Goal: Information Seeking & Learning: Learn about a topic

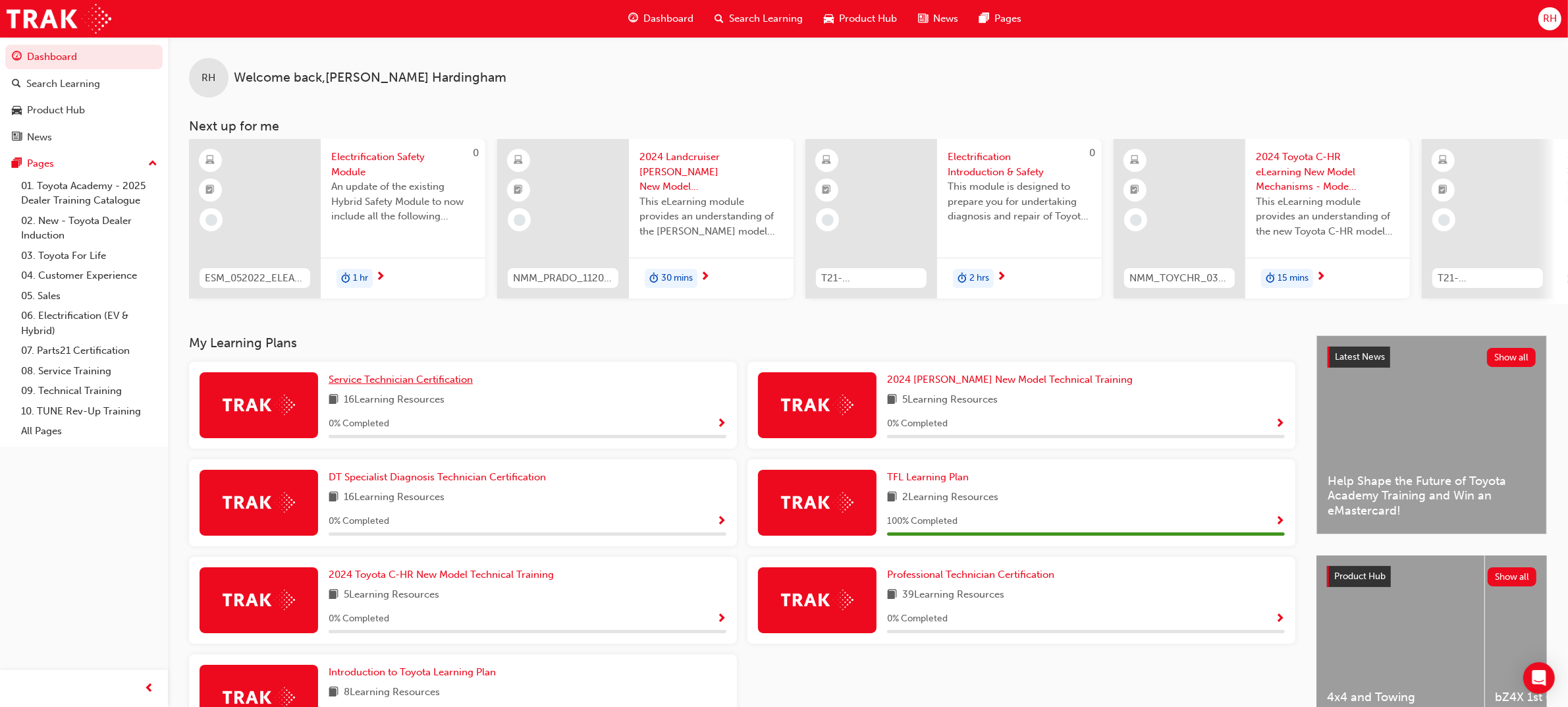
click at [442, 380] on span "Service Technician Certification" at bounding box center [401, 379] width 144 height 12
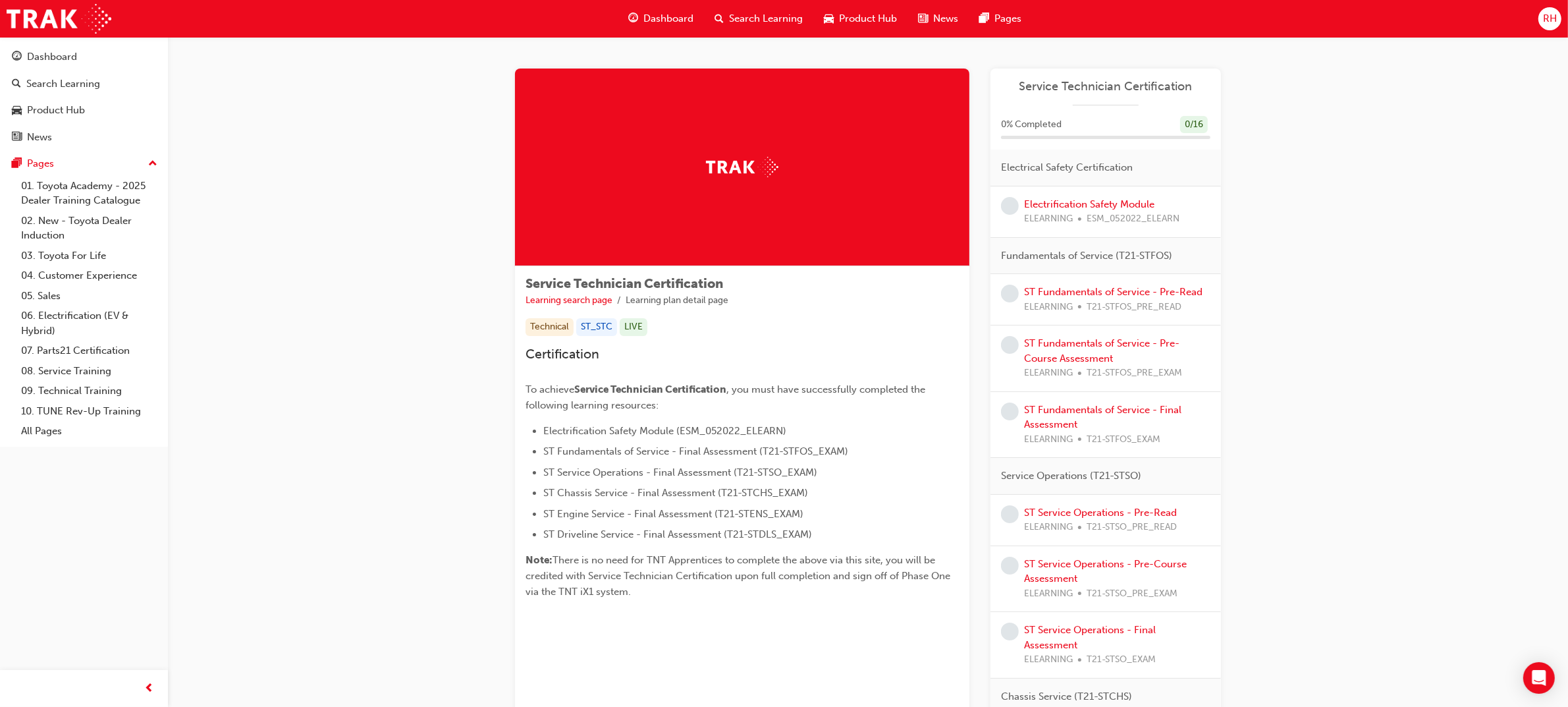
click at [1098, 105] on div at bounding box center [1106, 105] width 66 height 1
click at [1145, 202] on link "Electrification Safety Module" at bounding box center [1089, 204] width 131 height 12
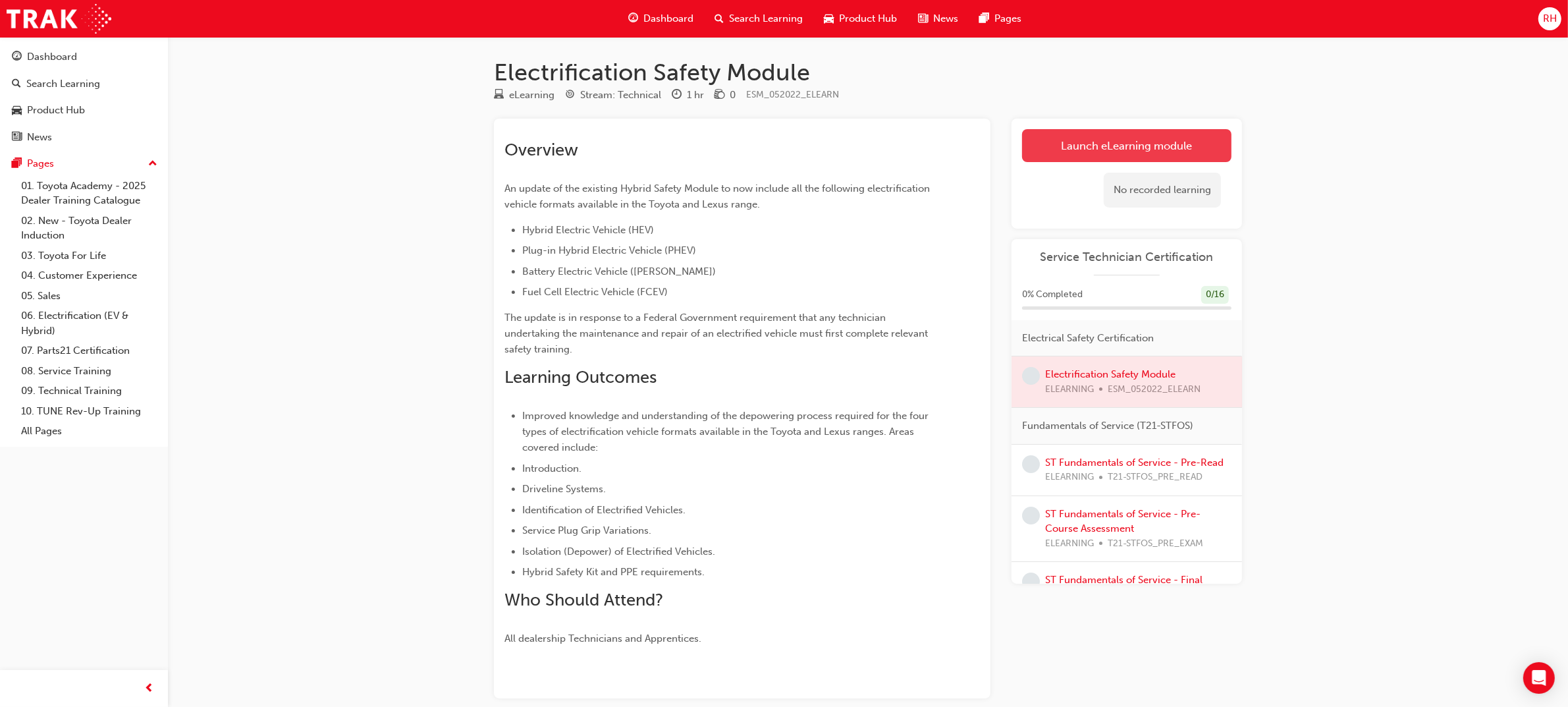
click at [1113, 148] on link "Launch eLearning module" at bounding box center [1127, 146] width 209 height 33
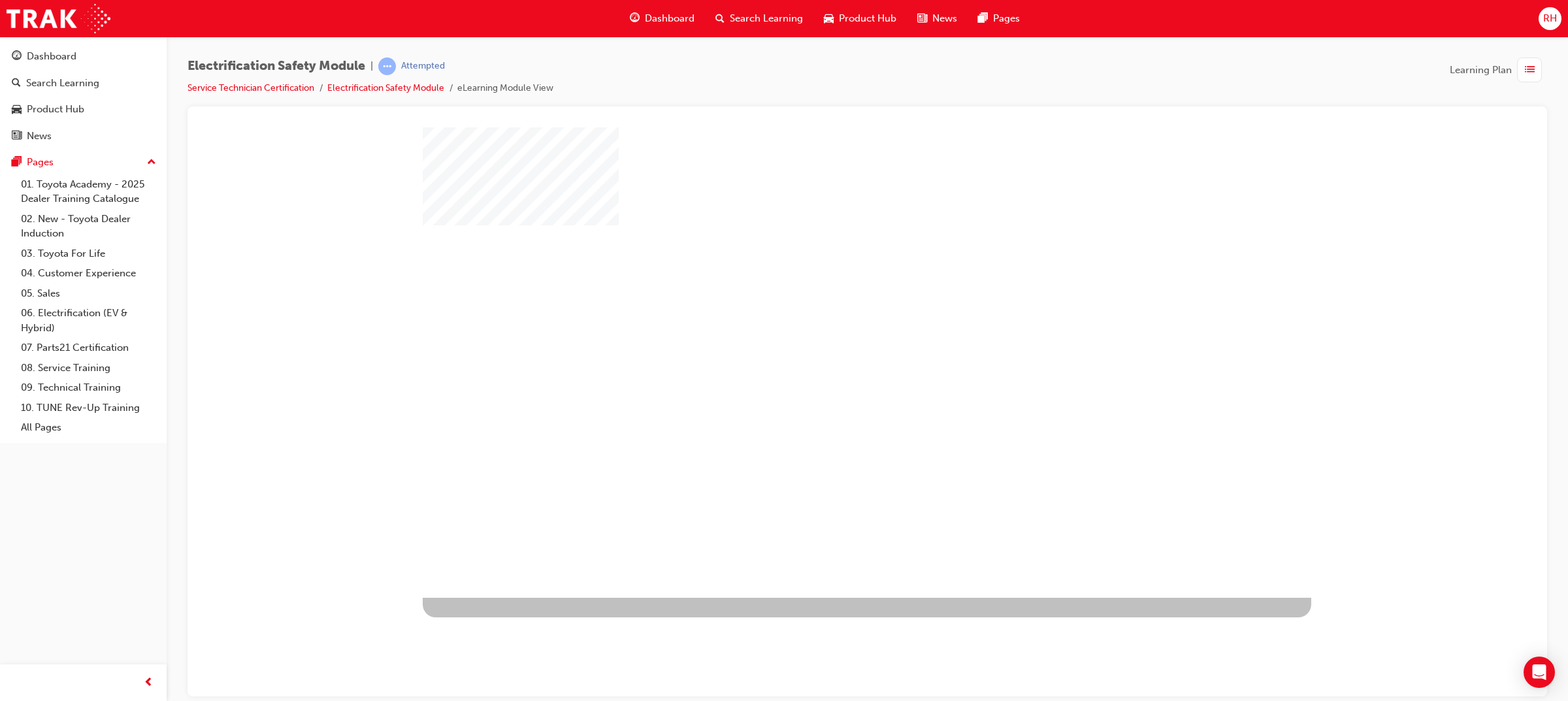
click at [829, 324] on div "play" at bounding box center [829, 324] width 0 height 0
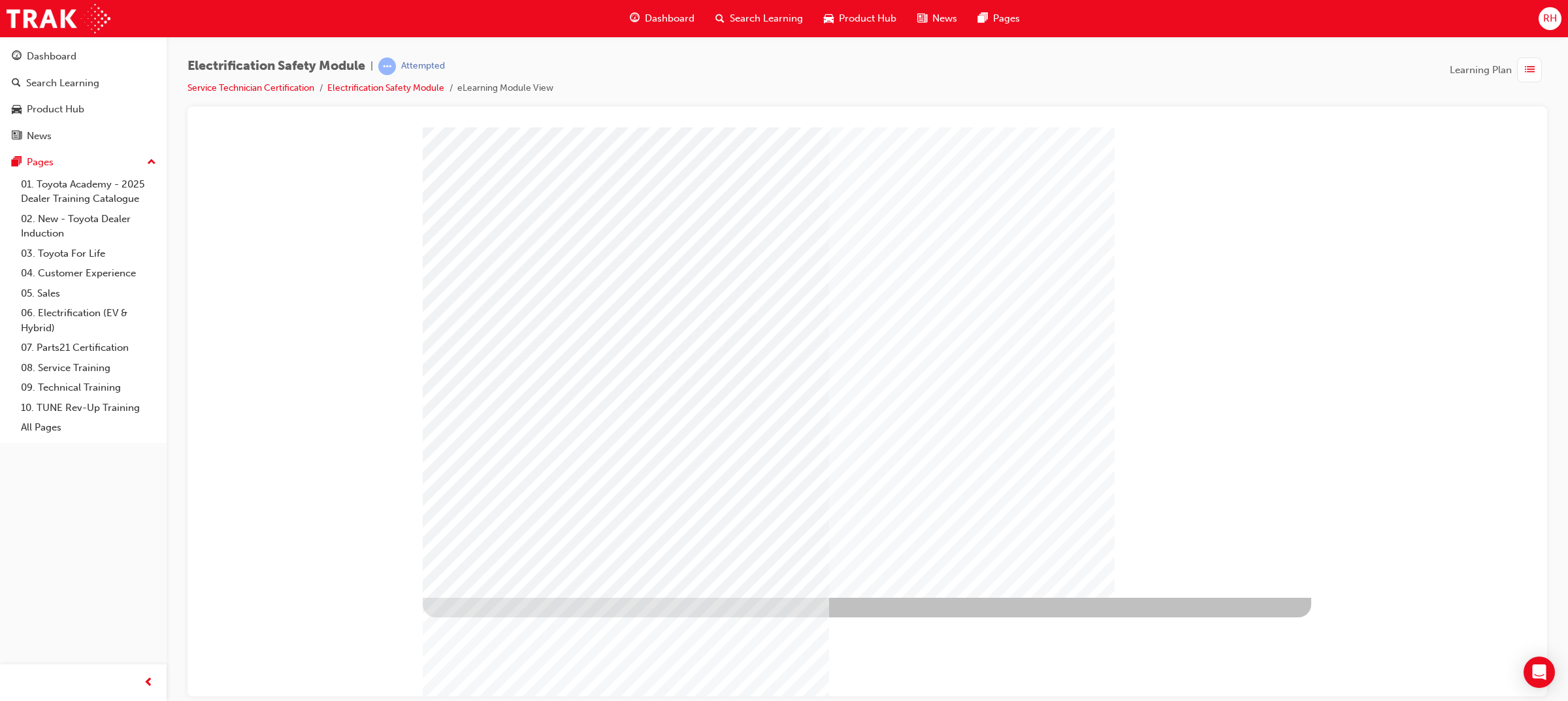
click at [1474, 132] on div "Cover page" at bounding box center [867, 132] width 1328 height 0
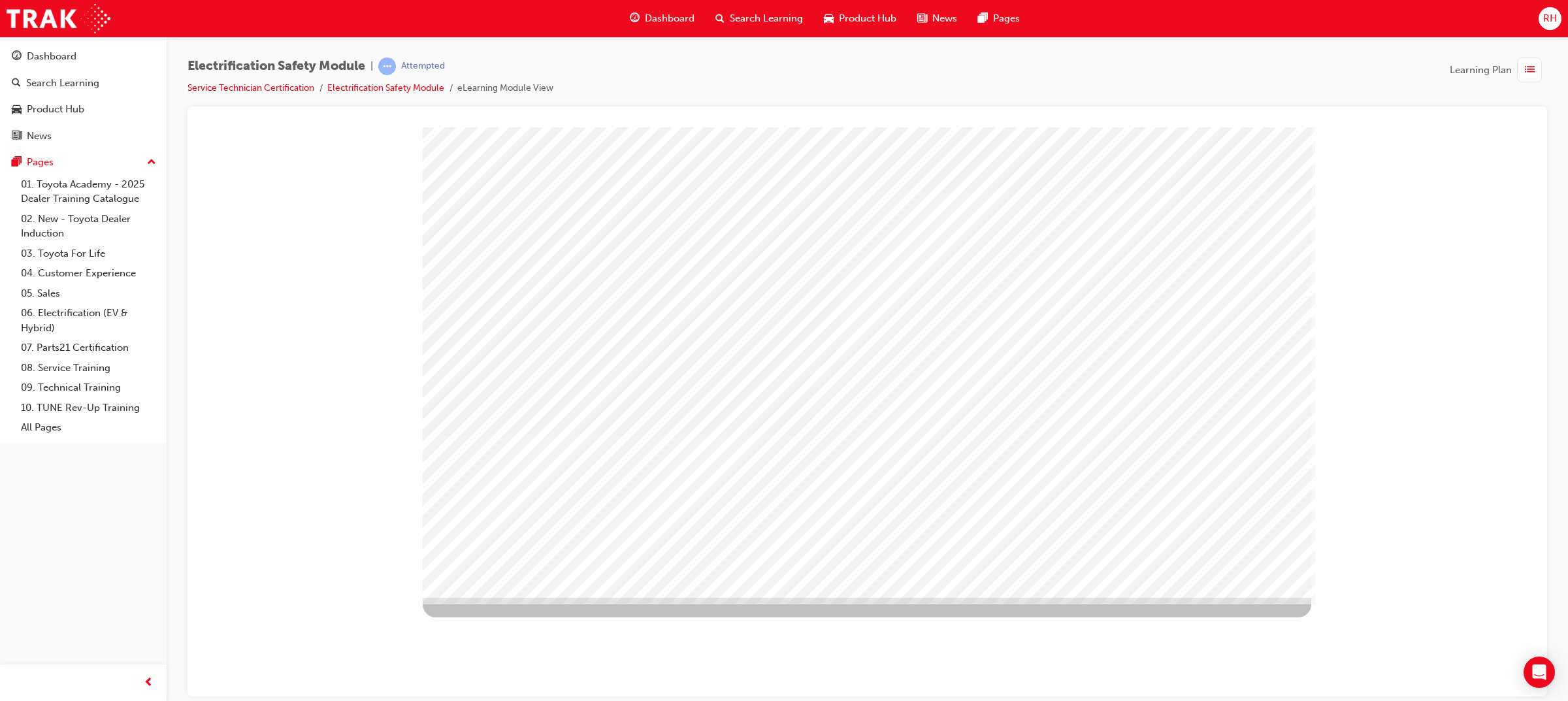
drag, startPoint x: 946, startPoint y: 528, endPoint x: 947, endPoint y: 515, distance: 13.0
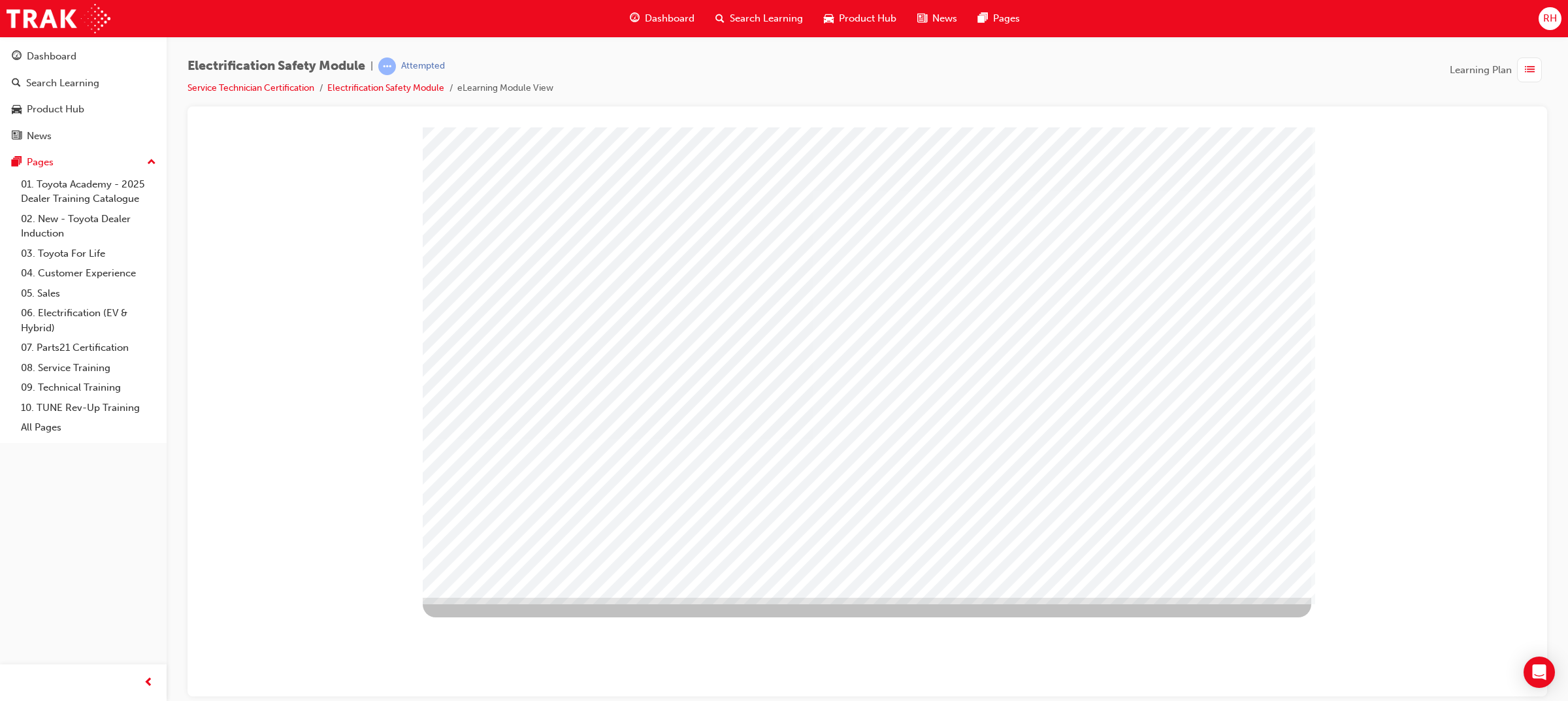
drag, startPoint x: 1095, startPoint y: 523, endPoint x: 1089, endPoint y: 520, distance: 6.7
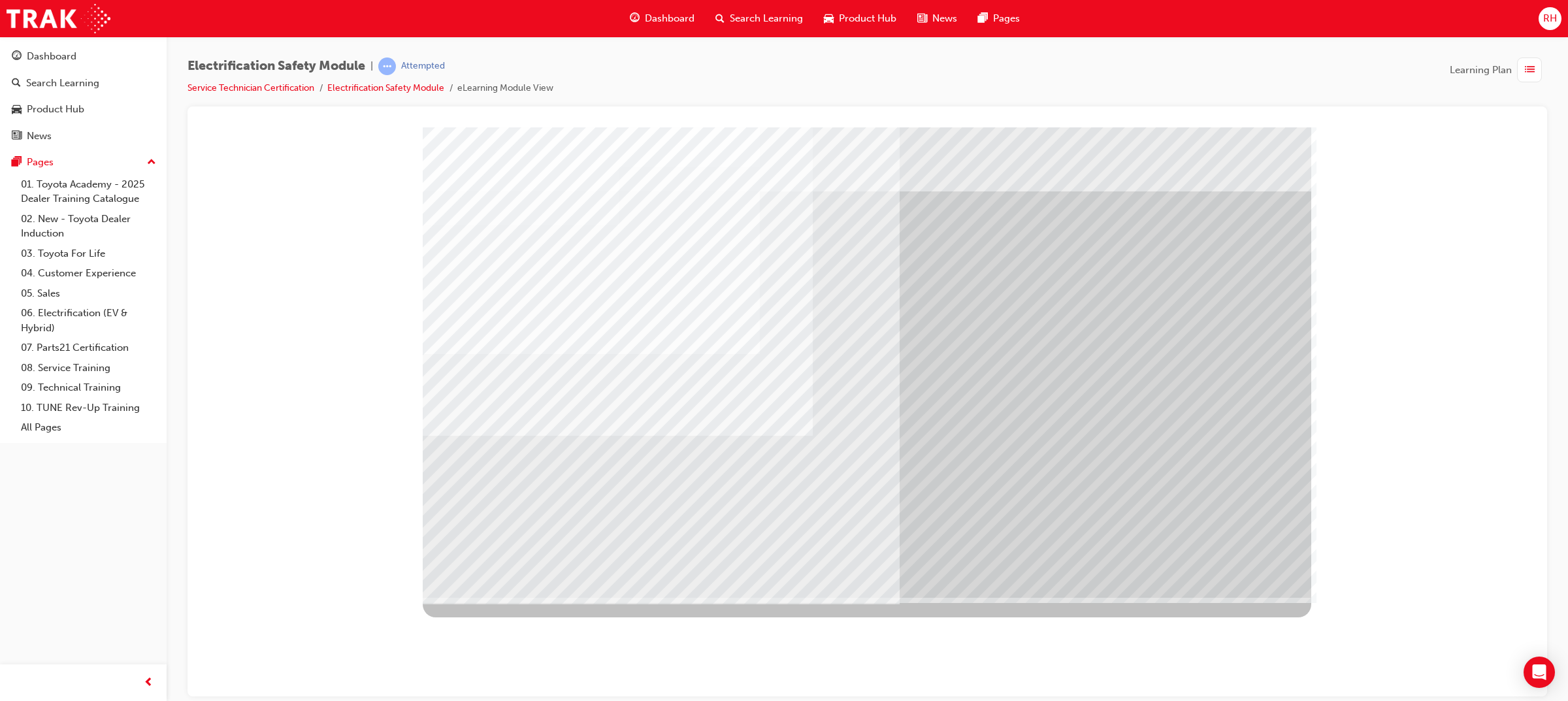
drag, startPoint x: 1066, startPoint y: 427, endPoint x: 1261, endPoint y: 513, distance: 213.1
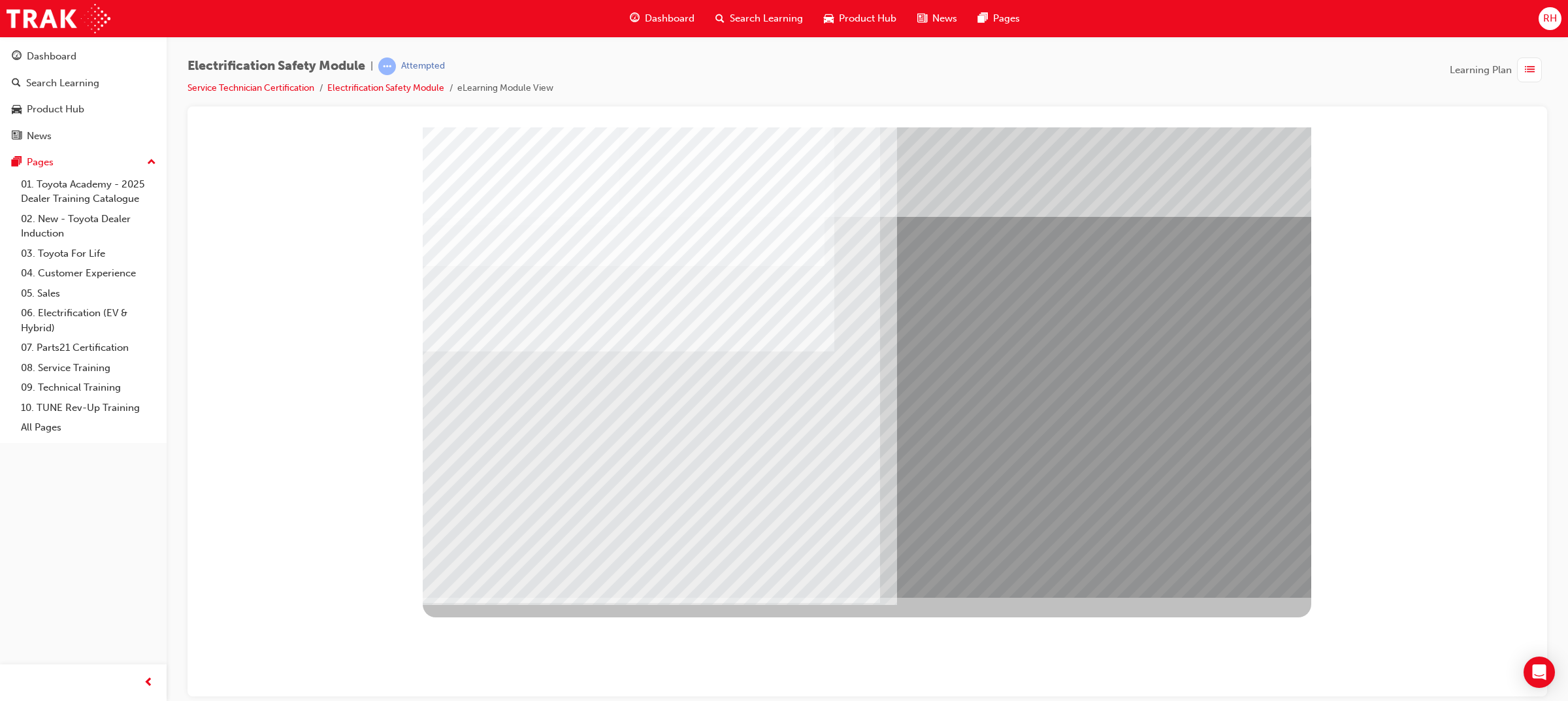
drag, startPoint x: 493, startPoint y: 452, endPoint x: 486, endPoint y: 468, distance: 17.5
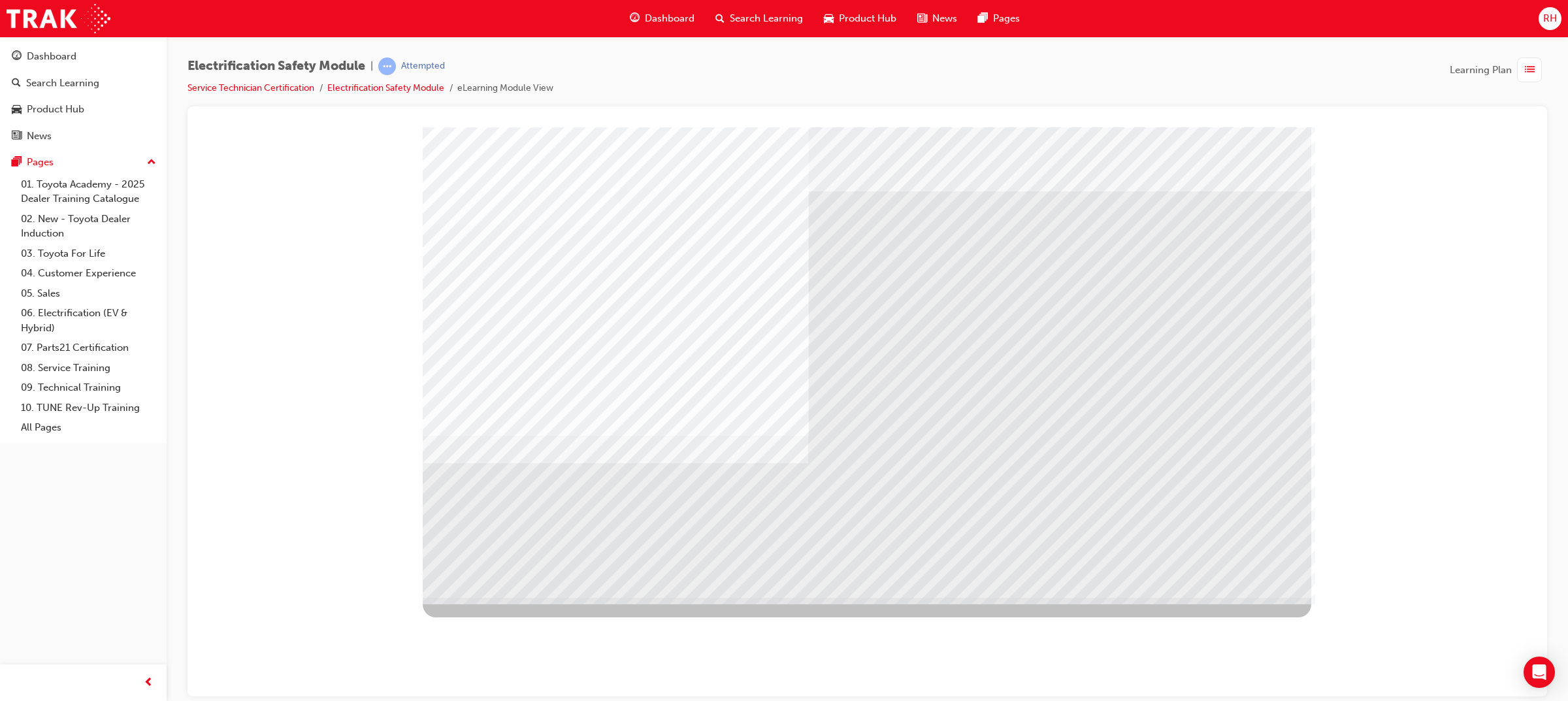
drag, startPoint x: 1190, startPoint y: 560, endPoint x: 1200, endPoint y: 560, distance: 10.0
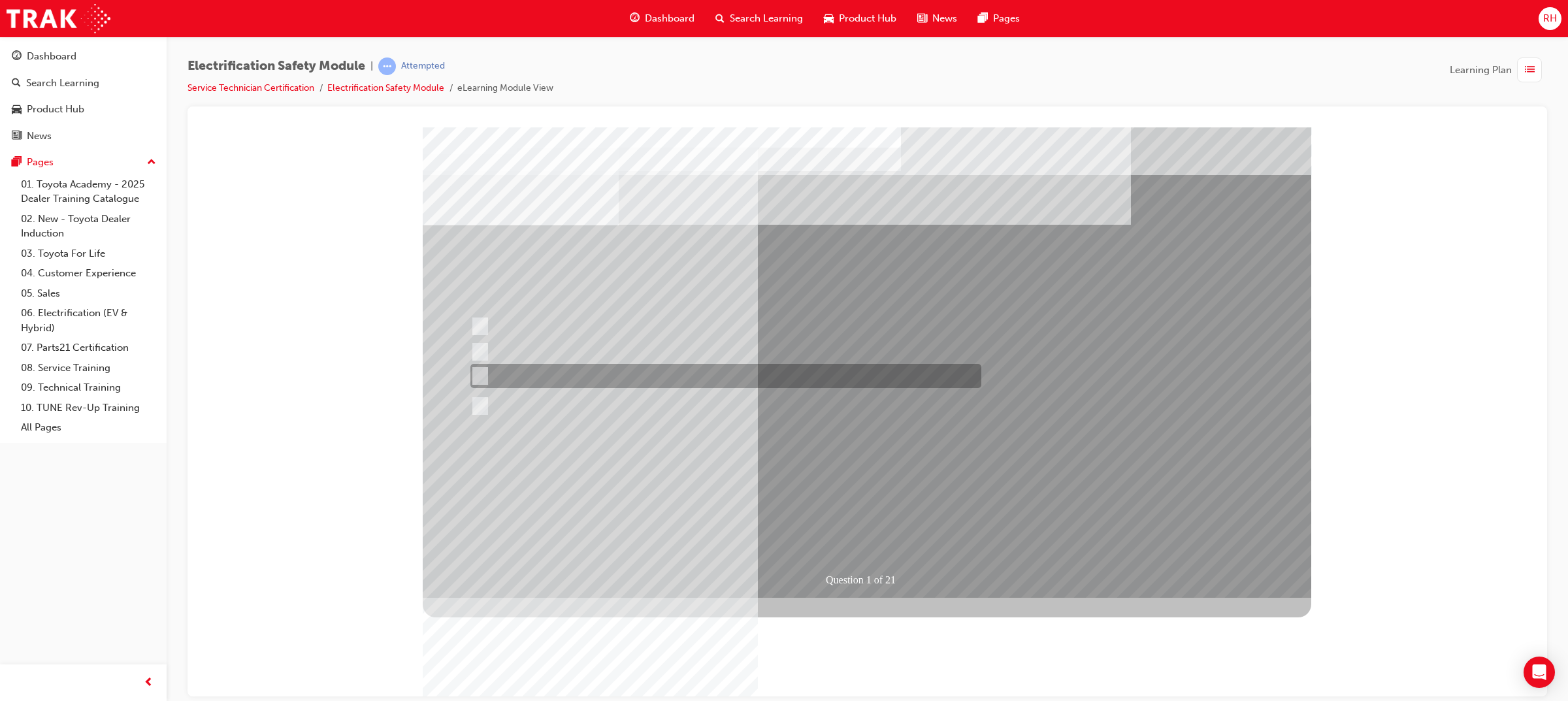
click at [842, 371] on div at bounding box center [722, 376] width 511 height 24
radio input "true"
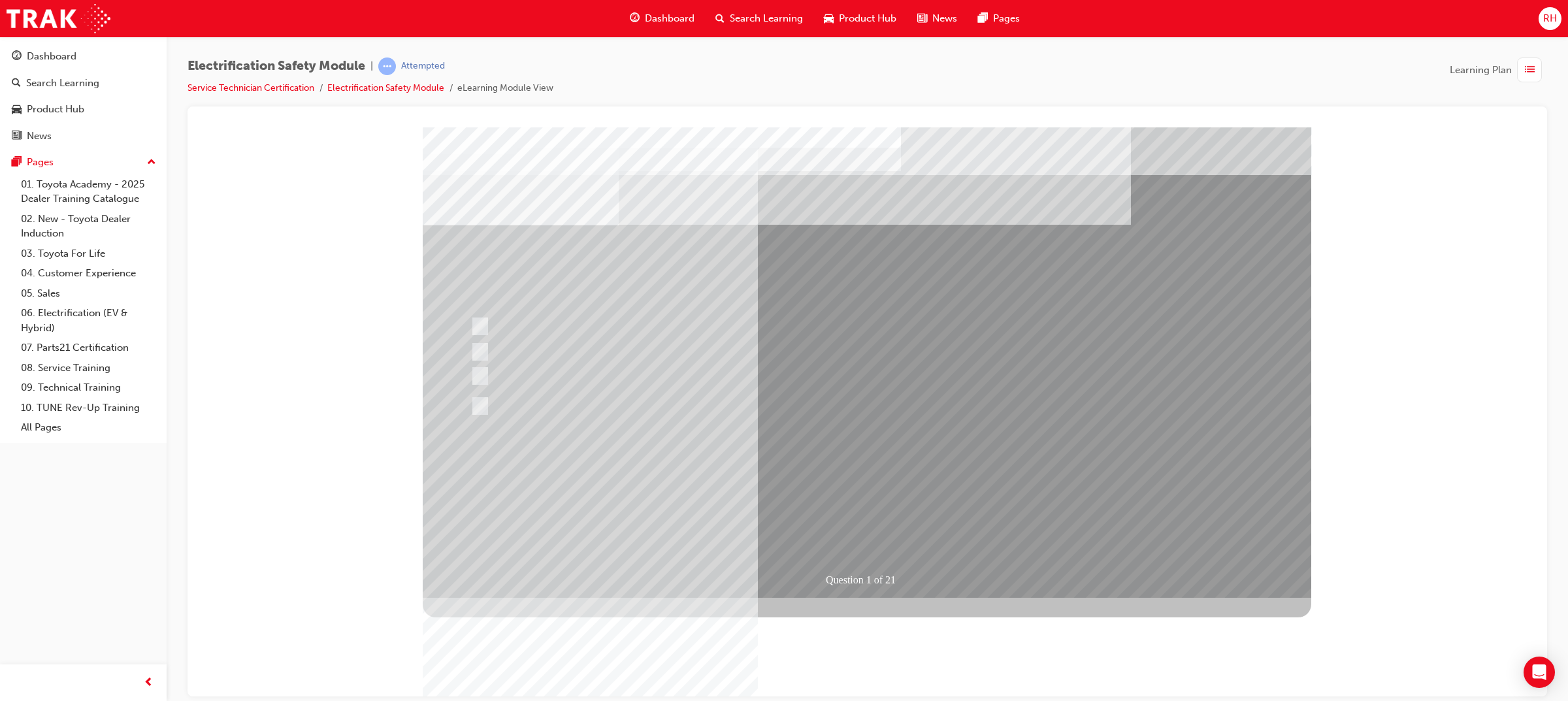
click at [583, 400] on div at bounding box center [722, 405] width 511 height 47
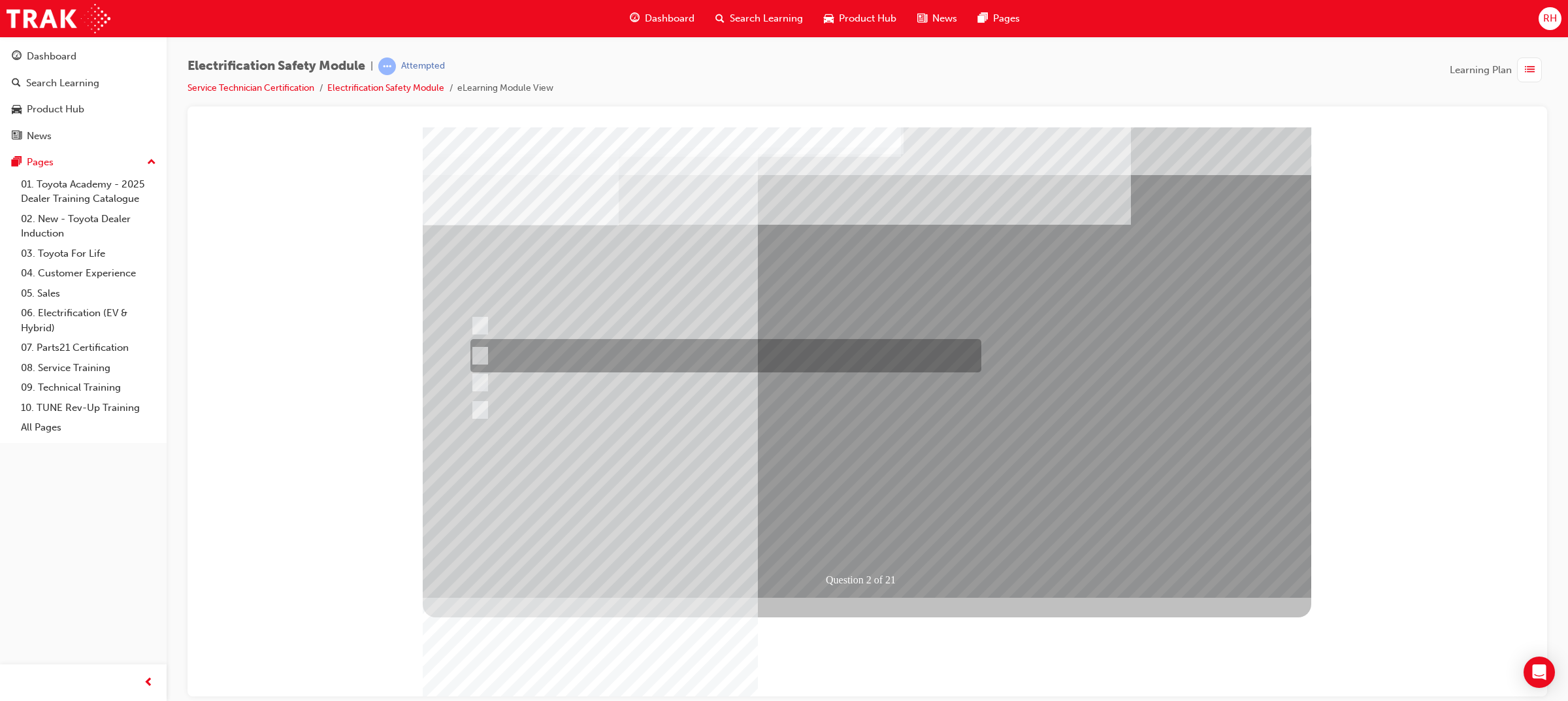
click at [612, 342] on div at bounding box center [722, 355] width 511 height 33
radio input "true"
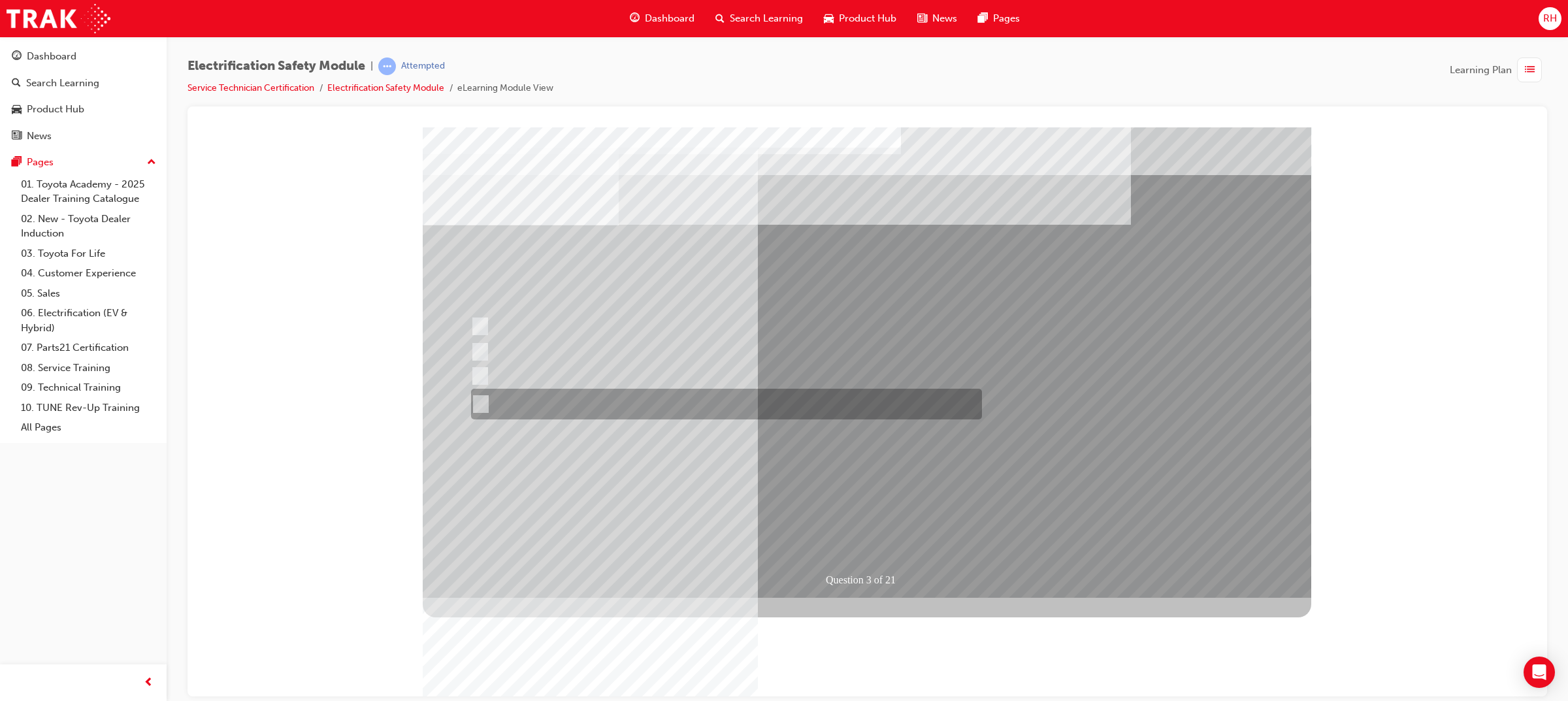
click at [686, 405] on div at bounding box center [723, 403] width 511 height 31
radio input "true"
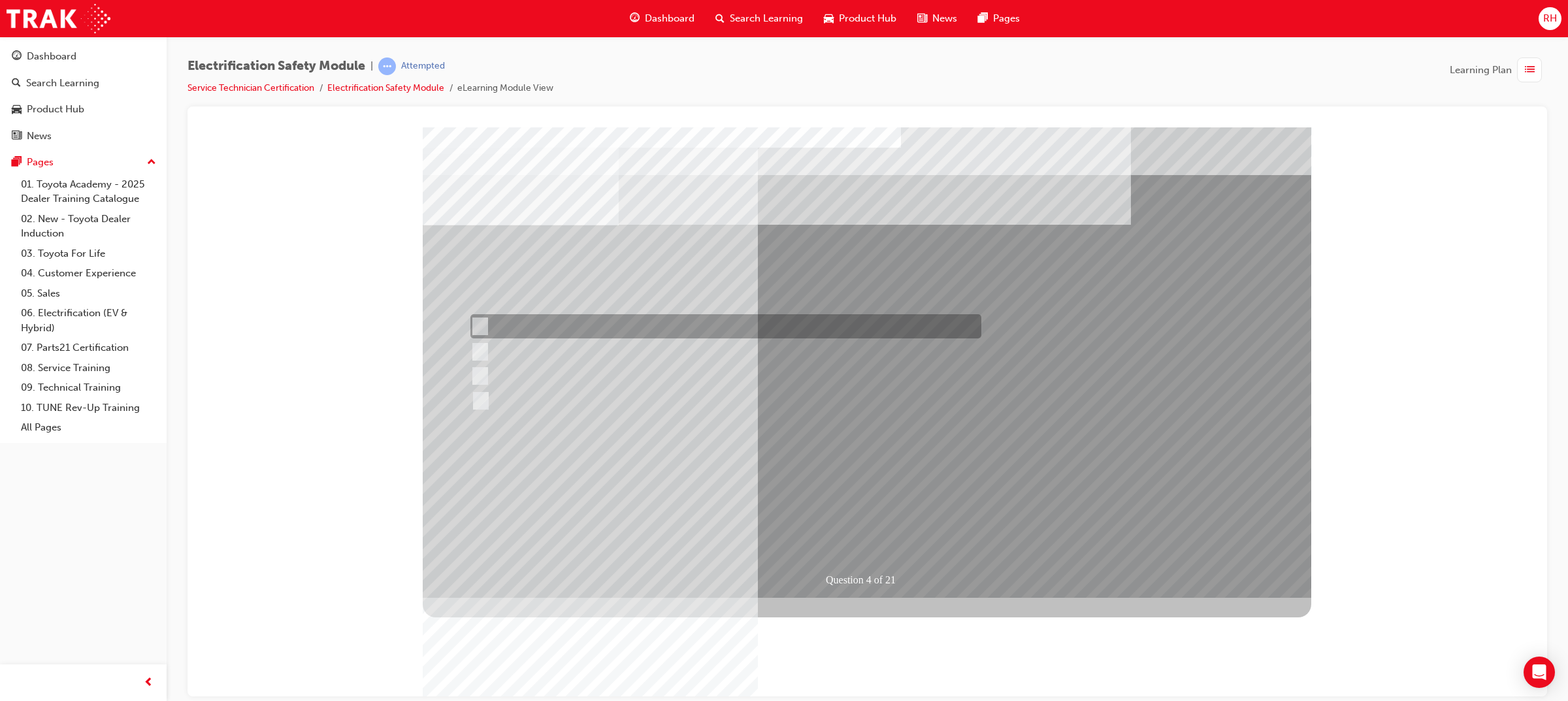
click at [500, 327] on div at bounding box center [722, 326] width 511 height 24
checkbox input "true"
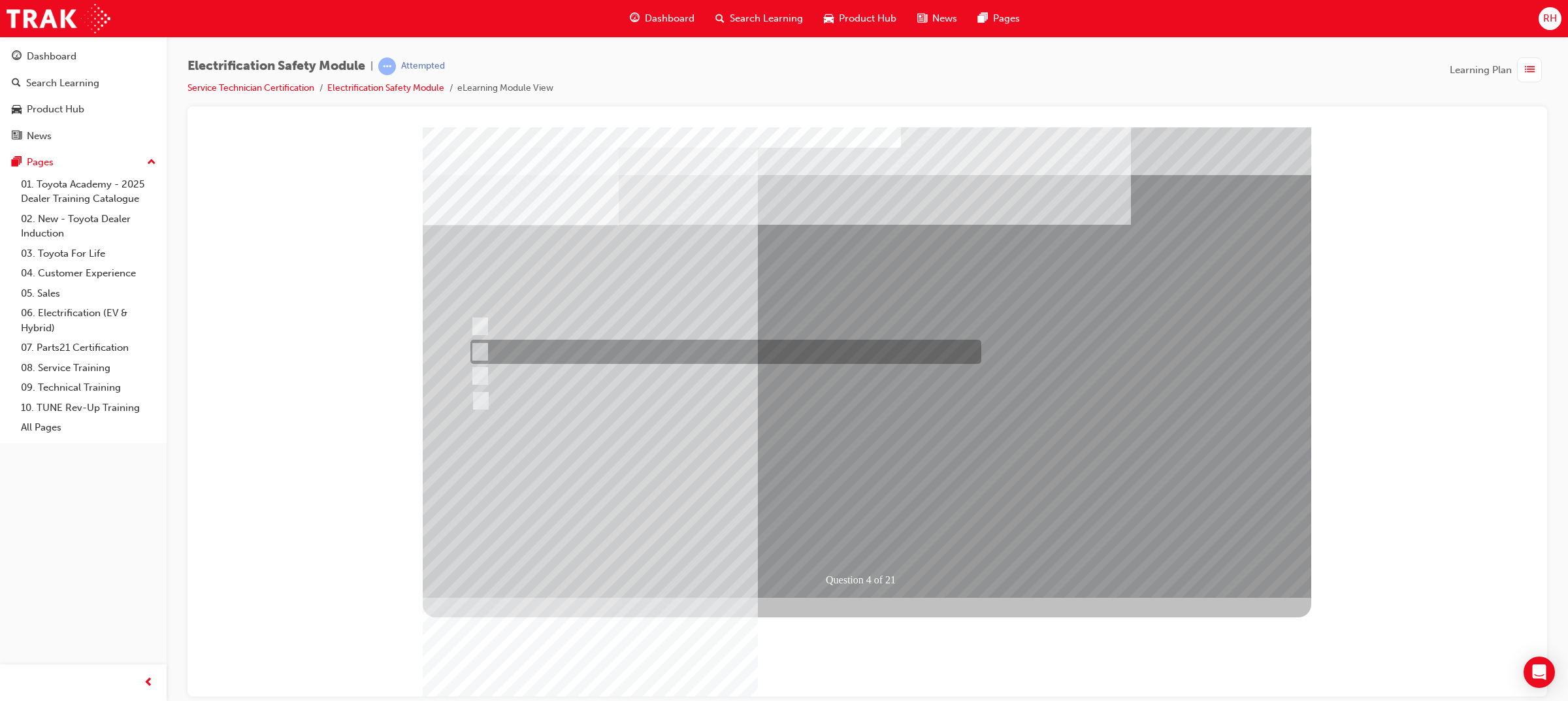
click at [628, 349] on div at bounding box center [722, 352] width 511 height 24
checkbox input "true"
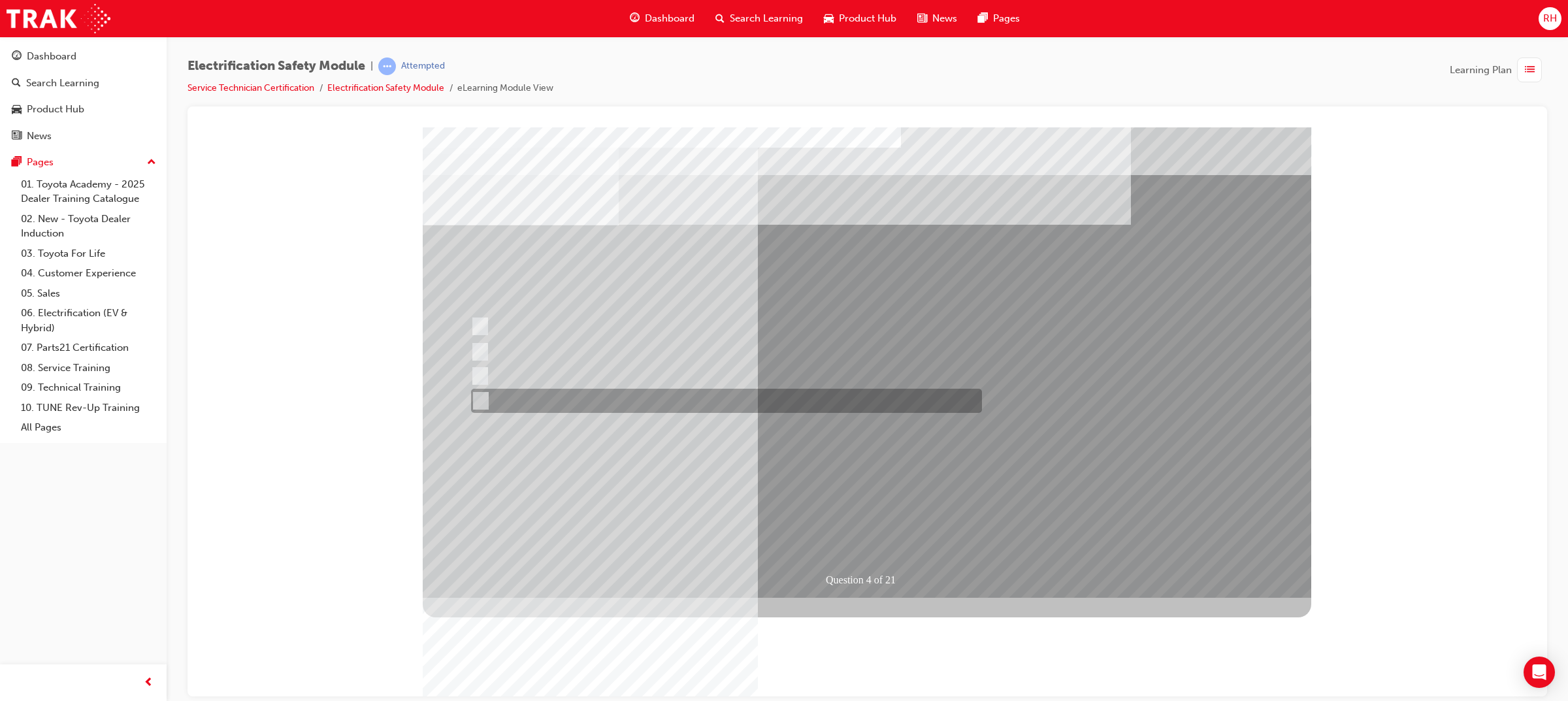
click at [629, 401] on div at bounding box center [723, 401] width 511 height 24
checkbox input "true"
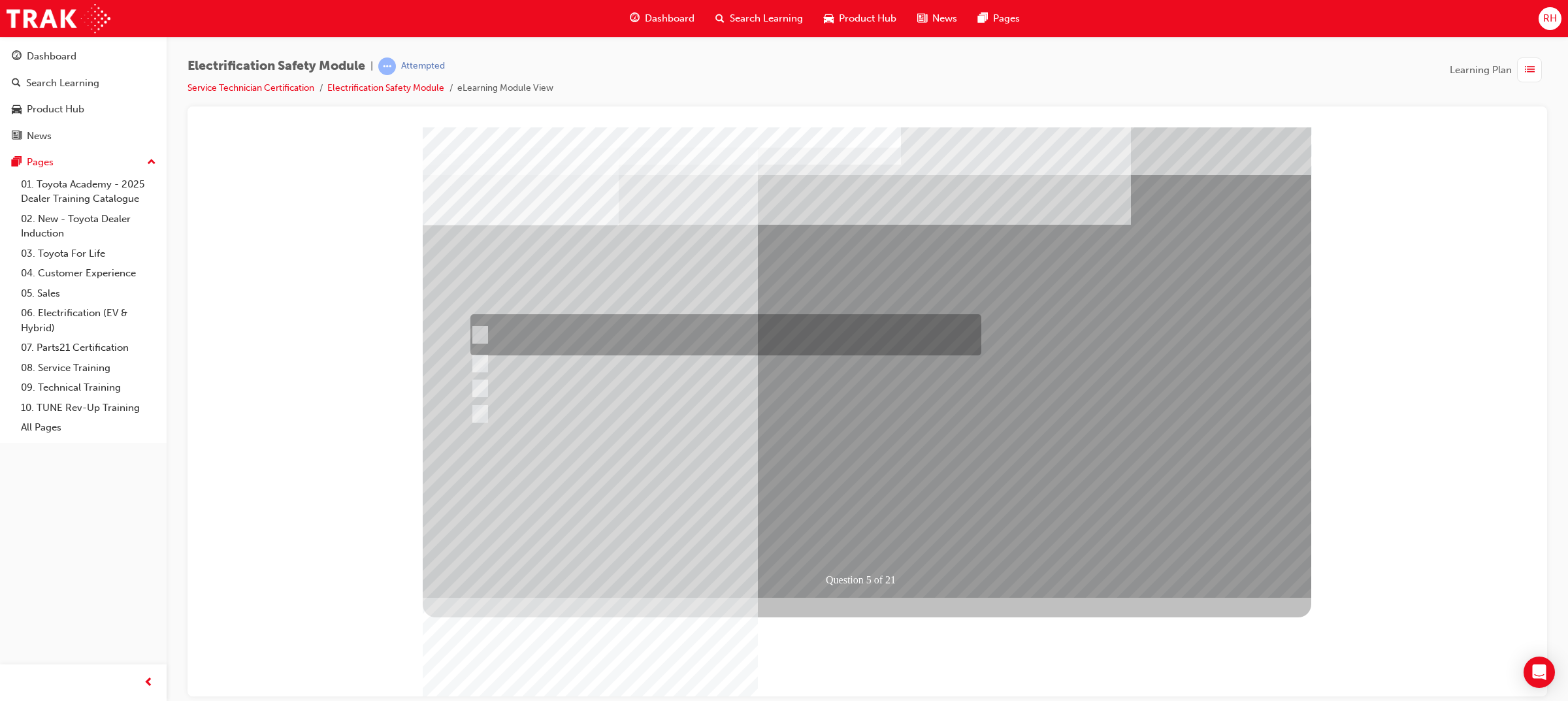
click at [634, 319] on div at bounding box center [722, 334] width 511 height 41
checkbox input "true"
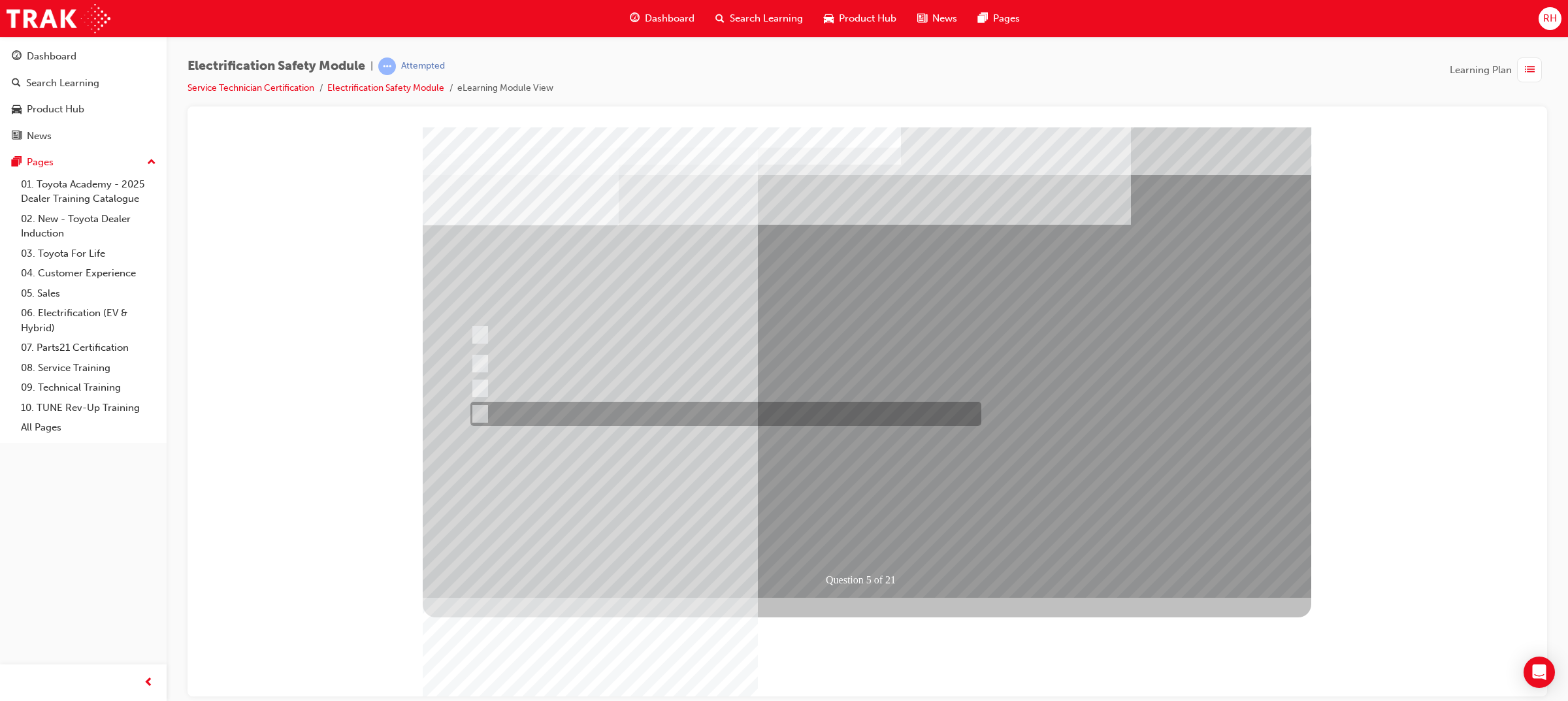
click at [646, 417] on div at bounding box center [722, 414] width 511 height 24
checkbox input "true"
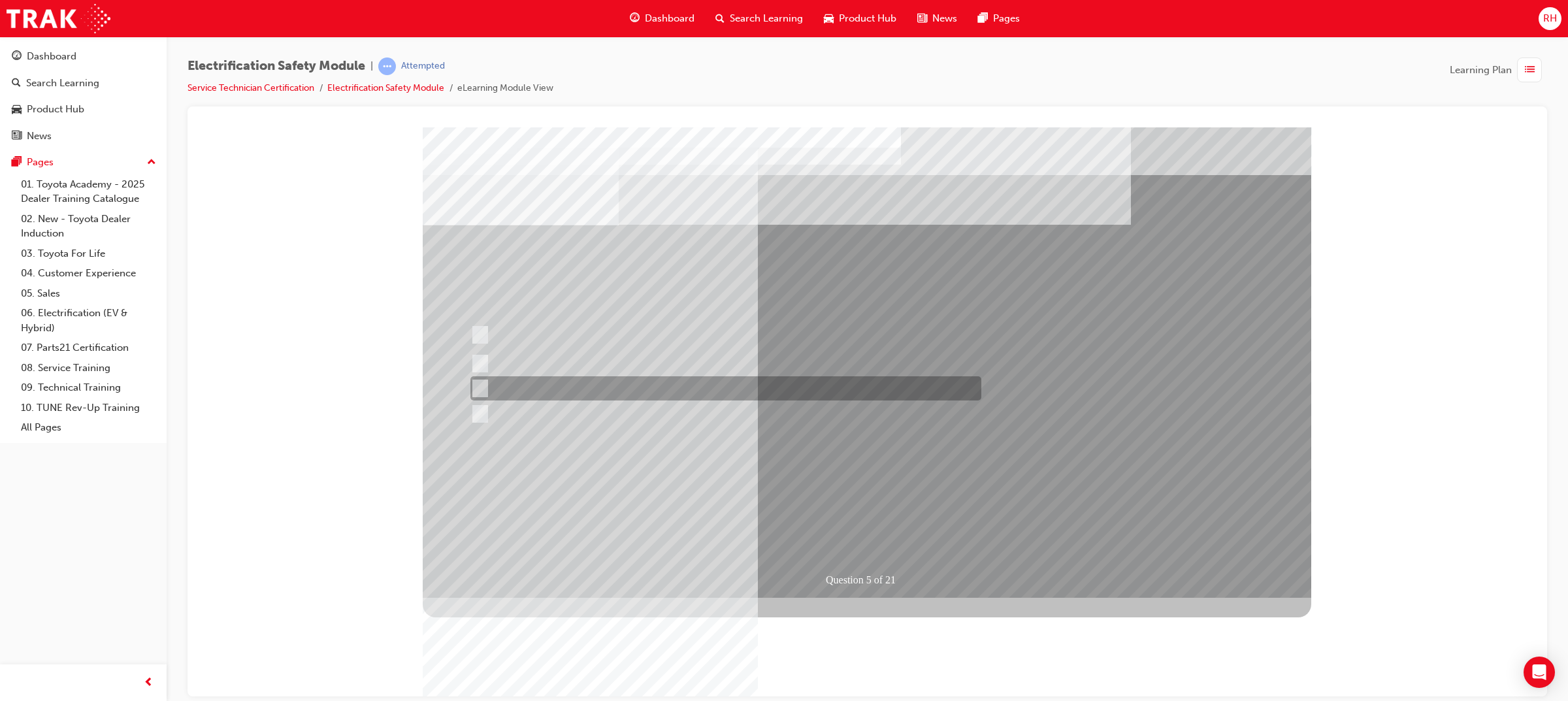
click at [631, 386] on div at bounding box center [722, 388] width 511 height 24
checkbox input "true"
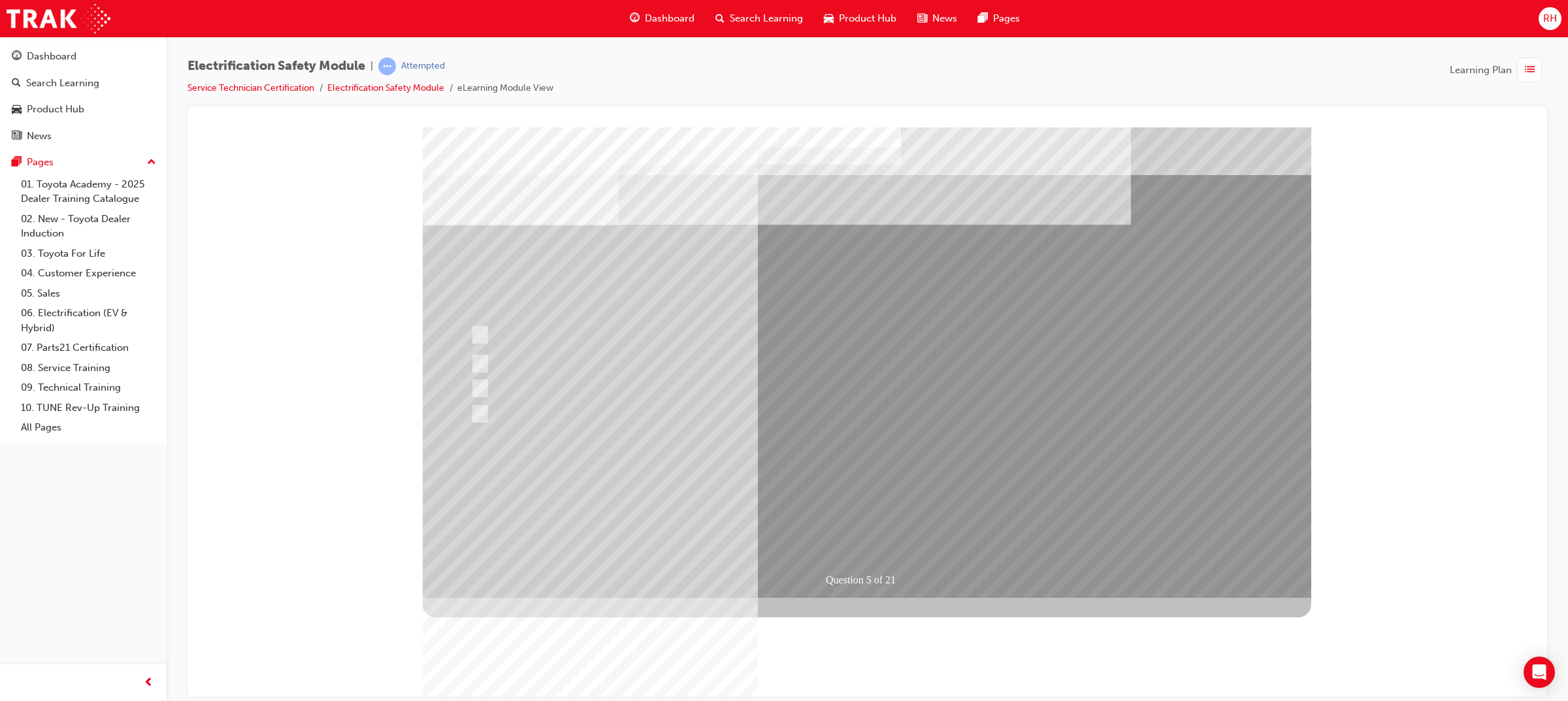
click at [474, 358] on div at bounding box center [722, 363] width 511 height 24
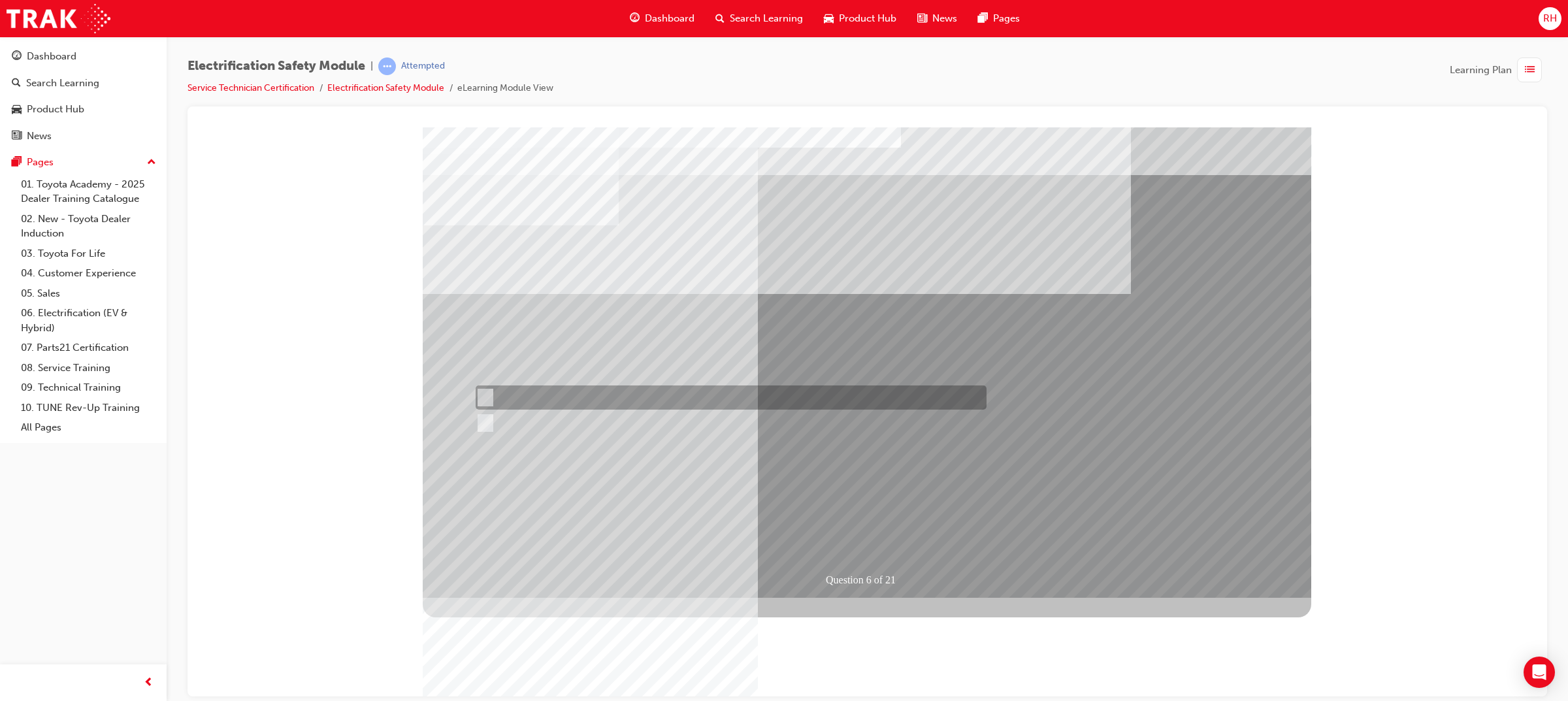
click at [479, 398] on input "True" at bounding box center [482, 397] width 14 height 14
radio input "true"
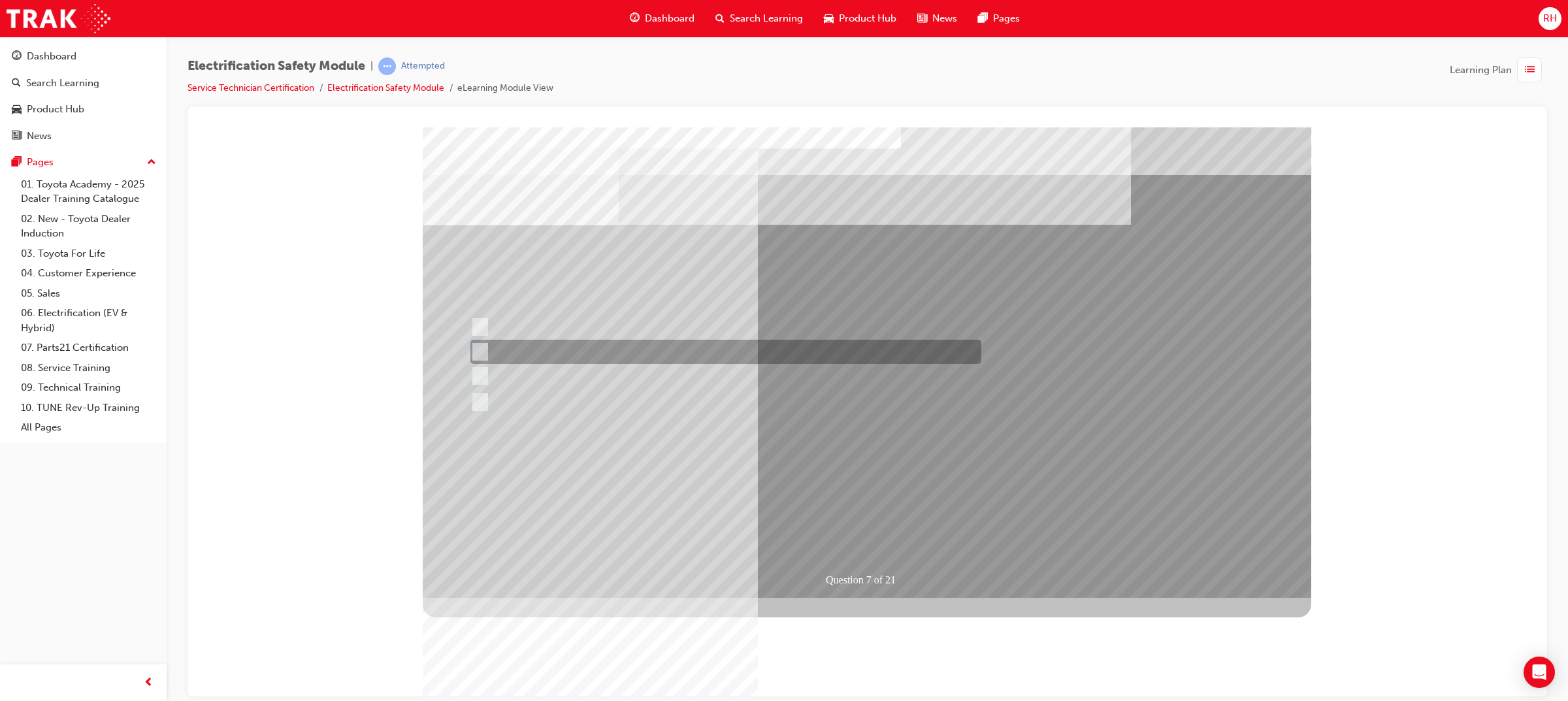
click at [559, 346] on div at bounding box center [722, 352] width 511 height 24
radio input "true"
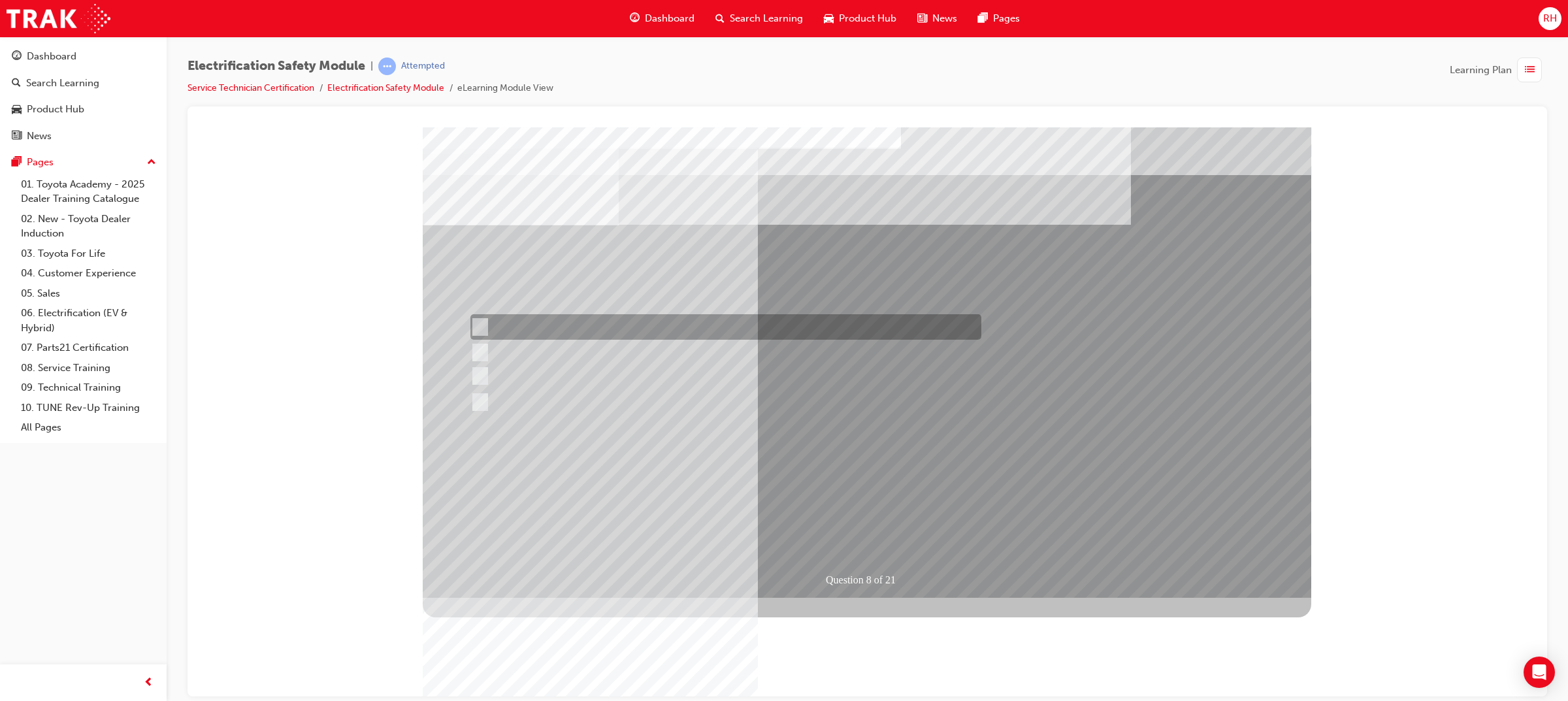
click at [625, 330] on div at bounding box center [722, 327] width 511 height 26
radio input "true"
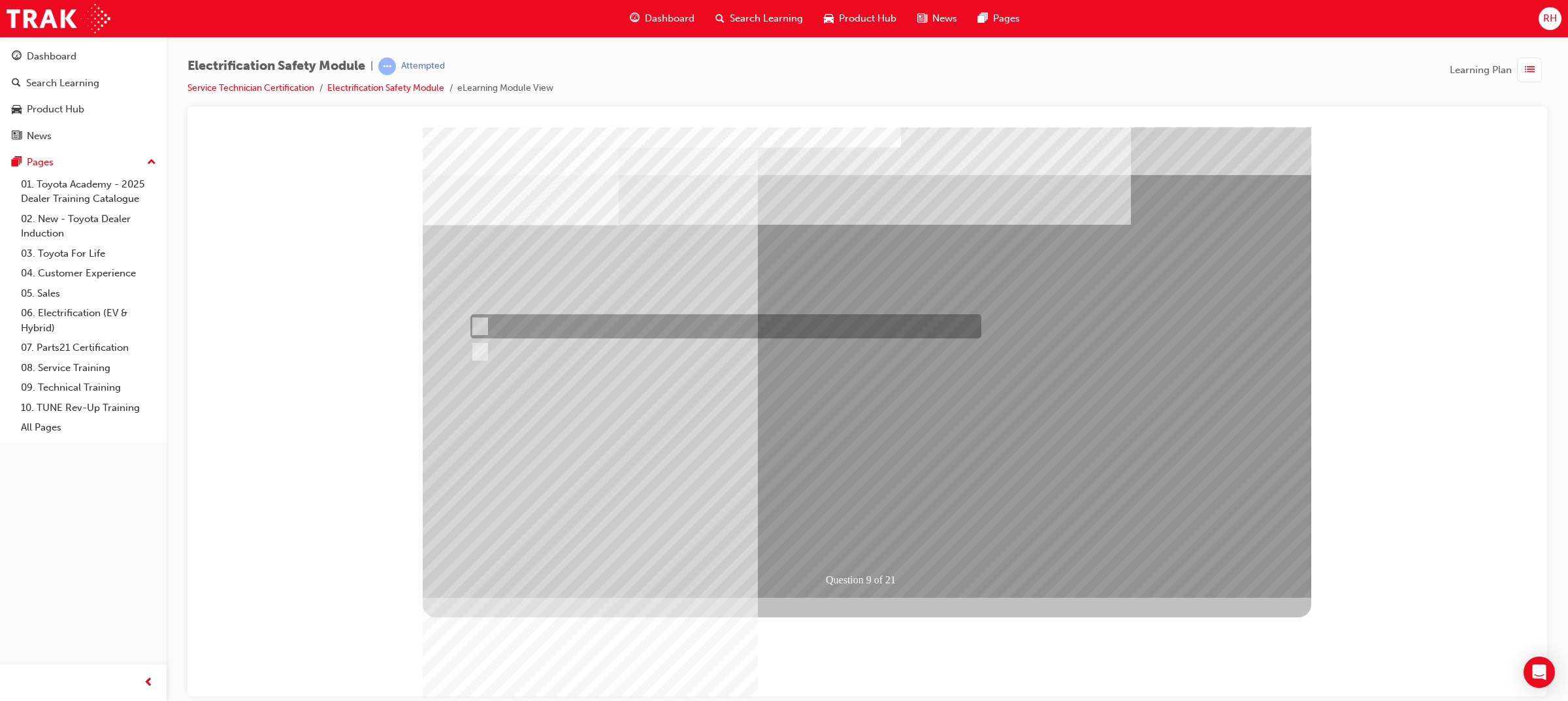
click at [514, 328] on div at bounding box center [722, 326] width 511 height 24
radio input "true"
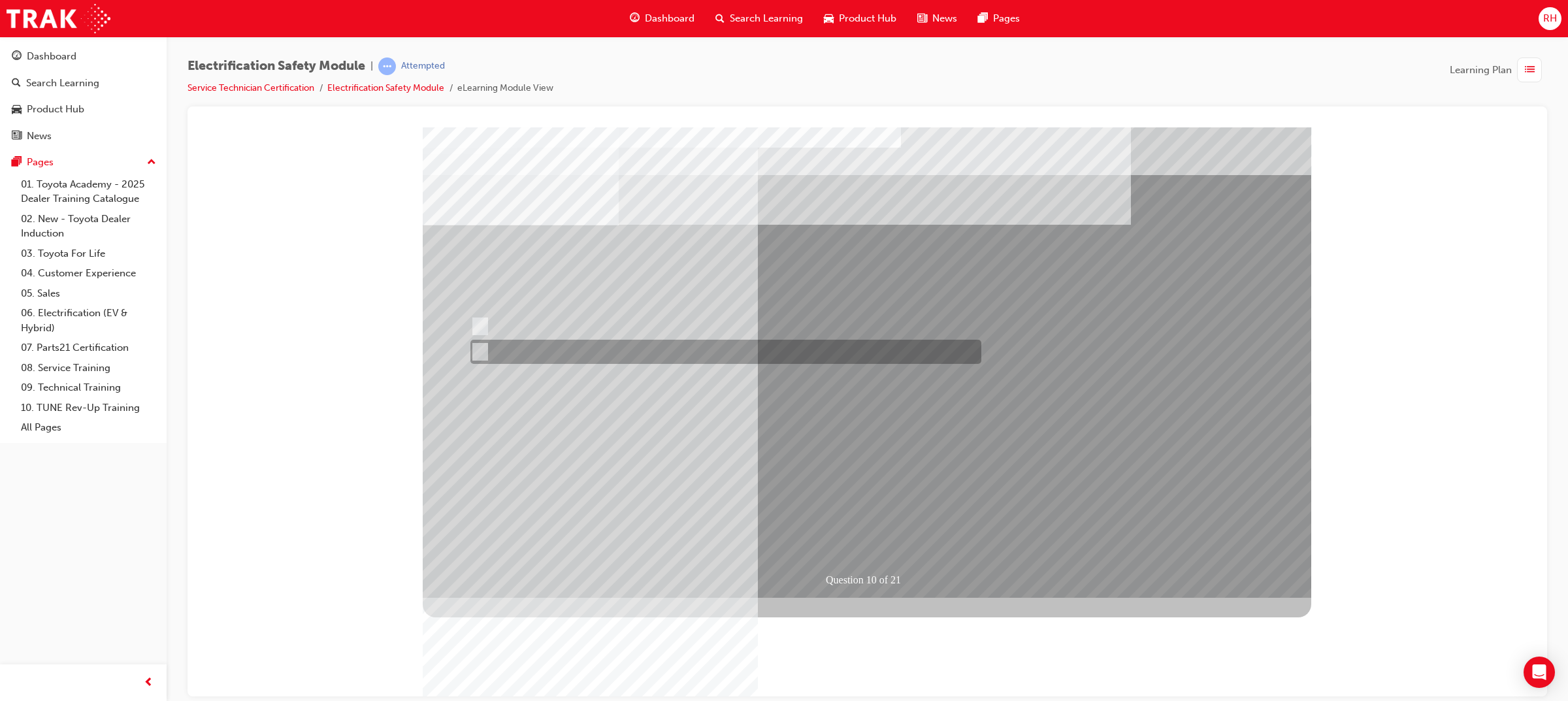
click at [477, 346] on input "True" at bounding box center [477, 352] width 14 height 14
radio input "true"
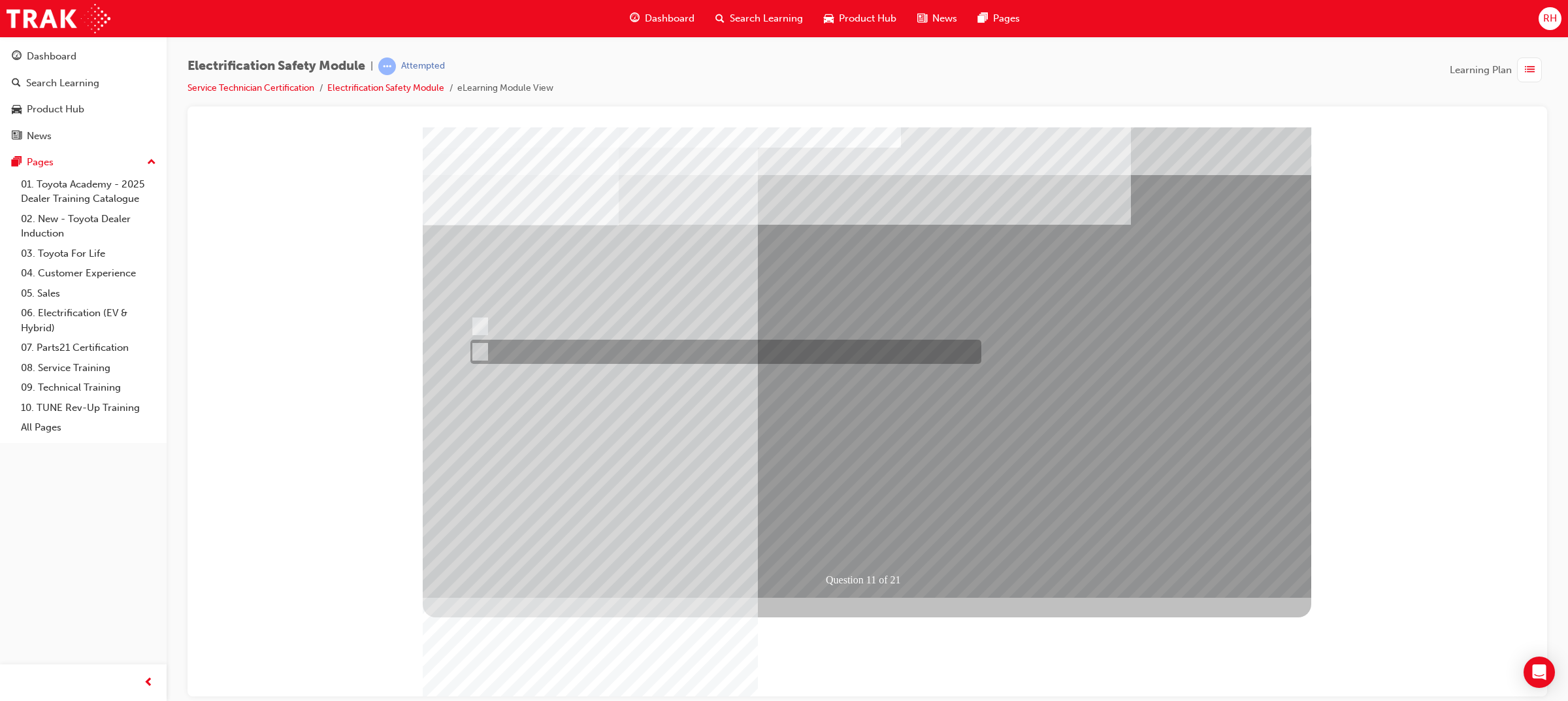
click at [517, 346] on div at bounding box center [722, 352] width 511 height 24
radio input "true"
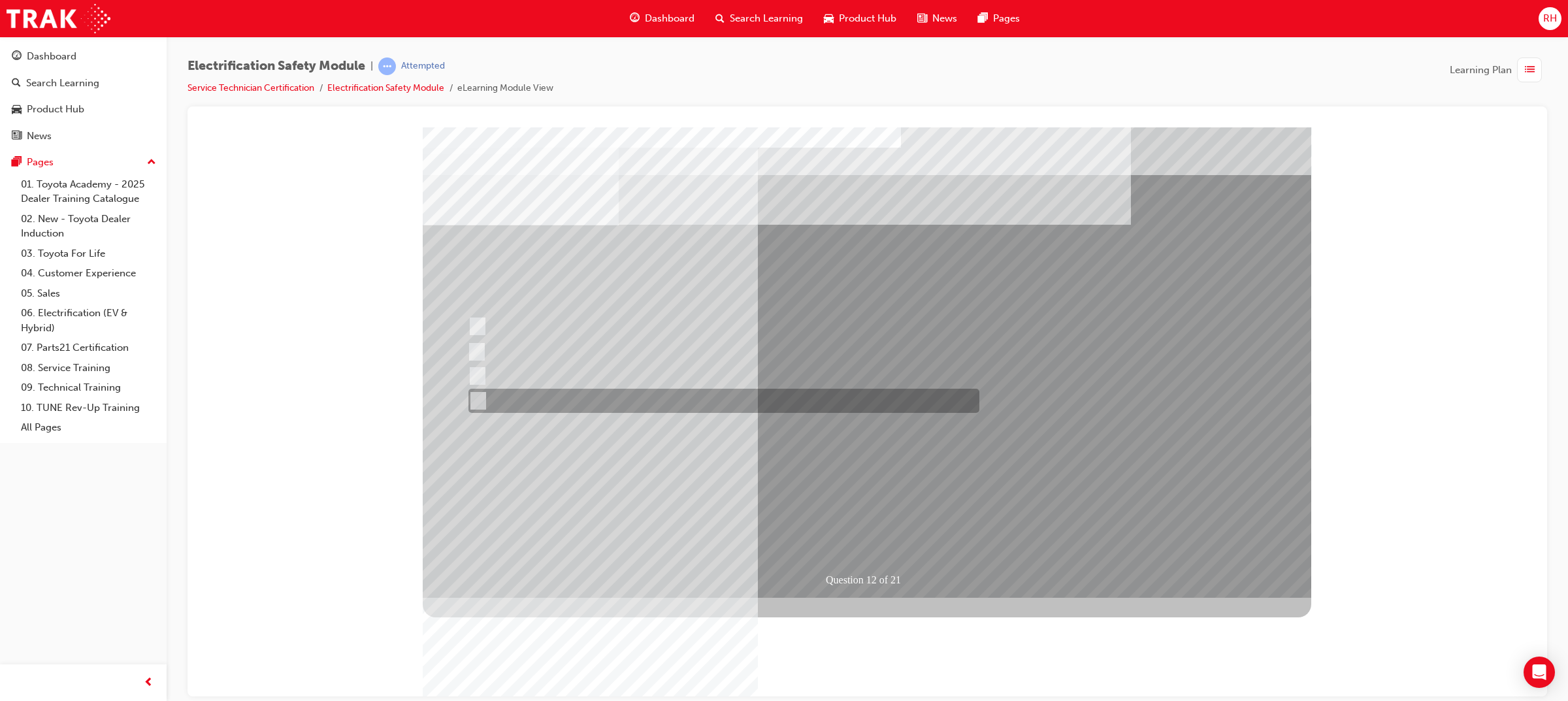
click at [565, 399] on div at bounding box center [720, 401] width 511 height 24
radio input "true"
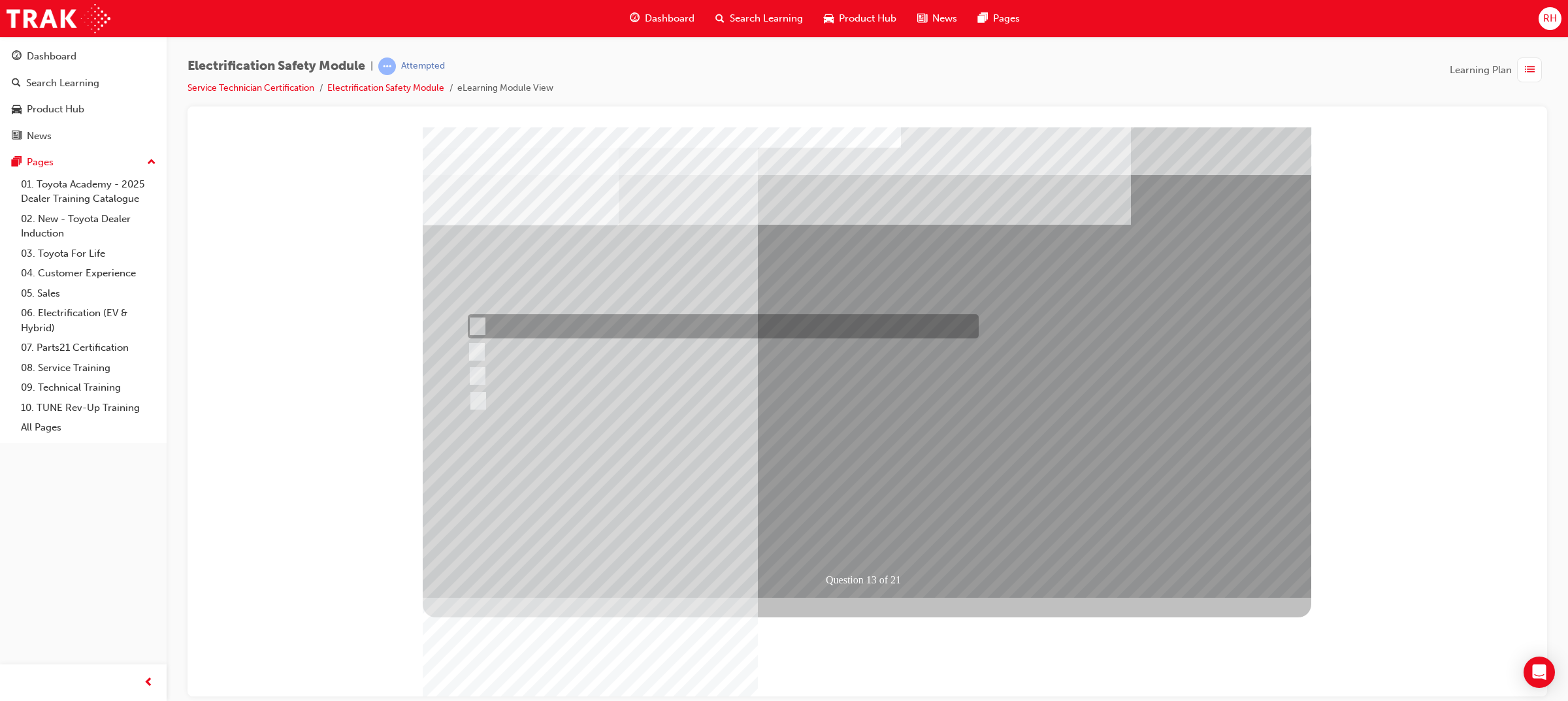
click at [589, 329] on div at bounding box center [720, 326] width 511 height 24
radio input "true"
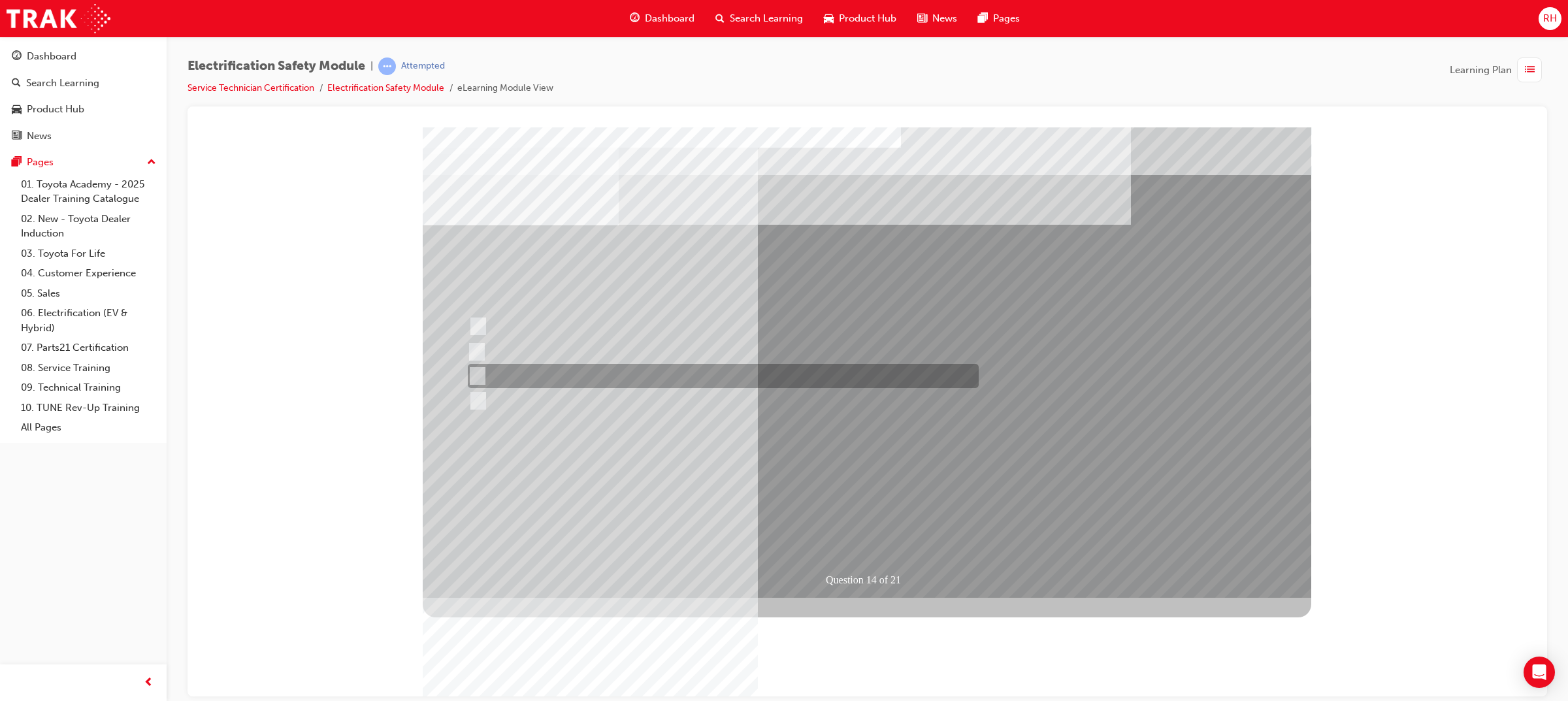
click at [579, 374] on div at bounding box center [720, 376] width 511 height 24
radio input "true"
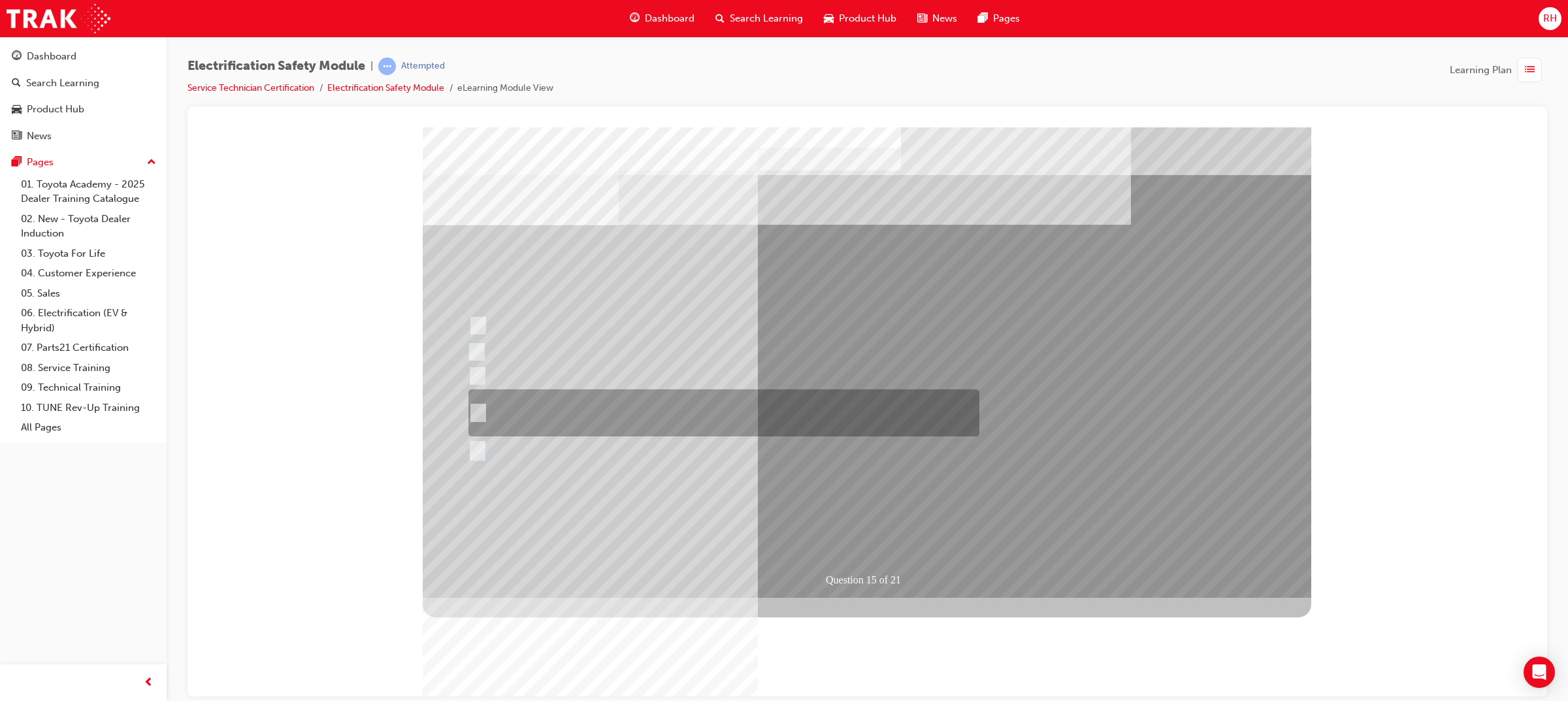
click at [537, 421] on div at bounding box center [720, 412] width 511 height 47
radio input "true"
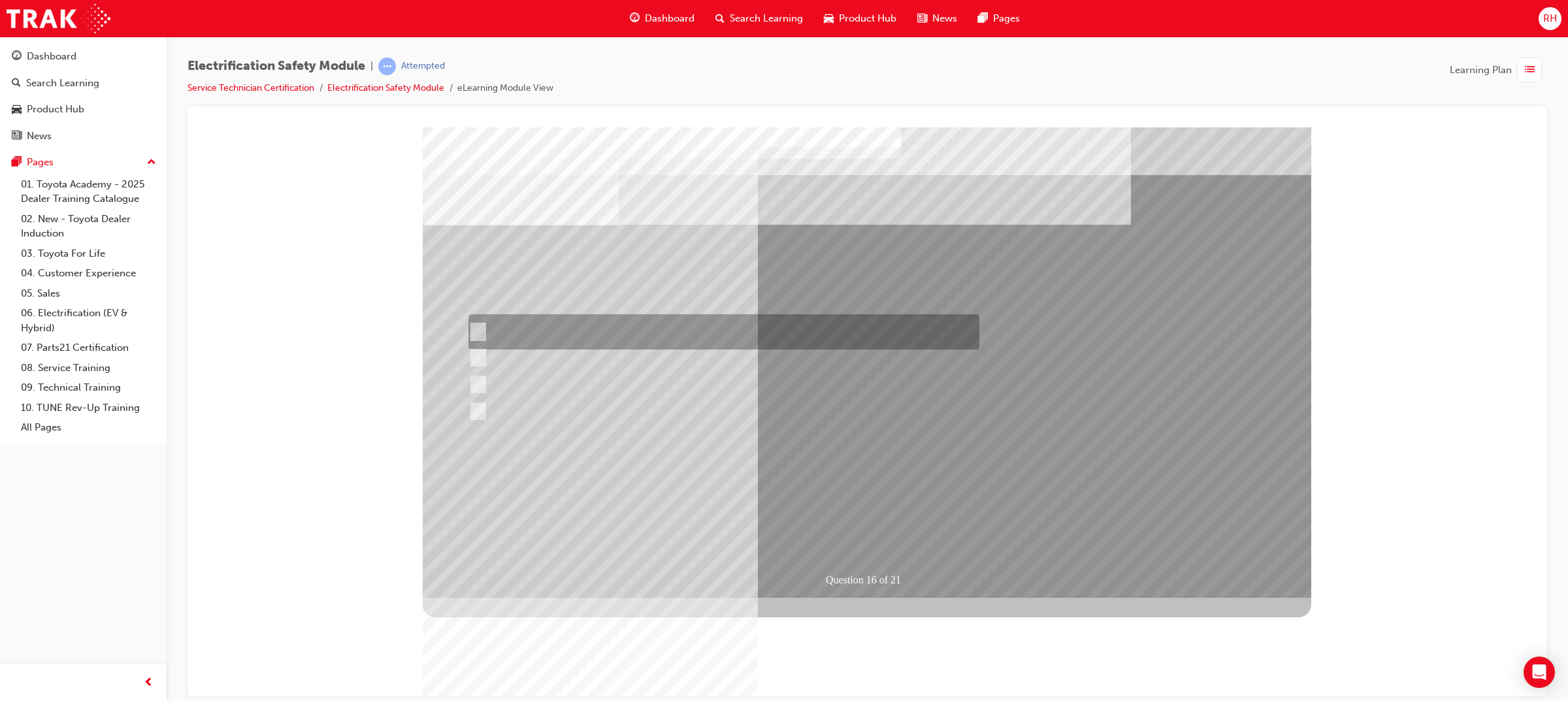
click at [680, 332] on div at bounding box center [720, 332] width 511 height 35
radio input "true"
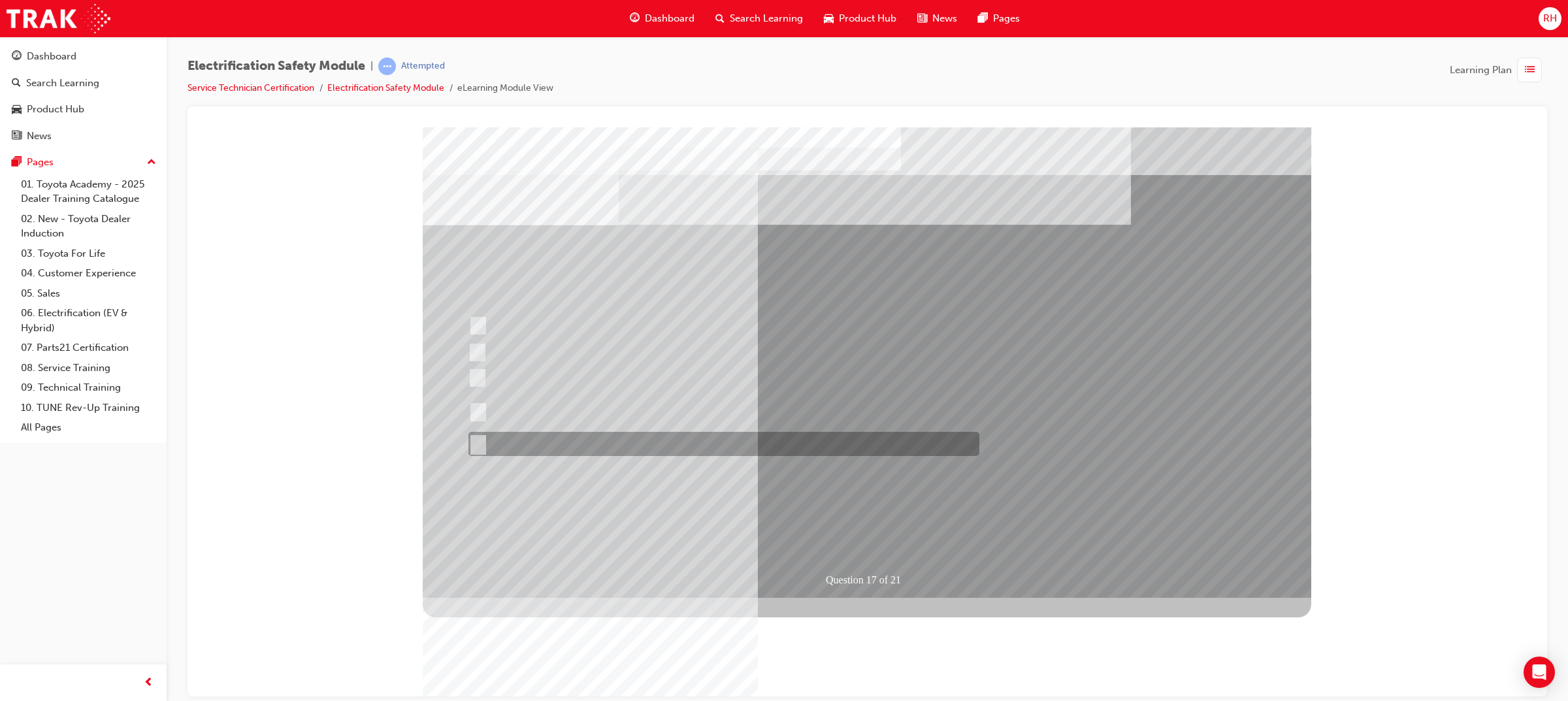
click at [524, 451] on div at bounding box center [720, 444] width 511 height 24
radio input "true"
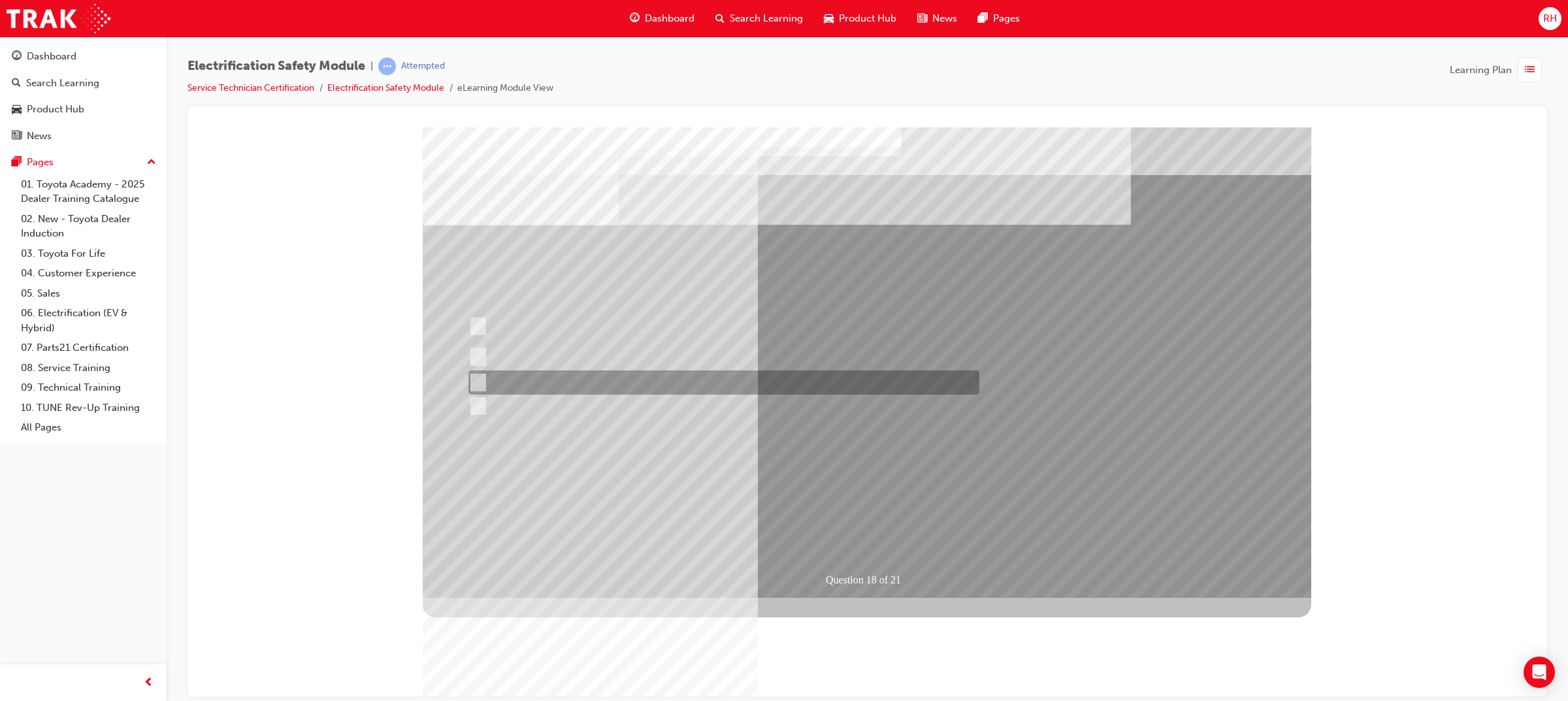
click at [605, 375] on div at bounding box center [720, 382] width 511 height 24
radio input "true"
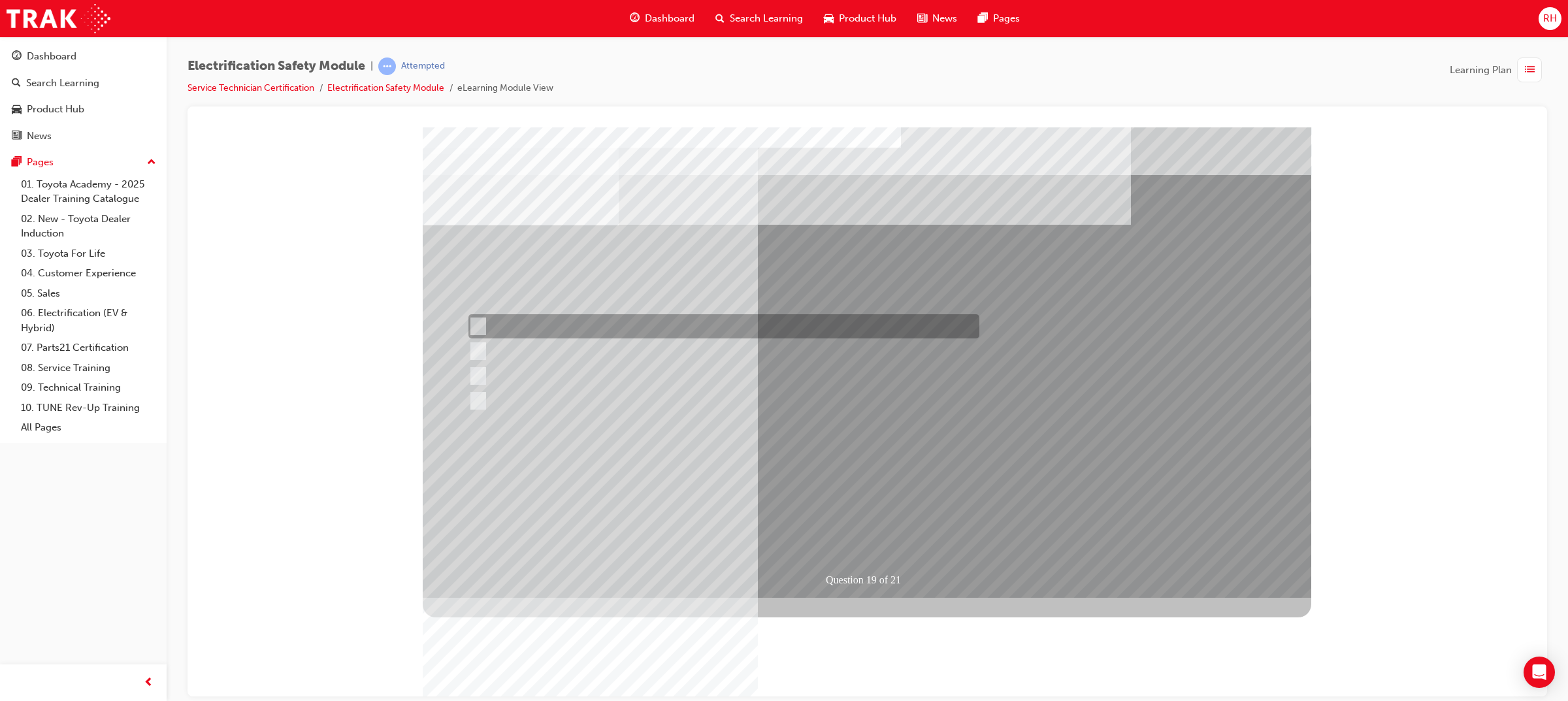
click at [725, 326] on div at bounding box center [720, 326] width 511 height 24
radio input "true"
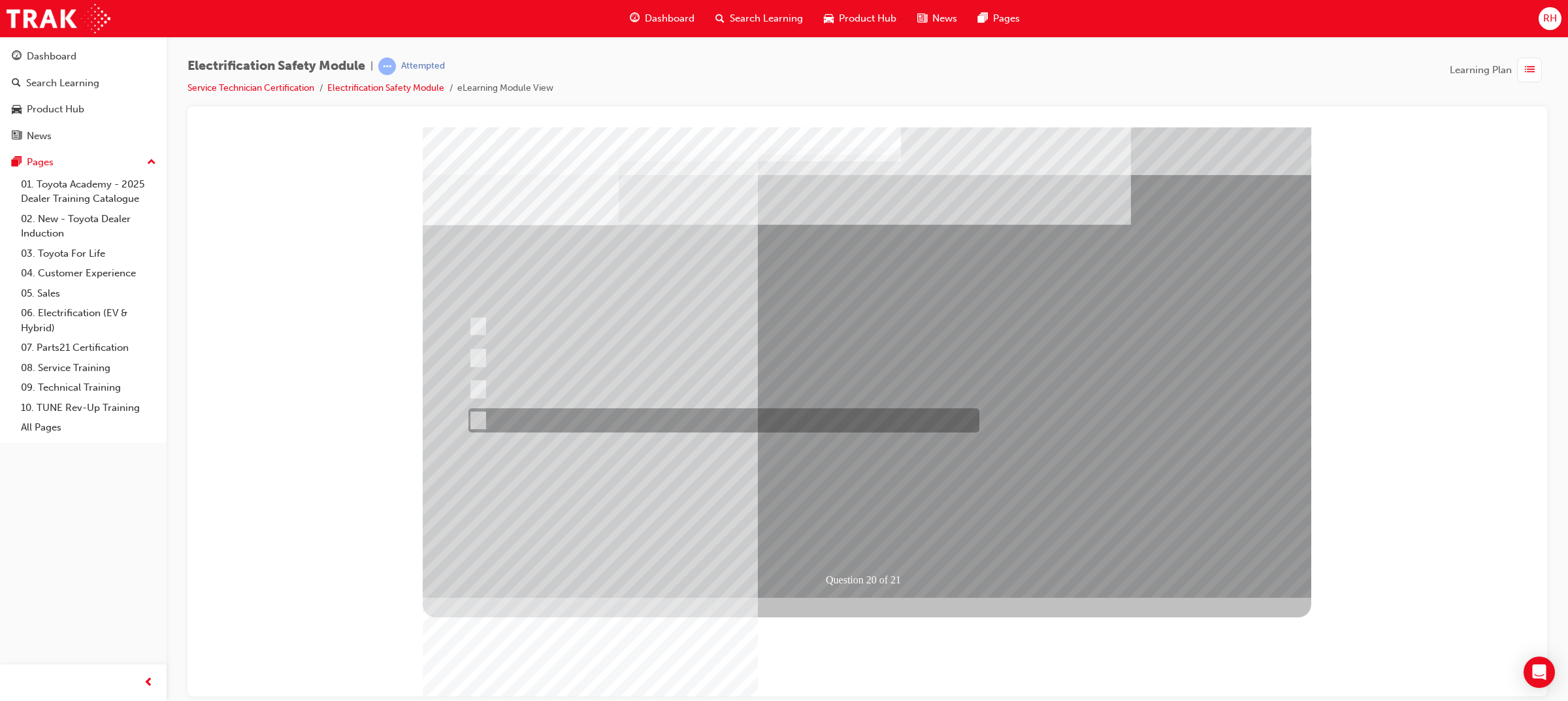
click at [717, 424] on div at bounding box center [720, 420] width 511 height 24
radio input "true"
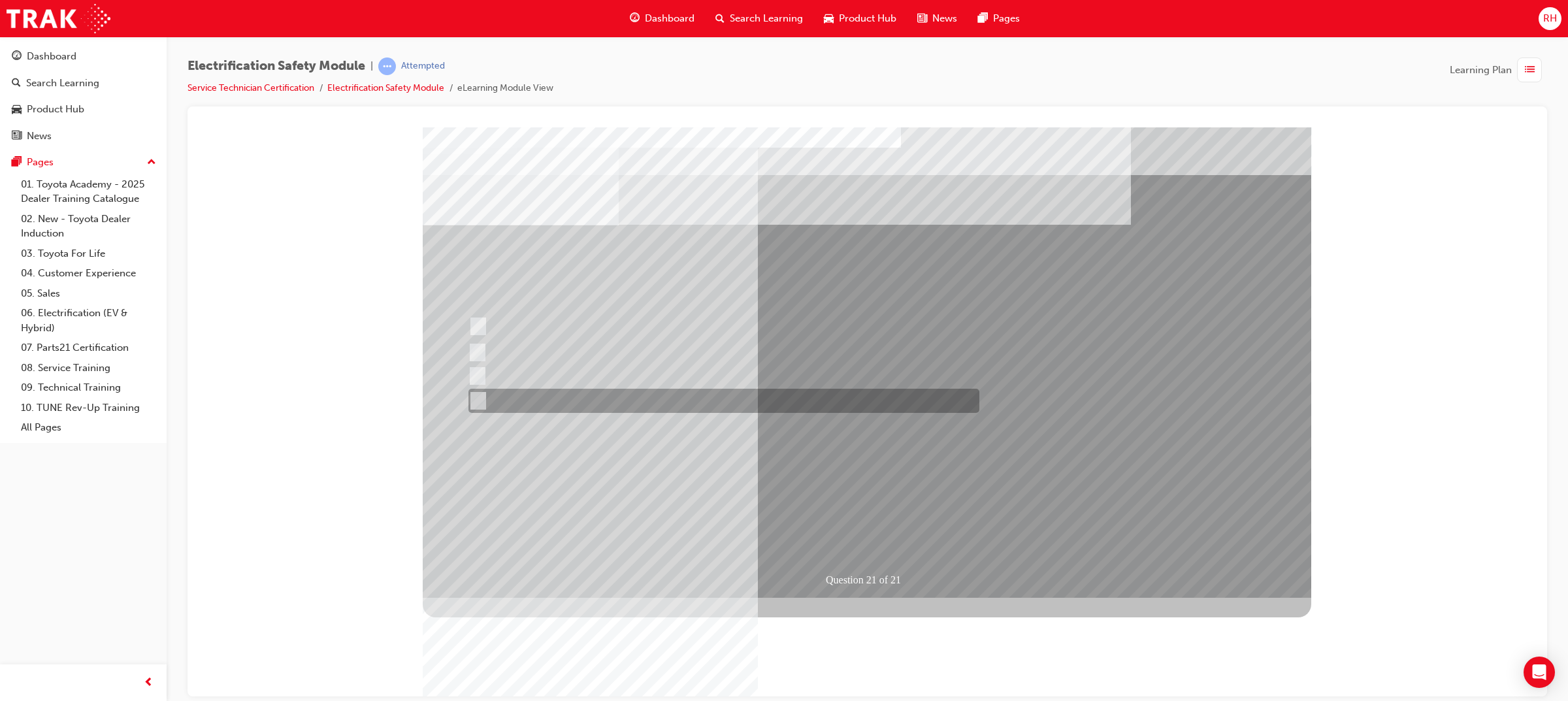
click at [734, 401] on div at bounding box center [720, 401] width 511 height 24
radio input "true"
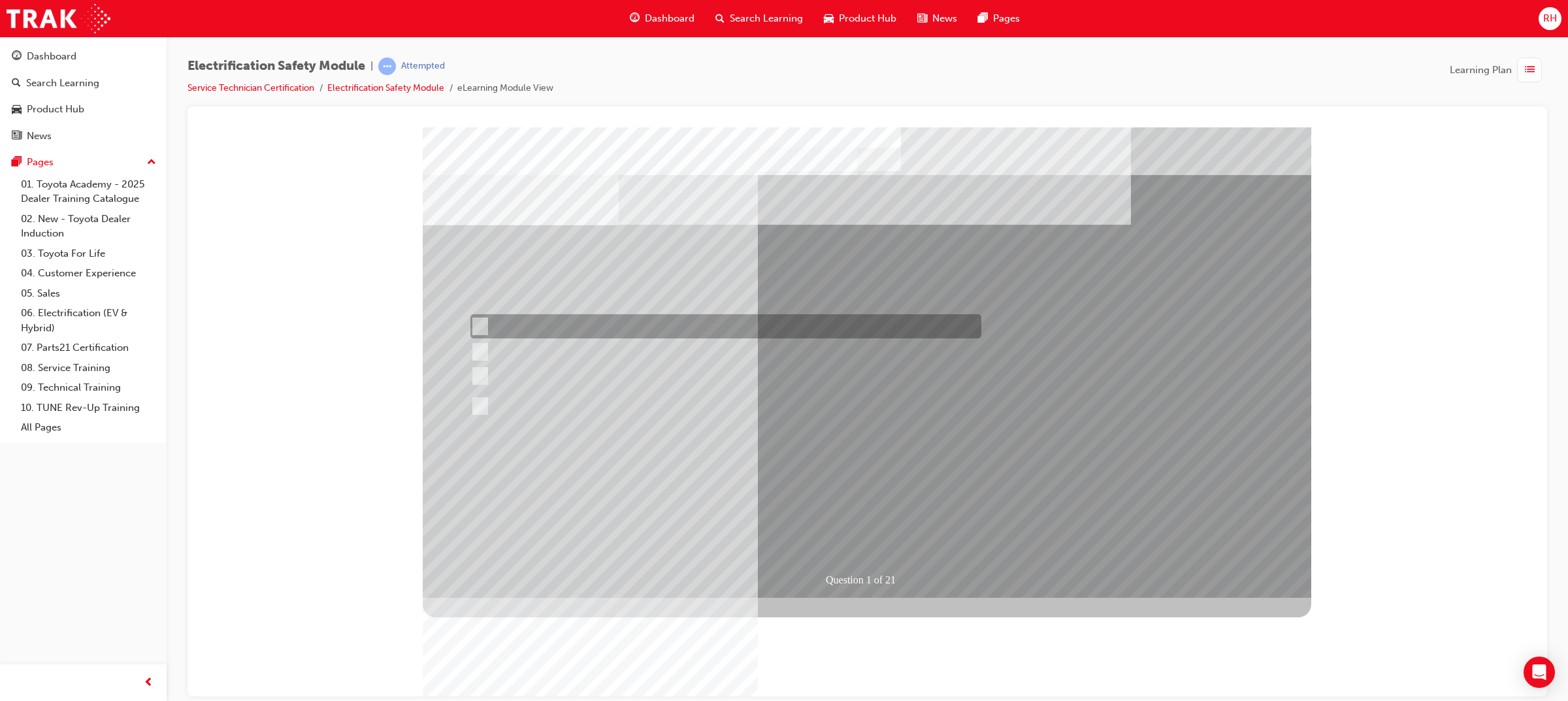
click at [842, 317] on div at bounding box center [722, 326] width 511 height 24
radio input "true"
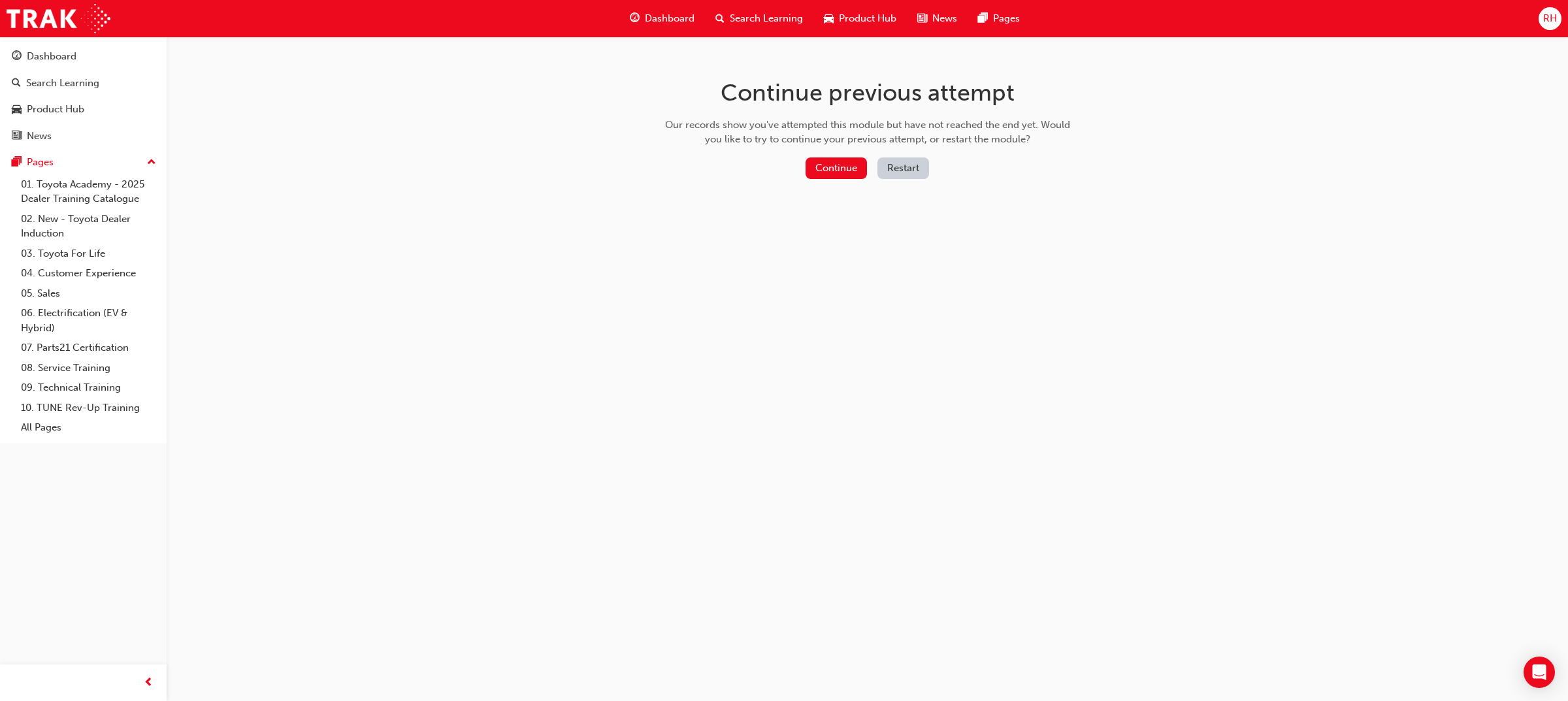
click at [906, 165] on button "Restart" at bounding box center [903, 168] width 52 height 22
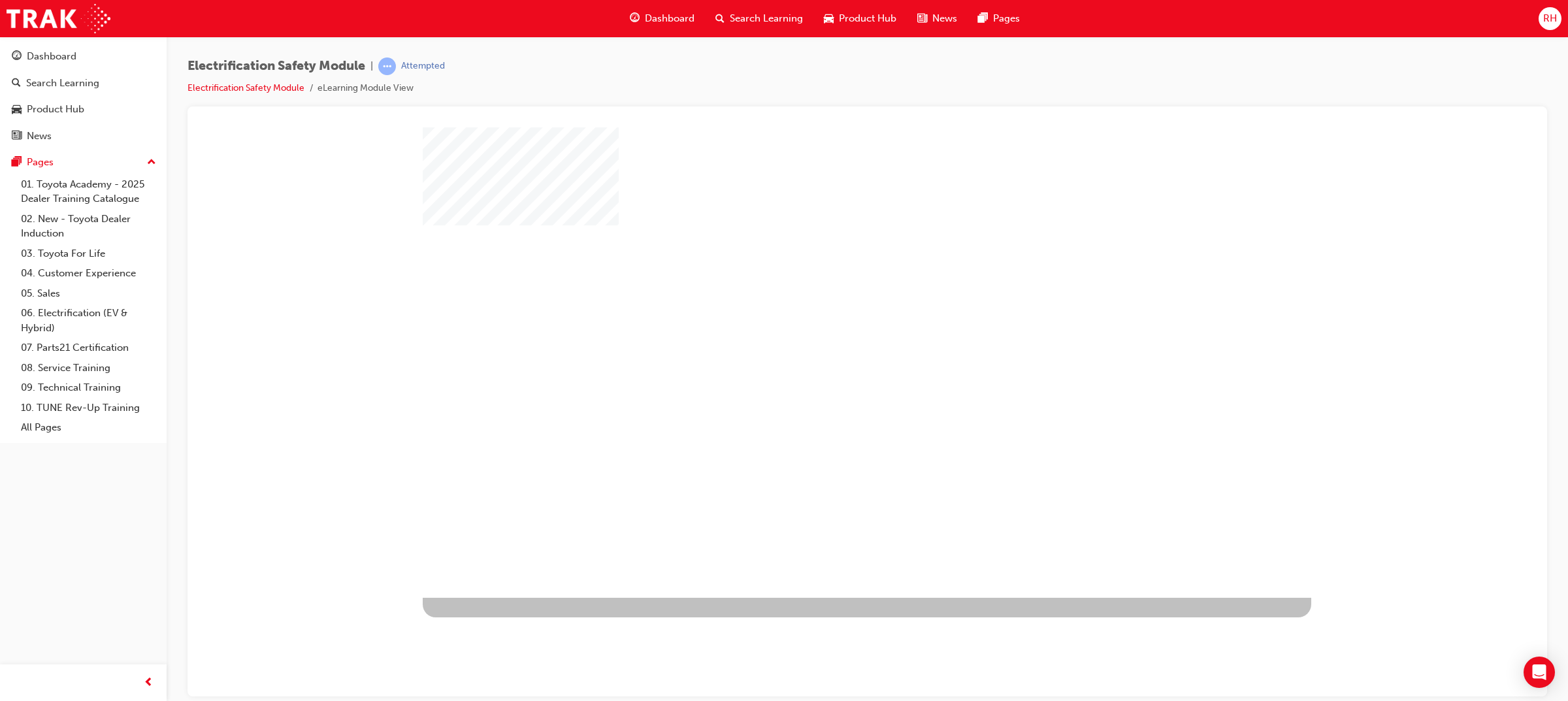
click at [829, 324] on div "play" at bounding box center [829, 324] width 0 height 0
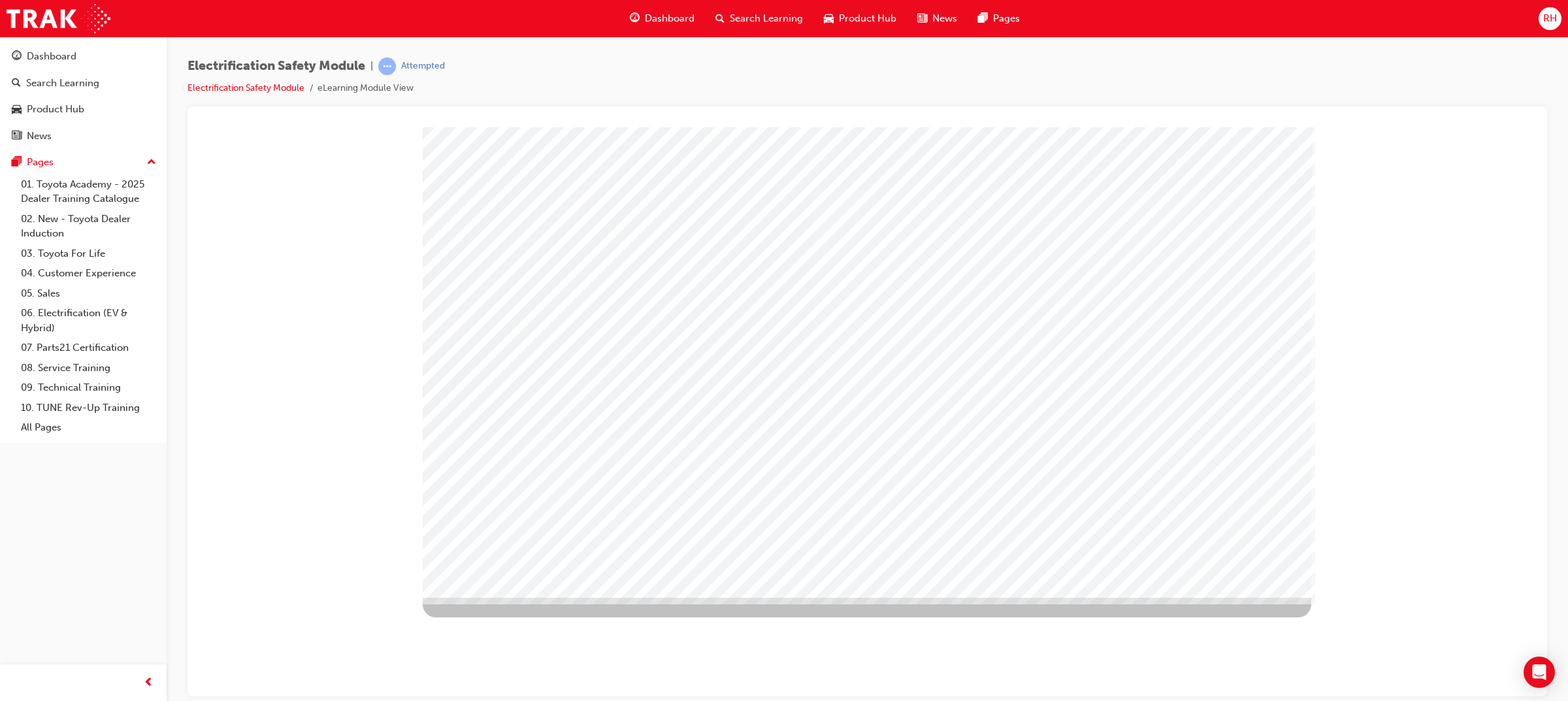
drag, startPoint x: 1080, startPoint y: 513, endPoint x: 1095, endPoint y: 513, distance: 15.0
drag, startPoint x: 1163, startPoint y: 518, endPoint x: 1194, endPoint y: 336, distance: 184.6
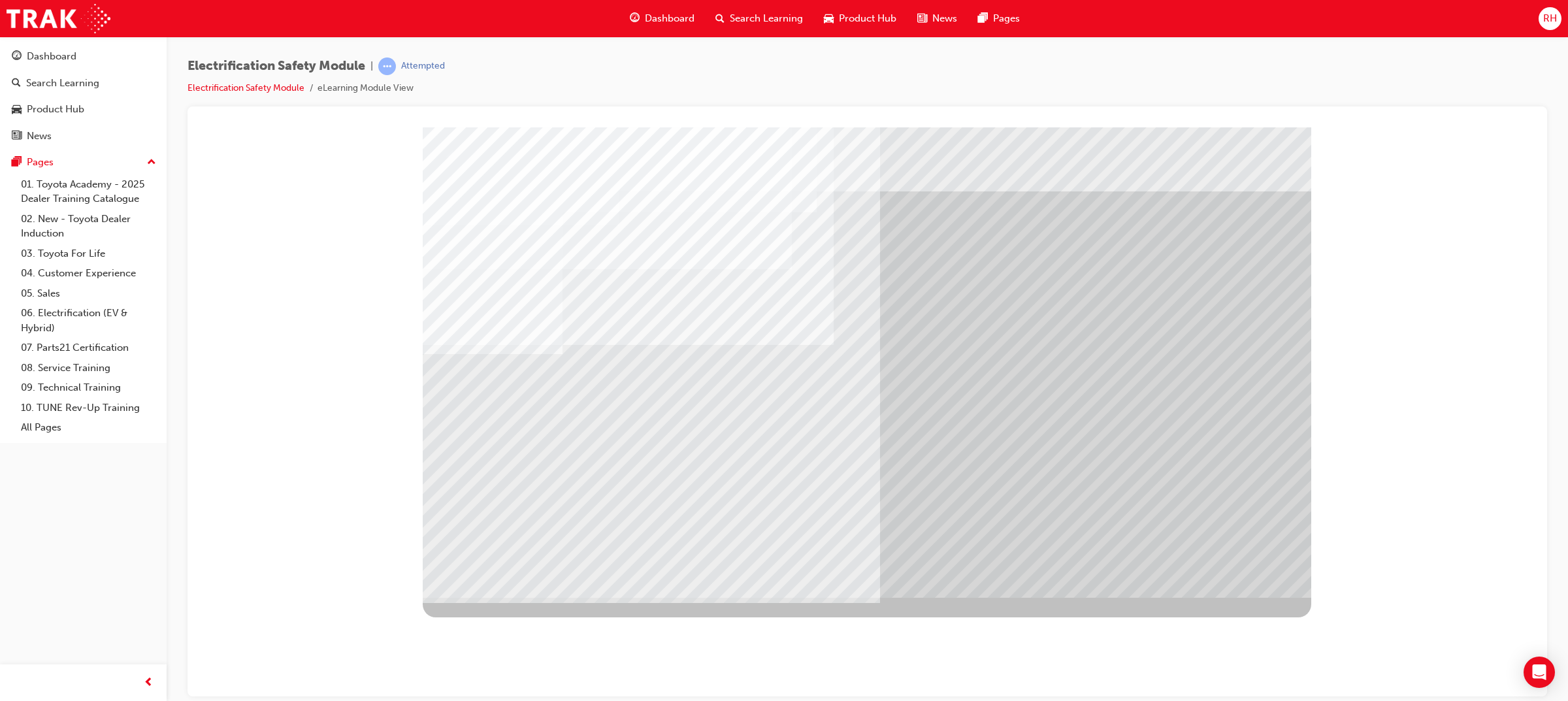
drag, startPoint x: 1235, startPoint y: 588, endPoint x: 1239, endPoint y: 578, distance: 10.8
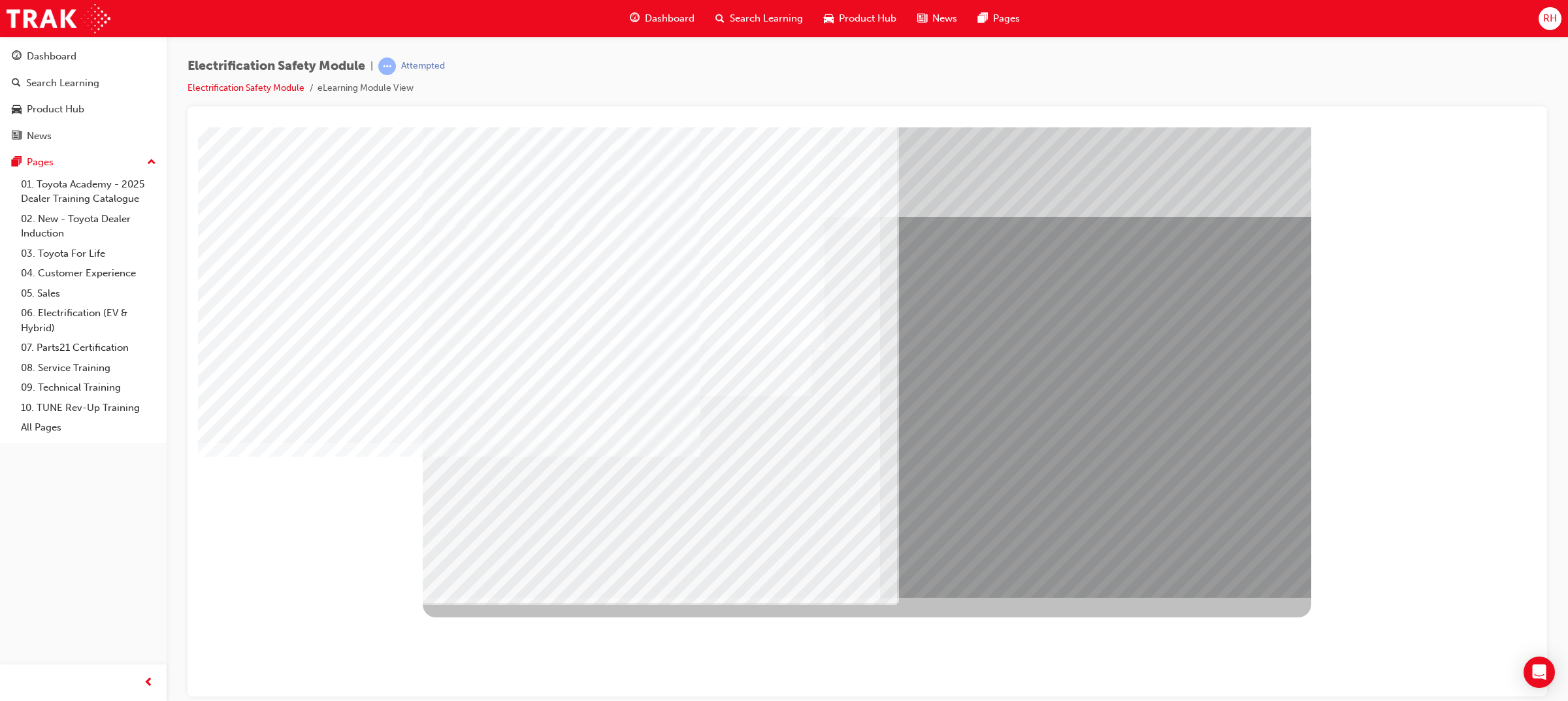
drag, startPoint x: 624, startPoint y: 452, endPoint x: 822, endPoint y: 464, distance: 198.4
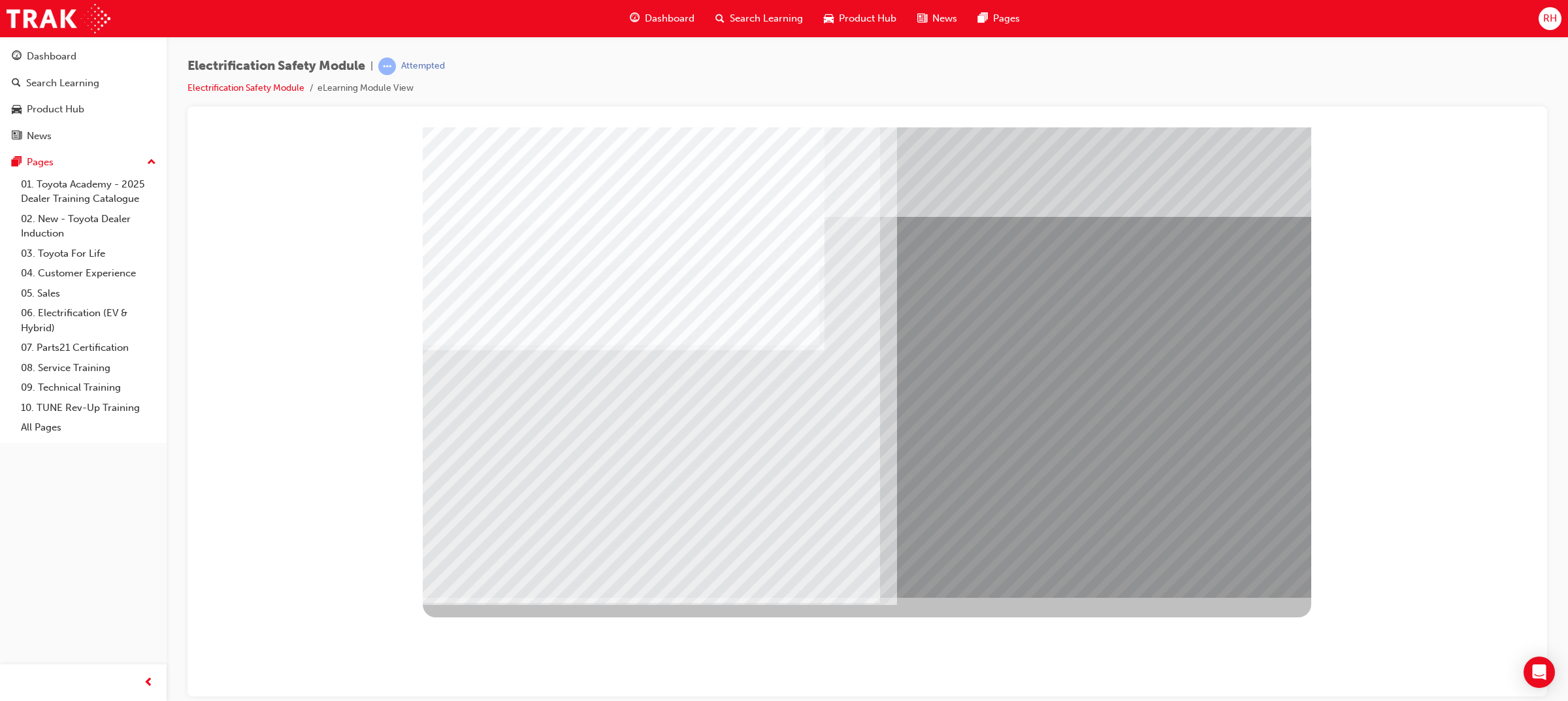
click at [435, 132] on div "multistate" at bounding box center [867, 132] width 1328 height 0
drag, startPoint x: 491, startPoint y: 479, endPoint x: 621, endPoint y: 479, distance: 130.0
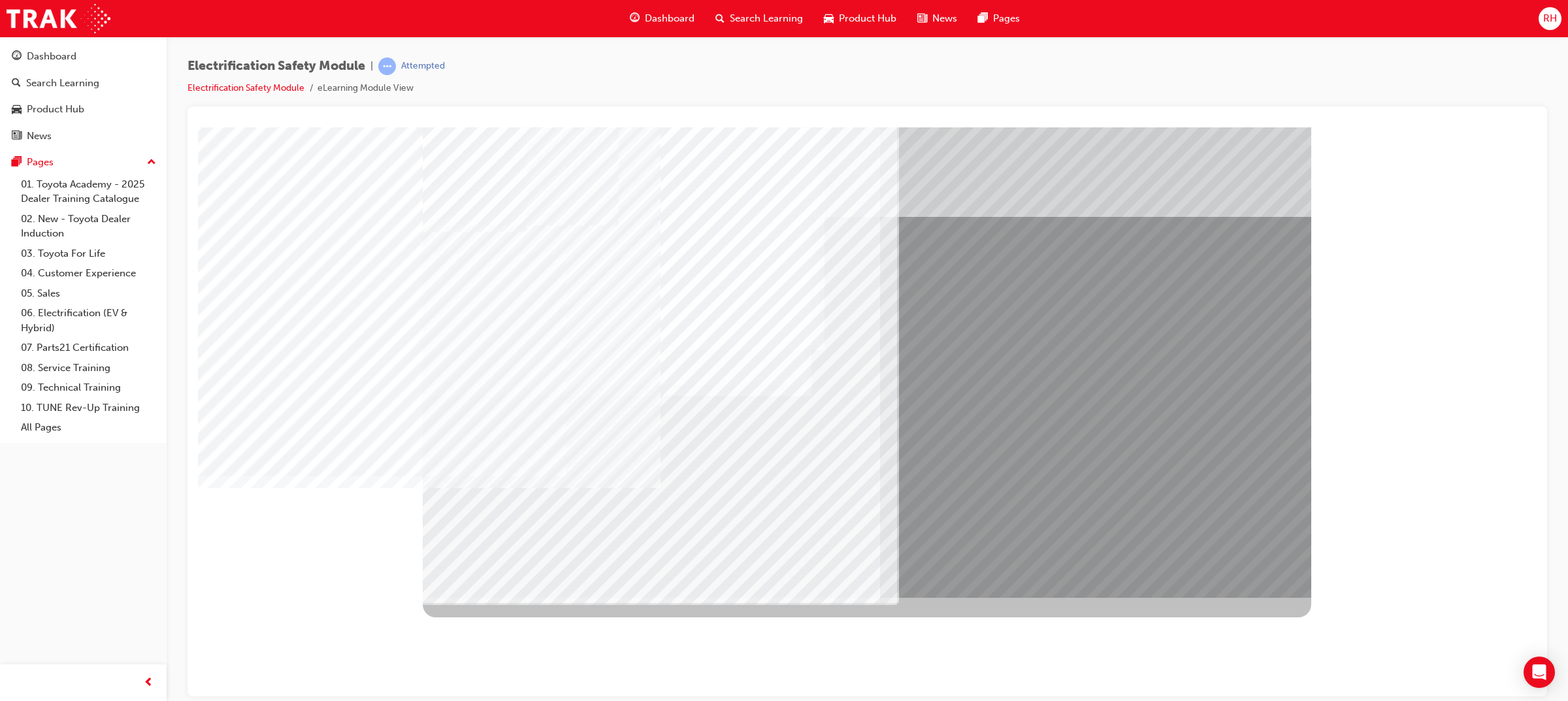
drag, startPoint x: 626, startPoint y: 479, endPoint x: 712, endPoint y: 477, distance: 86.0
drag, startPoint x: 762, startPoint y: 481, endPoint x: 802, endPoint y: 484, distance: 40.1
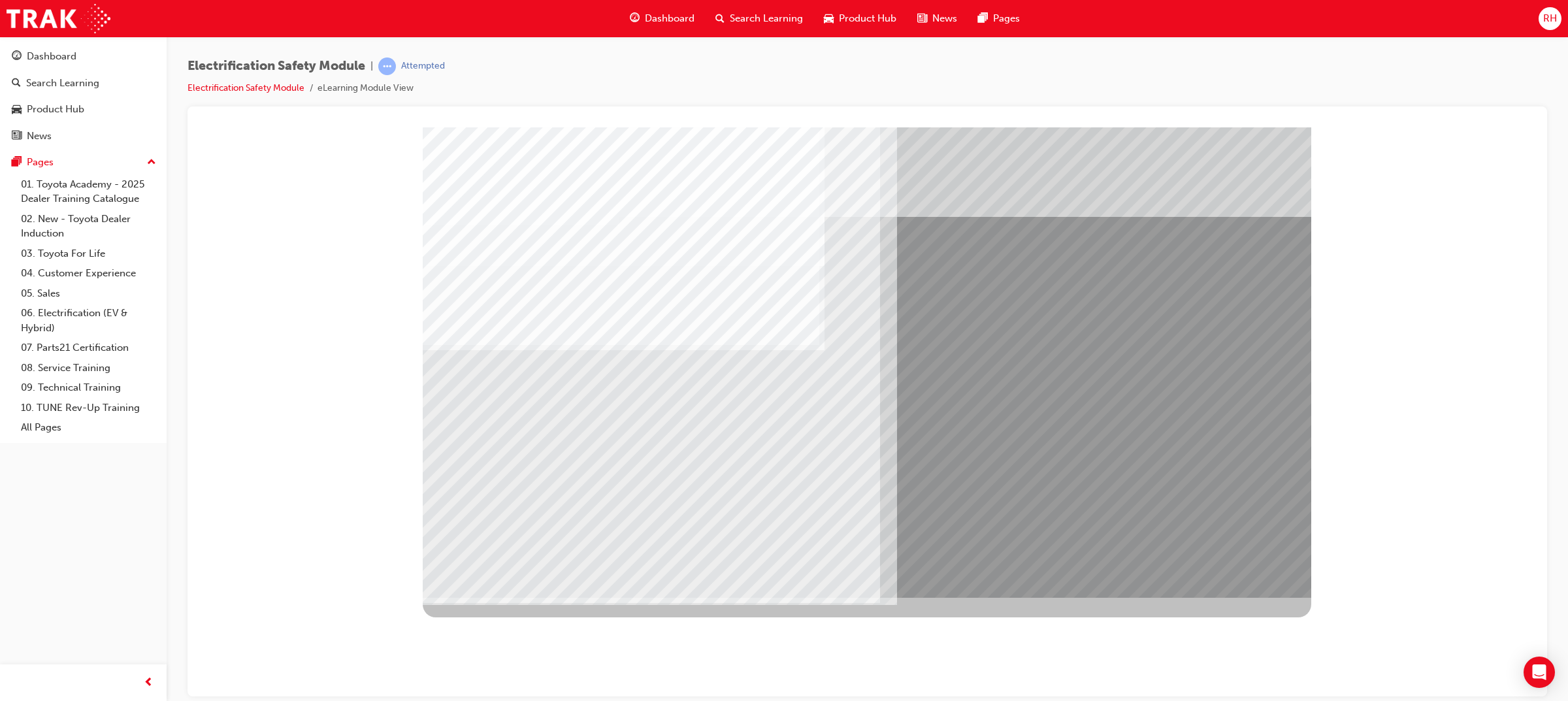
drag, startPoint x: 474, startPoint y: 461, endPoint x: 579, endPoint y: 494, distance: 110.1
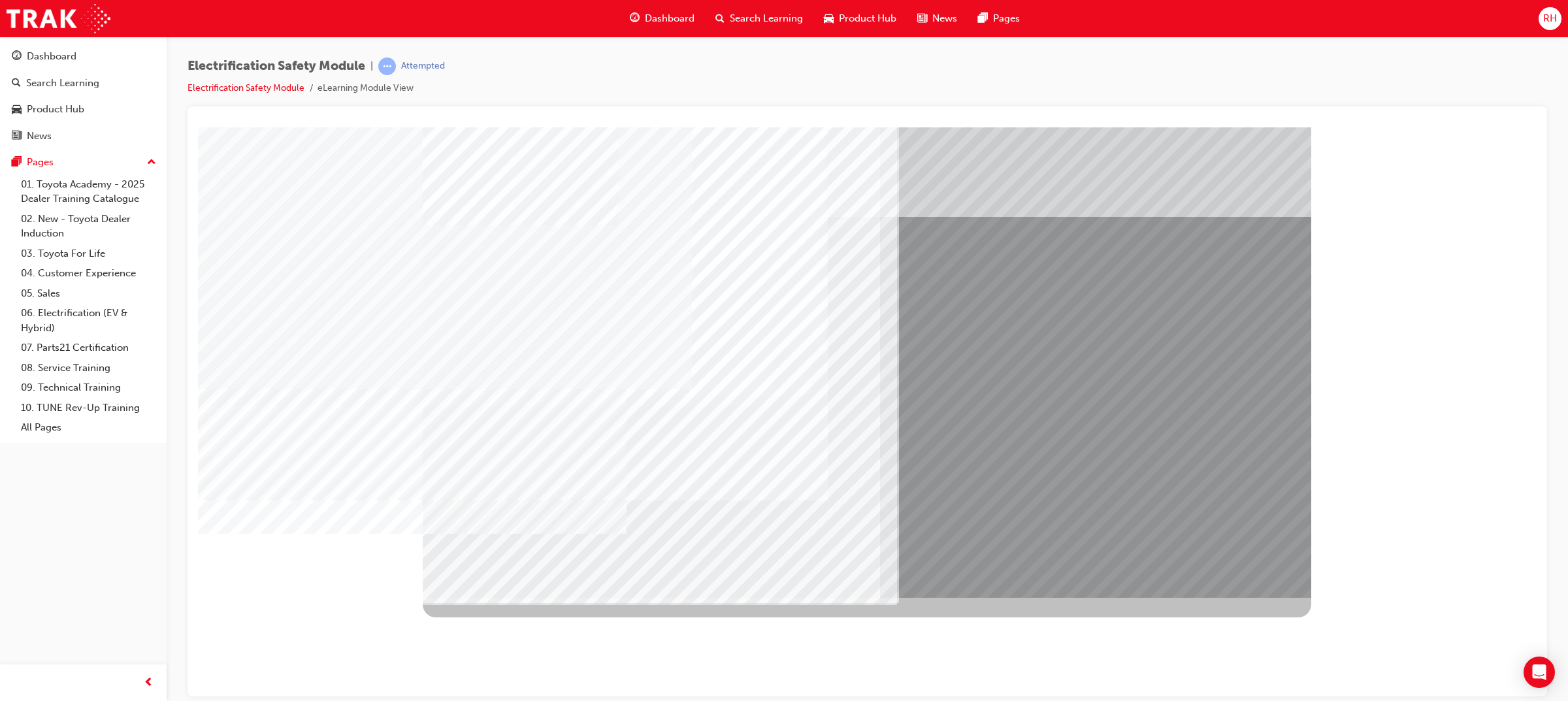
drag, startPoint x: 617, startPoint y: 506, endPoint x: 635, endPoint y: 499, distance: 19.3
drag, startPoint x: 743, startPoint y: 498, endPoint x: 825, endPoint y: 506, distance: 82.4
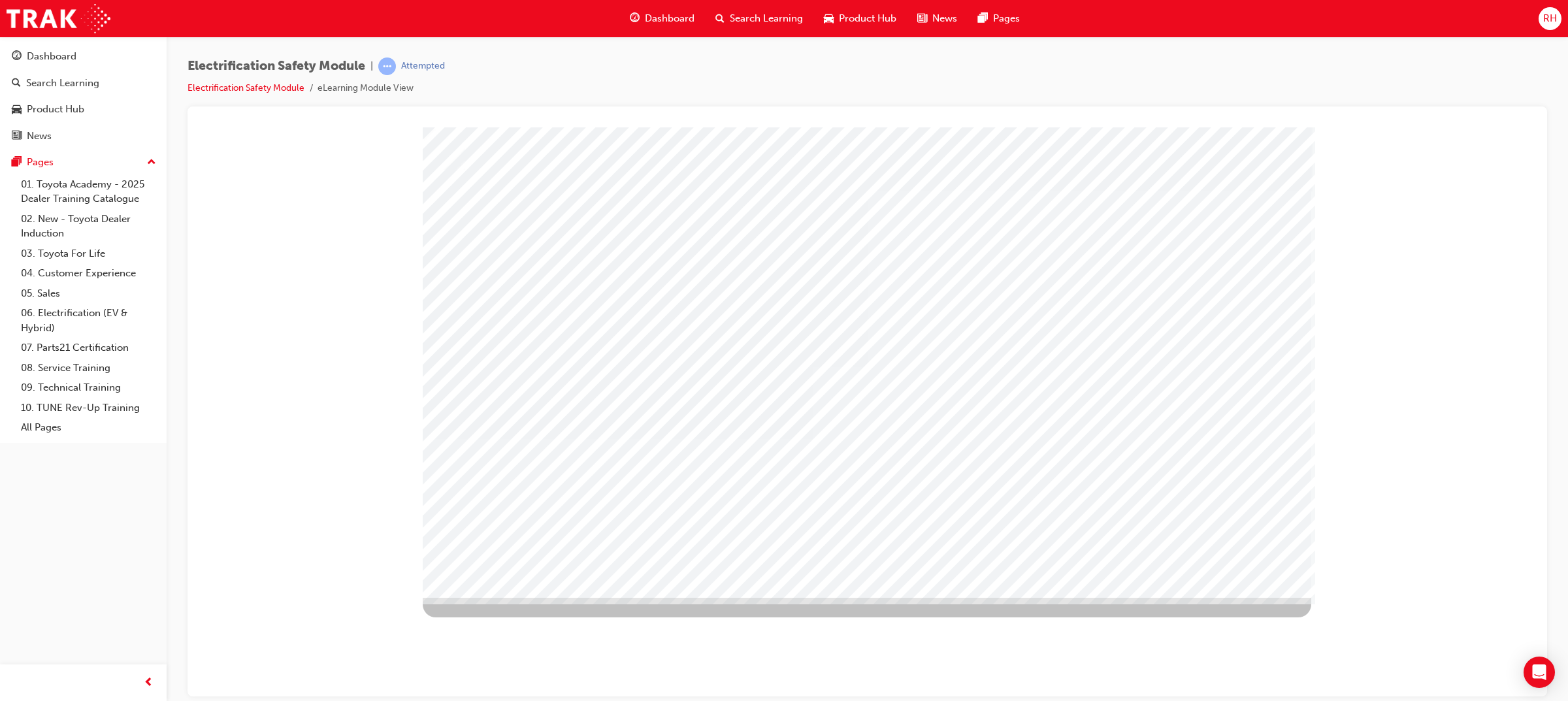
drag, startPoint x: 1216, startPoint y: 548, endPoint x: 1219, endPoint y: 555, distance: 7.6
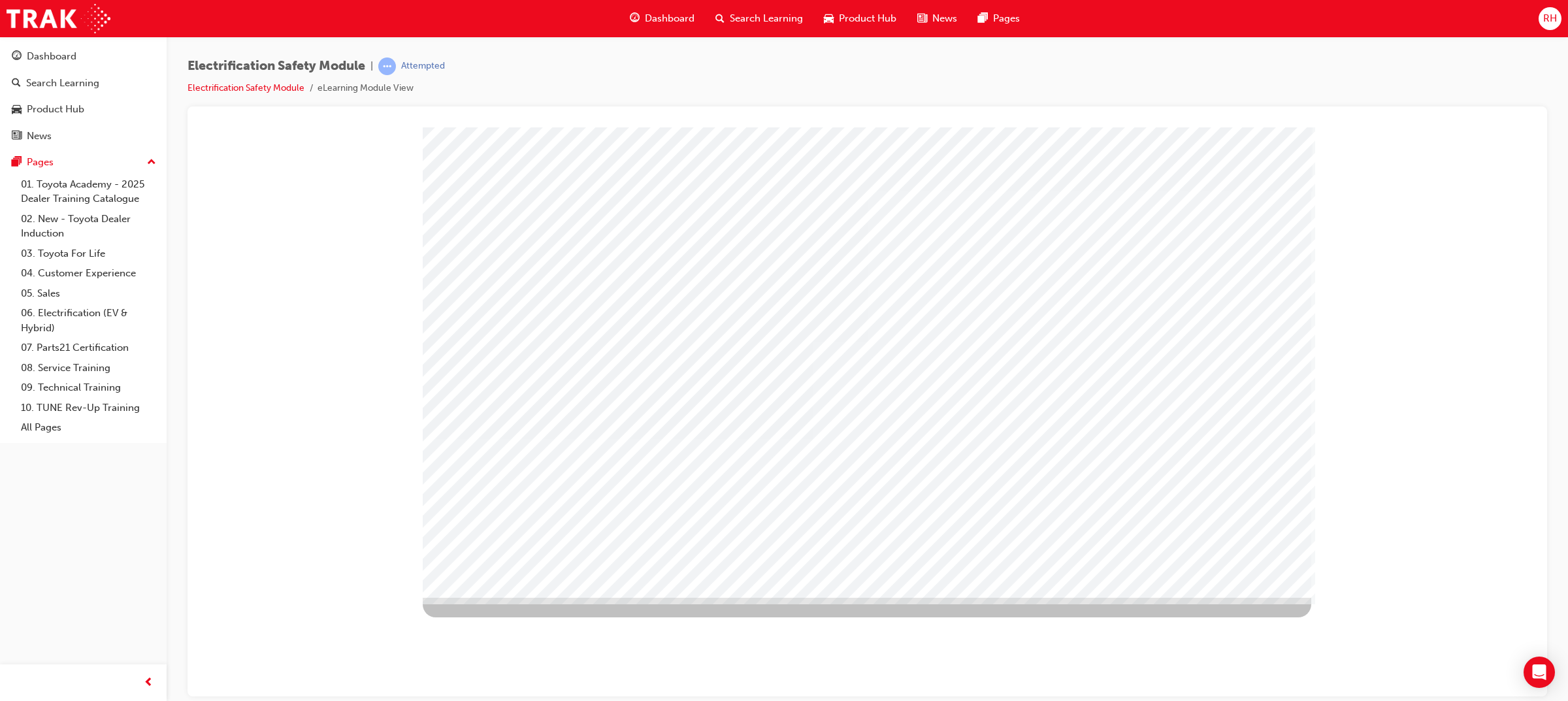
drag, startPoint x: 1076, startPoint y: 349, endPoint x: 1193, endPoint y: 240, distance: 159.9
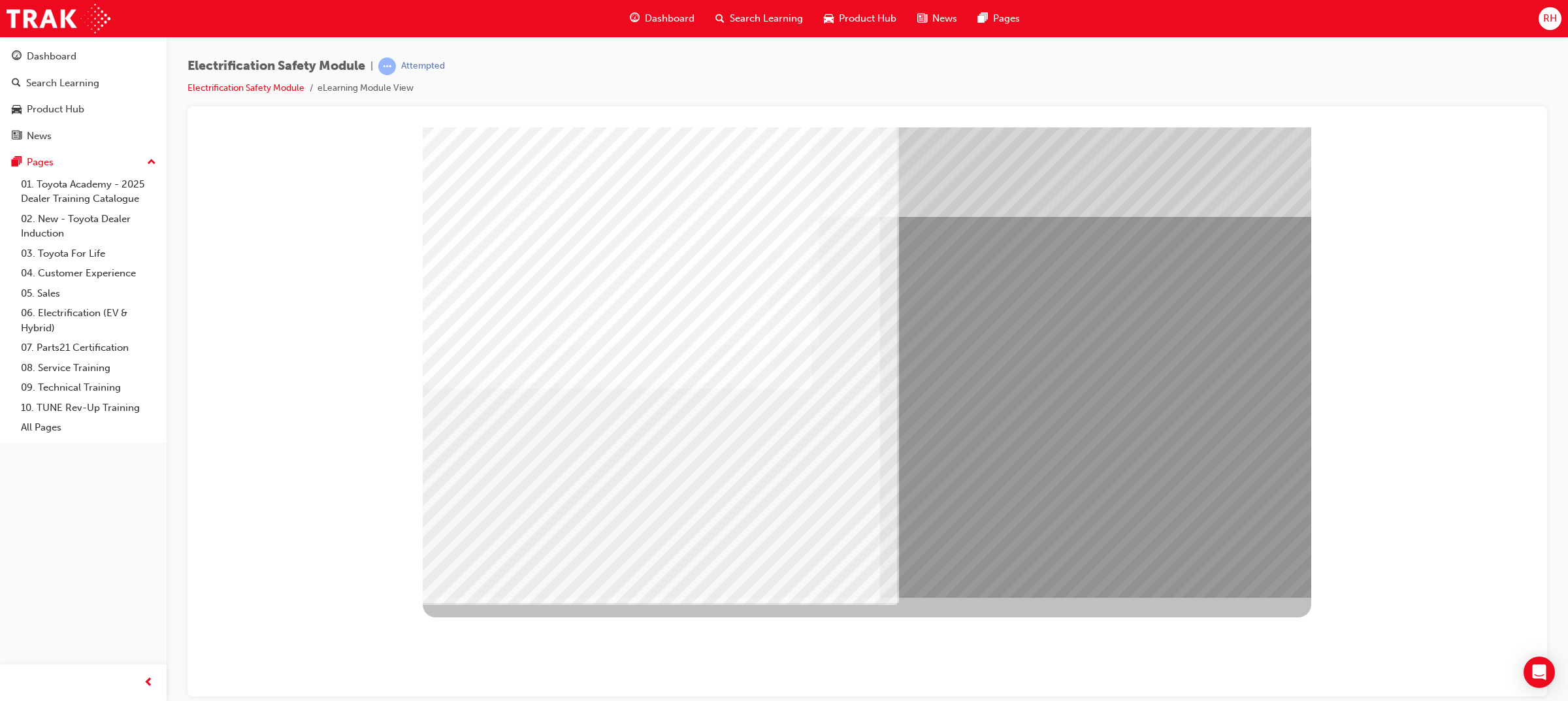
drag, startPoint x: 633, startPoint y: 486, endPoint x: 675, endPoint y: 486, distance: 42.0
drag, startPoint x: 736, startPoint y: 485, endPoint x: 1069, endPoint y: 483, distance: 333.0
click at [1218, 555] on div "multistate" at bounding box center [867, 362] width 888 height 470
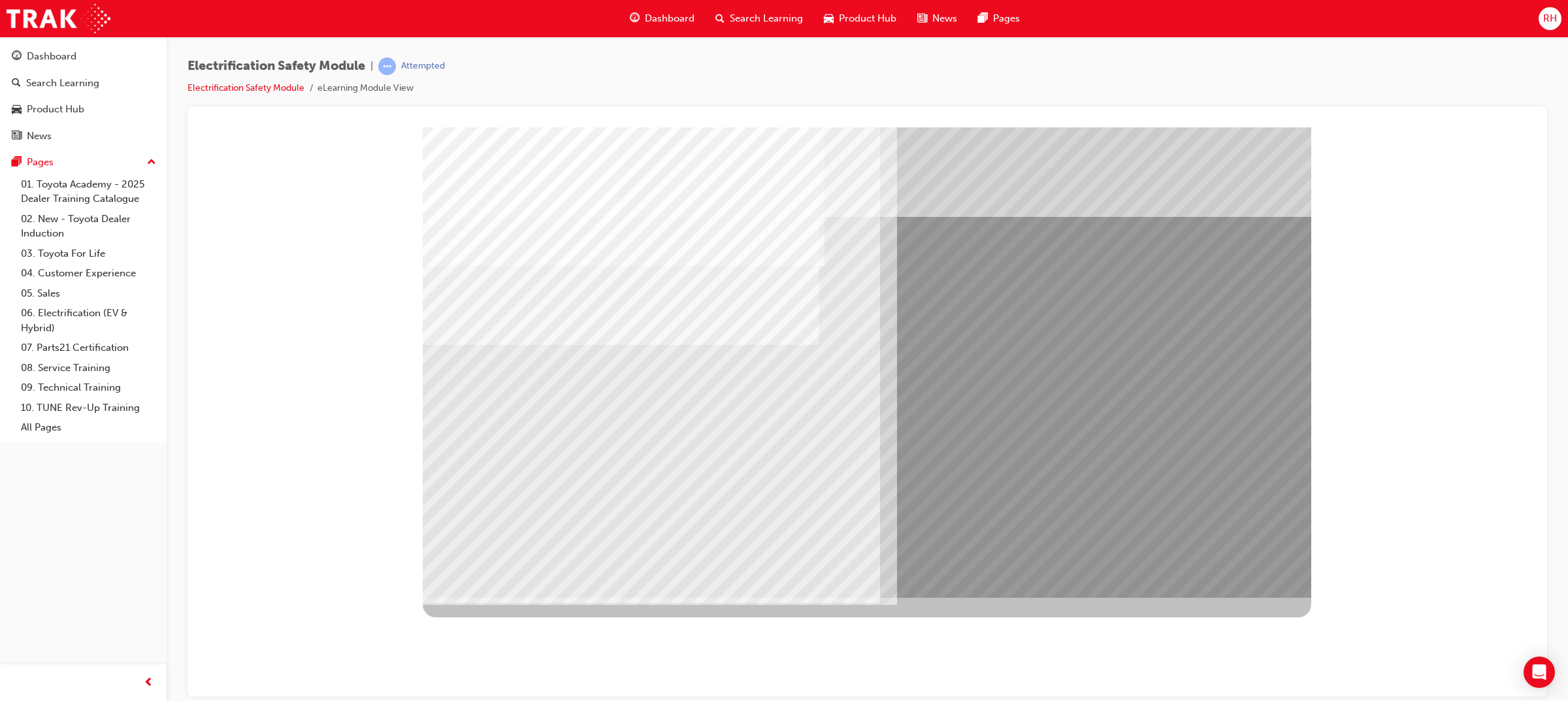
drag, startPoint x: 492, startPoint y: 484, endPoint x: 612, endPoint y: 479, distance: 120.1
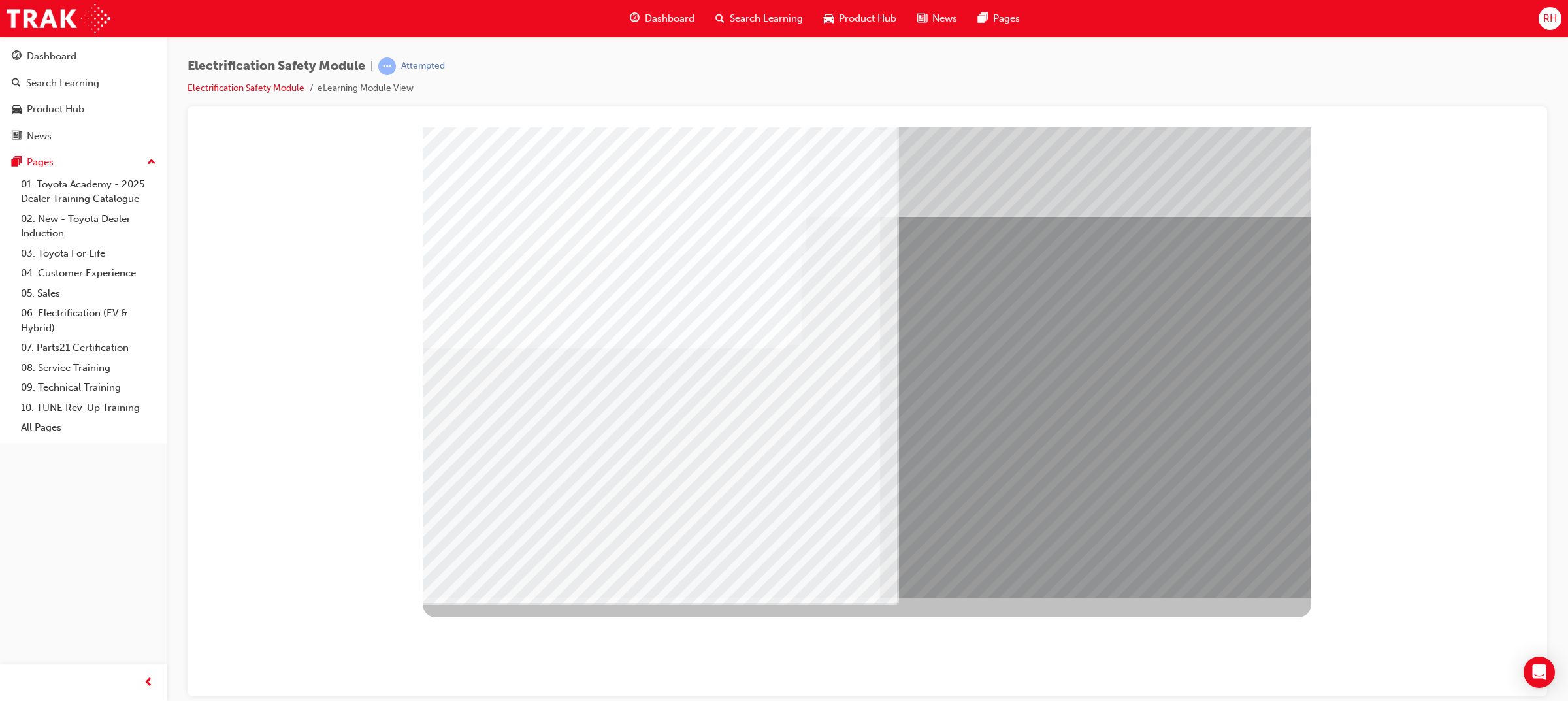
drag, startPoint x: 638, startPoint y: 477, endPoint x: 772, endPoint y: 481, distance: 134.1
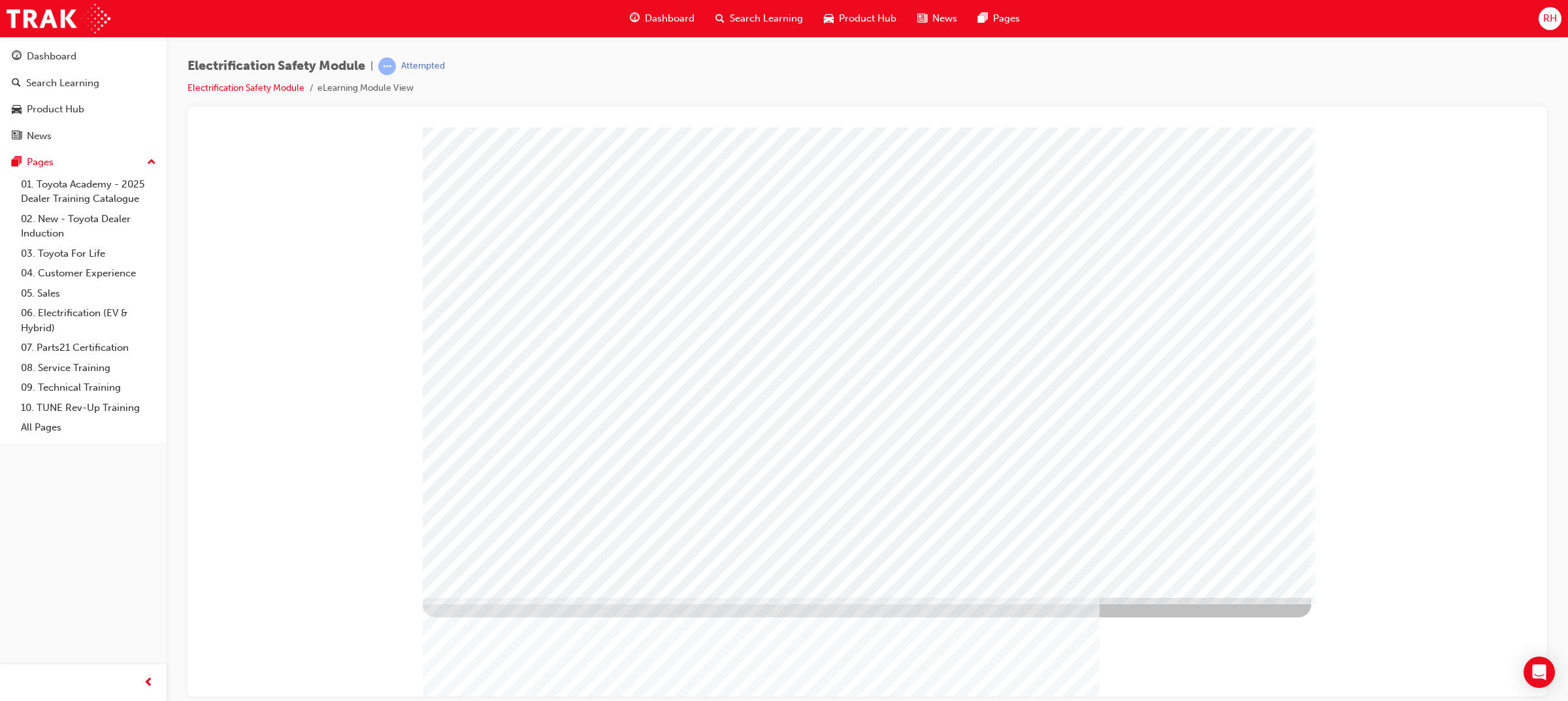
drag, startPoint x: 1055, startPoint y: 242, endPoint x: 576, endPoint y: 352, distance: 491.5
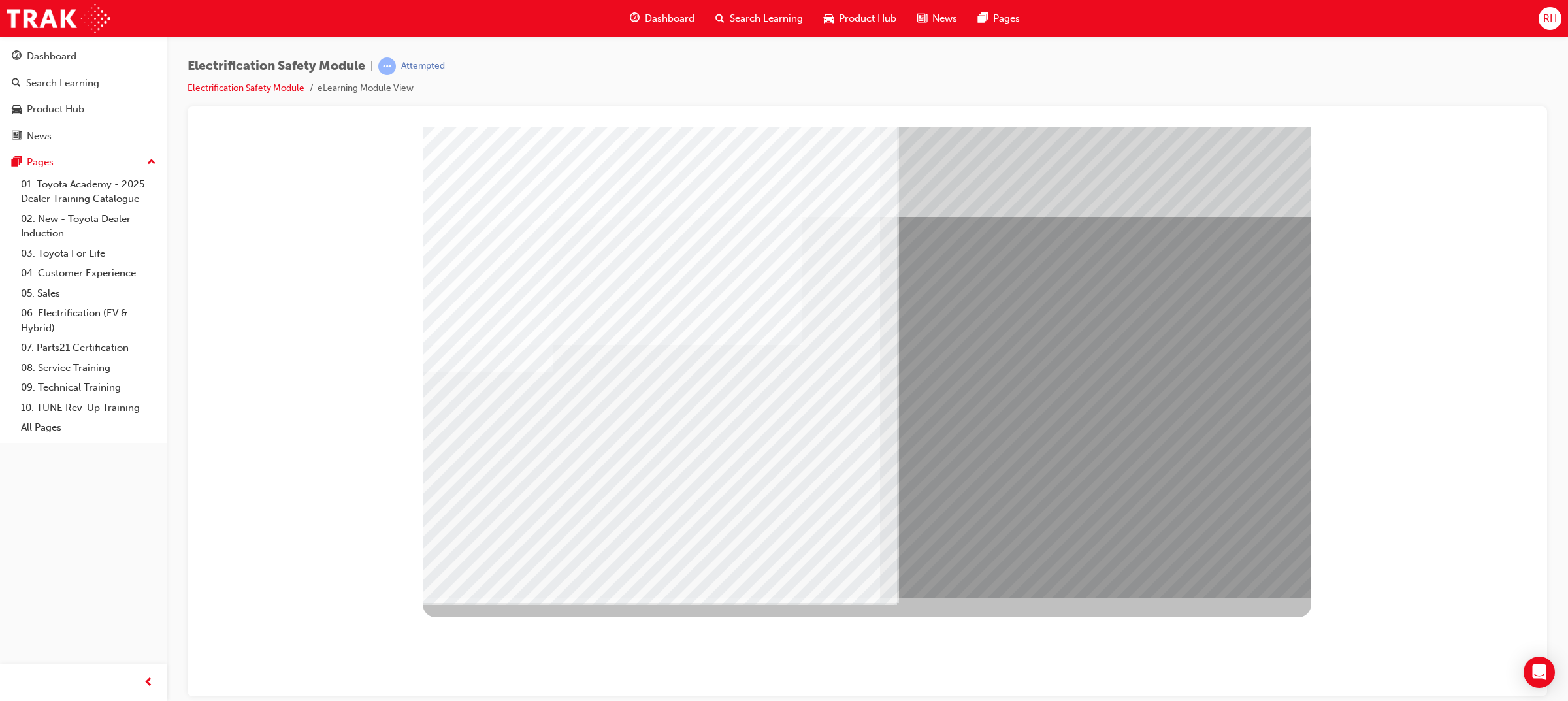
drag, startPoint x: 623, startPoint y: 496, endPoint x: 761, endPoint y: 486, distance: 138.4
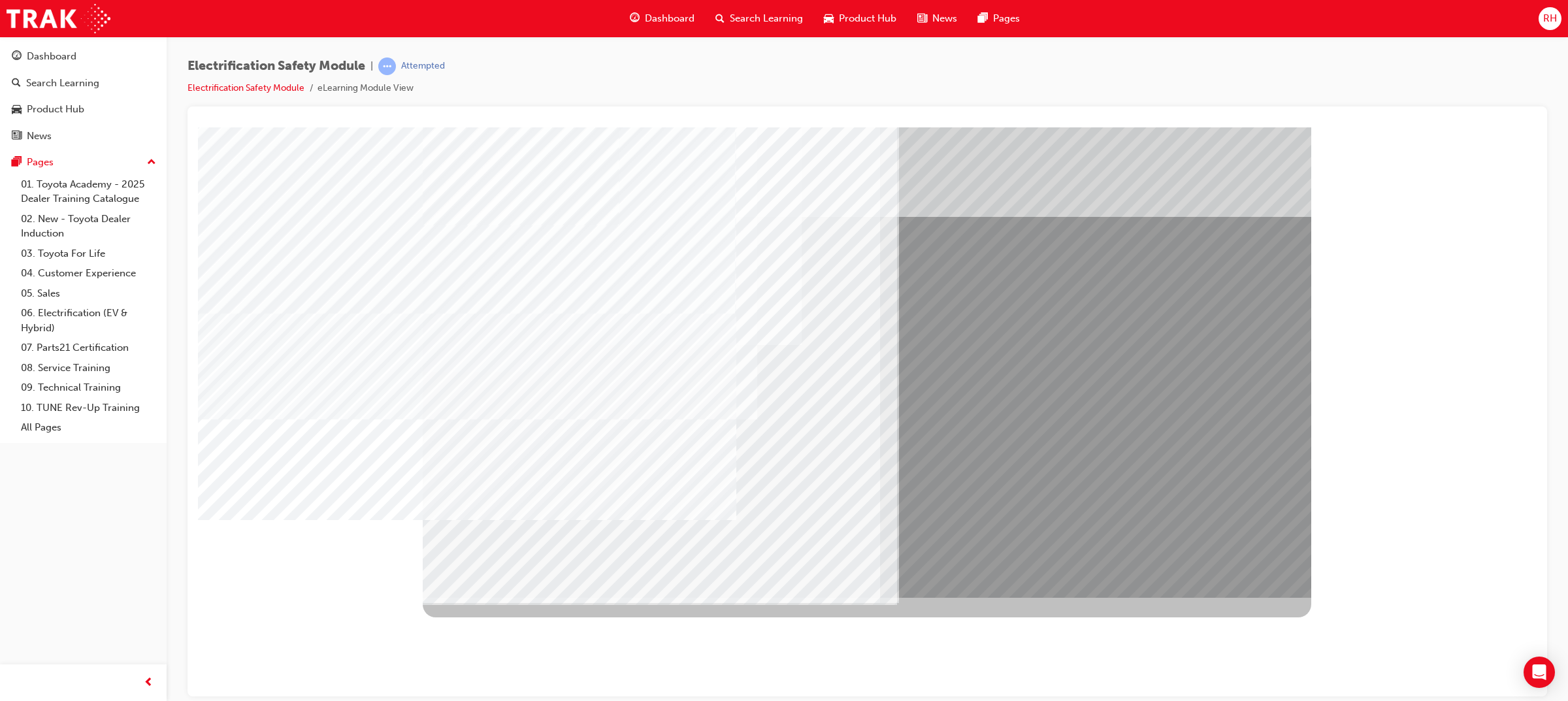
drag, startPoint x: 762, startPoint y: 485, endPoint x: 797, endPoint y: 487, distance: 35.1
click at [1218, 576] on div "multistate" at bounding box center [867, 362] width 888 height 470
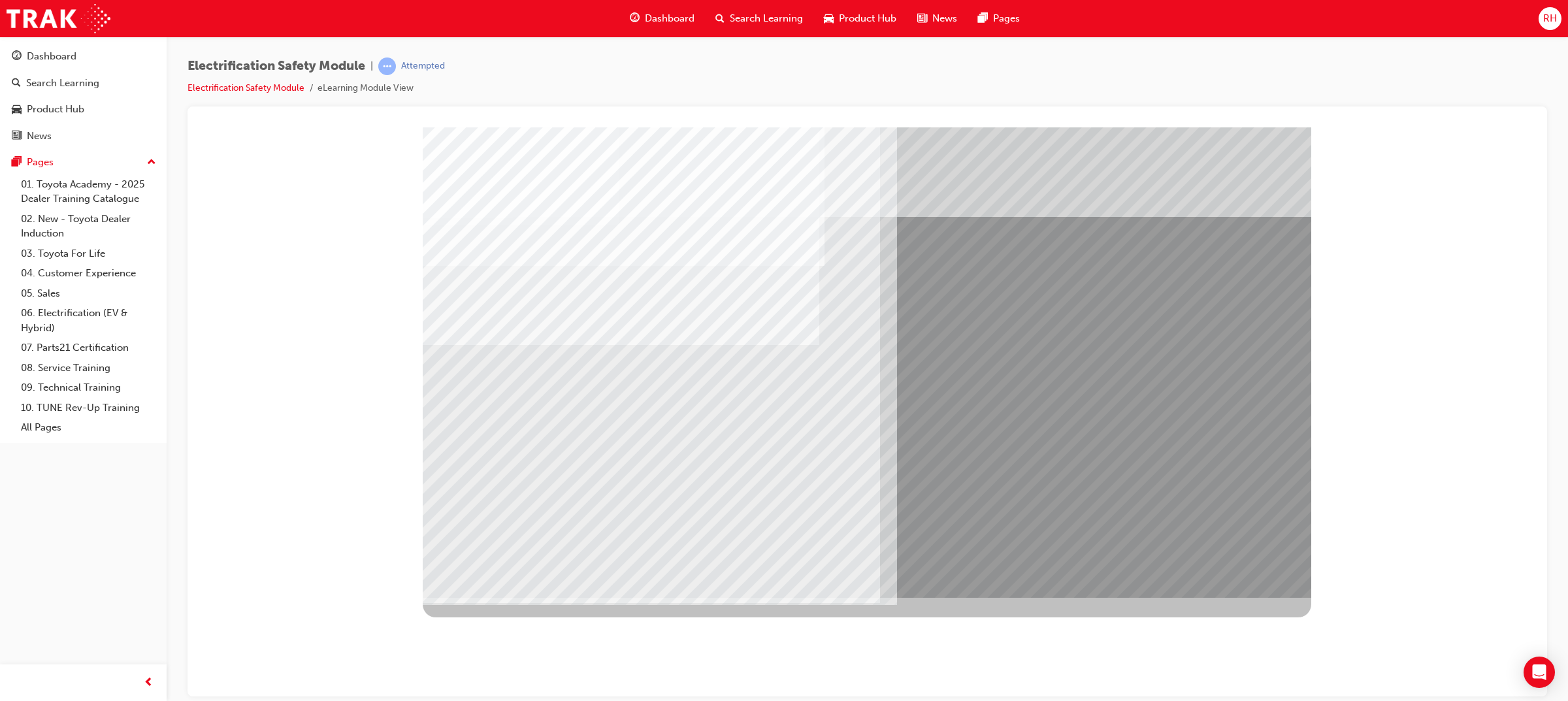
drag, startPoint x: 1218, startPoint y: 572, endPoint x: 1124, endPoint y: 520, distance: 107.4
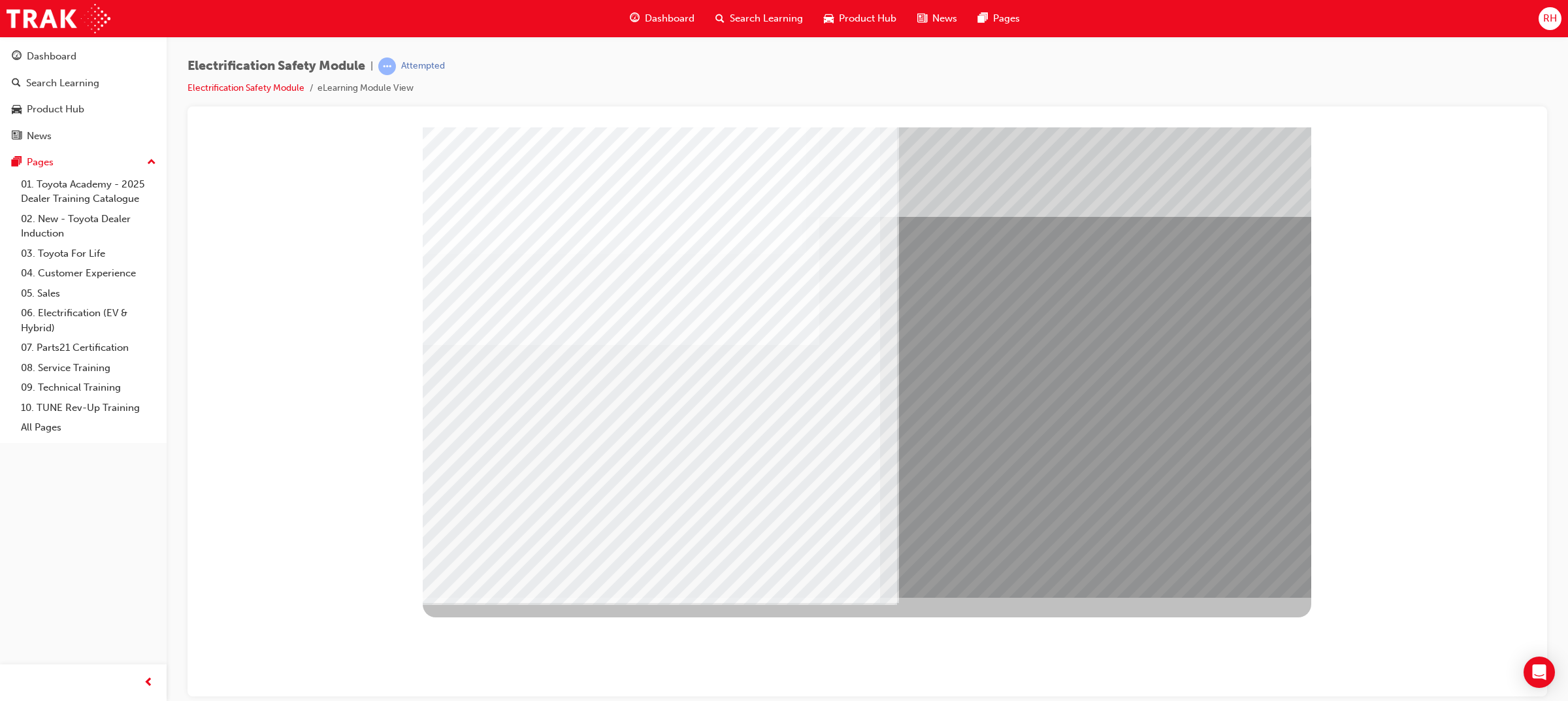
drag, startPoint x: 850, startPoint y: 481, endPoint x: 1010, endPoint y: 502, distance: 161.4
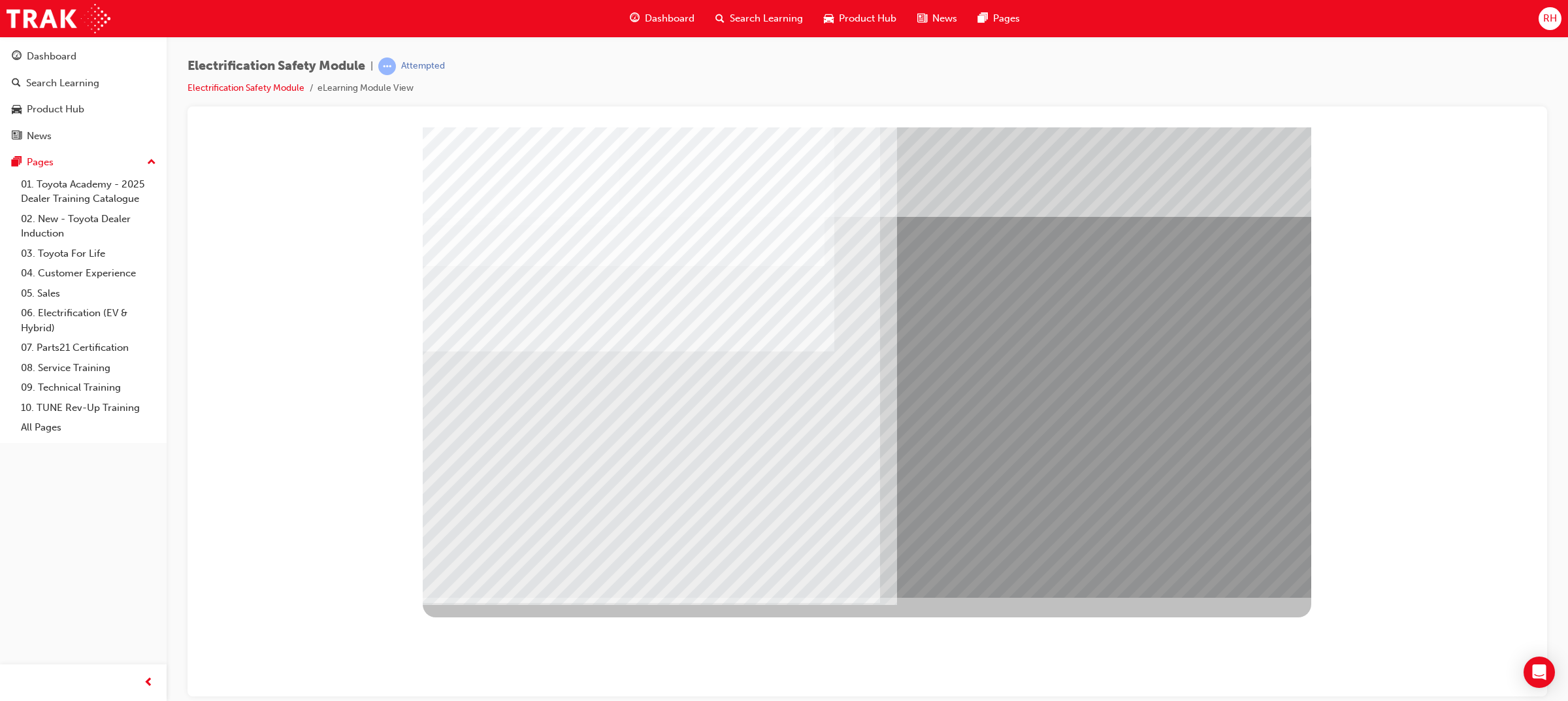
drag, startPoint x: 518, startPoint y: 464, endPoint x: 664, endPoint y: 474, distance: 146.3
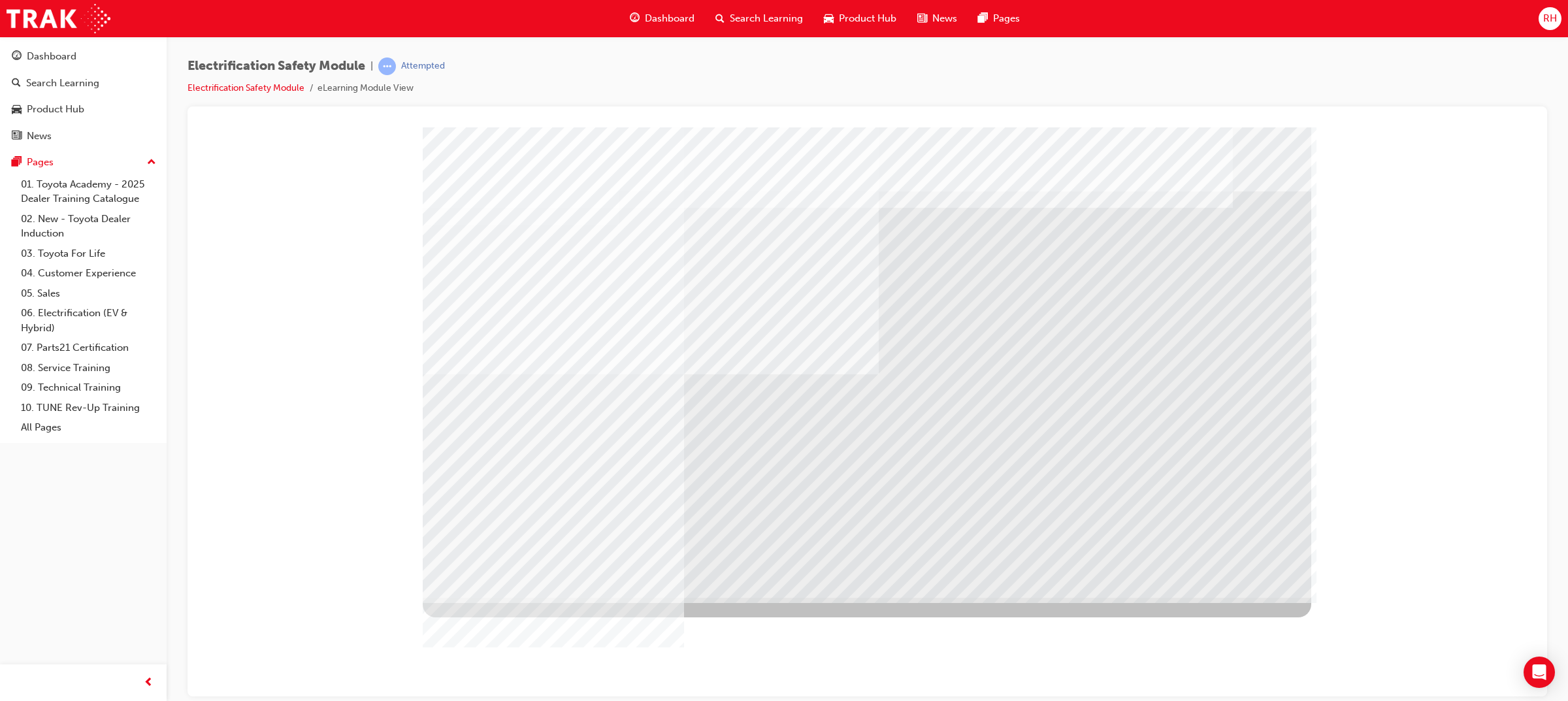
drag, startPoint x: 551, startPoint y: 414, endPoint x: 593, endPoint y: 421, distance: 42.6
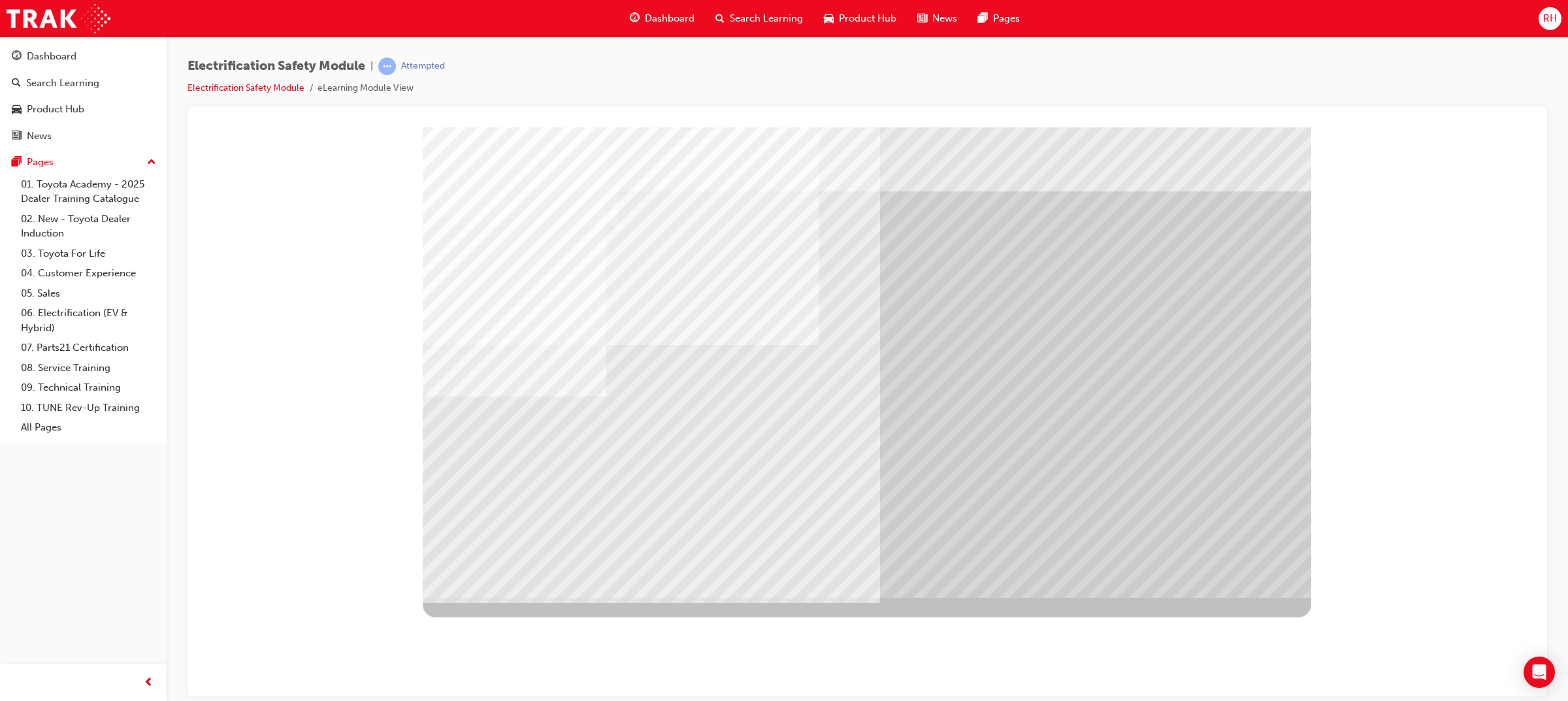
drag, startPoint x: 588, startPoint y: 490, endPoint x: 661, endPoint y: 490, distance: 73.0
drag, startPoint x: 665, startPoint y: 490, endPoint x: 768, endPoint y: 474, distance: 104.2
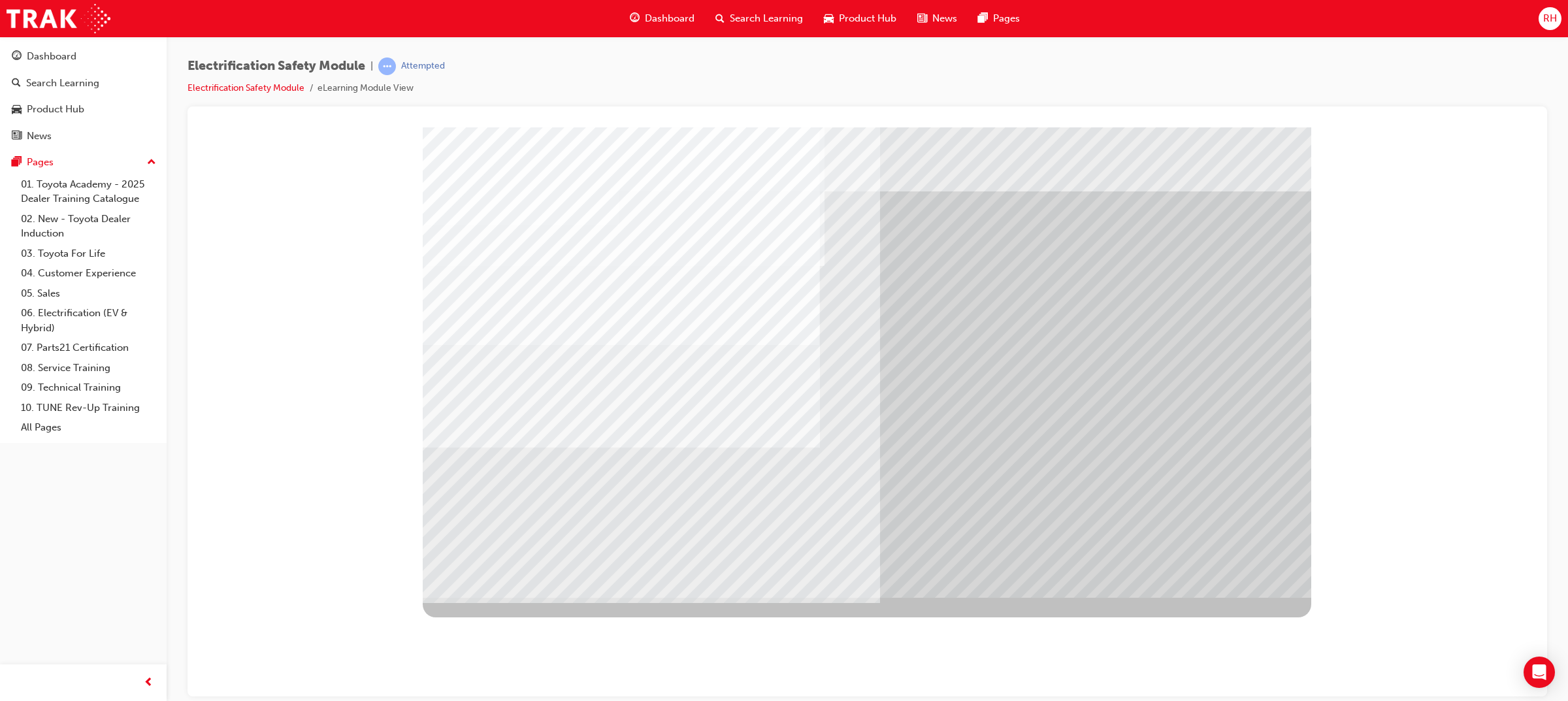
drag, startPoint x: 520, startPoint y: 473, endPoint x: 566, endPoint y: 470, distance: 46.1
click at [523, 472] on div "multistate" at bounding box center [867, 362] width 888 height 470
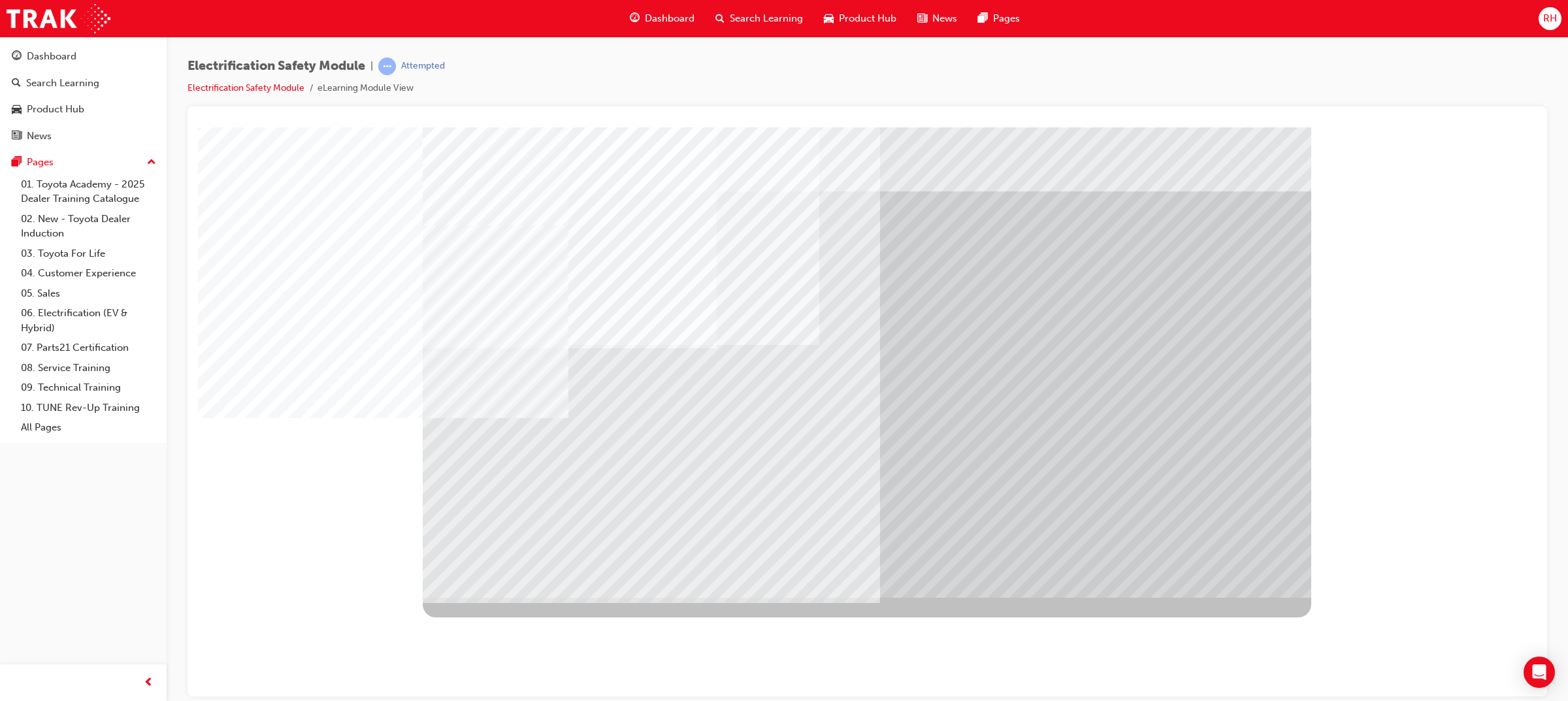
drag, startPoint x: 664, startPoint y: 469, endPoint x: 739, endPoint y: 468, distance: 75.0
drag, startPoint x: 743, startPoint y: 468, endPoint x: 787, endPoint y: 464, distance: 44.2
click at [758, 464] on div "multistate" at bounding box center [867, 362] width 888 height 470
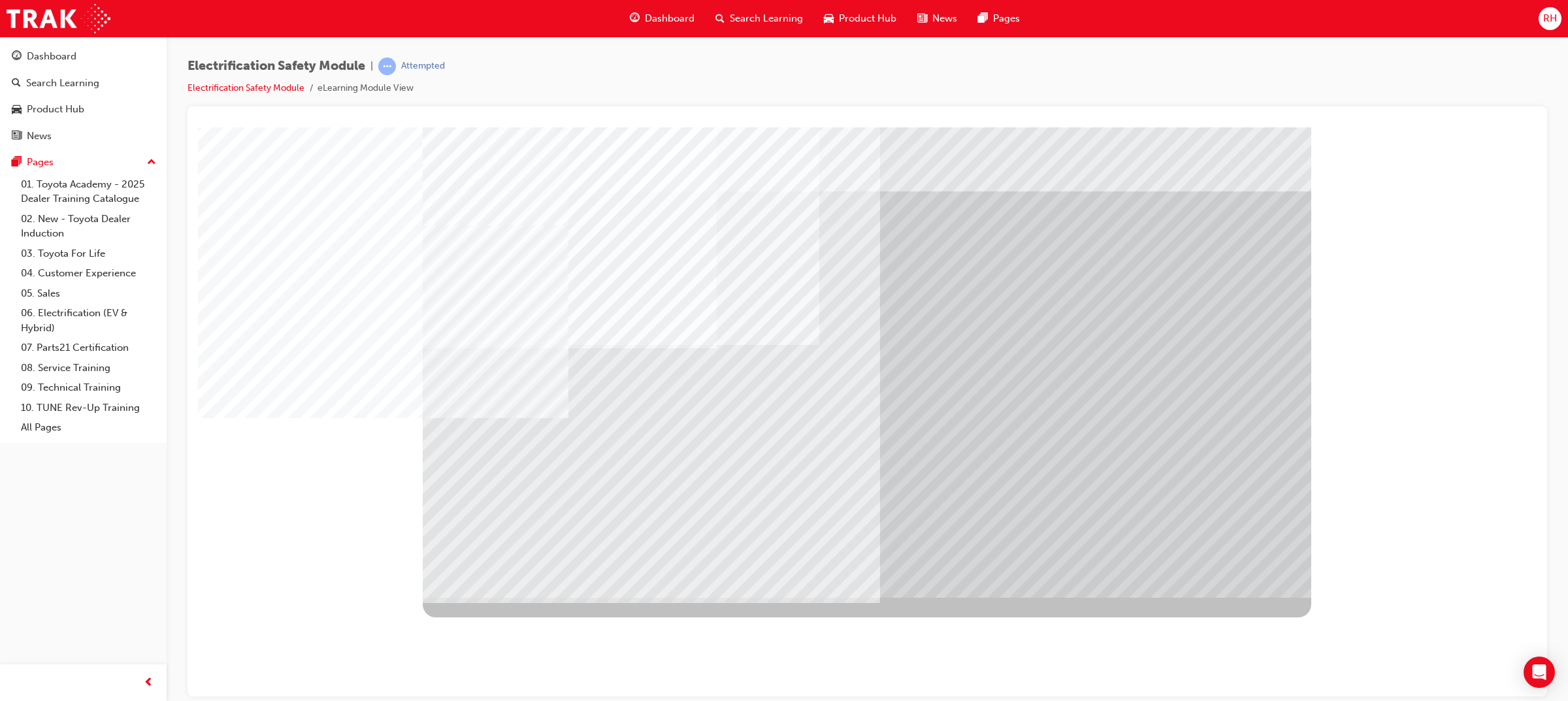
drag, startPoint x: 787, startPoint y: 464, endPoint x: 493, endPoint y: 466, distance: 294.0
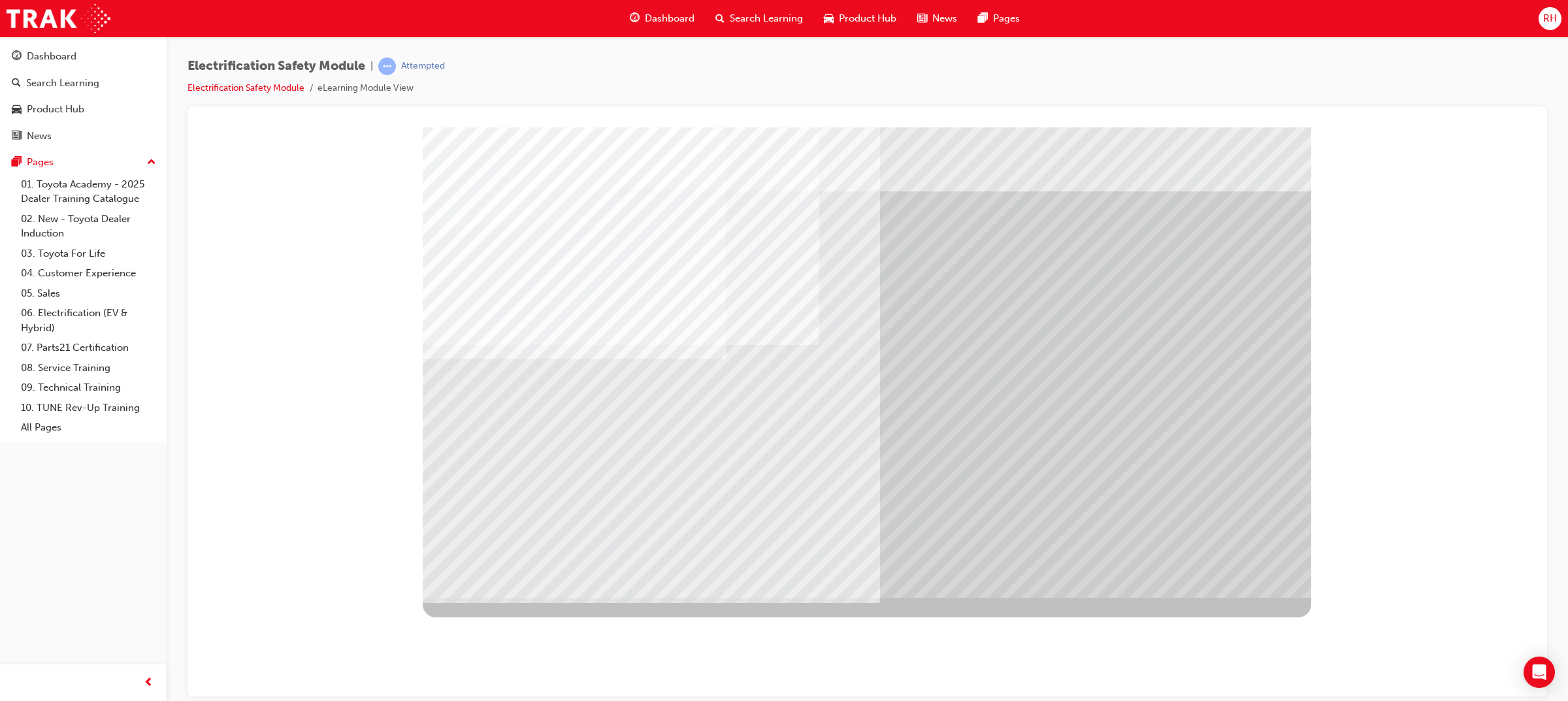
drag, startPoint x: 580, startPoint y: 477, endPoint x: 647, endPoint y: 474, distance: 67.1
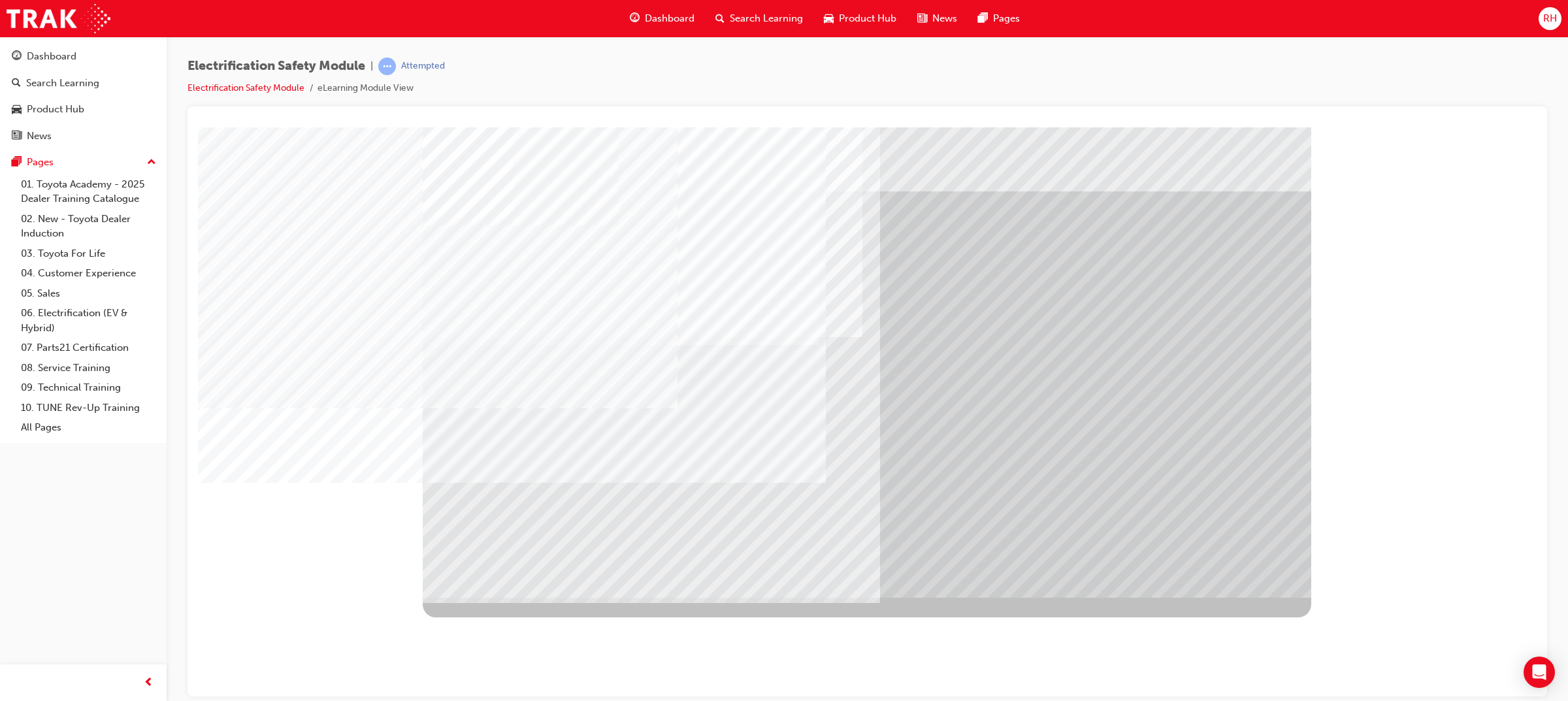
drag, startPoint x: 730, startPoint y: 473, endPoint x: 714, endPoint y: 473, distance: 16.0
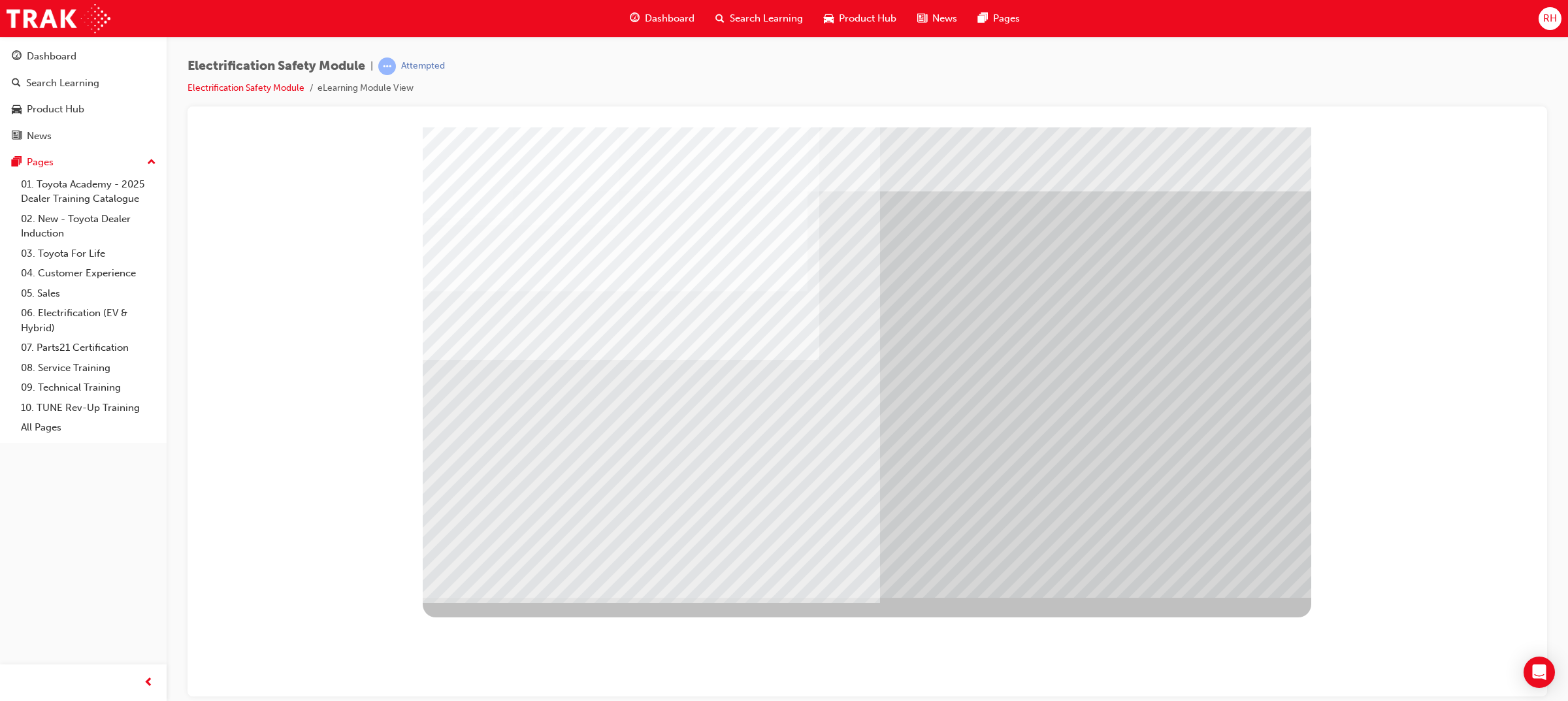
drag, startPoint x: 596, startPoint y: 496, endPoint x: 673, endPoint y: 493, distance: 77.1
drag, startPoint x: 674, startPoint y: 493, endPoint x: 702, endPoint y: 492, distance: 28.0
drag, startPoint x: 753, startPoint y: 487, endPoint x: 808, endPoint y: 487, distance: 55.0
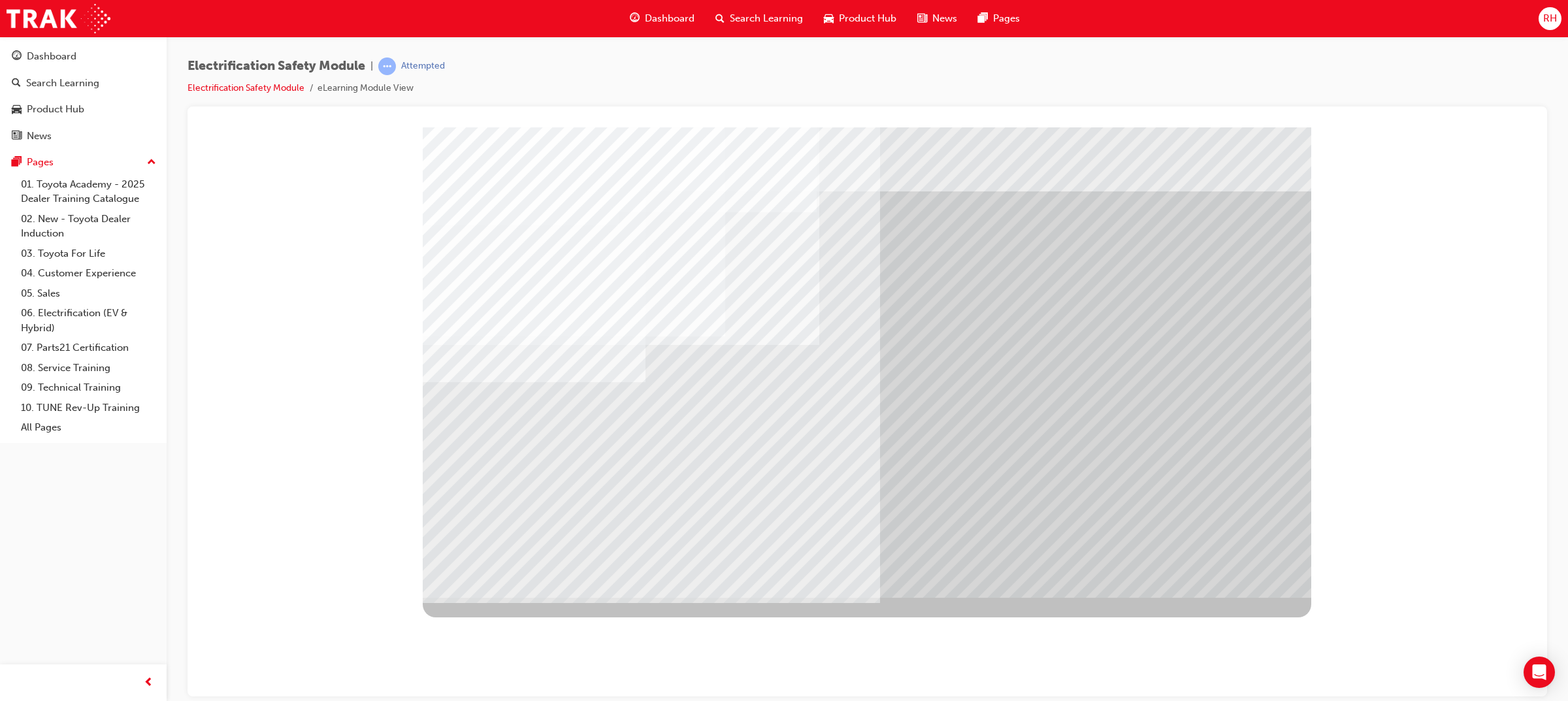
drag, startPoint x: 597, startPoint y: 426, endPoint x: 612, endPoint y: 428, distance: 15.1
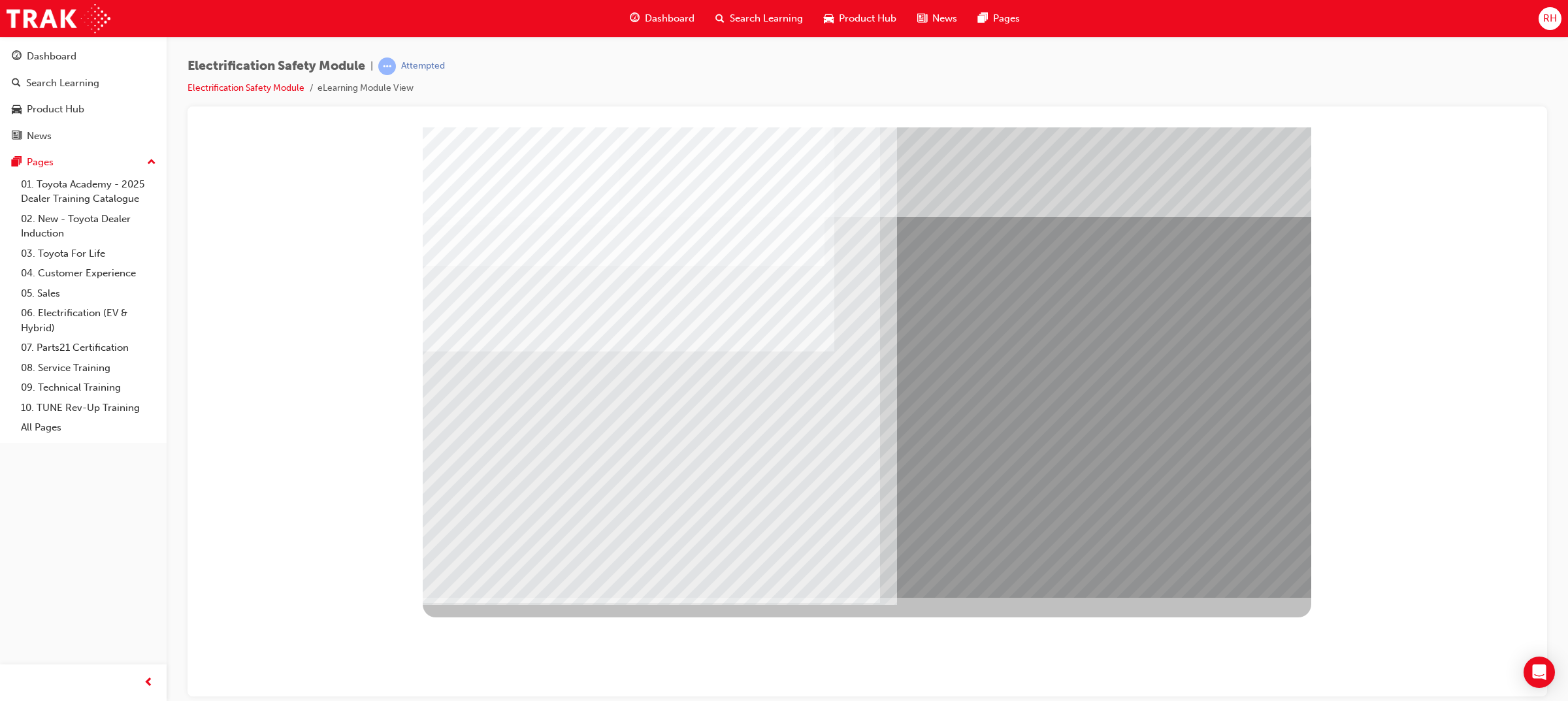
drag, startPoint x: 496, startPoint y: 470, endPoint x: 567, endPoint y: 476, distance: 71.3
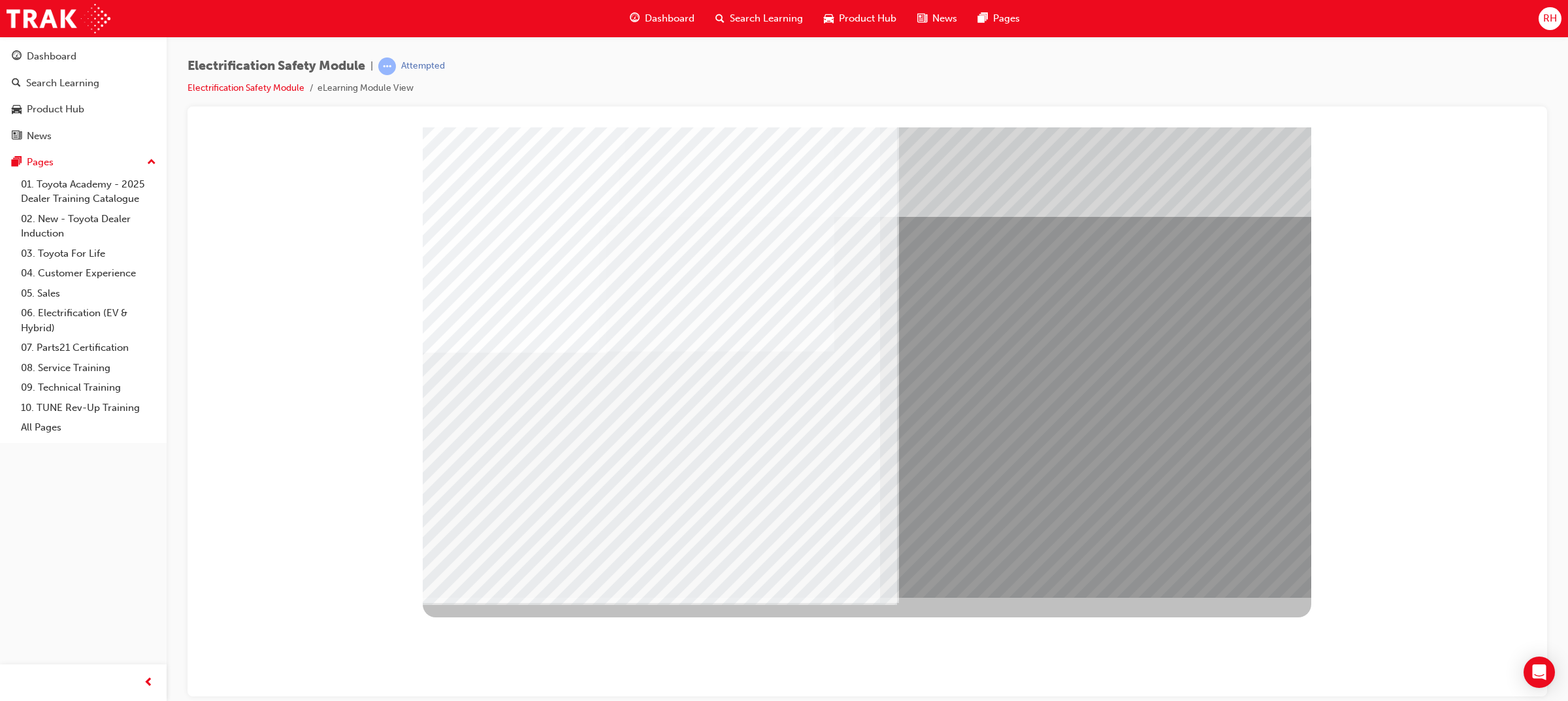
drag, startPoint x: 608, startPoint y: 468, endPoint x: 660, endPoint y: 463, distance: 52.2
drag, startPoint x: 660, startPoint y: 463, endPoint x: 726, endPoint y: 462, distance: 66.0
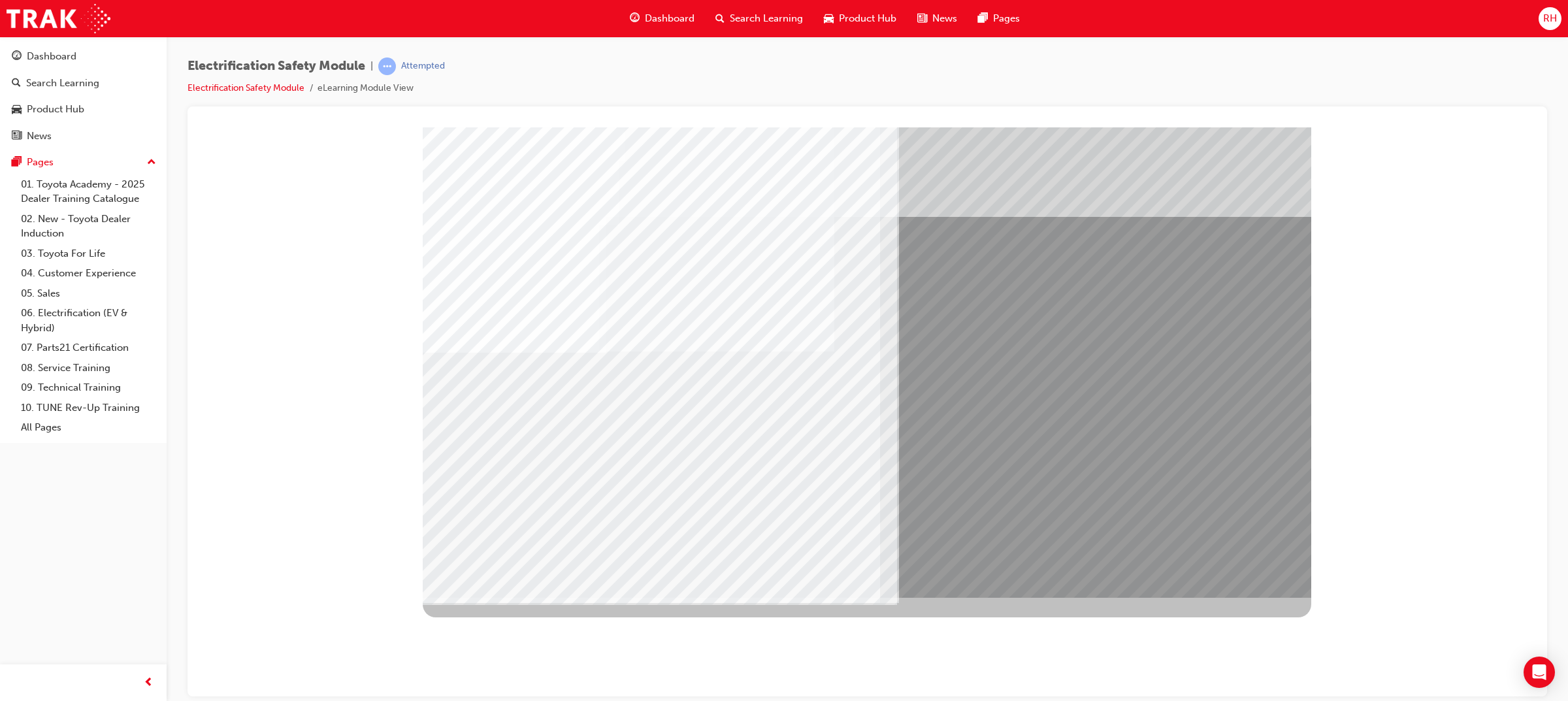
drag, startPoint x: 726, startPoint y: 462, endPoint x: 786, endPoint y: 462, distance: 60.0
drag, startPoint x: 786, startPoint y: 462, endPoint x: 830, endPoint y: 463, distance: 44.0
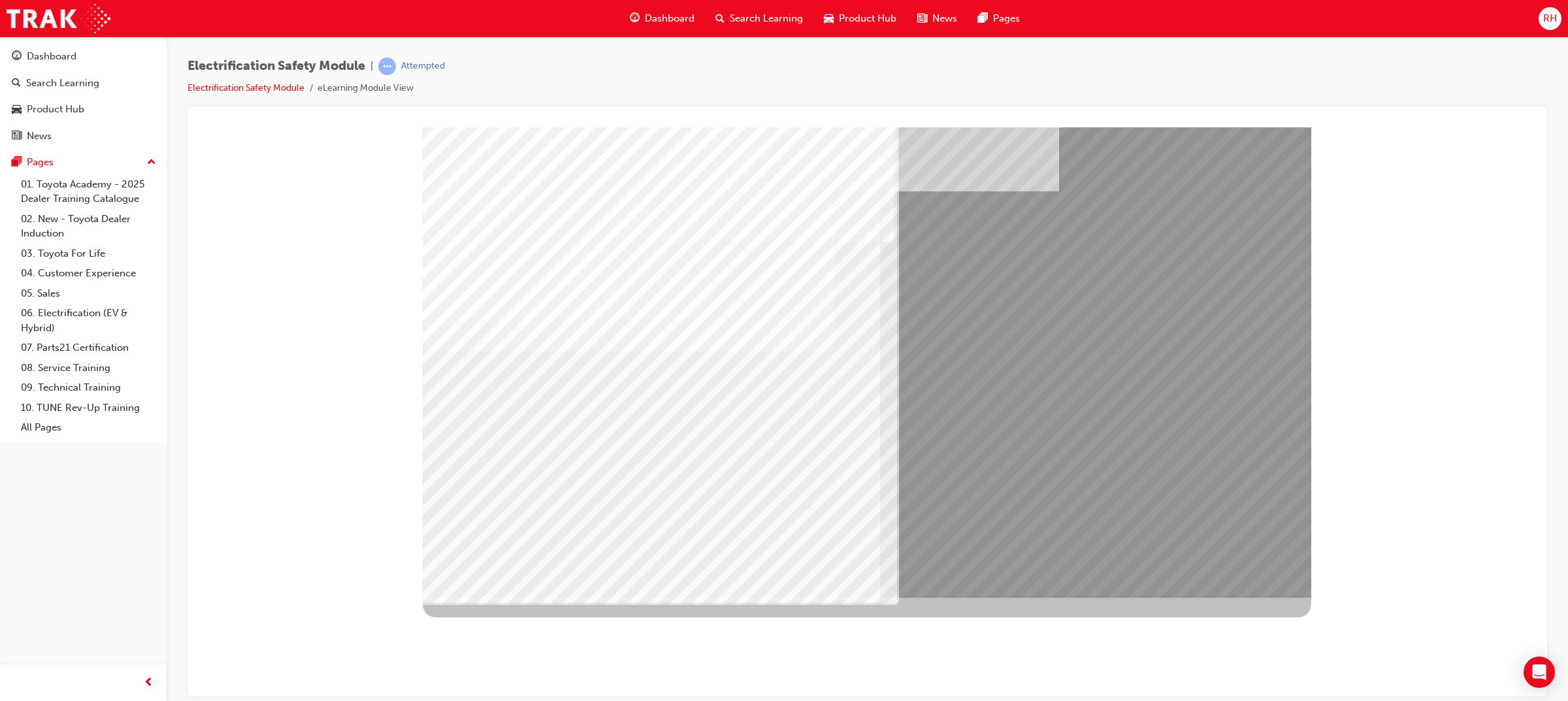
drag, startPoint x: 621, startPoint y: 508, endPoint x: 842, endPoint y: 520, distance: 221.3
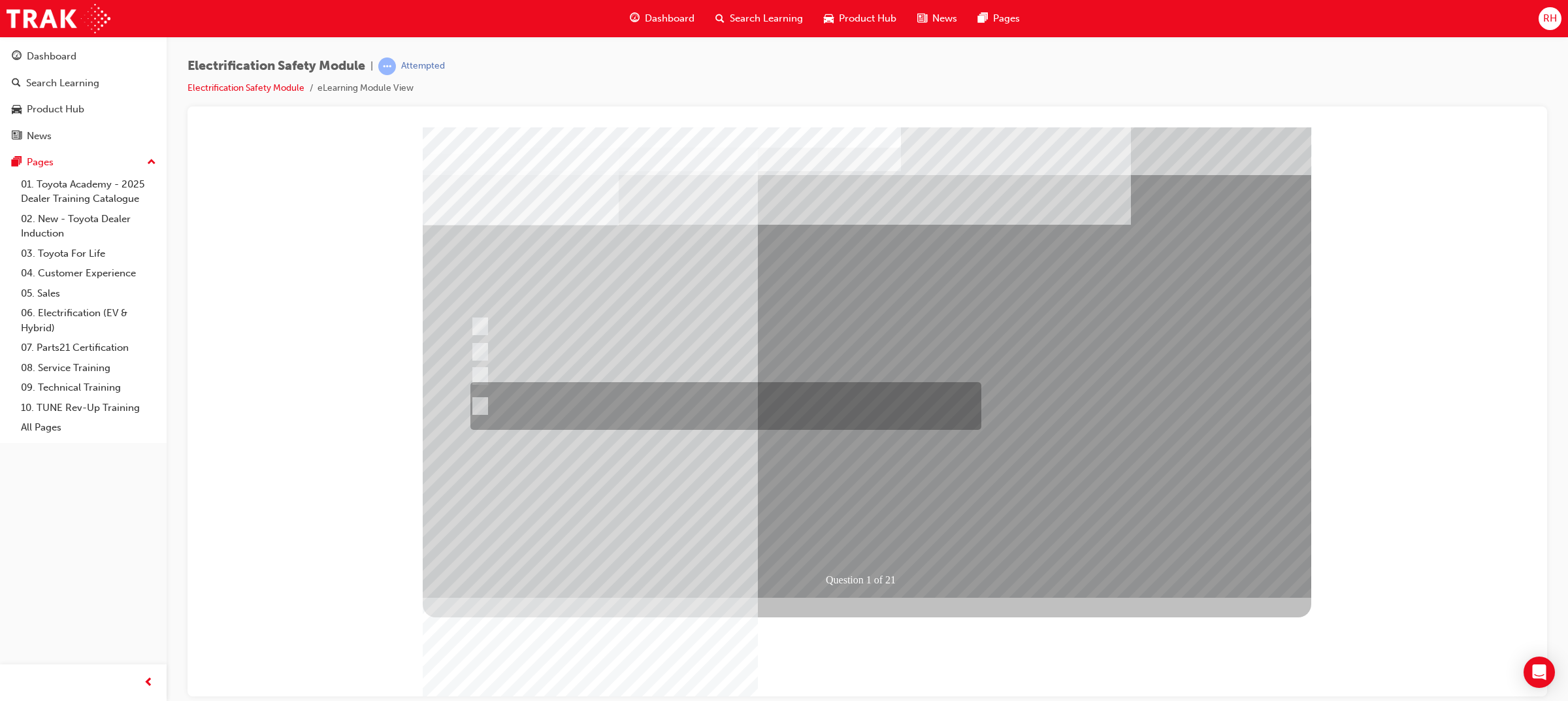
click at [641, 401] on div at bounding box center [722, 405] width 511 height 47
radio input "true"
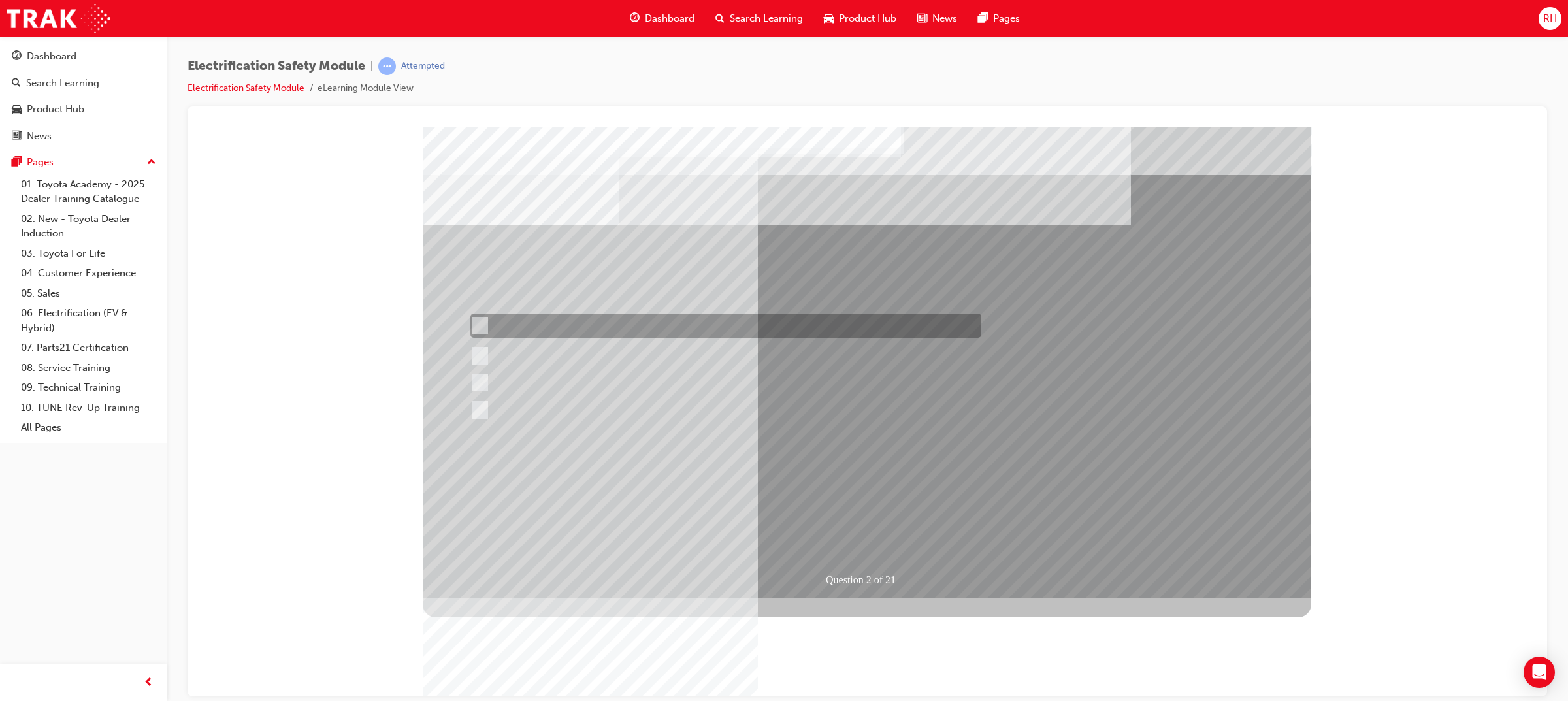
click at [686, 332] on div at bounding box center [722, 325] width 511 height 24
radio input "true"
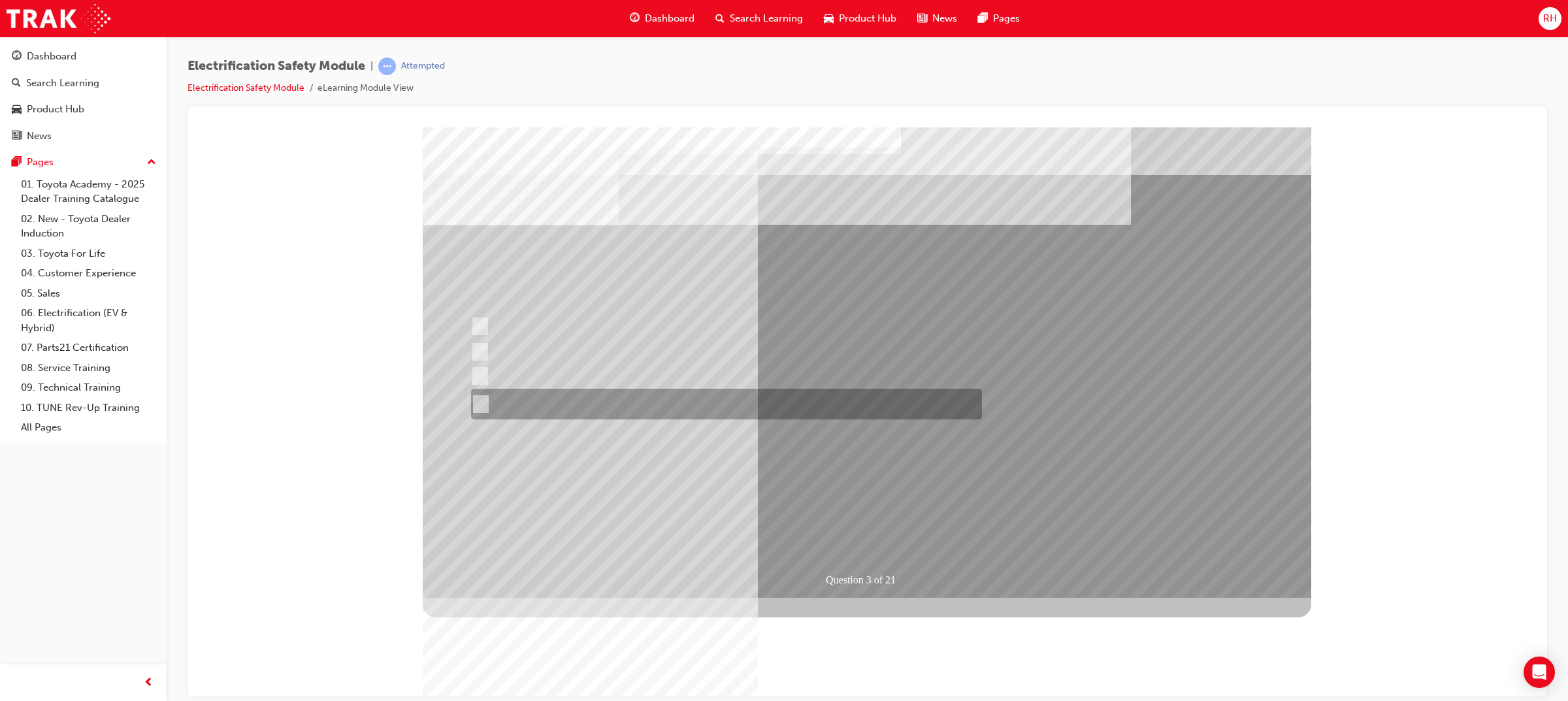
click at [683, 409] on div at bounding box center [723, 403] width 511 height 31
radio input "true"
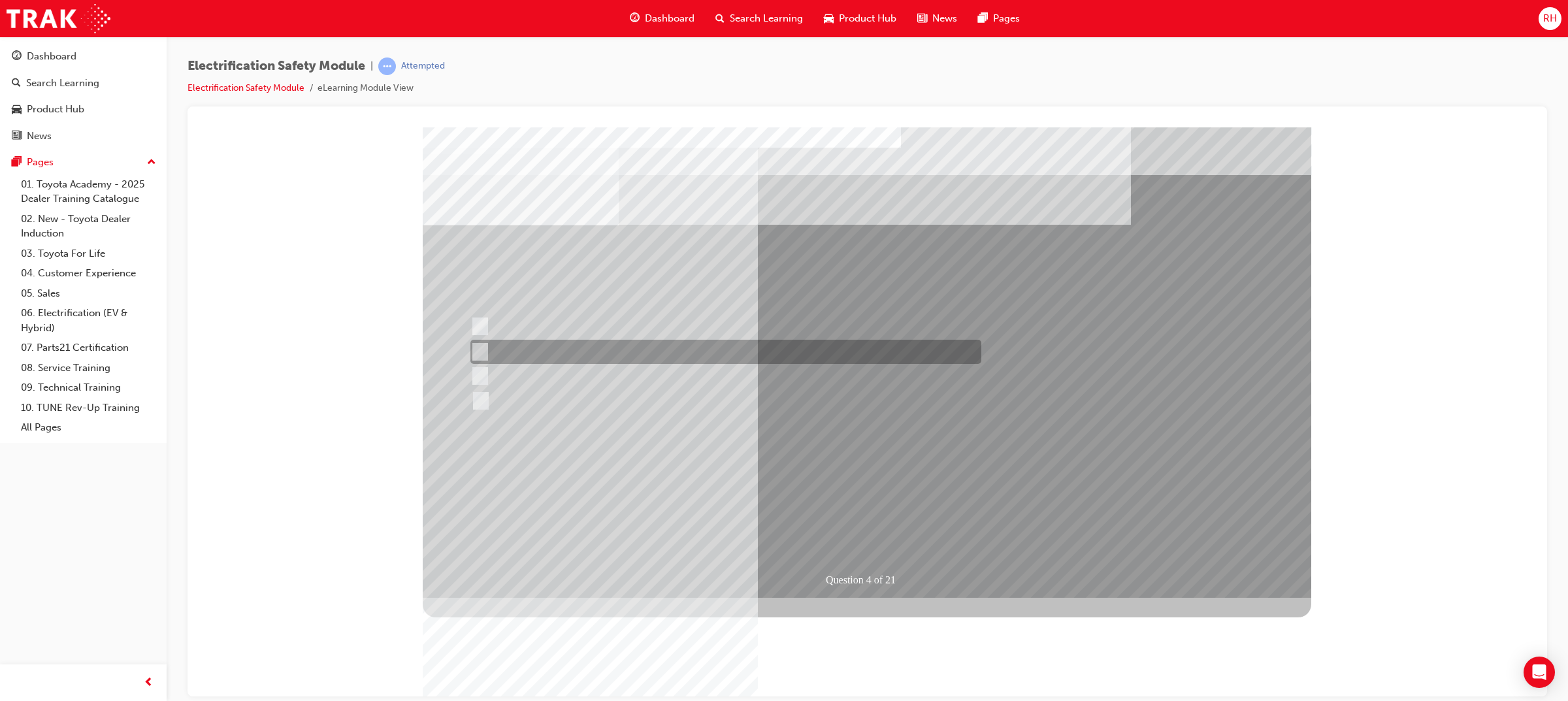
click at [718, 352] on div at bounding box center [722, 352] width 511 height 24
checkbox input "true"
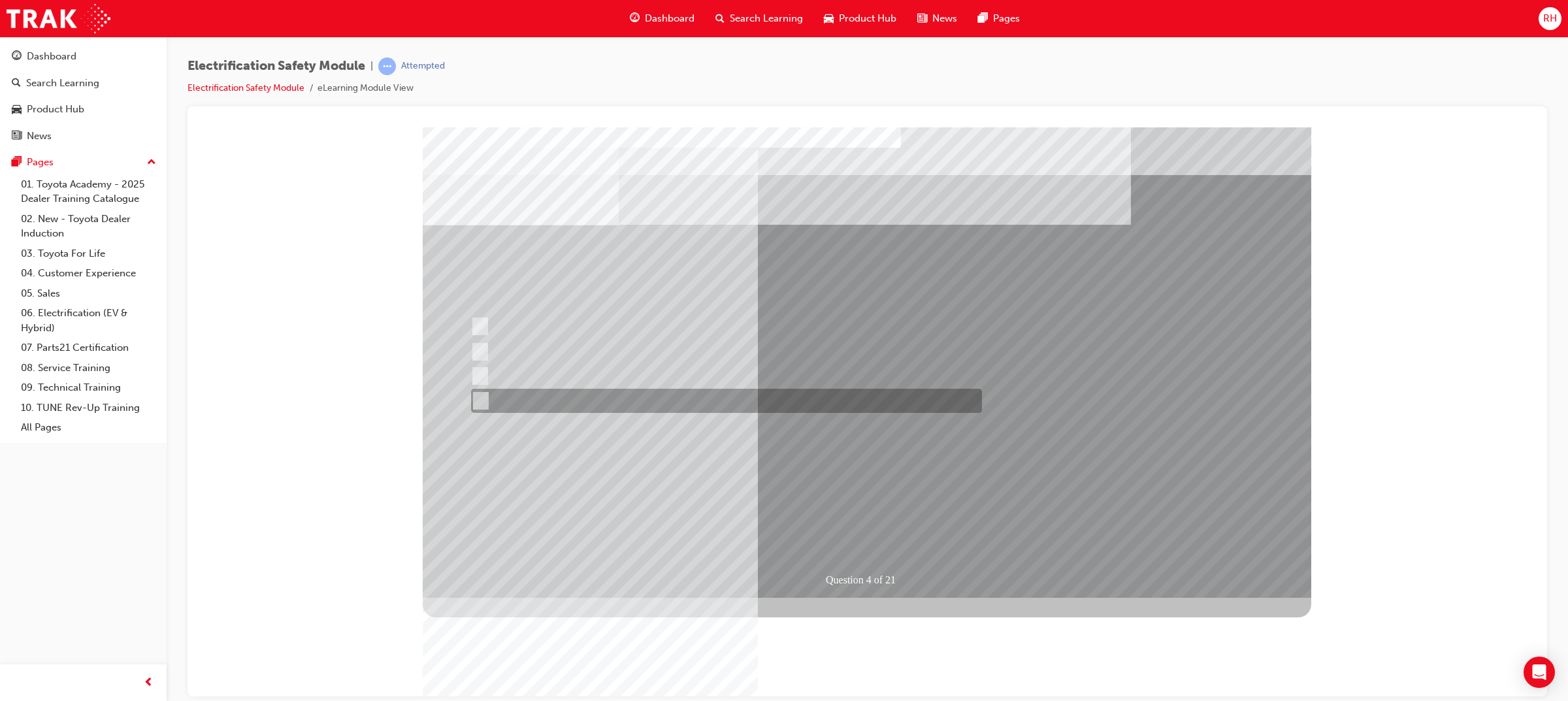
click at [746, 394] on div at bounding box center [723, 401] width 511 height 24
checkbox input "true"
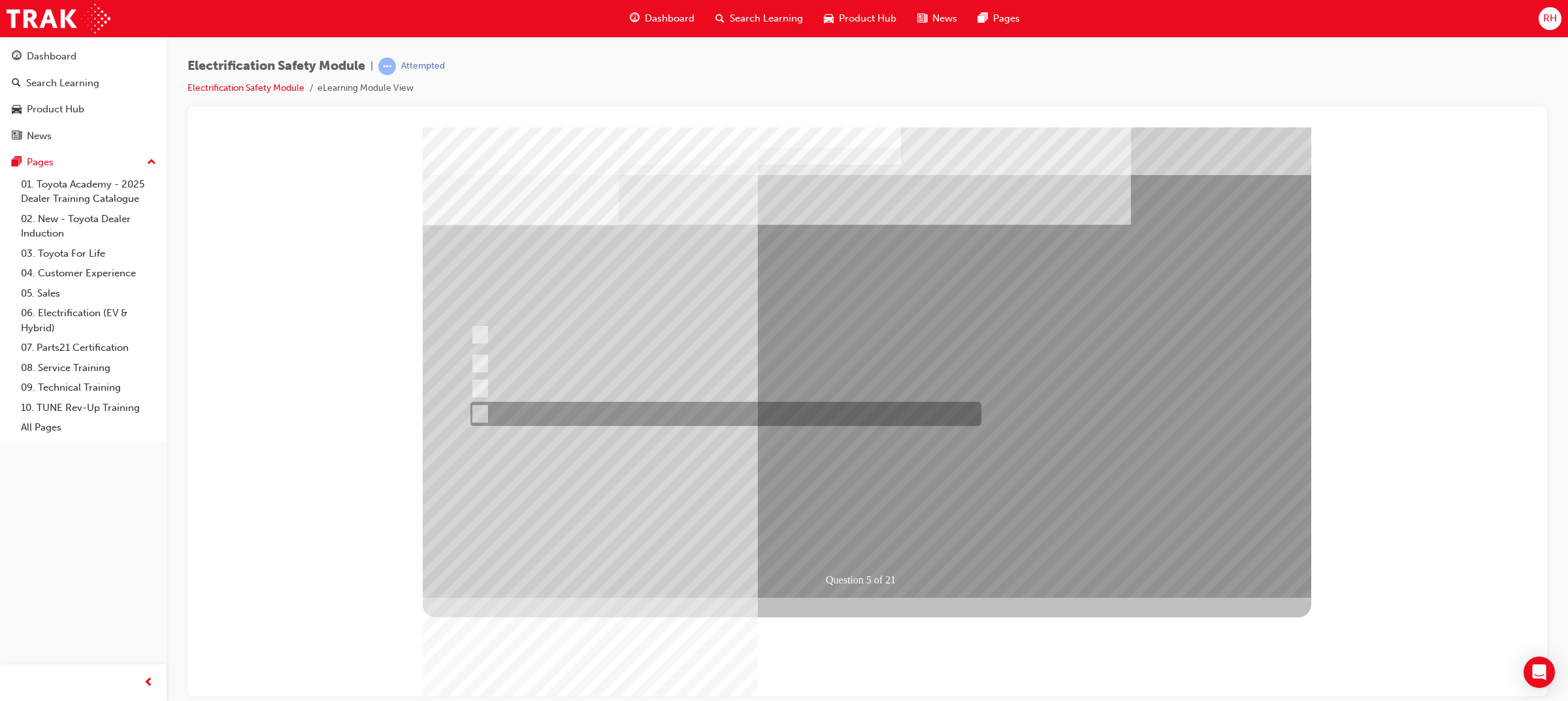
click at [572, 405] on div at bounding box center [722, 414] width 511 height 24
checkbox input "true"
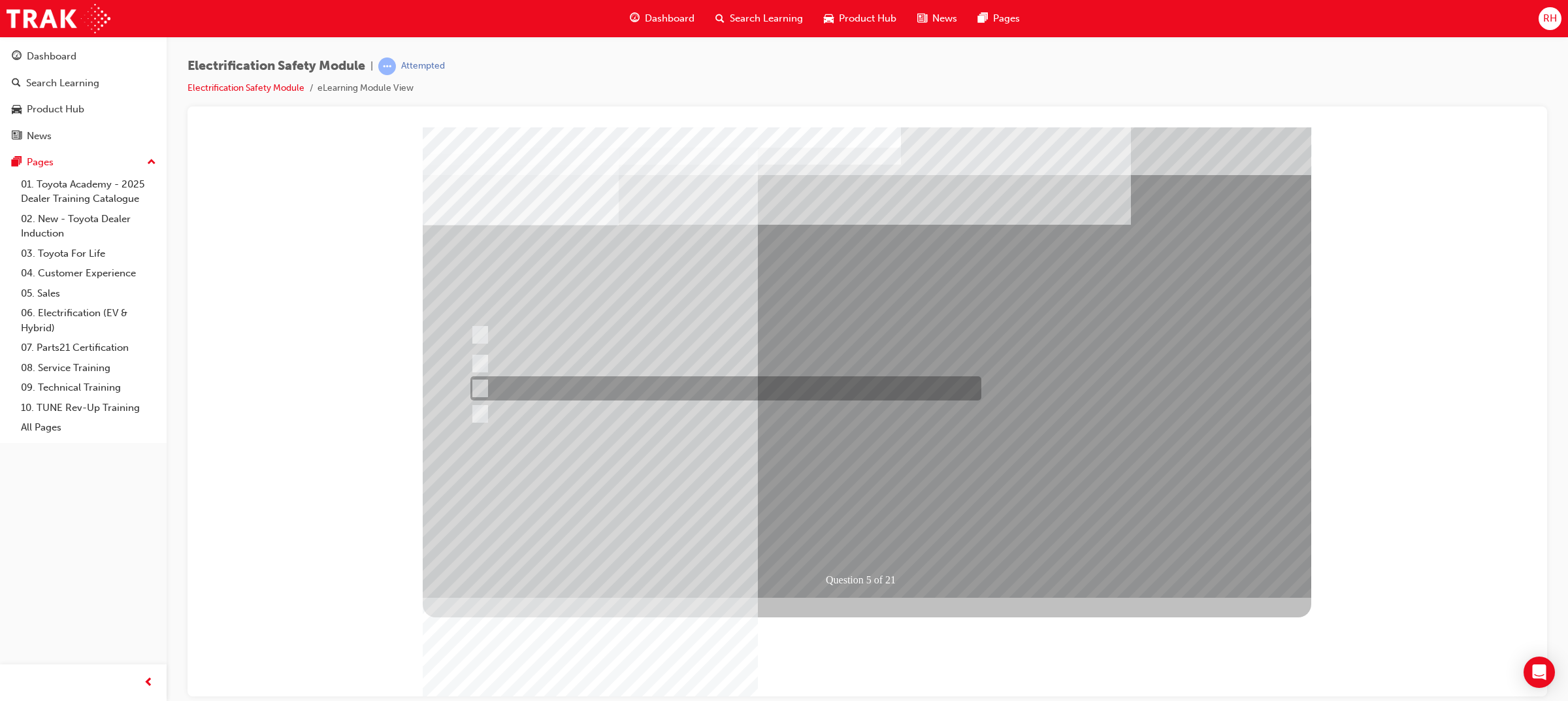
click at [595, 395] on div at bounding box center [722, 388] width 511 height 24
checkbox input "true"
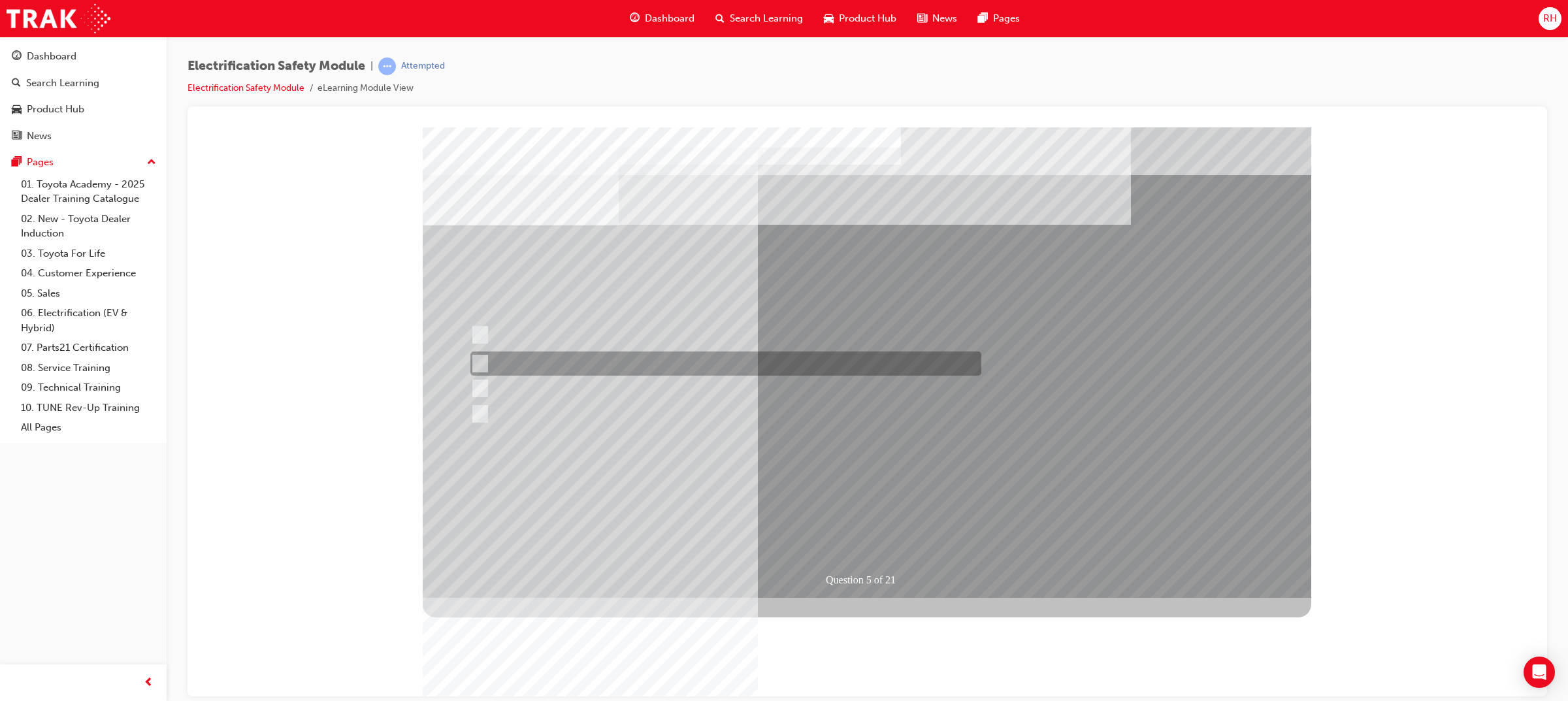
drag, startPoint x: 619, startPoint y: 363, endPoint x: 631, endPoint y: 336, distance: 29.5
click at [619, 362] on div at bounding box center [722, 363] width 511 height 24
checkbox input "true"
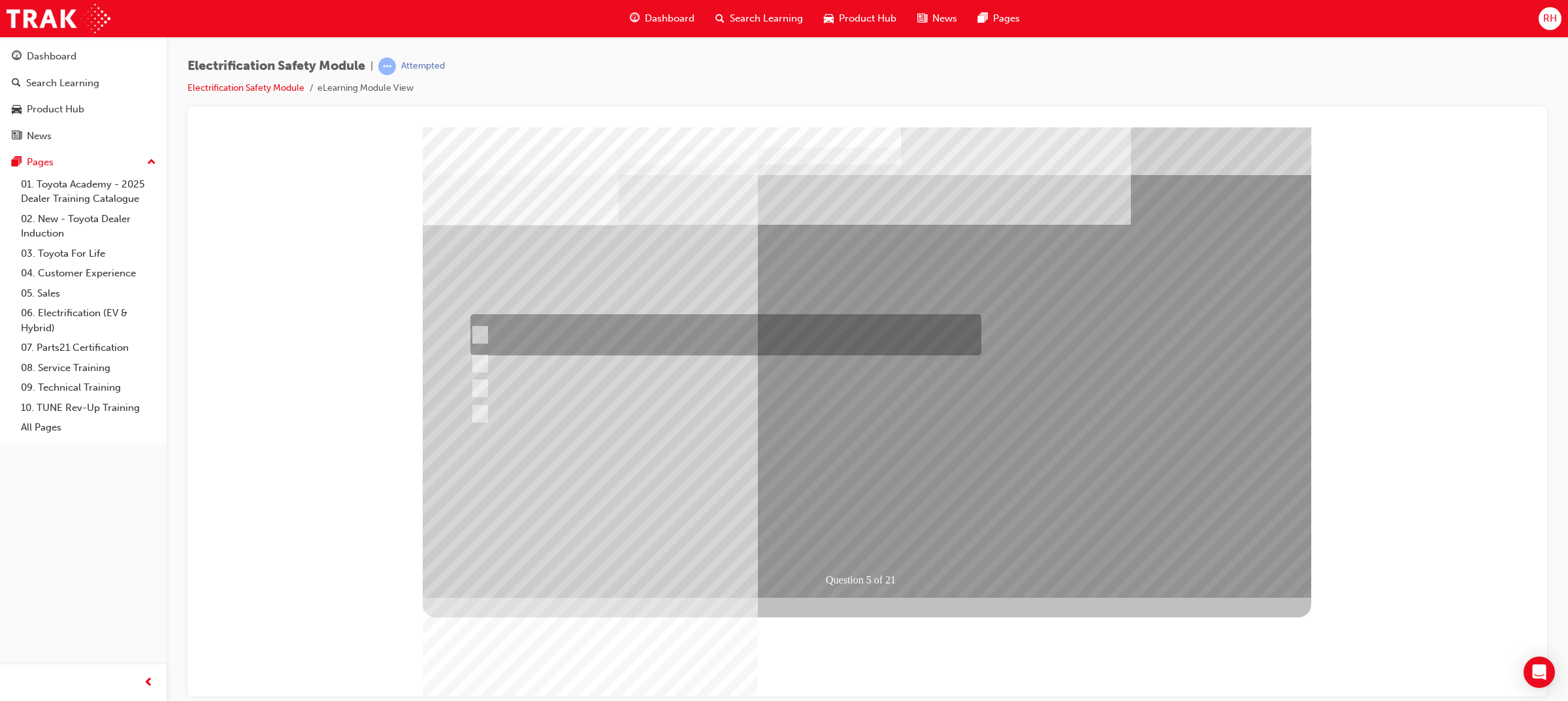
click at [638, 322] on div at bounding box center [722, 334] width 511 height 41
checkbox input "true"
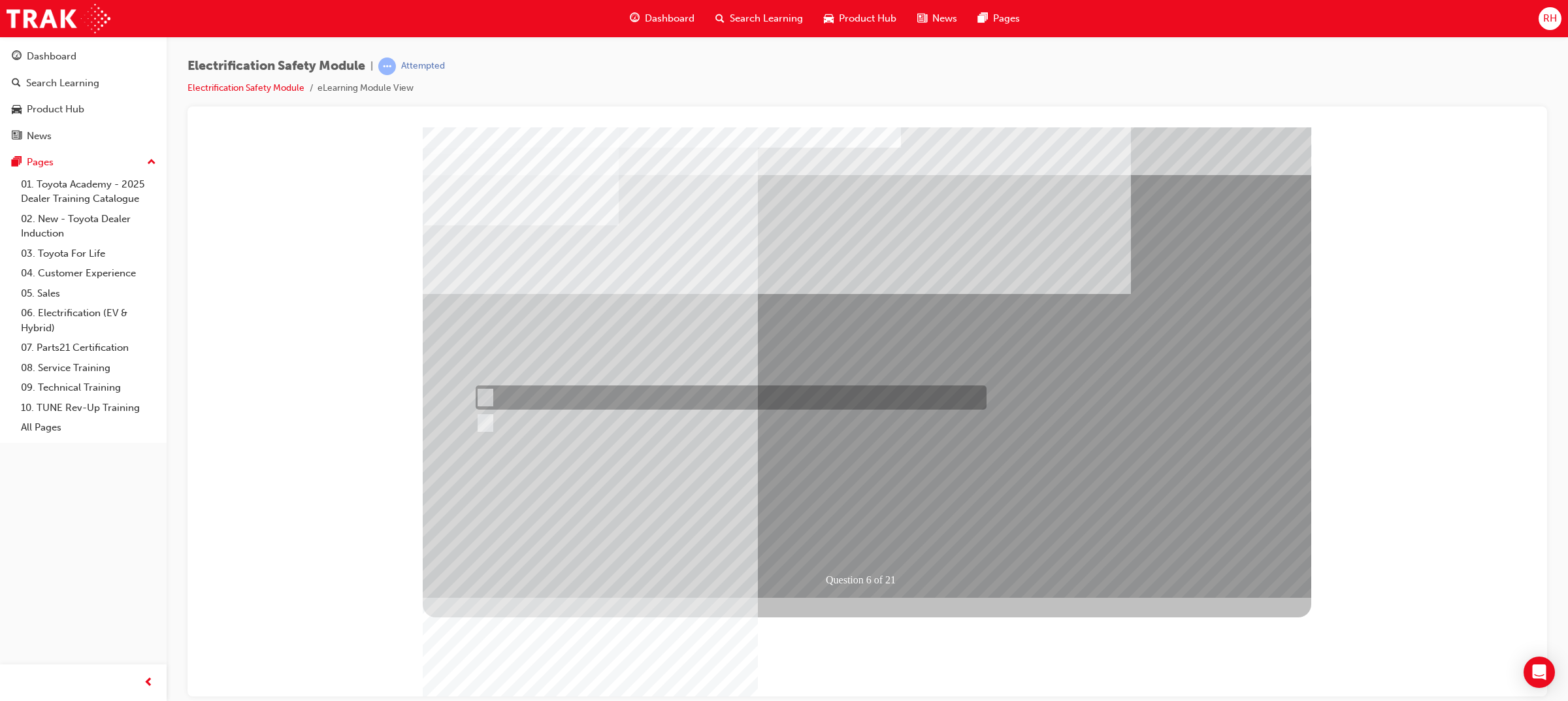
click at [508, 401] on div at bounding box center [727, 397] width 511 height 24
radio input "true"
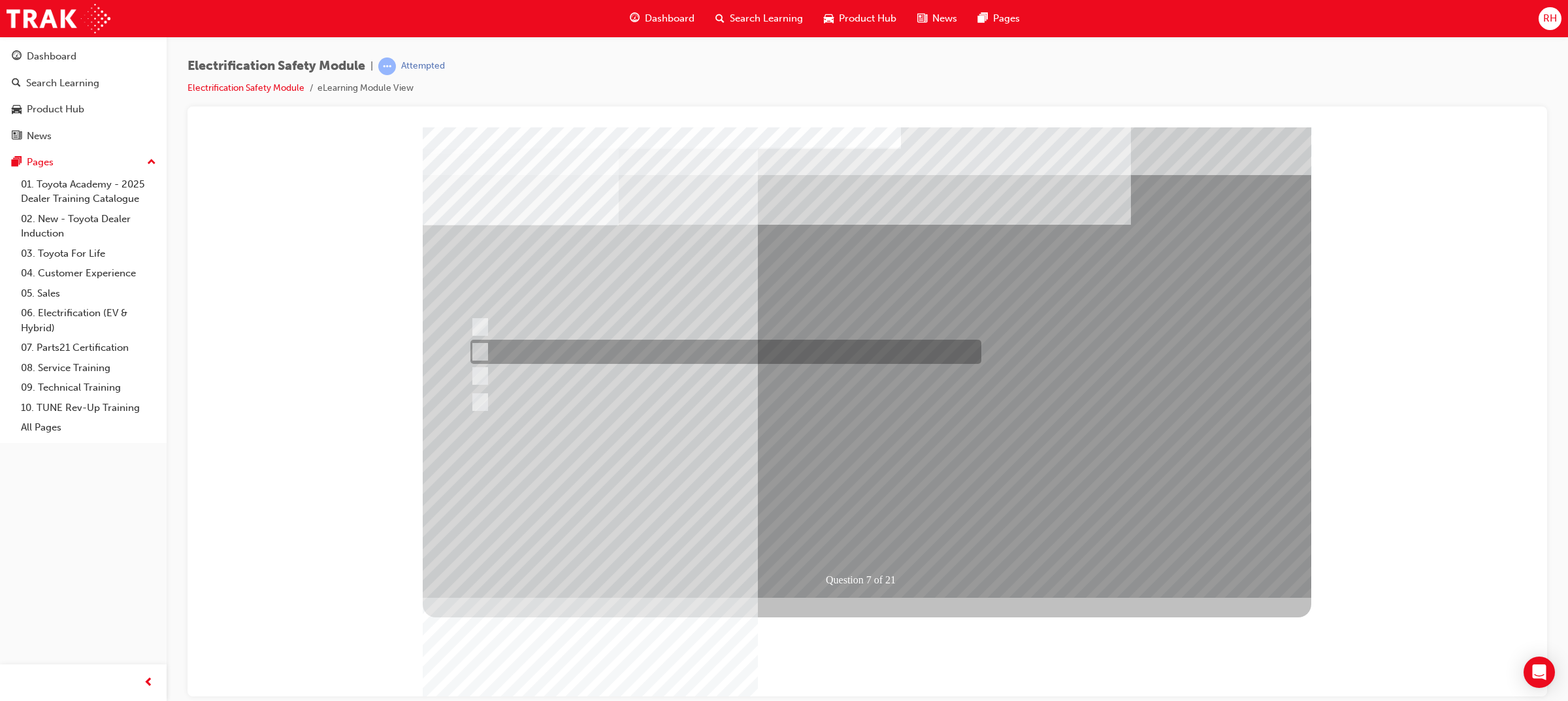
click at [677, 351] on div at bounding box center [722, 352] width 511 height 24
radio input "true"
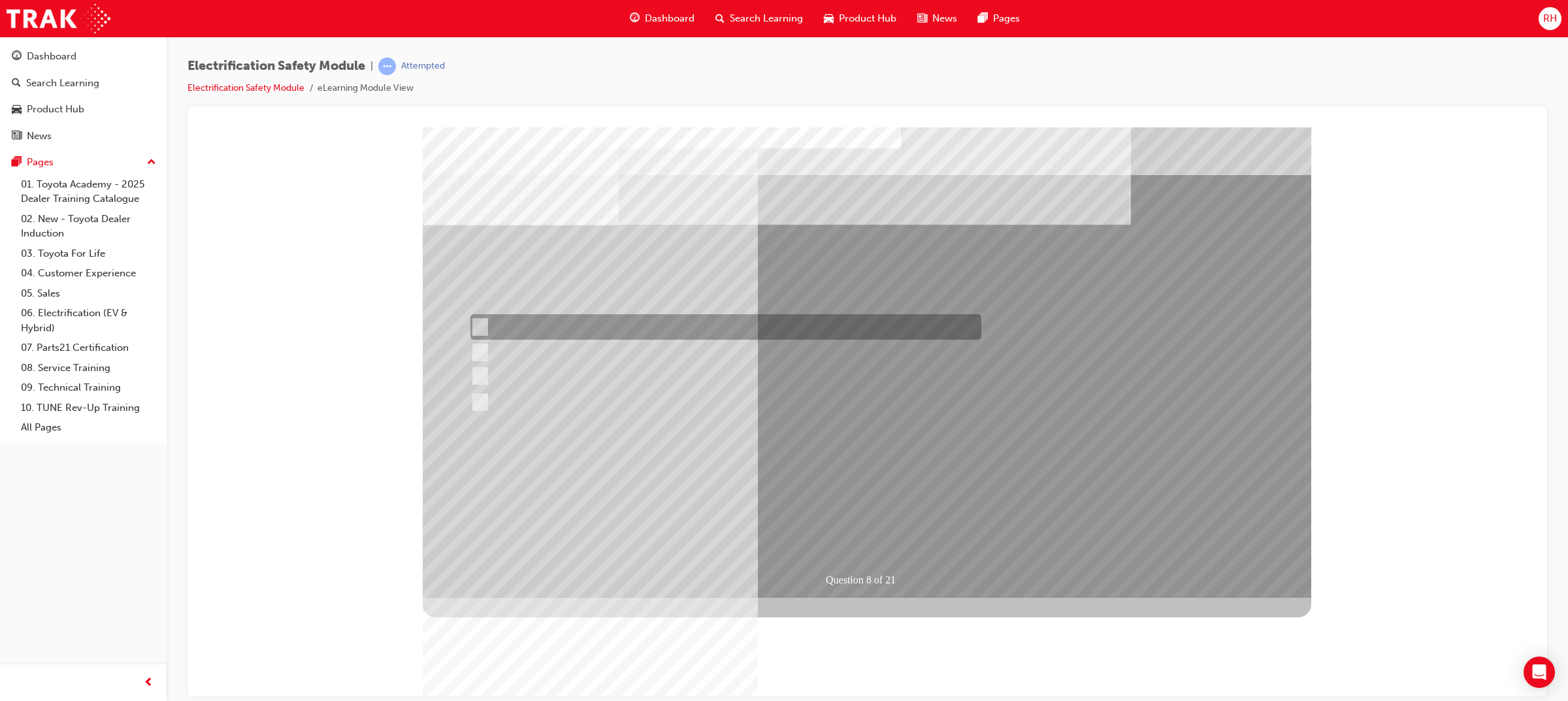
click at [639, 332] on div at bounding box center [722, 327] width 511 height 26
radio input "true"
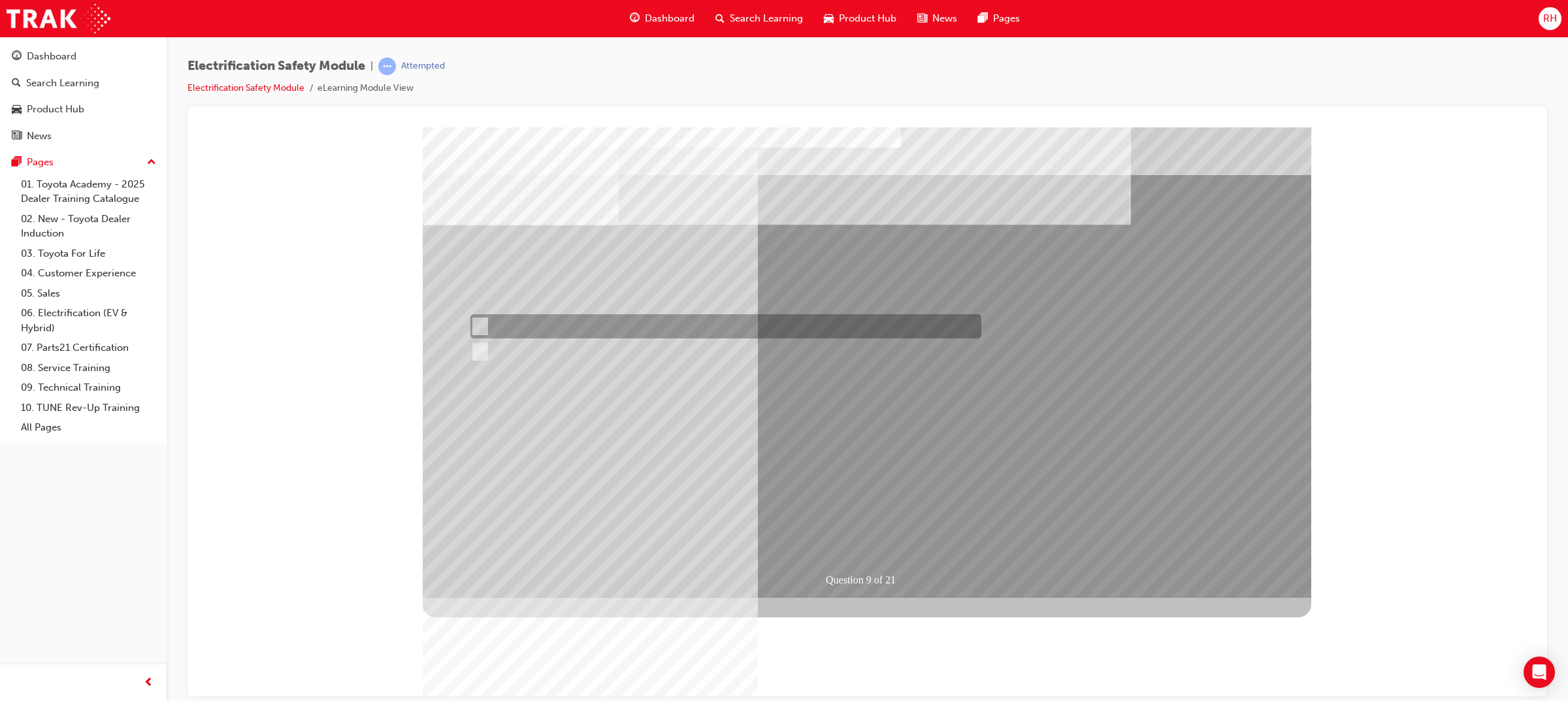
click at [533, 328] on div at bounding box center [722, 326] width 511 height 24
radio input "true"
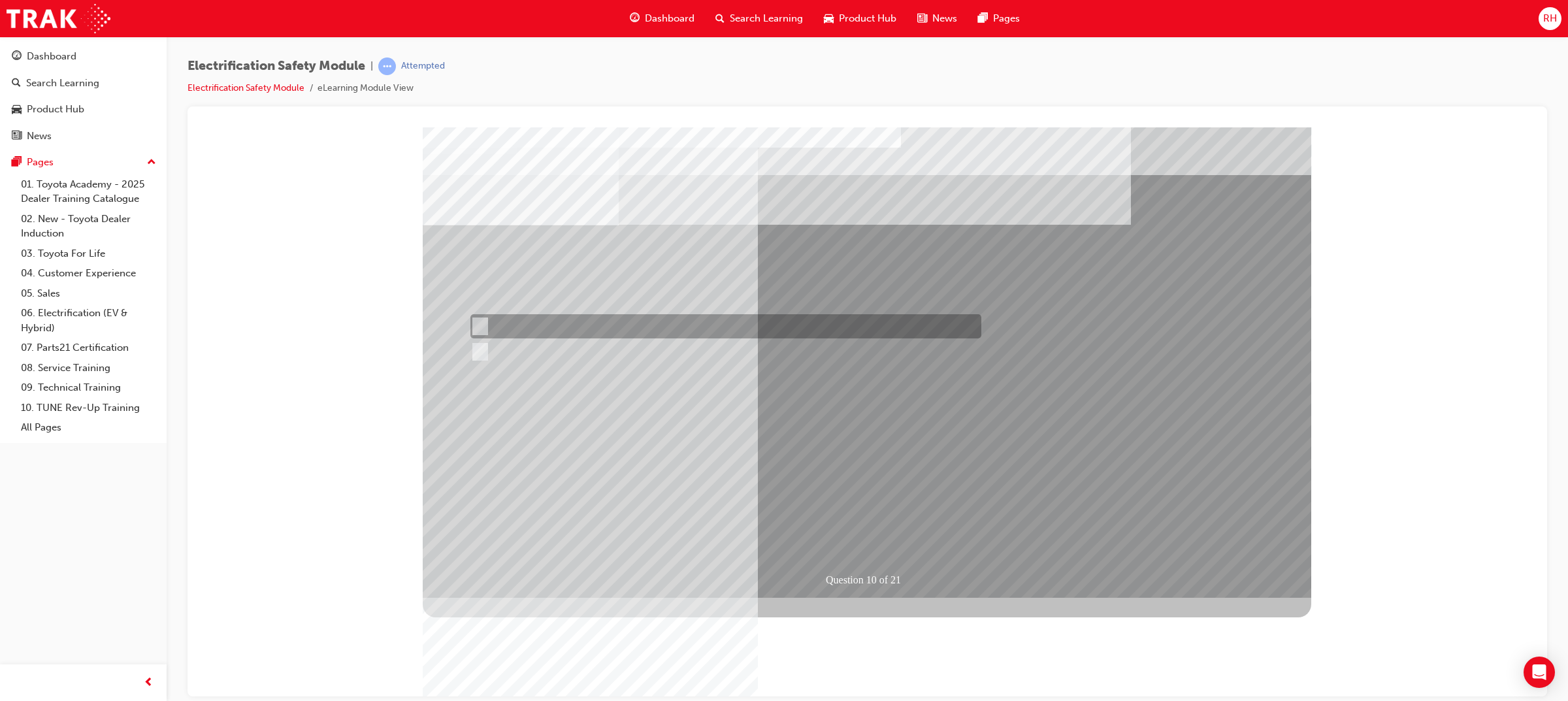
click at [546, 335] on div at bounding box center [722, 326] width 511 height 24
click at [546, 338] on div at bounding box center [726, 327] width 511 height 24
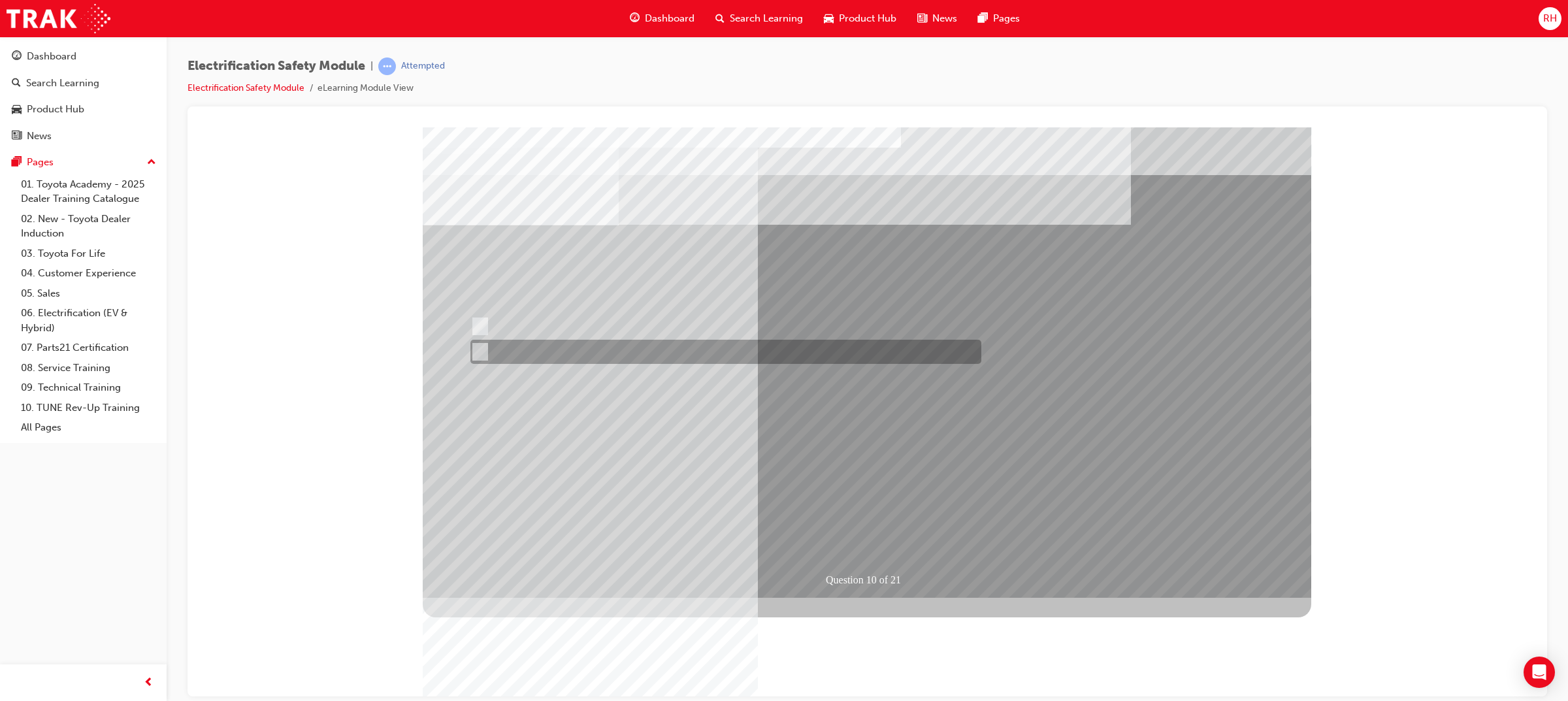
click at [547, 346] on div at bounding box center [722, 352] width 511 height 24
radio input "false"
radio input "true"
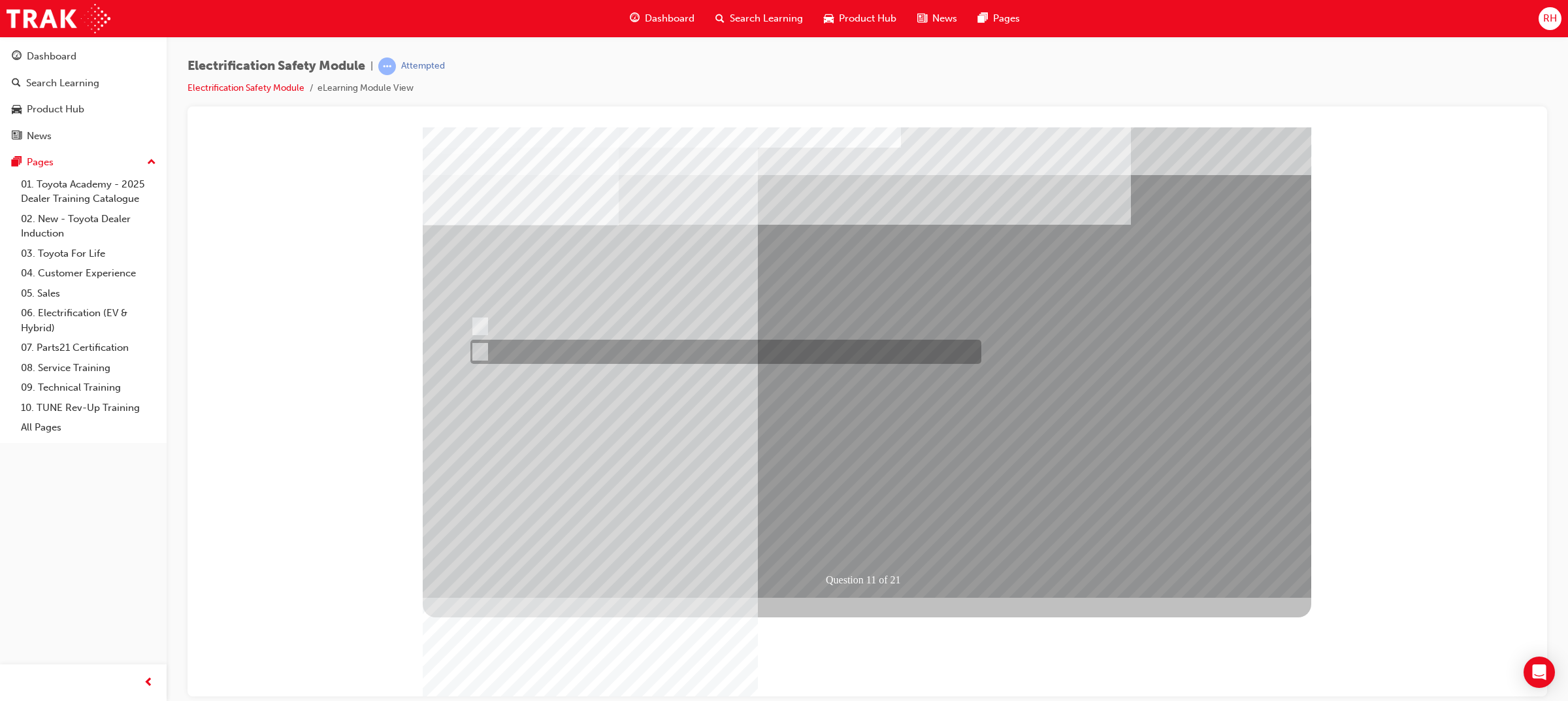
click at [532, 350] on div at bounding box center [722, 352] width 511 height 24
radio input "true"
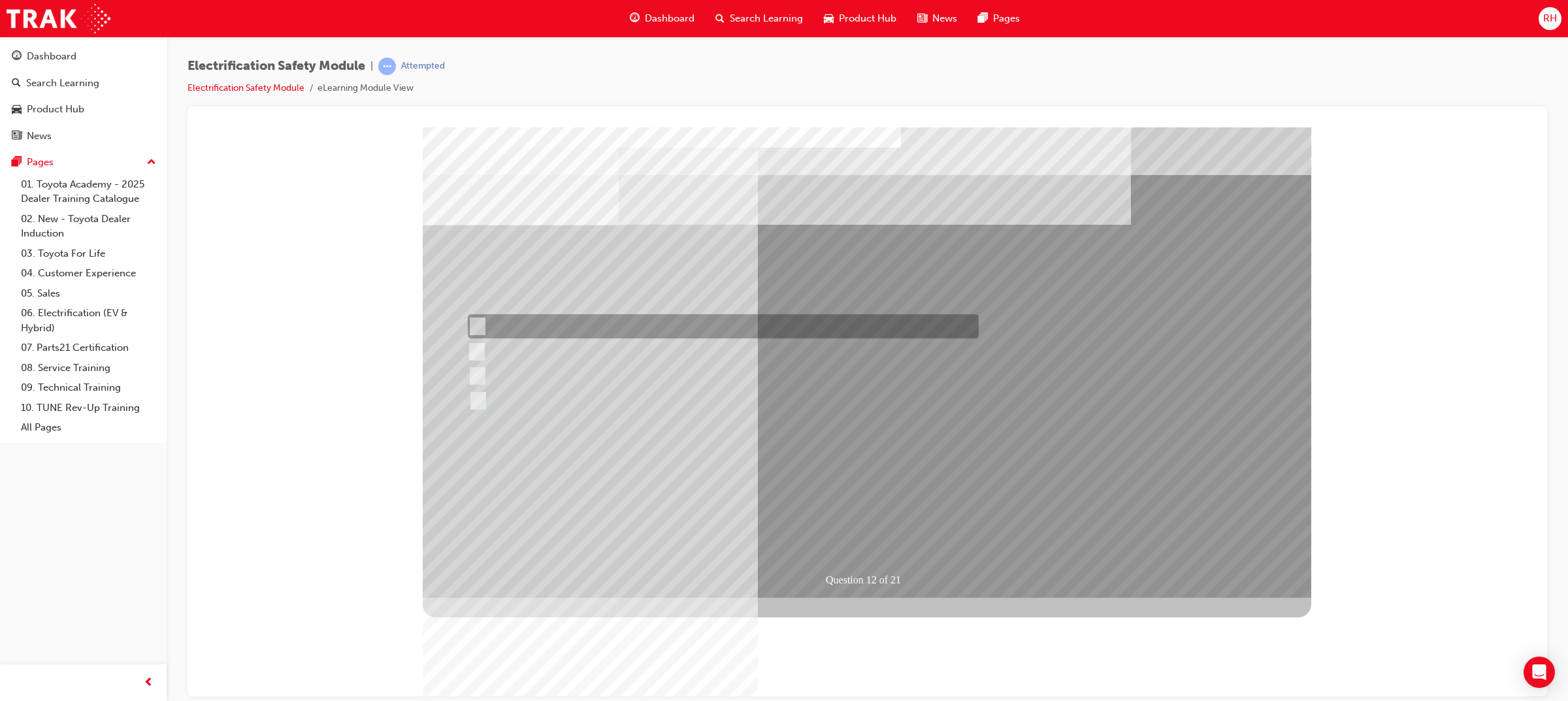
click at [595, 325] on div at bounding box center [720, 326] width 511 height 24
radio input "true"
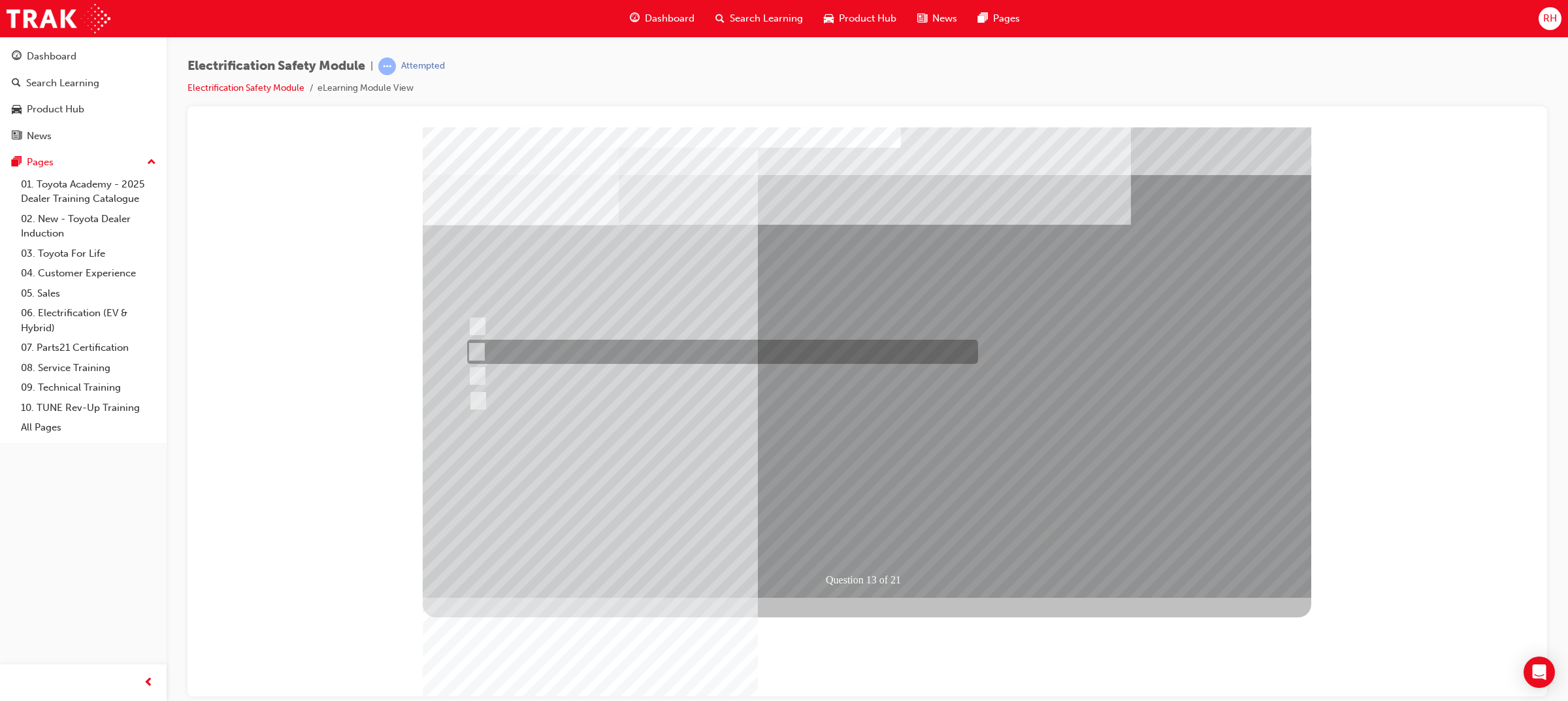
click at [703, 355] on div at bounding box center [719, 352] width 511 height 24
radio input "true"
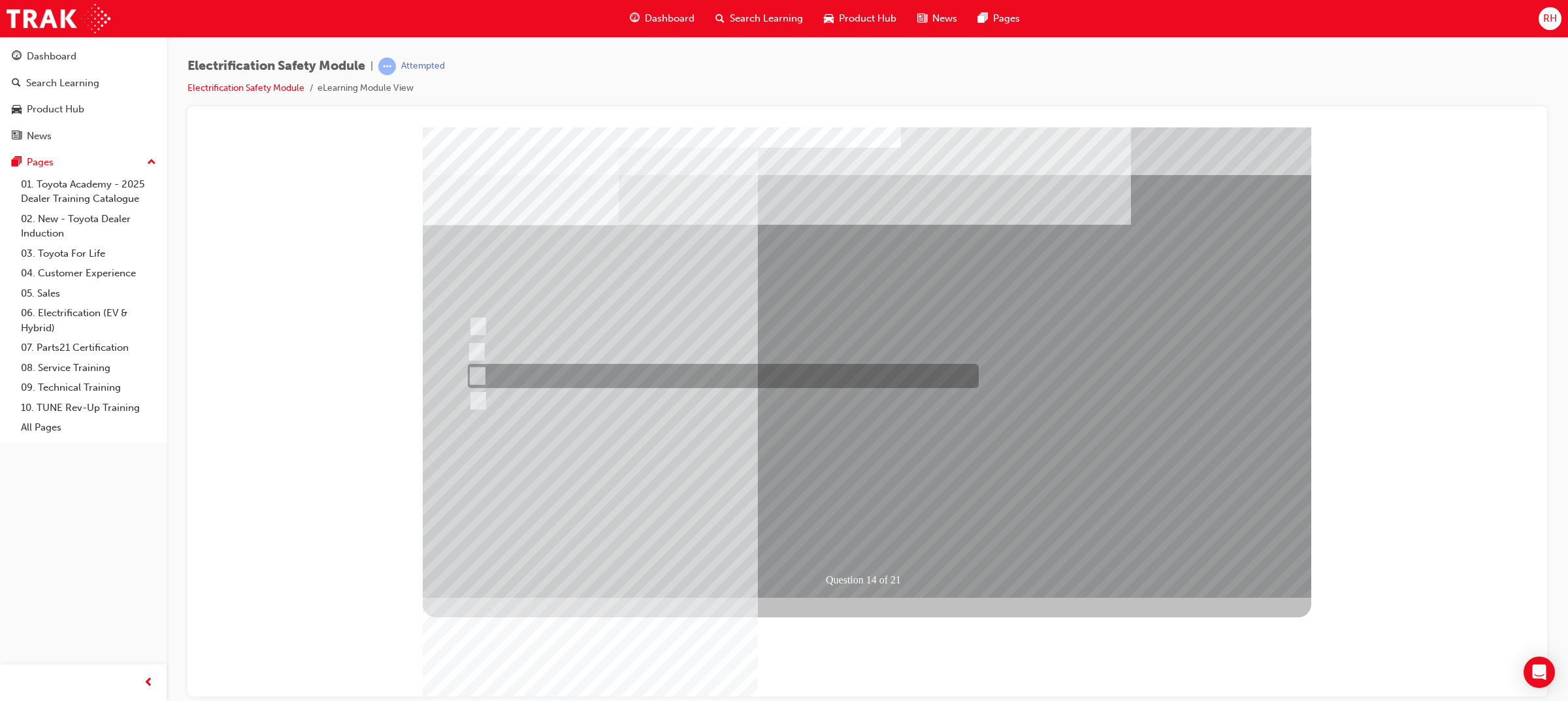
click at [553, 369] on div at bounding box center [720, 376] width 511 height 24
radio input "true"
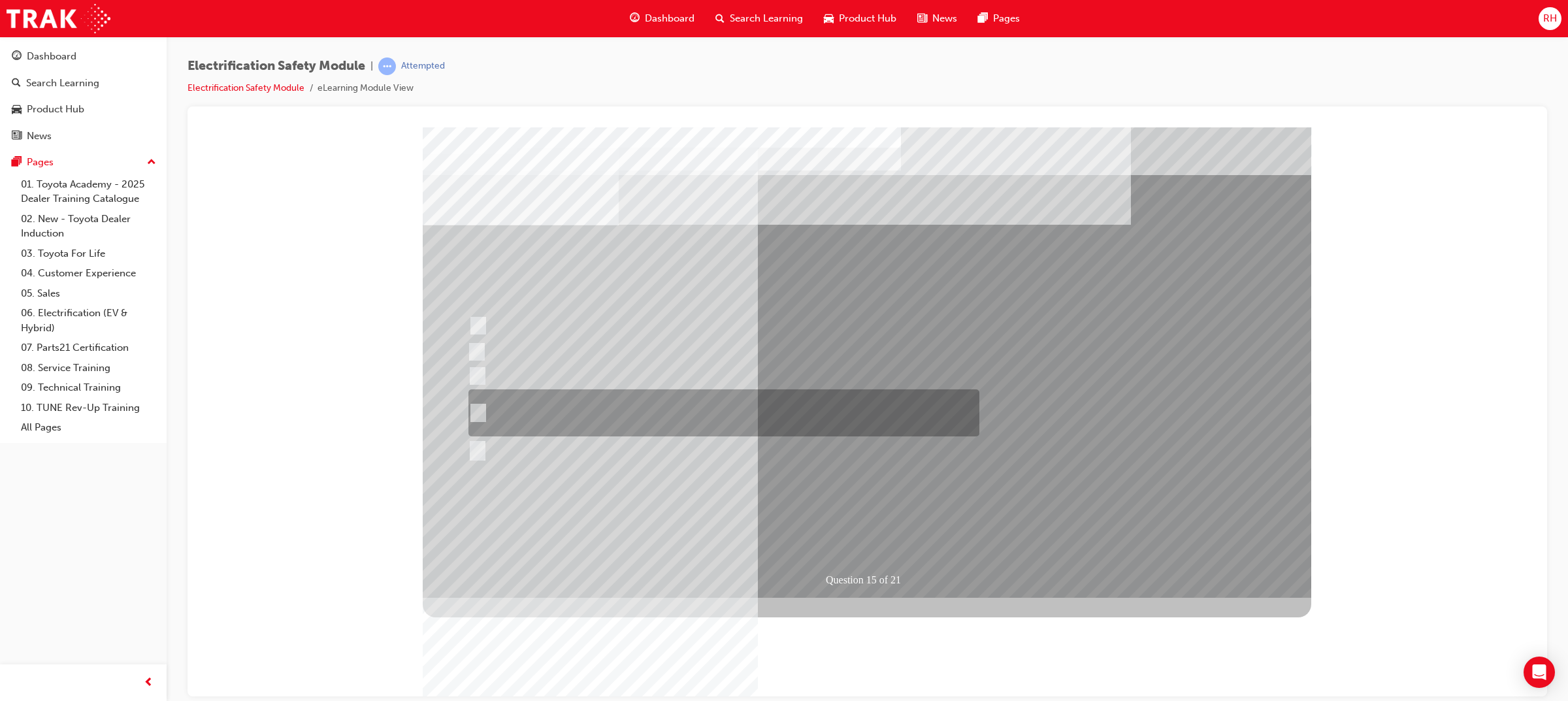
click at [814, 416] on div at bounding box center [720, 412] width 511 height 47
radio input "true"
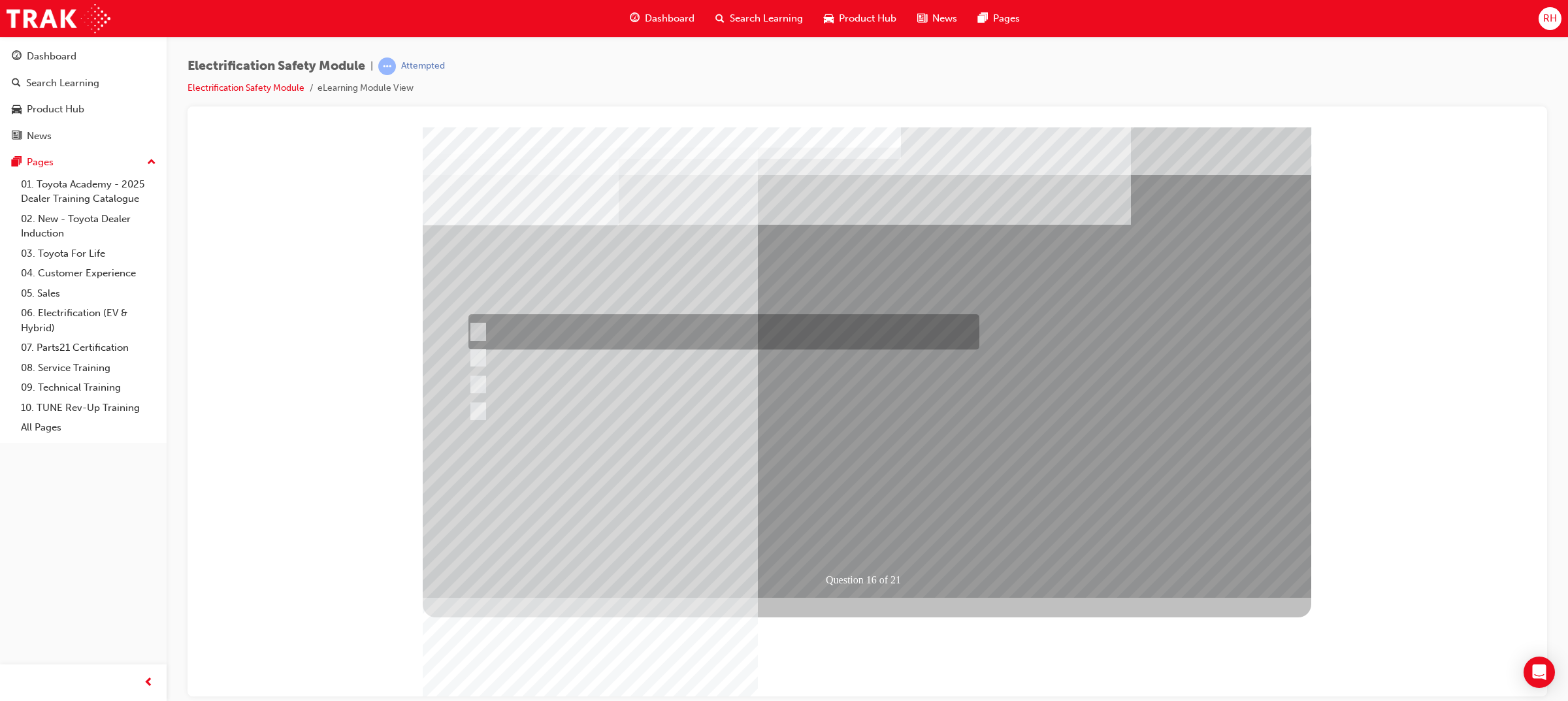
click at [702, 340] on div at bounding box center [720, 332] width 511 height 35
radio input "true"
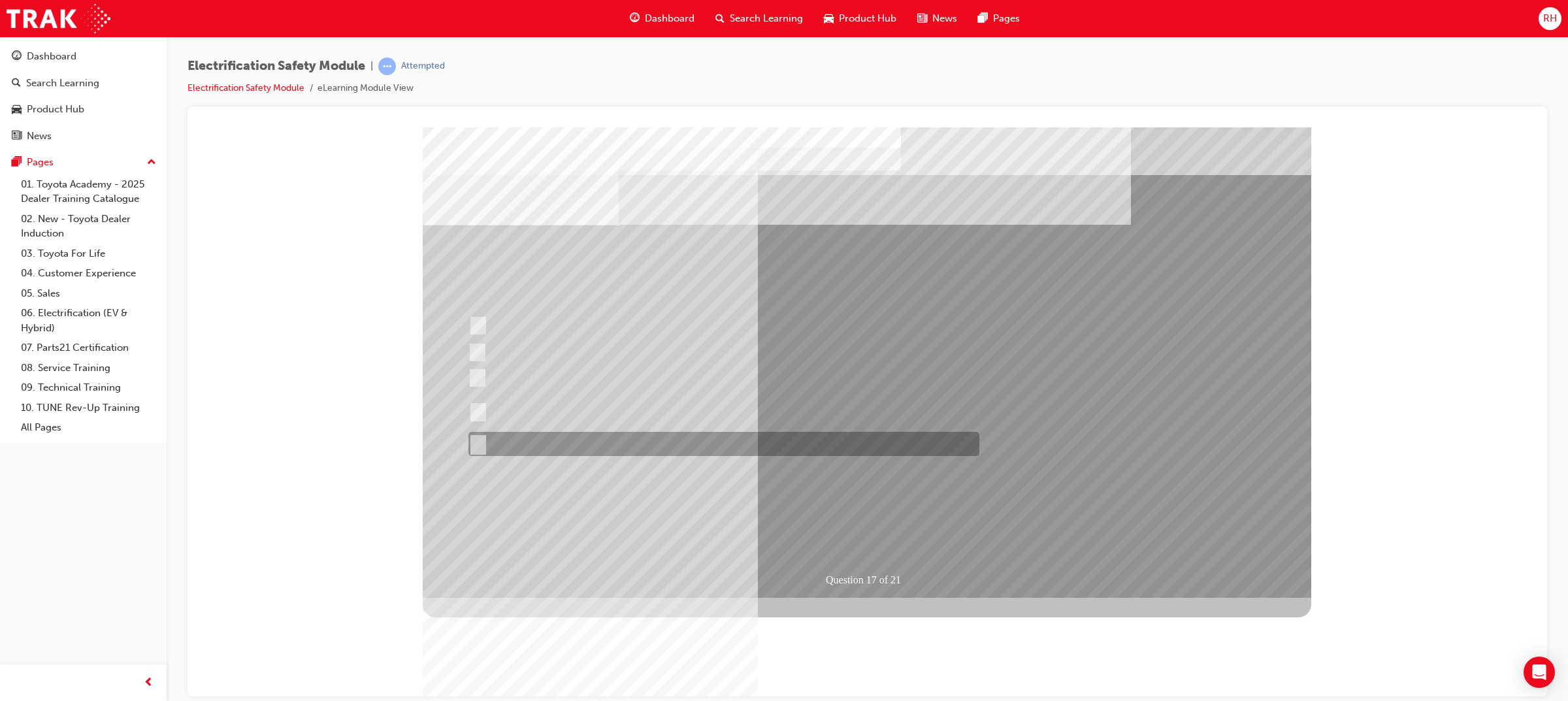
click at [480, 440] on input "All of the above." at bounding box center [475, 443] width 14 height 14
radio input "true"
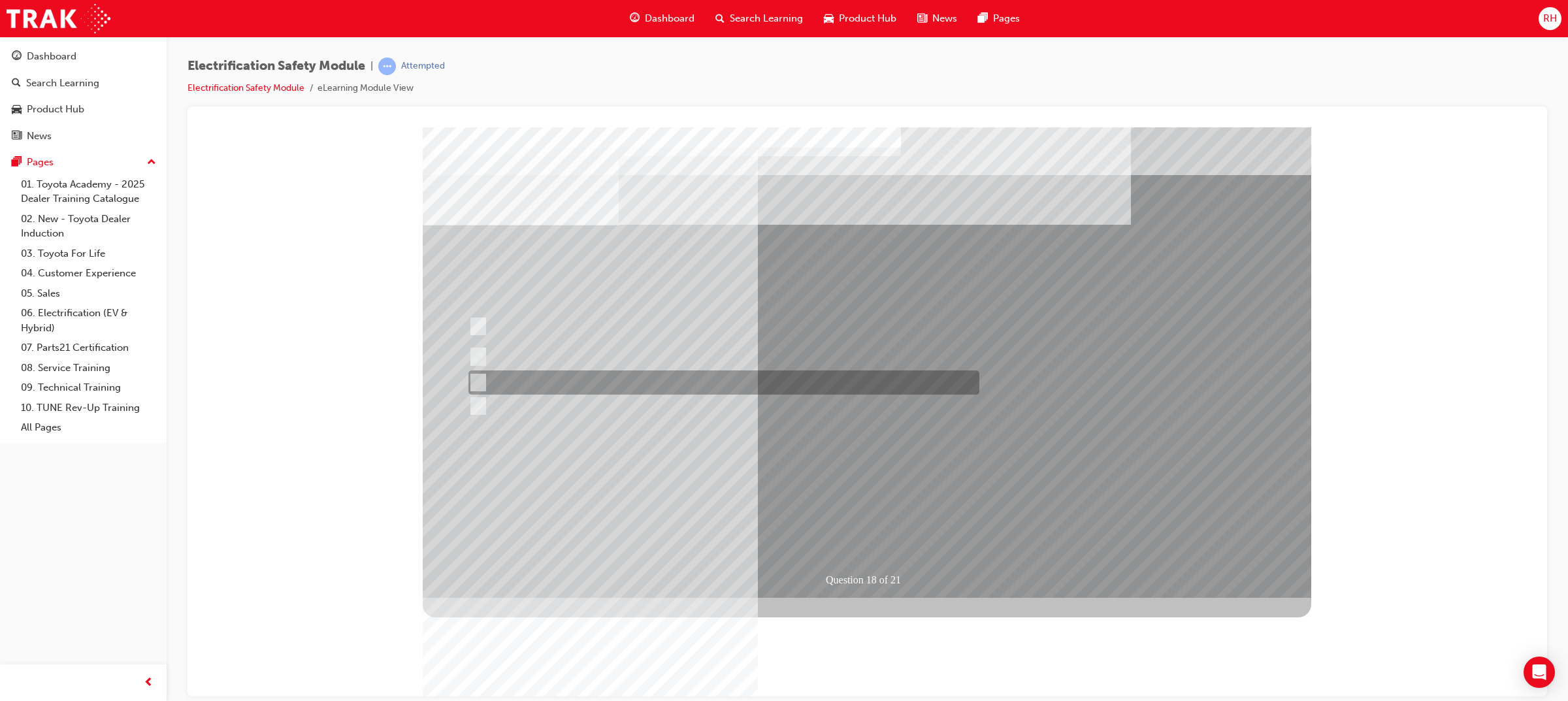
click at [638, 382] on div at bounding box center [720, 382] width 511 height 24
radio input "true"
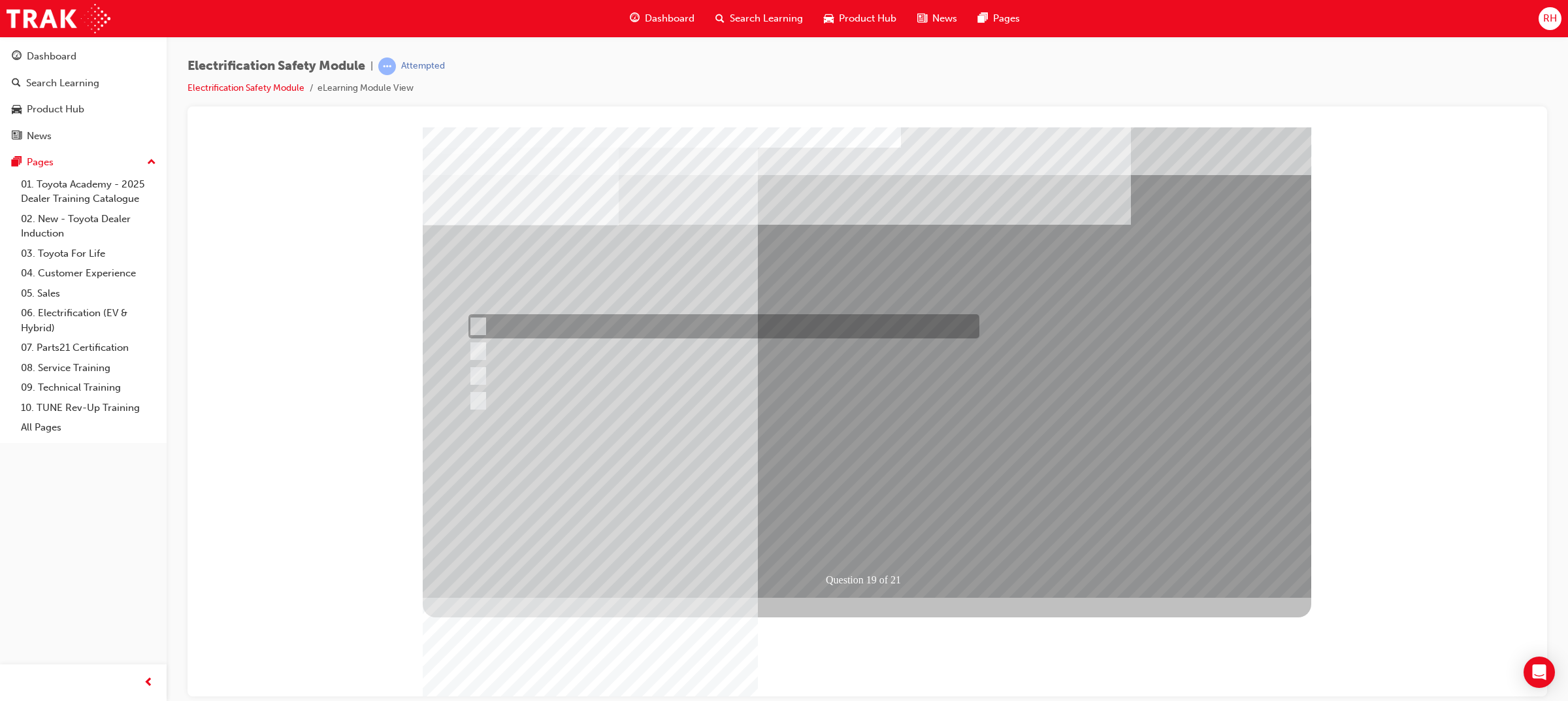
click at [849, 332] on div at bounding box center [720, 326] width 511 height 24
radio input "true"
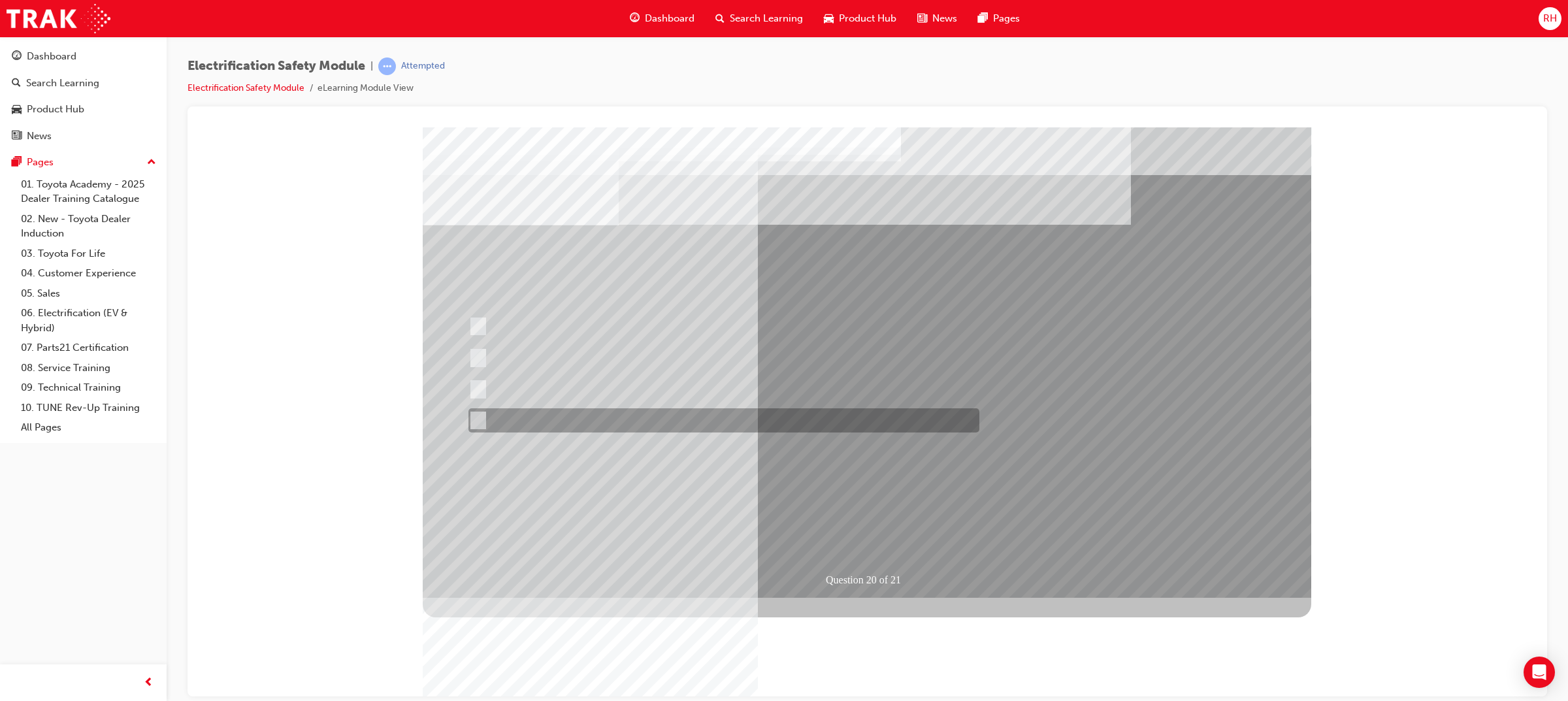
click at [618, 427] on div at bounding box center [720, 420] width 511 height 24
radio input "true"
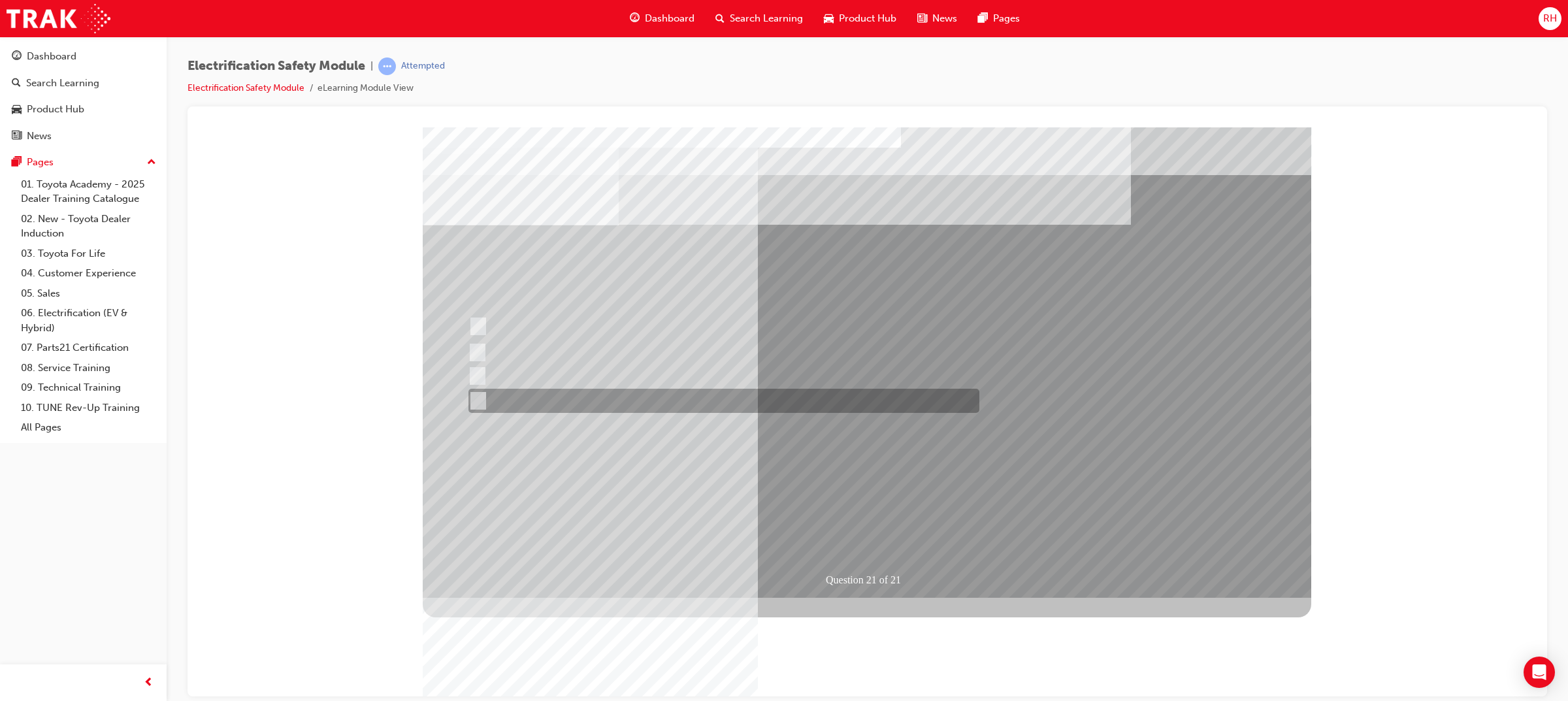
click at [684, 404] on div at bounding box center [720, 401] width 511 height 24
radio input "true"
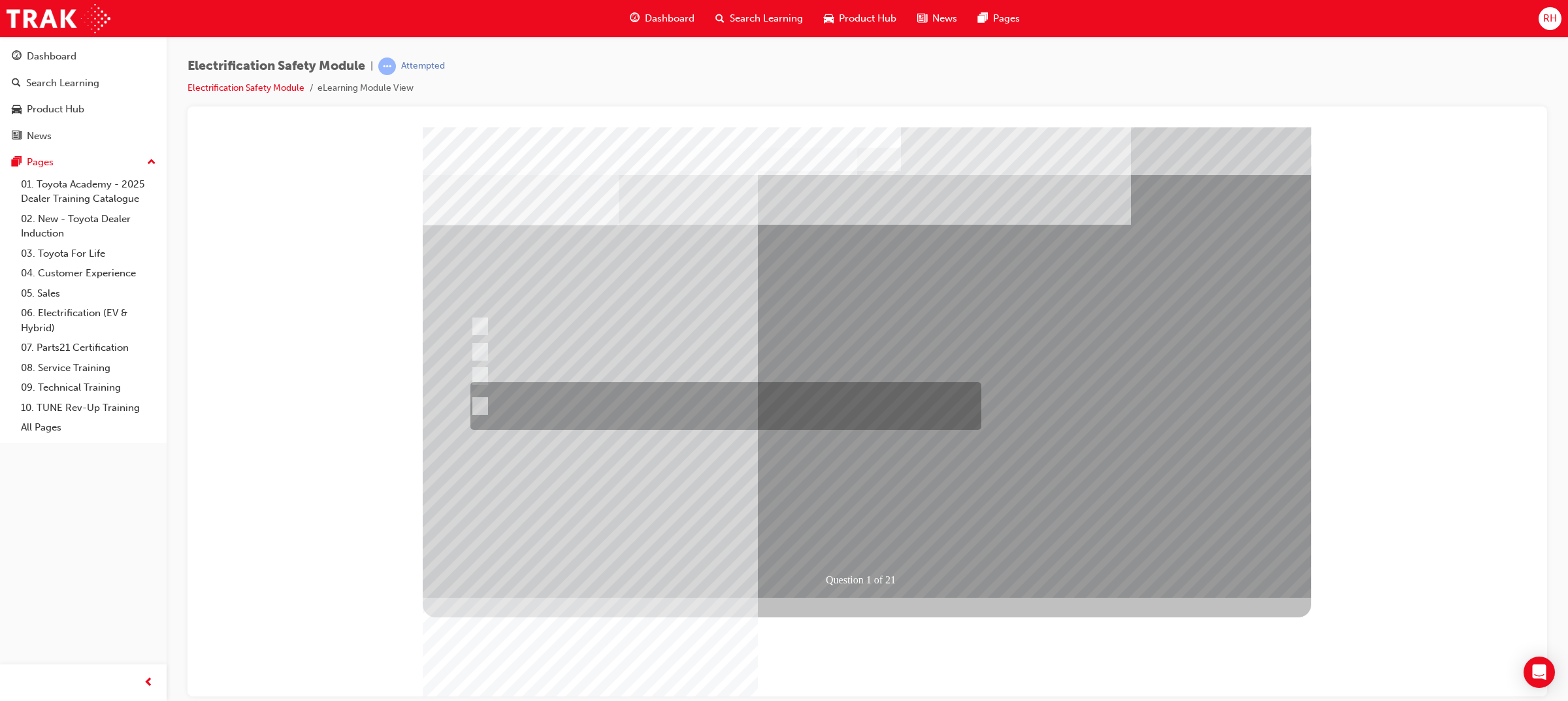
click at [627, 398] on div at bounding box center [722, 405] width 511 height 47
radio input "true"
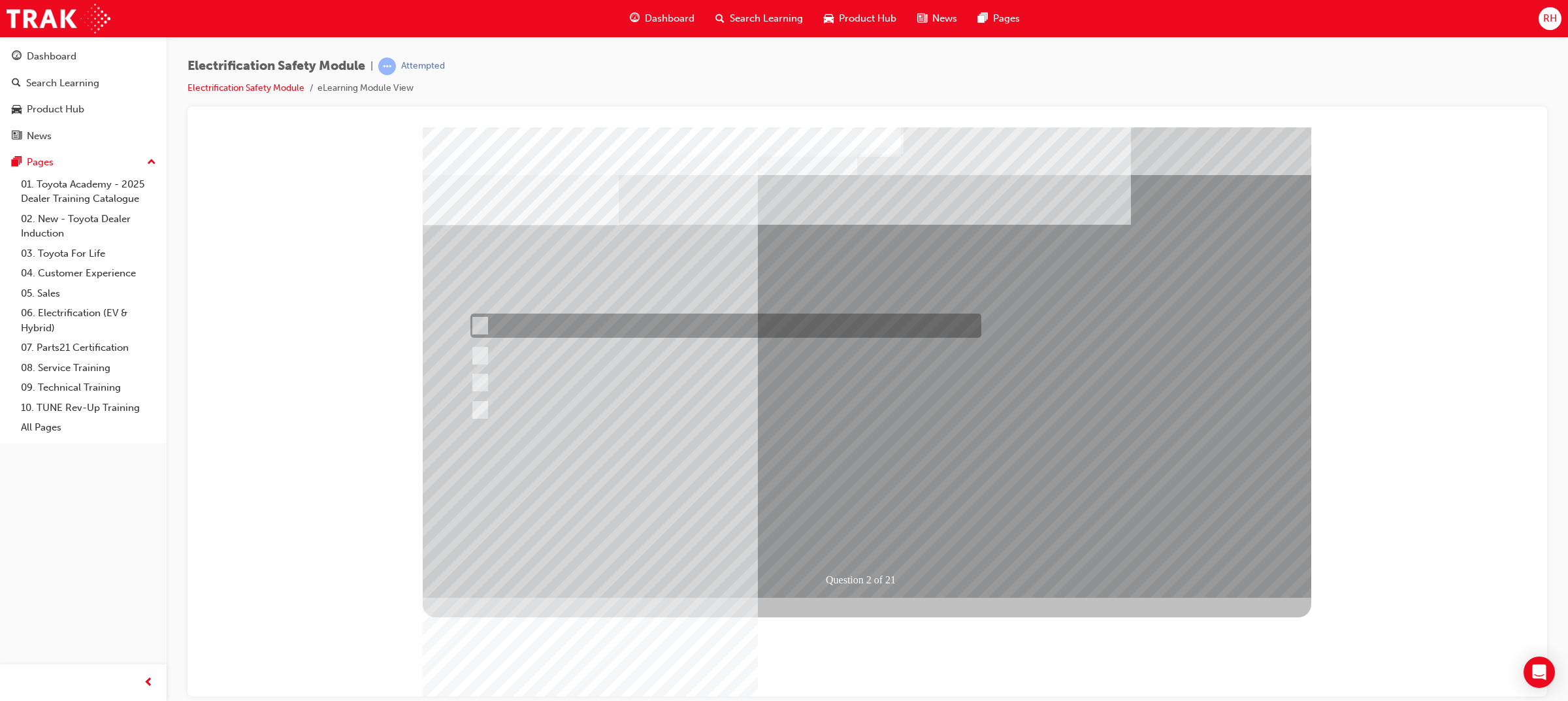
click at [701, 334] on div at bounding box center [722, 325] width 511 height 24
radio input "true"
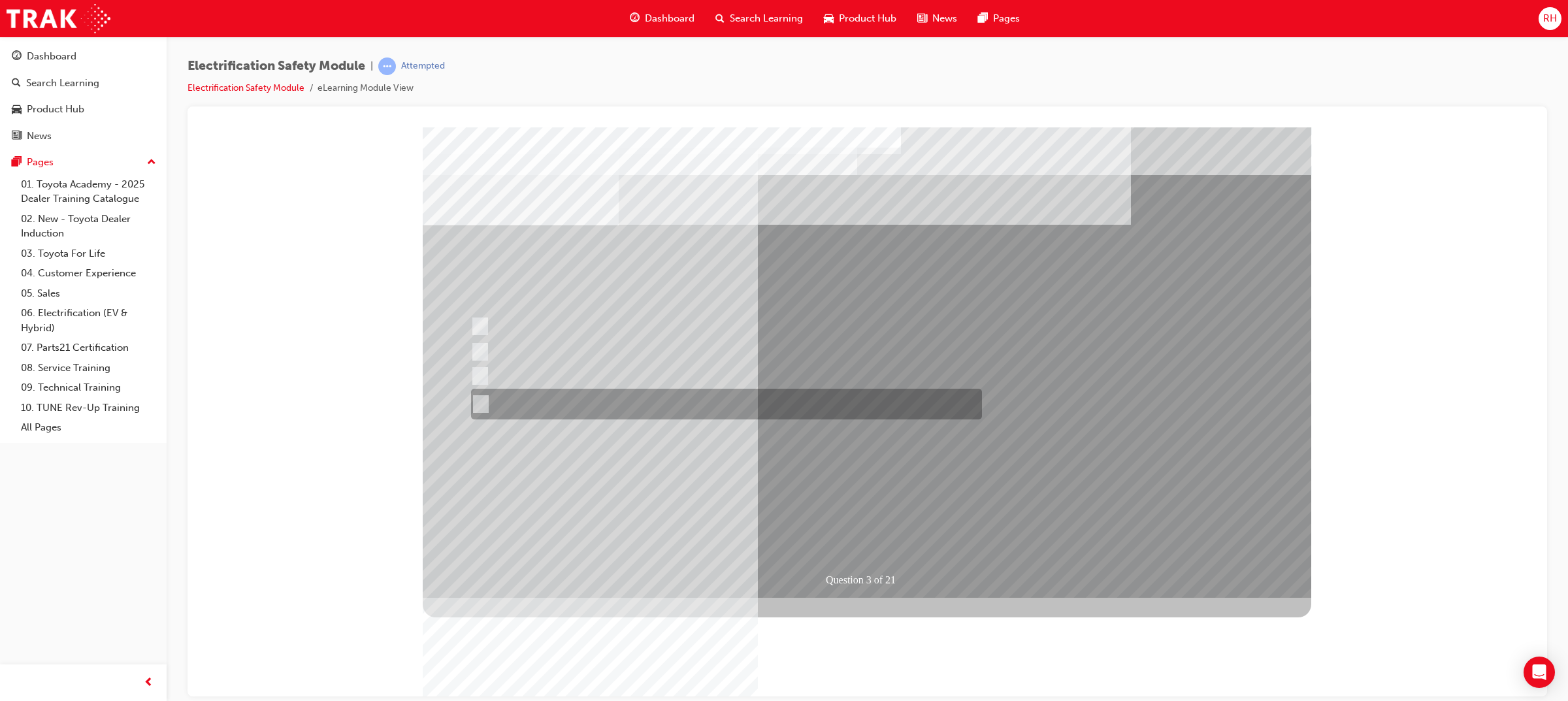
click at [677, 395] on div at bounding box center [723, 403] width 511 height 31
radio input "true"
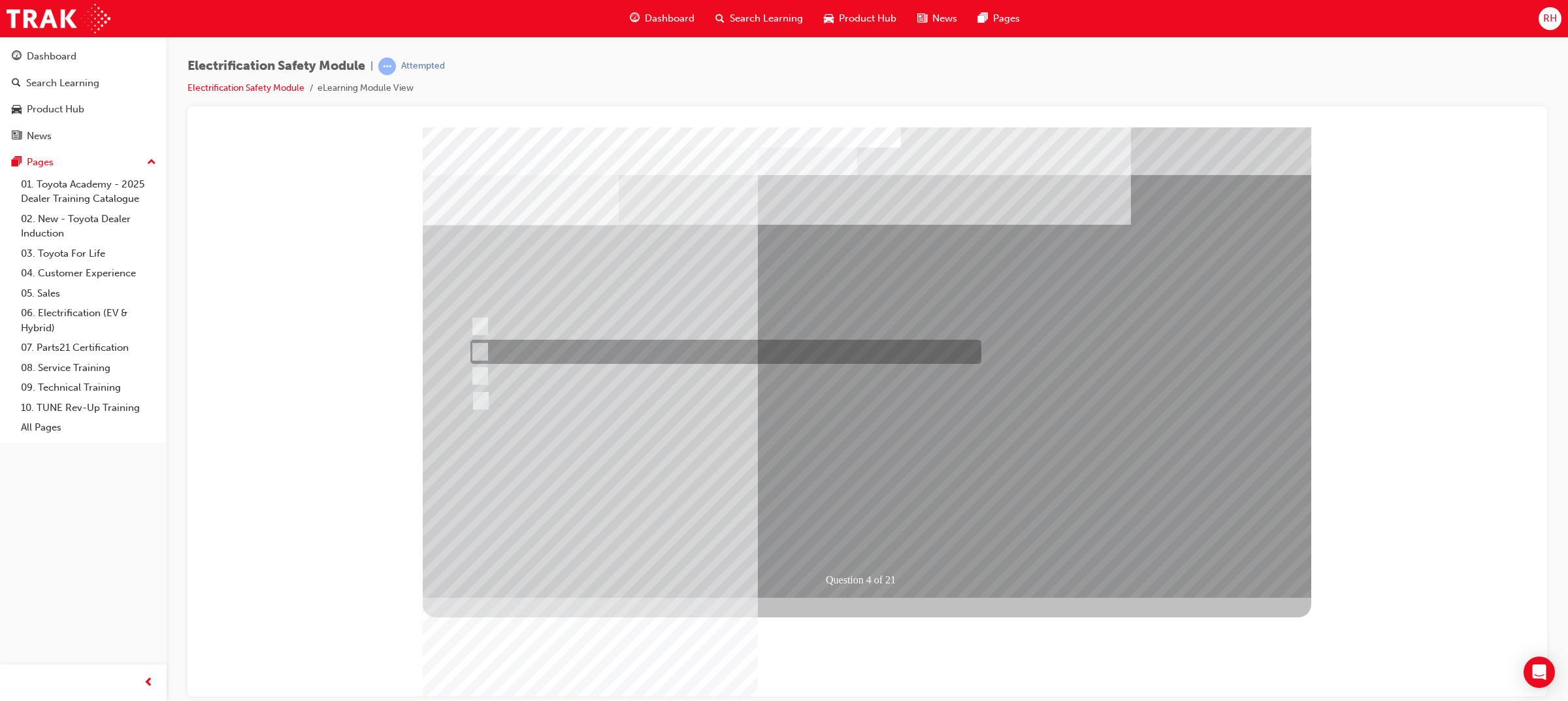
click at [610, 352] on div at bounding box center [722, 352] width 511 height 24
checkbox input "true"
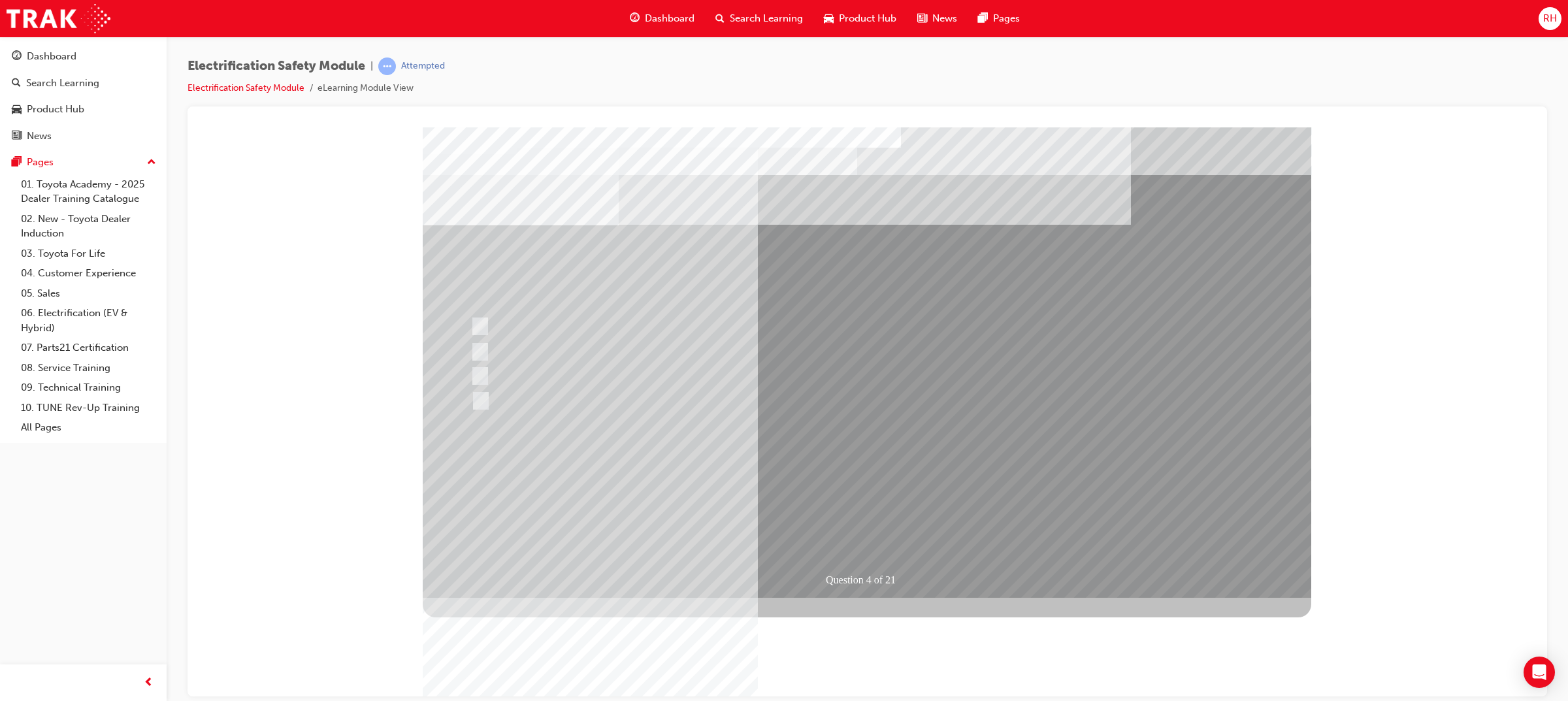
click at [615, 395] on div at bounding box center [723, 401] width 511 height 24
checkbox input "true"
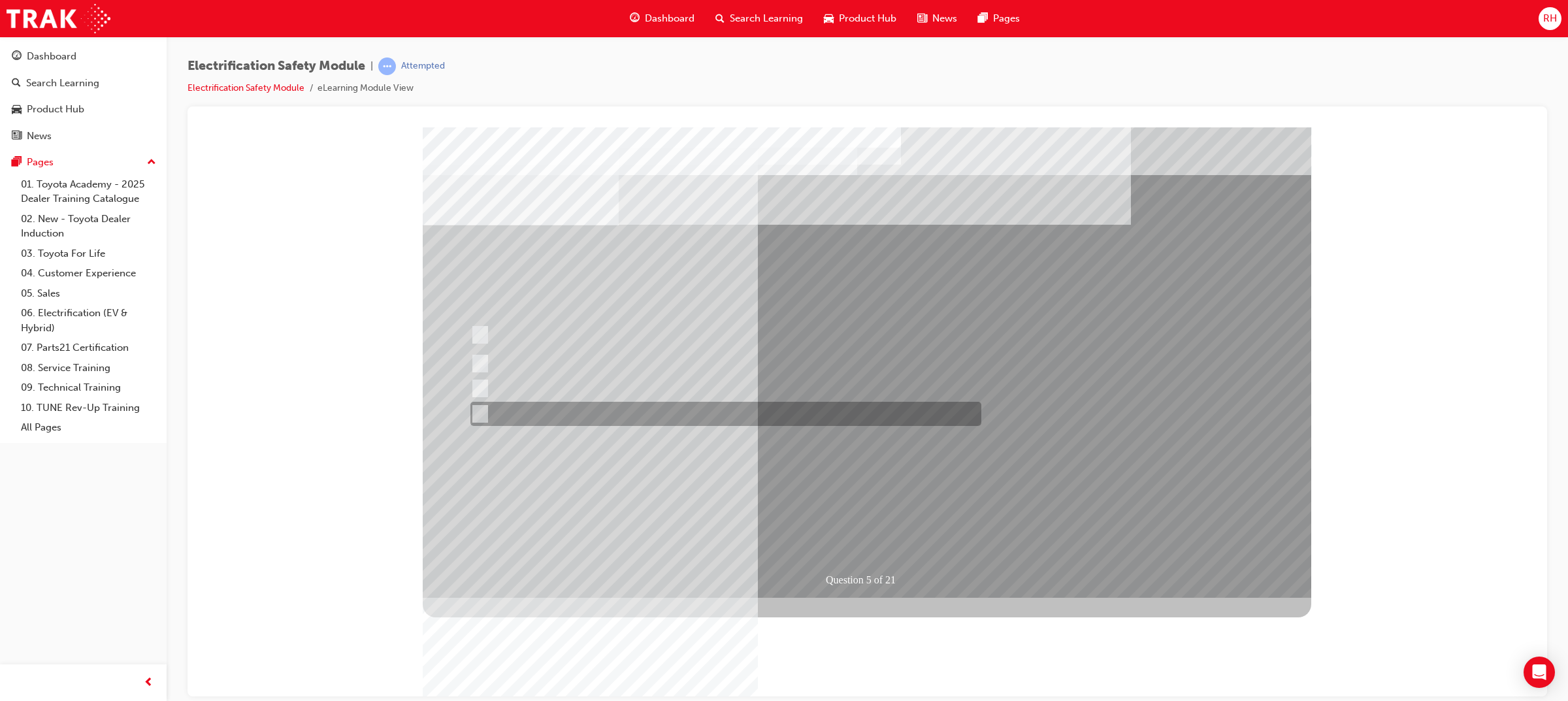
click at [644, 407] on div at bounding box center [722, 414] width 511 height 24
checkbox input "true"
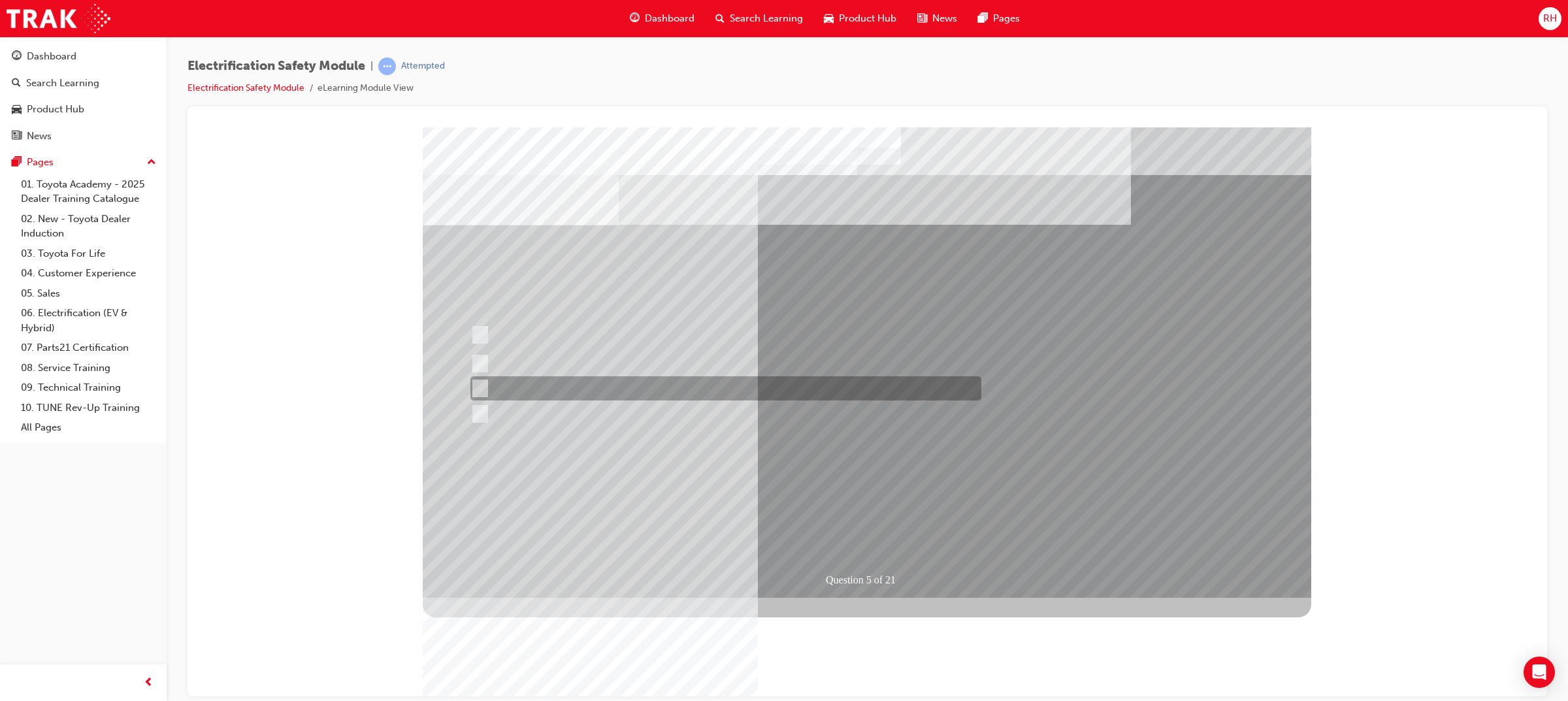
click at [641, 390] on div at bounding box center [722, 388] width 511 height 24
checkbox input "true"
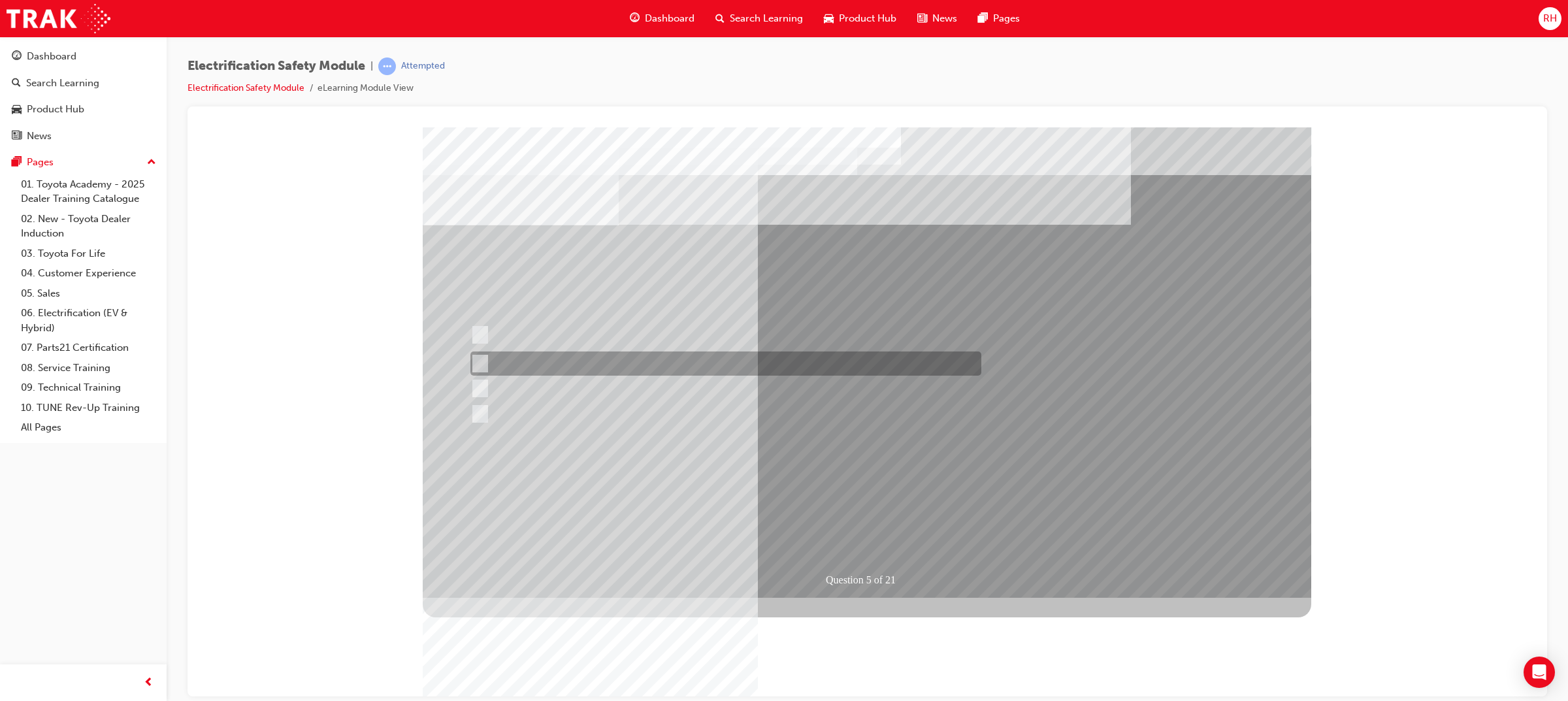
click at [642, 368] on div at bounding box center [722, 363] width 511 height 24
checkbox input "true"
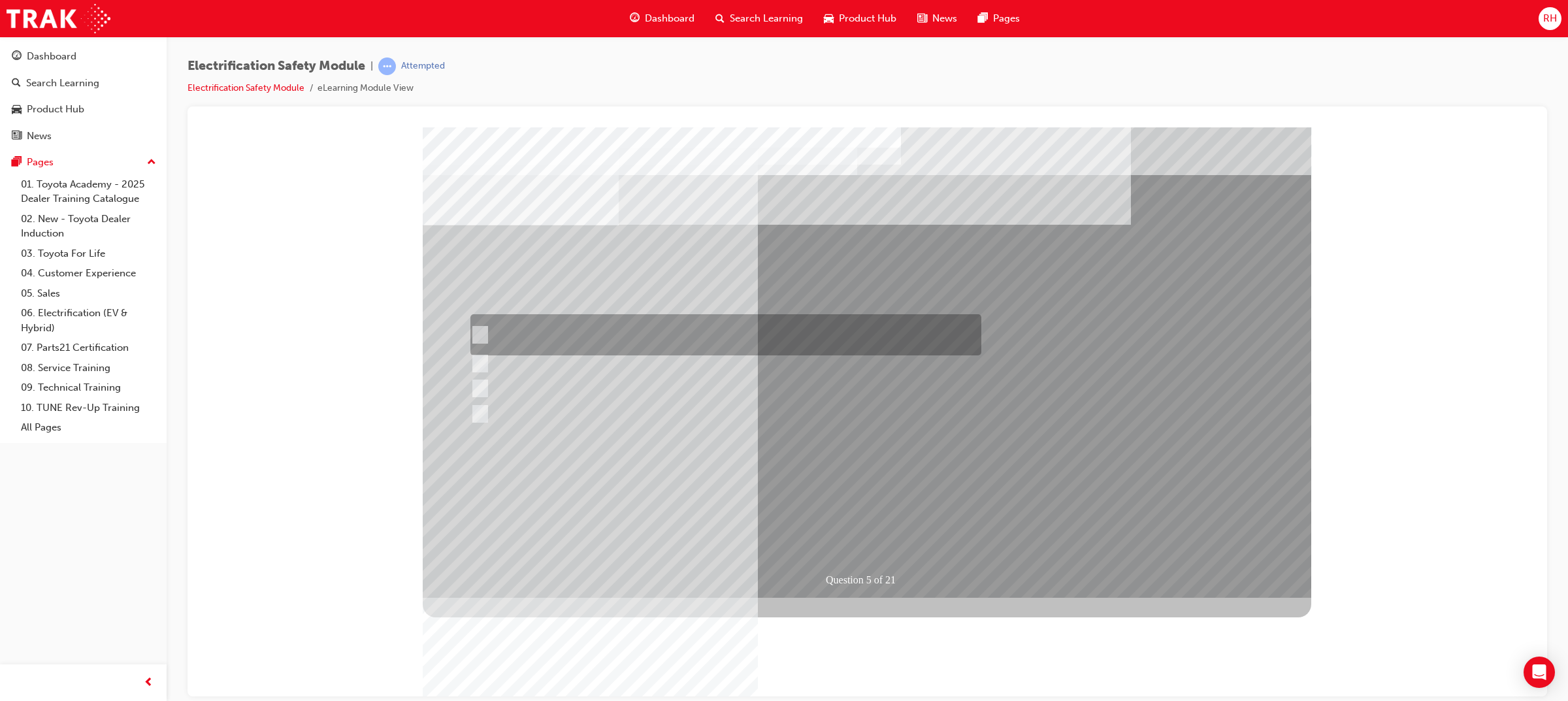
click at [654, 327] on div at bounding box center [722, 334] width 511 height 41
checkbox input "true"
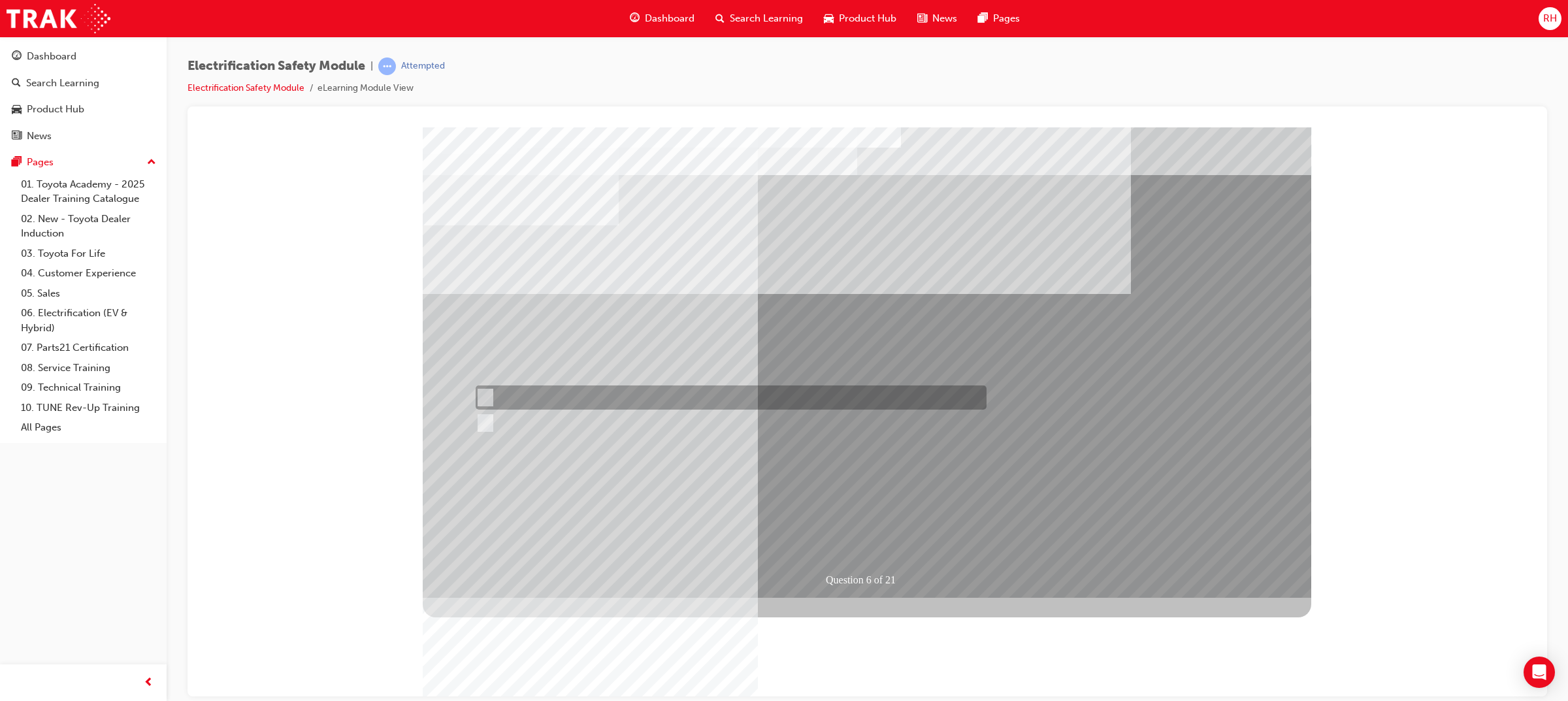
click at [490, 395] on div at bounding box center [727, 397] width 511 height 24
radio input "true"
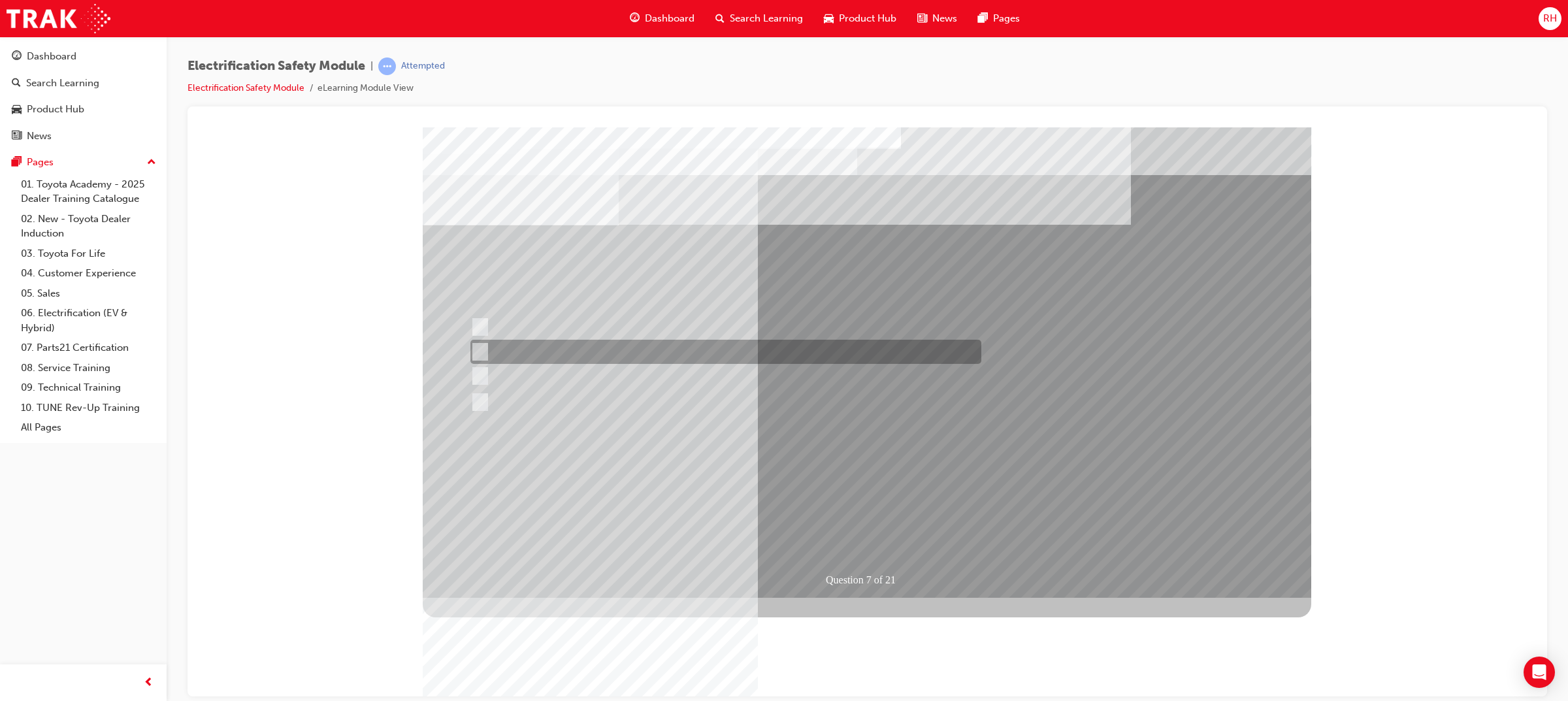
click at [639, 358] on div at bounding box center [722, 352] width 511 height 24
radio input "true"
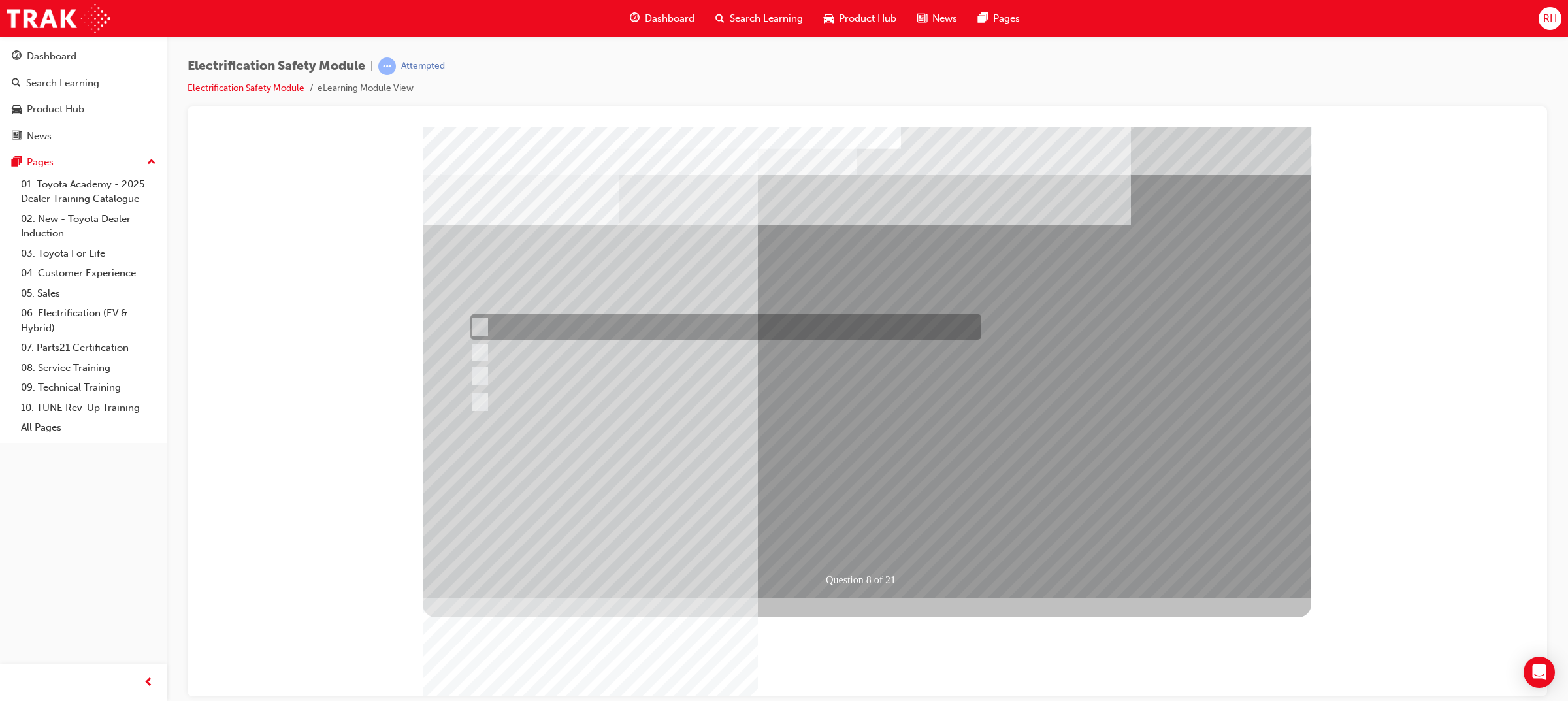
click at [666, 330] on div at bounding box center [722, 327] width 511 height 26
radio input "true"
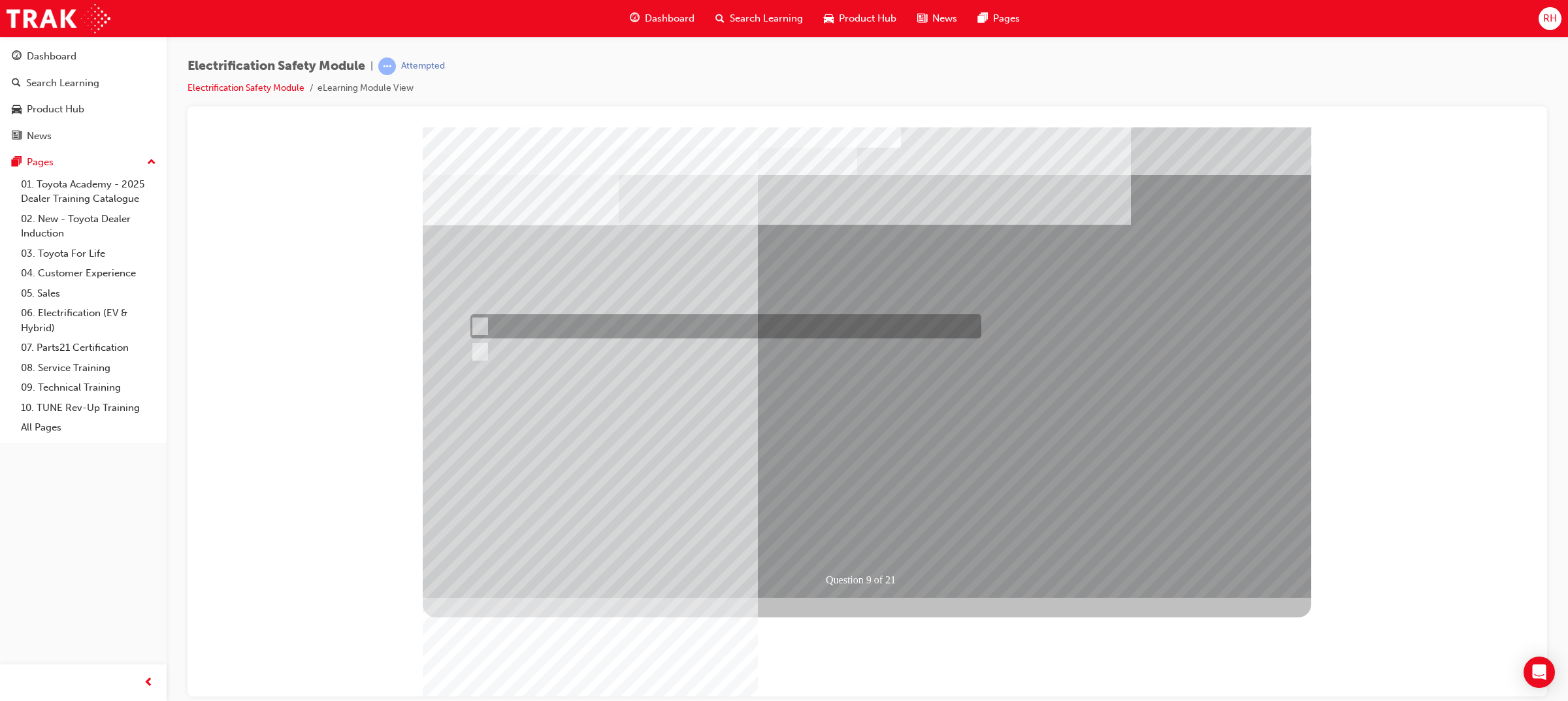
click at [536, 326] on div at bounding box center [722, 326] width 511 height 24
radio input "true"
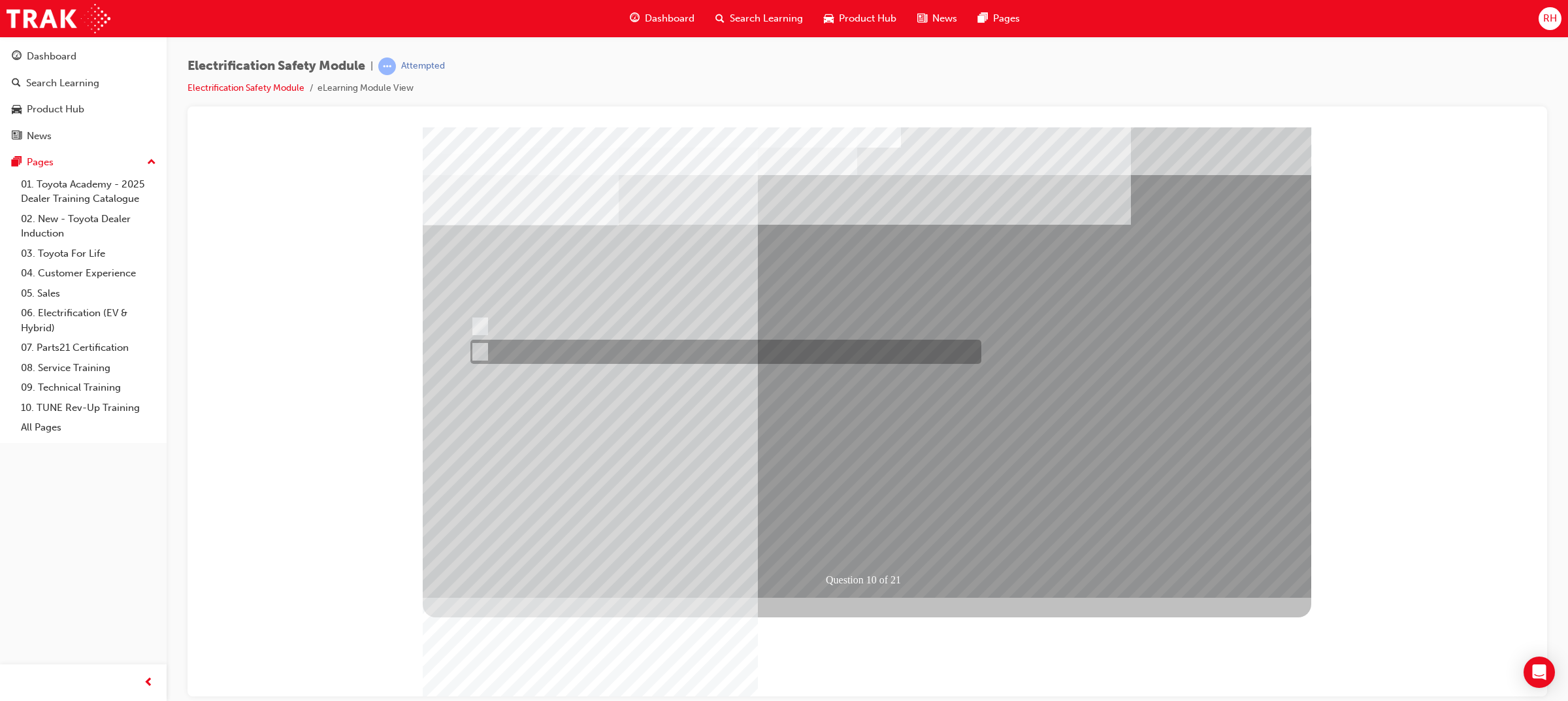
click at [559, 345] on div at bounding box center [722, 352] width 511 height 24
radio input "true"
click at [533, 344] on div at bounding box center [722, 352] width 511 height 24
radio input "true"
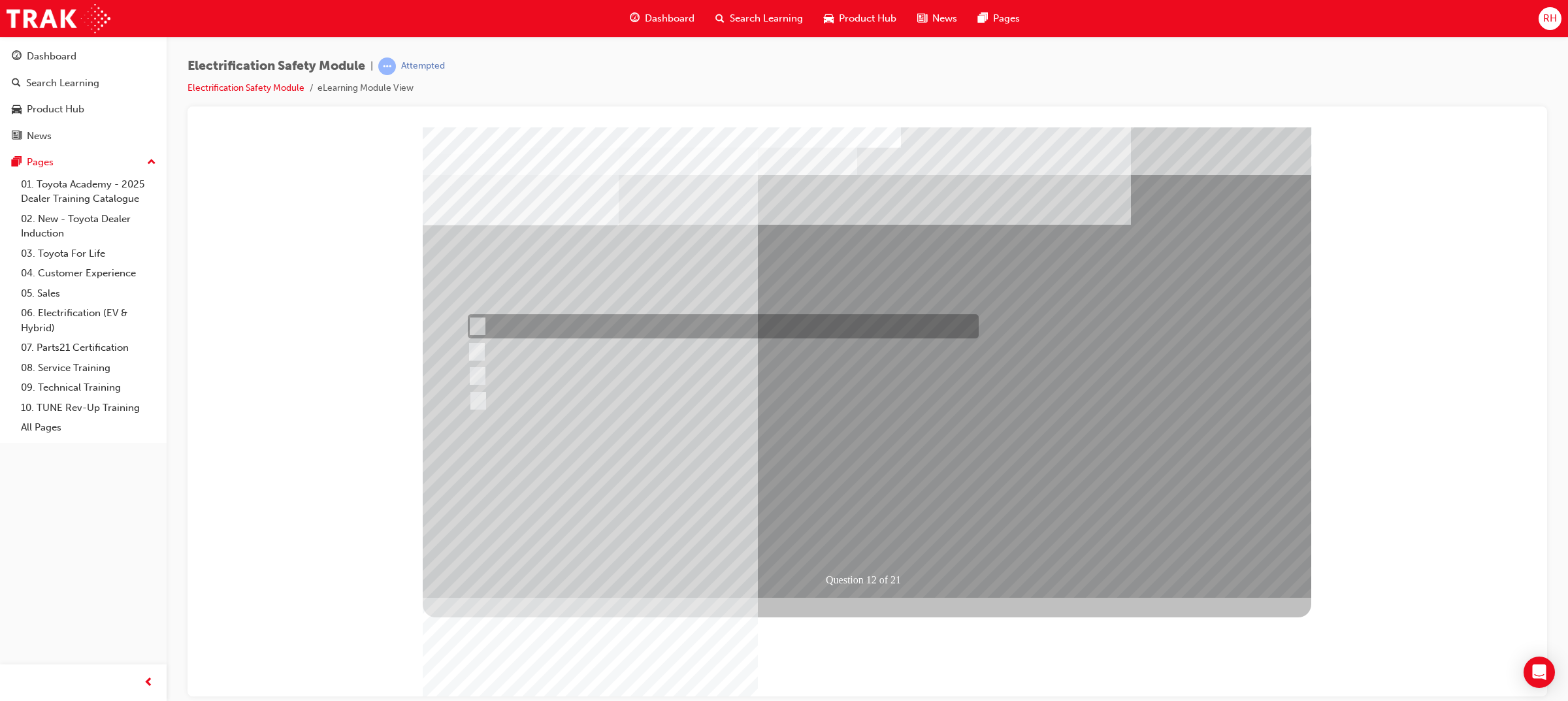
click at [579, 332] on div at bounding box center [720, 326] width 511 height 24
radio input "true"
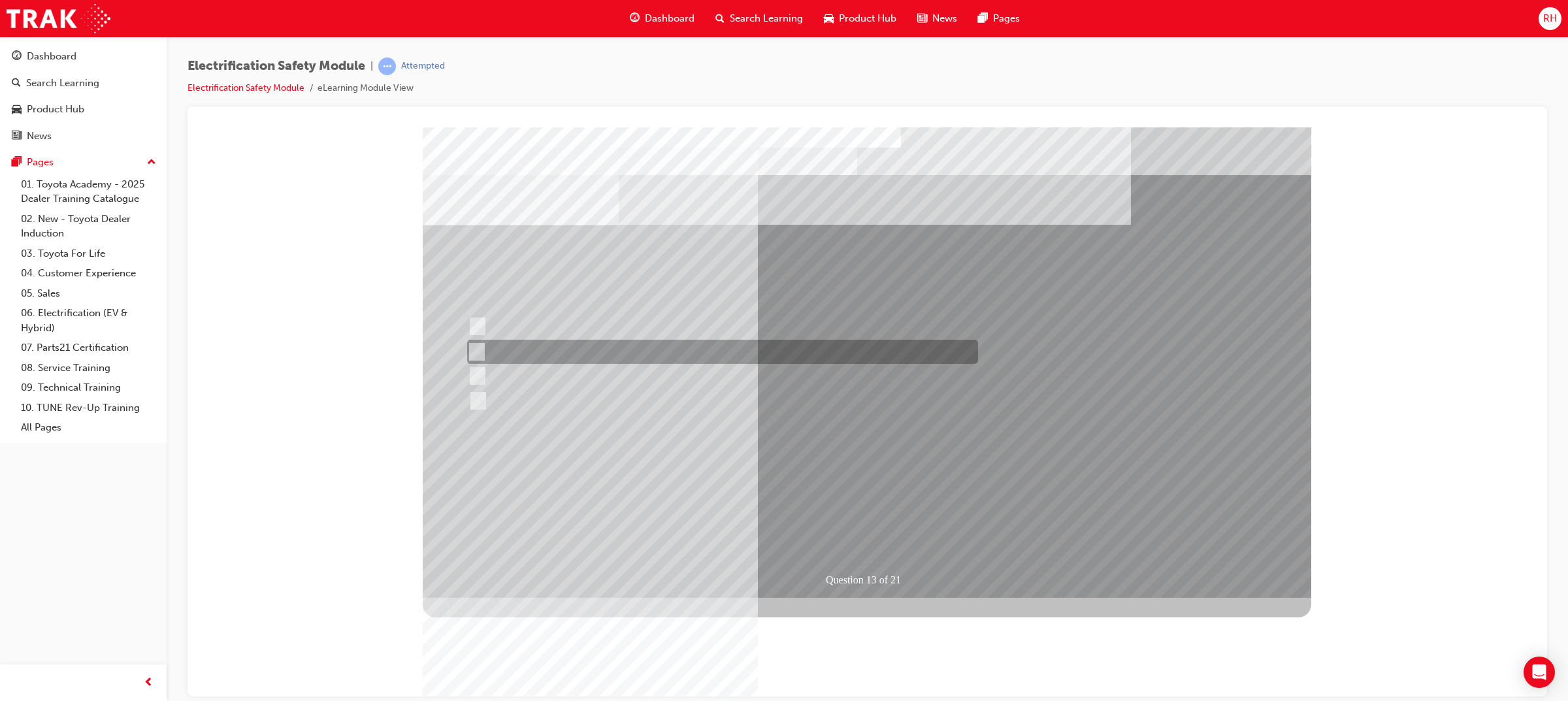
click at [658, 356] on div at bounding box center [719, 352] width 511 height 24
radio input "true"
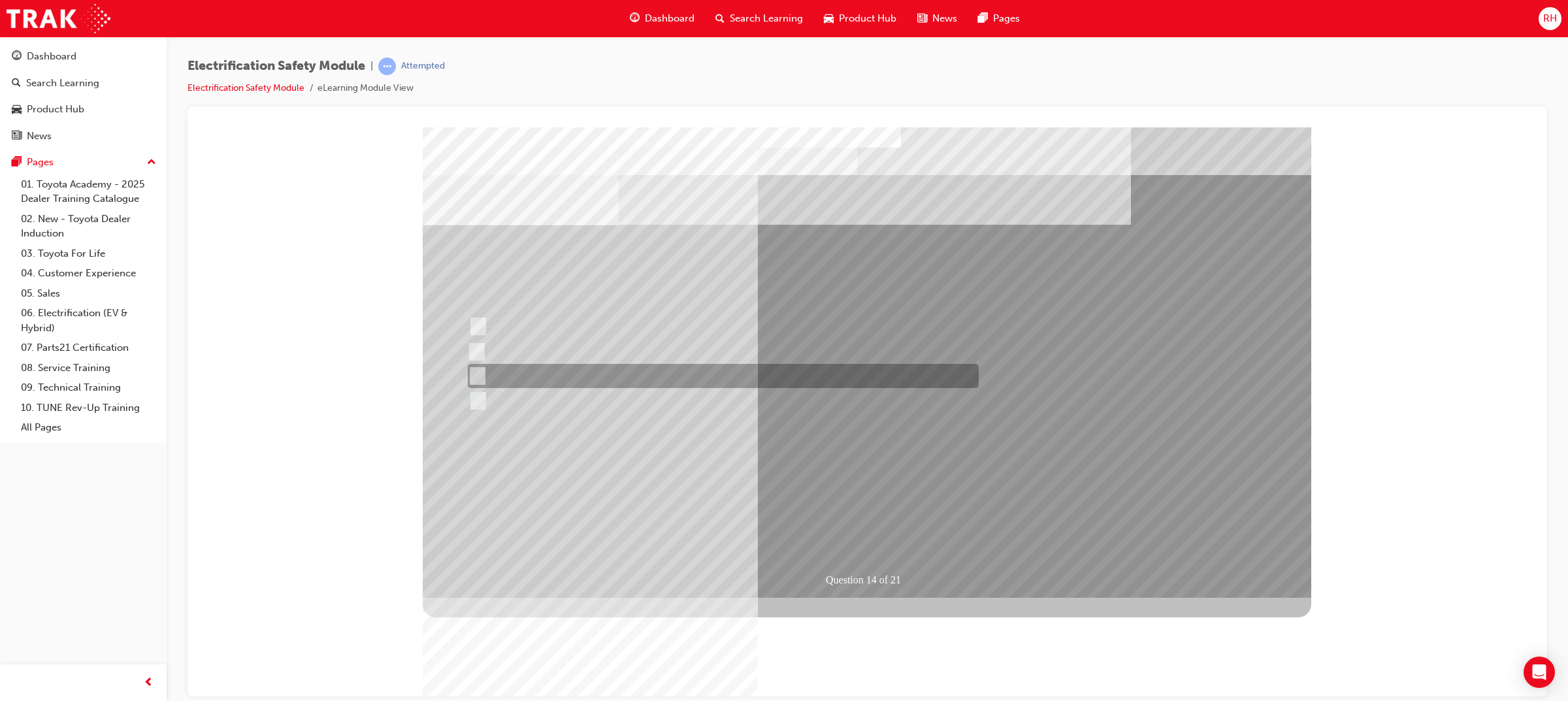
click at [612, 369] on div at bounding box center [720, 376] width 511 height 24
radio input "true"
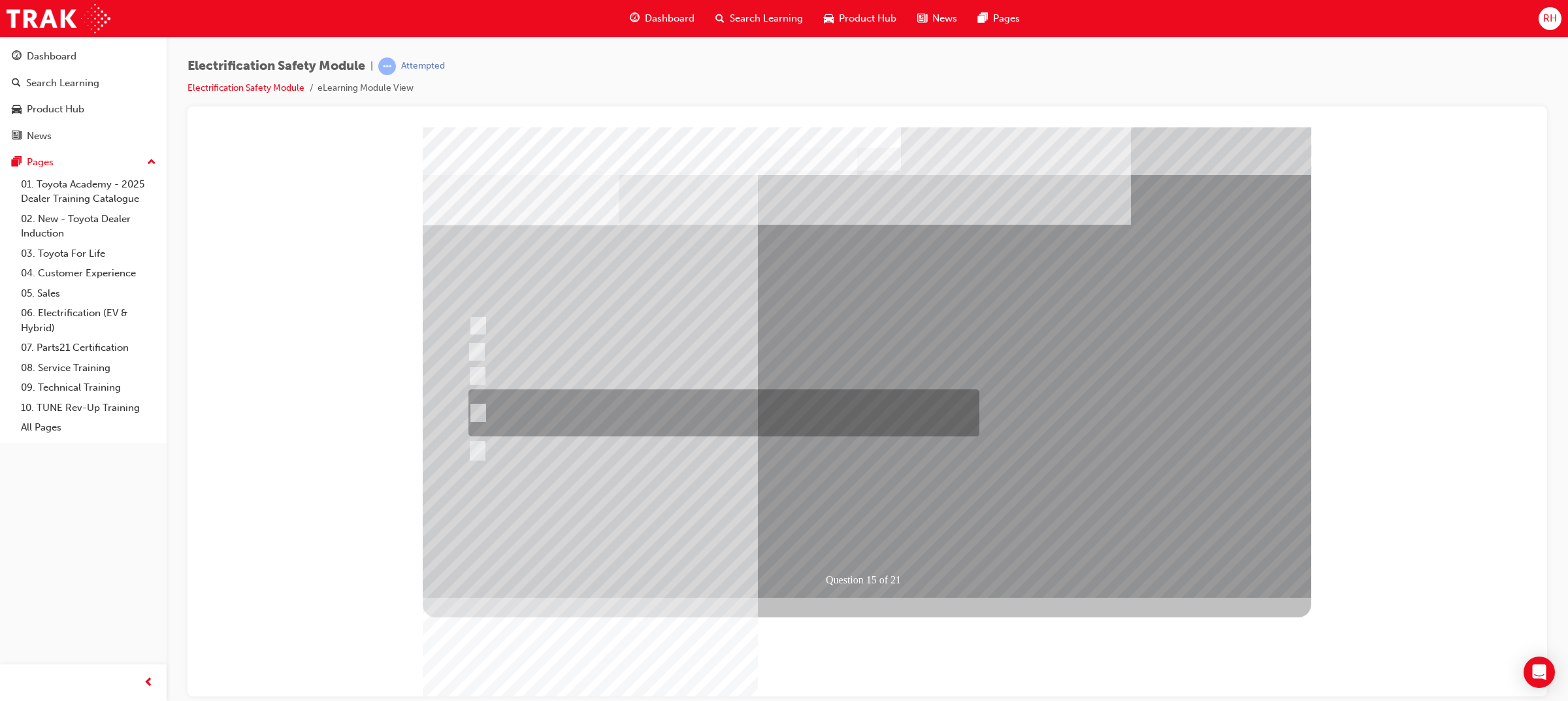
click at [774, 410] on div at bounding box center [720, 412] width 511 height 47
radio input "true"
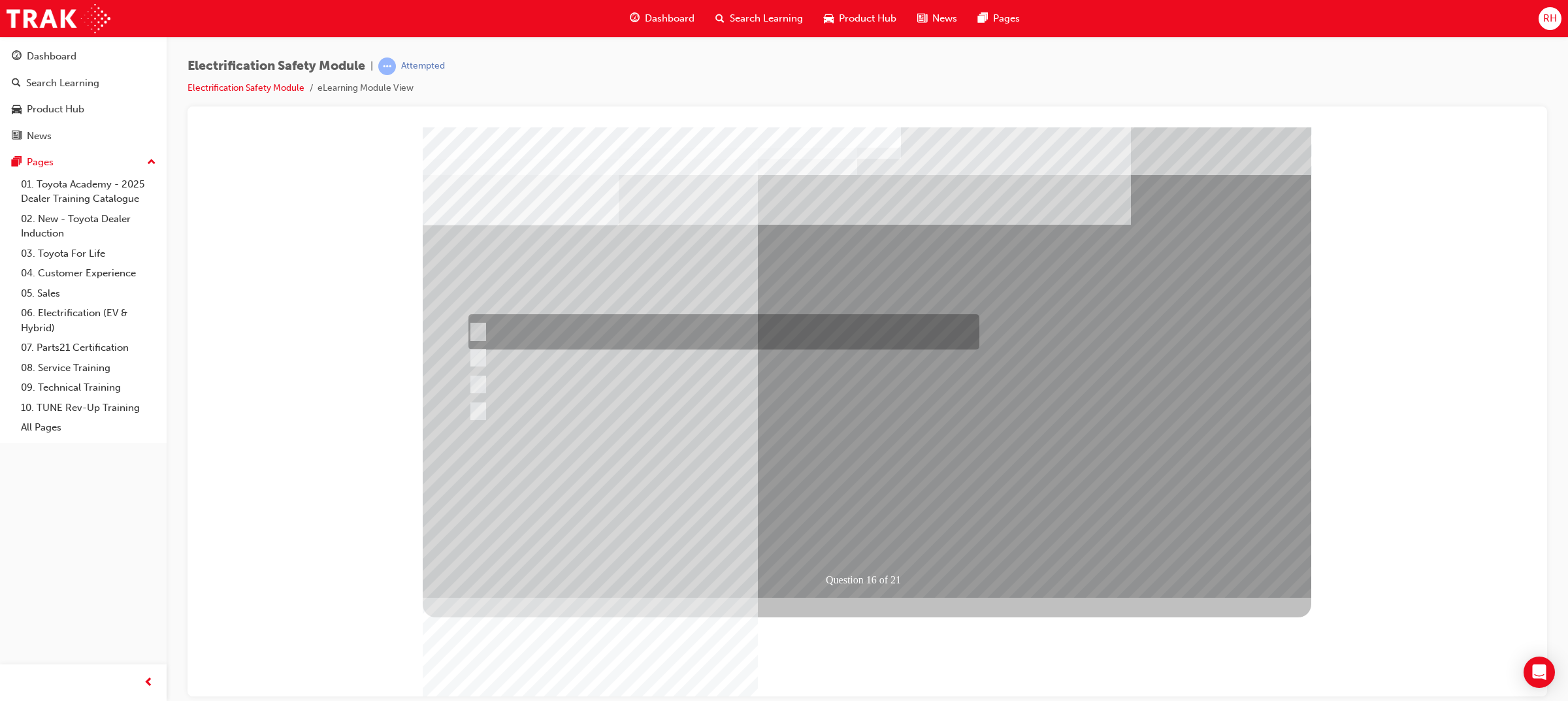
click at [645, 336] on div at bounding box center [720, 332] width 511 height 35
radio input "true"
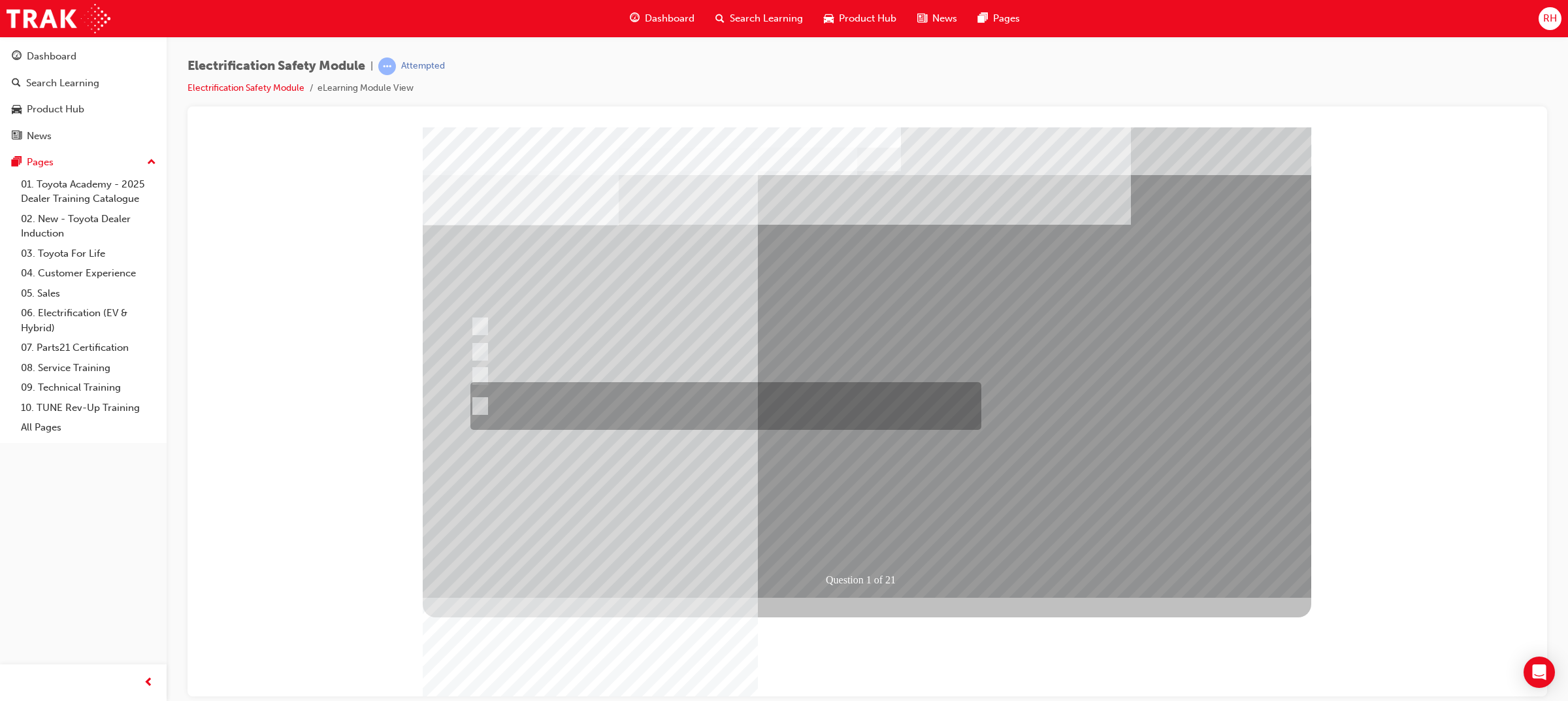
click at [608, 407] on div at bounding box center [722, 405] width 511 height 47
radio input "true"
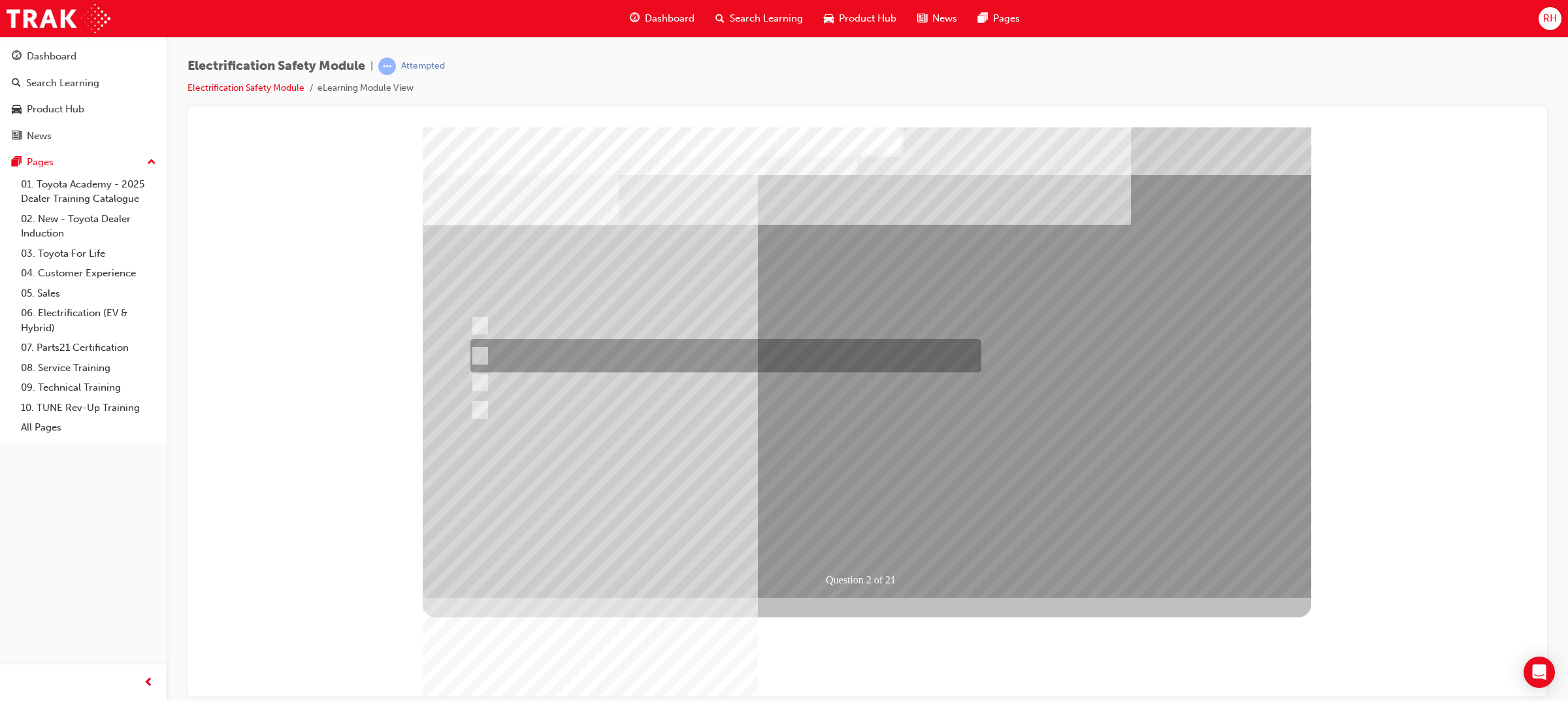
click at [753, 363] on div at bounding box center [722, 355] width 511 height 33
radio input "true"
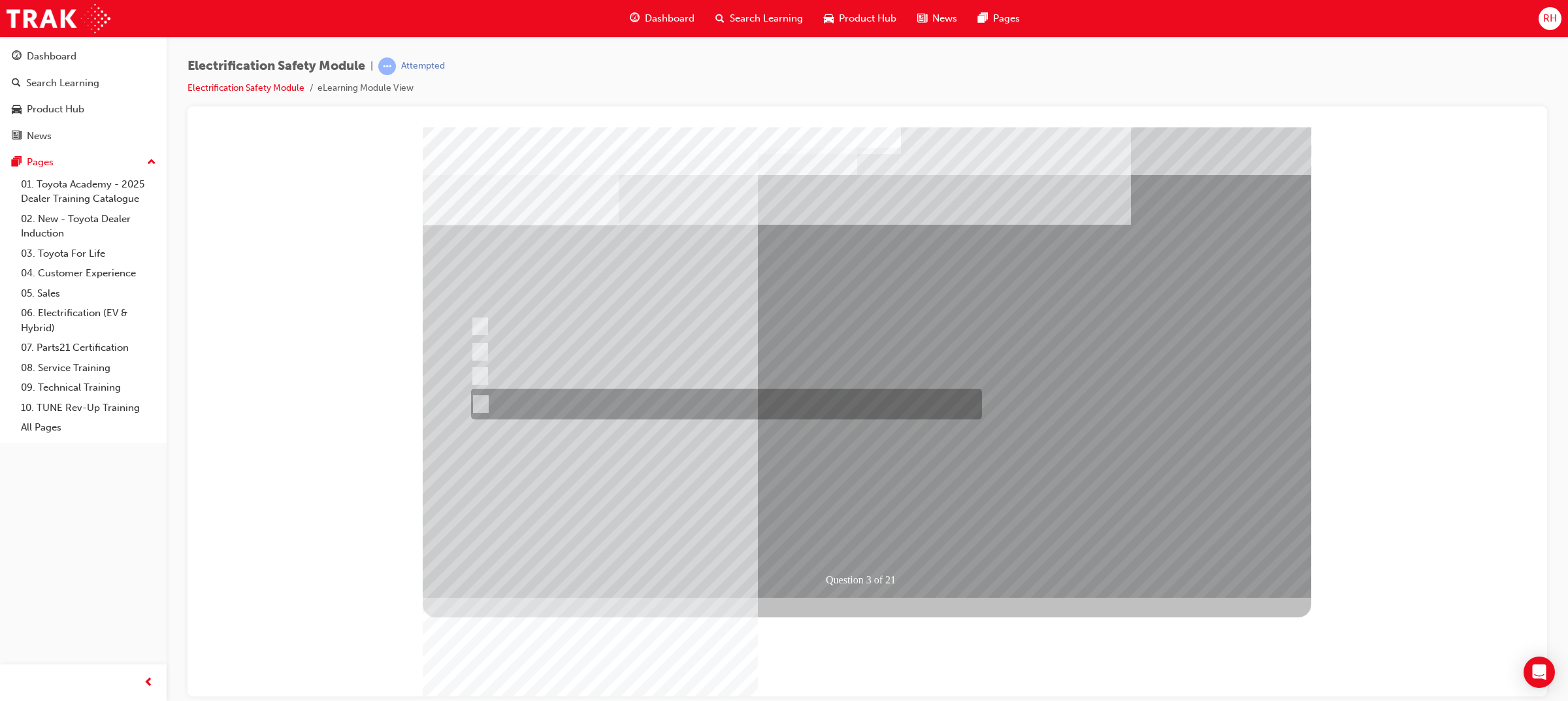
click at [650, 409] on div at bounding box center [723, 403] width 511 height 31
radio input "true"
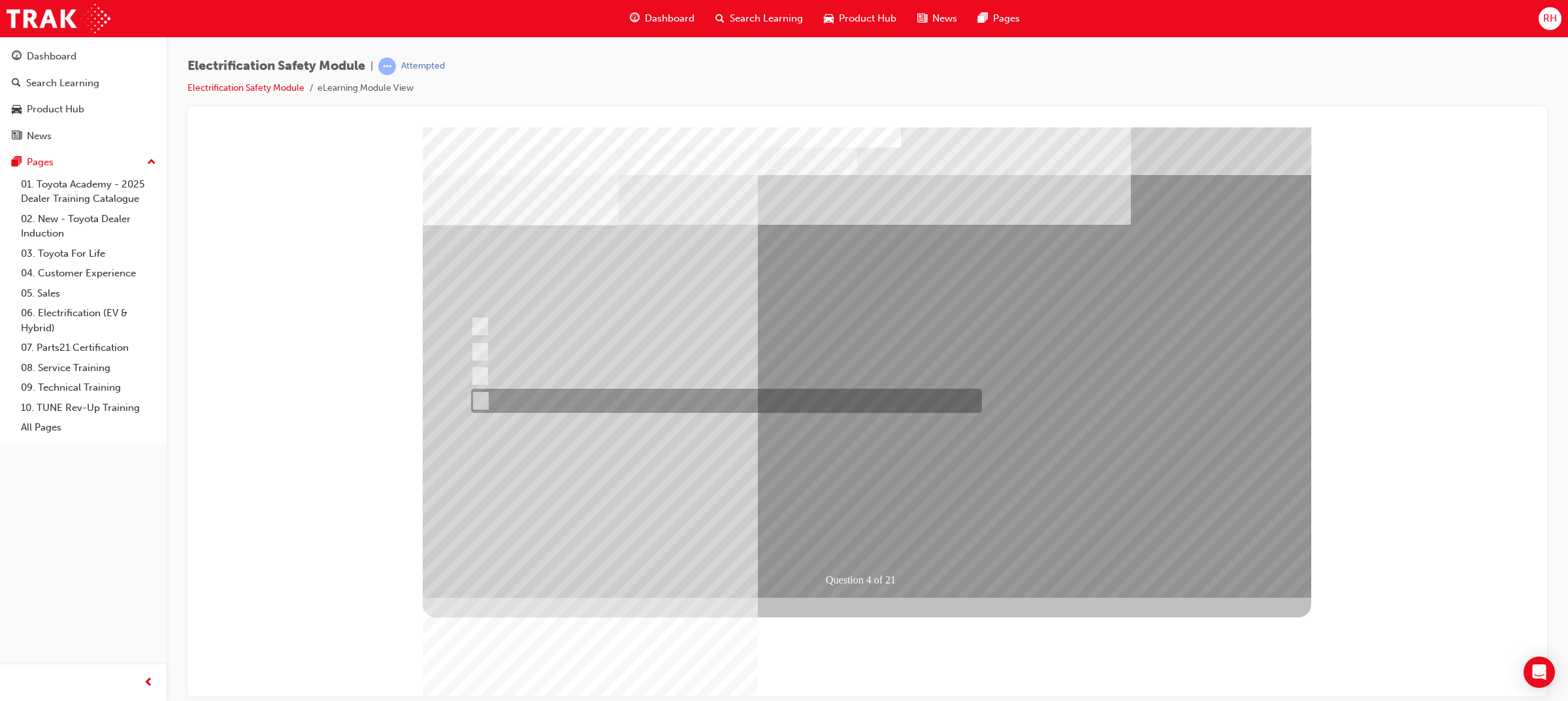
click at [552, 394] on div at bounding box center [723, 401] width 511 height 24
checkbox input "true"
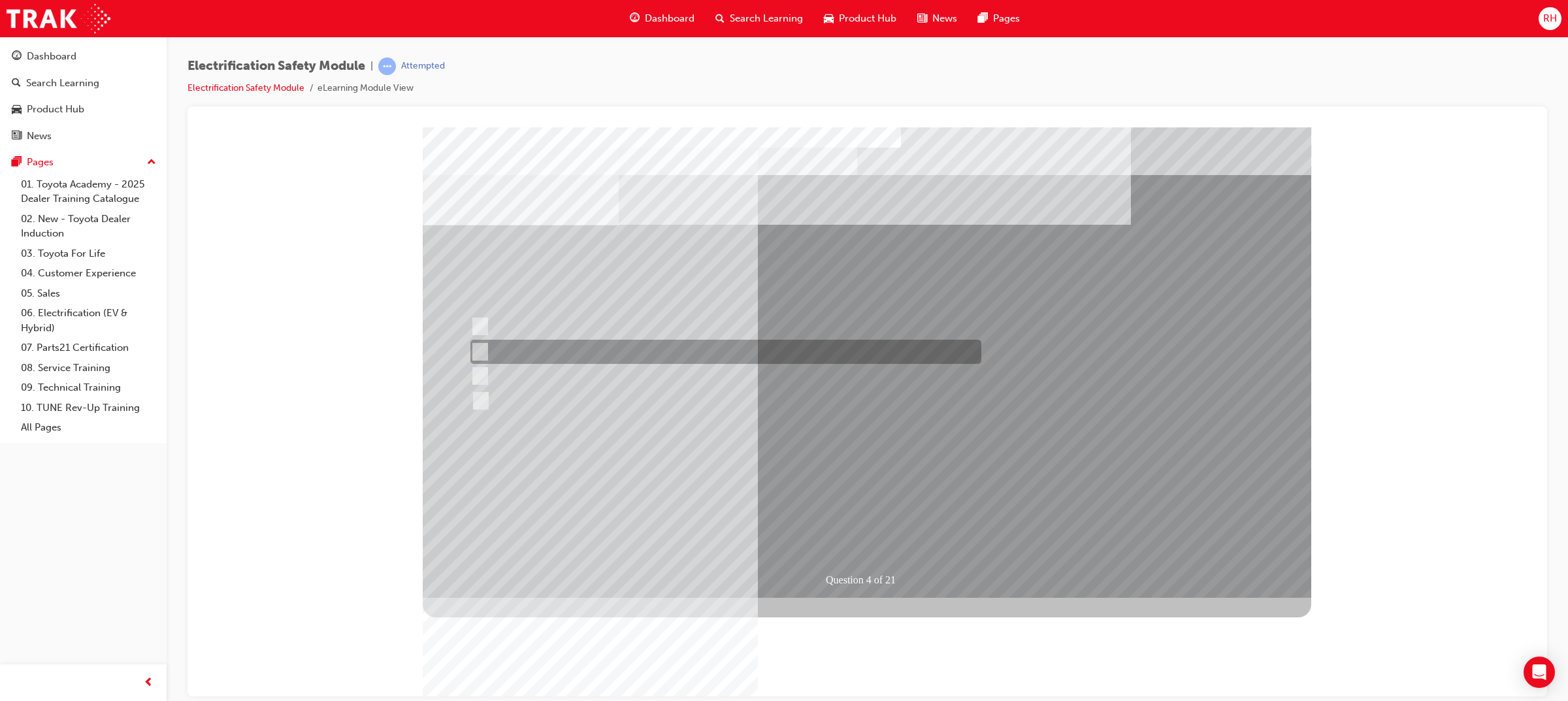
click at [572, 359] on div at bounding box center [722, 352] width 511 height 24
checkbox input "true"
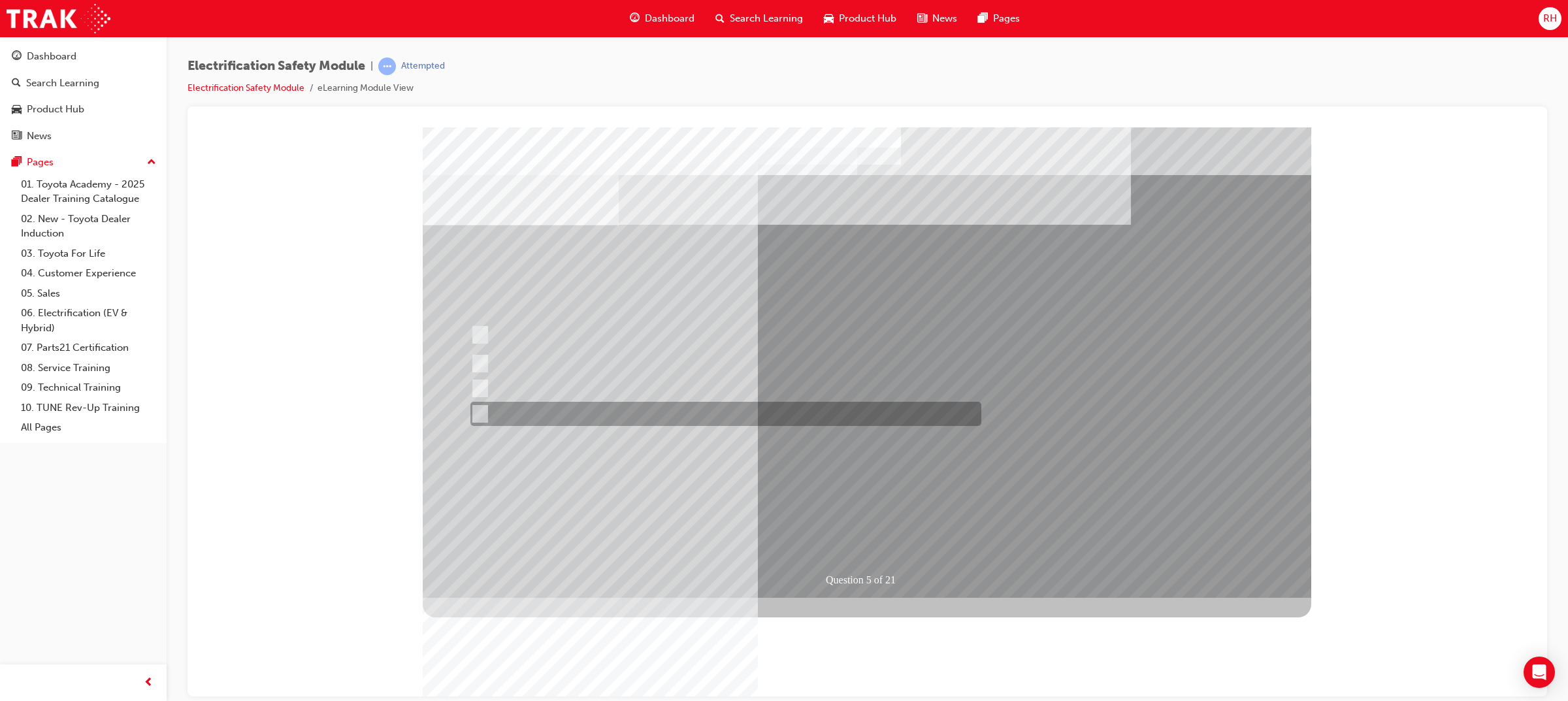
click at [488, 412] on div at bounding box center [722, 414] width 511 height 24
checkbox input "true"
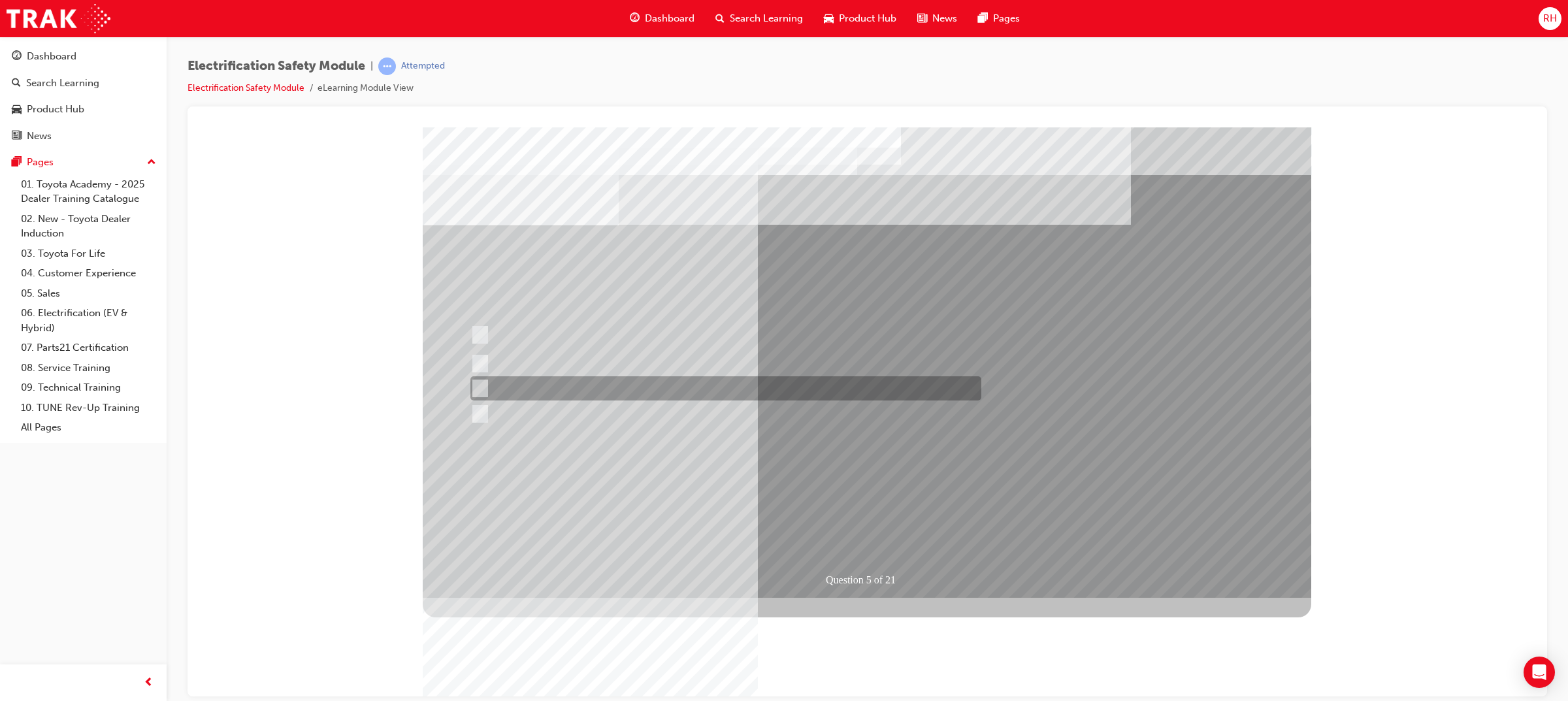
click at [531, 384] on div at bounding box center [722, 388] width 511 height 24
checkbox input "true"
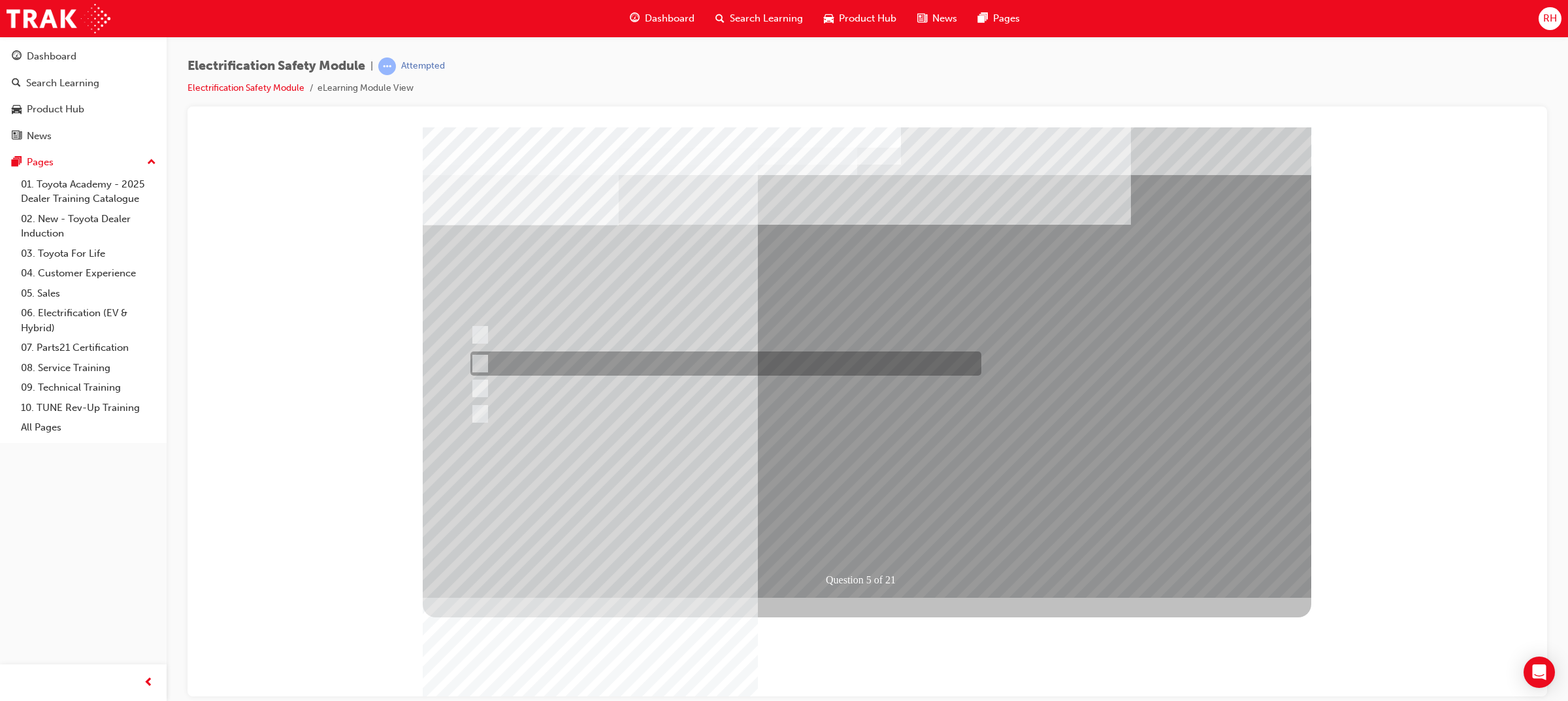
click at [541, 360] on div at bounding box center [722, 363] width 511 height 24
checkbox input "true"
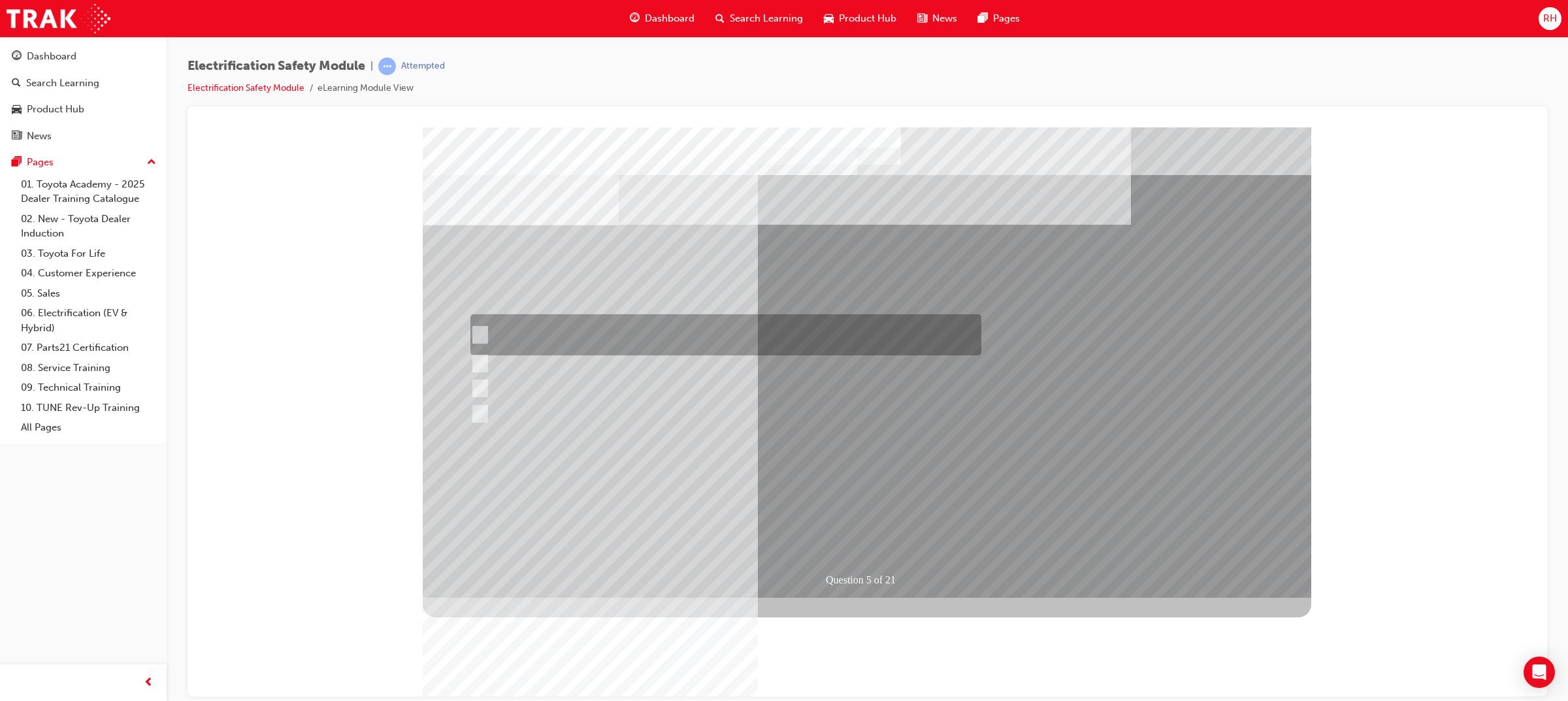
click at [553, 322] on div at bounding box center [722, 334] width 511 height 41
checkbox input "true"
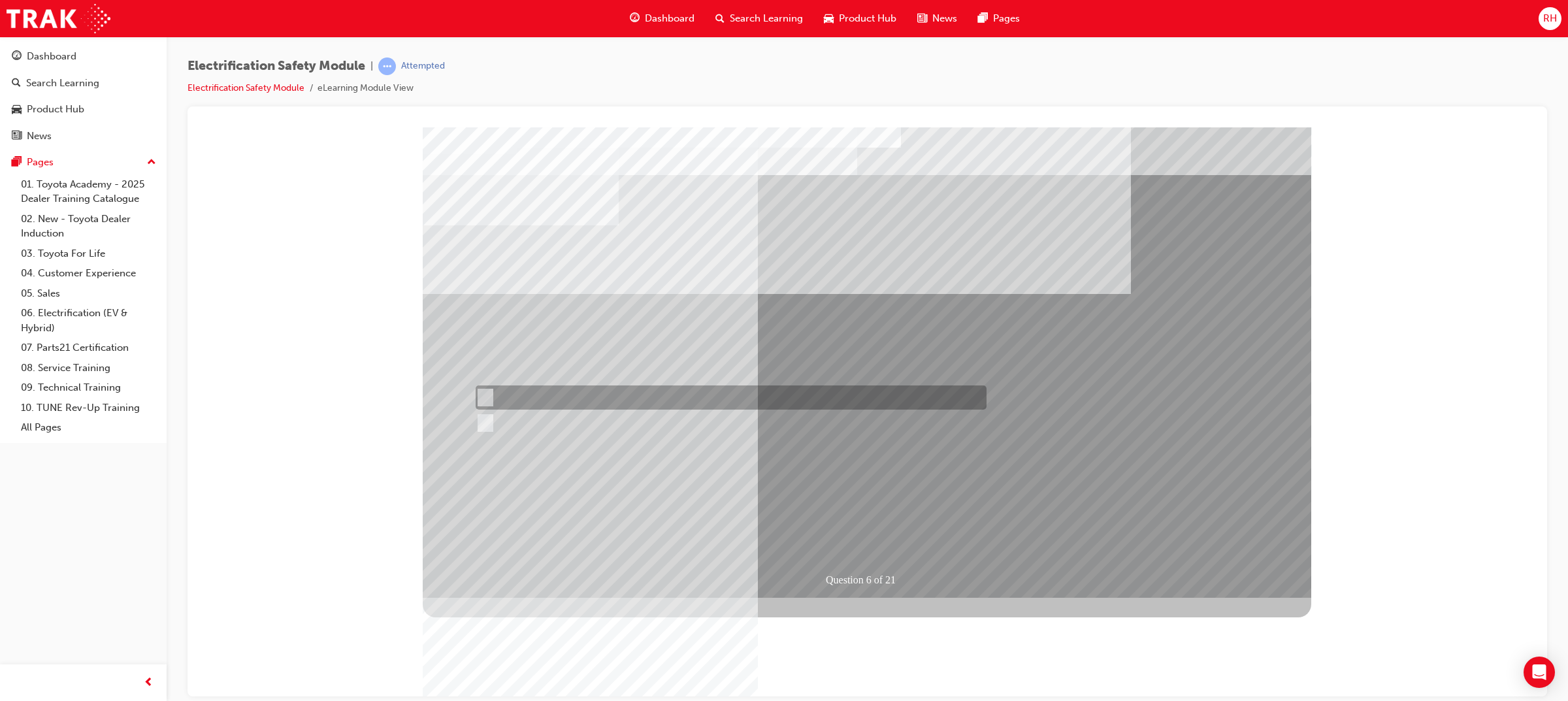
click at [543, 390] on div at bounding box center [727, 397] width 511 height 24
radio input "true"
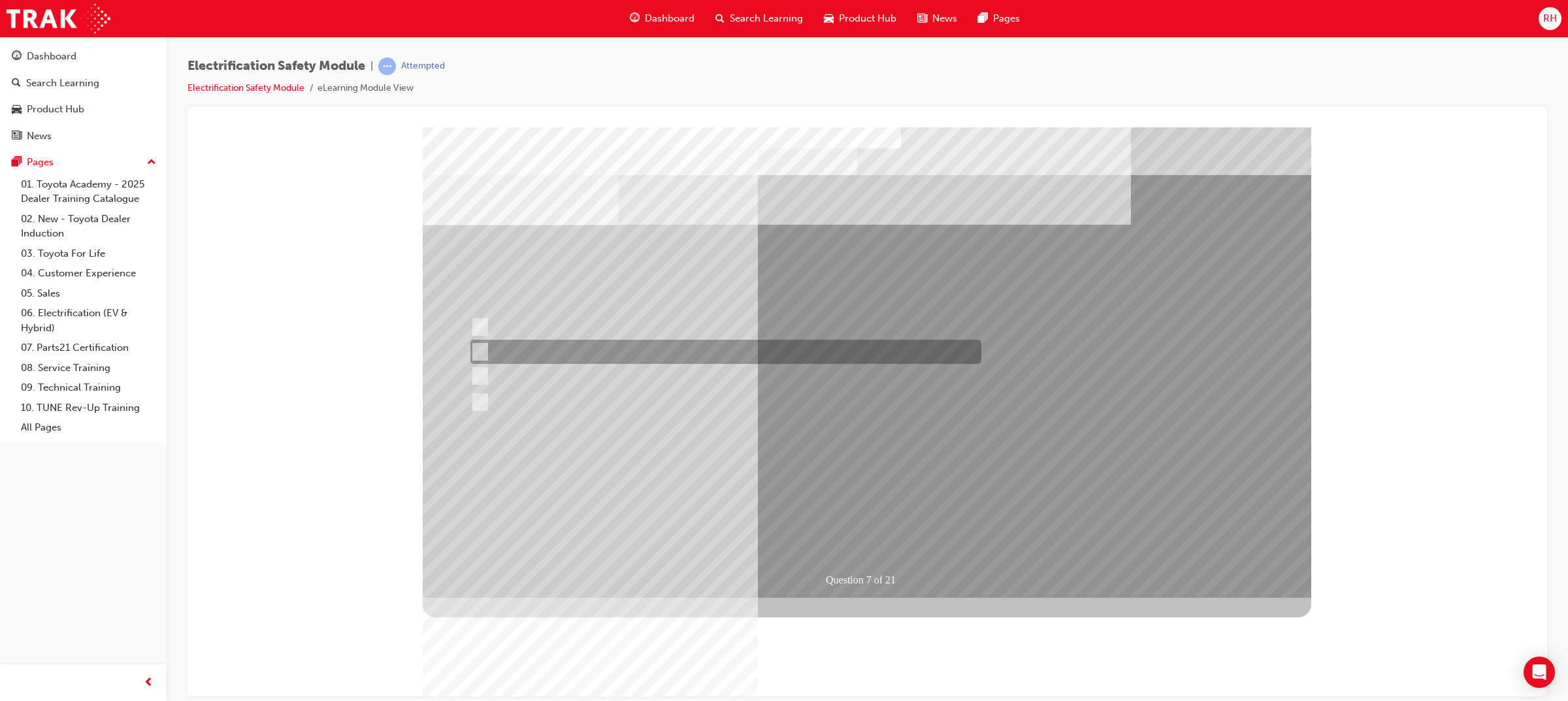
click at [610, 353] on div at bounding box center [722, 352] width 511 height 24
radio input "true"
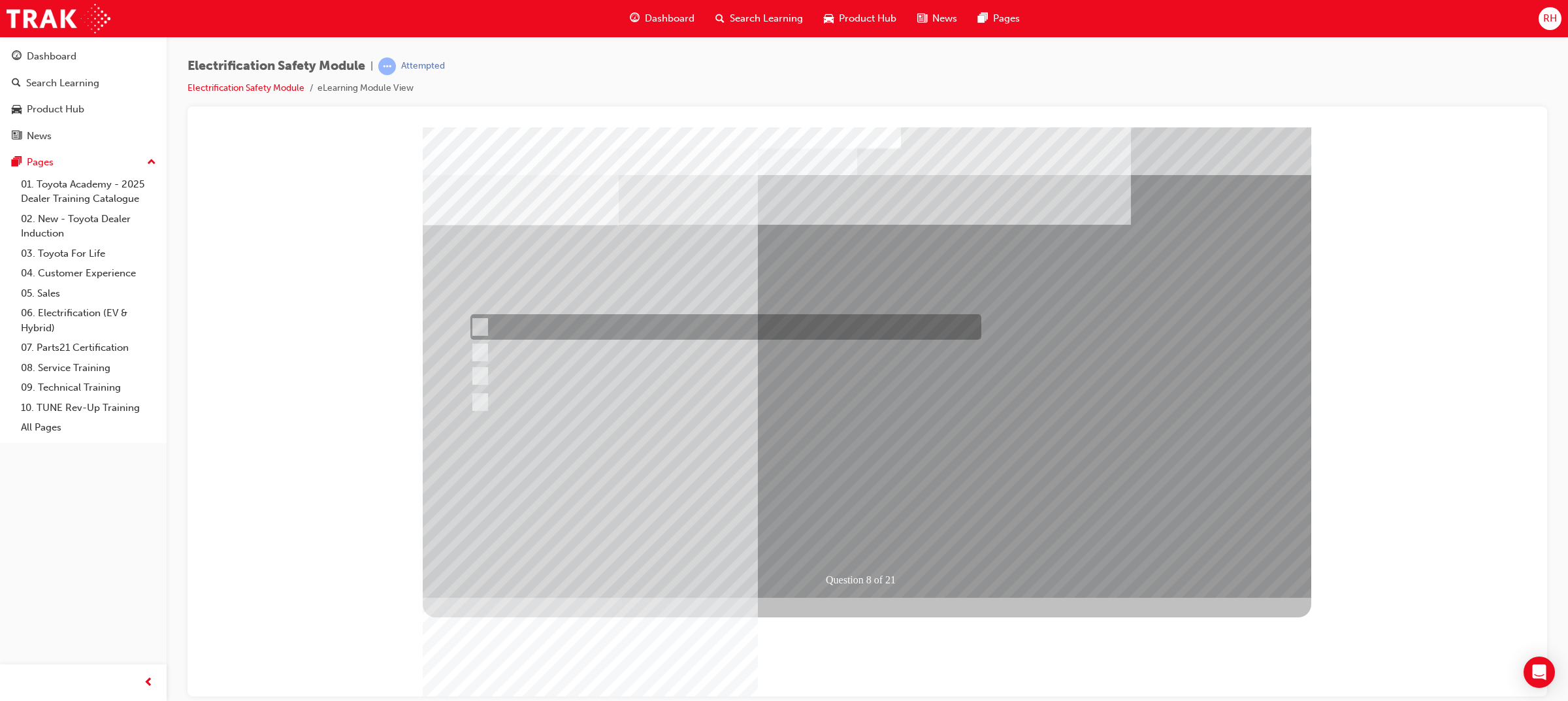
click at [665, 330] on div at bounding box center [722, 327] width 511 height 26
radio input "true"
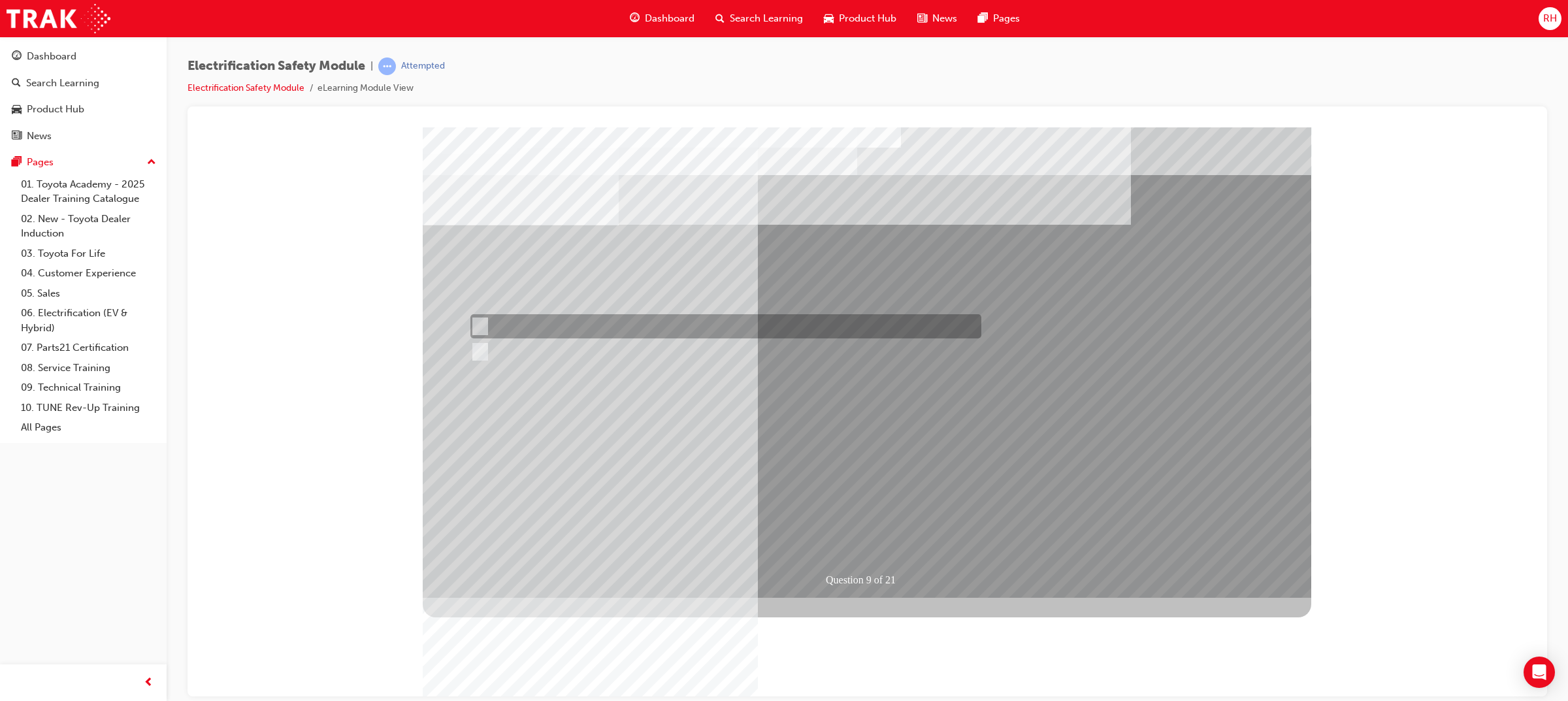
click at [541, 327] on div at bounding box center [722, 326] width 511 height 24
radio input "true"
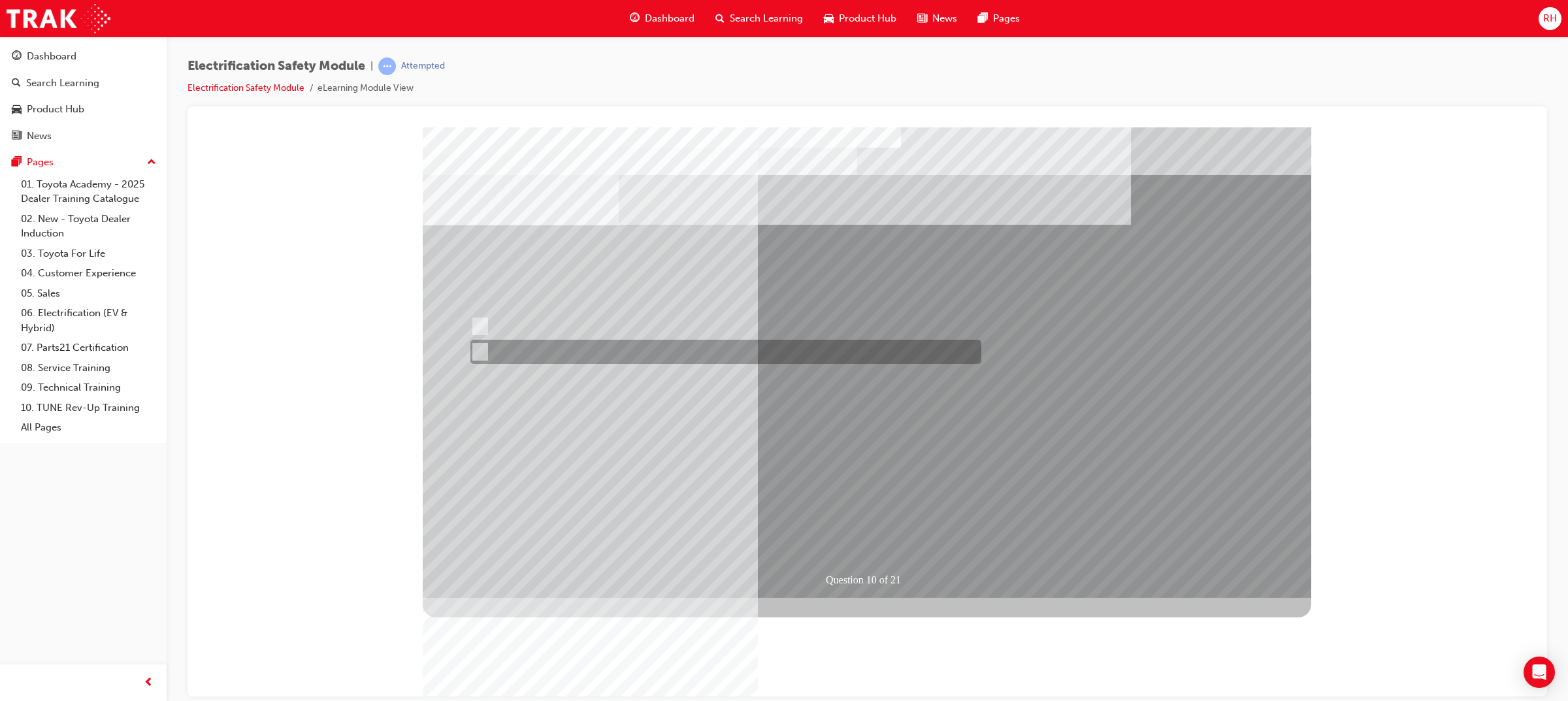
click at [557, 348] on div at bounding box center [722, 352] width 511 height 24
radio input "true"
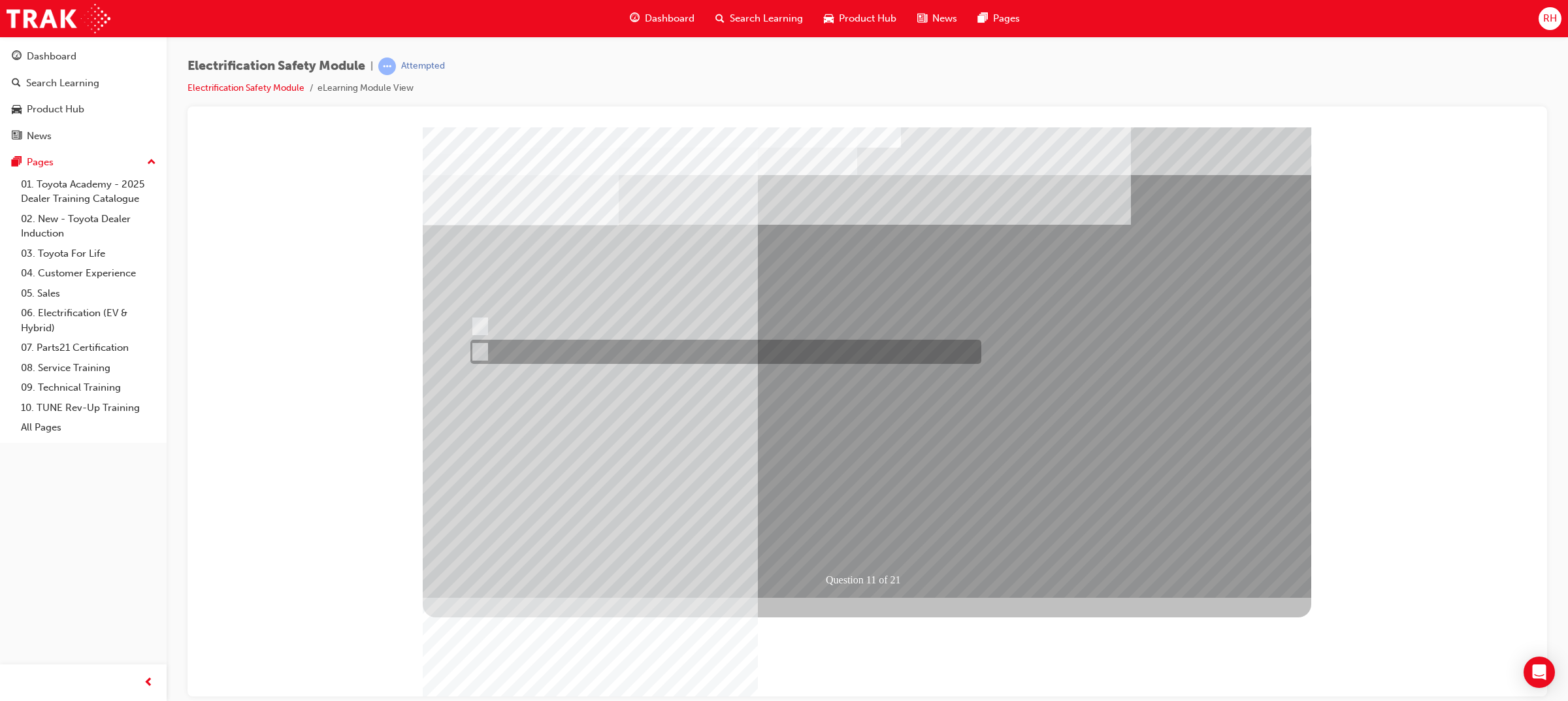
click at [555, 351] on div at bounding box center [722, 352] width 511 height 24
radio input "true"
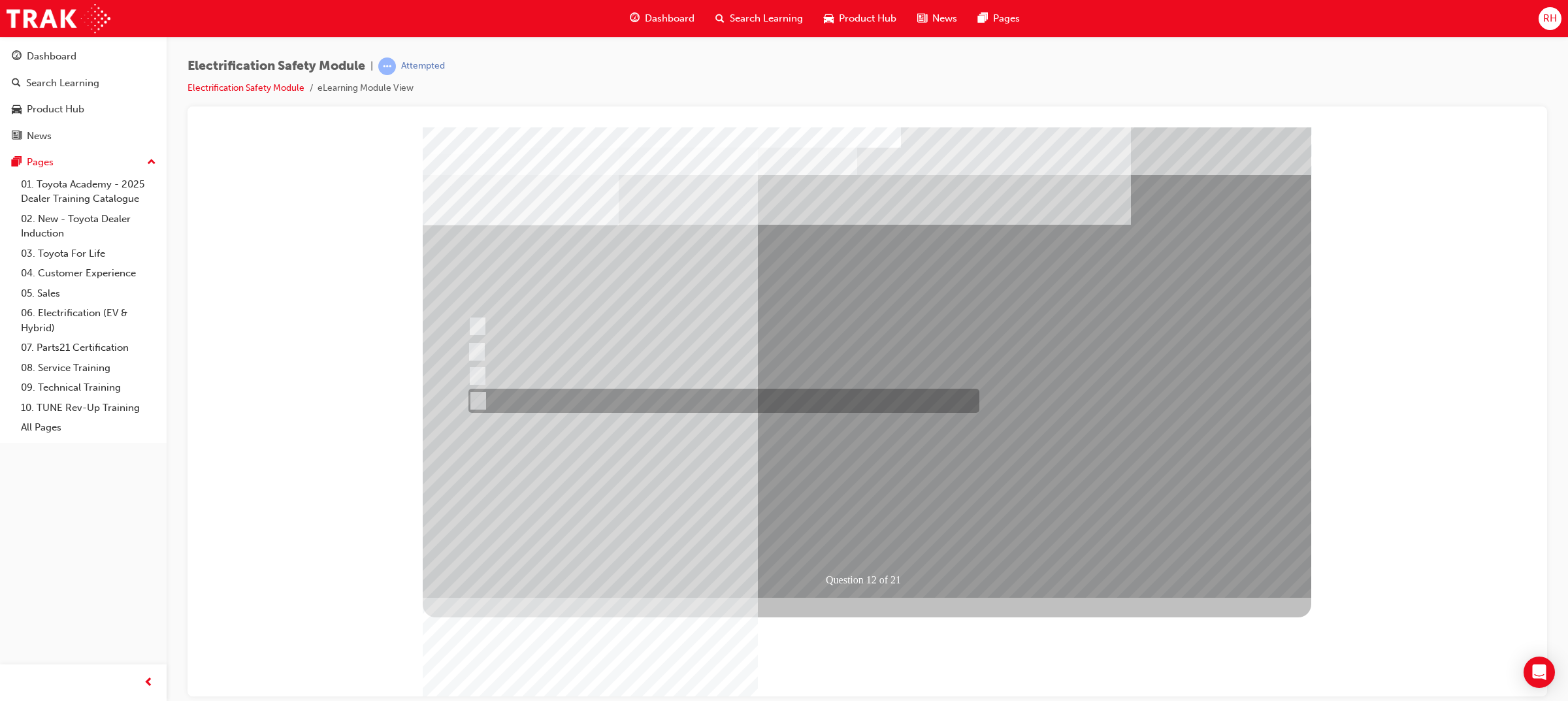
click at [592, 405] on div at bounding box center [720, 401] width 511 height 24
radio input "true"
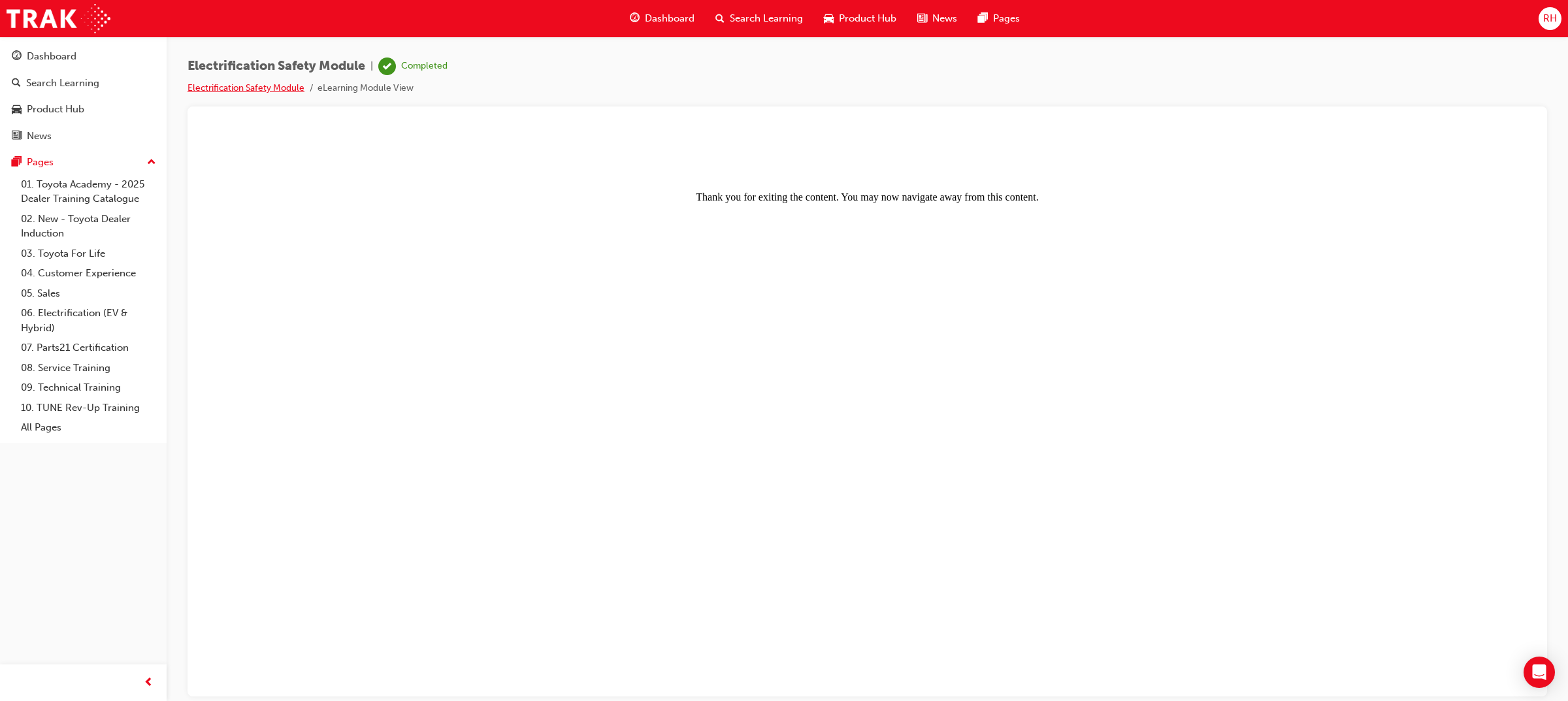
click at [277, 83] on link "Electrification Safety Module" at bounding box center [246, 87] width 117 height 11
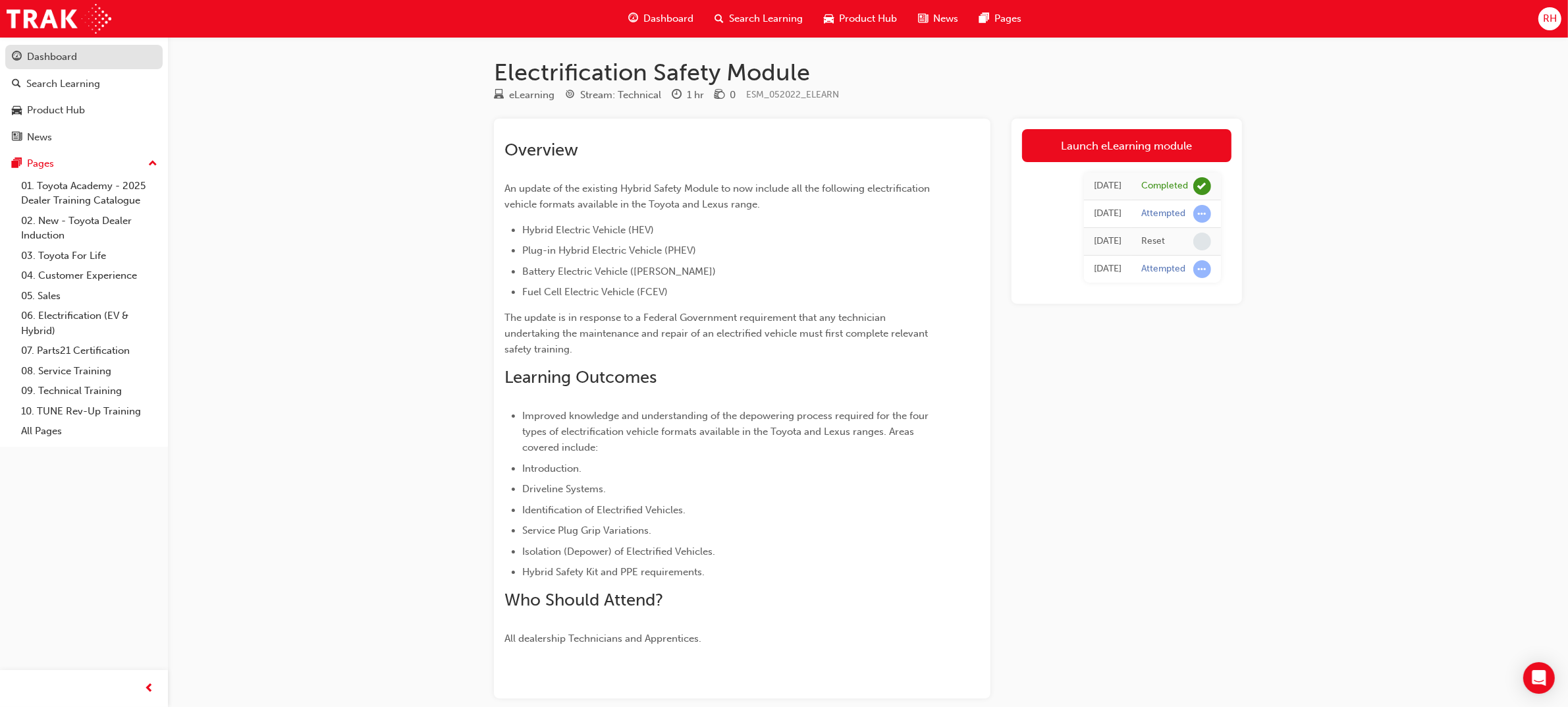
click at [100, 61] on div "Dashboard" at bounding box center [83, 57] width 144 height 16
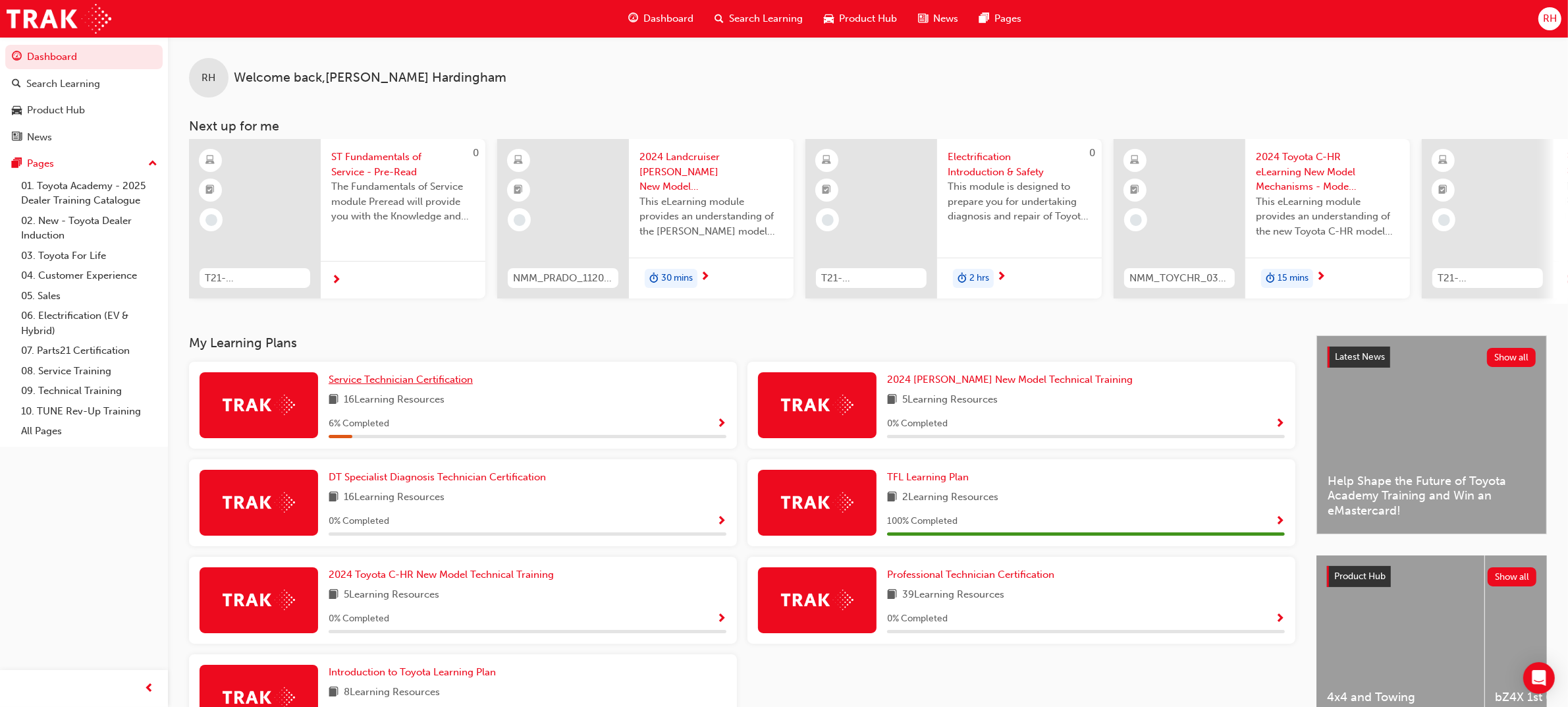
click at [445, 384] on span "Service Technician Certification" at bounding box center [401, 379] width 144 height 12
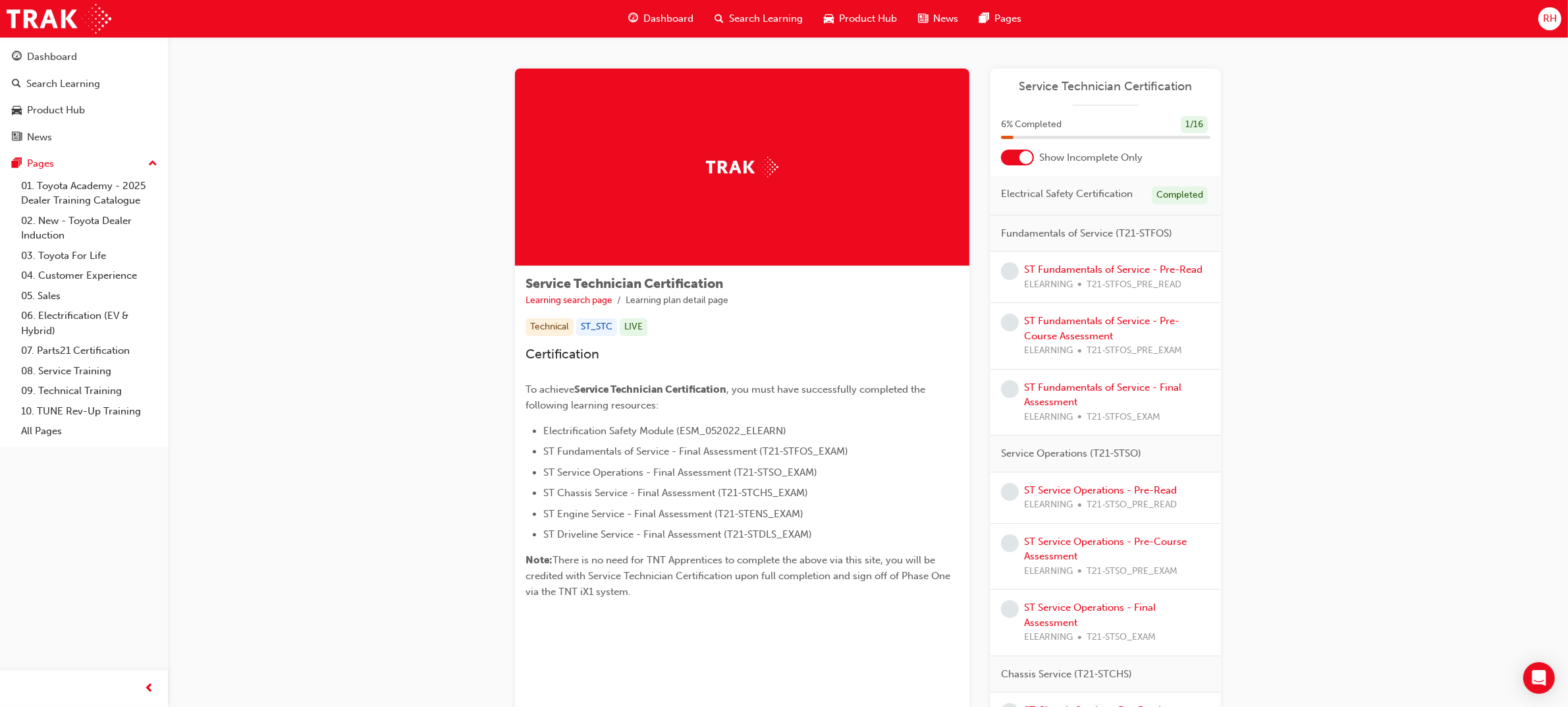
click at [1118, 227] on span "Fundamentals of Service (T21-STFOS)" at bounding box center [1087, 233] width 171 height 15
click at [1131, 265] on link "ST Fundamentals of Service - Pre-Read" at bounding box center [1113, 269] width 178 height 12
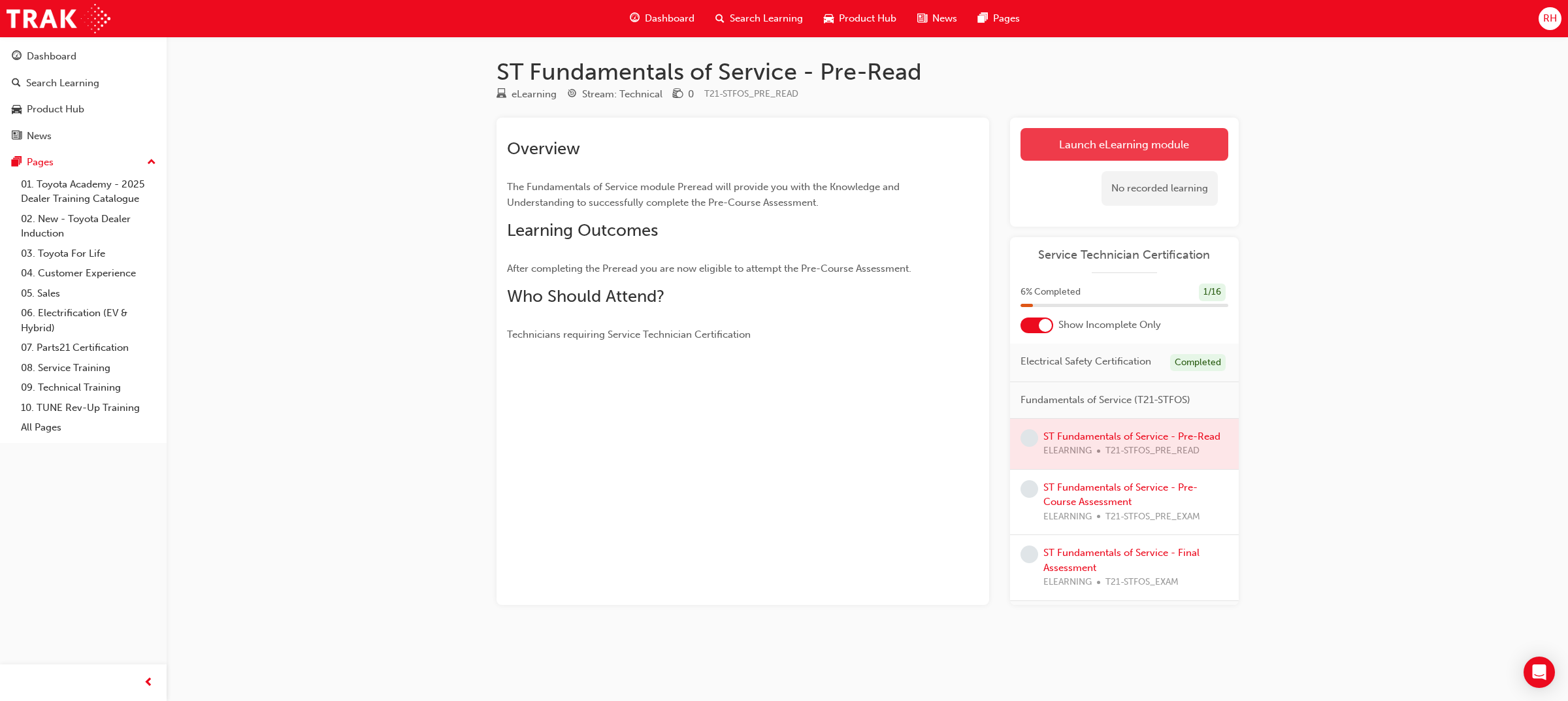
click at [1096, 151] on link "Launch eLearning module" at bounding box center [1124, 144] width 208 height 33
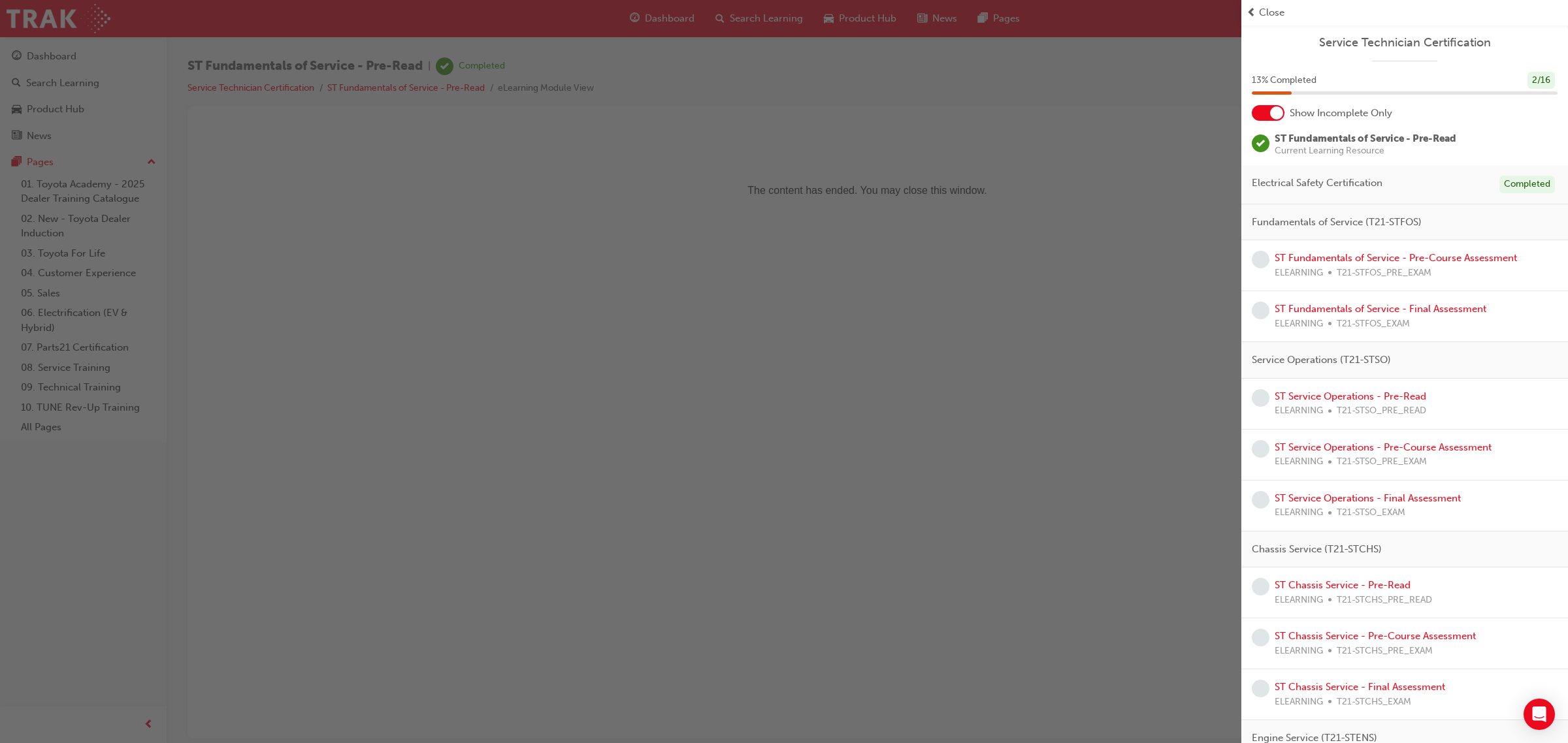
click at [1000, 242] on div "button" at bounding box center [621, 372] width 1241 height 743
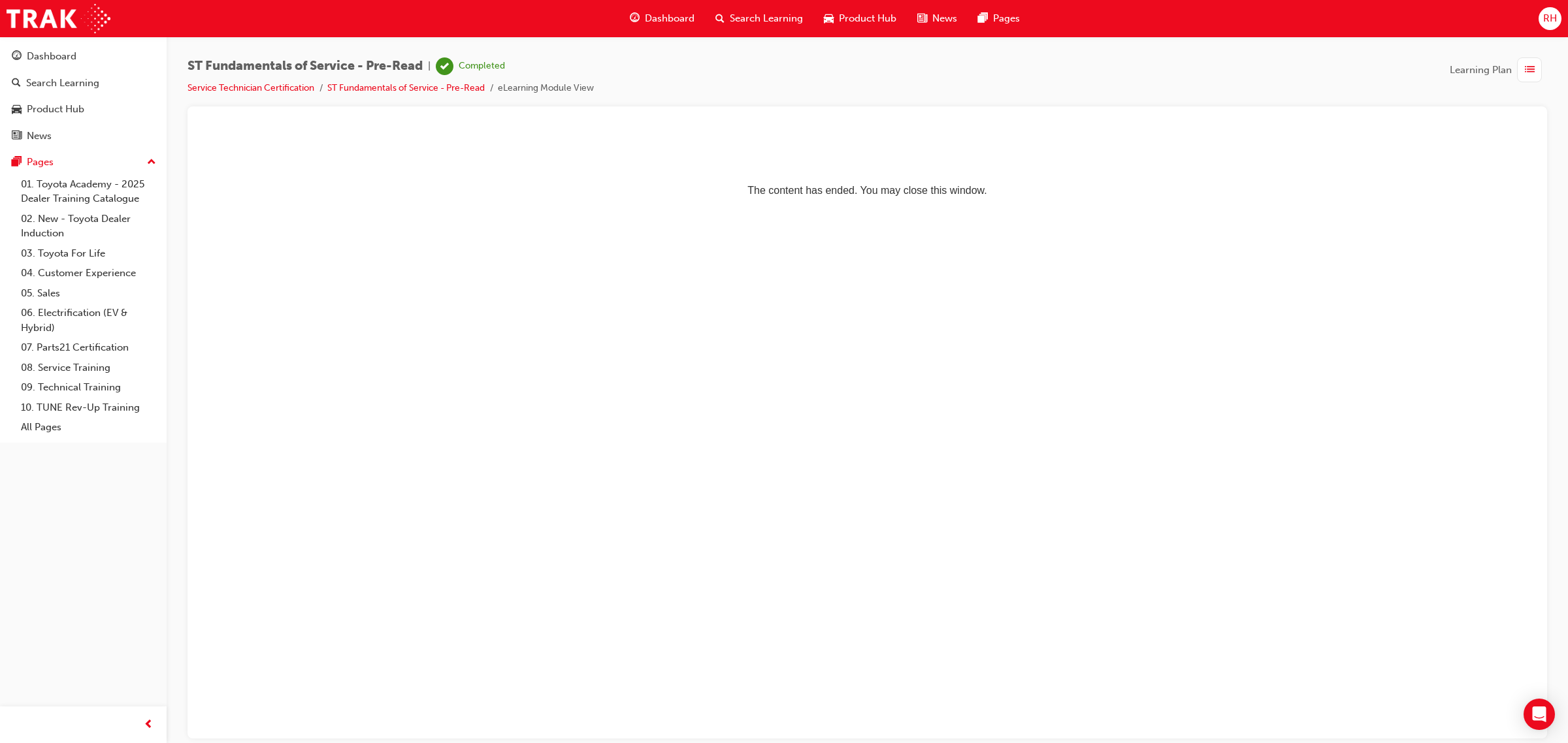
click at [882, 196] on p "The content has ended. You may close this window." at bounding box center [867, 166] width 1328 height 59
click at [261, 61] on span "ST Fundamentals of Service - Pre-Read" at bounding box center [305, 66] width 235 height 15
click at [60, 64] on div "Dashboard" at bounding box center [83, 56] width 143 height 16
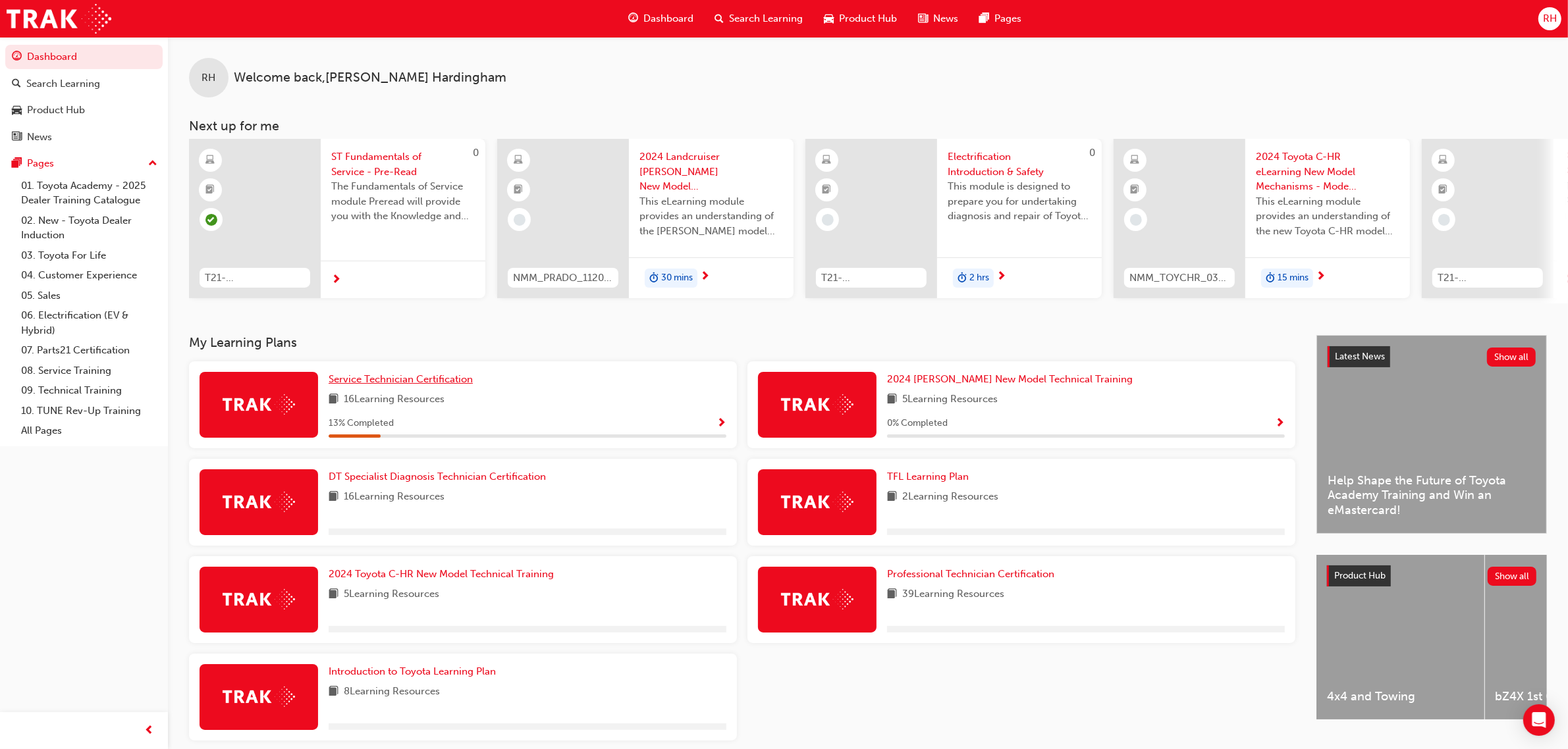
click at [459, 385] on span "Service Technician Certification" at bounding box center [401, 379] width 144 height 12
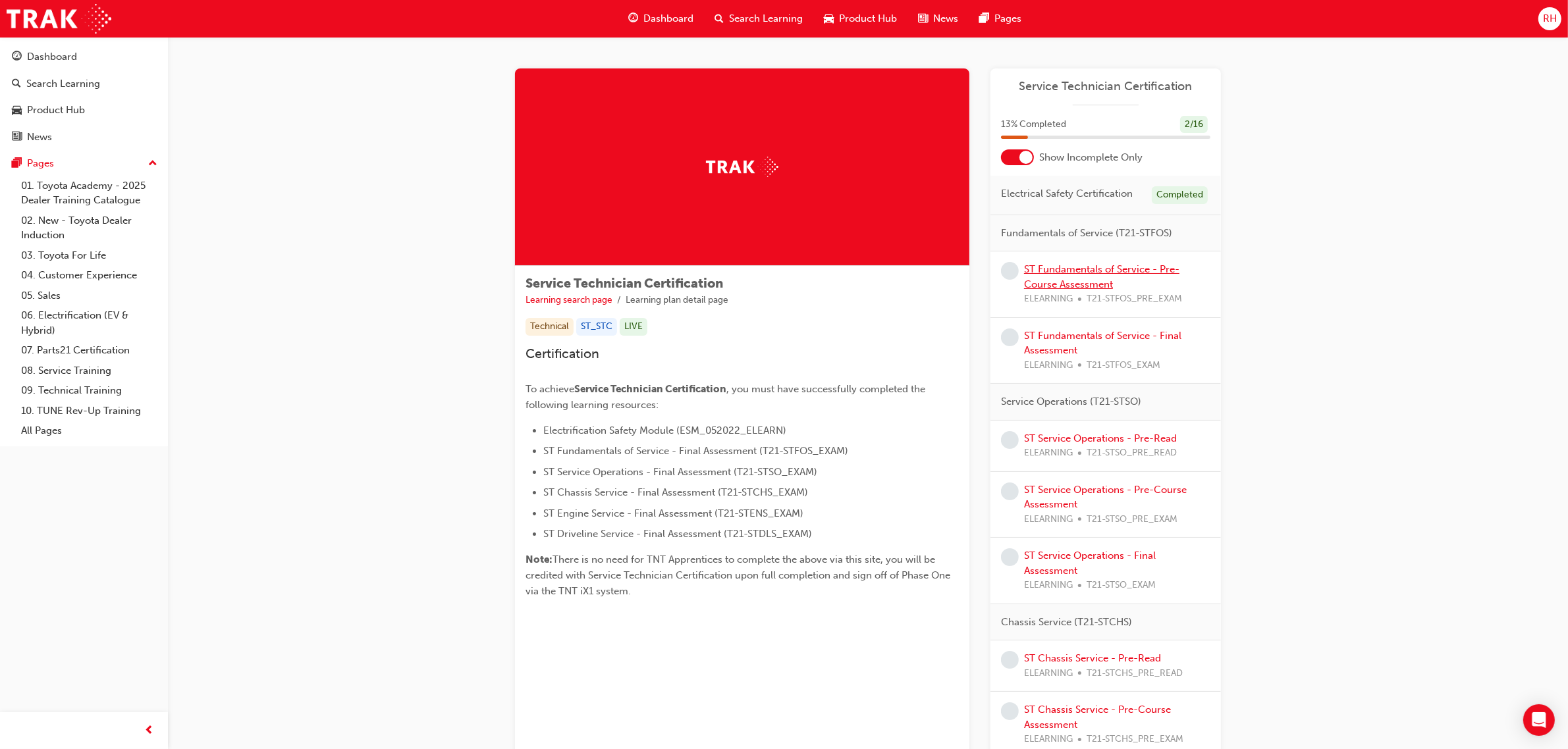
click at [1126, 274] on link "ST Fundamentals of Service - Pre-Course Assessment" at bounding box center [1102, 276] width 155 height 27
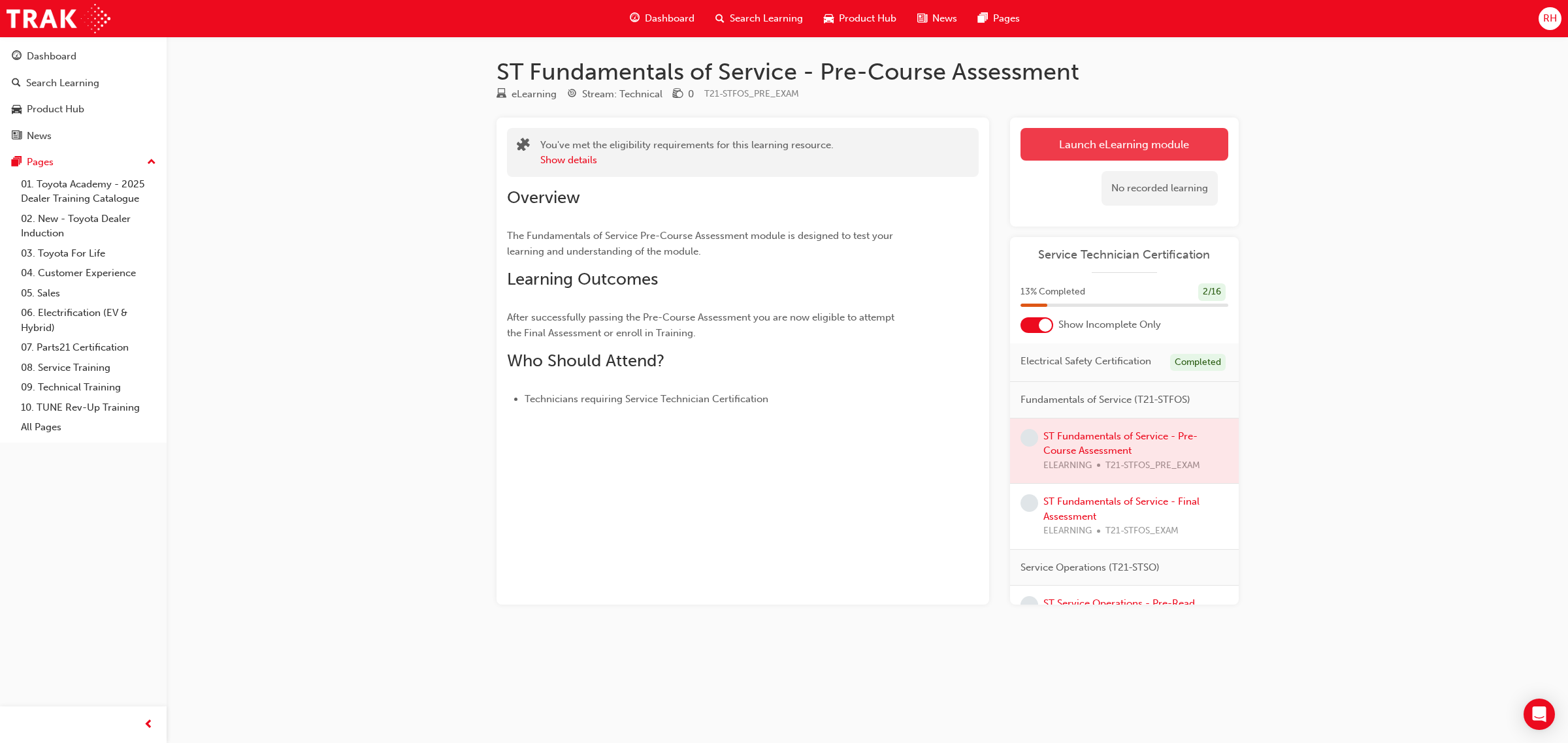
click at [1051, 142] on link "Launch eLearning module" at bounding box center [1124, 144] width 208 height 33
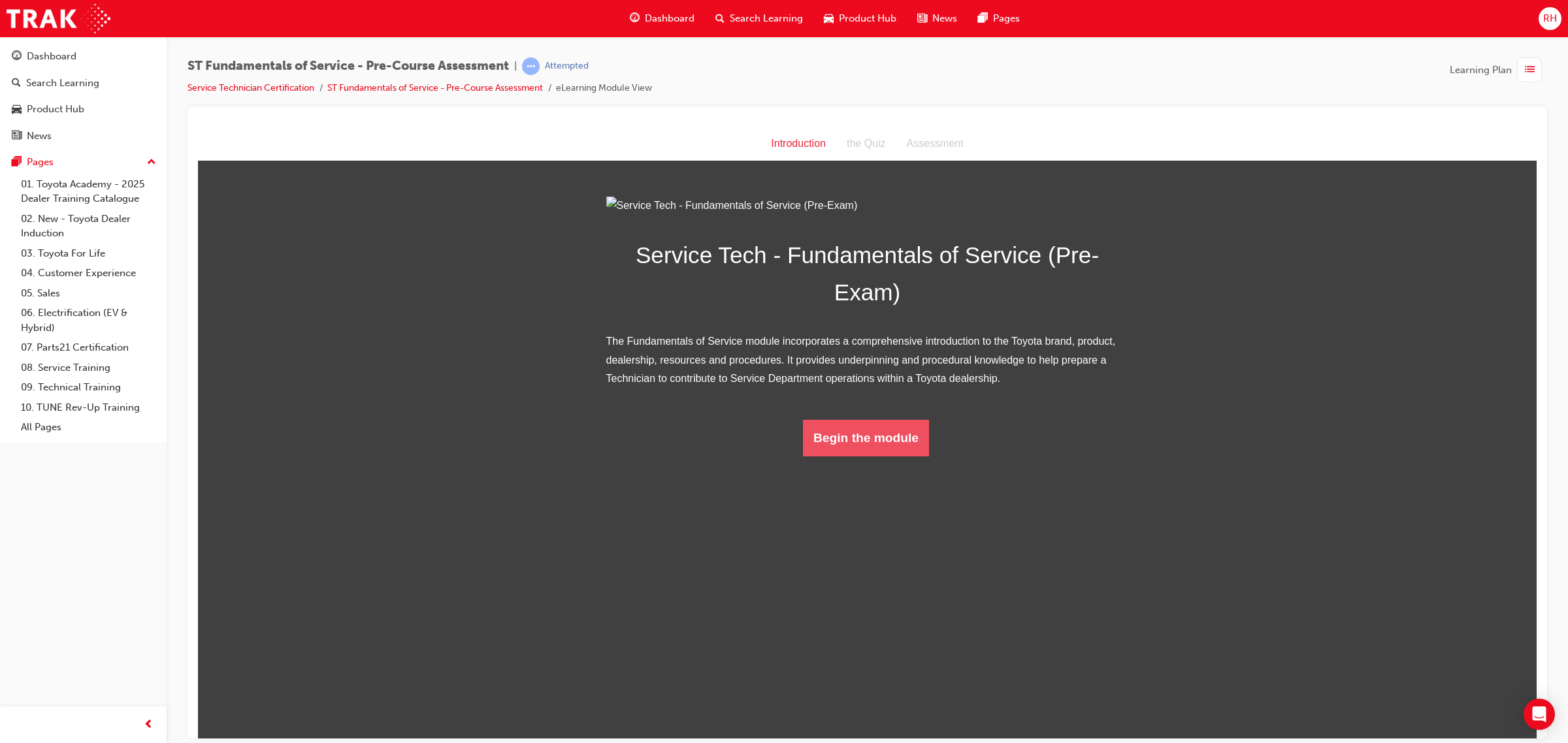
click at [863, 456] on button "Begin the module" at bounding box center [866, 437] width 126 height 37
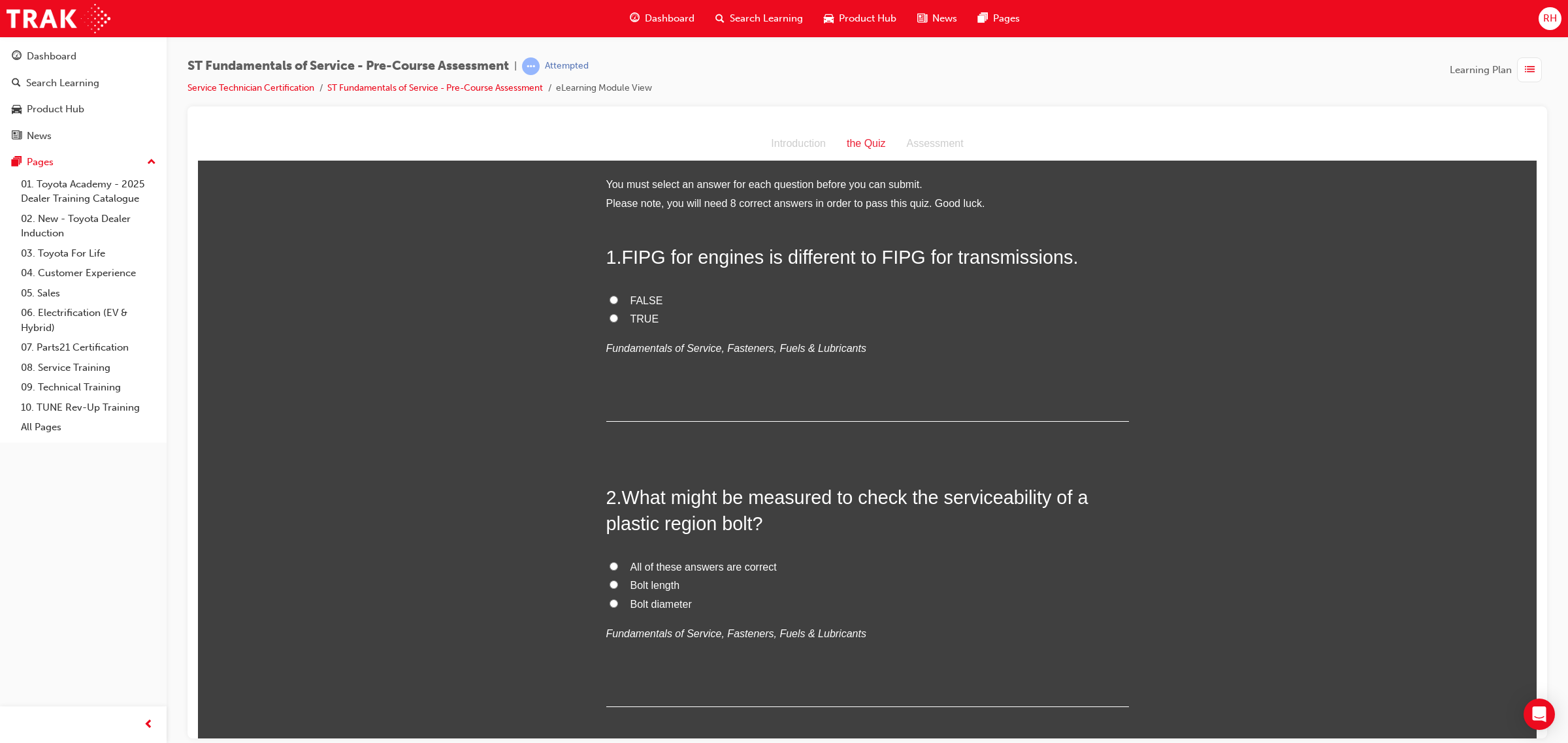
click at [614, 315] on label "TRUE" at bounding box center [867, 319] width 523 height 19
click at [614, 315] on input "TRUE" at bounding box center [614, 317] width 9 height 9
radio input "true"
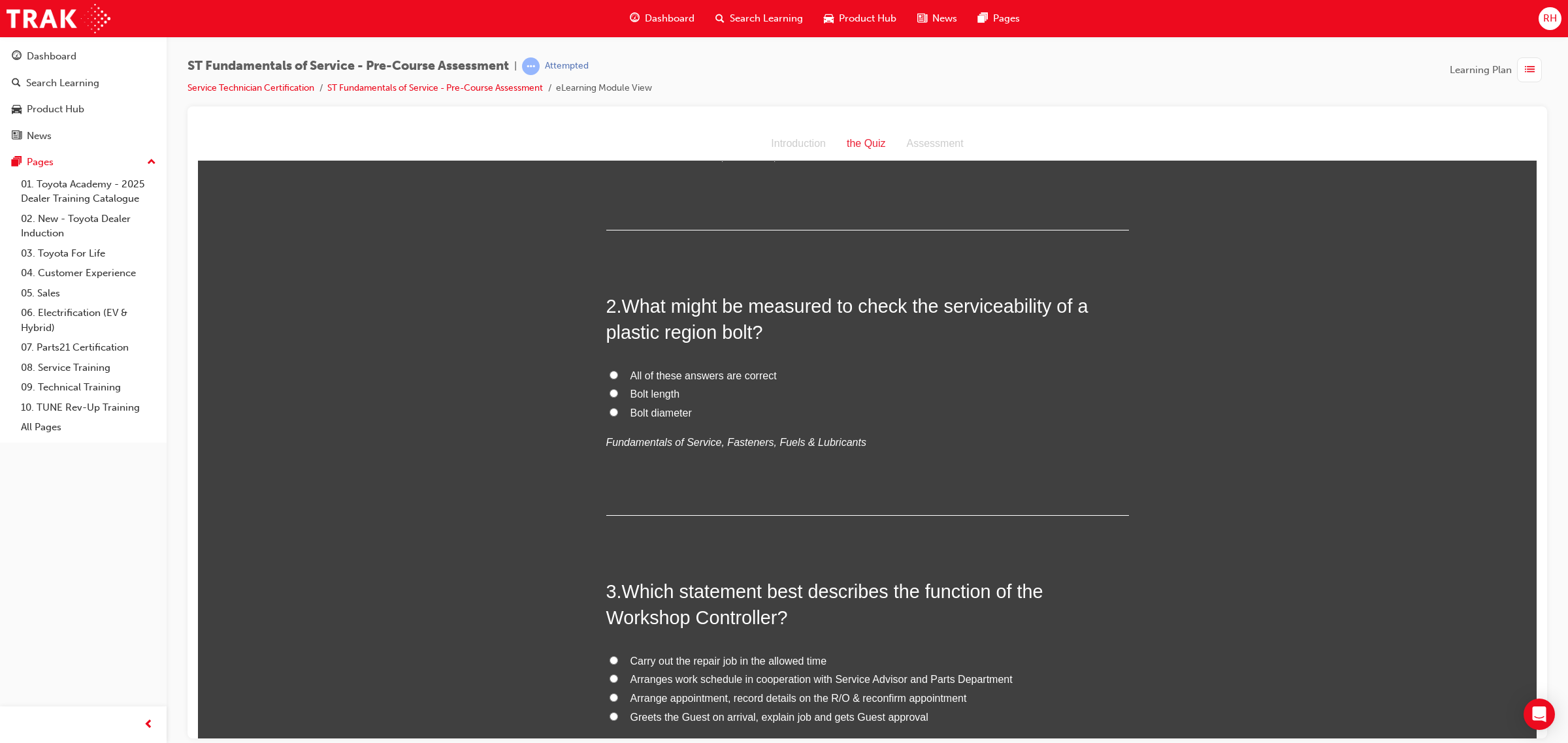
scroll to position [163, 0]
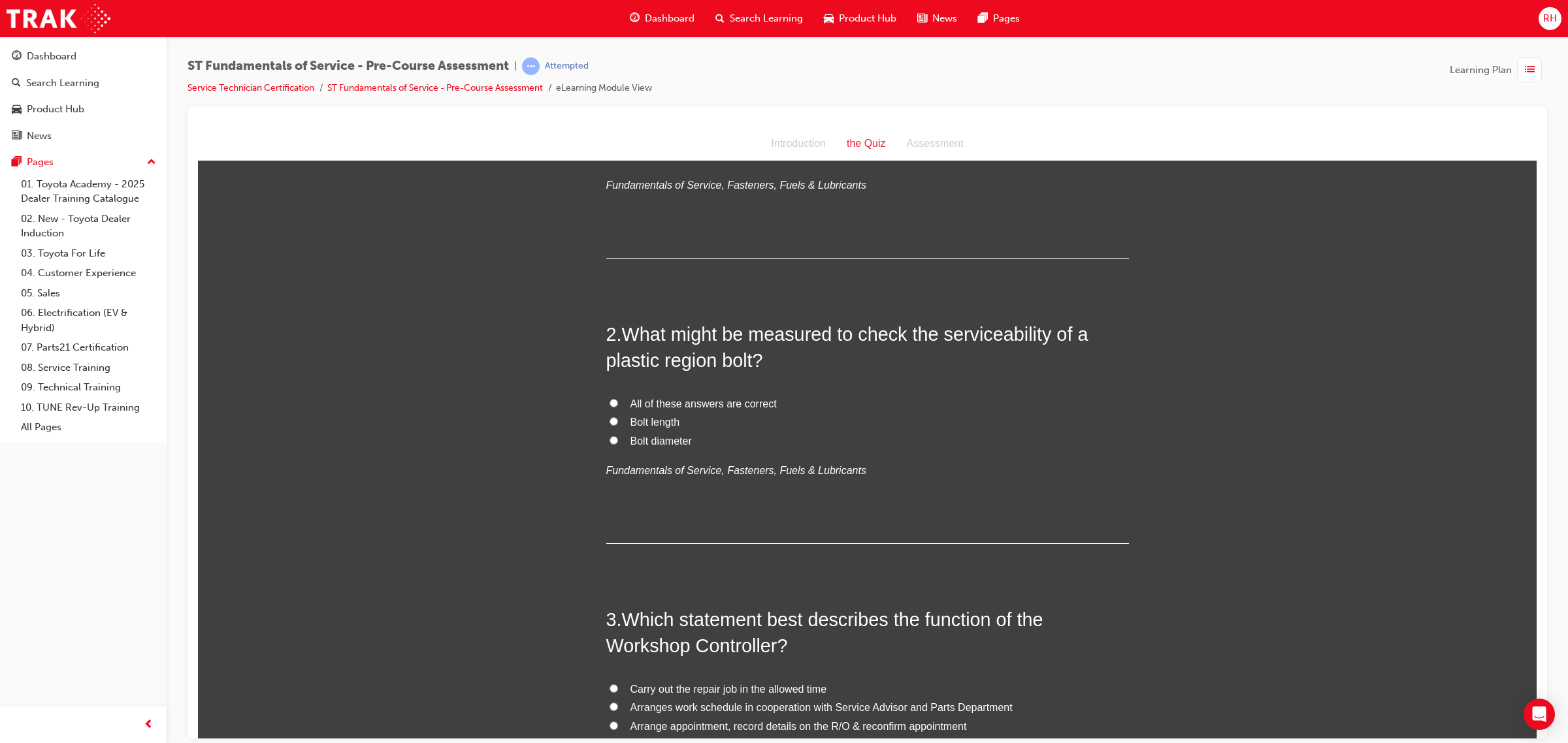
click at [754, 400] on span "All of these answers are correct" at bounding box center [703, 403] width 146 height 11
click at [618, 400] on input "All of these answers are correct" at bounding box center [614, 403] width 9 height 9
radio input "true"
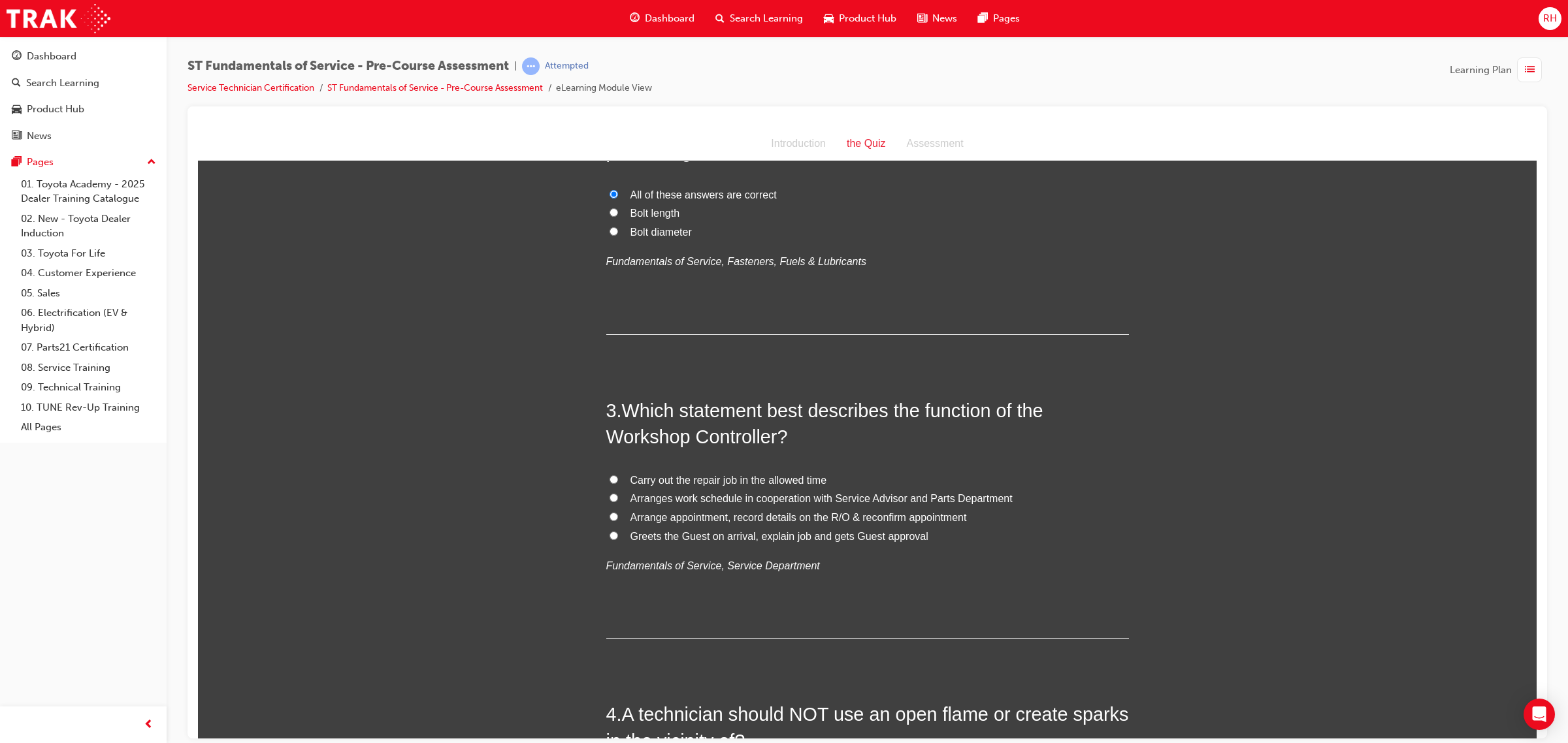
scroll to position [408, 0]
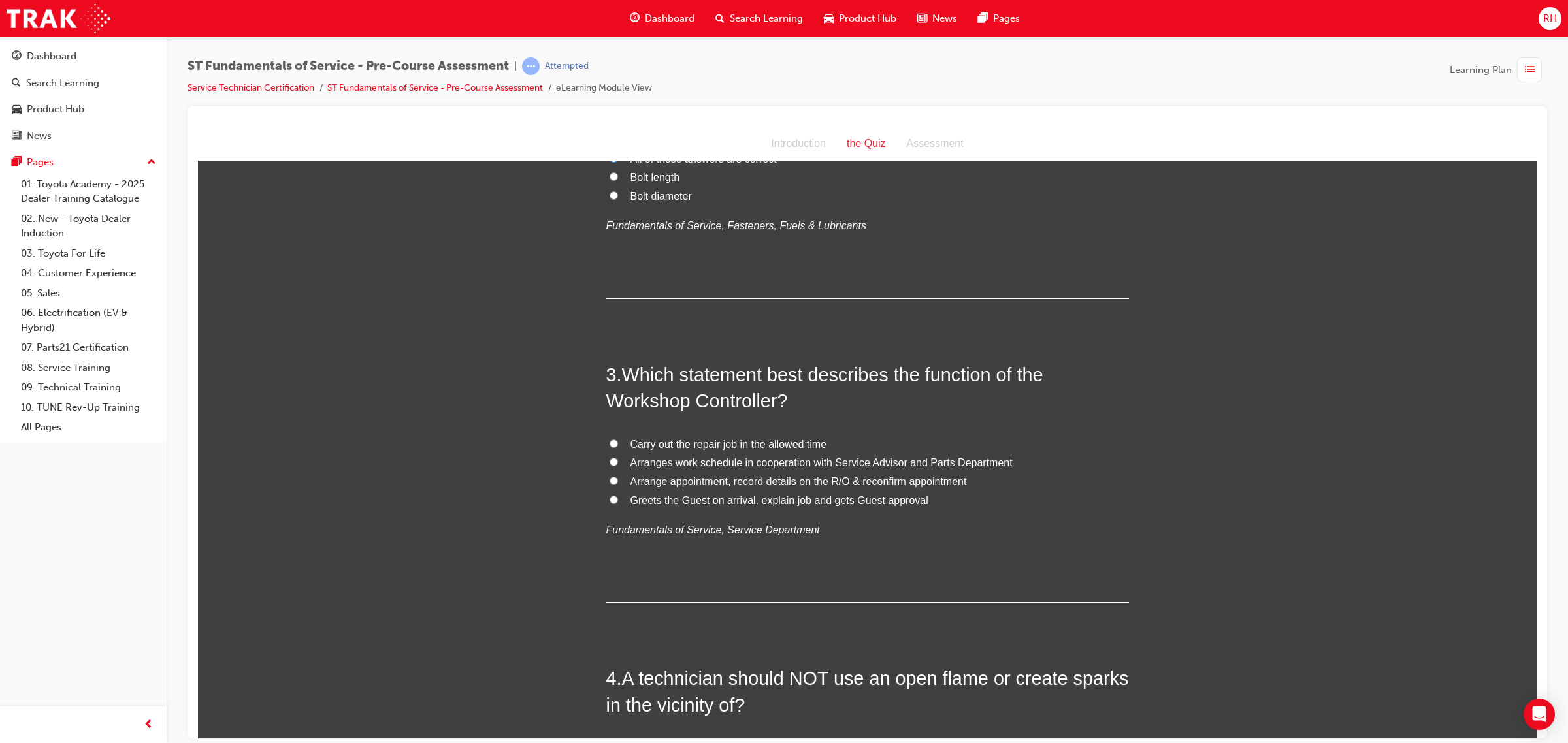
click at [907, 461] on span "Arranges work schedule in cooperation with Service Advisor and Parts Department" at bounding box center [821, 462] width 382 height 11
click at [618, 461] on input "Arranges work schedule in cooperation with Service Advisor and Parts Department" at bounding box center [614, 461] width 9 height 9
radio input "true"
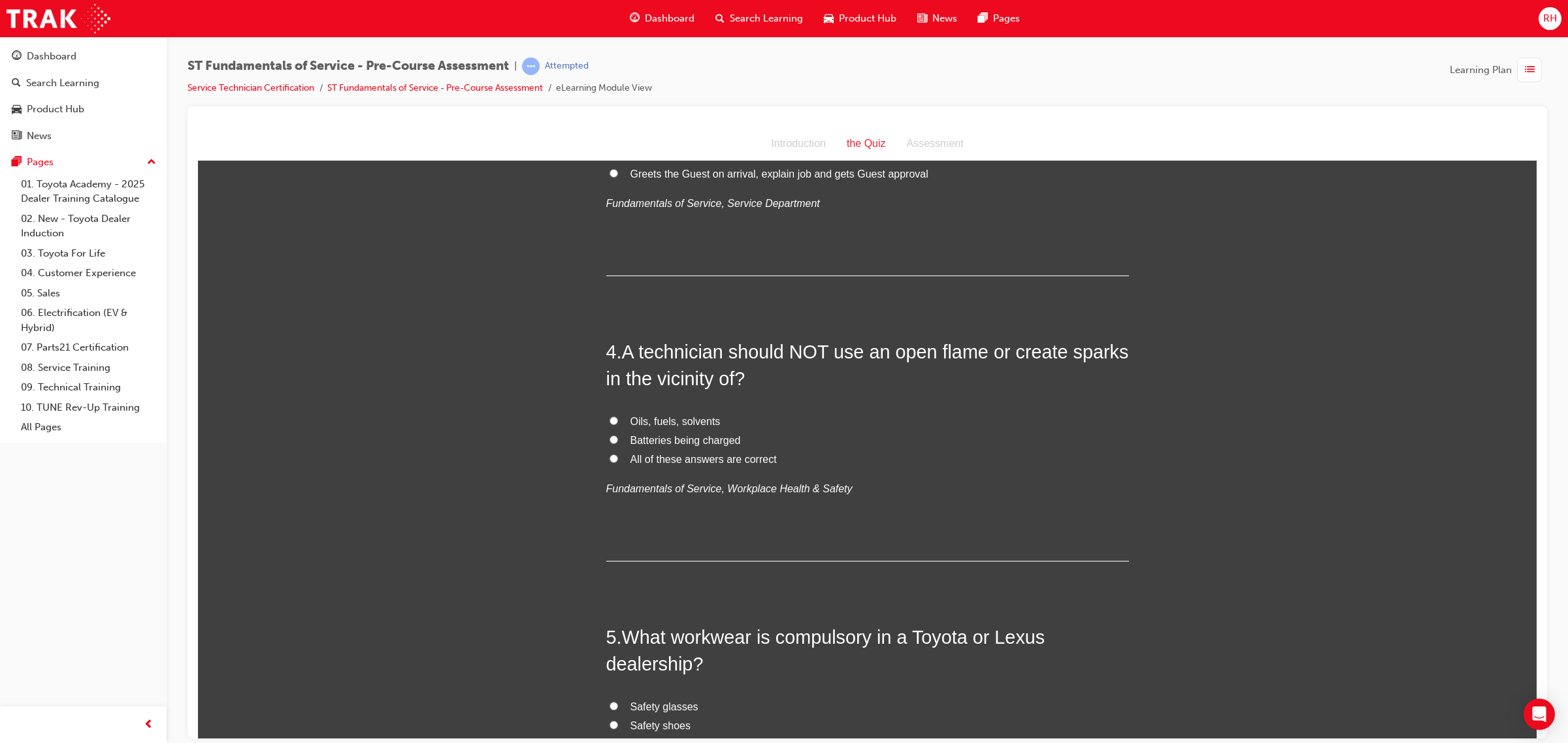
scroll to position [816, 0]
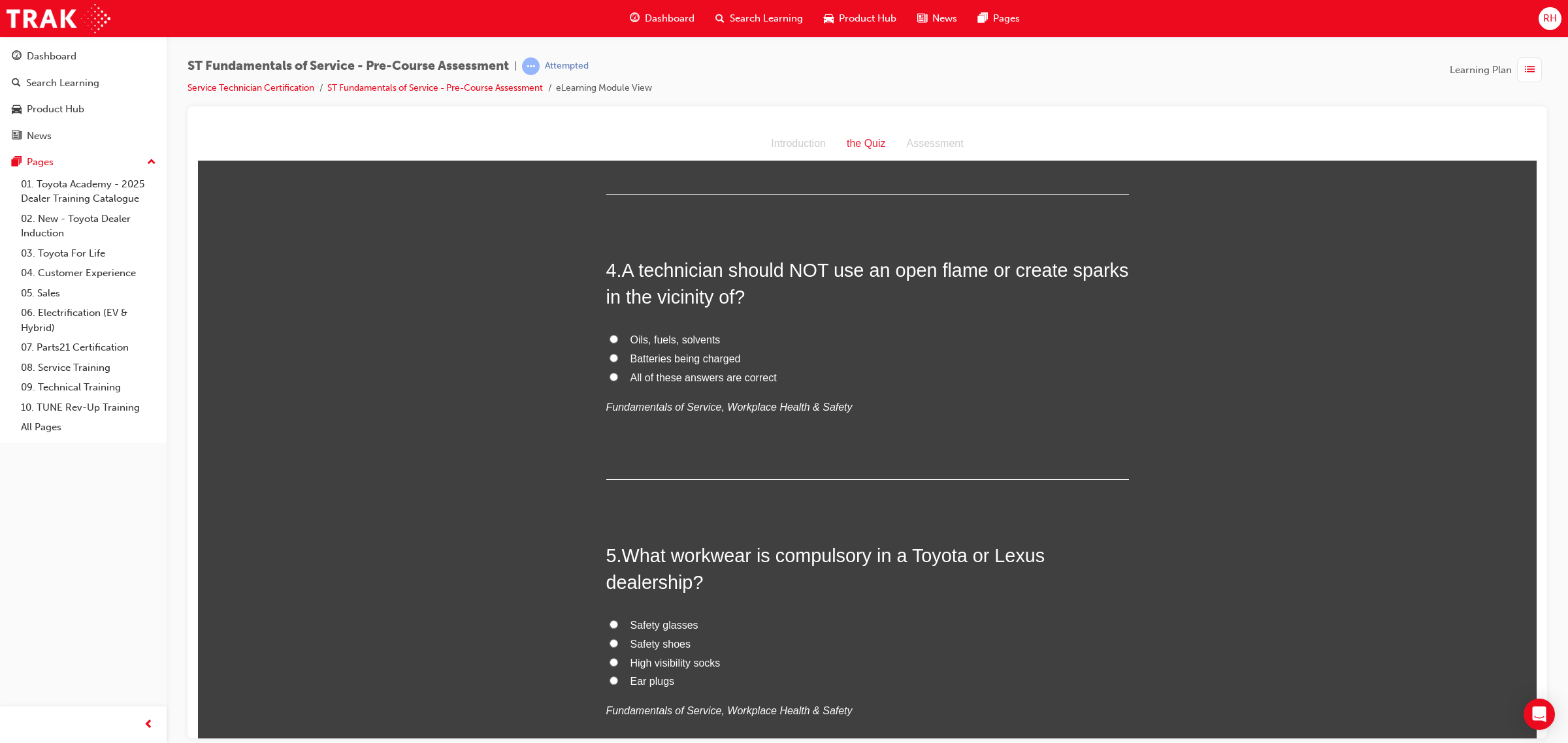
click at [726, 378] on span "All of these answers are correct" at bounding box center [703, 377] width 146 height 11
click at [618, 378] on input "All of these answers are correct" at bounding box center [614, 376] width 9 height 9
radio input "true"
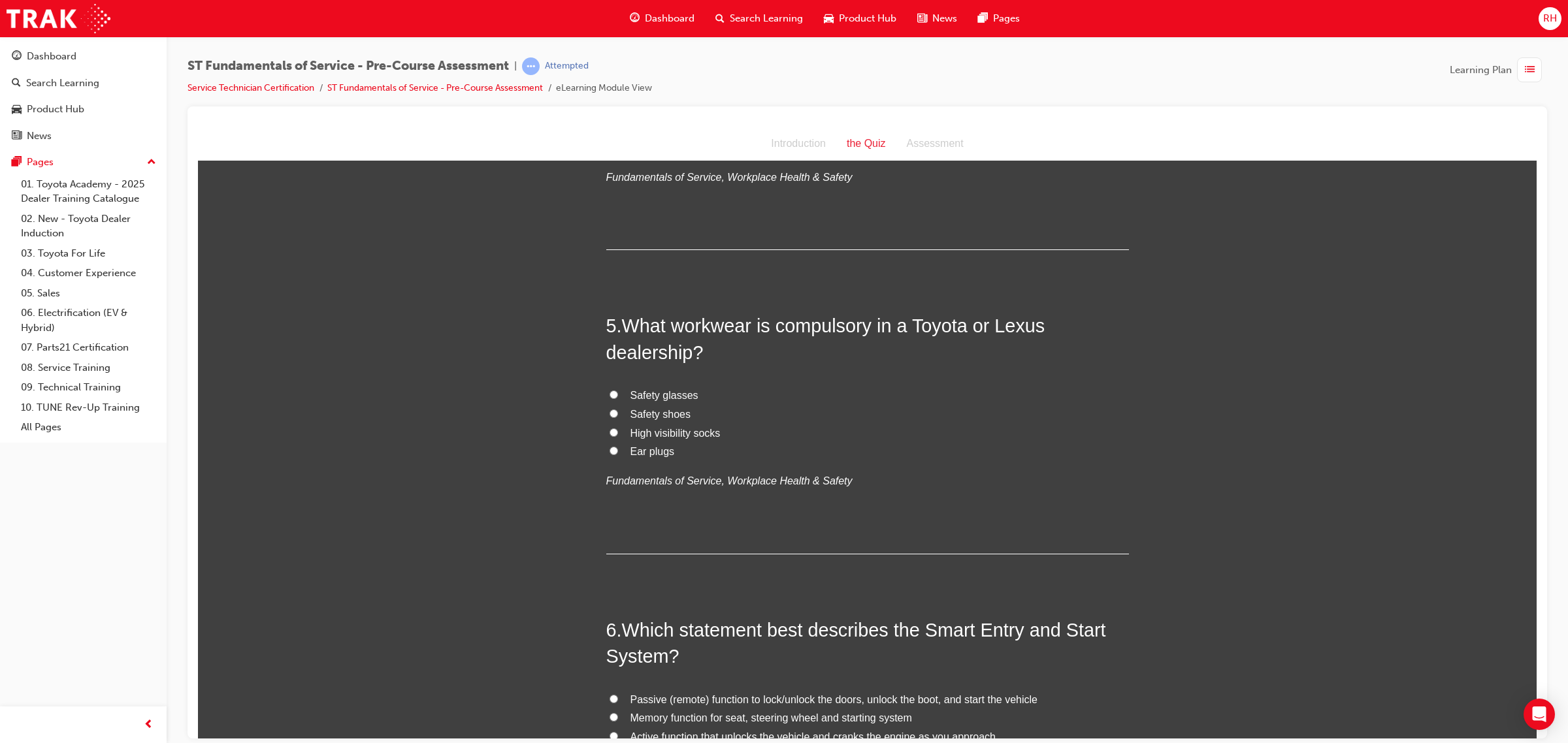
scroll to position [1061, 0]
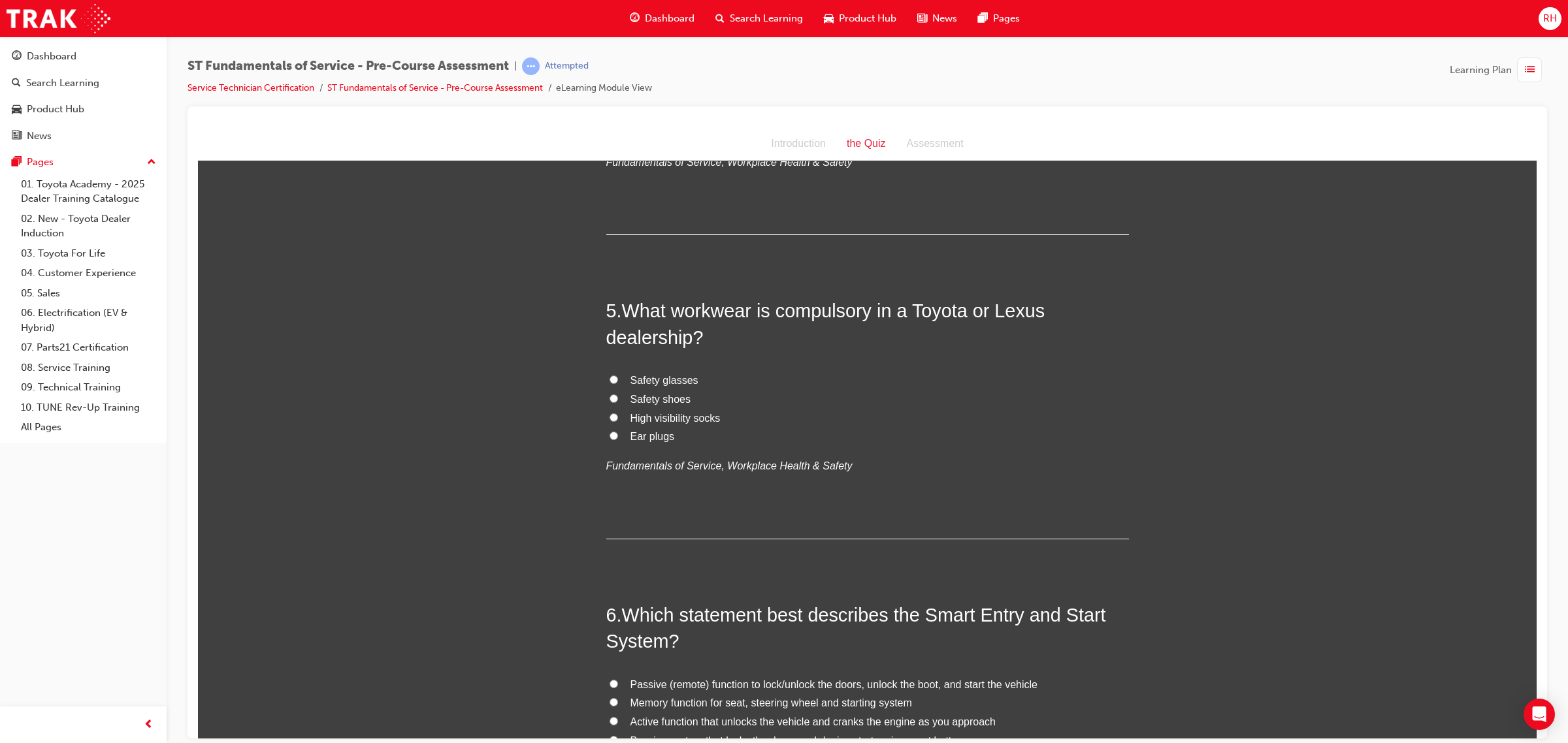
click at [641, 401] on span "Safety shoes" at bounding box center [661, 399] width 61 height 11
click at [618, 401] on input "Safety shoes" at bounding box center [614, 398] width 9 height 9
radio input "true"
click at [654, 382] on span "Safety glasses" at bounding box center [664, 380] width 68 height 11
click at [618, 382] on input "Safety glasses" at bounding box center [614, 379] width 9 height 9
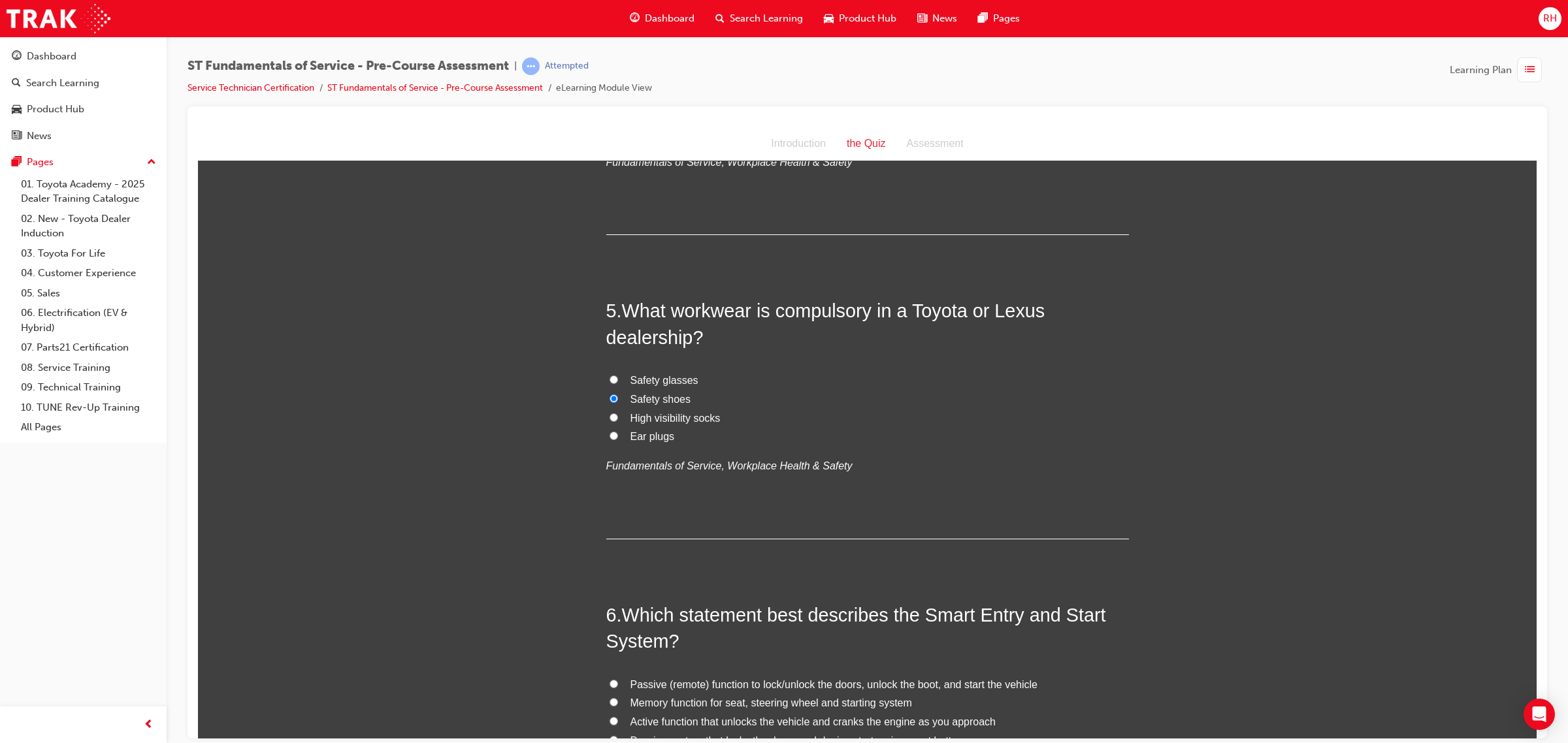
radio input "true"
click at [648, 399] on span "Safety shoes" at bounding box center [661, 399] width 61 height 11
click at [618, 399] on input "Safety shoes" at bounding box center [614, 398] width 9 height 9
radio input "true"
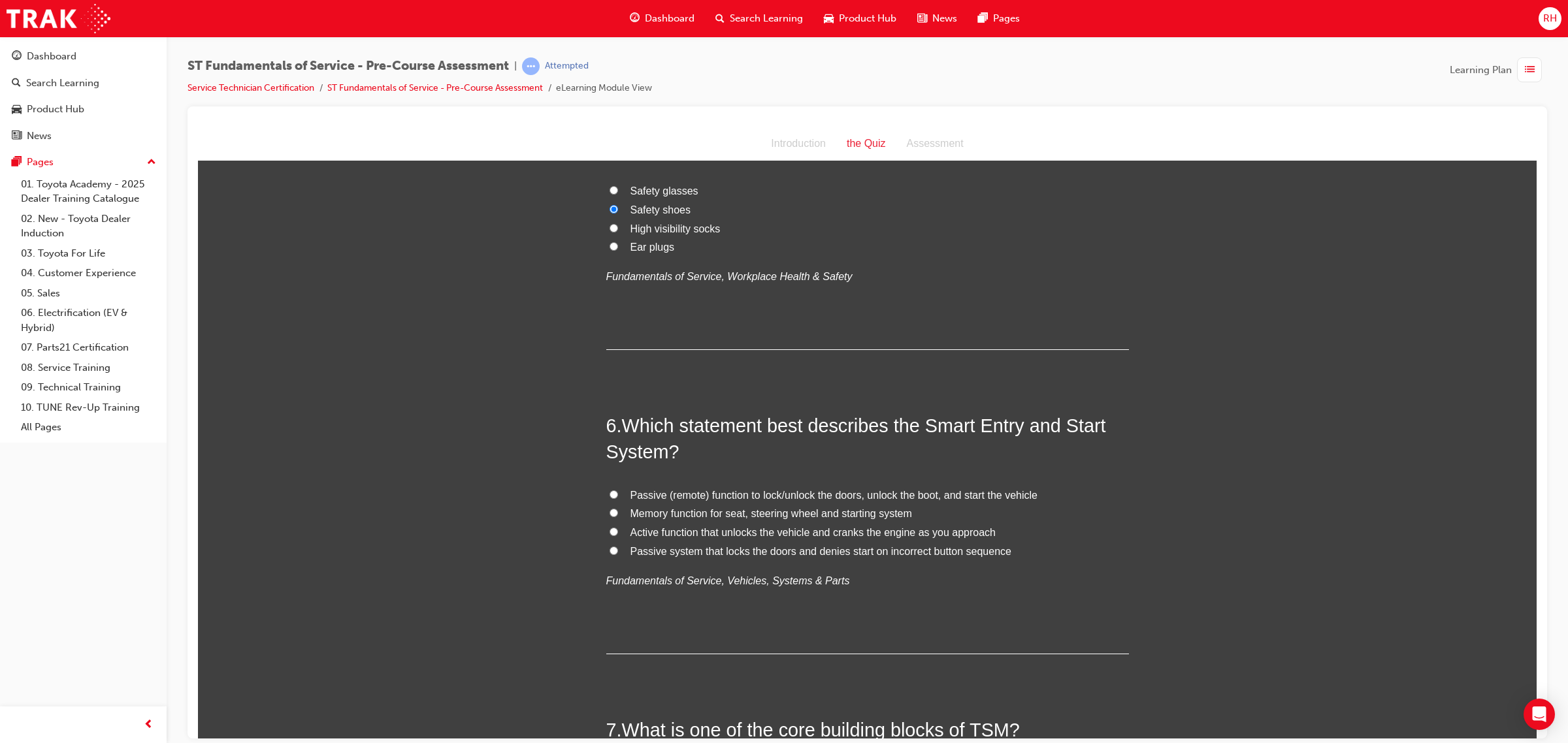
scroll to position [1306, 0]
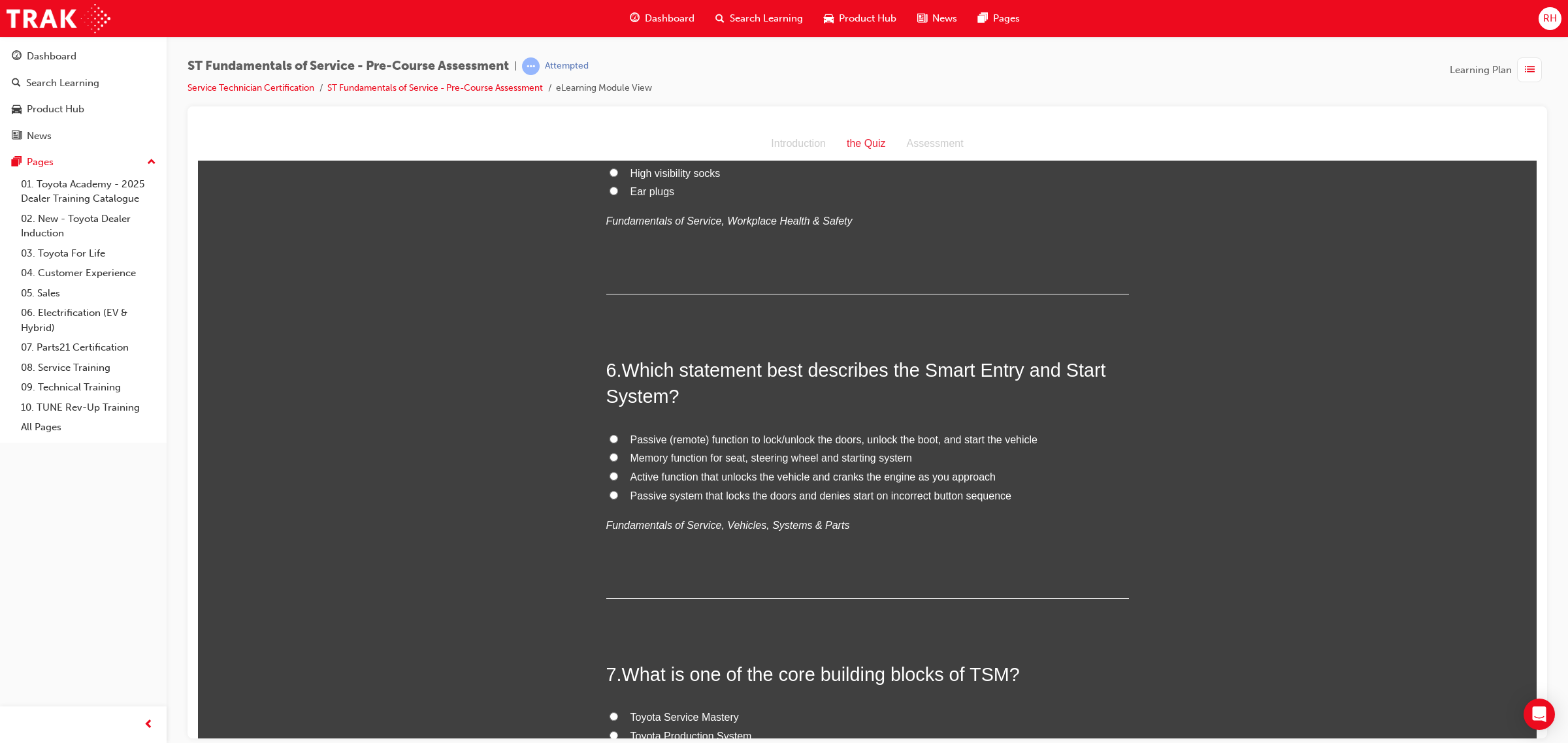
click at [856, 441] on span "Passive (remote) function to lock/unlock the doors, unlock the boot, and start …" at bounding box center [834, 439] width 407 height 11
click at [618, 441] on input "Passive (remote) function to lock/unlock the doors, unlock the boot, and start …" at bounding box center [614, 439] width 9 height 9
radio input "true"
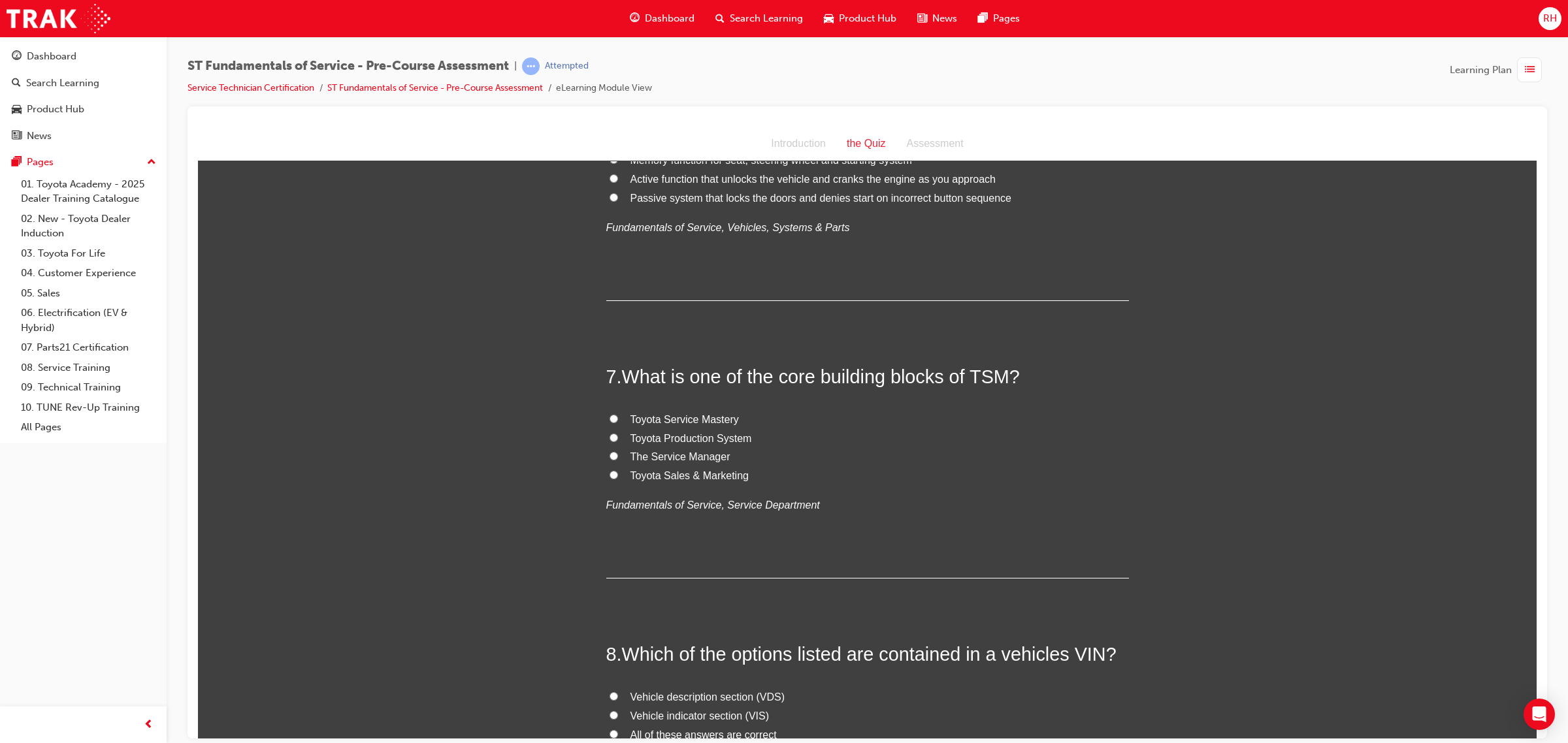
scroll to position [1632, 0]
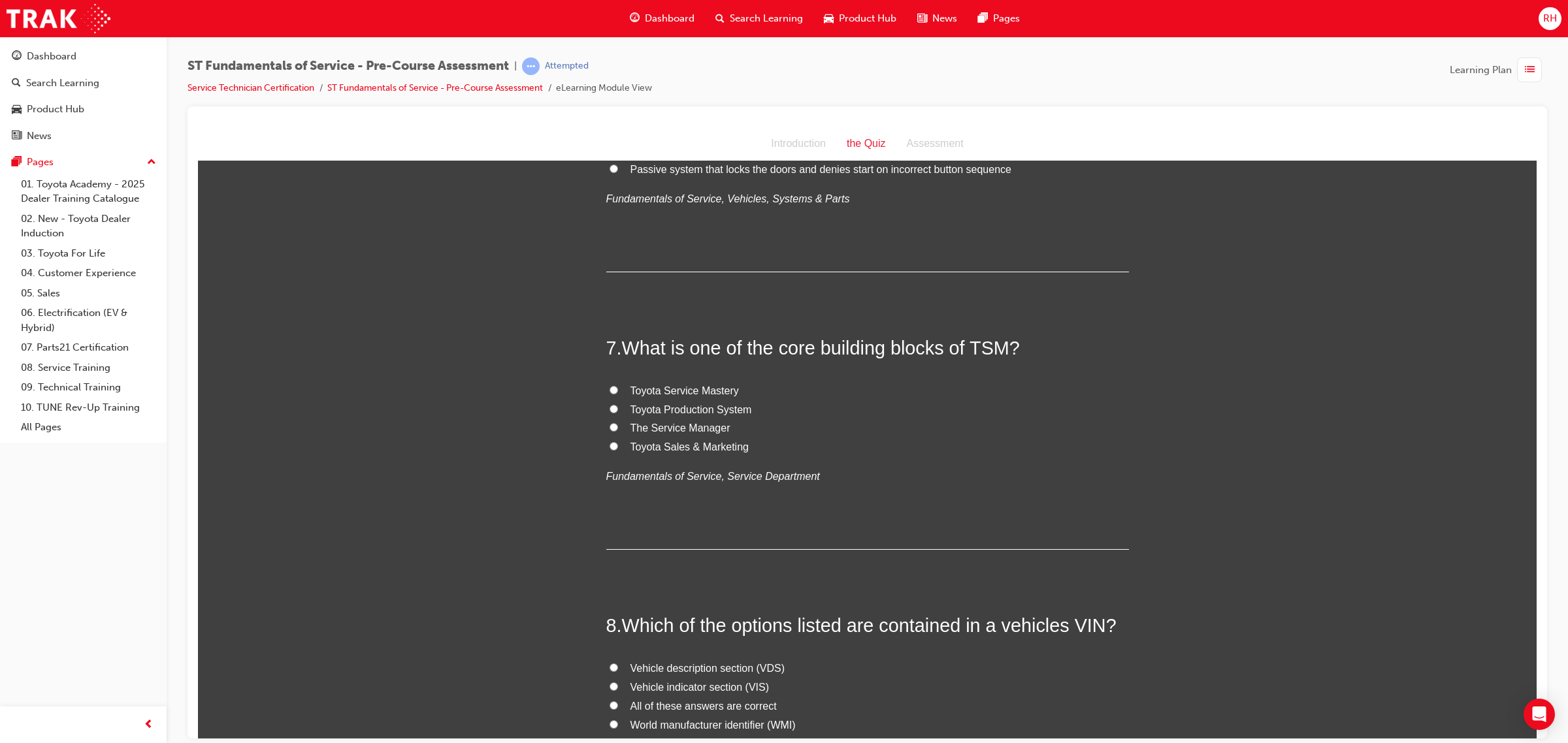
click at [610, 386] on input "Toyota Service Mastery" at bounding box center [614, 389] width 9 height 9
radio input "true"
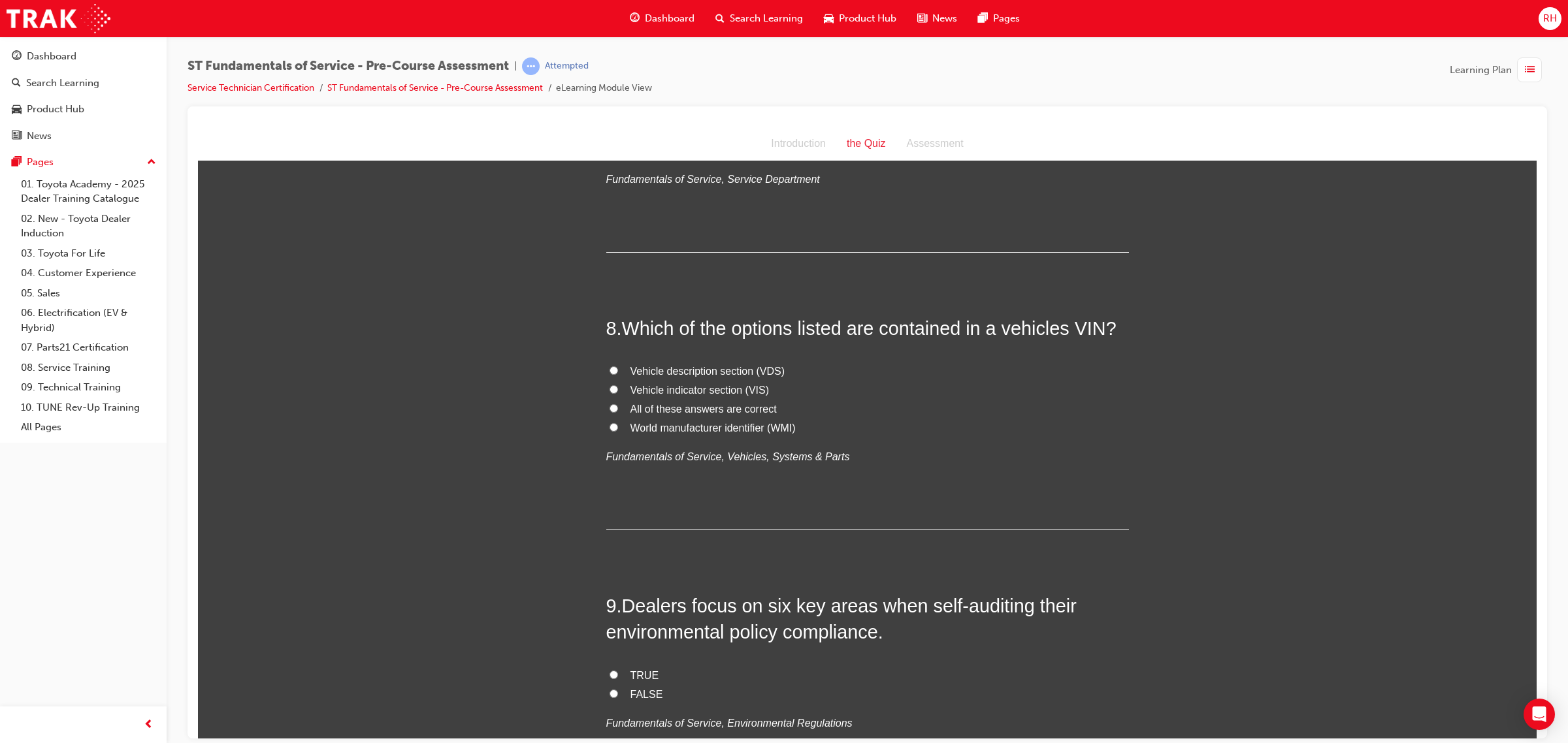
scroll to position [1959, 0]
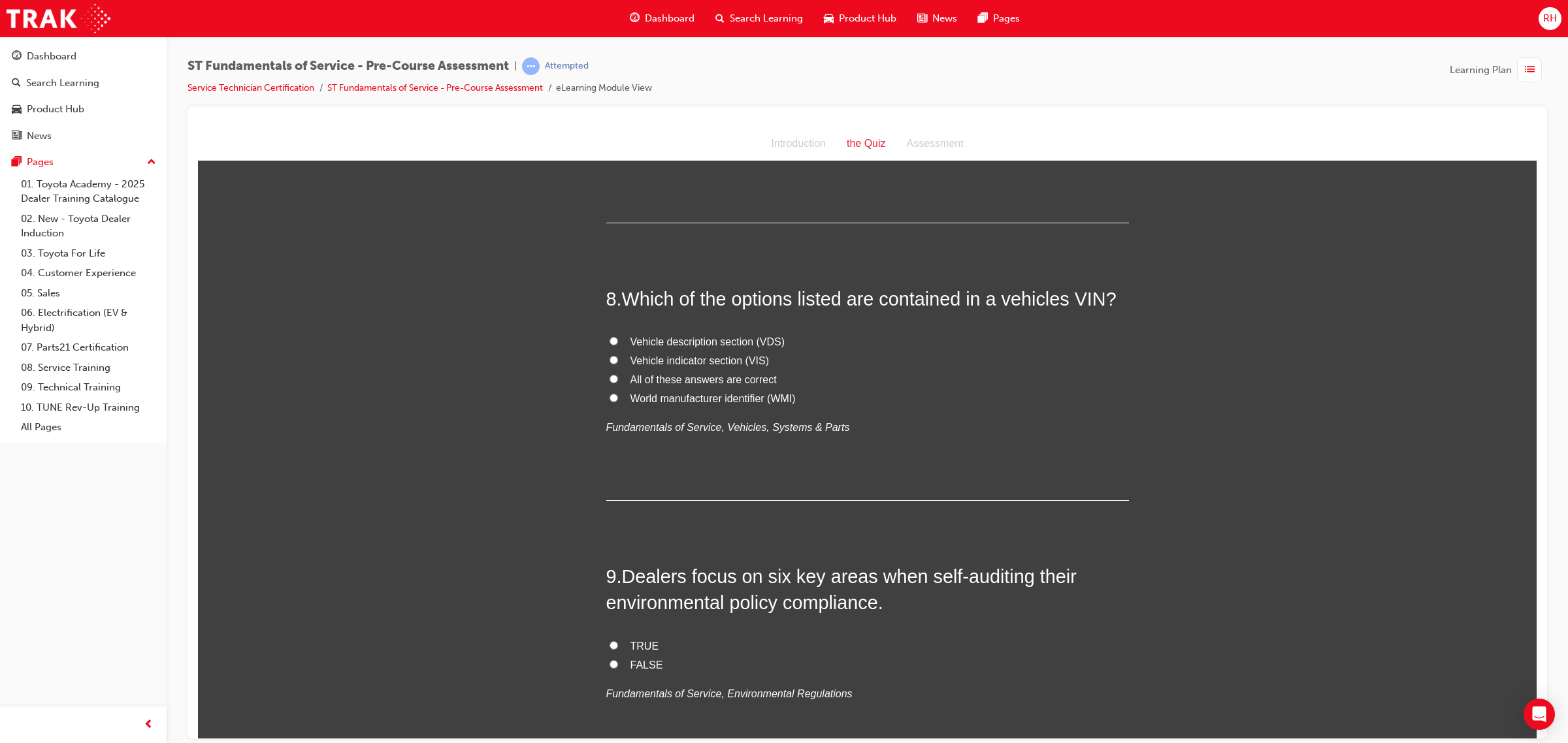
click at [724, 378] on span "All of these answers are correct" at bounding box center [703, 379] width 146 height 11
click at [618, 378] on input "All of these answers are correct" at bounding box center [614, 378] width 9 height 9
radio input "true"
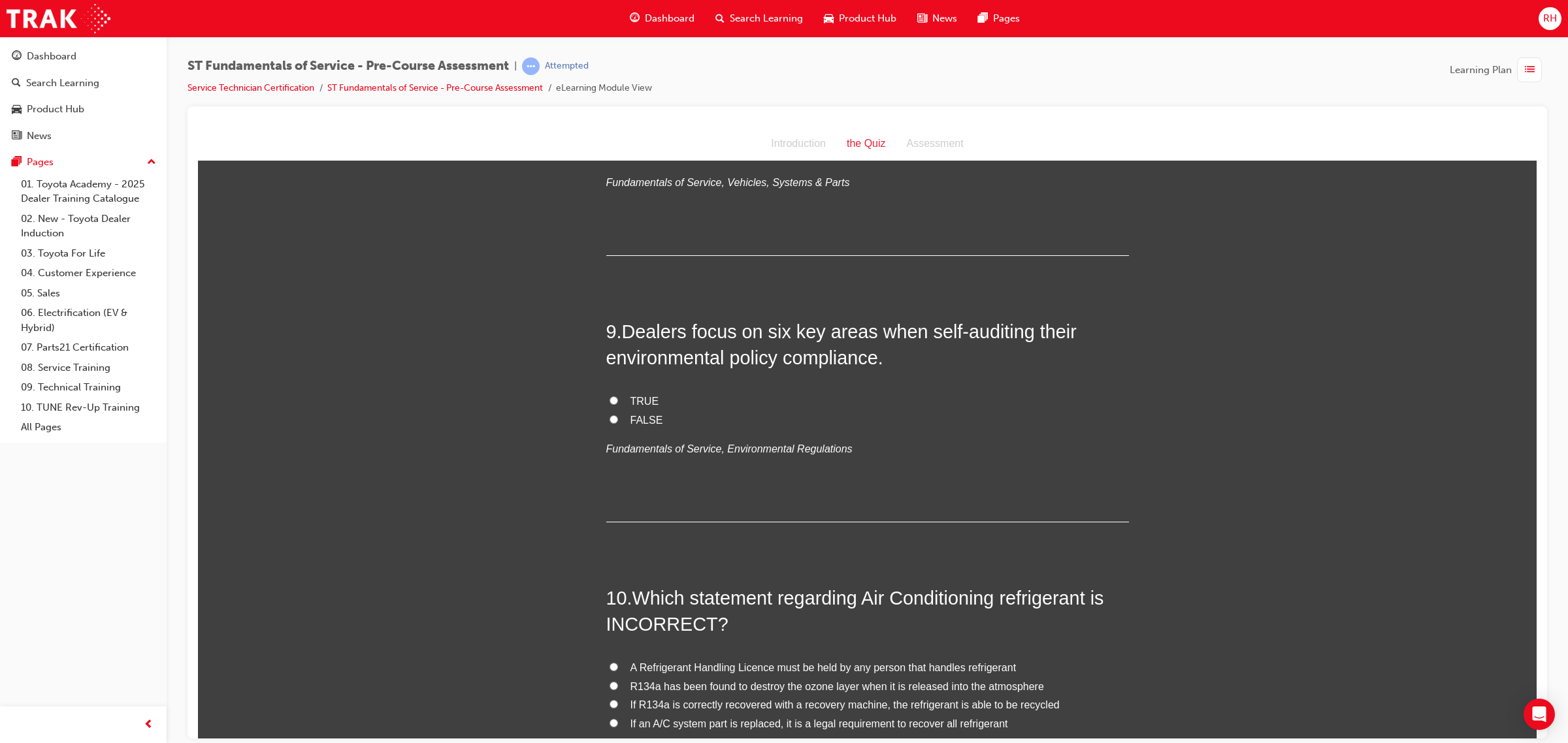
click at [642, 399] on span "TRUE" at bounding box center [644, 401] width 28 height 11
click at [618, 399] on input "TRUE" at bounding box center [614, 400] width 9 height 9
radio input "true"
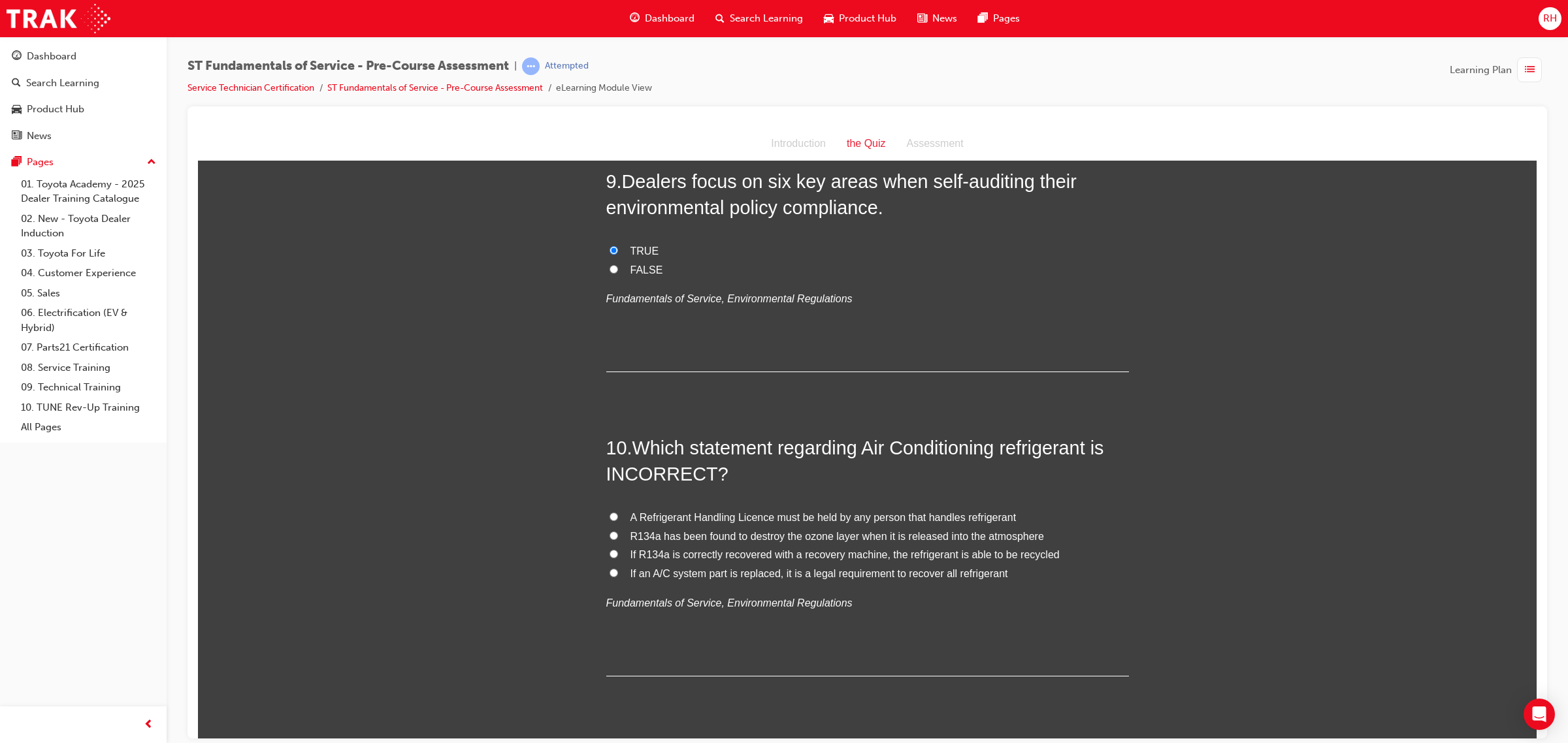
scroll to position [2392, 0]
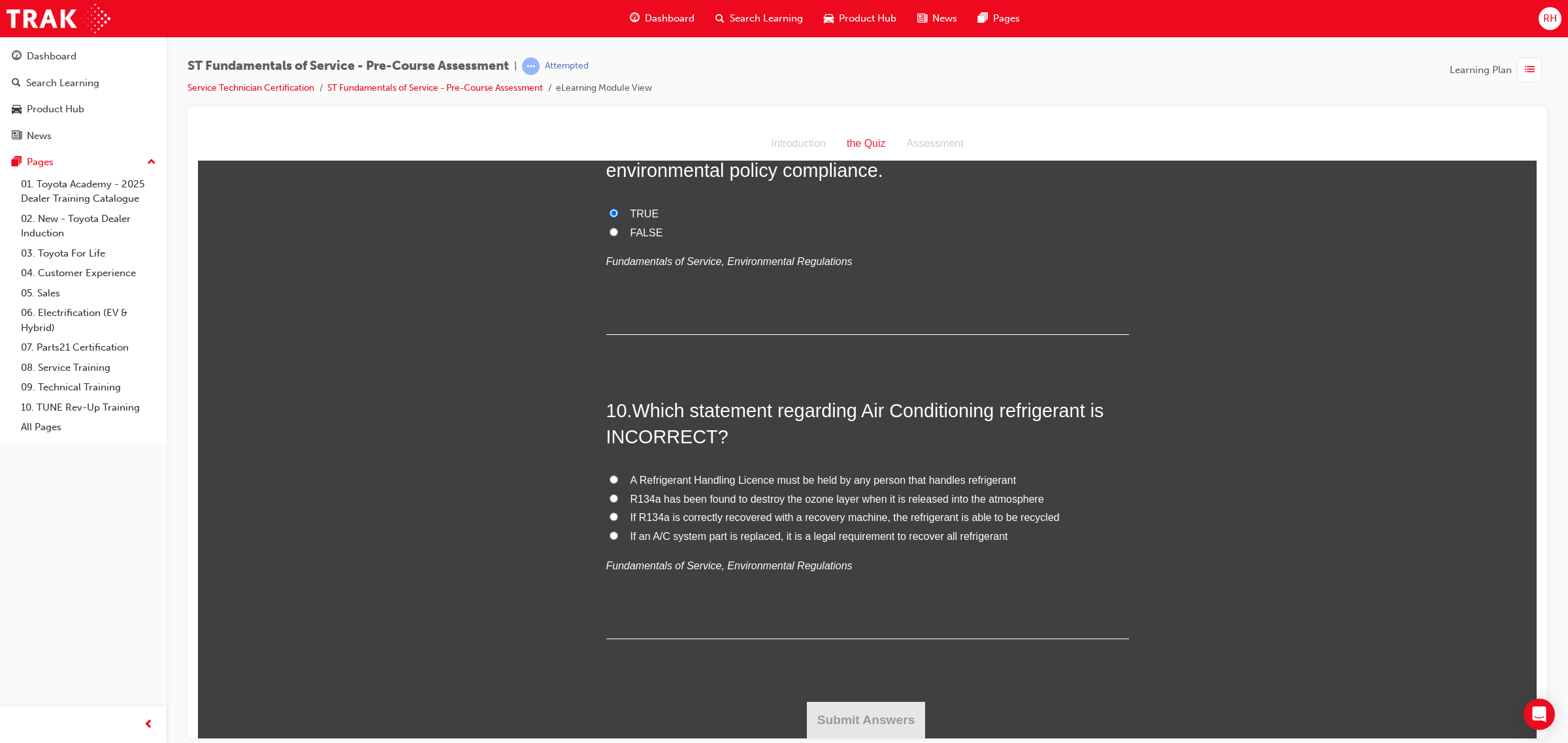
click at [782, 496] on span "R134a has been found to destroy the ozone layer when it is released into the at…" at bounding box center [837, 498] width 414 height 11
click at [618, 496] on input "R134a has been found to destroy the ozone layer when it is released into the at…" at bounding box center [614, 498] width 9 height 9
radio input "true"
click at [843, 700] on button "Submit Answers" at bounding box center [866, 719] width 119 height 37
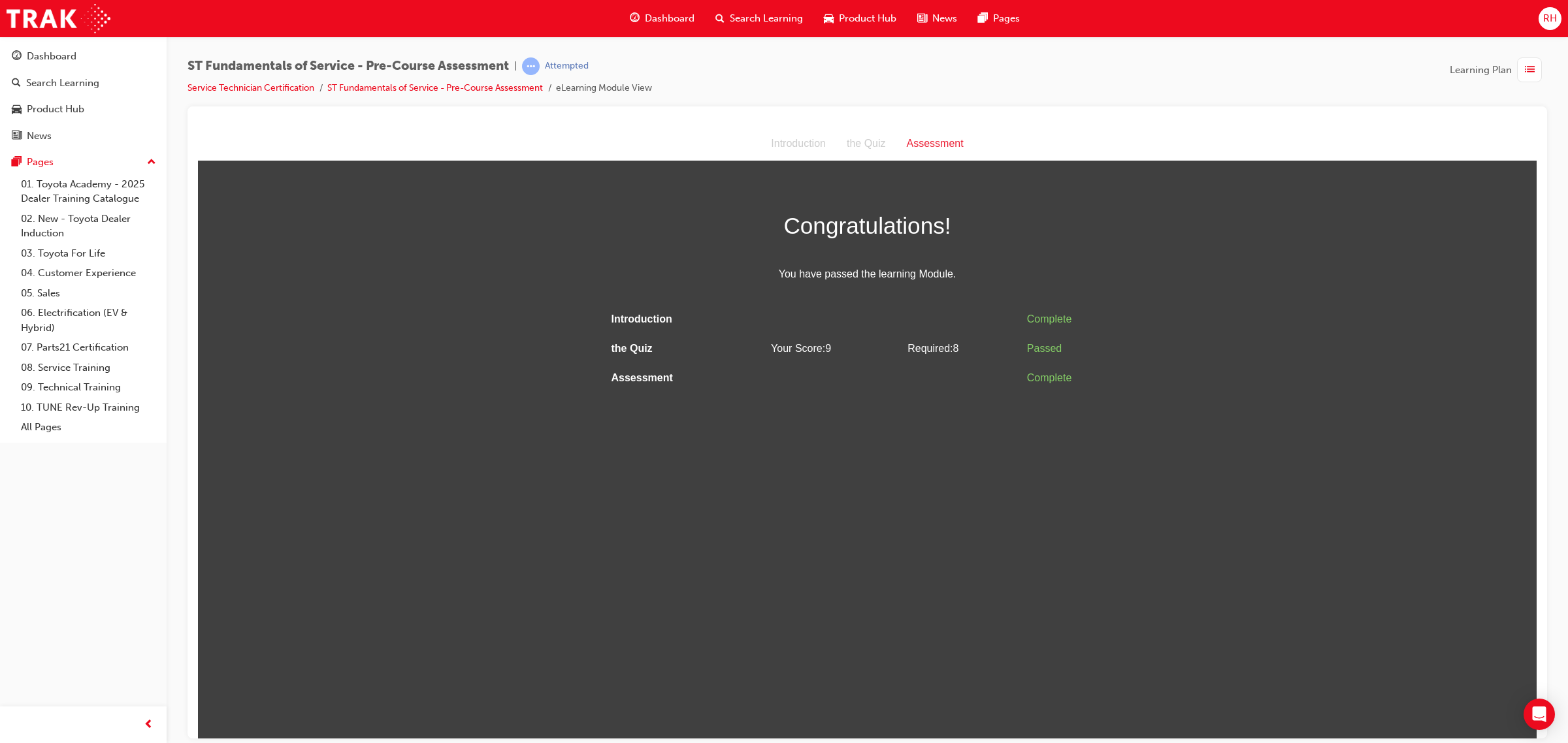
scroll to position [0, 0]
drag, startPoint x: 930, startPoint y: 439, endPoint x: 956, endPoint y: 447, distance: 27.2
click at [930, 440] on html "Assessment Introduction the Quiz Assessment Congratulations! You have passed th…" at bounding box center [867, 433] width 1339 height 611
drag, startPoint x: 1223, startPoint y: 584, endPoint x: 1245, endPoint y: 407, distance: 178.4
click at [1247, 407] on html "Assessment Introduction the Quiz Assessment Congratulations! You have passed th…" at bounding box center [867, 433] width 1339 height 611
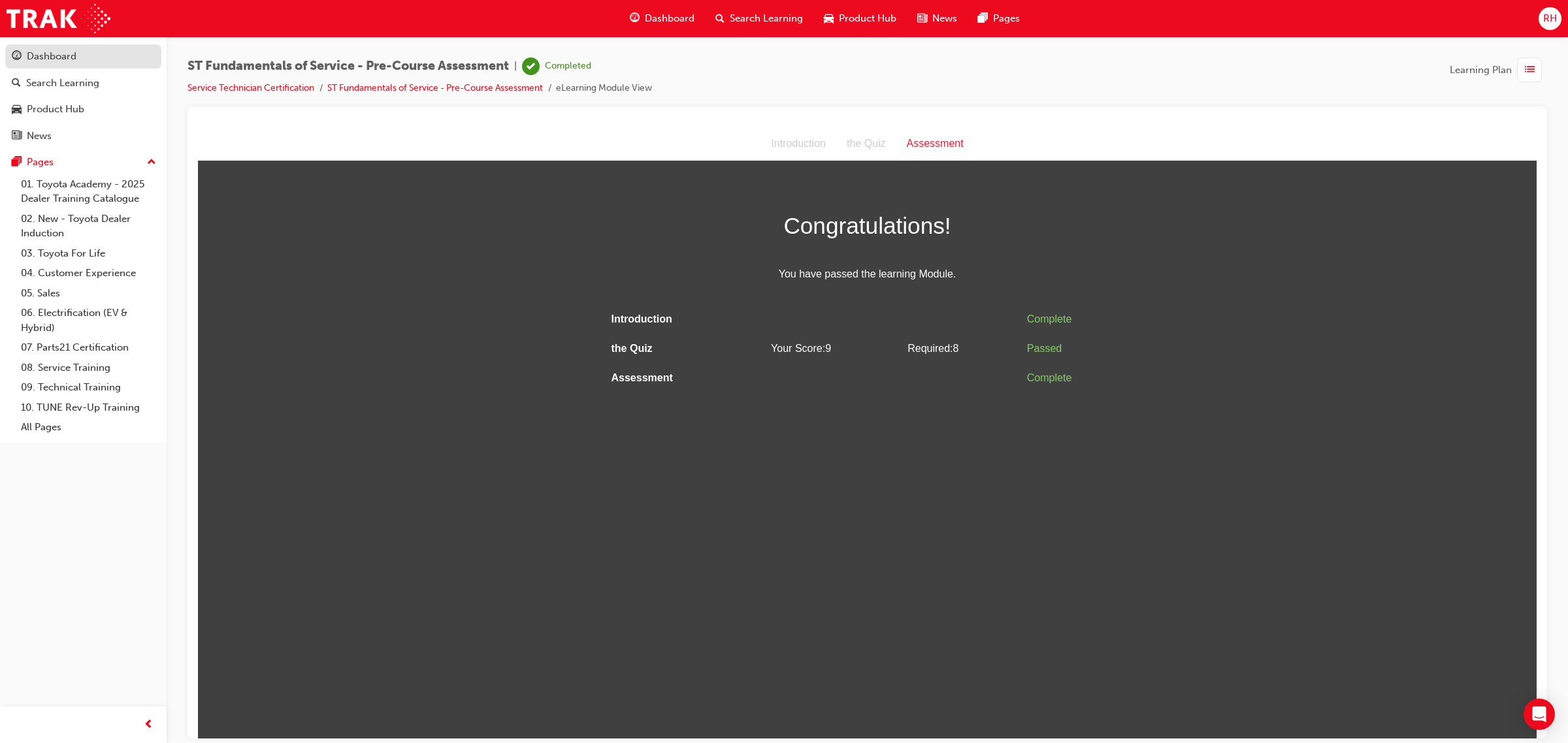
click at [79, 62] on div "Dashboard" at bounding box center [83, 56] width 143 height 16
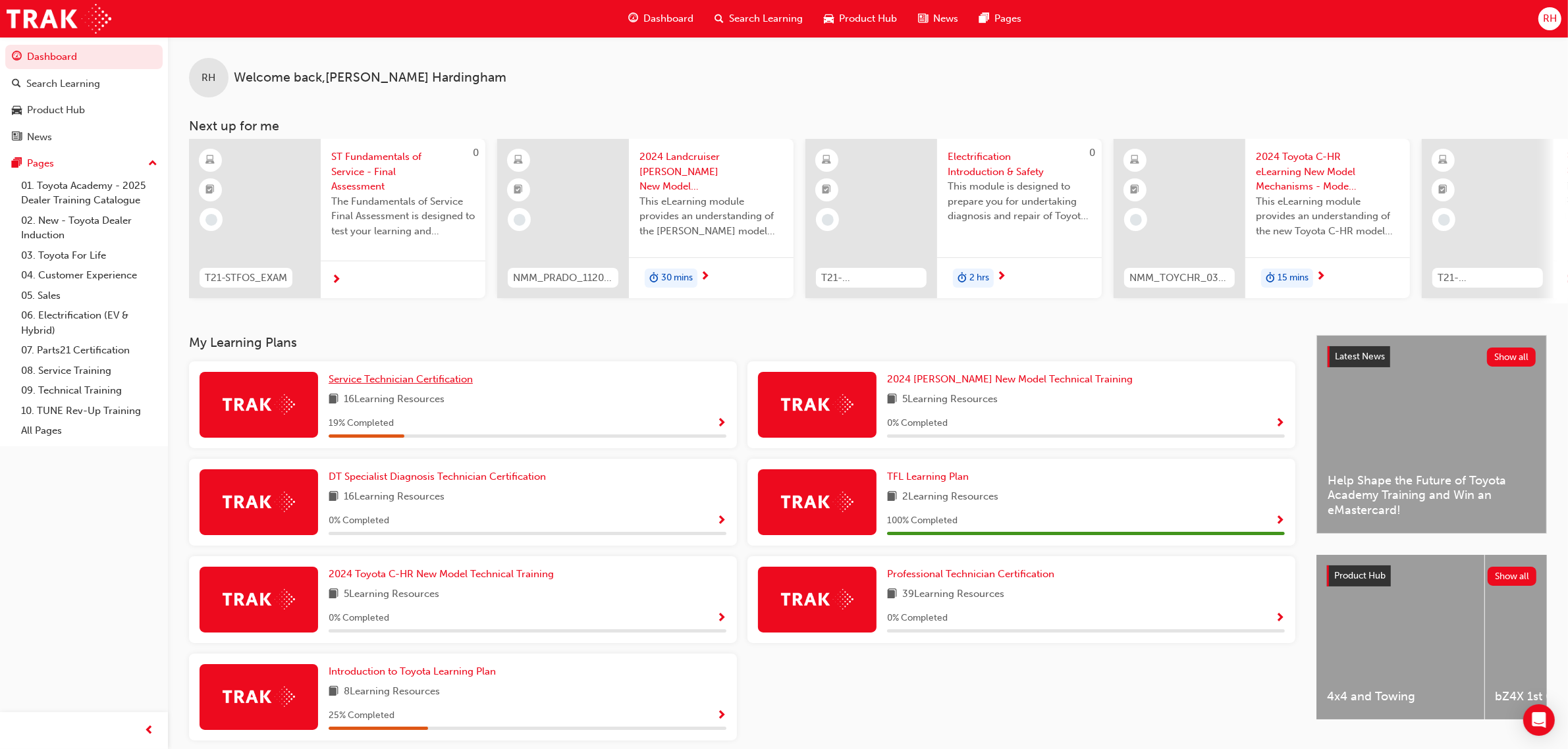
click at [466, 387] on link "Service Technician Certification" at bounding box center [403, 379] width 150 height 15
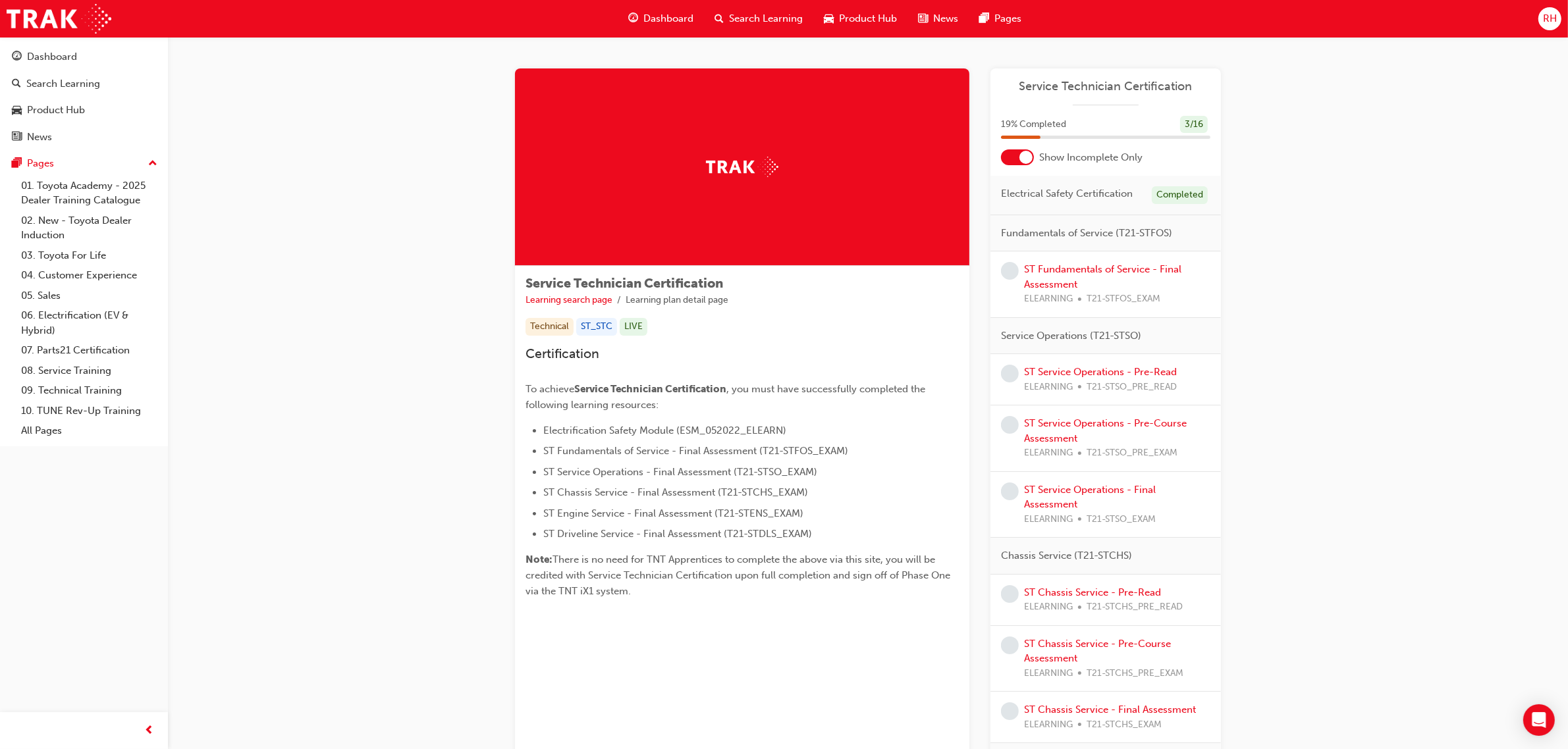
click at [1087, 288] on div "ST Fundamentals of Service - Final Assessment ELEARNING T21-STFOS_EXAM" at bounding box center [1117, 284] width 187 height 44
click at [1097, 275] on div "ST Fundamentals of Service - Final Assessment ELEARNING T21-STFOS_EXAM" at bounding box center [1117, 284] width 187 height 44
click at [1099, 271] on link "ST Fundamentals of Service - Final Assessment" at bounding box center [1103, 276] width 157 height 27
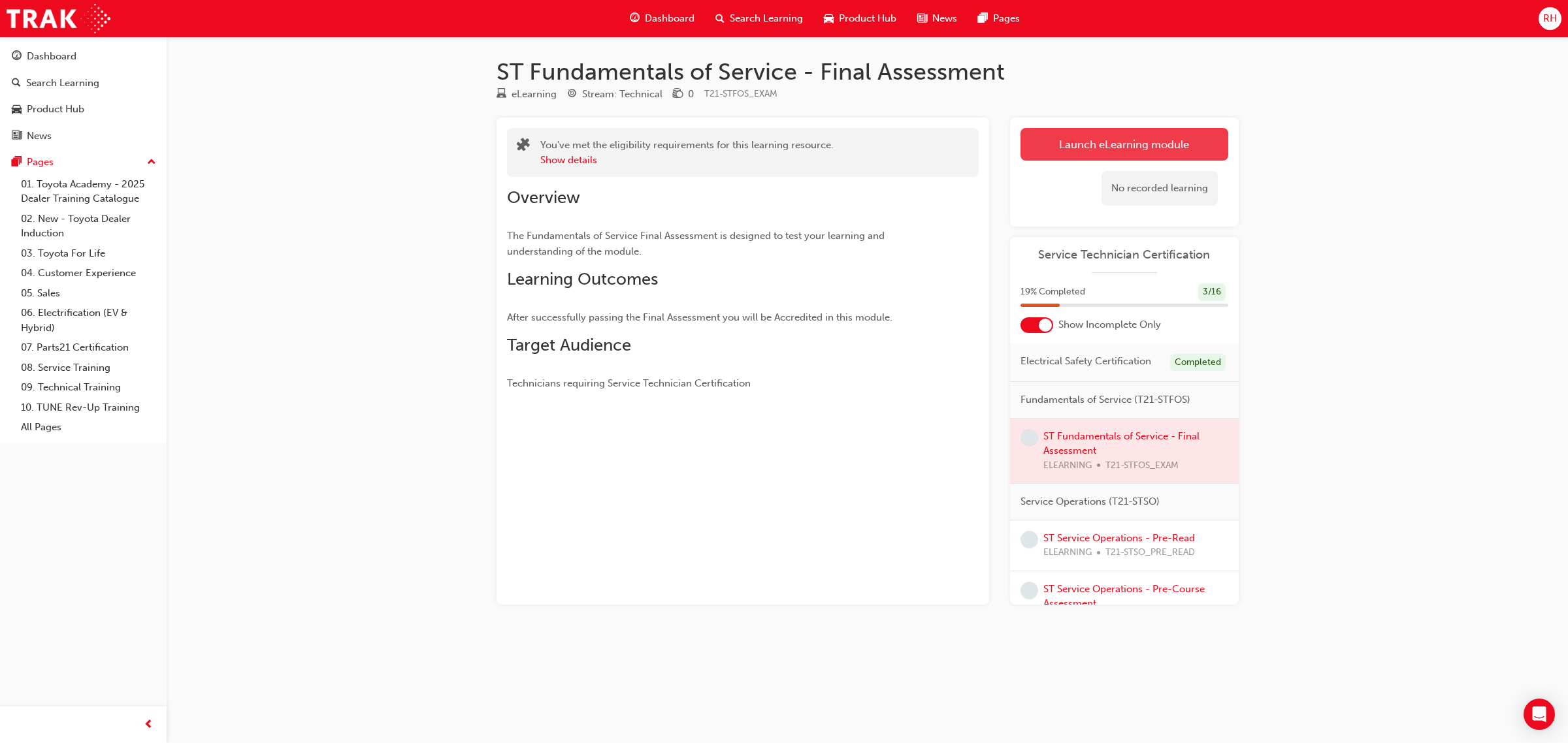
click at [1067, 148] on link "Launch eLearning module" at bounding box center [1124, 144] width 208 height 33
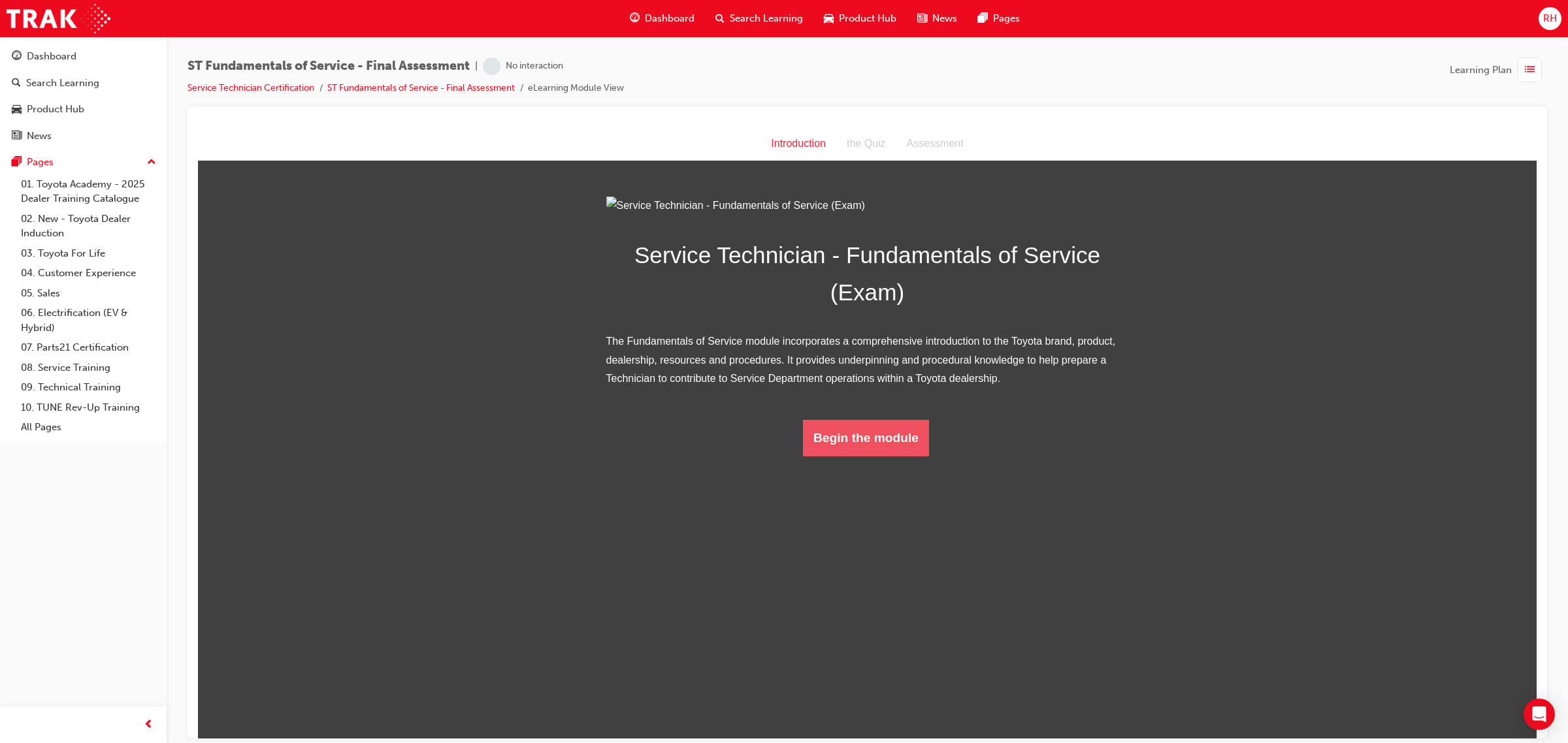
click at [878, 456] on button "Begin the module" at bounding box center [866, 437] width 126 height 37
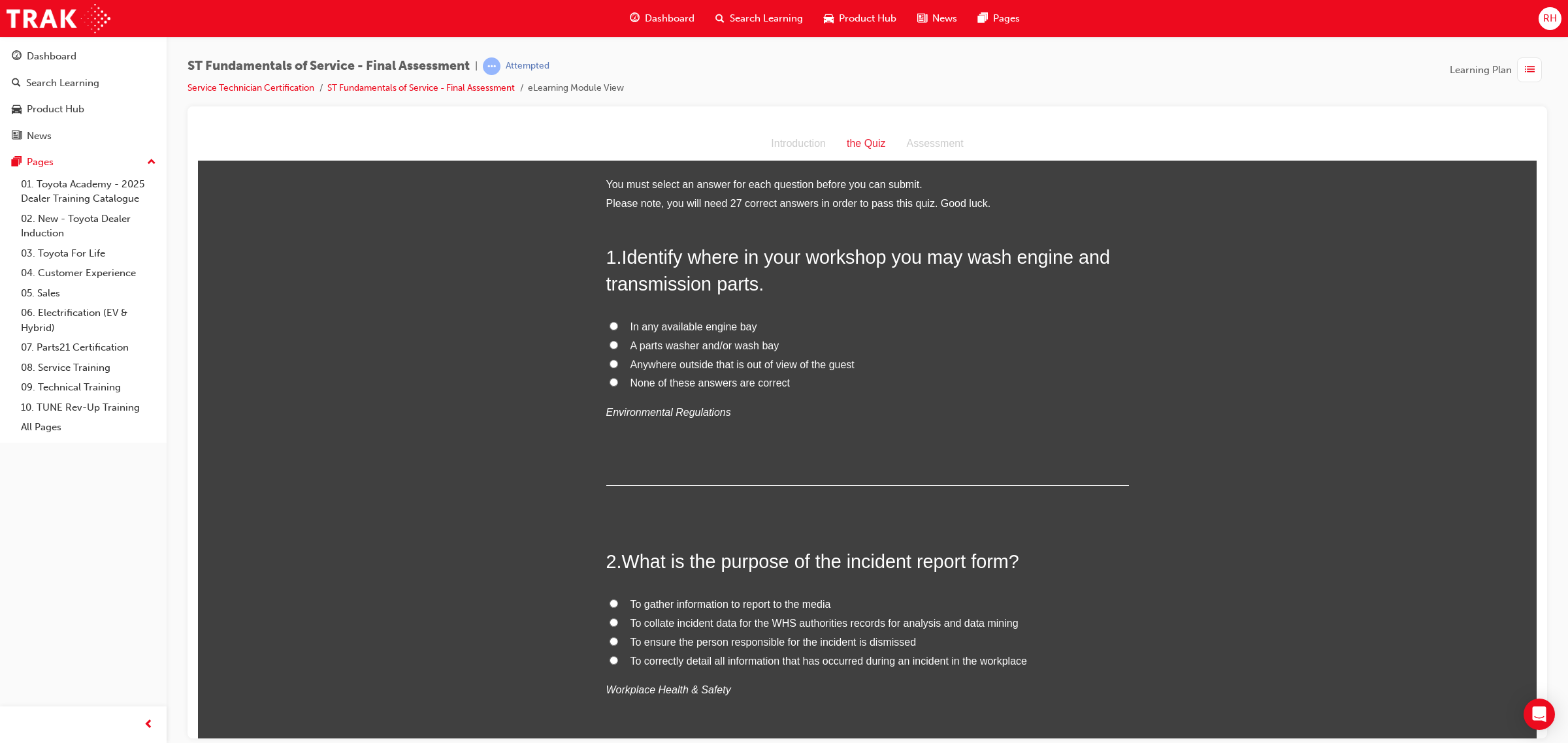
click at [719, 340] on span "A parts washer and/or wash bay" at bounding box center [705, 345] width 149 height 11
click at [618, 340] on input "A parts washer and/or wash bay" at bounding box center [614, 344] width 9 height 9
radio input "true"
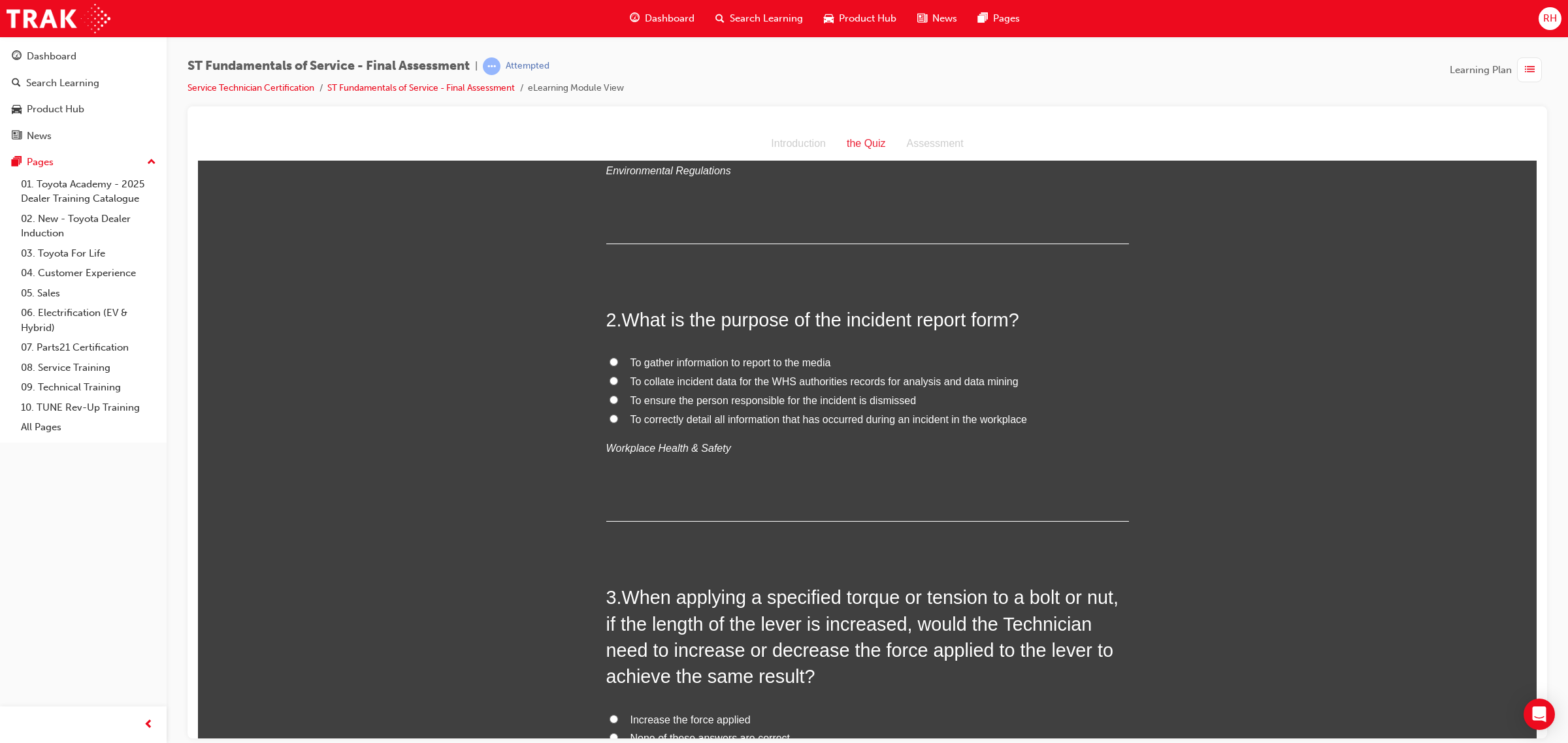
scroll to position [245, 0]
click at [938, 417] on span "To correctly detail all information that has occurred during an incident in the…" at bounding box center [828, 416] width 397 height 11
click at [618, 417] on input "To correctly detail all information that has occurred during an incident in the…" at bounding box center [614, 415] width 9 height 9
radio input "true"
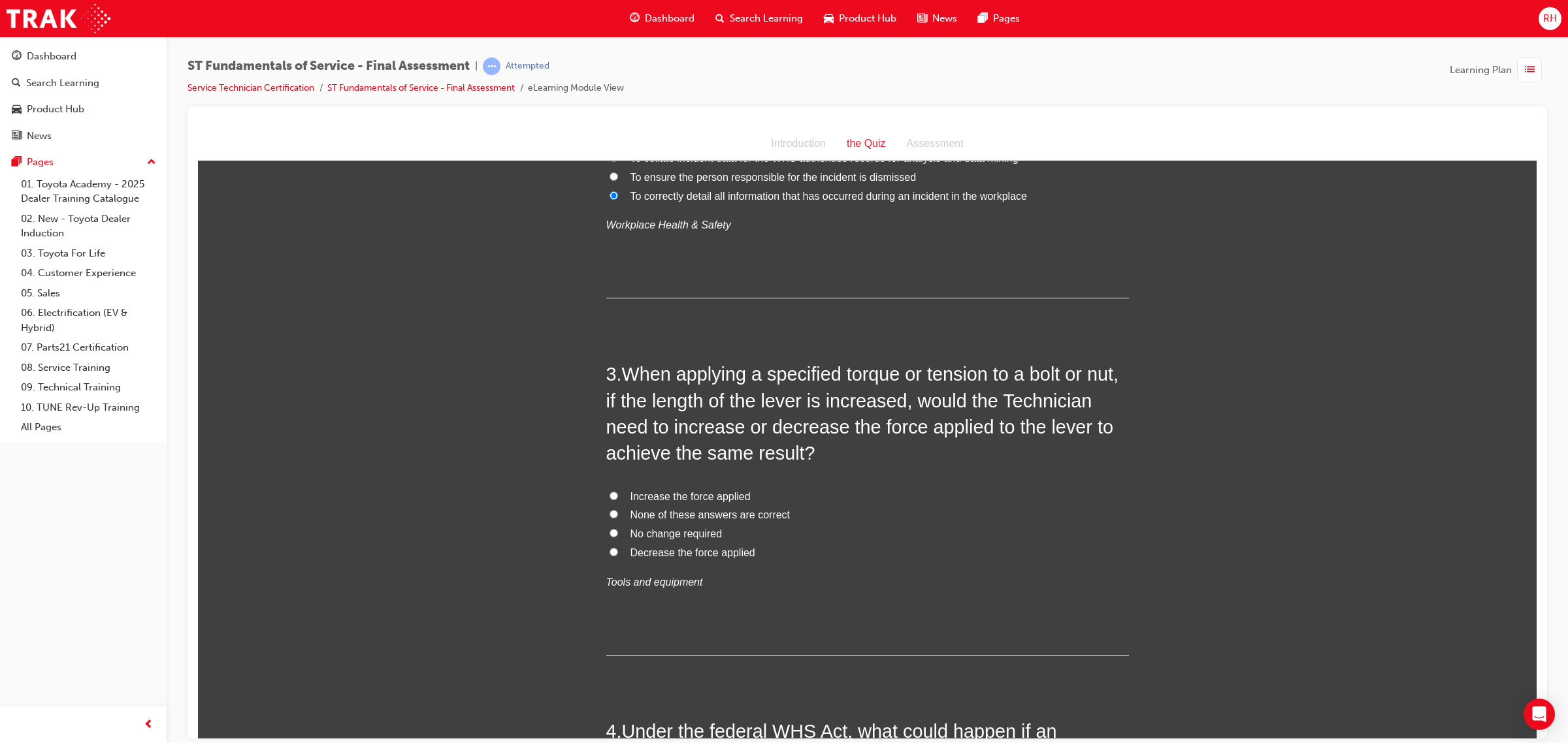
scroll to position [489, 0]
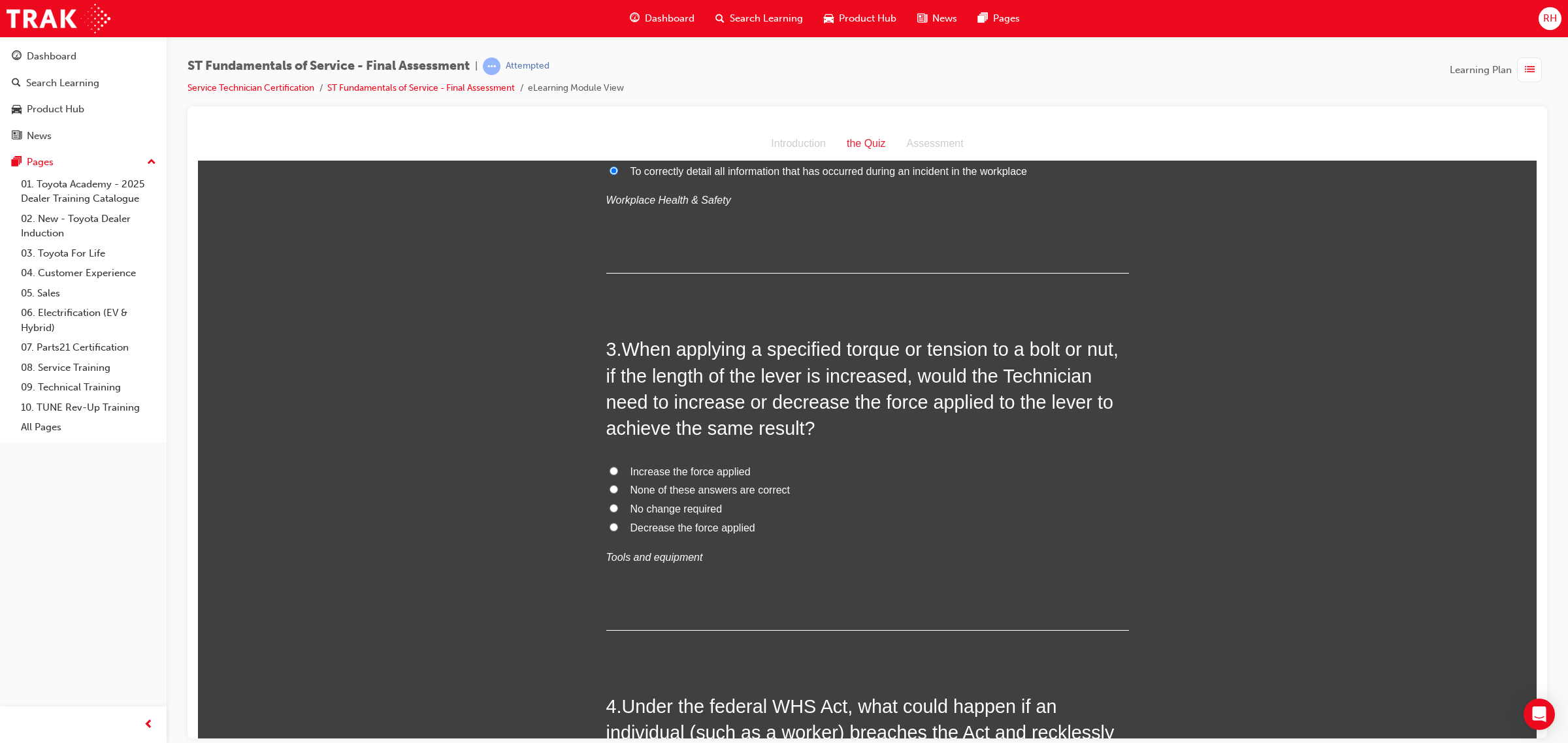
click at [697, 531] on span "Decrease the force applied" at bounding box center [692, 527] width 125 height 11
click at [618, 531] on input "Decrease the force applied" at bounding box center [614, 527] width 9 height 9
radio input "true"
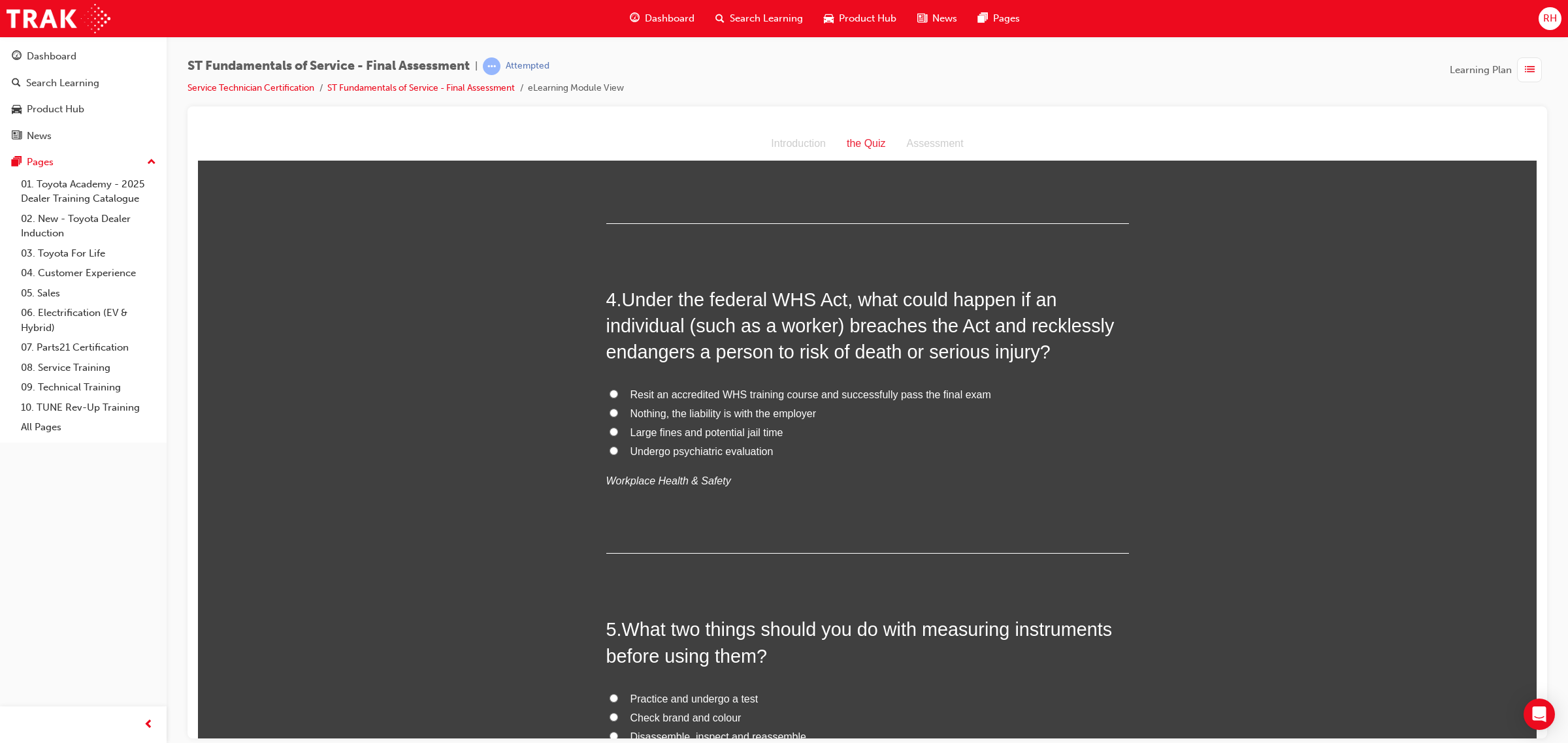
scroll to position [980, 0]
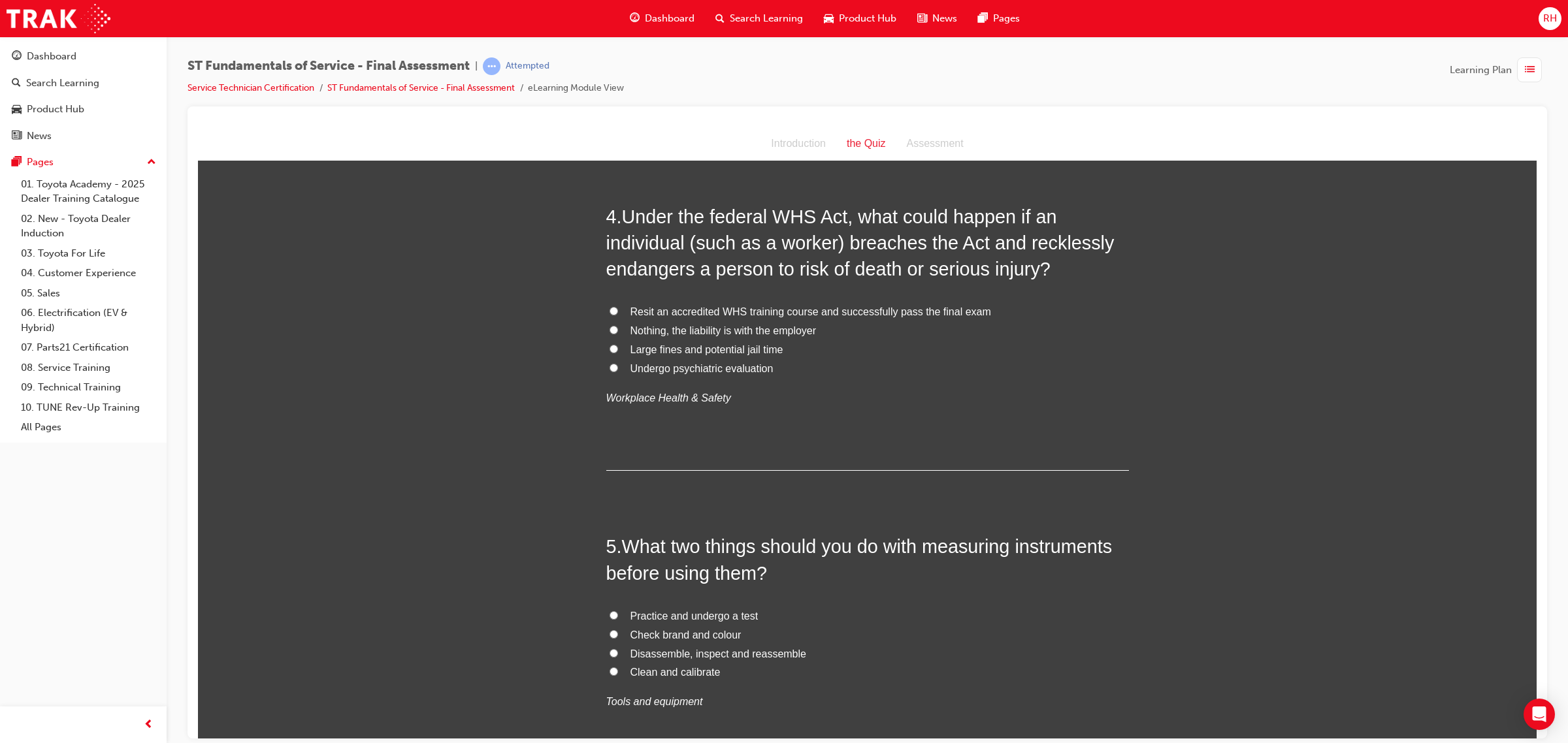
click at [741, 350] on span "Large fines and potential jail time" at bounding box center [706, 349] width 153 height 11
click at [618, 350] on input "Large fines and potential jail time" at bounding box center [614, 348] width 9 height 9
radio input "true"
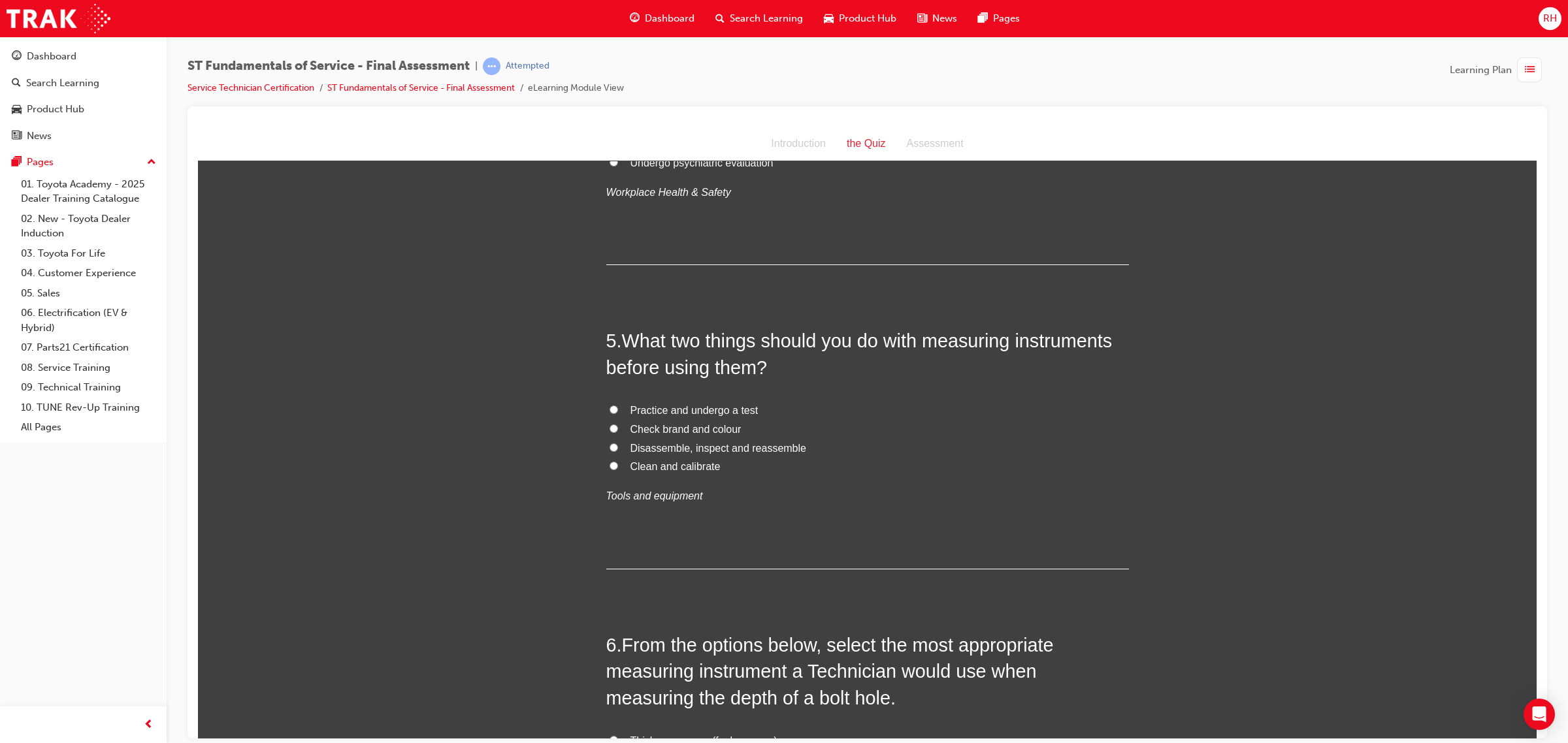
scroll to position [1224, 0]
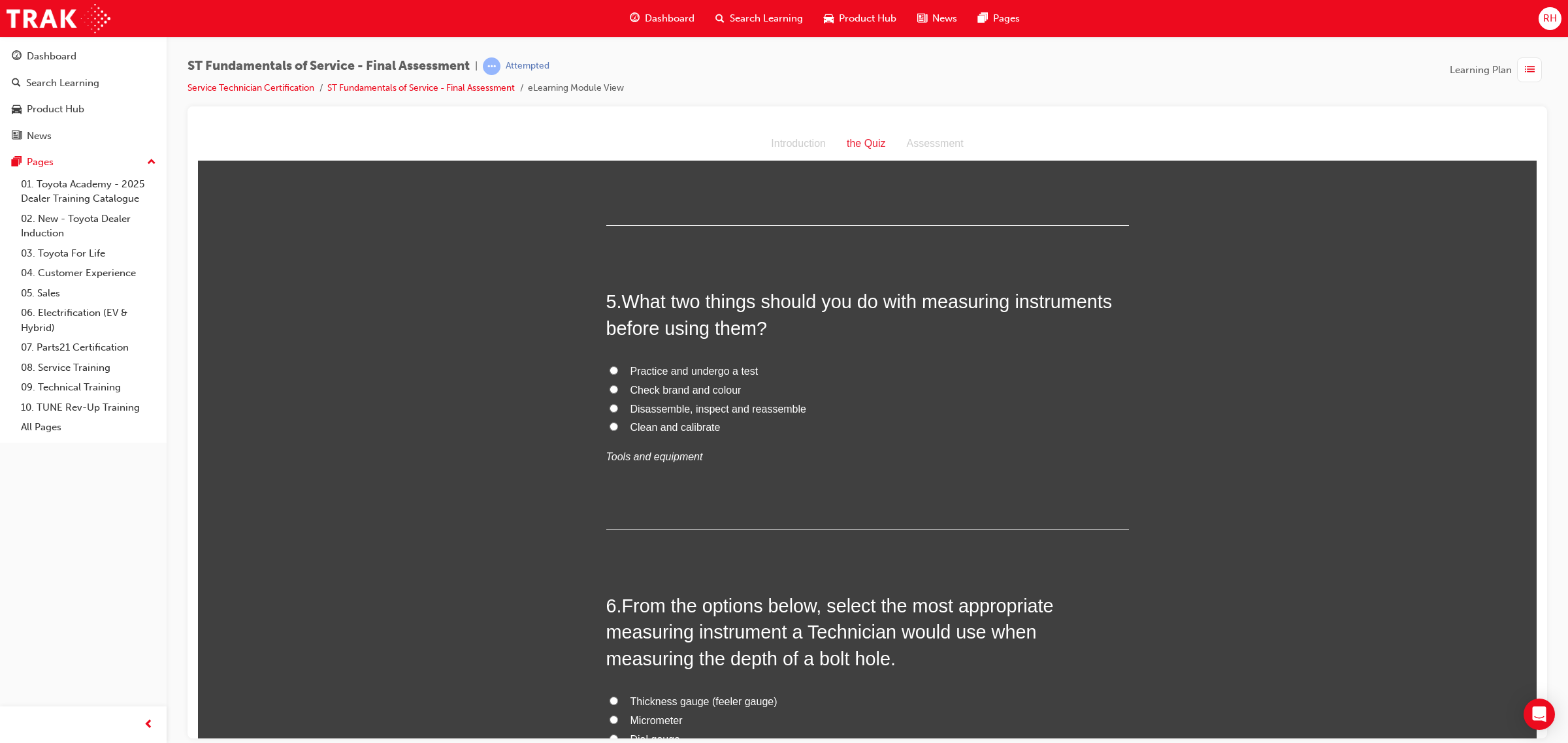
click at [678, 421] on span "Clean and calibrate" at bounding box center [675, 426] width 90 height 11
click at [618, 422] on input "Clean and calibrate" at bounding box center [614, 426] width 9 height 9
radio input "true"
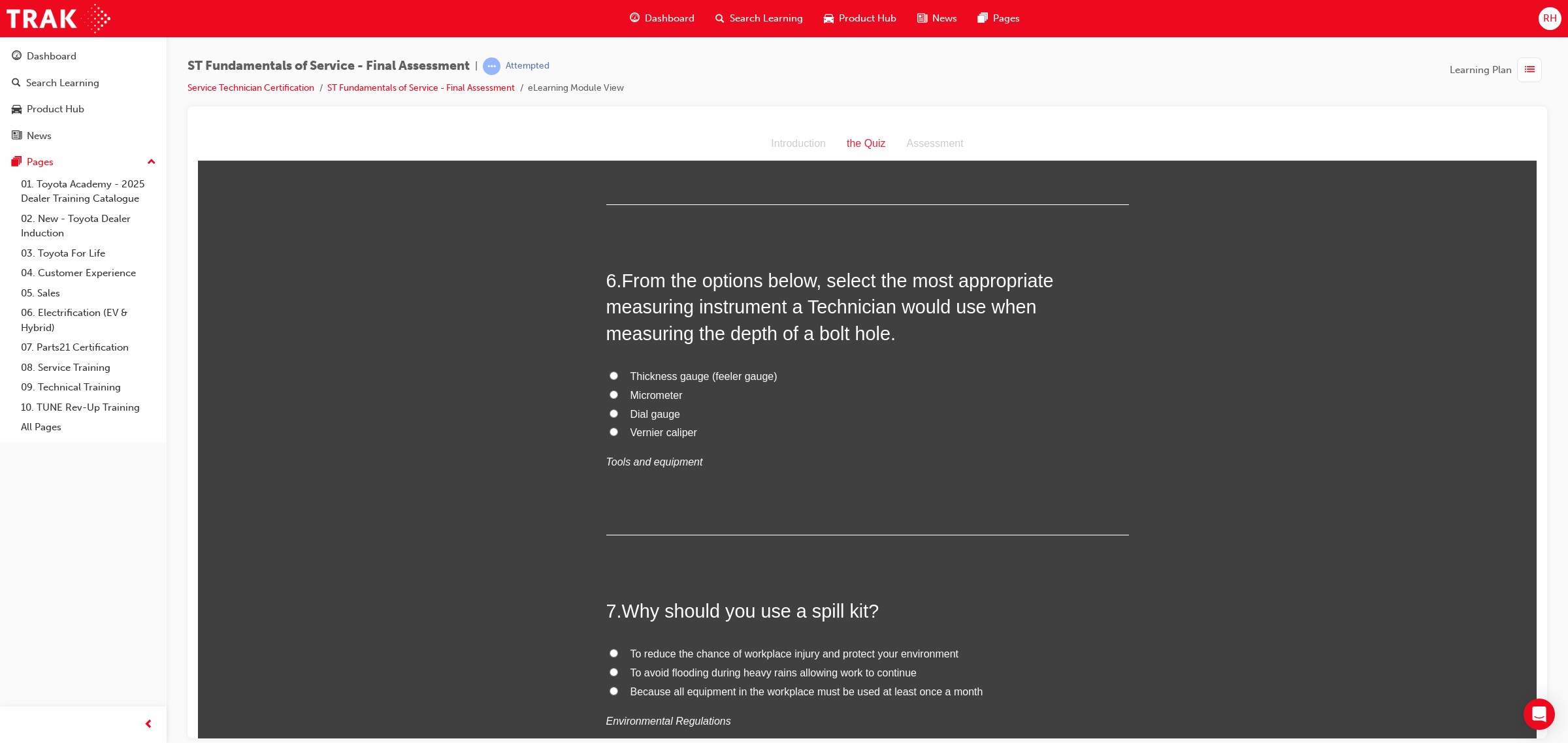
scroll to position [1551, 0]
click at [639, 389] on span "Micrometer" at bounding box center [656, 393] width 52 height 11
click at [618, 389] on input "Micrometer" at bounding box center [614, 393] width 9 height 9
radio input "true"
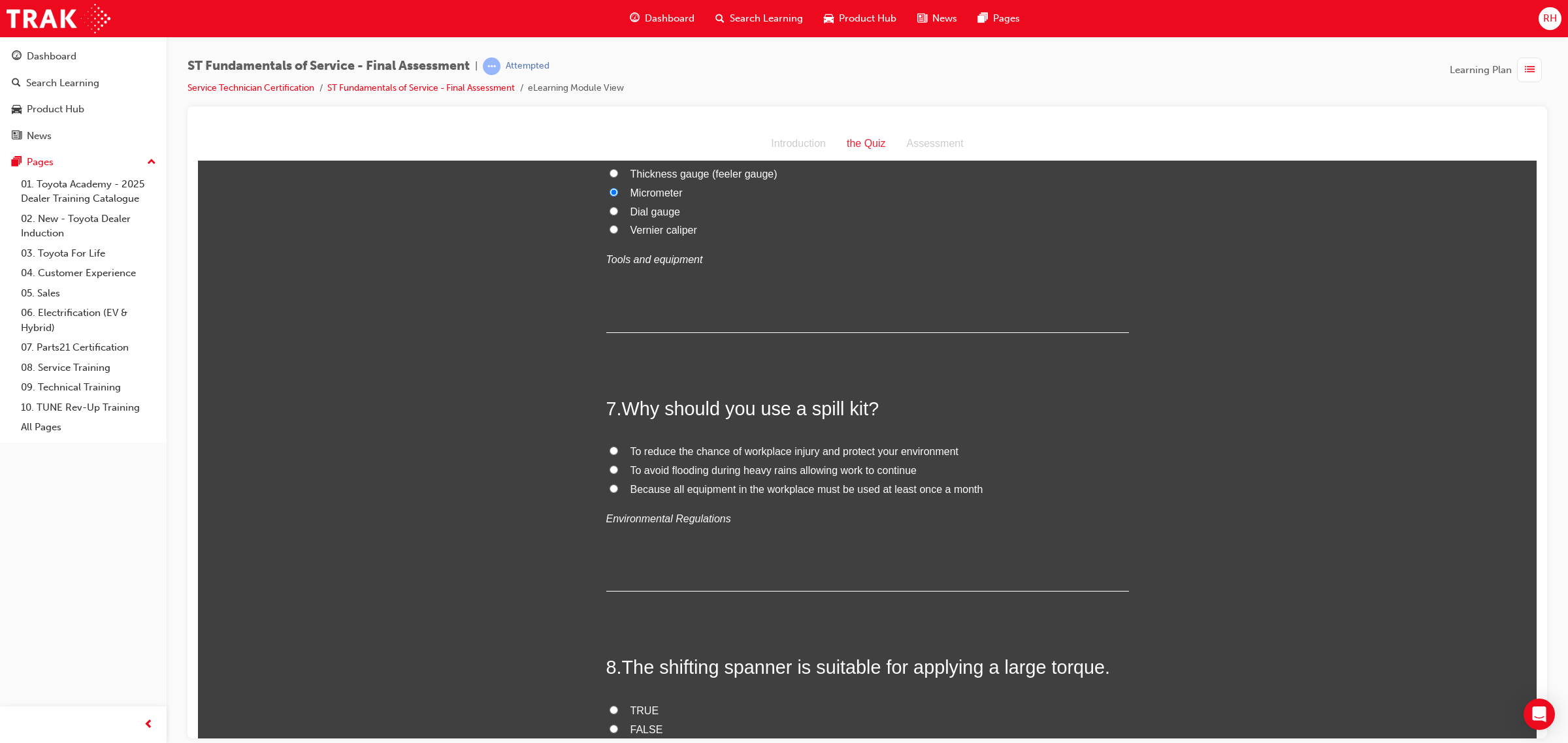
scroll to position [1796, 0]
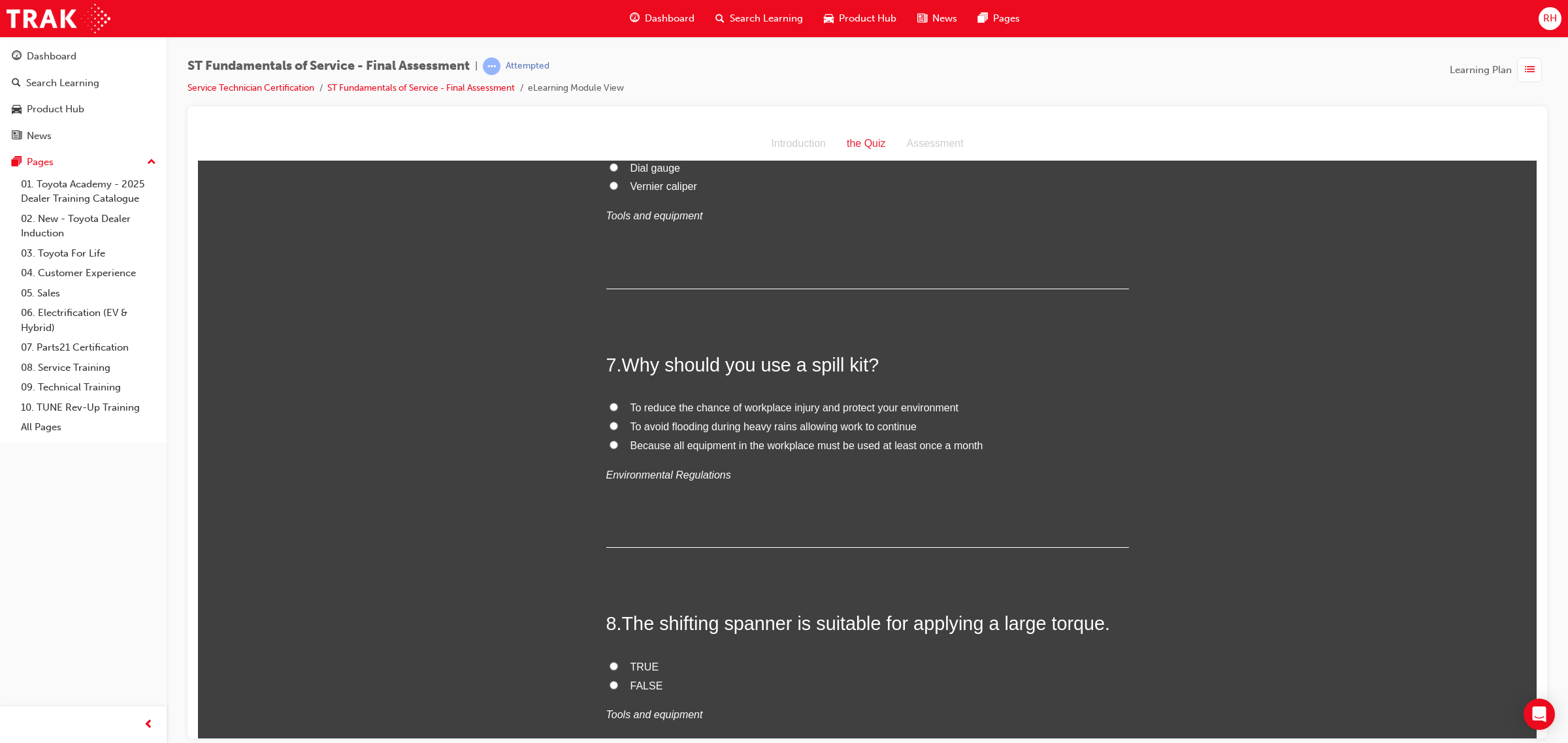
click at [795, 411] on span "To reduce the chance of workplace injury and protect your environment" at bounding box center [794, 407] width 328 height 11
click at [618, 411] on input "To reduce the chance of workplace injury and protect your environment" at bounding box center [614, 406] width 9 height 9
radio input "true"
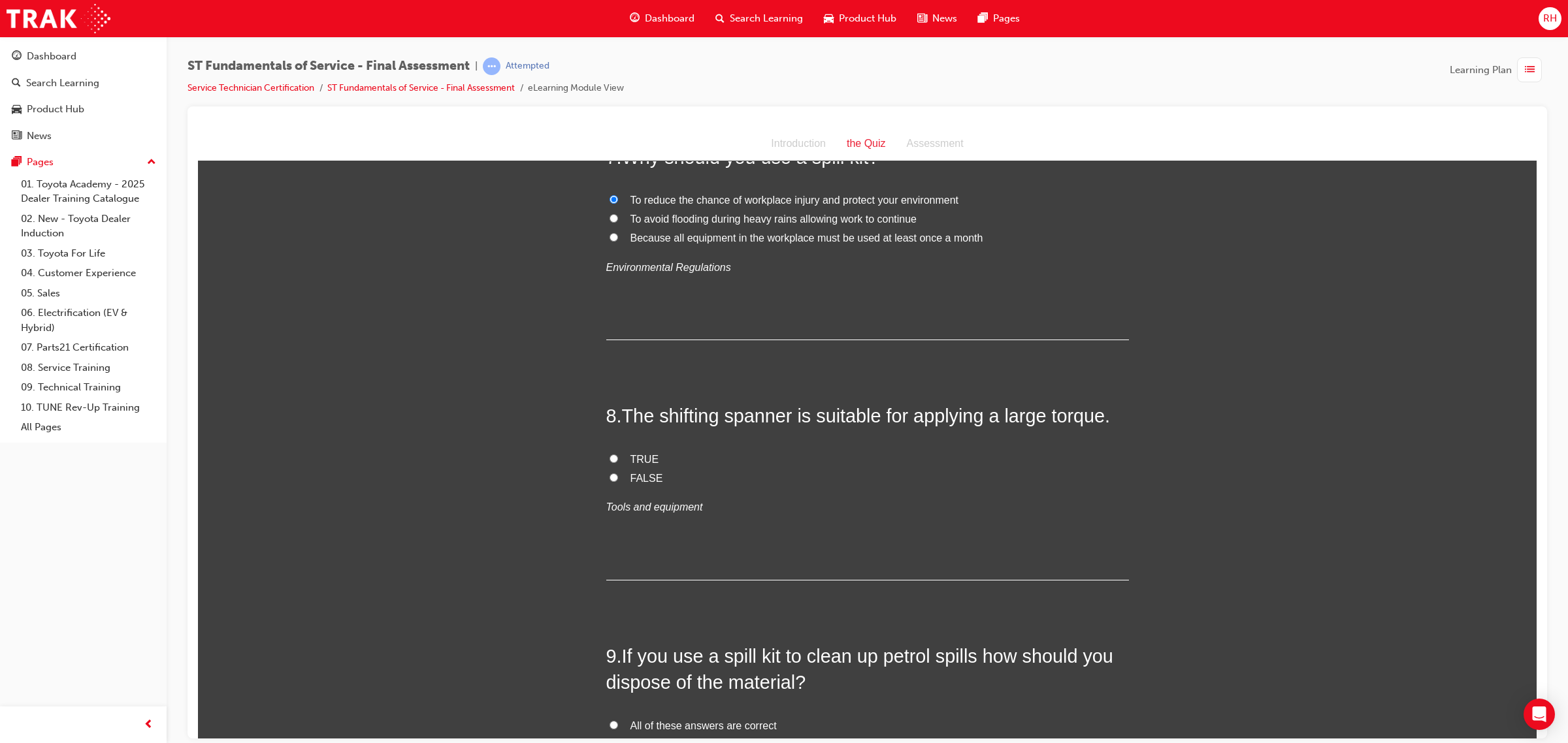
scroll to position [2122, 0]
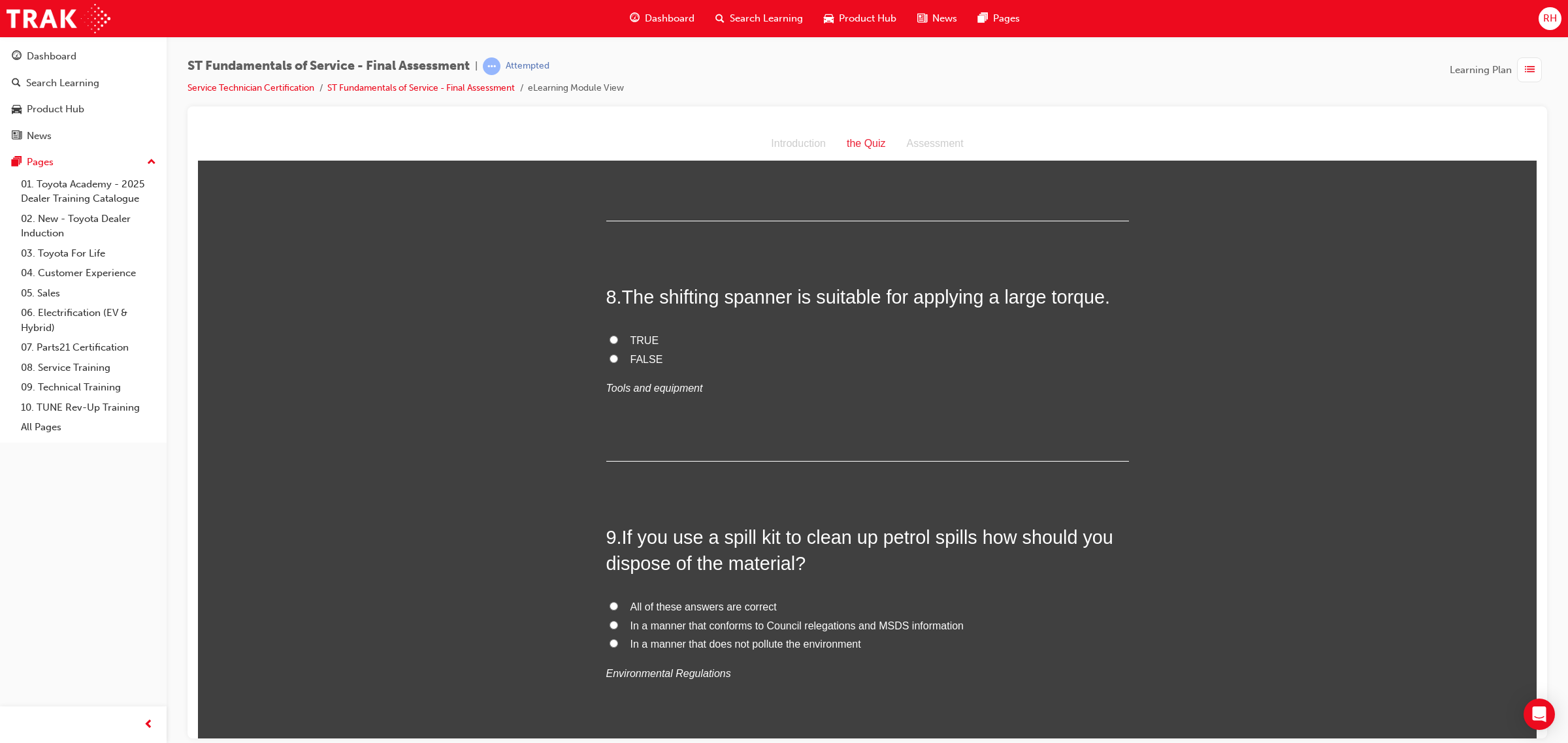
click at [630, 355] on span "FALSE" at bounding box center [646, 359] width 33 height 11
click at [618, 355] on input "FALSE" at bounding box center [614, 358] width 9 height 9
radio input "true"
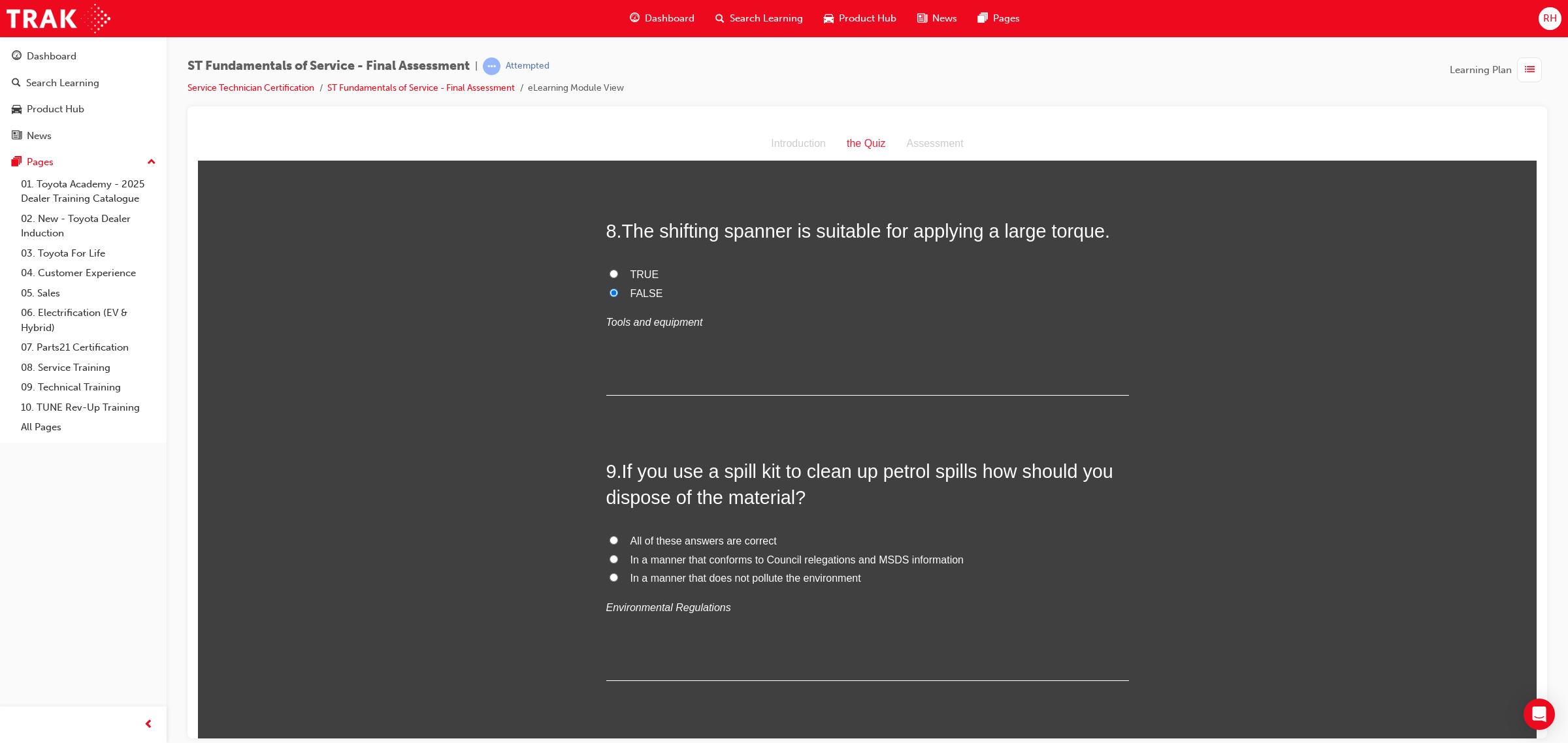
scroll to position [2285, 0]
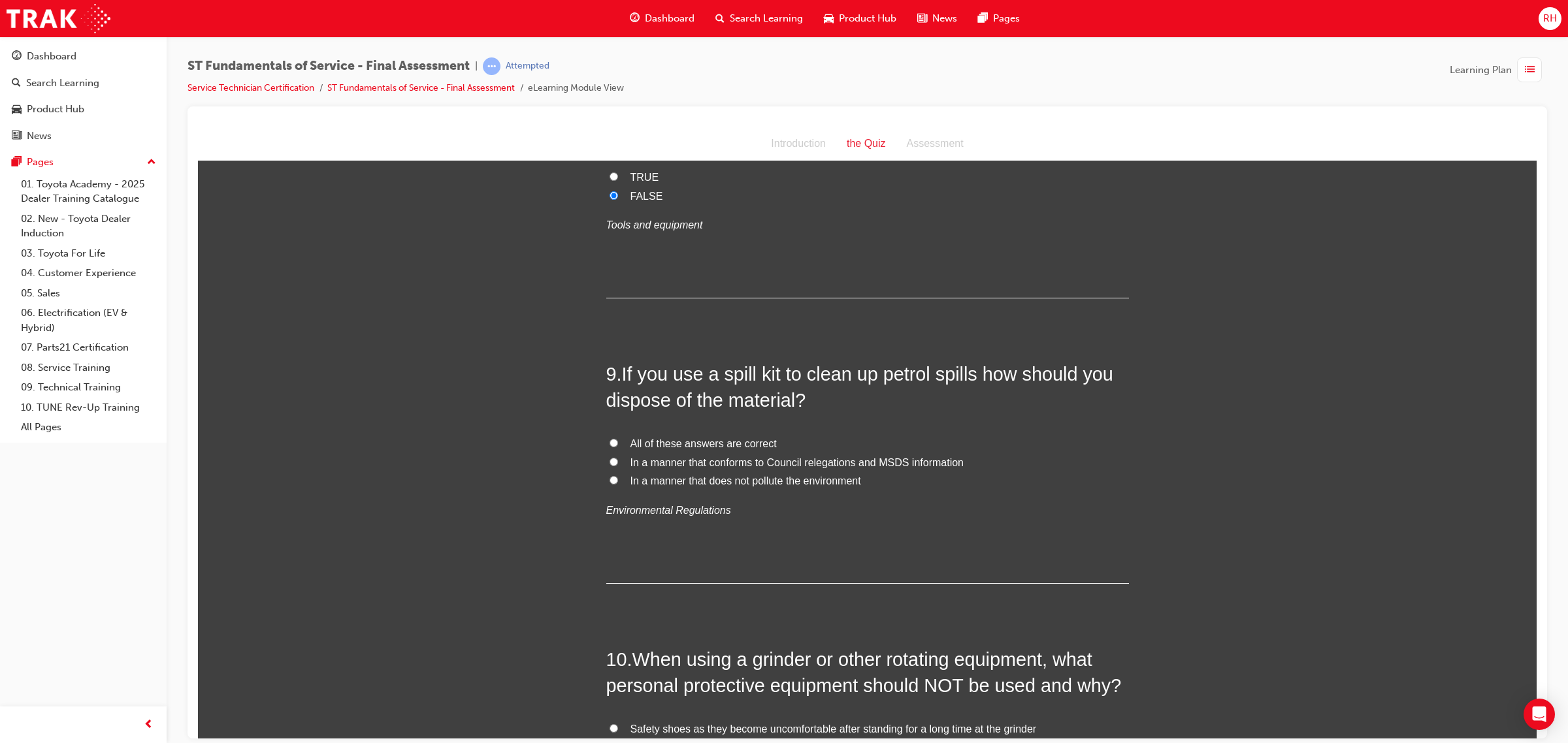
click at [690, 439] on span "All of these answers are correct" at bounding box center [703, 443] width 146 height 11
click at [618, 439] on input "All of these answers are correct" at bounding box center [614, 442] width 9 height 9
radio input "true"
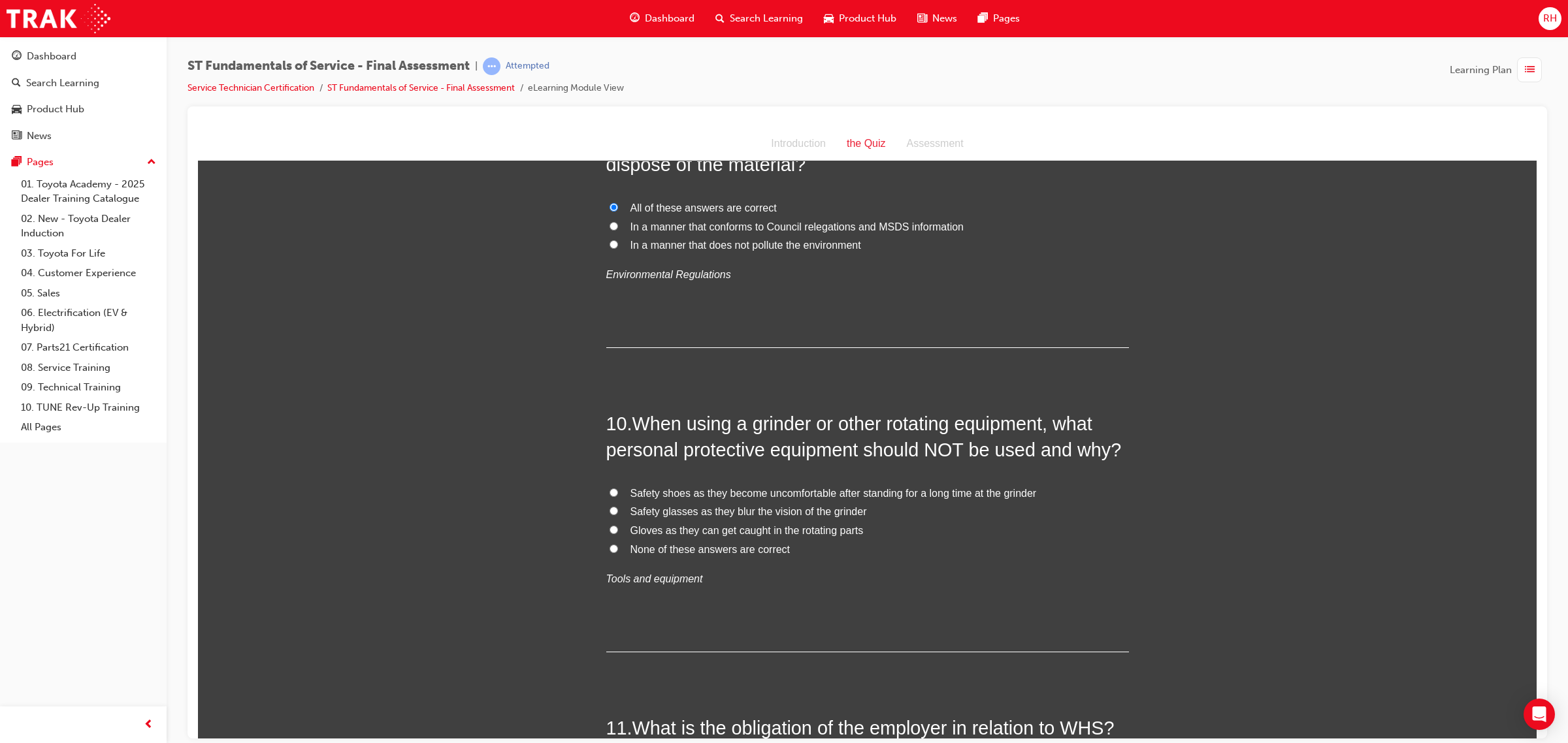
scroll to position [2530, 0]
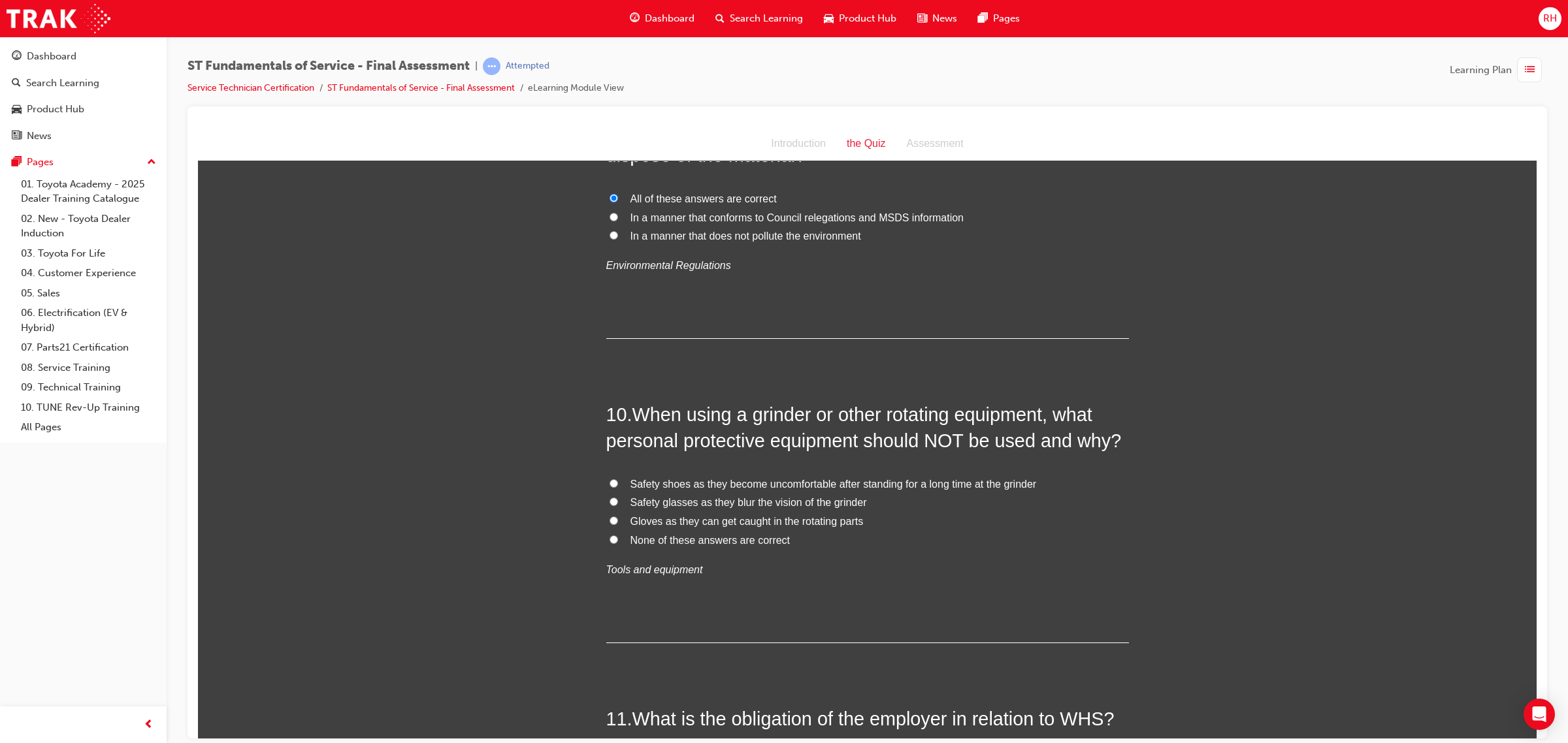
click at [724, 544] on span "None of these answers are correct" at bounding box center [710, 540] width 160 height 11
click at [618, 543] on input "None of these answers are correct" at bounding box center [614, 539] width 9 height 9
radio input "true"
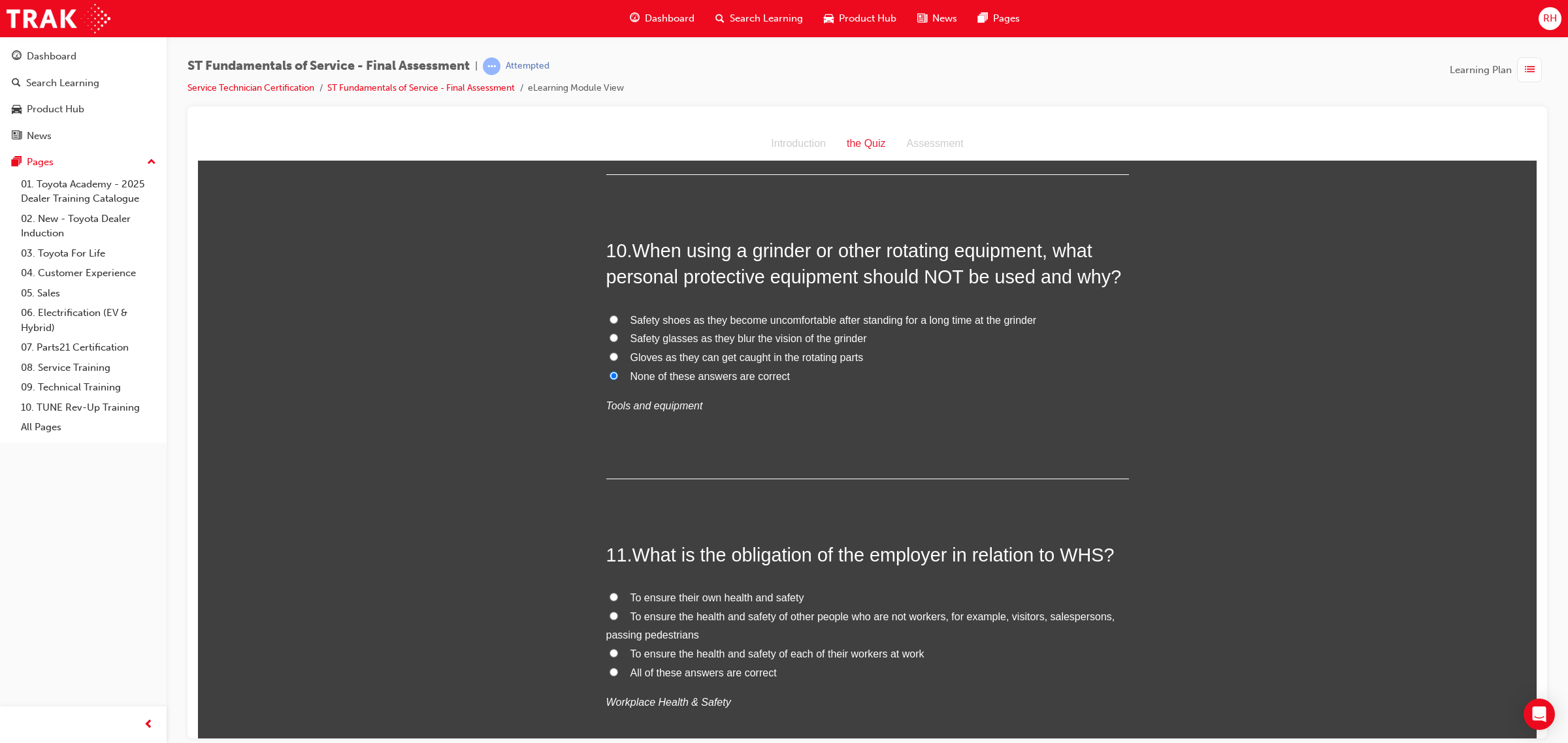
scroll to position [2938, 0]
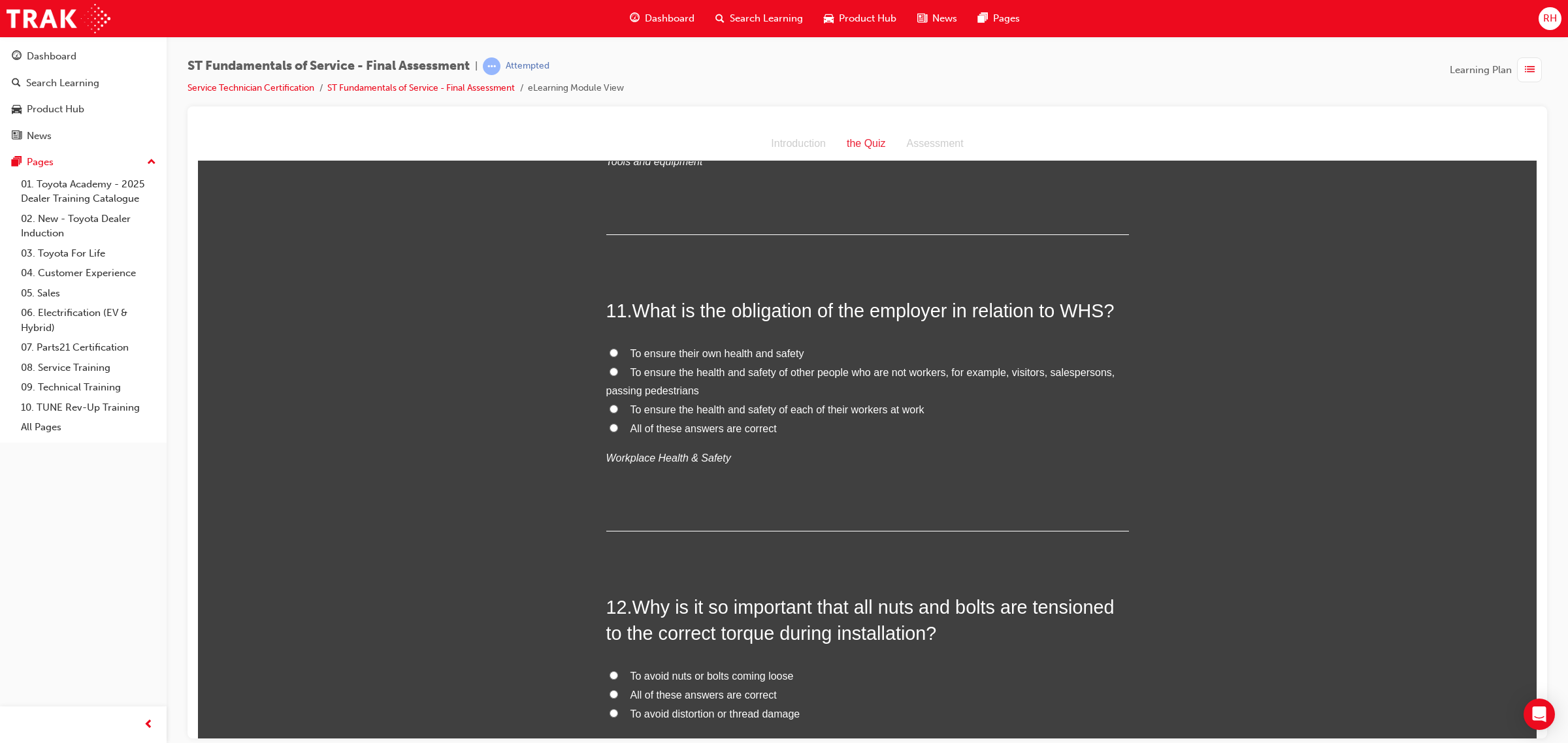
click at [754, 434] on span "All of these answers are correct" at bounding box center [703, 428] width 146 height 11
click at [618, 432] on input "All of these answers are correct" at bounding box center [614, 427] width 9 height 9
radio input "true"
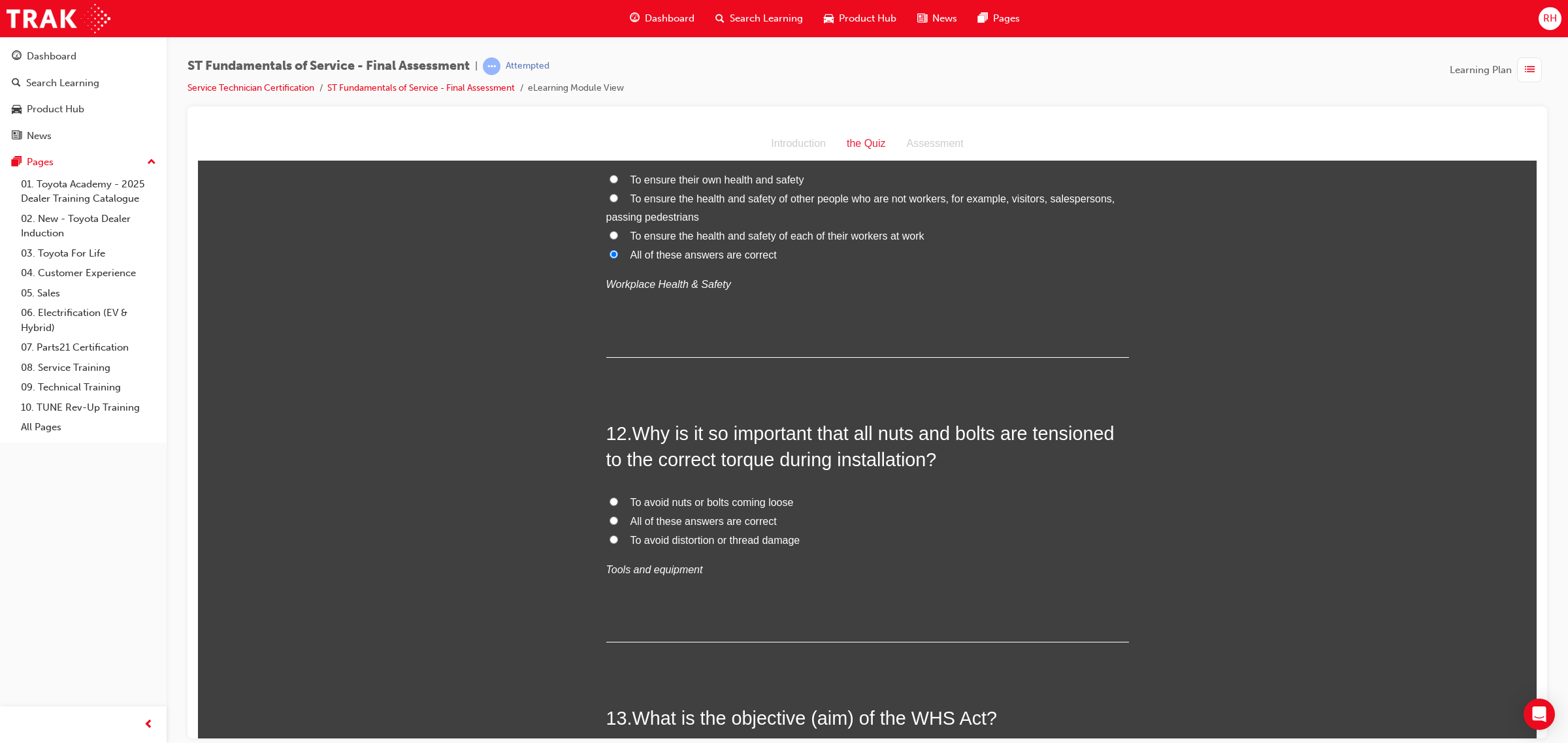
scroll to position [3184, 0]
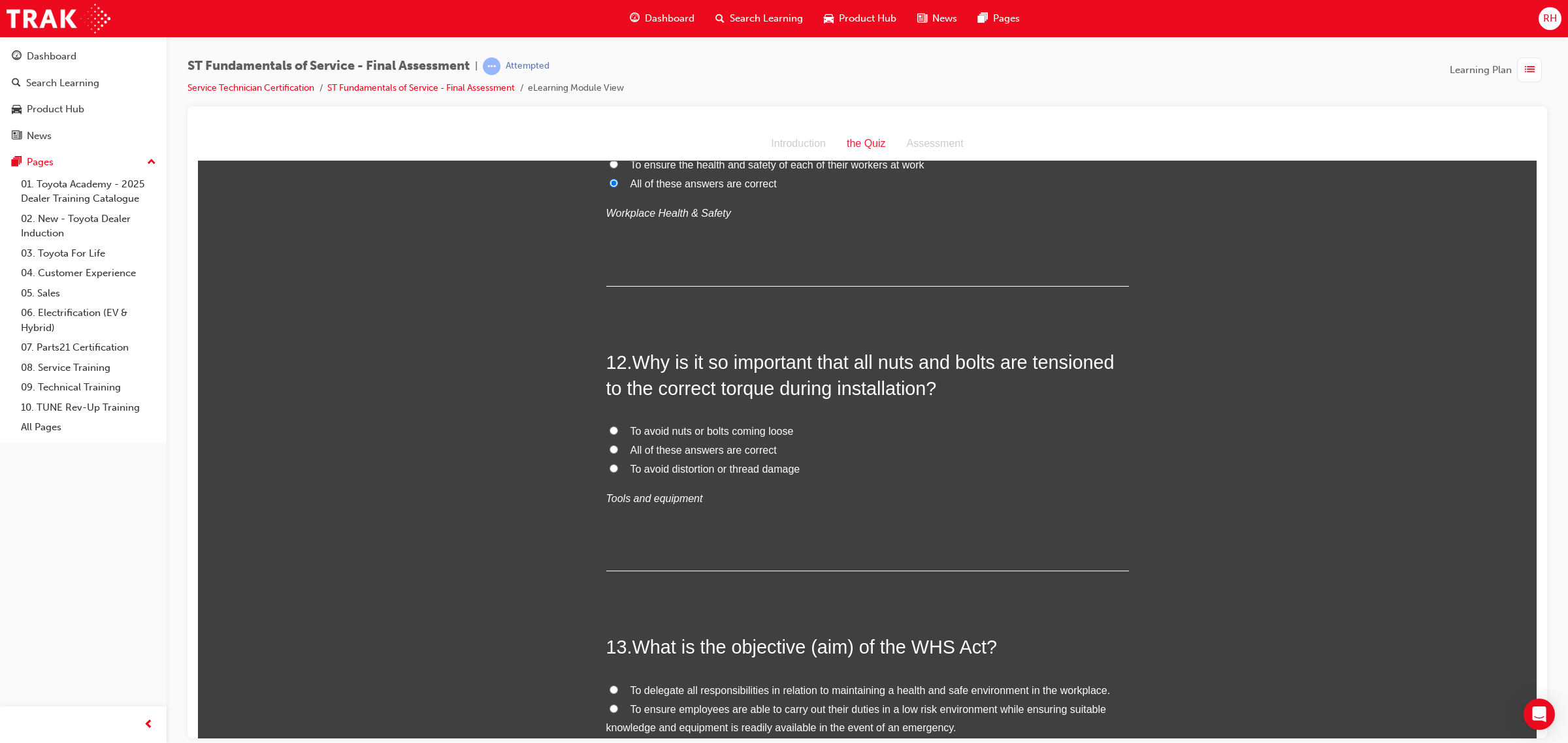
click at [726, 451] on span "All of these answers are correct" at bounding box center [703, 449] width 146 height 11
click at [618, 451] on input "All of these answers are correct" at bounding box center [614, 449] width 9 height 9
radio input "true"
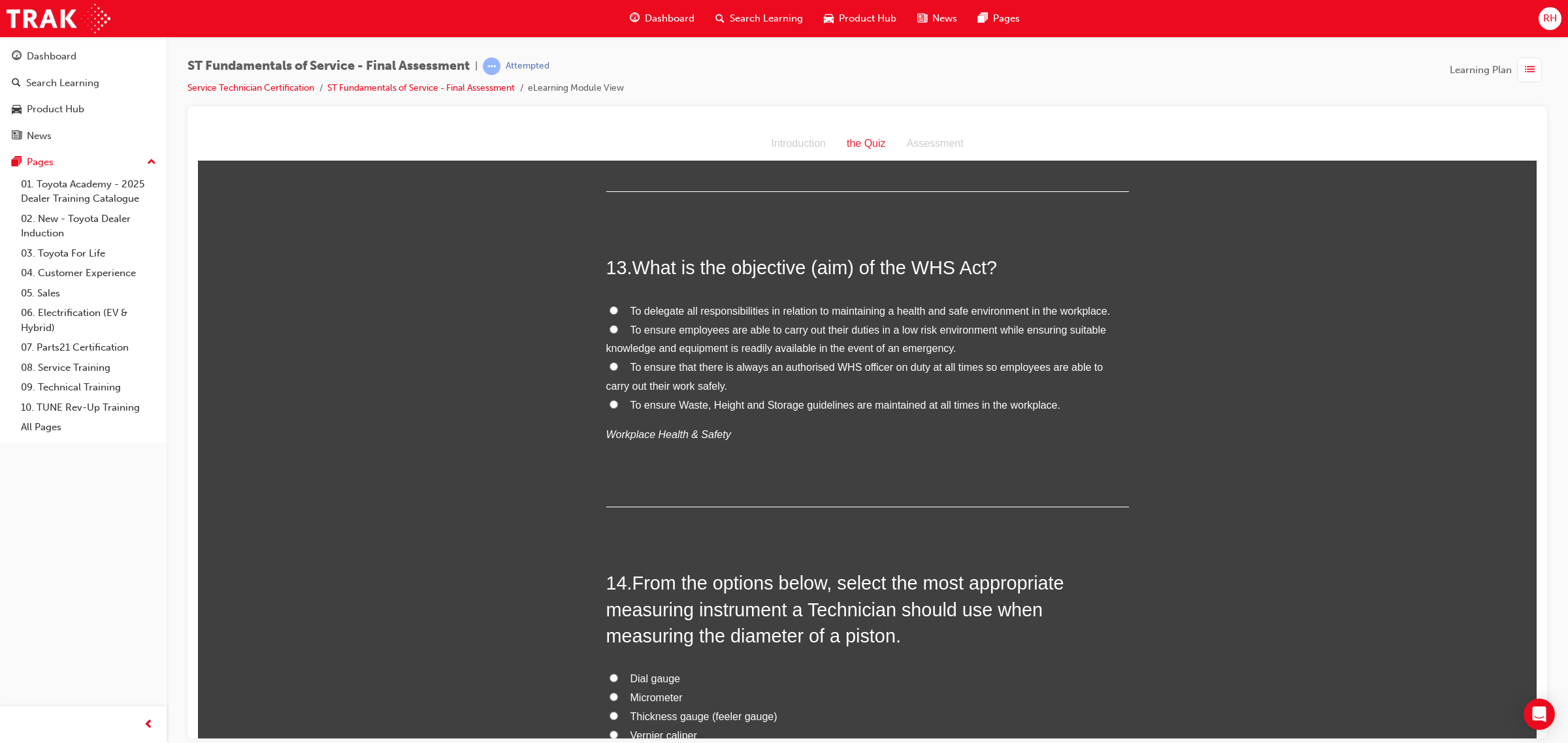
scroll to position [3592, 0]
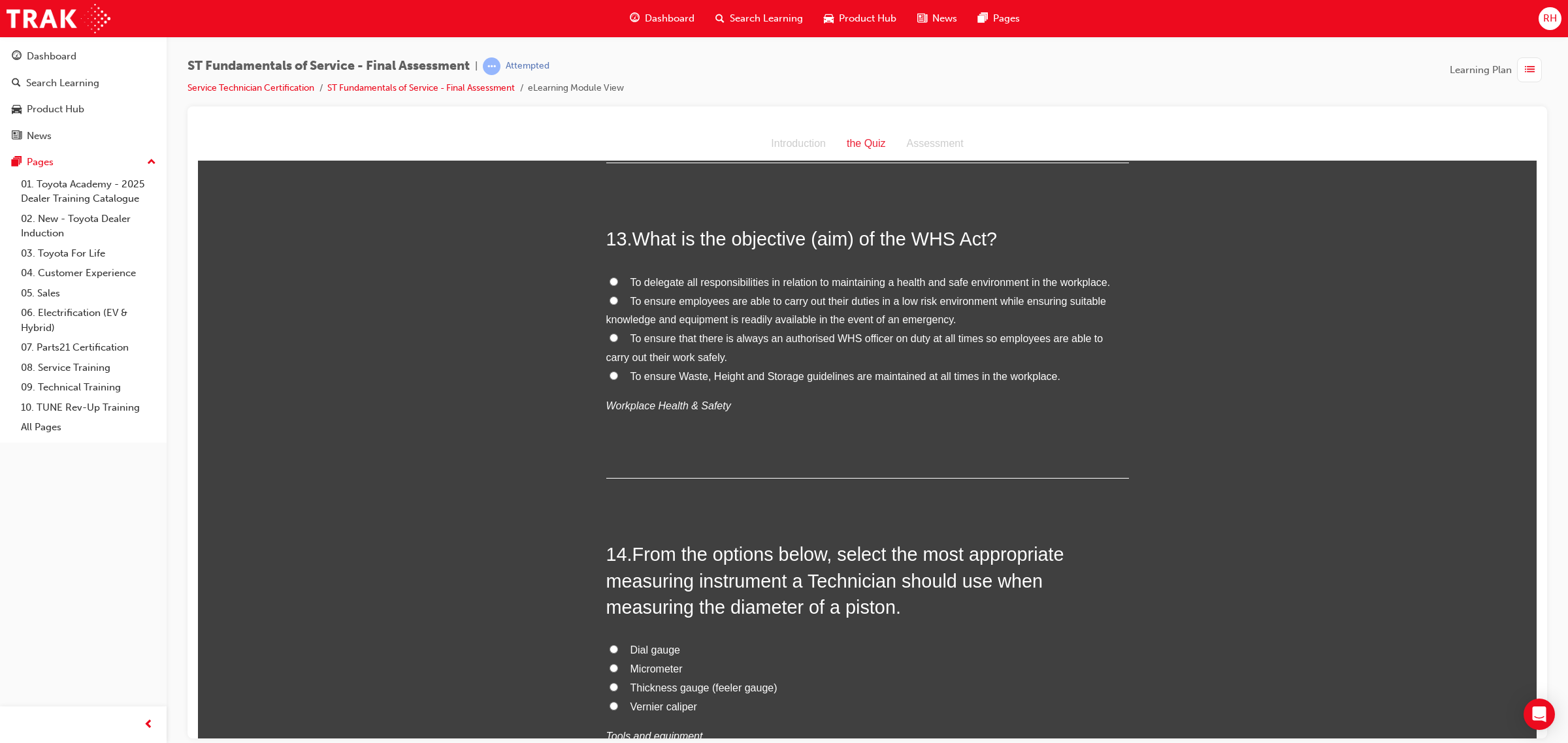
click at [655, 278] on span "To delegate all responsibilities in relation to maintaining a health and safe e…" at bounding box center [870, 281] width 480 height 11
click at [618, 278] on input "To delegate all responsibilities in relation to maintaining a health and safe e…" at bounding box center [614, 281] width 9 height 9
radio input "true"
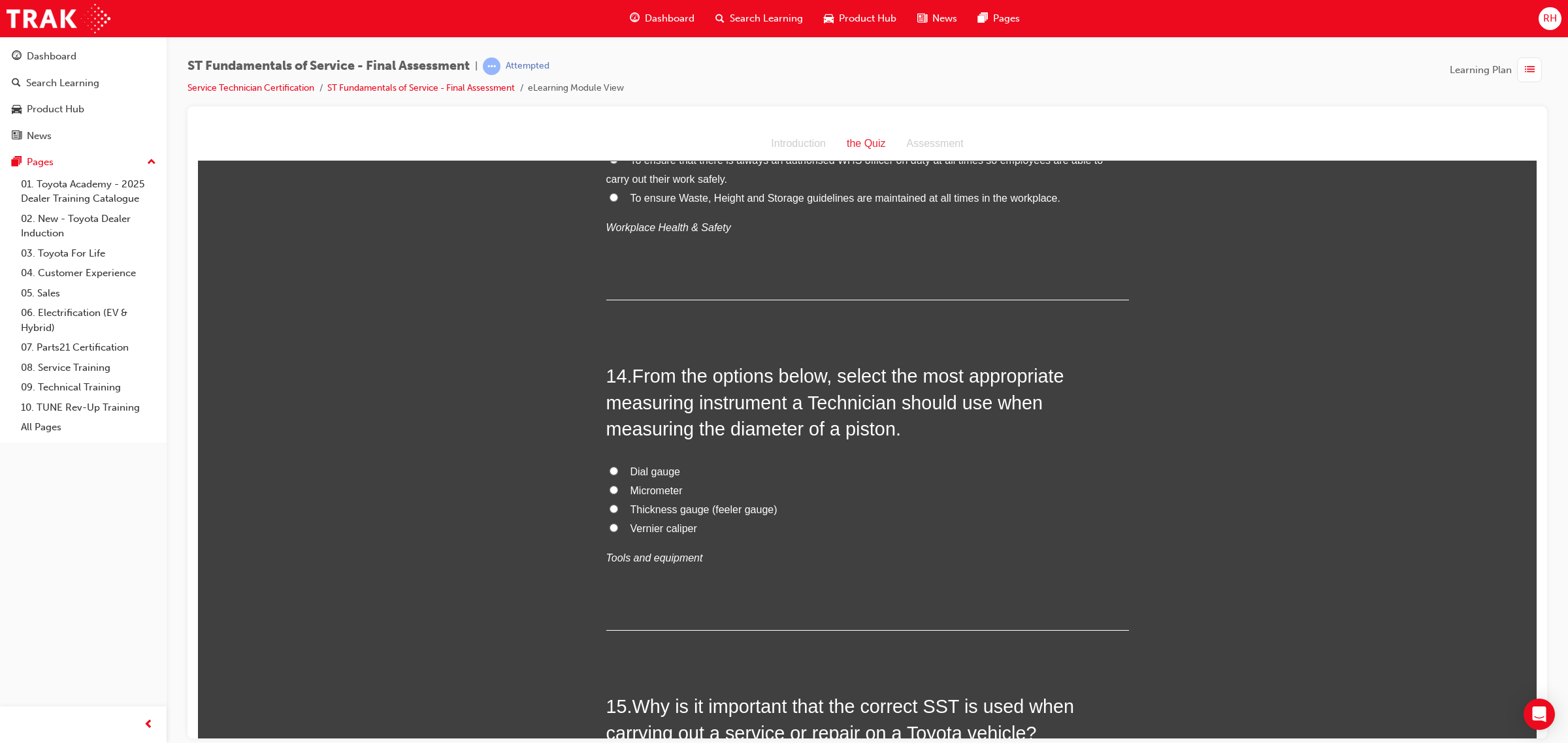
scroll to position [3836, 0]
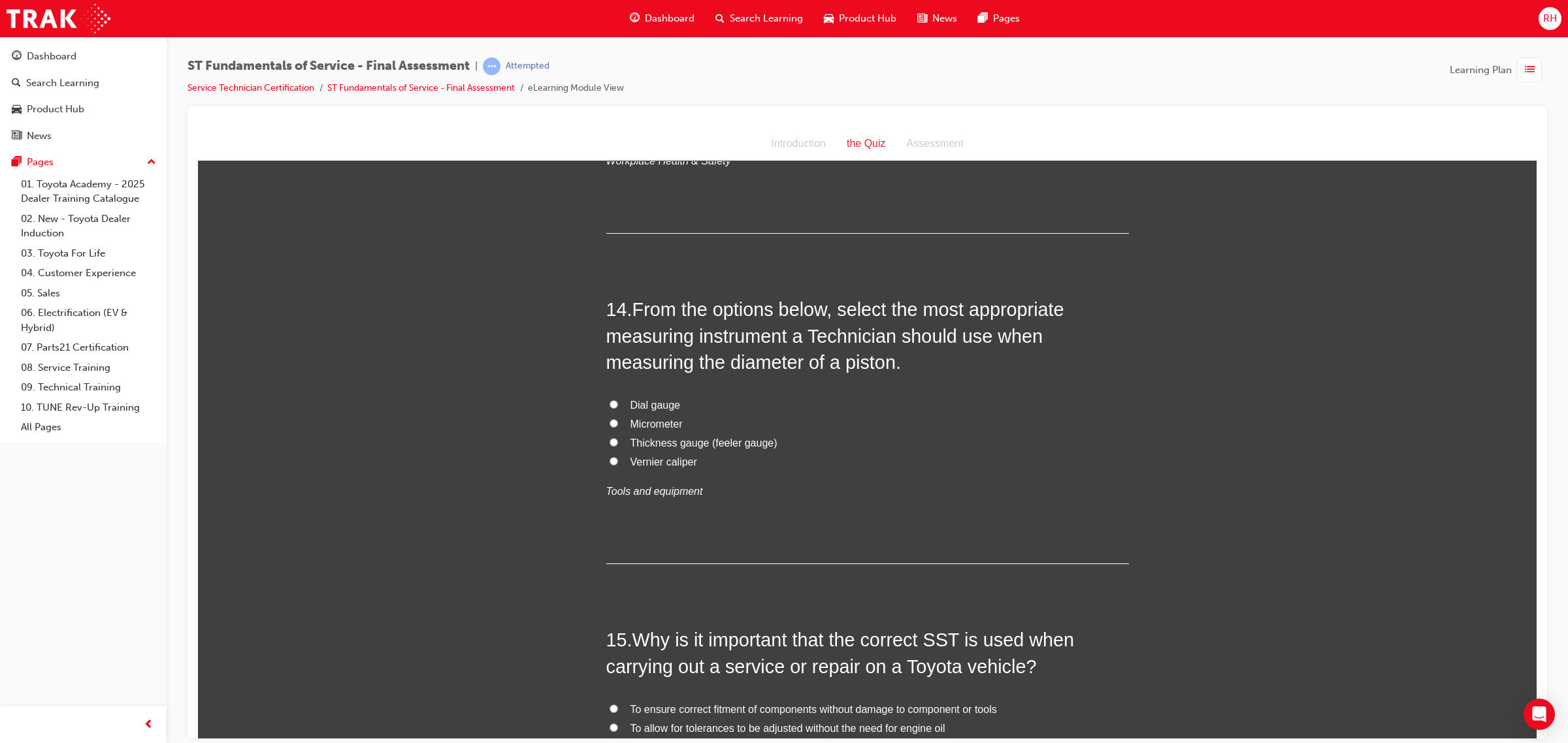
click at [656, 466] on span "Vernier caliper" at bounding box center [663, 461] width 66 height 11
click at [618, 465] on input "Vernier caliper" at bounding box center [614, 460] width 9 height 9
radio input "true"
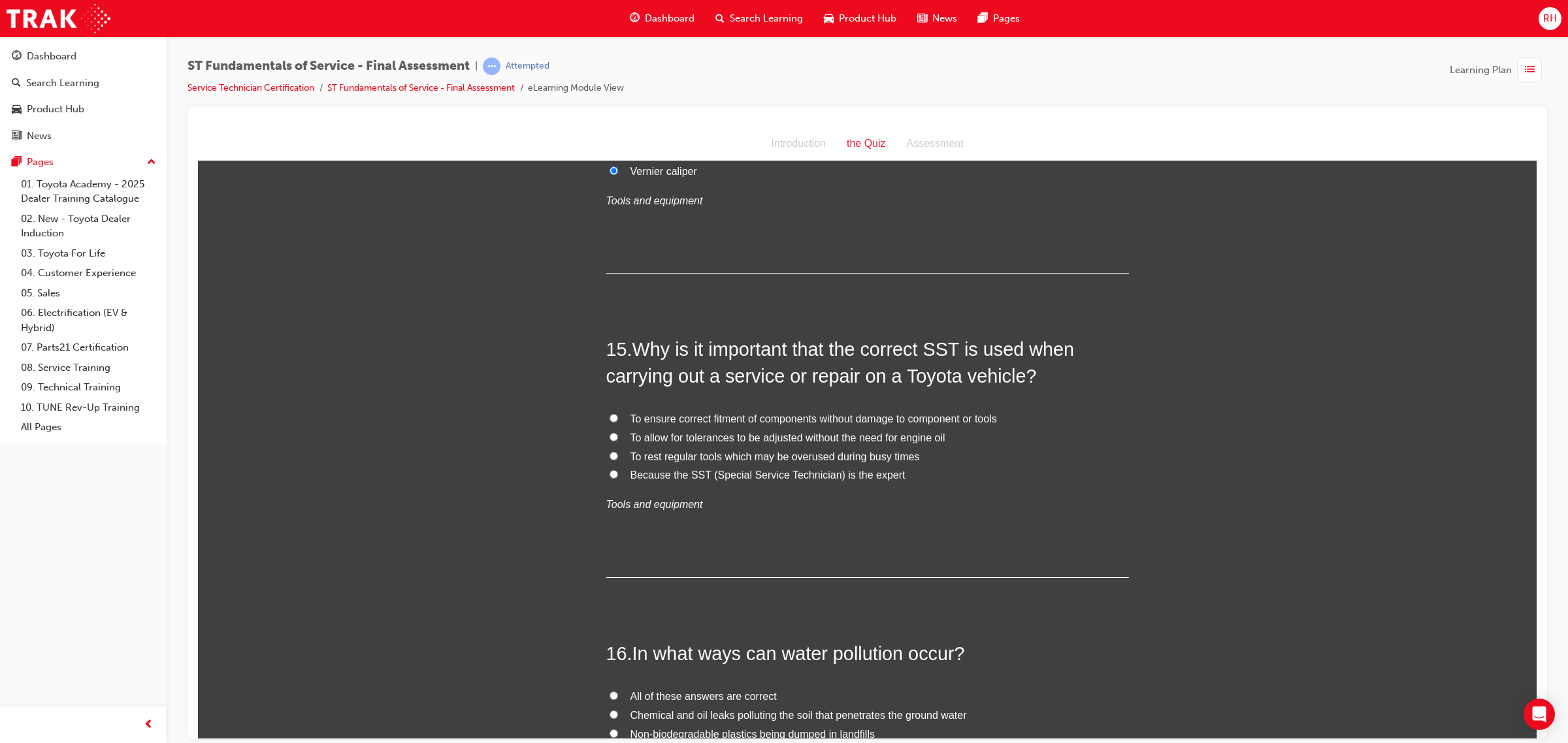
scroll to position [4162, 0]
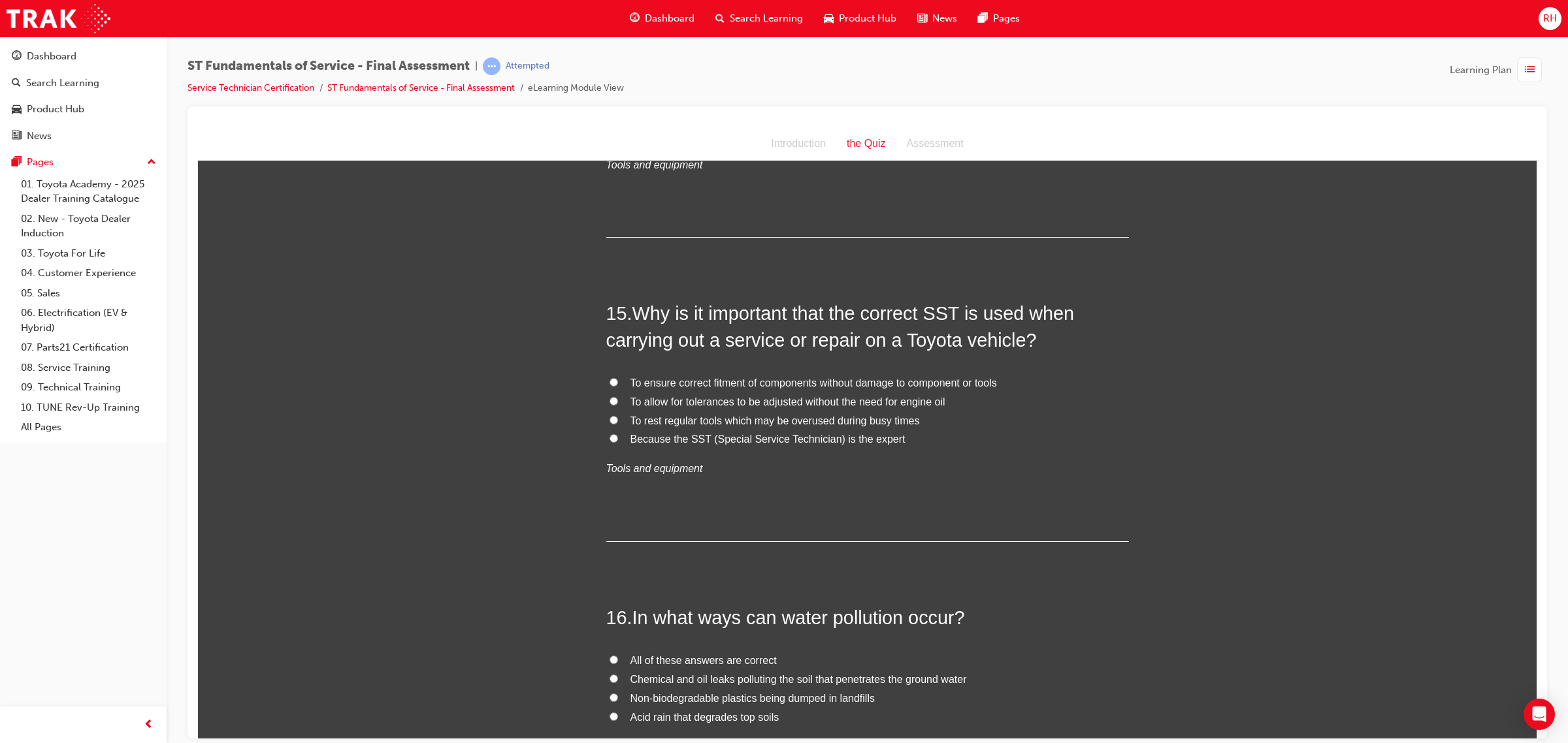
click at [717, 380] on span "To ensure correct fitment of components without damage to component or tools" at bounding box center [813, 382] width 366 height 11
click at [618, 380] on input "To ensure correct fitment of components without damage to component or tools" at bounding box center [614, 382] width 9 height 9
radio input "true"
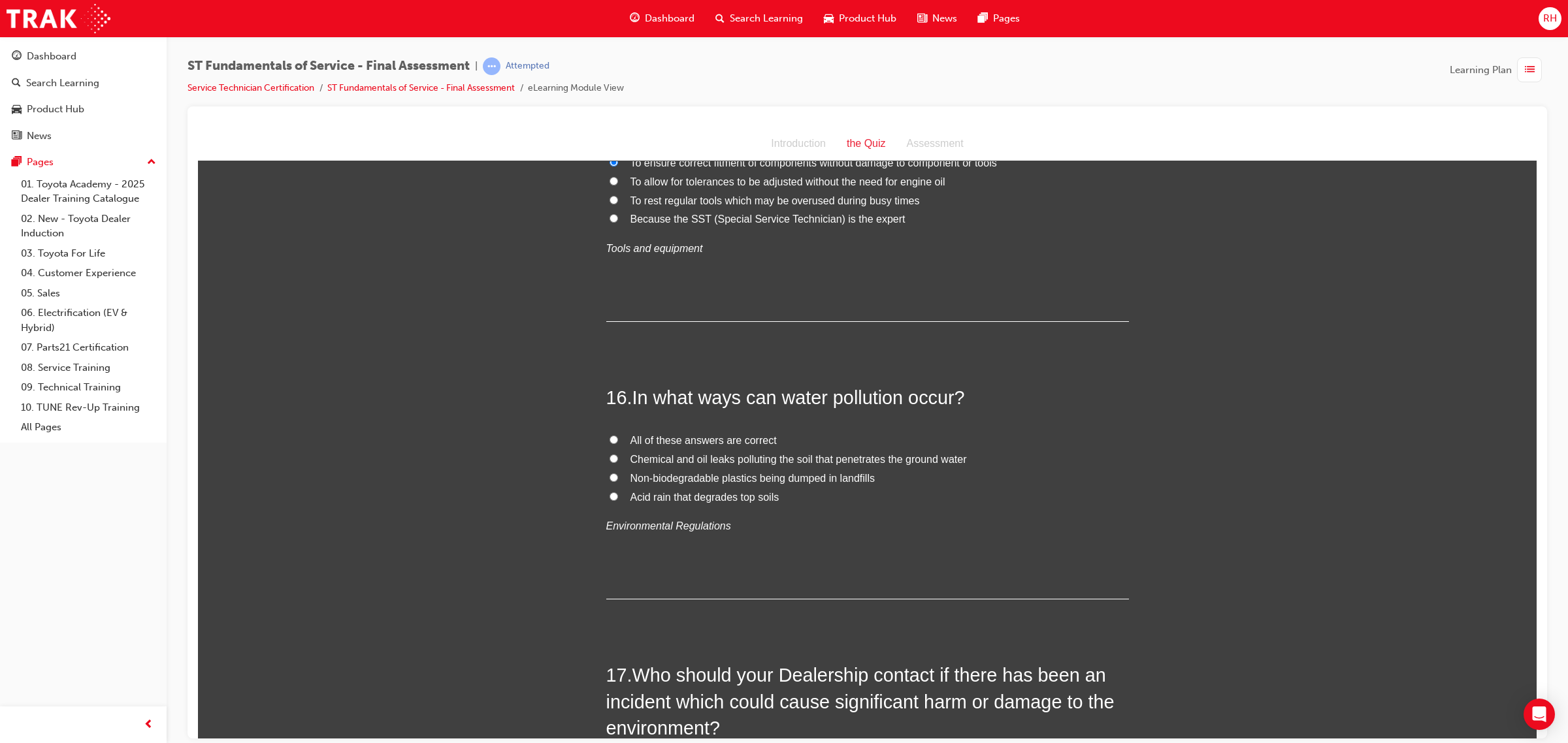
scroll to position [4408, 0]
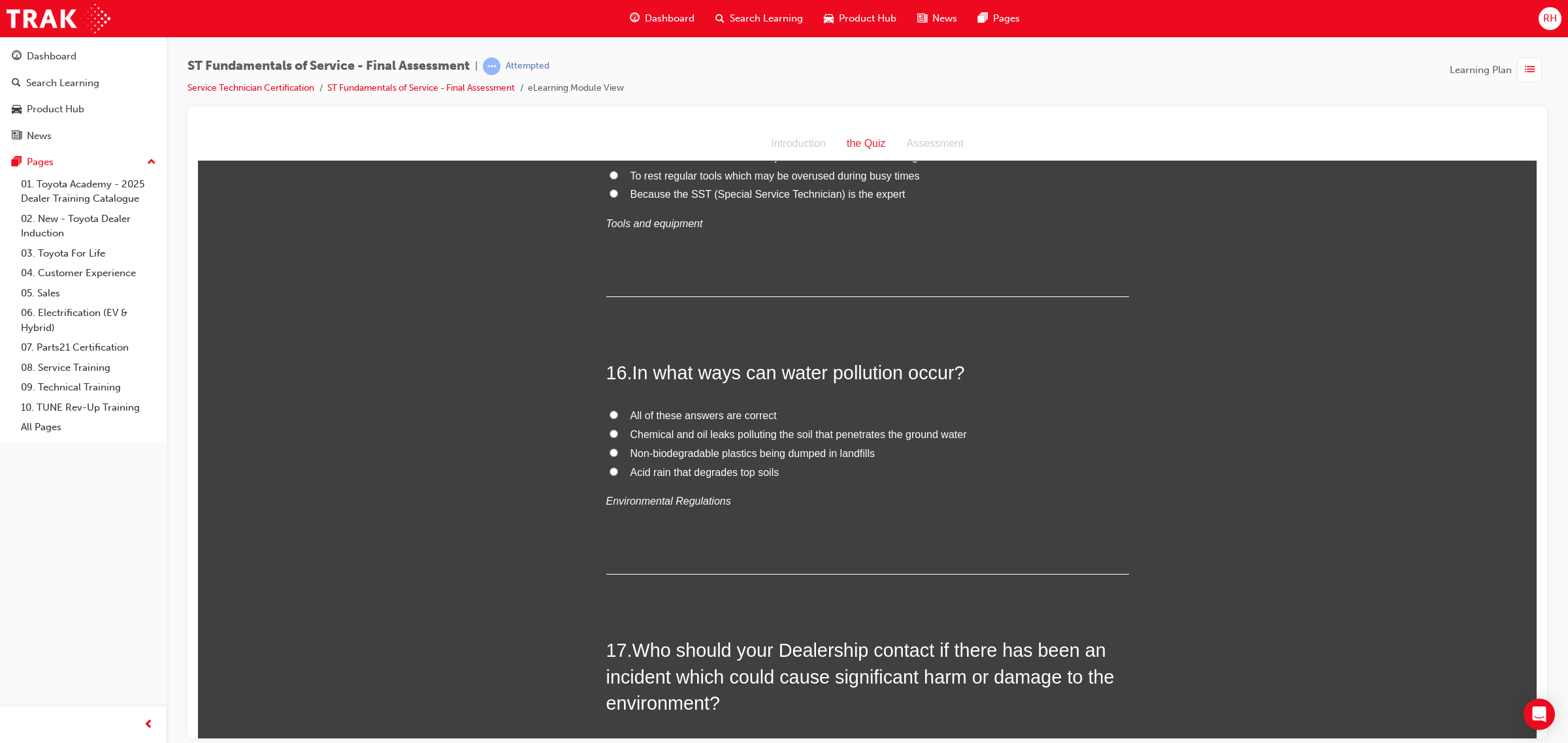
click at [654, 418] on span "All of these answers are correct" at bounding box center [703, 415] width 146 height 11
click at [618, 418] on input "All of these answers are correct" at bounding box center [614, 414] width 9 height 9
radio input "true"
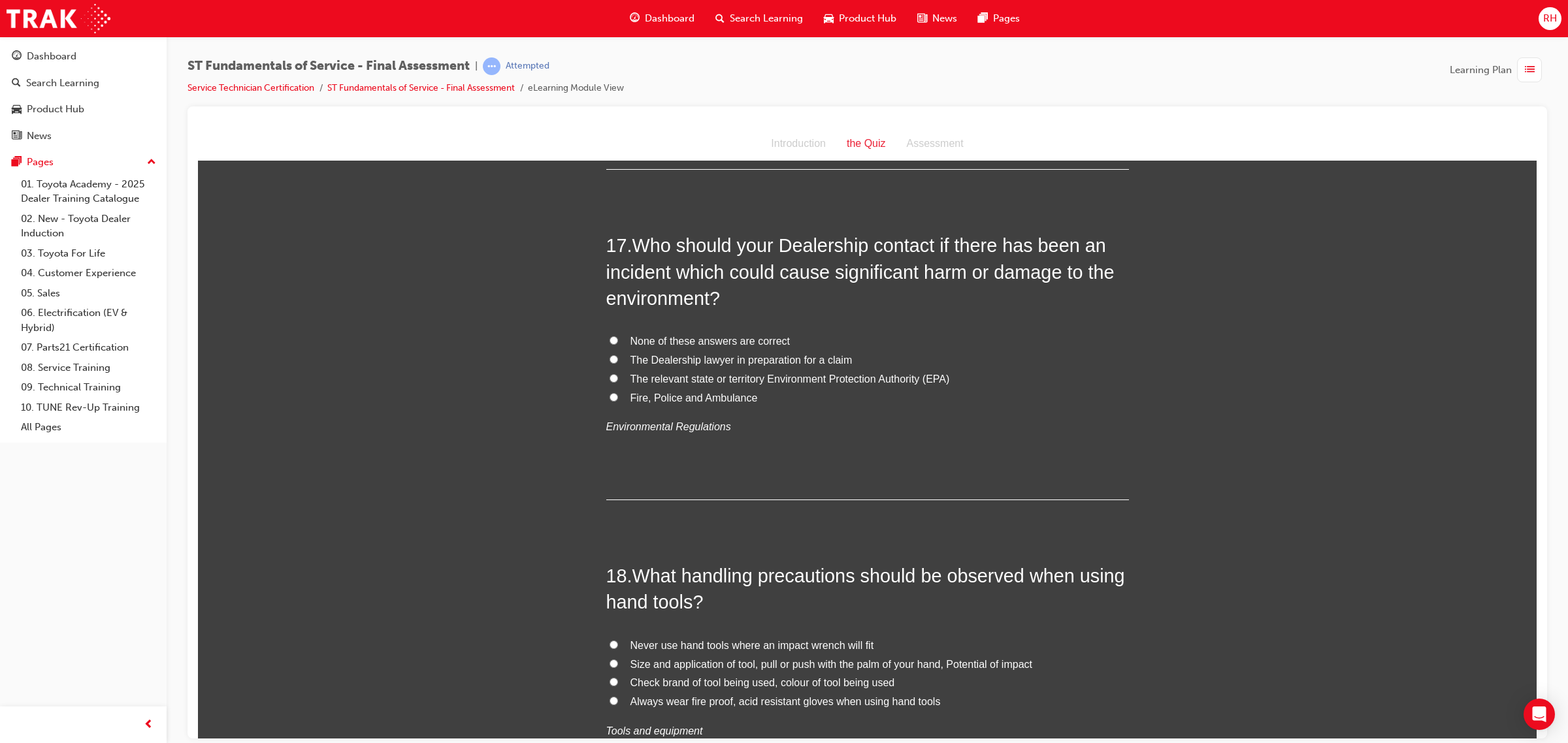
scroll to position [4816, 0]
click at [667, 339] on span "None of these answers are correct" at bounding box center [710, 337] width 160 height 11
click at [618, 339] on input "None of these answers are correct" at bounding box center [614, 336] width 9 height 9
radio input "true"
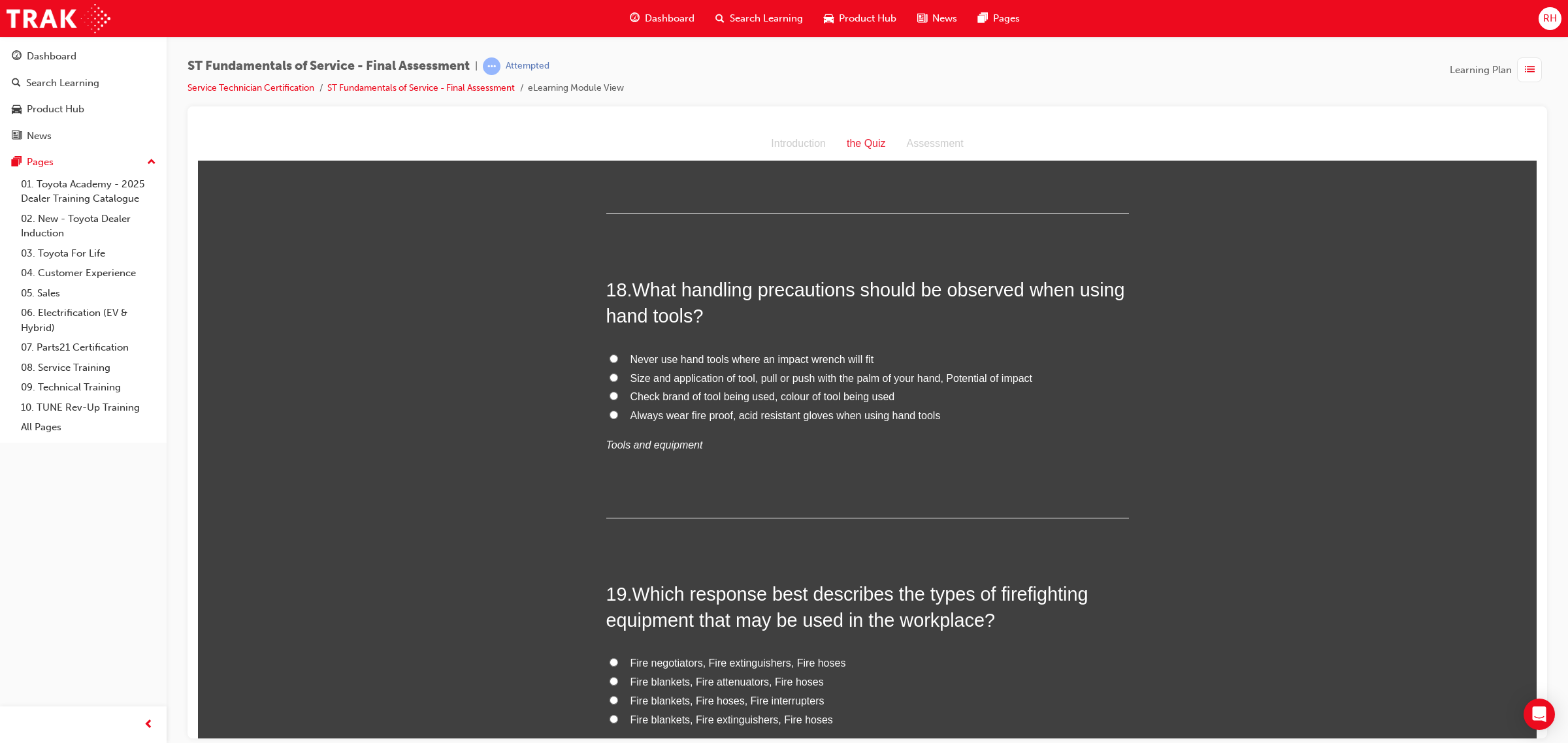
scroll to position [5142, 0]
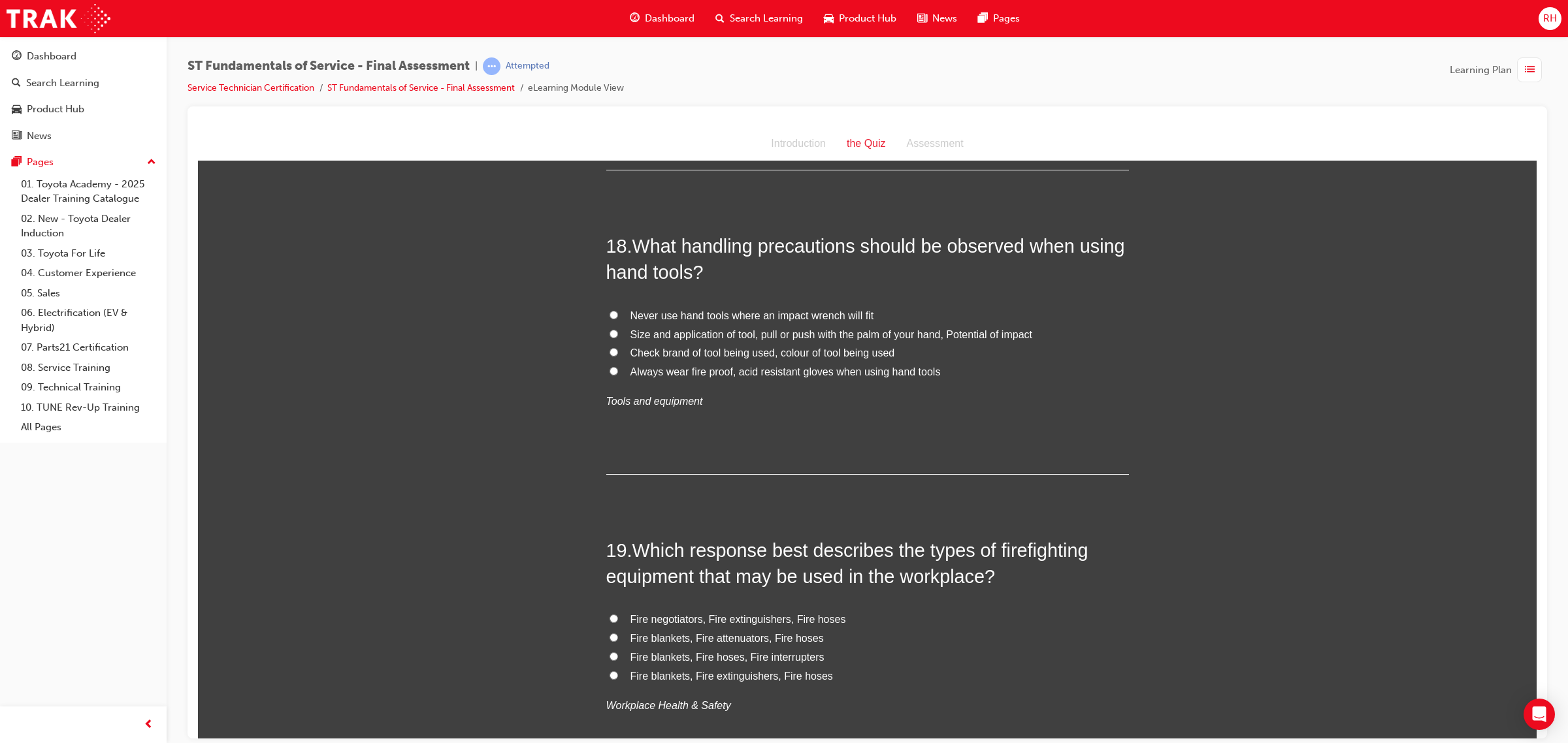
click at [749, 336] on span "Size and application of tool, pull or push with the palm of your hand, Potentia…" at bounding box center [831, 334] width 401 height 11
click at [618, 336] on input "Size and application of tool, pull or push with the palm of your hand, Potentia…" at bounding box center [614, 333] width 9 height 9
radio input "true"
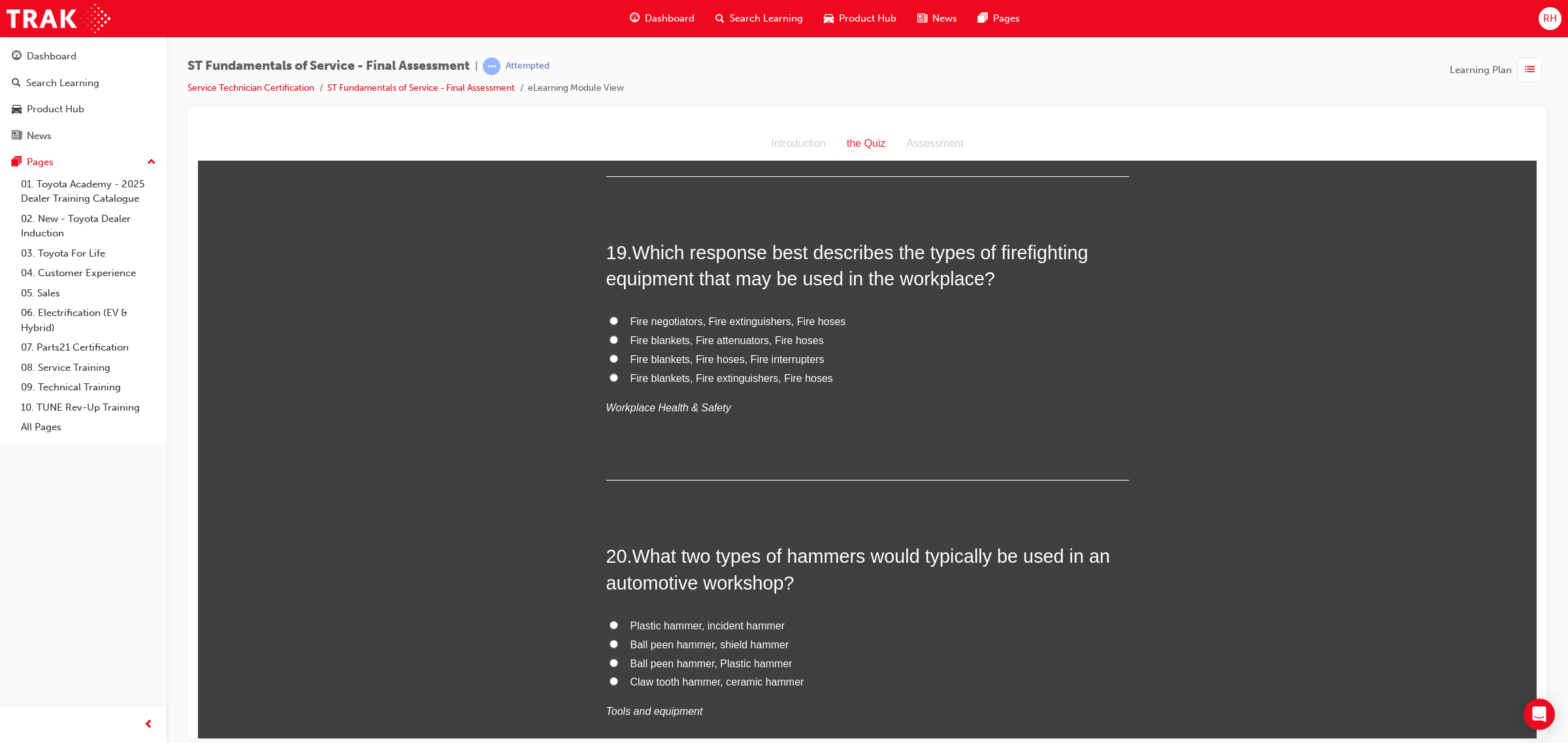
scroll to position [5440, 0]
click at [610, 378] on input "Fire blankets, Fire extinguishers, Fire hoses" at bounding box center [614, 376] width 9 height 9
radio input "true"
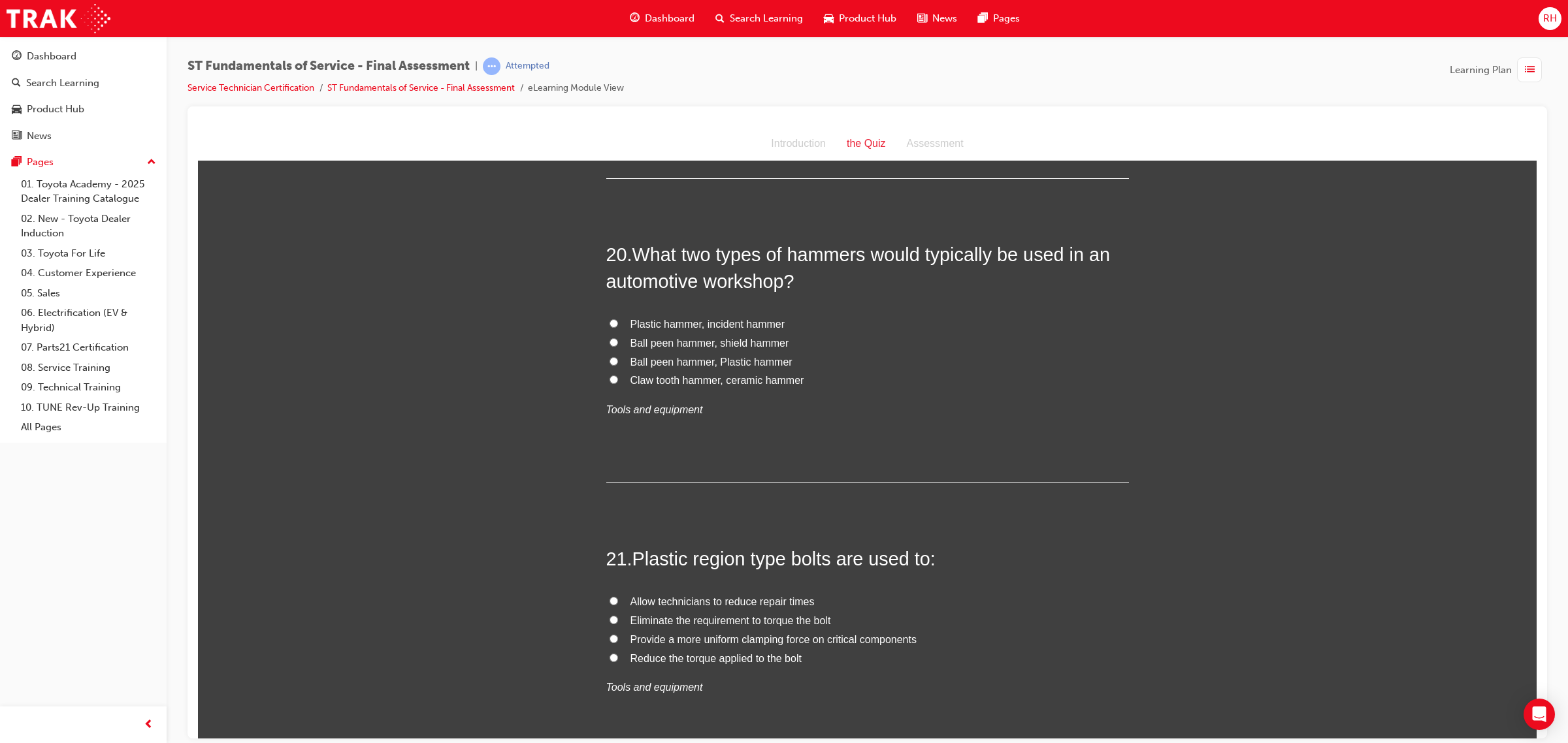
scroll to position [5767, 0]
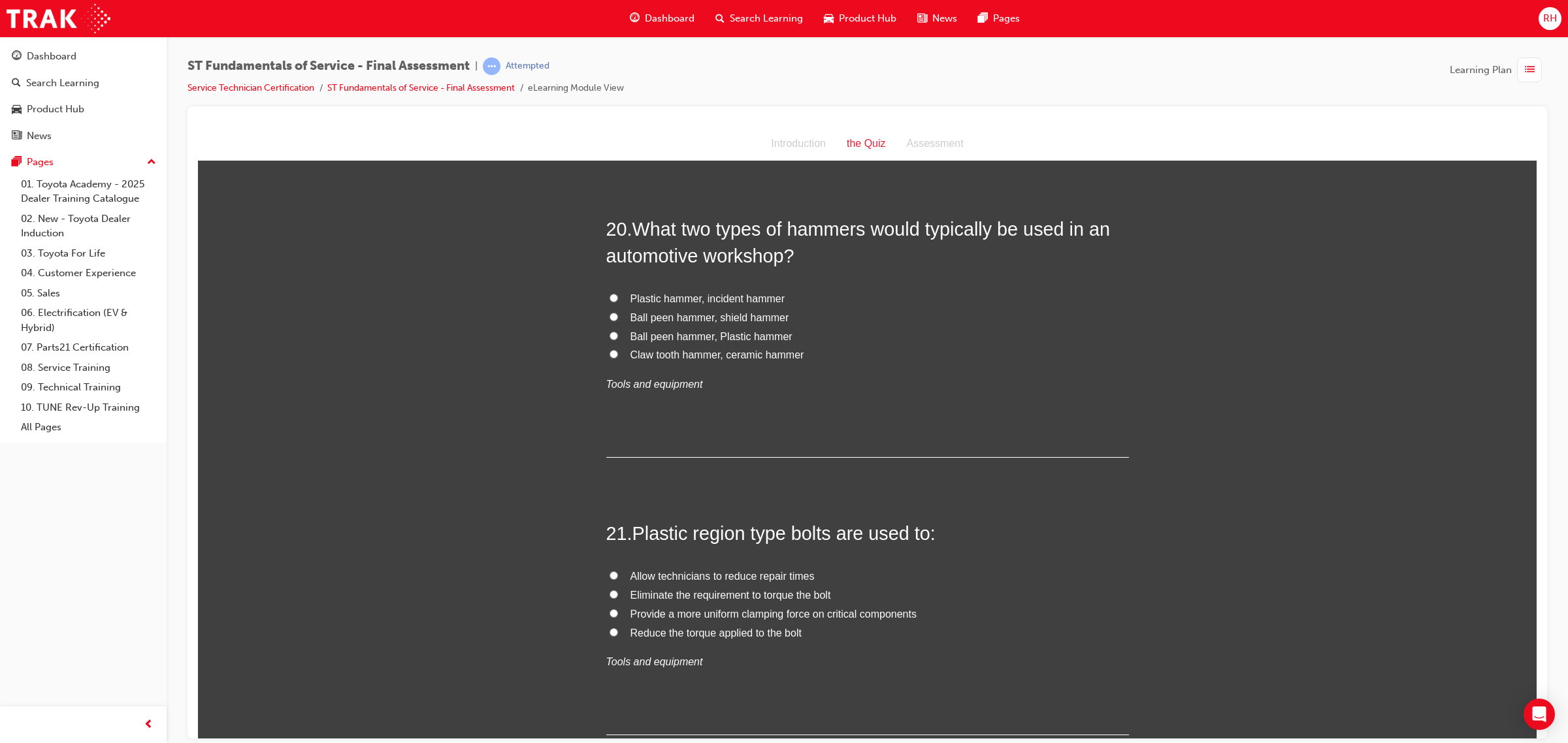
click at [610, 339] on input "Ball peen hammer, Plastic hammer" at bounding box center [614, 335] width 9 height 9
radio input "true"
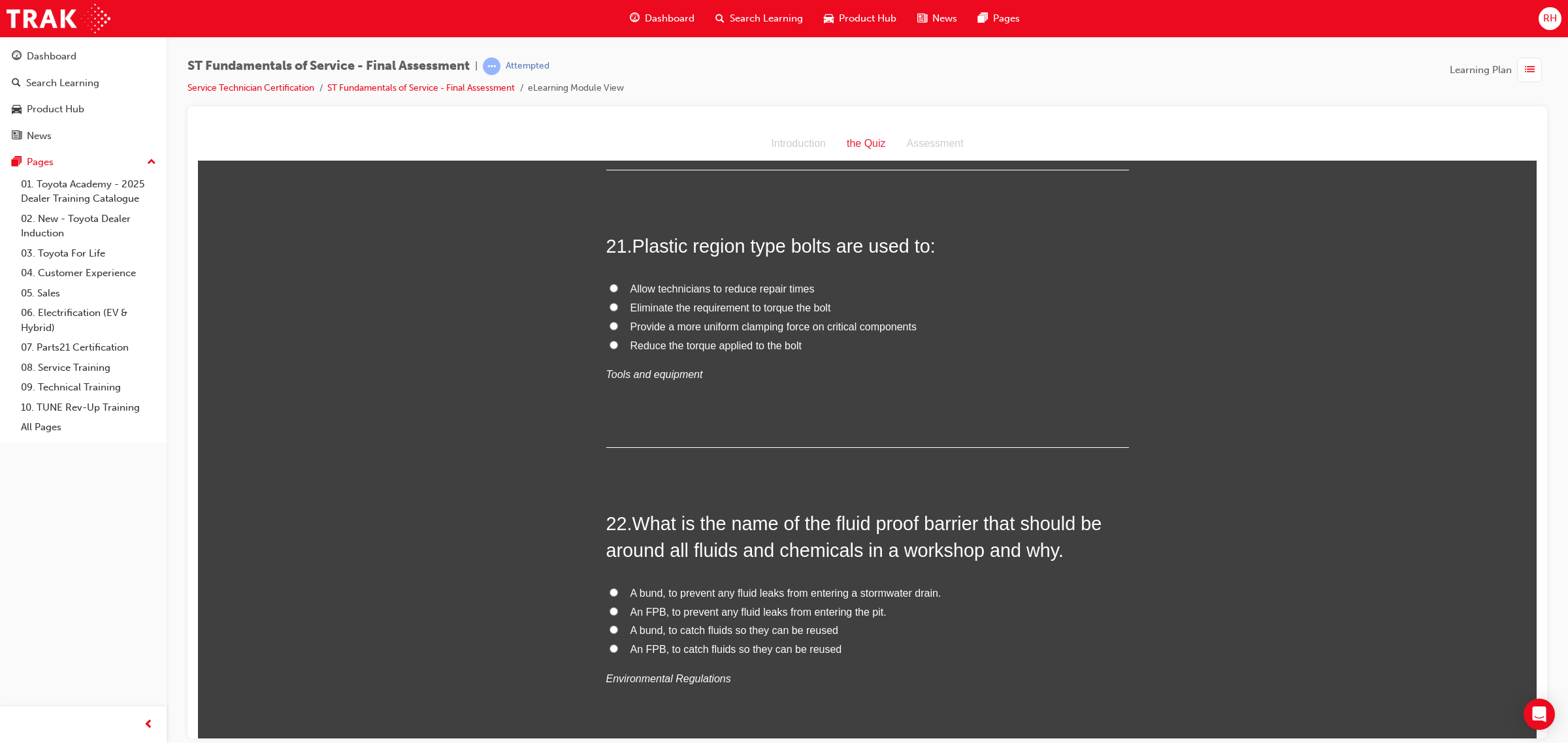
scroll to position [6012, 0]
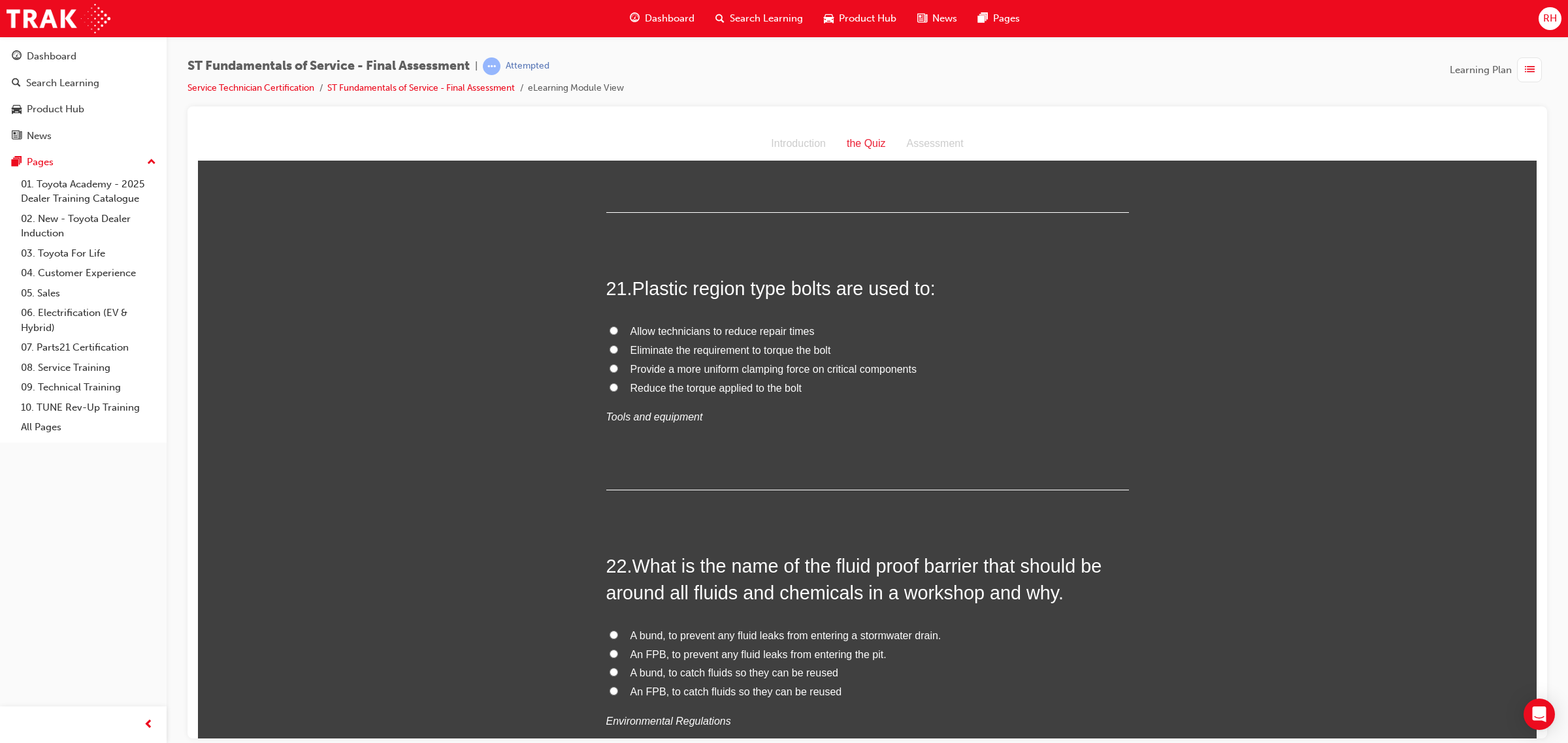
click at [745, 351] on span "Eliminate the requirement to torque the bolt" at bounding box center [730, 350] width 201 height 11
click at [618, 351] on input "Eliminate the requirement to torque the bolt" at bounding box center [614, 349] width 9 height 9
radio input "true"
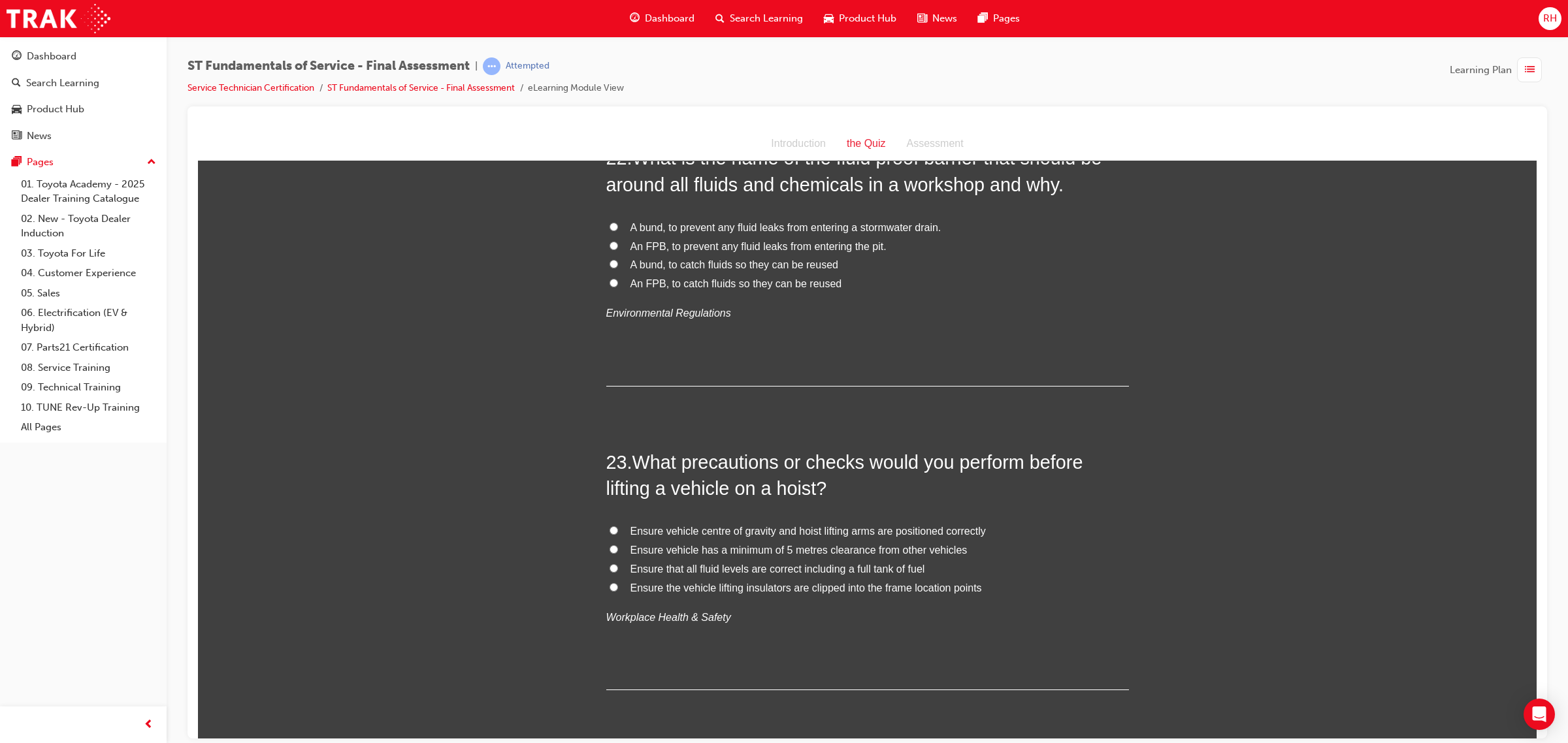
scroll to position [6339, 0]
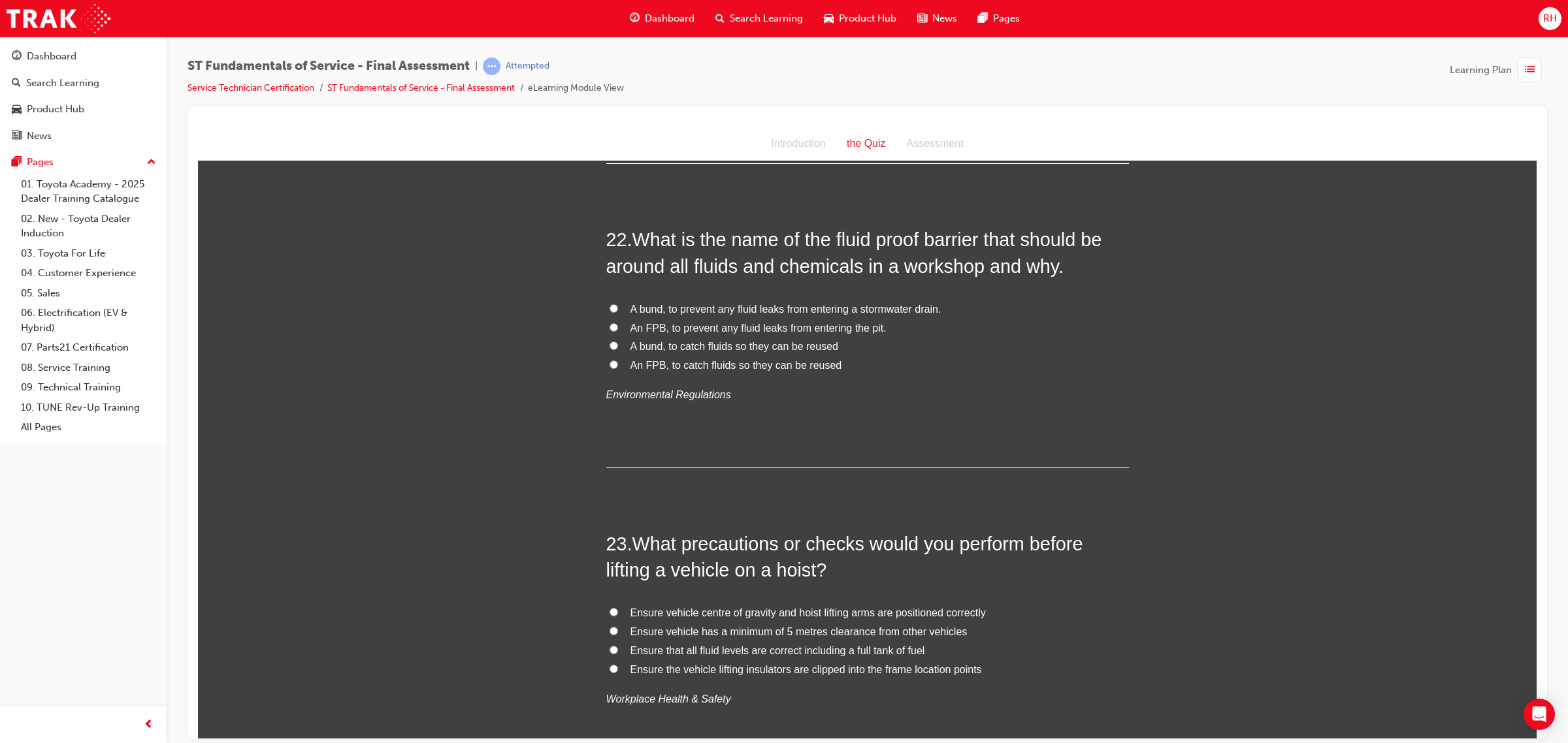
click at [606, 342] on label "A bund, to catch fluids so they can be reused" at bounding box center [867, 346] width 523 height 19
click at [610, 342] on input "A bund, to catch fluids so they can be reused" at bounding box center [614, 345] width 9 height 9
radio input "true"
click at [610, 331] on input "An FPB, to prevent any fluid leaks from entering the pit." at bounding box center [614, 327] width 9 height 9
radio input "true"
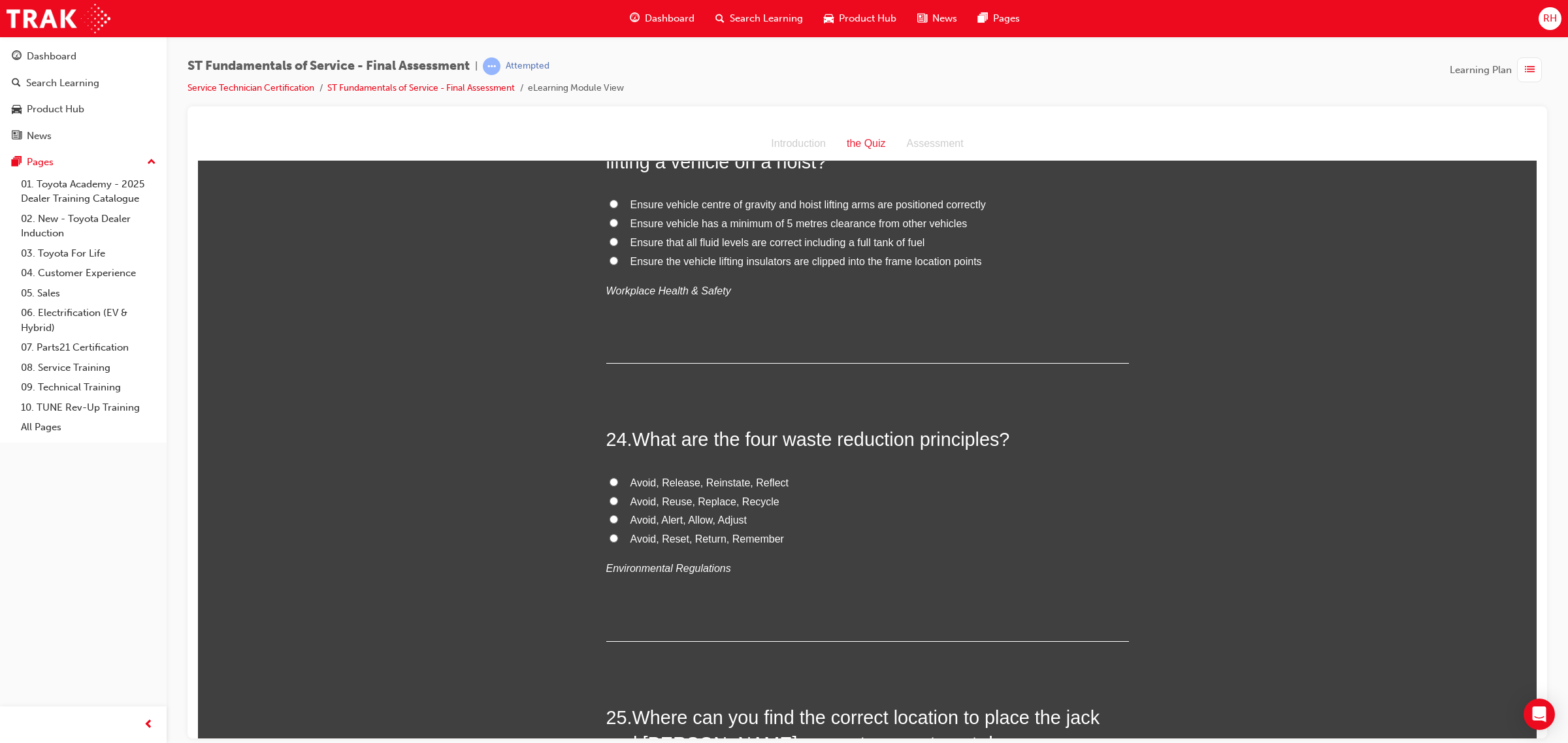
scroll to position [6665, 0]
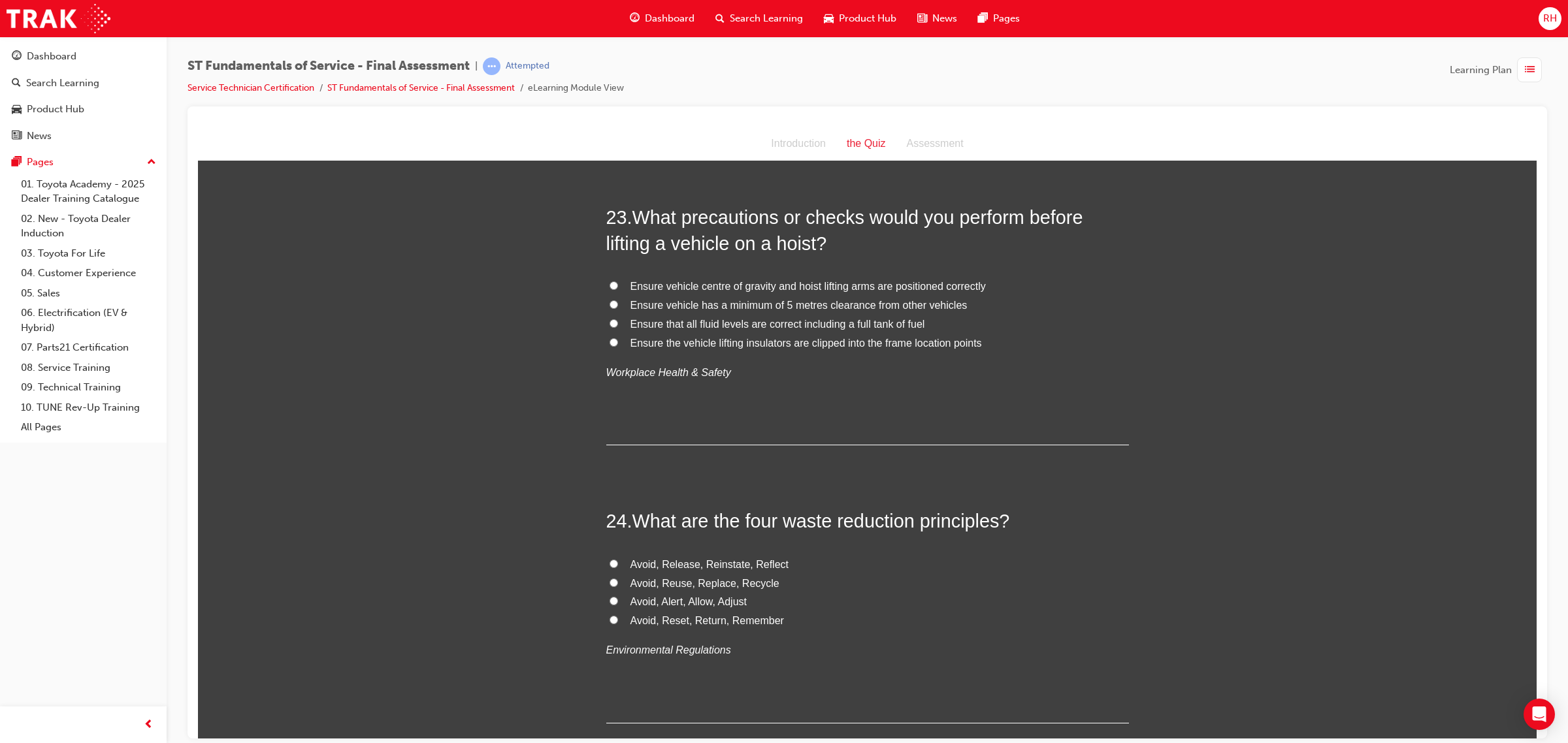
click at [667, 342] on span "Ensure the vehicle lifting insulators are clipped into the frame location points" at bounding box center [806, 342] width 351 height 11
click at [618, 342] on input "Ensure the vehicle lifting insulators are clipped into the frame location points" at bounding box center [614, 342] width 9 height 9
radio input "true"
click at [680, 328] on span "Ensure that all fluid levels are correct including a full tank of fuel" at bounding box center [777, 323] width 294 height 11
click at [618, 327] on input "Ensure that all fluid levels are correct including a full tank of fuel" at bounding box center [614, 323] width 9 height 9
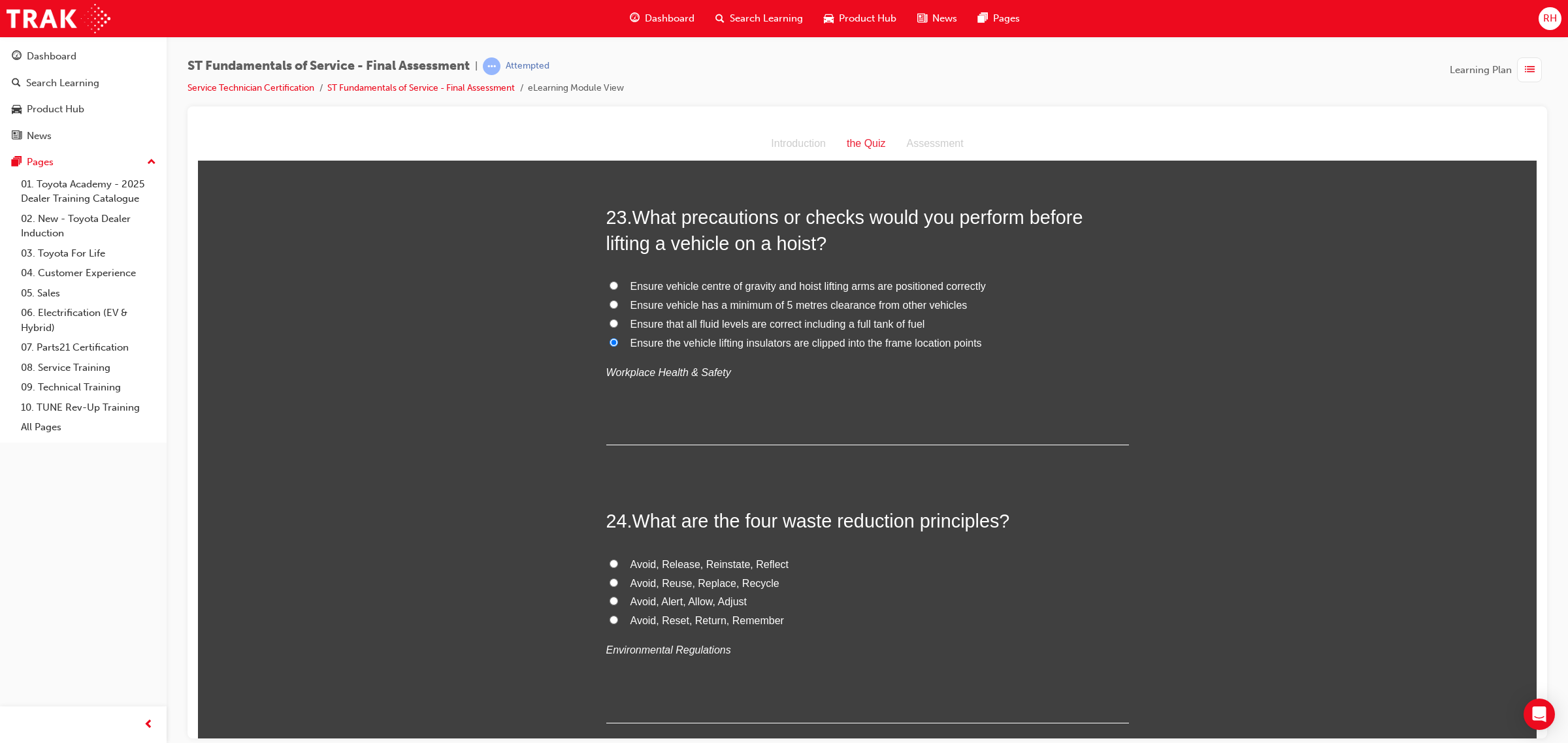
radio input "true"
click at [703, 304] on span "Ensure vehicle has a minimum of 5 metres clearance from other vehicles" at bounding box center [798, 304] width 337 height 11
click at [618, 304] on input "Ensure vehicle has a minimum of 5 metres clearance from other vehicles" at bounding box center [614, 304] width 9 height 9
radio input "true"
click at [842, 286] on span "Ensure vehicle centre of gravity and hoist lifting arms are positioned correctly" at bounding box center [808, 285] width 355 height 11
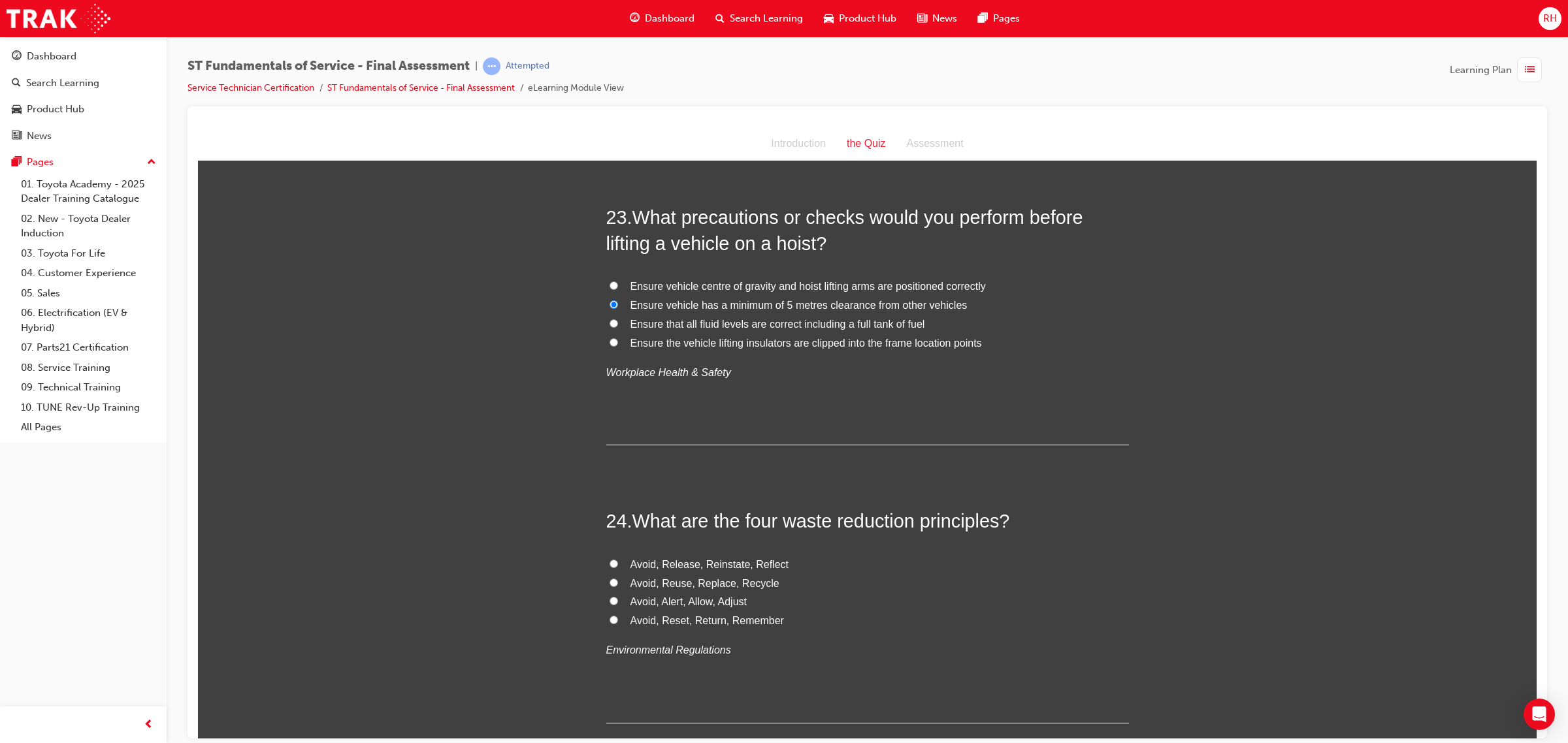
click at [618, 286] on input "Ensure vehicle centre of gravity and hoist lifting arms are positioned correctly" at bounding box center [614, 285] width 9 height 9
radio input "true"
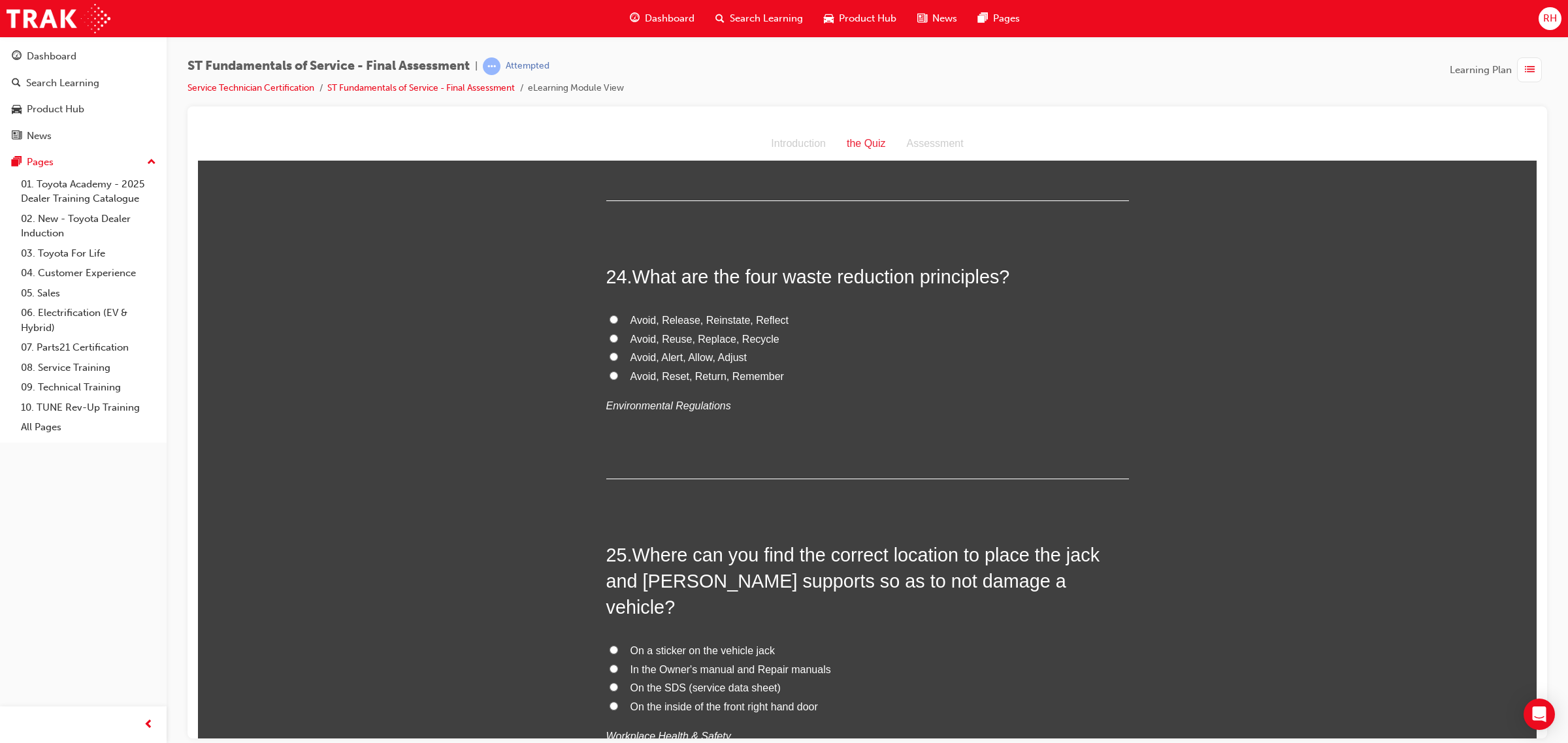
scroll to position [6910, 0]
click at [610, 337] on input "Avoid, Reuse, Replace, Recycle" at bounding box center [614, 337] width 9 height 9
radio input "true"
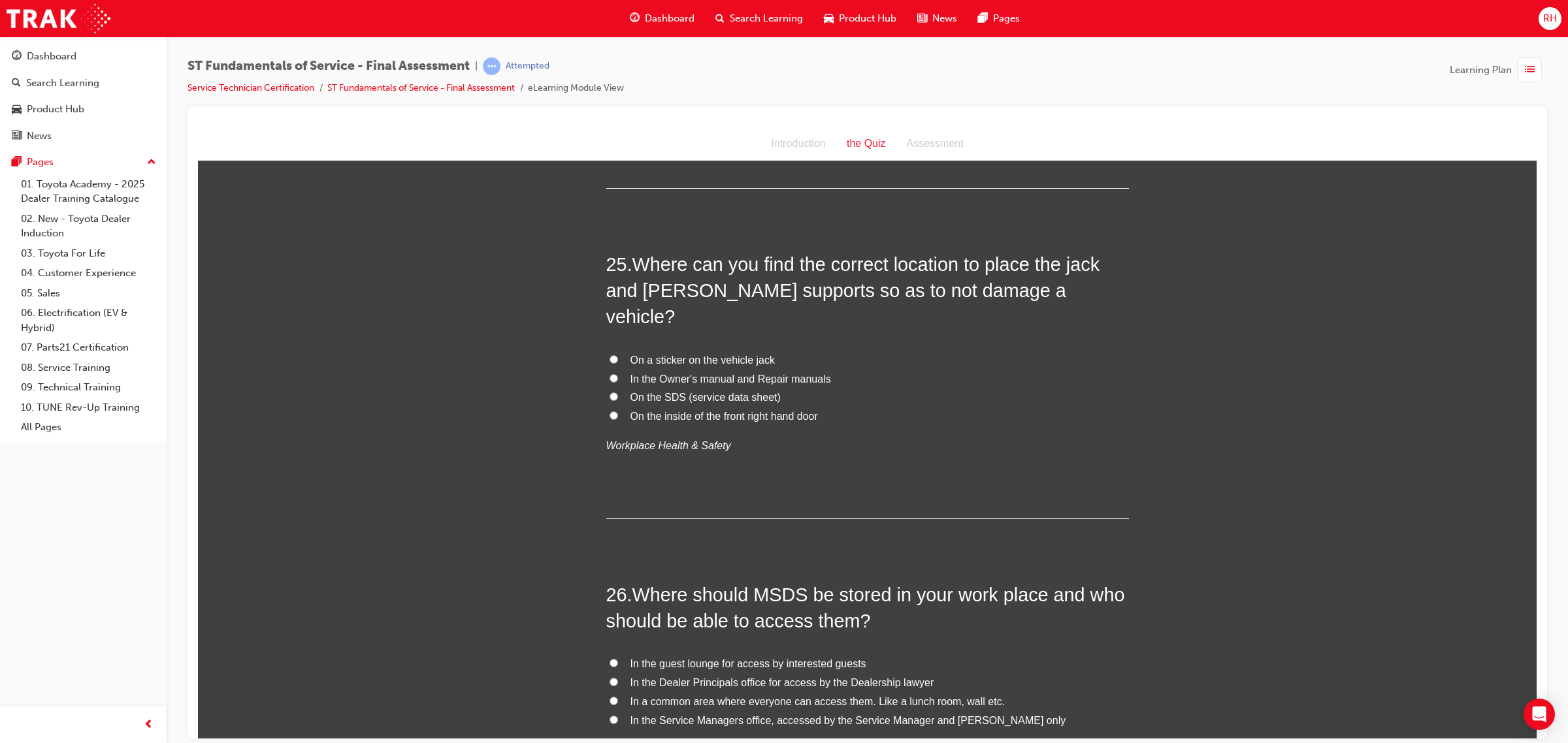
scroll to position [7236, 0]
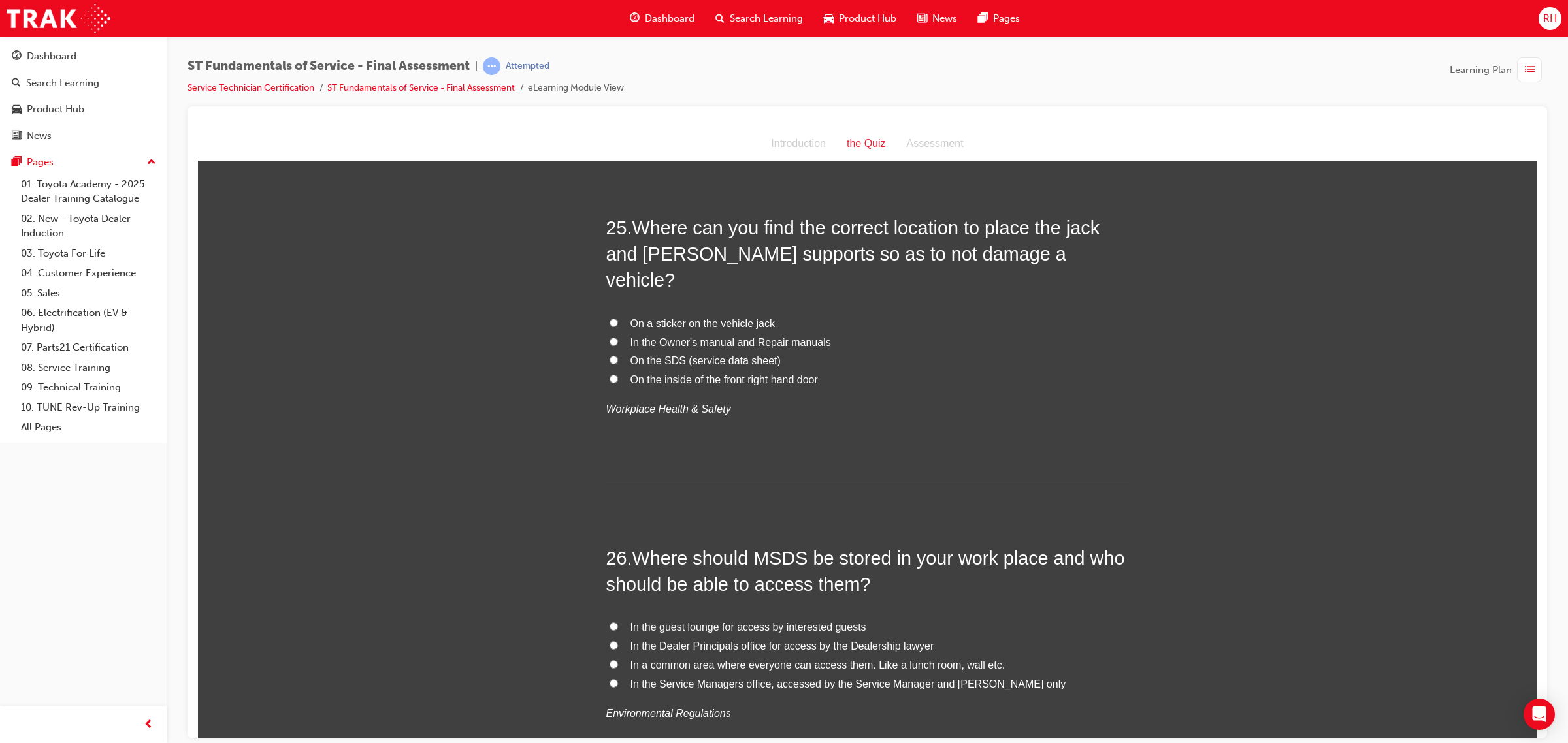
click at [713, 336] on span "In the Owner's manual and Repair manuals" at bounding box center [730, 342] width 201 height 11
click at [618, 337] on input "In the Owner's manual and Repair manuals" at bounding box center [614, 341] width 9 height 9
radio input "true"
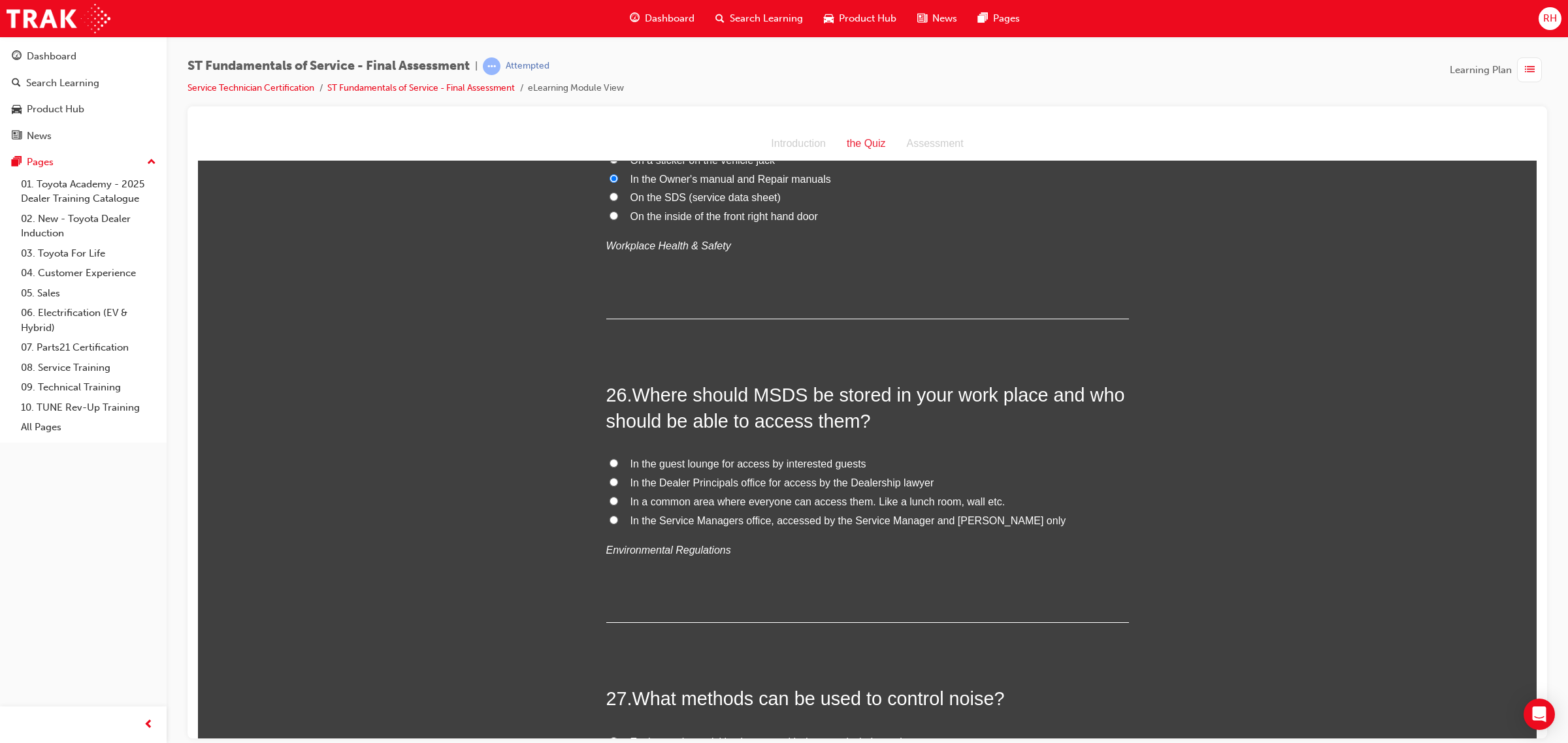
scroll to position [7481, 0]
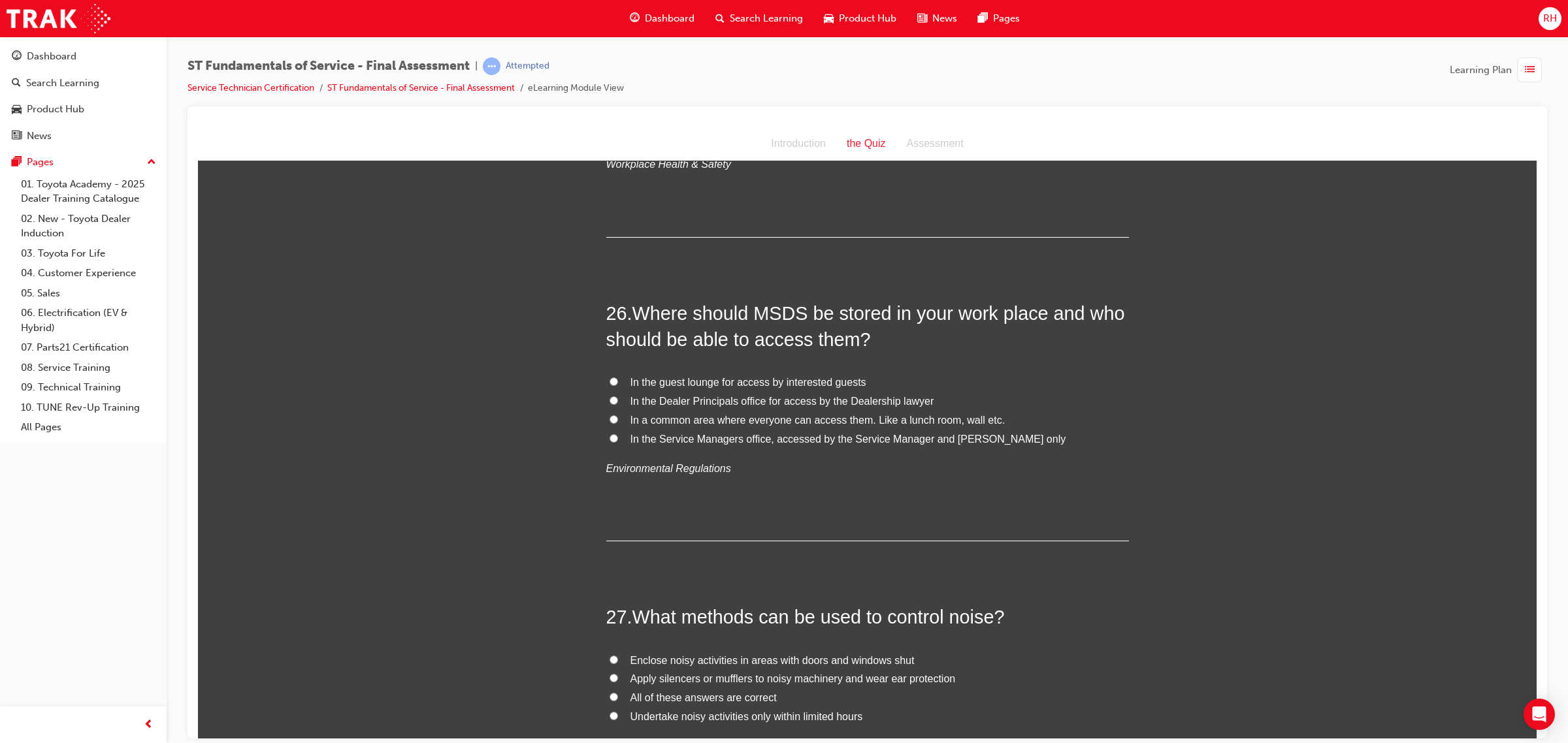
click at [739, 414] on span "In a common area where everyone can access them. Like a lunch room, wall etc." at bounding box center [817, 420] width 375 height 11
click at [618, 415] on input "In a common area where everyone can access them. Like a lunch room, wall etc." at bounding box center [614, 419] width 9 height 9
radio input "true"
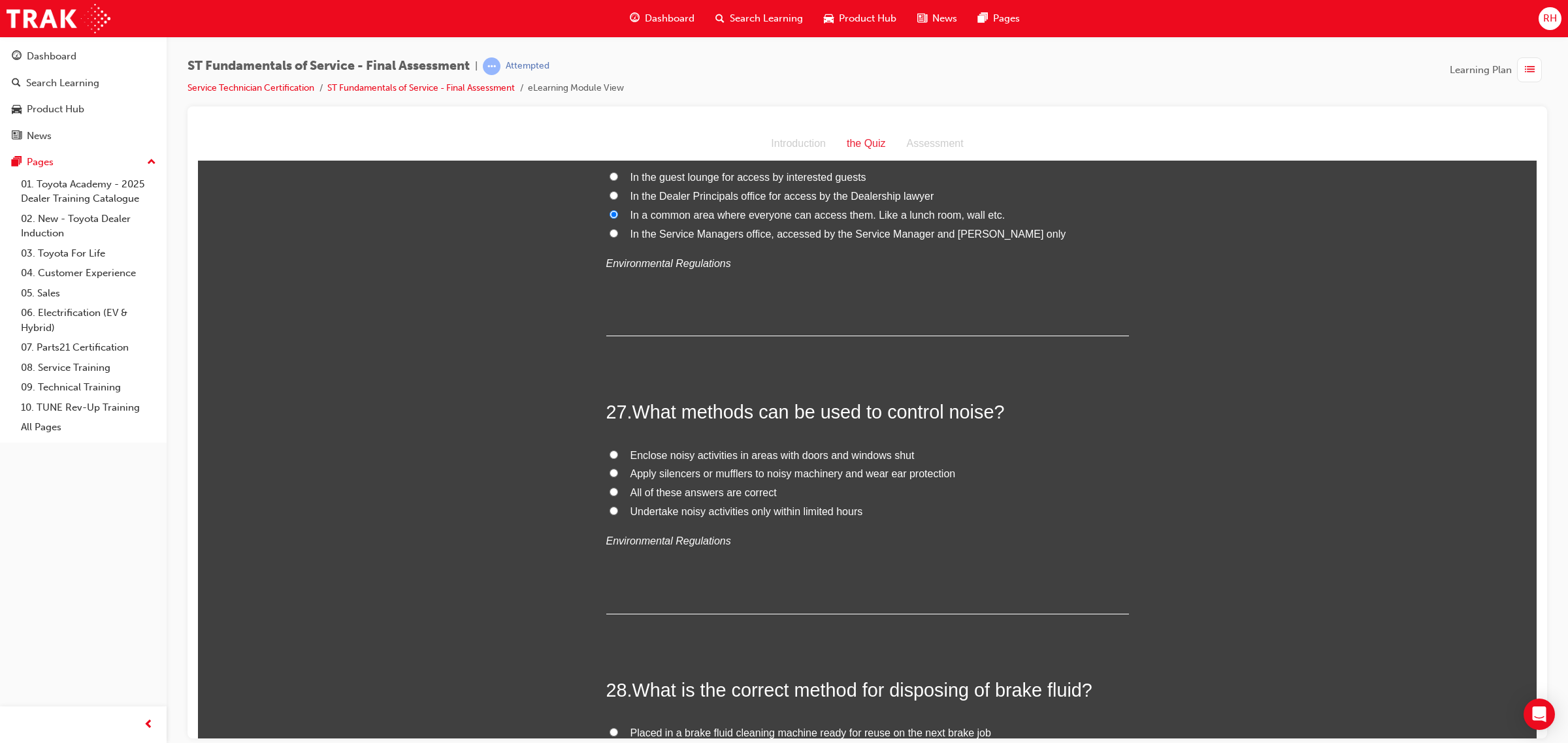
scroll to position [7726, 0]
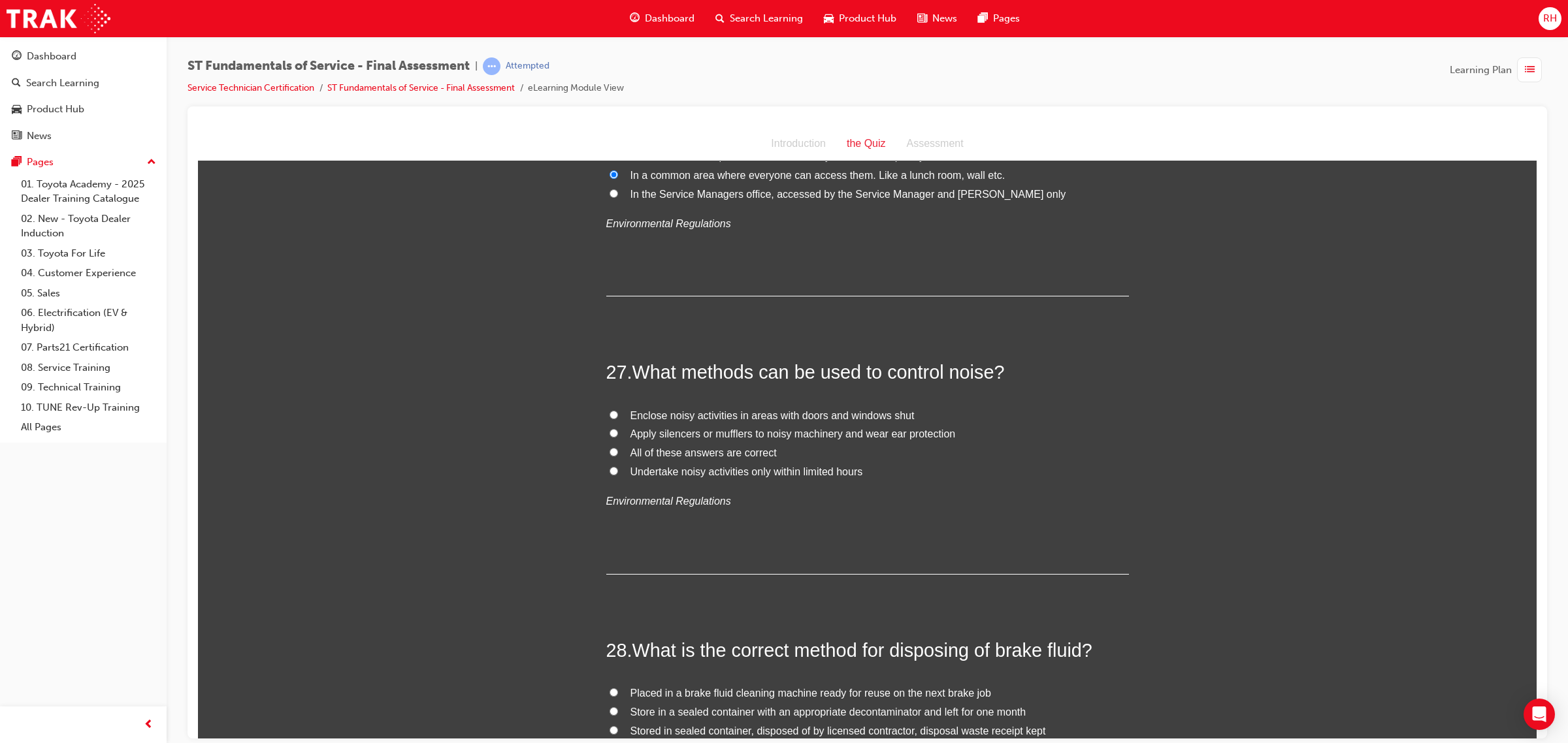
click at [737, 428] on span "Apply silencers or mufflers to noisy machinery and wear ear protection" at bounding box center [793, 433] width 326 height 11
click at [618, 428] on input "Apply silencers or mufflers to noisy machinery and wear ear protection" at bounding box center [614, 433] width 9 height 9
radio input "true"
click at [747, 409] on span "Enclose noisy activities in areas with doors and windows shut" at bounding box center [772, 415] width 284 height 11
click at [618, 410] on input "Enclose noisy activities in areas with doors and windows shut" at bounding box center [614, 414] width 9 height 9
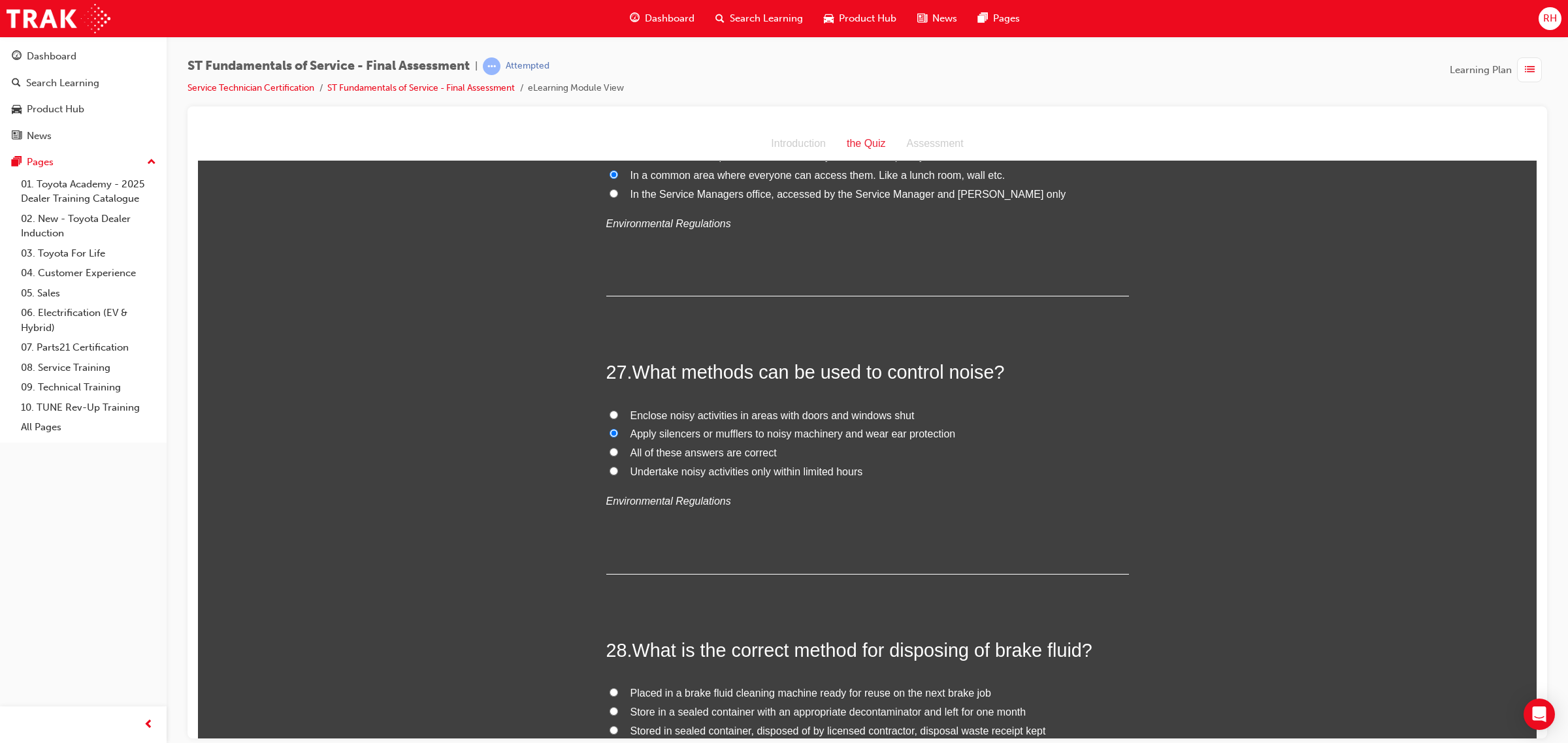
radio input "true"
click at [722, 447] on span "All of these answers are correct" at bounding box center [703, 452] width 146 height 11
click at [618, 447] on input "All of these answers are correct" at bounding box center [614, 451] width 9 height 9
radio input "true"
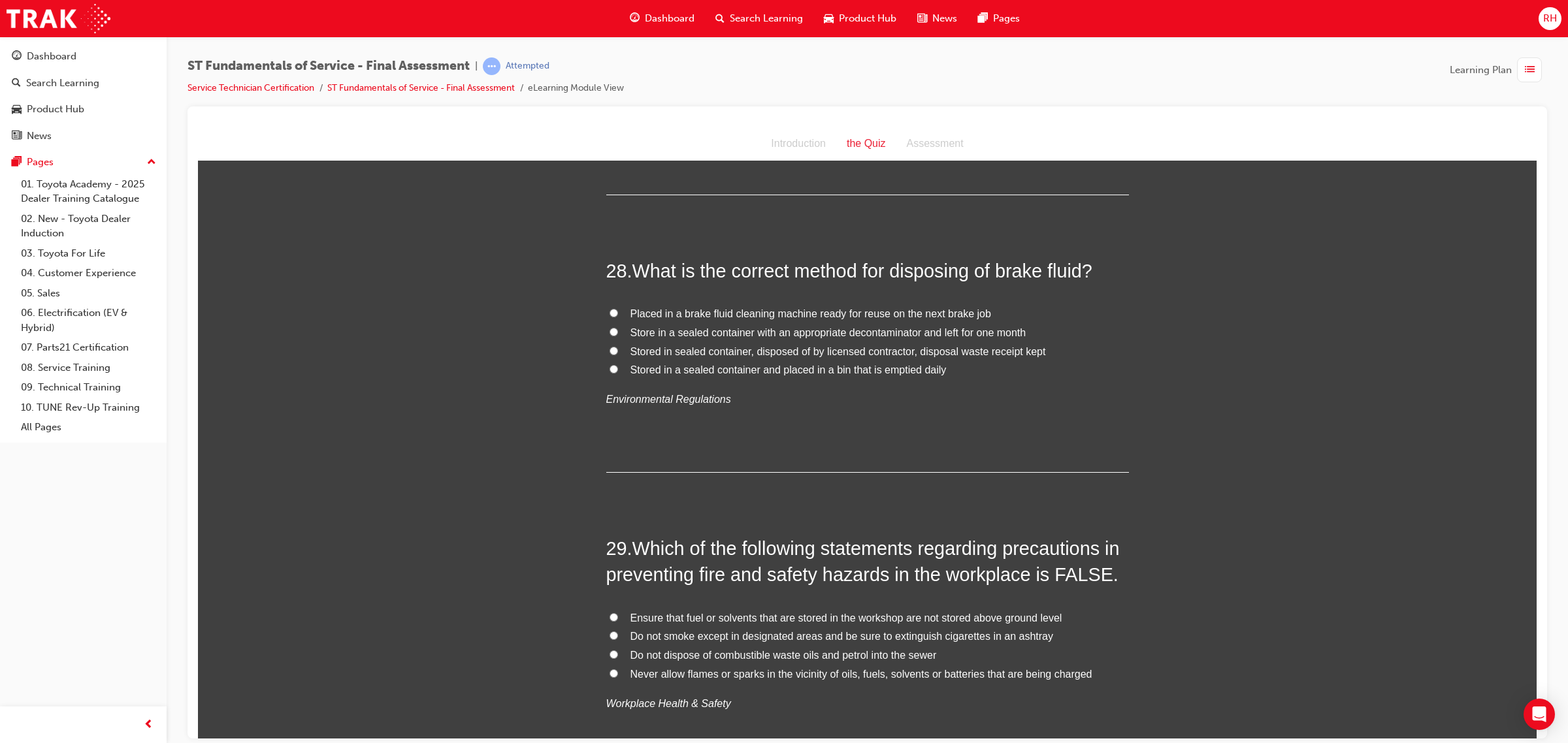
scroll to position [8134, 0]
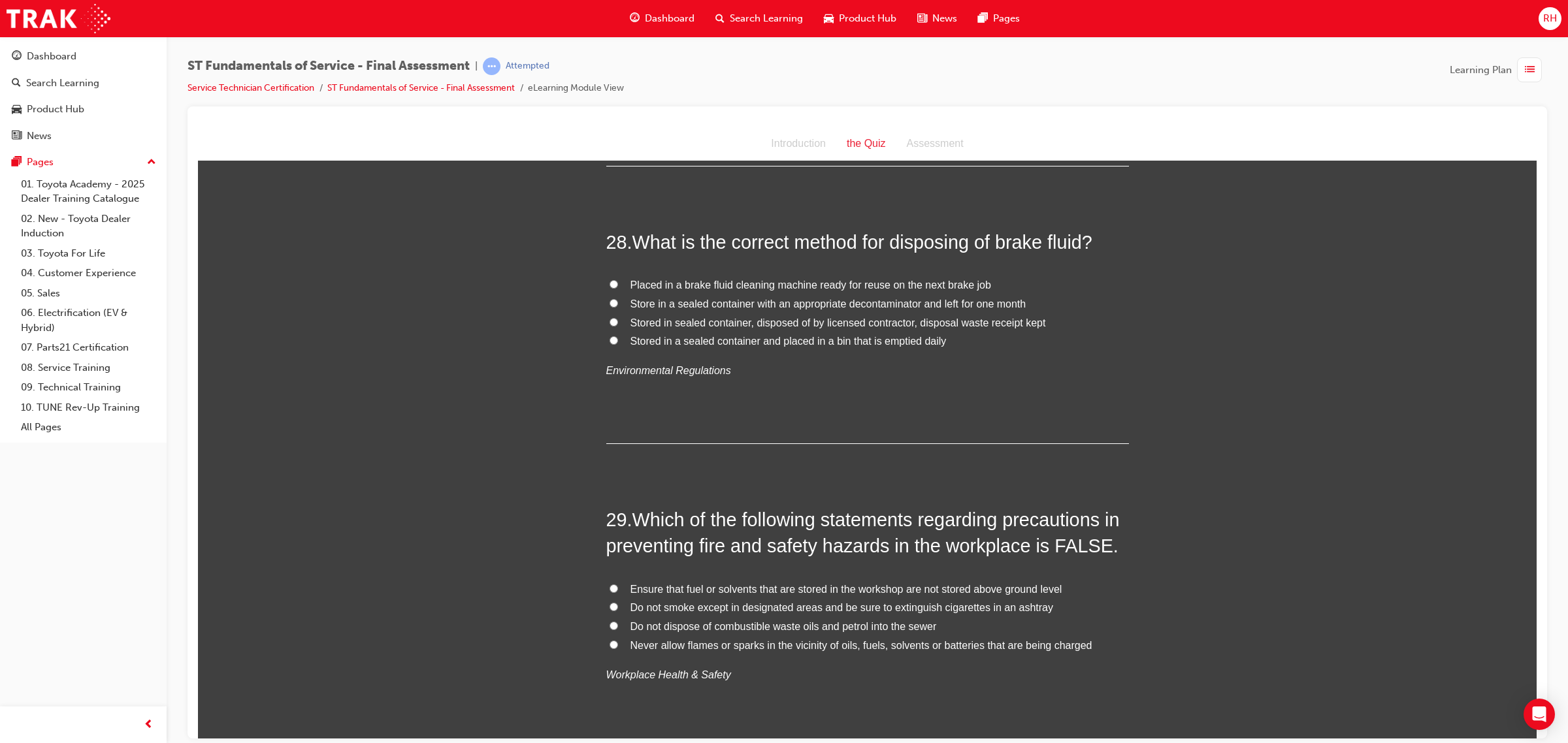
click at [819, 317] on span "Stored in sealed container, disposed of by licensed contractor, disposal waste …" at bounding box center [838, 322] width 416 height 11
click at [618, 317] on input "Stored in sealed container, disposed of by licensed contractor, disposal waste …" at bounding box center [614, 321] width 9 height 9
radio input "true"
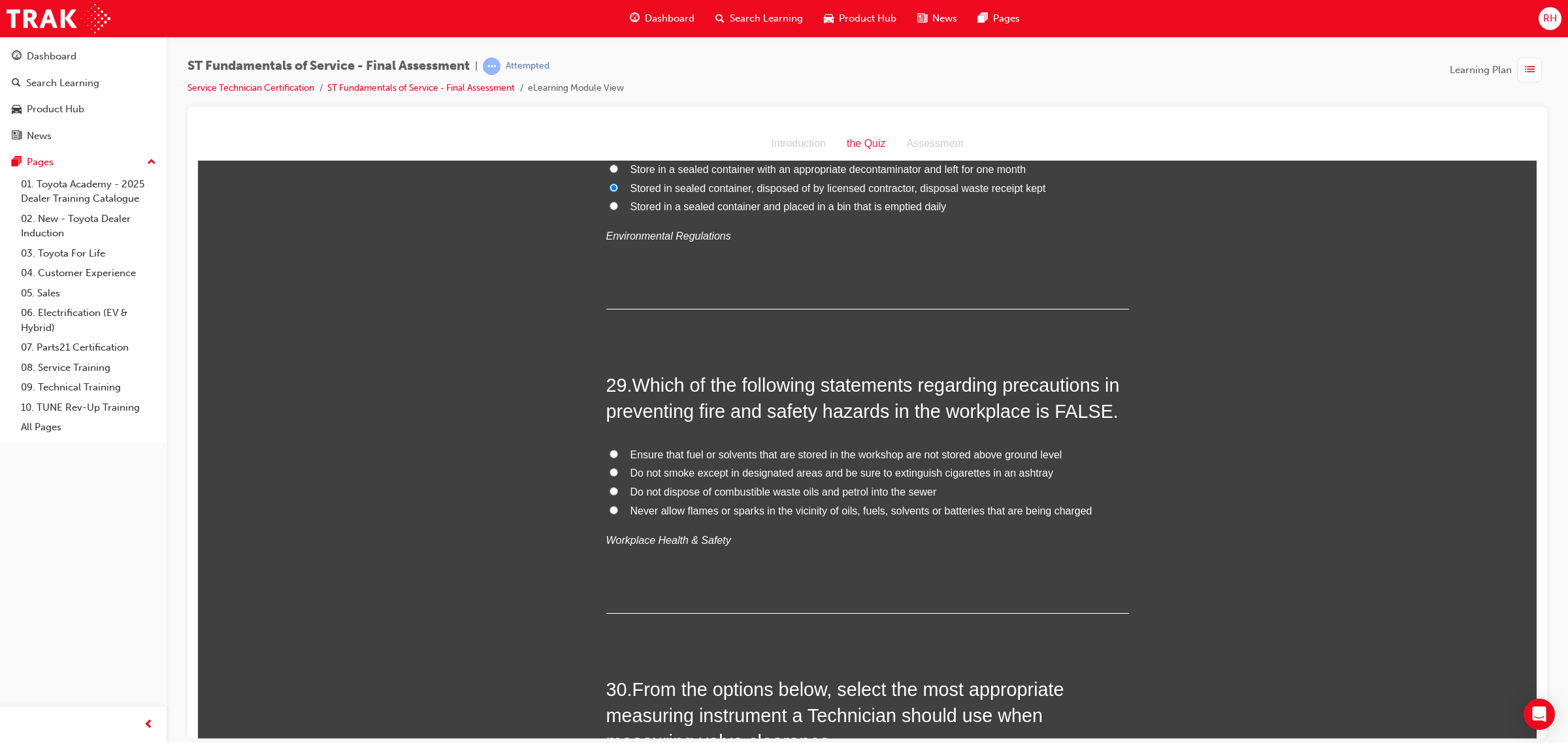
scroll to position [8297, 0]
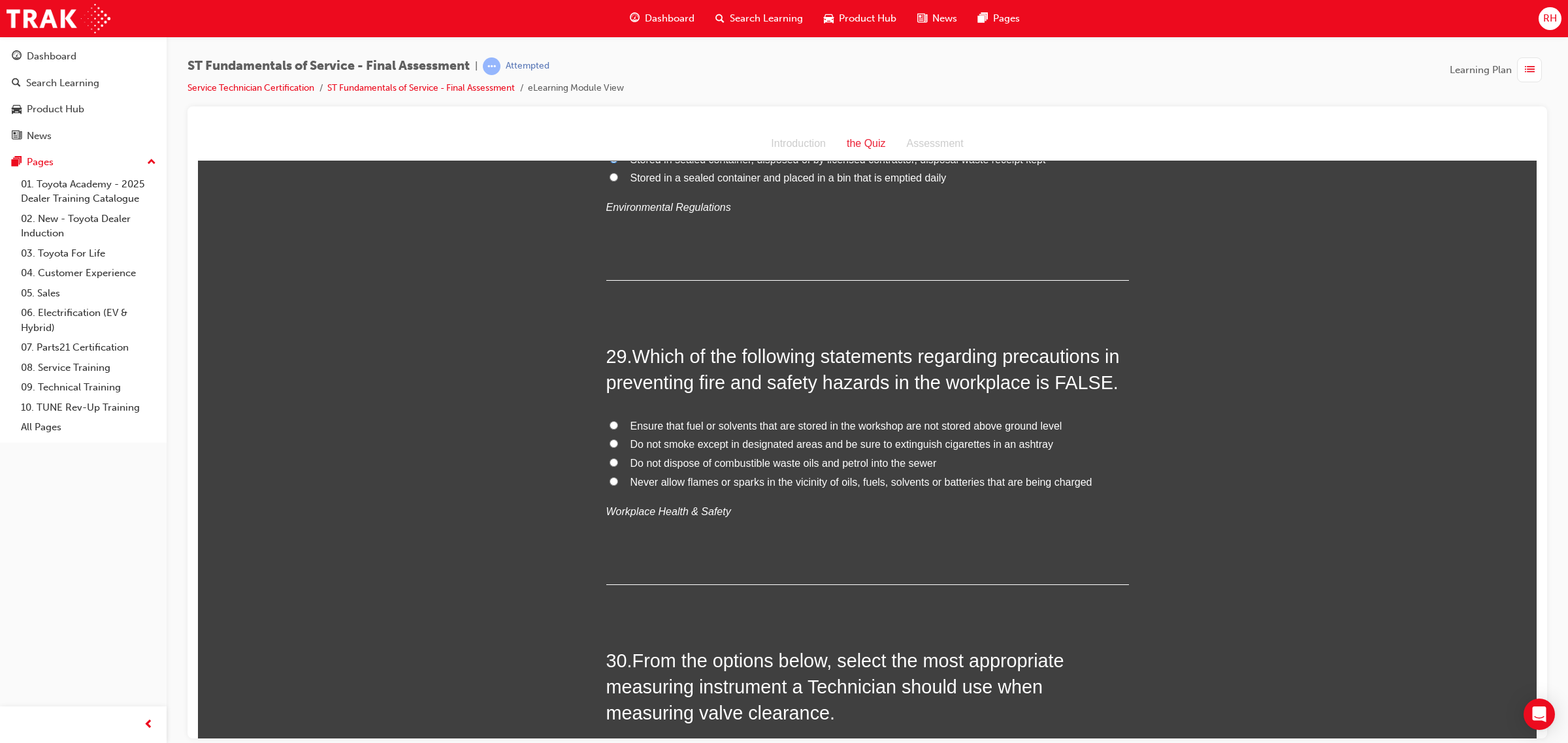
click at [776, 420] on span "Ensure that fuel or solvents that are stored in the workshop are not stored abo…" at bounding box center [846, 425] width 432 height 11
click at [618, 420] on input "Ensure that fuel or solvents that are stored in the workshop are not stored abo…" at bounding box center [614, 424] width 9 height 9
radio input "true"
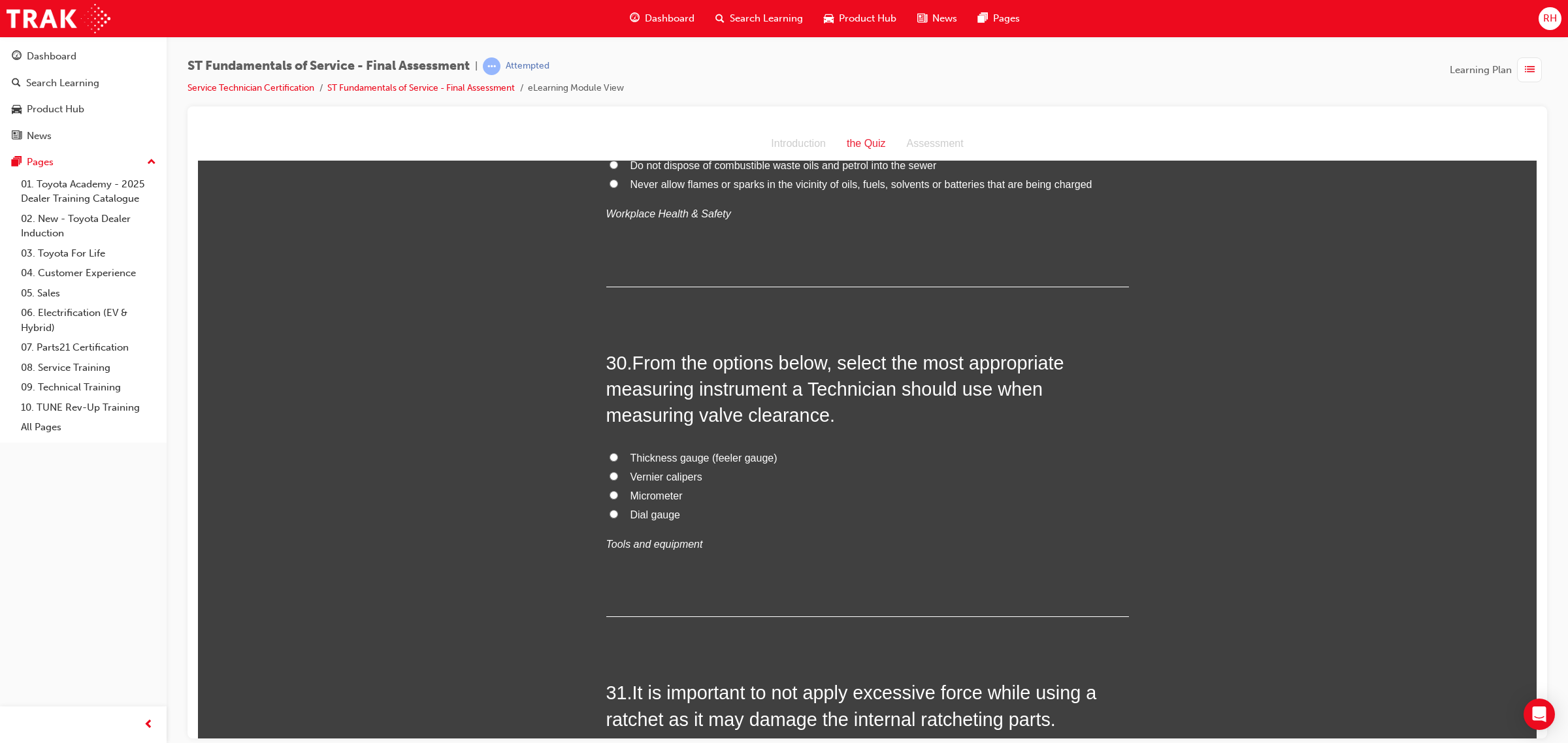
scroll to position [8624, 0]
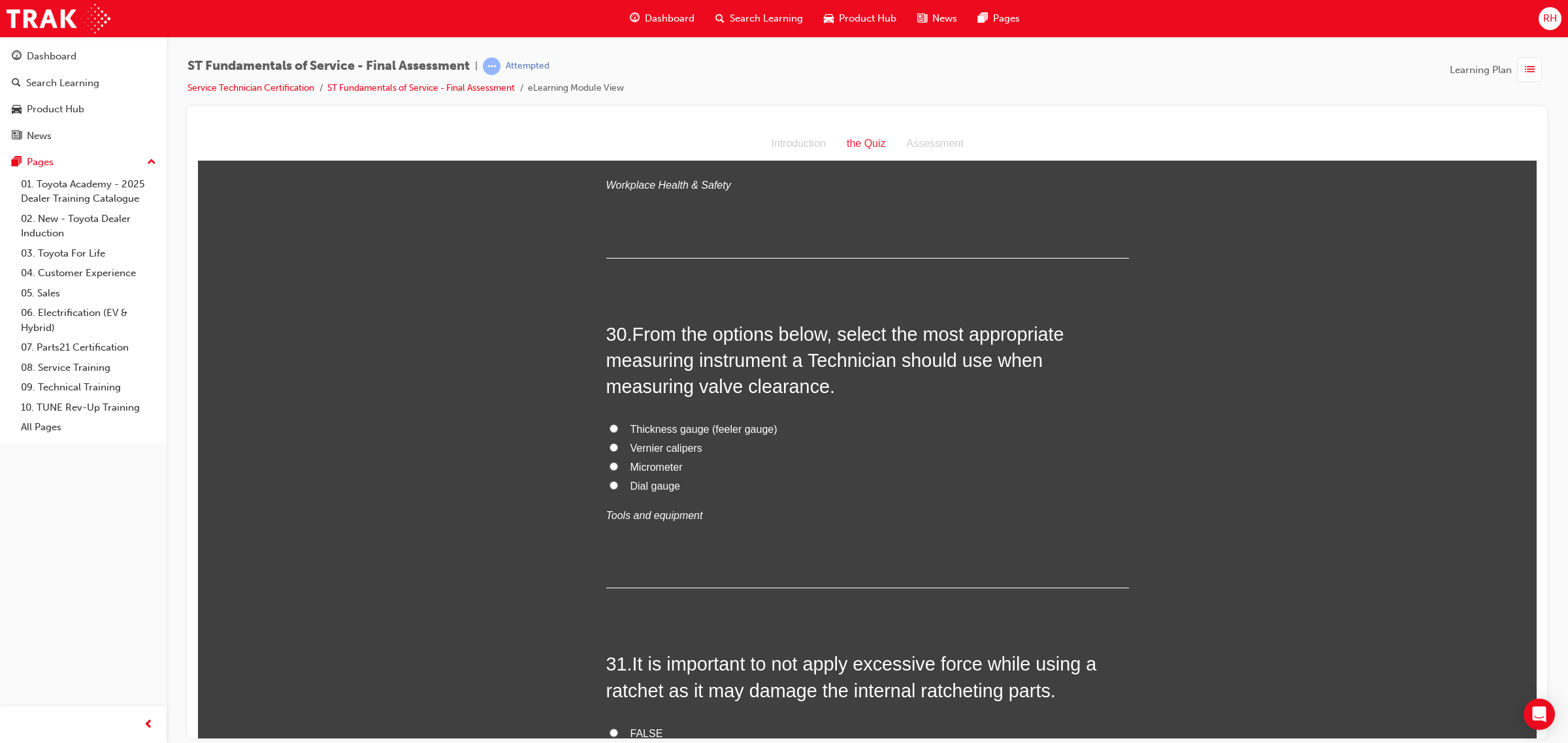
click at [690, 423] on span "Thickness gauge (feeler gauge)" at bounding box center [703, 428] width 147 height 11
click at [618, 424] on input "Thickness gauge (feeler gauge)" at bounding box center [614, 428] width 9 height 9
radio input "true"
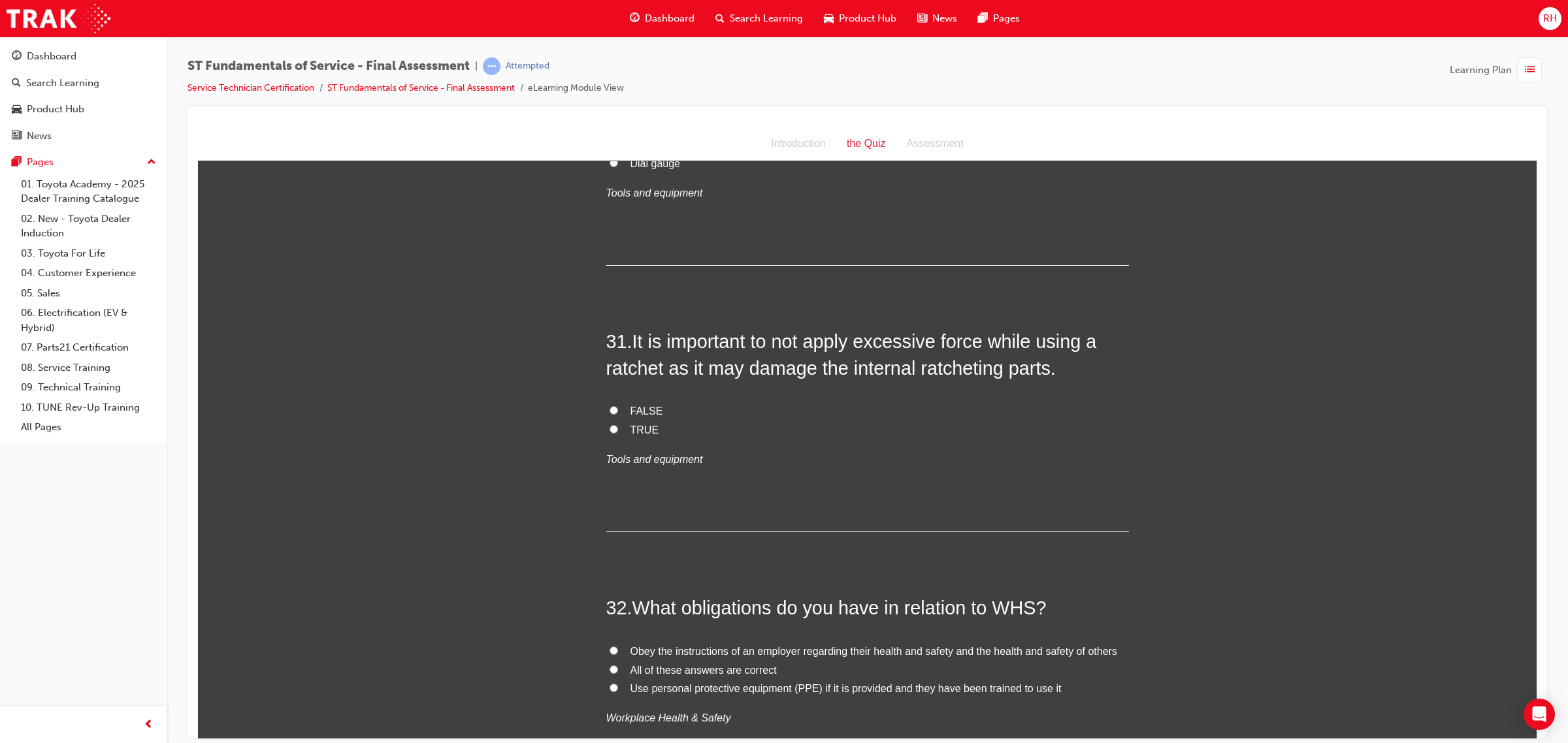
scroll to position [8951, 0]
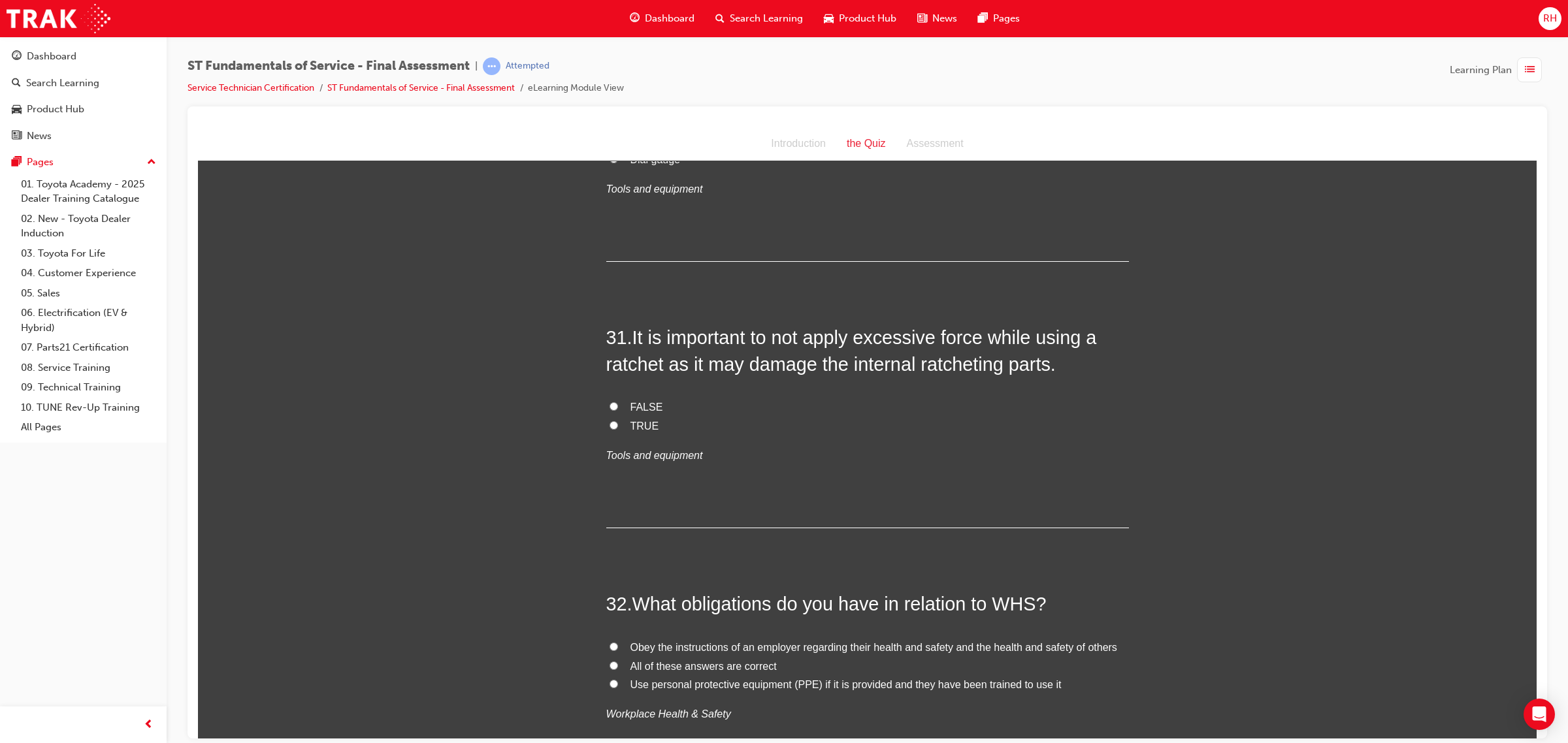
click at [633, 420] on span "TRUE" at bounding box center [644, 425] width 28 height 11
click at [618, 420] on input "TRUE" at bounding box center [614, 424] width 9 height 9
radio input "true"
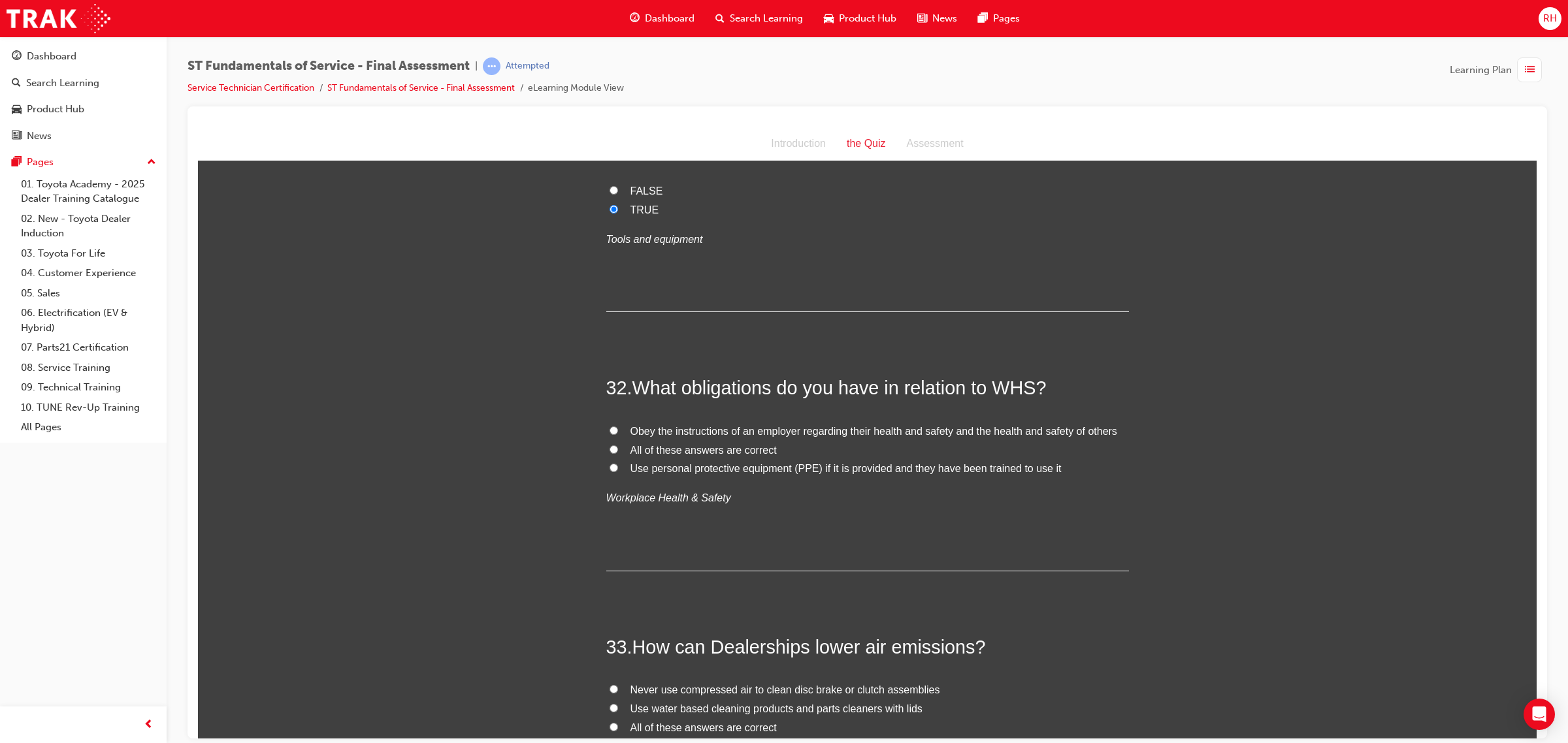
scroll to position [9195, 0]
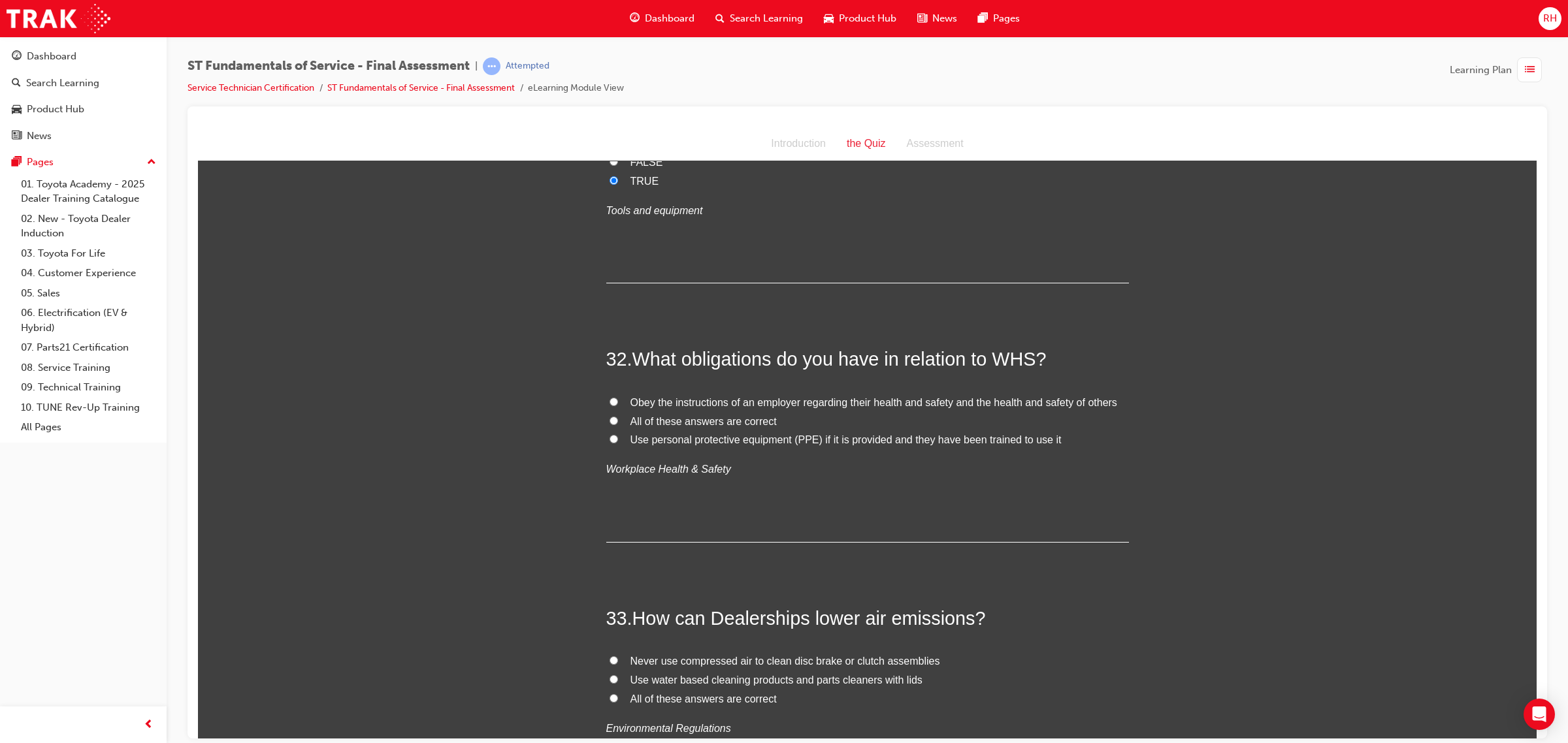
click at [739, 416] on span "All of these answers are correct" at bounding box center [703, 421] width 146 height 11
click at [618, 416] on input "All of these answers are correct" at bounding box center [614, 420] width 9 height 9
radio input "true"
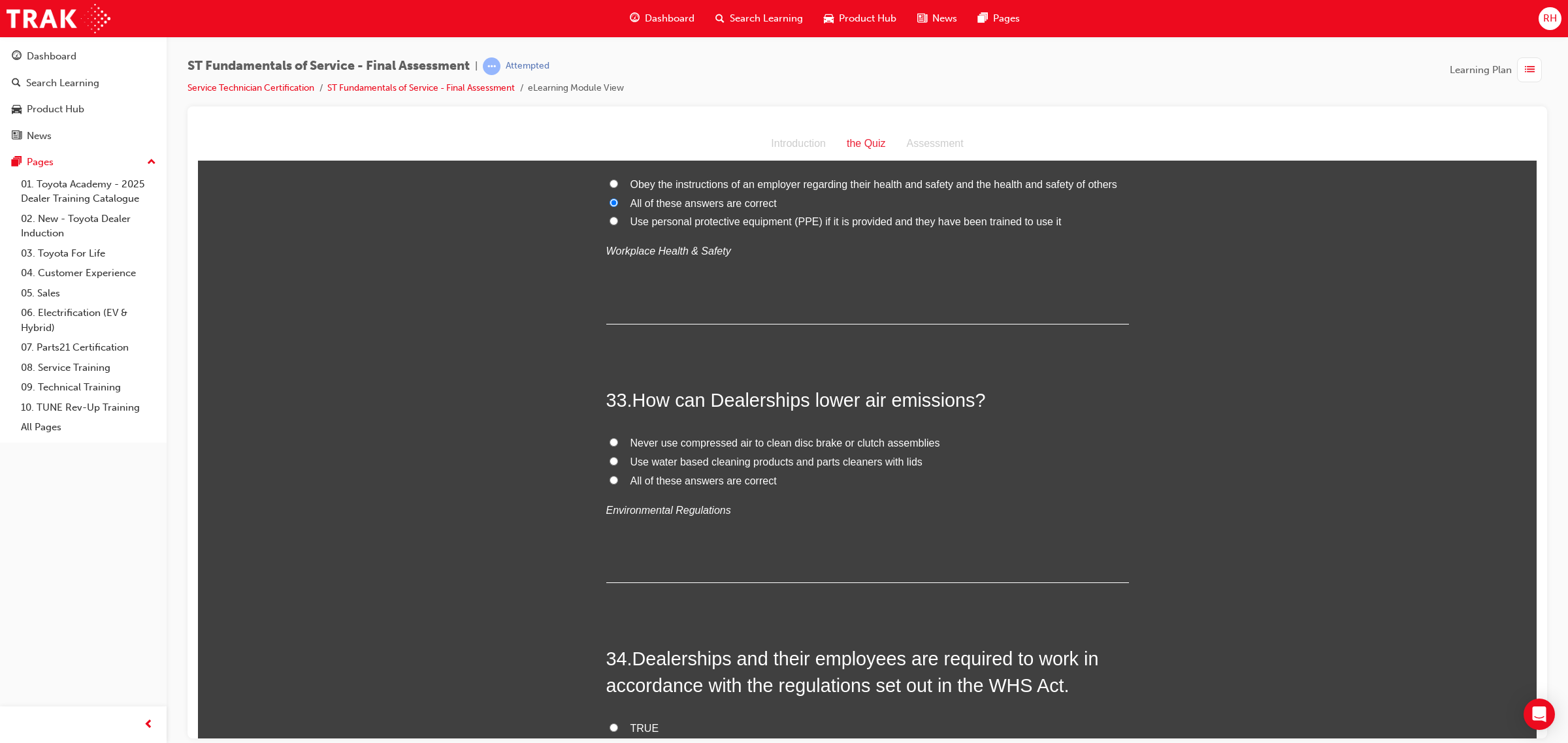
scroll to position [9440, 0]
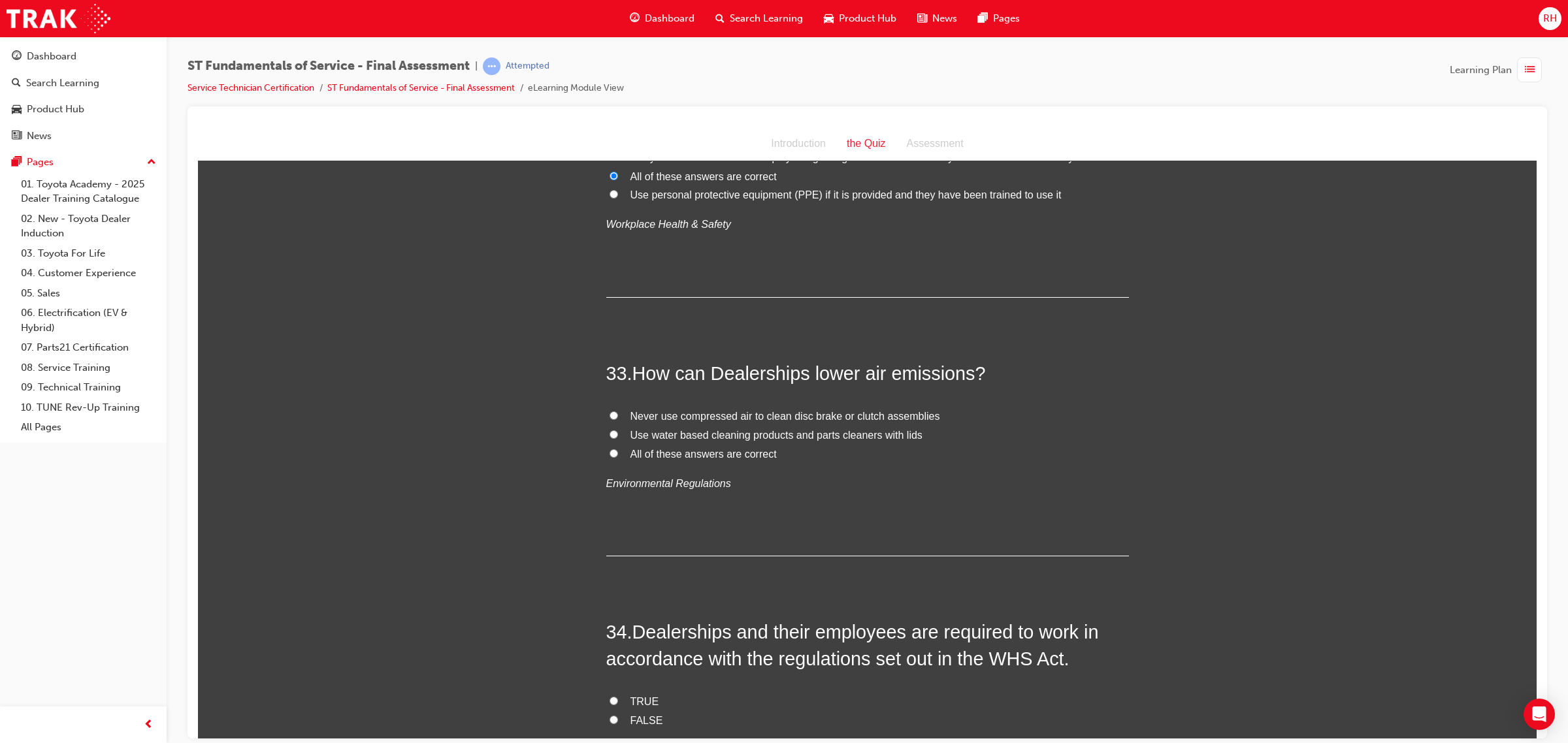
click at [742, 448] on span "All of these answers are correct" at bounding box center [703, 454] width 146 height 11
click at [618, 449] on input "All of these answers are correct" at bounding box center [614, 453] width 9 height 9
radio input "true"
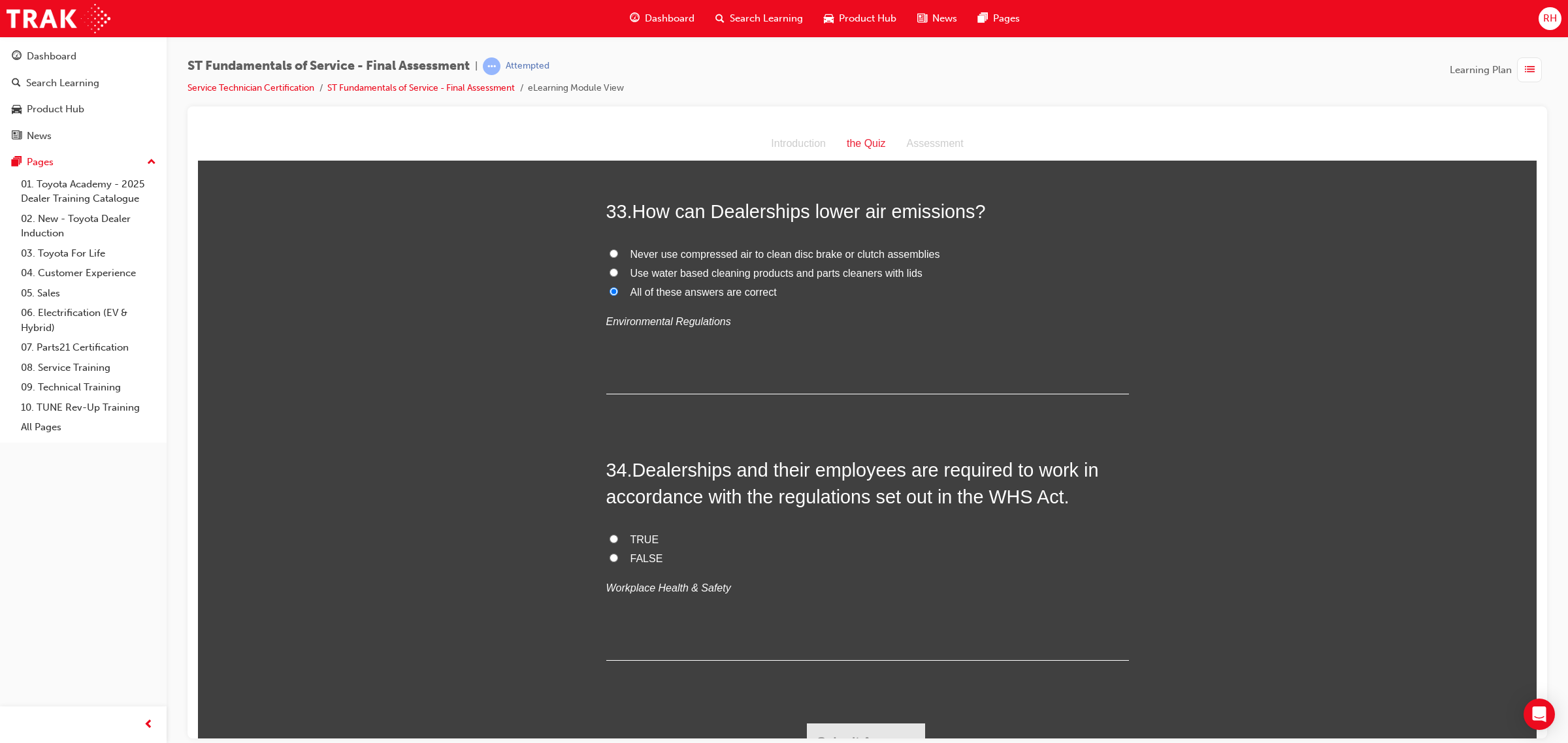
scroll to position [9603, 0]
click at [631, 532] on span "TRUE" at bounding box center [644, 538] width 28 height 11
click at [618, 533] on input "TRUE" at bounding box center [614, 537] width 9 height 9
radio input "true"
click at [880, 700] on button "Submit Answers" at bounding box center [866, 740] width 119 height 37
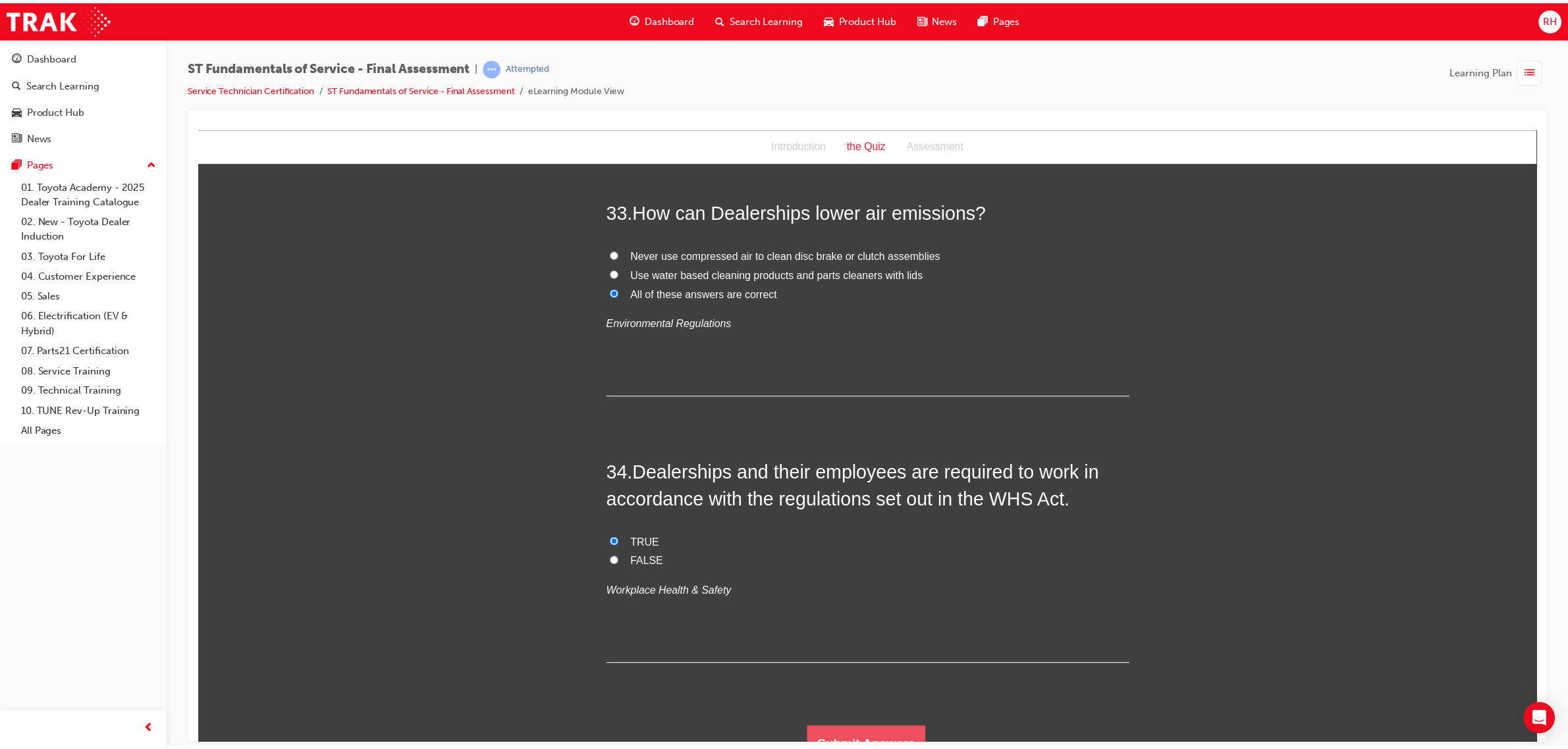
scroll to position [0, 0]
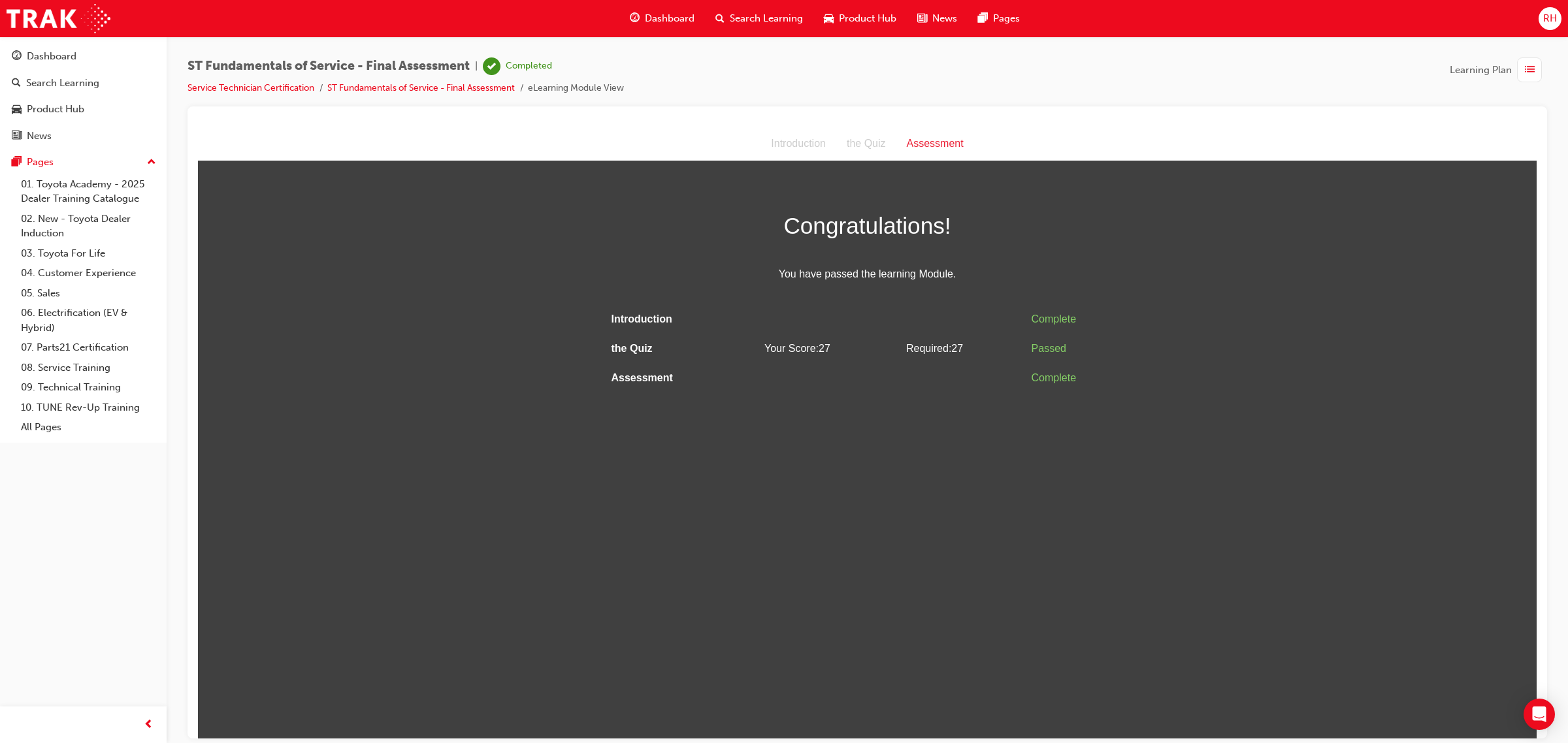
click at [981, 605] on html "Assessment Introduction the Quiz Assessment Congratulations! You have passed th…" at bounding box center [867, 433] width 1339 height 611
click at [979, 603] on html "Assessment Introduction the Quiz Assessment Congratulations! You have passed th…" at bounding box center [867, 433] width 1339 height 611
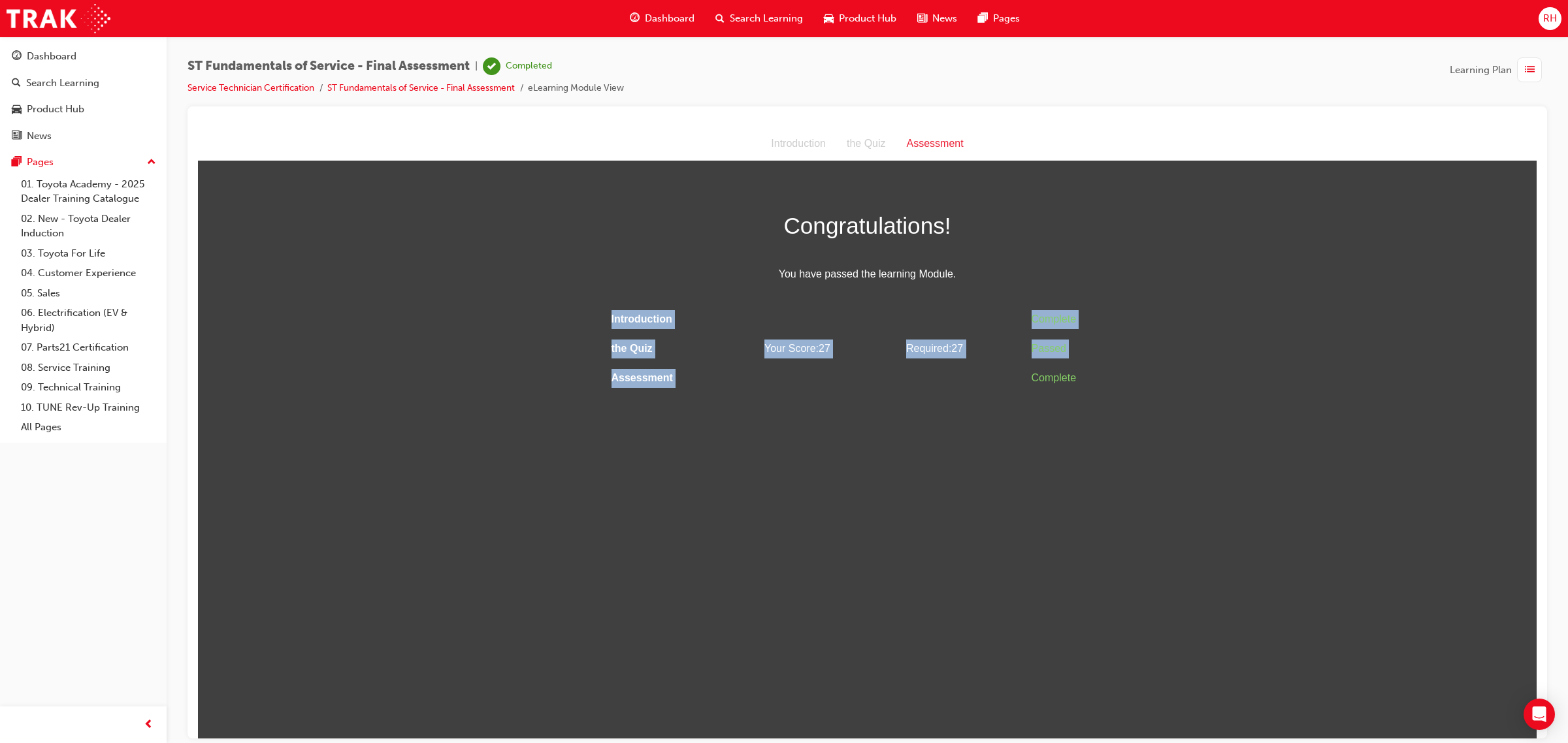
click at [977, 603] on html "Assessment Introduction the Quiz Assessment Congratulations! You have passed th…" at bounding box center [867, 433] width 1339 height 611
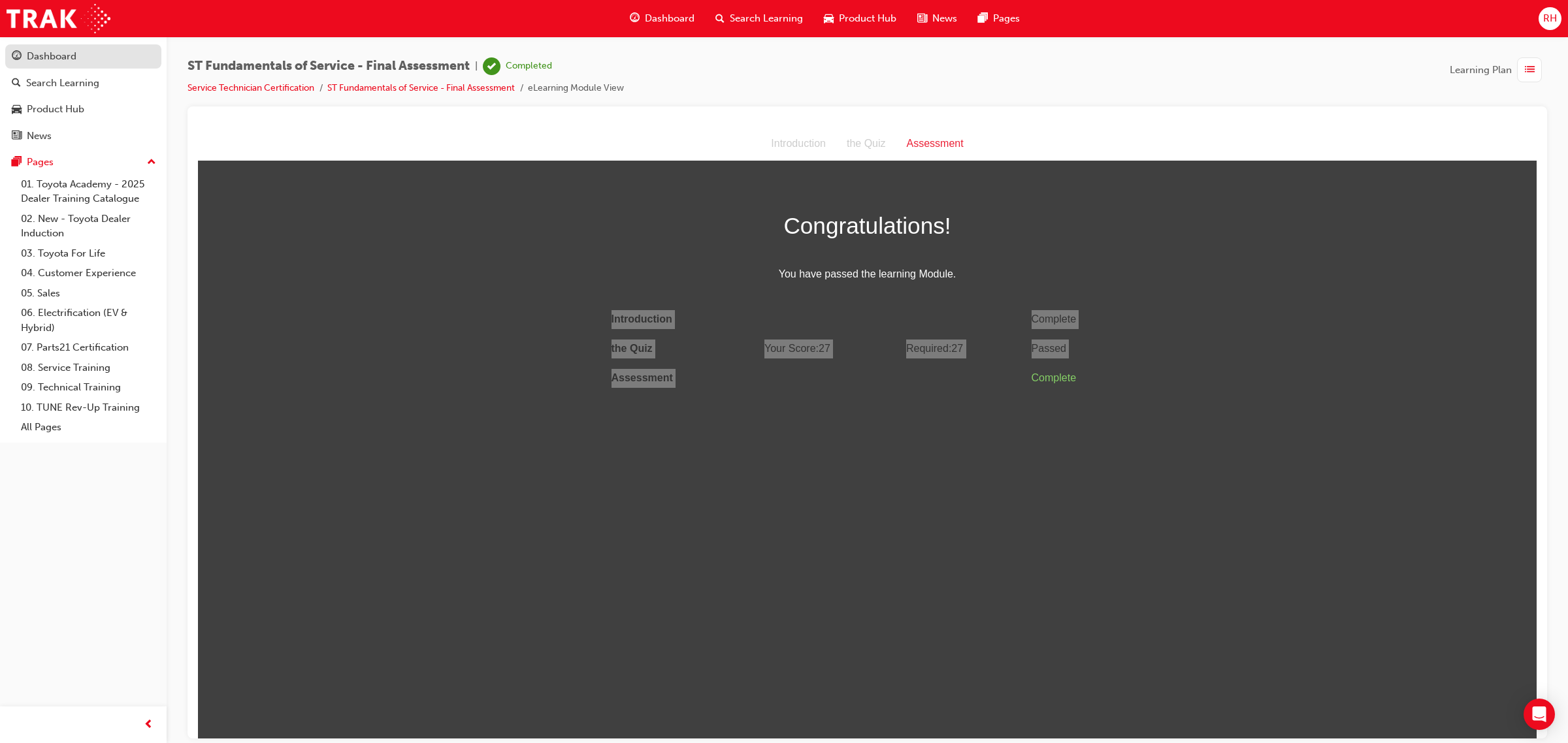
click at [58, 50] on div "Dashboard" at bounding box center [51, 56] width 50 height 15
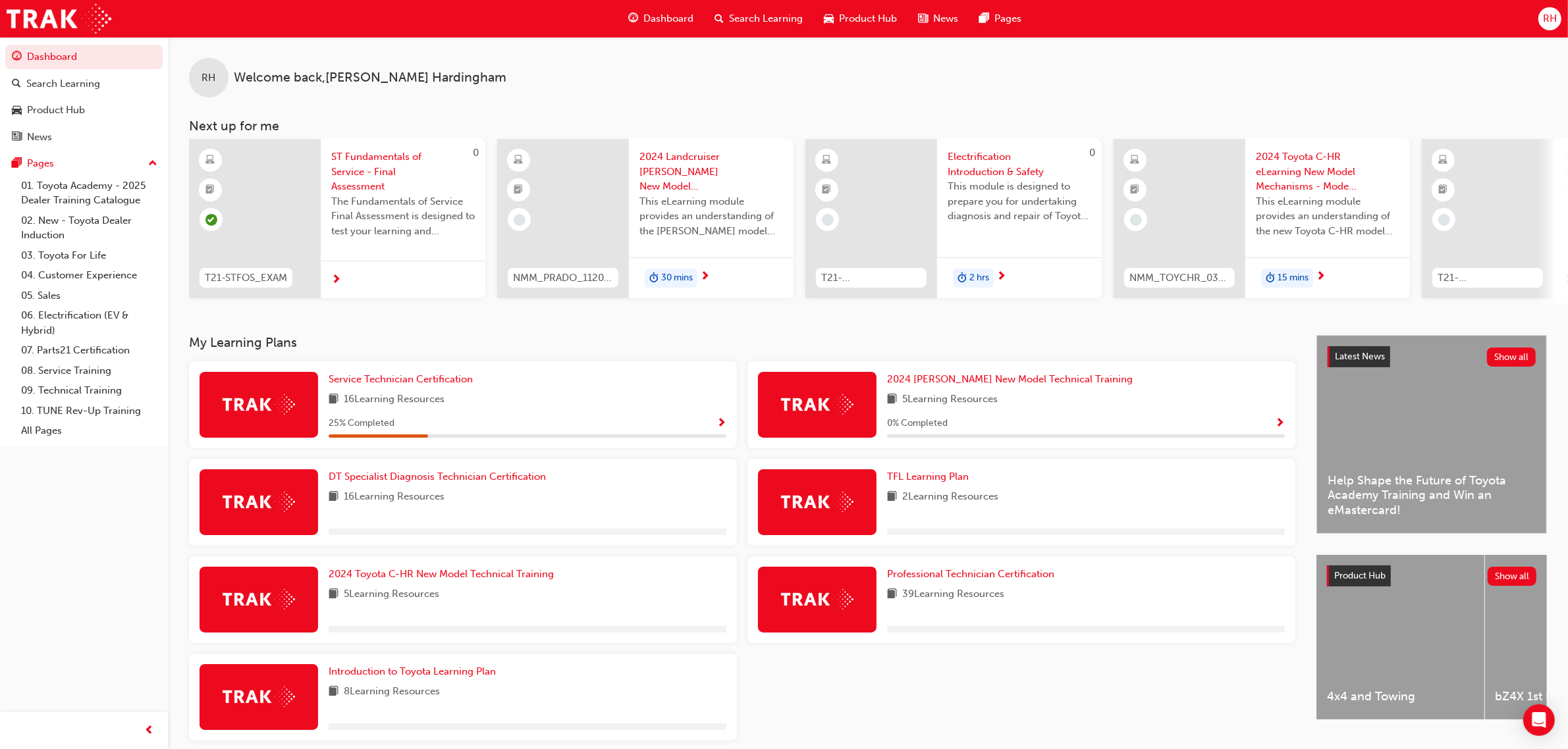
click at [458, 400] on div "16 Learning Resources" at bounding box center [528, 400] width 398 height 16
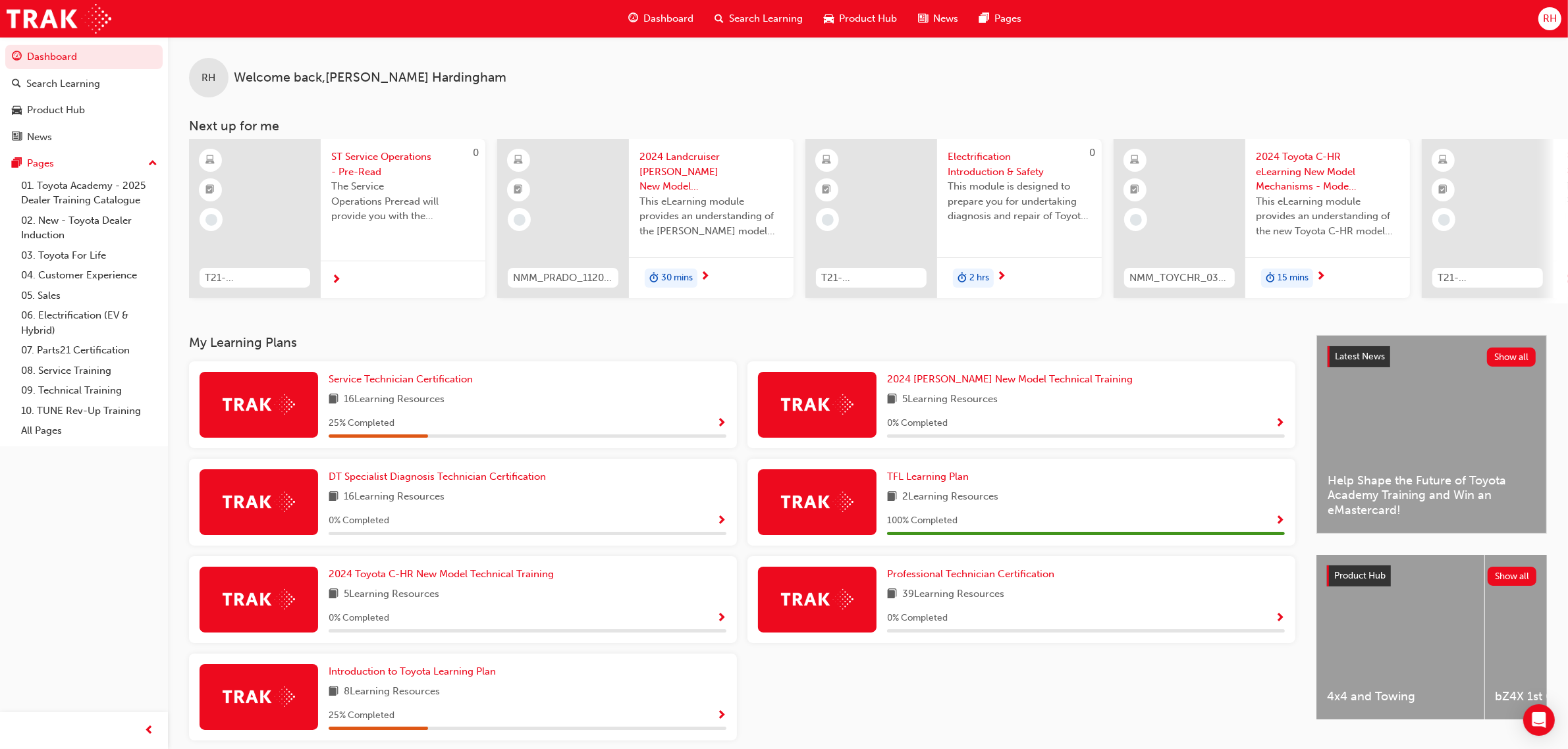
click at [457, 394] on div "Service Technician Certification 16 Learning Resources 25 % Completed" at bounding box center [528, 405] width 398 height 66
click at [457, 387] on link "Service Technician Certification" at bounding box center [403, 379] width 150 height 15
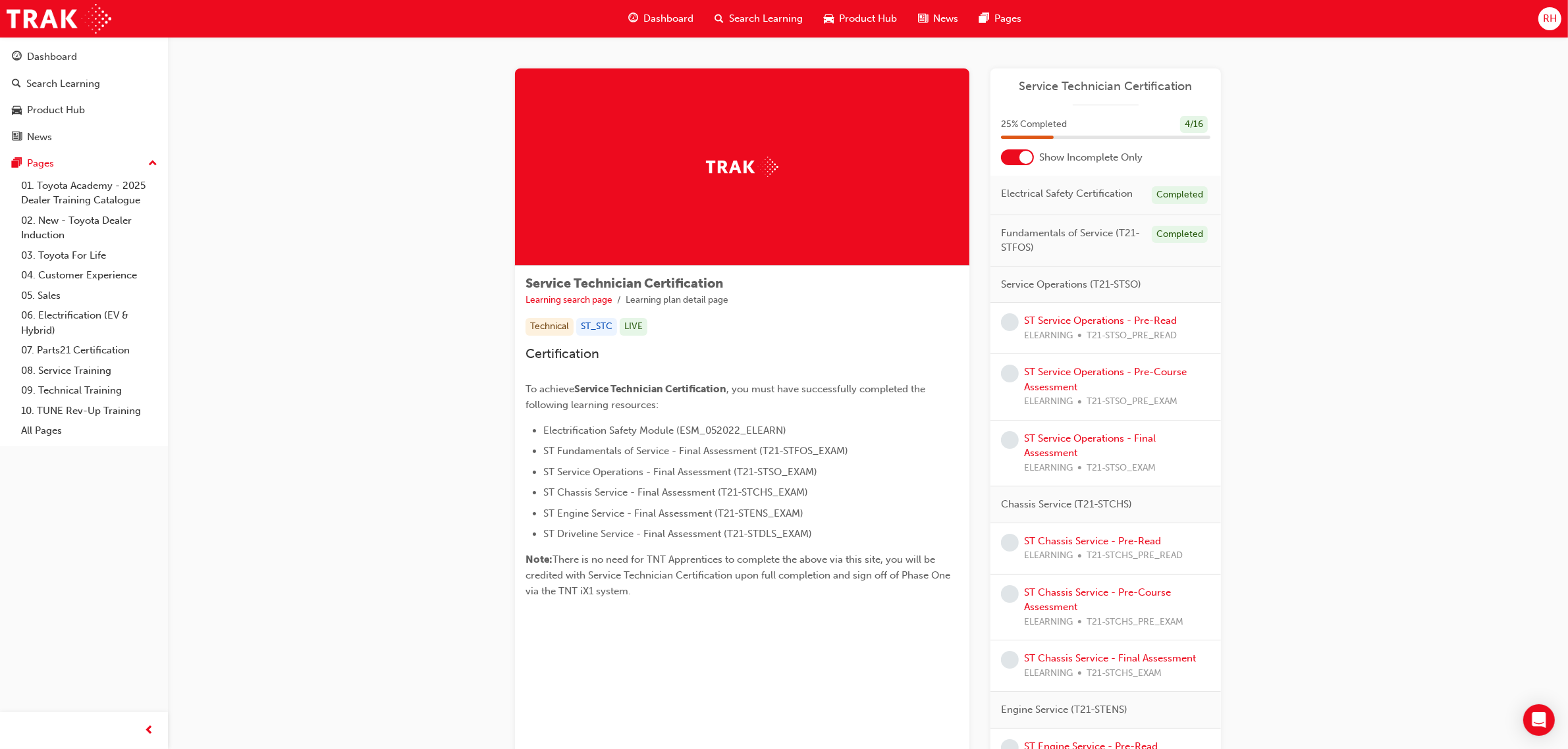
scroll to position [82, 0]
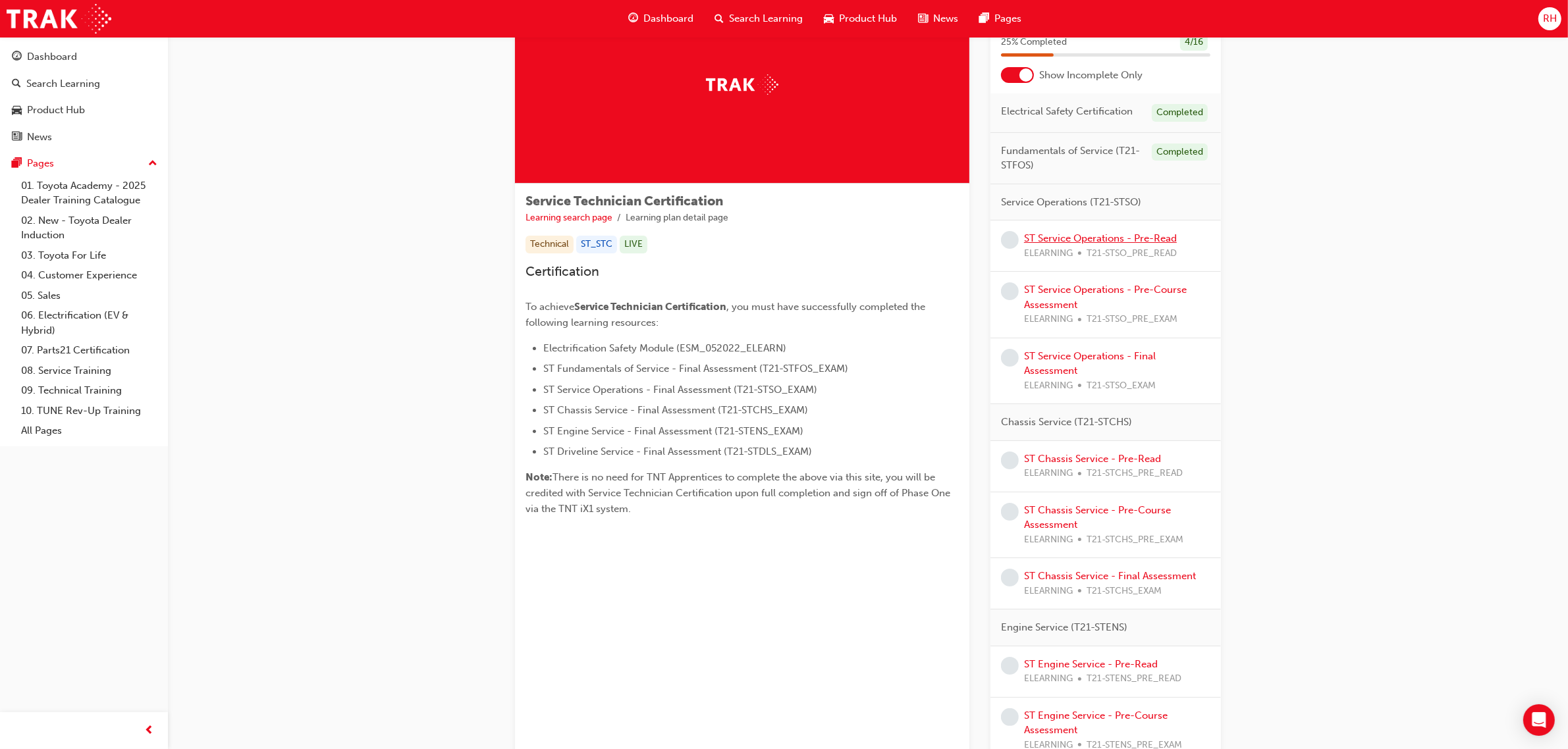
click at [1135, 235] on link "ST Service Operations - Pre-Read" at bounding box center [1100, 238] width 152 height 12
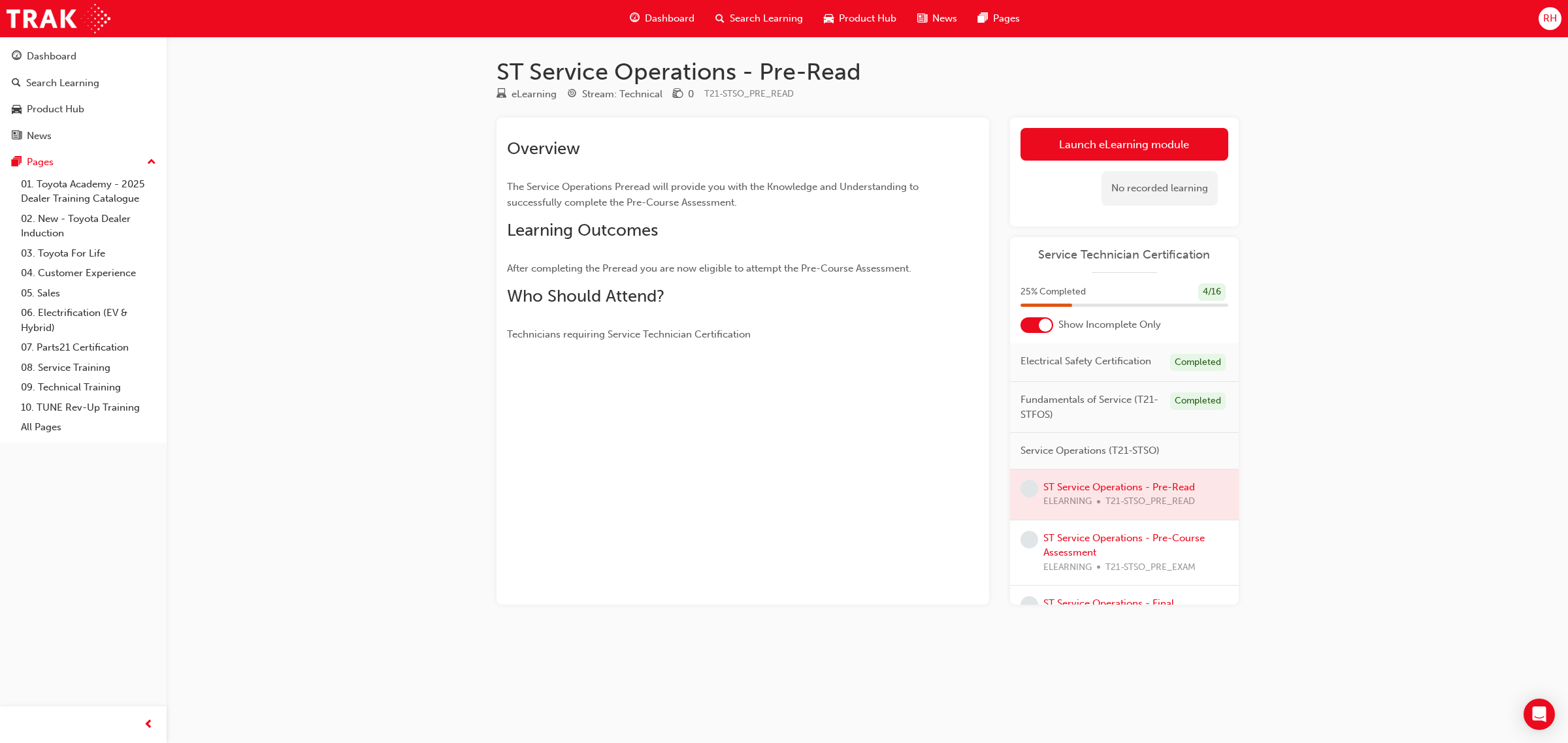
click at [1131, 494] on div at bounding box center [1124, 495] width 229 height 50
click at [1158, 148] on link "Launch eLearning module" at bounding box center [1124, 144] width 208 height 33
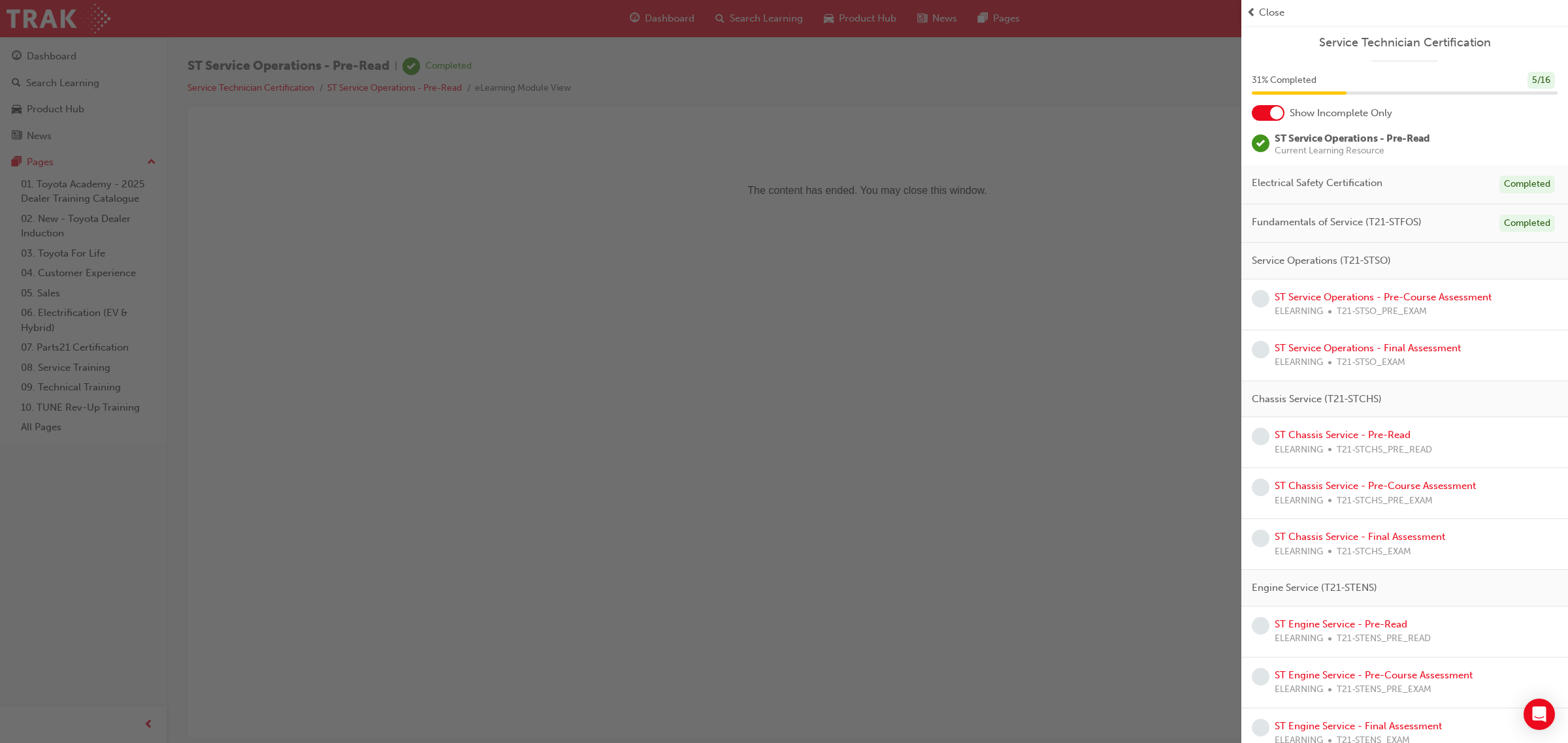
click at [1255, 8] on span "prev-icon" at bounding box center [1251, 13] width 9 height 15
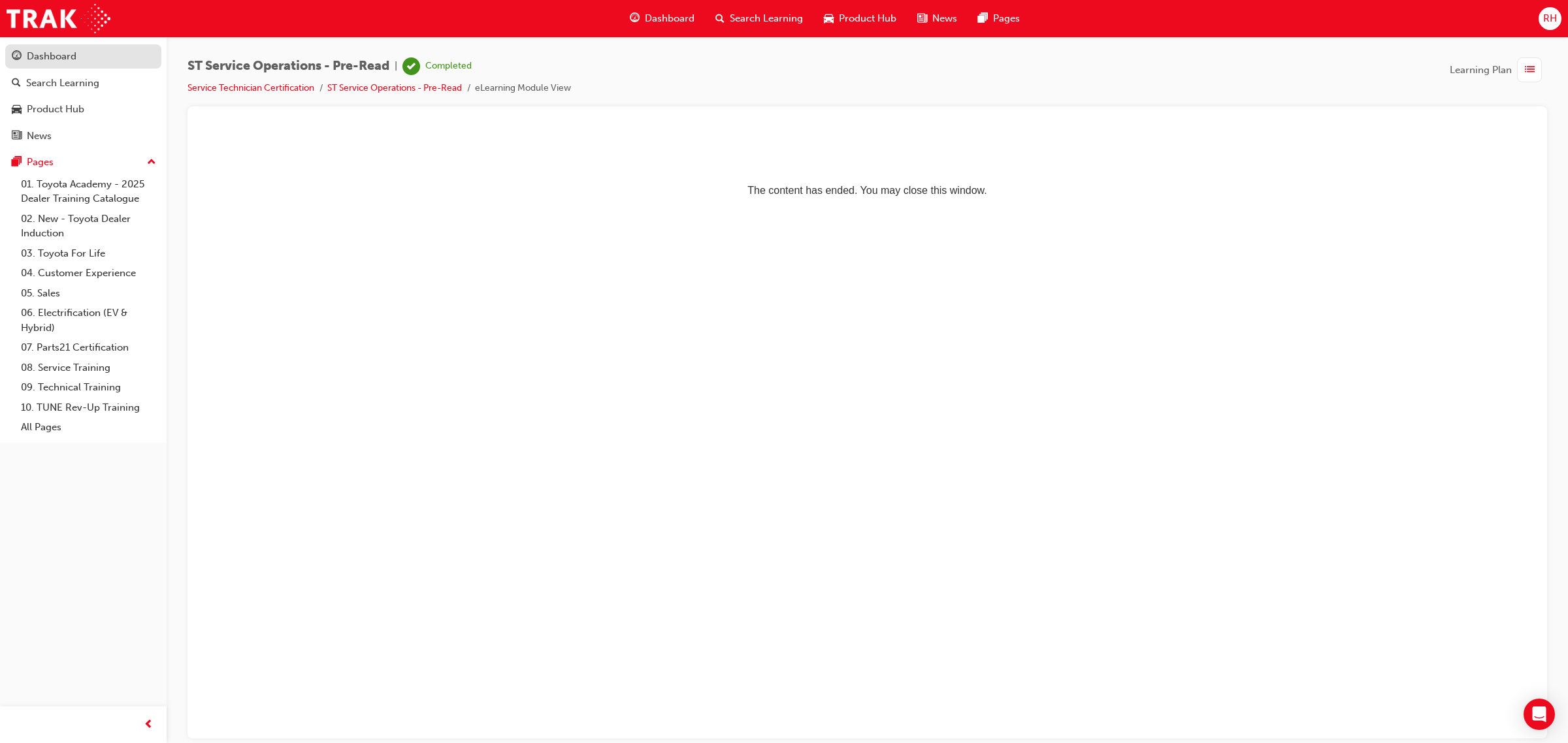
click at [69, 58] on div "Dashboard" at bounding box center [51, 56] width 50 height 15
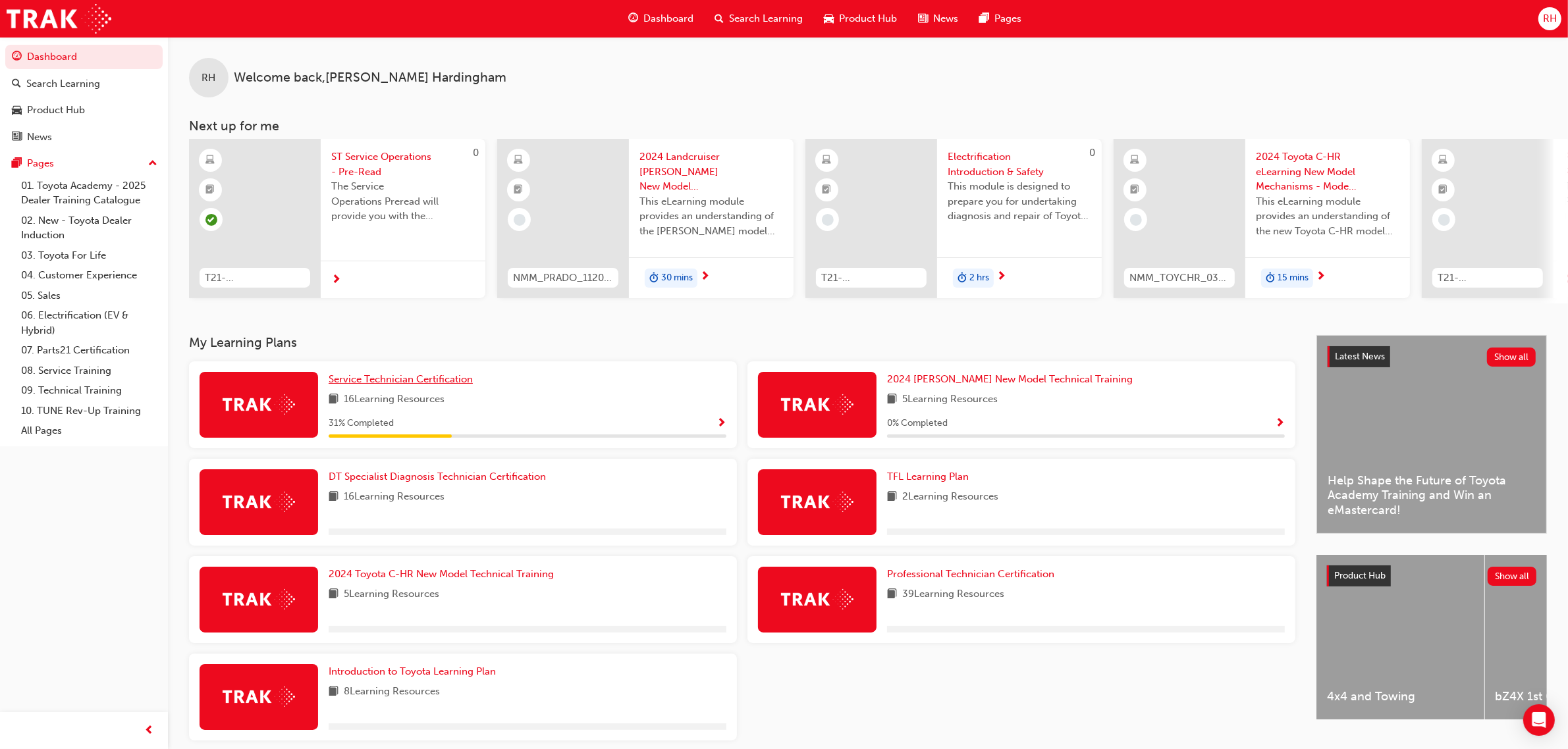
click at [431, 385] on span "Service Technician Certification" at bounding box center [401, 379] width 144 height 12
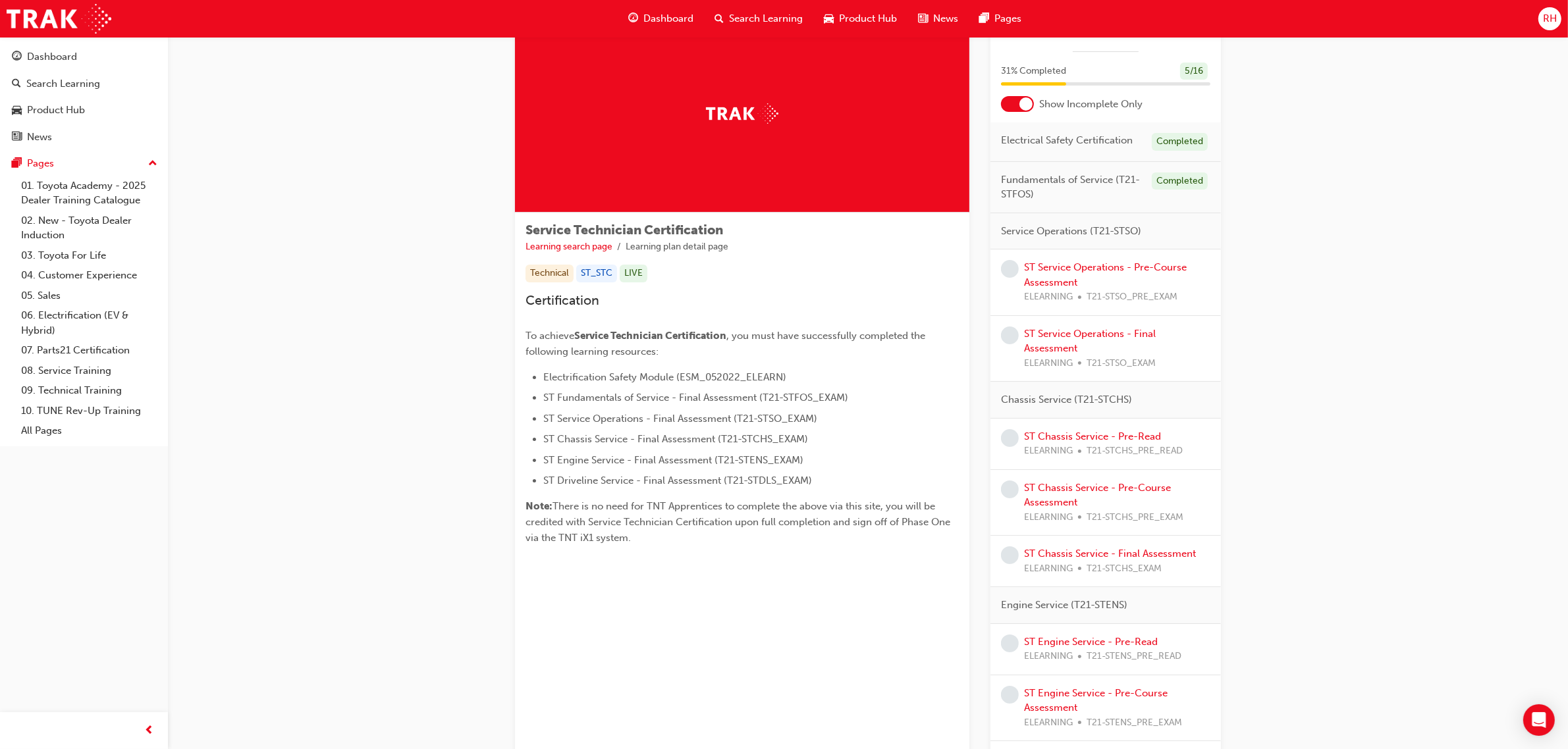
scroll to position [82, 0]
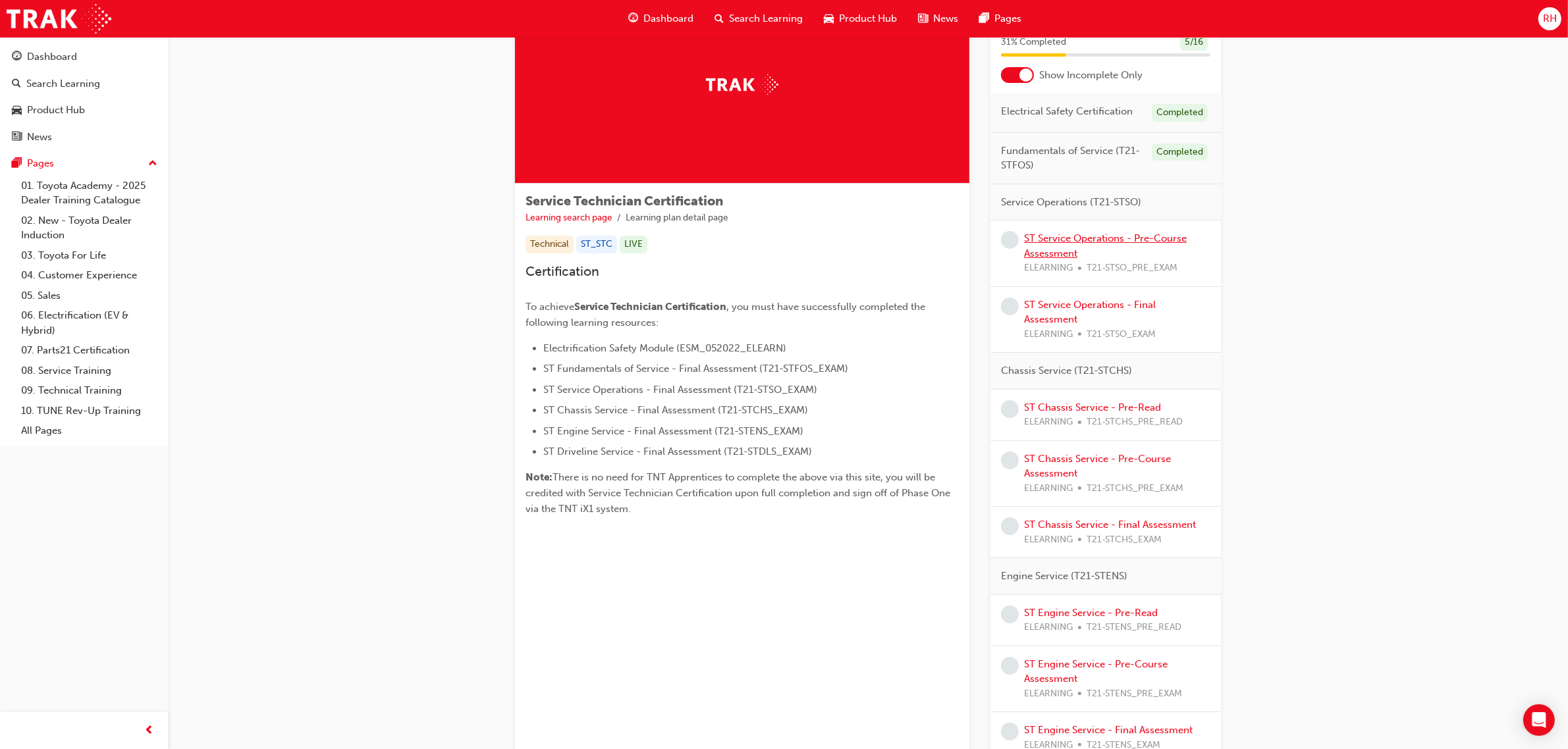
click at [1088, 237] on link "ST Service Operations - Pre-Course Assessment" at bounding box center [1106, 245] width 163 height 27
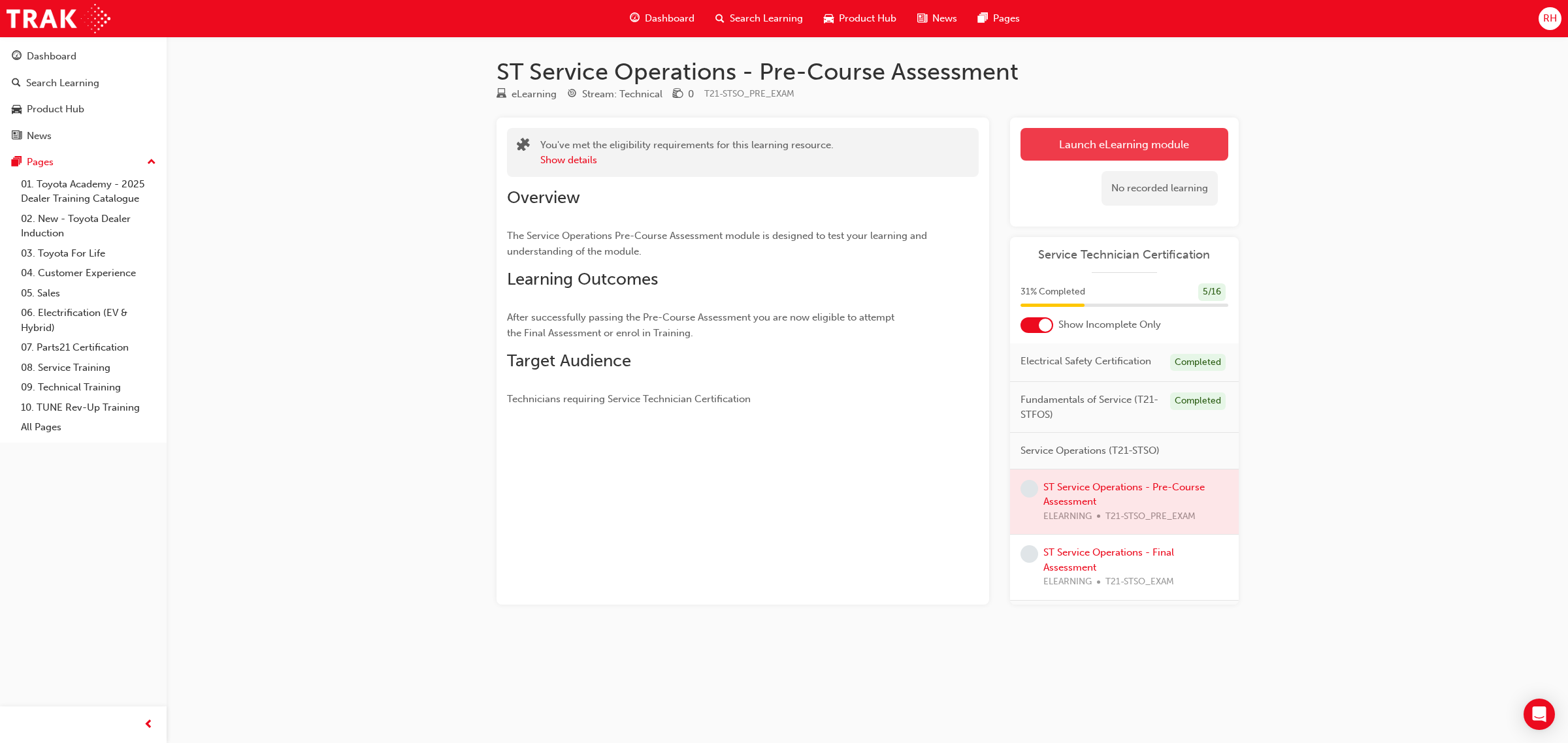
click at [1091, 157] on link "Launch eLearning module" at bounding box center [1124, 144] width 208 height 33
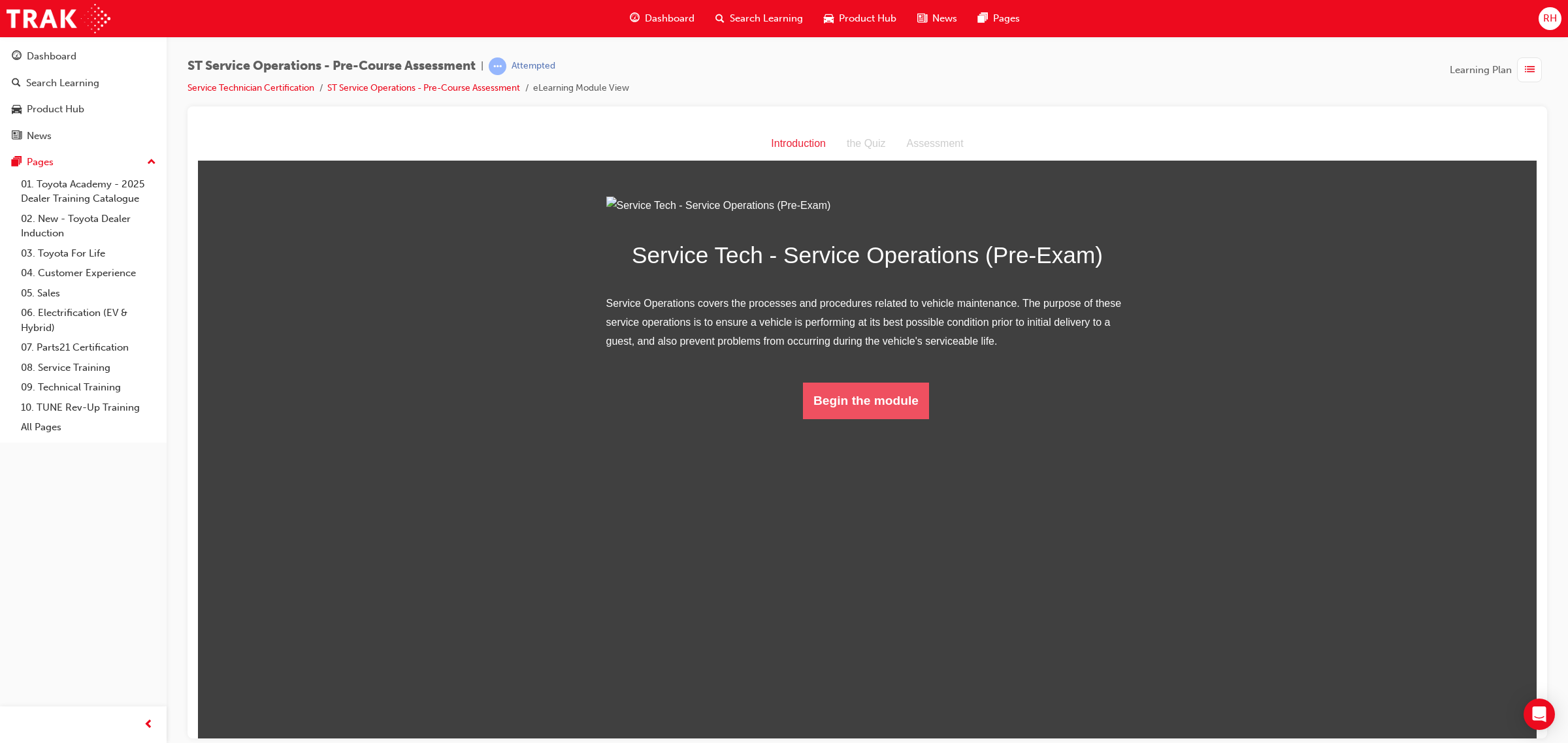
click at [897, 418] on button "Begin the module" at bounding box center [866, 400] width 126 height 37
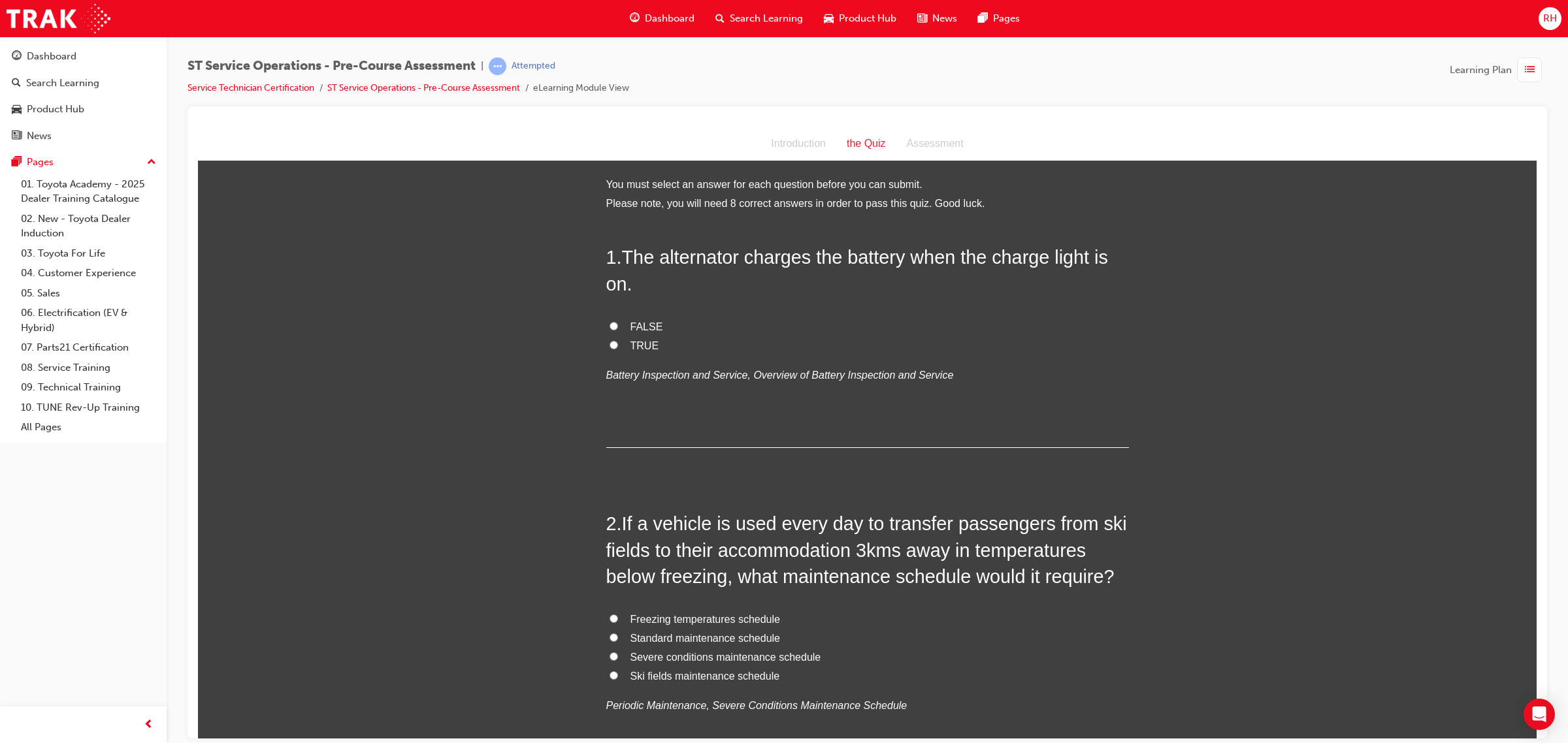
click at [641, 323] on span "FALSE" at bounding box center [646, 326] width 33 height 11
click at [618, 323] on input "FALSE" at bounding box center [614, 325] width 9 height 9
radio input "true"
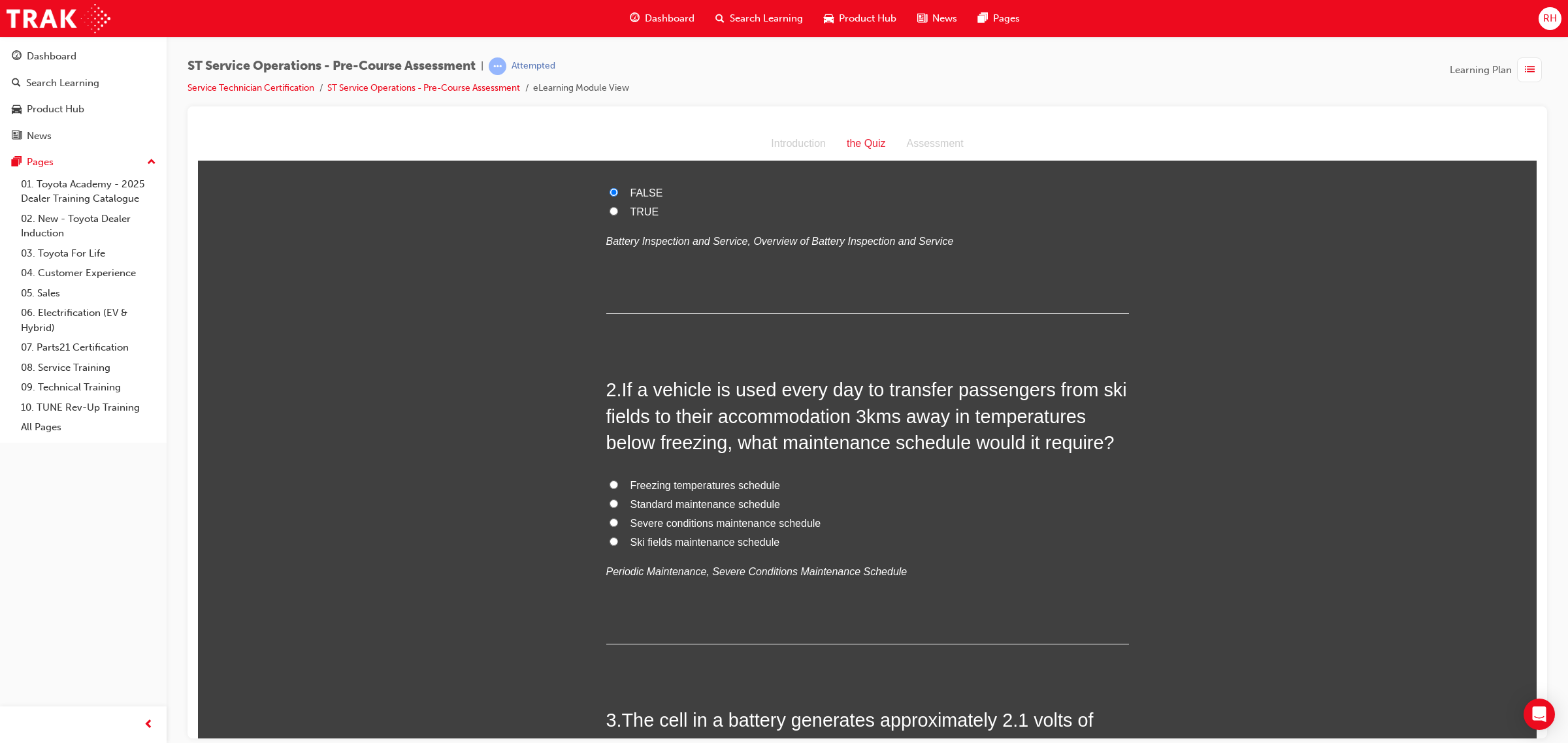
scroll to position [163, 0]
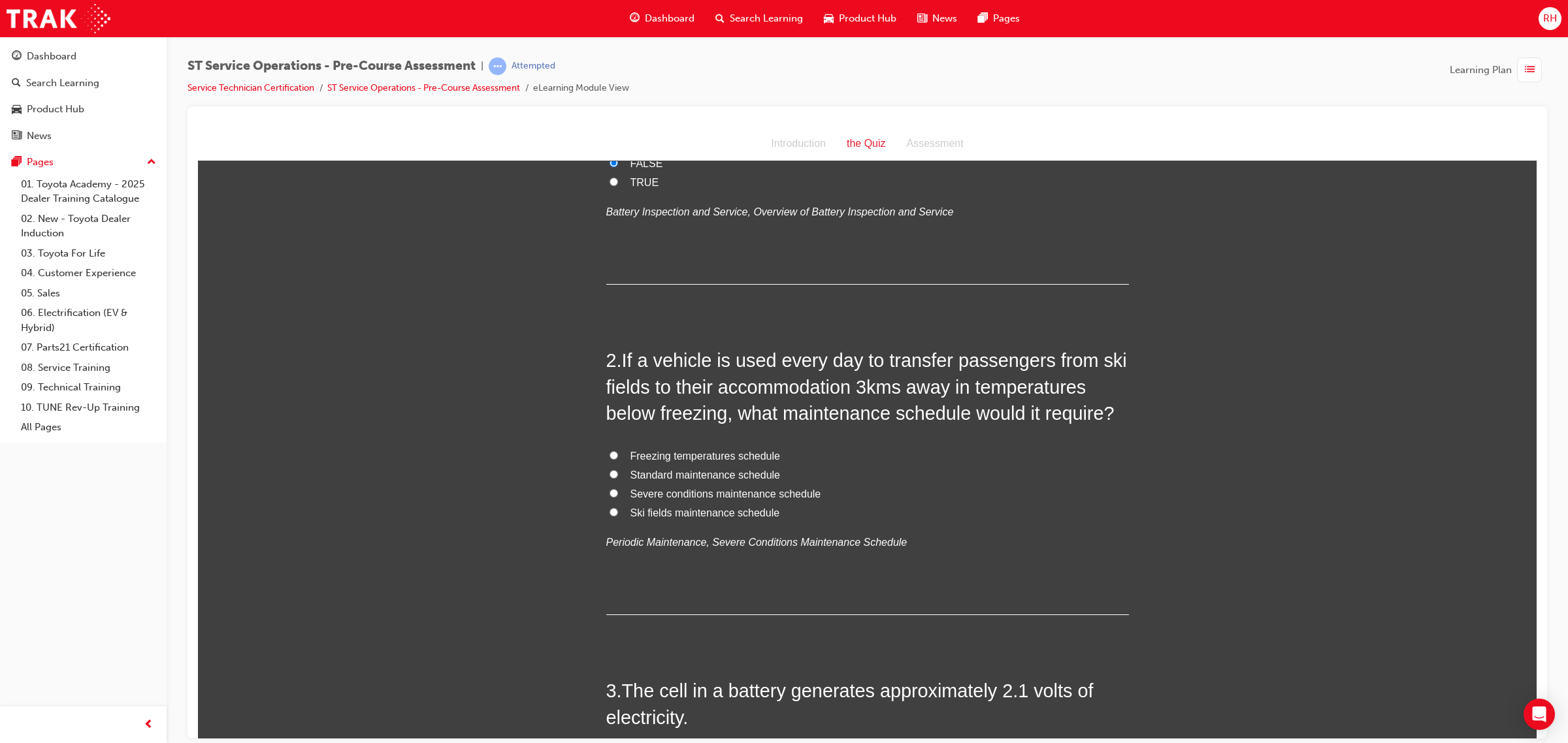
click at [750, 457] on span "Freezing temperatures schedule" at bounding box center [705, 456] width 150 height 11
click at [618, 457] on input "Freezing temperatures schedule" at bounding box center [614, 455] width 9 height 9
radio input "true"
click at [791, 489] on span "Severe conditions maintenance schedule" at bounding box center [725, 494] width 191 height 11
click at [618, 489] on input "Severe conditions maintenance schedule" at bounding box center [614, 492] width 9 height 9
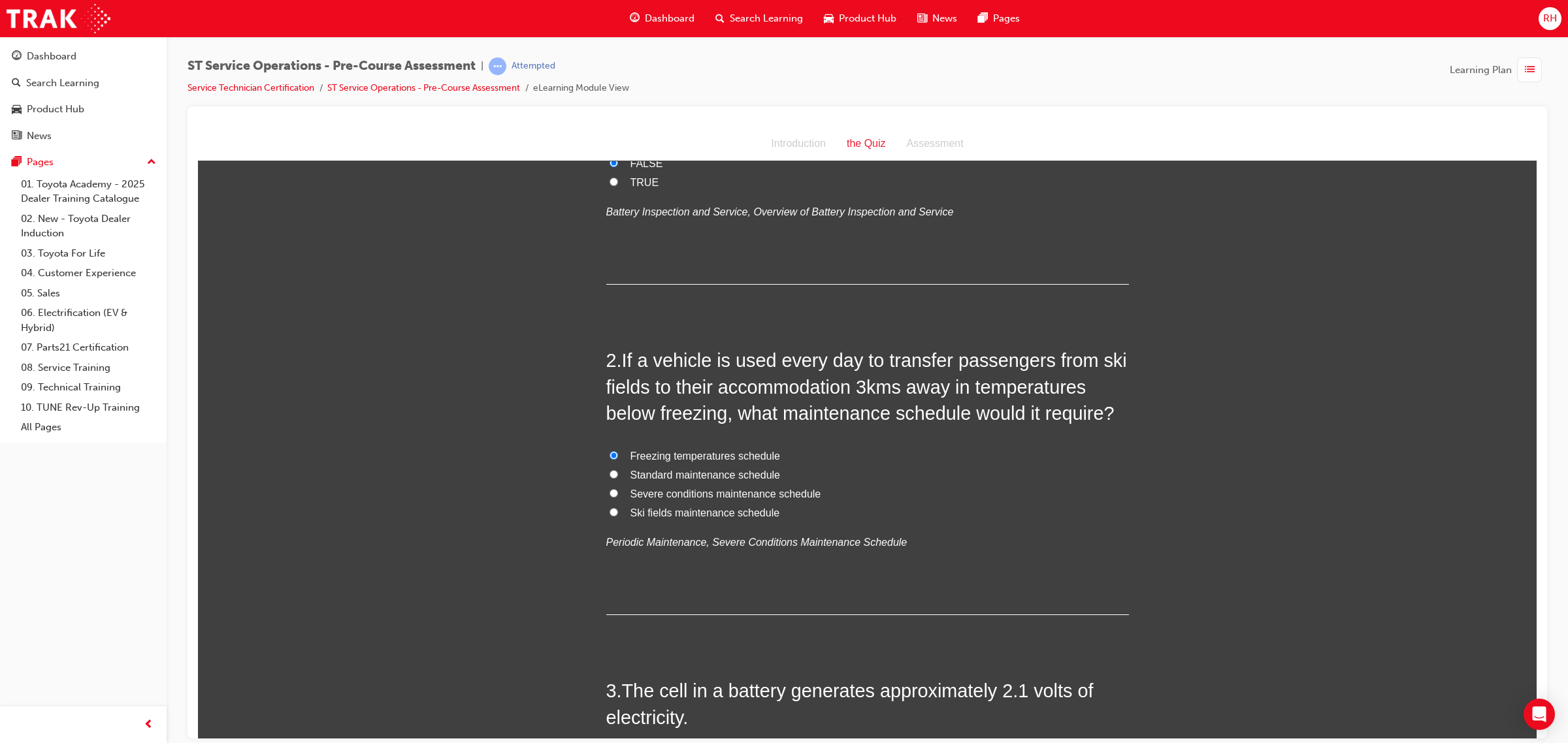
radio input "true"
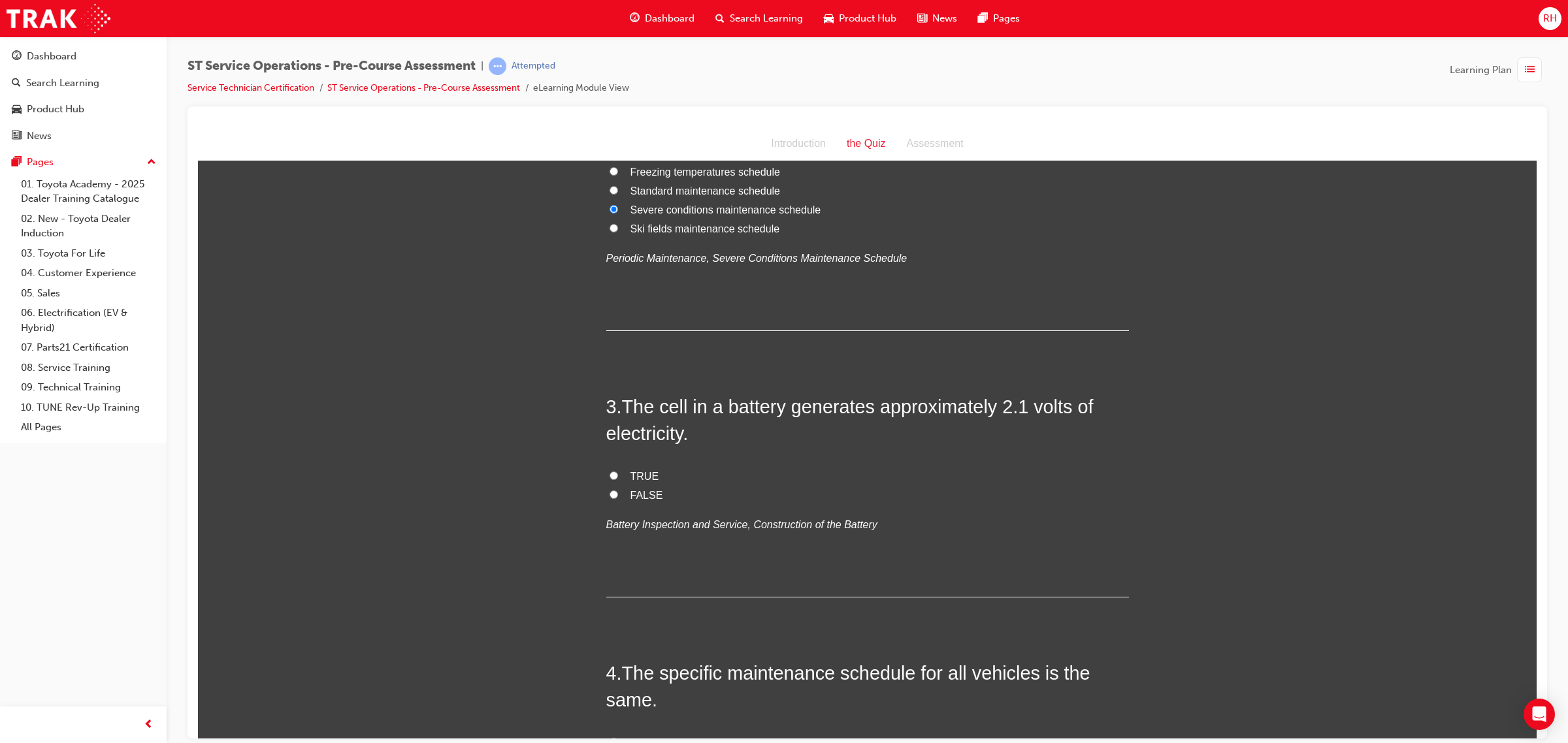
scroll to position [489, 0]
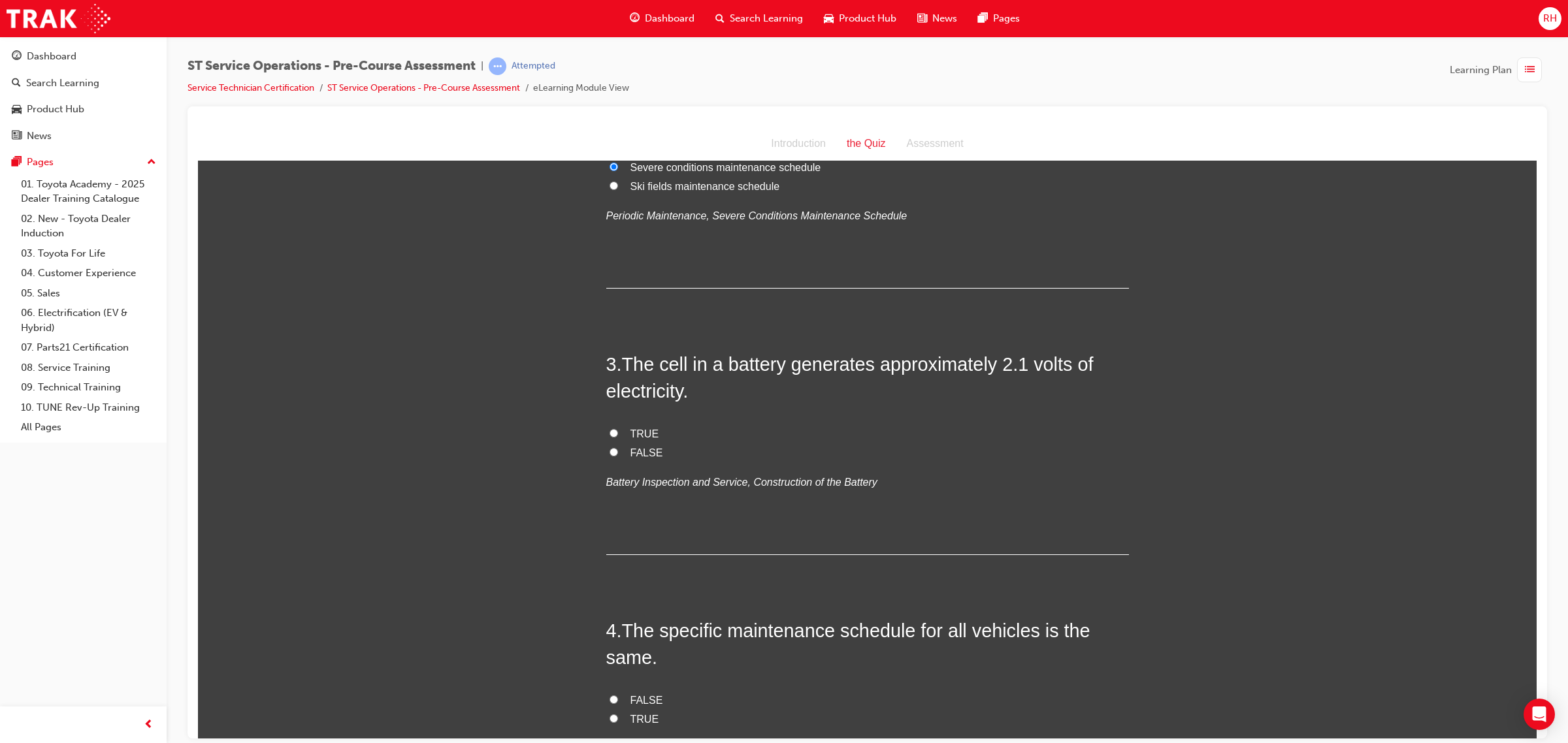
click at [640, 428] on span "TRUE" at bounding box center [644, 433] width 28 height 11
click at [618, 428] on input "TRUE" at bounding box center [614, 433] width 9 height 9
radio input "true"
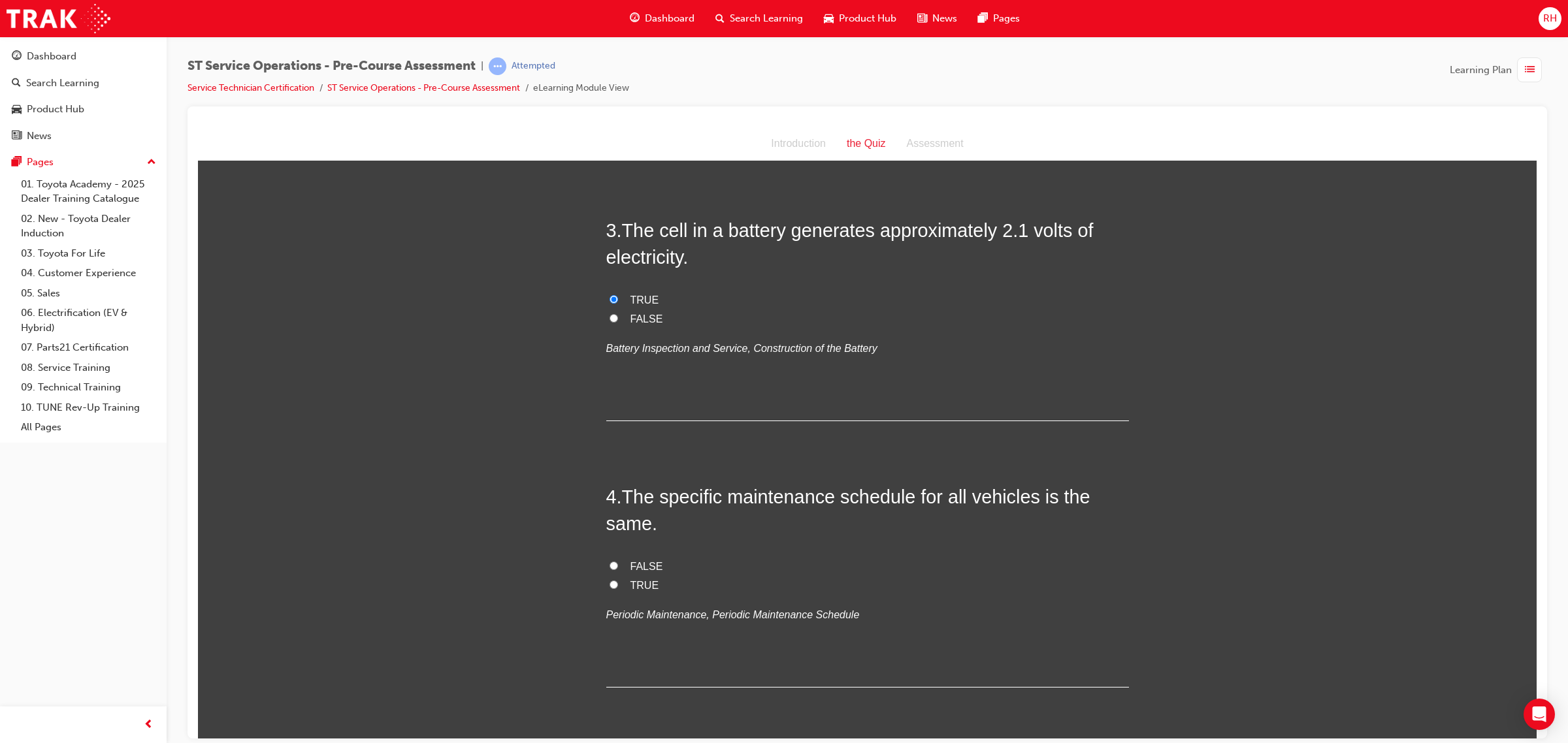
scroll to position [653, 0]
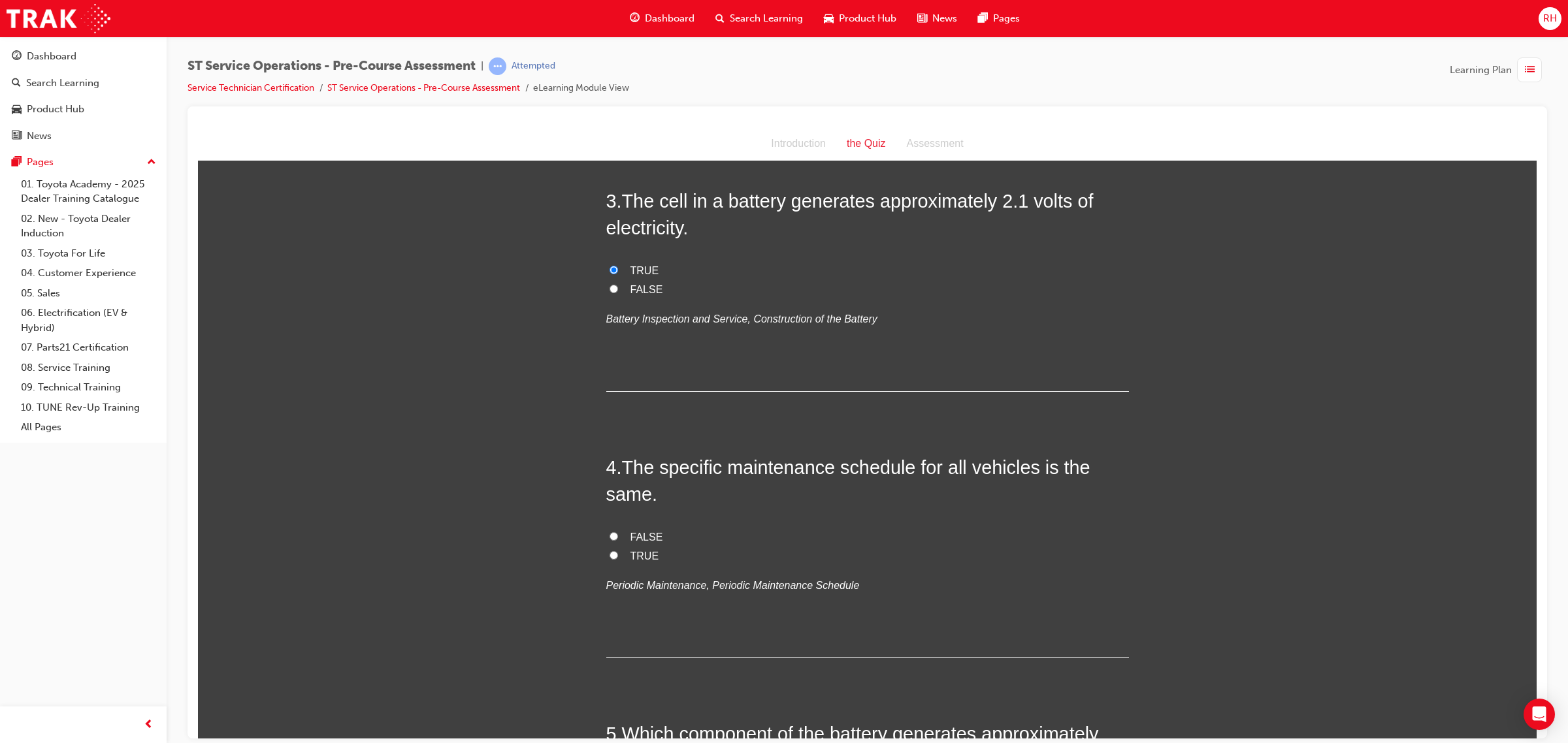
click at [631, 558] on span "TRUE" at bounding box center [644, 555] width 28 height 11
click at [618, 558] on input "TRUE" at bounding box center [614, 555] width 9 height 9
radio input "true"
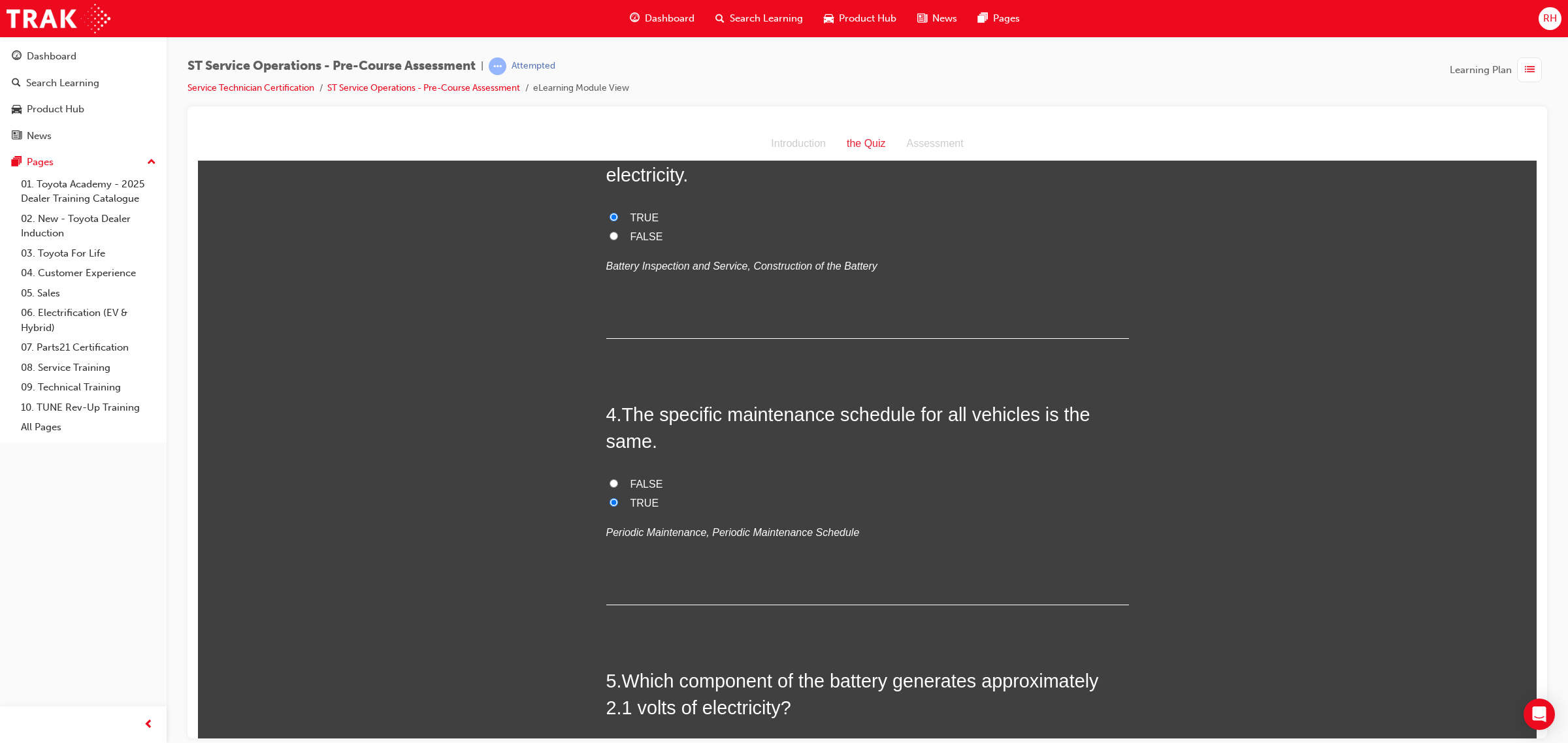
scroll to position [980, 0]
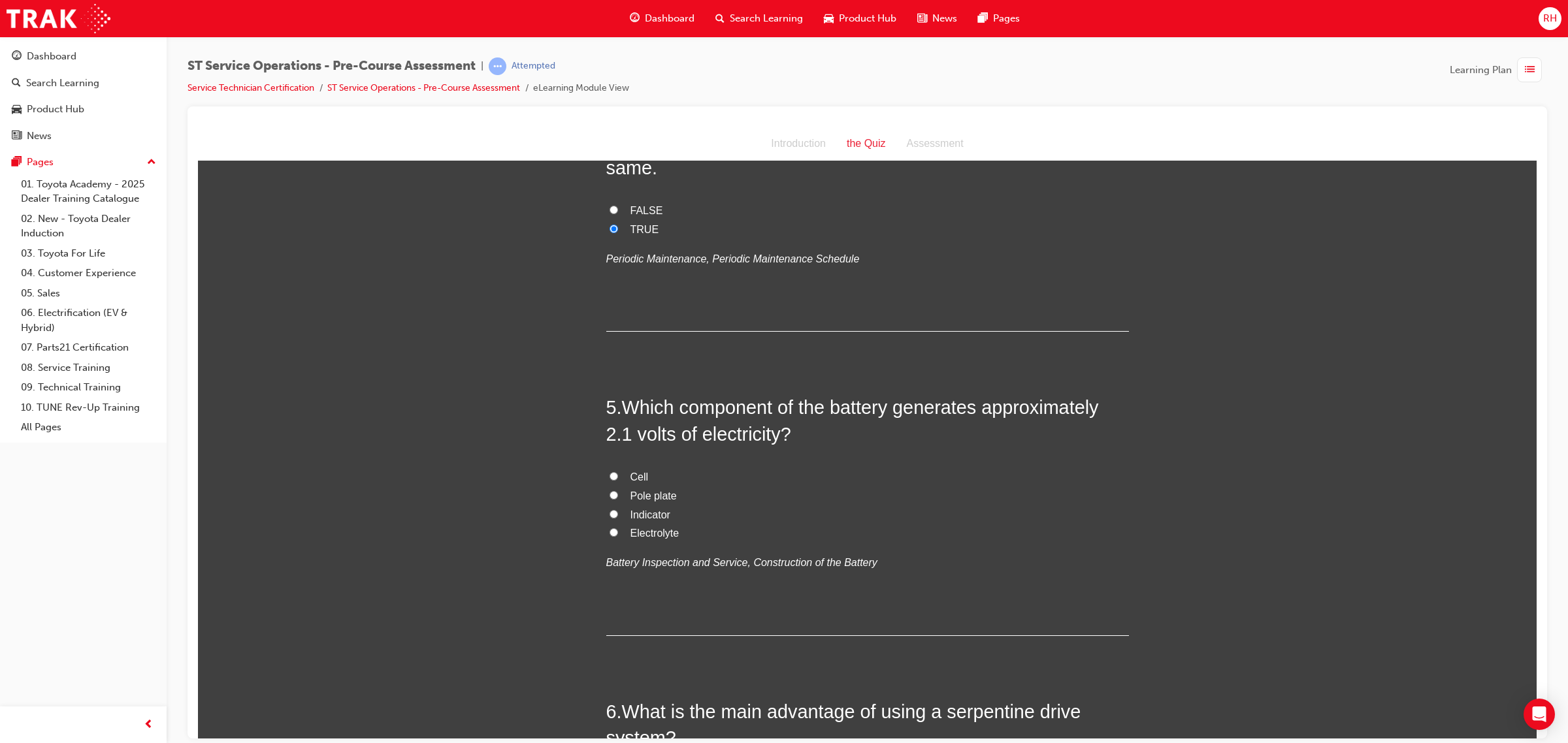
click at [618, 476] on label "Cell" at bounding box center [867, 477] width 523 height 19
click at [618, 476] on input "Cell" at bounding box center [614, 475] width 9 height 9
radio input "true"
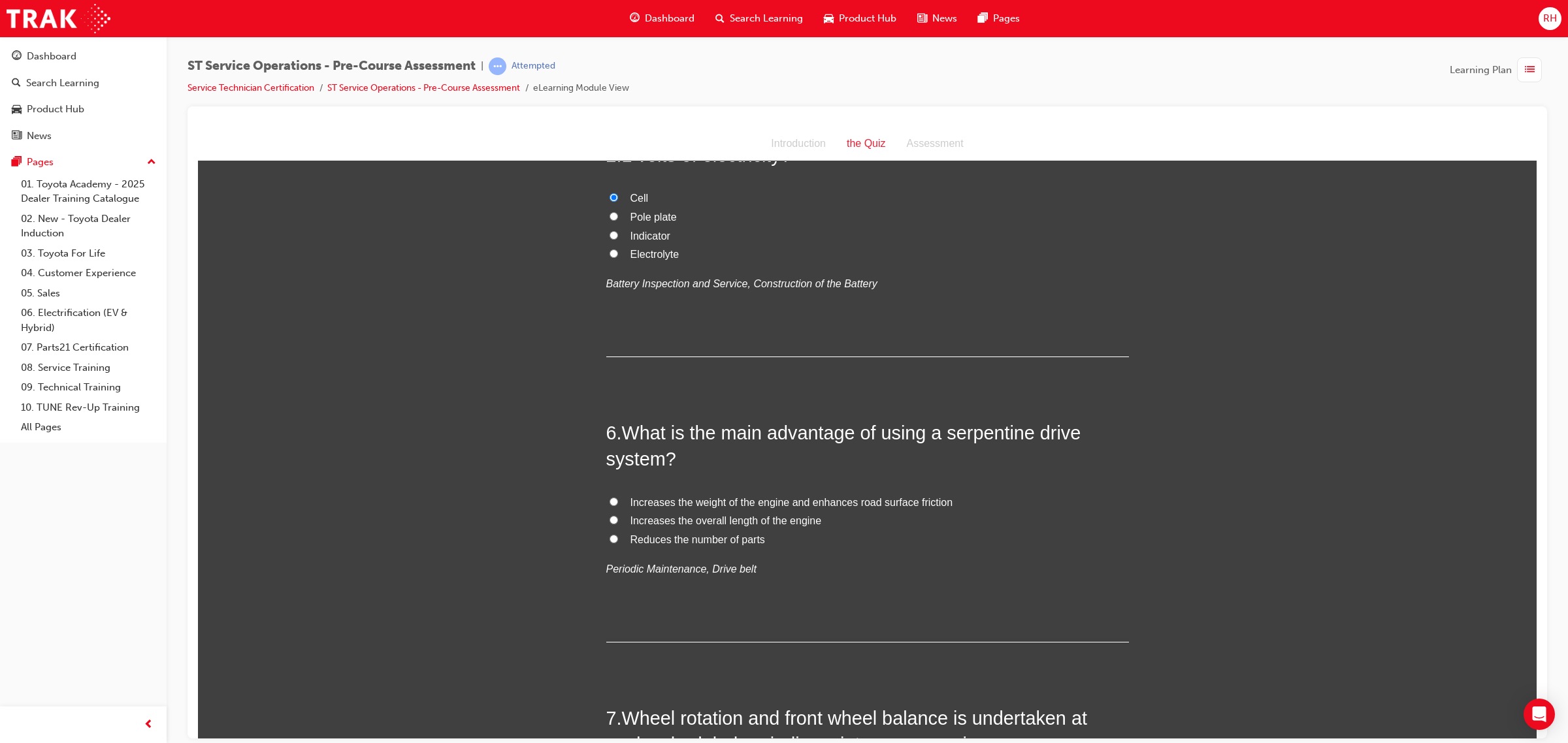
scroll to position [1306, 0]
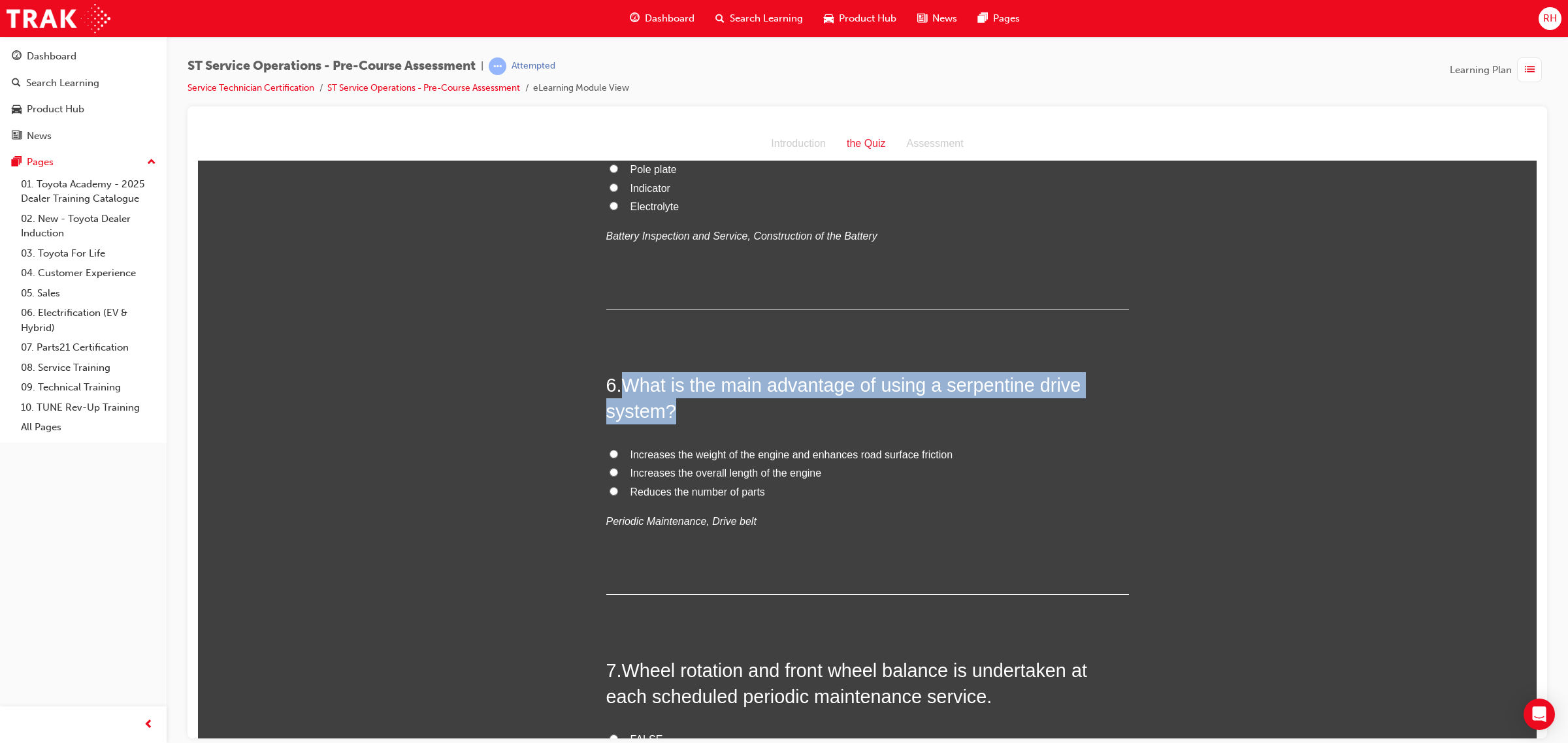
drag, startPoint x: 619, startPoint y: 388, endPoint x: 670, endPoint y: 411, distance: 55.9
click at [670, 411] on h2 "6 . What is the main advantage of using a serpentine drive system?" at bounding box center [867, 398] width 523 height 53
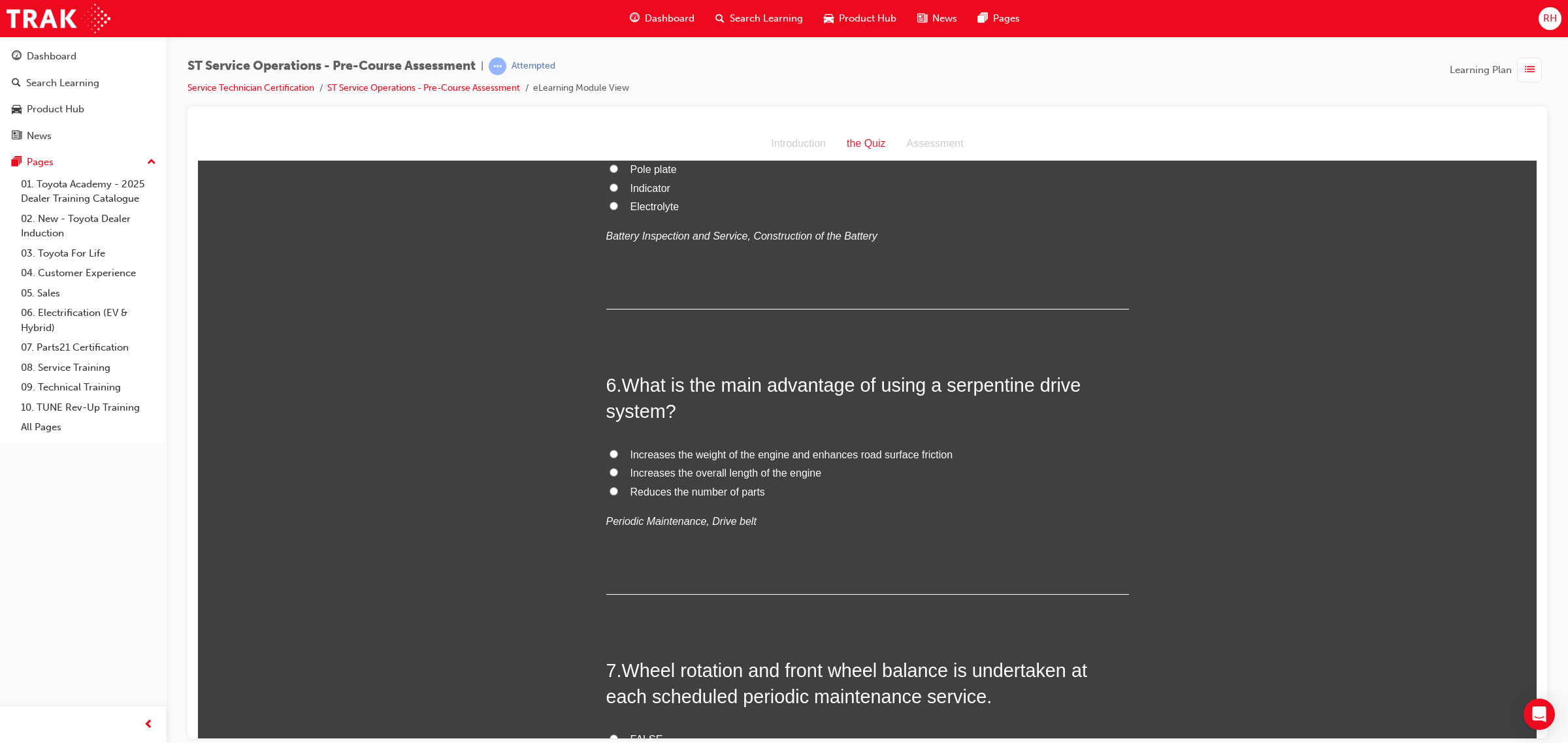
click at [1164, 500] on div "You must select an answer for each question before you can submit. Please note,…" at bounding box center [867, 352] width 1339 height 2965
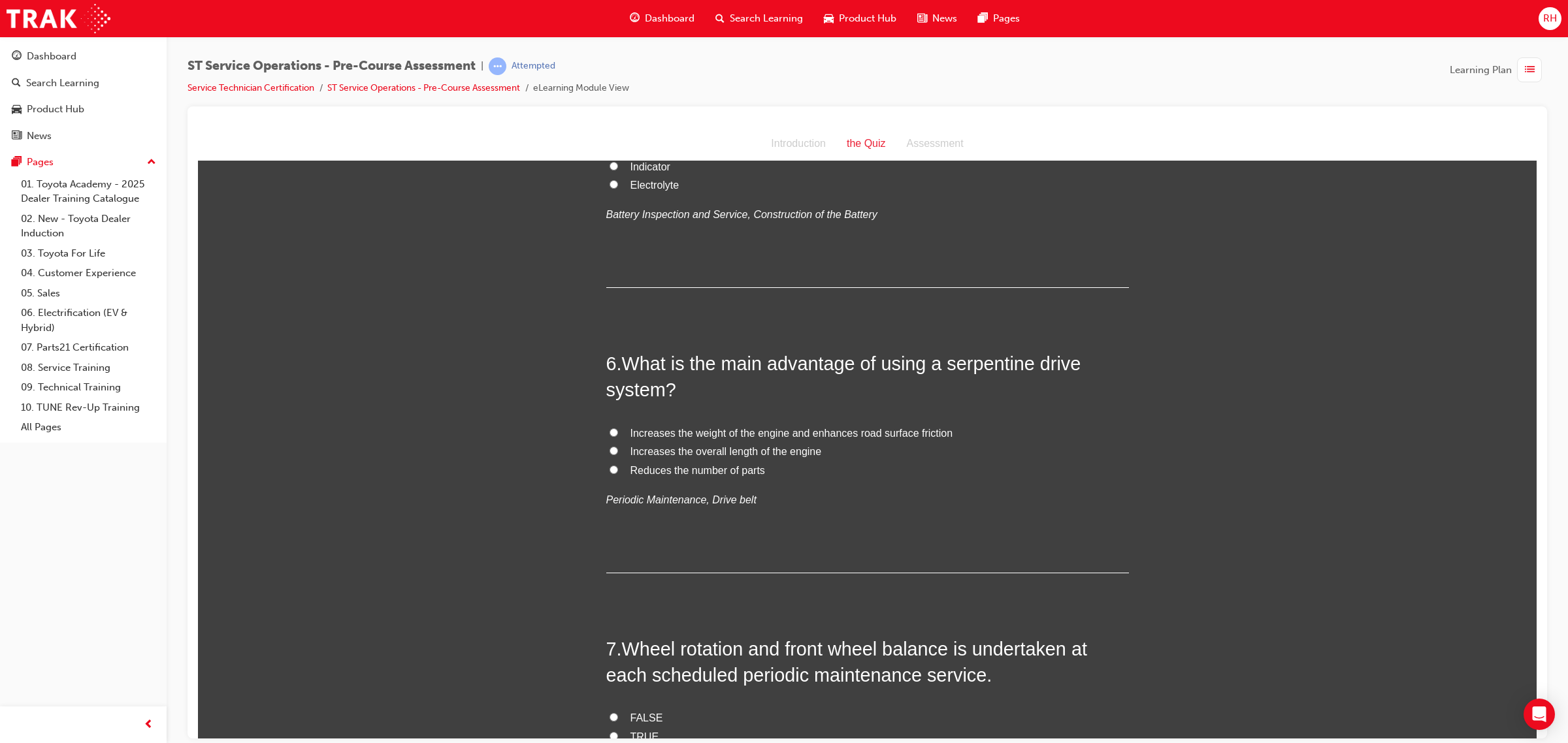
scroll to position [1224, 0]
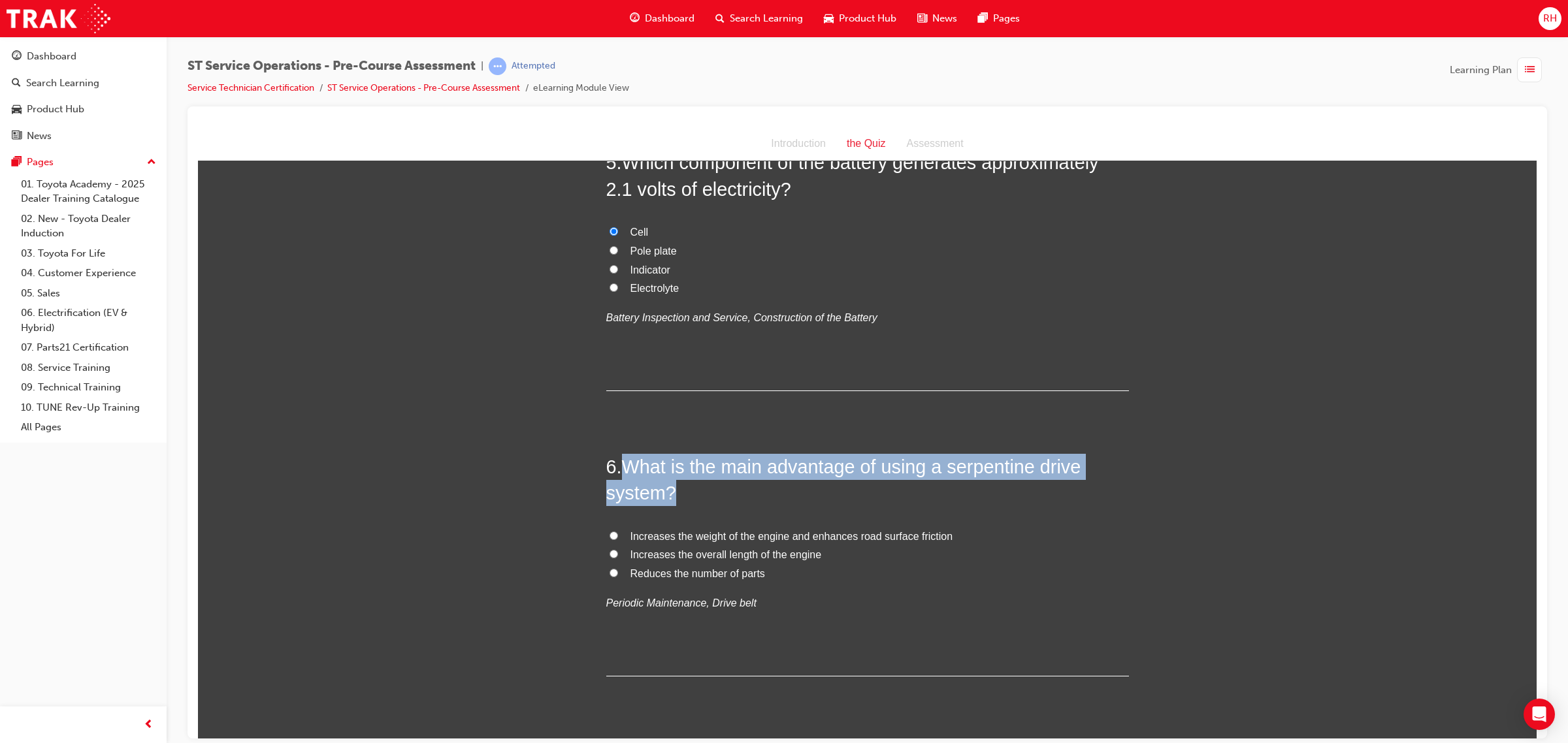
drag, startPoint x: 622, startPoint y: 464, endPoint x: 666, endPoint y: 503, distance: 58.8
click at [666, 503] on span "What is the main advantage of using a serpentine drive system?" at bounding box center [844, 479] width 475 height 47
copy span "What is the main advantage of using a serpentine drive system?"
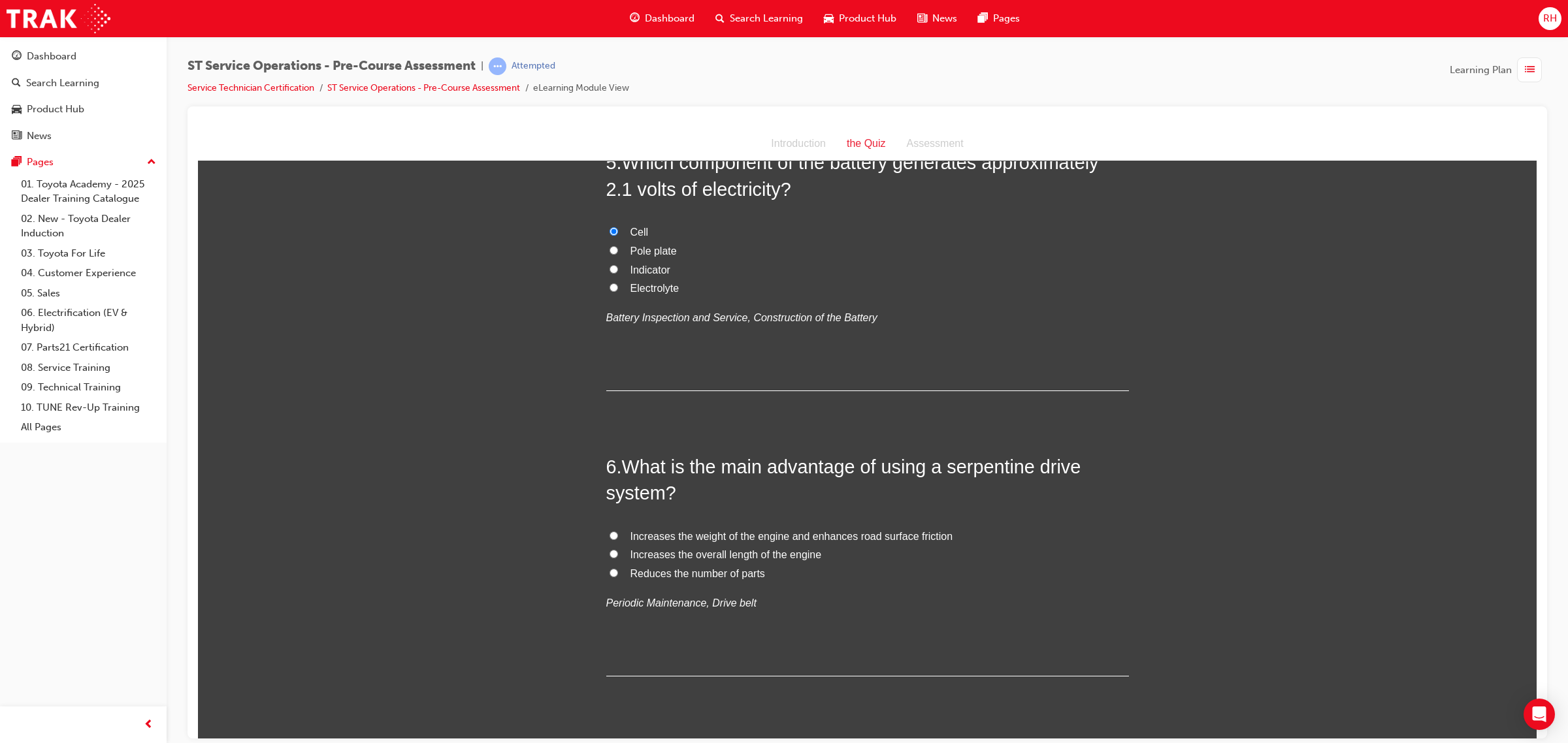
click at [433, 414] on div "You must select an answer for each question before you can submit. Please note,…" at bounding box center [867, 433] width 1339 height 2965
click at [610, 572] on input "Reduces the number of parts" at bounding box center [614, 572] width 9 height 9
radio input "true"
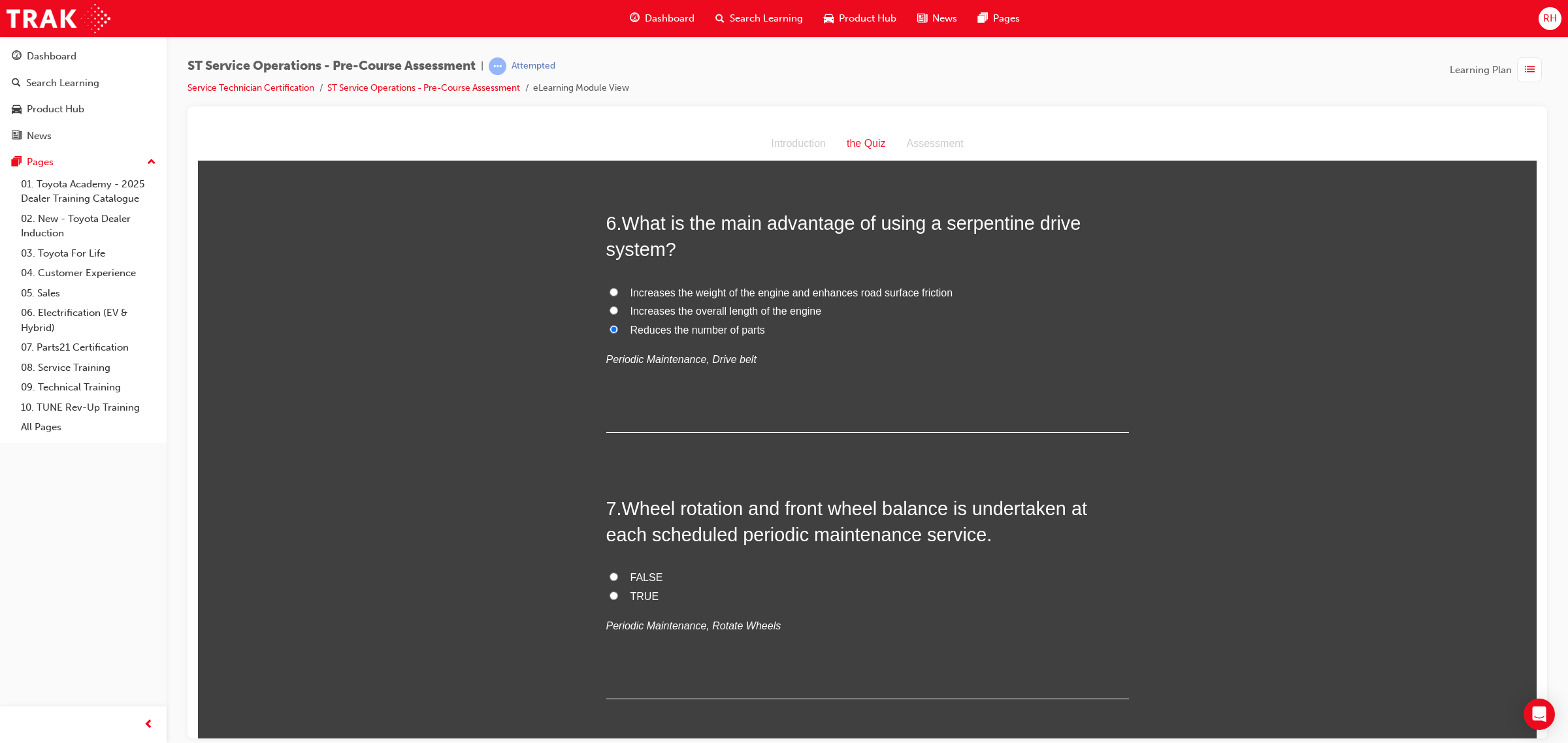
scroll to position [1632, 0]
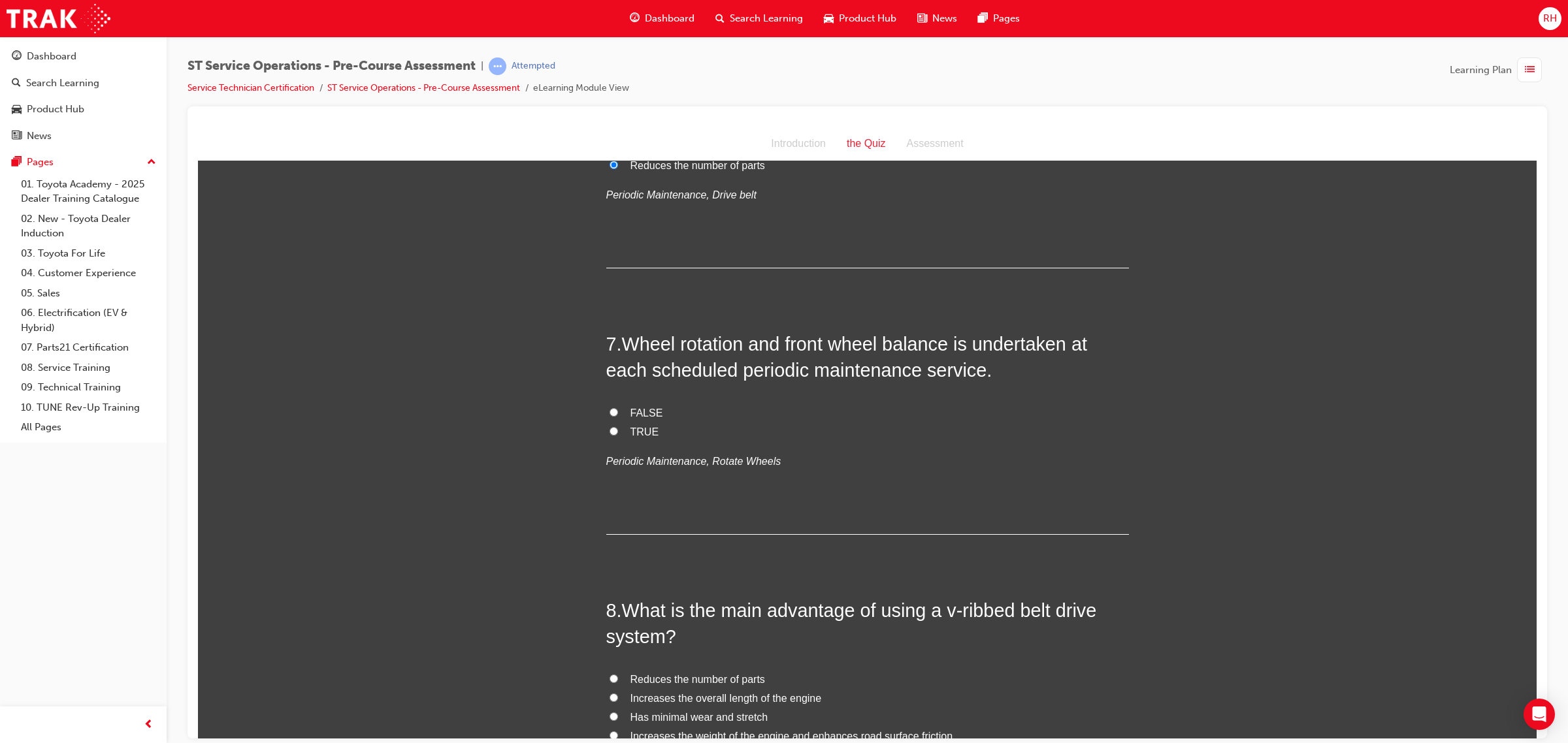
click at [631, 411] on span "FALSE" at bounding box center [646, 412] width 33 height 11
click at [618, 411] on input "FALSE" at bounding box center [614, 411] width 9 height 9
radio input "true"
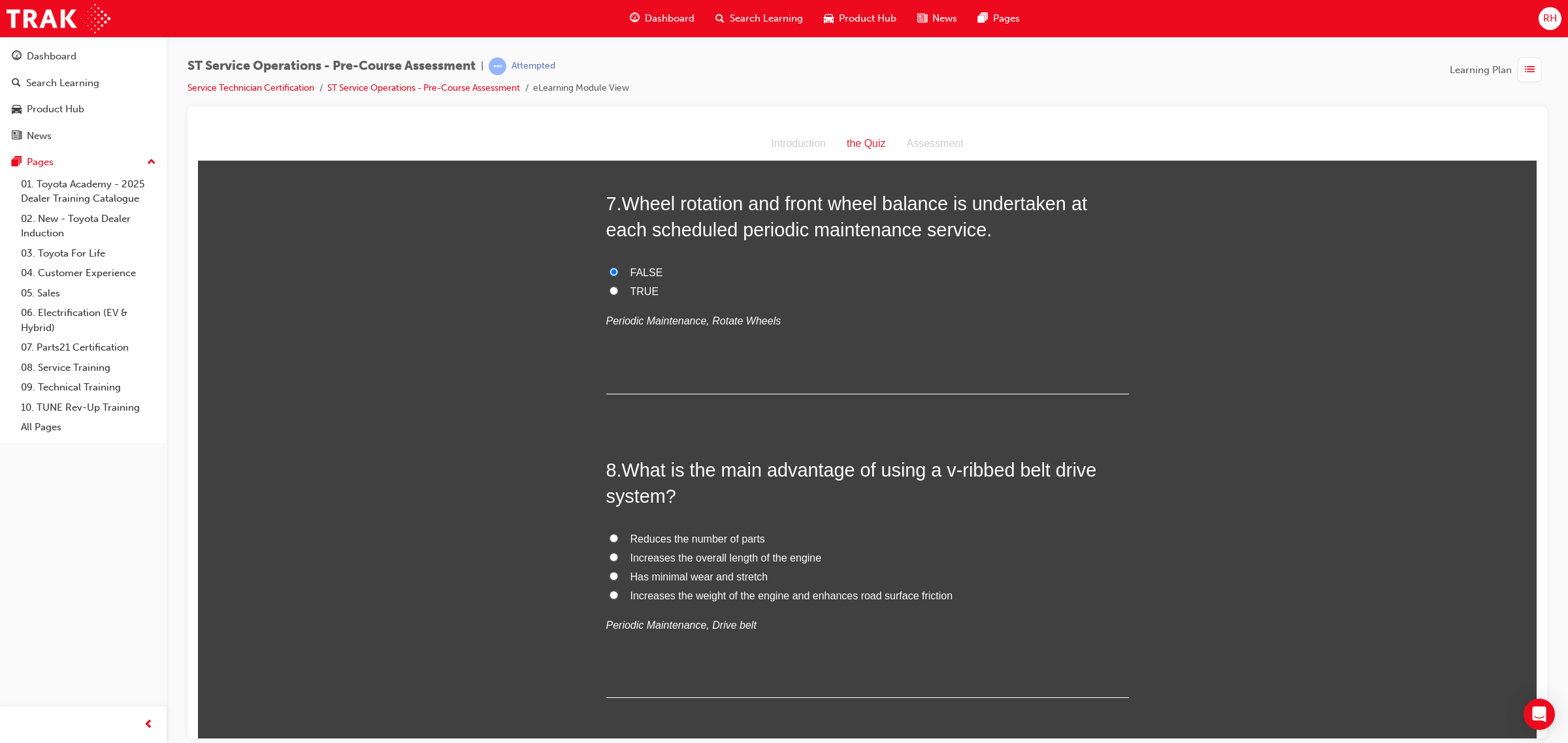
scroll to position [1796, 0]
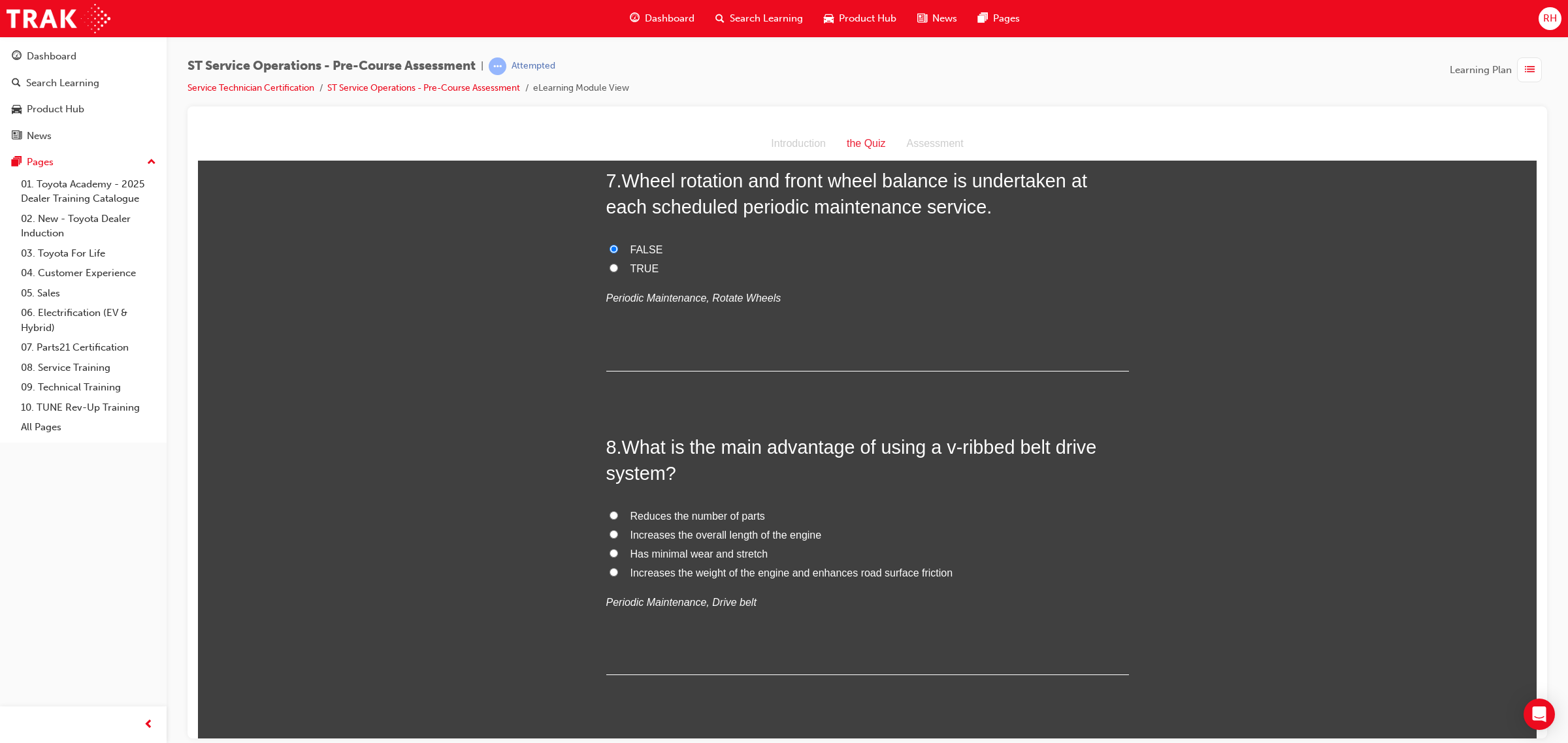
click at [610, 552] on input "Has minimal wear and stretch" at bounding box center [614, 553] width 9 height 9
radio input "true"
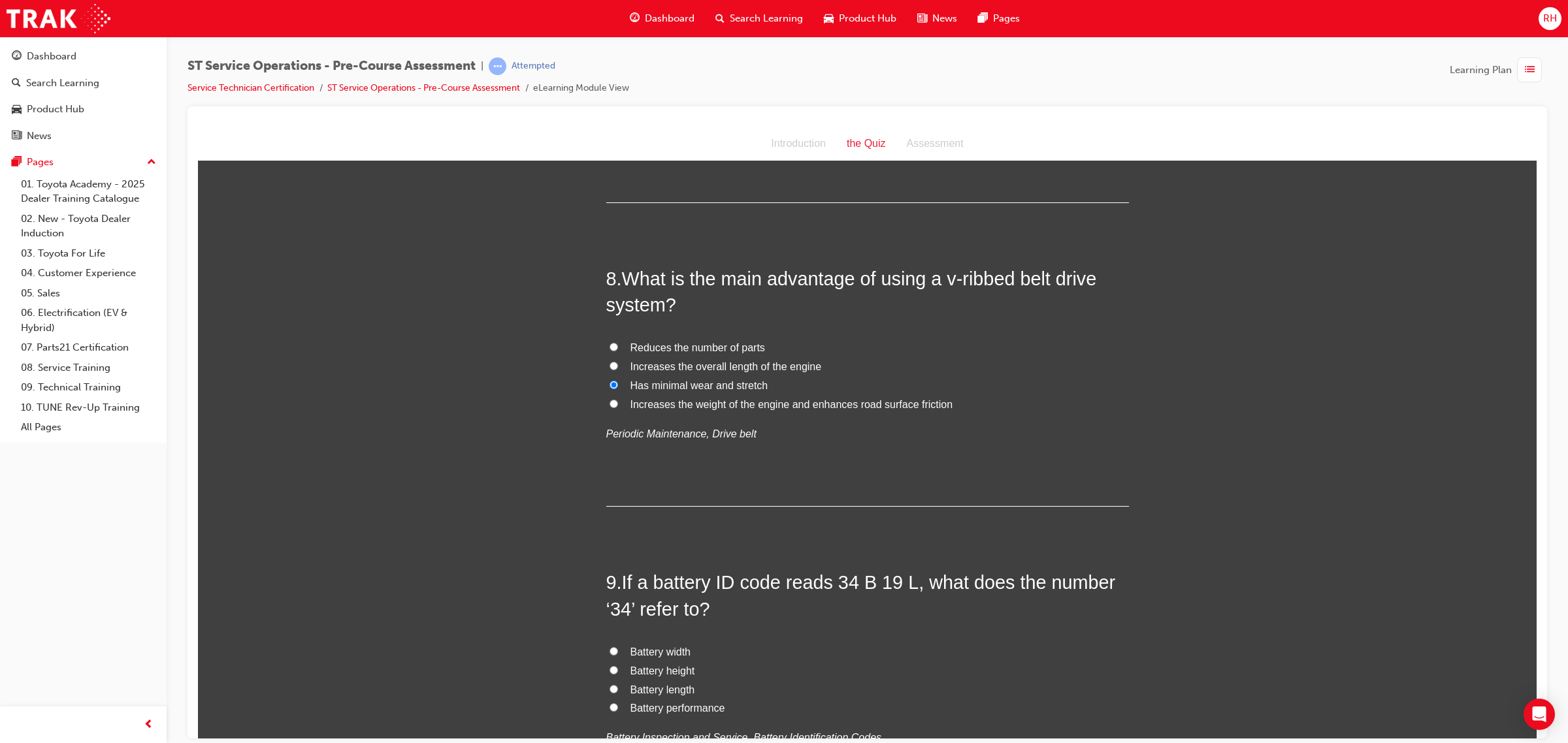
scroll to position [2041, 0]
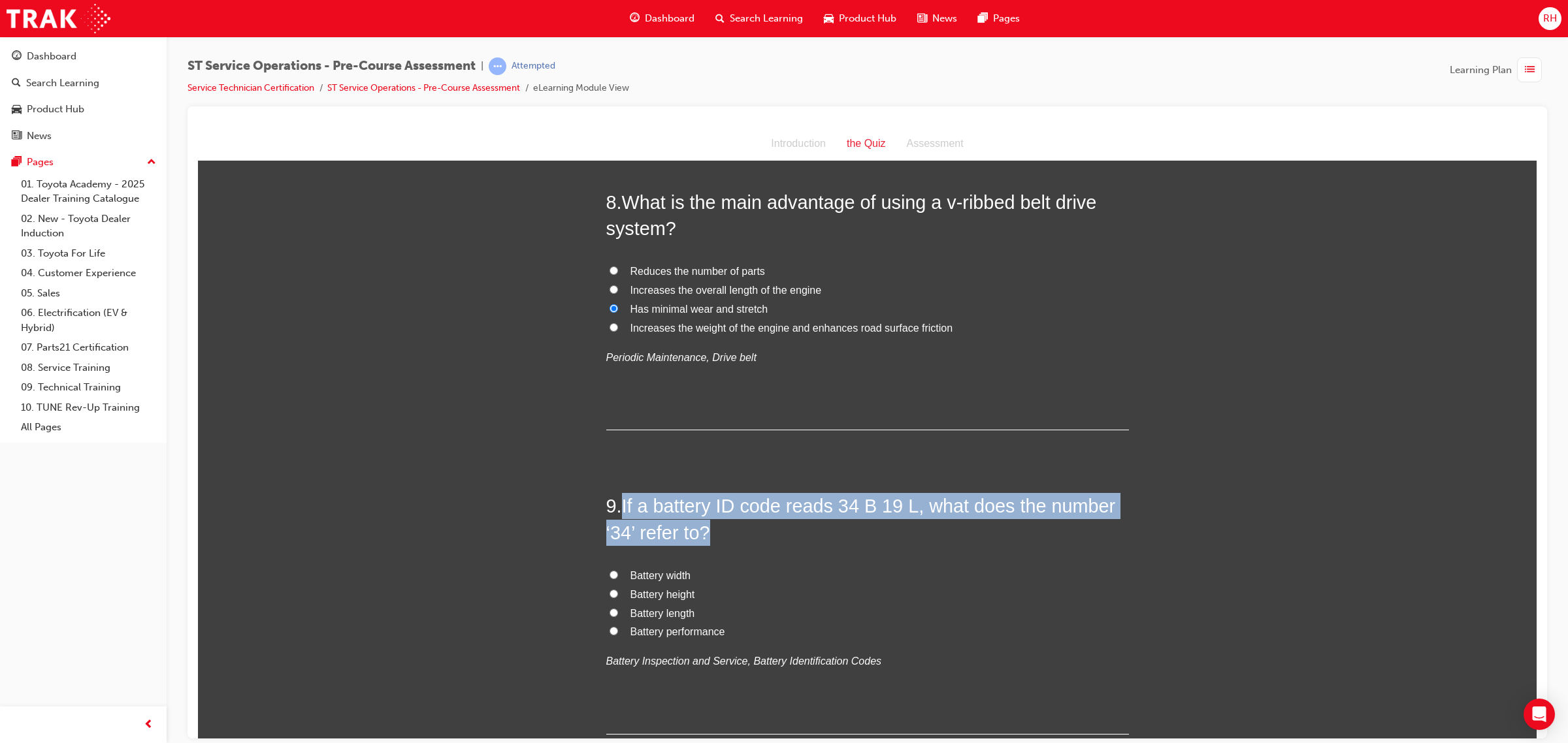
drag, startPoint x: 618, startPoint y: 502, endPoint x: 706, endPoint y: 536, distance: 94.3
click at [706, 536] on h2 "9 . If a battery ID code reads 34 B 19 L, what does the number ‘34’ refer to?" at bounding box center [867, 519] width 523 height 53
copy span "If a battery ID code reads 34 B 19 L, what does the number ‘34’ refer to?"
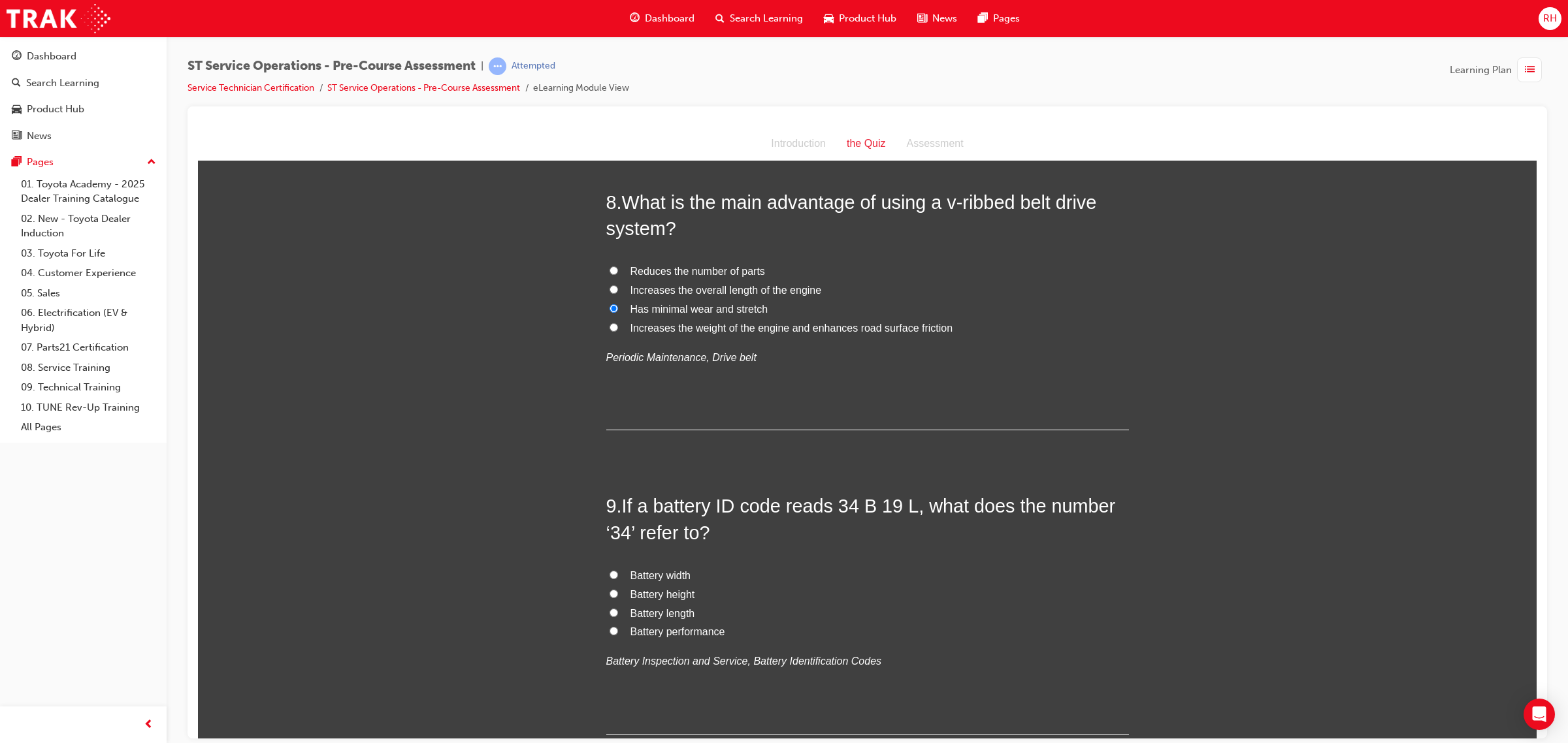
click at [653, 628] on span "Battery performance" at bounding box center [678, 631] width 95 height 11
click at [618, 628] on input "Battery performance" at bounding box center [614, 630] width 9 height 9
radio input "true"
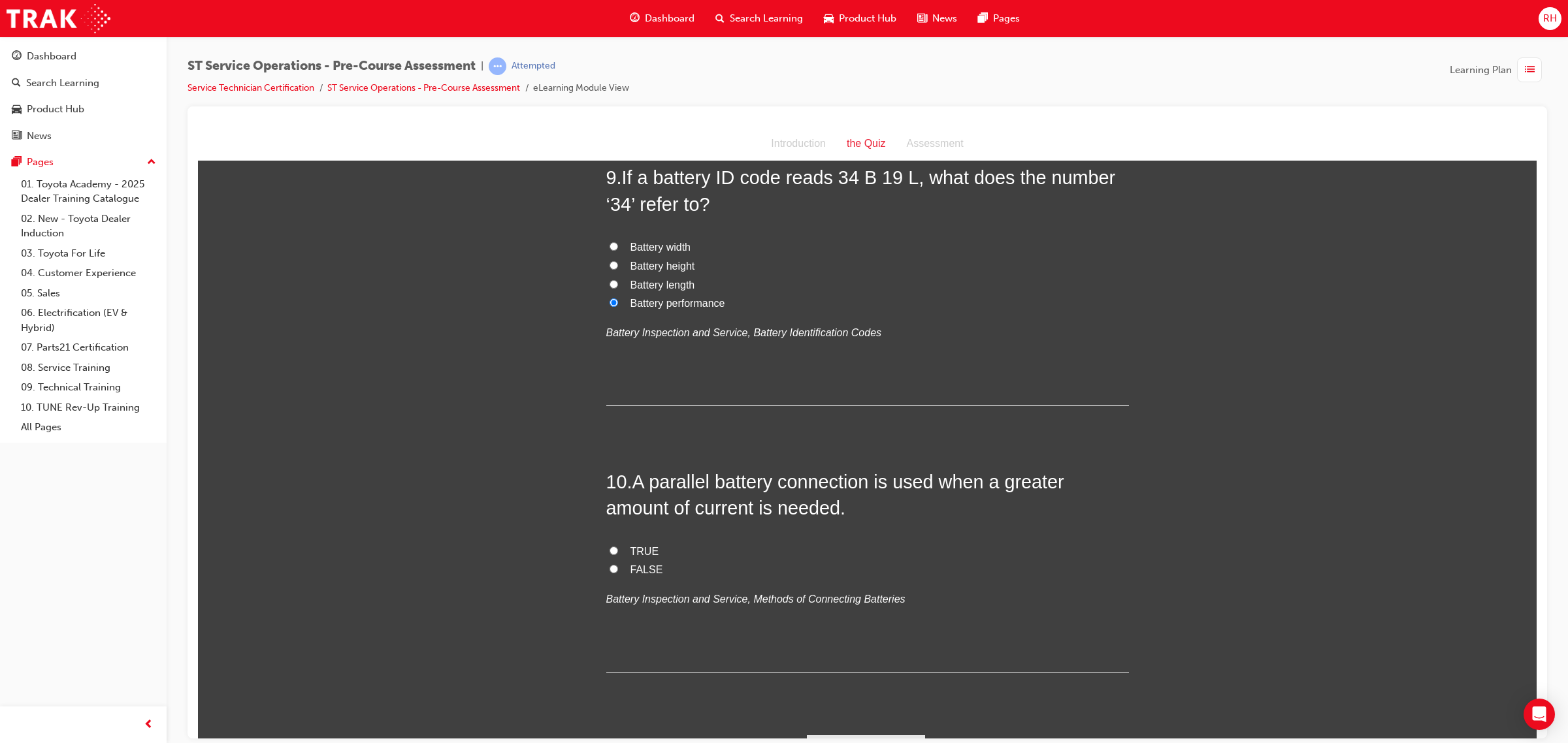
scroll to position [2404, 0]
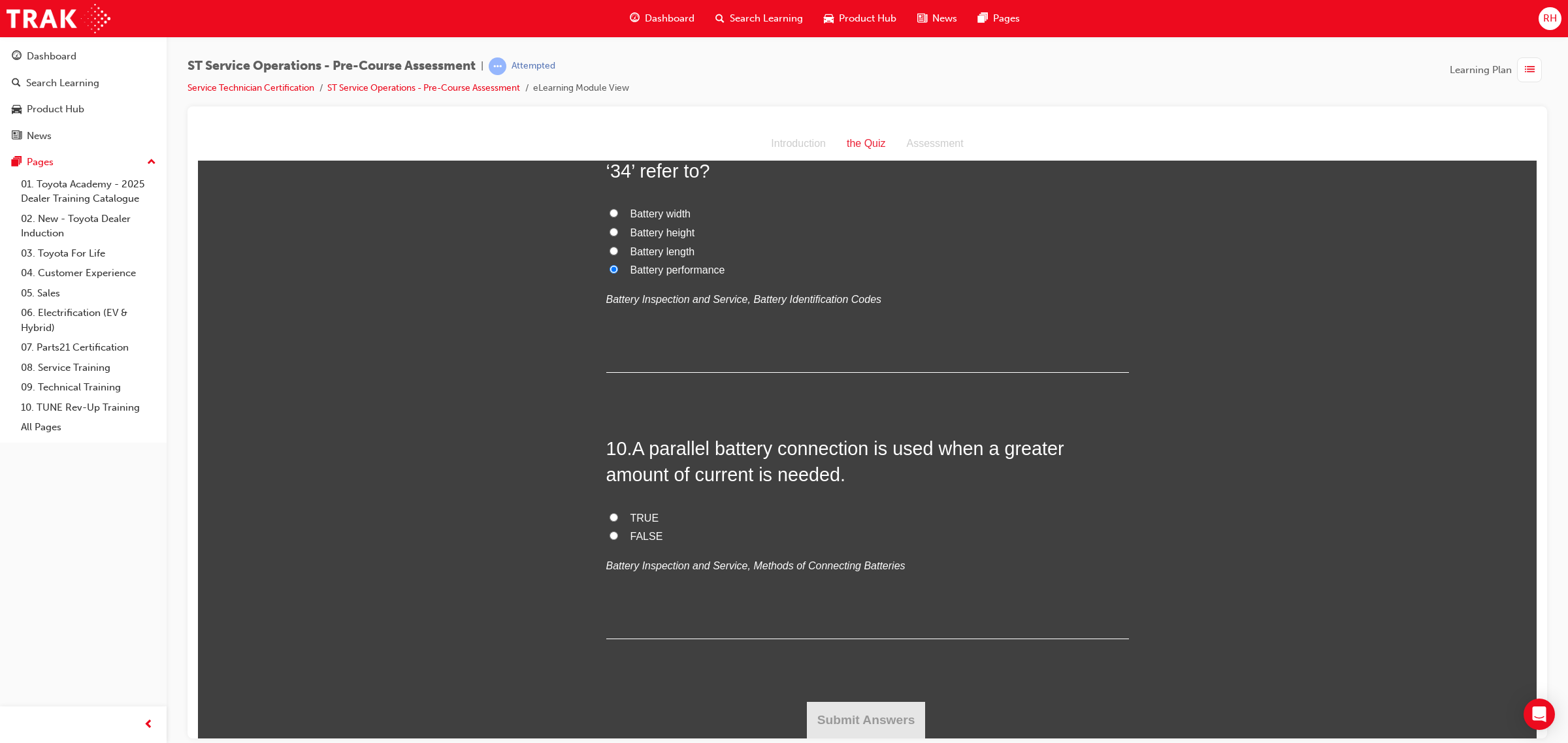
click at [619, 533] on label "FALSE" at bounding box center [867, 536] width 523 height 19
click at [618, 533] on input "FALSE" at bounding box center [614, 535] width 9 height 9
radio input "true"
click at [880, 700] on button "Submit Answers" at bounding box center [866, 719] width 119 height 37
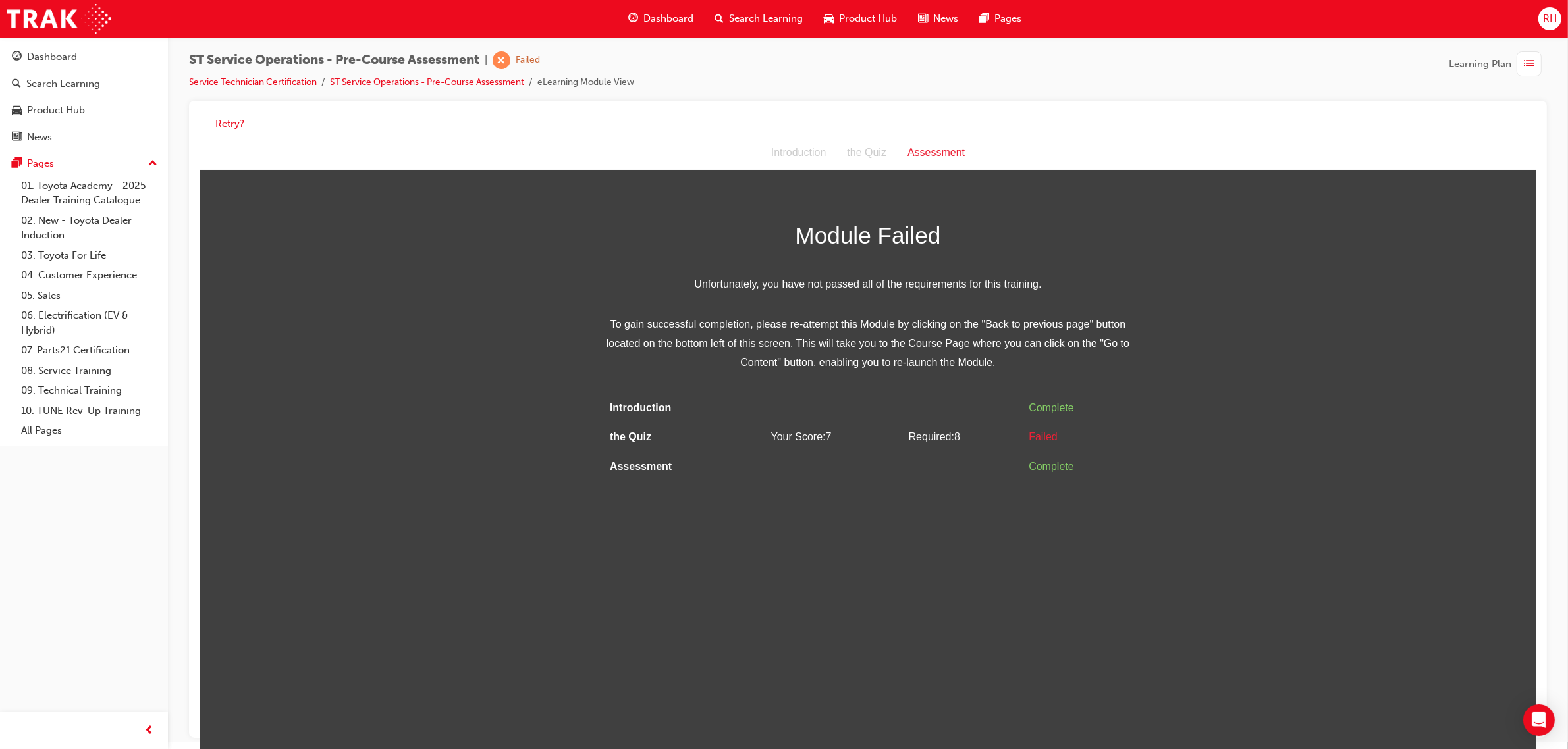
scroll to position [10, 0]
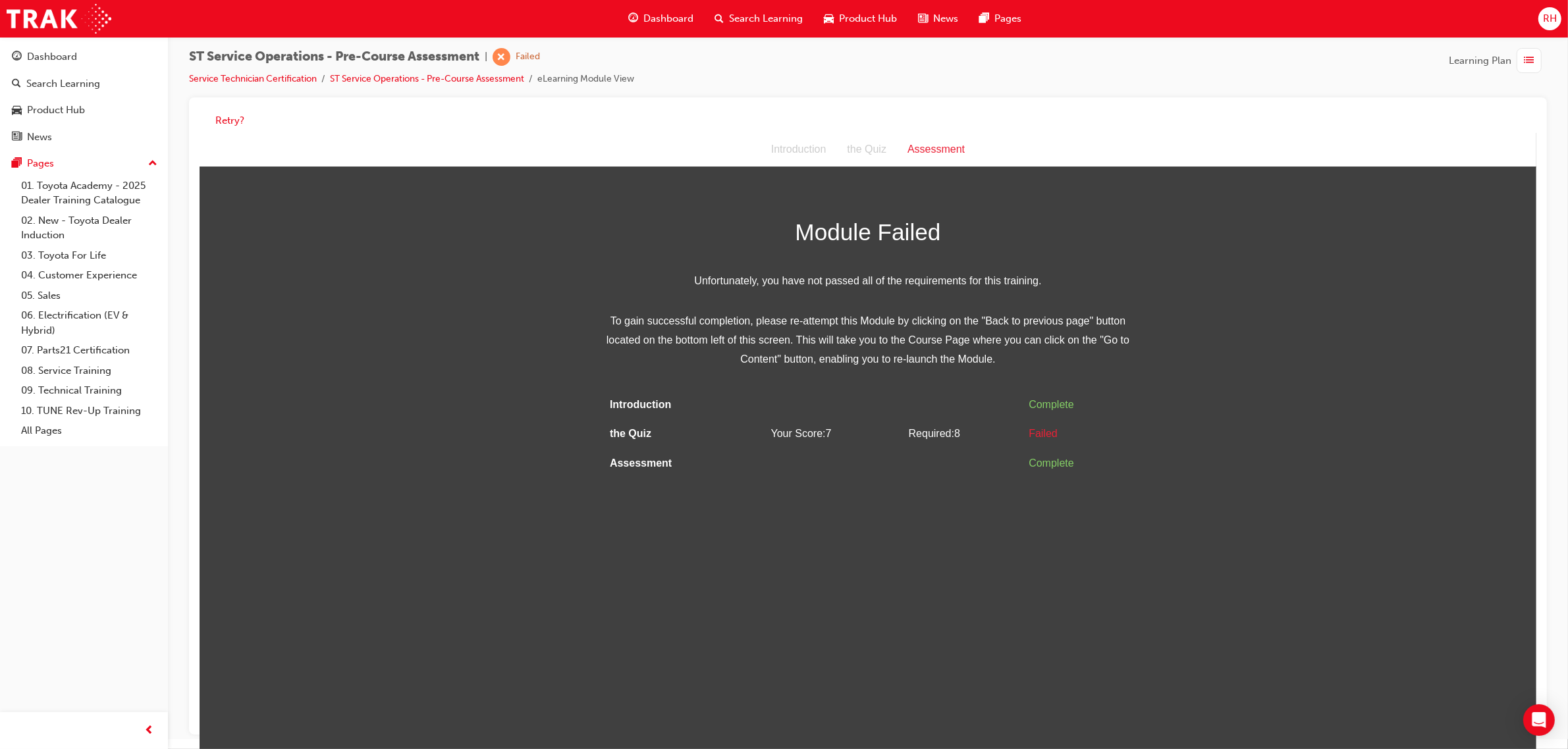
click at [922, 534] on html "Assessment Introduction the Quiz Assessment Module Failed Unfortunately, you ha…" at bounding box center [867, 441] width 1337 height 616
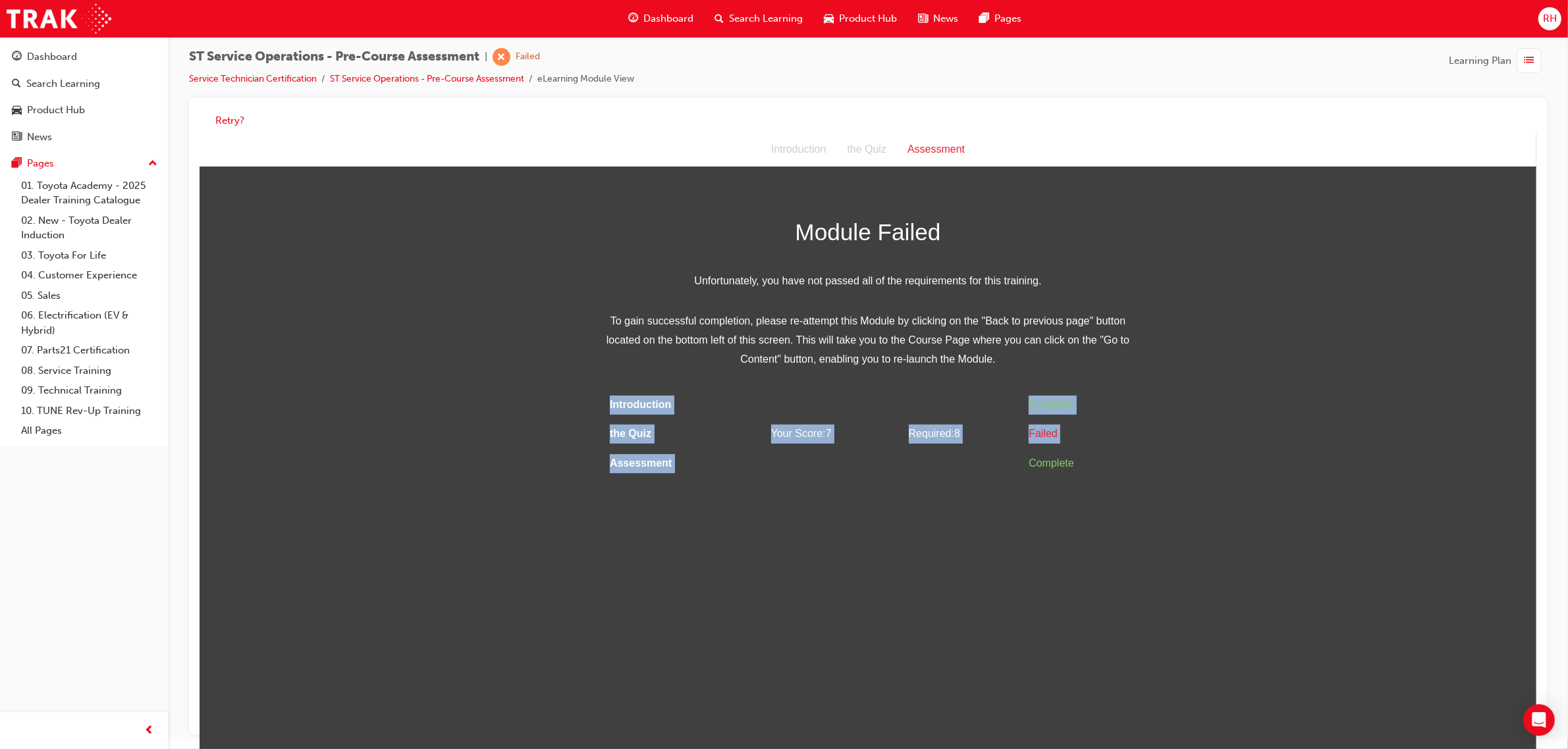
click at [922, 534] on html "Assessment Introduction the Quiz Assessment Module Failed Unfortunately, you ha…" at bounding box center [867, 441] width 1337 height 616
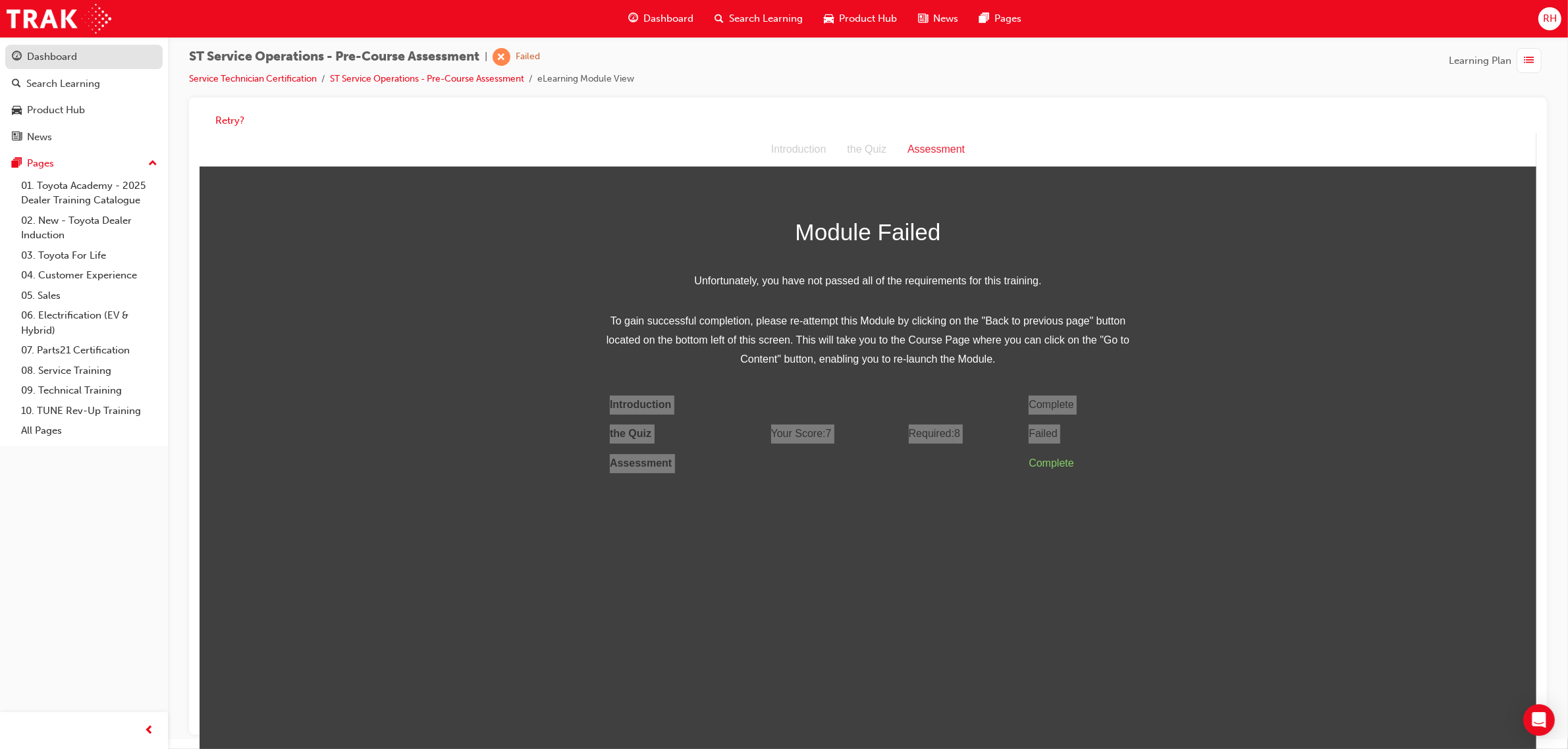
click at [70, 62] on div "Dashboard" at bounding box center [51, 57] width 50 height 15
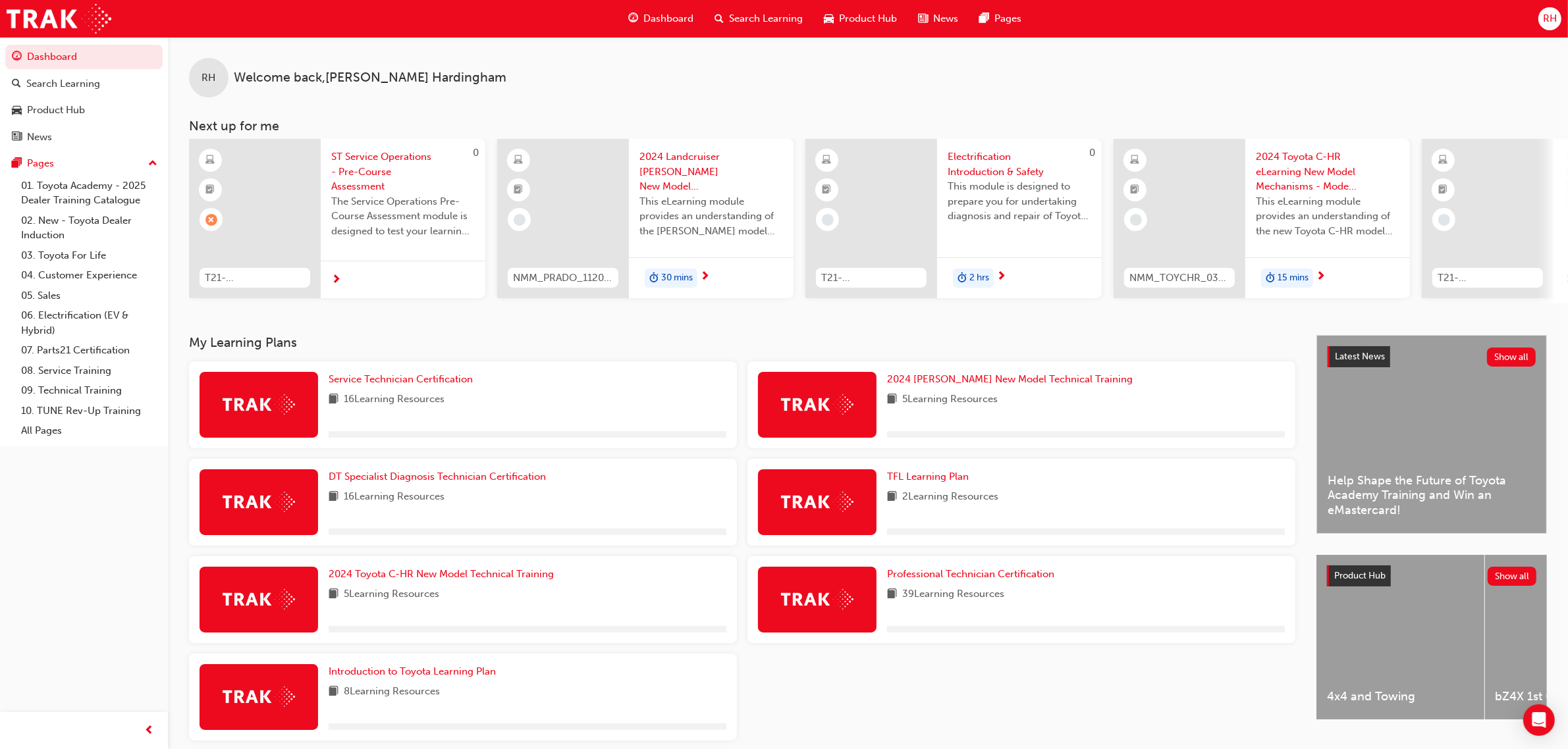
click at [512, 379] on div "Service Technician Certification" at bounding box center [528, 379] width 398 height 15
click at [462, 380] on span "Service Technician Certification" at bounding box center [401, 379] width 144 height 12
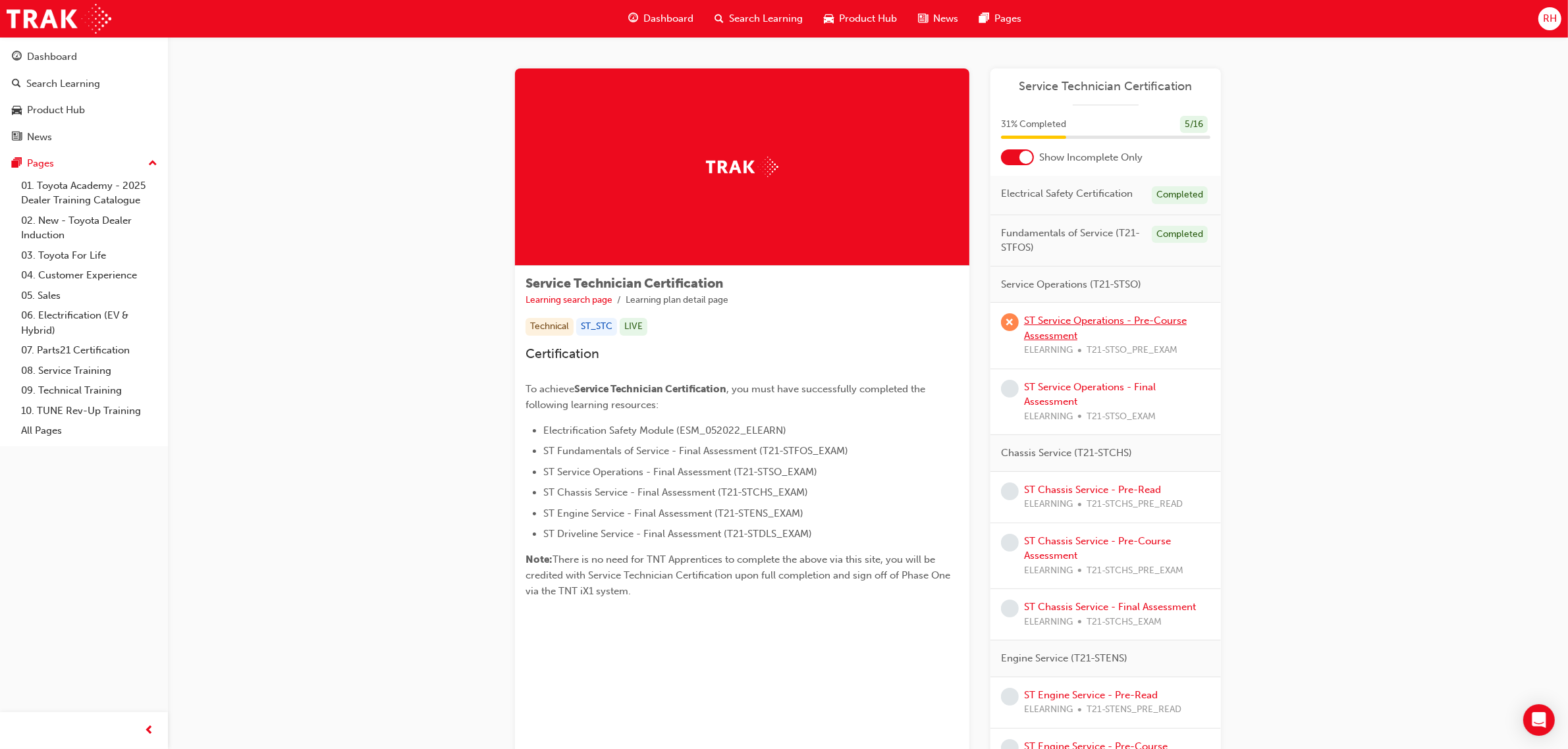
click at [1113, 318] on link "ST Service Operations - Pre-Course Assessment" at bounding box center [1106, 327] width 163 height 27
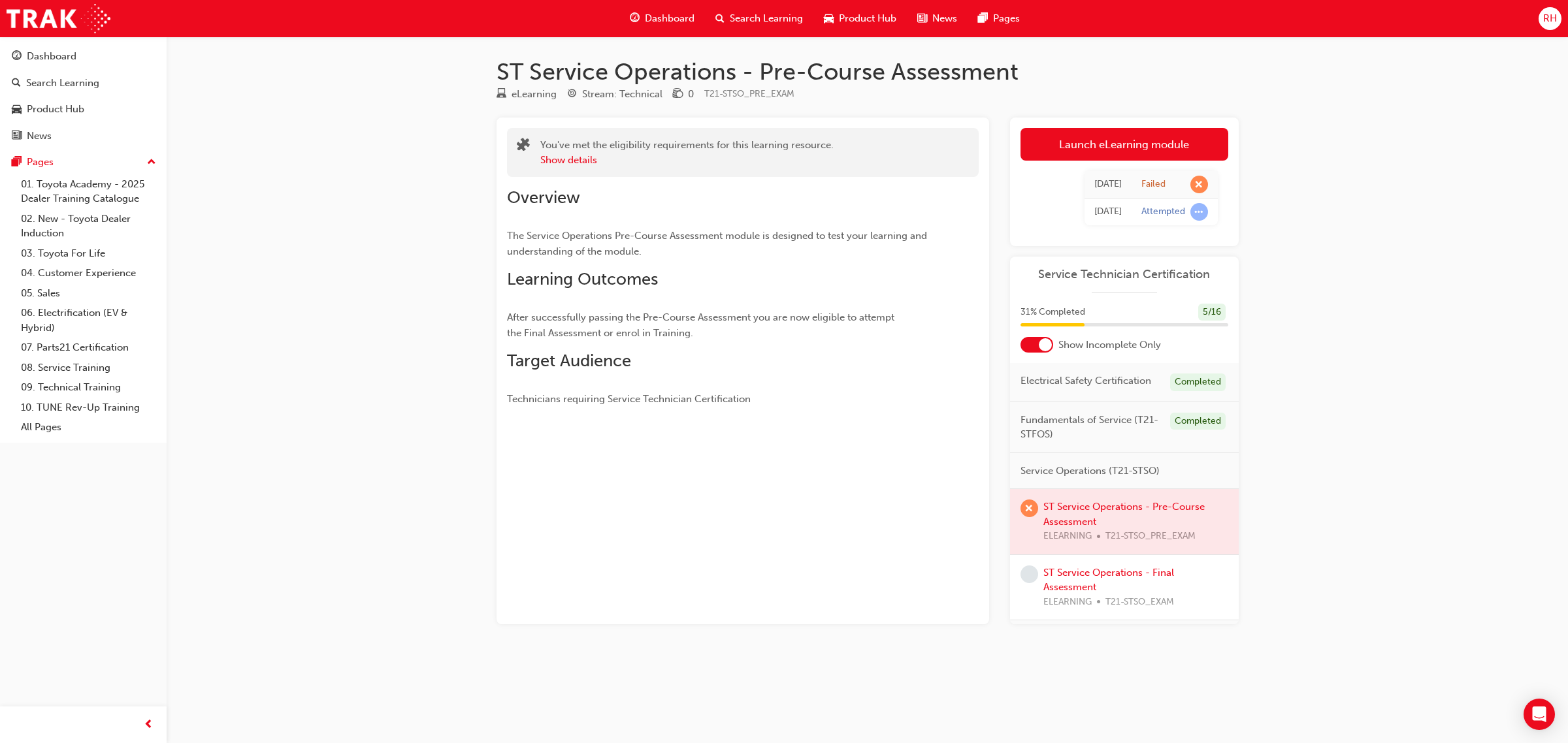
click at [1198, 177] on span "learningRecordVerb_FAIL-icon" at bounding box center [1199, 184] width 18 height 18
click at [1356, 279] on div "ST Service Operations - Pre-Course Assessment eLearning Stream: Technical 0 T21…" at bounding box center [784, 372] width 1568 height 743
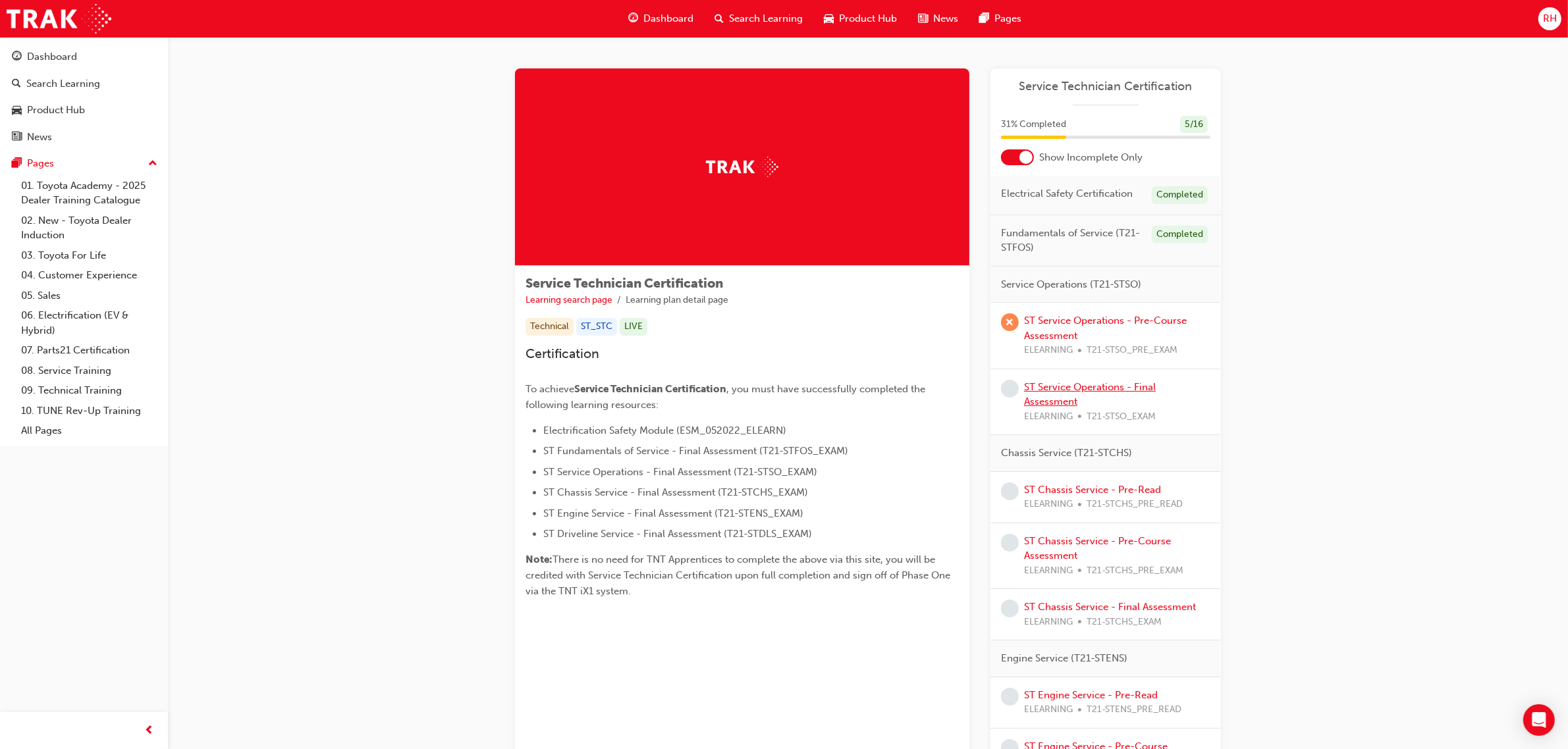
click at [1130, 390] on link "ST Service Operations - Final Assessment" at bounding box center [1090, 394] width 132 height 27
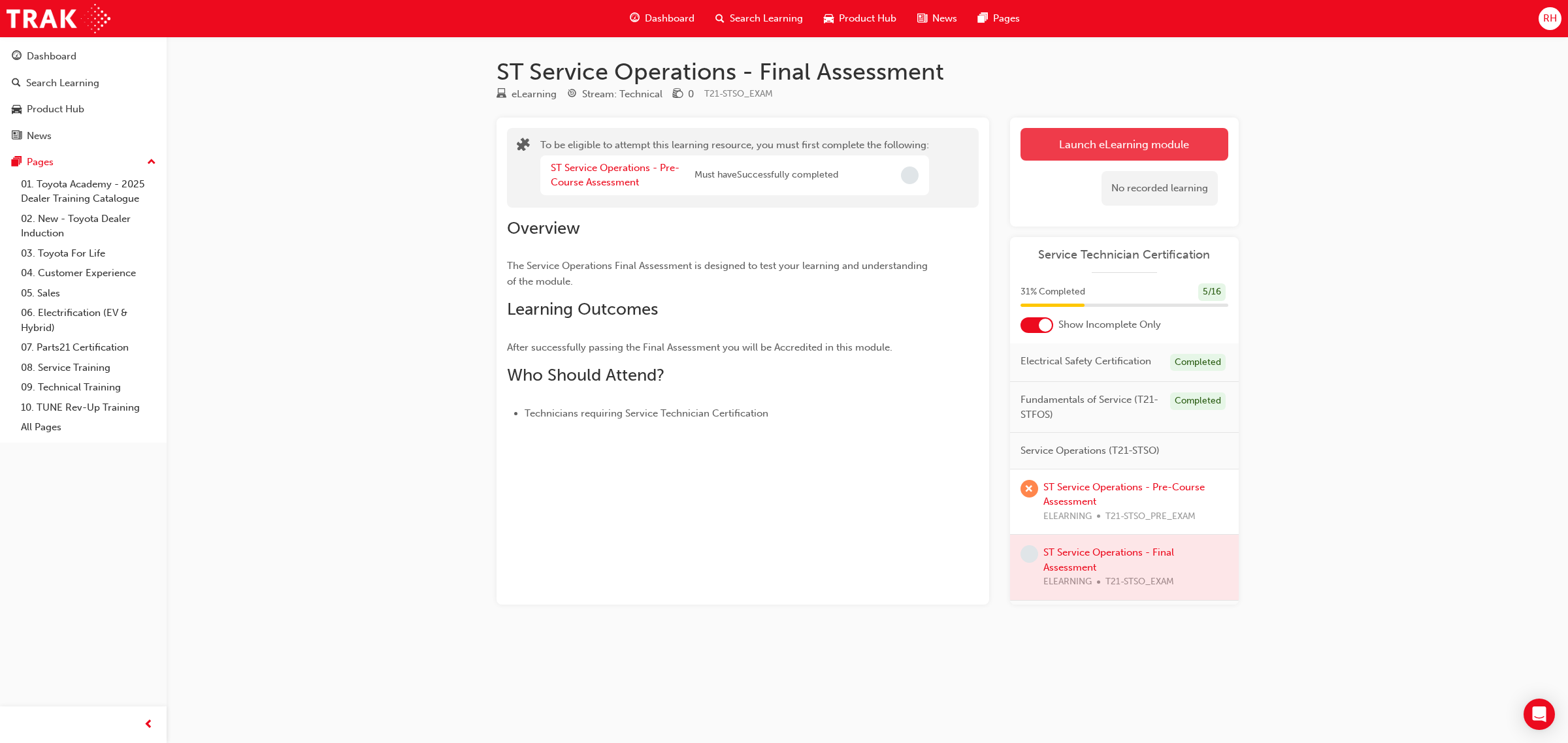
click at [1158, 148] on button "Launch eLearning module" at bounding box center [1124, 144] width 208 height 33
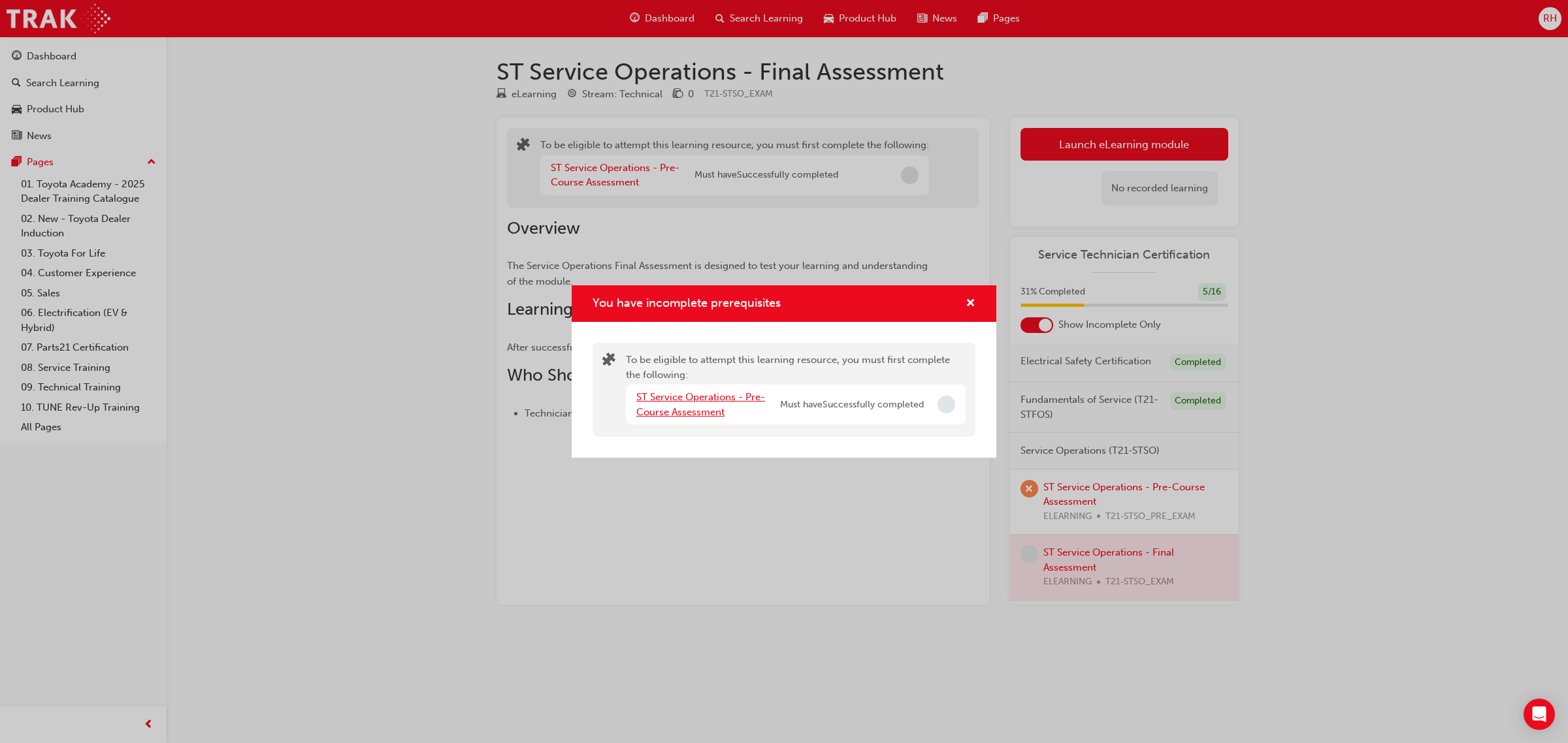
click at [697, 407] on link "ST Service Operations - Pre-Course Assessment" at bounding box center [701, 404] width 129 height 26
click at [947, 403] on span "Incomplete" at bounding box center [946, 405] width 18 height 18
click at [945, 405] on span "Incomplete" at bounding box center [946, 405] width 18 height 18
drag, startPoint x: 945, startPoint y: 405, endPoint x: 899, endPoint y: 416, distance: 47.3
click at [915, 413] on div "ST Service Operations - Pre-Course Assessment Must have Successfully completed" at bounding box center [796, 404] width 340 height 40
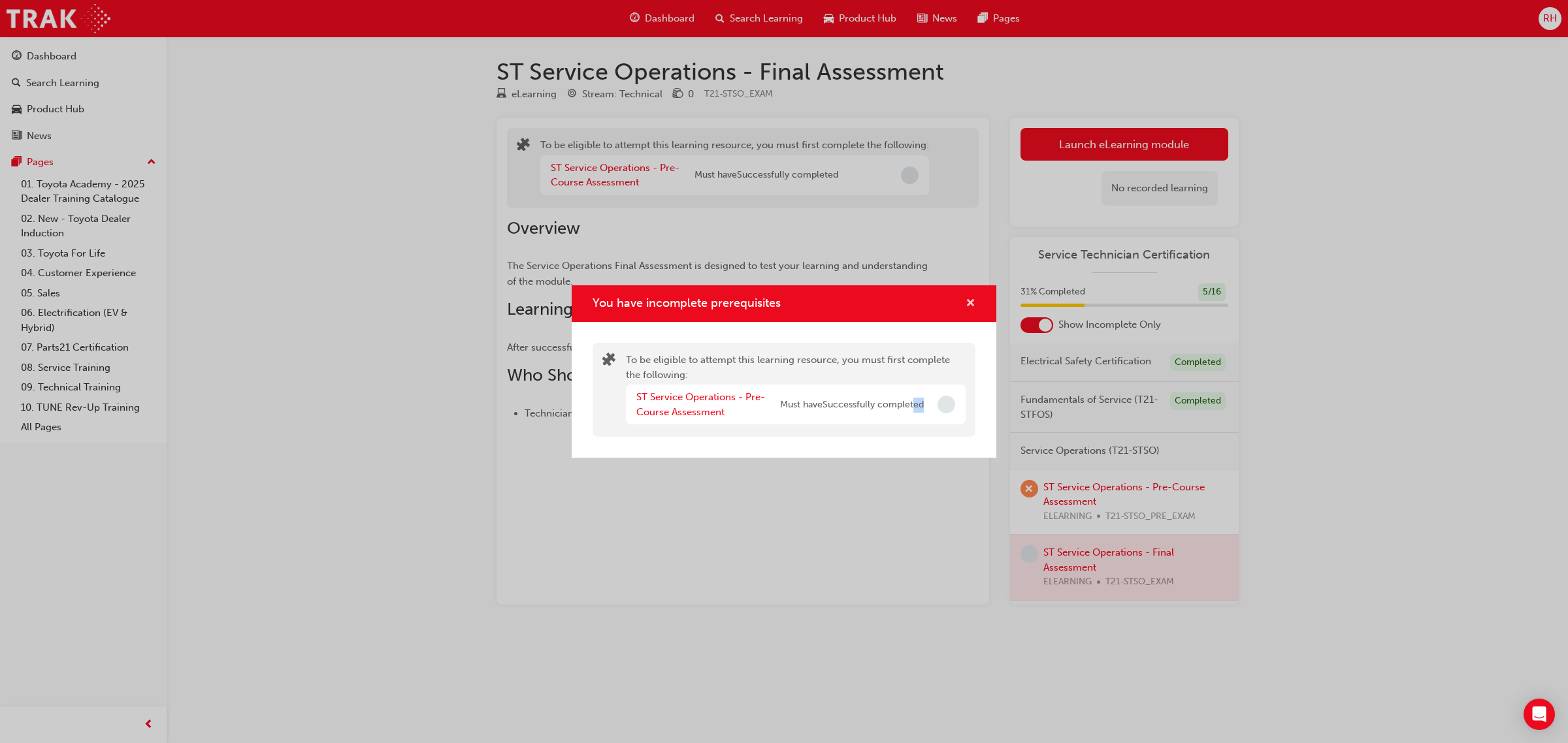
click at [967, 302] on span "cross-icon" at bounding box center [971, 304] width 9 height 12
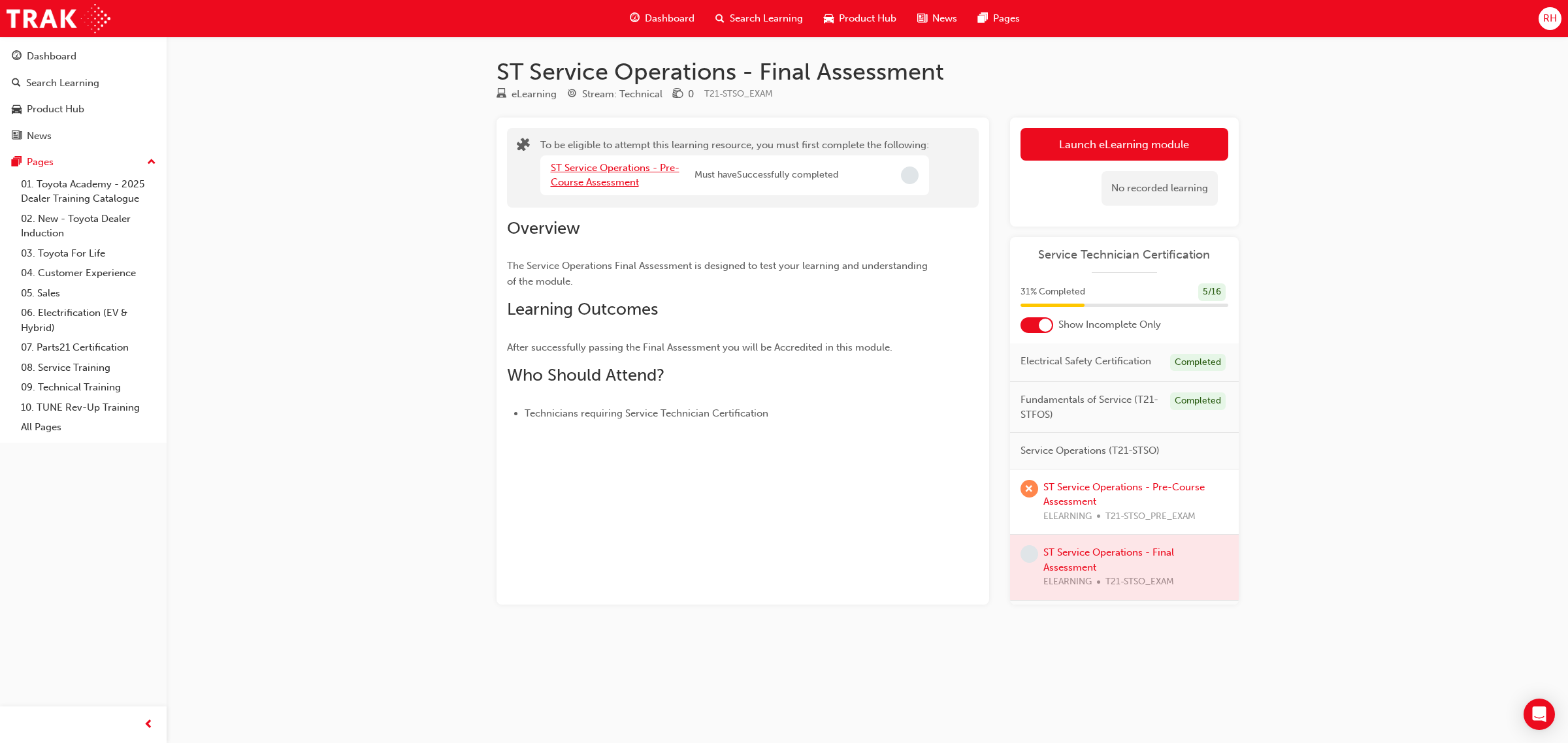
click at [651, 165] on link "ST Service Operations - Pre-Course Assessment" at bounding box center [615, 175] width 129 height 26
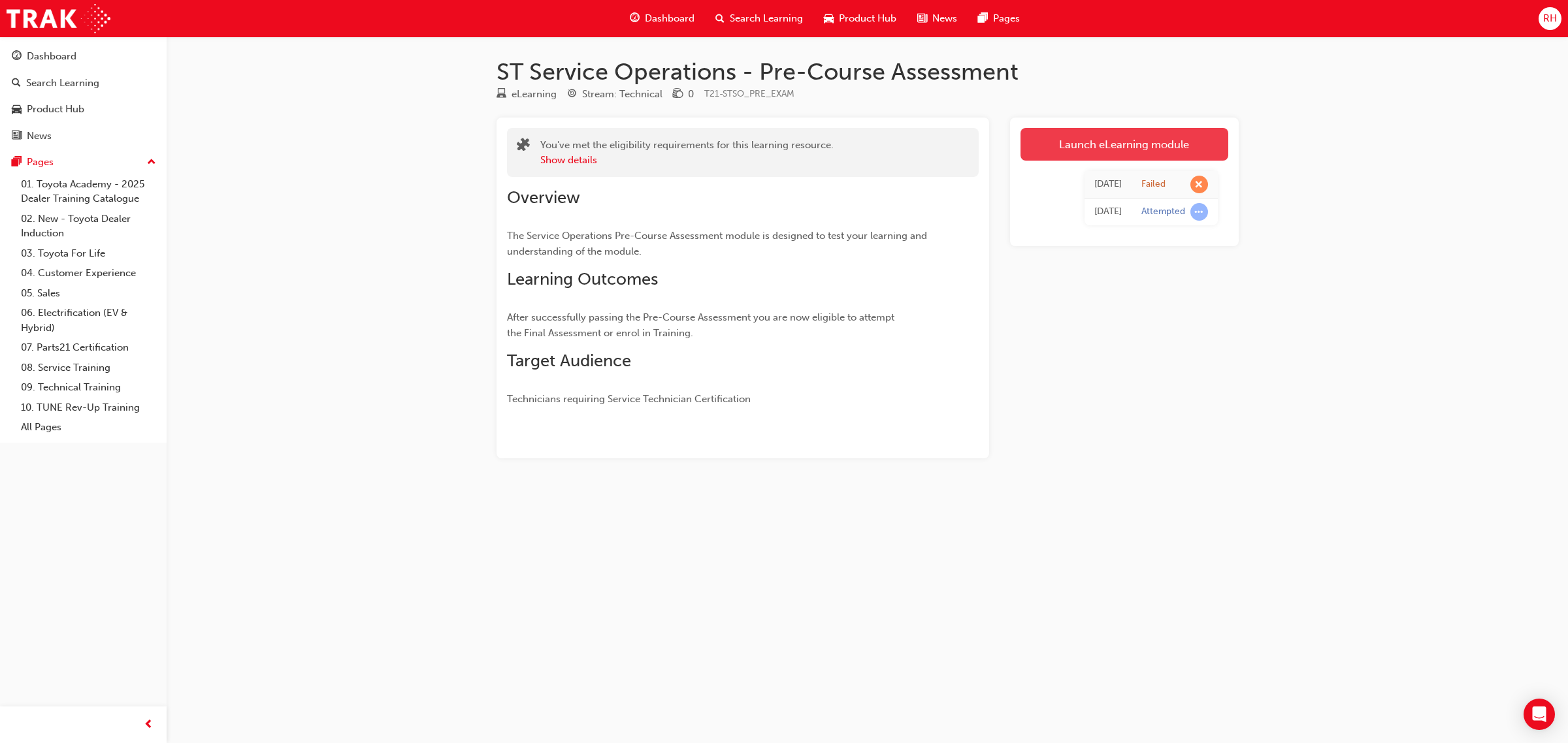
click at [1104, 142] on link "Launch eLearning module" at bounding box center [1124, 144] width 208 height 33
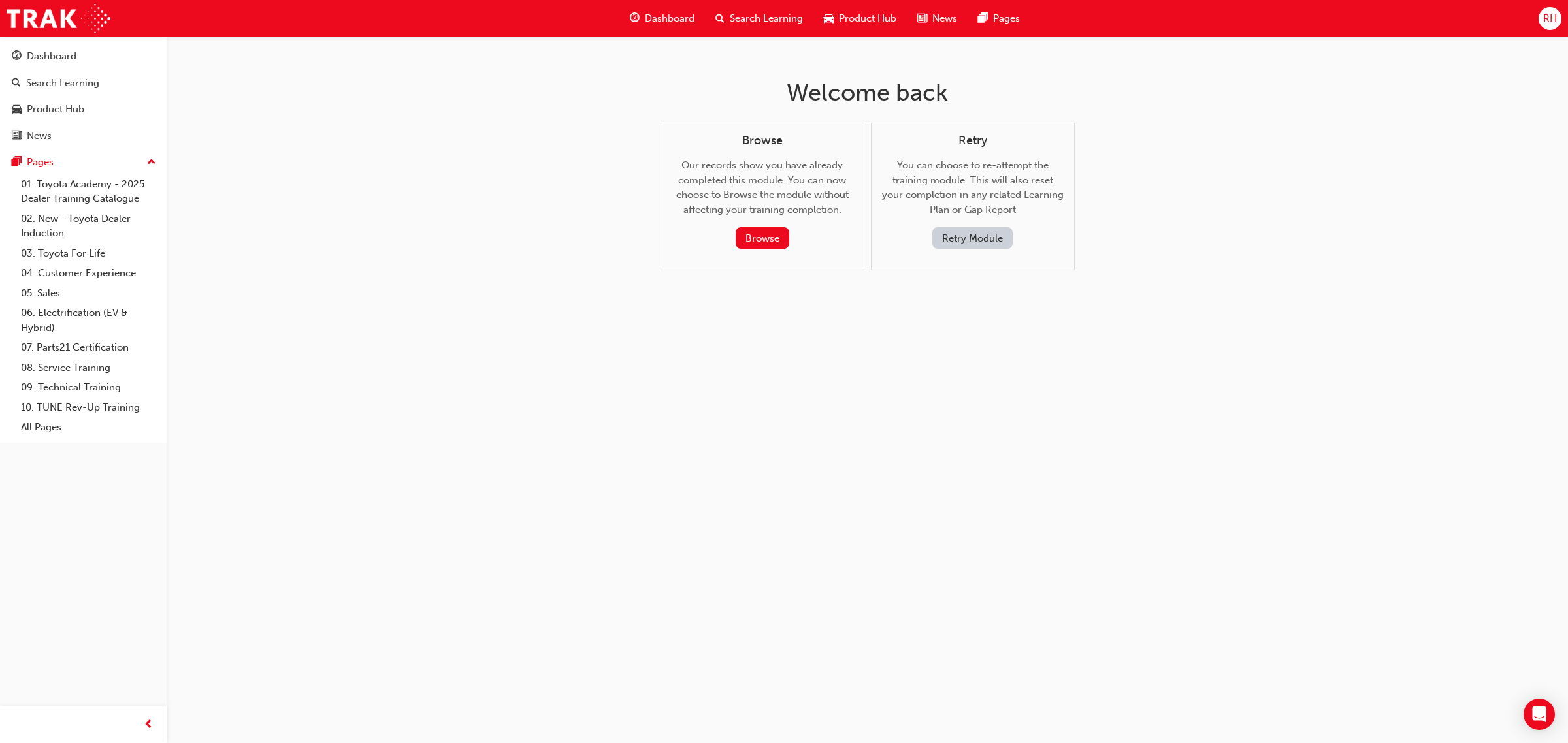
click at [962, 236] on button "Retry Module" at bounding box center [972, 238] width 80 height 22
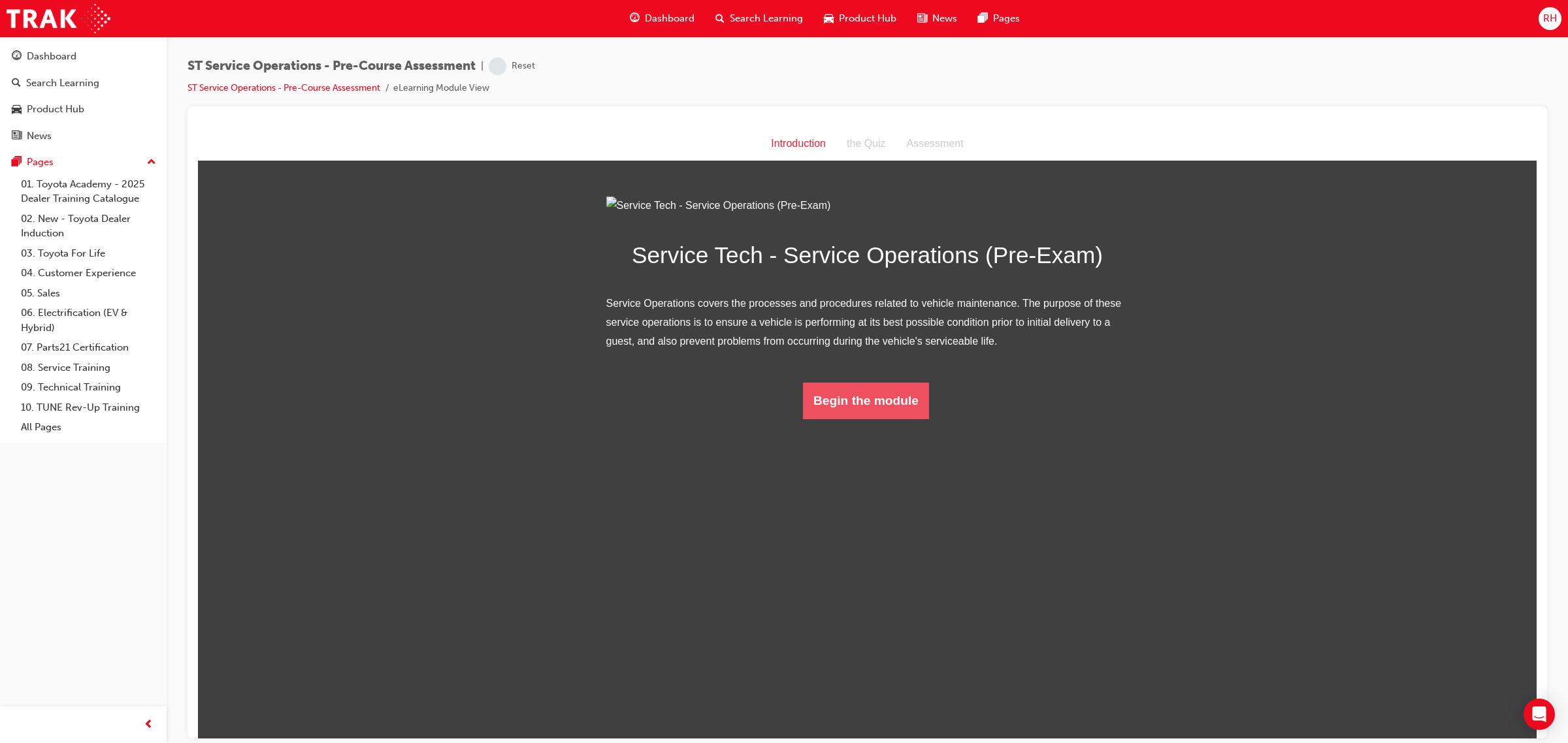
click at [863, 418] on button "Begin the module" at bounding box center [866, 400] width 126 height 37
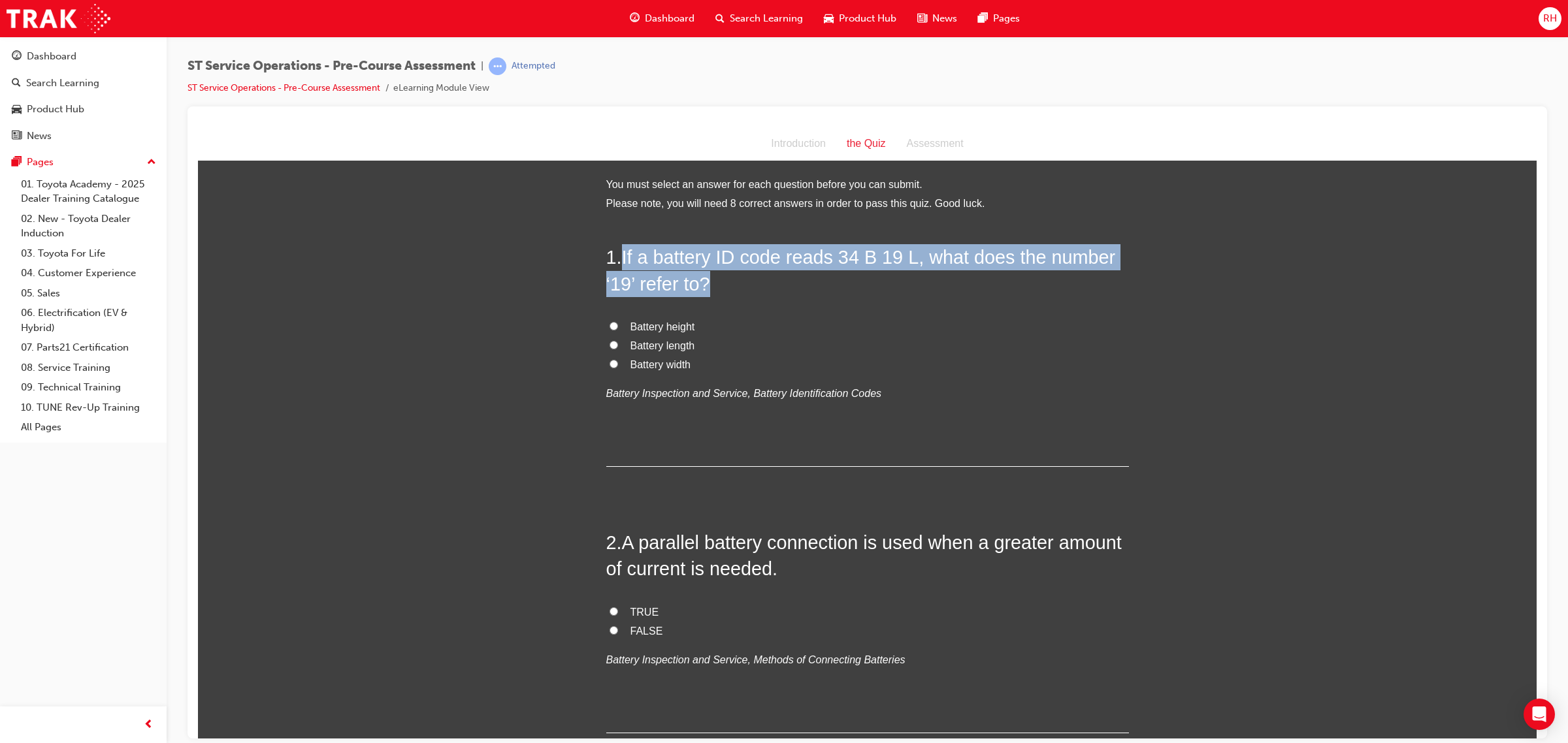
drag, startPoint x: 617, startPoint y: 257, endPoint x: 749, endPoint y: 284, distance: 134.7
click at [749, 284] on h2 "1 . If a battery ID code reads 34 B 19 L, what does the number ‘19’ refer to?" at bounding box center [867, 270] width 523 height 53
copy span "If a battery ID code reads 34 B 19 L, what does the number ‘19’ refer to?"
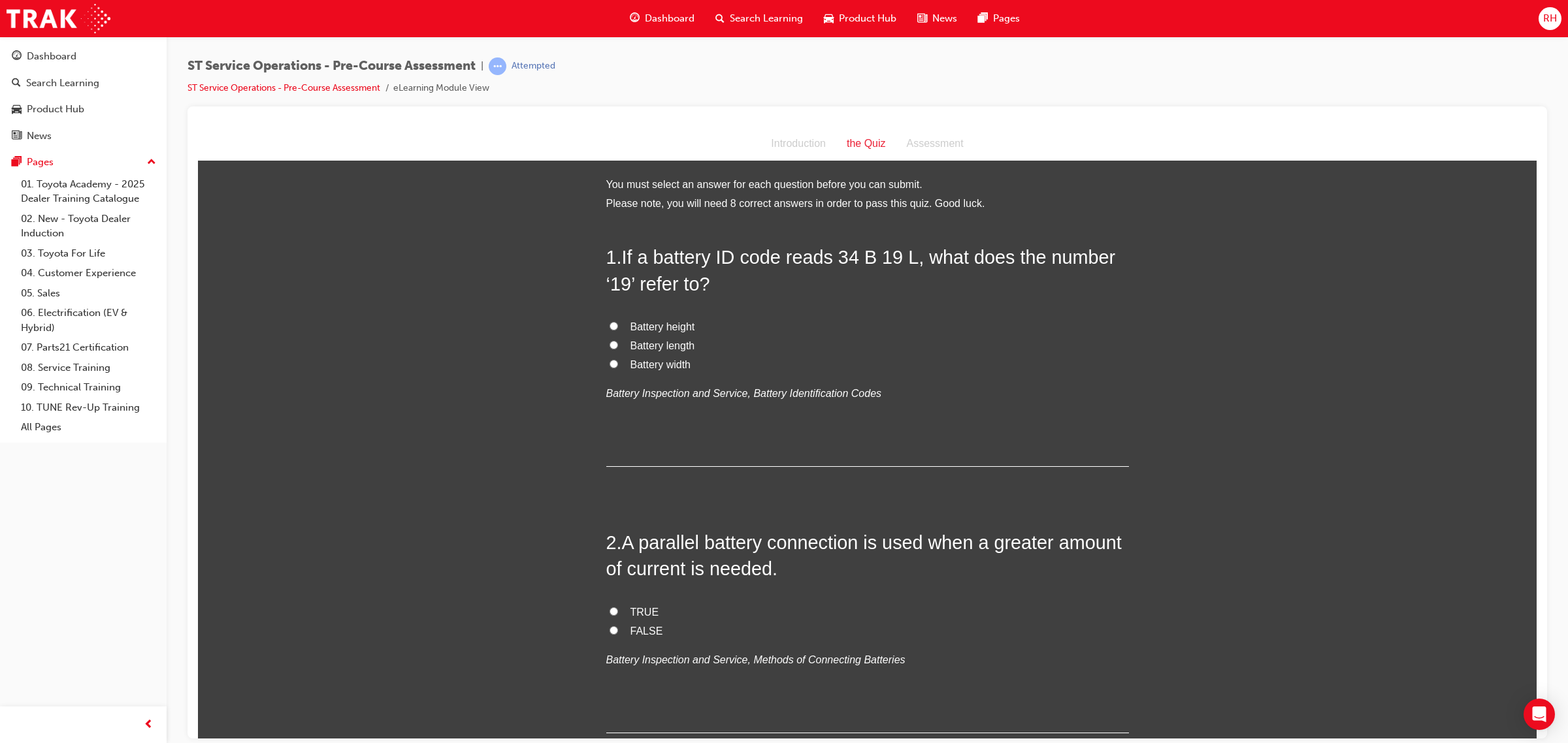
drag, startPoint x: 511, startPoint y: 445, endPoint x: 517, endPoint y: 439, distance: 8.5
click at [610, 342] on input "Battery length" at bounding box center [614, 344] width 9 height 9
radio input "true"
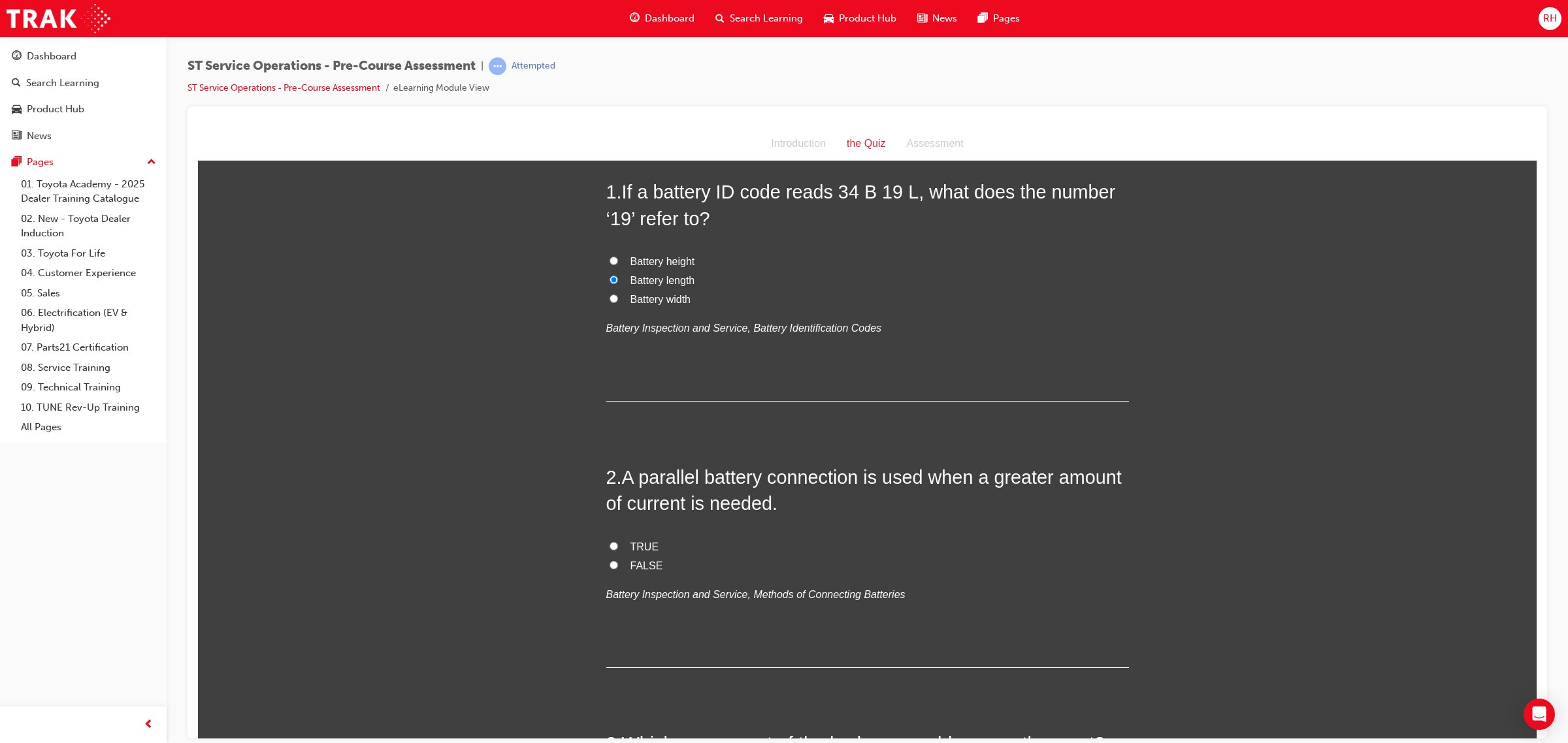
scroll to position [163, 0]
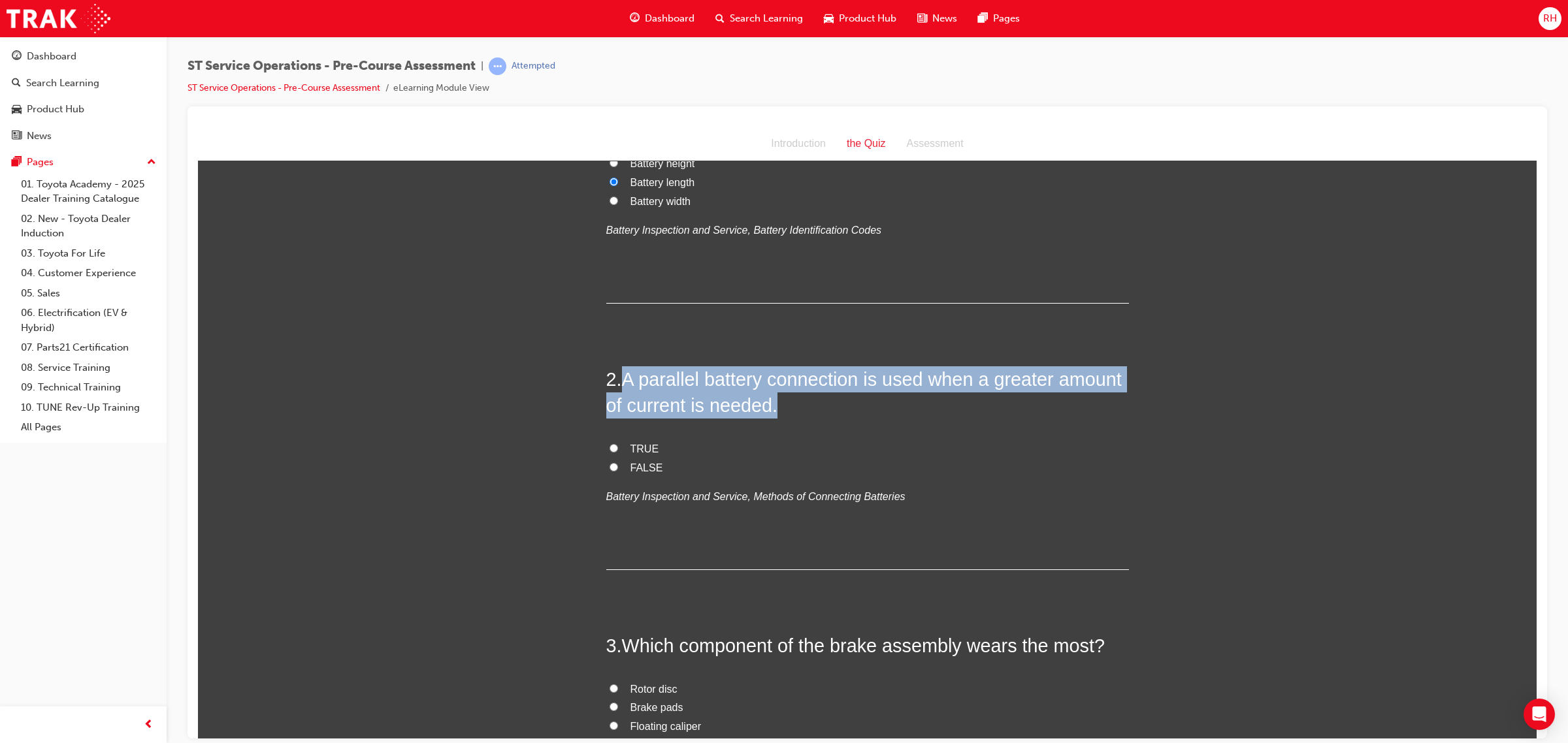
drag, startPoint x: 619, startPoint y: 379, endPoint x: 777, endPoint y: 407, distance: 160.5
click at [777, 407] on h2 "2 . A parallel battery connection is used when a greater amount of current is n…" at bounding box center [867, 392] width 523 height 53
copy span "A parallel battery connection is used when a greater amount of current is neede…"
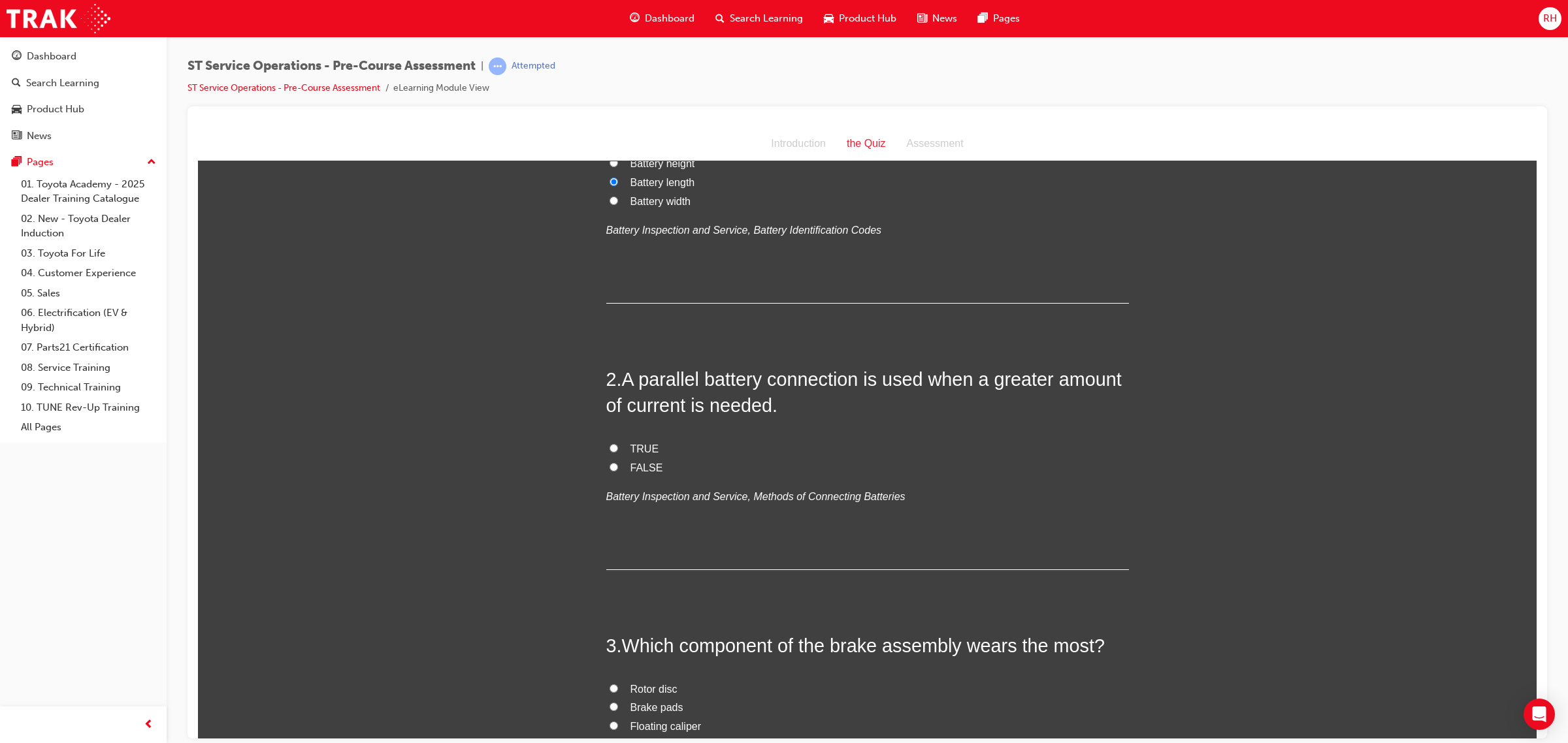
drag, startPoint x: 632, startPoint y: 466, endPoint x: 639, endPoint y: 461, distance: 8.6
click at [637, 462] on span "FALSE" at bounding box center [646, 467] width 33 height 11
click at [618, 462] on input "FALSE" at bounding box center [614, 466] width 9 height 9
radio input "true"
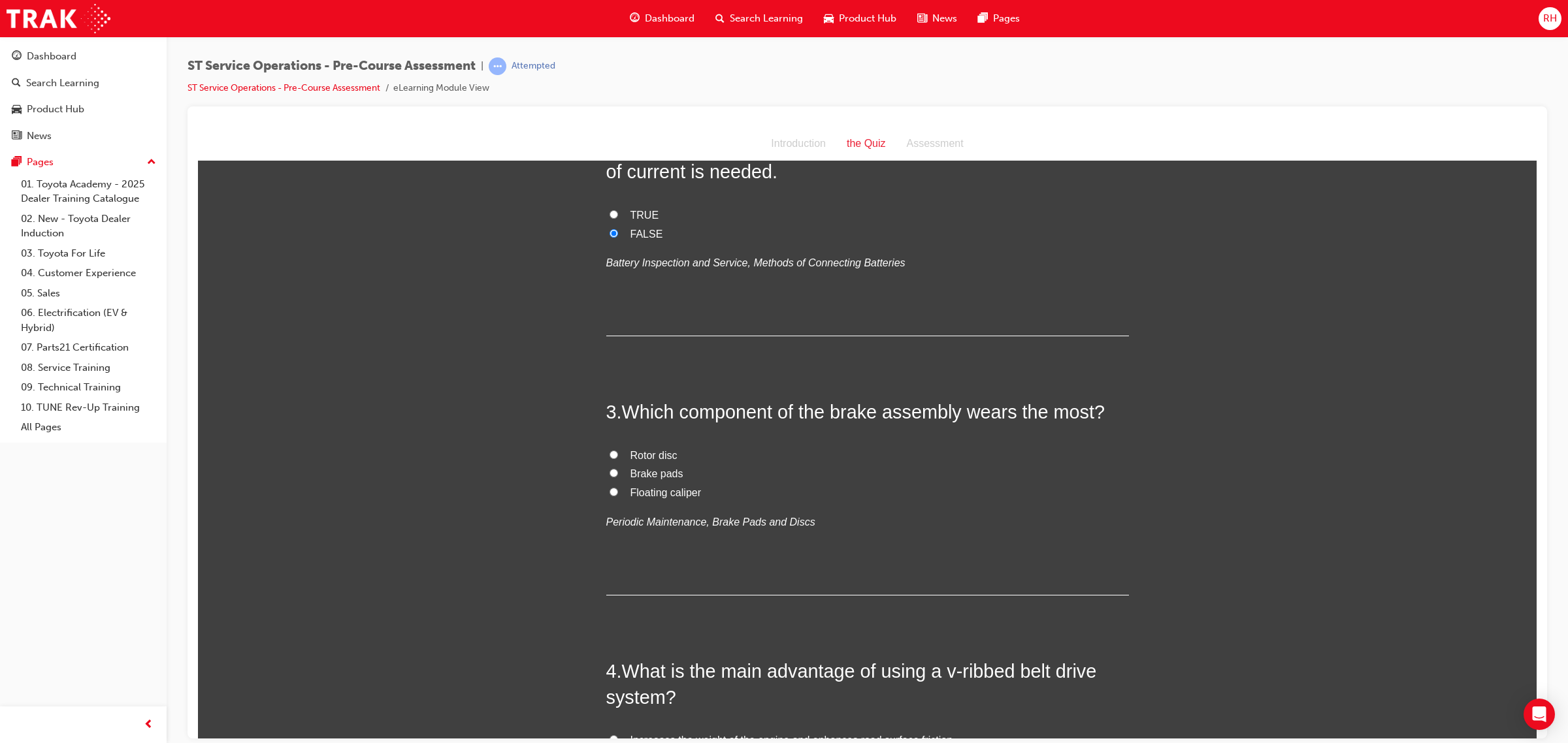
scroll to position [408, 0]
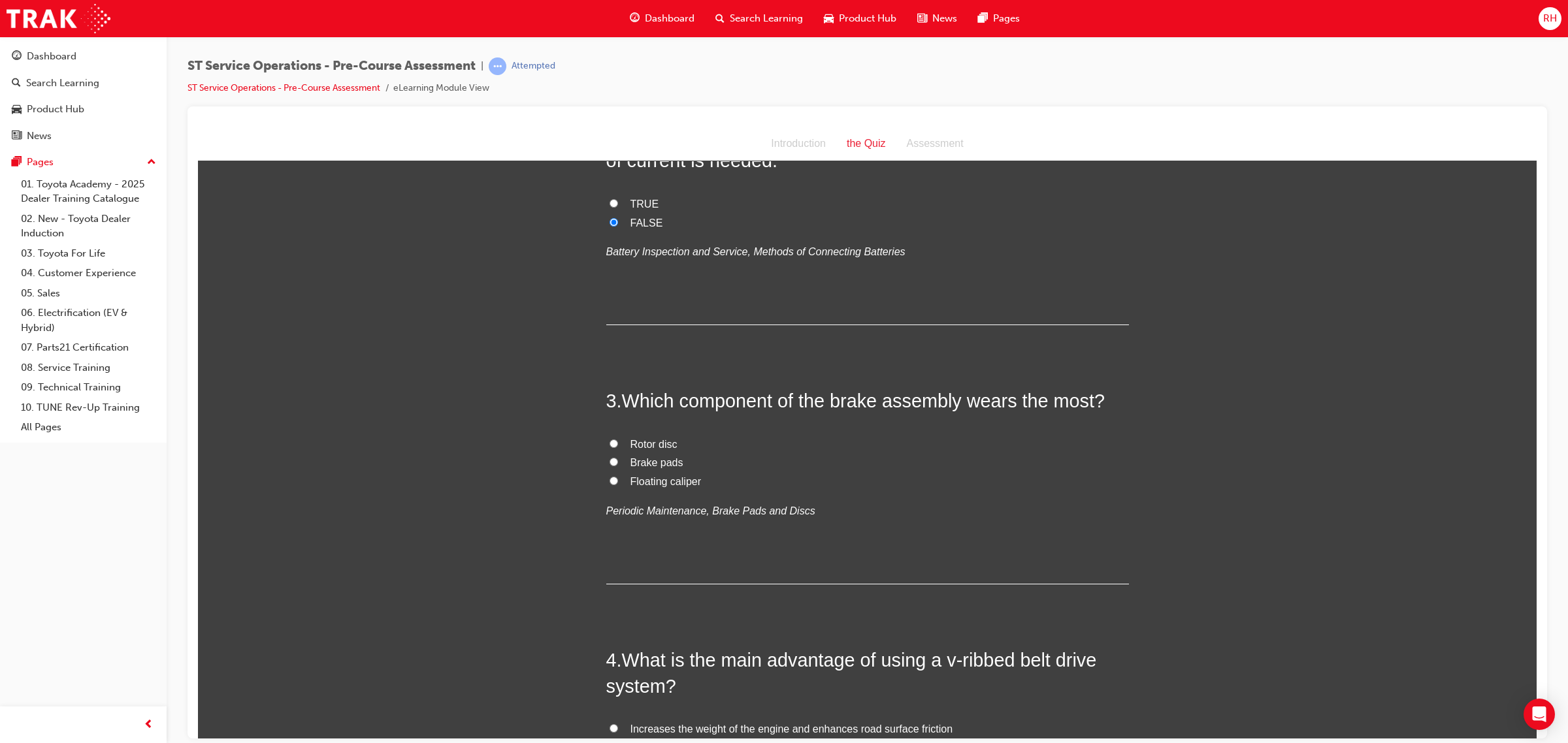
click at [610, 460] on input "Brake pads" at bounding box center [614, 461] width 9 height 9
radio input "true"
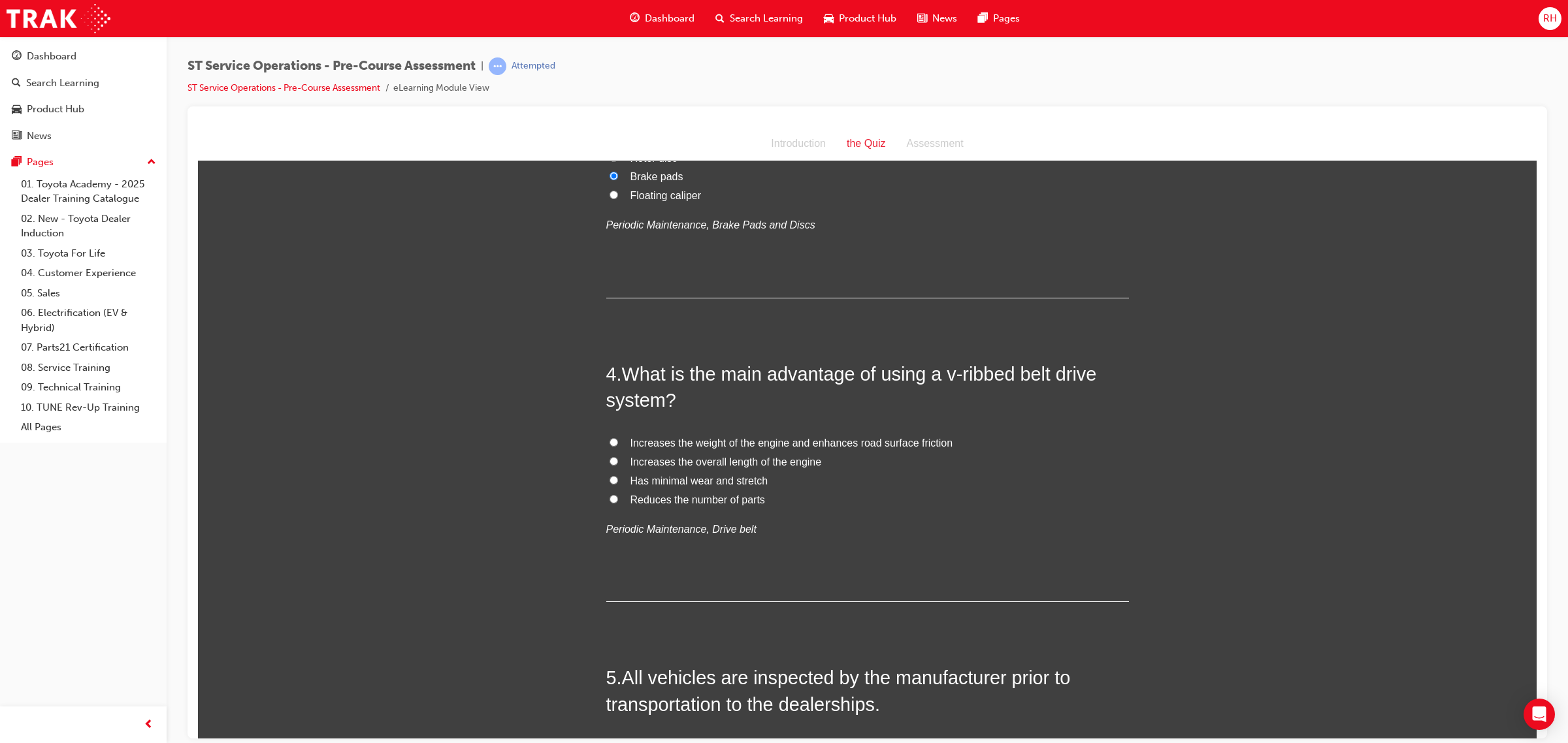
scroll to position [735, 0]
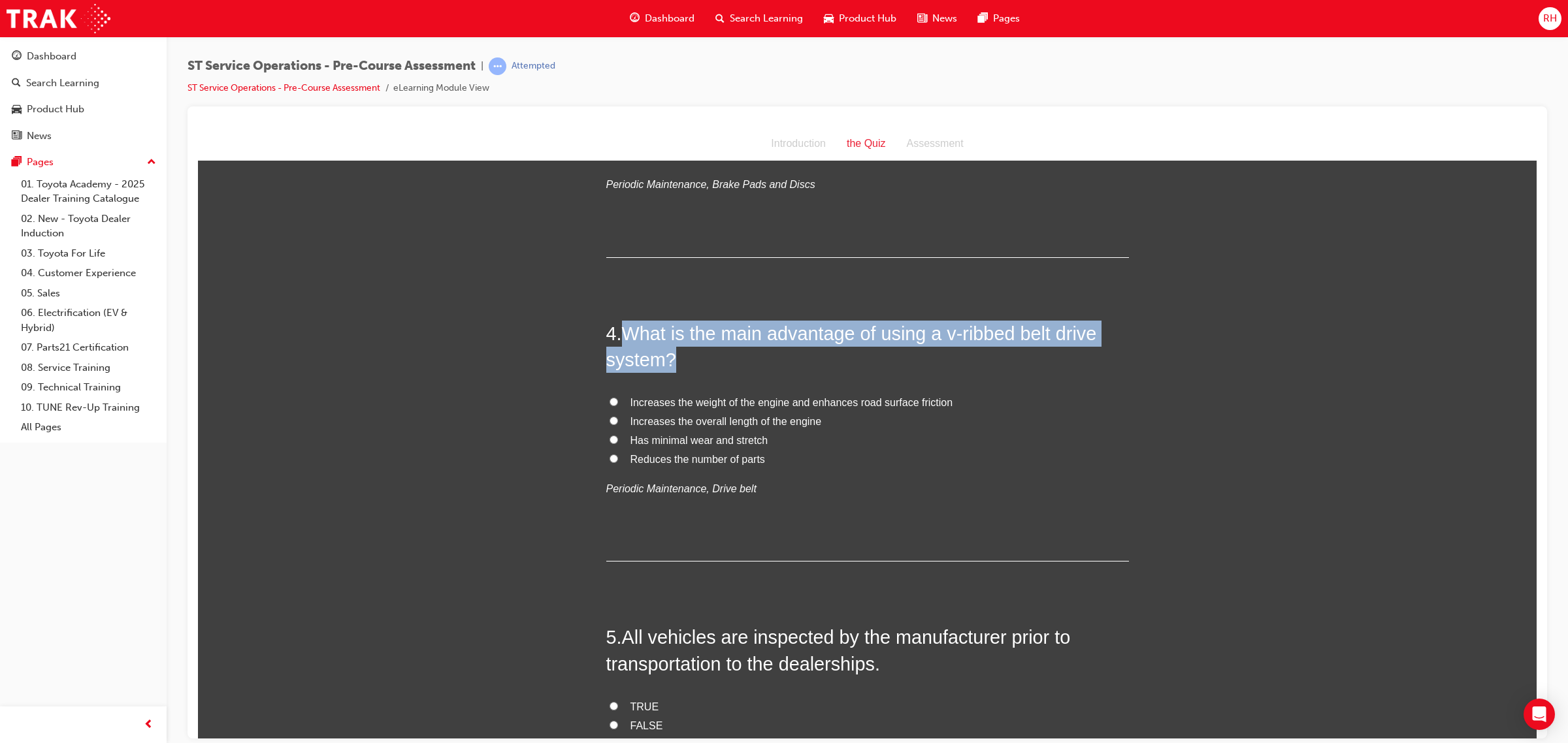
drag, startPoint x: 625, startPoint y: 332, endPoint x: 667, endPoint y: 360, distance: 50.5
click at [667, 360] on span "What is the main advantage of using a v-ribbed belt drive system?" at bounding box center [851, 346] width 490 height 47
copy span "What is the main advantage of using a v-ribbed belt drive system?"
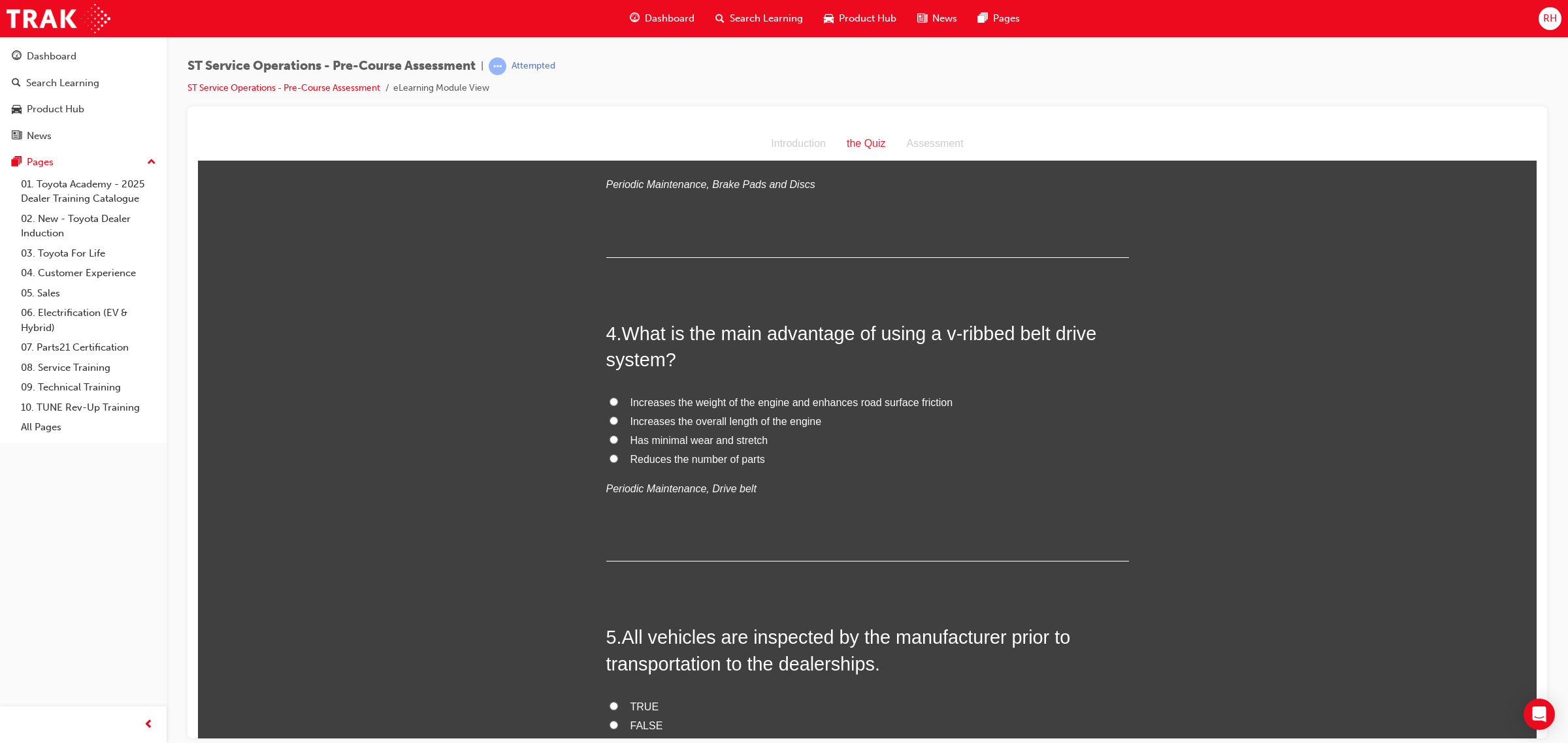
click at [701, 435] on span "Has minimal wear and stretch" at bounding box center [699, 440] width 138 height 11
click at [618, 435] on input "Has minimal wear and stretch" at bounding box center [614, 439] width 9 height 9
radio input "true"
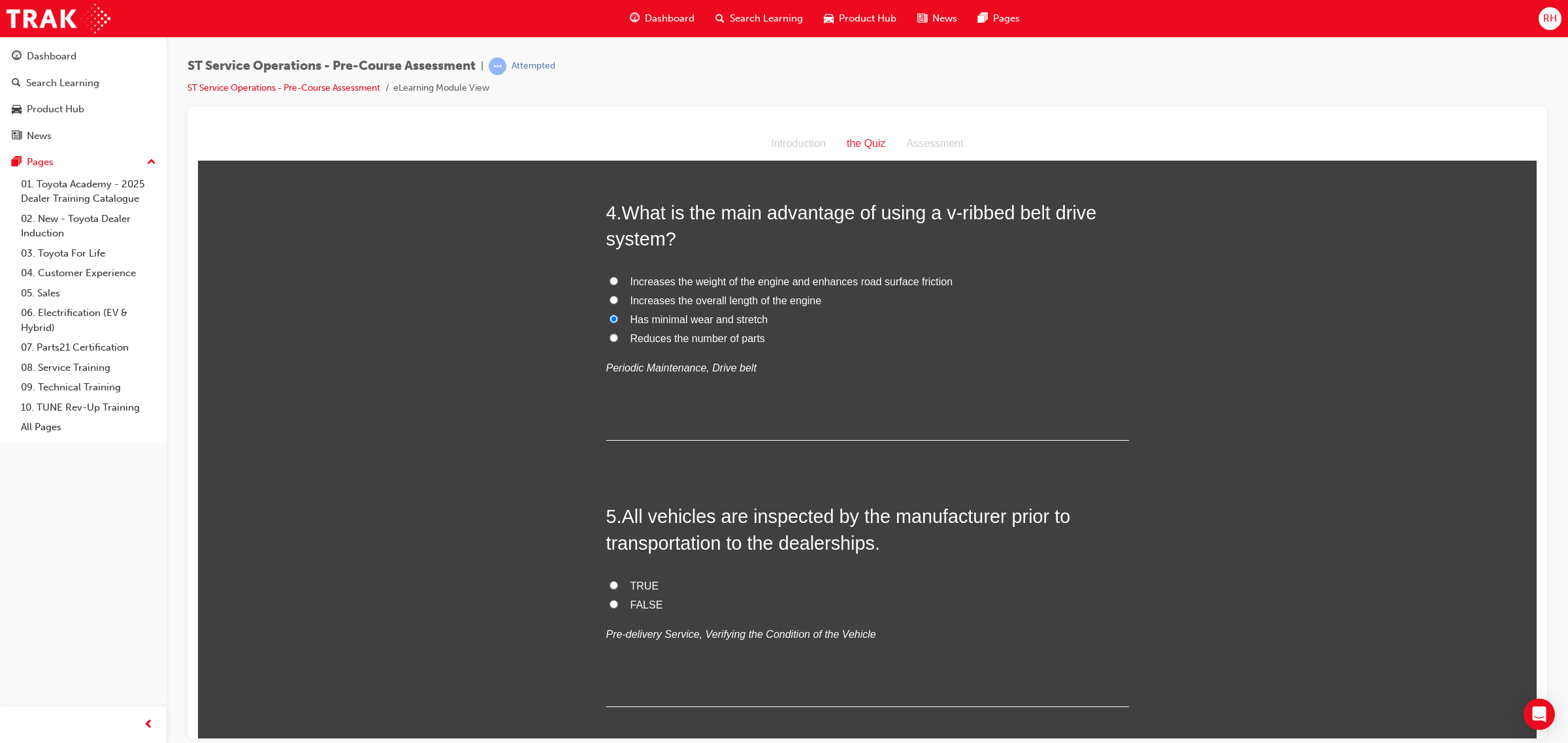
scroll to position [898, 0]
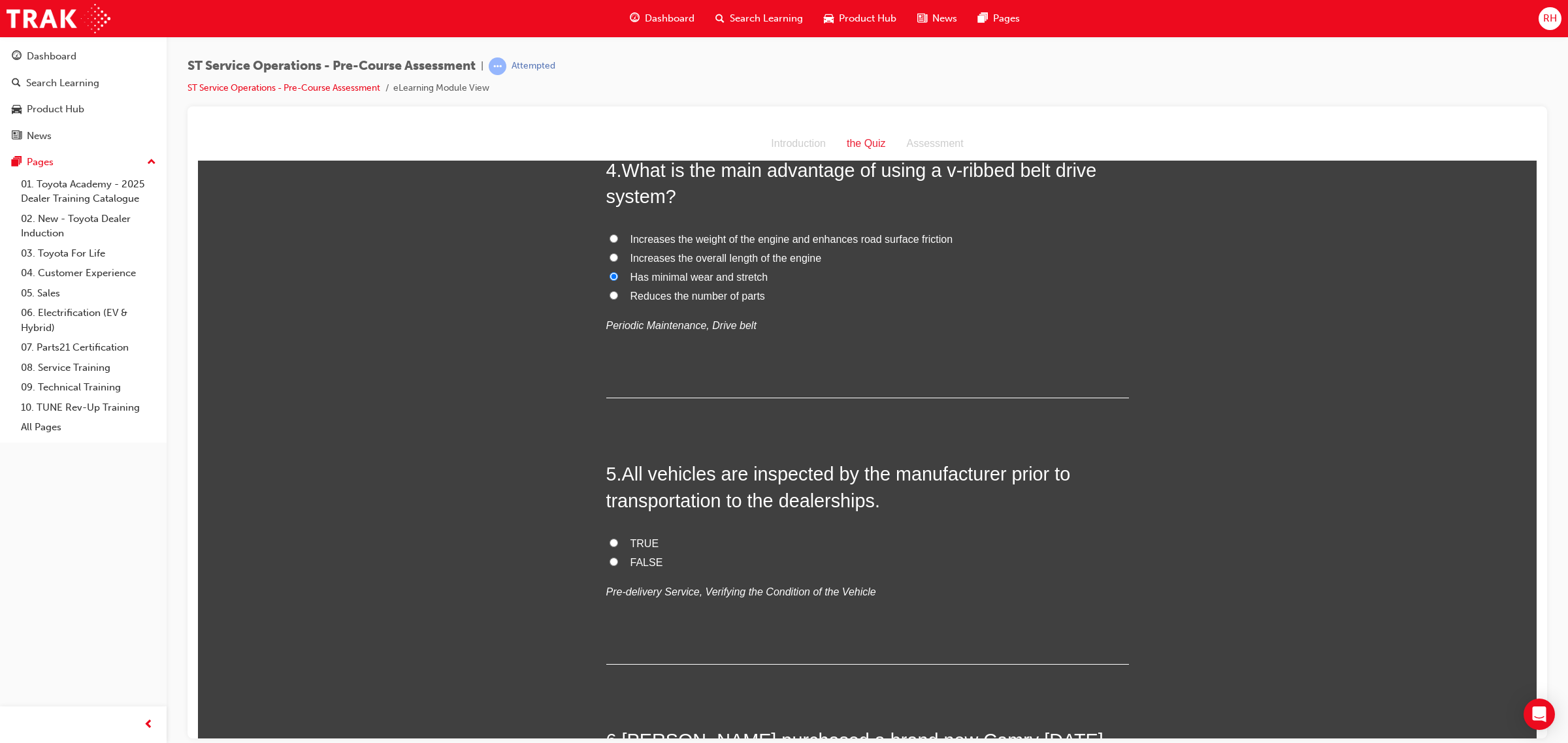
click at [644, 541] on span "TRUE" at bounding box center [644, 543] width 28 height 11
click at [618, 541] on input "TRUE" at bounding box center [614, 542] width 9 height 9
radio input "true"
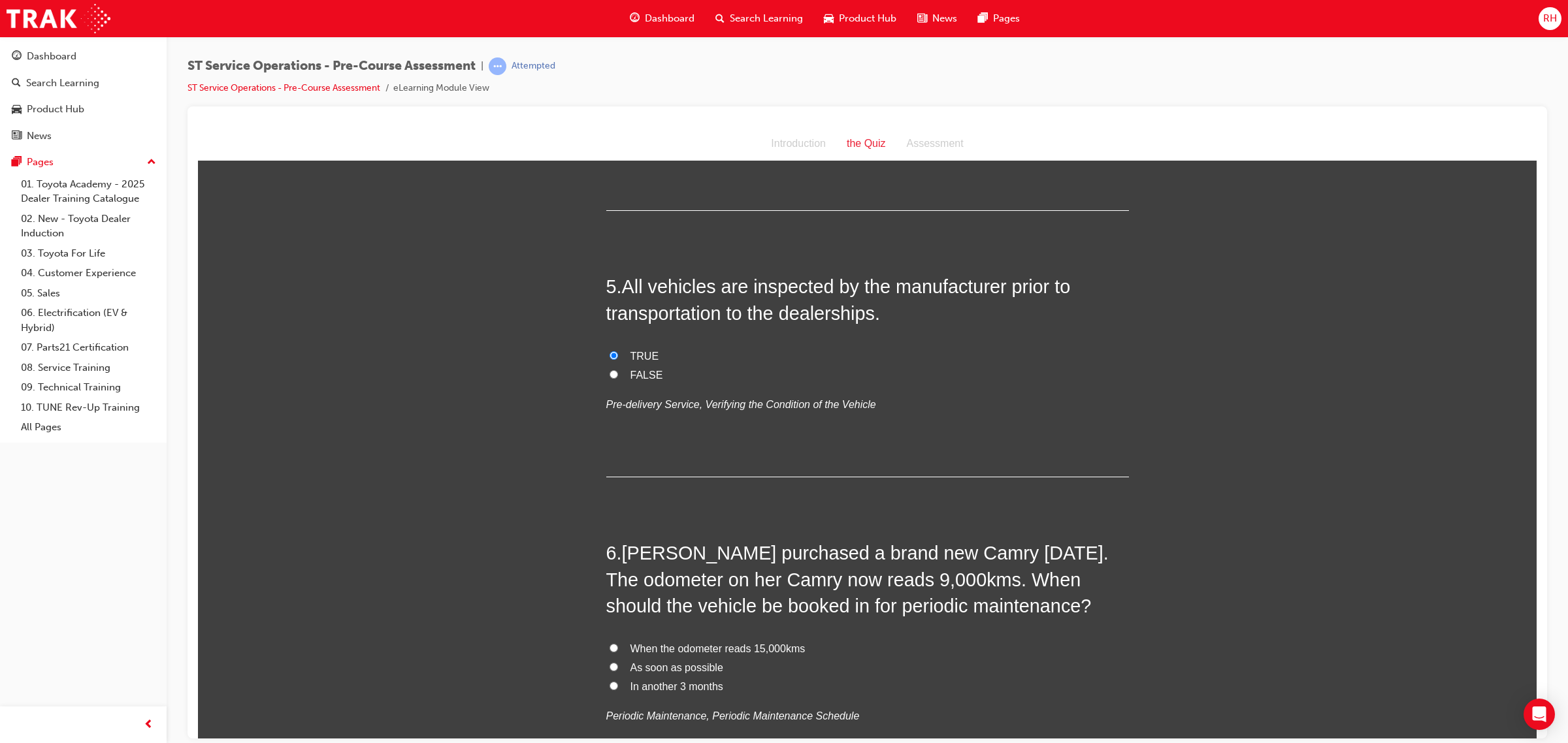
scroll to position [1224, 0]
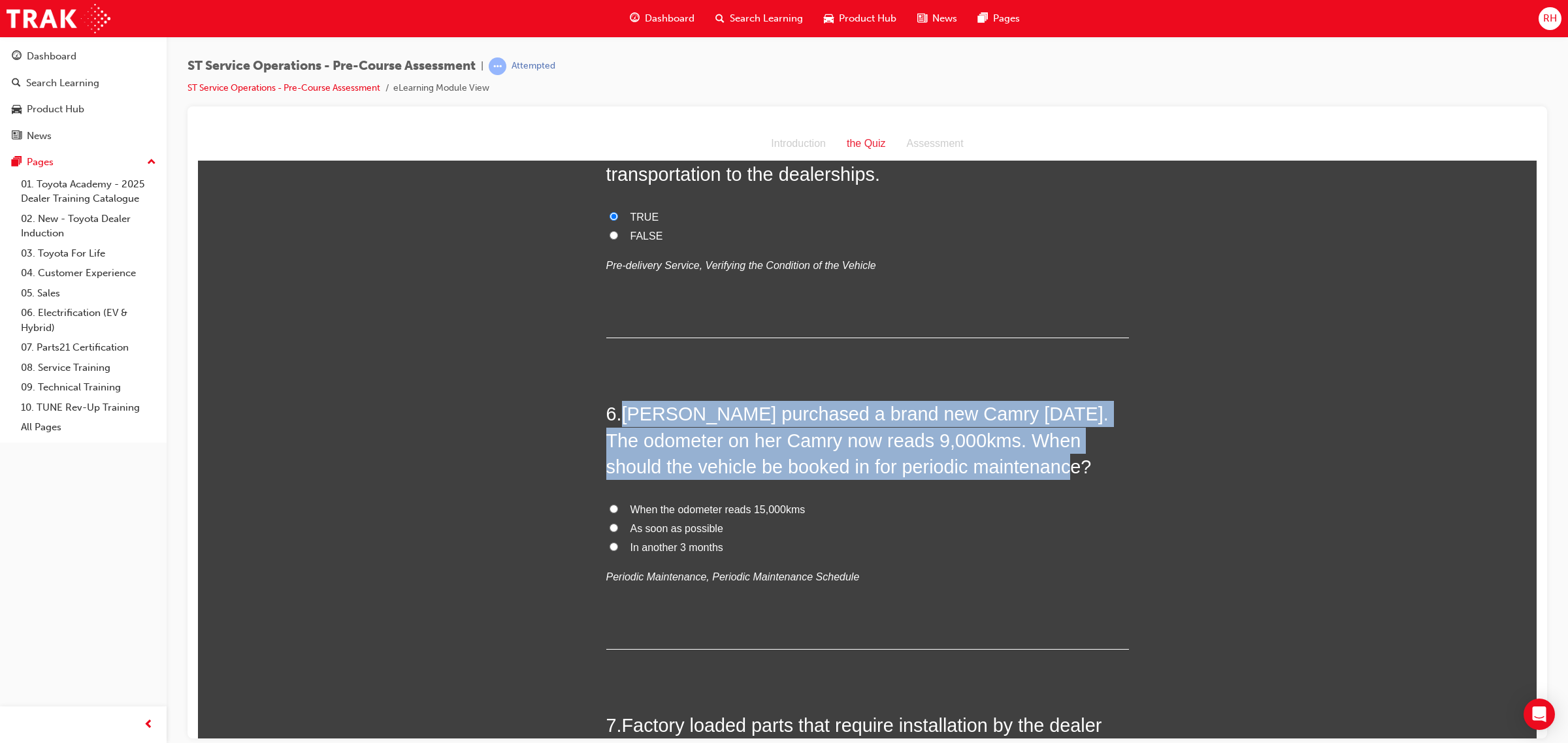
drag, startPoint x: 619, startPoint y: 407, endPoint x: 1021, endPoint y: 473, distance: 407.4
click at [1021, 473] on h2 "6 . [PERSON_NAME] purchased a brand new Camry [DATE]. The odometer on her Camry…" at bounding box center [867, 439] width 523 height 79
copy span "[PERSON_NAME] purchased a brand new Camry [DATE]. The odometer on her Camry now…"
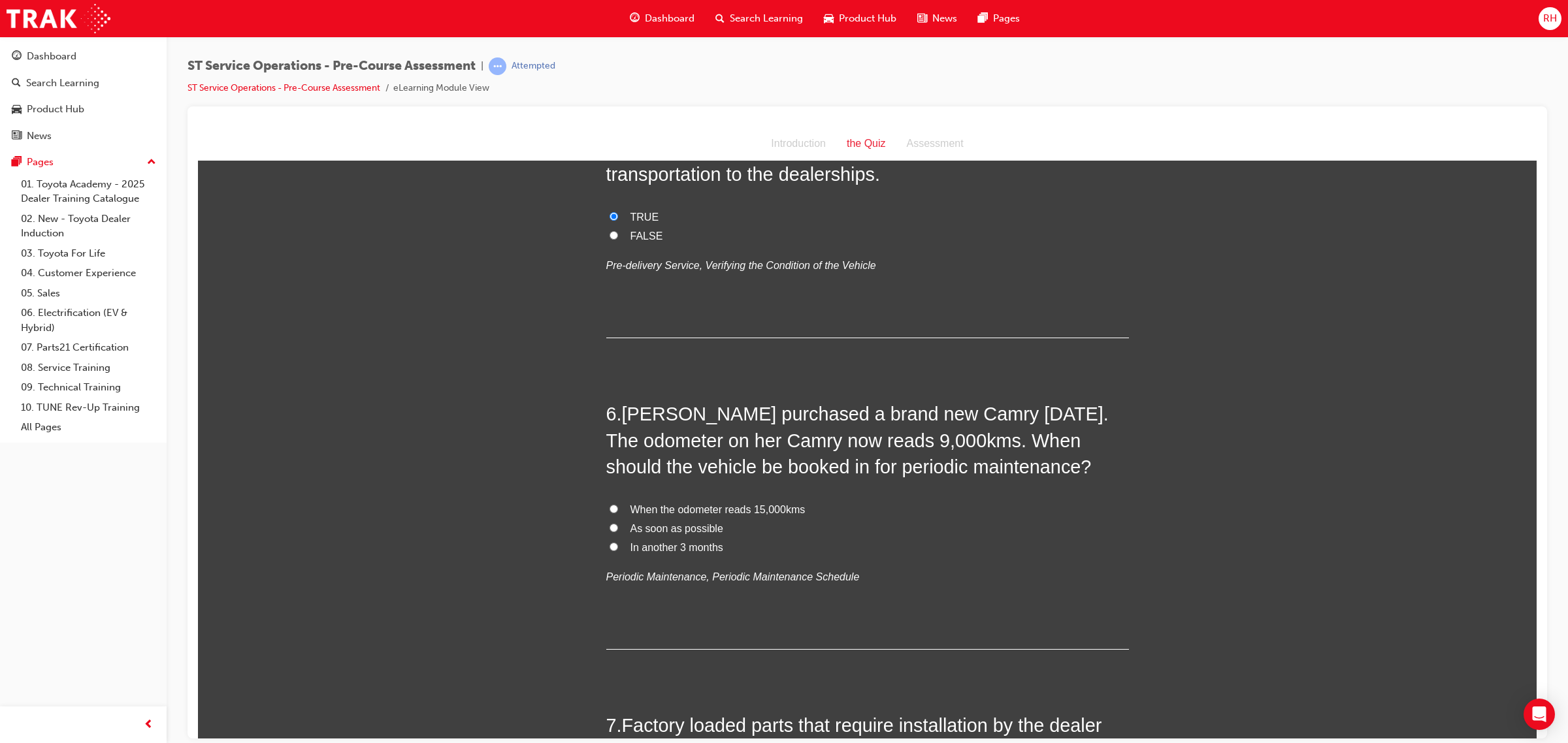
click at [380, 332] on div "You must select an answer for each question before you can submit. Please note,…" at bounding box center [867, 416] width 1339 height 2931
click at [681, 527] on span "As soon as possible" at bounding box center [676, 528] width 93 height 11
click at [618, 527] on input "As soon as possible" at bounding box center [614, 527] width 9 height 9
radio input "true"
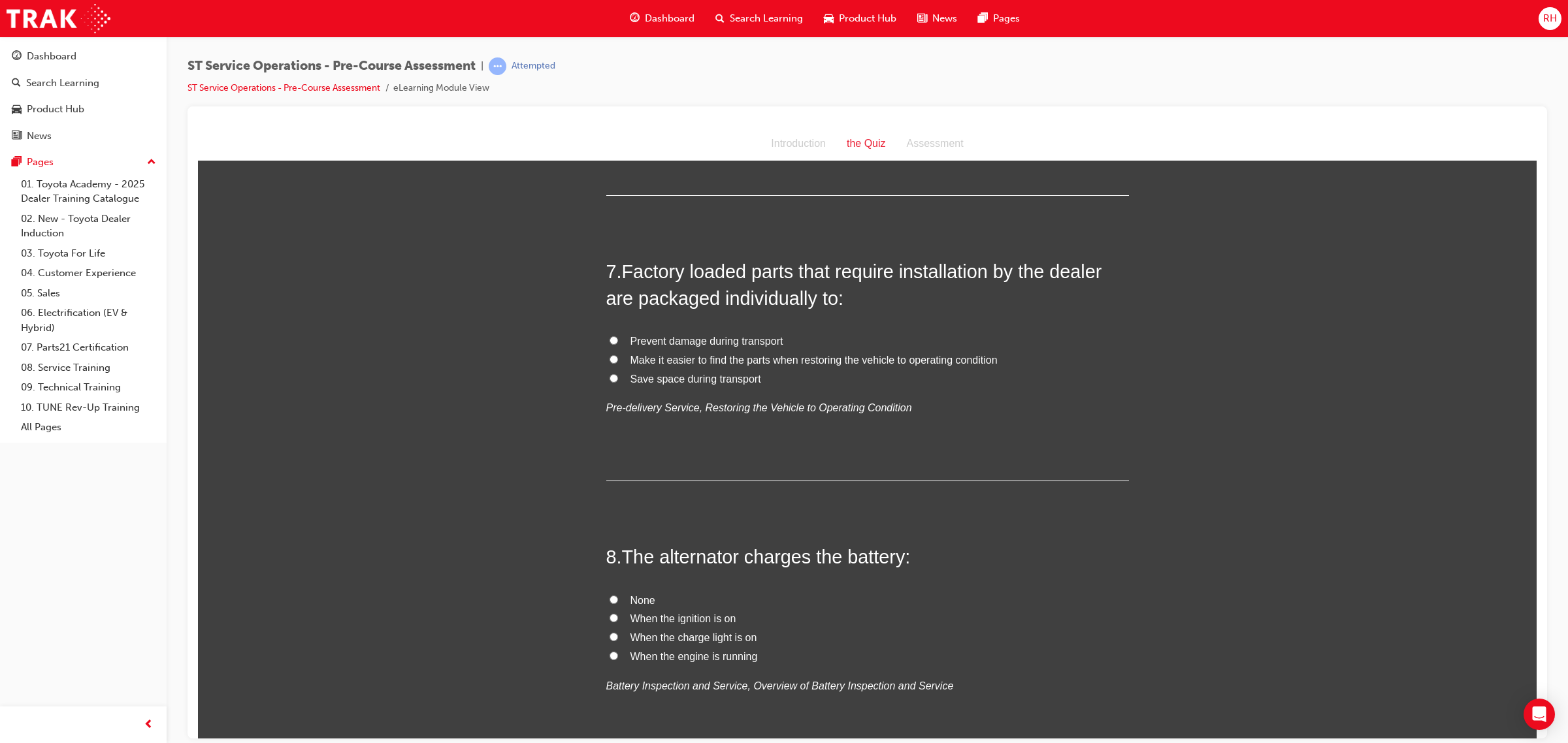
scroll to position [1714, 0]
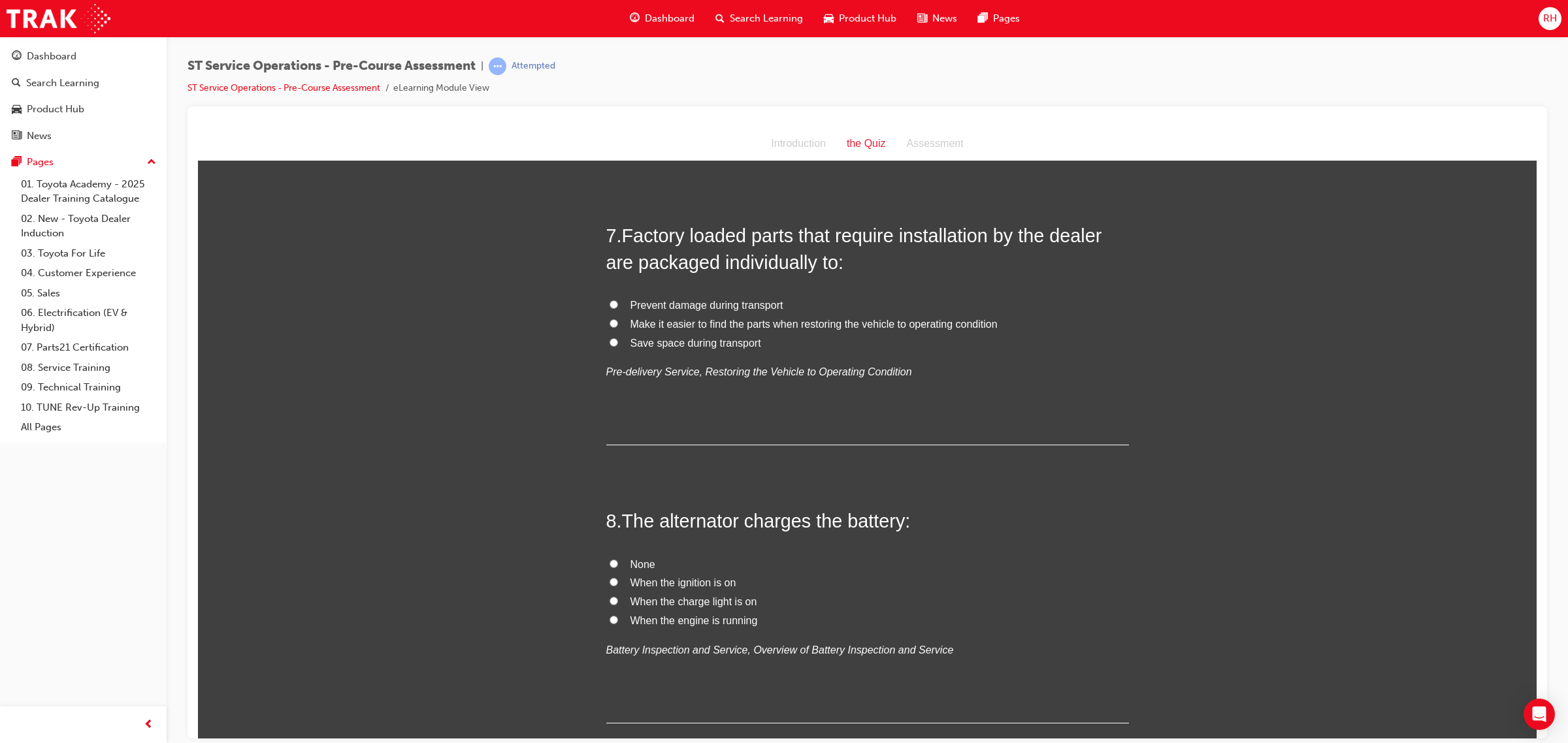
click at [701, 327] on span "Make it easier to find the parts when restoring the vehicle to operating condit…" at bounding box center [813, 323] width 367 height 11
click at [618, 327] on input "Make it easier to find the parts when restoring the vehicle to operating condit…" at bounding box center [614, 323] width 9 height 9
radio input "true"
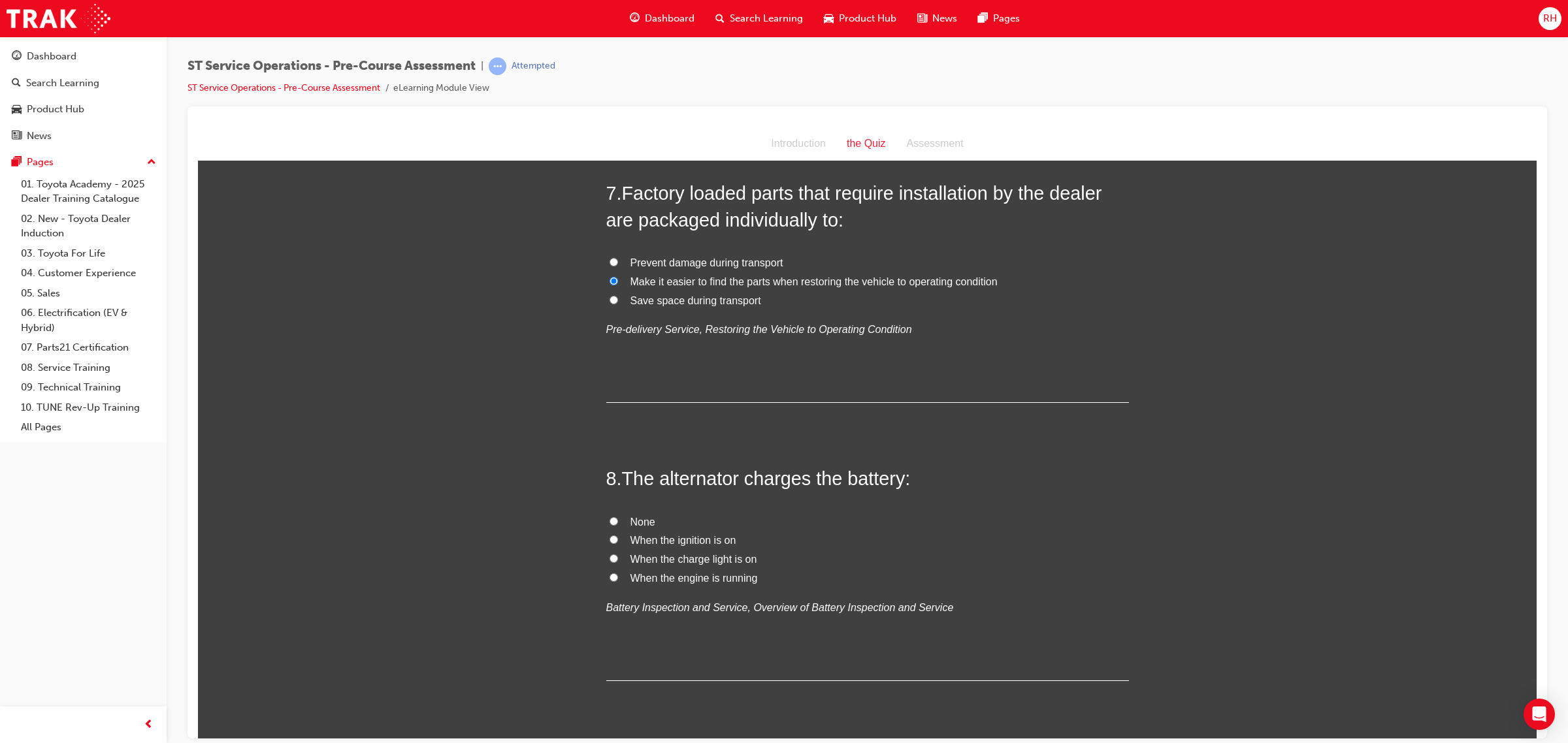
scroll to position [1877, 0]
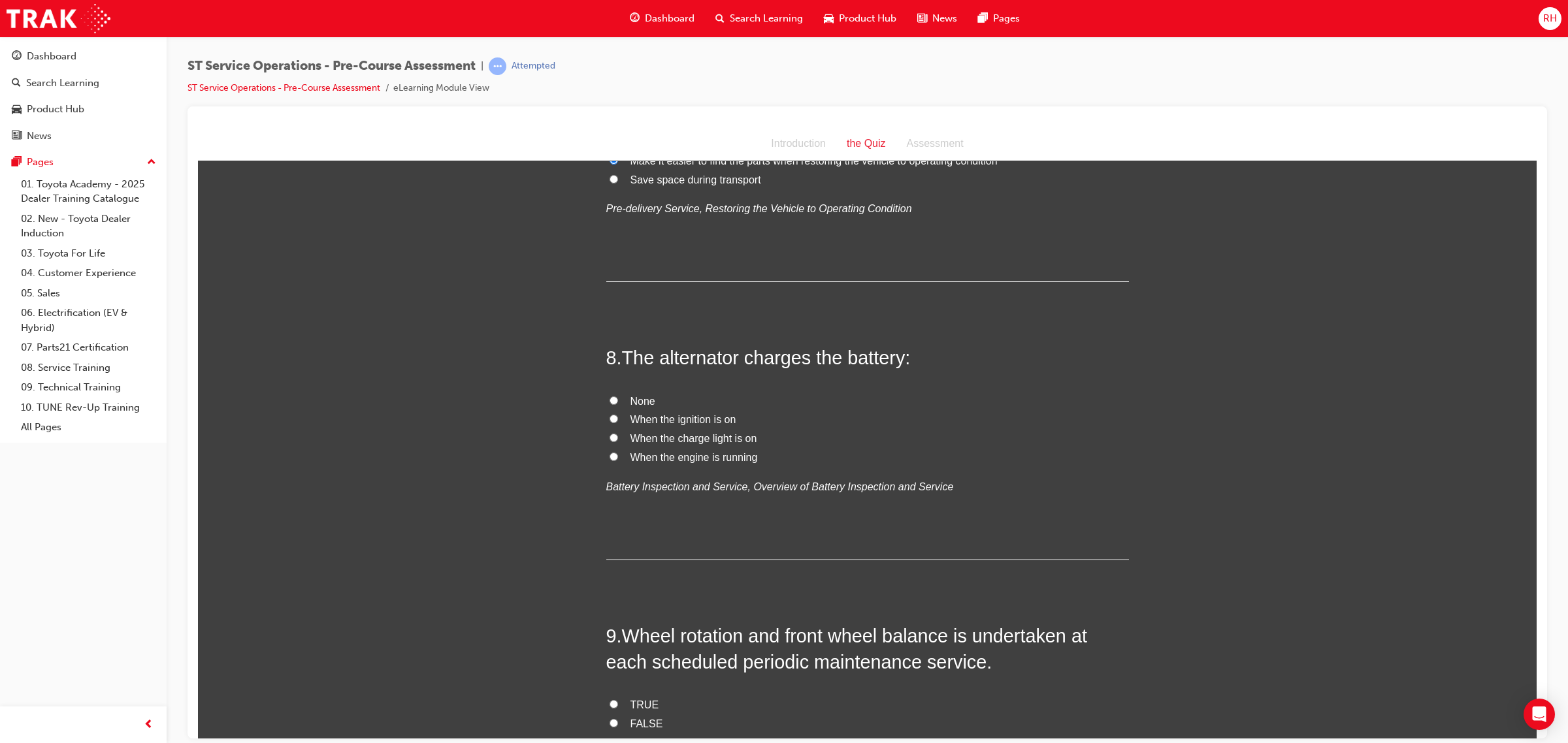
click at [668, 450] on label "When the engine is running" at bounding box center [867, 458] width 523 height 19
click at [618, 452] on input "When the engine is running" at bounding box center [614, 456] width 9 height 9
radio input "true"
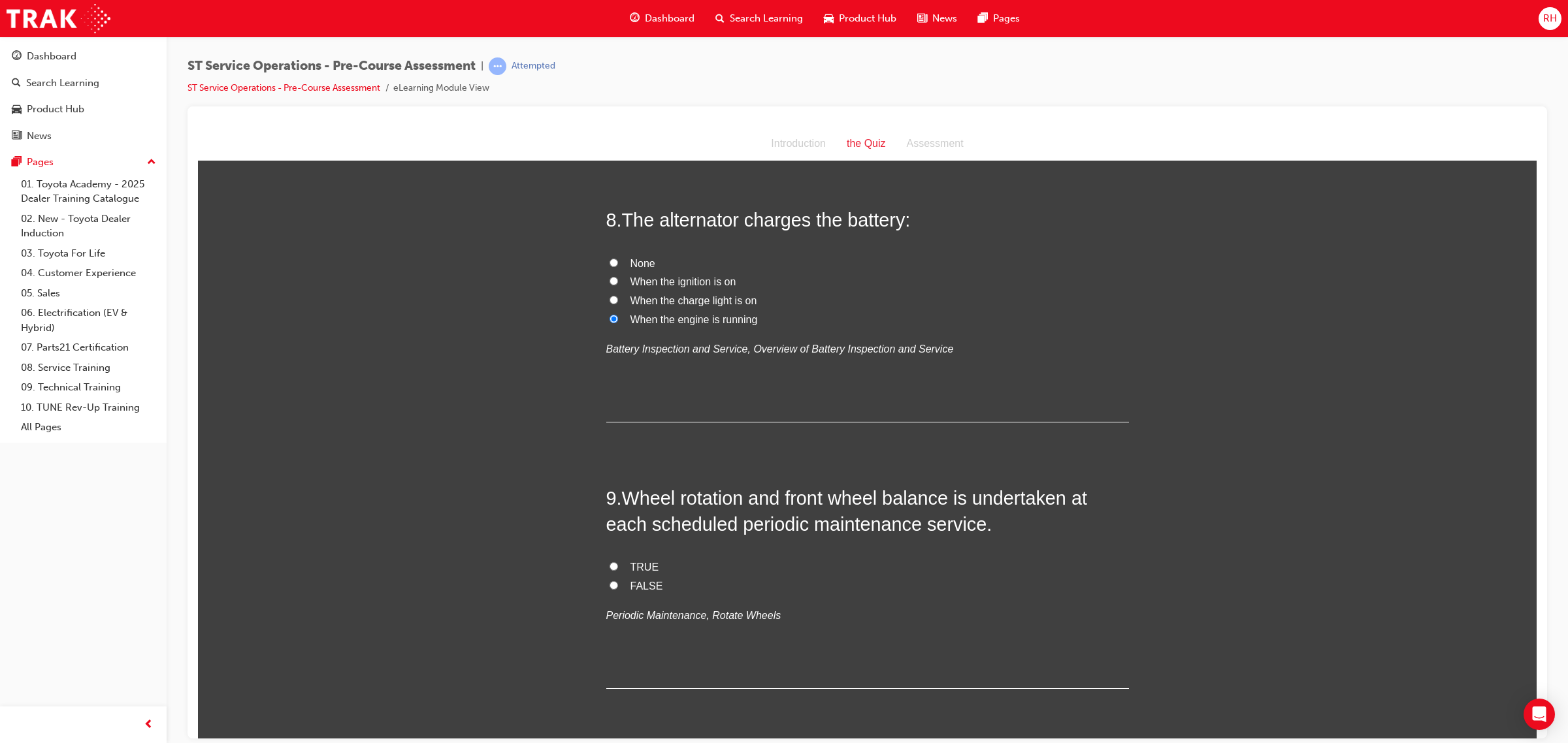
scroll to position [2122, 0]
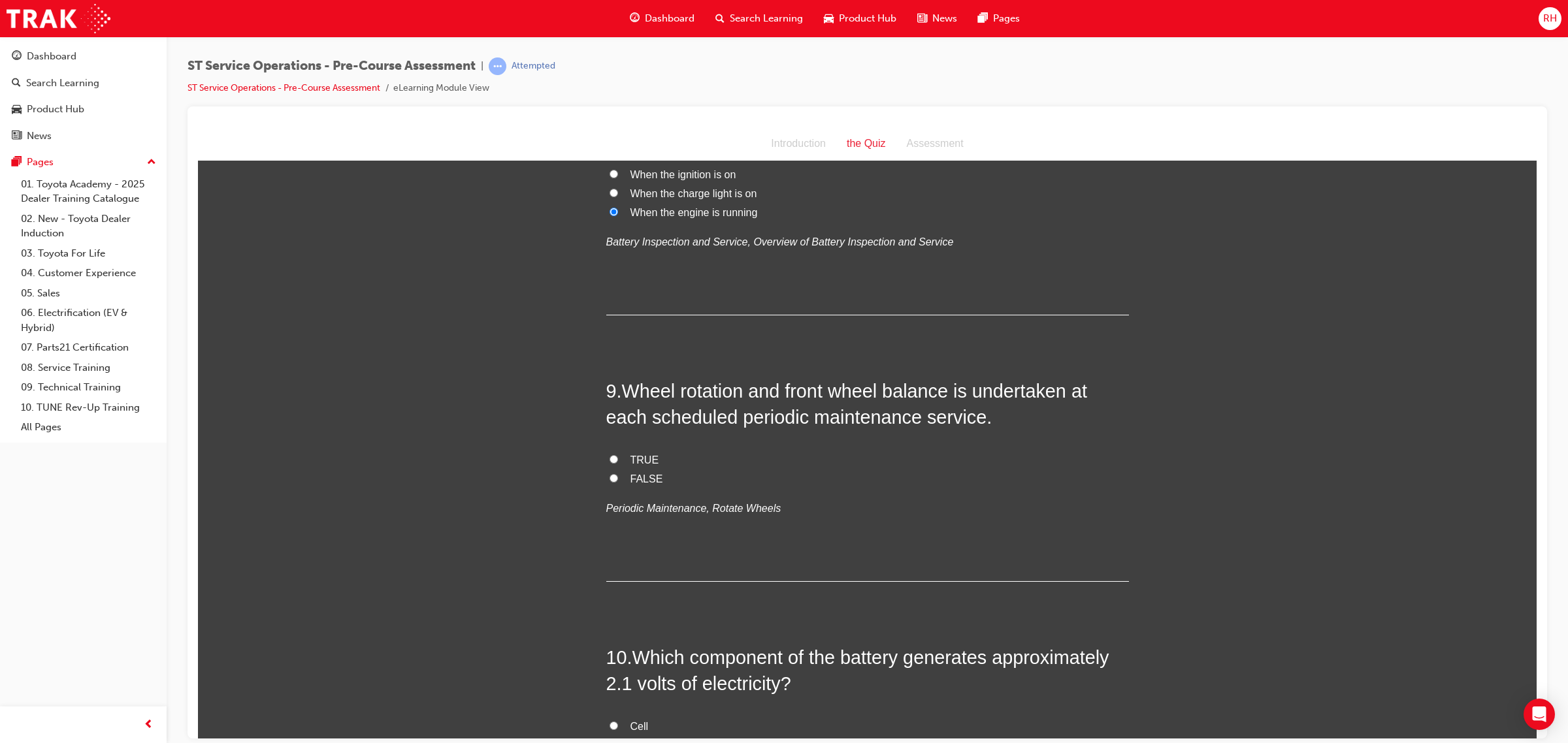
click at [630, 461] on span "TRUE" at bounding box center [644, 459] width 28 height 11
click at [618, 461] on input "TRUE" at bounding box center [614, 458] width 9 height 9
radio input "true"
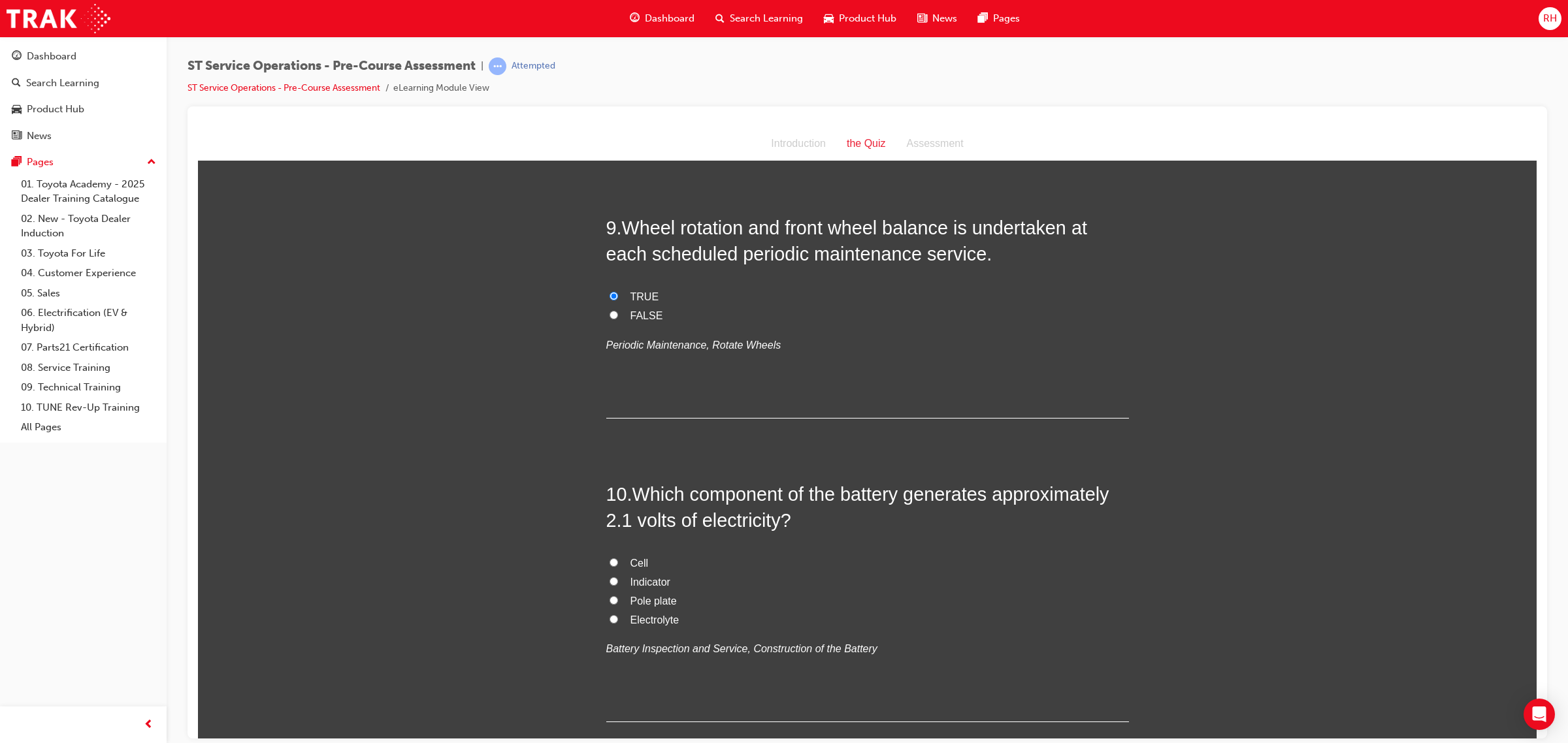
scroll to position [2369, 0]
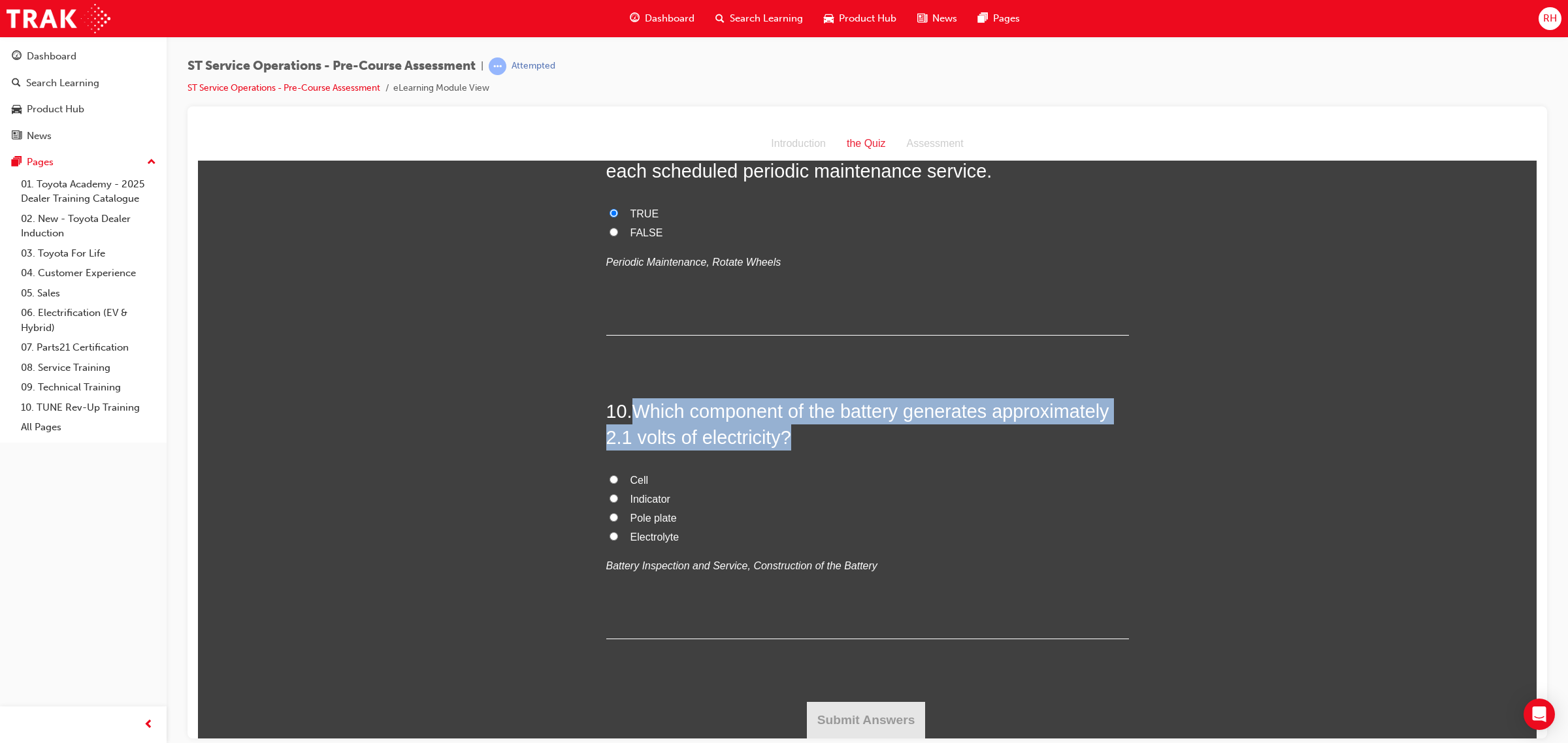
drag, startPoint x: 630, startPoint y: 411, endPoint x: 789, endPoint y: 443, distance: 162.2
click at [789, 443] on span "Which component of the battery generates approximately 2.1 volts of electricity?" at bounding box center [858, 423] width 503 height 47
copy span "Which component of the battery generates approximately 2.1 volts of electricity?"
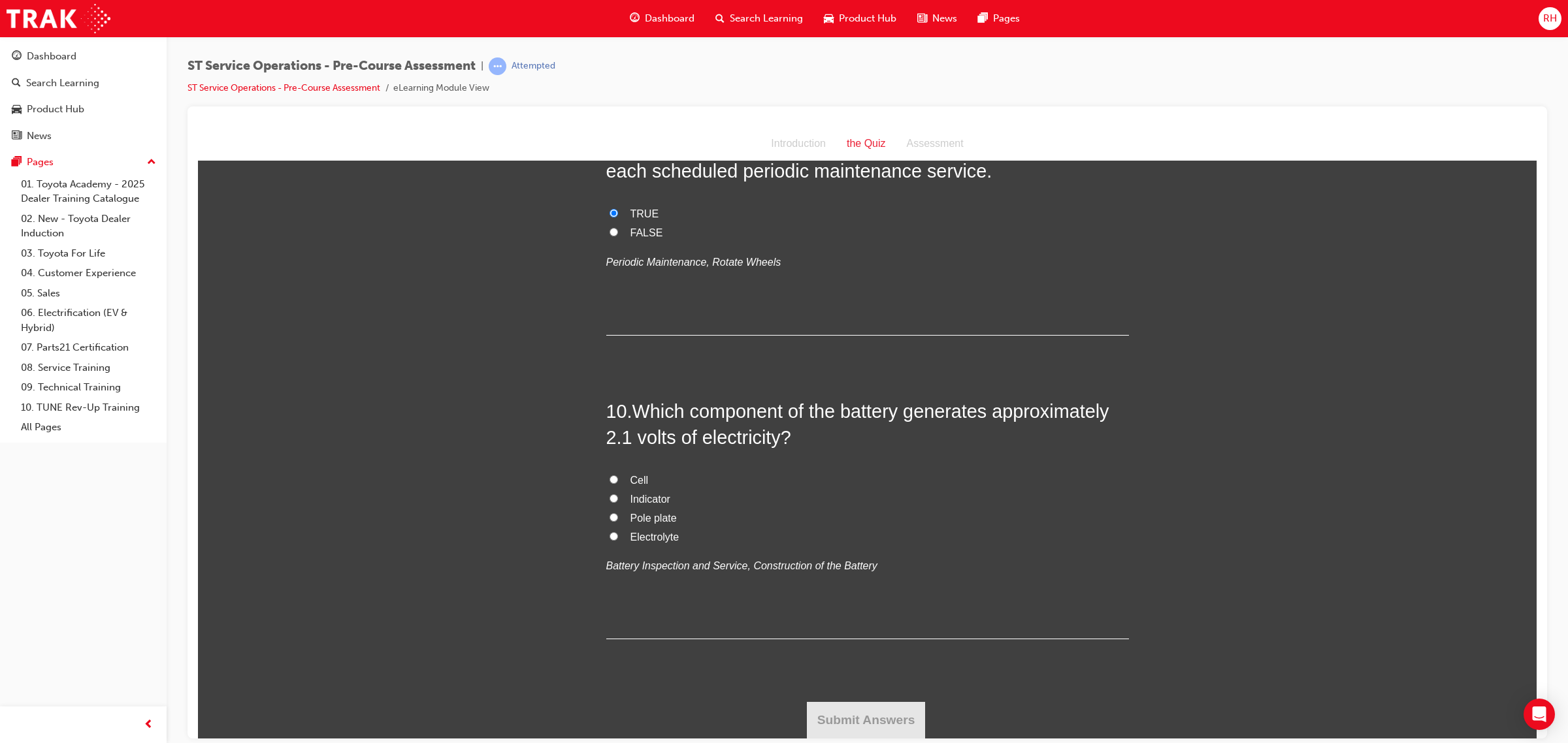
click at [631, 480] on span "Cell" at bounding box center [639, 479] width 18 height 11
click at [618, 480] on input "Cell" at bounding box center [614, 479] width 9 height 9
radio input "true"
click at [872, 700] on button "Submit Answers" at bounding box center [866, 719] width 119 height 37
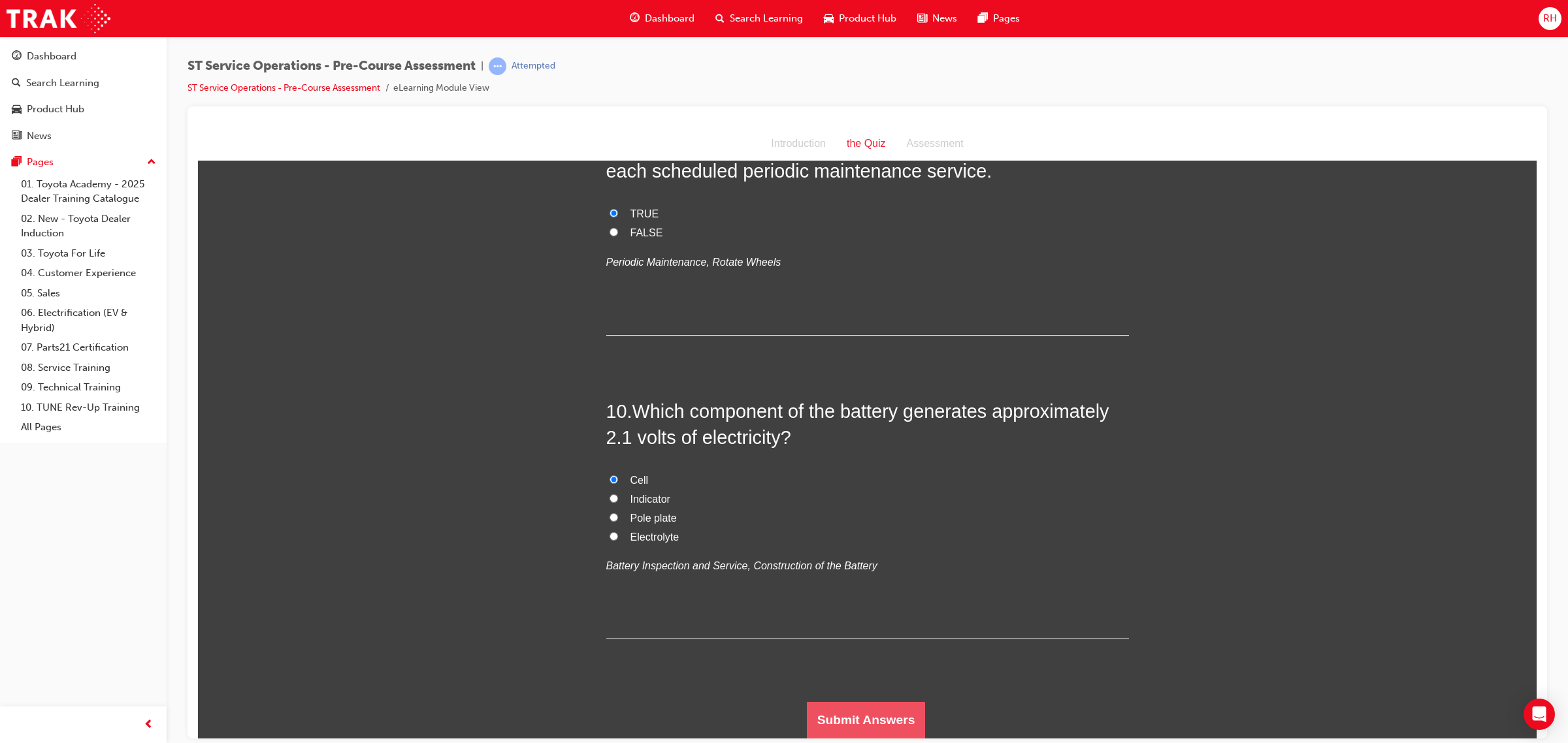
scroll to position [0, 0]
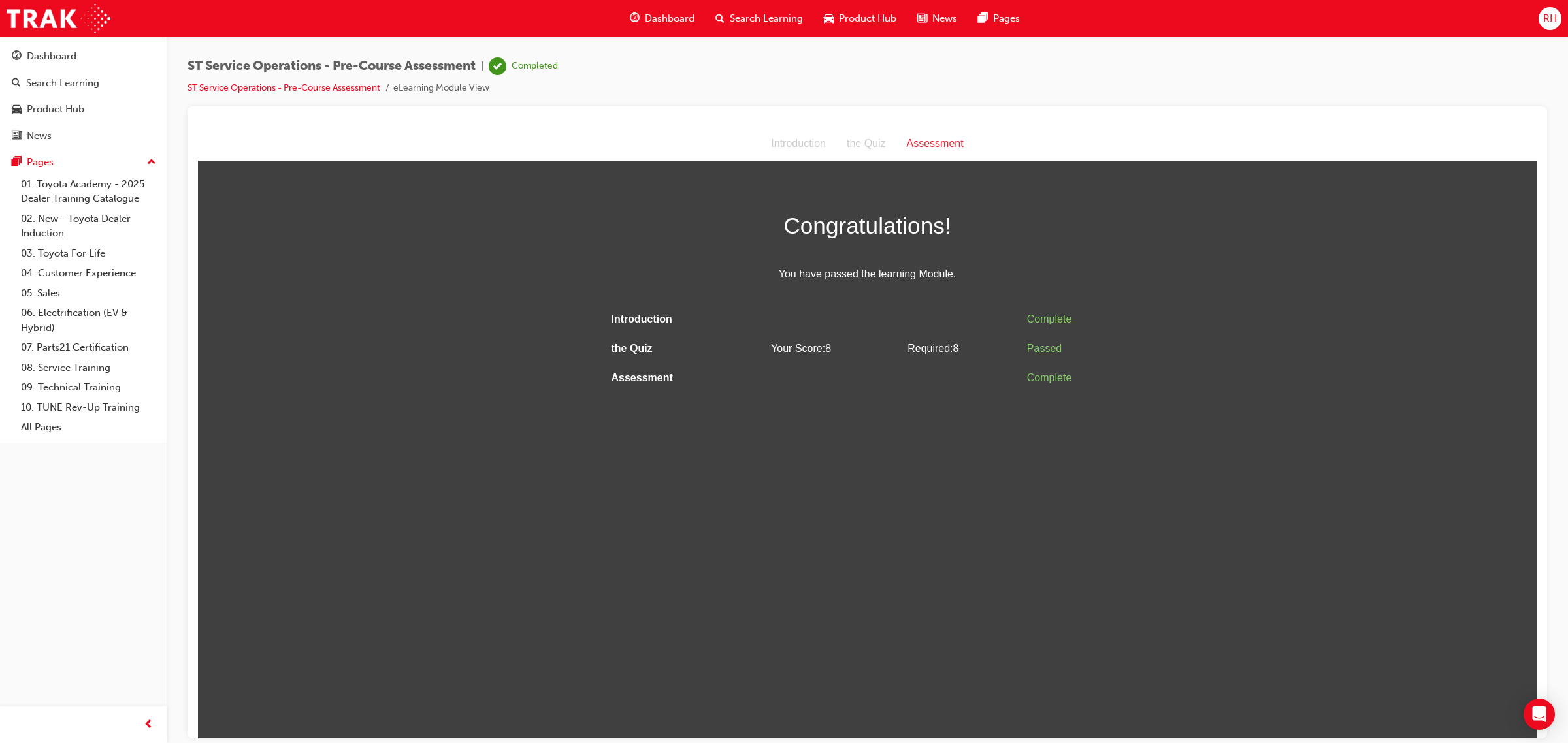
click at [452, 89] on li "eLearning Module View" at bounding box center [442, 88] width 96 height 15
click at [344, 85] on link "ST Service Operations - Pre-Course Assessment" at bounding box center [283, 87] width 193 height 11
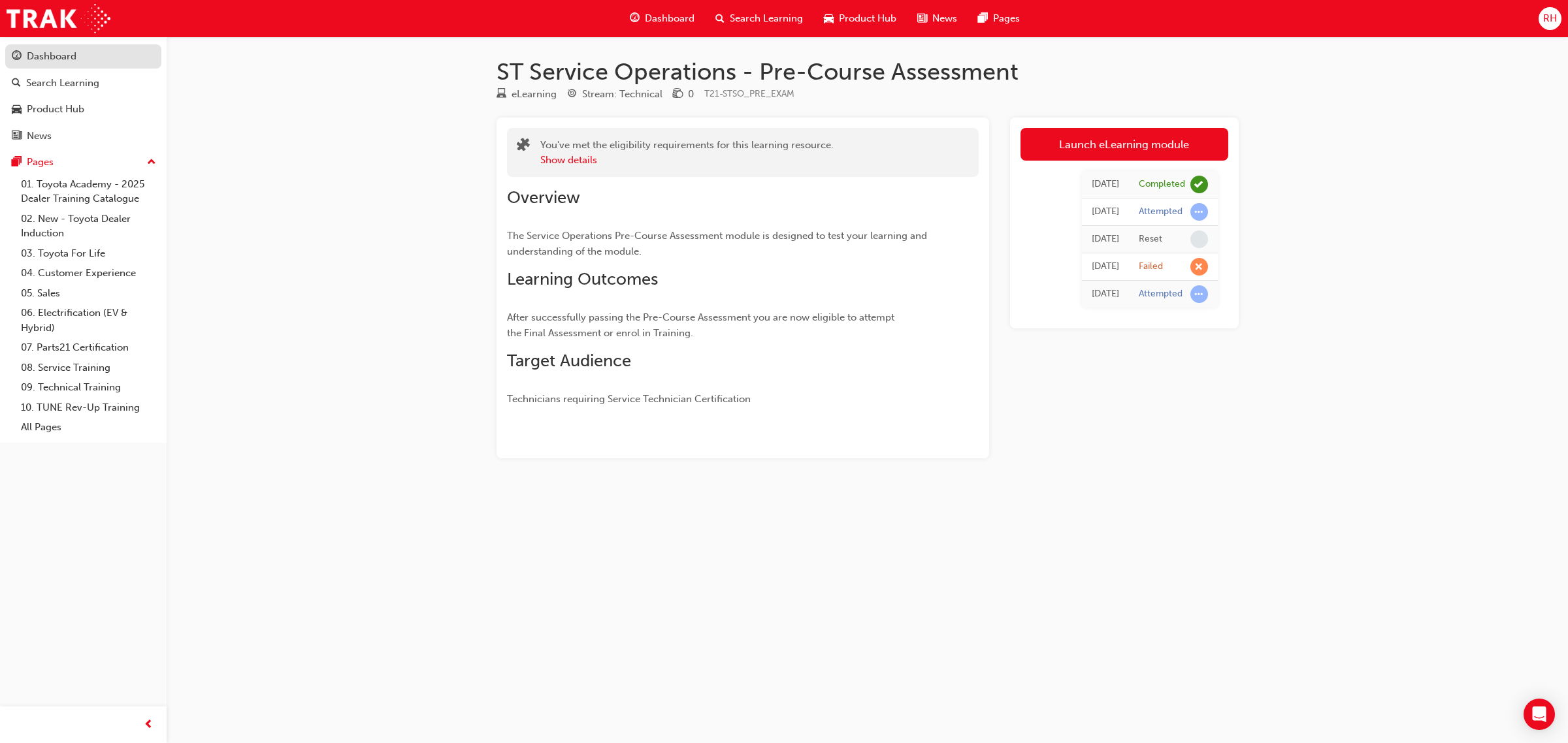
click at [69, 63] on div "Dashboard" at bounding box center [51, 56] width 50 height 15
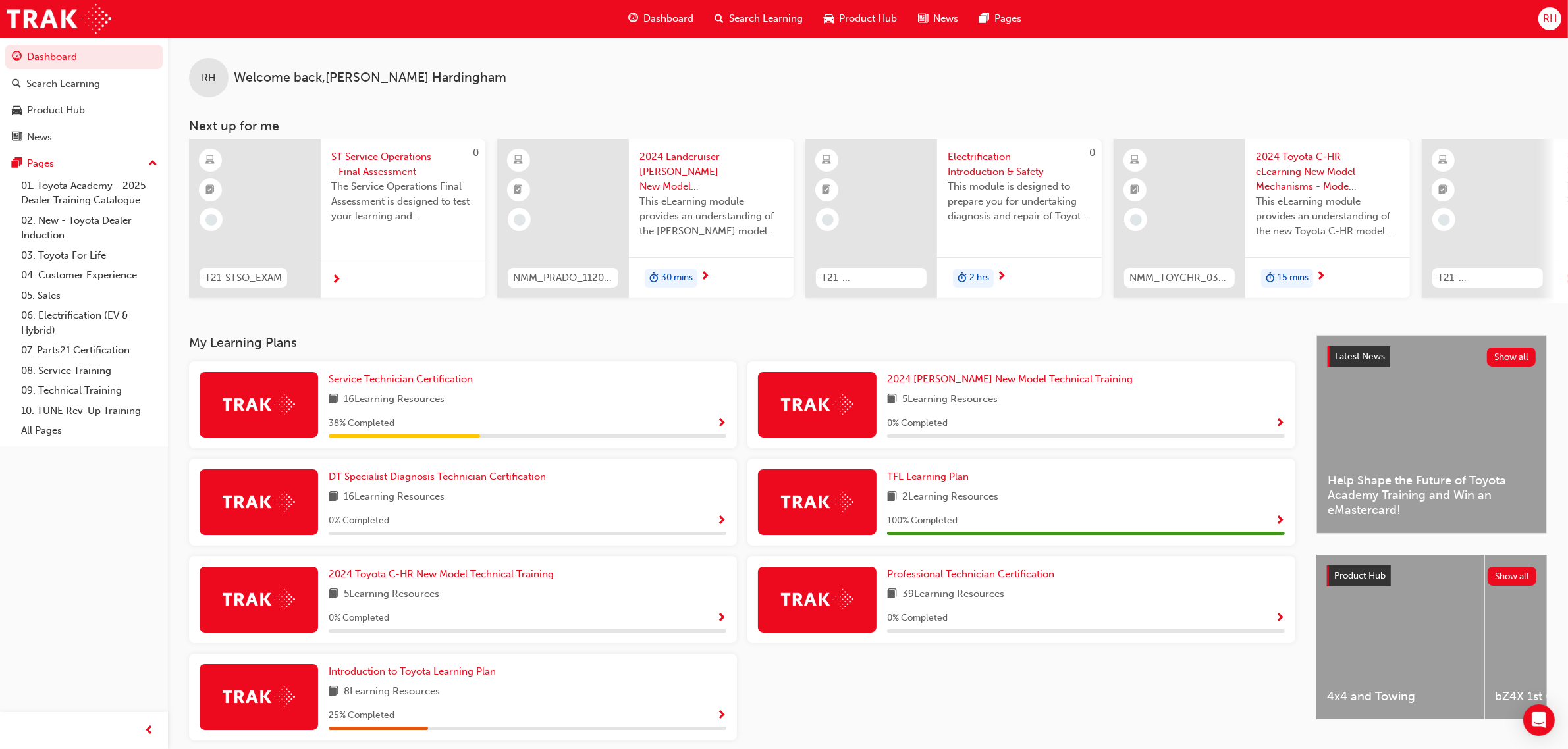
click at [466, 392] on div "Service Technician Certification 16 Learning Resources 38 % Completed" at bounding box center [528, 405] width 398 height 66
click at [462, 385] on span "Service Technician Certification" at bounding box center [401, 379] width 144 height 12
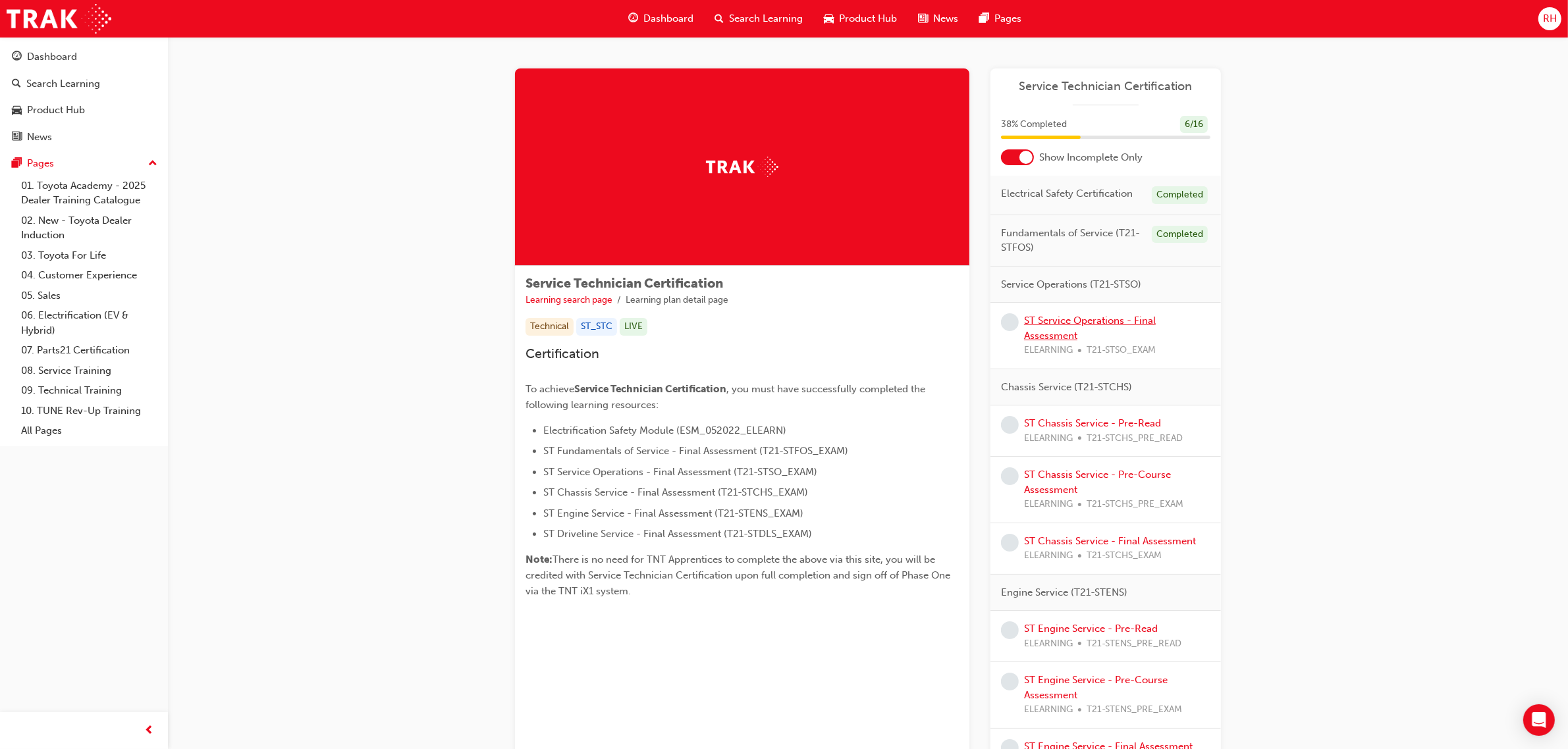
click at [1124, 319] on link "ST Service Operations - Final Assessment" at bounding box center [1090, 327] width 132 height 27
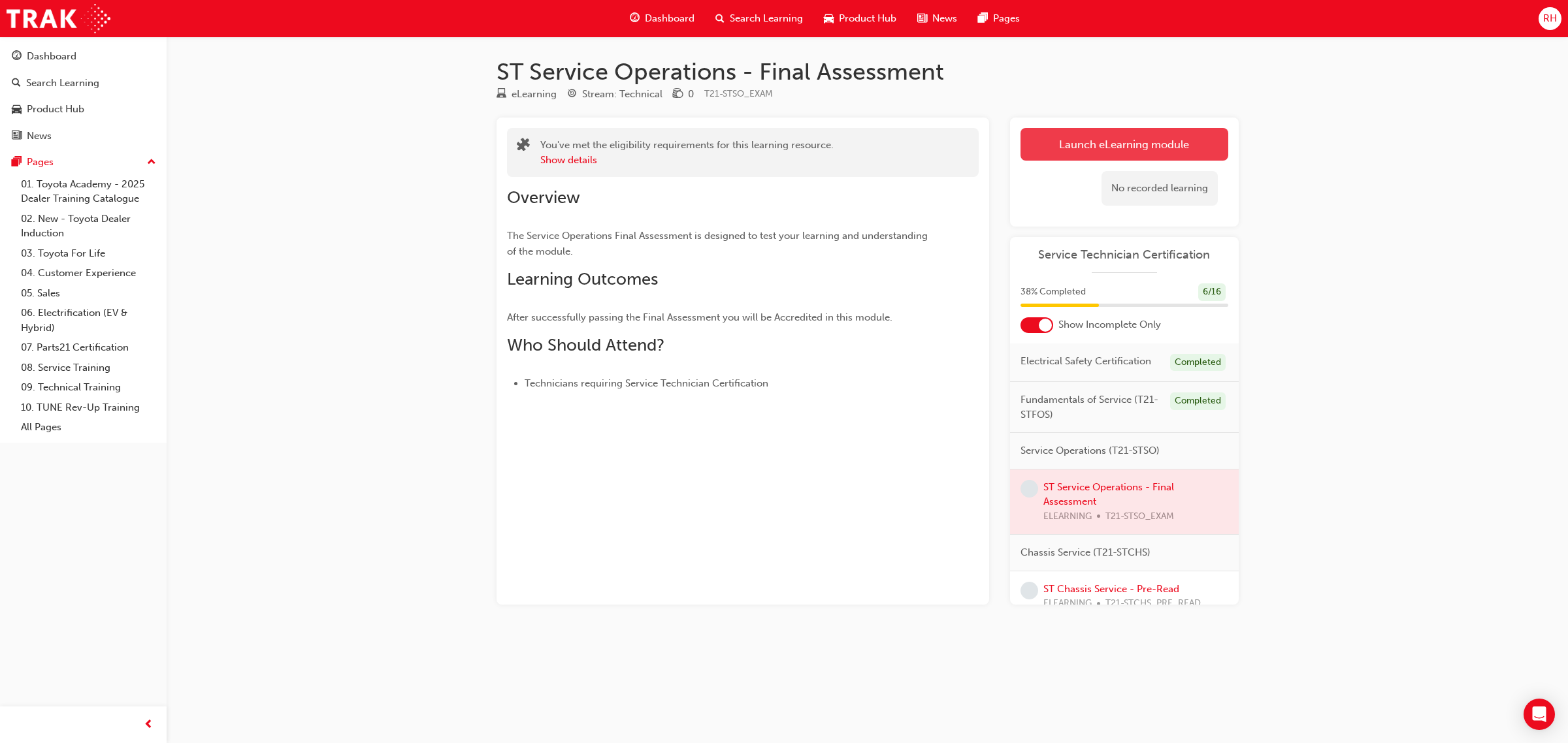
click at [1109, 142] on link "Launch eLearning module" at bounding box center [1124, 144] width 208 height 33
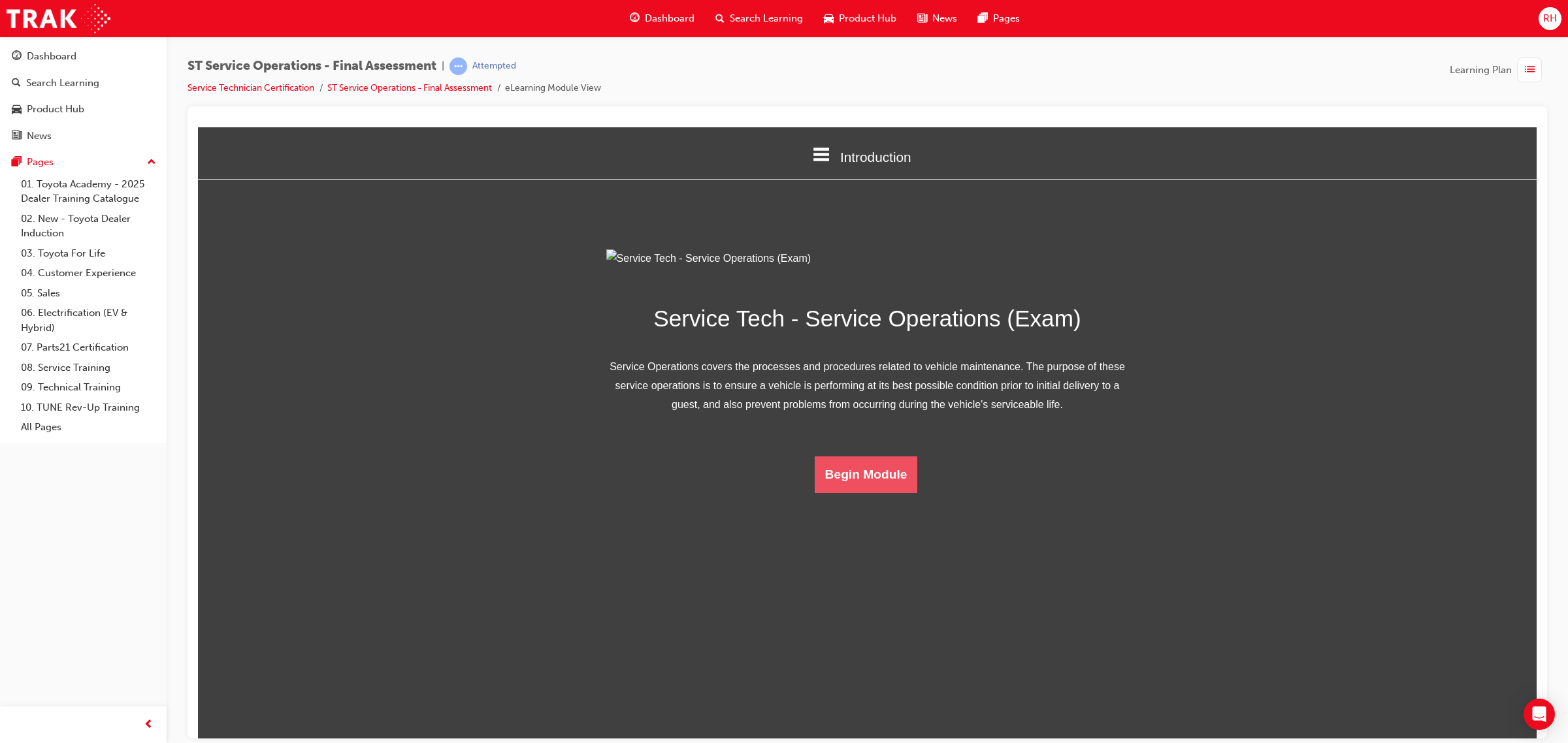
click at [856, 492] on button "Begin Module" at bounding box center [866, 474] width 103 height 37
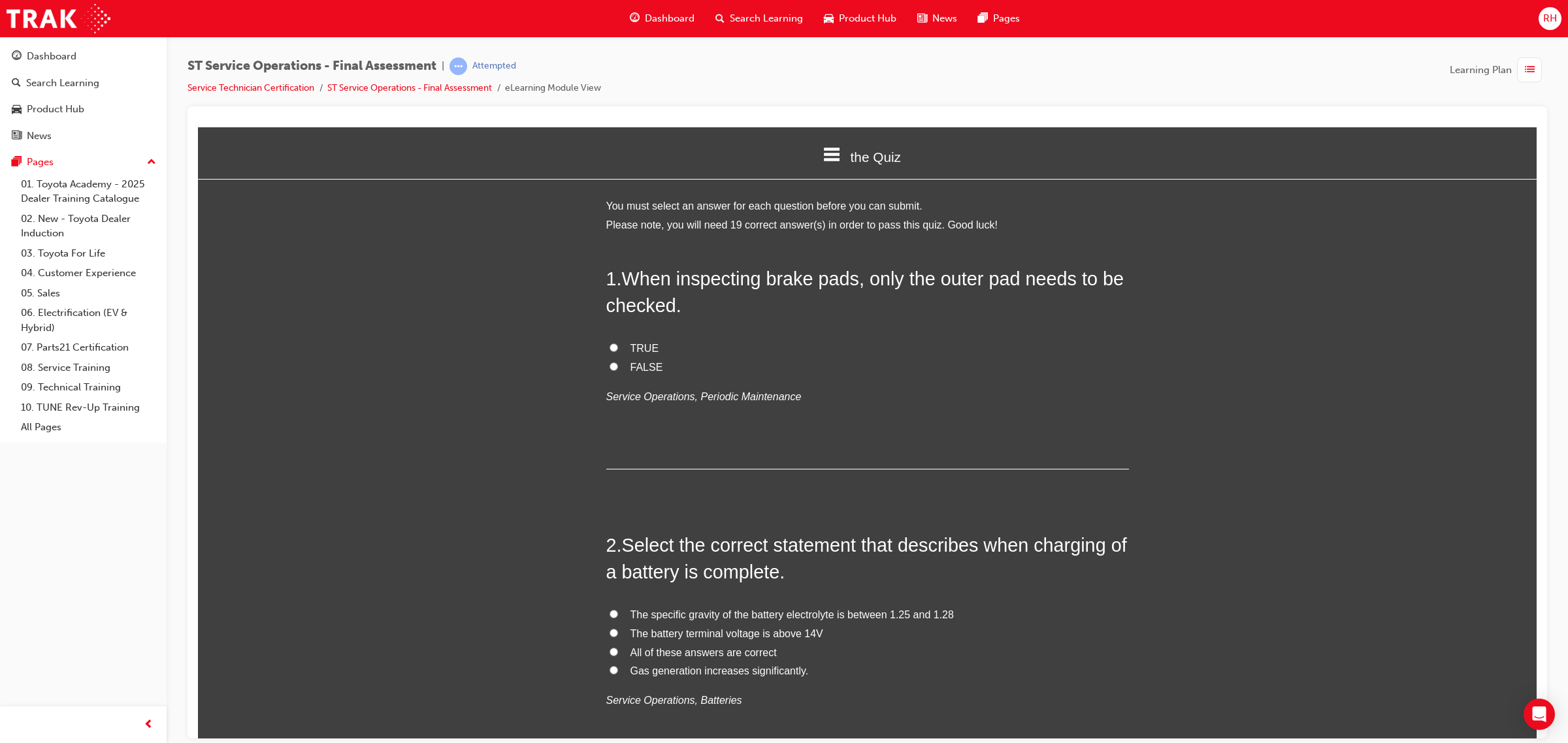
click at [642, 364] on span "FALSE" at bounding box center [646, 367] width 33 height 11
click at [618, 364] on input "FALSE" at bounding box center [614, 366] width 9 height 9
radio input "true"
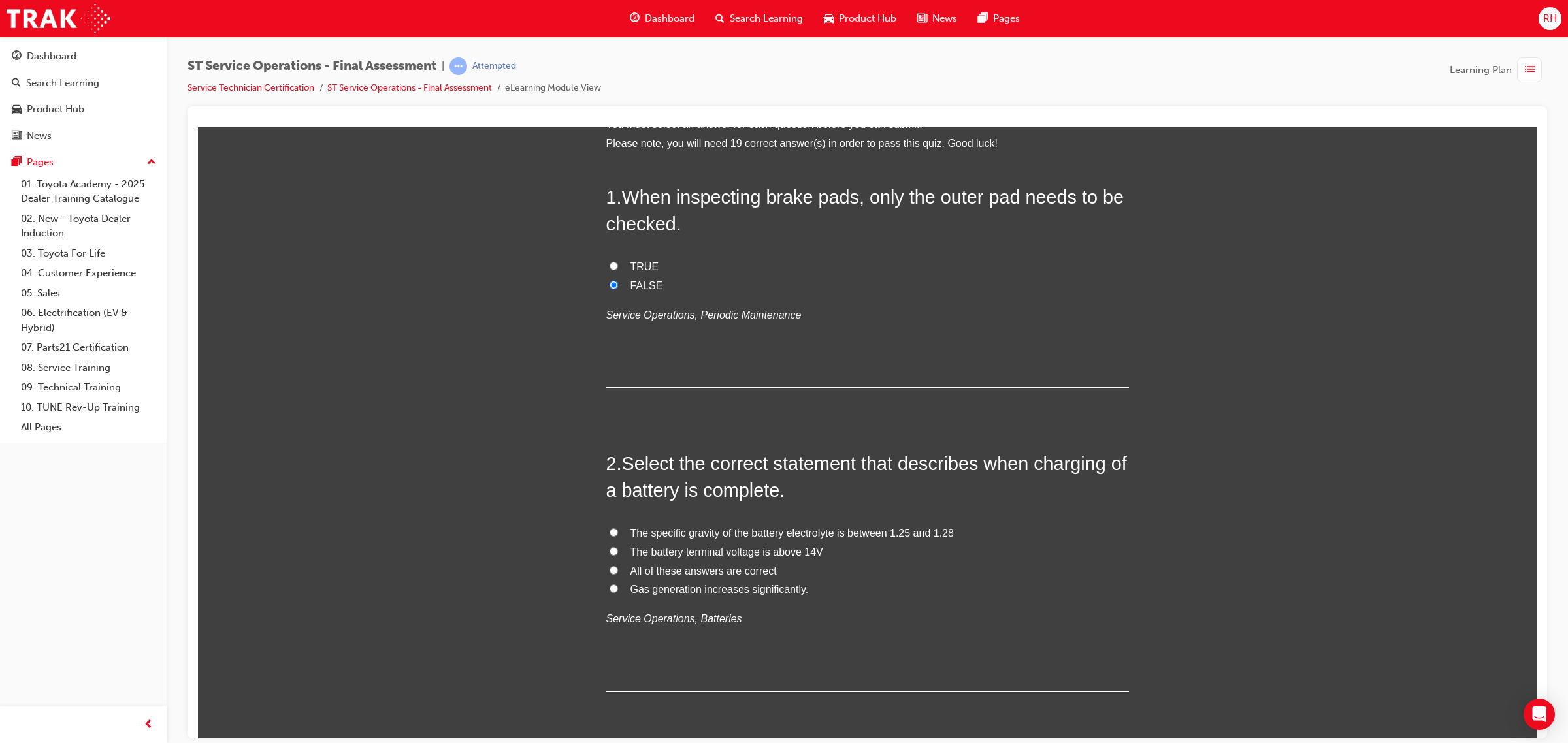
scroll to position [163, 0]
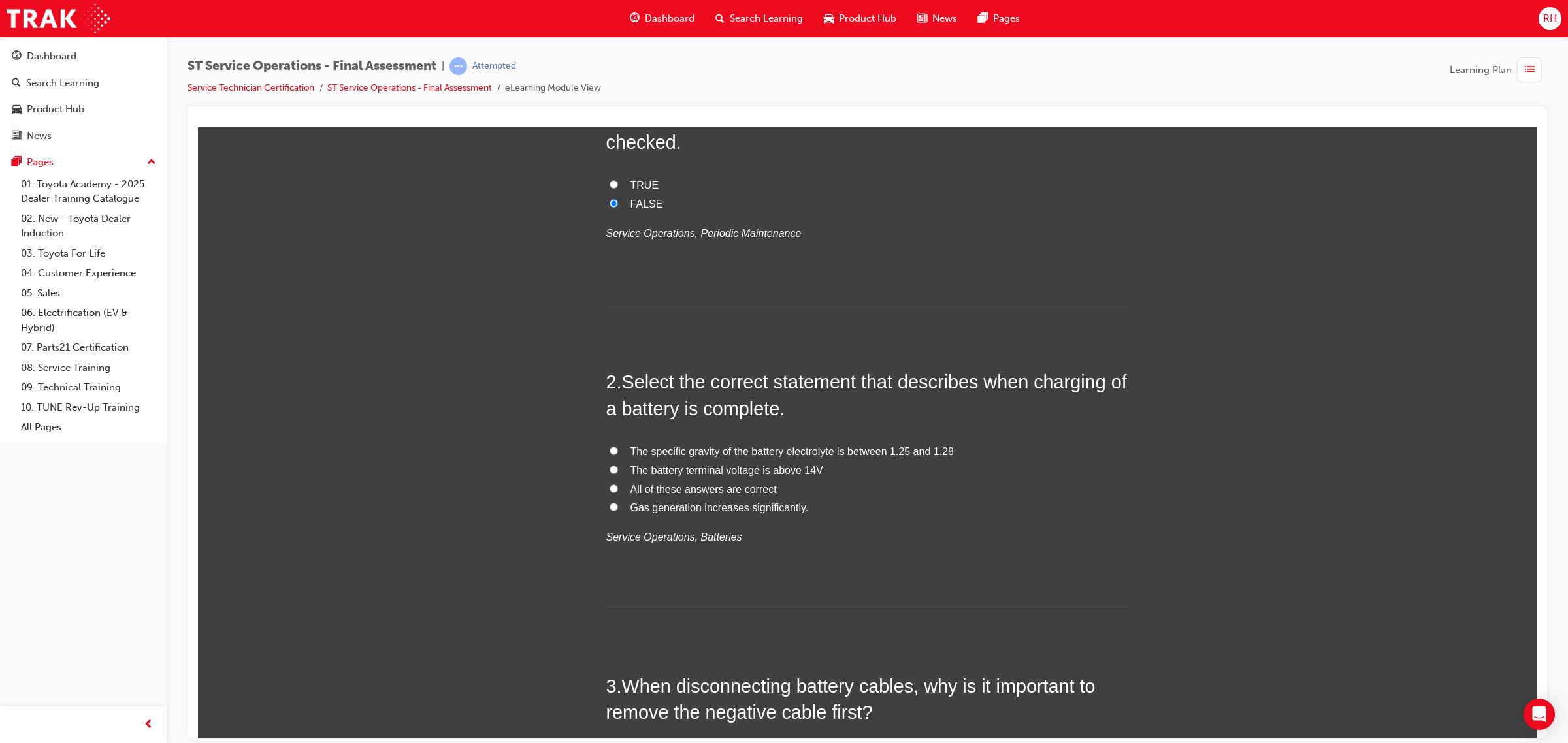
click at [713, 489] on span "All of these answers are correct" at bounding box center [703, 489] width 146 height 11
click at [618, 489] on input "All of these answers are correct" at bounding box center [614, 488] width 9 height 9
radio input "true"
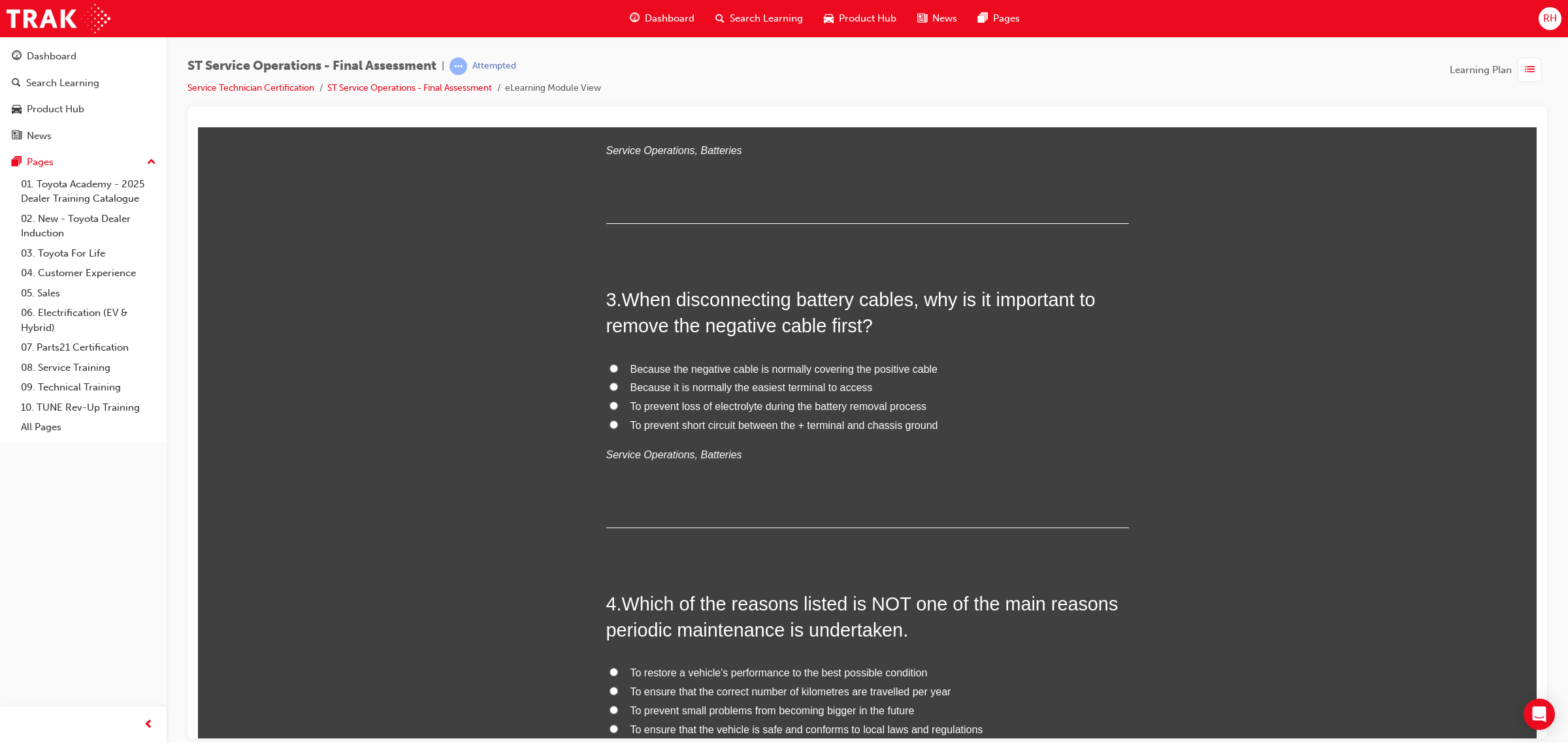
scroll to position [653, 0]
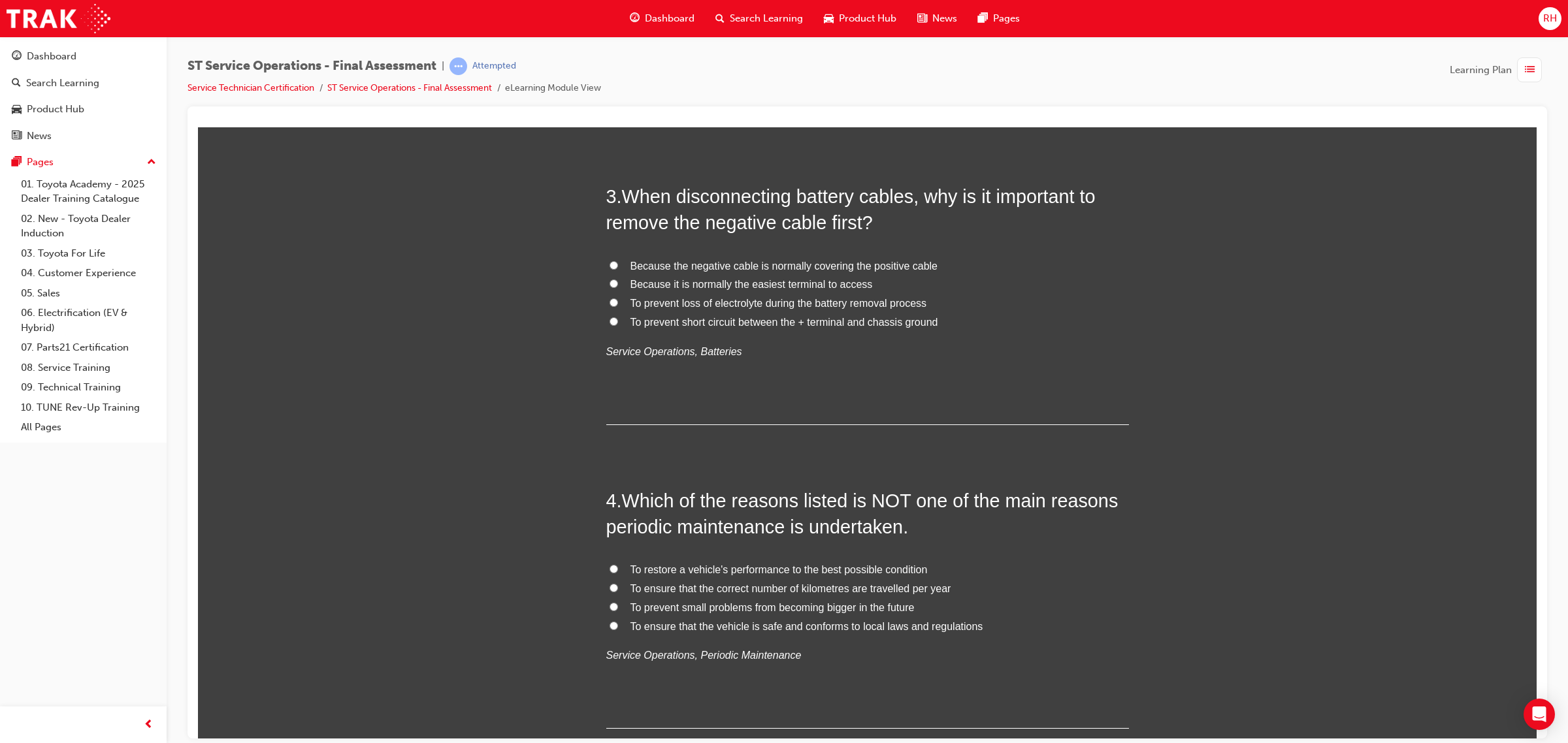
click at [610, 317] on input "To prevent short circuit between the + terminal and chassis ground" at bounding box center [614, 321] width 9 height 9
radio input "true"
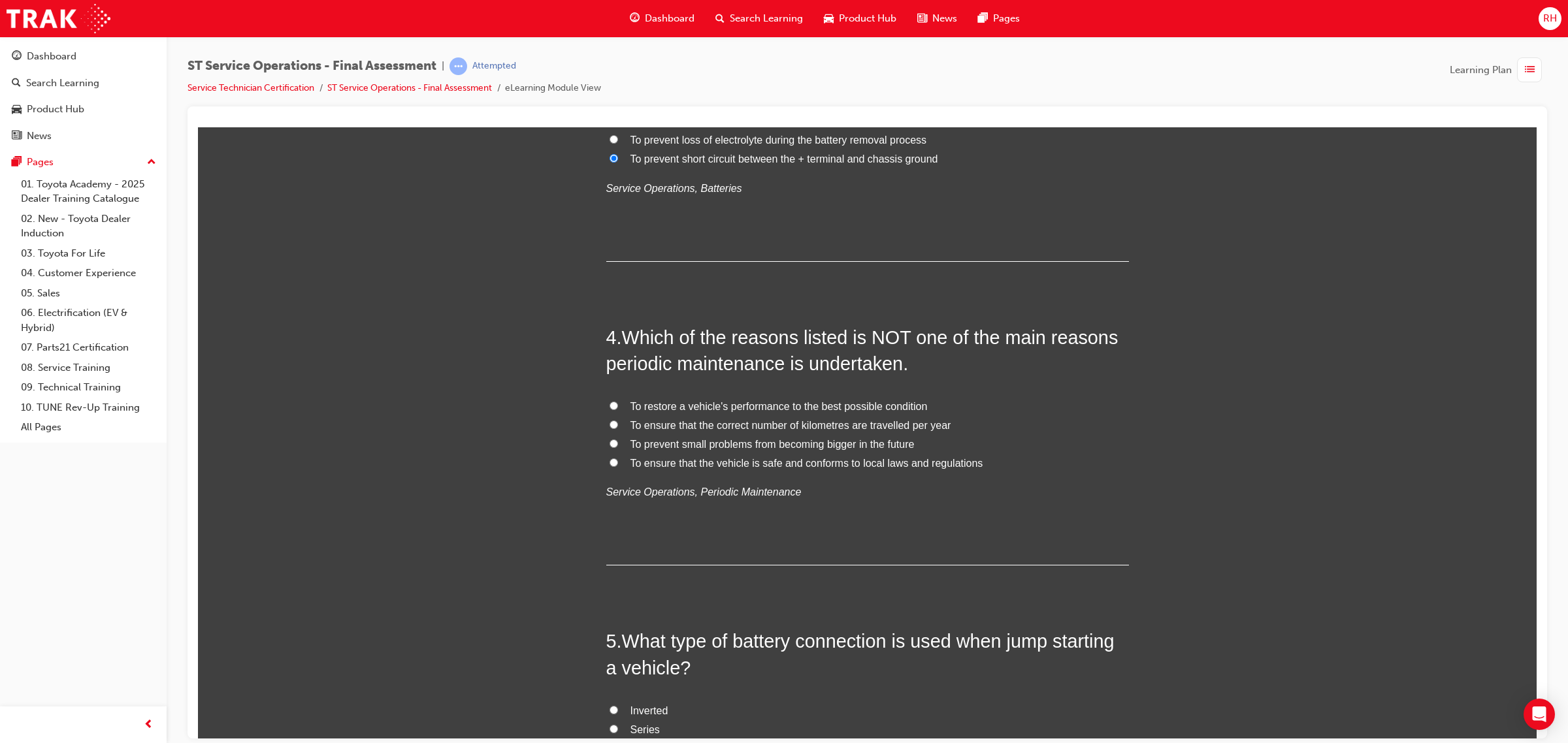
scroll to position [898, 0]
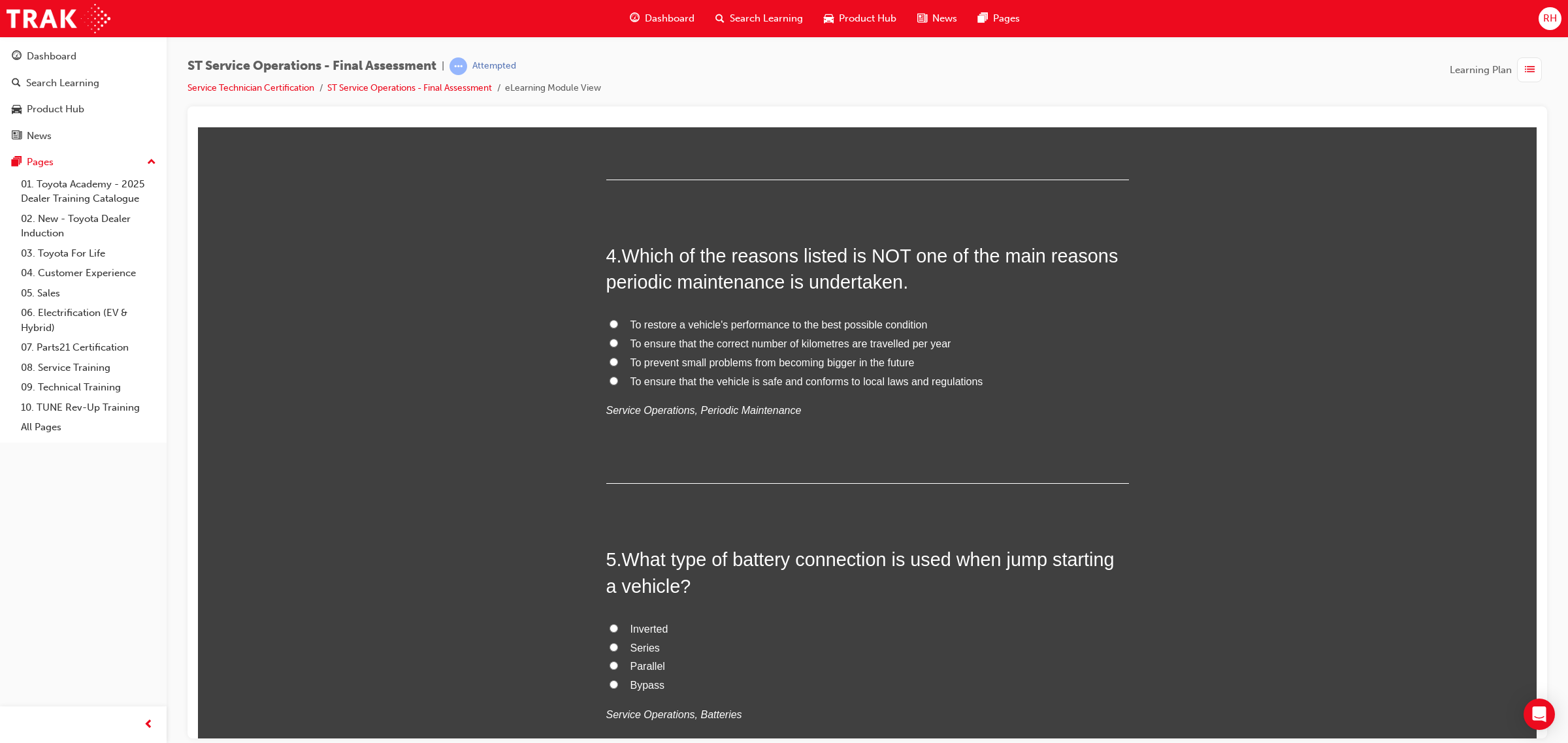
click at [779, 342] on span "To ensure that the correct number of kilometres are travelled per year" at bounding box center [790, 343] width 321 height 11
click at [618, 342] on input "To ensure that the correct number of kilometres are travelled per year" at bounding box center [614, 342] width 9 height 9
radio input "true"
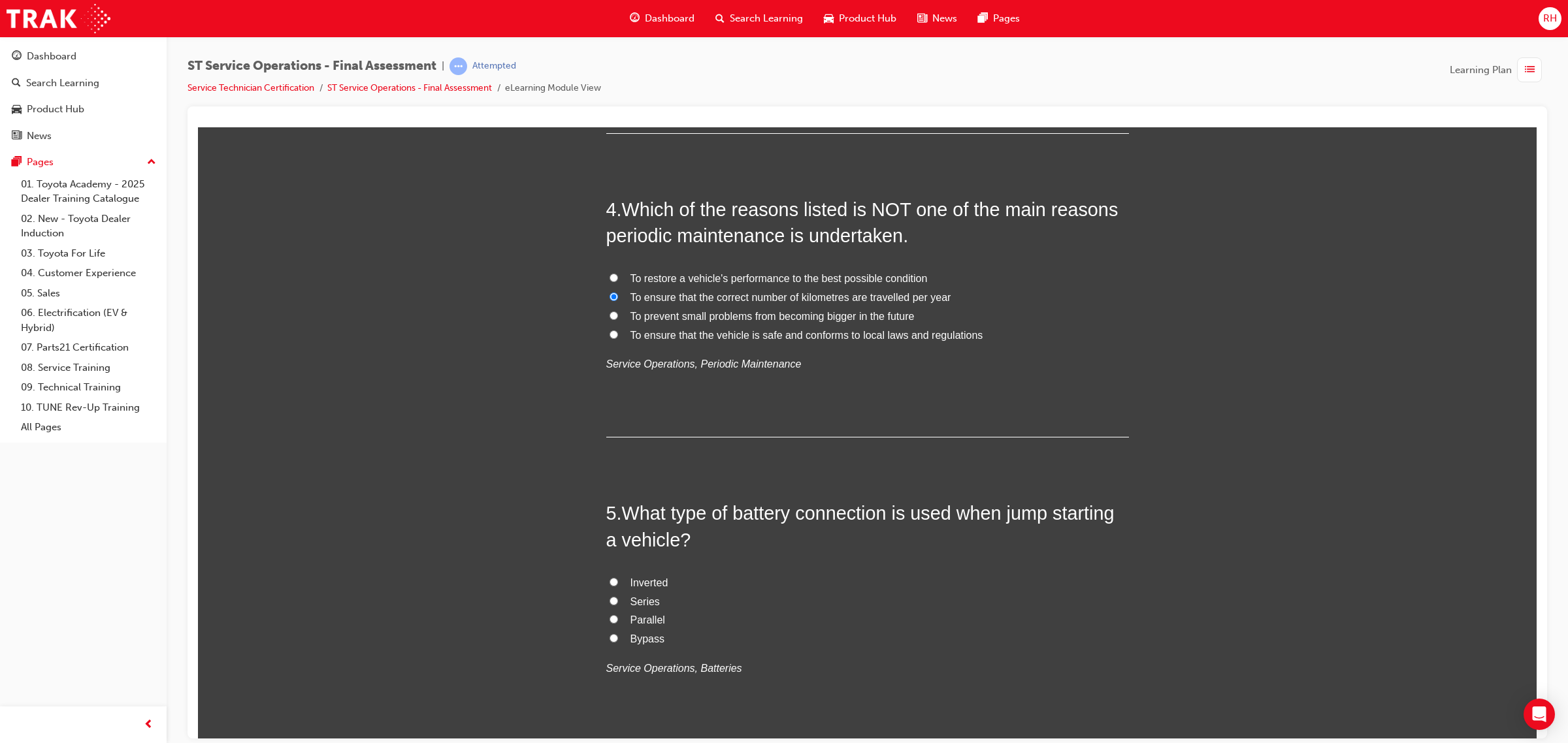
scroll to position [1061, 0]
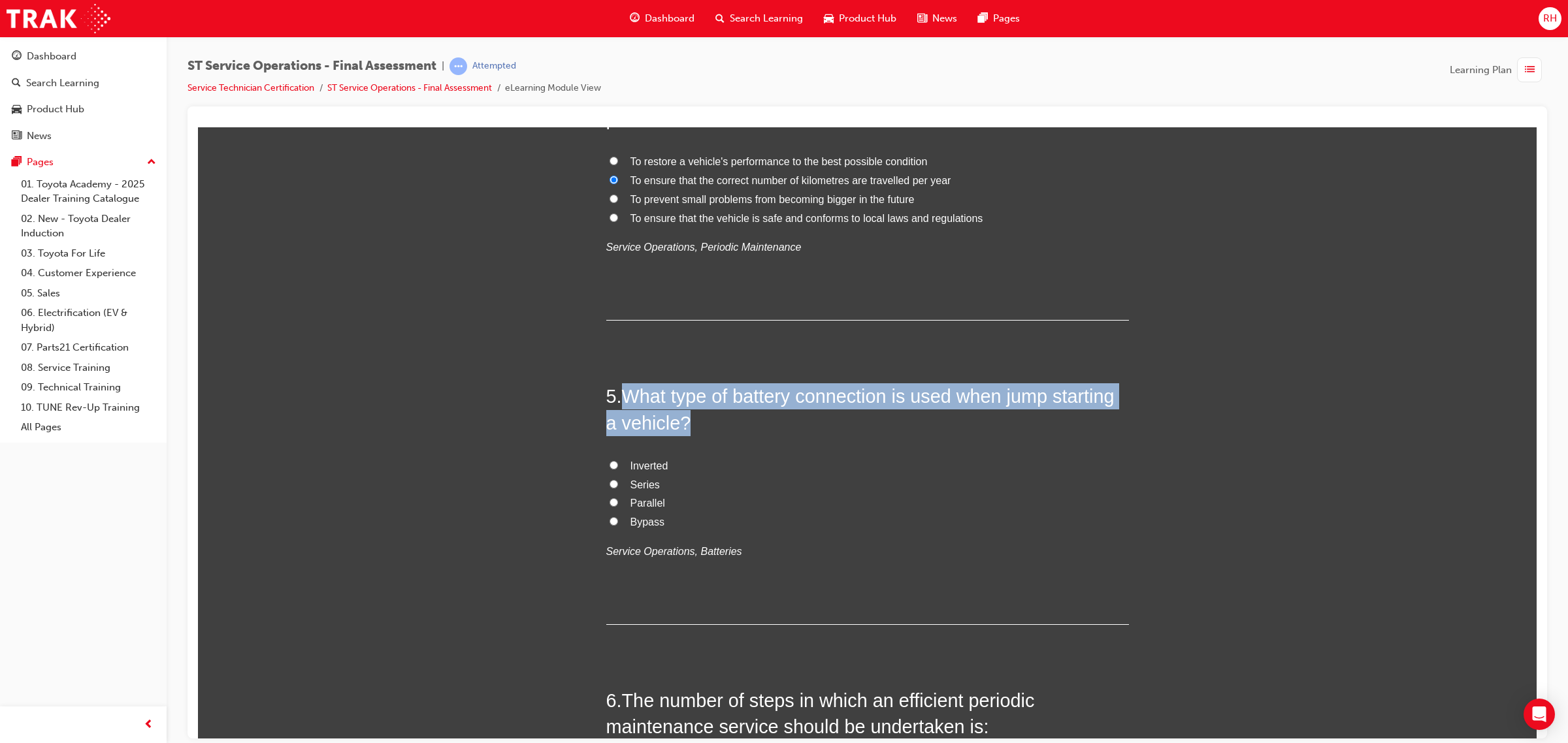
drag, startPoint x: 618, startPoint y: 397, endPoint x: 678, endPoint y: 420, distance: 64.3
click at [684, 418] on h2 "5 . What type of battery connection is used when jump starting a vehicle?" at bounding box center [867, 409] width 523 height 53
copy span "What type of battery connection is used when jump starting a vehicle?"
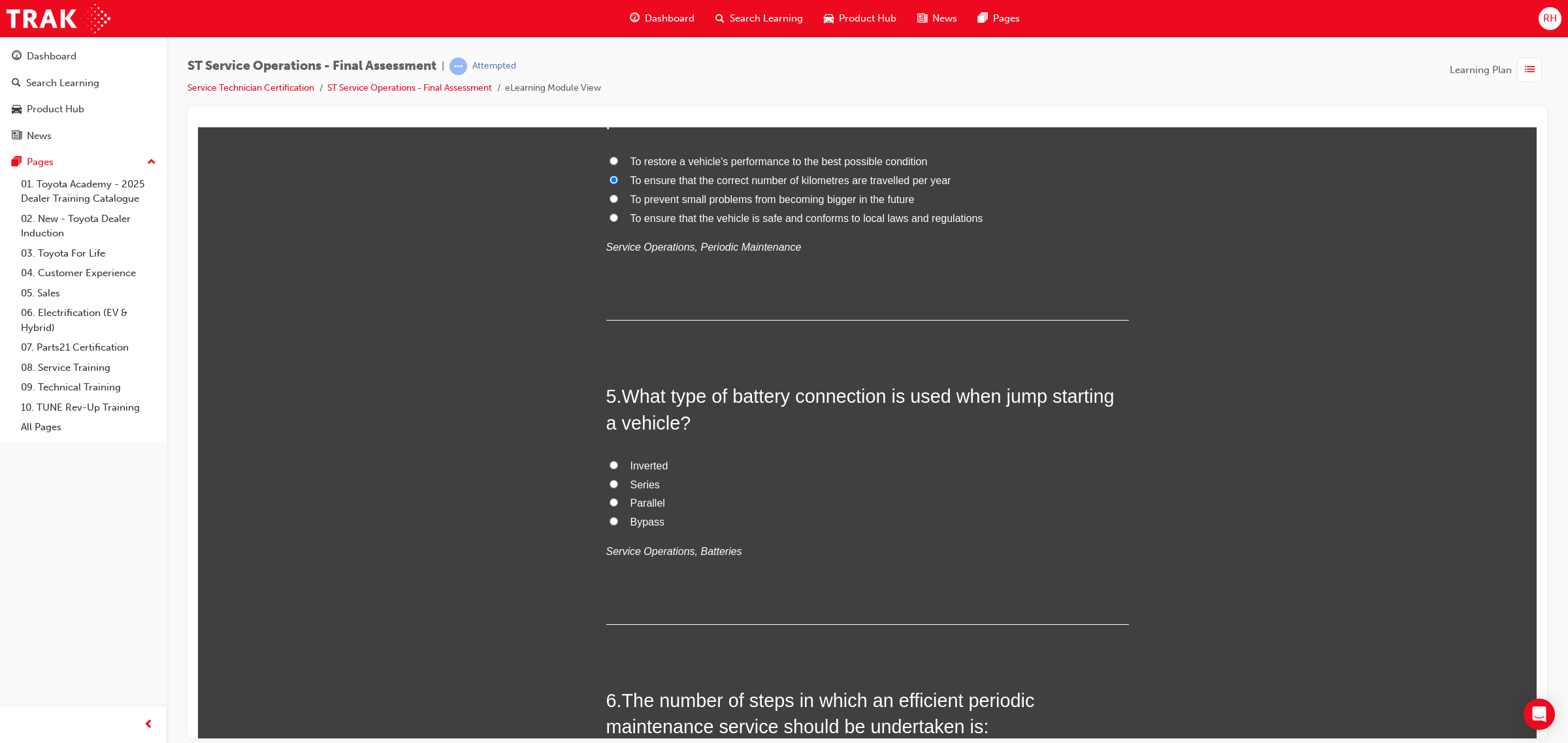
click at [642, 485] on span "Series" at bounding box center [644, 484] width 29 height 11
click at [618, 485] on input "Series" at bounding box center [614, 483] width 9 height 9
radio input "true"
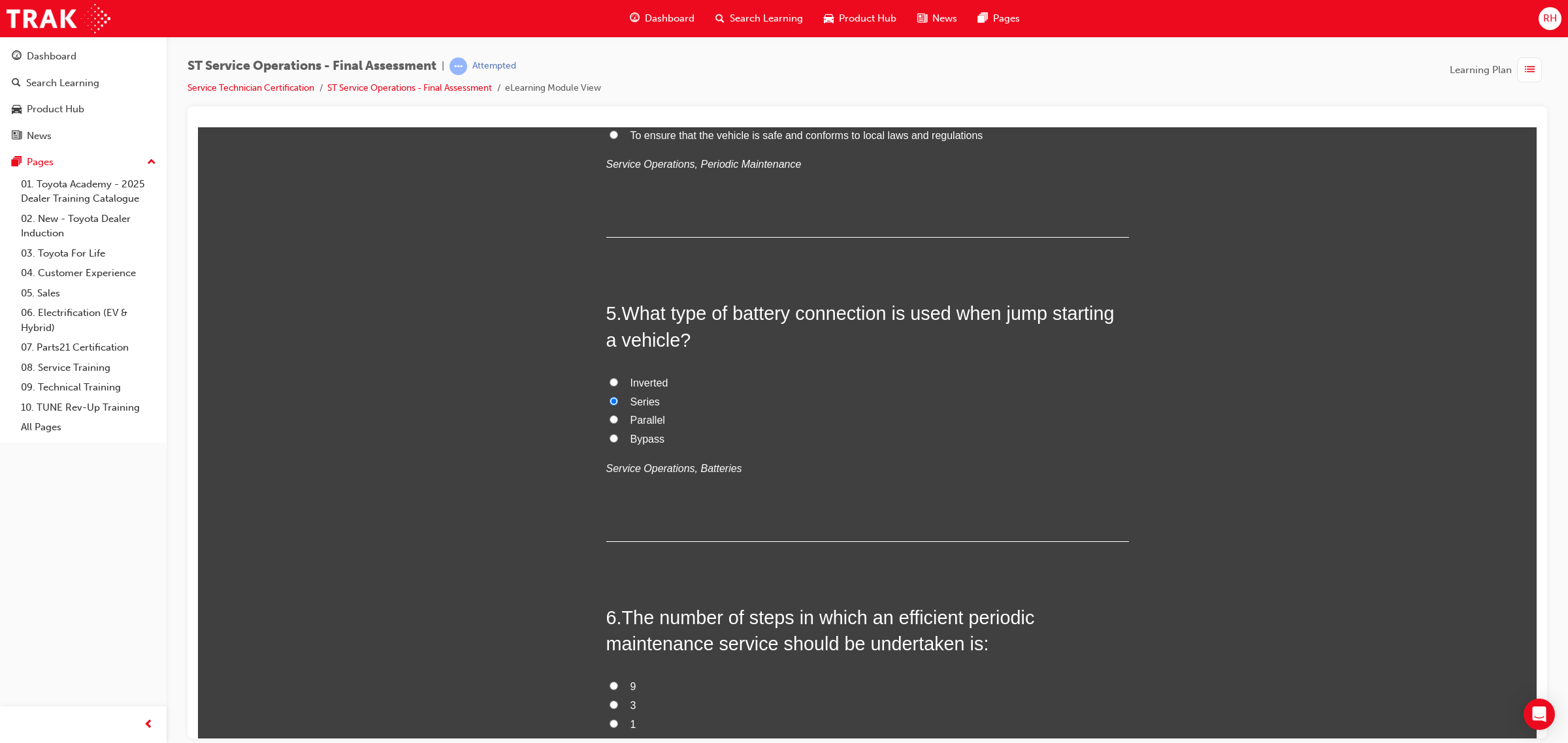
scroll to position [1224, 0]
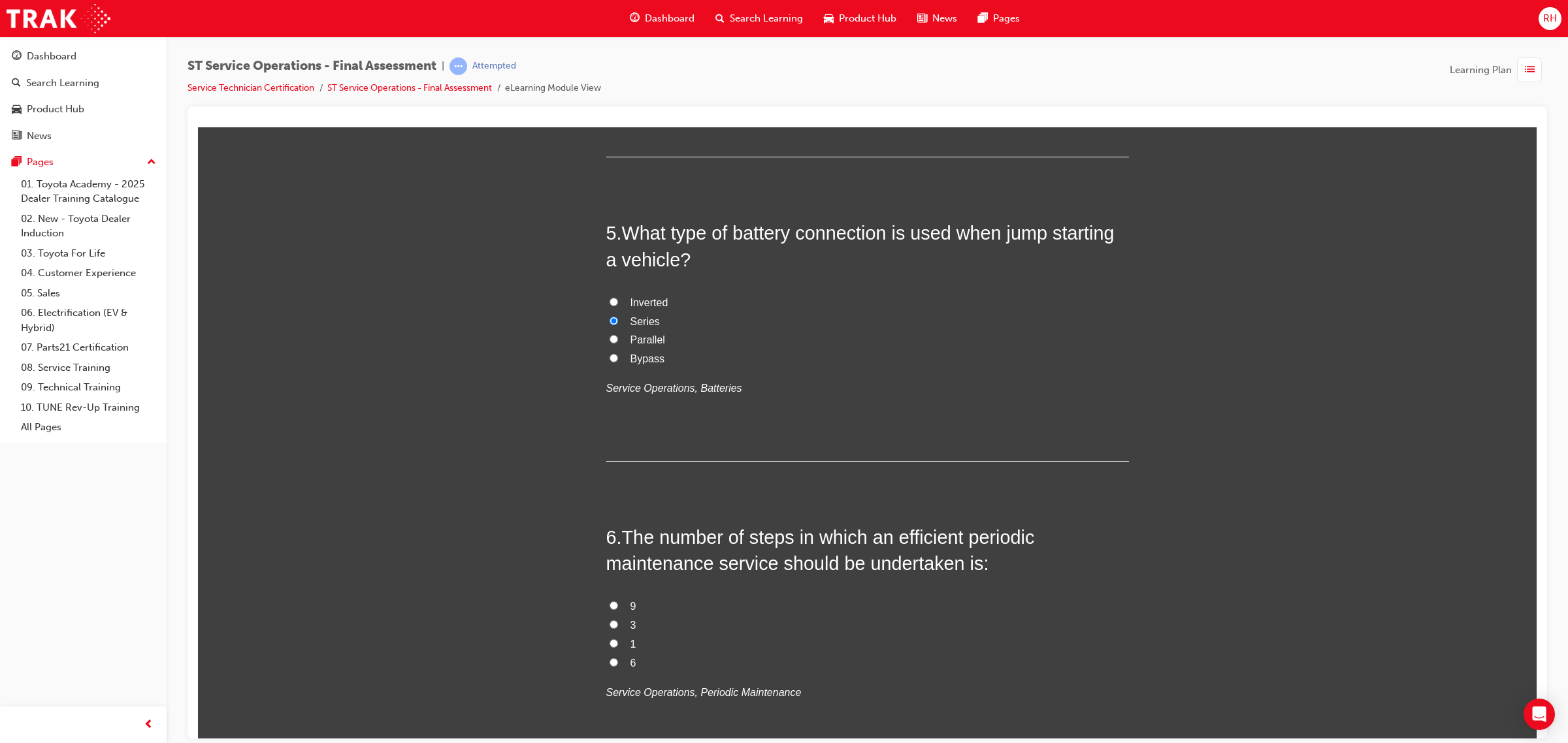
click at [630, 604] on span "9" at bounding box center [633, 605] width 6 height 11
click at [618, 604] on input "9" at bounding box center [614, 605] width 9 height 9
radio input "true"
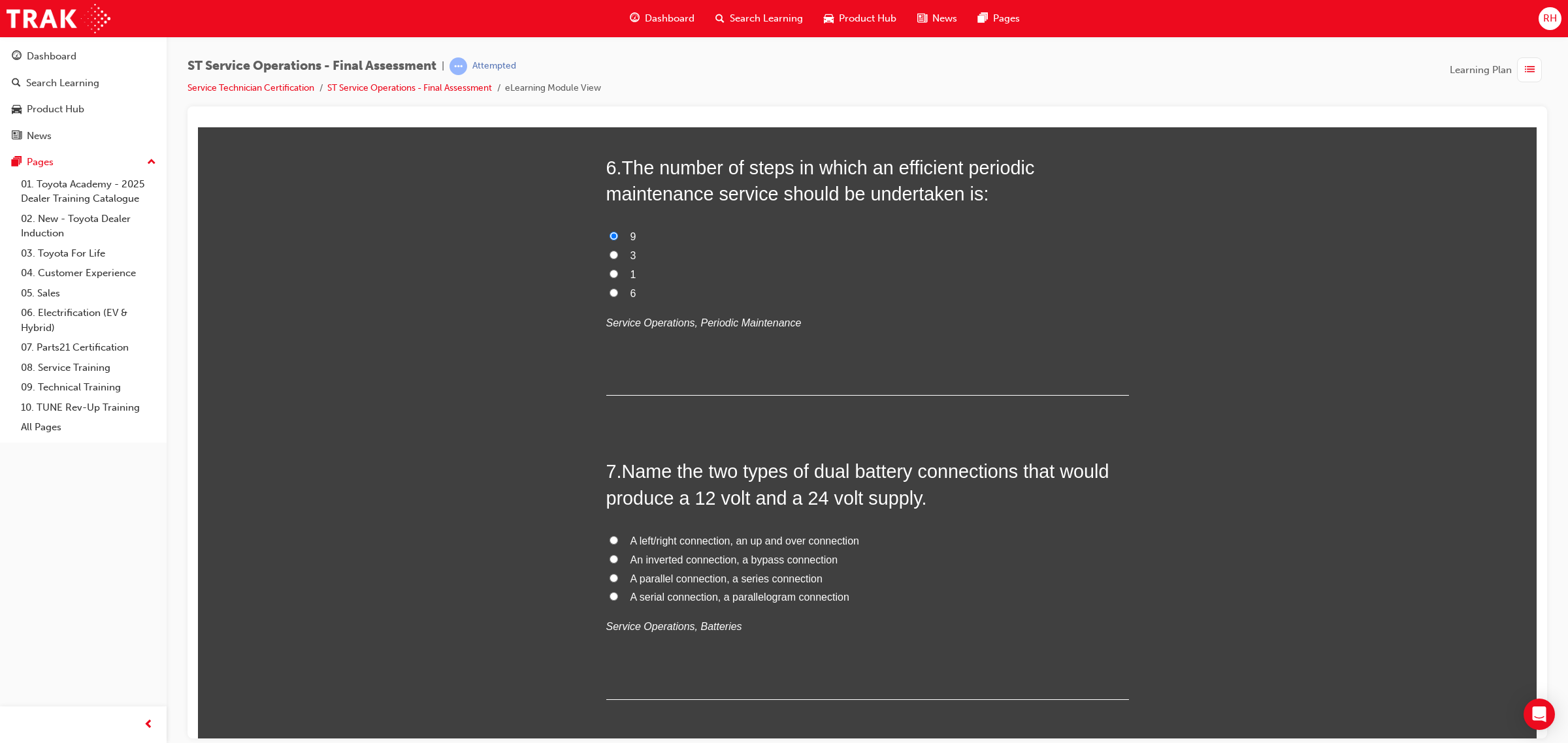
scroll to position [1632, 0]
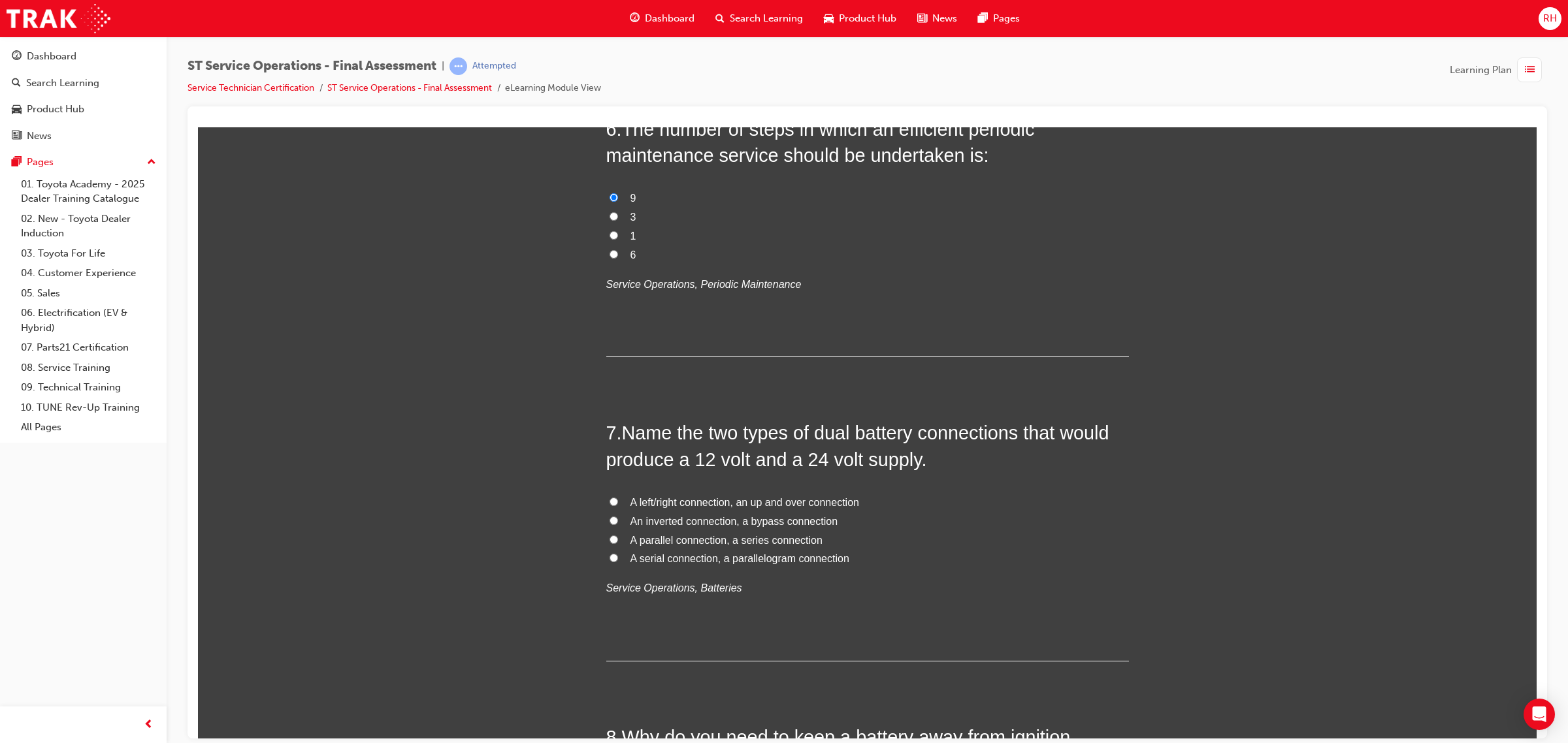
click at [654, 541] on span "A parallel connection, a series connection" at bounding box center [726, 540] width 192 height 11
click at [618, 541] on input "A parallel connection, a series connection" at bounding box center [614, 539] width 9 height 9
radio input "true"
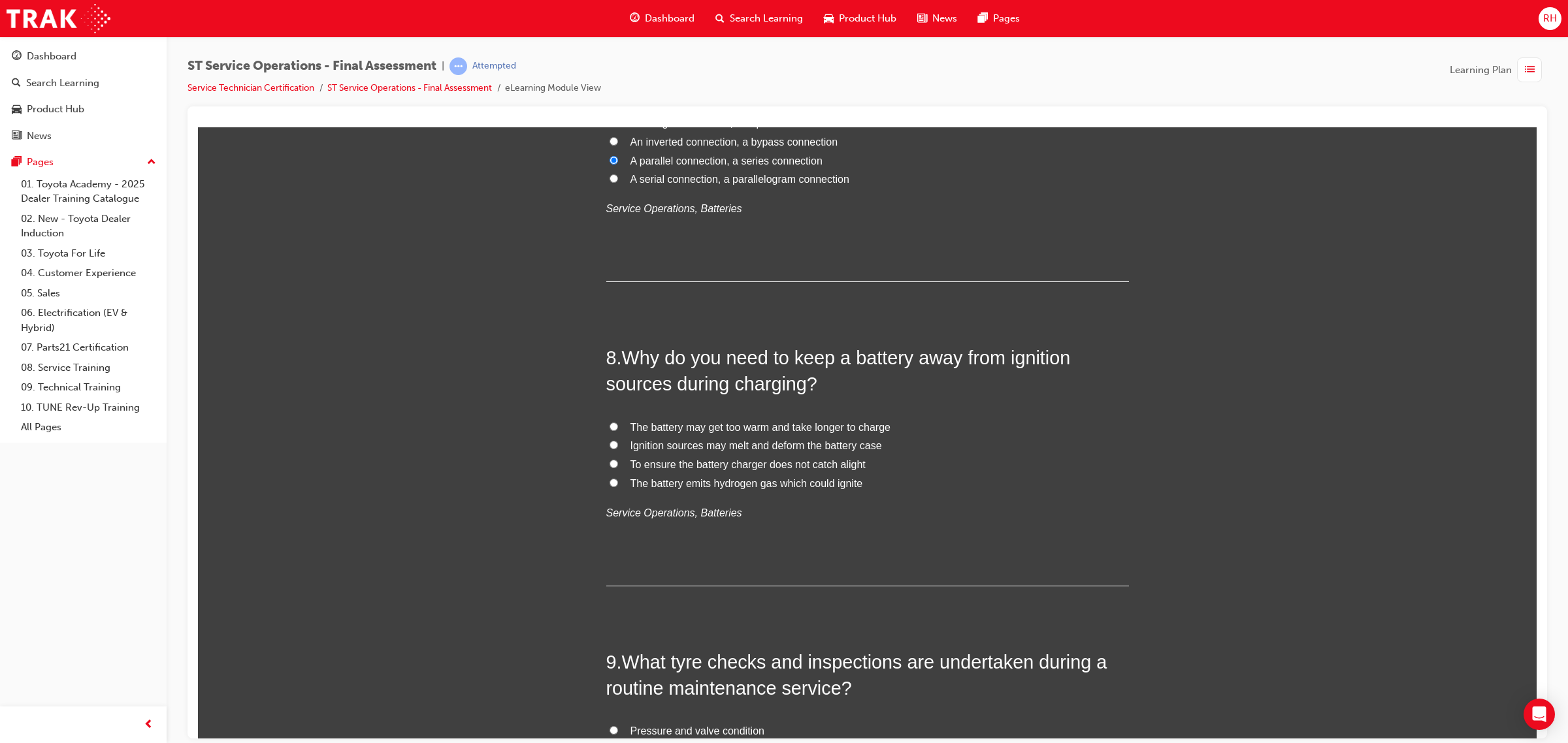
scroll to position [2041, 0]
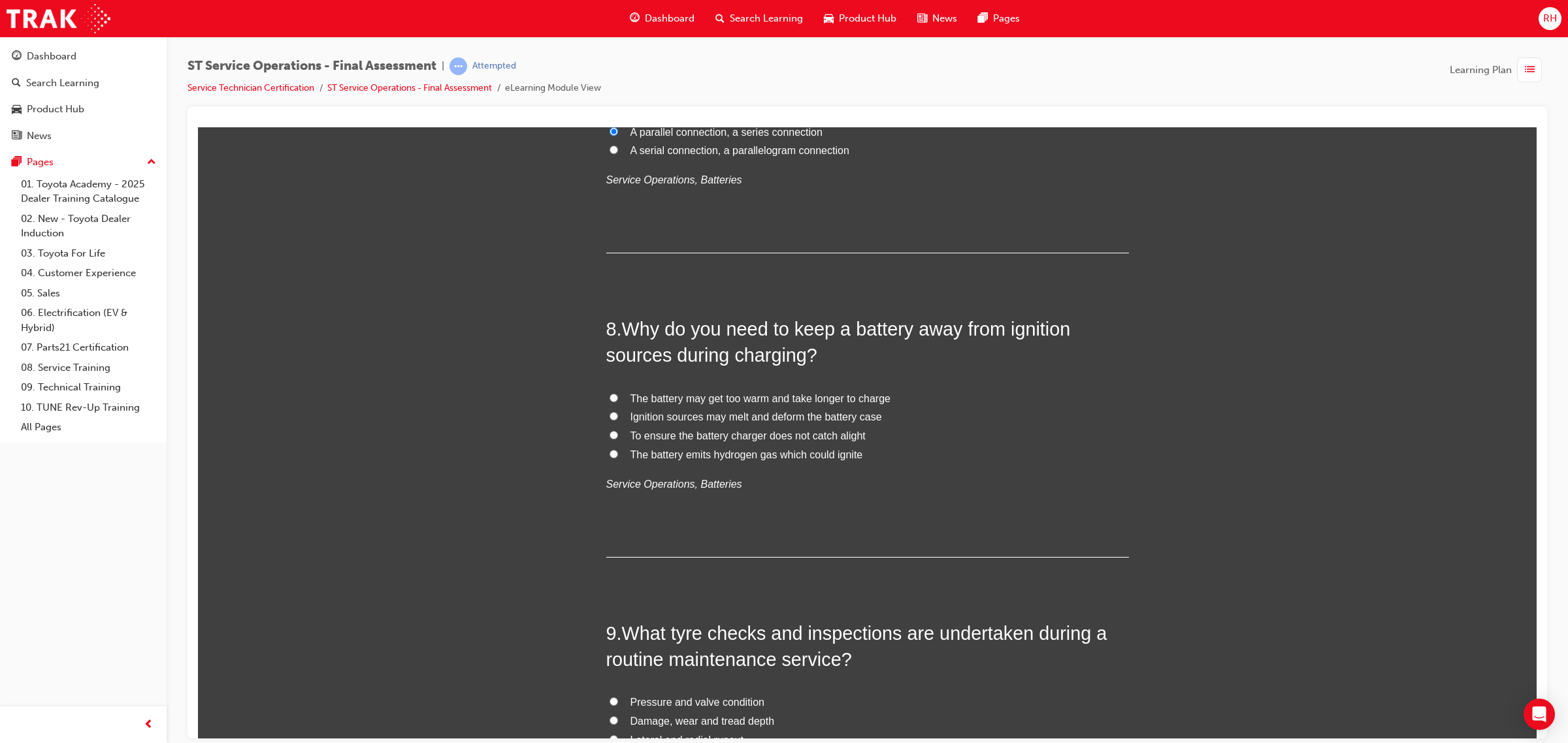
click at [735, 456] on span "The battery emits hydrogen gas which could ignite" at bounding box center [746, 454] width 233 height 11
click at [618, 456] on input "The battery emits hydrogen gas which could ignite" at bounding box center [614, 454] width 9 height 9
radio input "true"
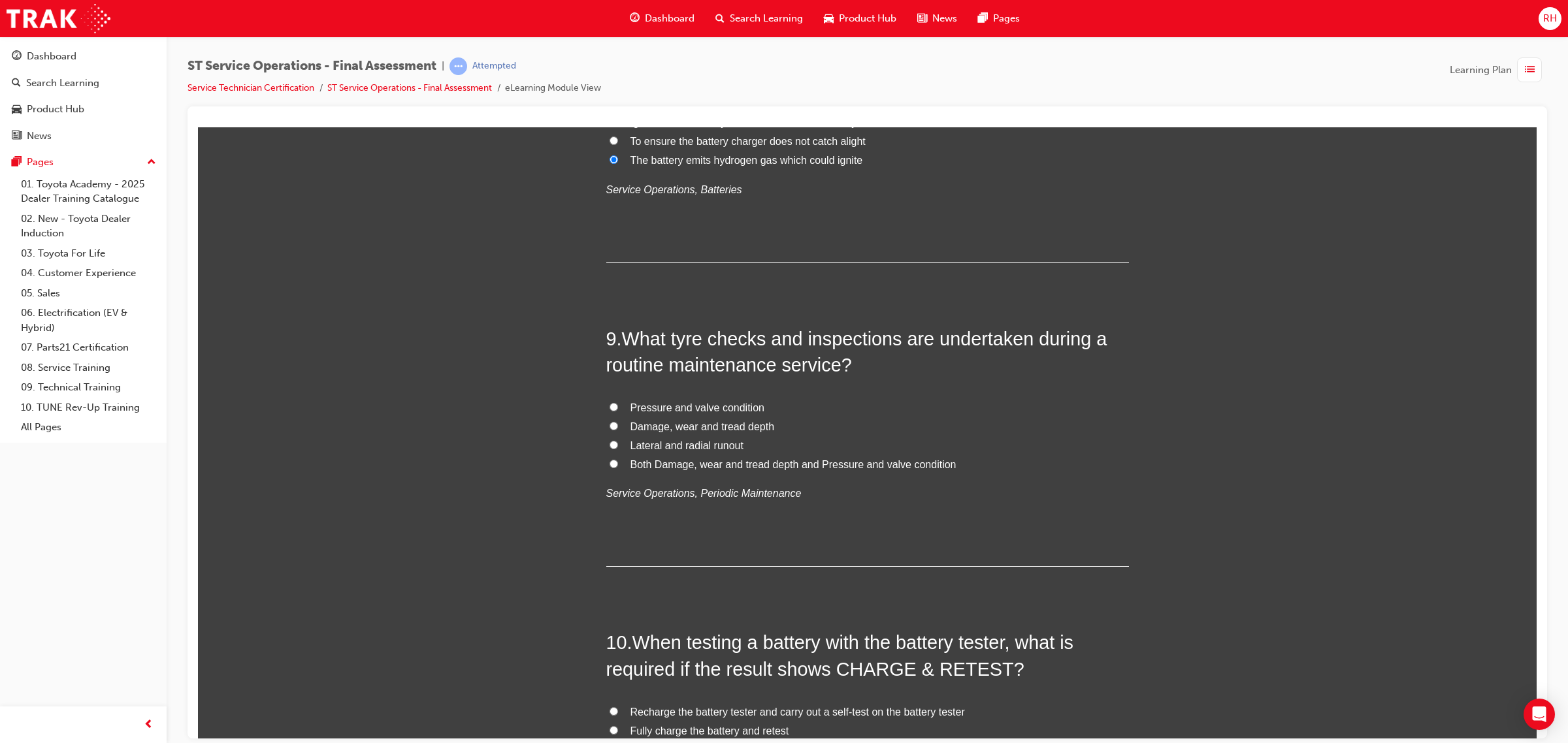
scroll to position [2367, 0]
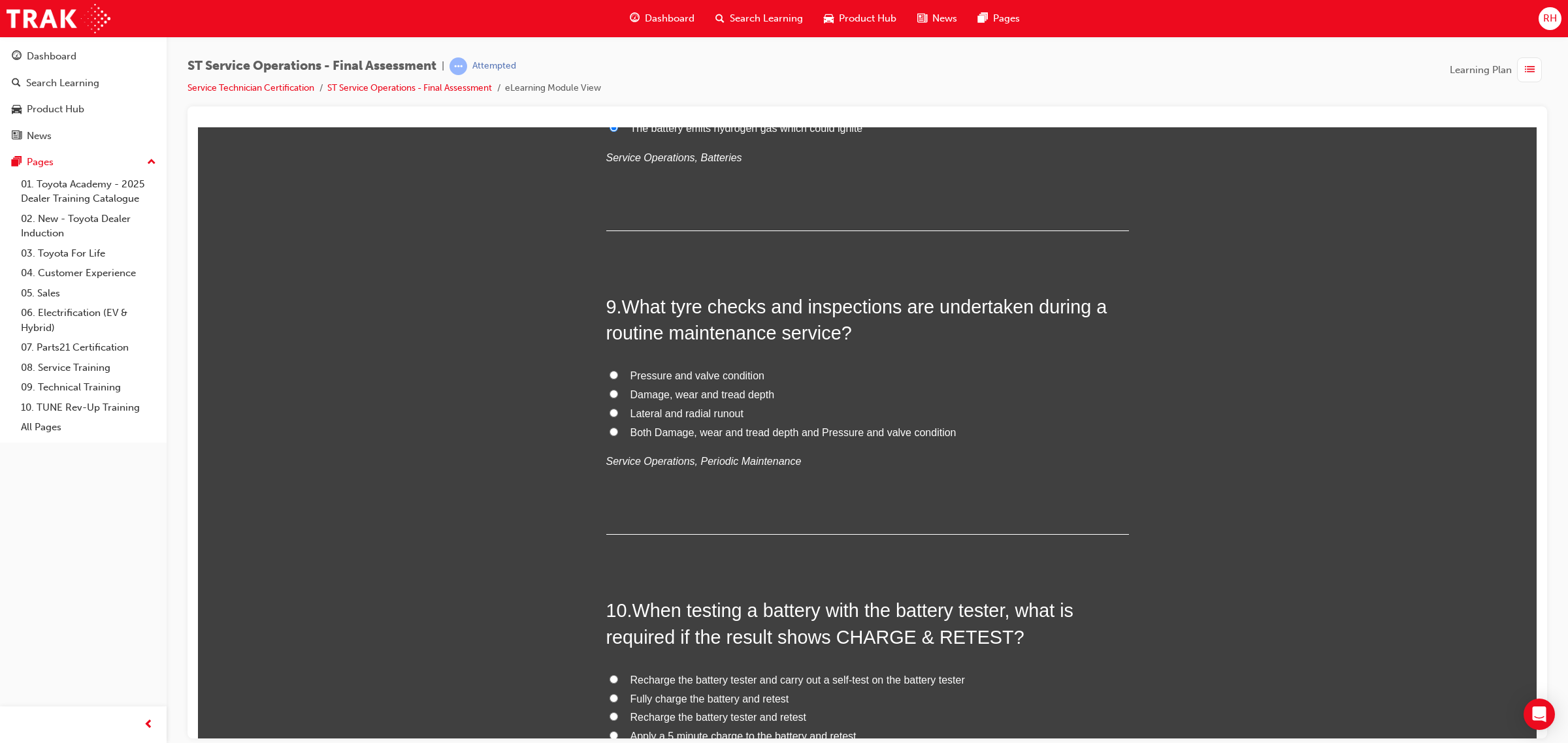
click at [857, 431] on span "Both Damage, wear and tread depth and Pressure and valve condition" at bounding box center [793, 432] width 326 height 11
click at [618, 431] on input "Both Damage, wear and tread depth and Pressure and valve condition" at bounding box center [614, 431] width 9 height 9
radio input "true"
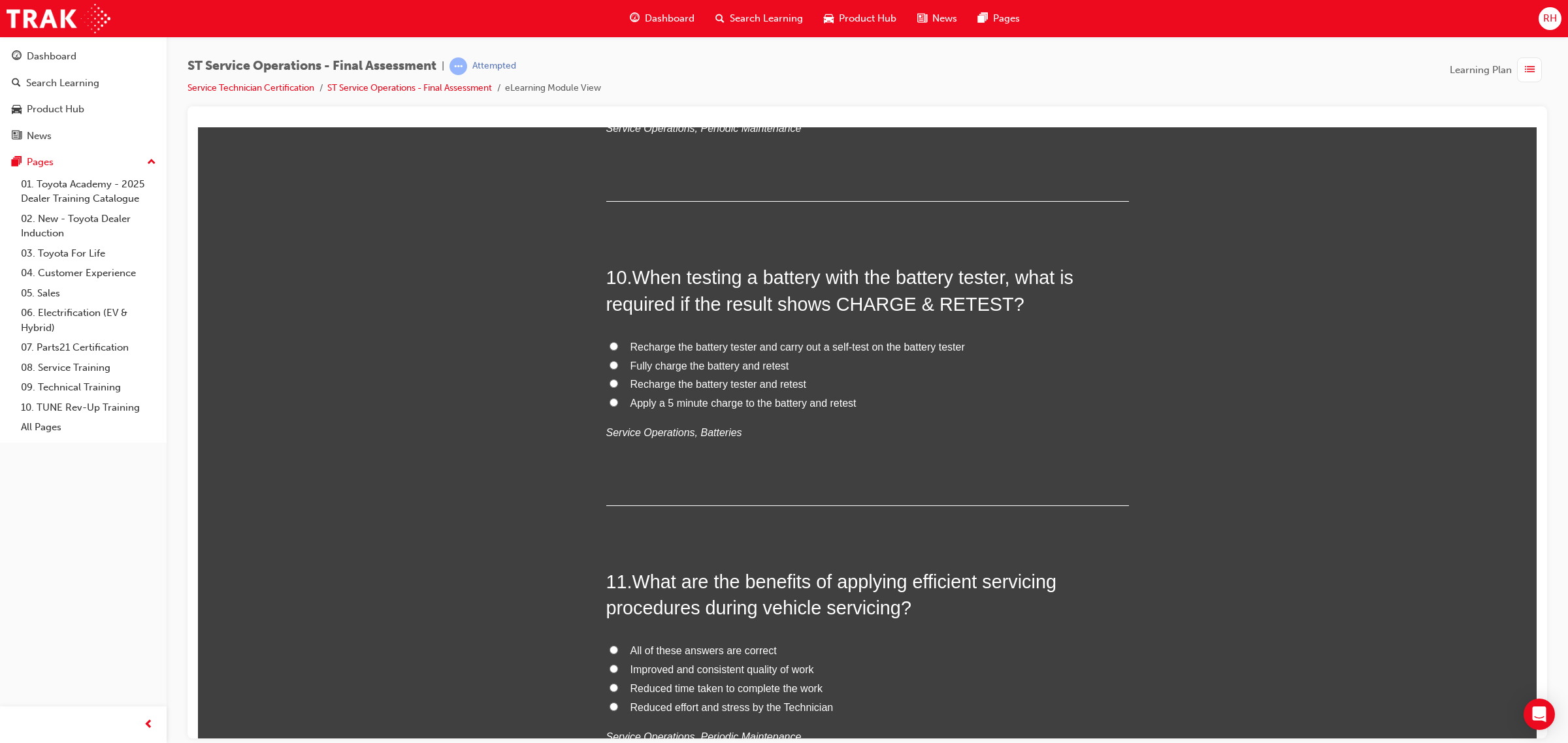
scroll to position [2612, 0]
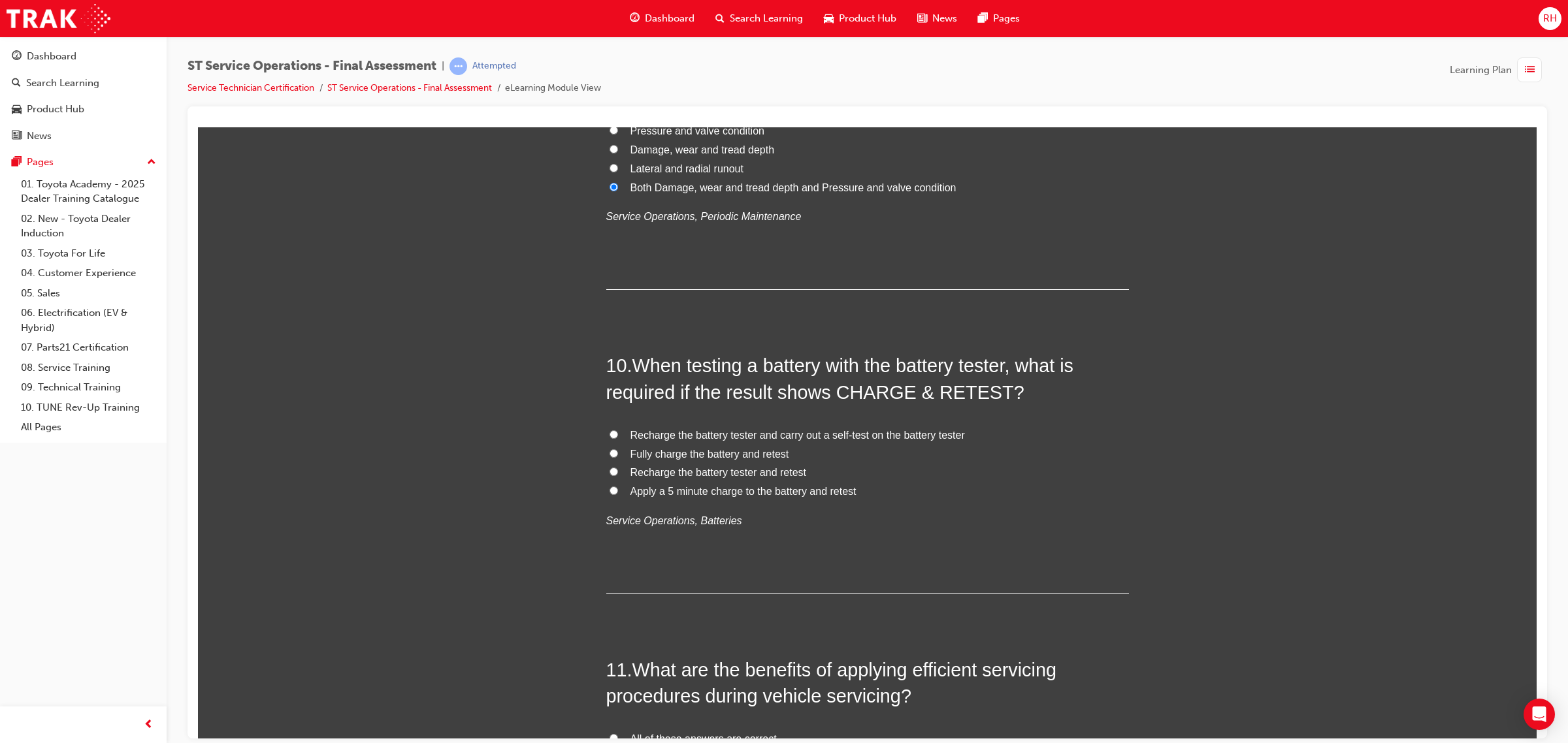
click at [688, 454] on span "Fully charge the battery and retest" at bounding box center [709, 454] width 159 height 11
click at [618, 454] on input "Fully charge the battery and retest" at bounding box center [614, 453] width 9 height 9
radio input "true"
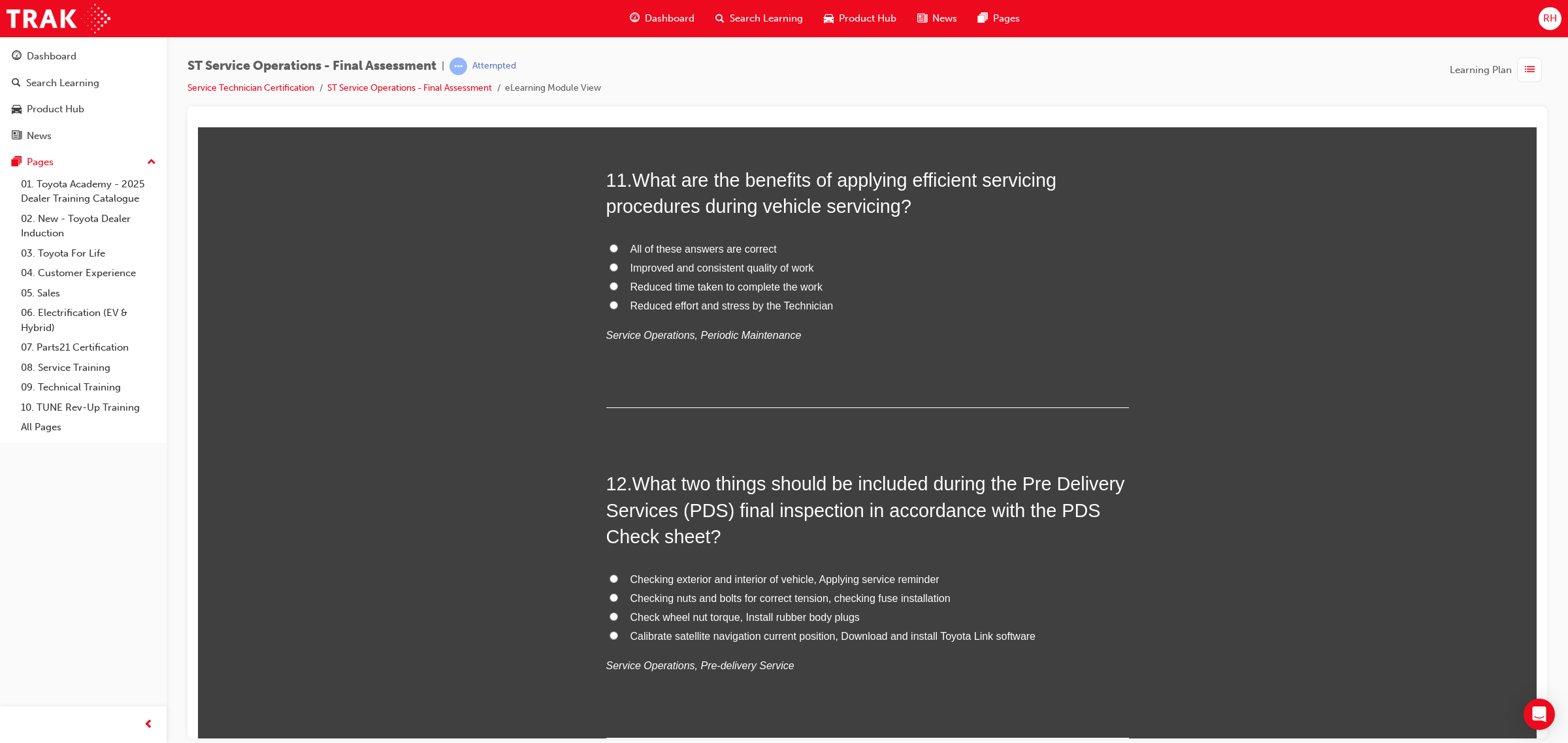
scroll to position [2857, 0]
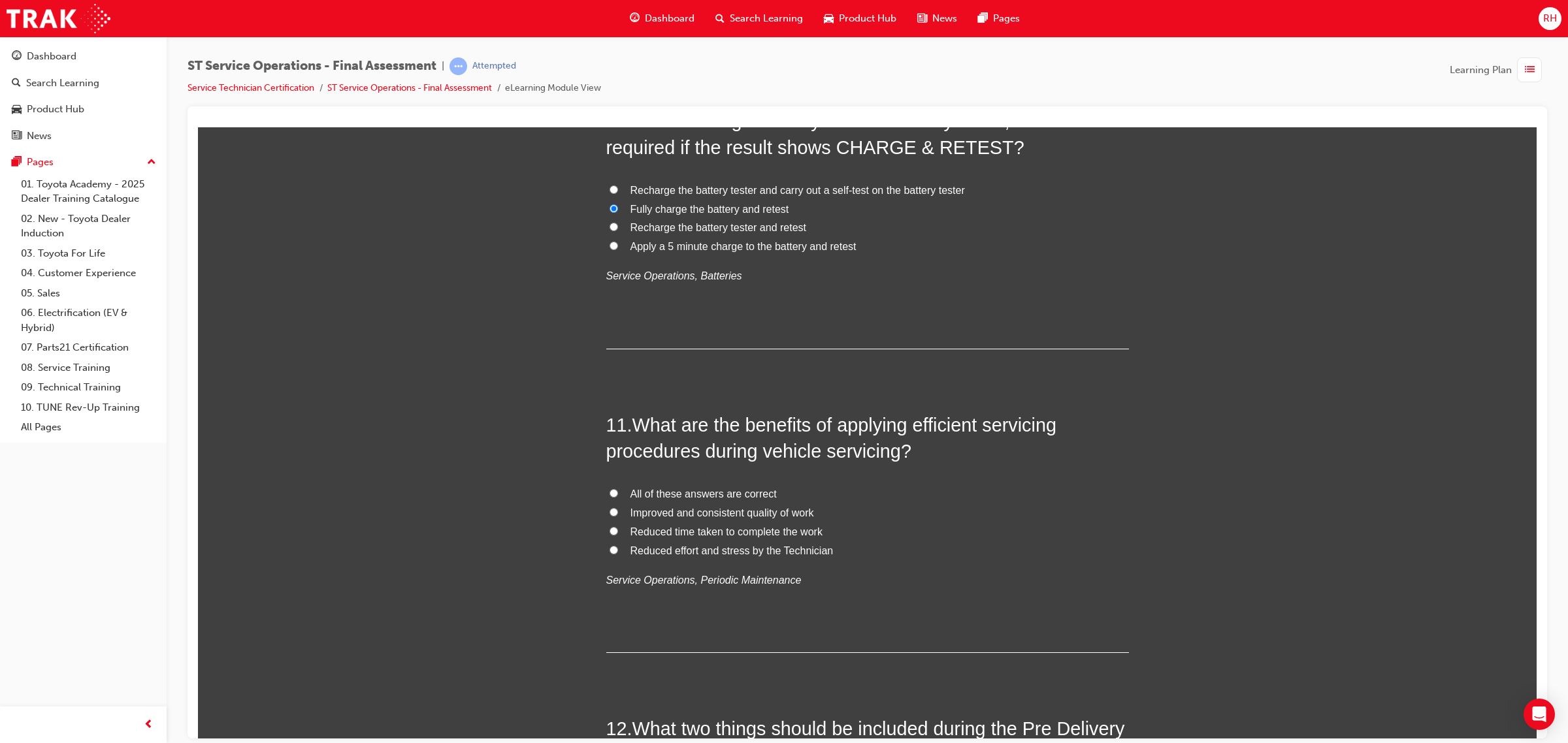
click at [694, 485] on div "11 . What are the benefits of applying efficient servicing procedures during ve…" at bounding box center [867, 532] width 523 height 241
click at [694, 489] on span "All of these answers are correct" at bounding box center [703, 494] width 146 height 11
click at [618, 489] on input "All of these answers are correct" at bounding box center [614, 492] width 9 height 9
radio input "true"
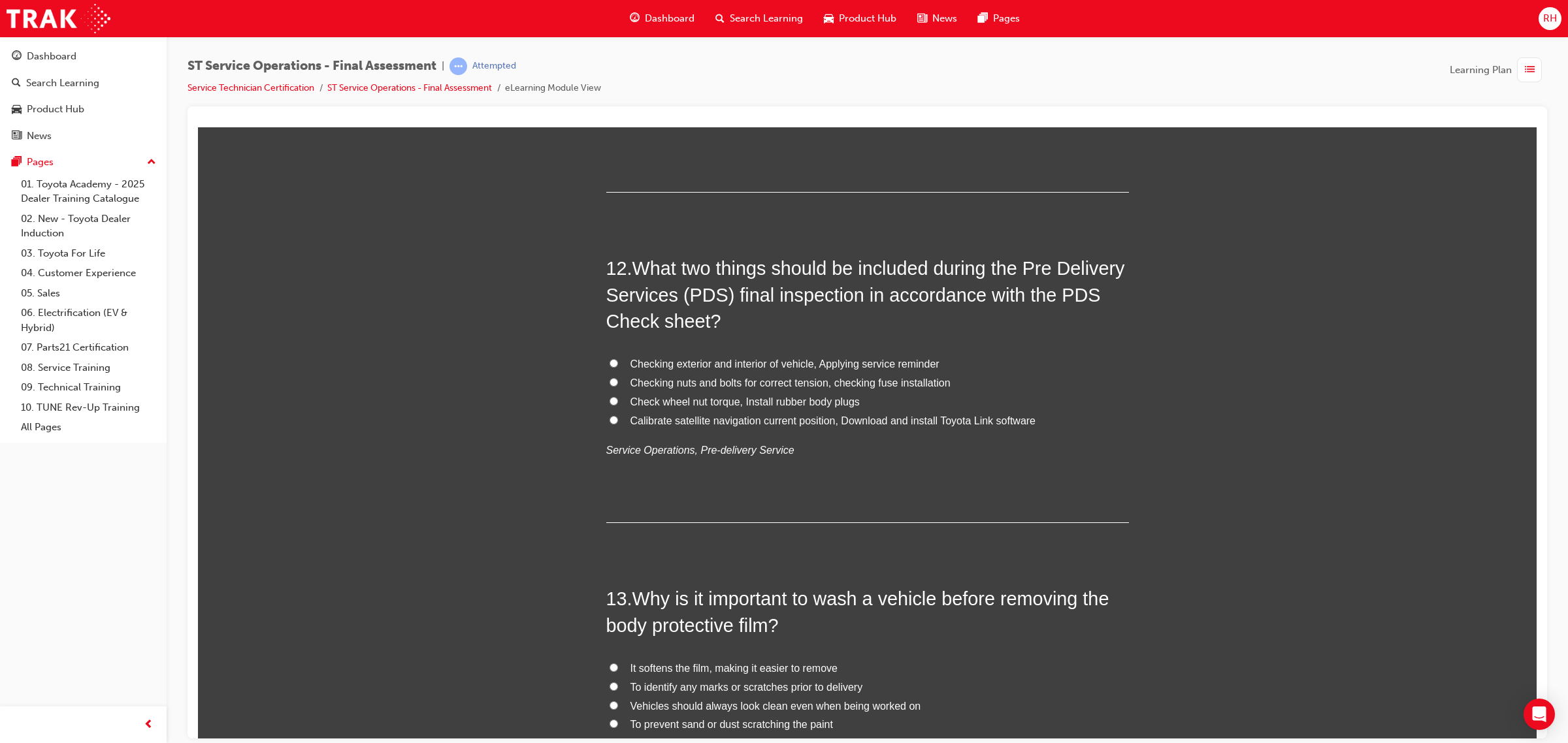
scroll to position [3346, 0]
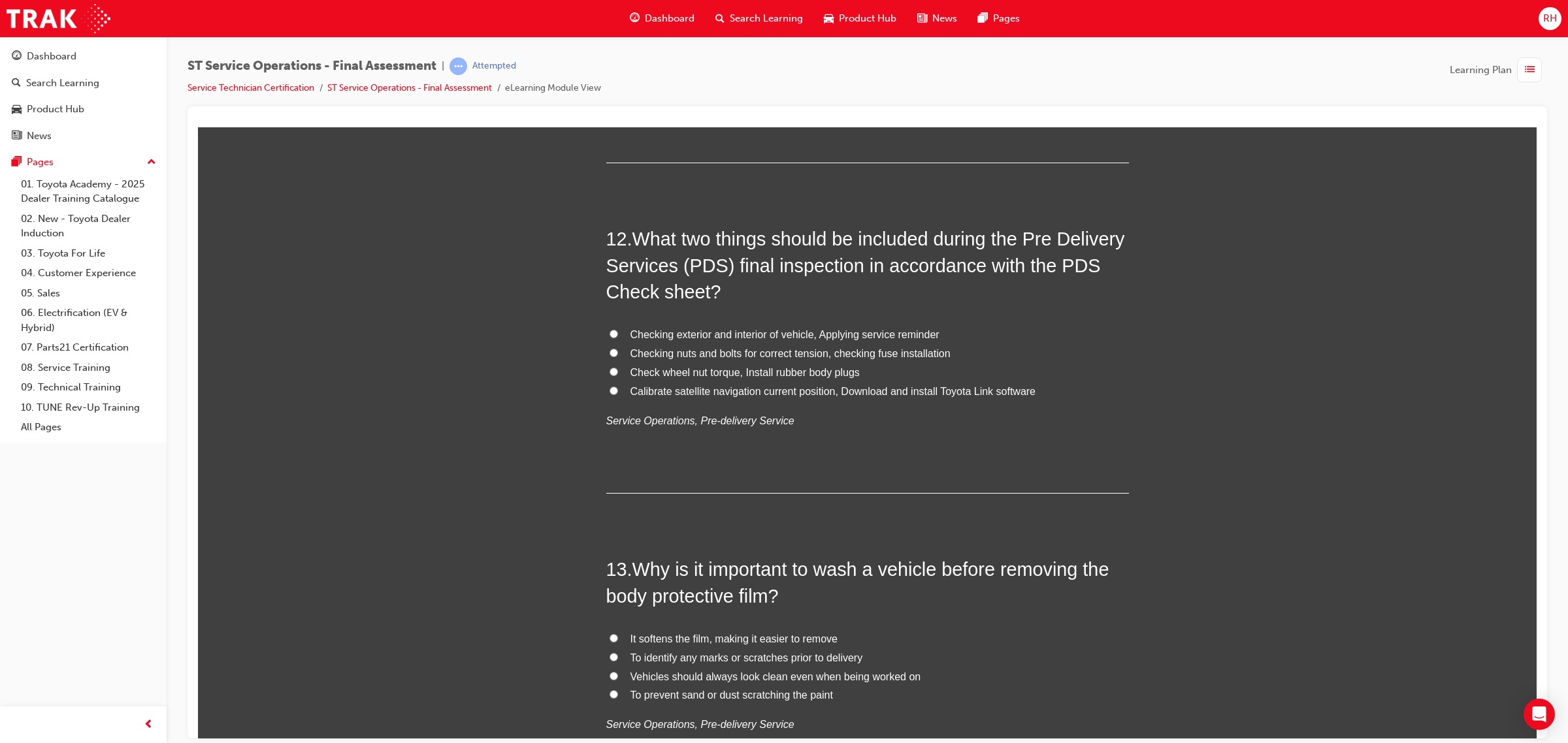
click at [772, 351] on span "Checking nuts and bolts for correct tension, checking fuse installation" at bounding box center [790, 353] width 320 height 11
click at [618, 351] on input "Checking nuts and bolts for correct tension, checking fuse installation" at bounding box center [614, 352] width 9 height 9
radio input "true"
click at [748, 385] on span "Calibrate satellite navigation current position, Download and install Toyota Li…" at bounding box center [833, 390] width 406 height 11
click at [618, 386] on input "Calibrate satellite navigation current position, Download and install Toyota Li…" at bounding box center [614, 390] width 9 height 9
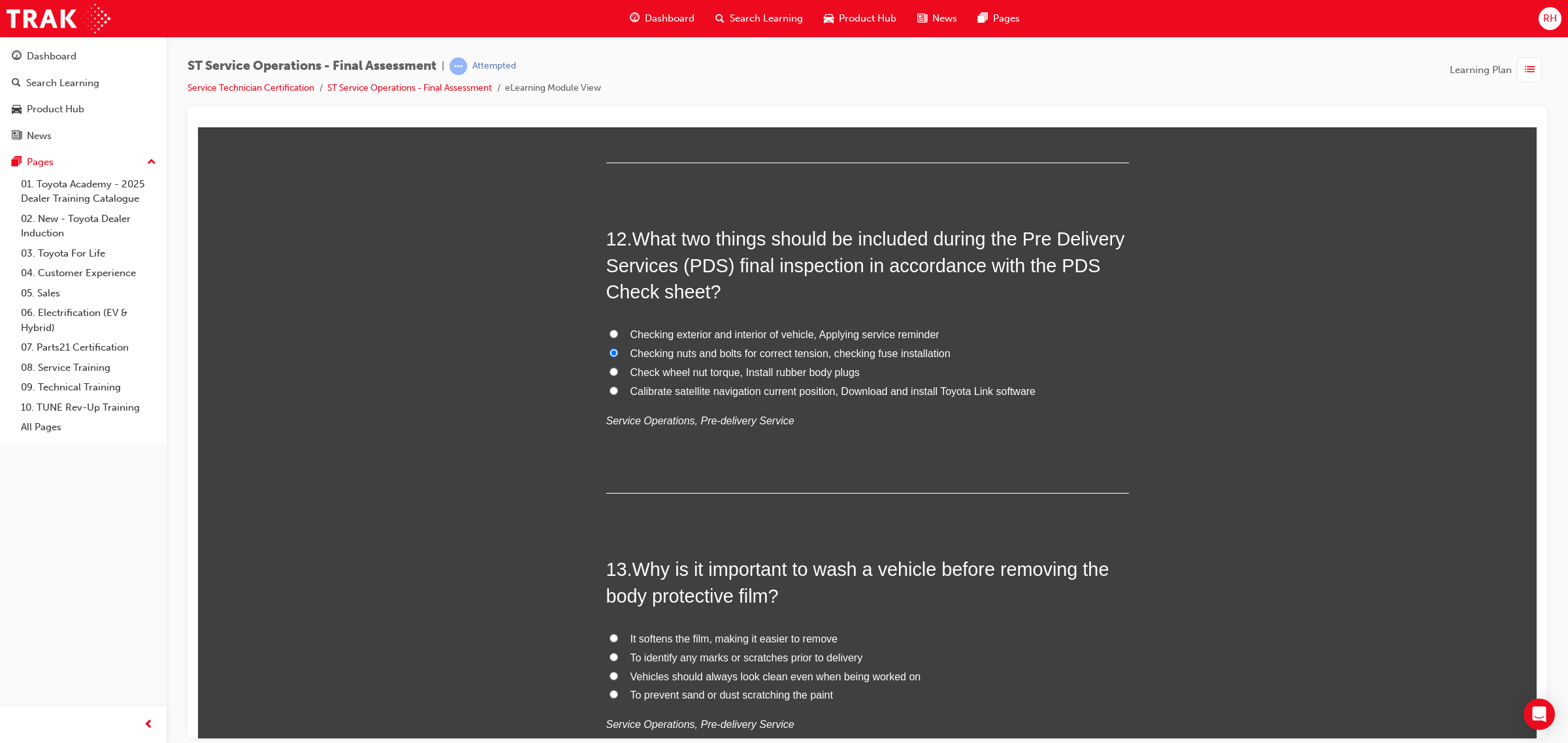
radio input "true"
click at [756, 371] on span "Check wheel nut torque, Install rubber body plugs" at bounding box center [745, 372] width 229 height 11
click at [618, 371] on input "Check wheel nut torque, Install rubber body plugs" at bounding box center [614, 371] width 9 height 9
radio input "true"
click at [774, 332] on span "Checking exterior and interior of vehicle, Applying service reminder" at bounding box center [785, 334] width 309 height 11
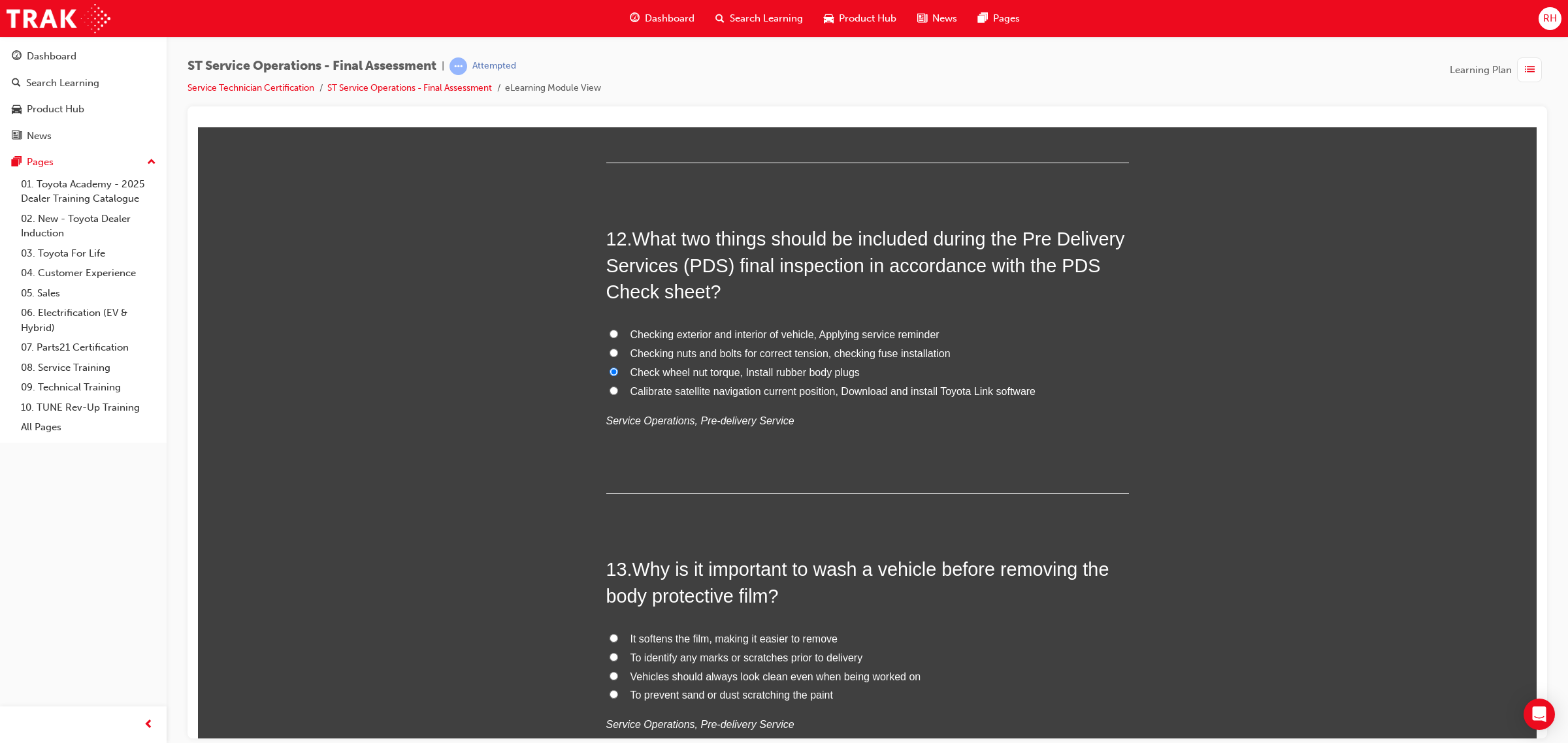
click at [618, 332] on input "Checking exterior and interior of vehicle, Applying service reminder" at bounding box center [614, 333] width 9 height 9
radio input "true"
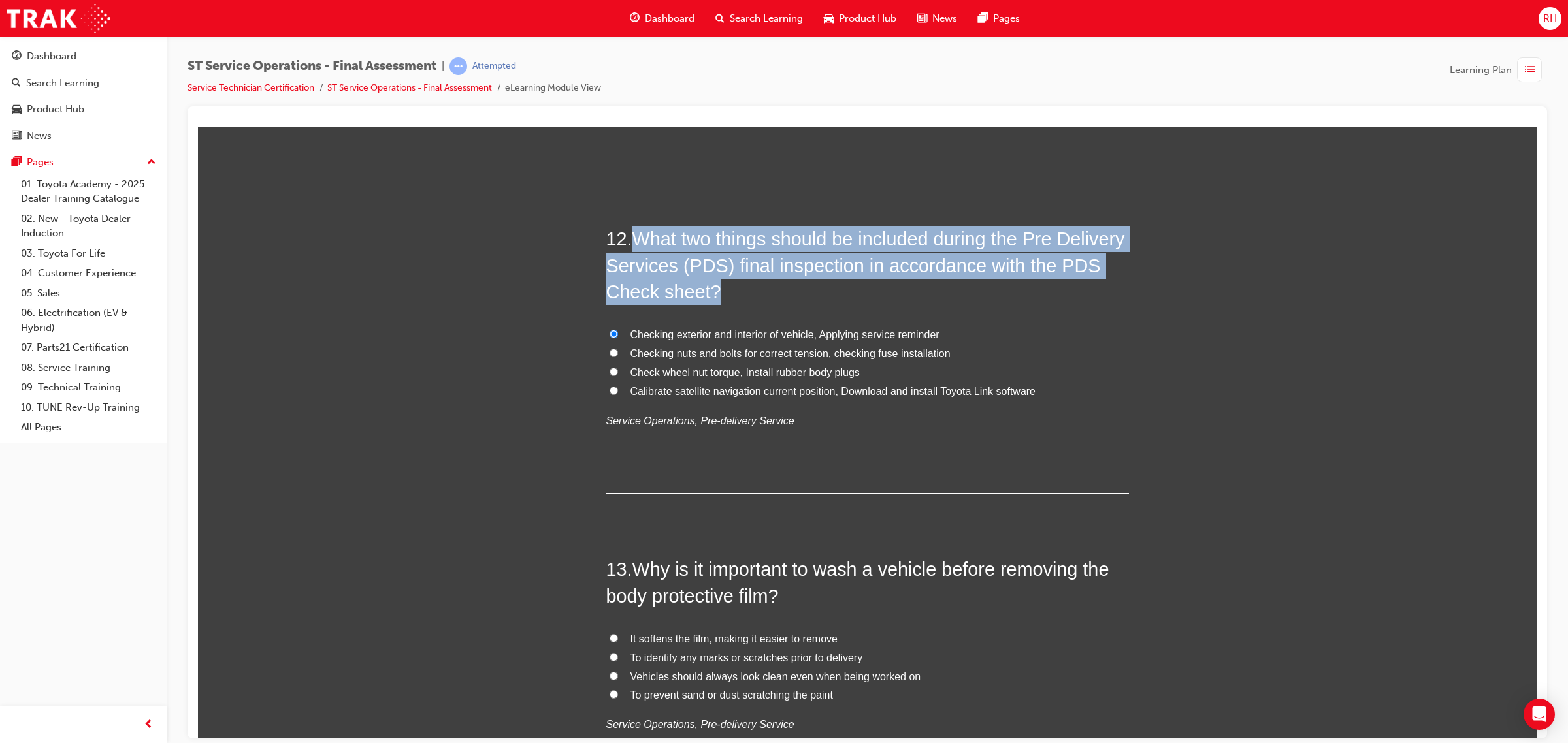
drag, startPoint x: 632, startPoint y: 235, endPoint x: 726, endPoint y: 291, distance: 109.4
click at [726, 291] on h2 "12 . What two things should be included during the Pre Delivery Services (PDS) …" at bounding box center [867, 264] width 523 height 79
copy span "What two things should be included during the Pre Delivery Services (PDS) final…"
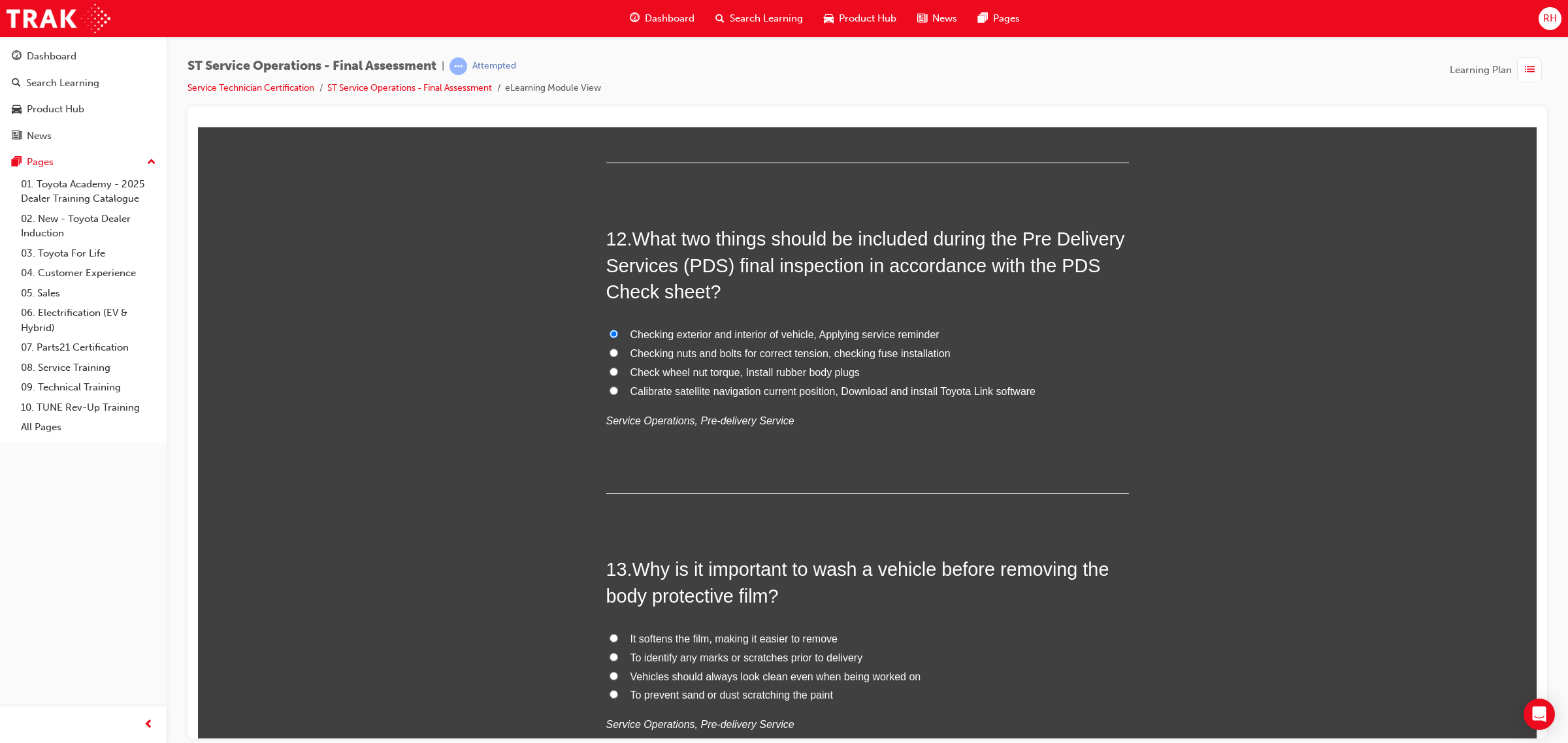
click at [448, 329] on div "You must select an answer for each question before you can submit. Please note,…" at bounding box center [867, 516] width 1339 height 7331
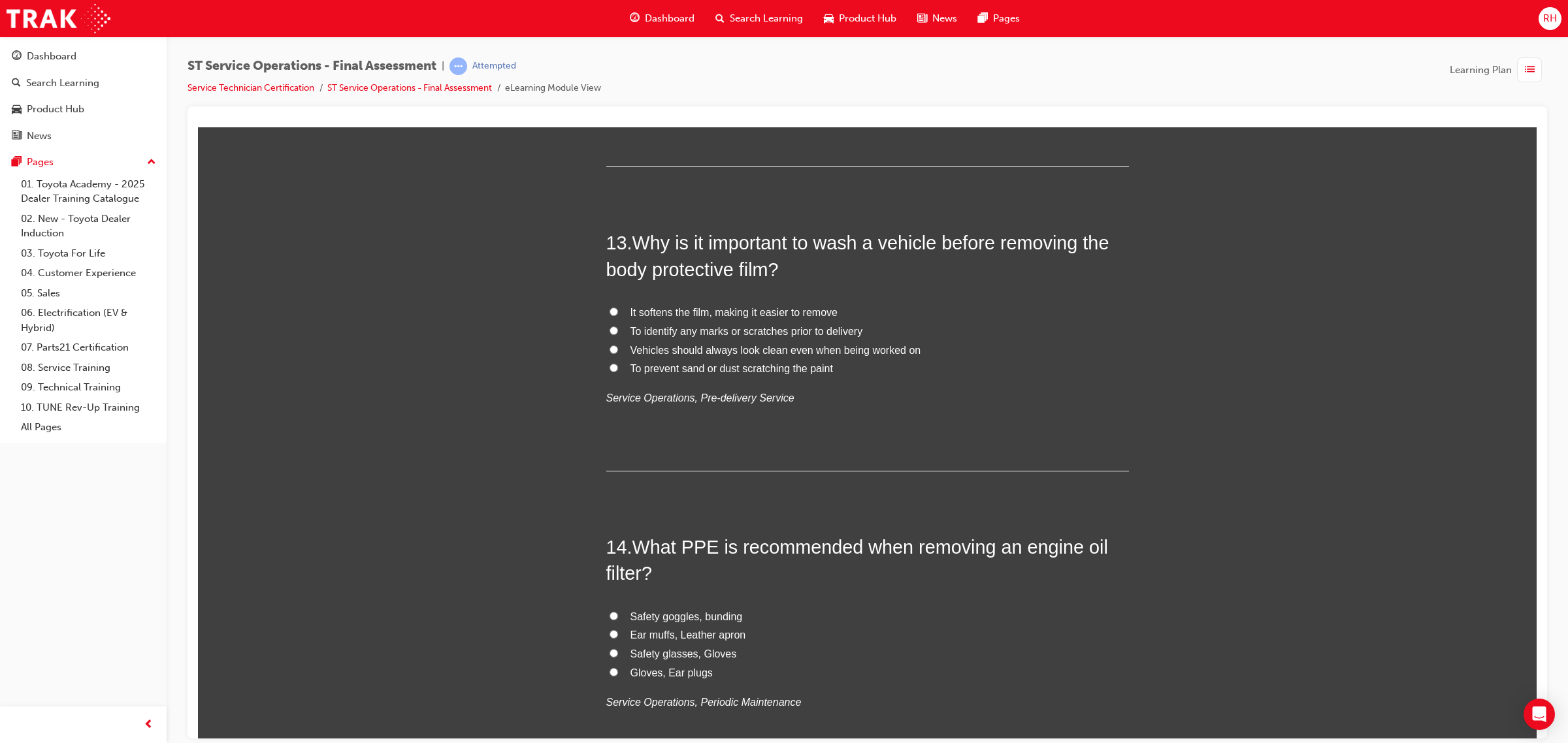
scroll to position [3754, 0]
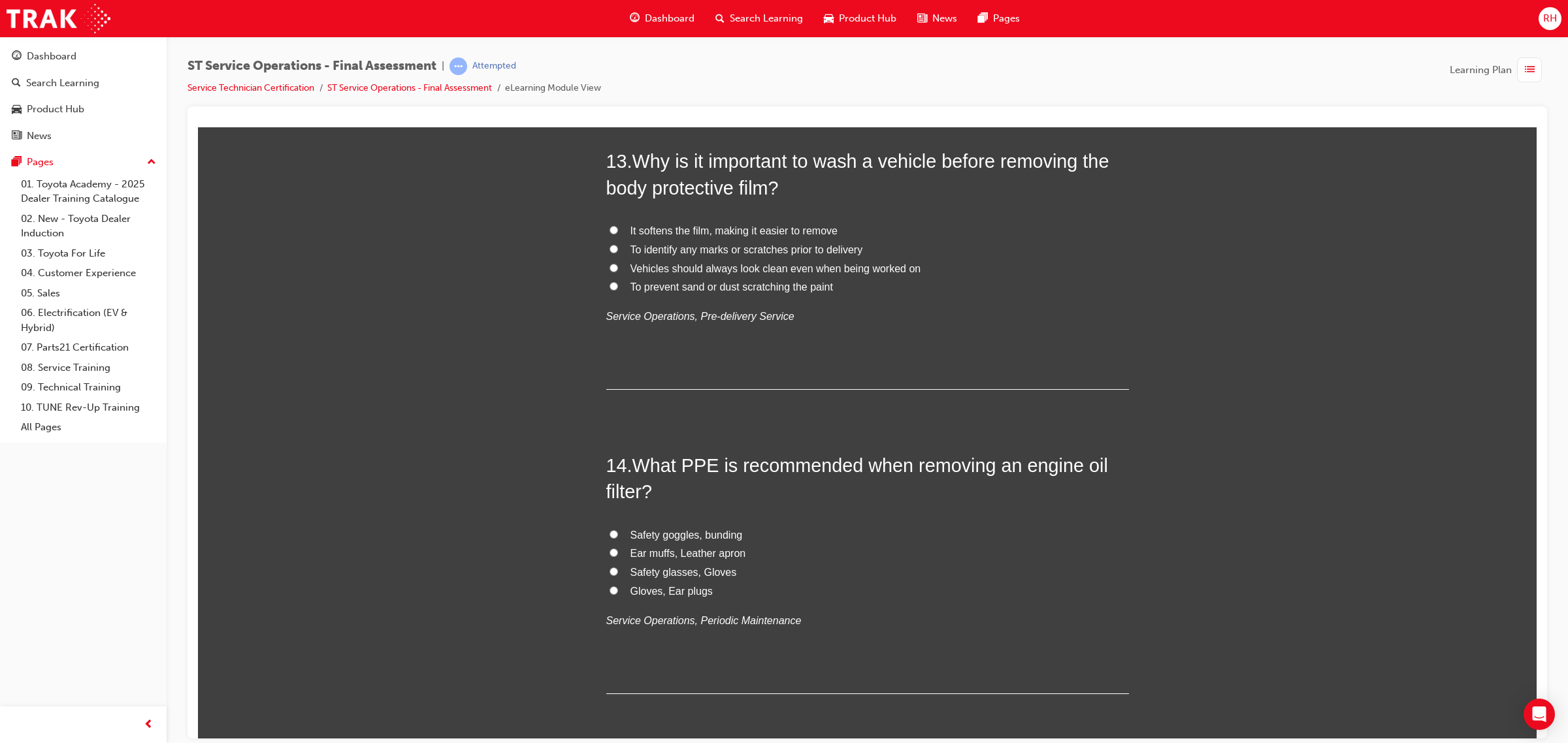
click at [684, 577] on span "Safety glasses, Gloves" at bounding box center [683, 571] width 106 height 11
click at [618, 576] on input "Safety glasses, Gloves" at bounding box center [614, 571] width 9 height 9
radio input "true"
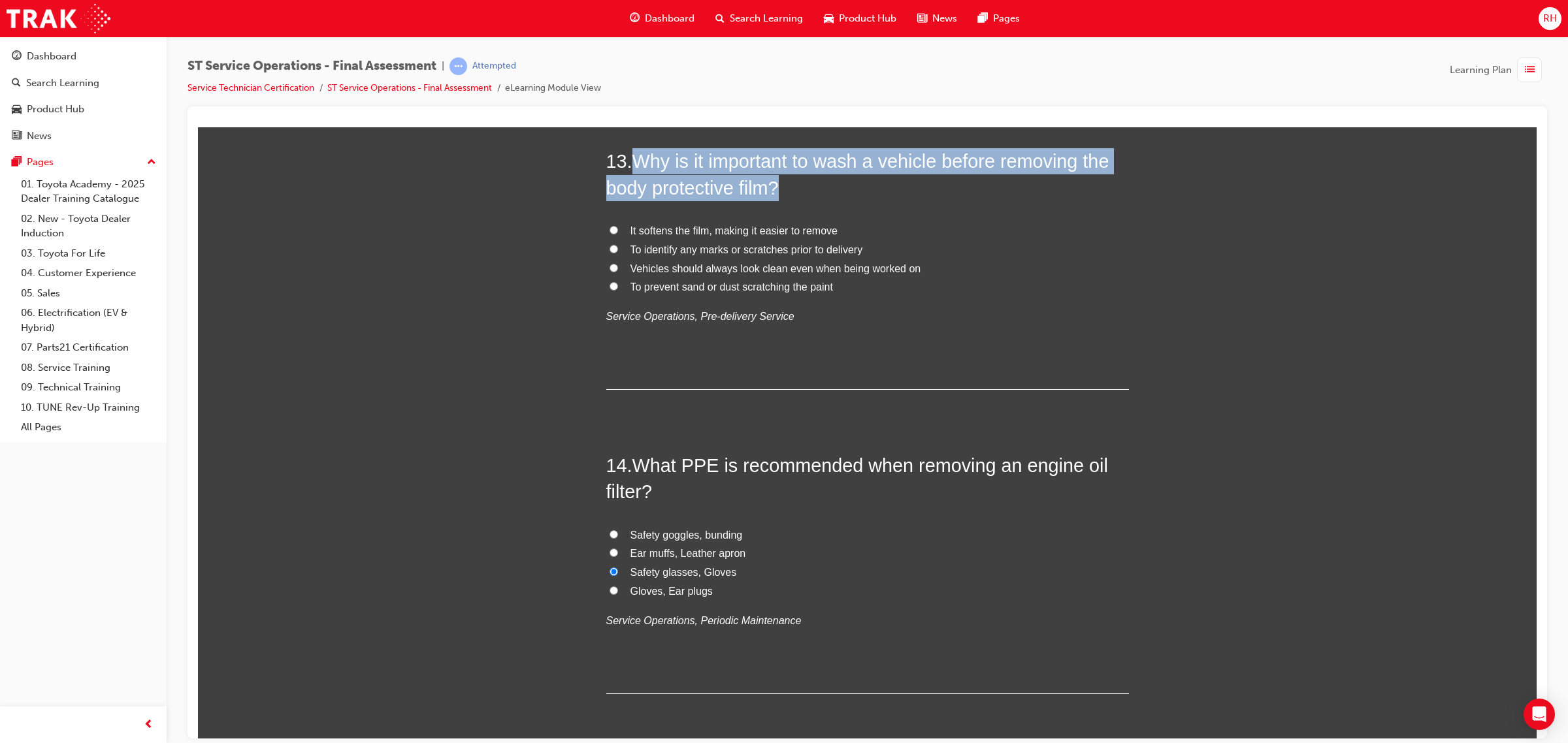
drag, startPoint x: 634, startPoint y: 161, endPoint x: 775, endPoint y: 195, distance: 145.0
click at [775, 195] on span "Why is it important to wash a vehicle before removing the body protective film?" at bounding box center [858, 174] width 503 height 47
copy span "Why is it important to wash a vehicle before removing the body protective film?"
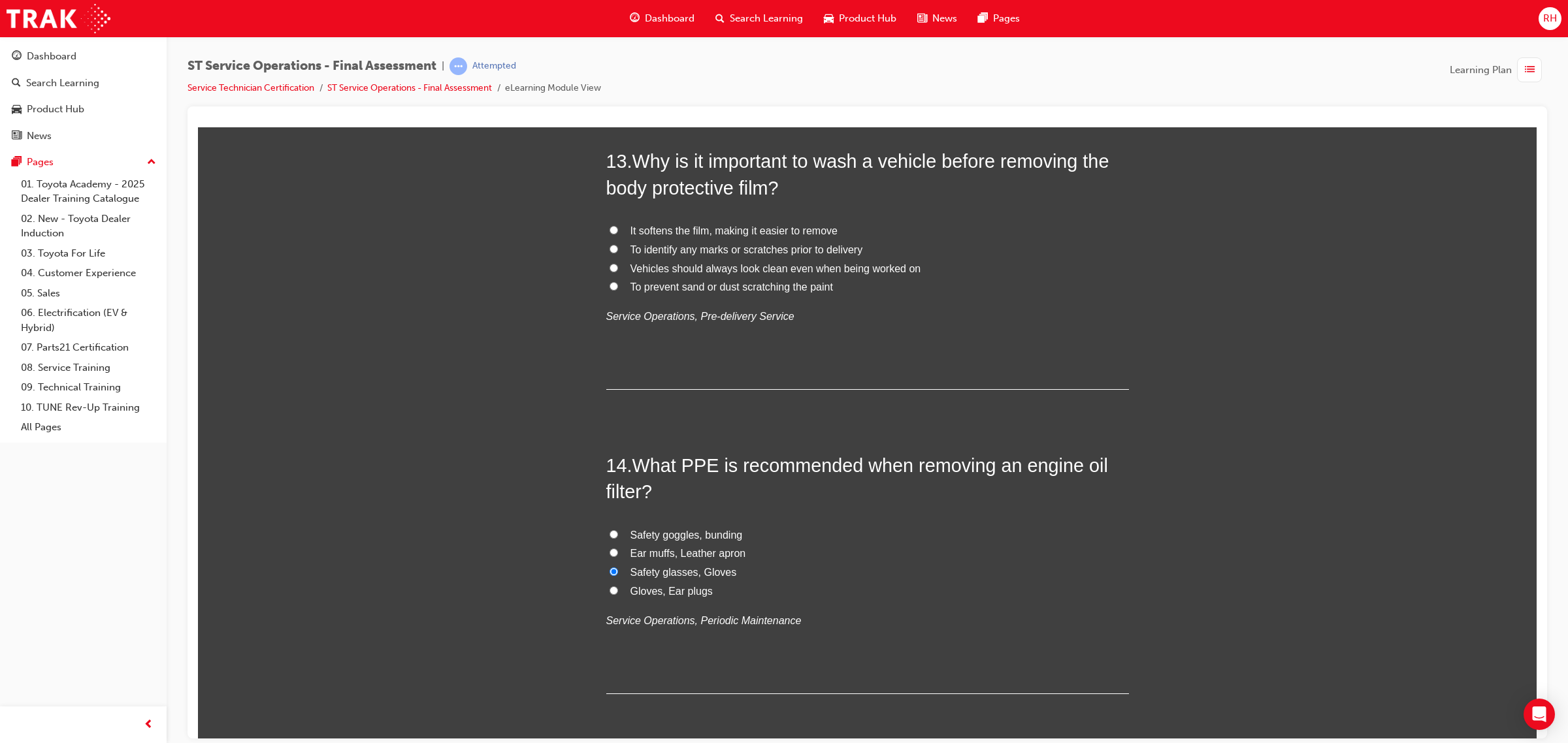
click at [484, 336] on div "You must select an answer for each question before you can submit. Please note,…" at bounding box center [867, 108] width 1339 height 7331
click at [686, 288] on span "To prevent sand or dust scratching the paint" at bounding box center [731, 286] width 203 height 11
click at [618, 288] on input "To prevent sand or dust scratching the paint" at bounding box center [614, 285] width 9 height 9
radio input "true"
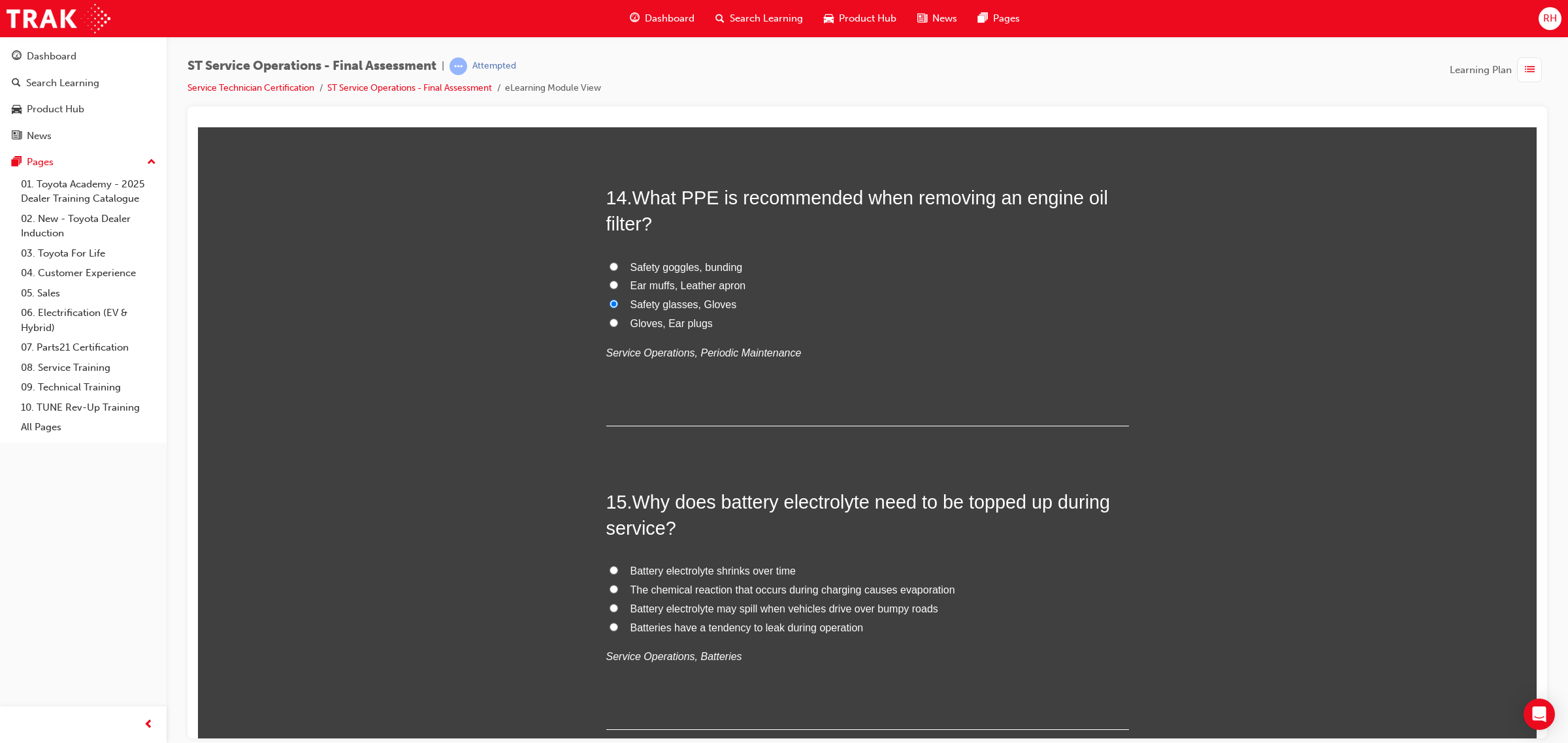
scroll to position [4081, 0]
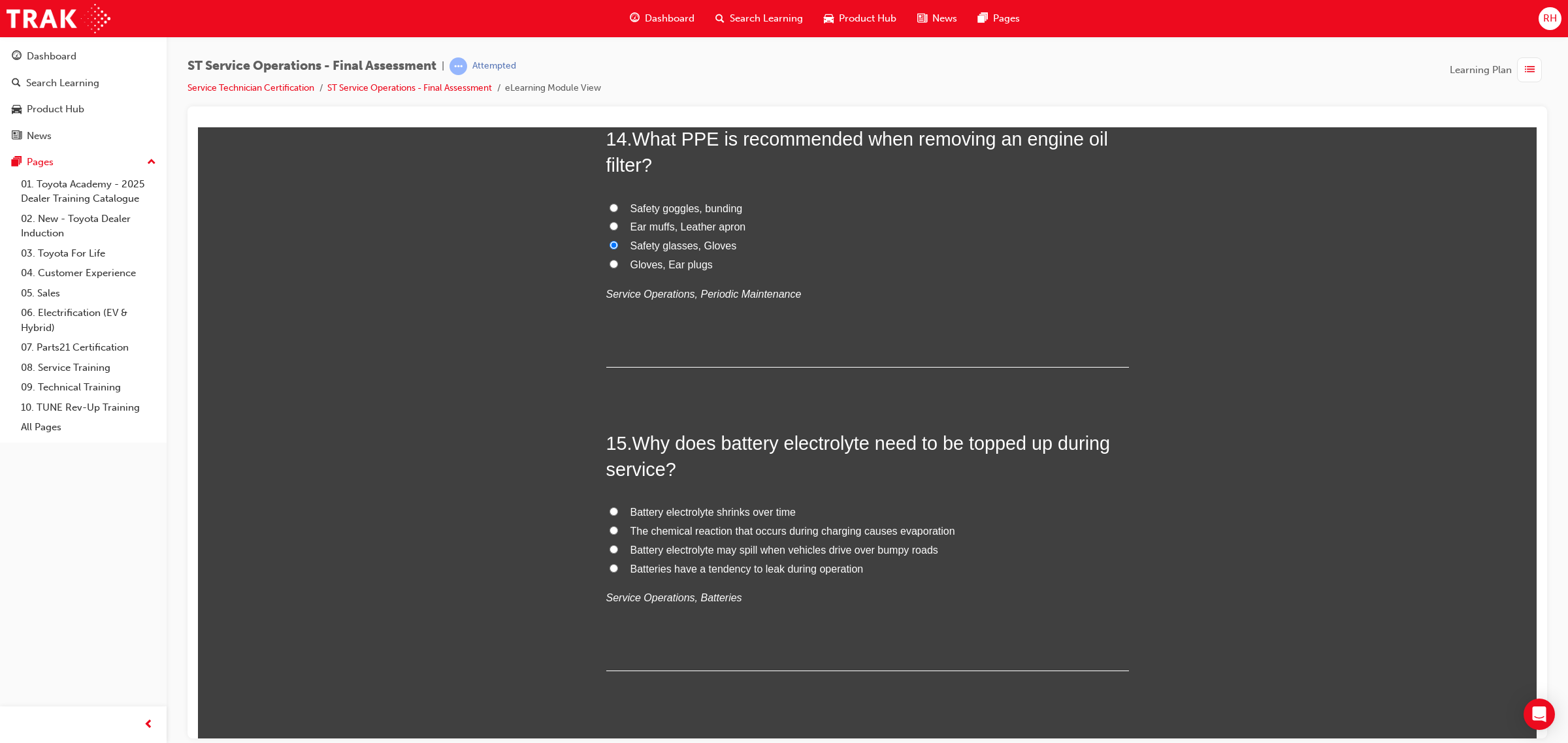
click at [717, 512] on span "Battery electrolyte shrinks over time" at bounding box center [713, 511] width 165 height 11
click at [618, 512] on input "Battery electrolyte shrinks over time" at bounding box center [614, 510] width 9 height 9
radio input "true"
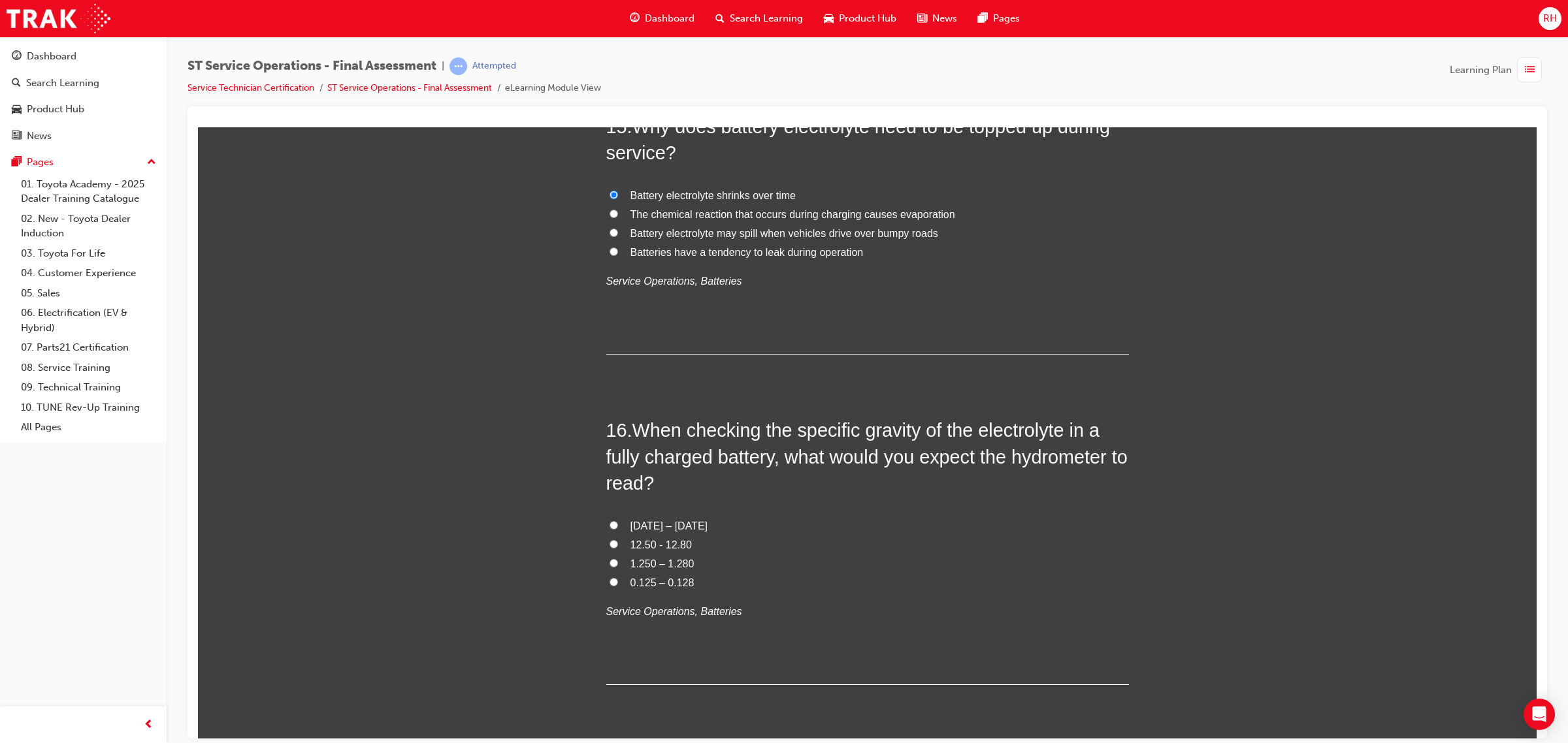
scroll to position [4489, 0]
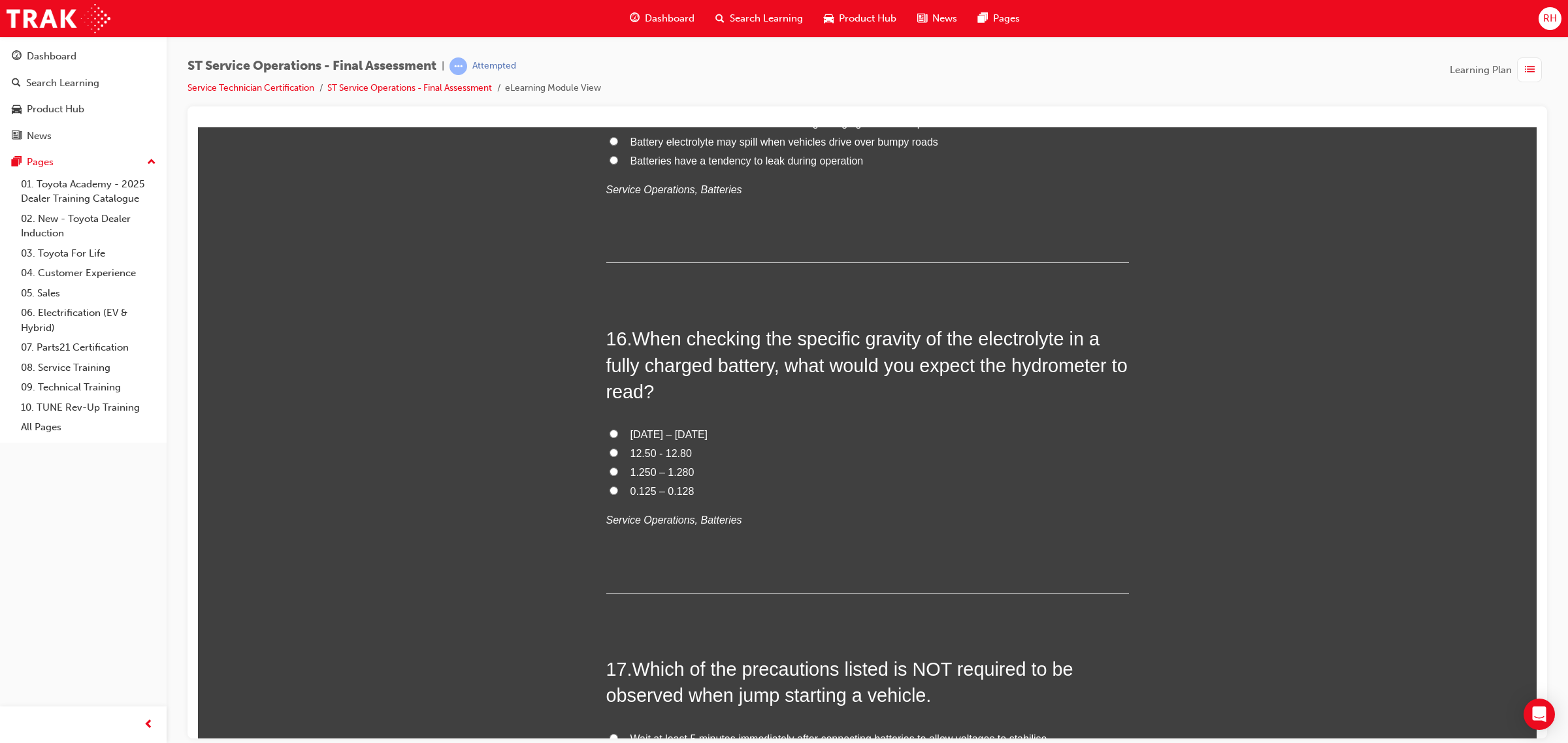
click at [610, 474] on input "1.250 – 1.280" at bounding box center [614, 471] width 9 height 9
radio input "true"
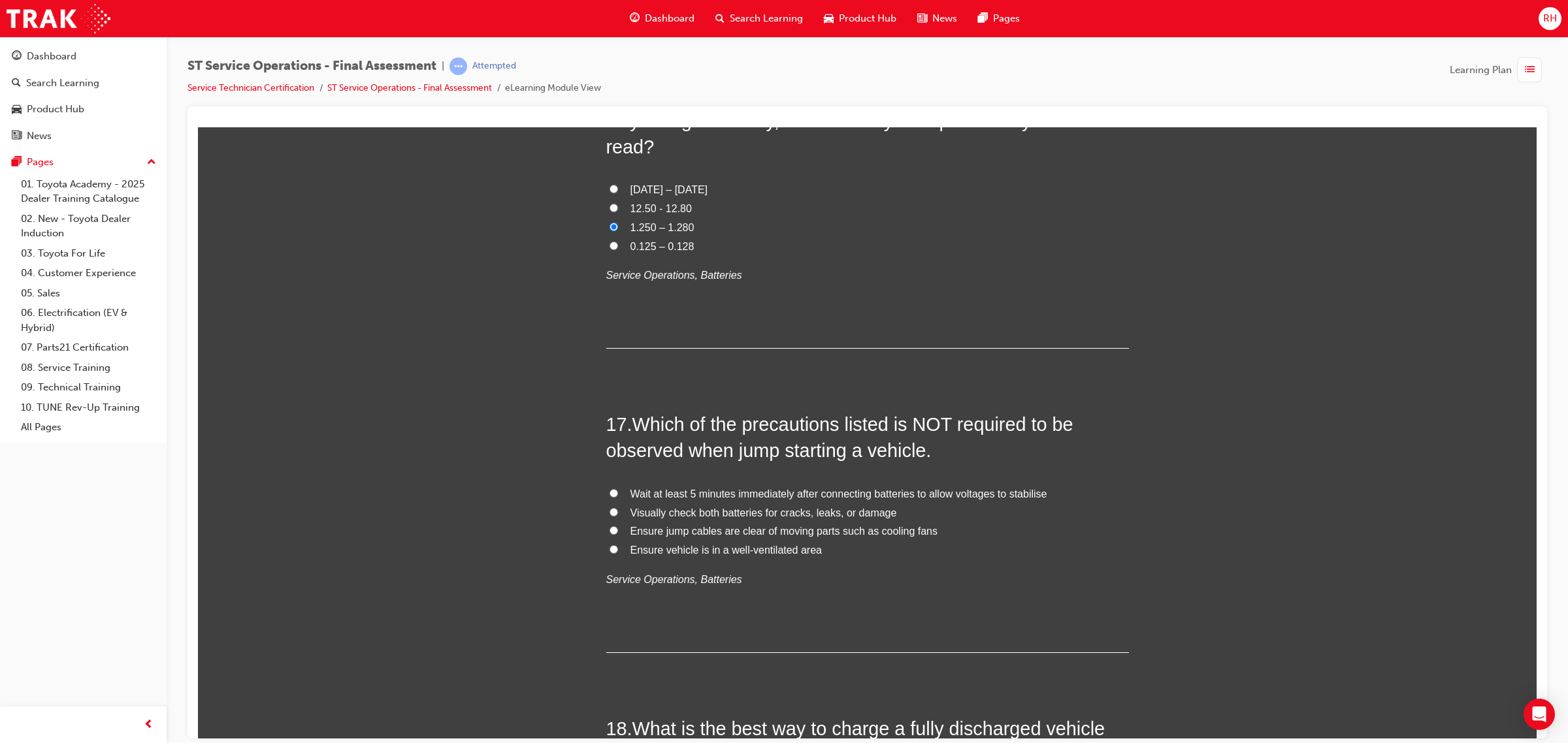
scroll to position [4816, 0]
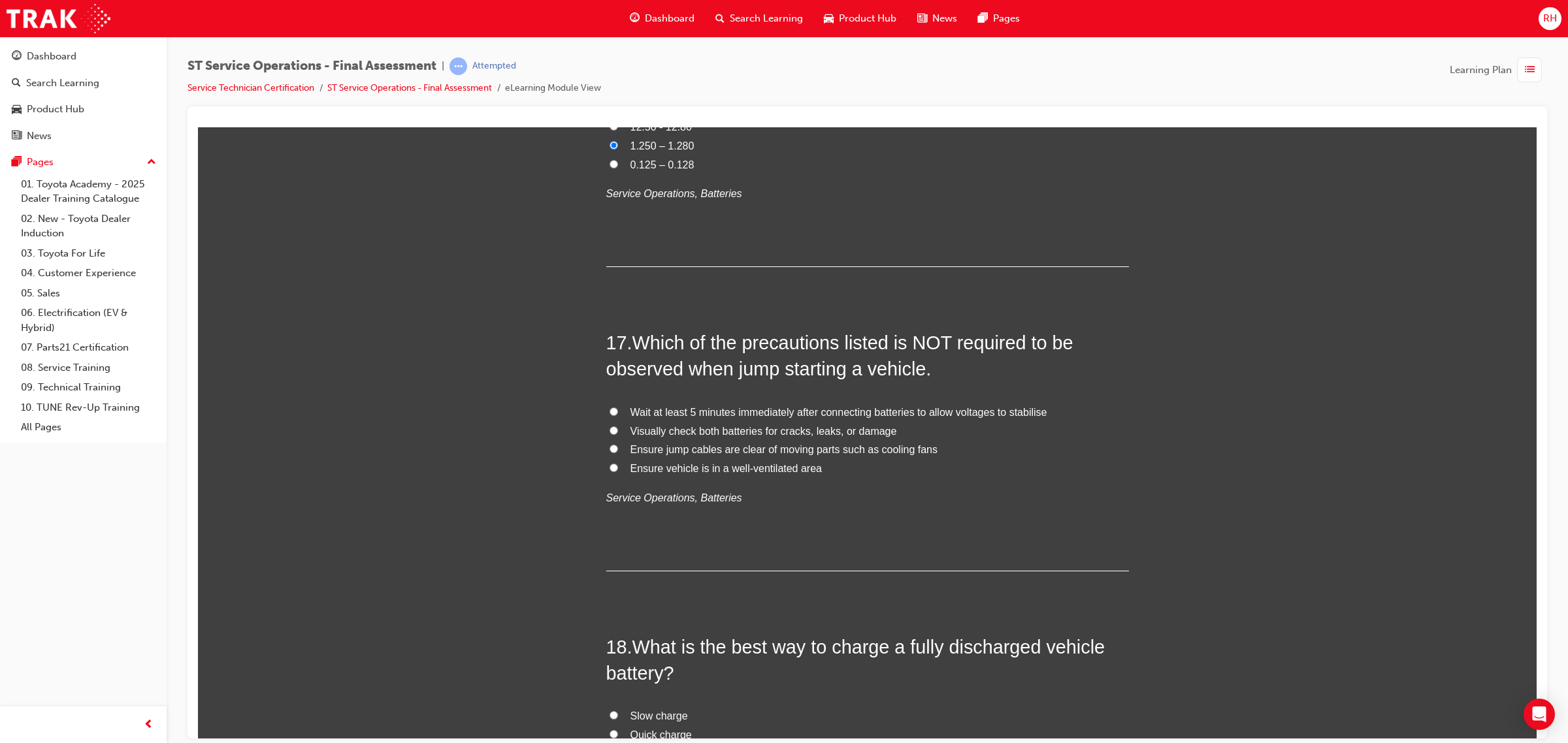
click at [610, 414] on input "Wait at least 5 minutes immediately after connecting batteries to allow voltage…" at bounding box center [614, 411] width 9 height 9
radio input "true"
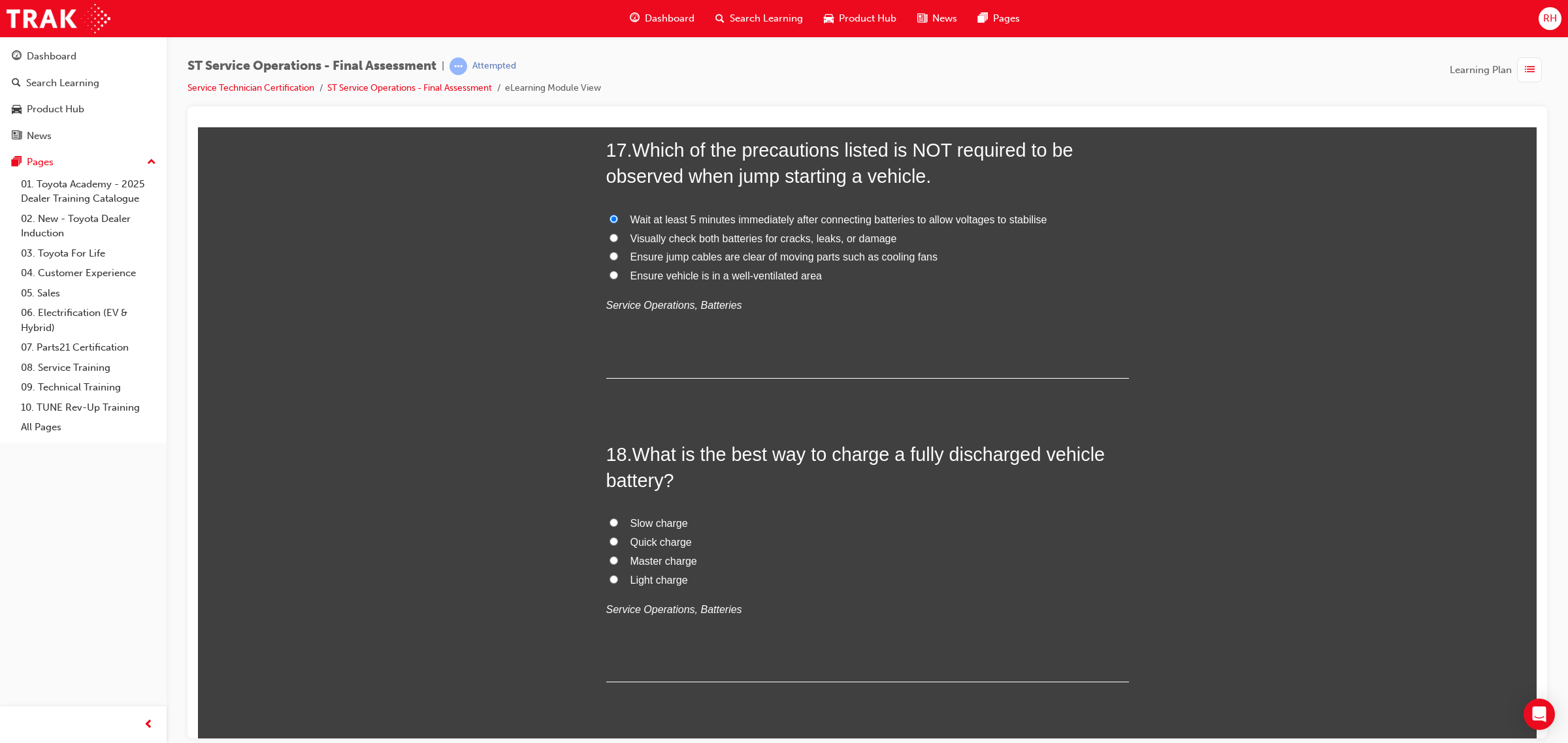
scroll to position [5061, 0]
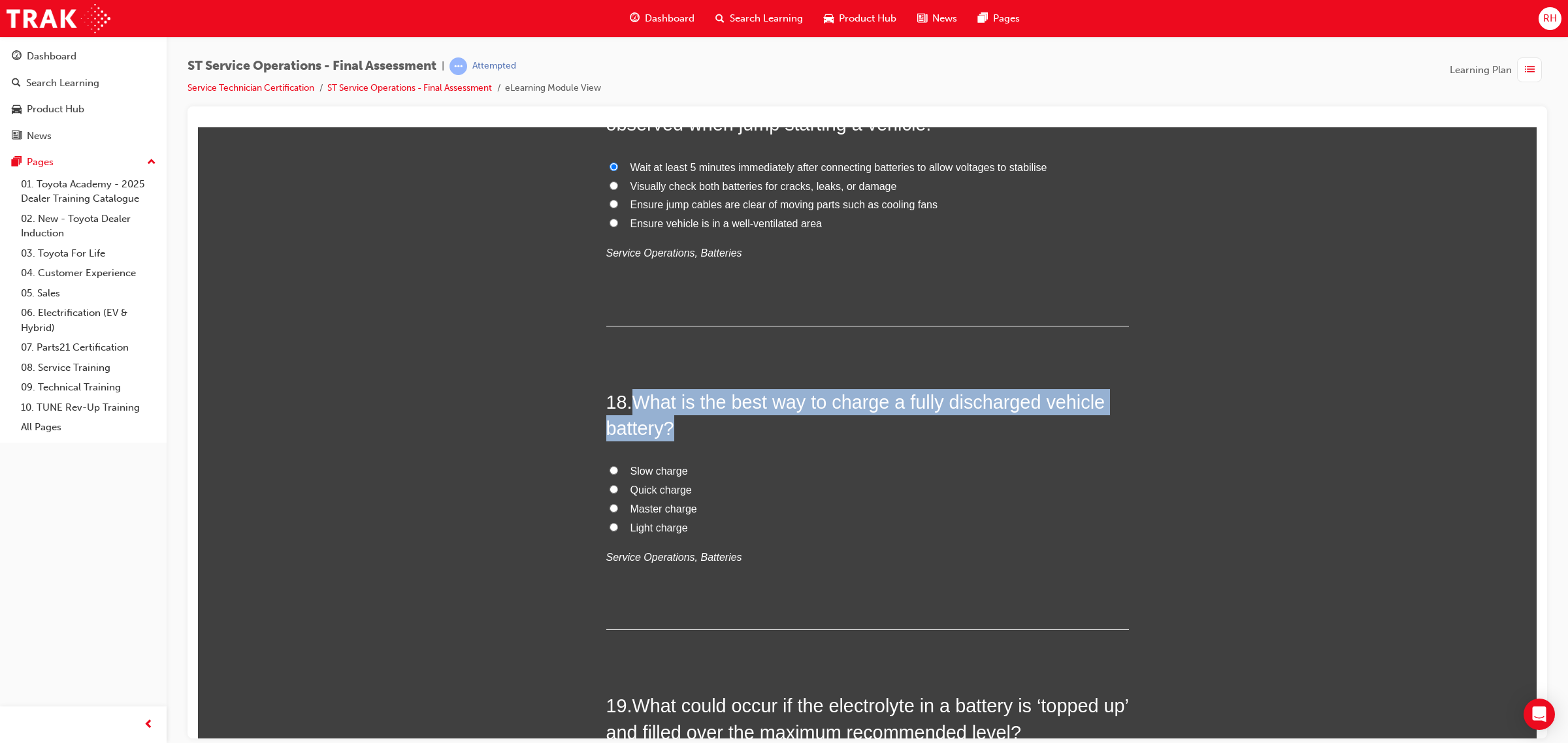
drag, startPoint x: 631, startPoint y: 402, endPoint x: 671, endPoint y: 430, distance: 48.8
click at [671, 430] on span "What is the best way to charge a fully discharged vehicle battery?" at bounding box center [856, 414] width 499 height 47
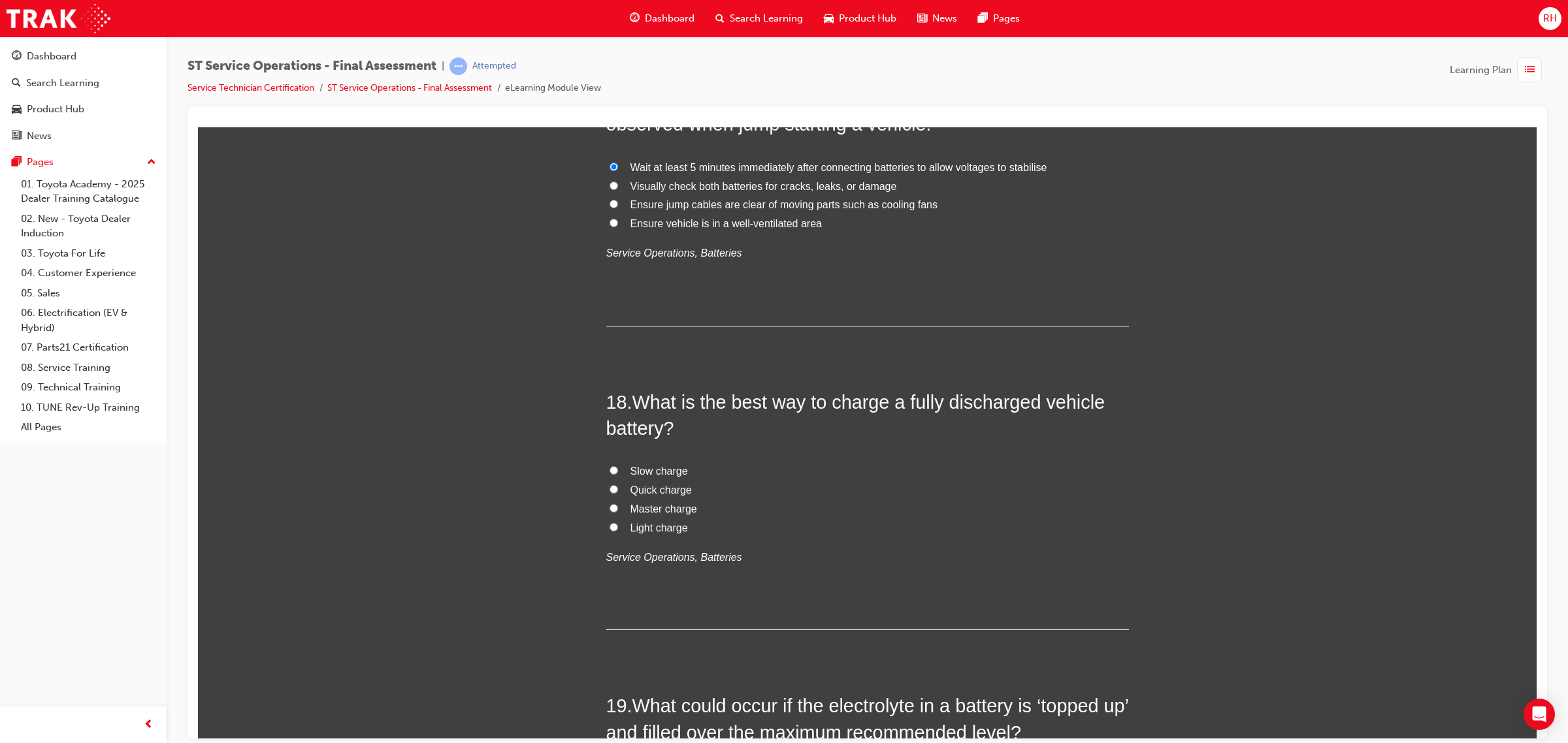
click at [610, 470] on input "Slow charge" at bounding box center [614, 470] width 9 height 9
radio input "true"
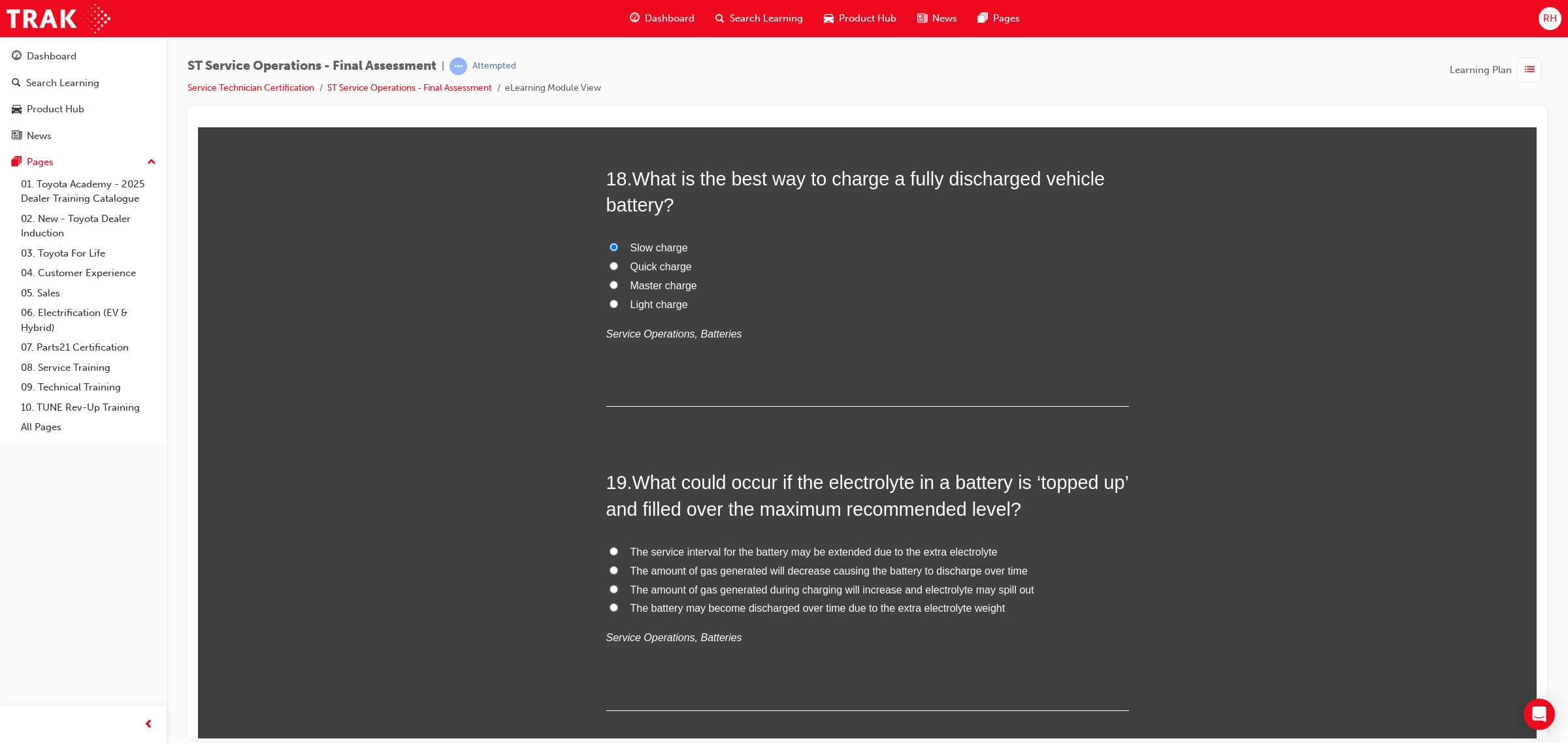
scroll to position [5305, 0]
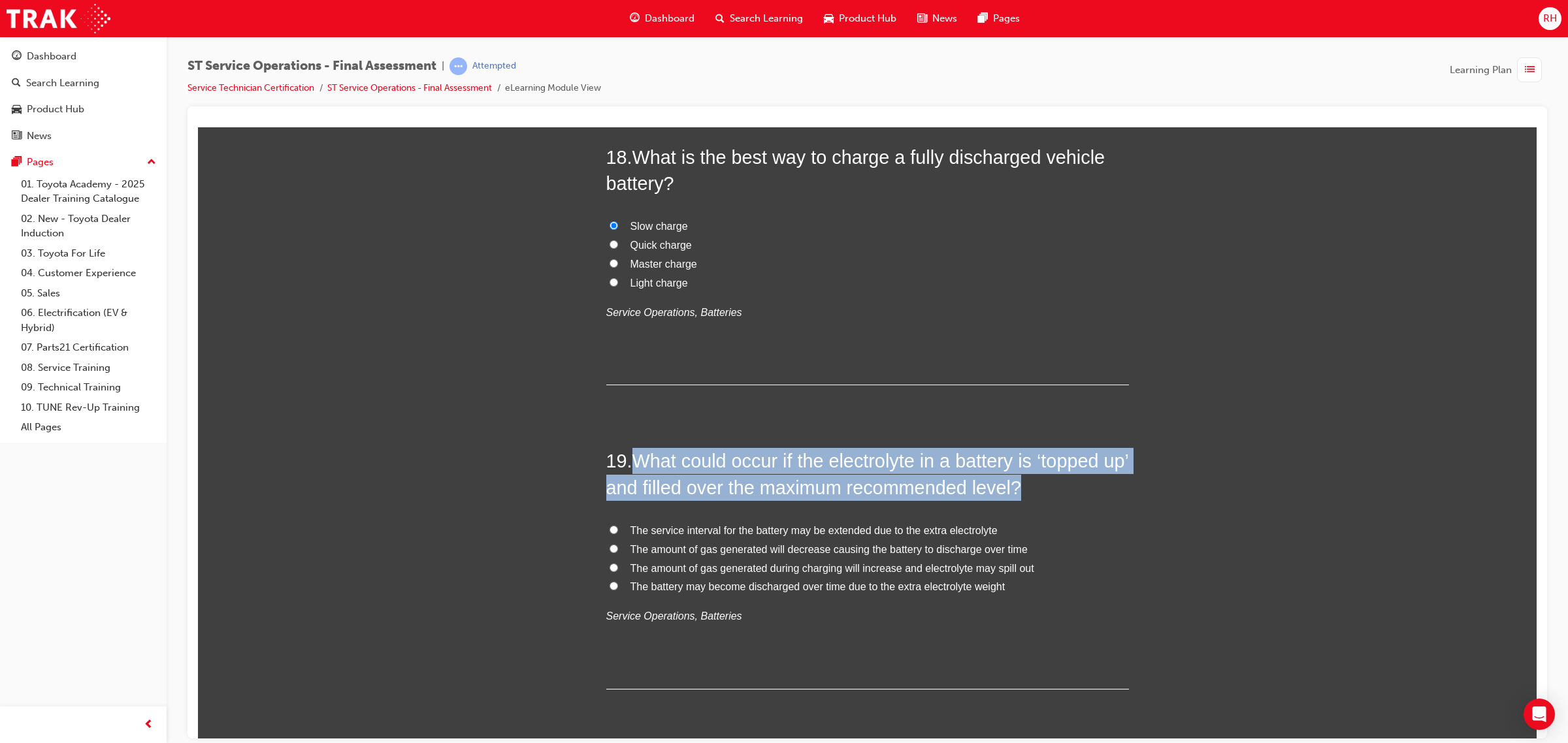
drag, startPoint x: 629, startPoint y: 463, endPoint x: 1049, endPoint y: 502, distance: 421.8
click at [1049, 500] on h2 "19 . What could occur if the electrolyte in a battery is ‘topped up’ and filled…" at bounding box center [867, 474] width 523 height 53
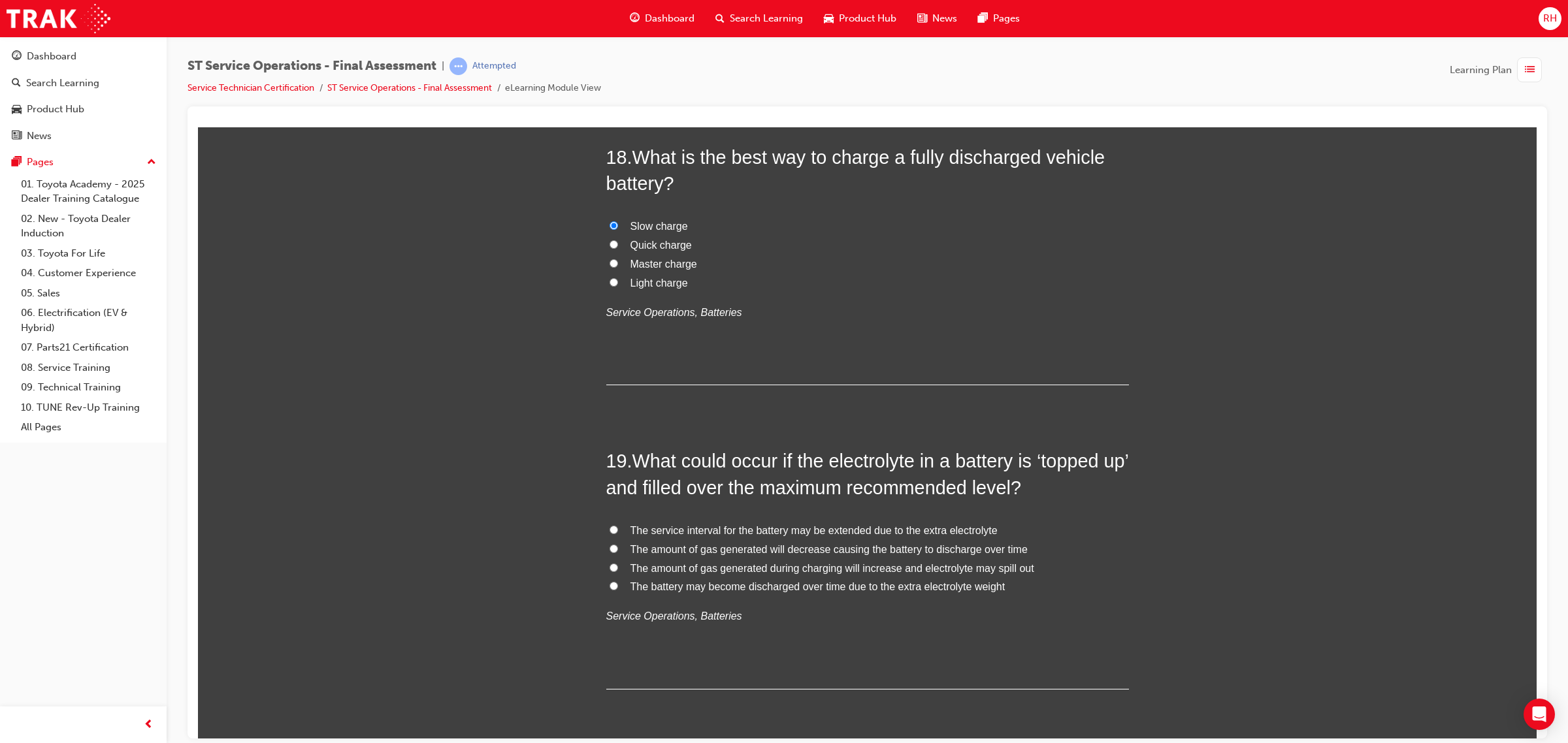
click at [905, 584] on span "The battery may become discharged over time due to the extra electrolyte weight" at bounding box center [817, 586] width 375 height 11
click at [618, 584] on input "The battery may become discharged over time due to the extra electrolyte weight" at bounding box center [614, 585] width 9 height 9
radio input "true"
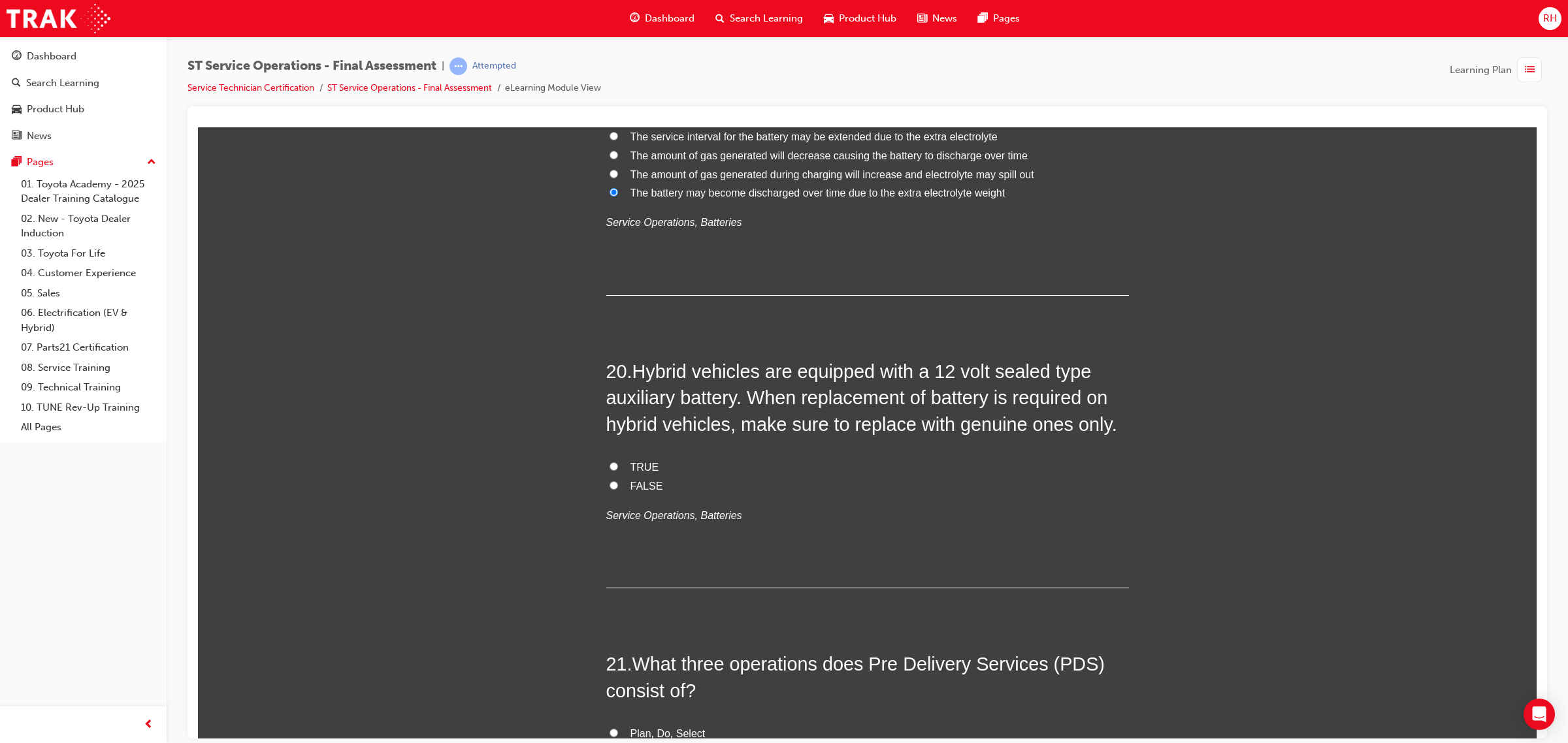
scroll to position [5795, 0]
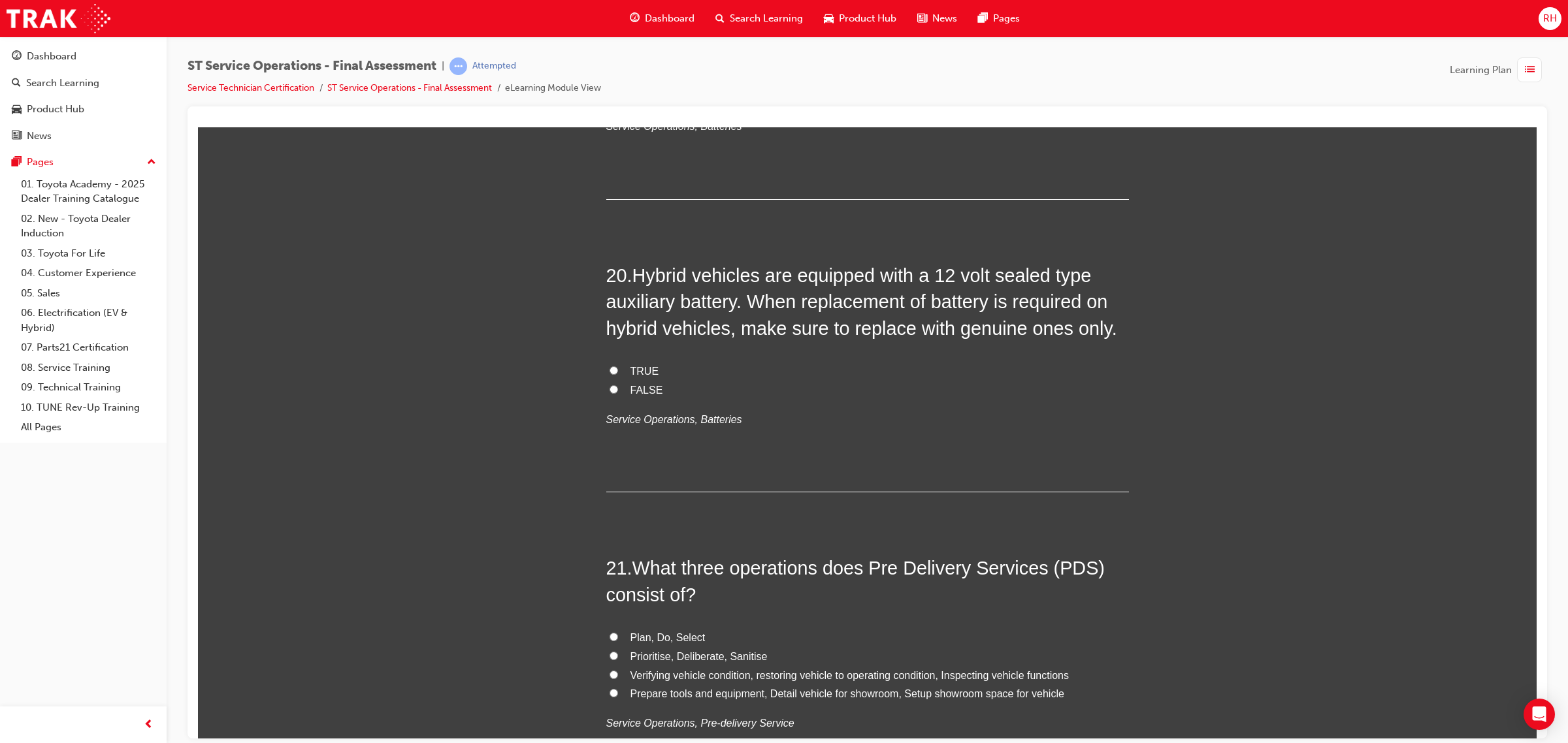
click at [635, 371] on span "TRUE" at bounding box center [644, 370] width 28 height 11
click at [618, 371] on input "TRUE" at bounding box center [614, 369] width 9 height 9
radio input "true"
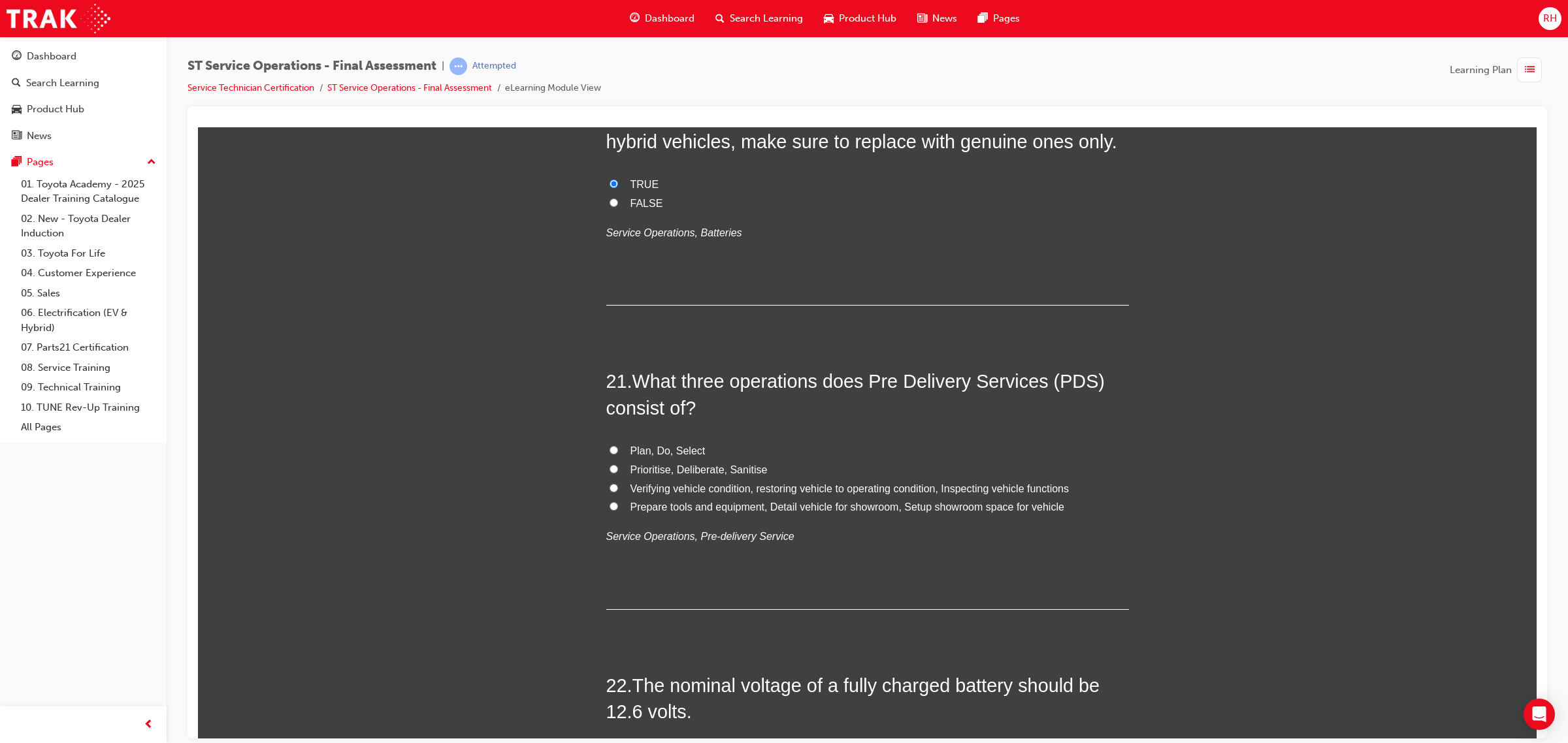
scroll to position [6040, 0]
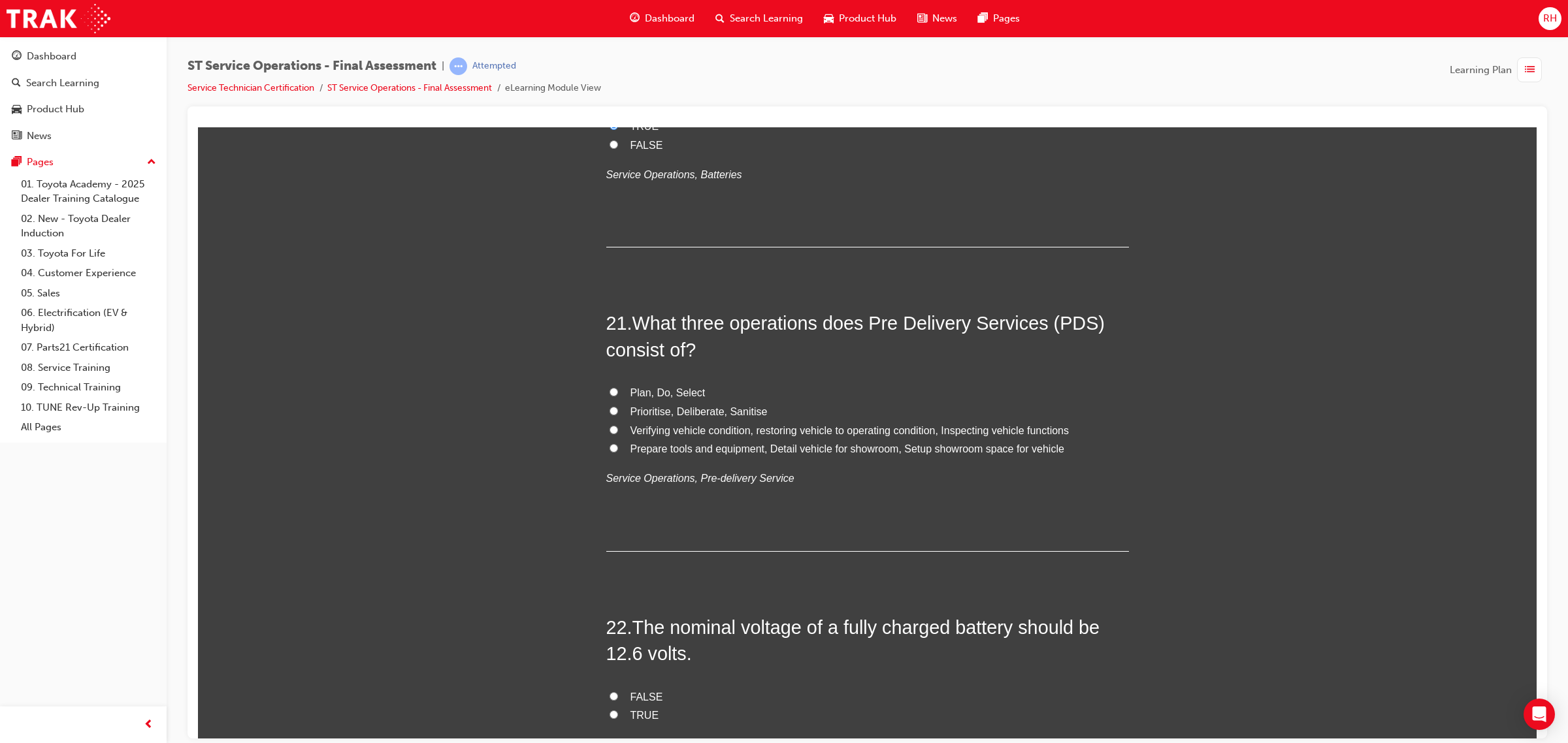
click at [768, 440] on label "Verifying vehicle condition, restoring vehicle to operating condition, Inspecti…" at bounding box center [867, 430] width 523 height 19
click at [618, 434] on input "Verifying vehicle condition, restoring vehicle to operating condition, Inspecti…" at bounding box center [614, 429] width 9 height 9
radio input "true"
click at [754, 454] on span "Prepare tools and equipment, Detail vehicle for showroom, Setup showroom space …" at bounding box center [847, 448] width 434 height 11
click at [618, 452] on input "Prepare tools and equipment, Detail vehicle for showroom, Setup showroom space …" at bounding box center [614, 447] width 9 height 9
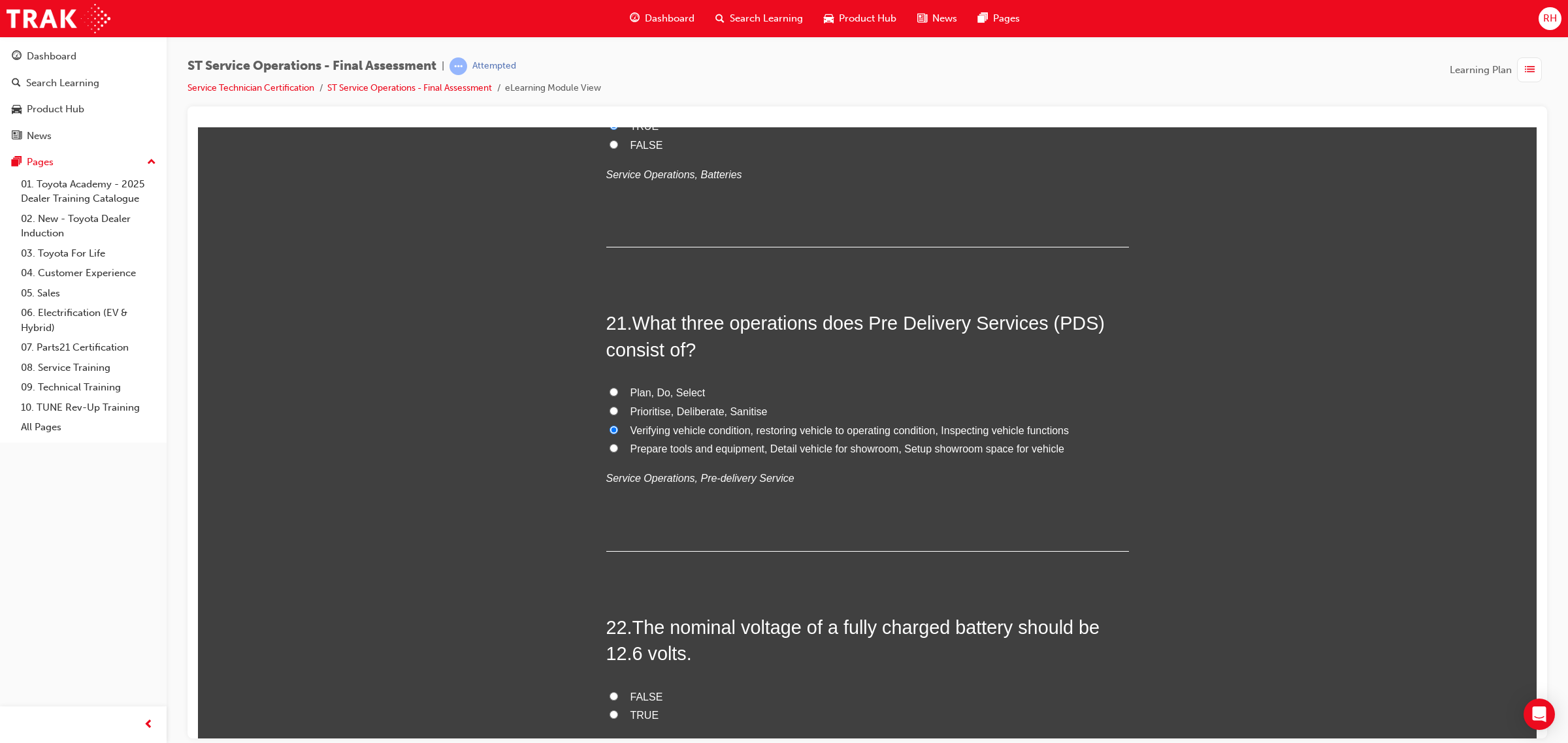
radio input "true"
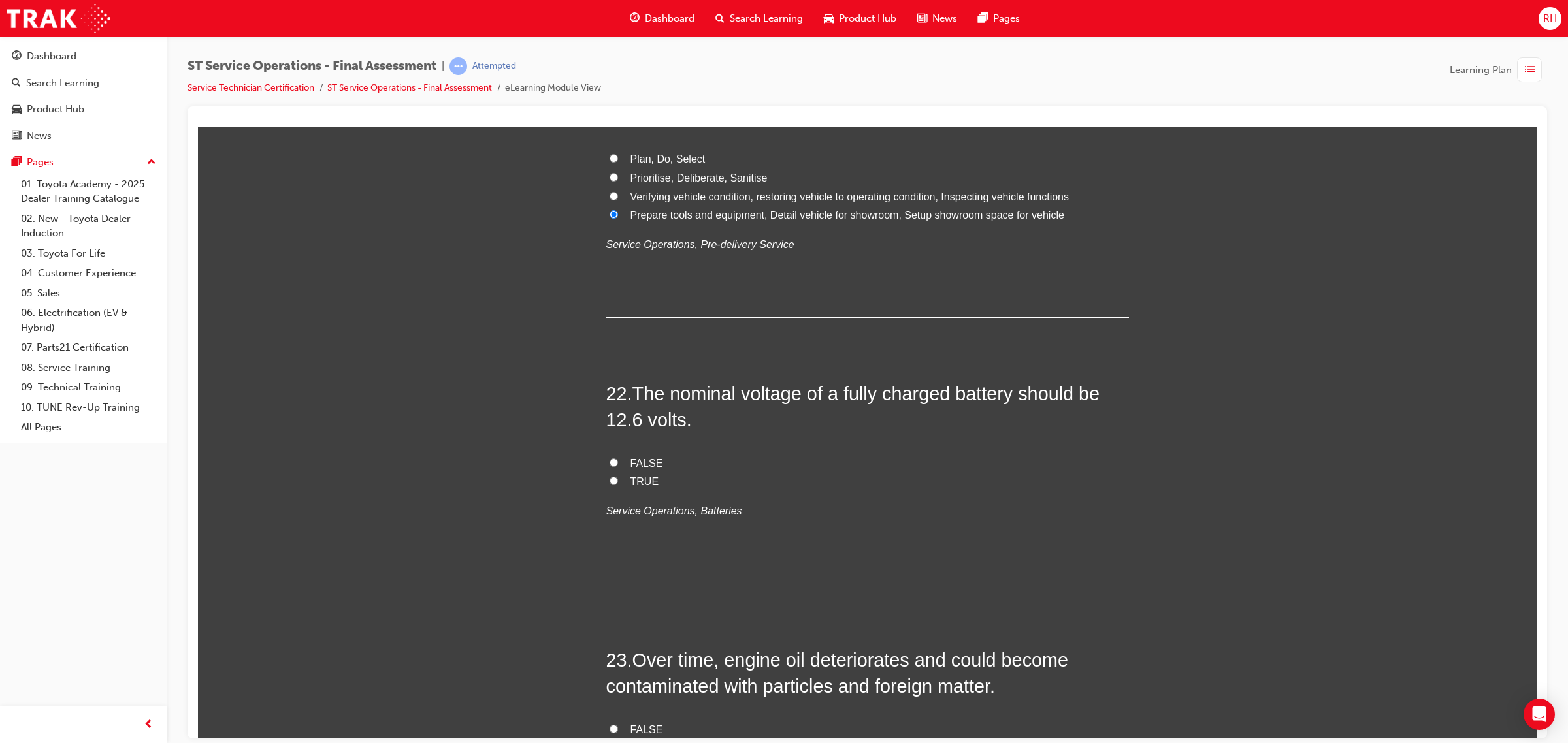
scroll to position [6285, 0]
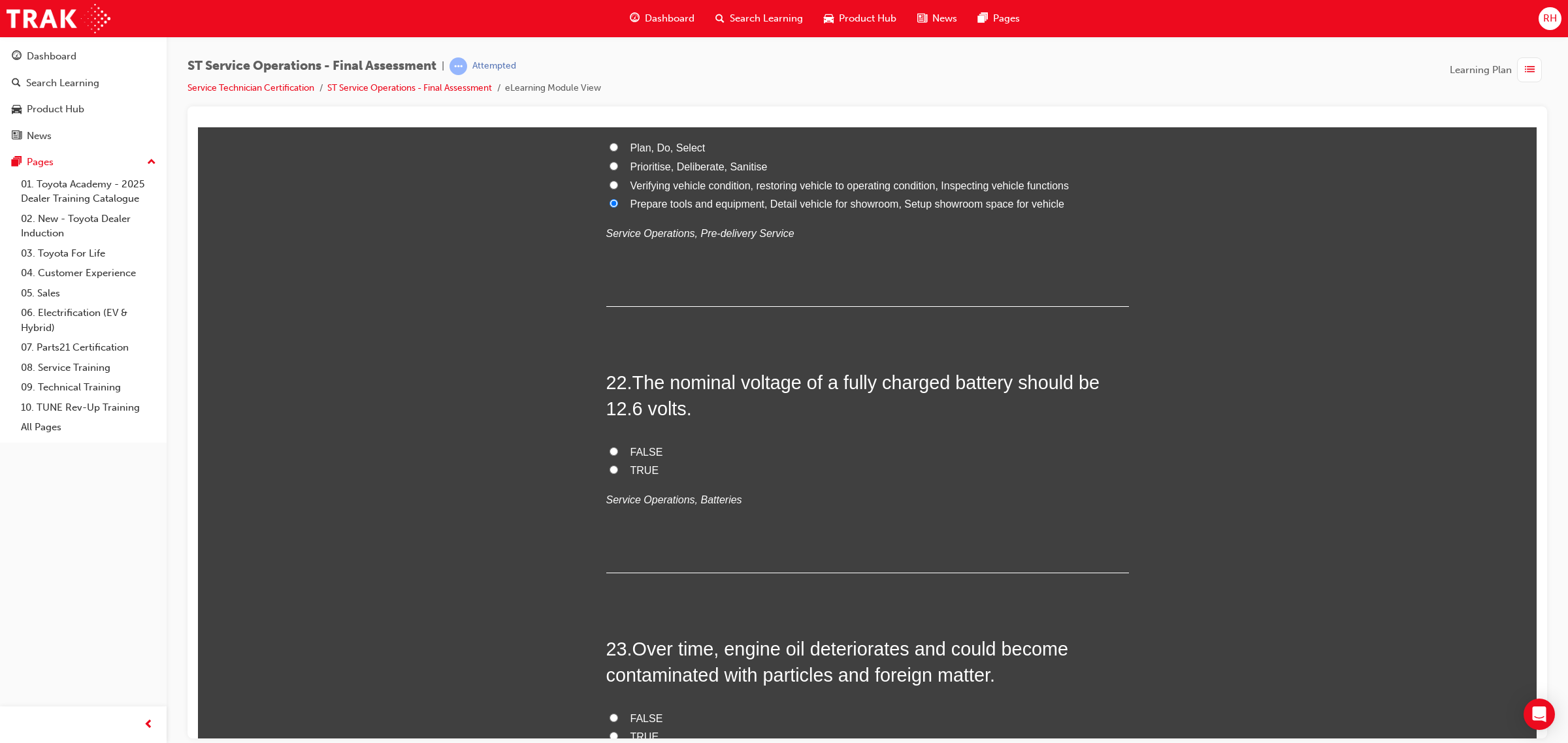
click at [631, 475] on span "TRUE" at bounding box center [644, 470] width 28 height 11
click at [618, 473] on input "TRUE" at bounding box center [614, 469] width 9 height 9
radio input "true"
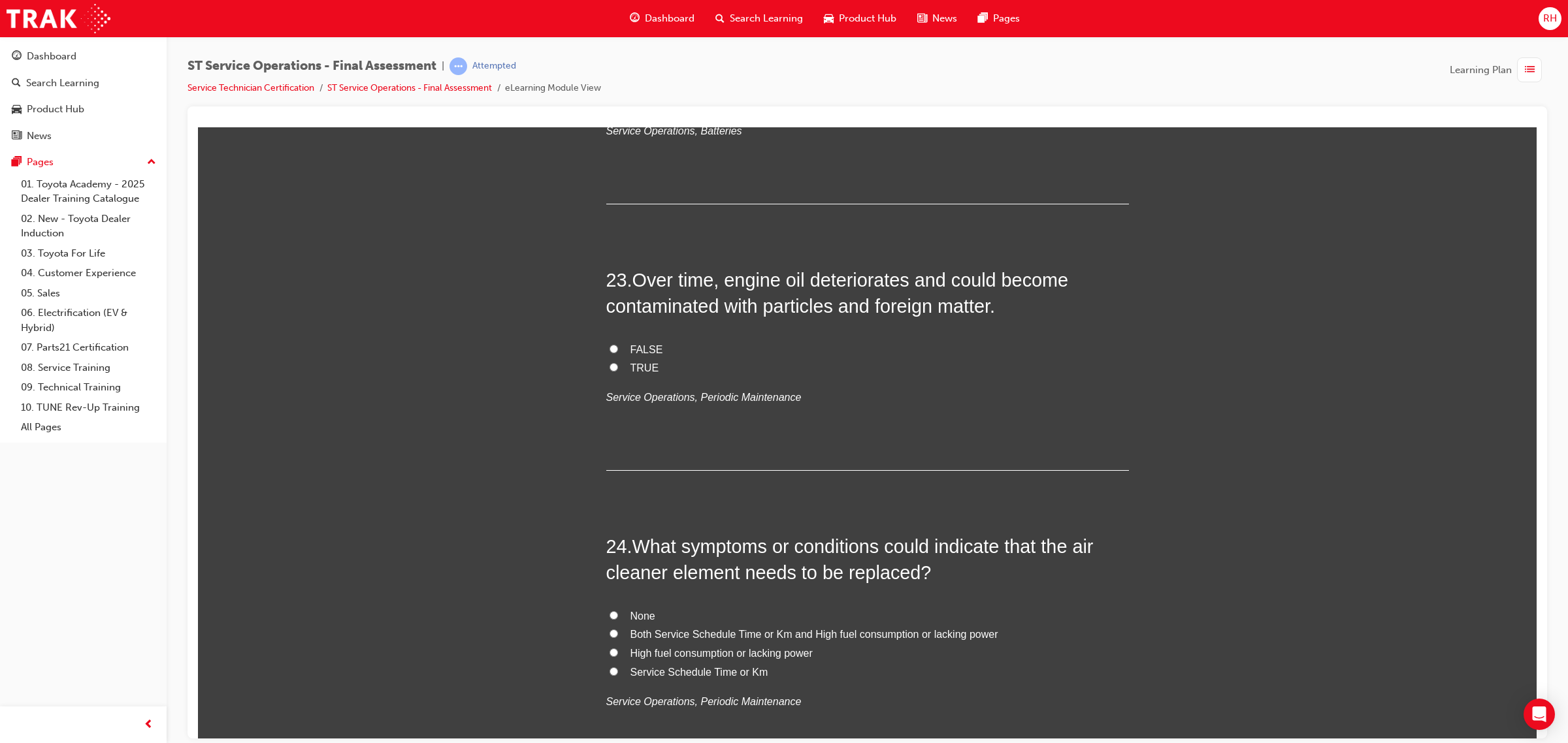
scroll to position [6693, 0]
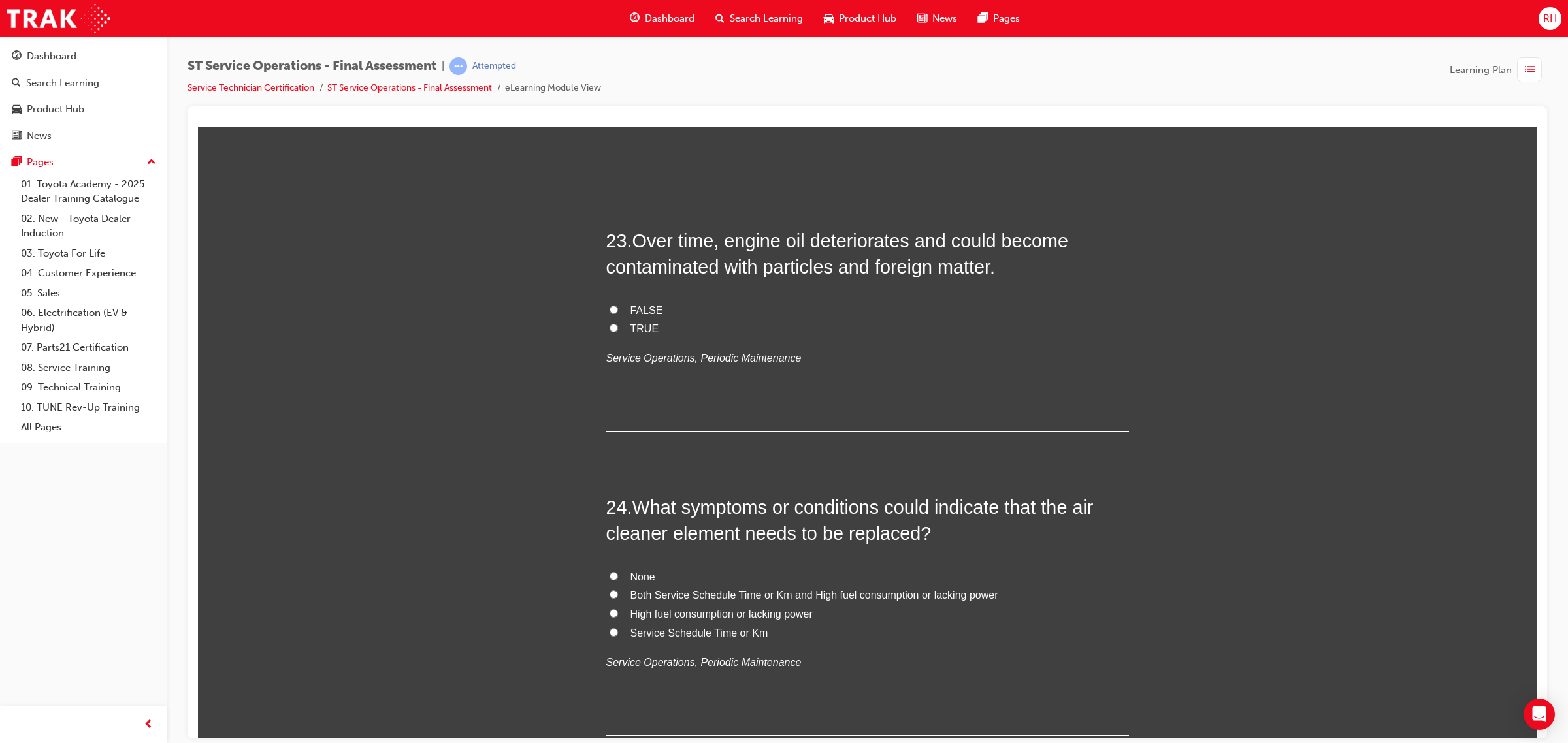
click at [640, 332] on span "TRUE" at bounding box center [644, 328] width 28 height 11
click at [618, 332] on input "TRUE" at bounding box center [614, 327] width 9 height 9
radio input "true"
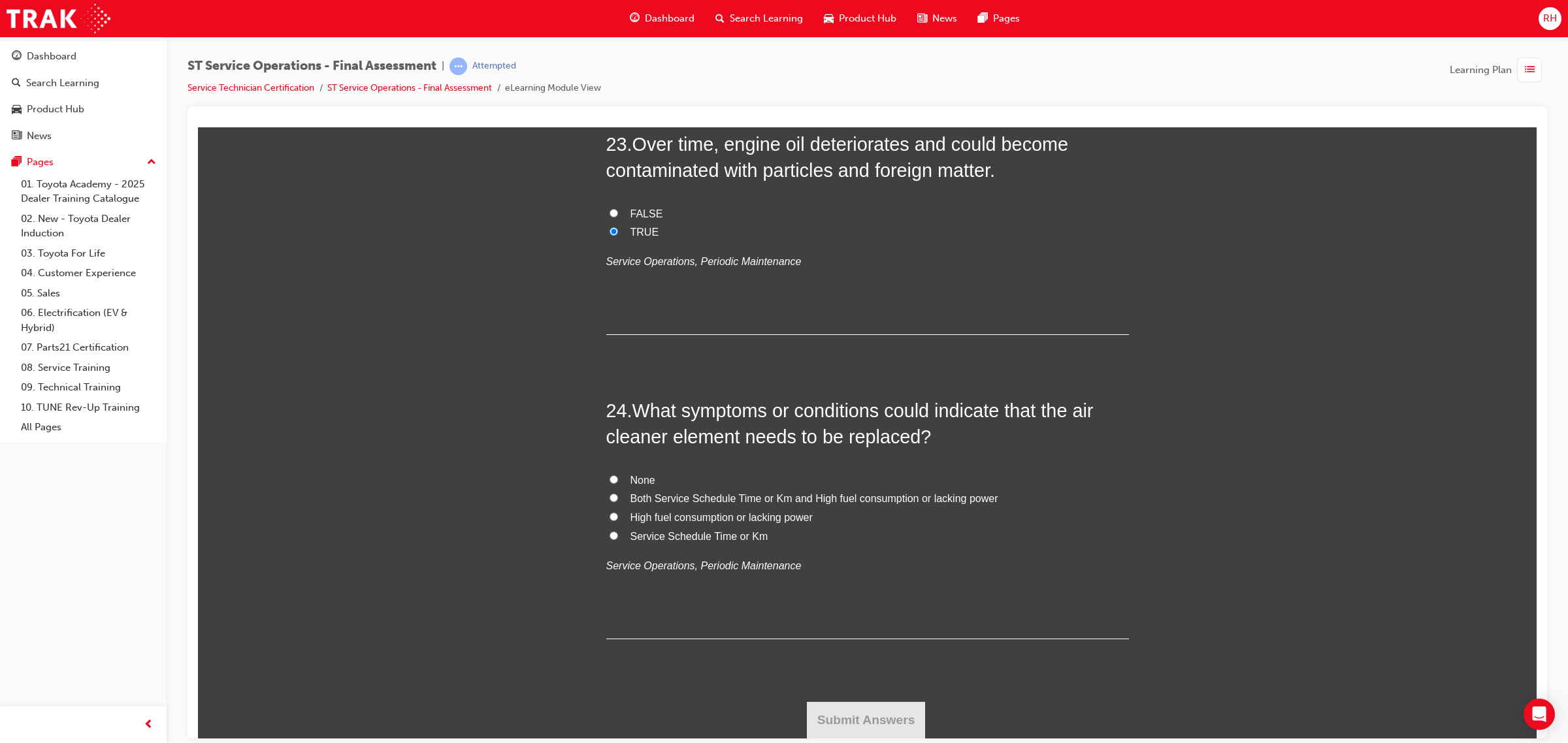
scroll to position [6794, 0]
click at [684, 494] on span "Both Service Schedule Time or Km and High fuel consumption or lacking power" at bounding box center [814, 498] width 368 height 11
click at [618, 494] on input "Both Service Schedule Time or Km and High fuel consumption or lacking power" at bounding box center [614, 497] width 9 height 9
radio input "true"
click at [893, 700] on button "Submit Answers" at bounding box center [866, 719] width 119 height 37
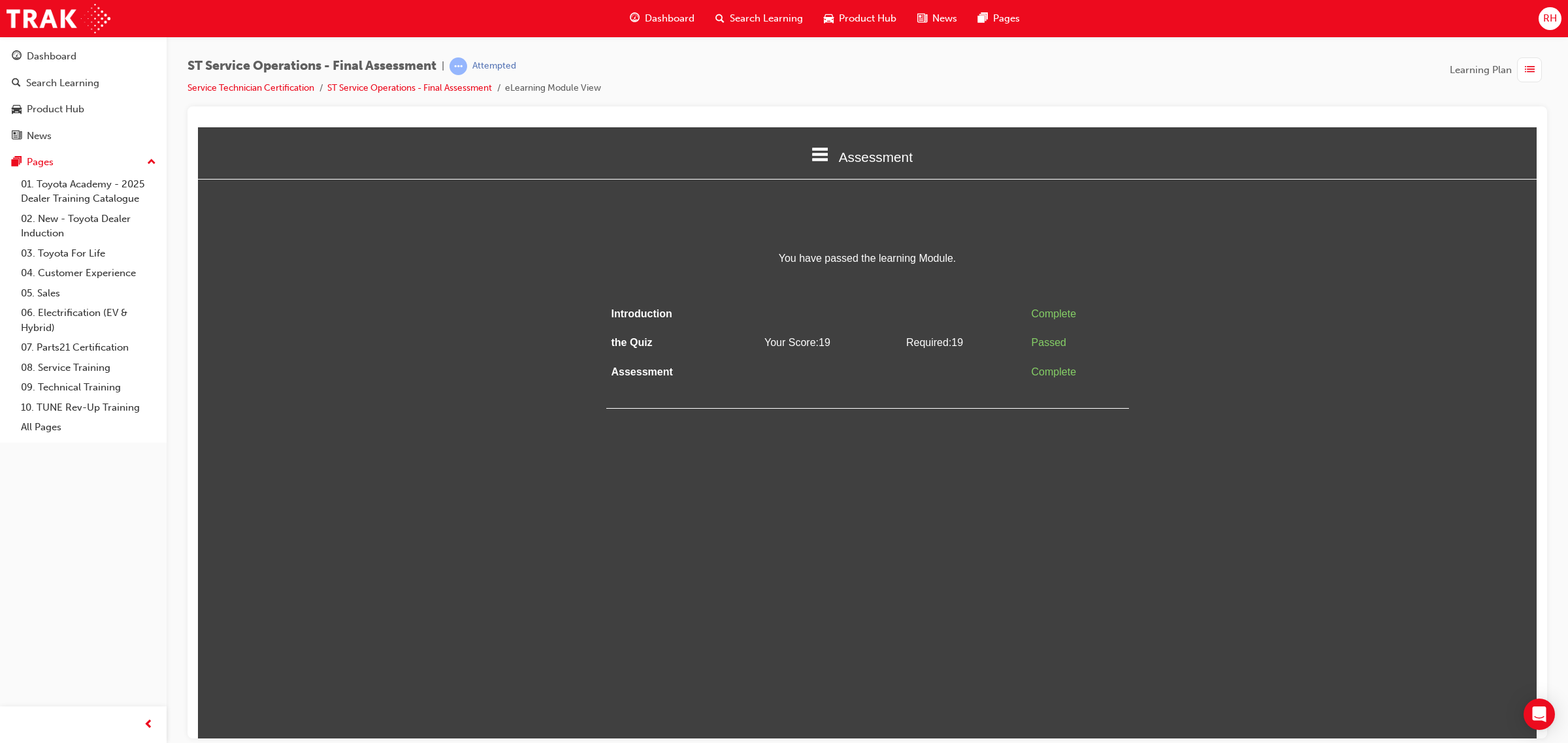
scroll to position [0, 0]
click at [63, 54] on div "Dashboard" at bounding box center [51, 56] width 50 height 15
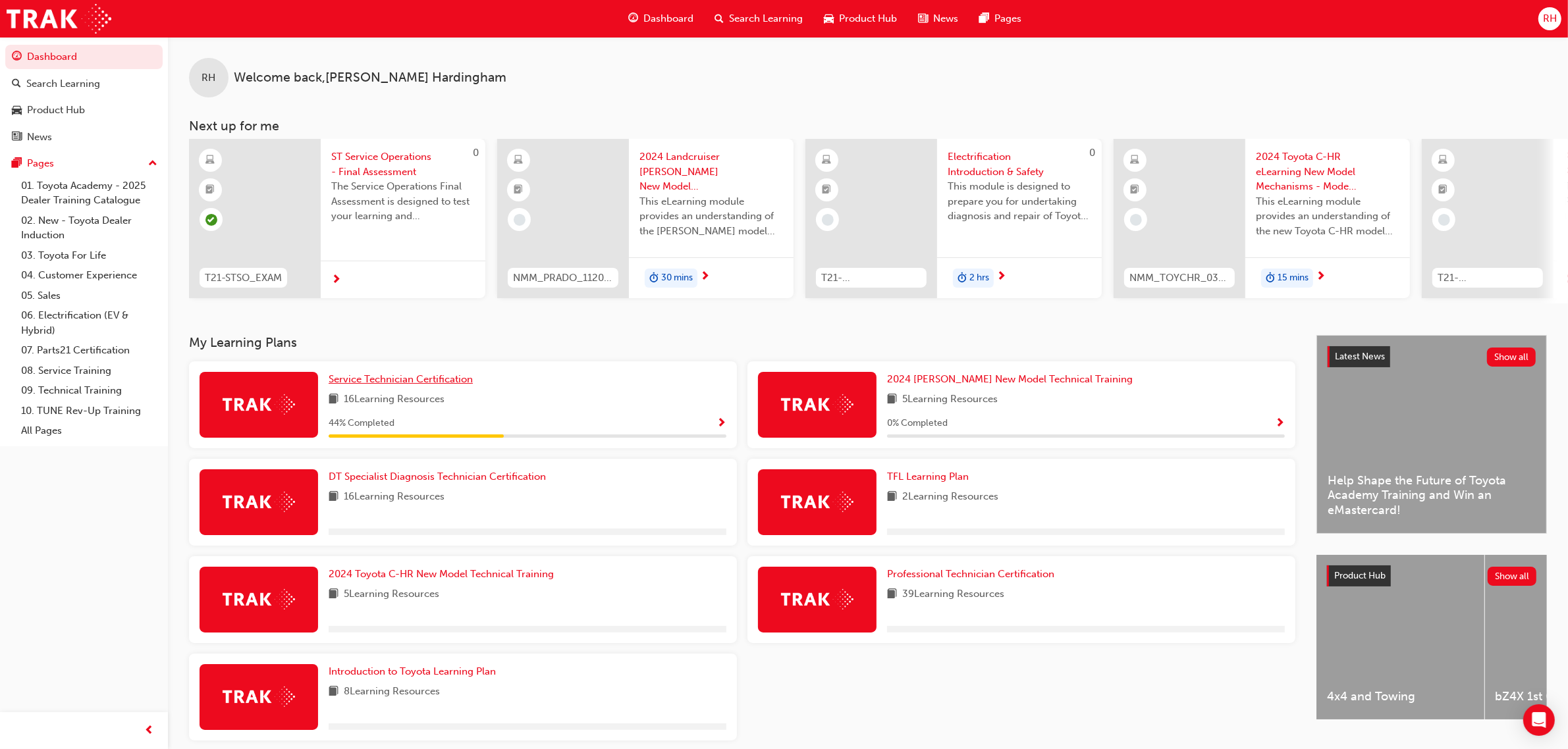
click at [433, 385] on span "Service Technician Certification" at bounding box center [401, 379] width 144 height 12
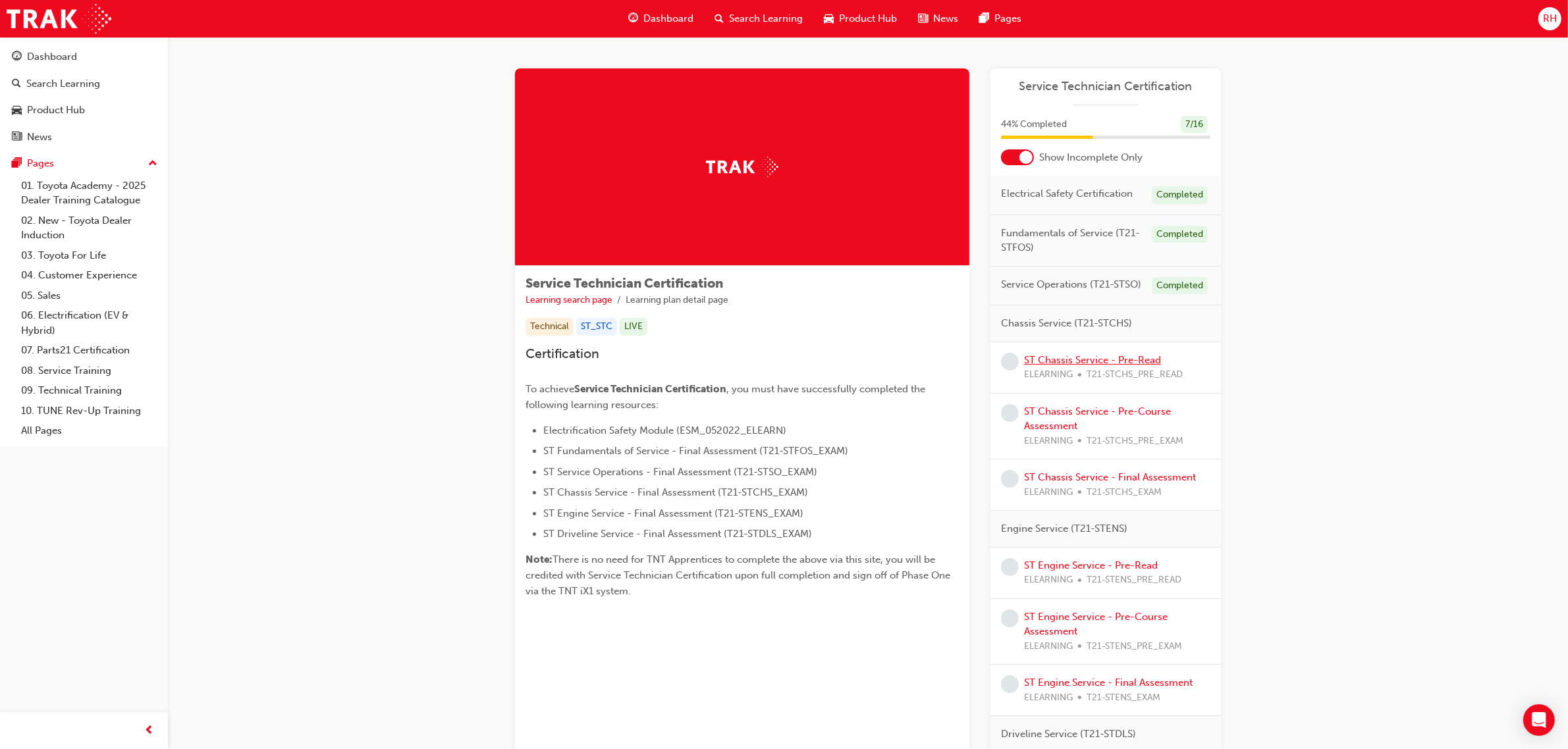
click at [1104, 357] on link "ST Chassis Service - Pre-Read" at bounding box center [1093, 359] width 137 height 12
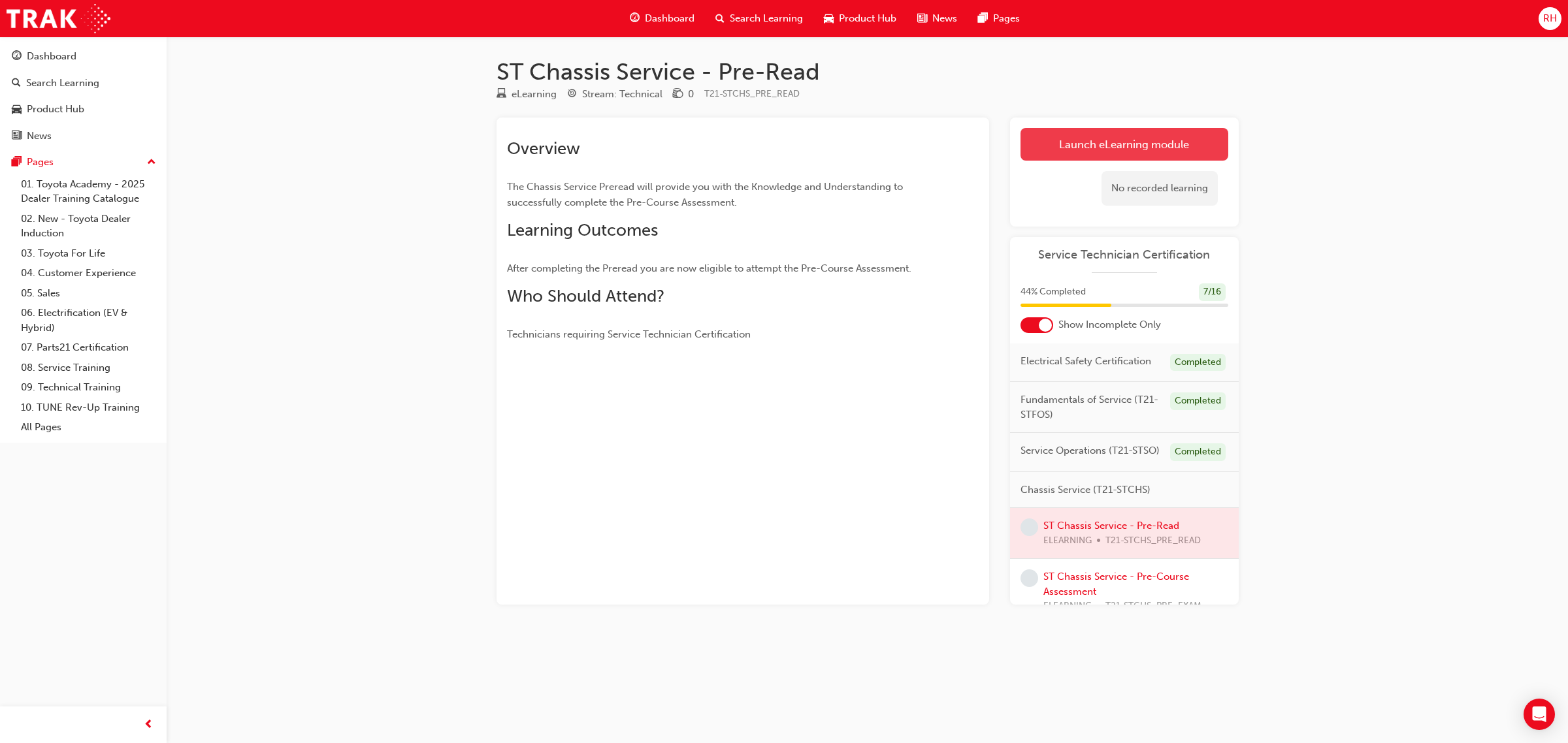
click at [1092, 152] on link "Launch eLearning module" at bounding box center [1124, 144] width 208 height 33
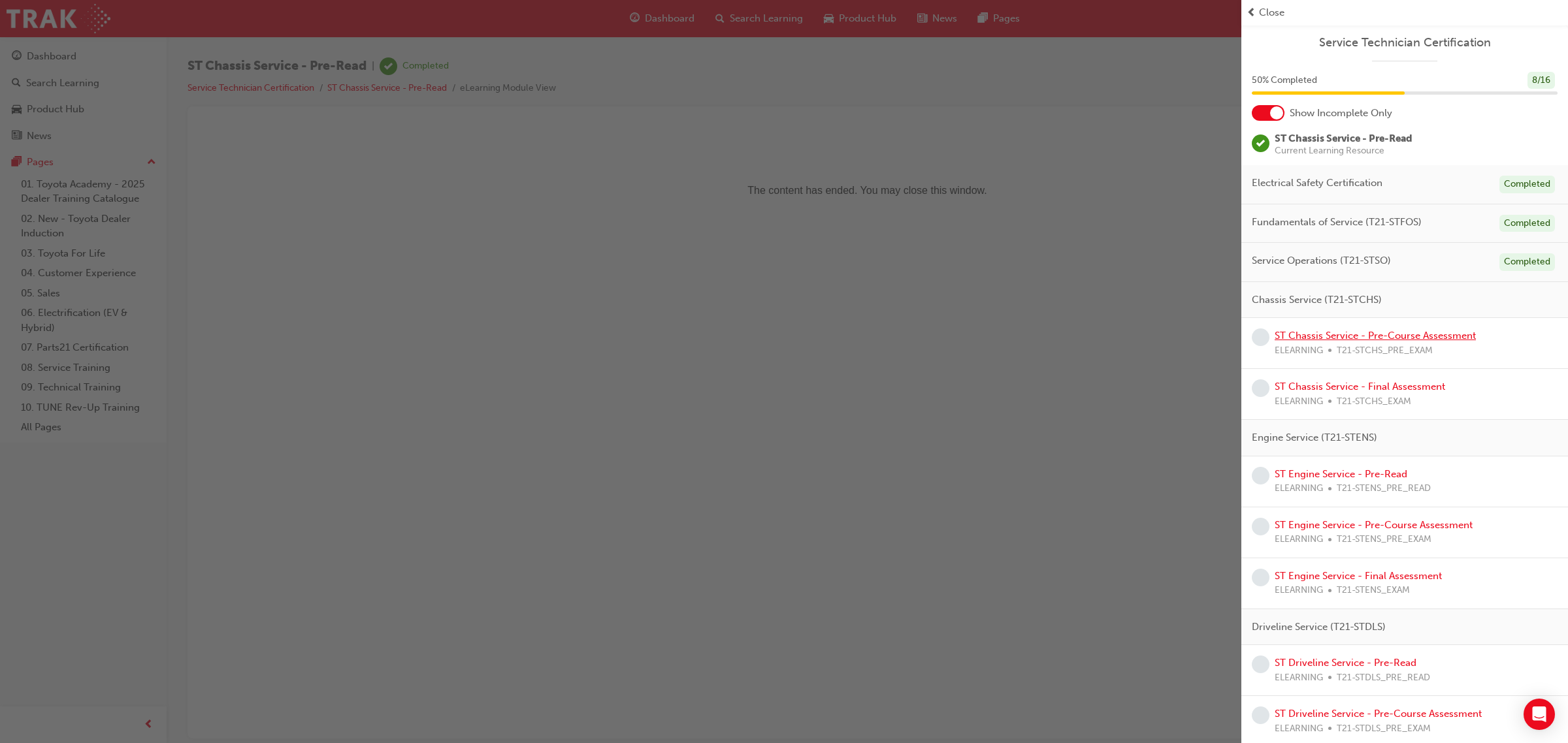
click at [1410, 332] on link "ST Chassis Service - Pre-Course Assessment" at bounding box center [1375, 335] width 201 height 12
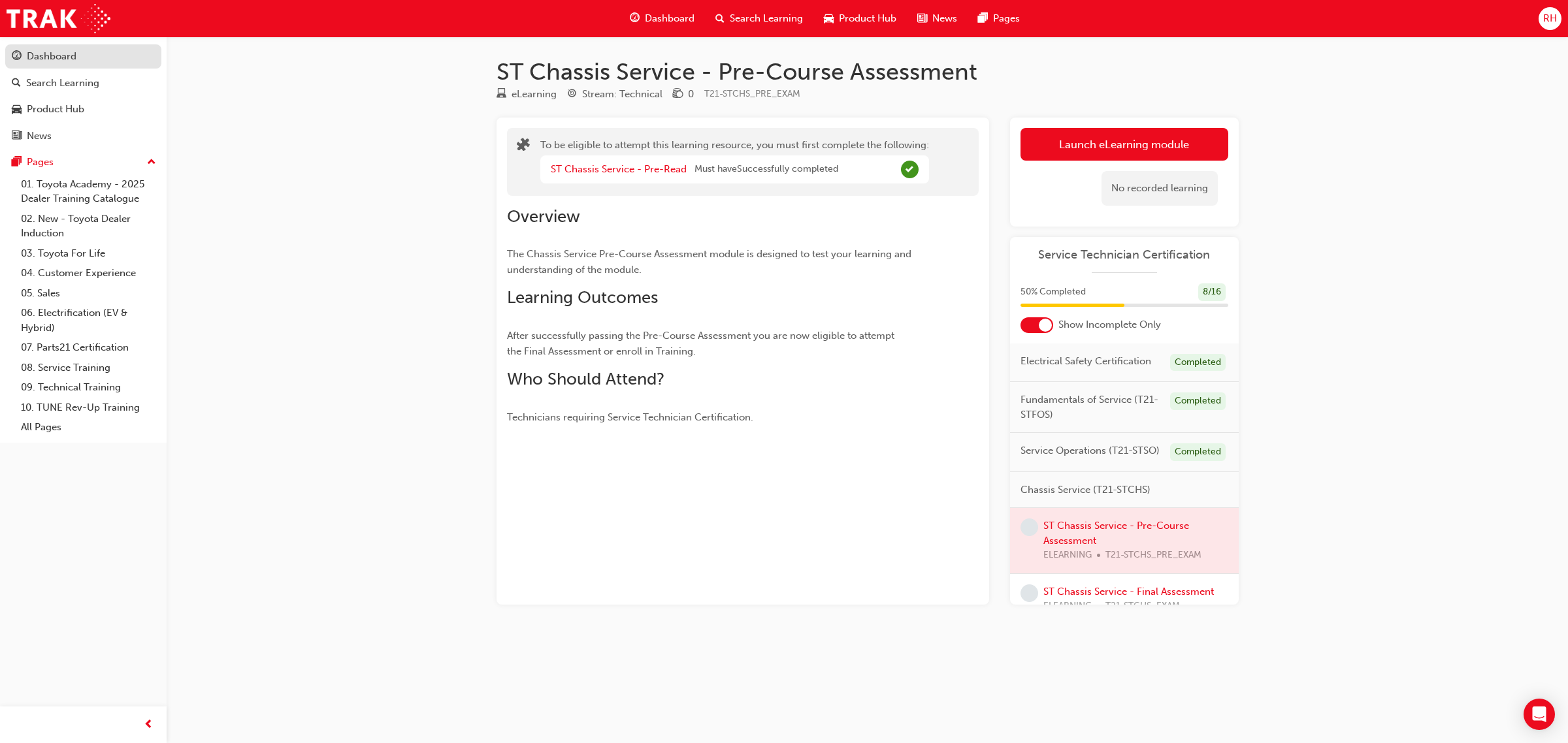
click at [82, 60] on div "Dashboard" at bounding box center [83, 56] width 143 height 16
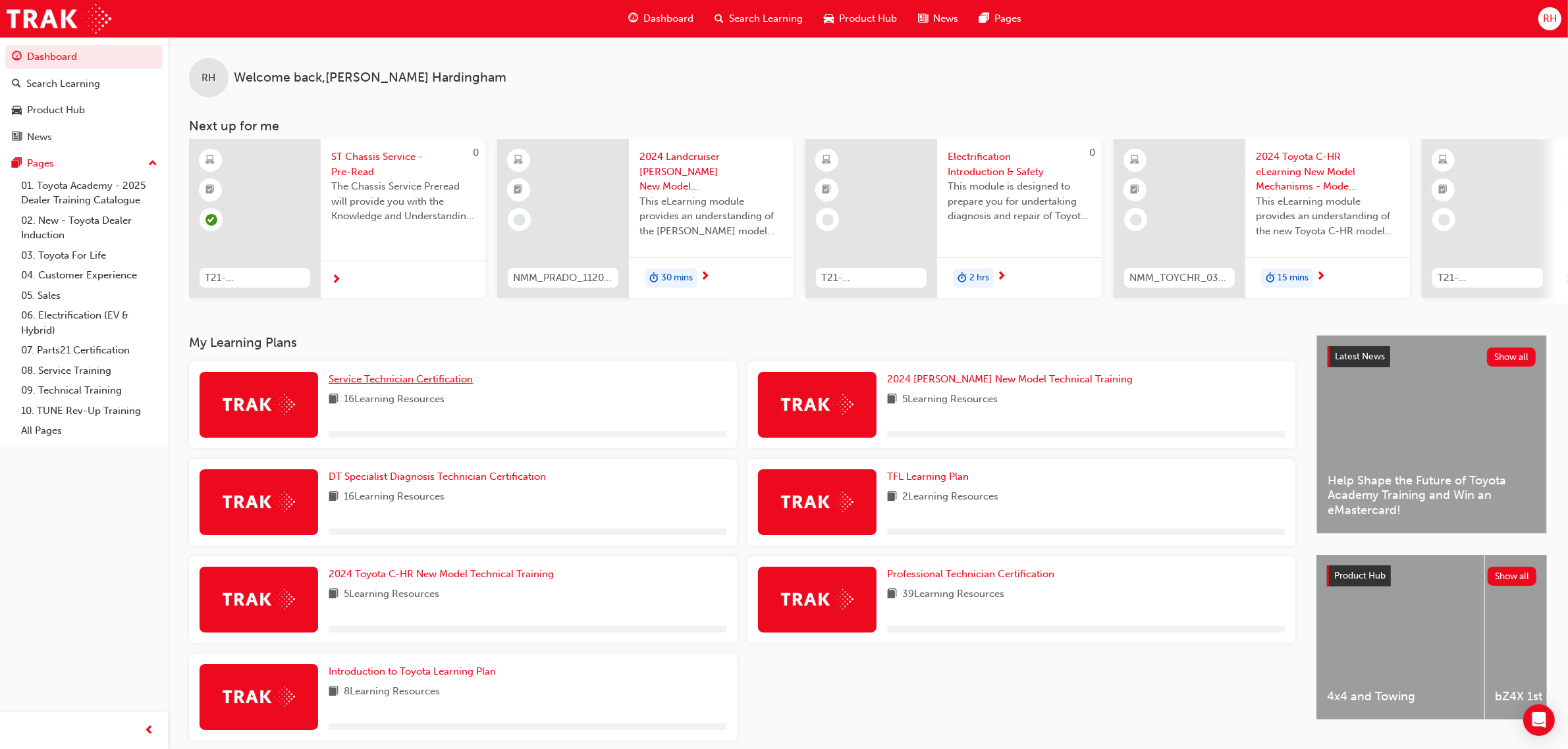
click at [397, 385] on span "Service Technician Certification" at bounding box center [401, 379] width 144 height 12
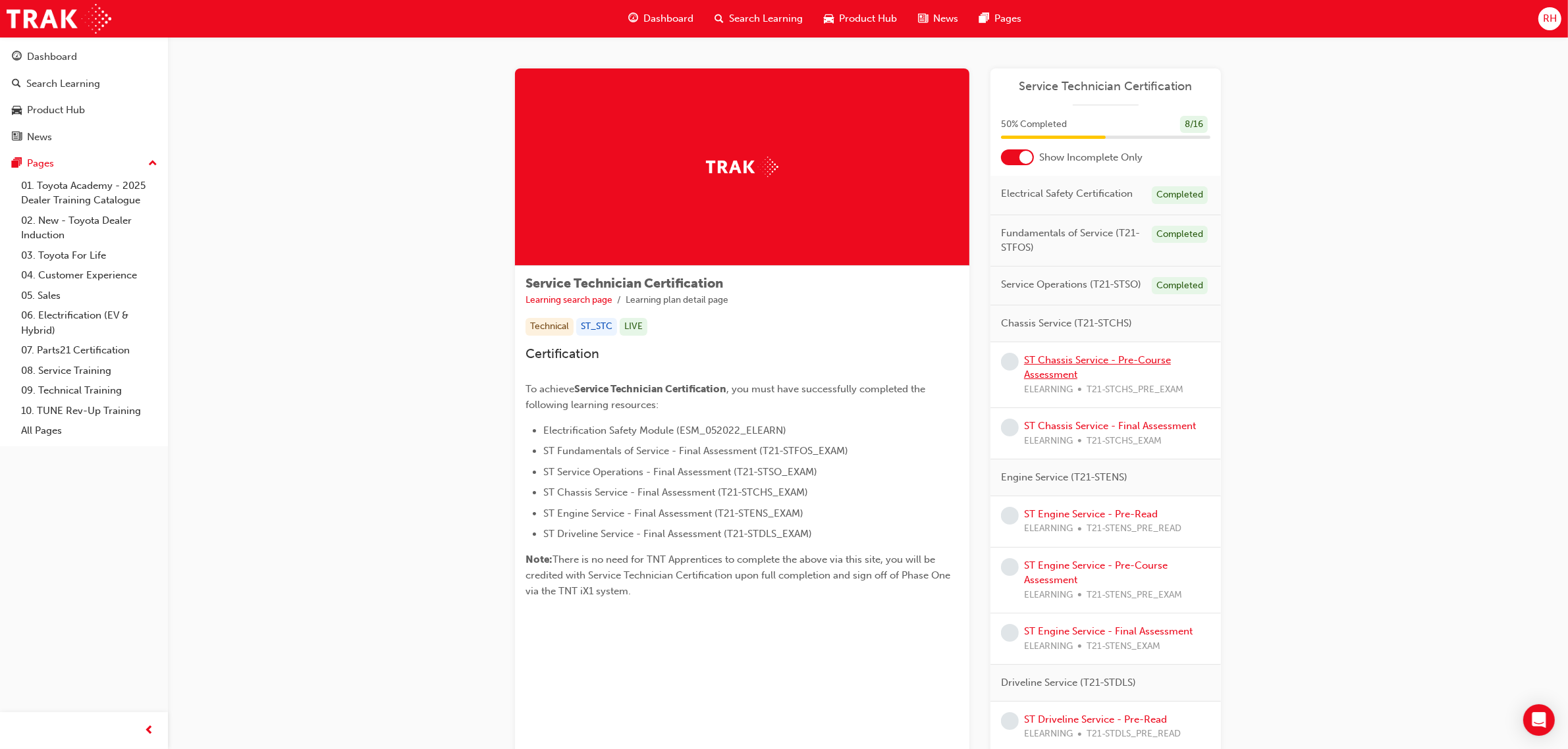
click at [1095, 357] on link "ST Chassis Service - Pre-Course Assessment" at bounding box center [1098, 367] width 147 height 27
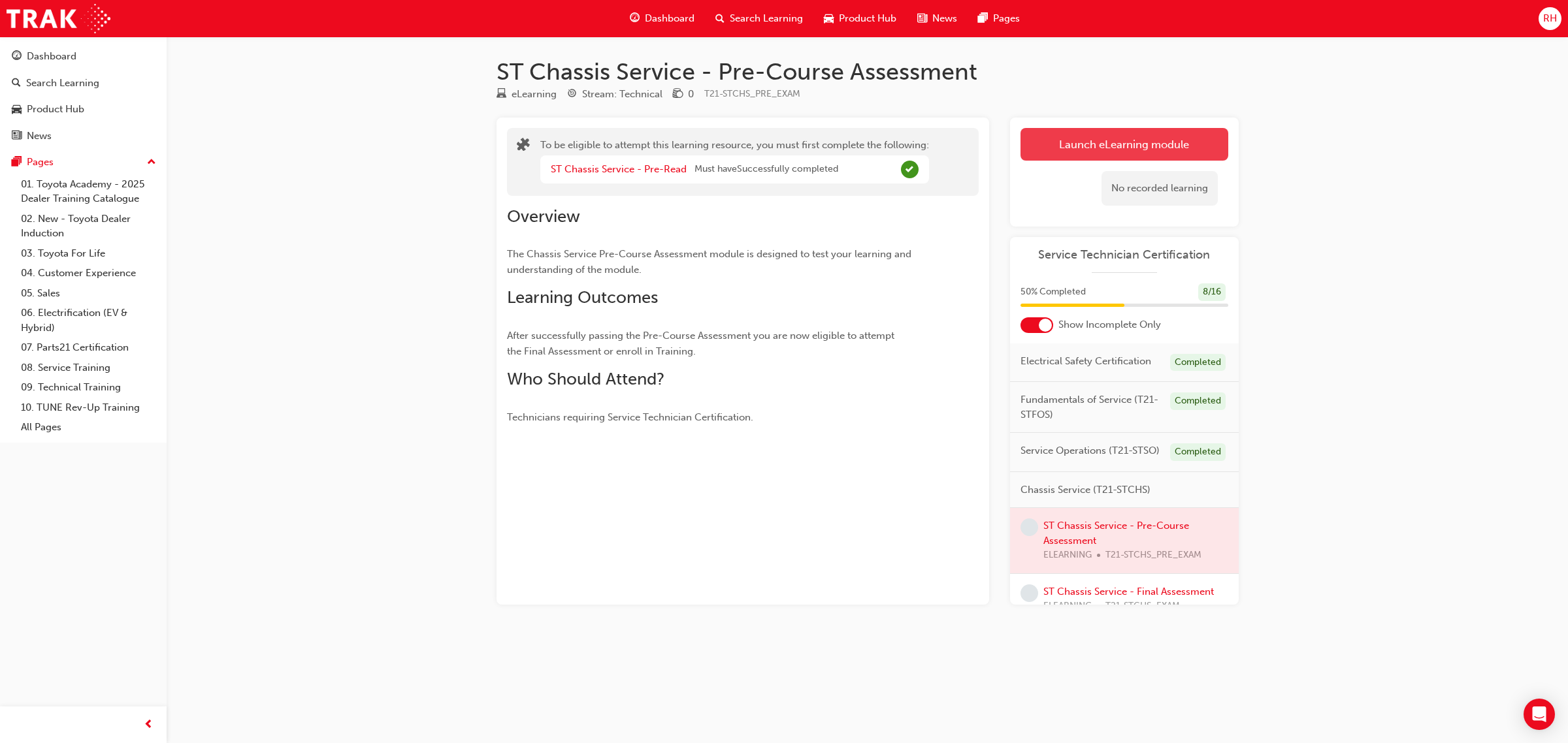
click at [1162, 147] on button "Launch eLearning module" at bounding box center [1124, 144] width 208 height 33
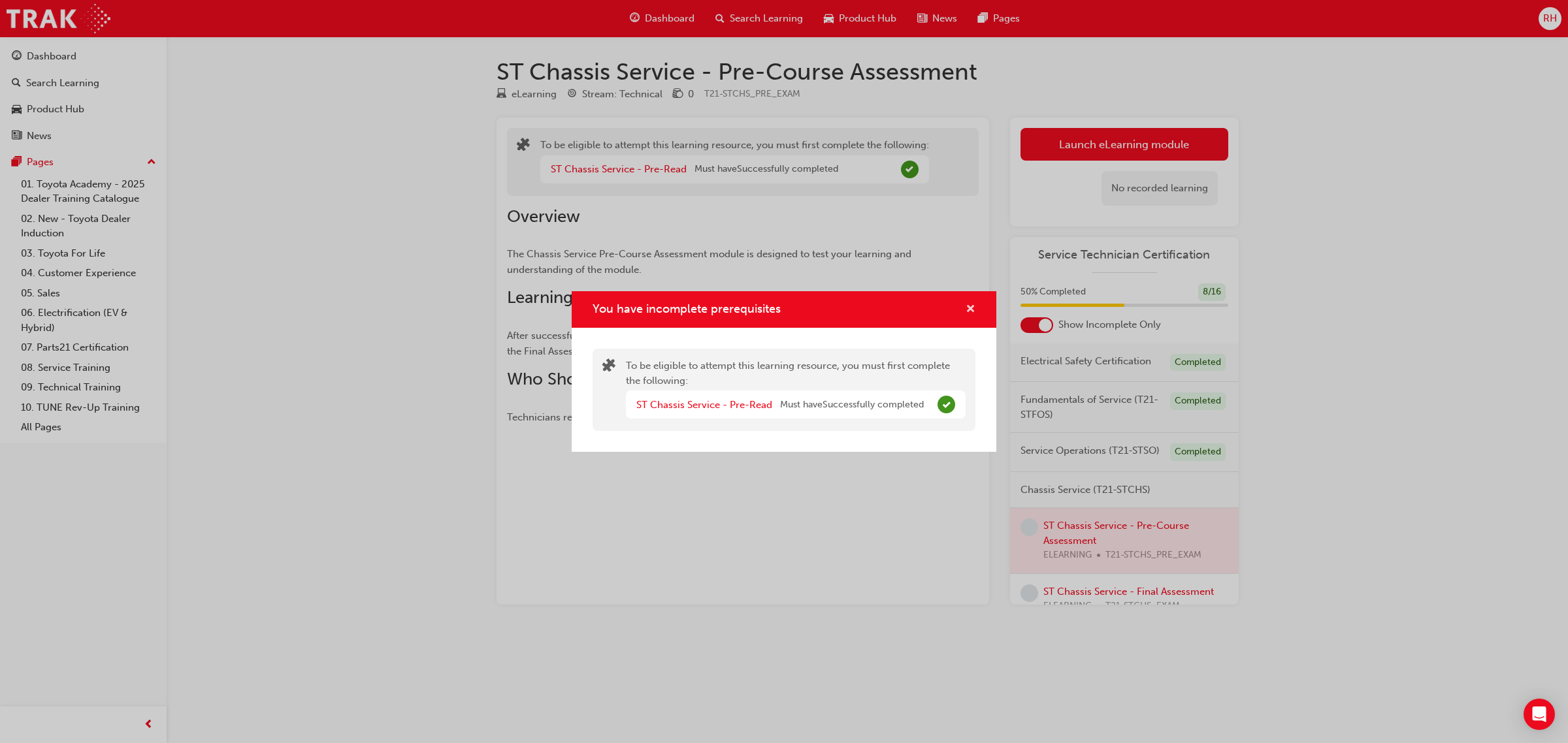
click at [974, 304] on span "cross-icon" at bounding box center [971, 310] width 9 height 12
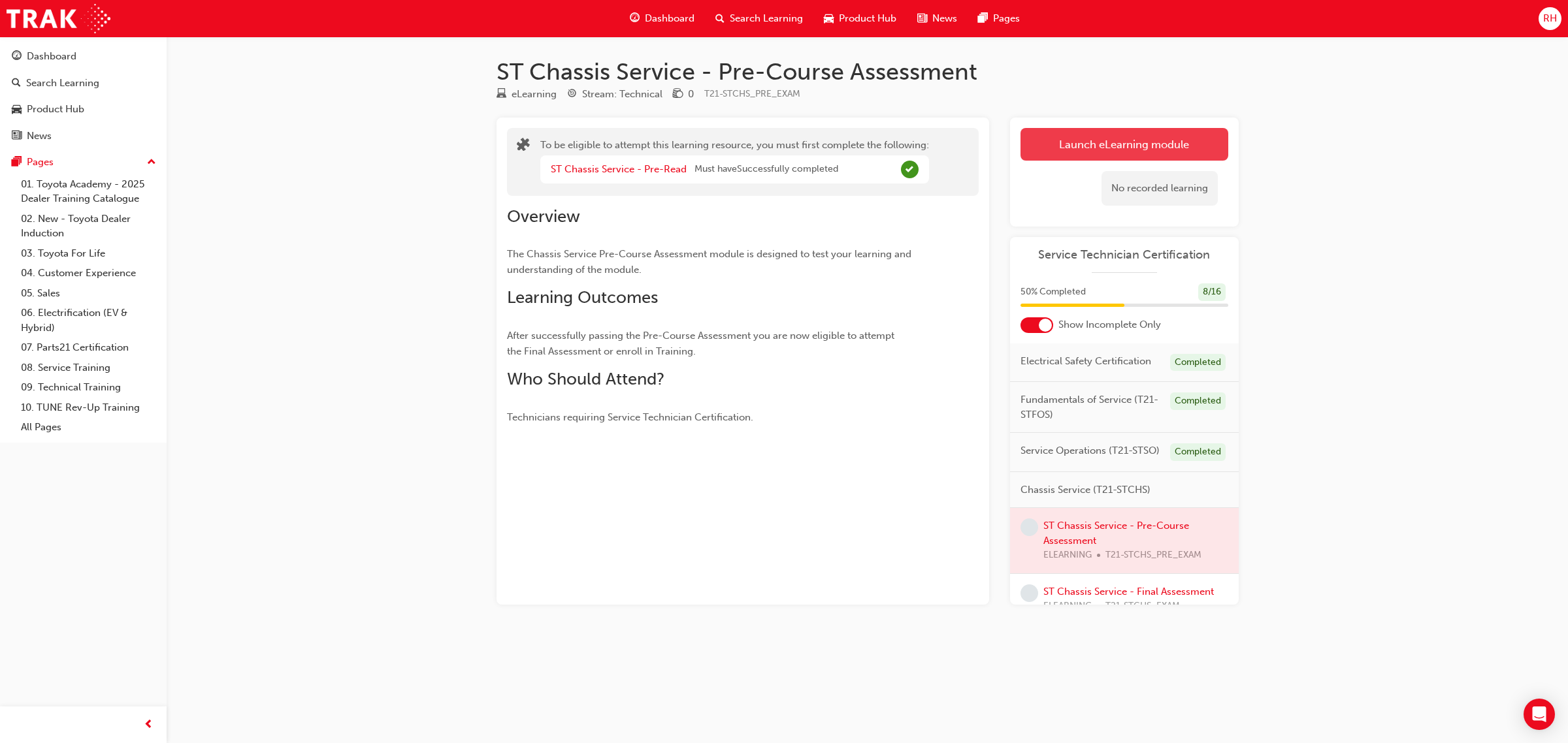
click at [1095, 147] on button "Launch eLearning module" at bounding box center [1124, 144] width 208 height 33
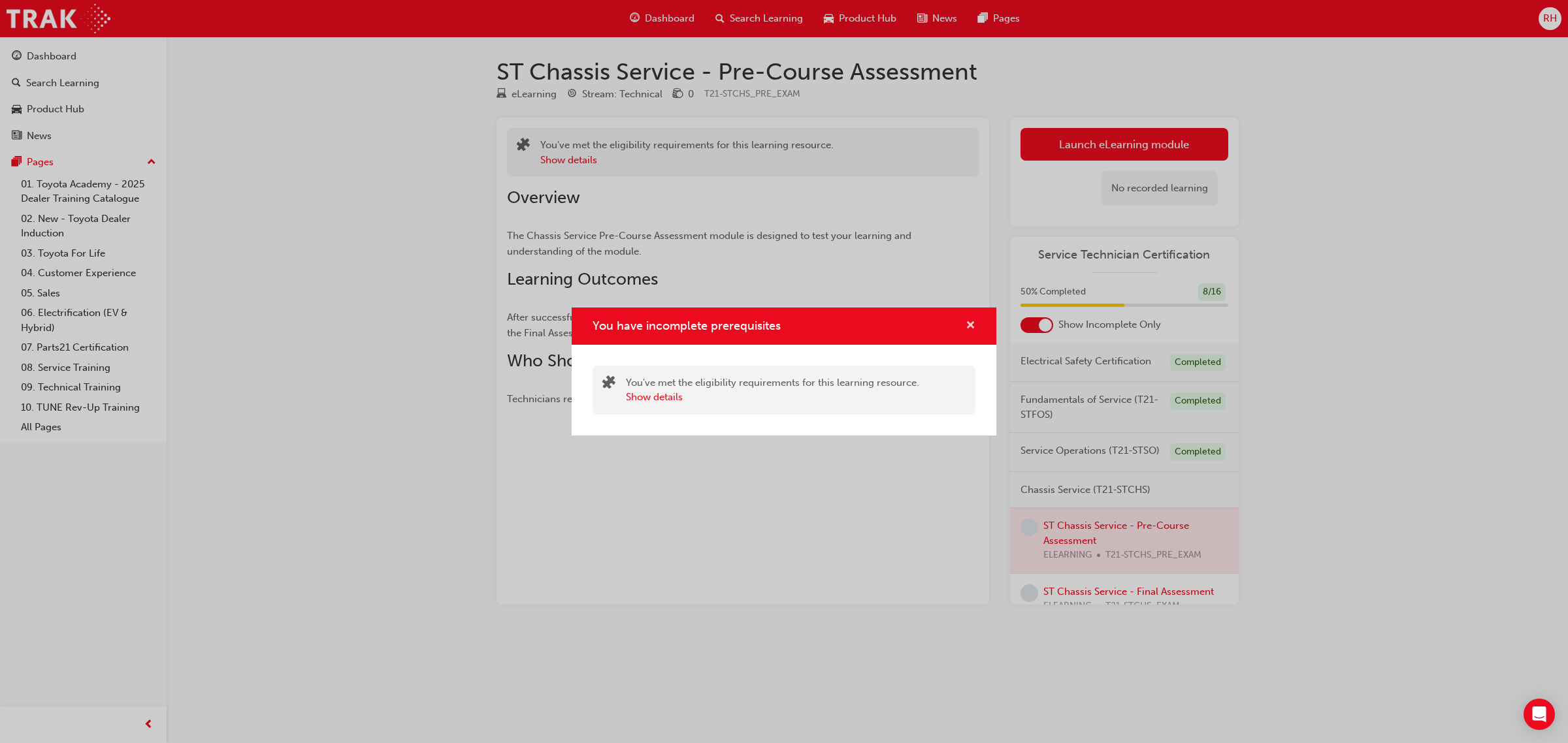
click at [967, 328] on span "cross-icon" at bounding box center [971, 326] width 9 height 12
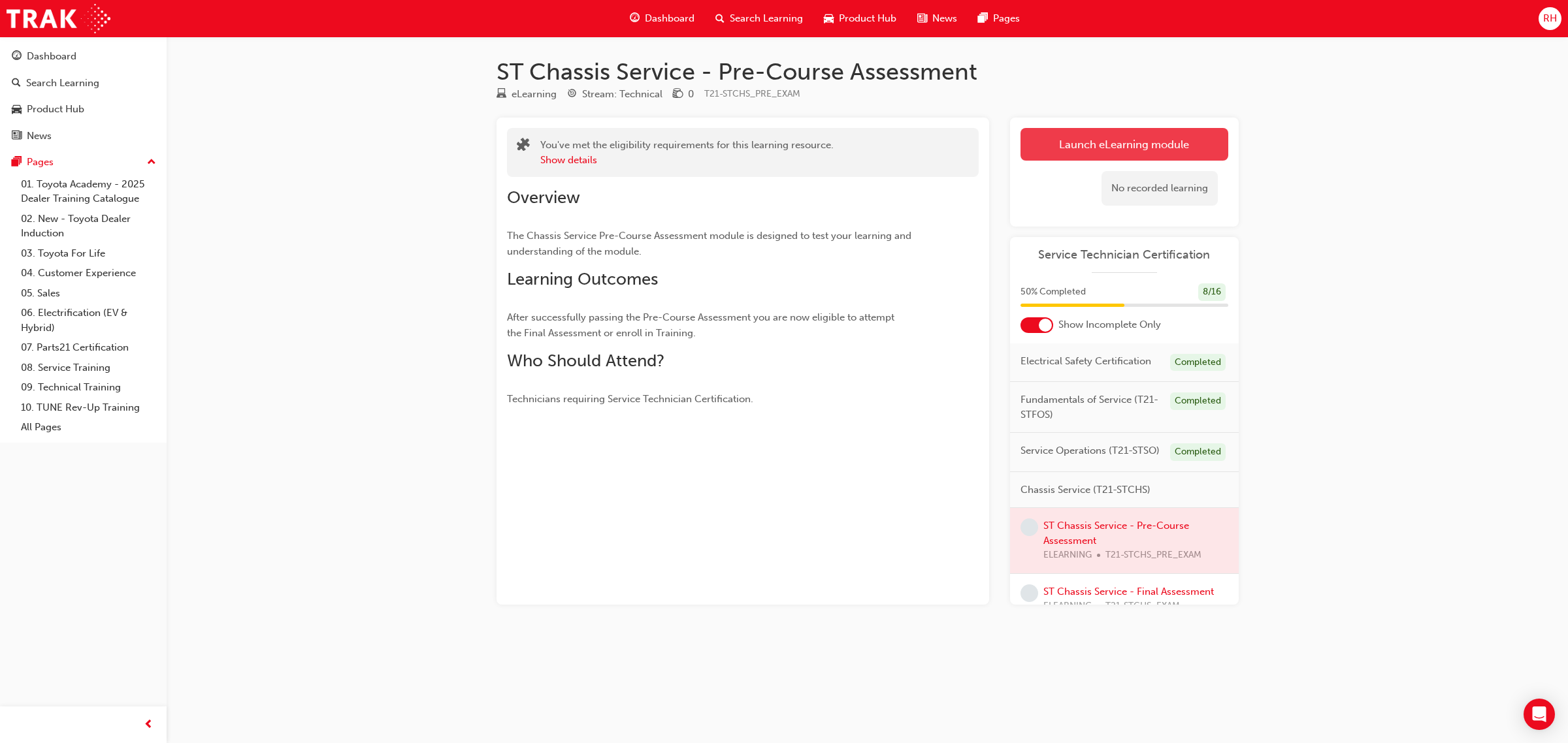
click at [1055, 149] on button "Launch eLearning module" at bounding box center [1124, 144] width 208 height 33
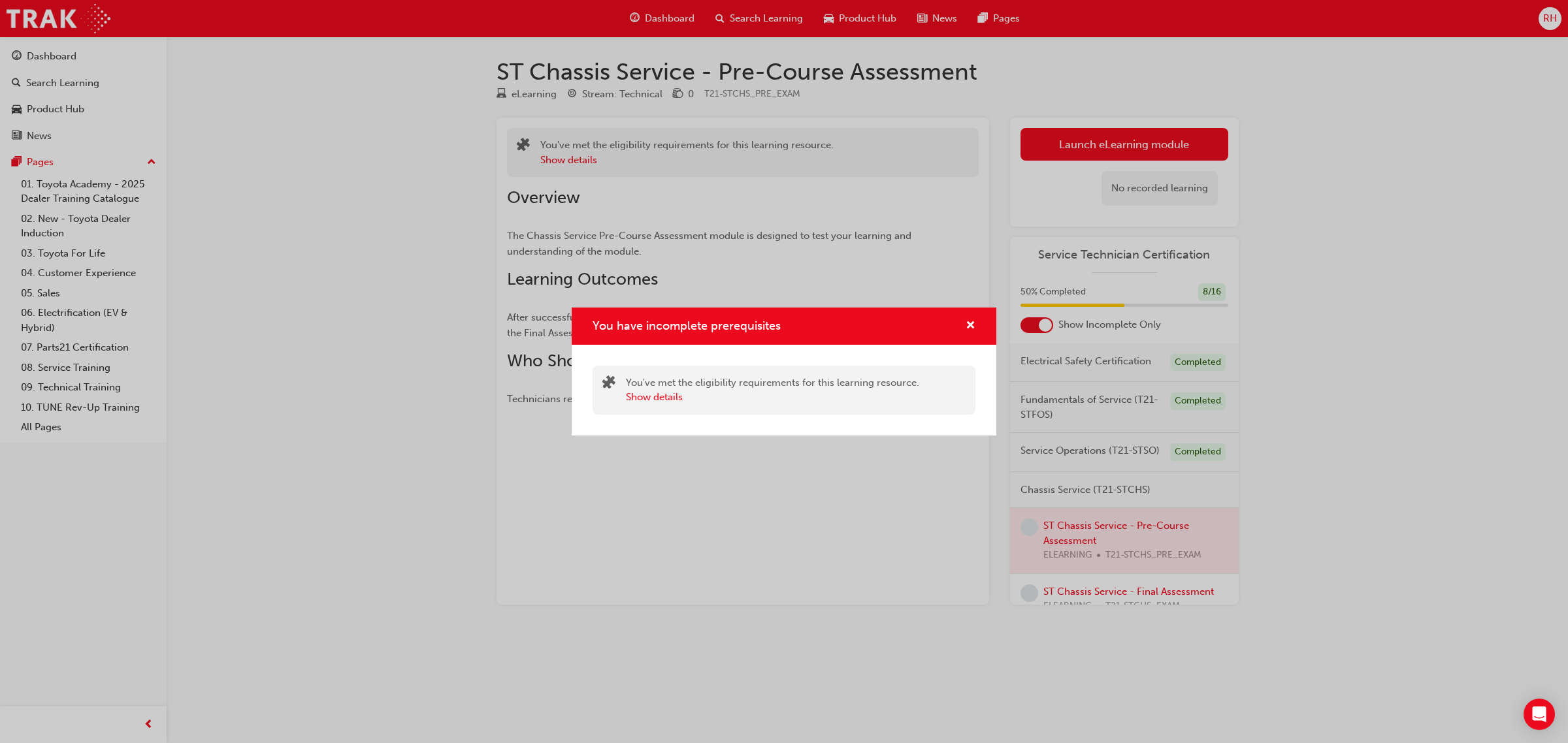
click at [981, 315] on div "You have incomplete prerequisites" at bounding box center [784, 326] width 425 height 37
click at [975, 327] on div "You have incomplete prerequisites" at bounding box center [784, 326] width 425 height 37
click at [972, 325] on span "cross-icon" at bounding box center [971, 326] width 9 height 12
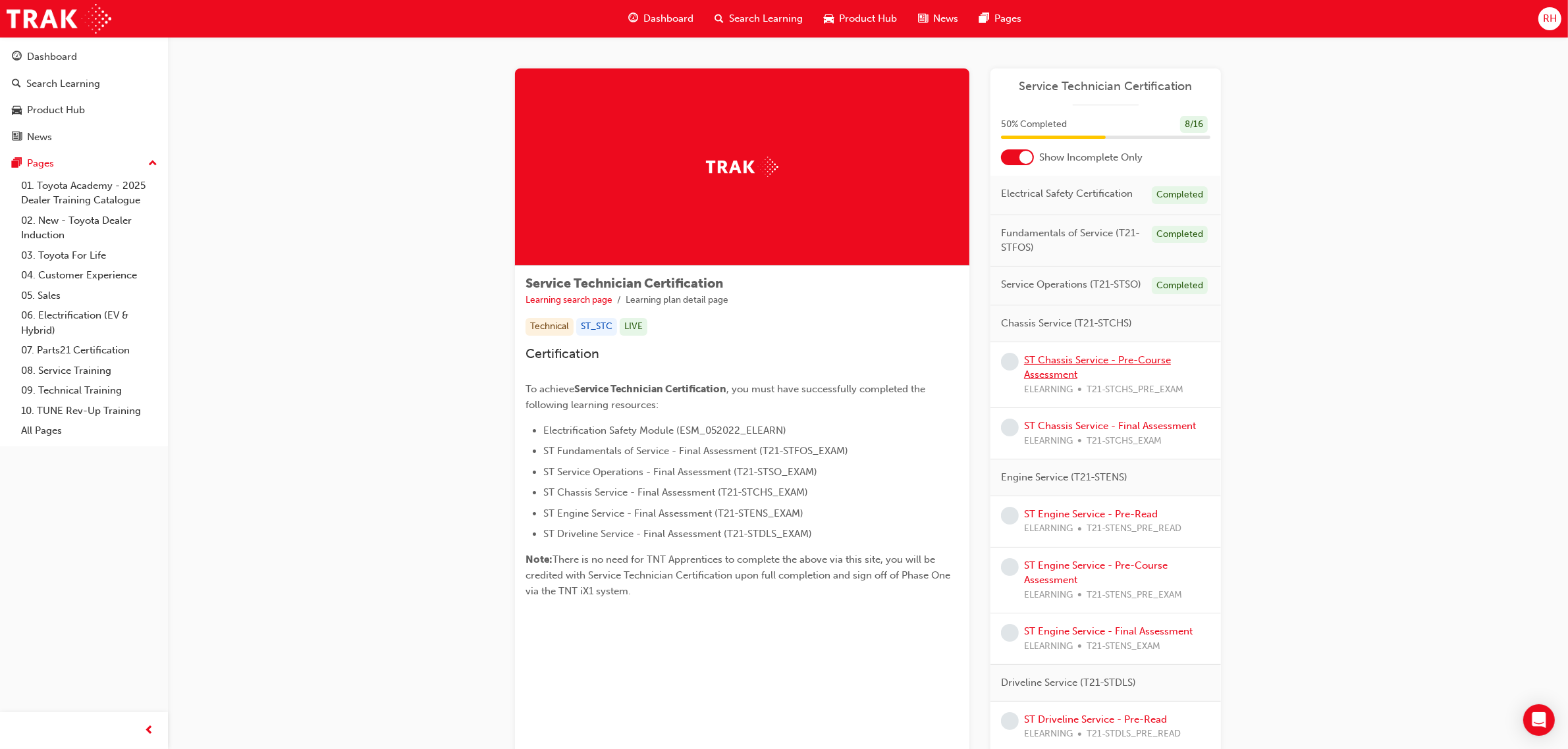
click at [1078, 355] on link "ST Chassis Service - Pre-Course Assessment" at bounding box center [1098, 367] width 147 height 27
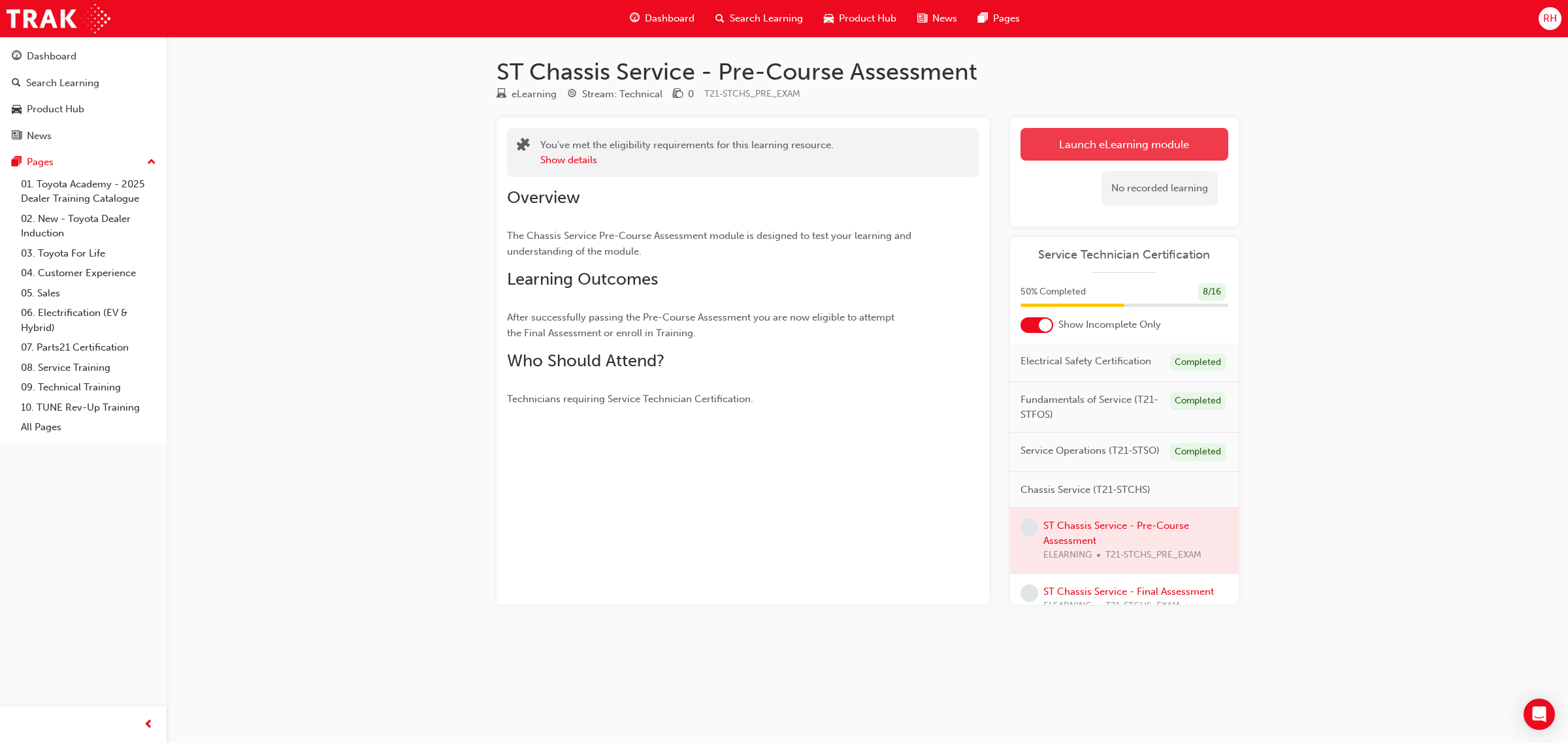
click at [1076, 146] on button "Launch eLearning module" at bounding box center [1124, 144] width 208 height 33
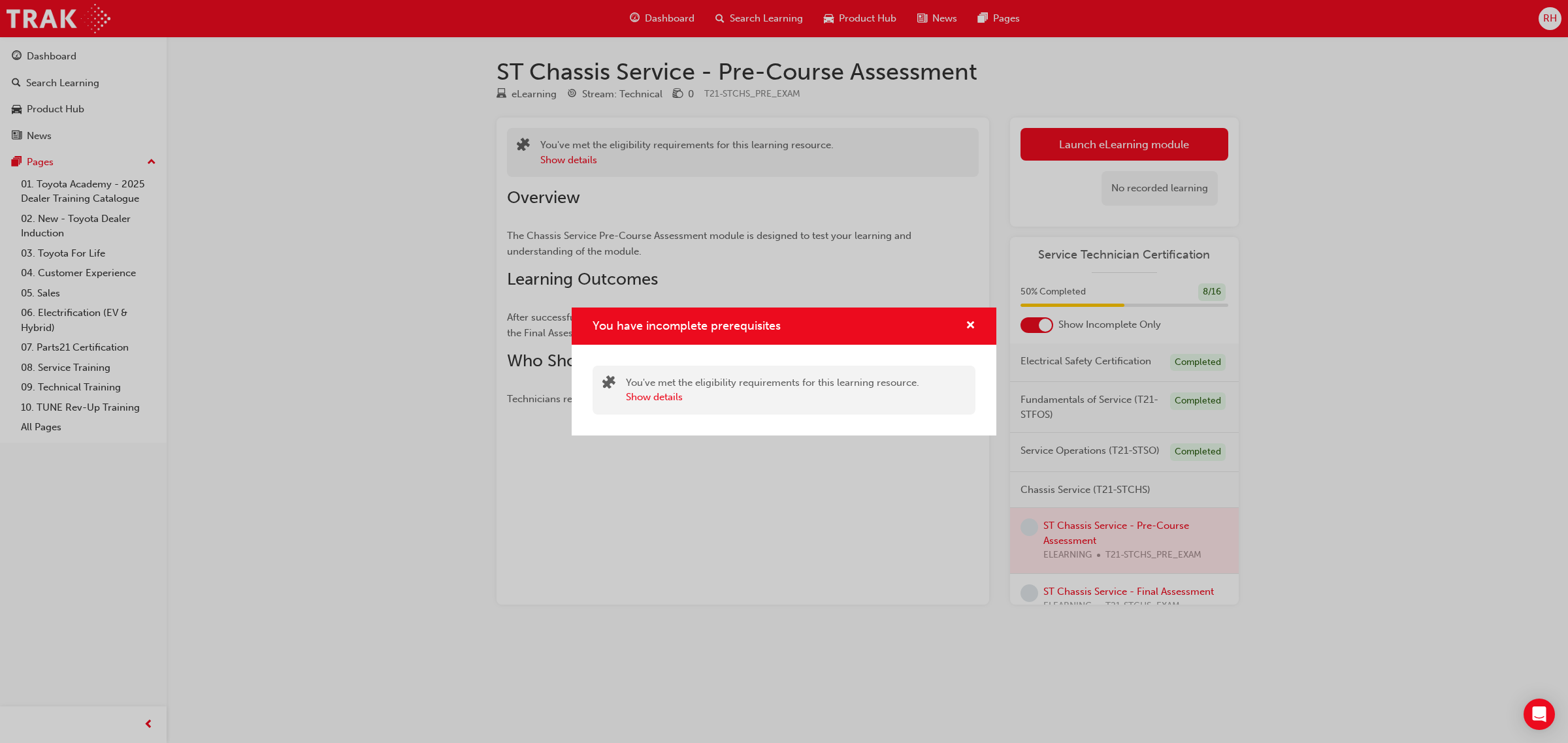
click at [771, 376] on div "You've met the eligibility requirements for this learning resource. Show details" at bounding box center [772, 390] width 293 height 29
click at [770, 380] on div "You've met the eligibility requirements for this learning resource. Show details" at bounding box center [772, 390] width 293 height 29
click at [663, 399] on button "Show details" at bounding box center [654, 397] width 57 height 15
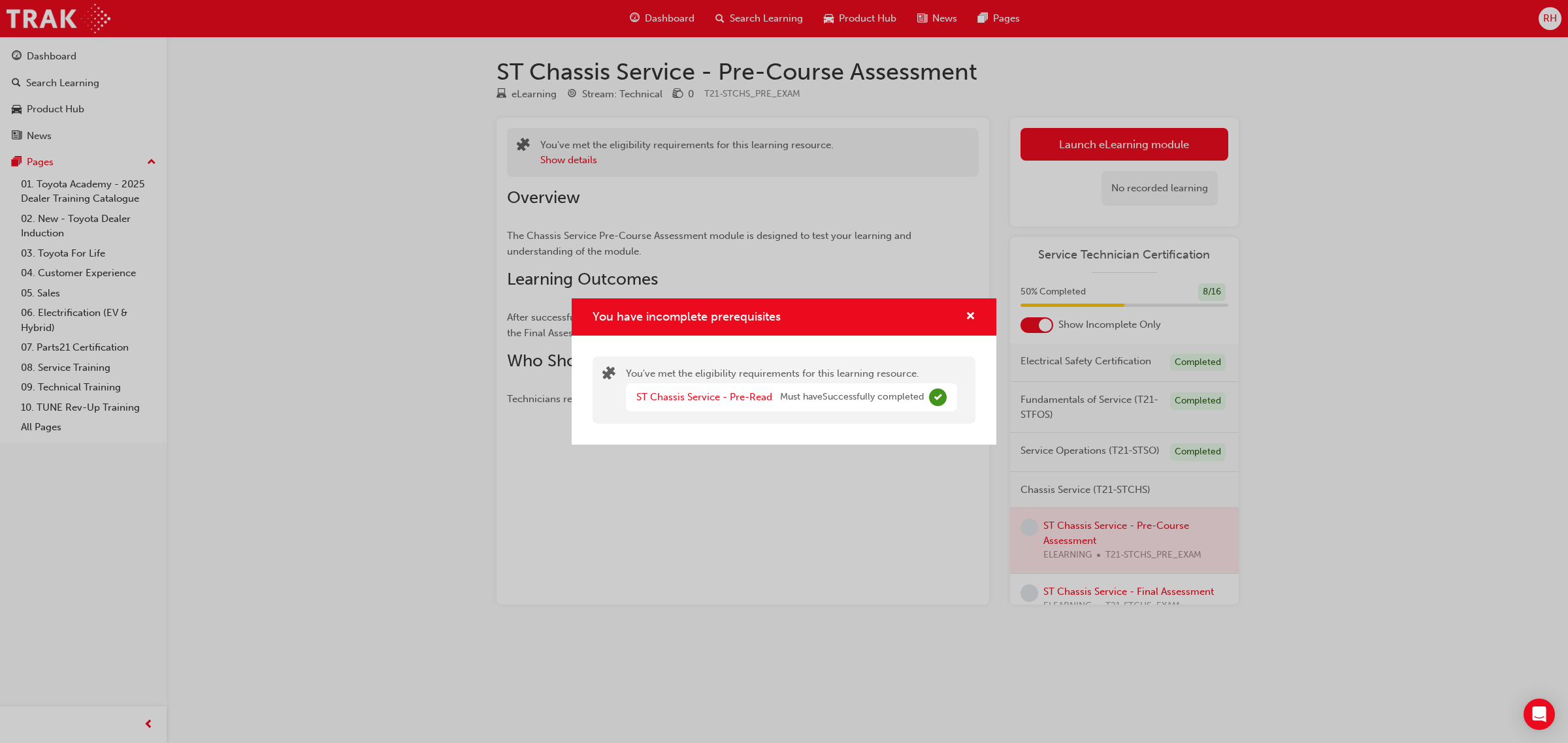
click at [975, 318] on div "You have incomplete prerequisites" at bounding box center [784, 317] width 425 height 37
click at [973, 315] on span "cross-icon" at bounding box center [971, 317] width 9 height 12
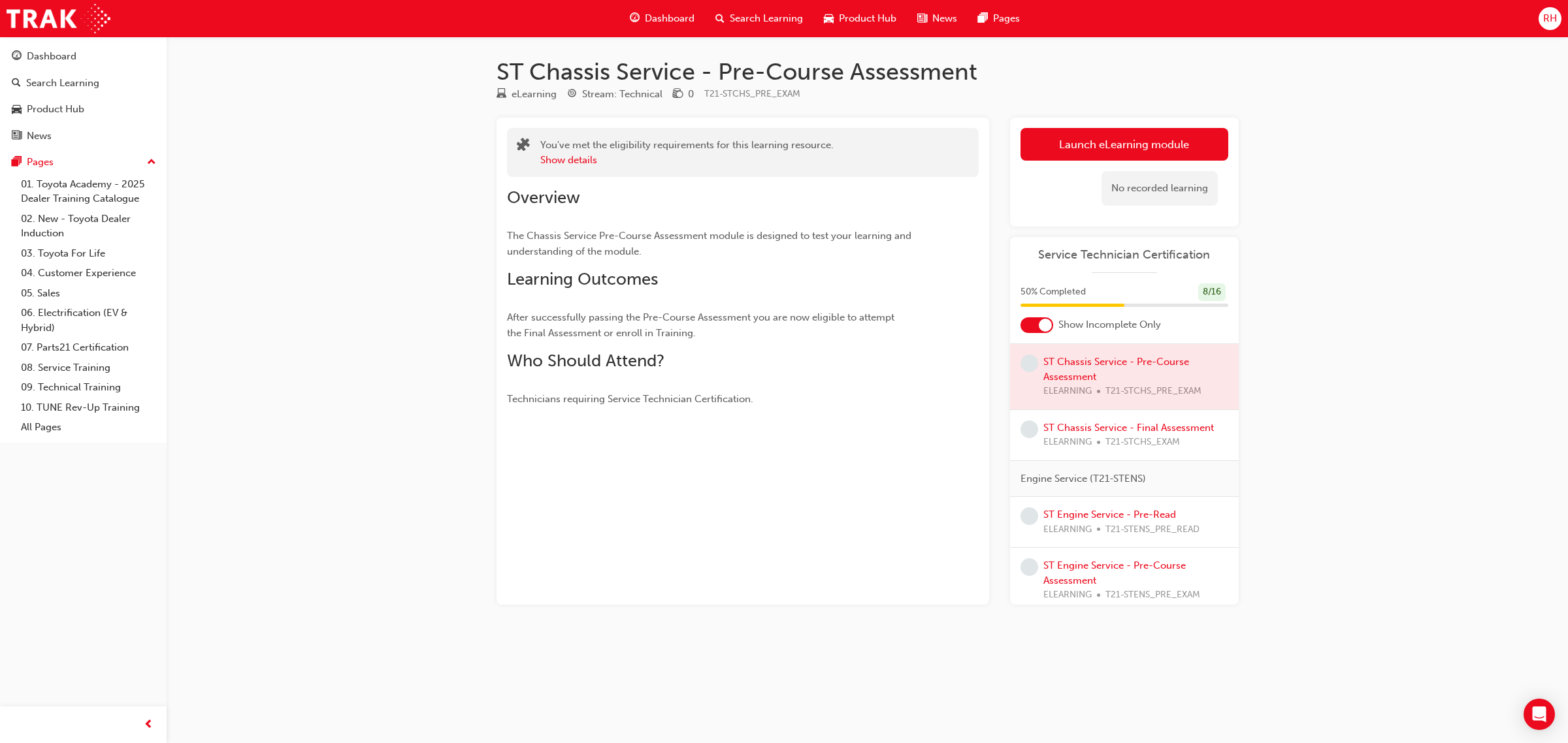
scroll to position [163, 0]
click at [1115, 435] on link "ST Chassis Service - Final Assessment" at bounding box center [1128, 428] width 170 height 12
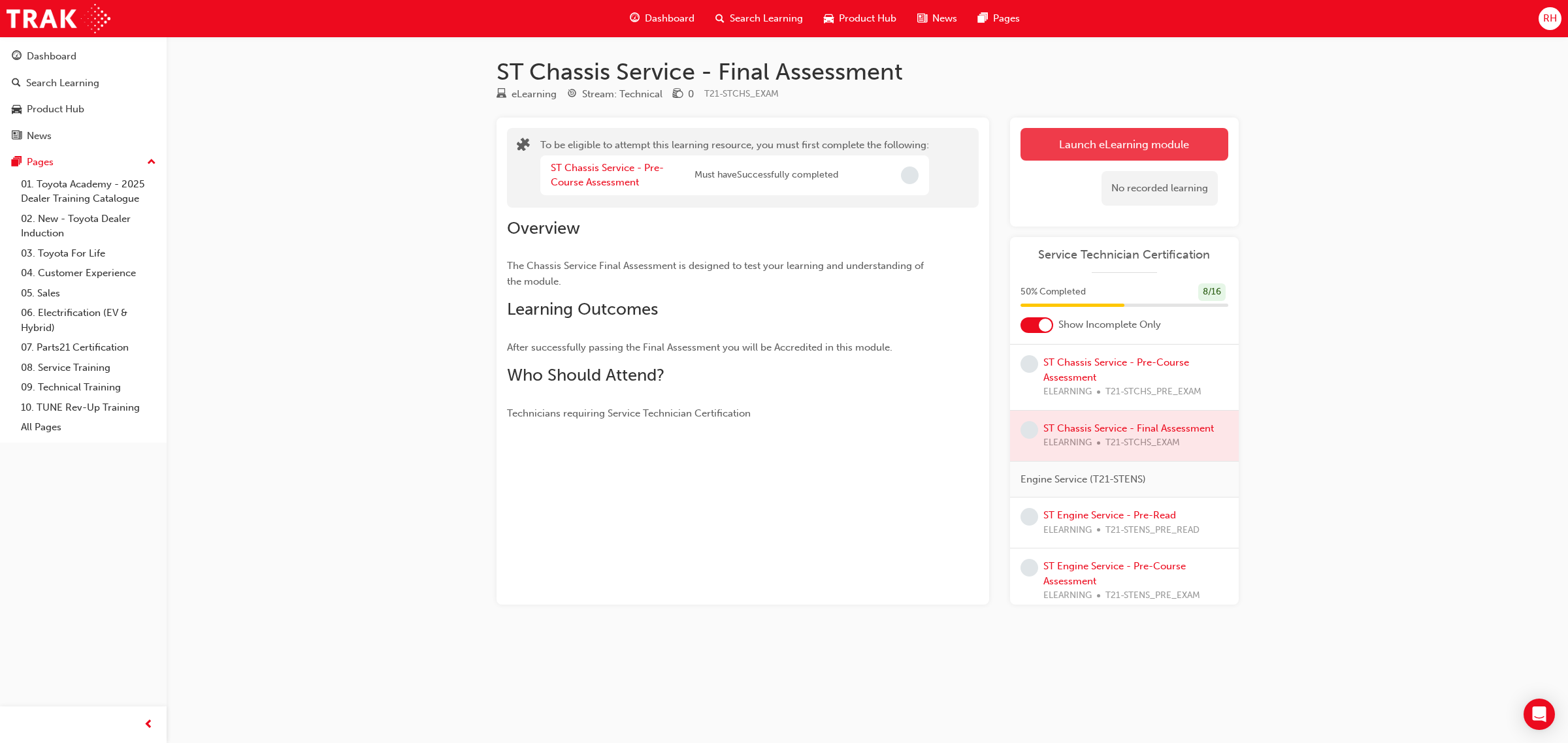
click at [1070, 146] on button "Launch eLearning module" at bounding box center [1124, 144] width 208 height 33
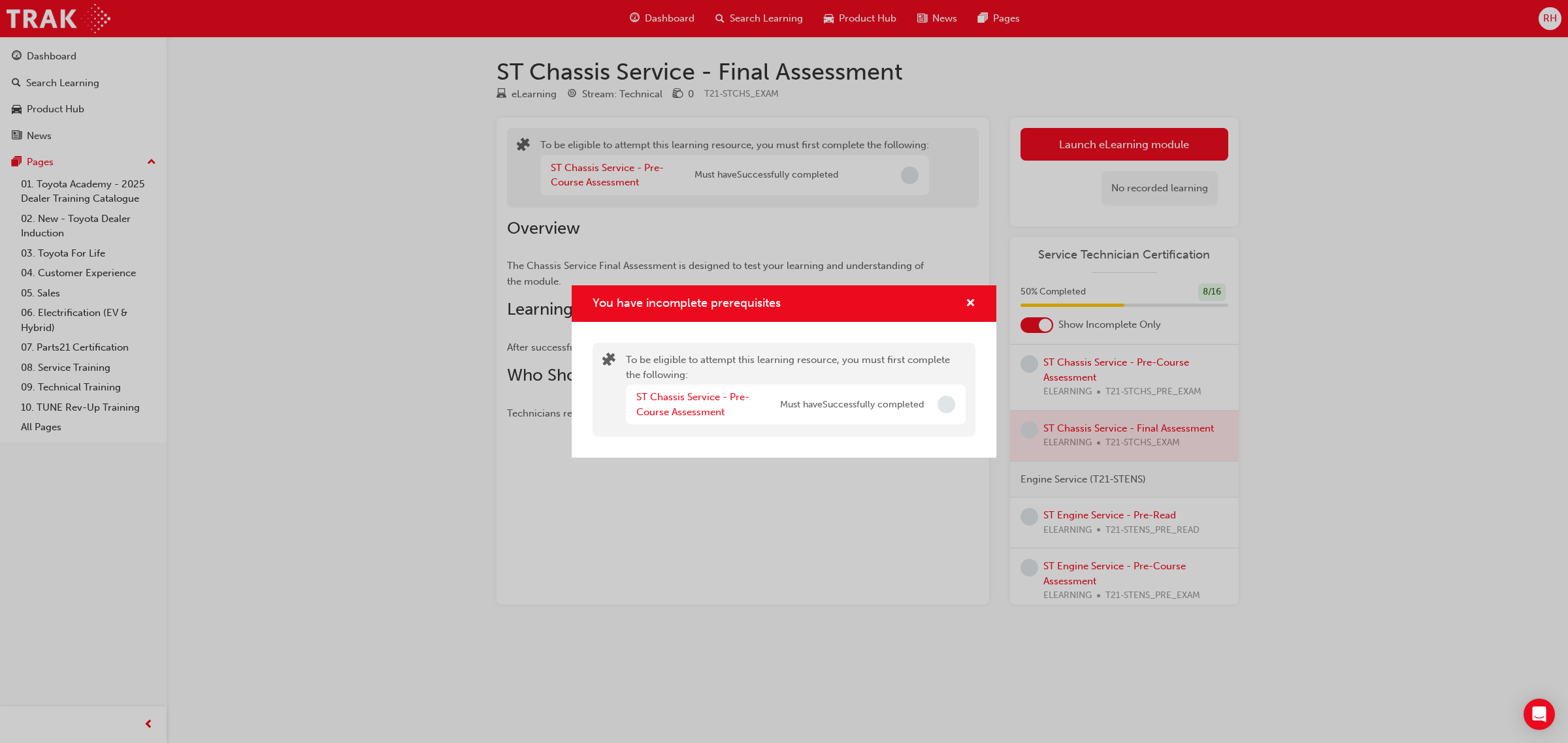
click at [884, 403] on span "Must have Successfully completed" at bounding box center [852, 405] width 144 height 15
click at [966, 302] on span "cross-icon" at bounding box center [971, 304] width 9 height 12
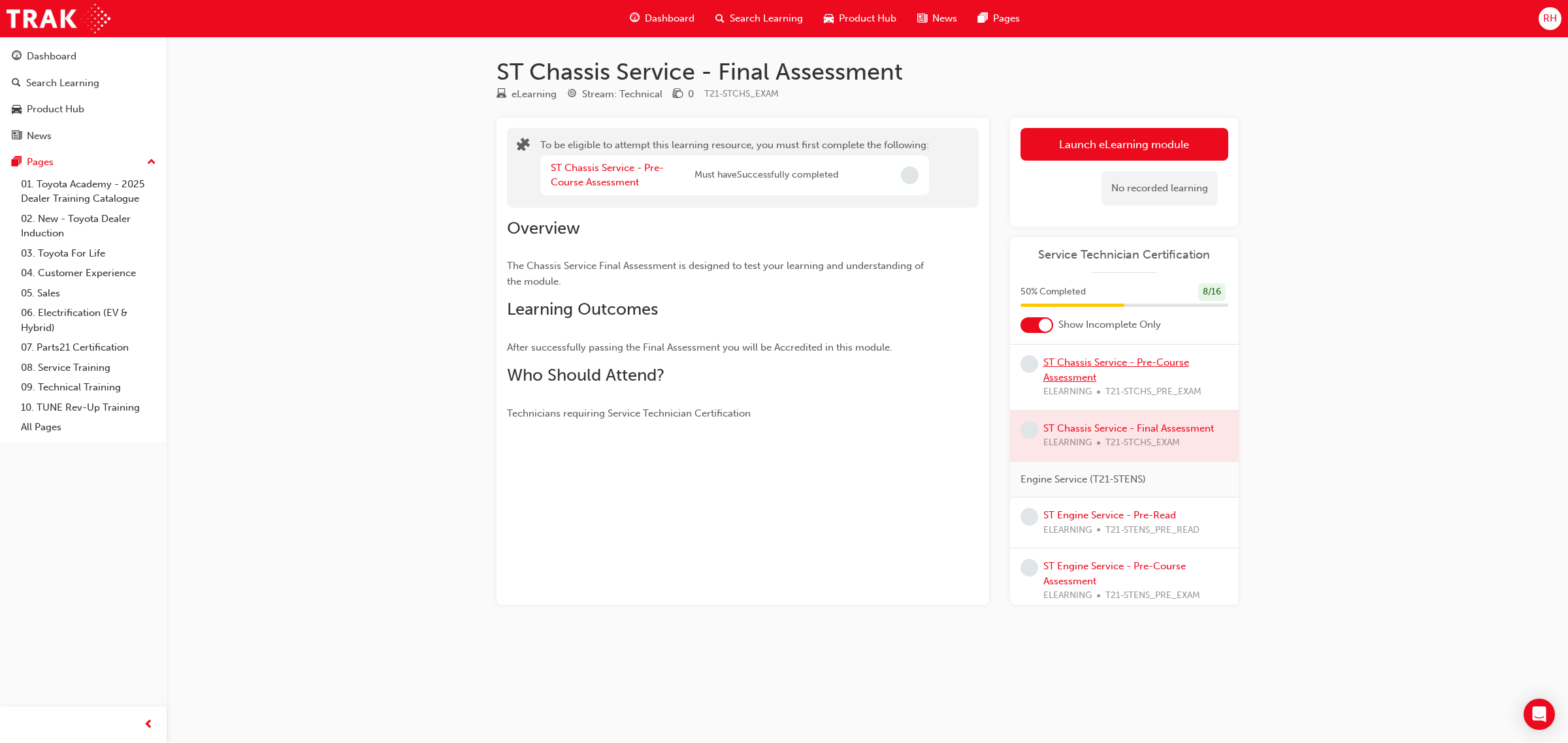
click at [1069, 383] on link "ST Chassis Service - Pre-Course Assessment" at bounding box center [1116, 369] width 146 height 26
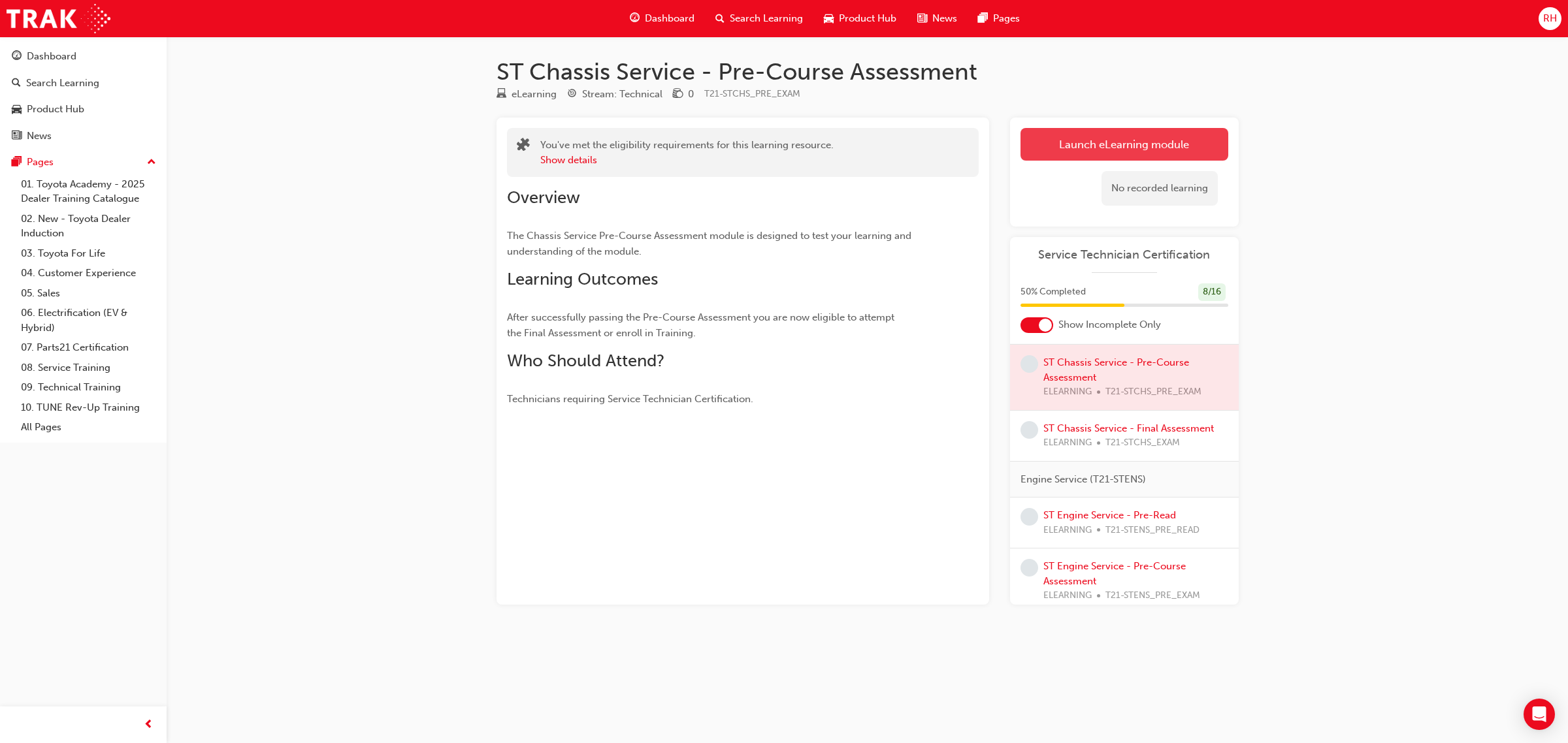
click at [1105, 137] on link "Launch eLearning module" at bounding box center [1124, 144] width 208 height 33
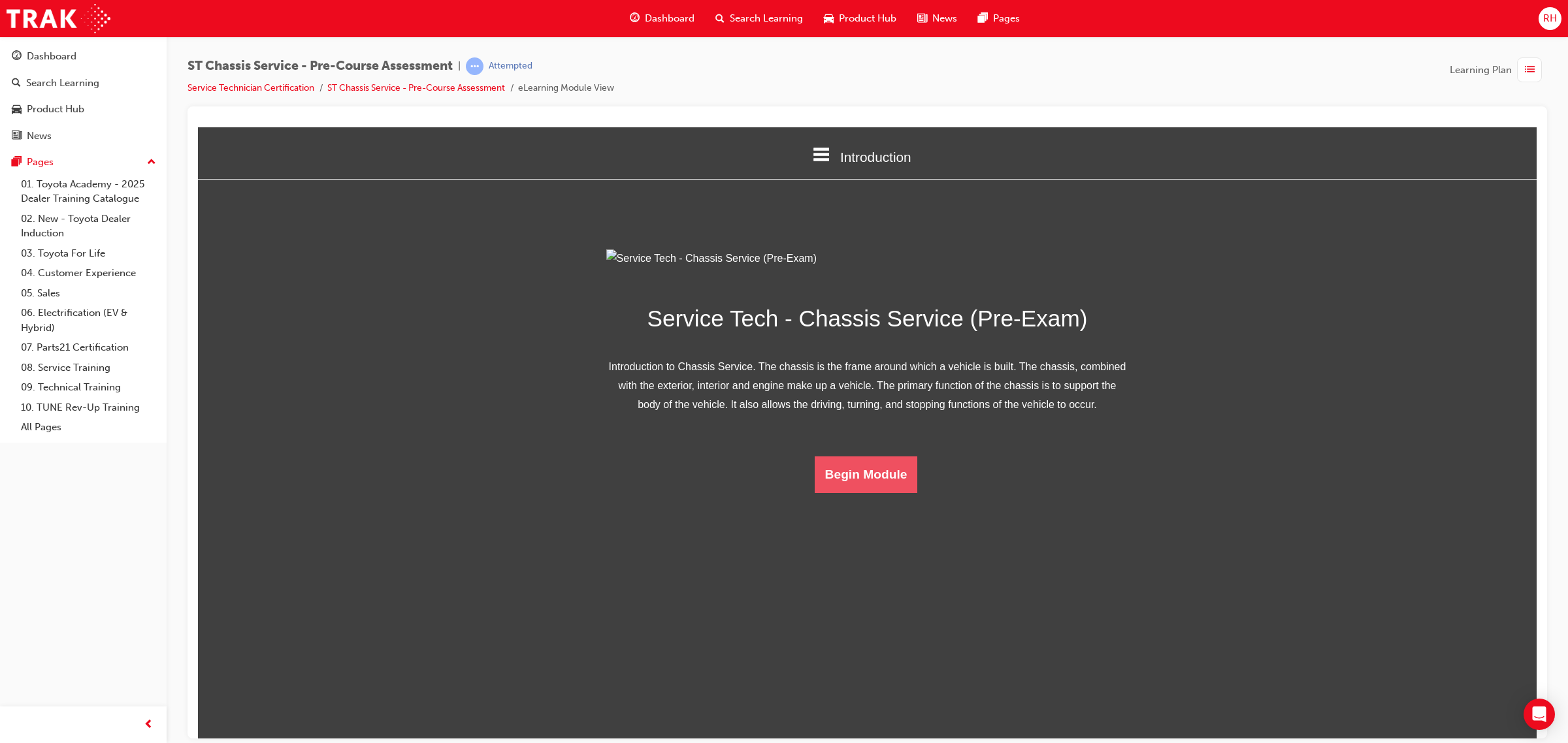
click at [887, 492] on button "Begin Module" at bounding box center [866, 474] width 103 height 37
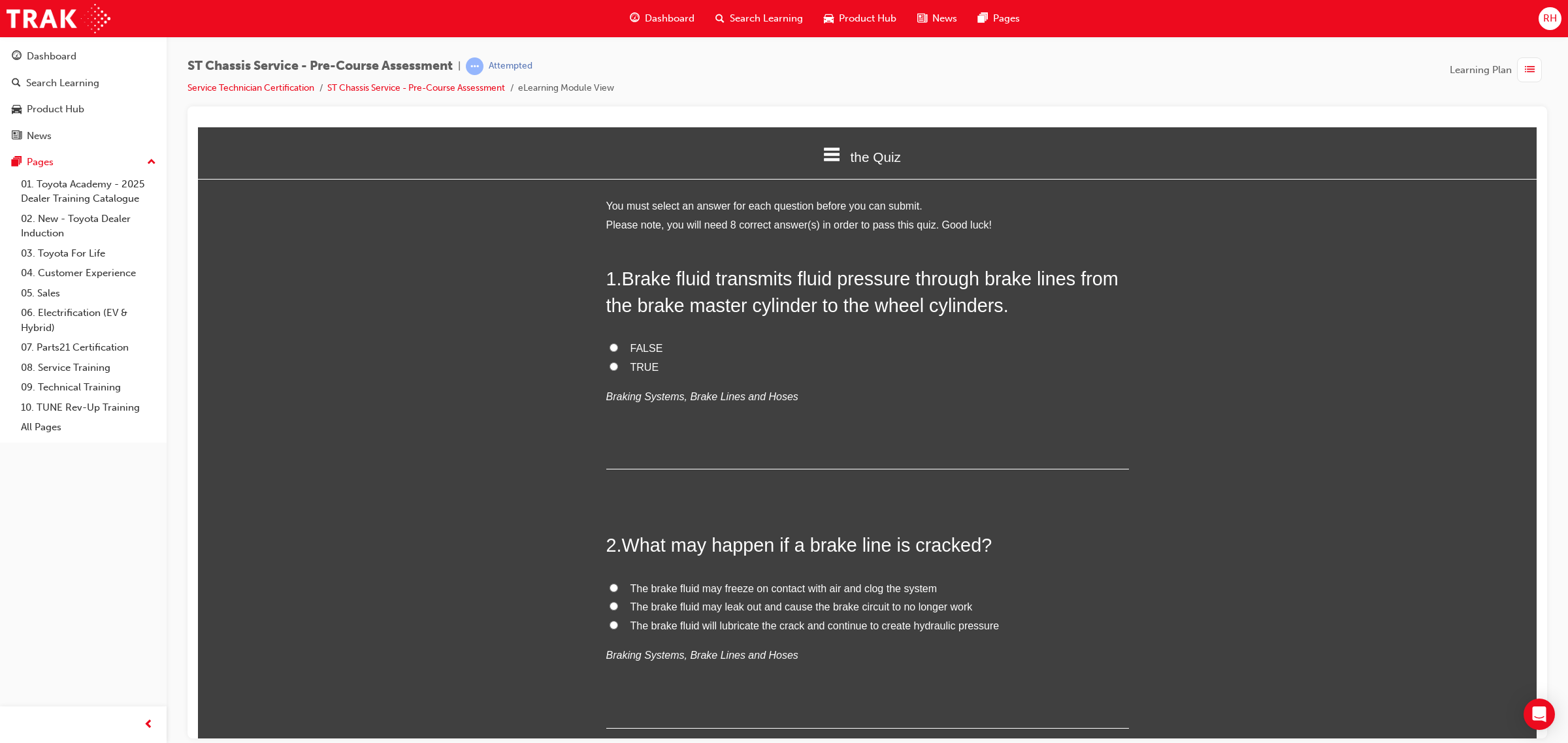
click at [623, 363] on label "TRUE" at bounding box center [867, 367] width 523 height 19
click at [618, 363] on input "TRUE" at bounding box center [614, 366] width 9 height 9
radio input "true"
click at [753, 604] on span "The brake fluid may leak out and cause the brake circuit to no longer work" at bounding box center [801, 606] width 342 height 11
click at [618, 604] on input "The brake fluid may leak out and cause the brake circuit to no longer work" at bounding box center [614, 605] width 9 height 9
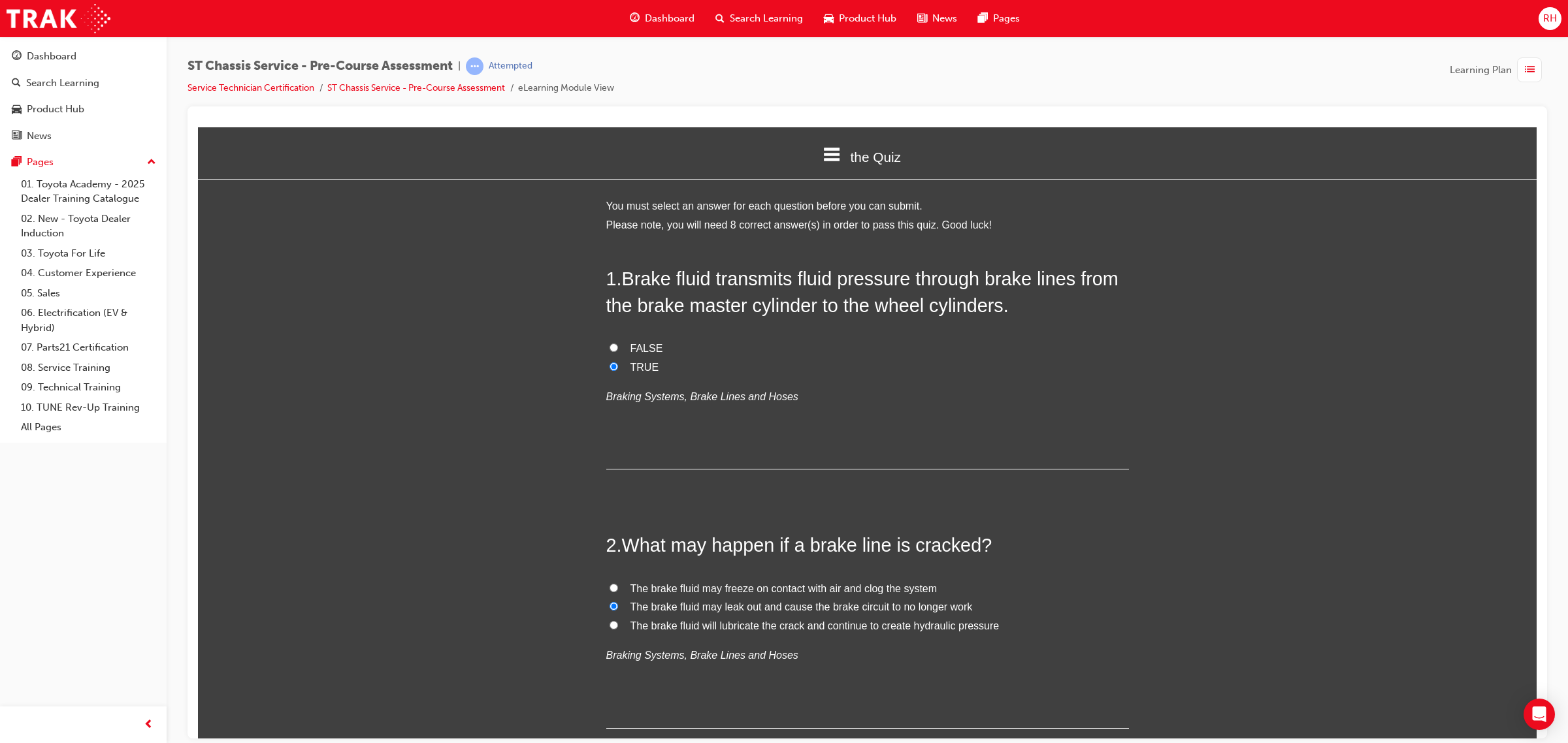
radio input "true"
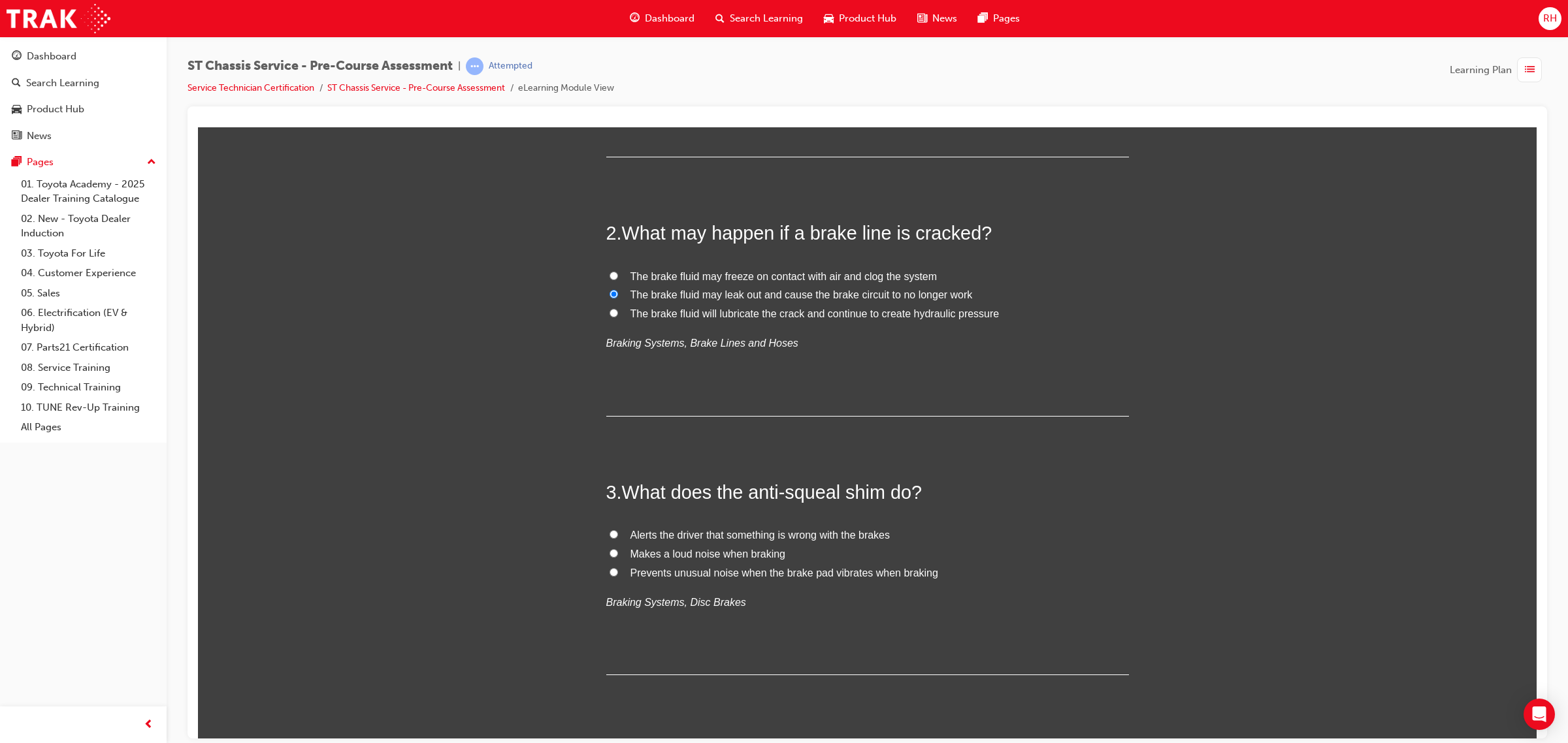
scroll to position [327, 0]
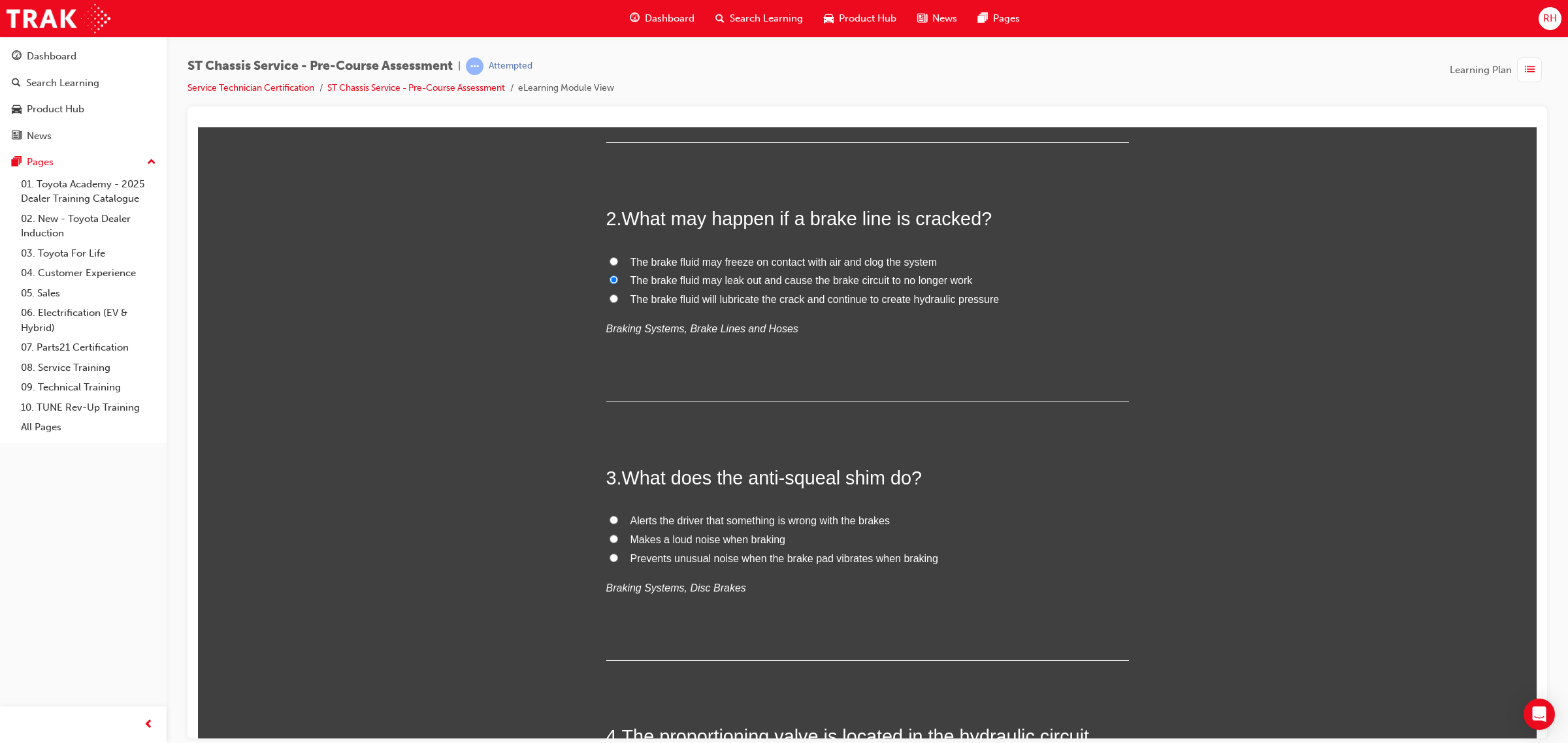
click at [814, 568] on div "Alerts the driver that something is wrong with the brakes Makes a loud noise wh…" at bounding box center [867, 554] width 523 height 85
click at [813, 558] on span "Prevents unusual noise when the brake pad vibrates when braking" at bounding box center [784, 558] width 308 height 11
click at [618, 558] on input "Prevents unusual noise when the brake pad vibrates when braking" at bounding box center [614, 557] width 9 height 9
radio input "true"
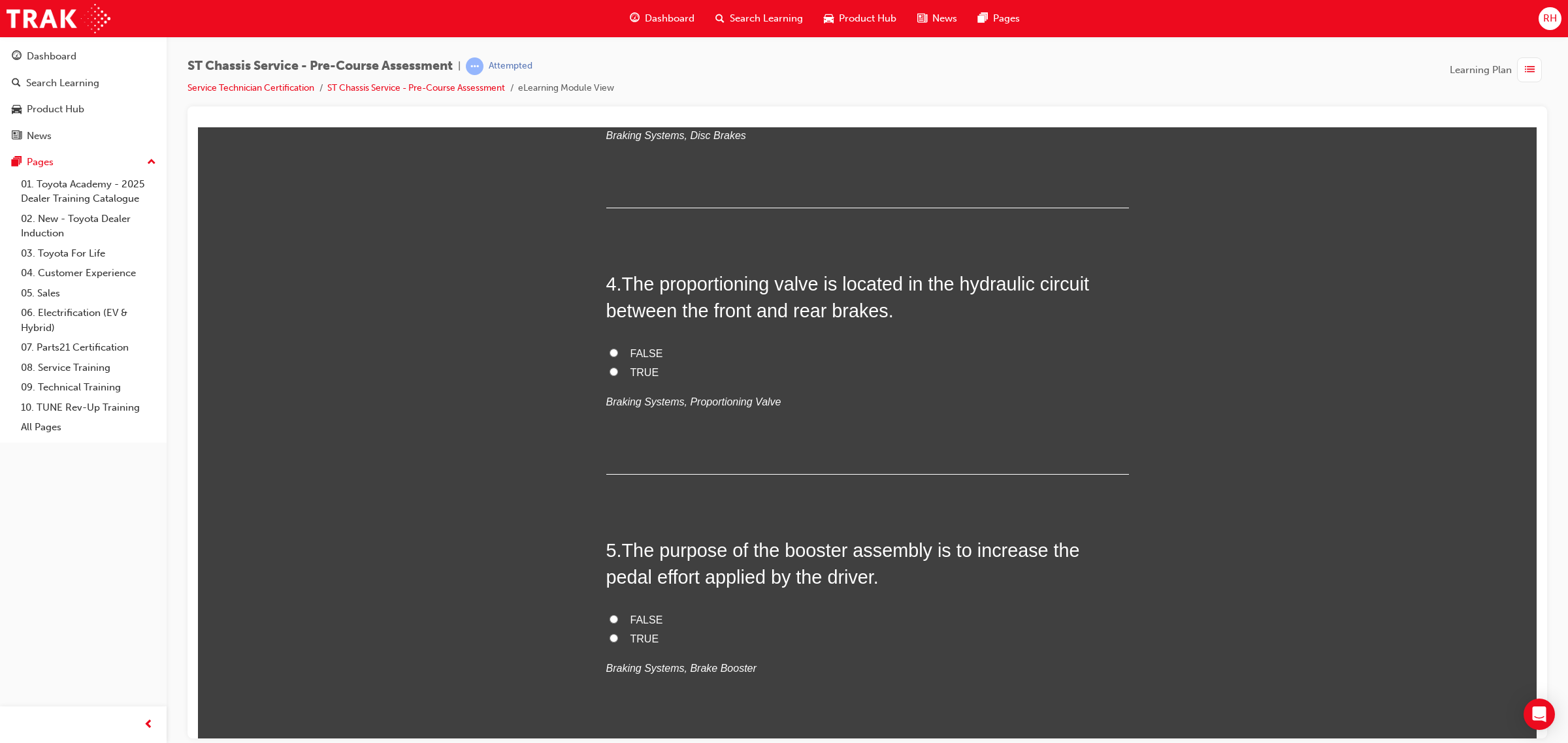
scroll to position [816, 0]
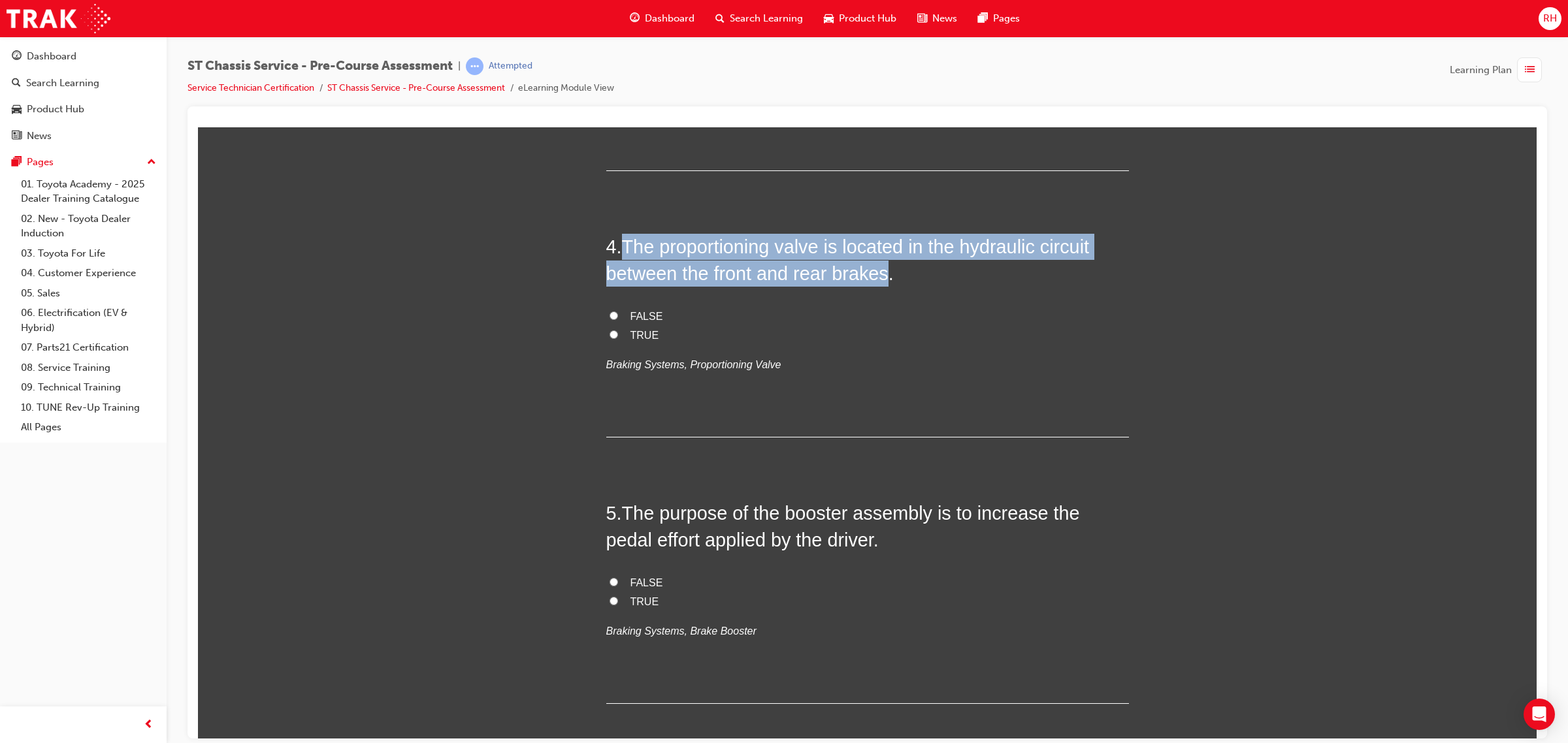
drag, startPoint x: 619, startPoint y: 245, endPoint x: 880, endPoint y: 279, distance: 263.2
click at [880, 279] on span "The proportioning valve is located in the hydraulic circuit between the front a…" at bounding box center [848, 259] width 484 height 47
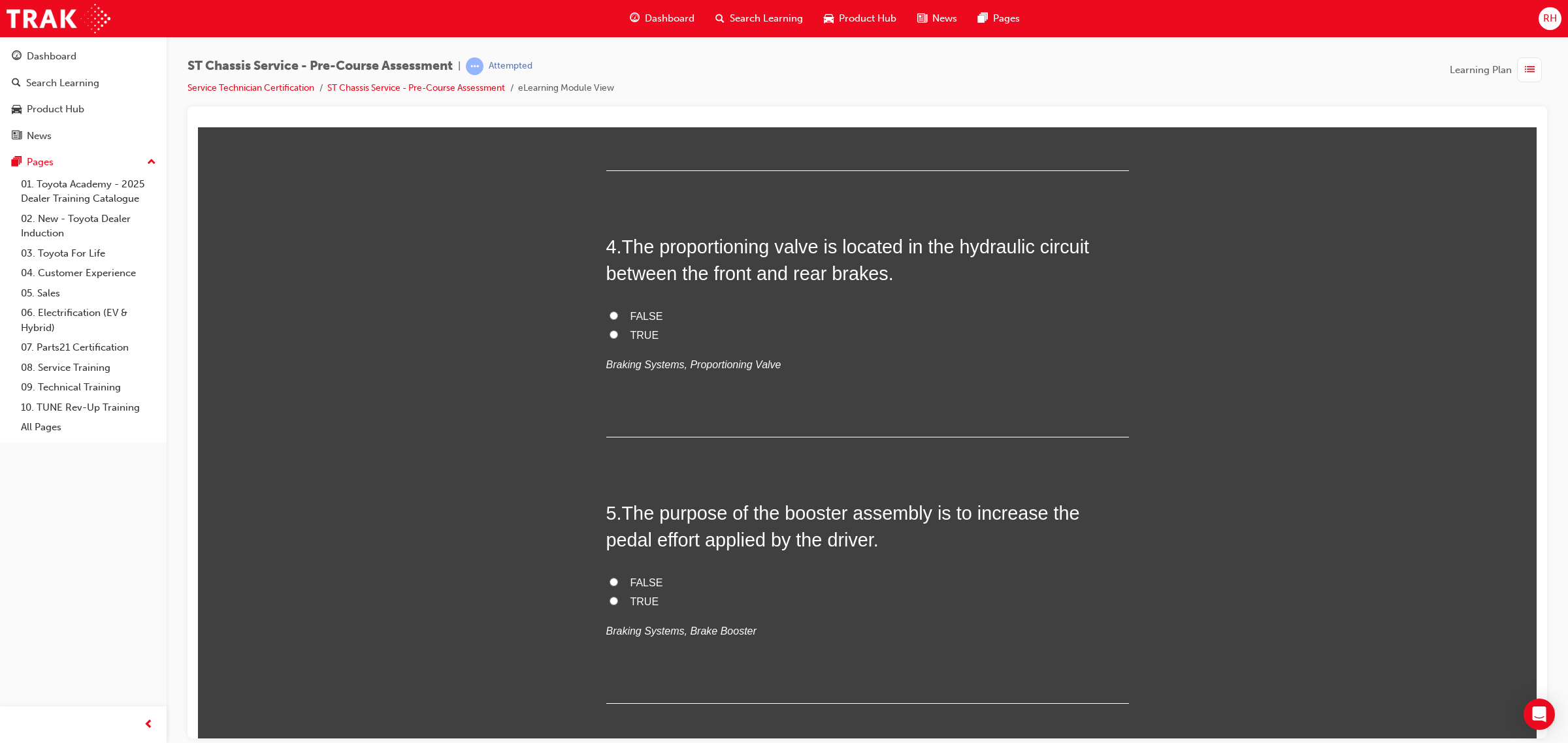
click at [632, 333] on span "TRUE" at bounding box center [644, 334] width 28 height 11
click at [618, 333] on input "TRUE" at bounding box center [614, 334] width 9 height 9
radio input "true"
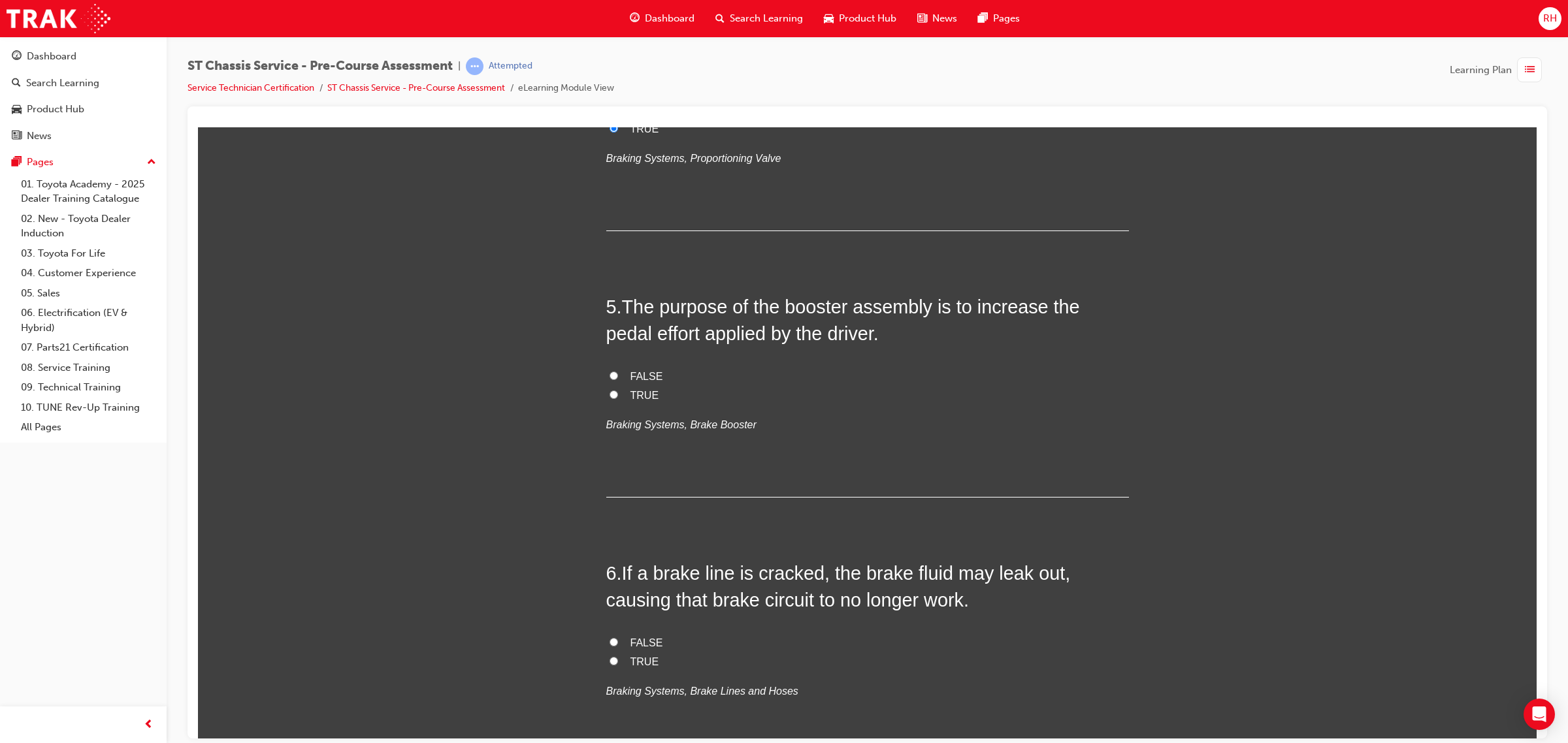
scroll to position [1061, 0]
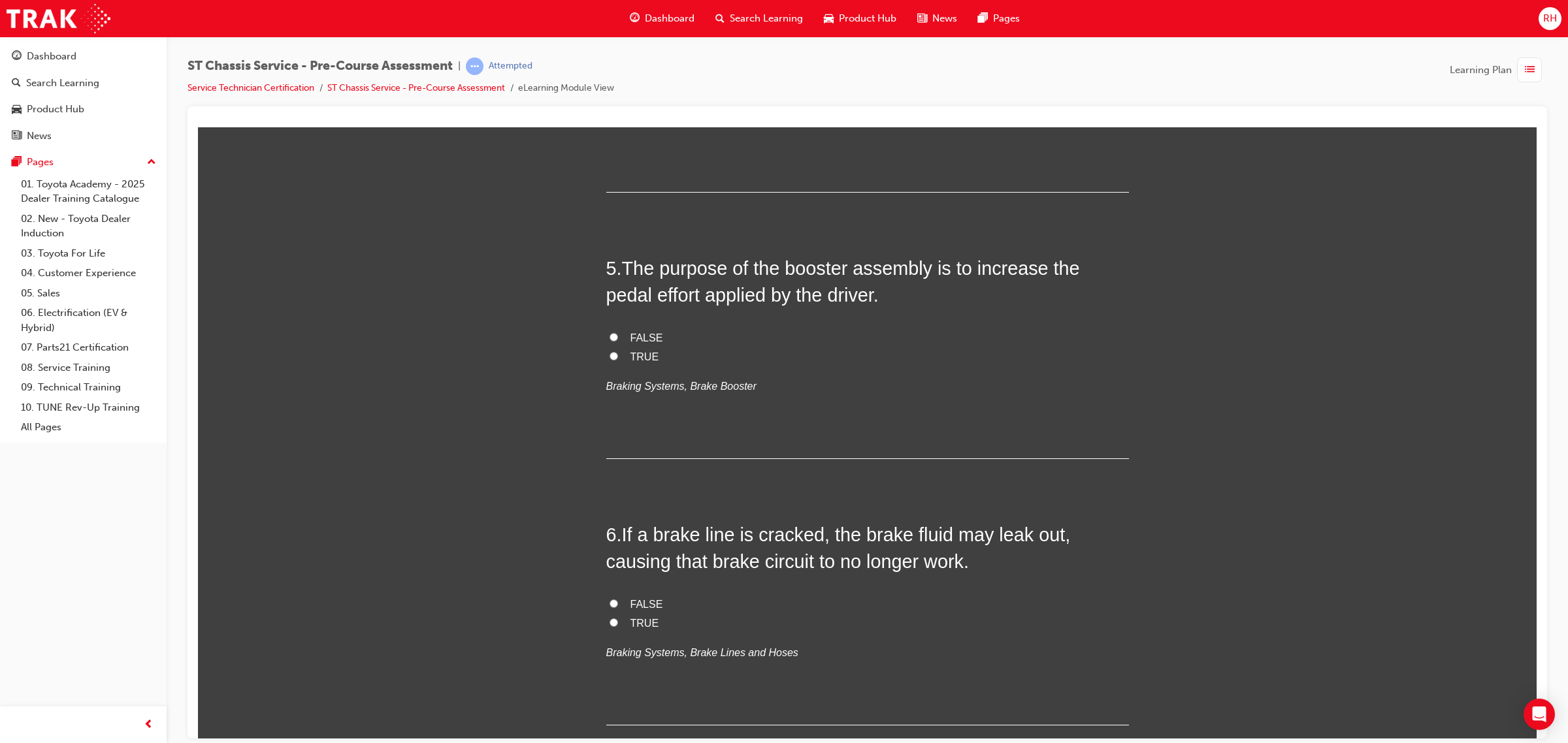
click at [634, 622] on span "TRUE" at bounding box center [644, 622] width 28 height 11
click at [618, 622] on input "TRUE" at bounding box center [614, 622] width 9 height 9
radio input "true"
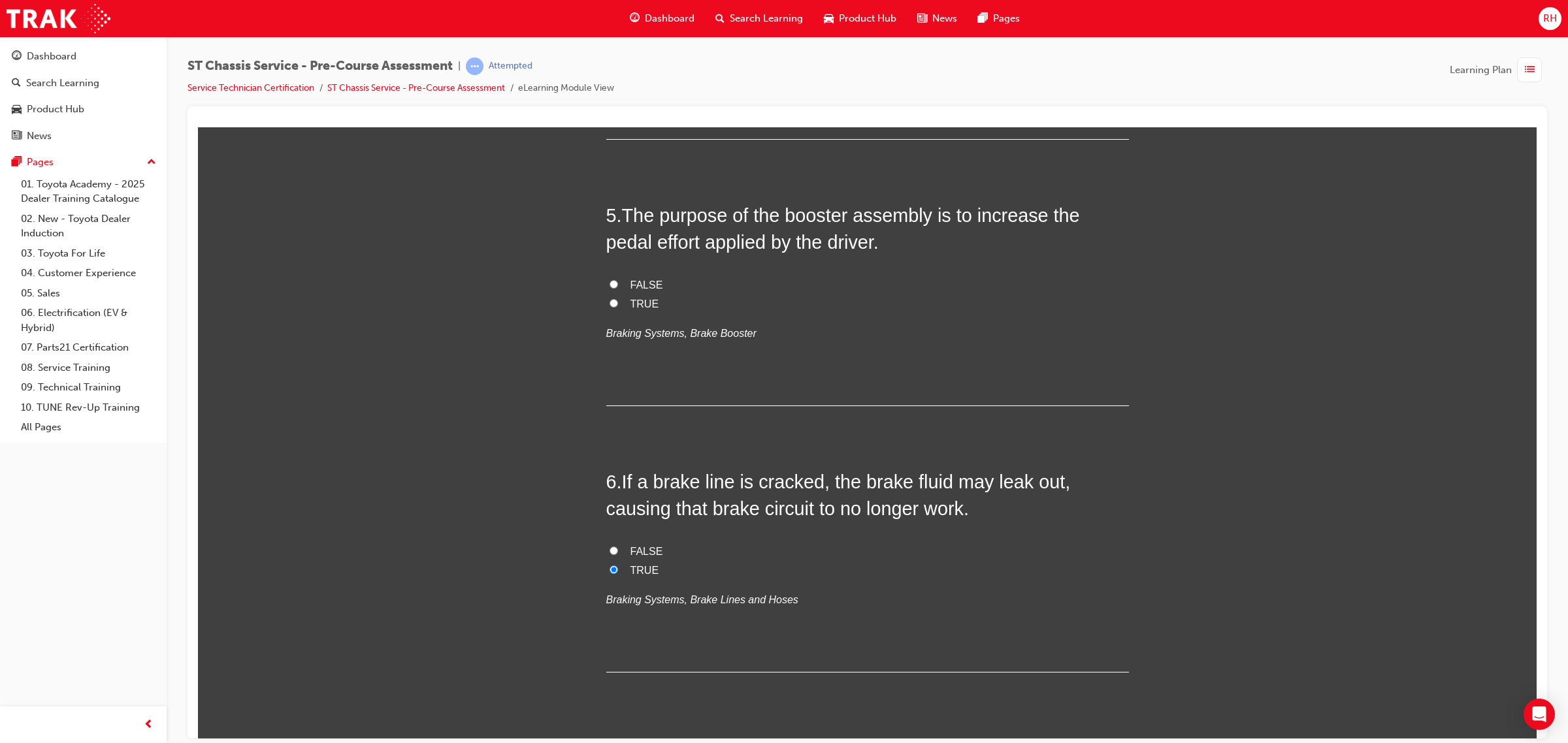
scroll to position [1143, 0]
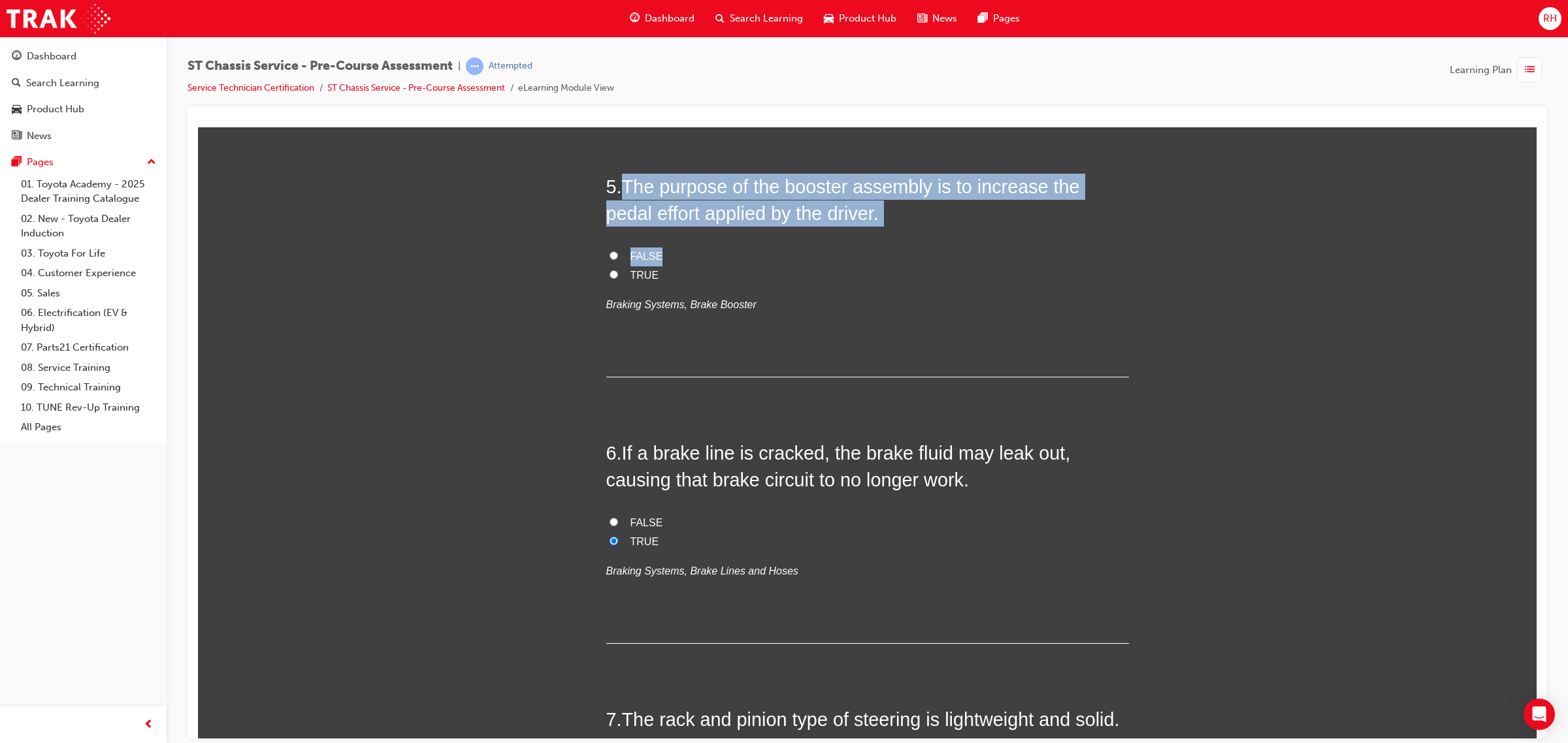
drag, startPoint x: 621, startPoint y: 184, endPoint x: 817, endPoint y: 230, distance: 201.3
click at [817, 230] on div "5 . The purpose of the booster assembly is to increase the pedal effort applied…" at bounding box center [867, 275] width 523 height 204
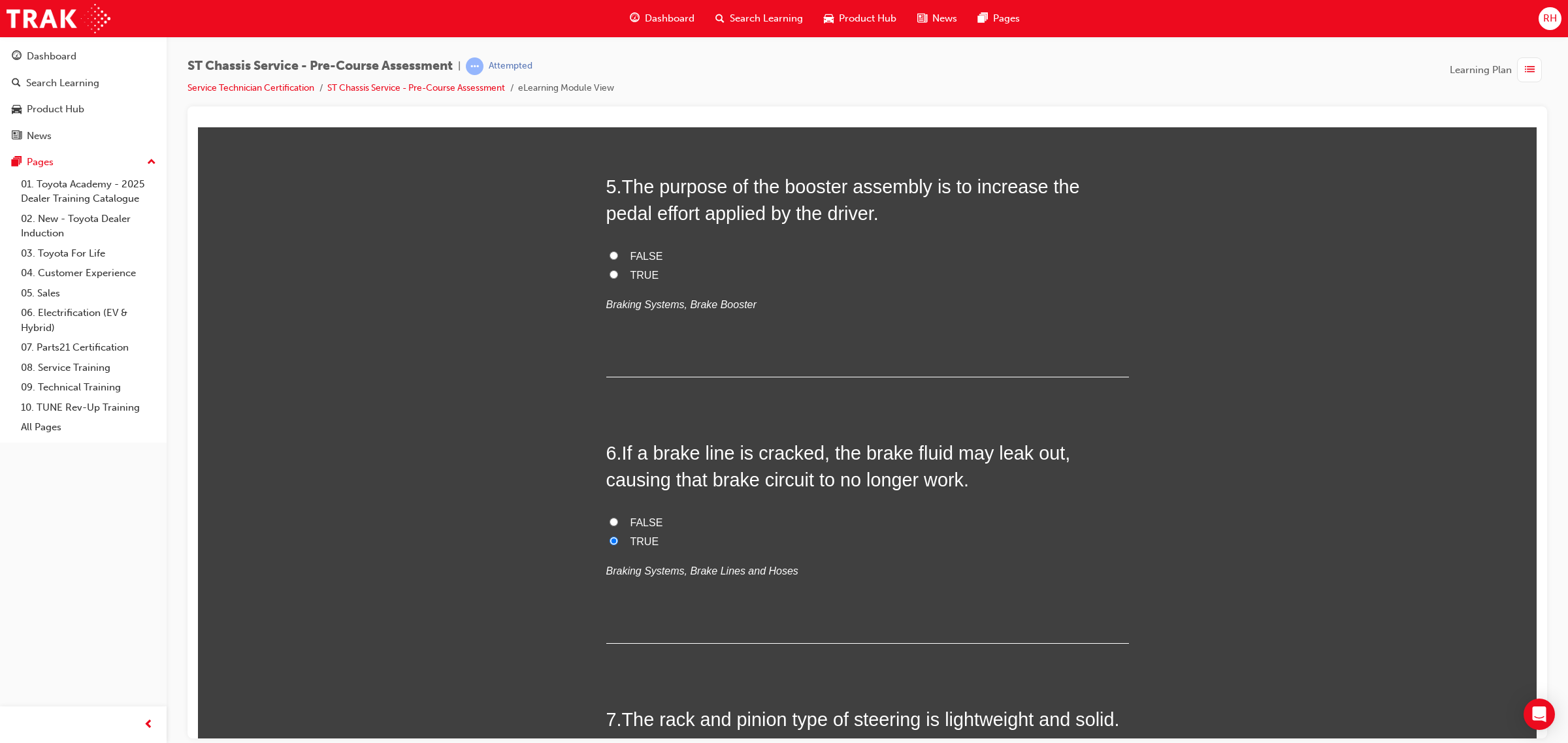
click at [469, 296] on div "You must select an answer for each question before you can submit. Please note,…" at bounding box center [867, 443] width 1339 height 2780
click at [610, 275] on input "TRUE" at bounding box center [614, 274] width 9 height 9
radio input "true"
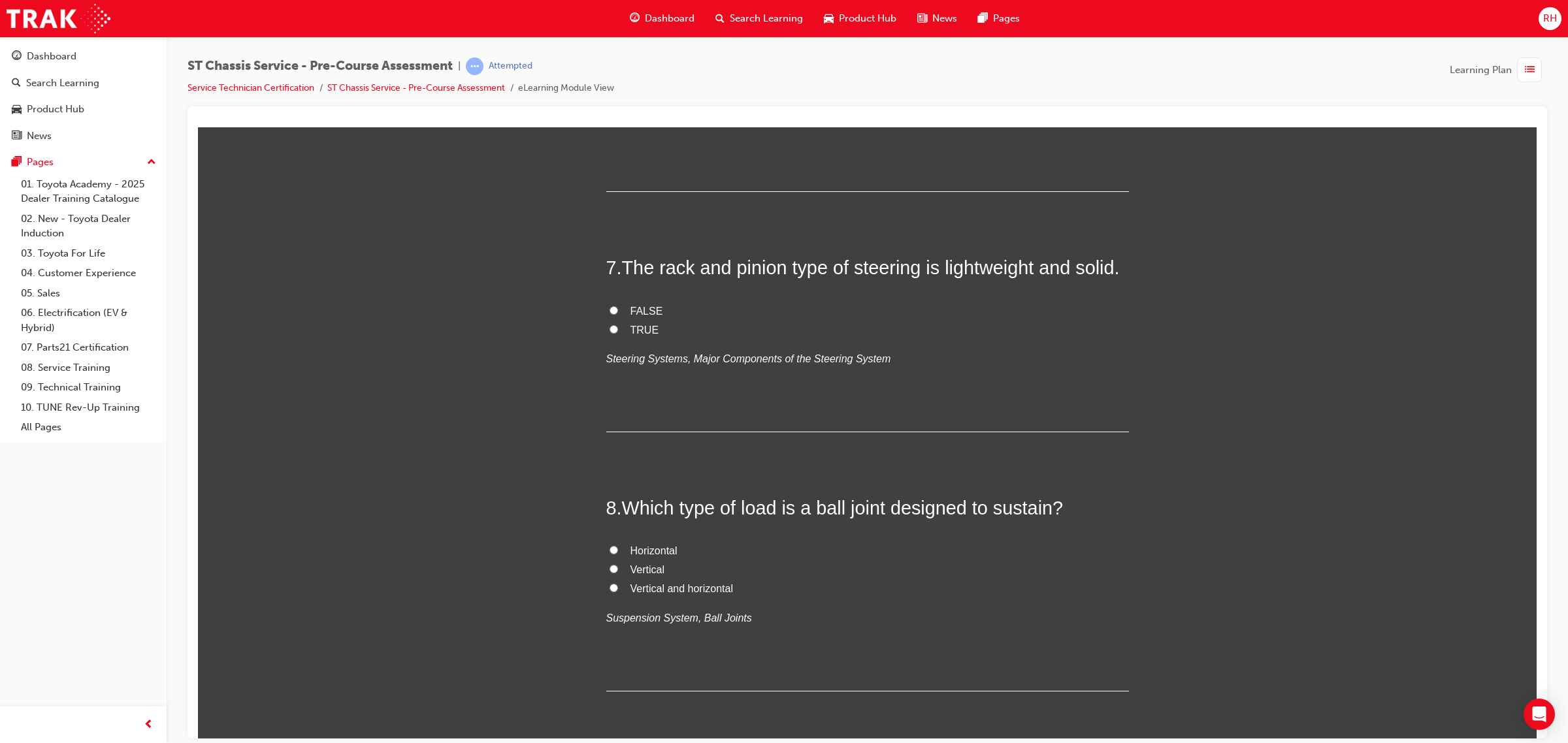
scroll to position [1632, 0]
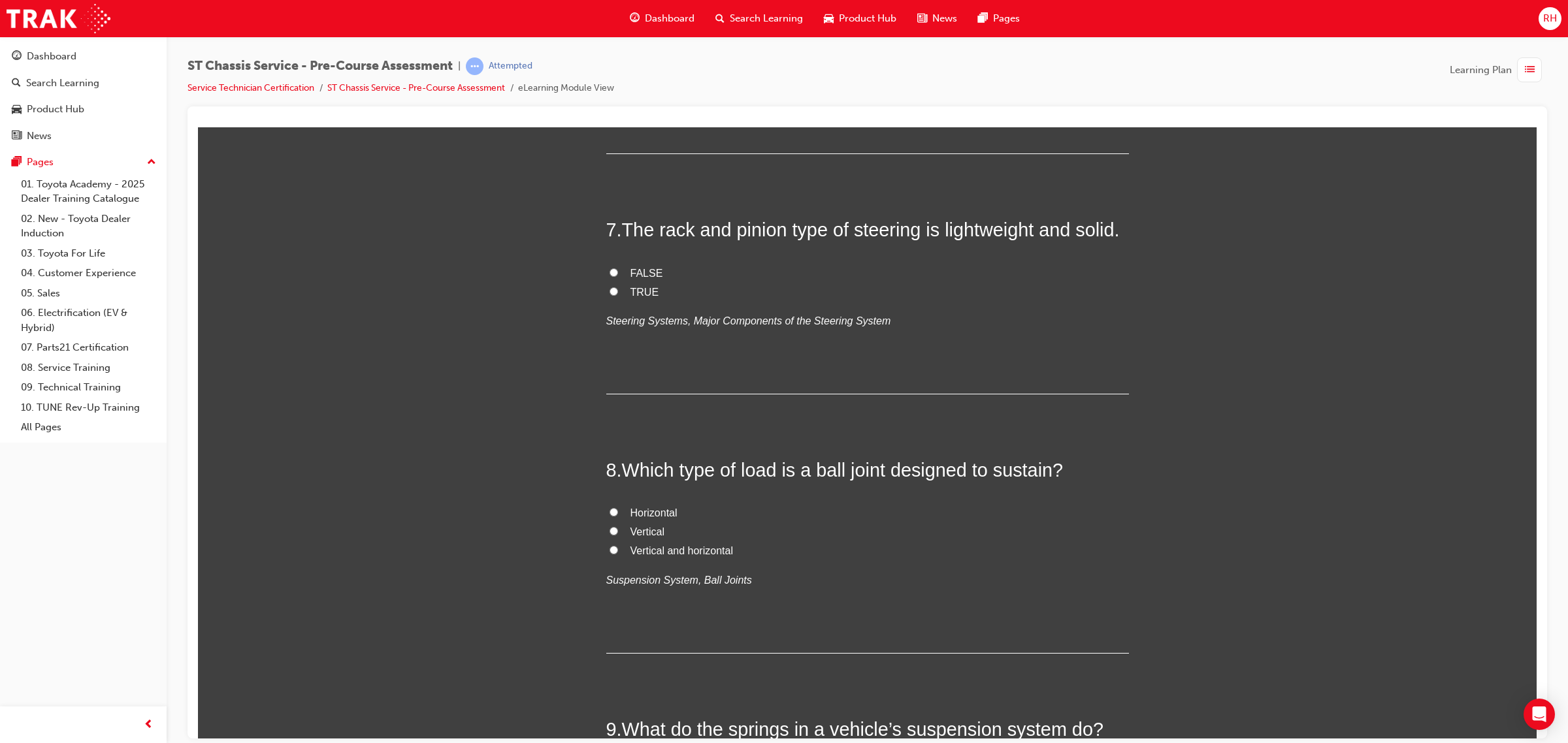
click at [610, 292] on input "TRUE" at bounding box center [614, 291] width 9 height 9
radio input "true"
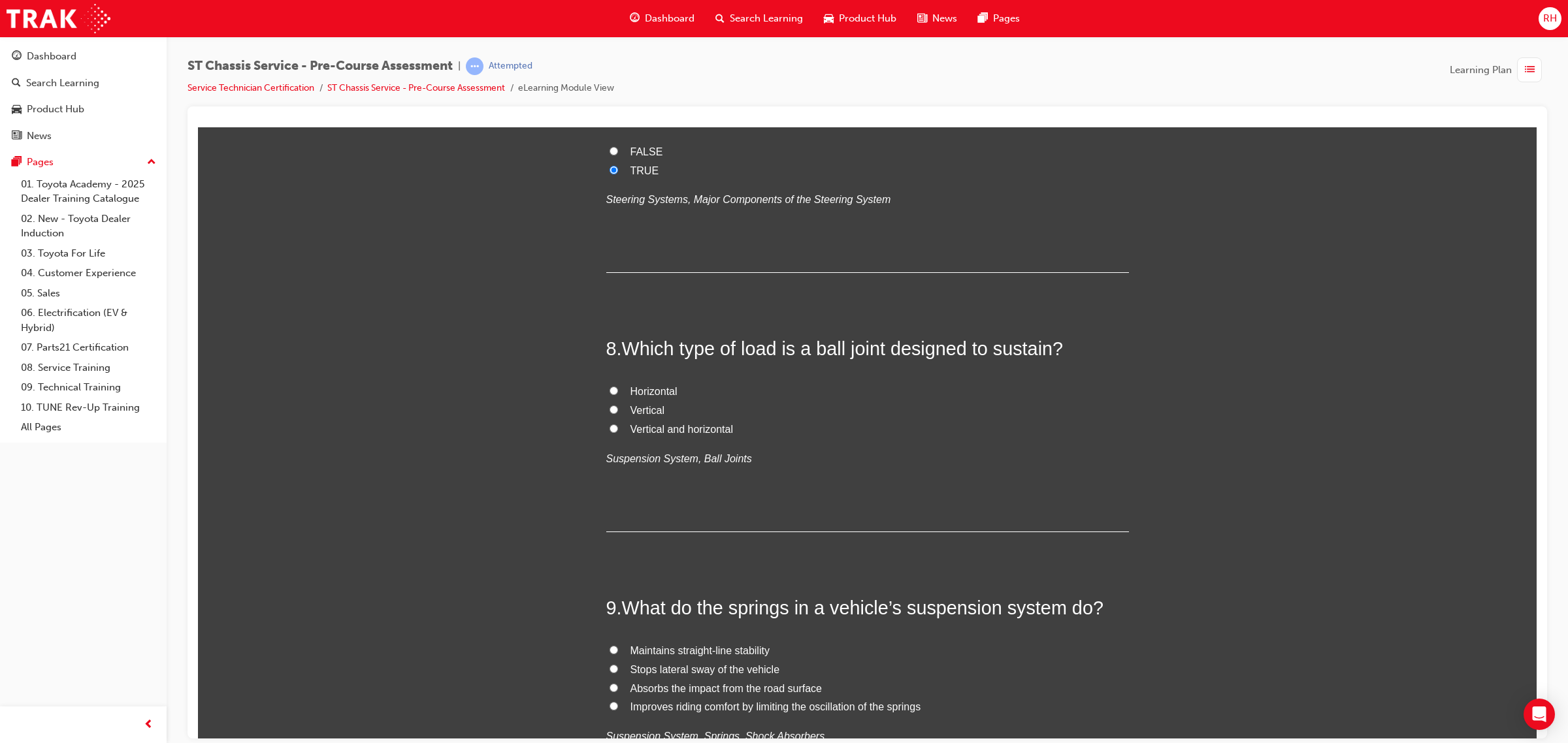
scroll to position [1877, 0]
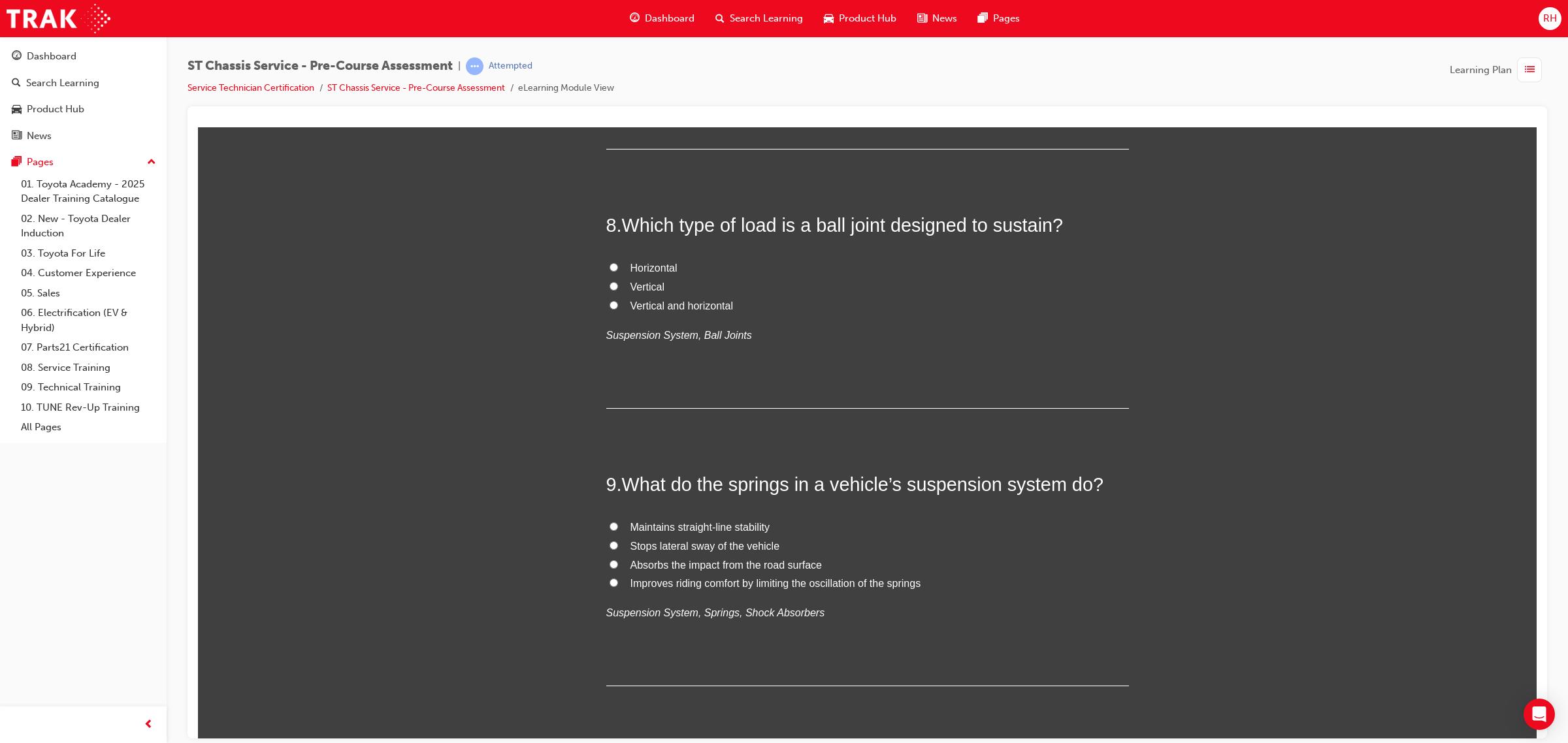
click at [653, 306] on span "Vertical and horizontal" at bounding box center [681, 305] width 102 height 11
click at [618, 306] on input "Vertical and horizontal" at bounding box center [614, 304] width 9 height 9
radio input "true"
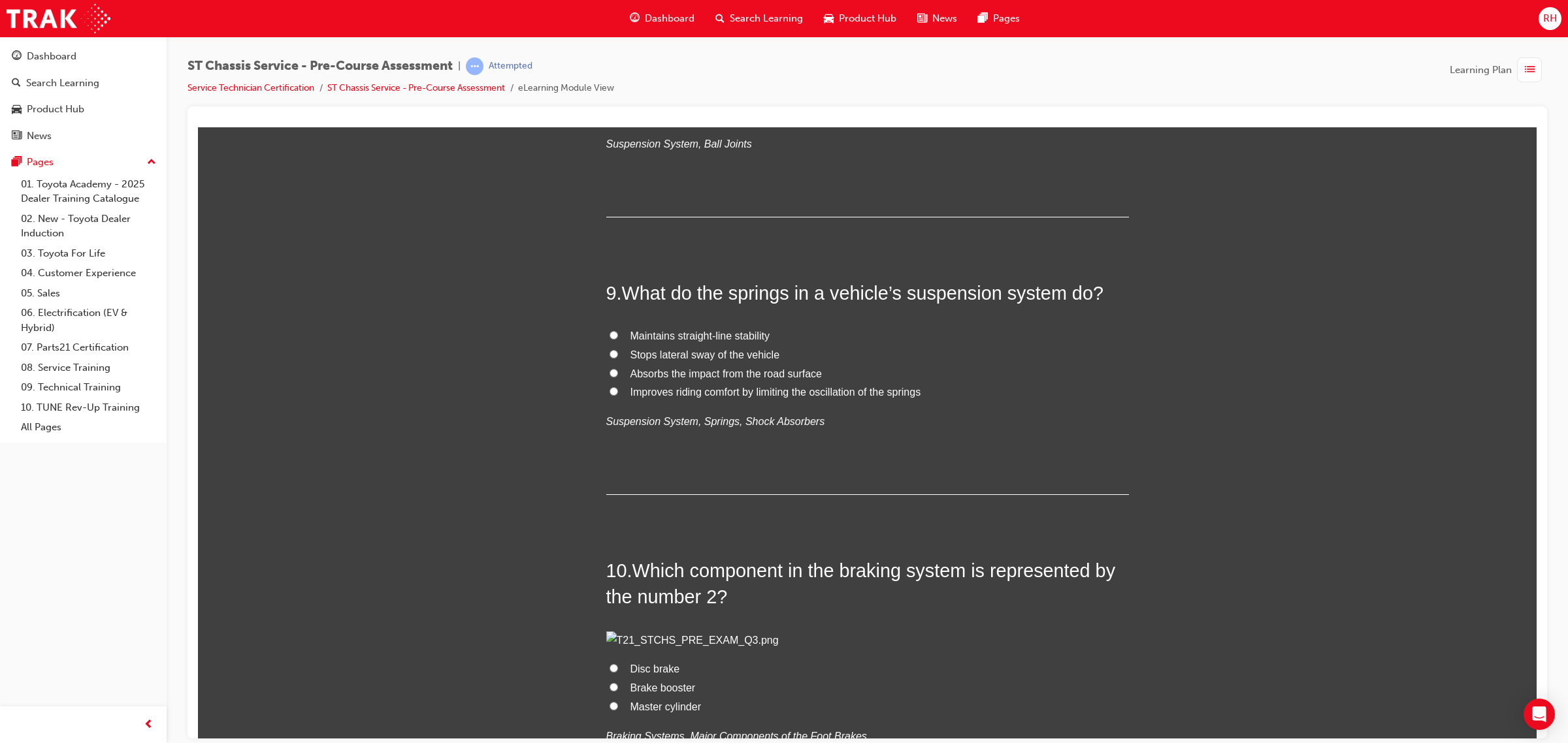
scroll to position [2122, 0]
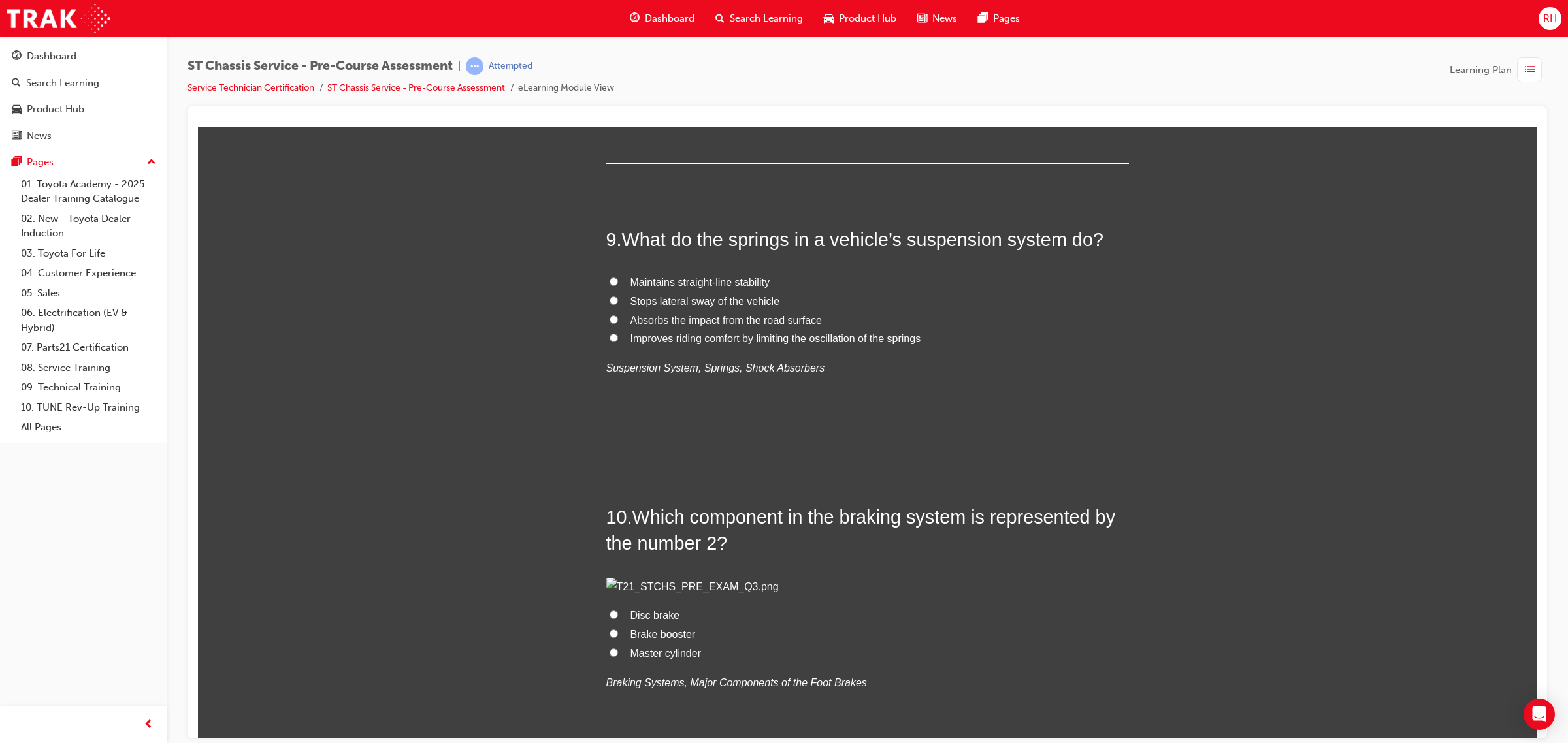
click at [665, 324] on span "Absorbs the impact from the road surface" at bounding box center [726, 319] width 191 height 11
click at [618, 323] on input "Absorbs the impact from the road surface" at bounding box center [614, 319] width 9 height 9
radio input "true"
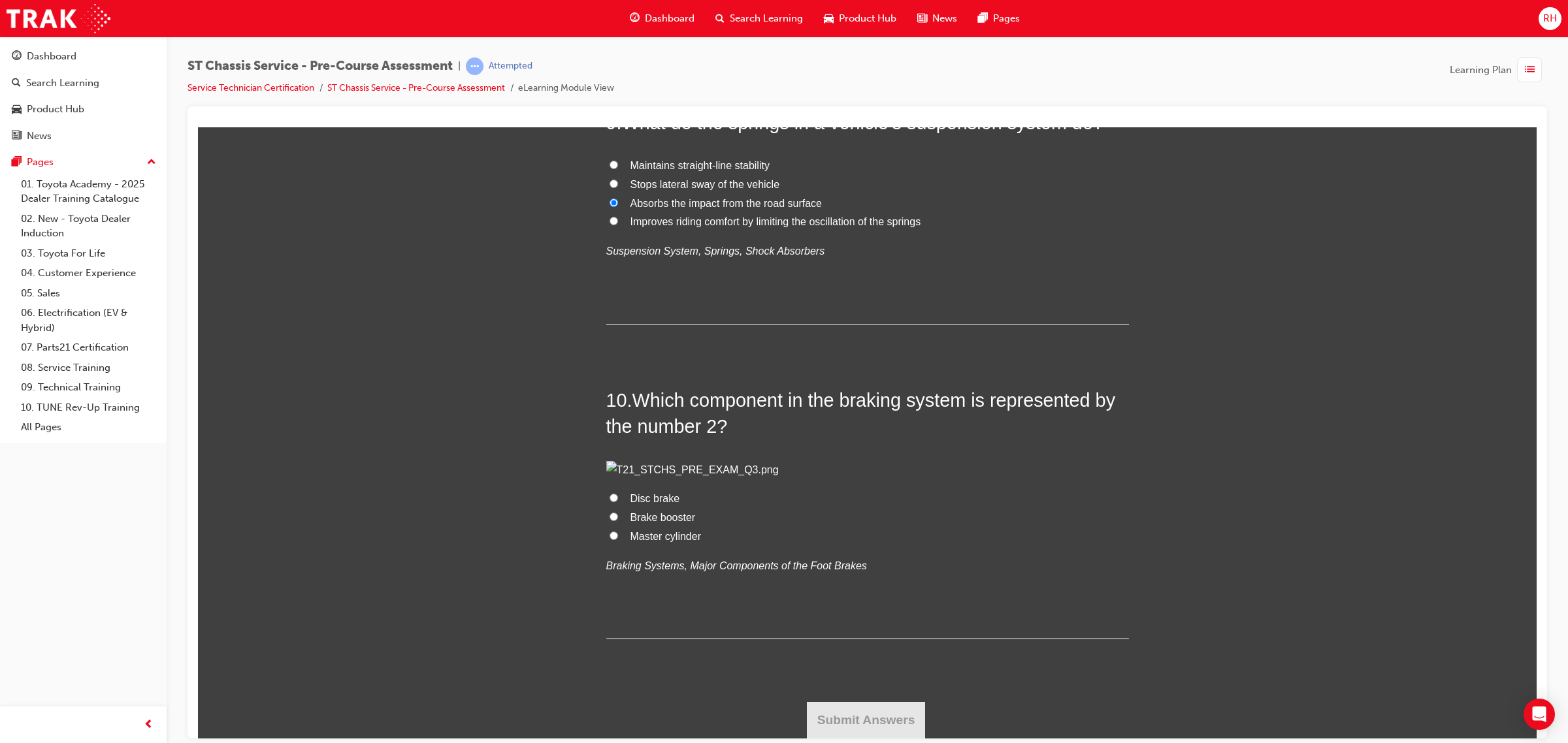
scroll to position [2449, 0]
click at [651, 541] on span "Master cylinder" at bounding box center [665, 536] width 71 height 11
click at [618, 540] on input "Master cylinder" at bounding box center [614, 535] width 9 height 9
radio input "true"
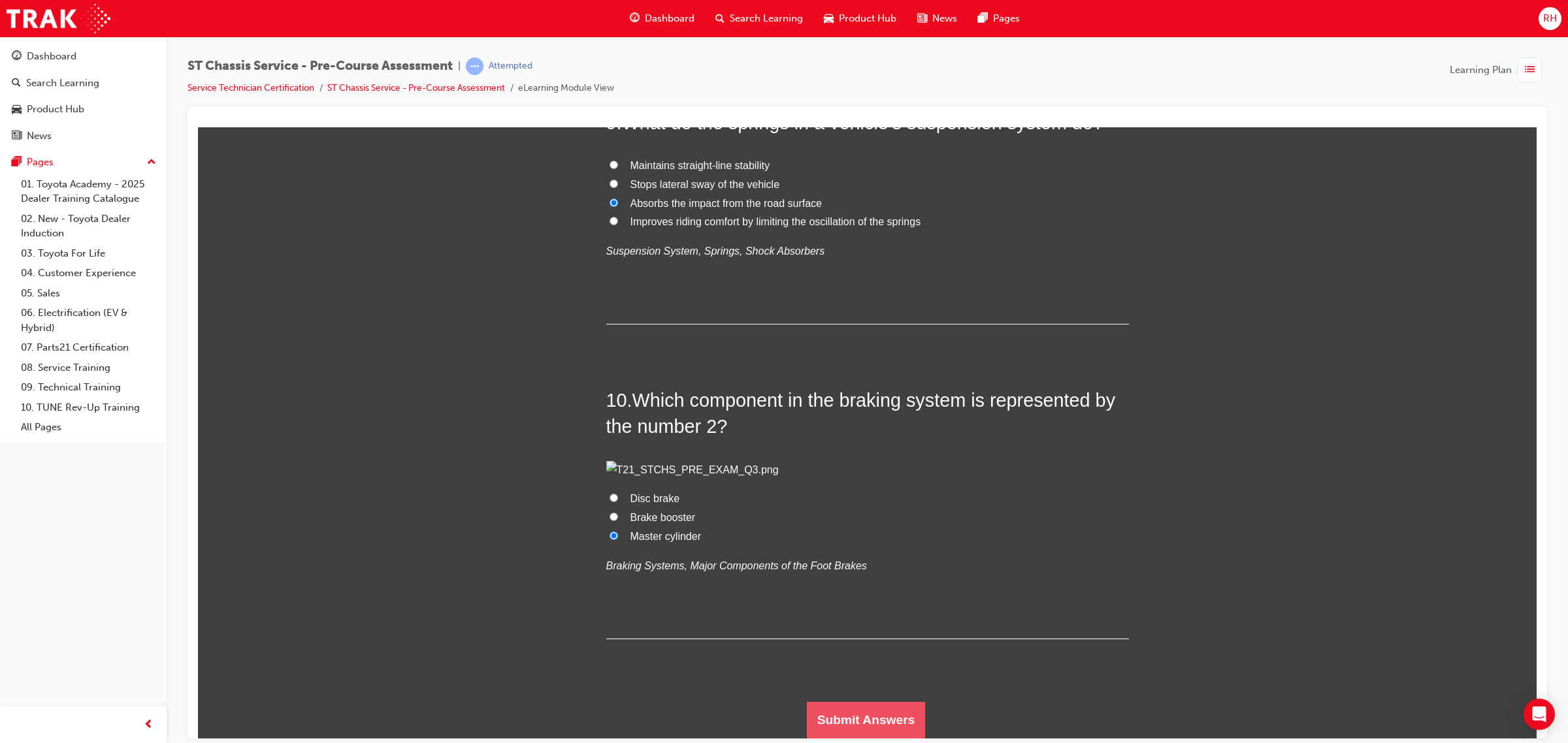
click at [893, 700] on button "Submit Answers" at bounding box center [866, 719] width 119 height 37
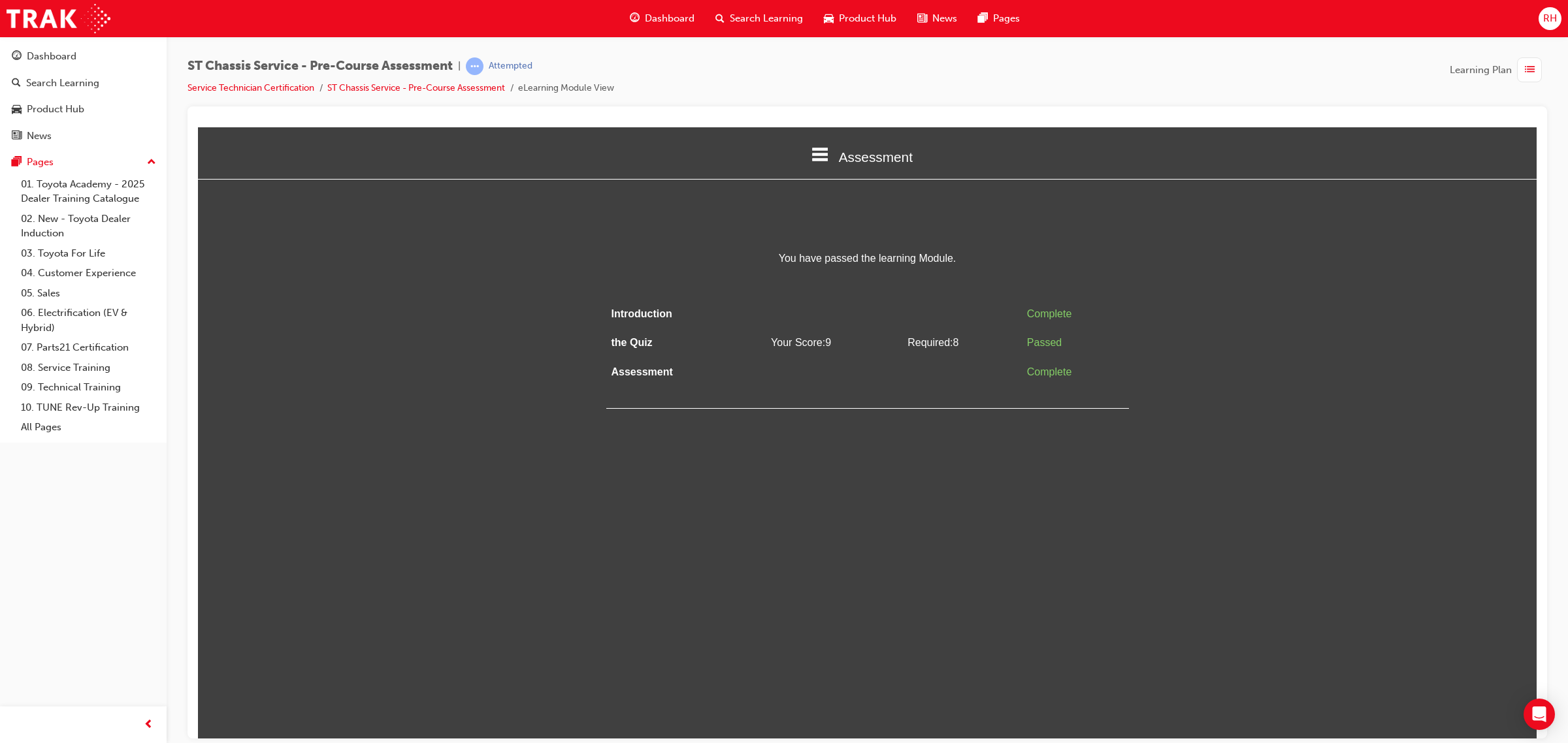
scroll to position [0, 0]
click at [76, 50] on div "Dashboard" at bounding box center [51, 56] width 50 height 15
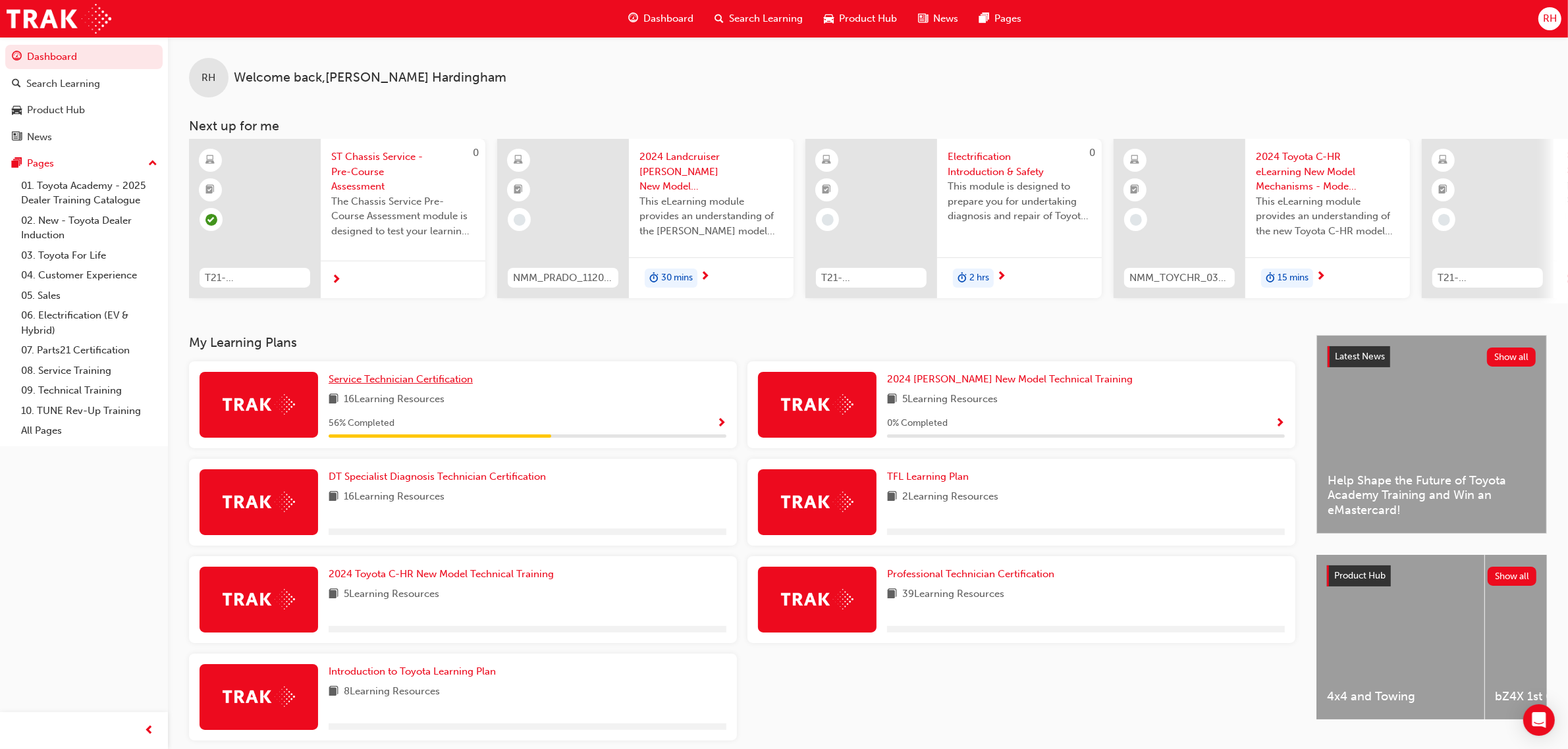
click at [360, 383] on span "Service Technician Certification" at bounding box center [401, 379] width 144 height 12
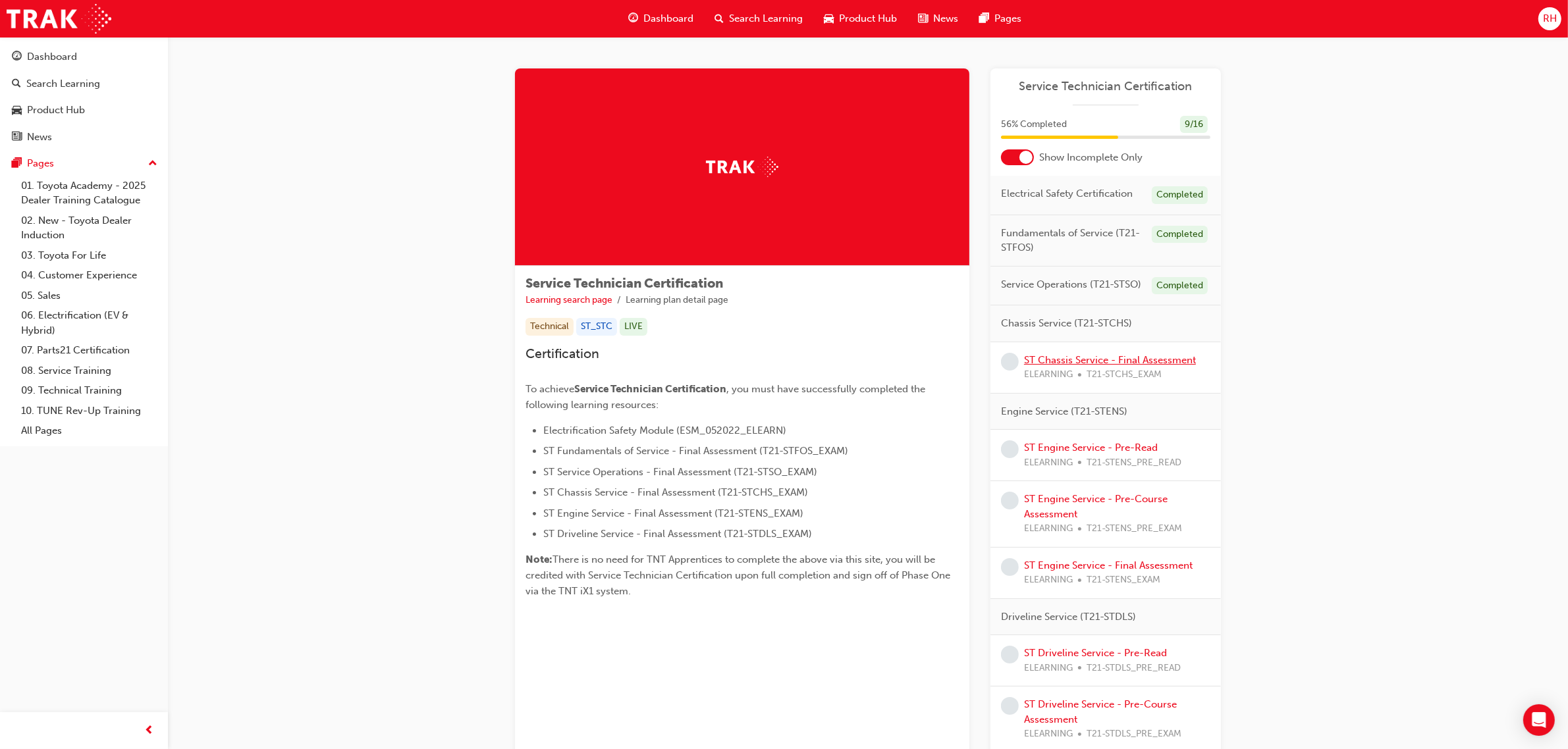
click at [1119, 356] on link "ST Chassis Service - Final Assessment" at bounding box center [1110, 359] width 172 height 12
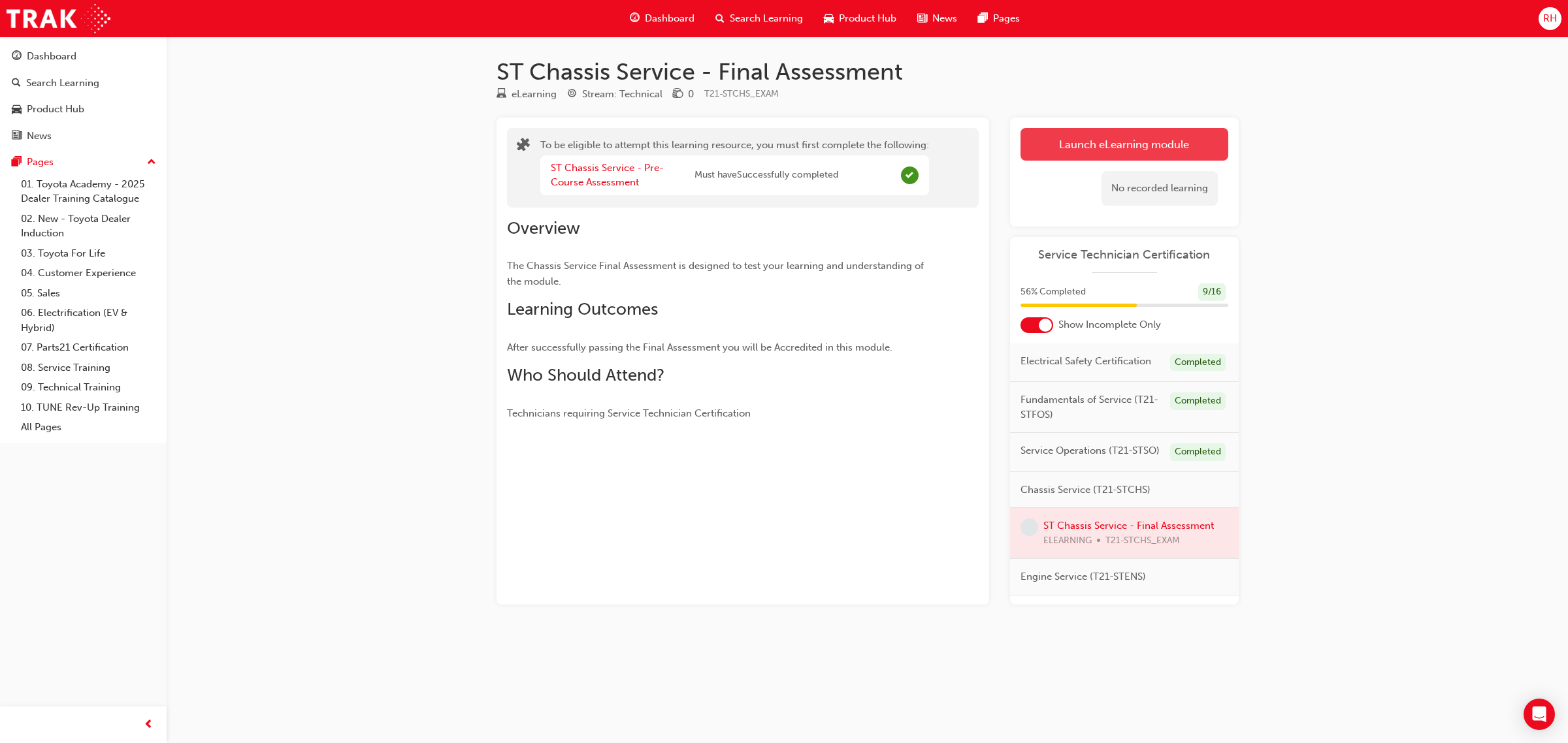
click at [1126, 147] on button "Launch eLearning module" at bounding box center [1124, 144] width 208 height 33
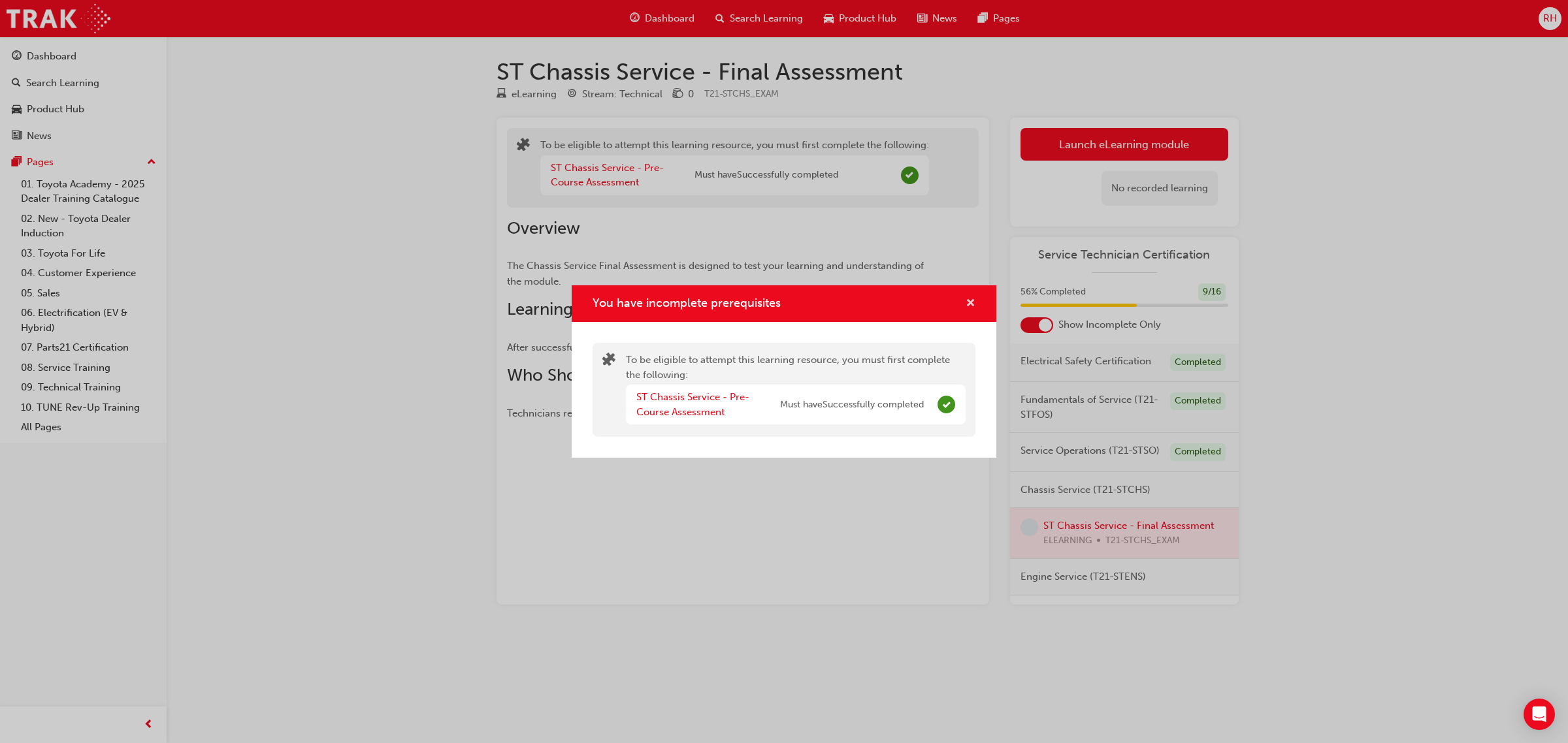
click at [972, 300] on span "cross-icon" at bounding box center [971, 304] width 9 height 12
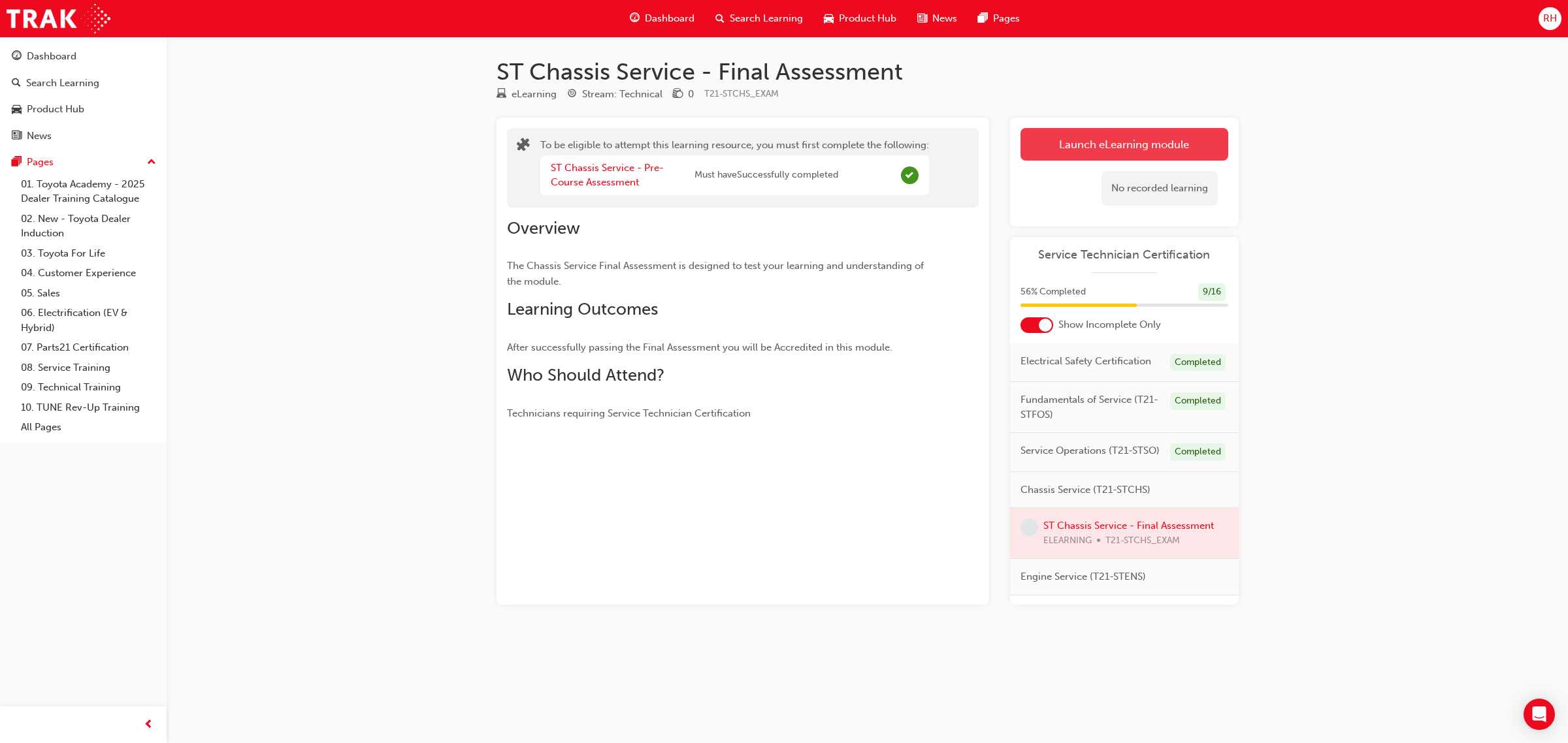
click at [1124, 148] on button "Launch eLearning module" at bounding box center [1124, 144] width 208 height 33
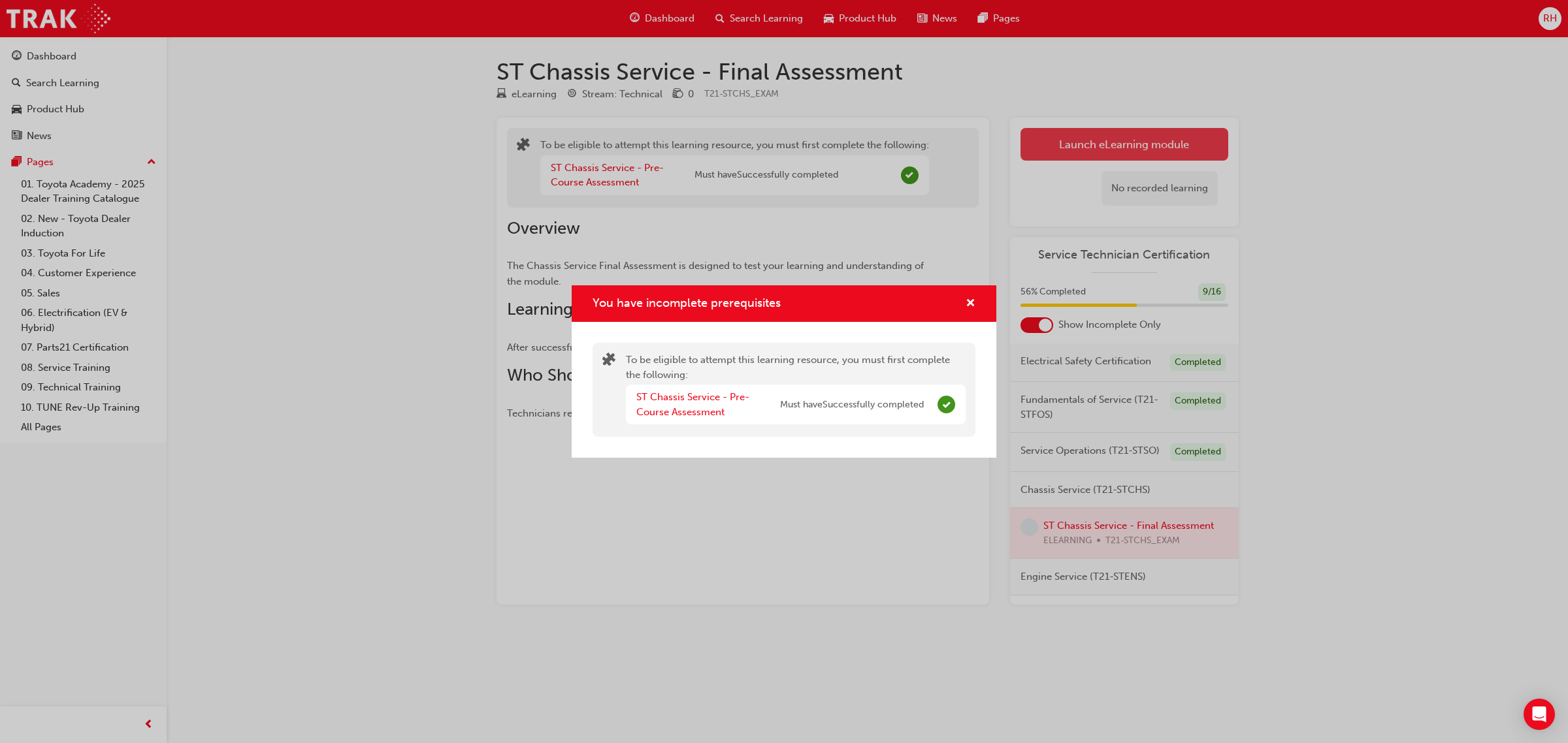
click at [1124, 148] on div "You have incomplete prerequisites To be eligible to attempt this learning resou…" at bounding box center [784, 372] width 1568 height 743
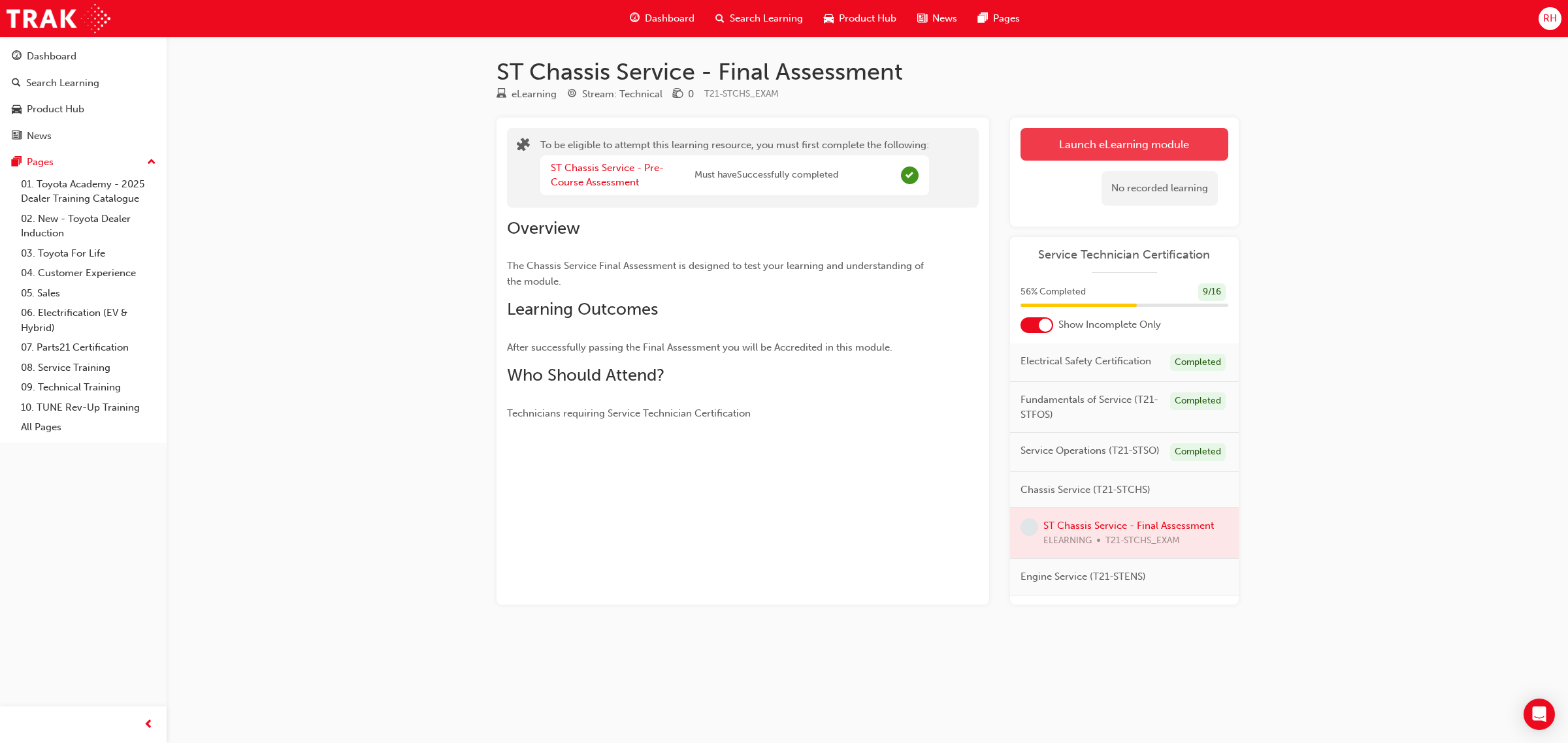
click at [1124, 148] on button "Launch eLearning module" at bounding box center [1124, 144] width 208 height 33
click at [1124, 148] on button "Launch eLearning module" at bounding box center [1124, 144] width 208 height 33
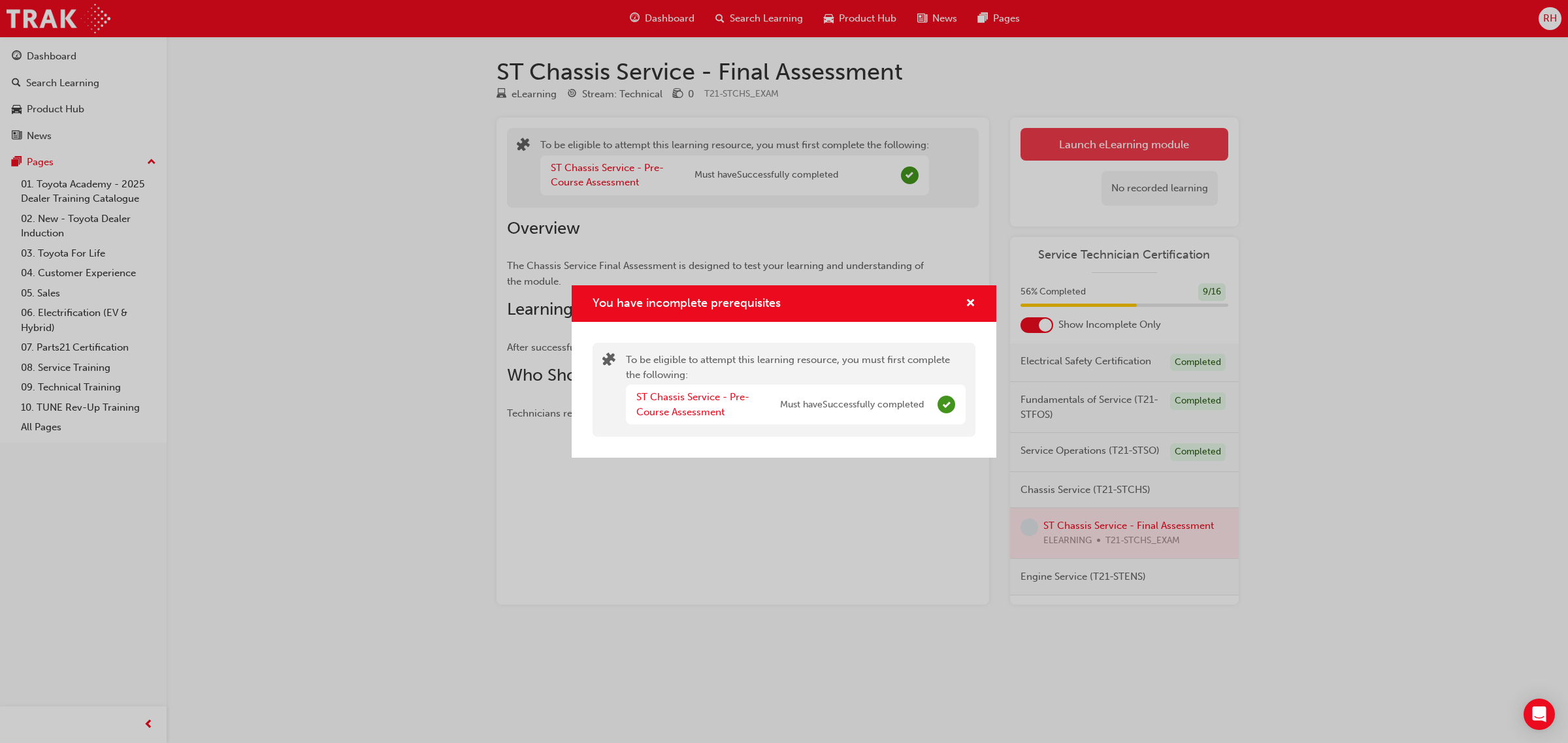
click at [1124, 148] on div "You have incomplete prerequisites To be eligible to attempt this learning resou…" at bounding box center [784, 372] width 1568 height 743
click at [1124, 148] on button "Launch eLearning module" at bounding box center [1124, 144] width 208 height 33
click at [1125, 148] on div "You have incomplete prerequisites To be eligible to attempt this learning resou…" at bounding box center [784, 372] width 1568 height 743
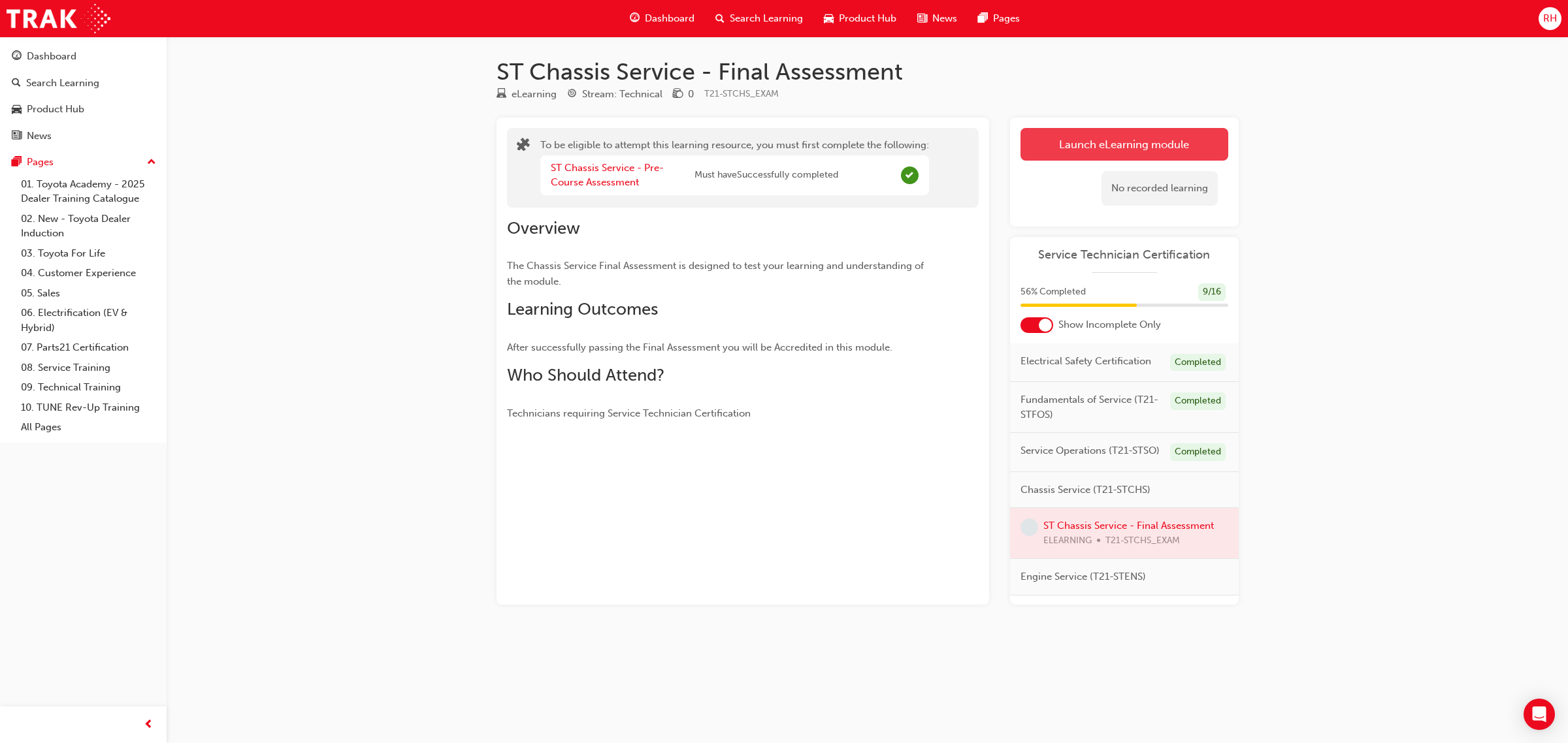
click at [1125, 148] on button "Launch eLearning module" at bounding box center [1124, 144] width 208 height 33
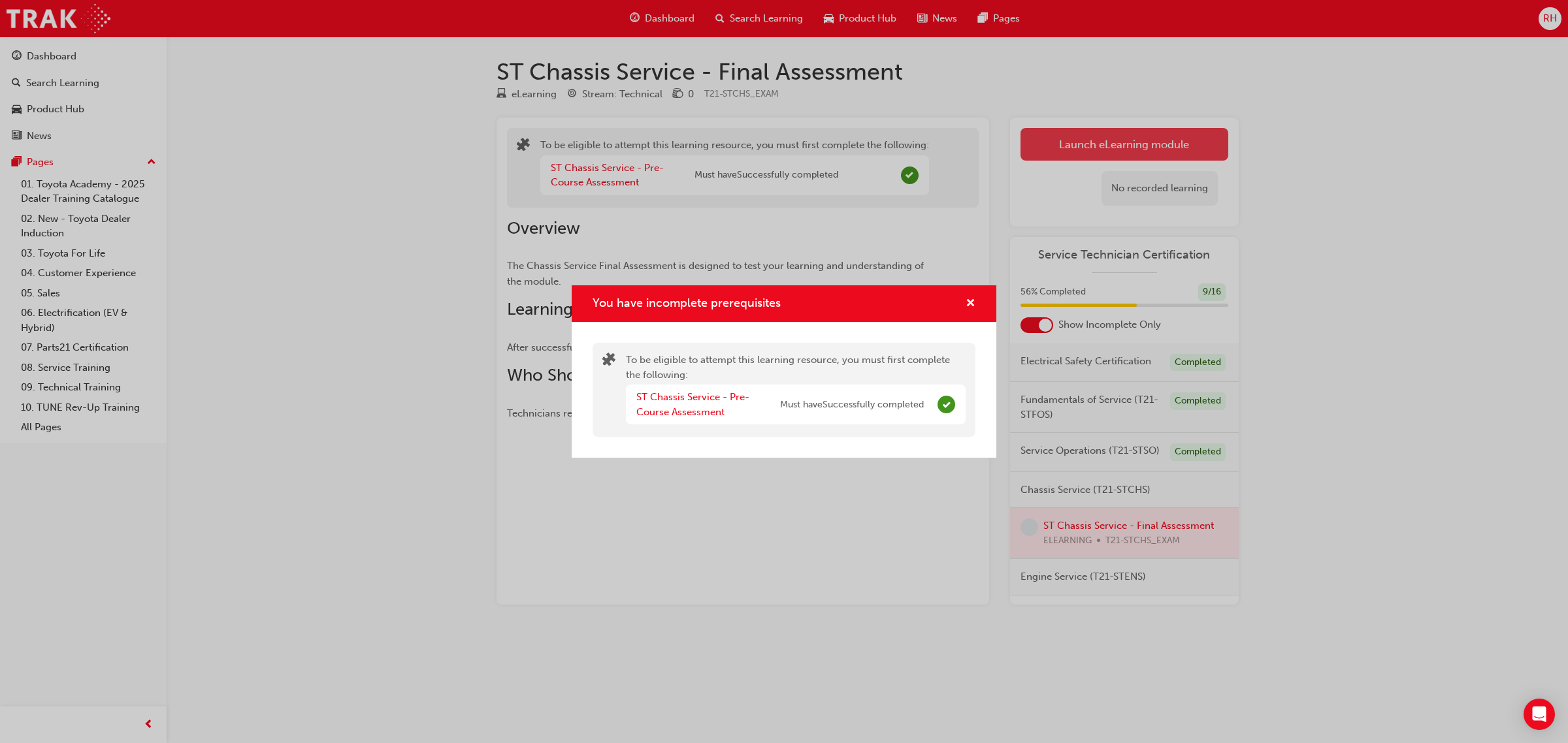
click at [1125, 148] on div "You have incomplete prerequisites To be eligible to attempt this learning resou…" at bounding box center [784, 372] width 1568 height 743
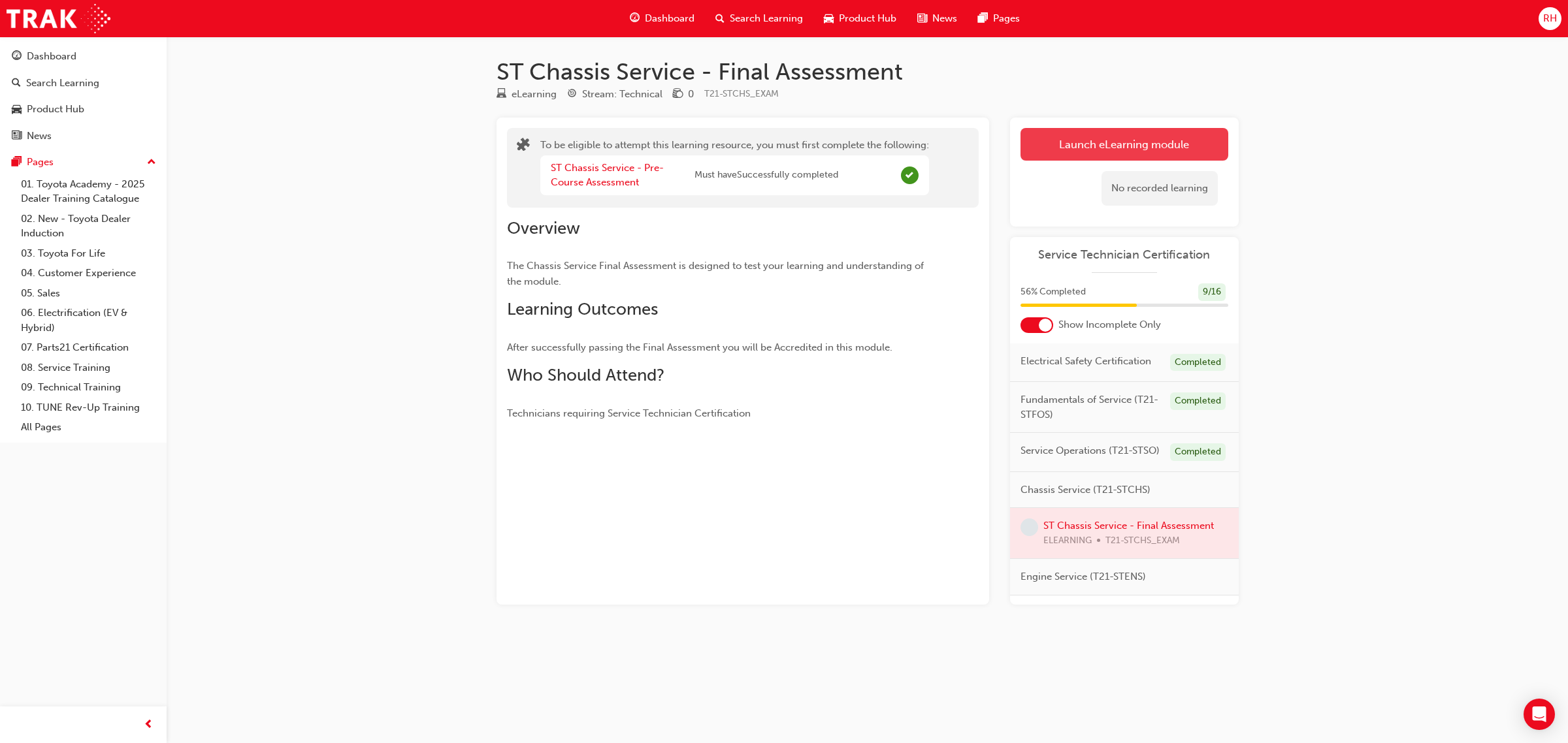
click at [1125, 148] on button "Launch eLearning module" at bounding box center [1124, 144] width 208 height 33
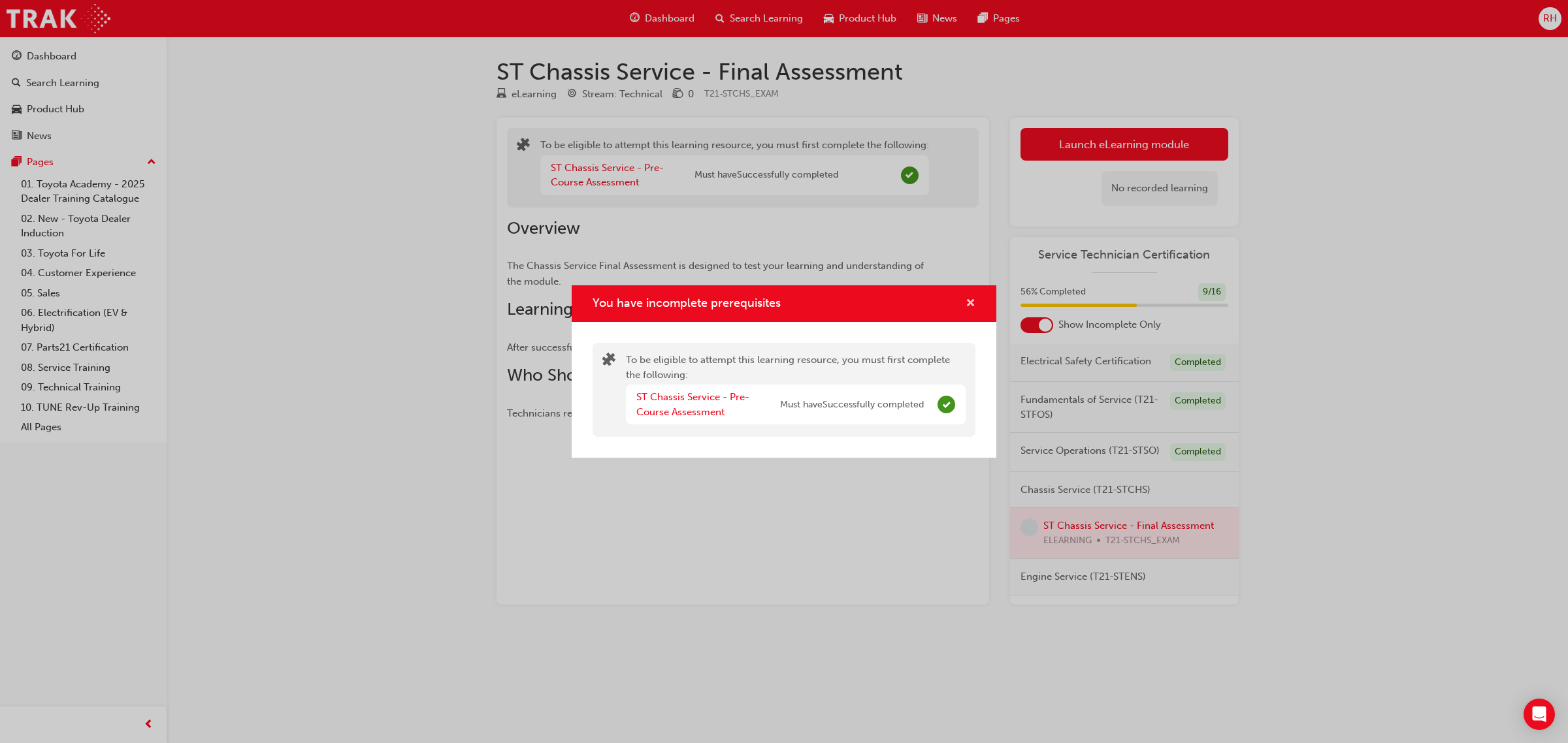
click at [967, 299] on span "cross-icon" at bounding box center [971, 304] width 9 height 12
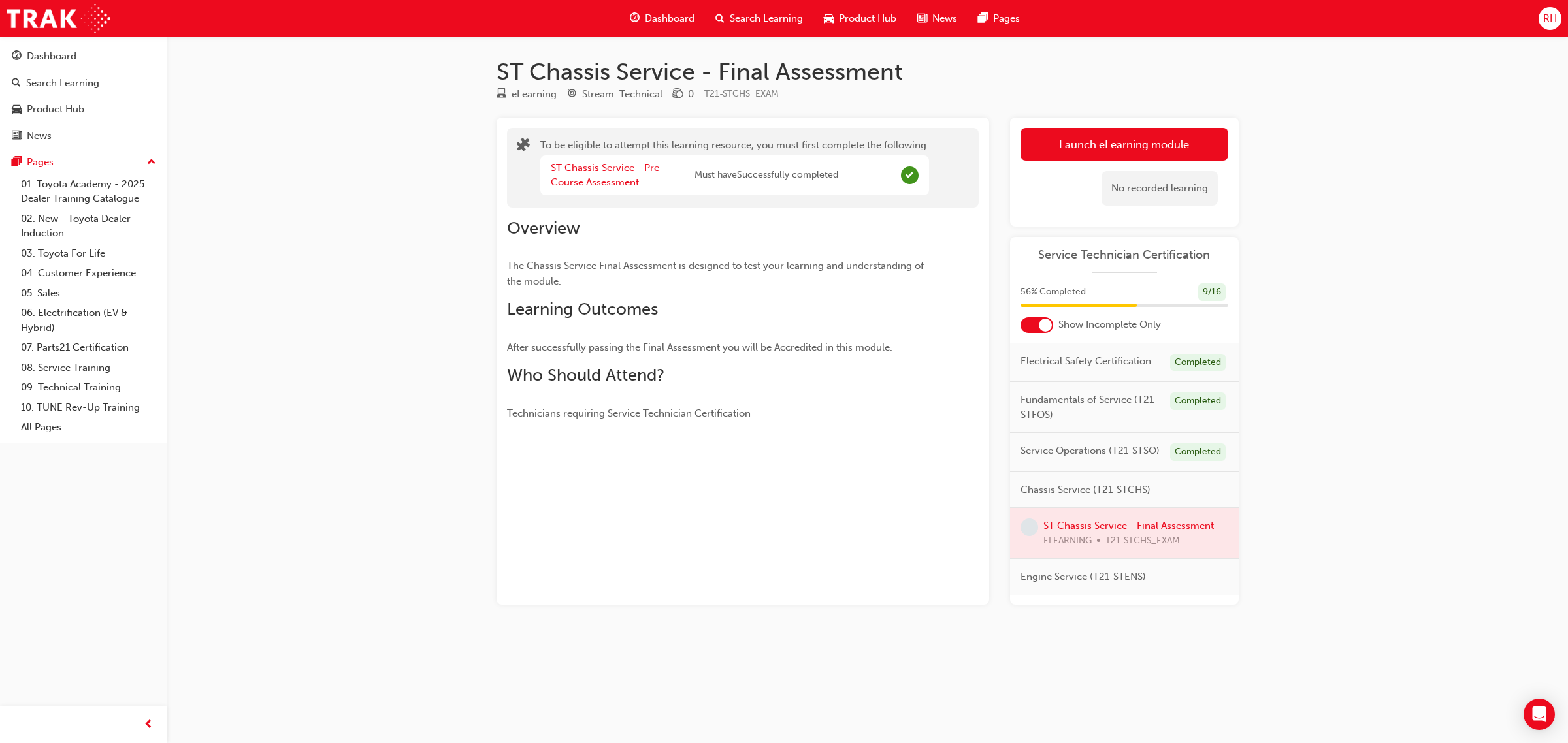
click at [1119, 127] on div "Launch eLearning module Learning Plan No recorded learning" at bounding box center [1124, 172] width 229 height 109
click at [1118, 131] on button "Launch eLearning module" at bounding box center [1124, 144] width 208 height 33
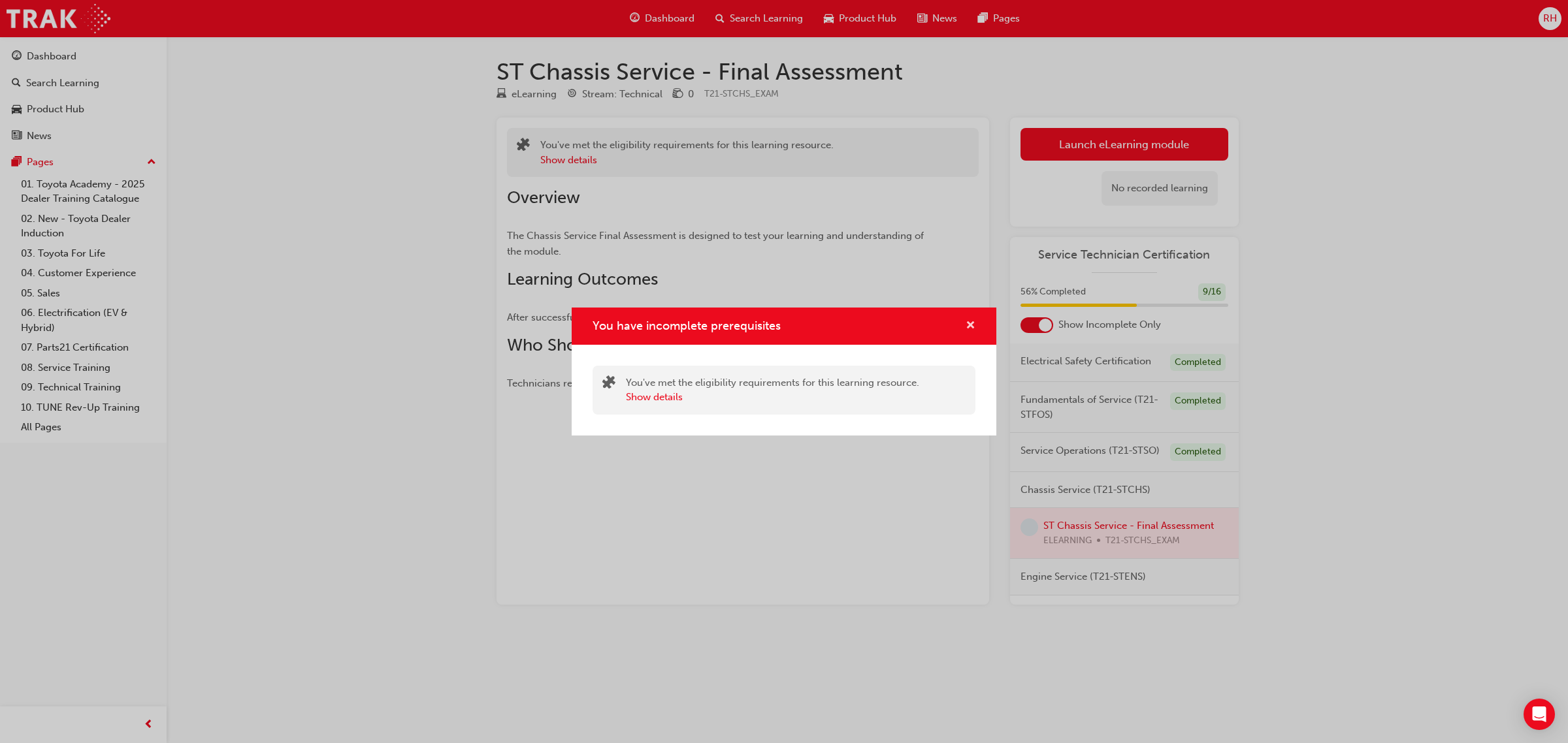
click at [966, 327] on span "cross-icon" at bounding box center [971, 326] width 9 height 12
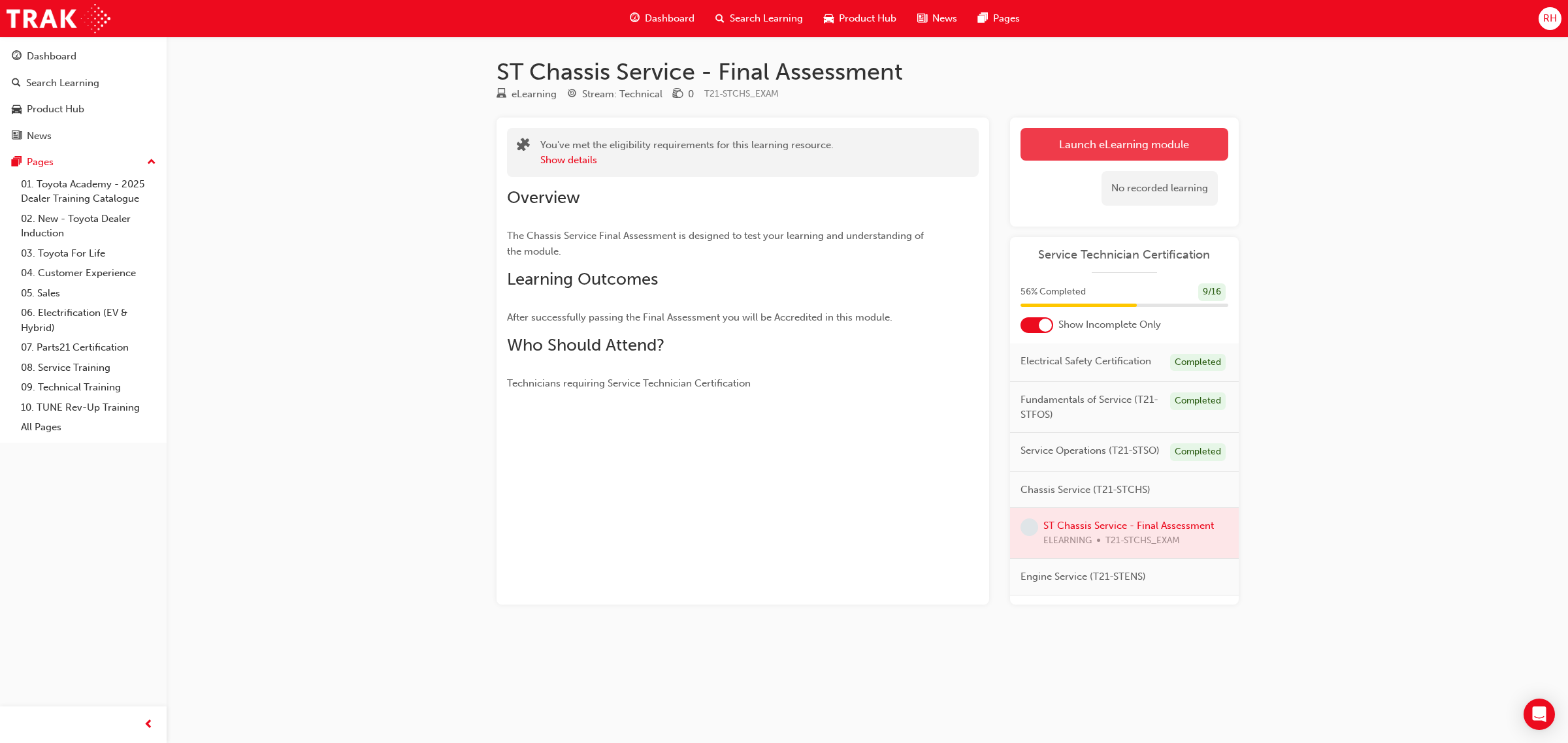
click at [1063, 145] on button "Launch eLearning module" at bounding box center [1124, 144] width 208 height 33
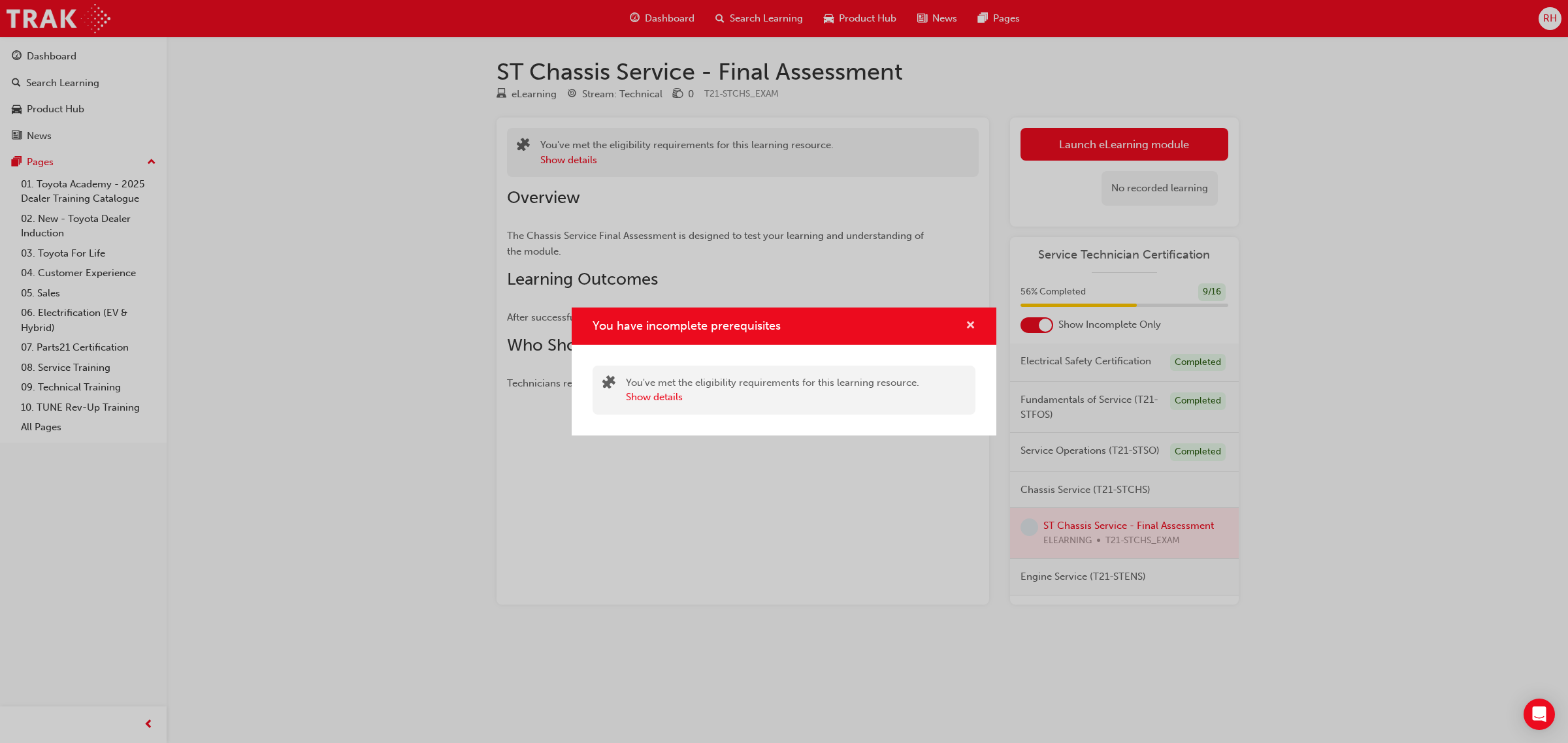
click at [972, 322] on span "cross-icon" at bounding box center [971, 326] width 9 height 12
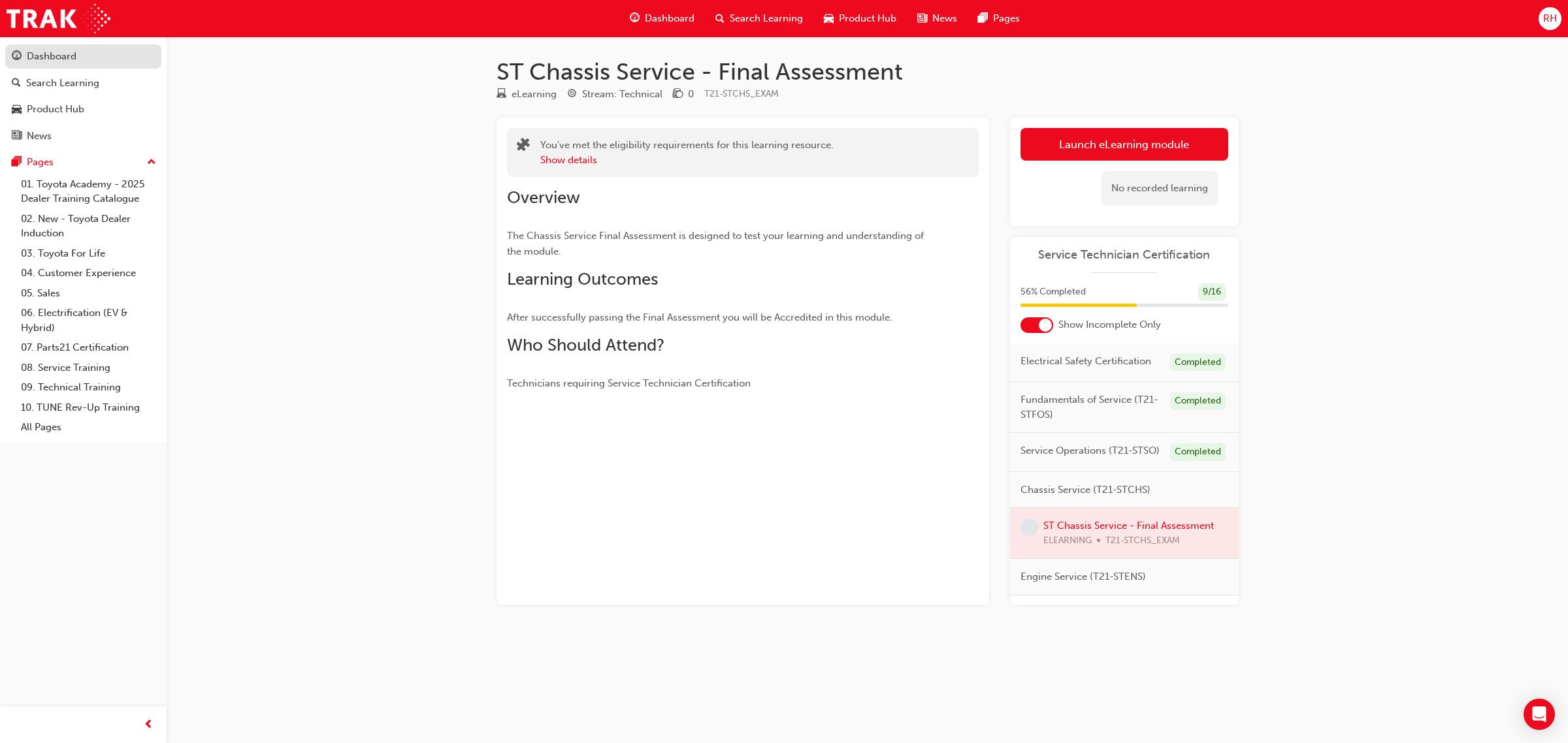
click at [24, 54] on div "Dashboard" at bounding box center [83, 56] width 143 height 16
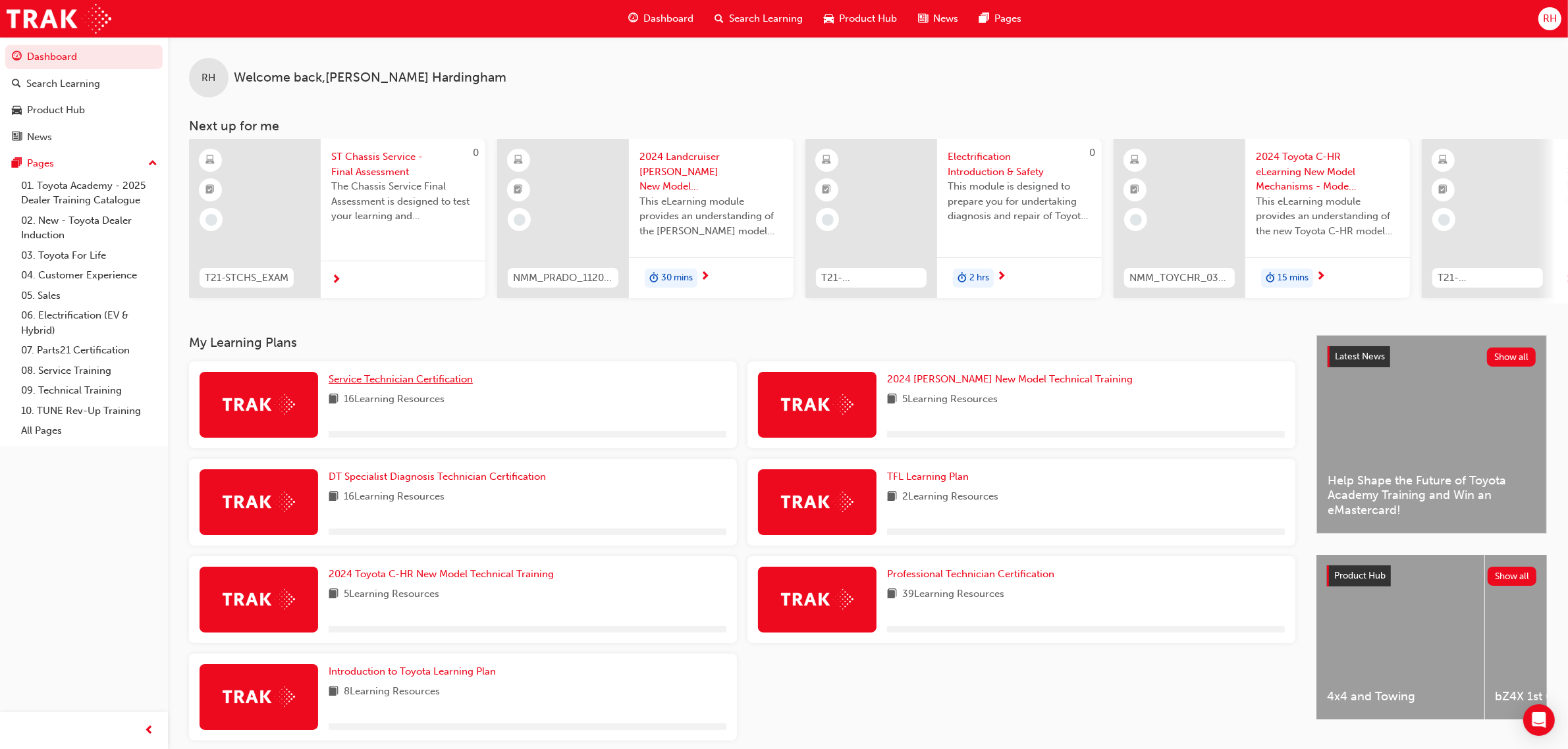
click at [464, 387] on link "Service Technician Certification" at bounding box center [403, 379] width 150 height 15
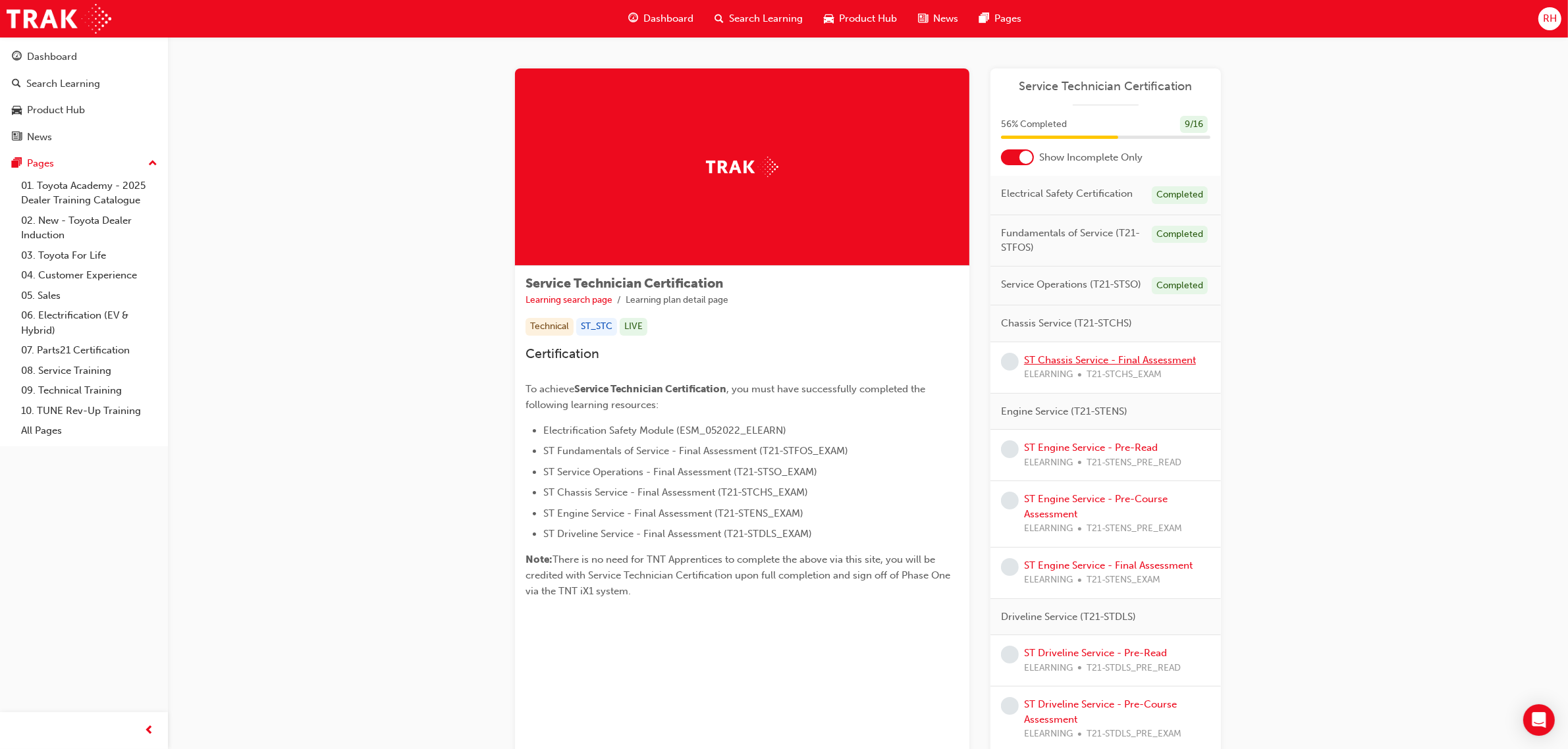
click at [1071, 359] on link "ST Chassis Service - Final Assessment" at bounding box center [1110, 359] width 172 height 12
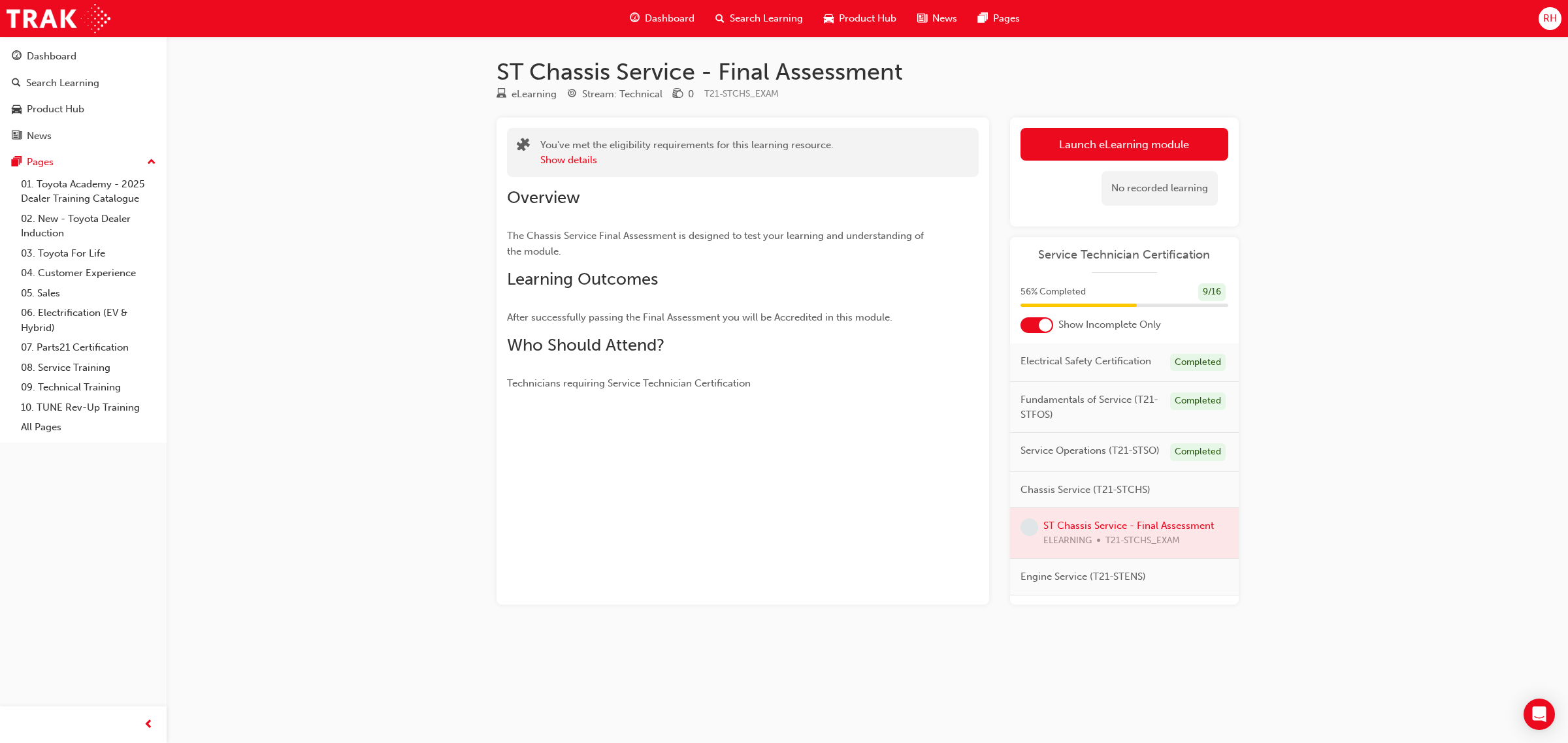
click at [1092, 147] on link "Launch eLearning module" at bounding box center [1124, 144] width 208 height 33
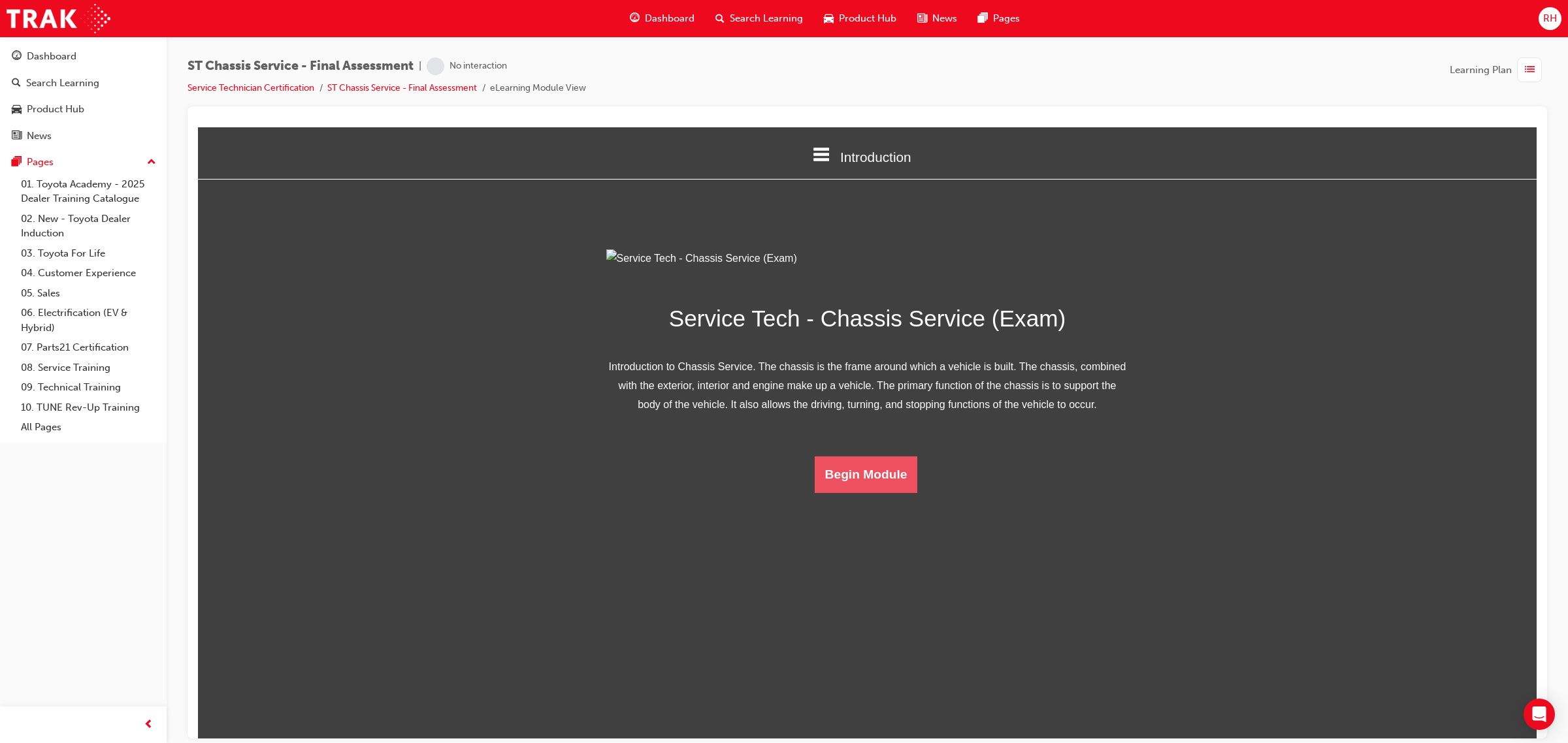
click at [854, 492] on button "Begin Module" at bounding box center [866, 474] width 103 height 37
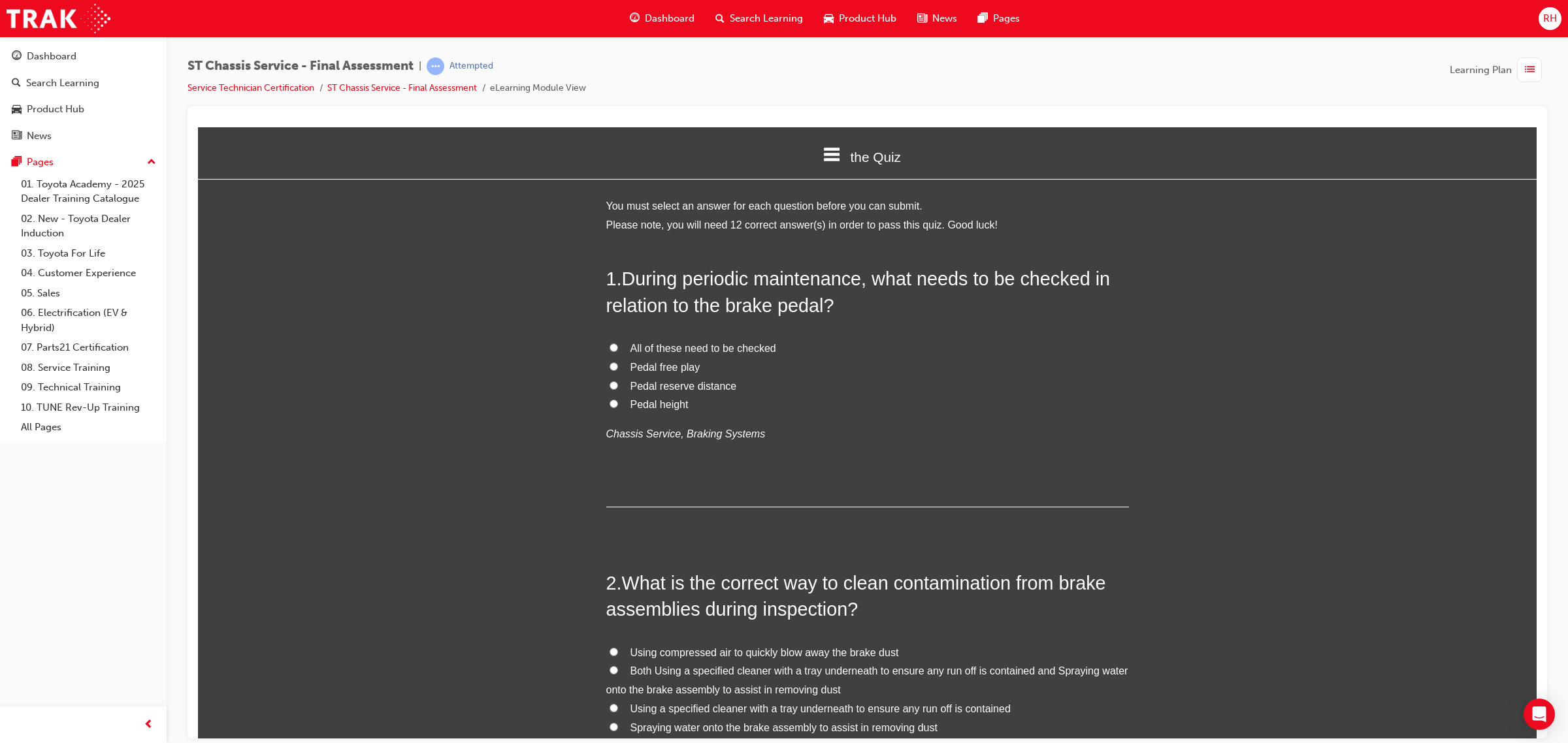
click at [681, 343] on span "All of these need to be checked" at bounding box center [703, 348] width 146 height 11
click at [618, 343] on input "All of these need to be checked" at bounding box center [614, 347] width 9 height 9
radio input "true"
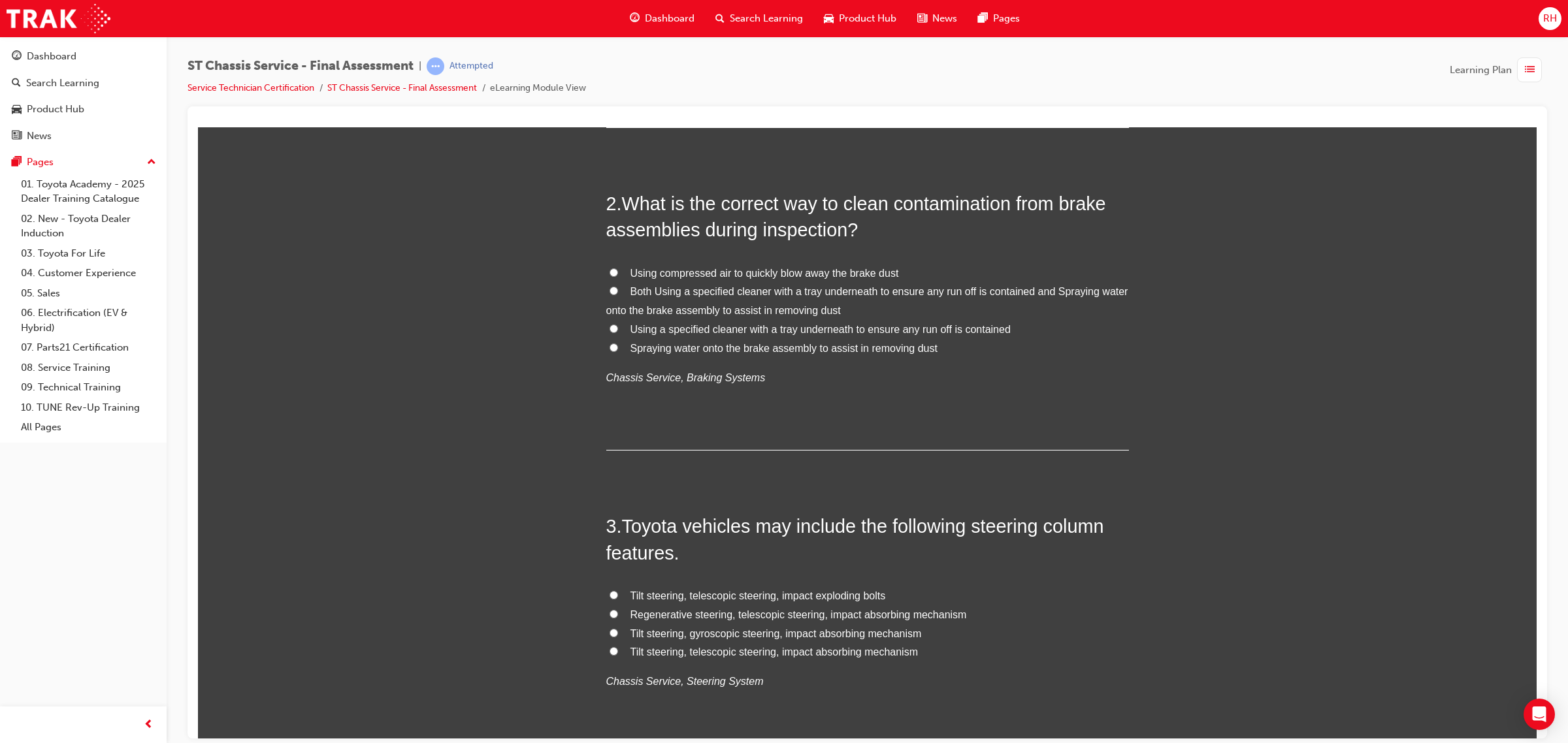
scroll to position [408, 0]
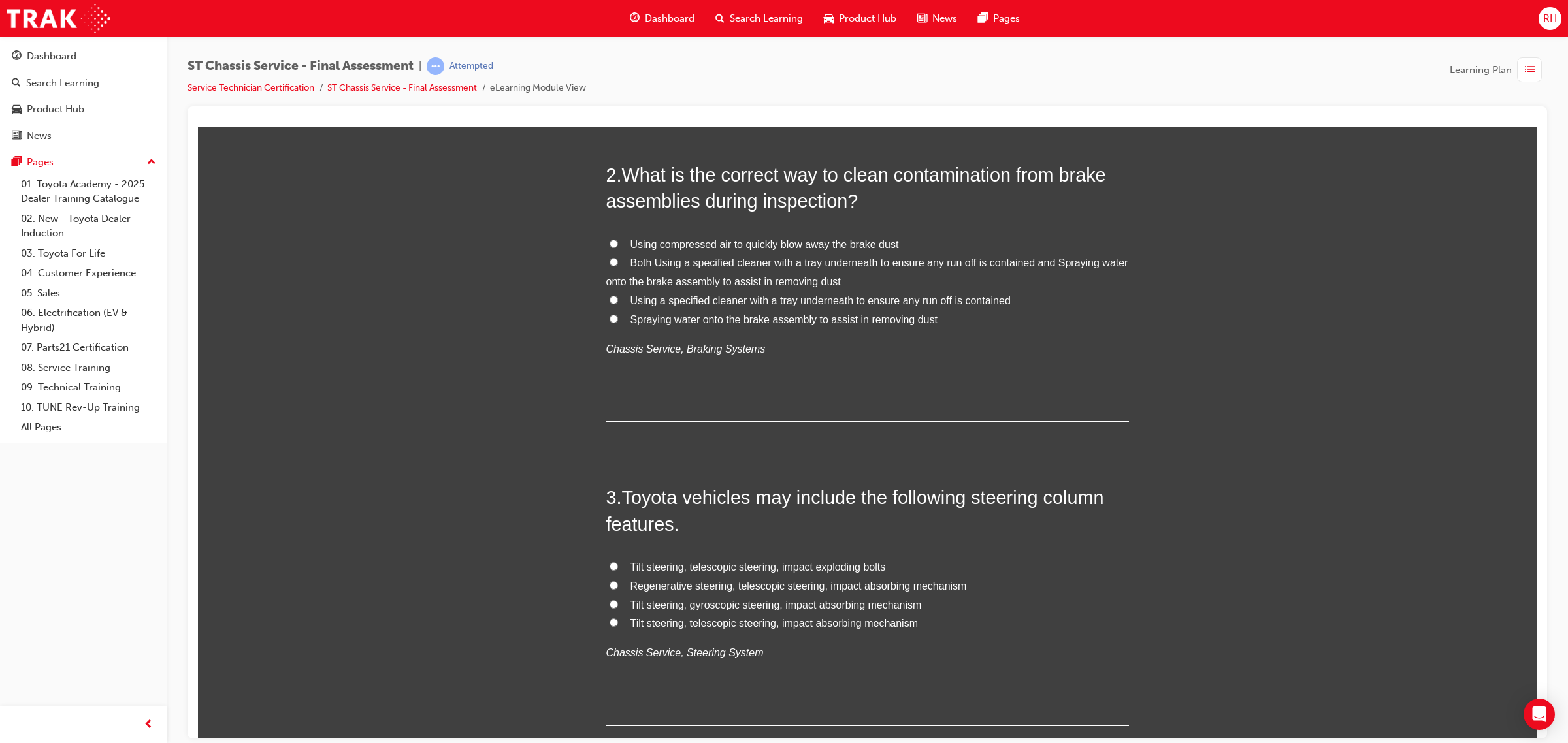
click at [978, 294] on span "Using a specified cleaner with a tray underneath to ensure any run off is conta…" at bounding box center [820, 300] width 380 height 11
click at [618, 295] on input "Using a specified cleaner with a tray underneath to ensure any run off is conta…" at bounding box center [614, 299] width 9 height 9
radio input "true"
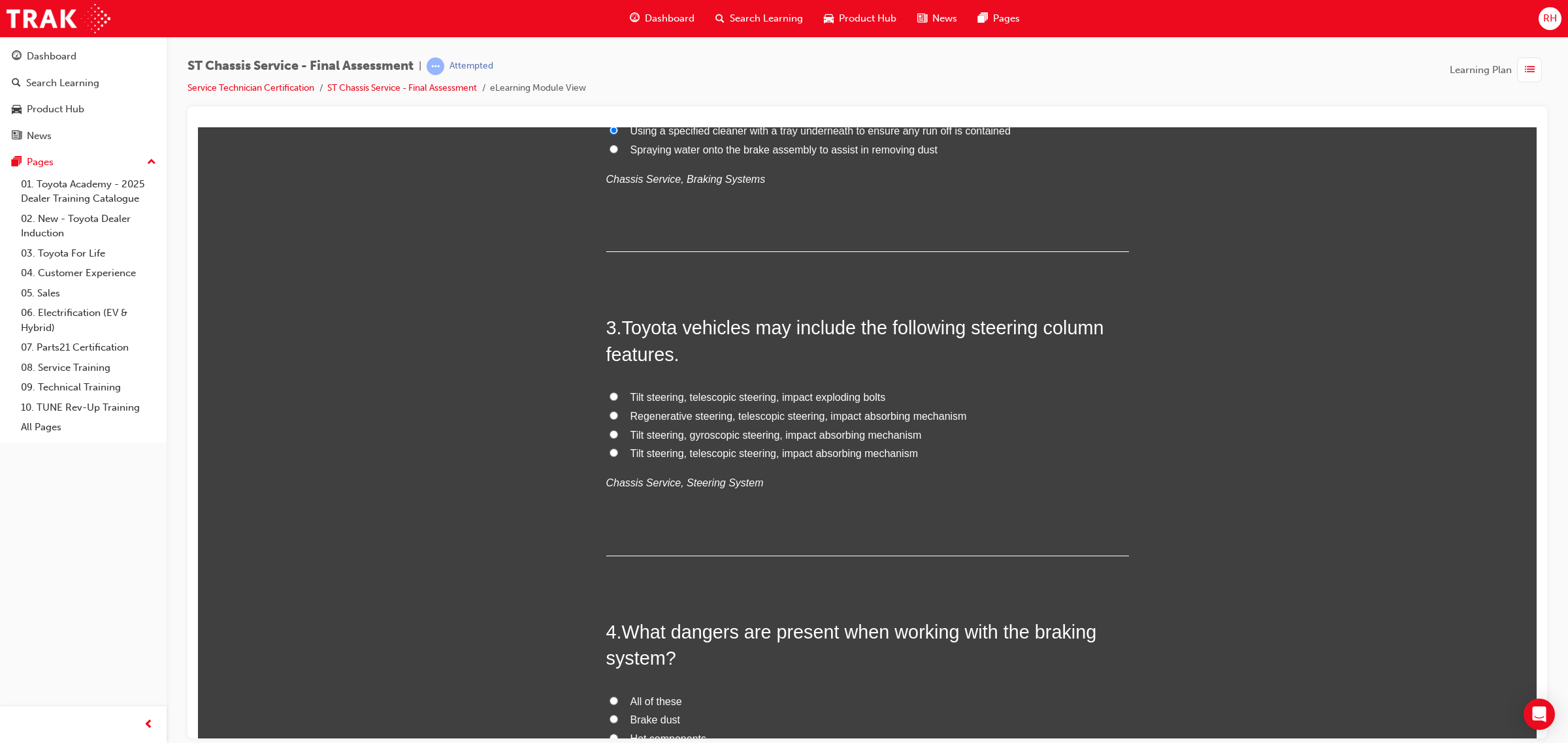
scroll to position [653, 0]
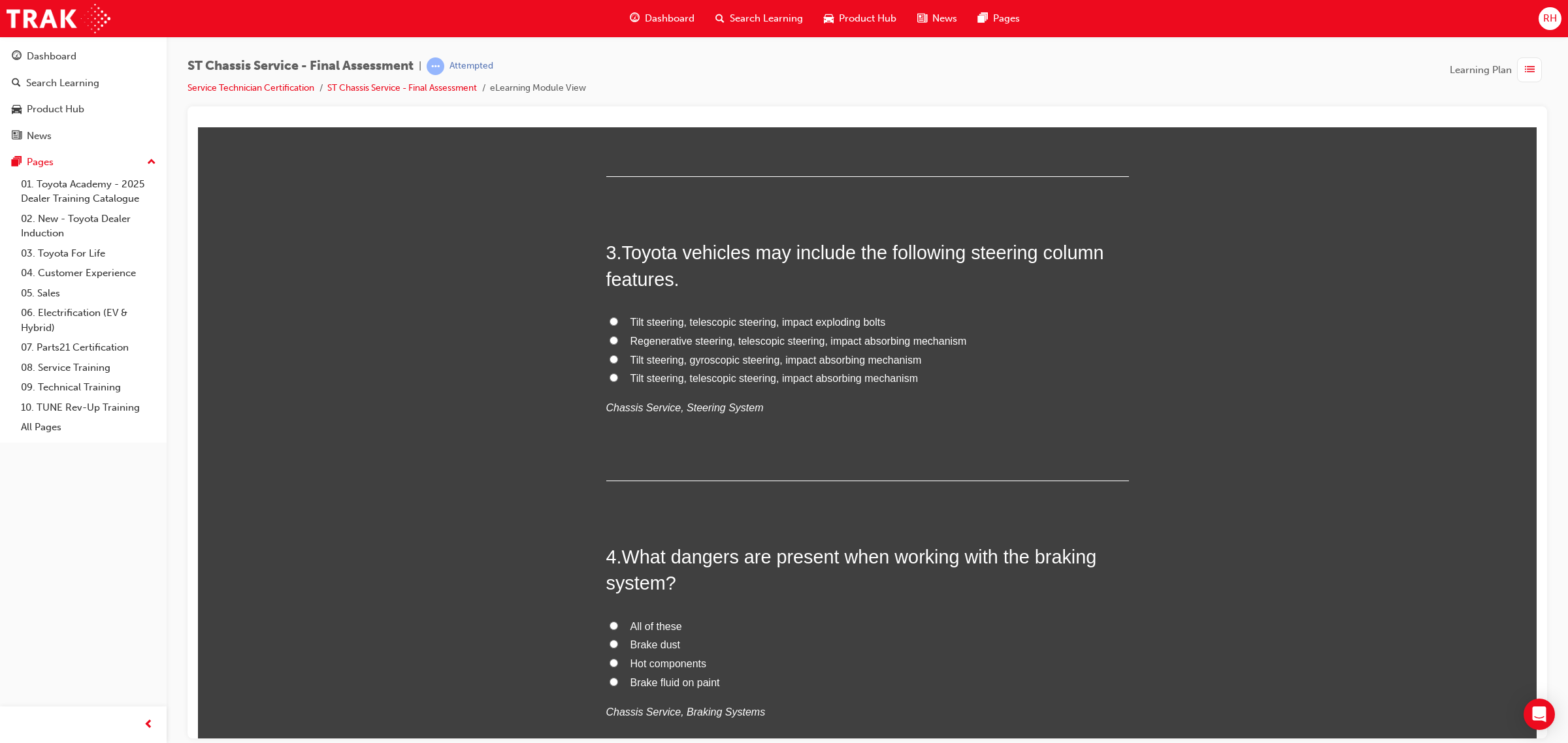
click at [606, 378] on label "Tilt steering, telescopic steering, impact absorbing mechanism" at bounding box center [867, 378] width 523 height 19
click at [610, 378] on input "Tilt steering, telescopic steering, impact absorbing mechanism" at bounding box center [614, 377] width 9 height 9
radio input "true"
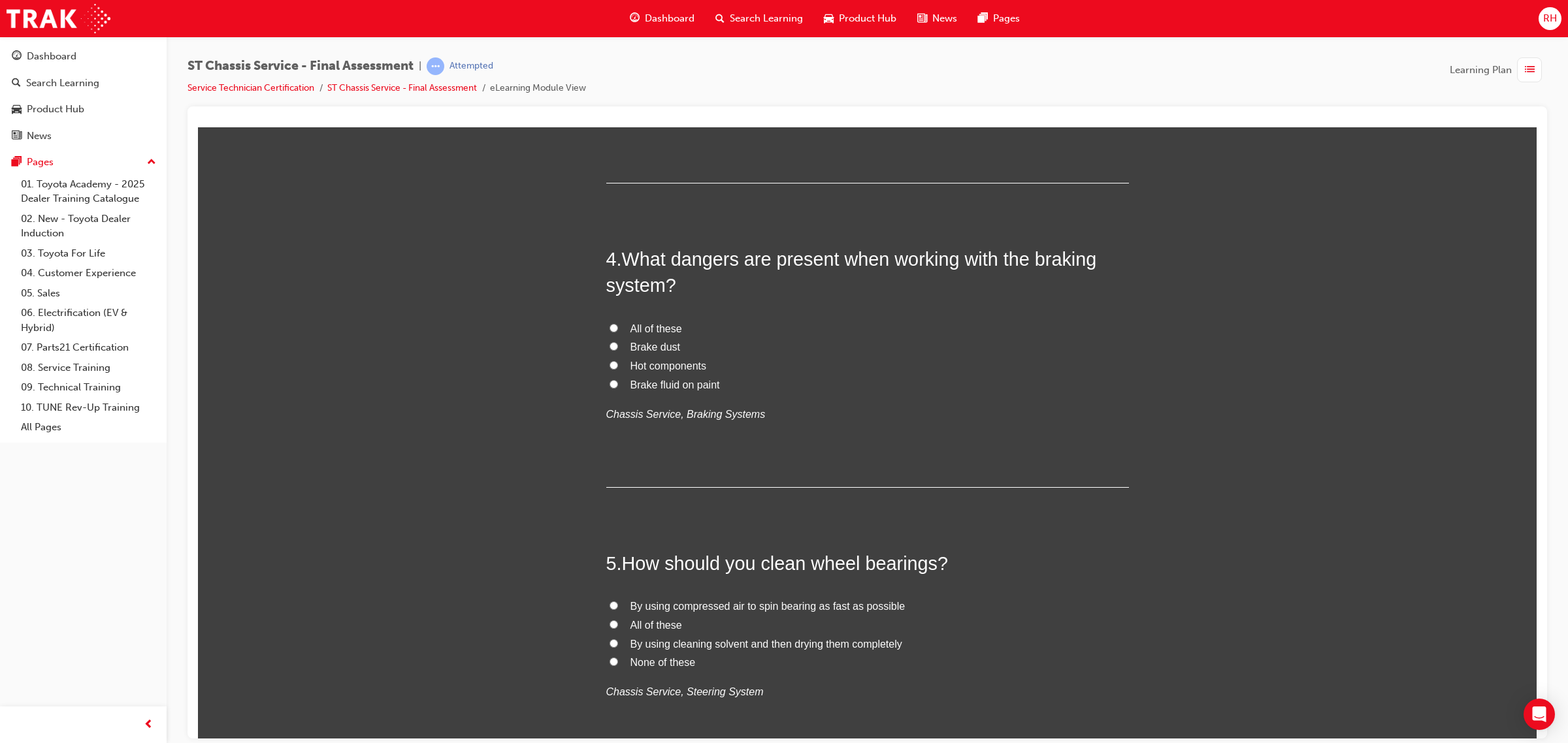
scroll to position [980, 0]
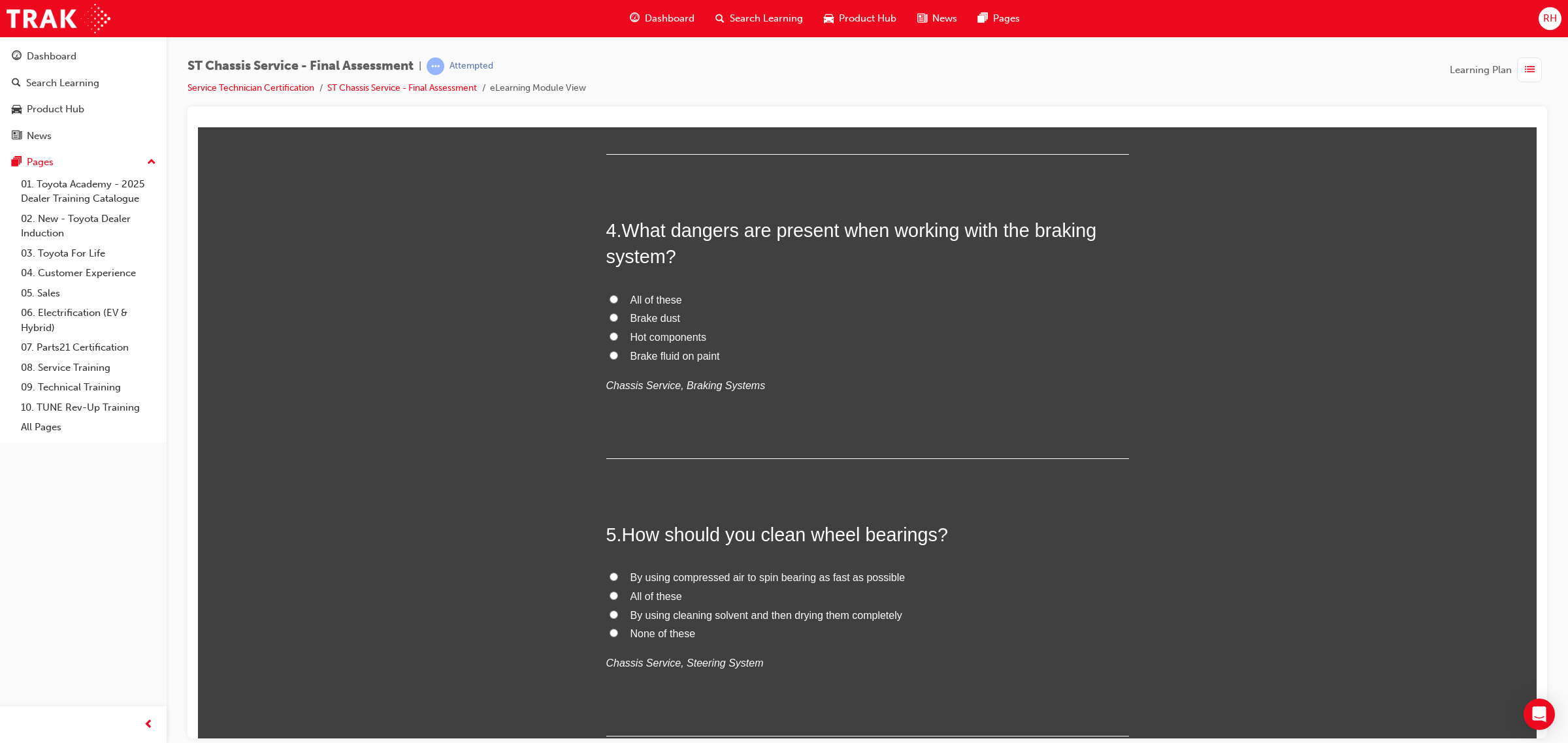
click at [654, 296] on span "All of these" at bounding box center [656, 299] width 52 height 11
click at [618, 296] on input "All of these" at bounding box center [614, 298] width 9 height 9
radio input "true"
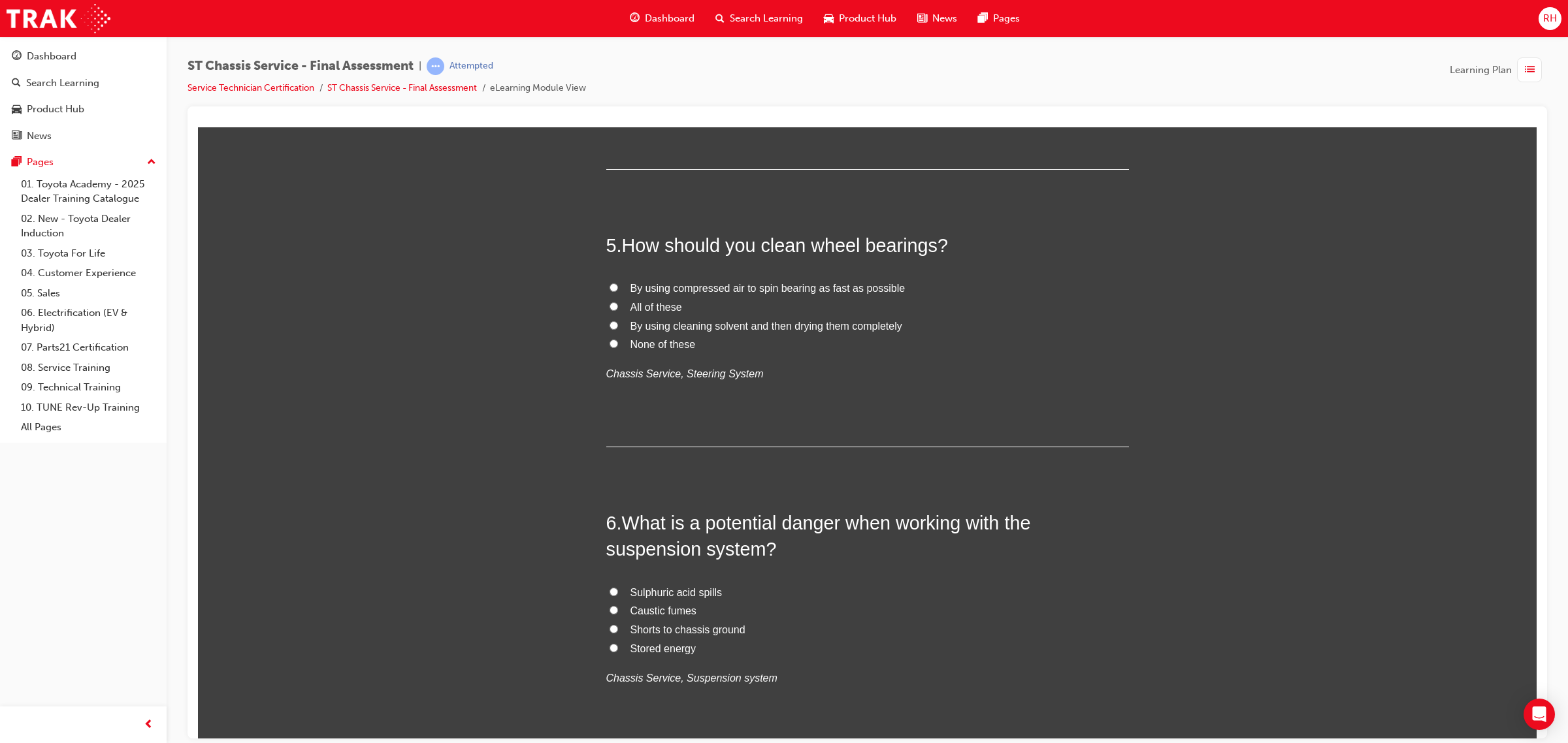
scroll to position [1306, 0]
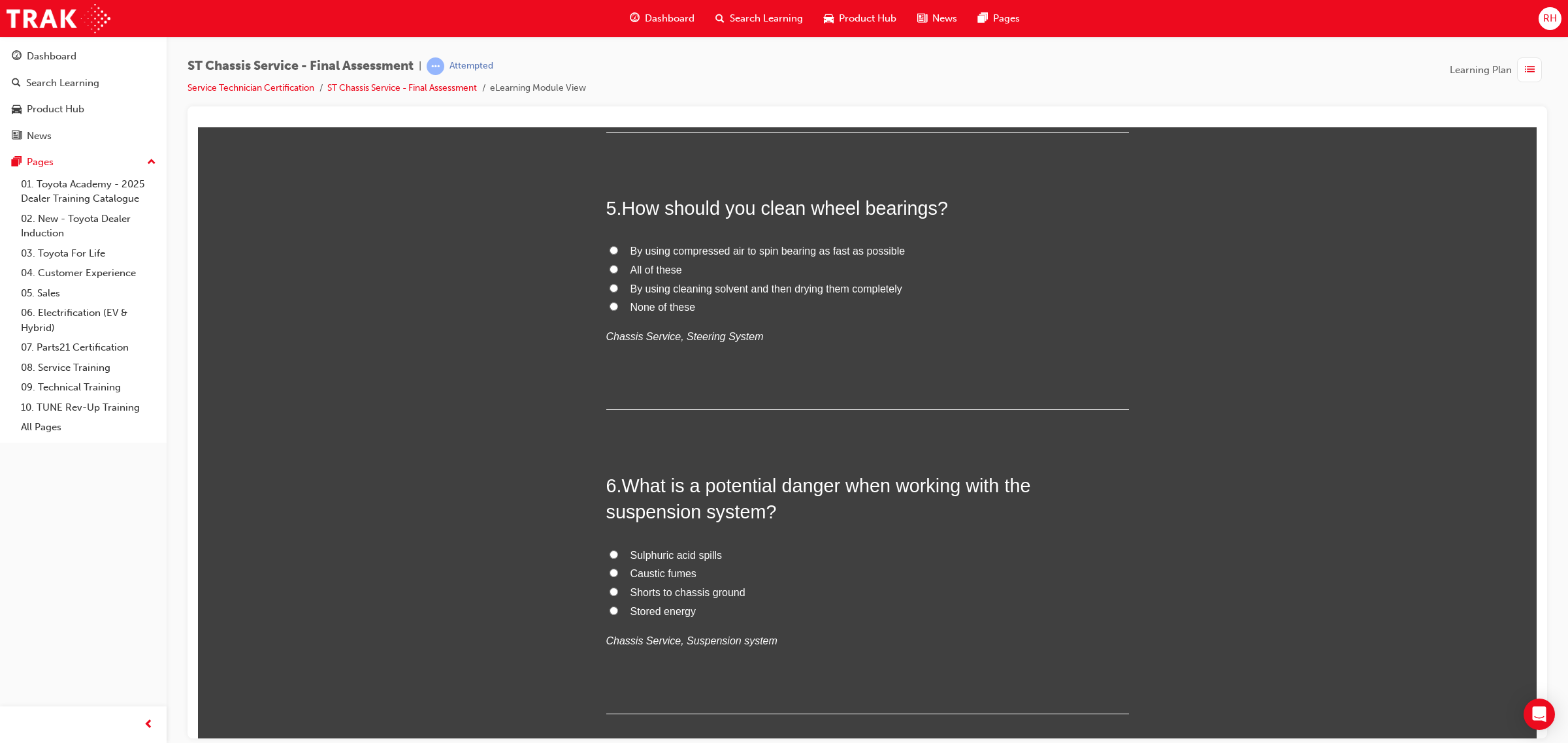
click at [632, 306] on span "None of these" at bounding box center [663, 306] width 65 height 11
click at [618, 306] on input "None of these" at bounding box center [614, 306] width 9 height 9
radio input "true"
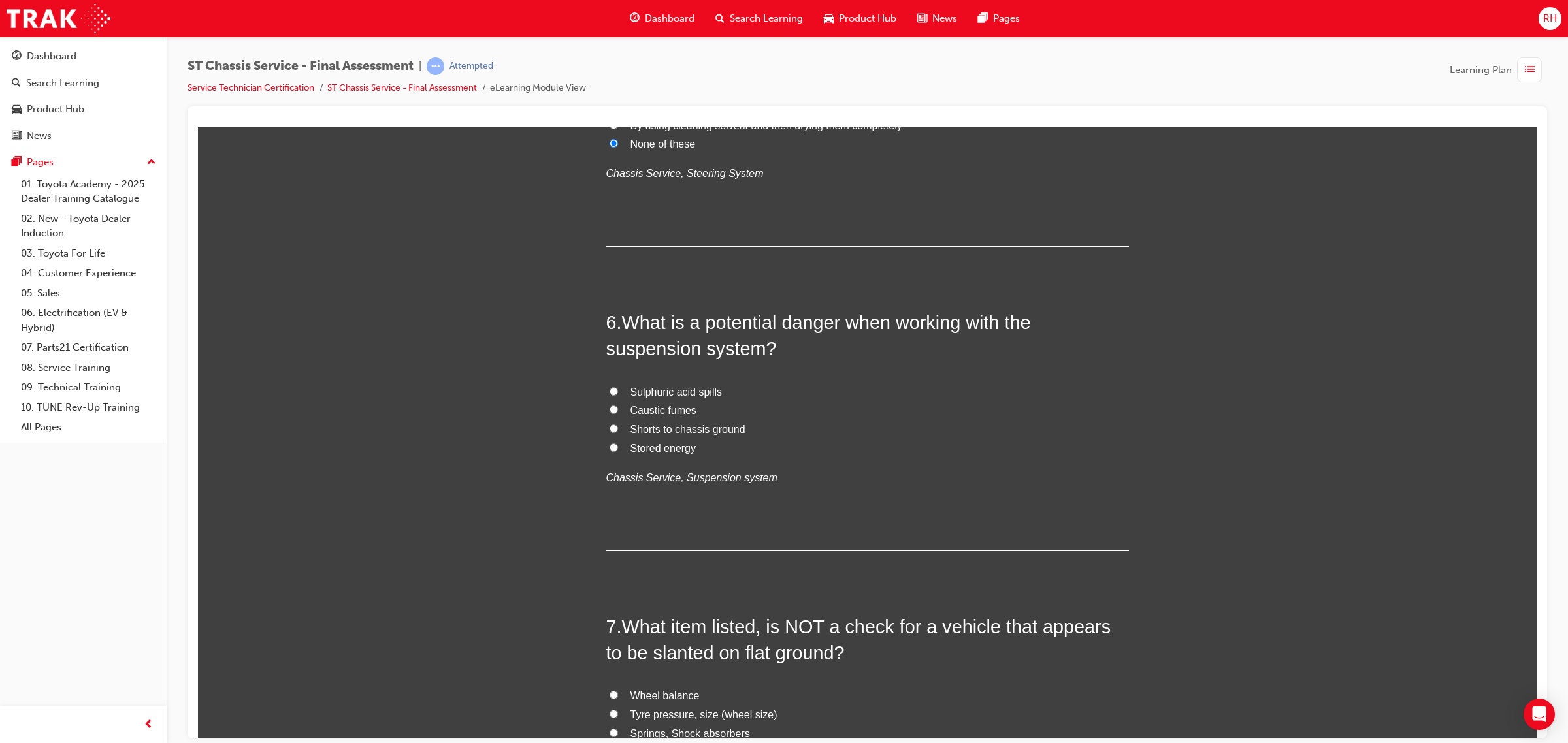
scroll to position [1551, 0]
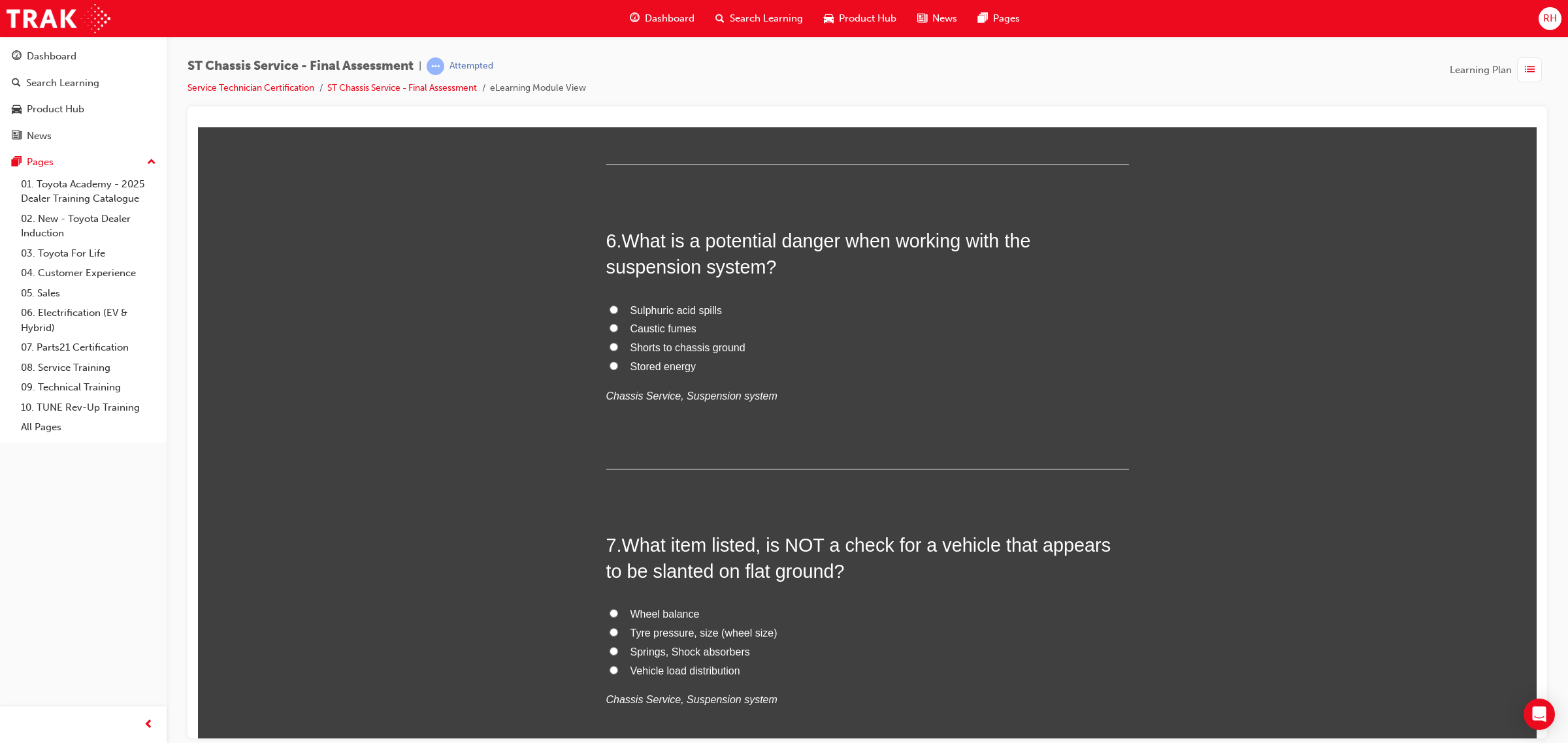
click at [665, 372] on span "Stored energy" at bounding box center [663, 366] width 66 height 11
click at [618, 369] on input "Stored energy" at bounding box center [614, 365] width 9 height 9
radio input "true"
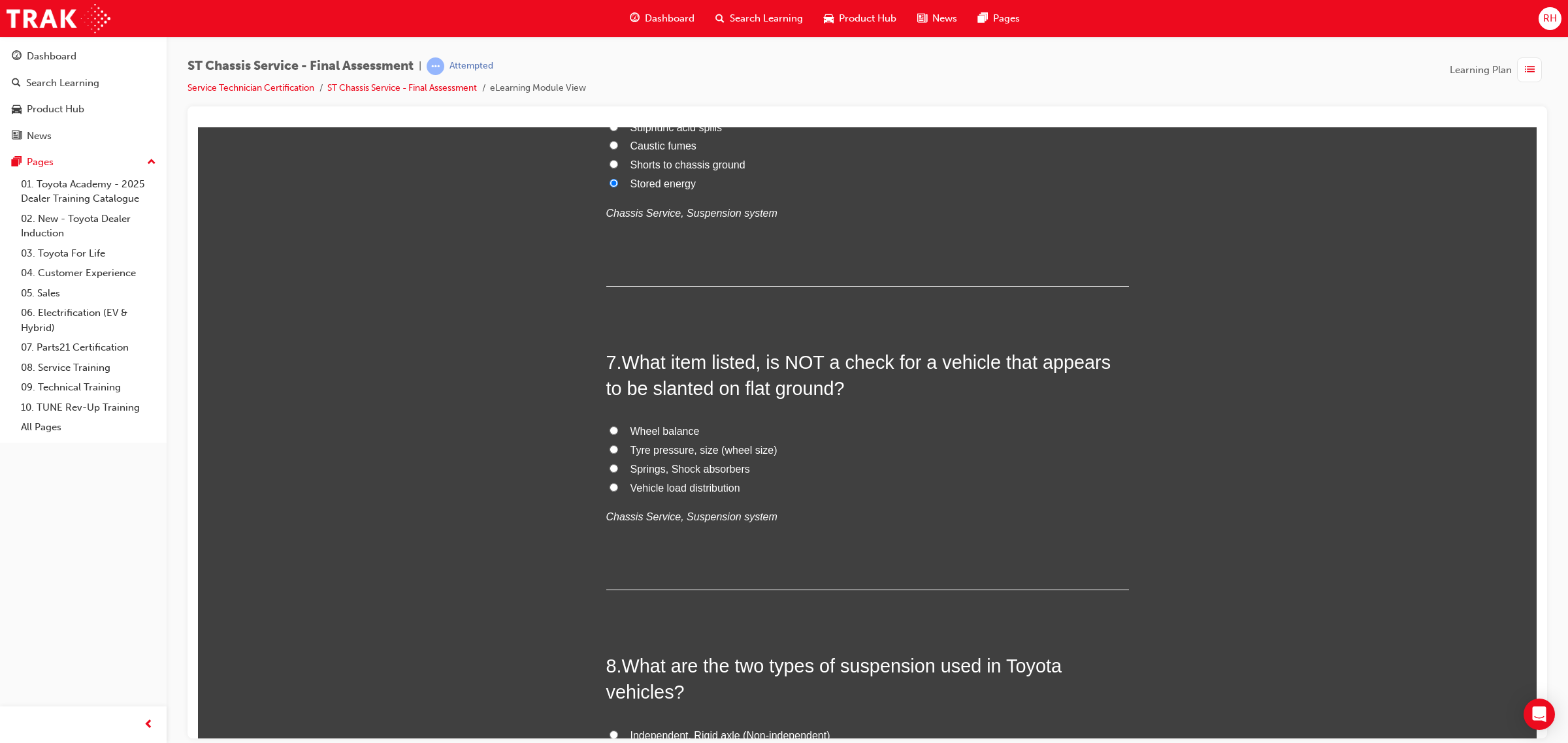
scroll to position [1796, 0]
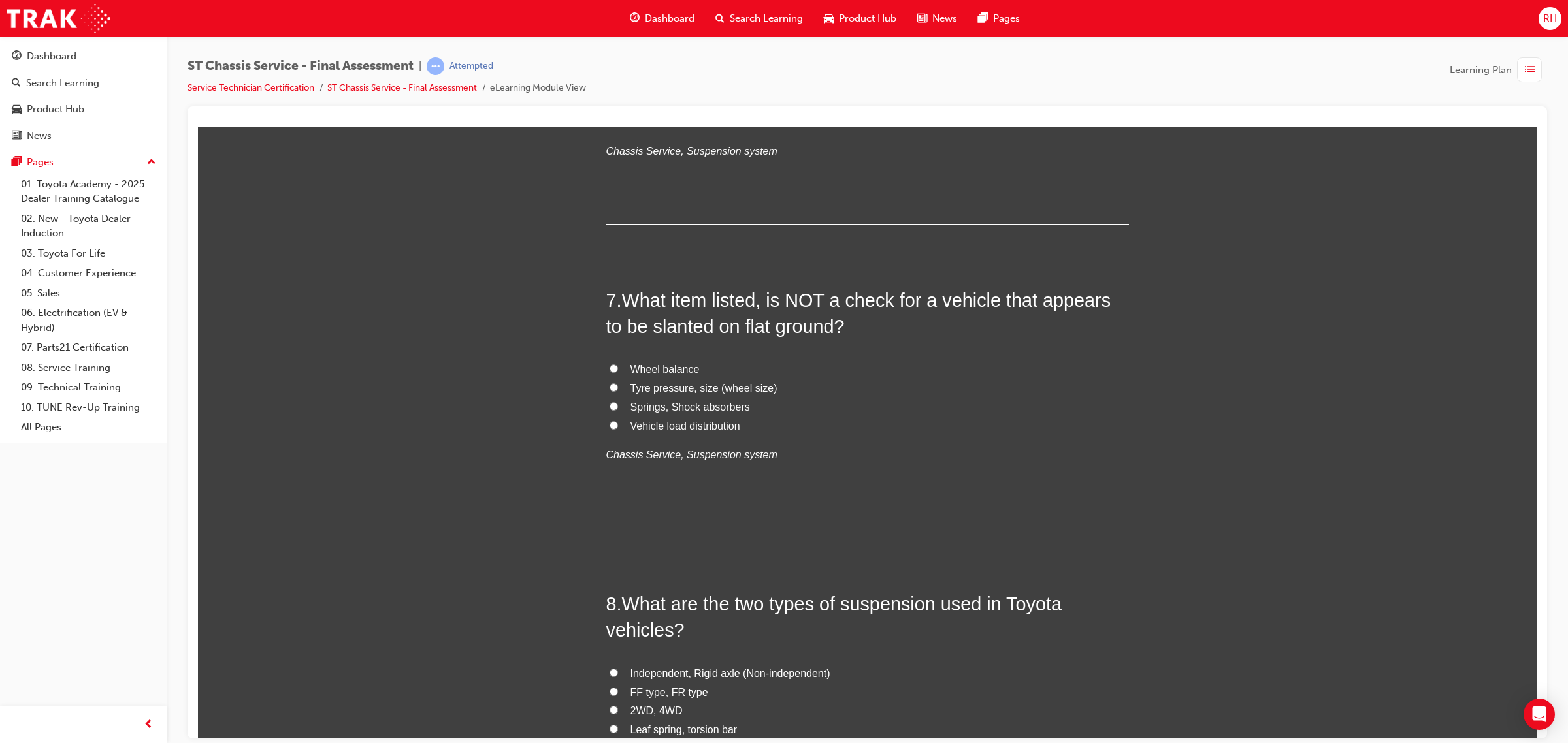
click at [669, 366] on span "Wheel balance" at bounding box center [665, 369] width 69 height 11
click at [618, 366] on input "Wheel balance" at bounding box center [614, 368] width 9 height 9
radio input "true"
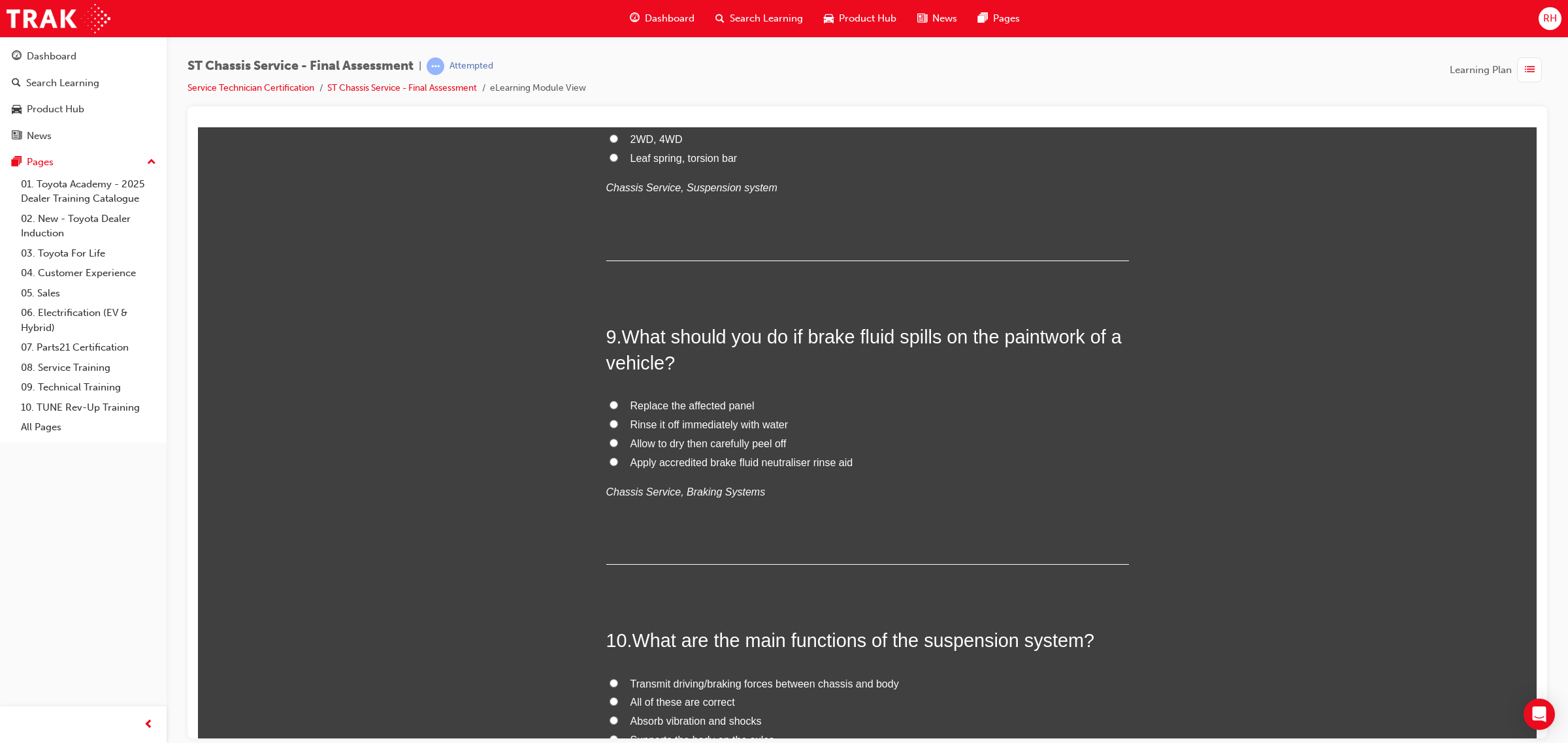
scroll to position [2285, 0]
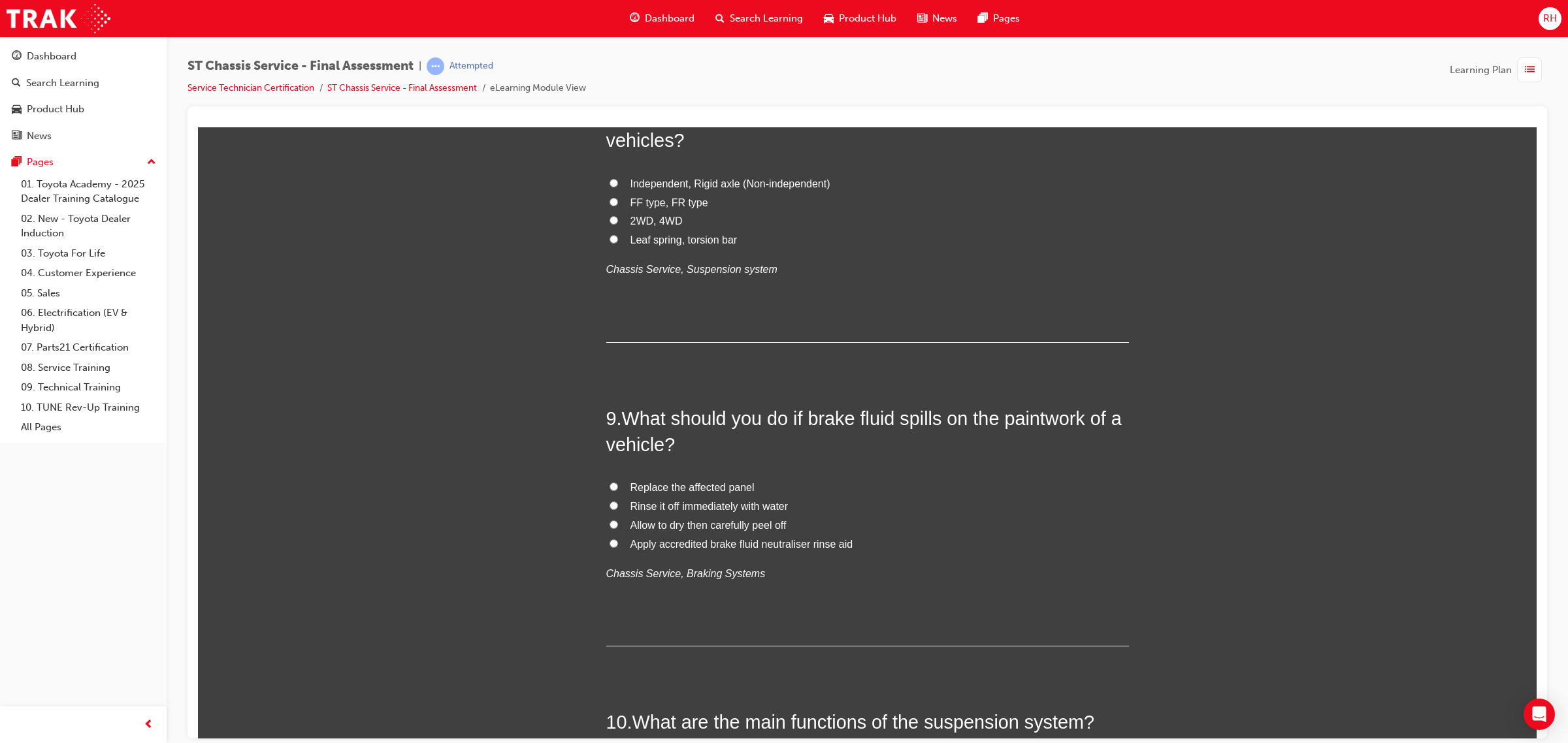
click at [729, 542] on span "Apply accredited brake fluid neutraliser rinse aid" at bounding box center [741, 544] width 222 height 11
click at [618, 542] on input "Apply accredited brake fluid neutraliser rinse aid" at bounding box center [614, 543] width 9 height 9
radio input "true"
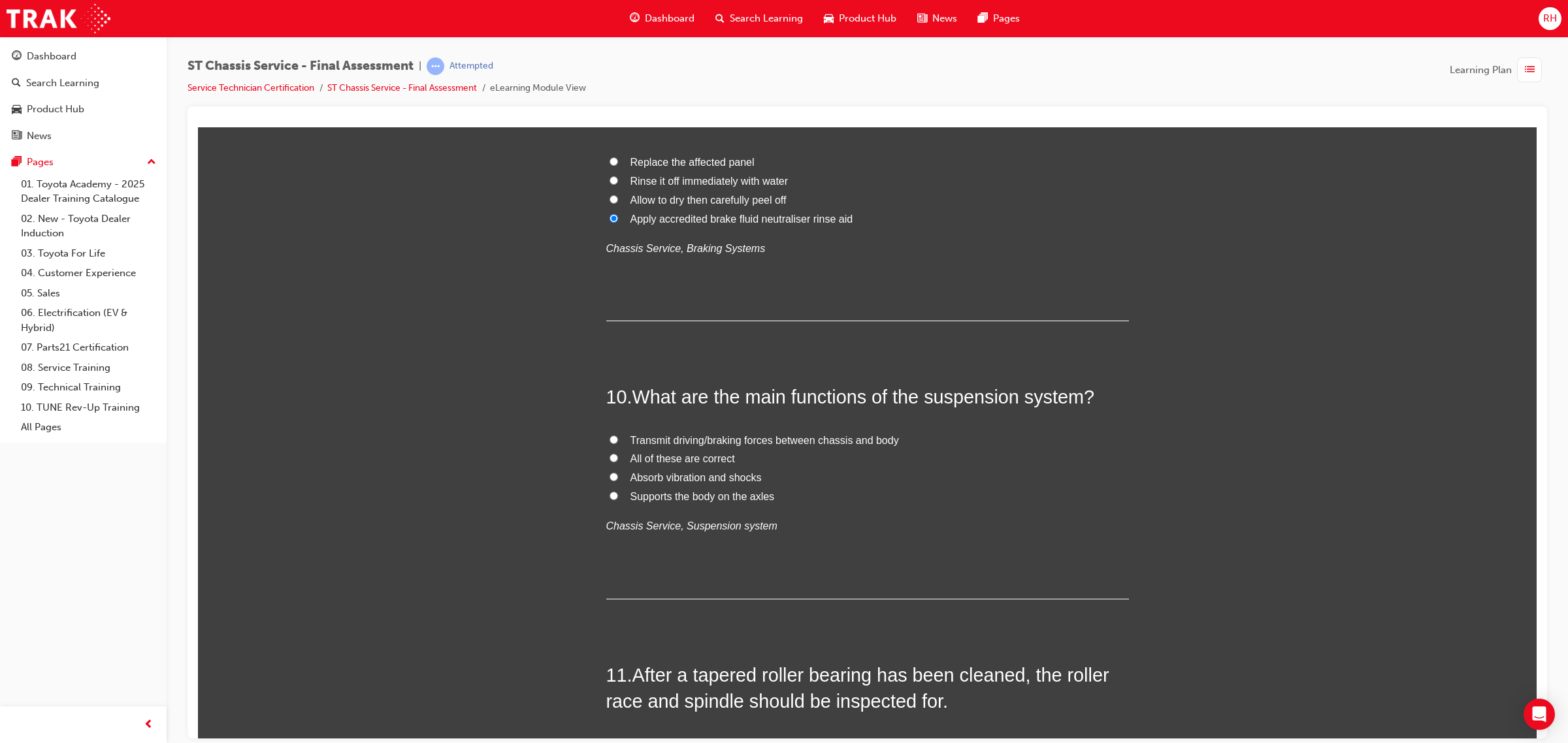
scroll to position [2612, 0]
click at [632, 458] on span "All of these are correct" at bounding box center [682, 457] width 104 height 11
click at [618, 458] on input "All of these are correct" at bounding box center [614, 456] width 9 height 9
radio input "true"
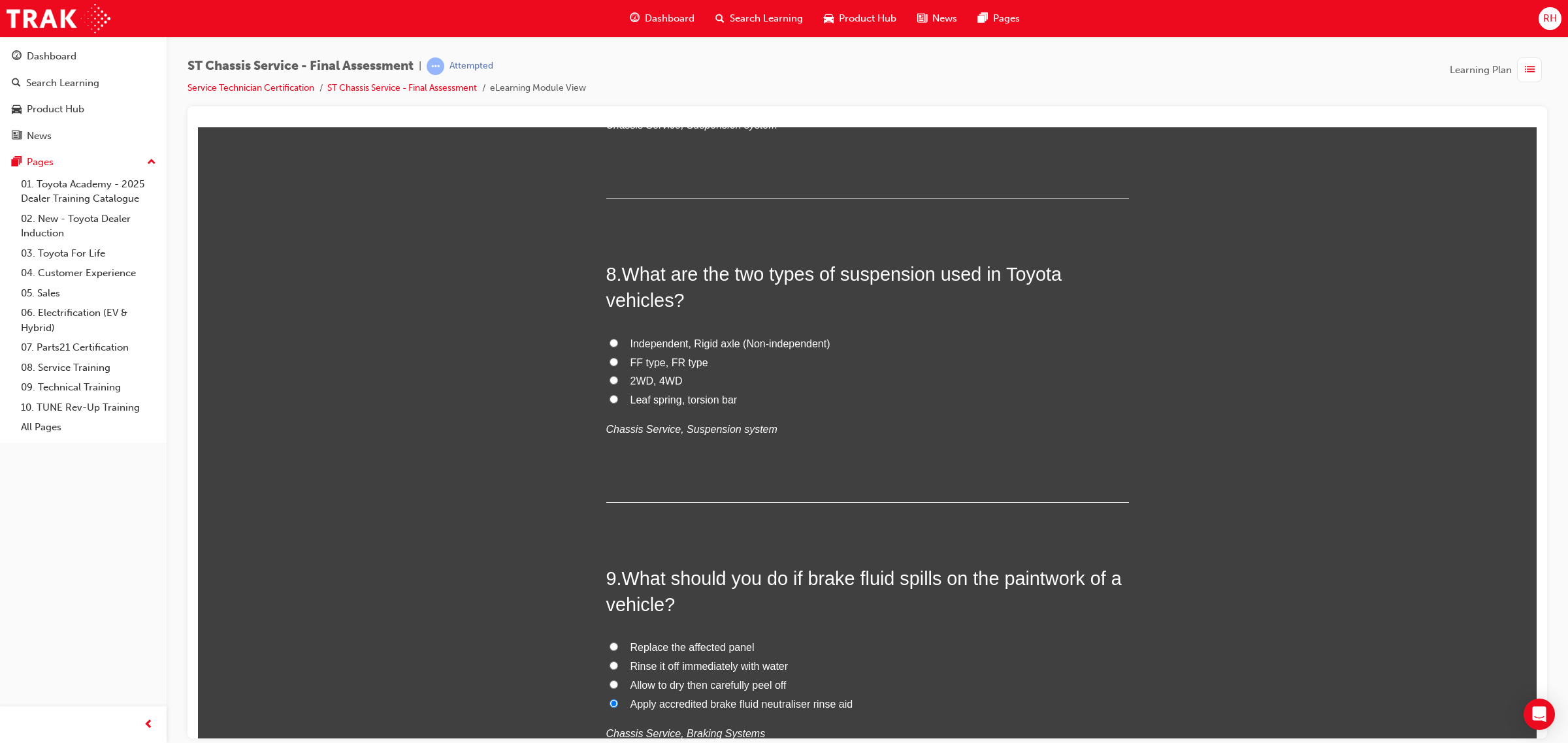
scroll to position [2089, 0]
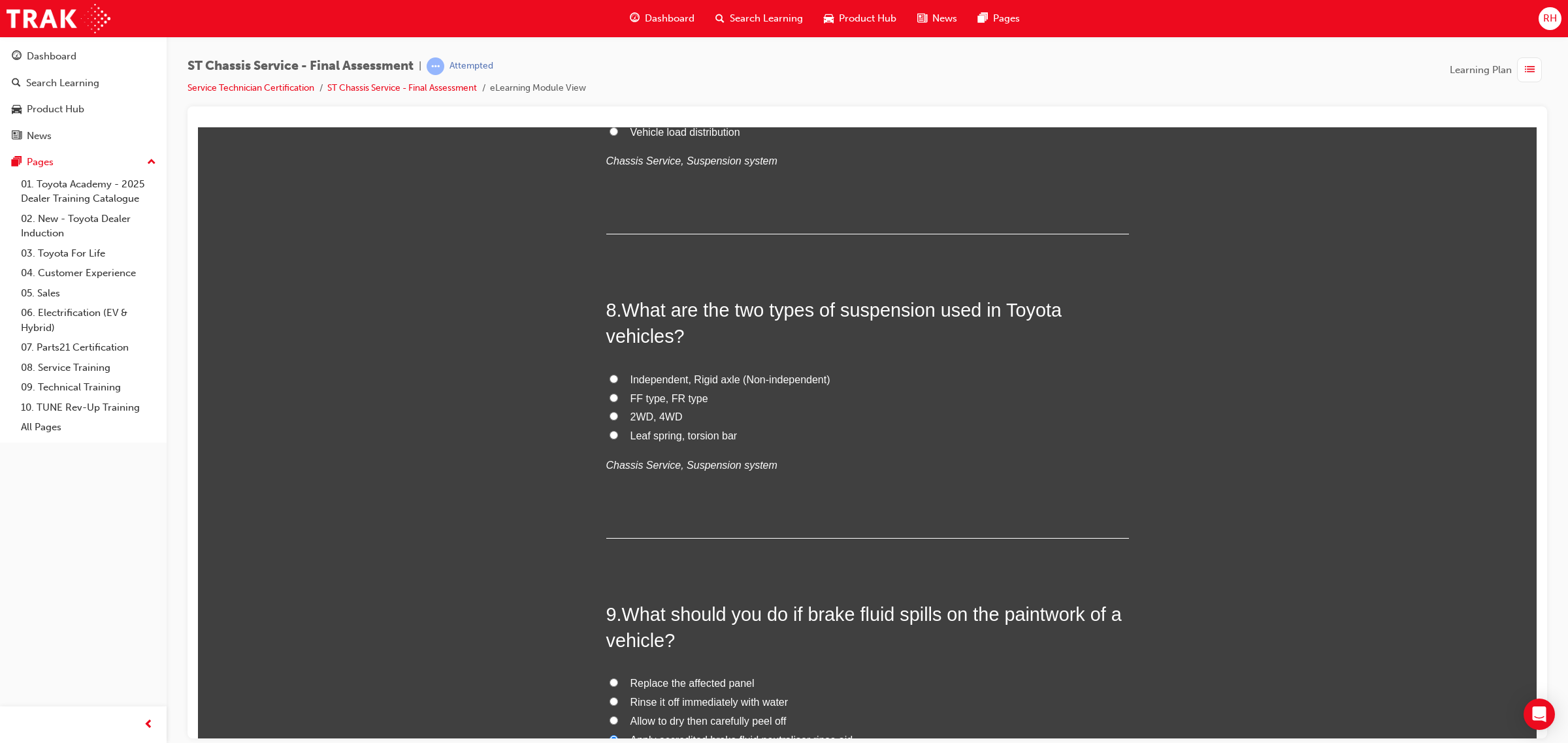
click at [704, 433] on span "Leaf spring, torsion bar" at bounding box center [684, 435] width 107 height 11
click at [618, 433] on input "Leaf spring, torsion bar" at bounding box center [614, 435] width 9 height 9
radio input "true"
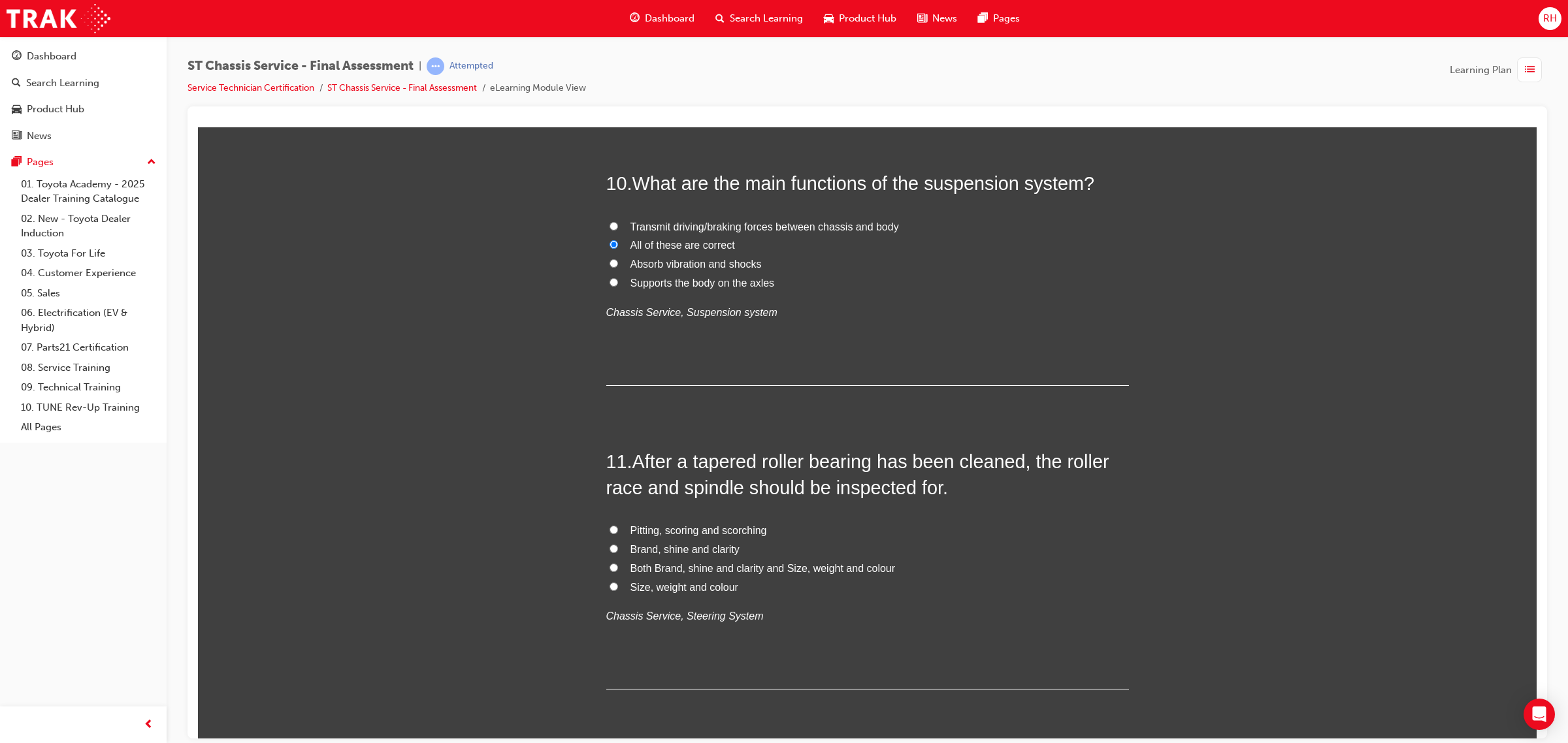
scroll to position [2988, 0]
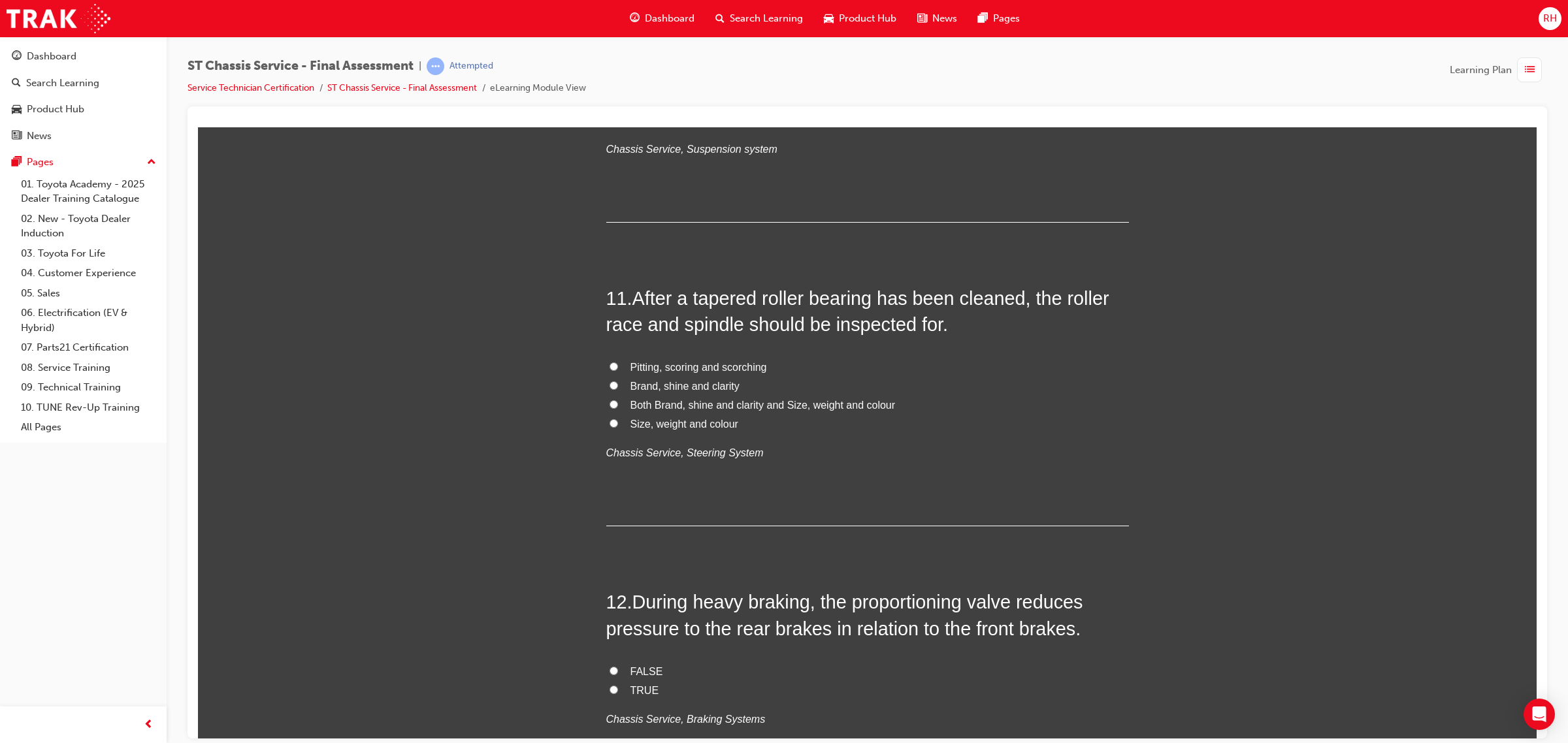
click at [710, 372] on span "Pitting, scoring and scorching" at bounding box center [698, 367] width 136 height 11
click at [618, 370] on input "Pitting, scoring and scorching" at bounding box center [614, 366] width 9 height 9
radio input "true"
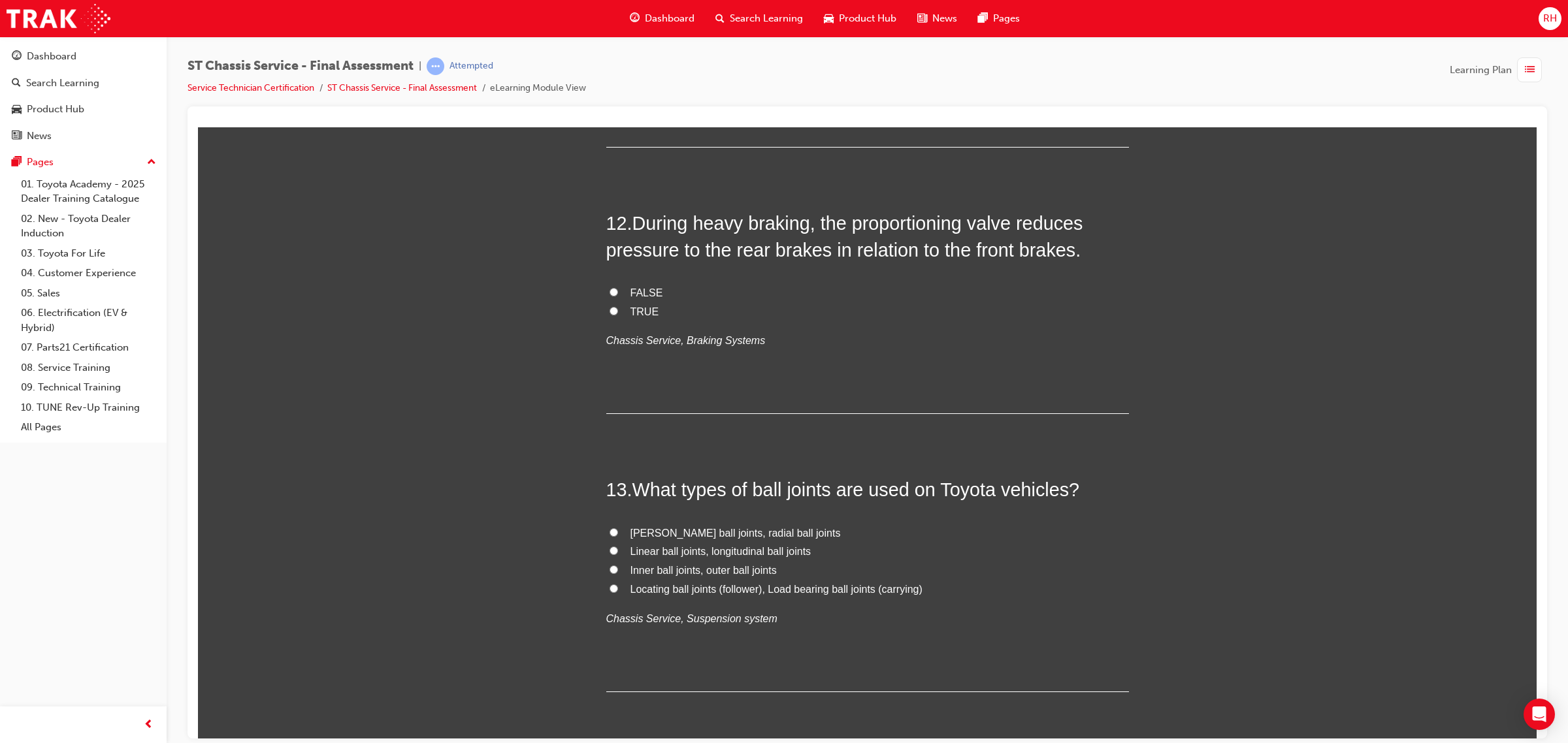
scroll to position [3396, 0]
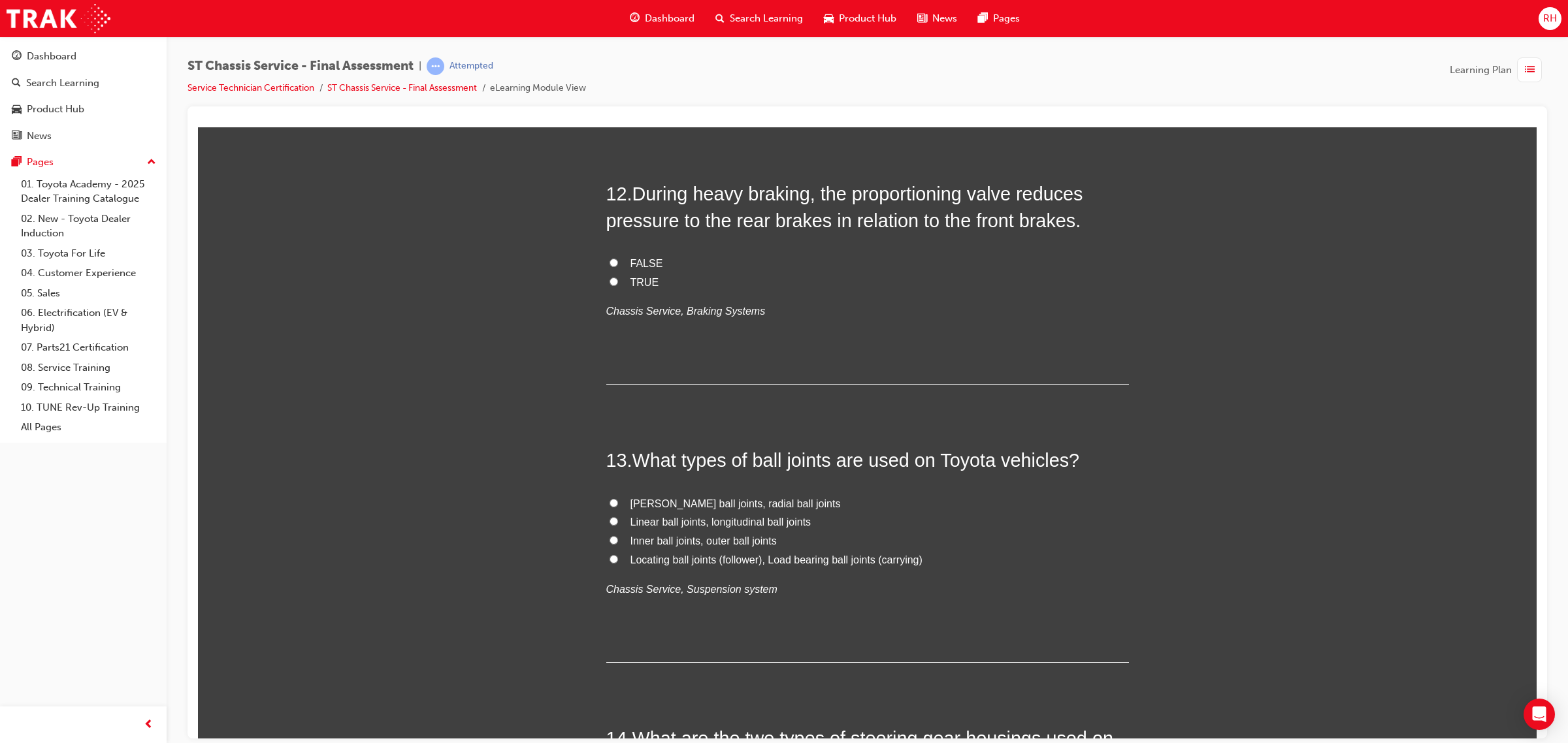
click at [647, 279] on span "TRUE" at bounding box center [644, 281] width 28 height 11
click at [618, 279] on input "TRUE" at bounding box center [614, 281] width 9 height 9
radio input "true"
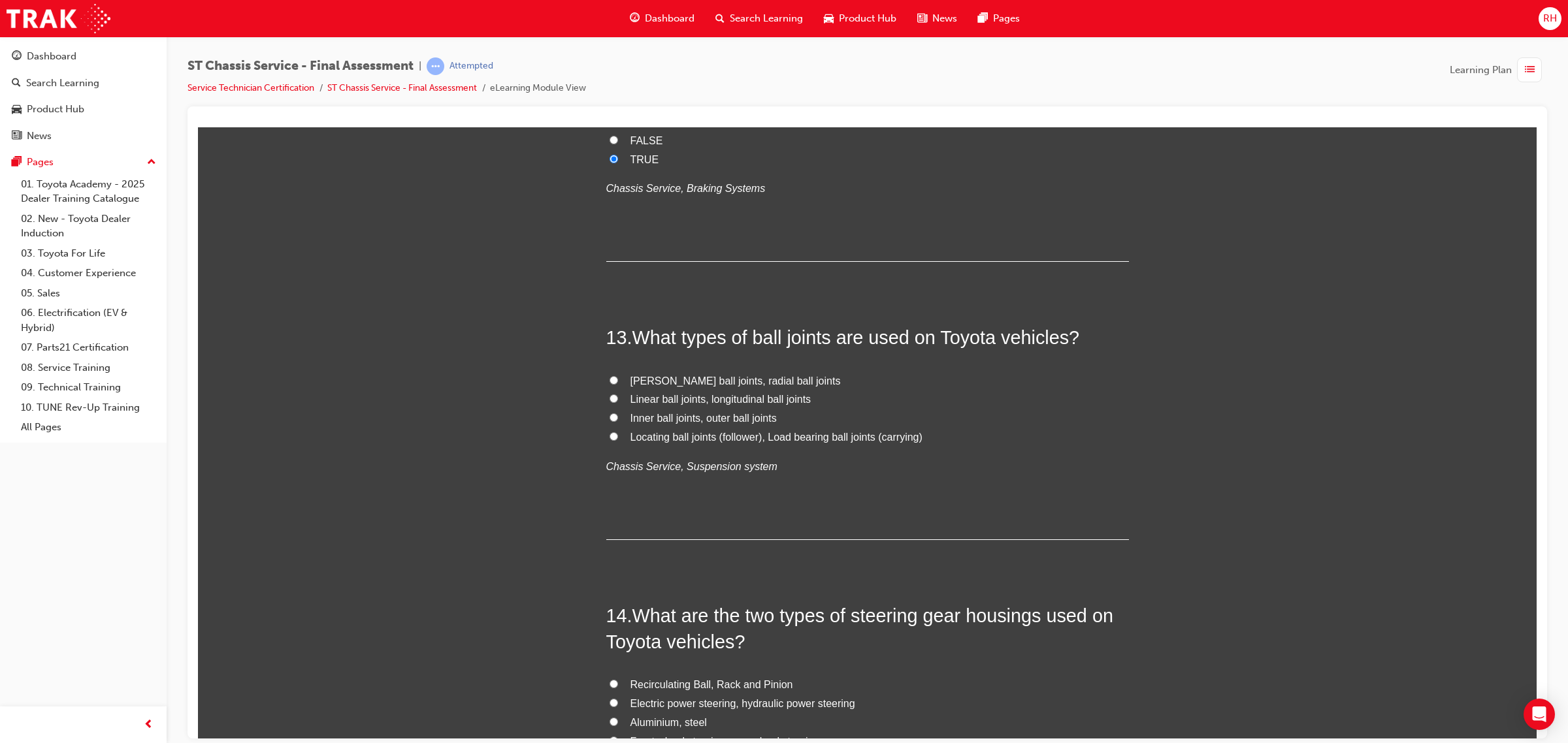
scroll to position [3558, 0]
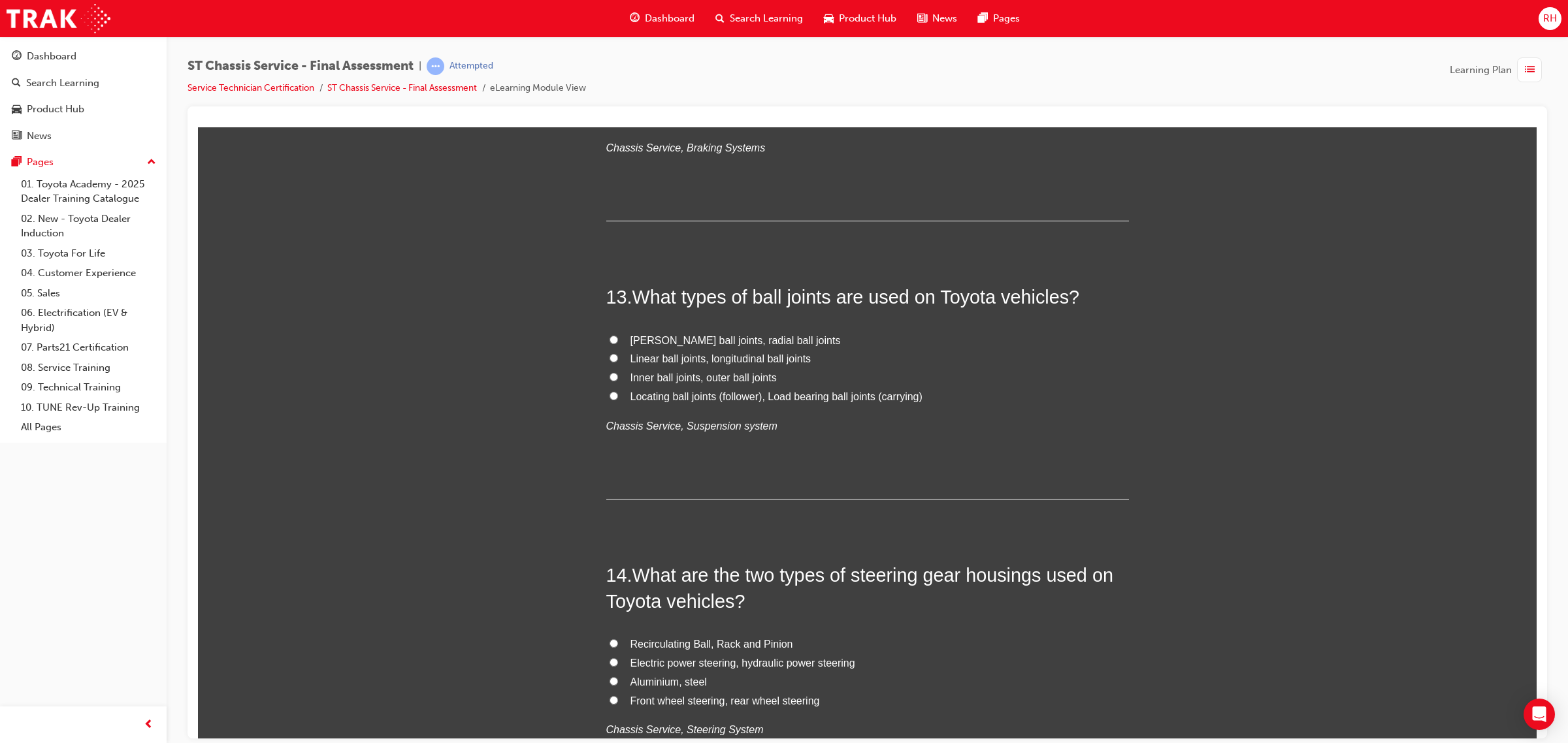
click at [667, 401] on span "Locating ball joints (follower), Load bearing ball joints (carrying)" at bounding box center [776, 396] width 292 height 11
click at [618, 399] on input "Locating ball joints (follower), Load bearing ball joints (carrying)" at bounding box center [614, 395] width 9 height 9
radio input "true"
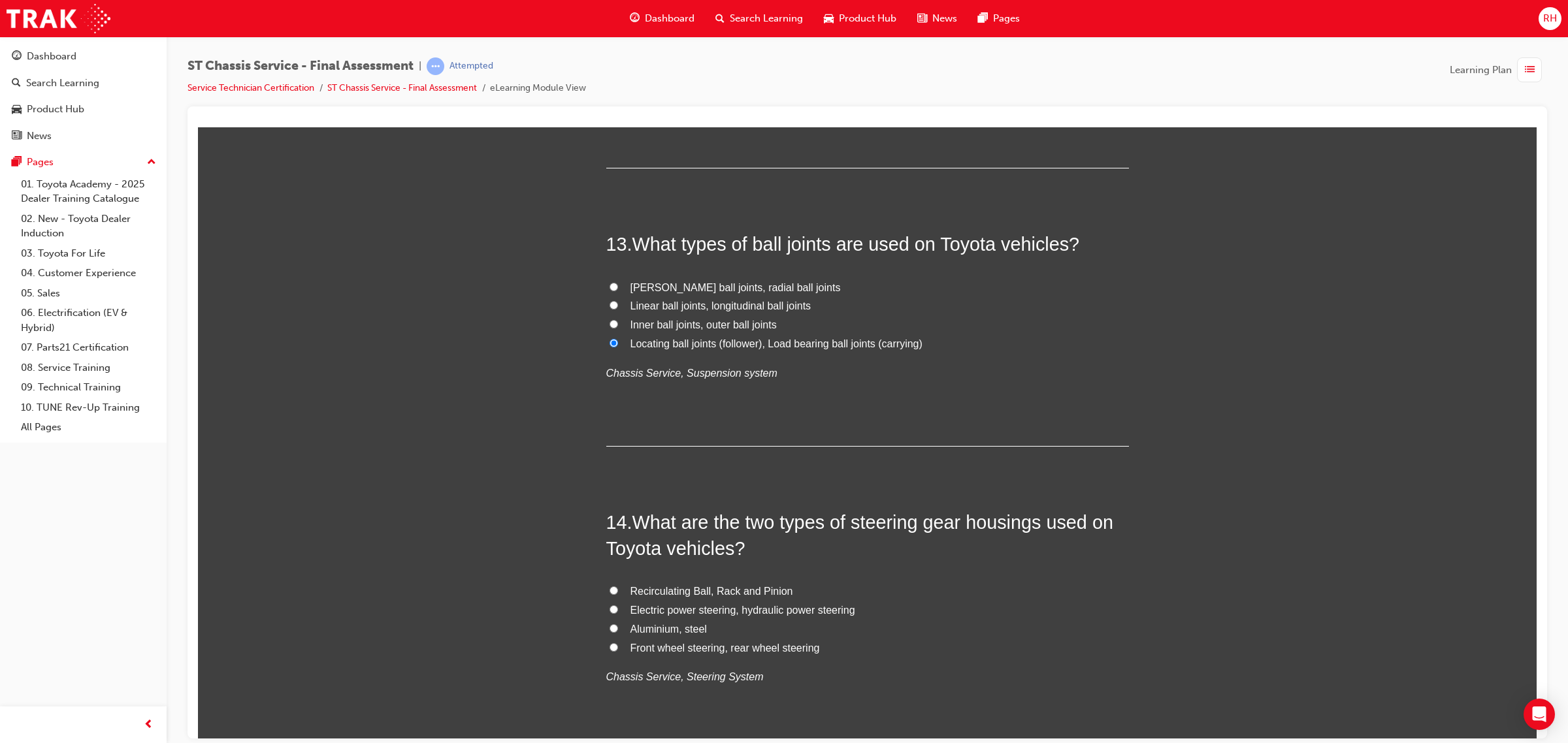
scroll to position [3640, 0]
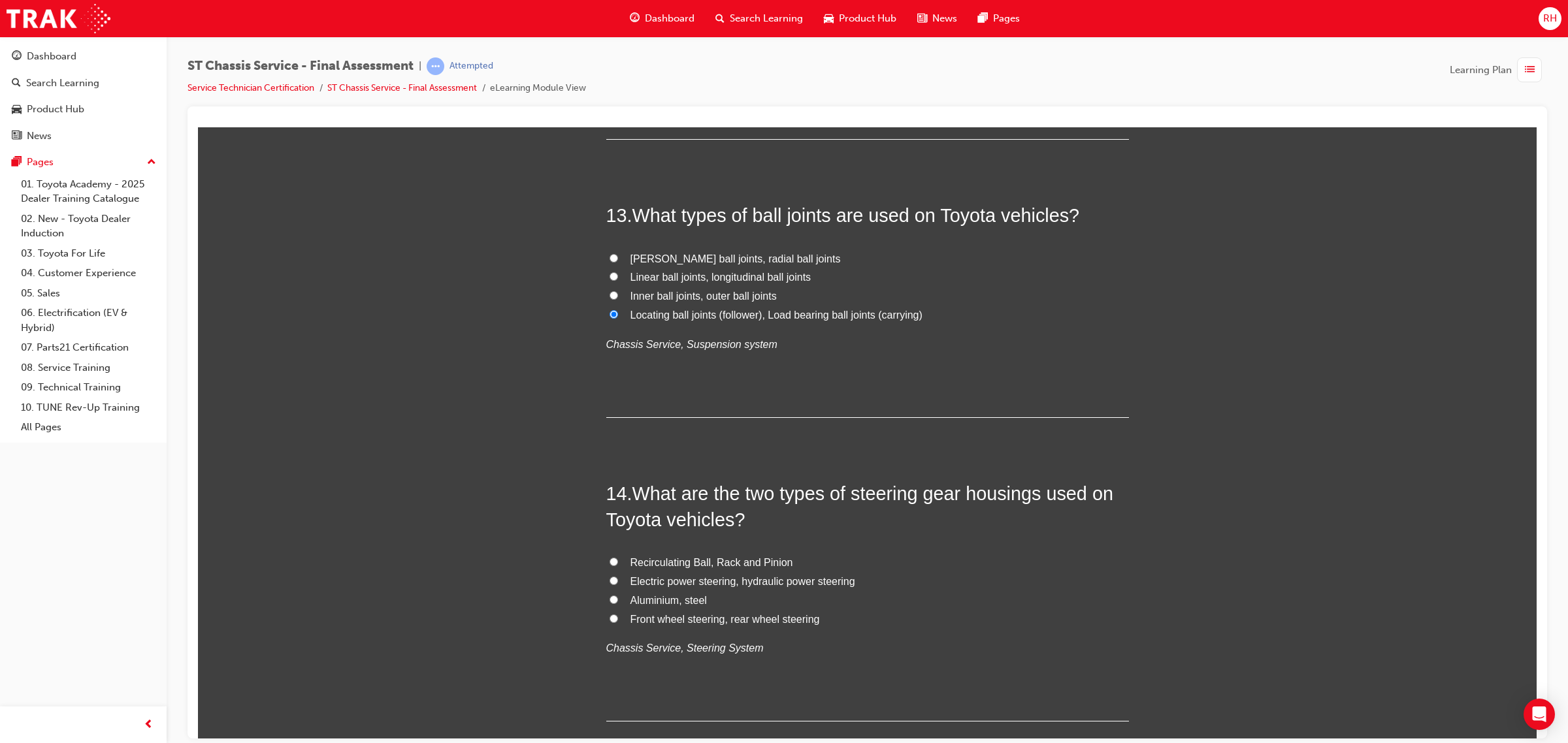
click at [639, 561] on span "Recirculating Ball, Rack and Pinion" at bounding box center [711, 562] width 163 height 11
click at [618, 561] on input "Recirculating Ball, Rack and Pinion" at bounding box center [614, 561] width 9 height 9
radio input "true"
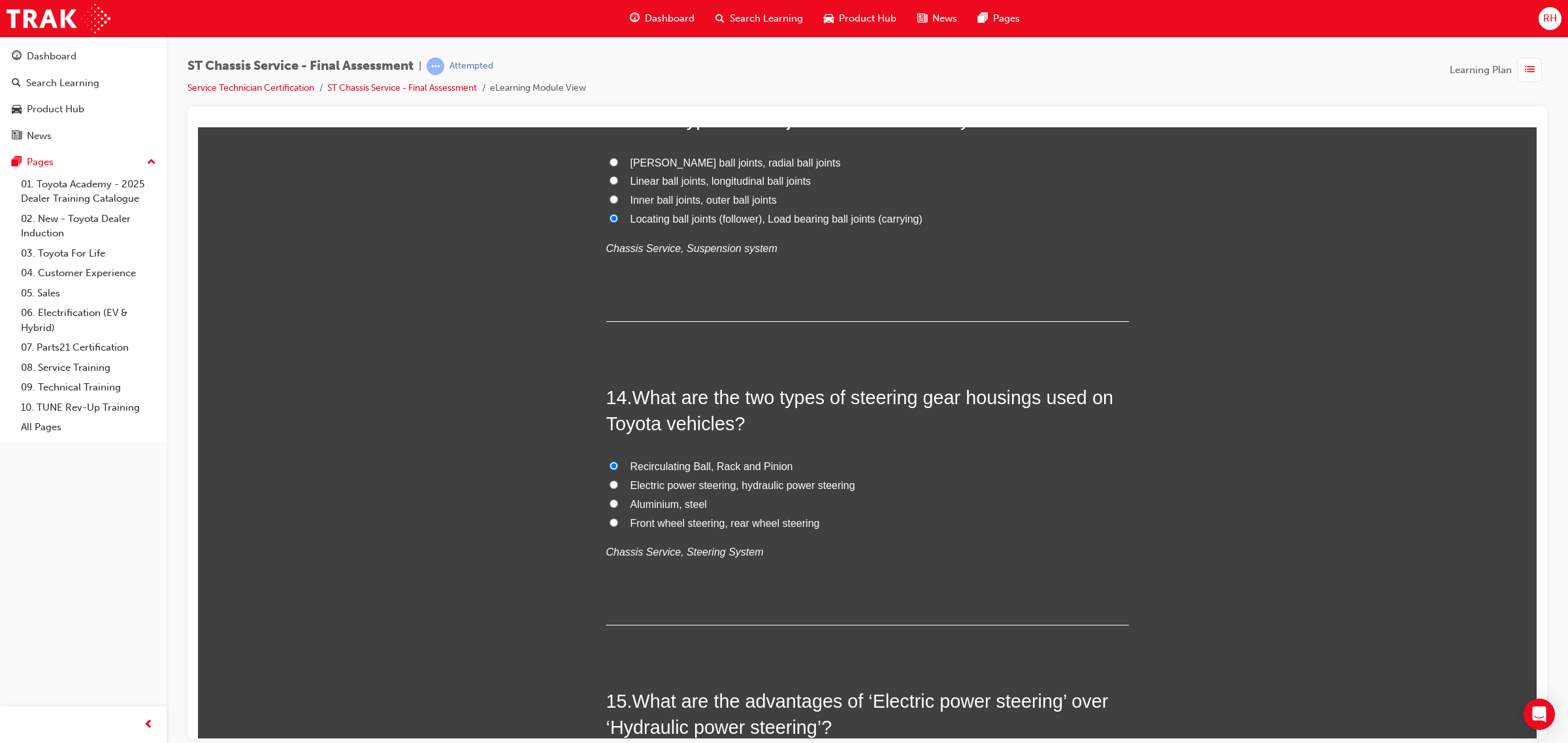
scroll to position [4049, 0]
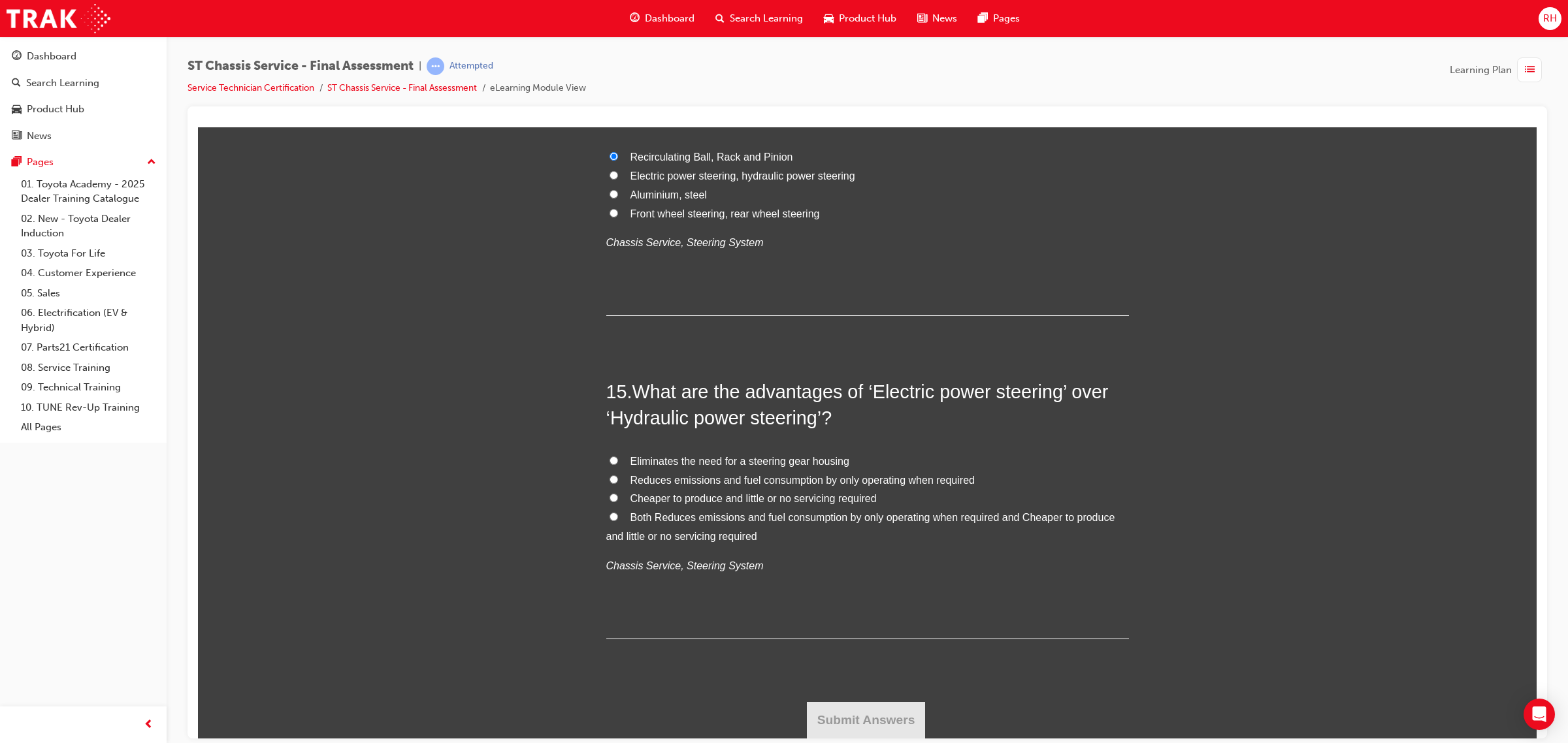
click at [967, 519] on span "Both Reduces emissions and fuel consumption by only operating when required and…" at bounding box center [861, 526] width 509 height 30
click at [618, 519] on input "Both Reduces emissions and fuel consumption by only operating when required and…" at bounding box center [614, 516] width 9 height 9
radio input "true"
click at [856, 700] on button "Submit Answers" at bounding box center [866, 719] width 119 height 37
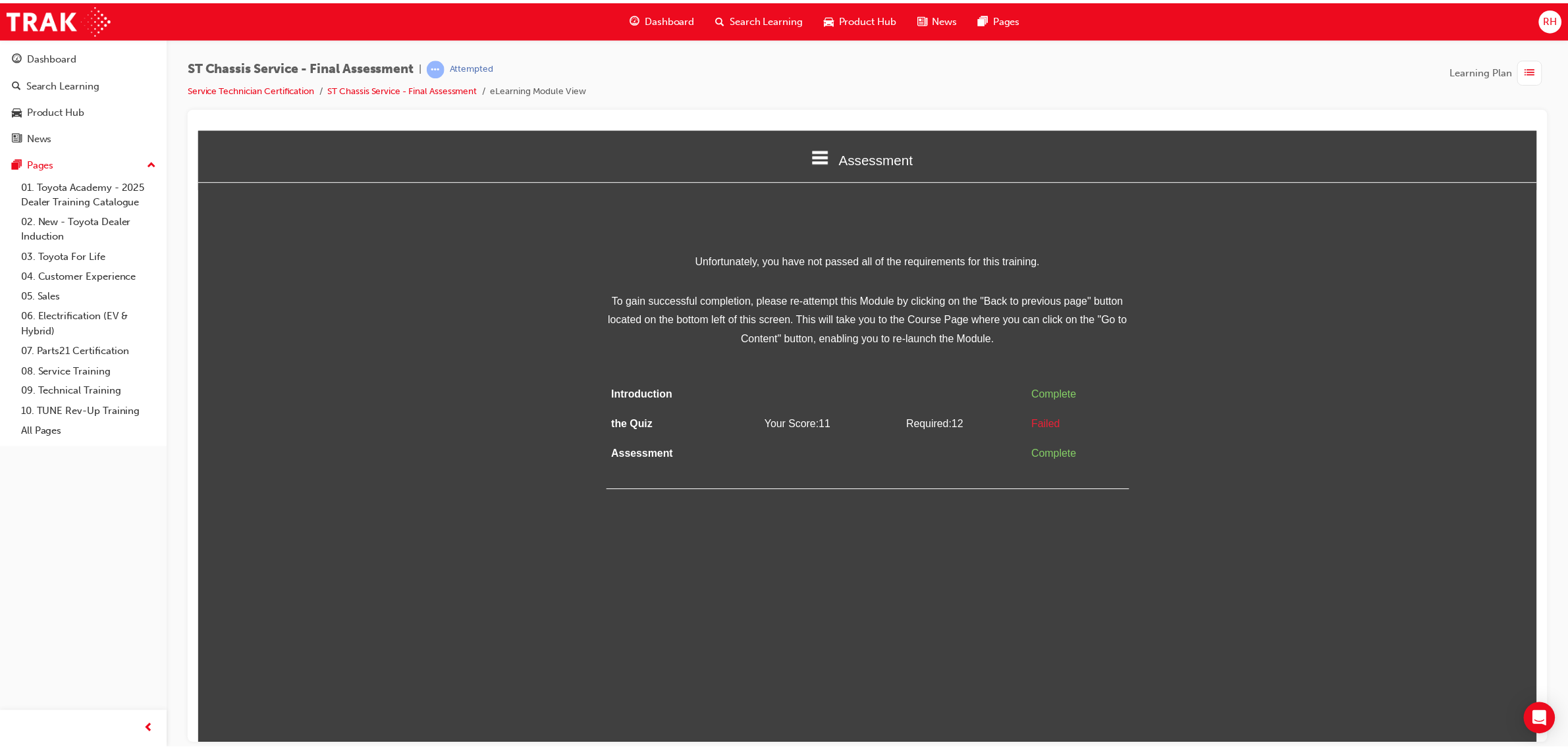
scroll to position [0, 0]
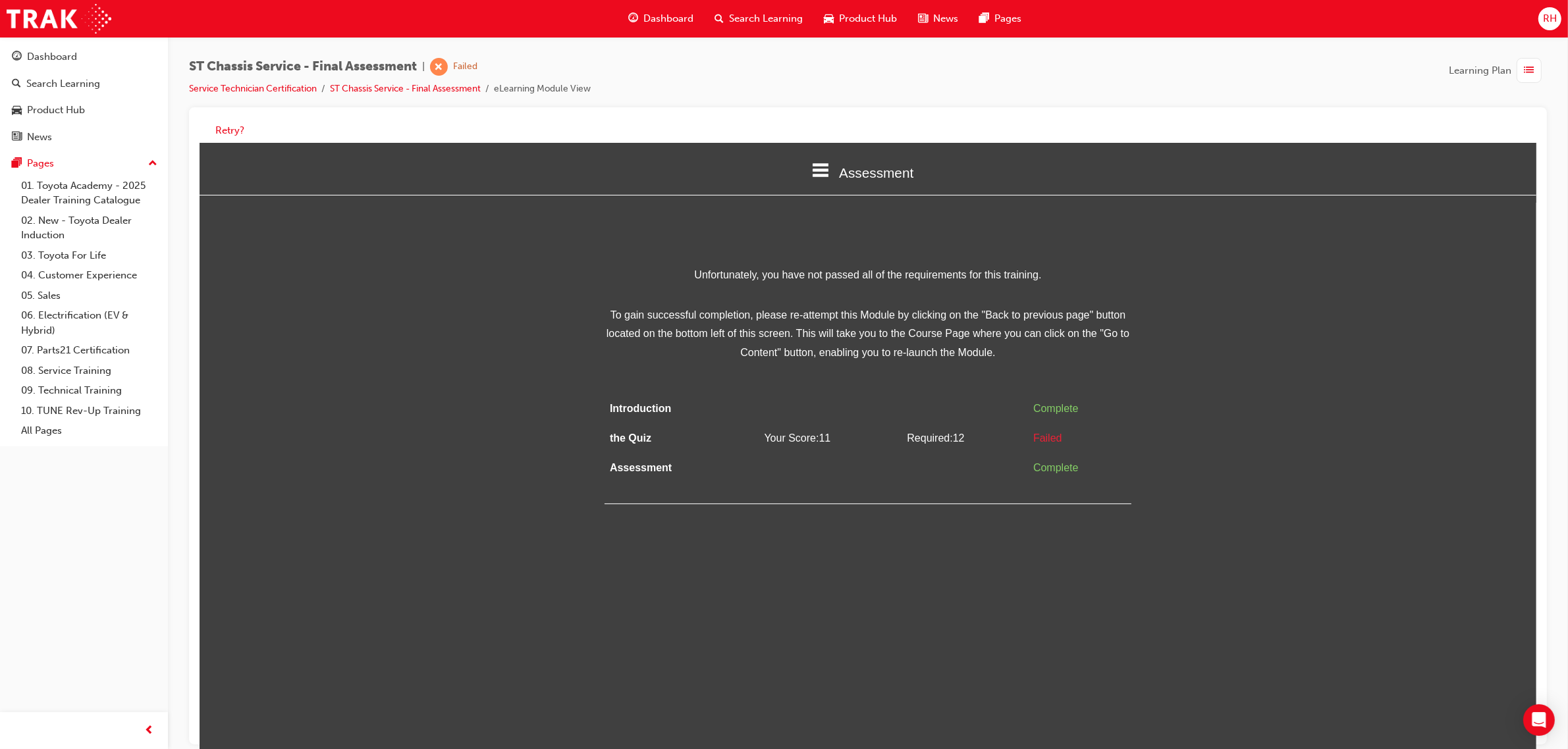
drag, startPoint x: 335, startPoint y: 597, endPoint x: 617, endPoint y: 584, distance: 282.3
click at [617, 584] on html "Assessment Introduction the Quiz Assessment Unfortunately, you have not passed …" at bounding box center [867, 450] width 1337 height 616
click at [66, 54] on div "Dashboard" at bounding box center [51, 57] width 50 height 15
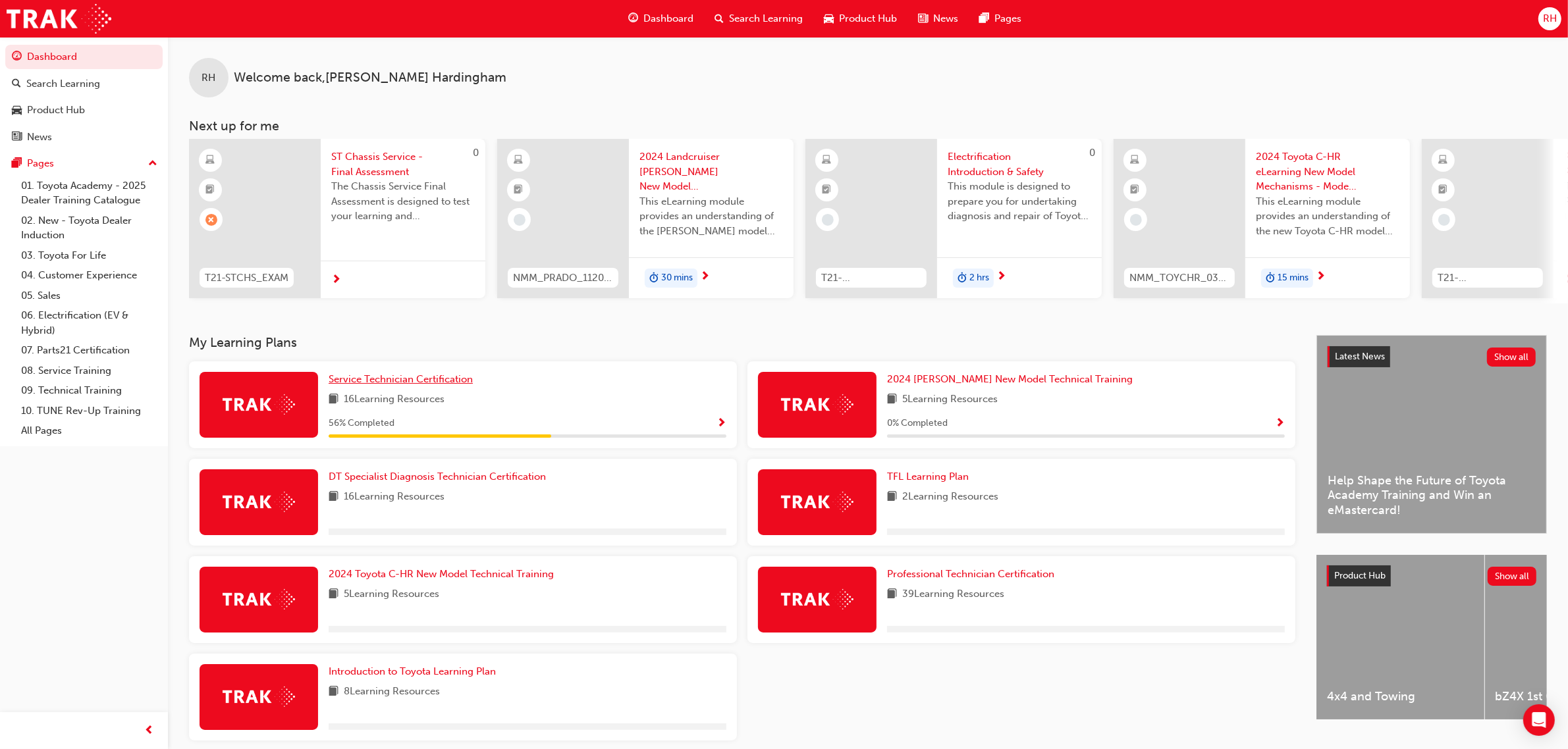
click at [442, 385] on span "Service Technician Certification" at bounding box center [401, 379] width 144 height 12
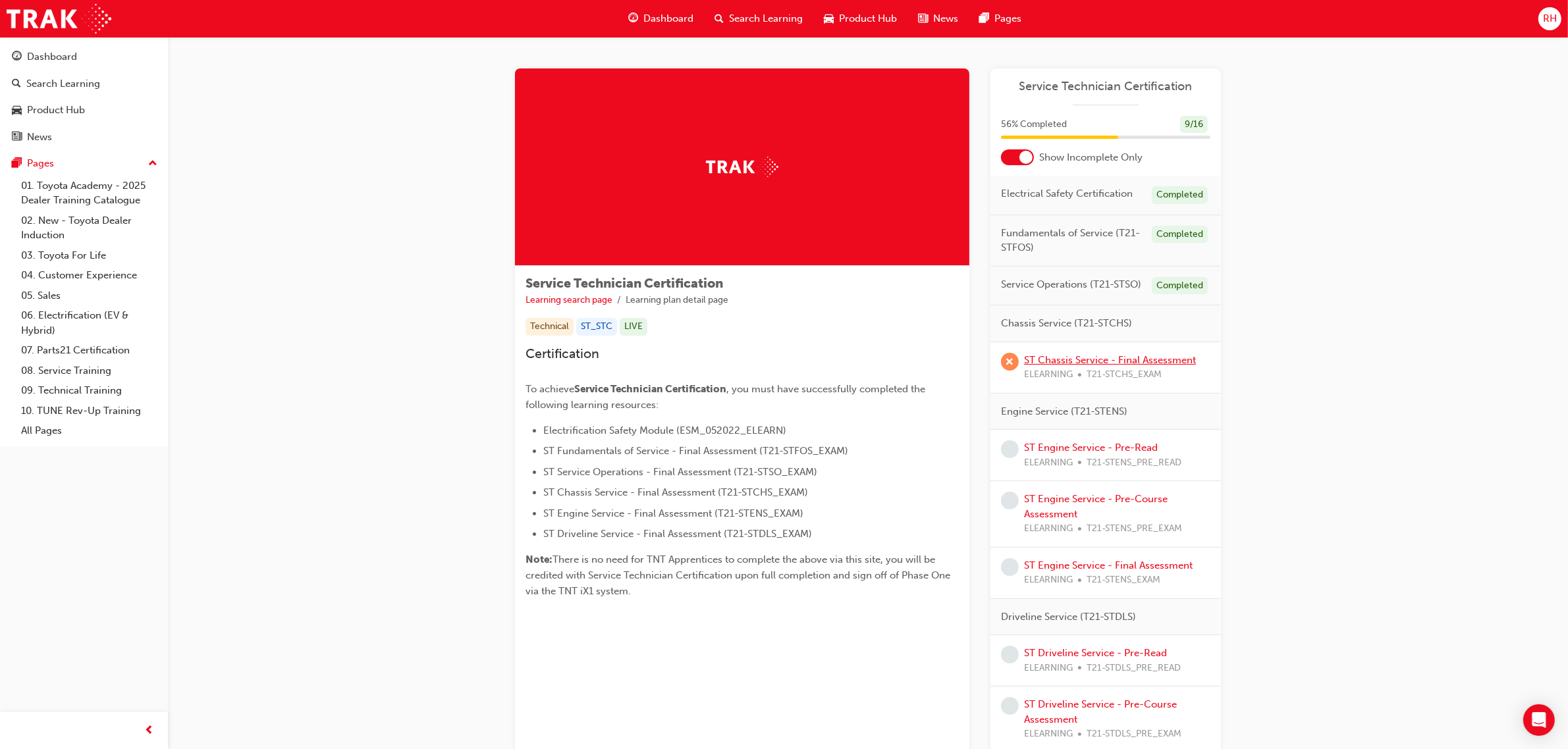
click at [1146, 359] on link "ST Chassis Service - Final Assessment" at bounding box center [1110, 359] width 172 height 12
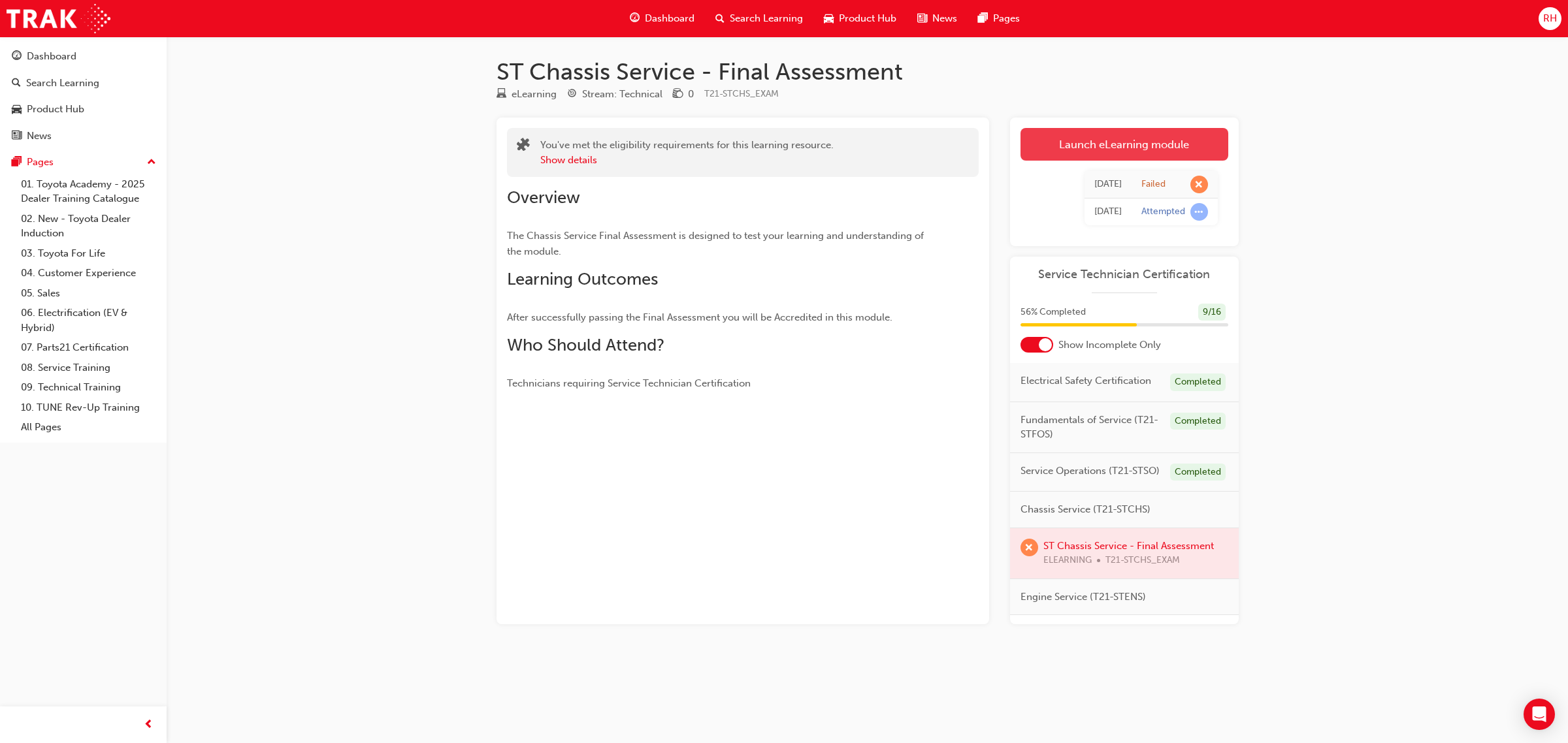
click at [1083, 144] on link "Launch eLearning module" at bounding box center [1124, 144] width 208 height 33
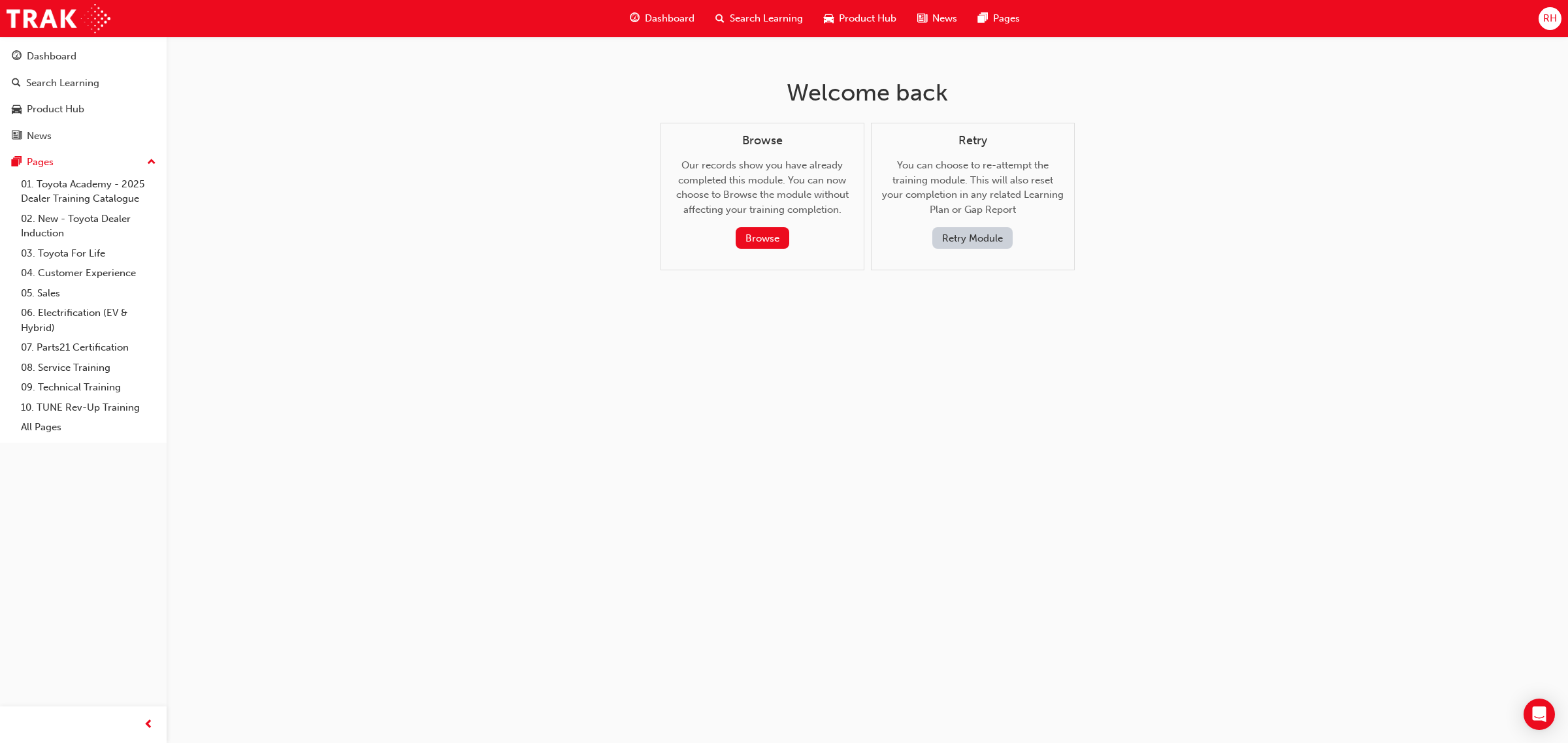
click at [959, 233] on button "Retry Module" at bounding box center [972, 238] width 80 height 22
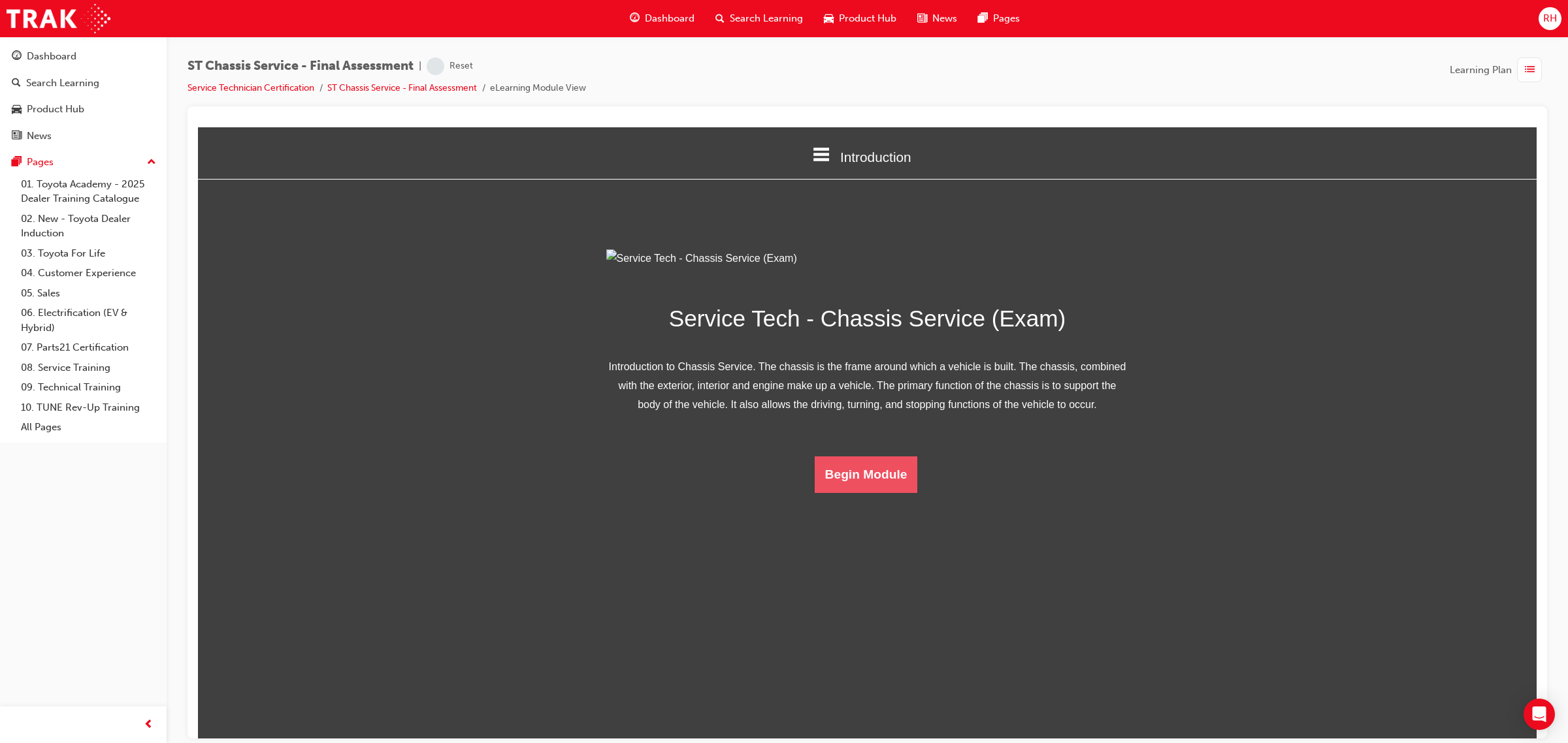
click at [850, 492] on button "Begin Module" at bounding box center [866, 474] width 103 height 37
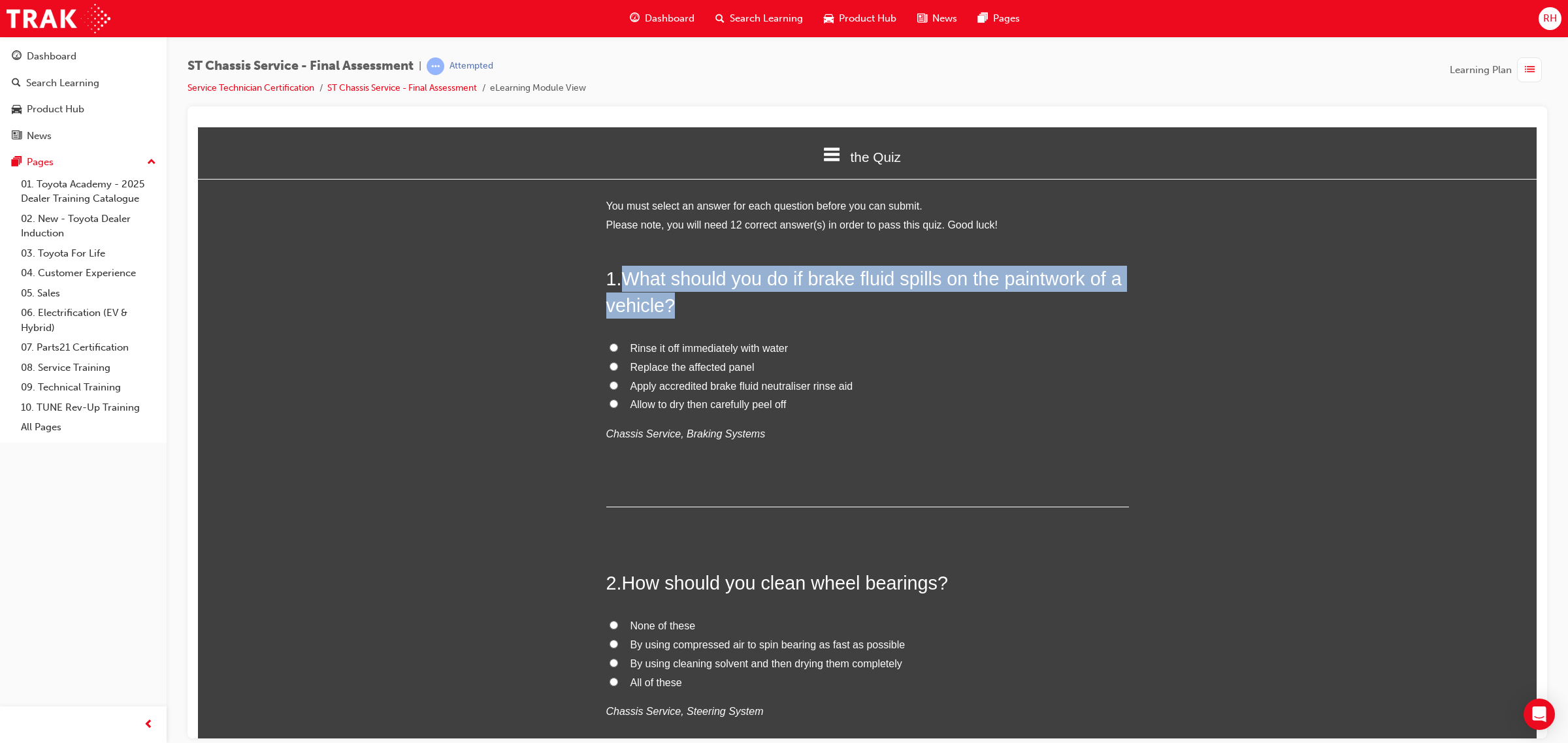
drag, startPoint x: 621, startPoint y: 277, endPoint x: 668, endPoint y: 304, distance: 54.2
click at [668, 304] on span "What should you do if brake fluid spills on the paintwork of a vehicle?" at bounding box center [864, 291] width 515 height 47
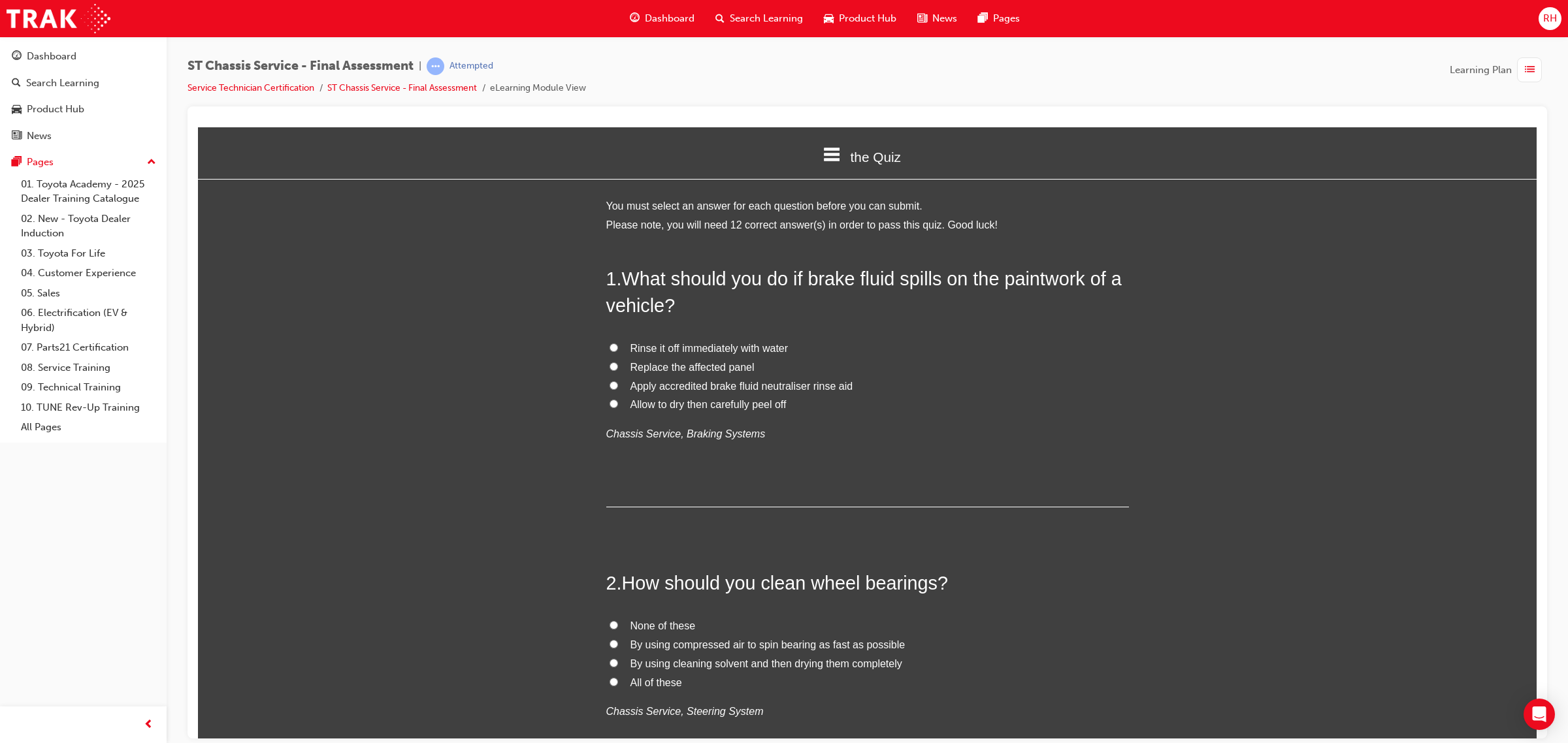
click at [610, 345] on input "Rinse it off immediately with water" at bounding box center [614, 347] width 9 height 9
radio input "true"
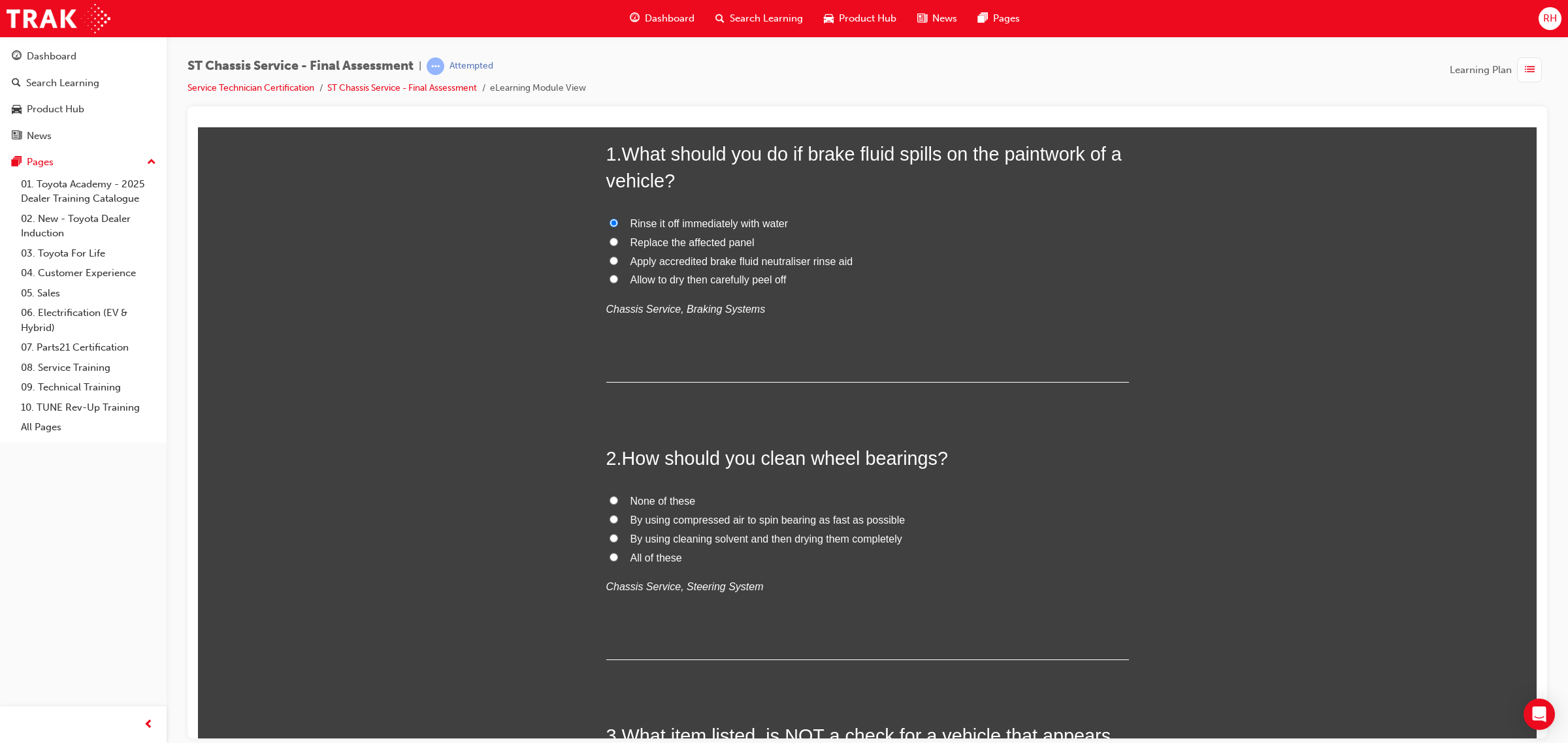
scroll to position [163, 0]
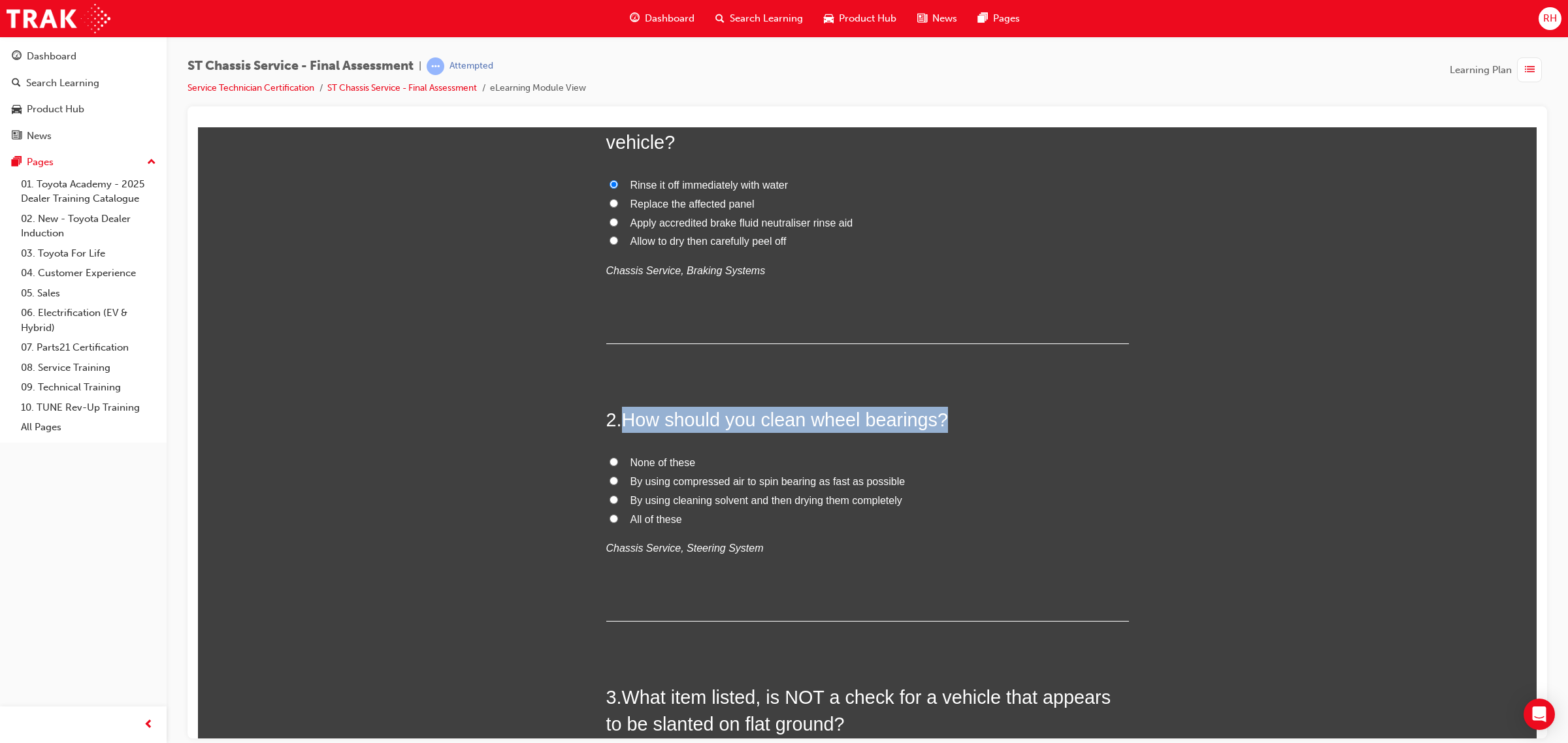
drag, startPoint x: 617, startPoint y: 417, endPoint x: 939, endPoint y: 417, distance: 322.0
click at [939, 417] on h2 "2 . How should you clean wheel bearings?" at bounding box center [867, 419] width 523 height 26
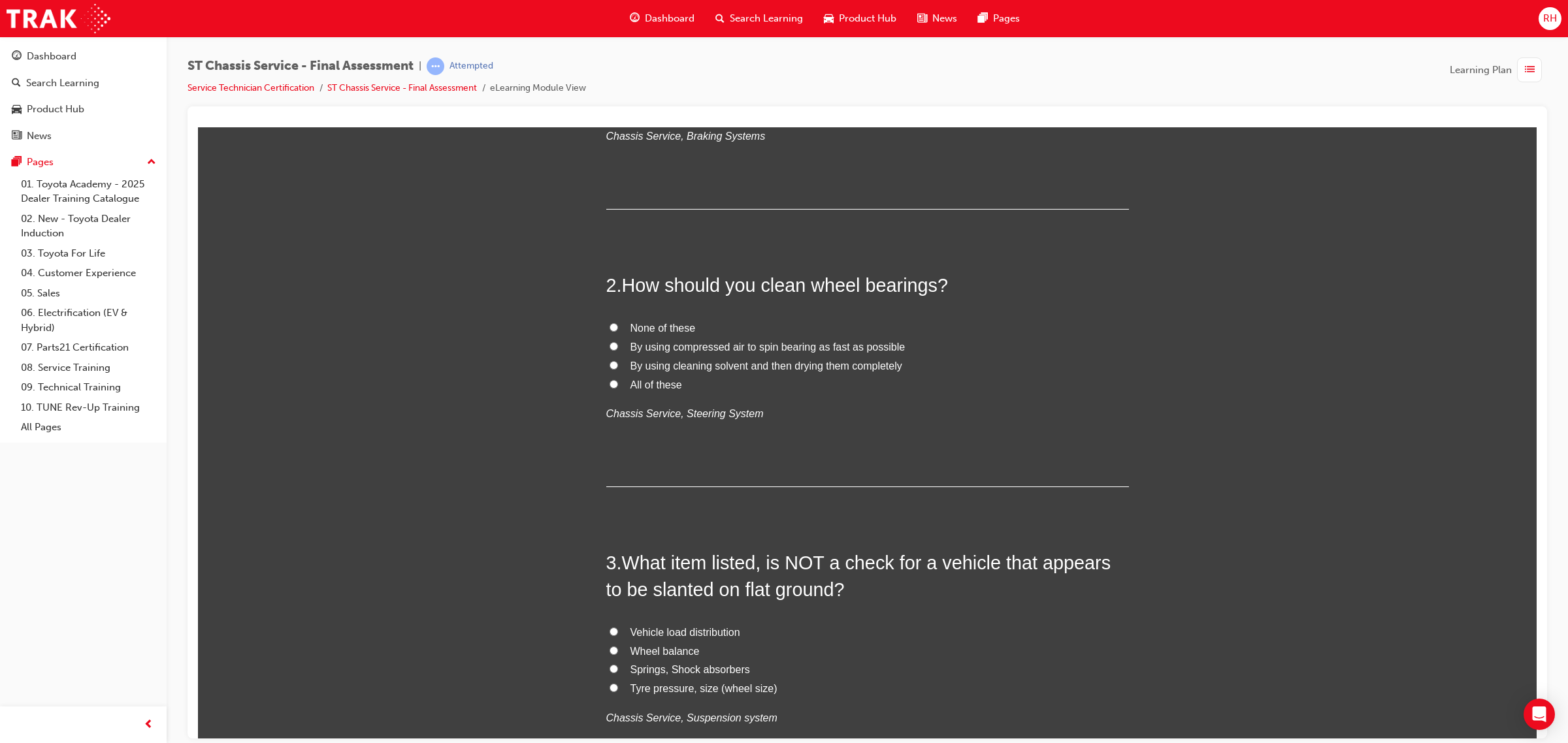
scroll to position [327, 0]
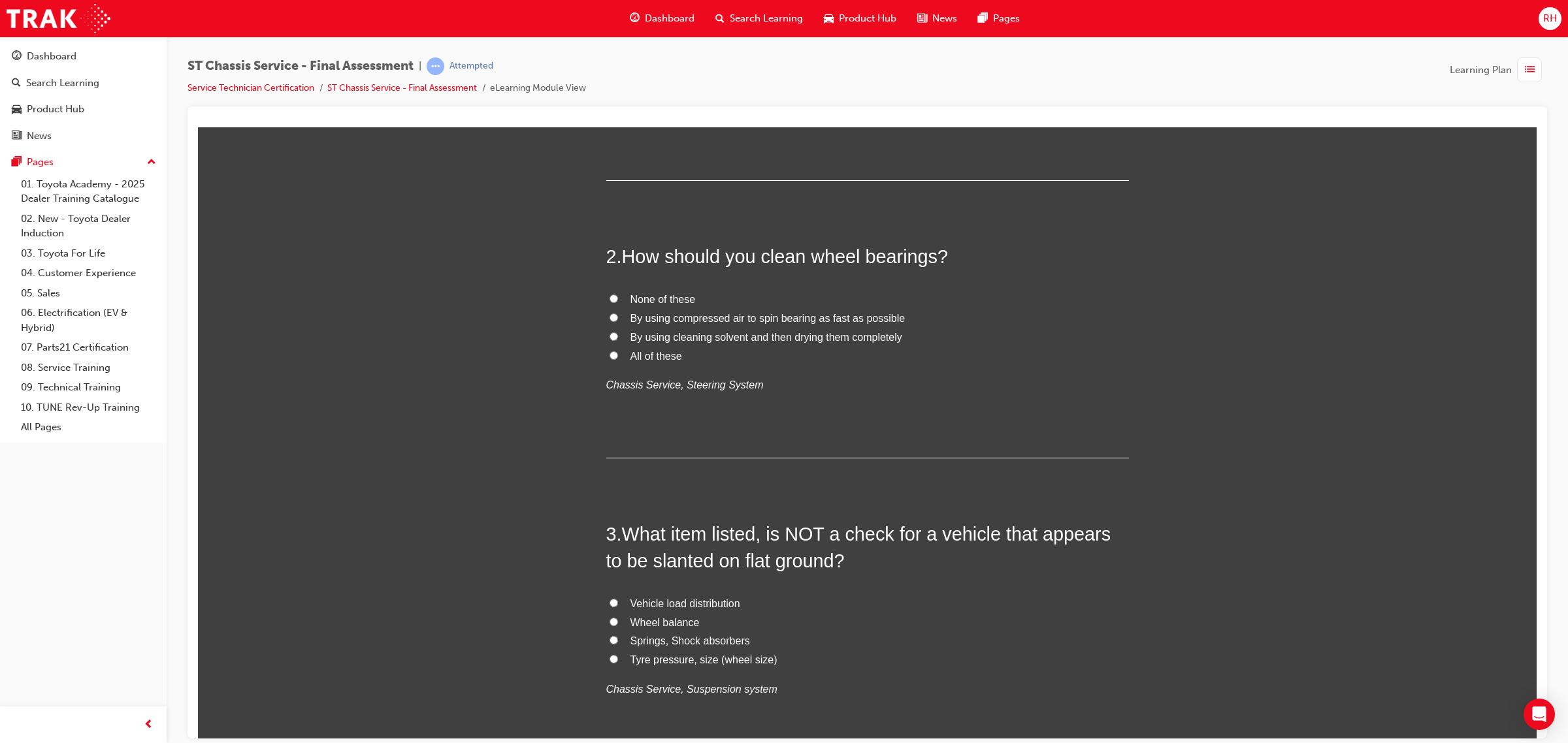
click at [653, 621] on span "Wheel balance" at bounding box center [665, 622] width 69 height 11
click at [618, 621] on input "Wheel balance" at bounding box center [614, 621] width 9 height 9
radio input "true"
drag, startPoint x: 622, startPoint y: 260, endPoint x: 945, endPoint y: 252, distance: 323.1
click at [945, 252] on h2 "2 . How should you clean wheel bearings?" at bounding box center [867, 256] width 523 height 26
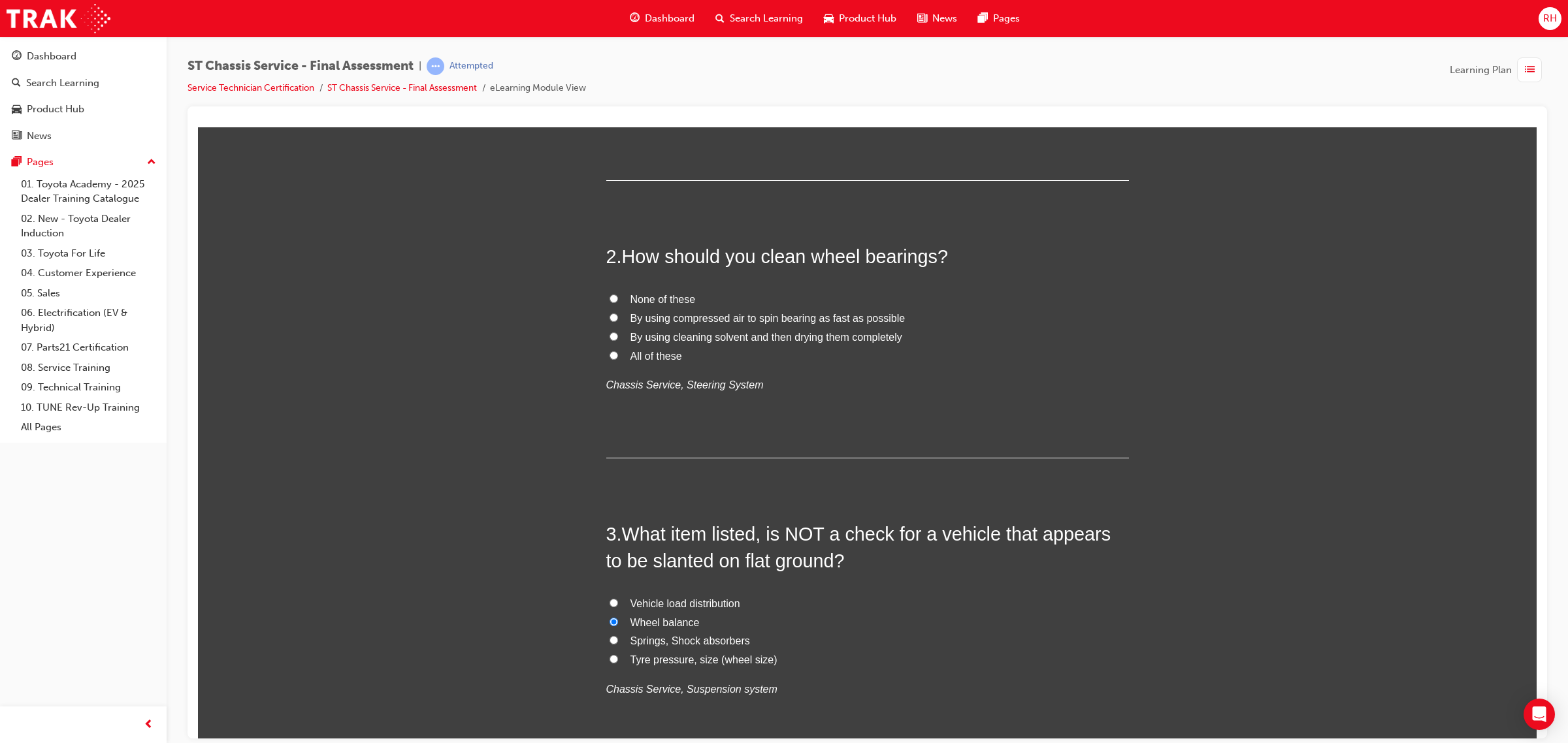
click at [630, 355] on span "All of these" at bounding box center [656, 355] width 52 height 11
click at [618, 355] on input "All of these" at bounding box center [614, 355] width 9 height 9
radio input "true"
click at [630, 338] on span "By using cleaning solvent and then drying them completely" at bounding box center [766, 336] width 272 height 11
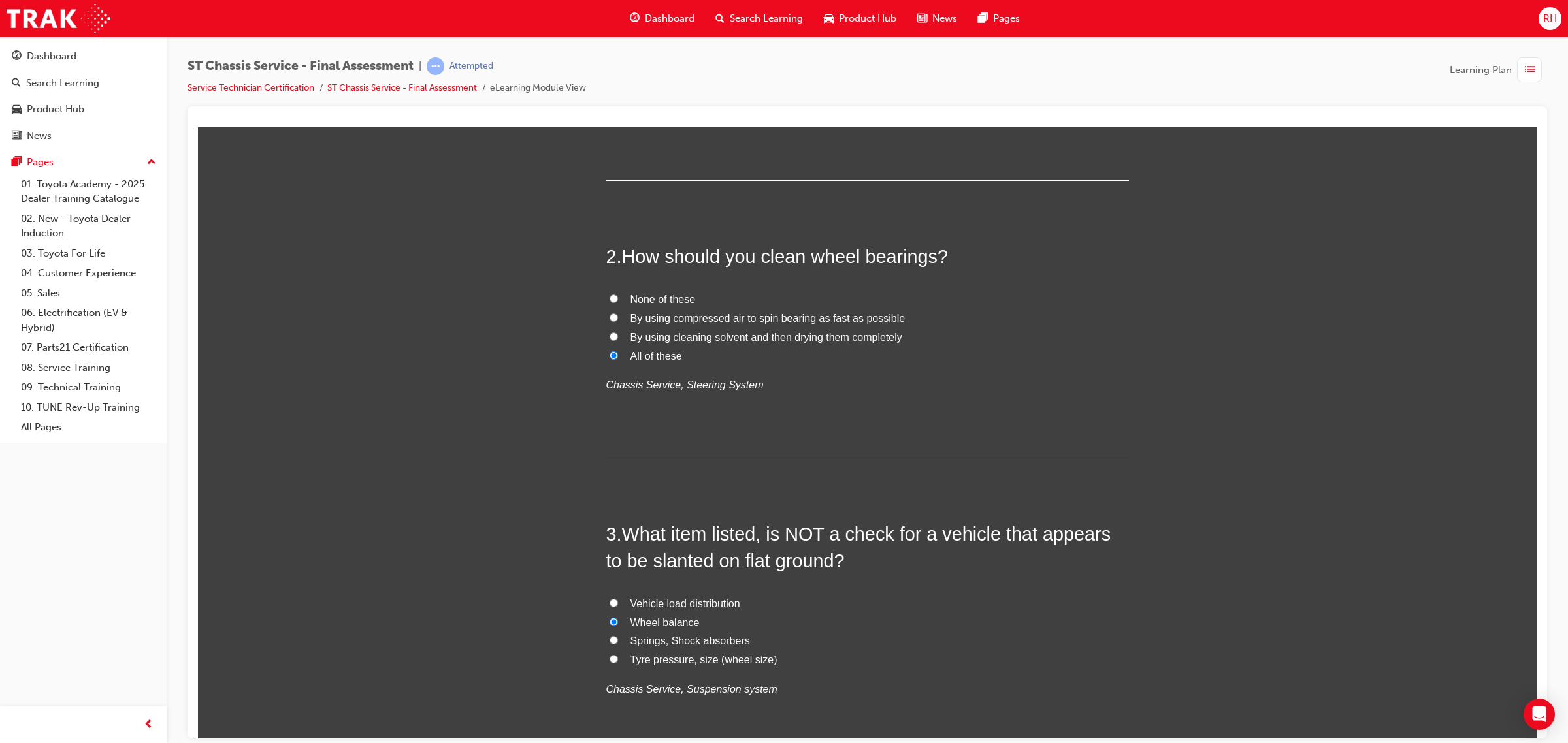
click at [618, 338] on input "By using cleaning solvent and then drying them completely" at bounding box center [614, 336] width 9 height 9
radio input "true"
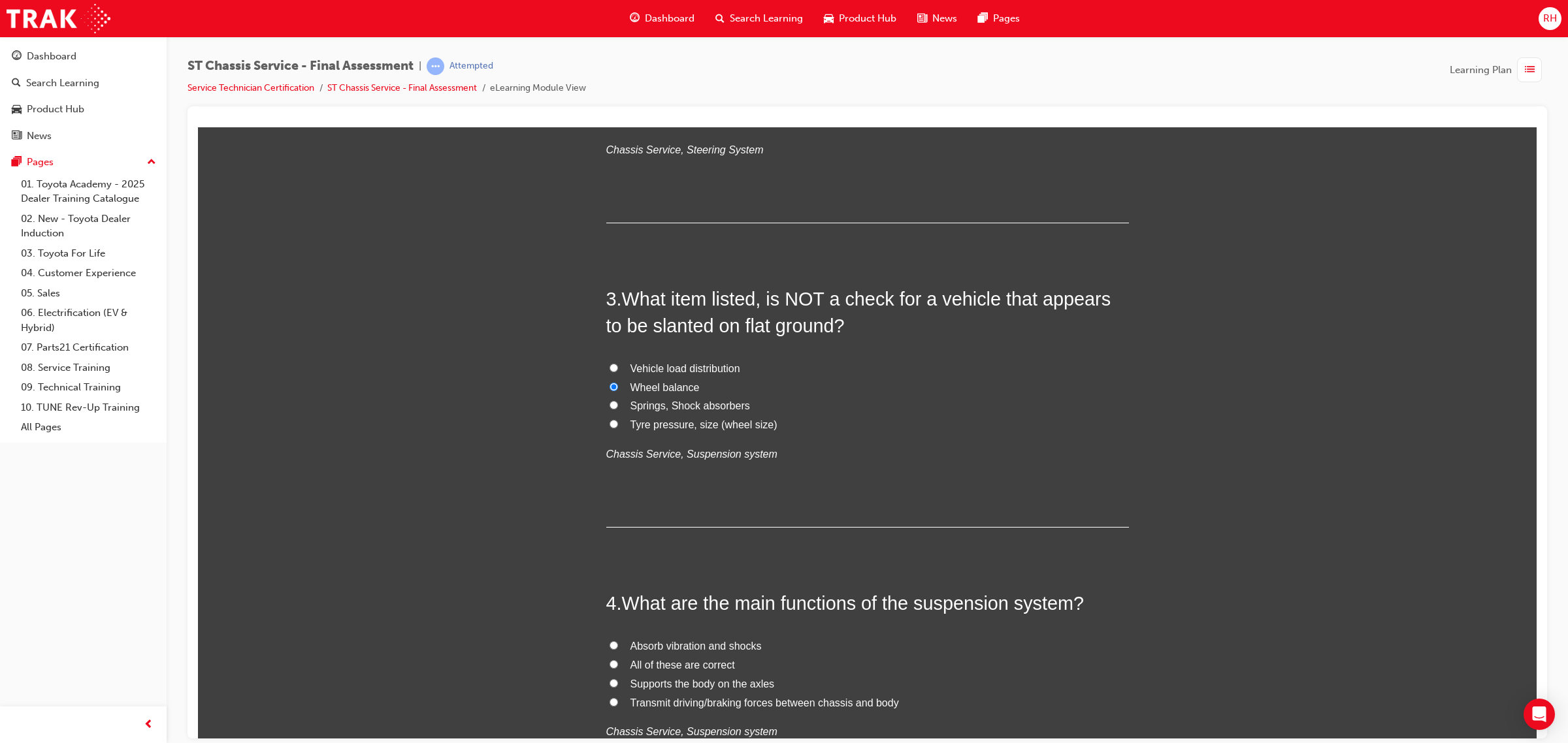
scroll to position [571, 0]
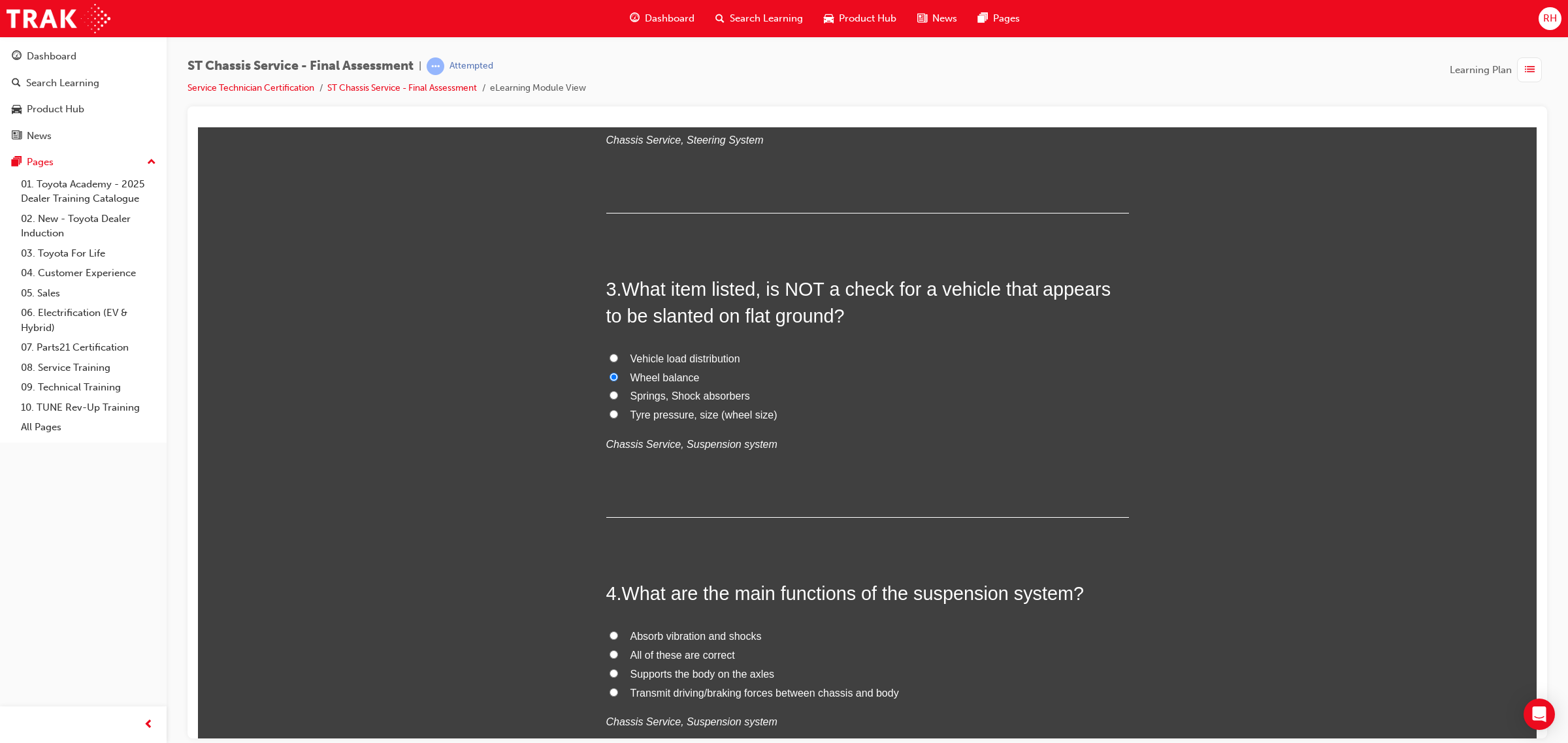
drag, startPoint x: 747, startPoint y: 140, endPoint x: 351, endPoint y: 405, distance: 476.5
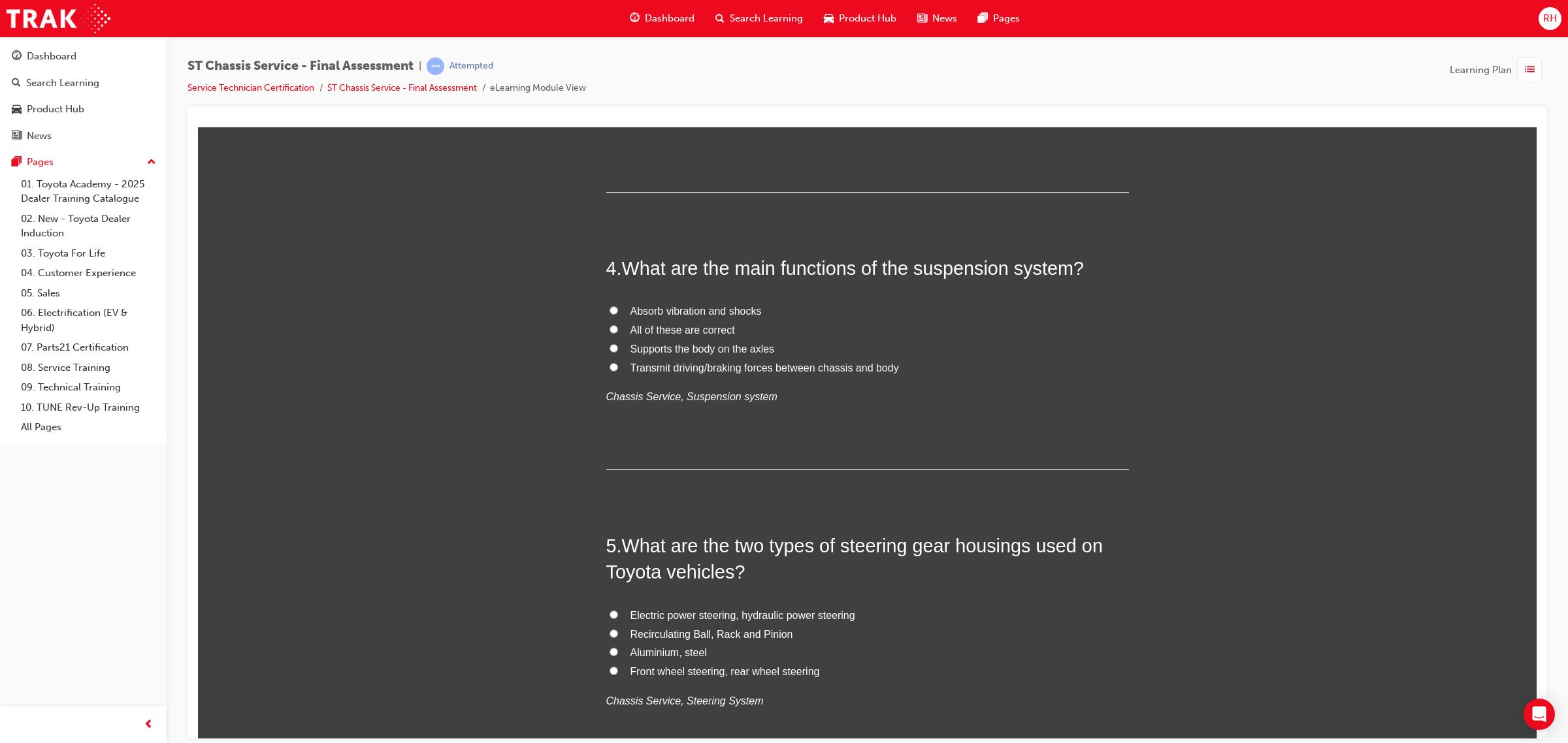
scroll to position [898, 0]
click at [663, 327] on span "All of these are correct" at bounding box center [682, 328] width 104 height 11
click at [618, 327] on input "All of these are correct" at bounding box center [614, 327] width 9 height 9
radio input "true"
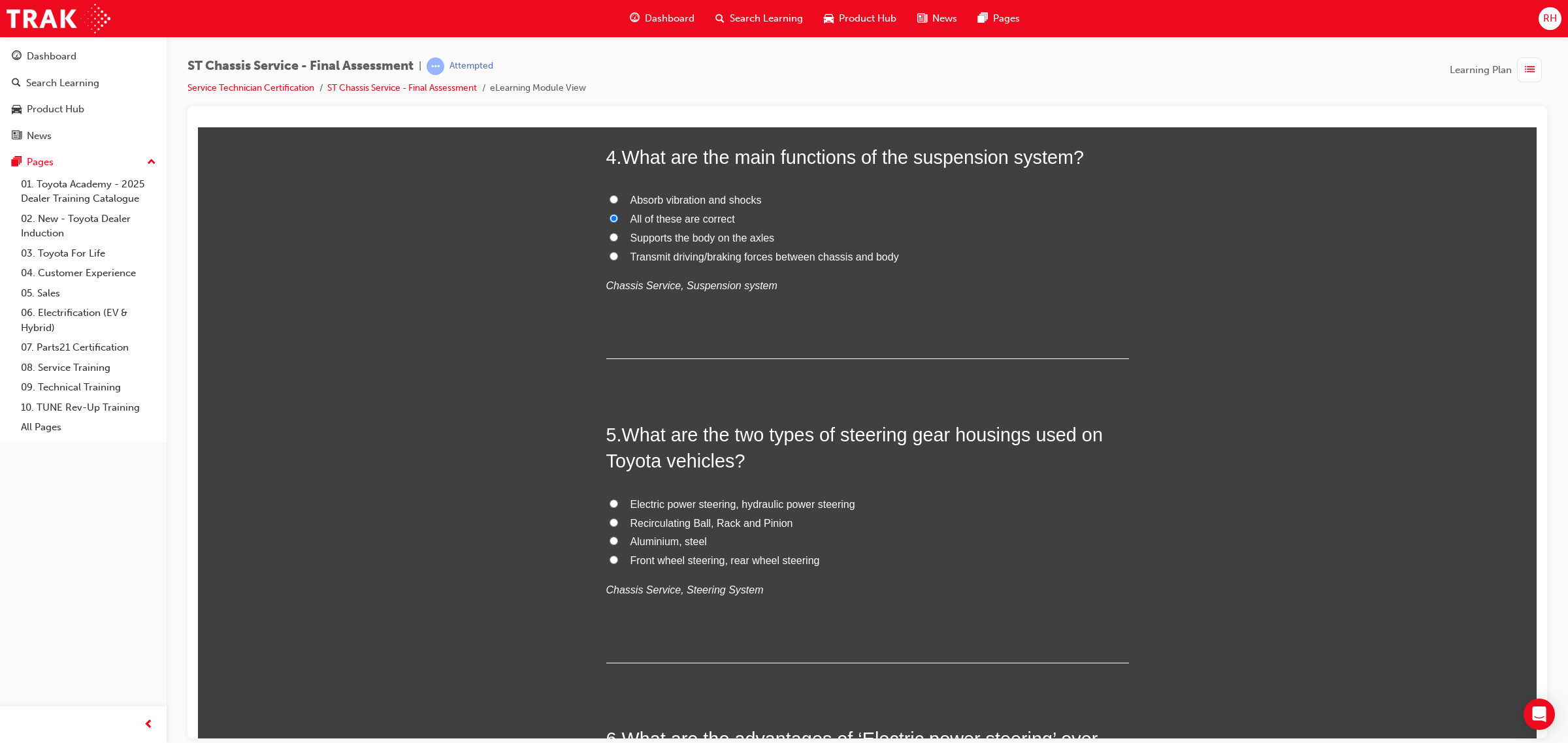
scroll to position [1061, 0]
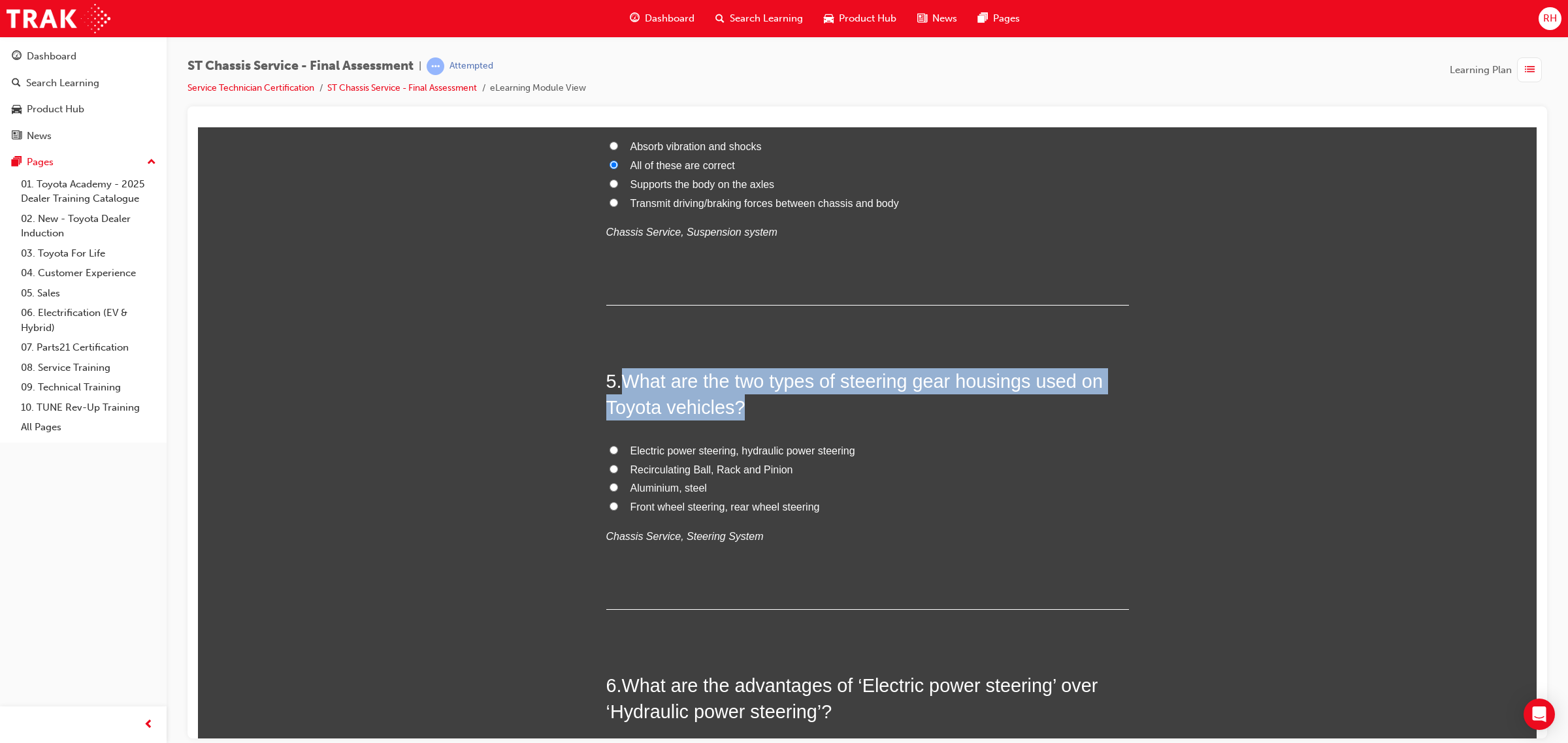
drag, startPoint x: 623, startPoint y: 380, endPoint x: 738, endPoint y: 411, distance: 119.1
click at [738, 411] on span "What are the two types of steering gear housings used on Toyota vehicles?" at bounding box center [855, 393] width 496 height 47
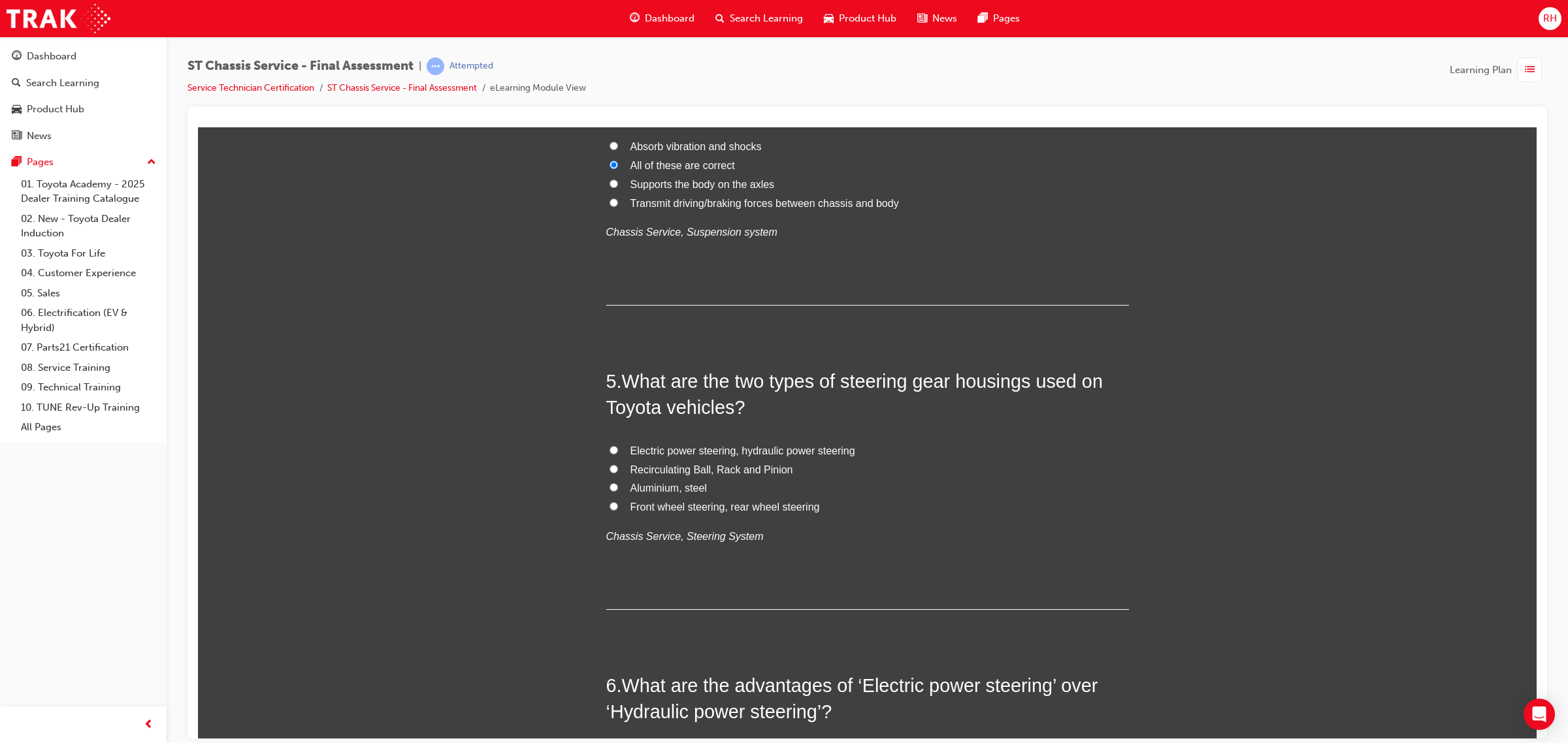
click at [610, 464] on input "Recirculating Ball, Rack and Pinion" at bounding box center [614, 468] width 9 height 9
radio input "true"
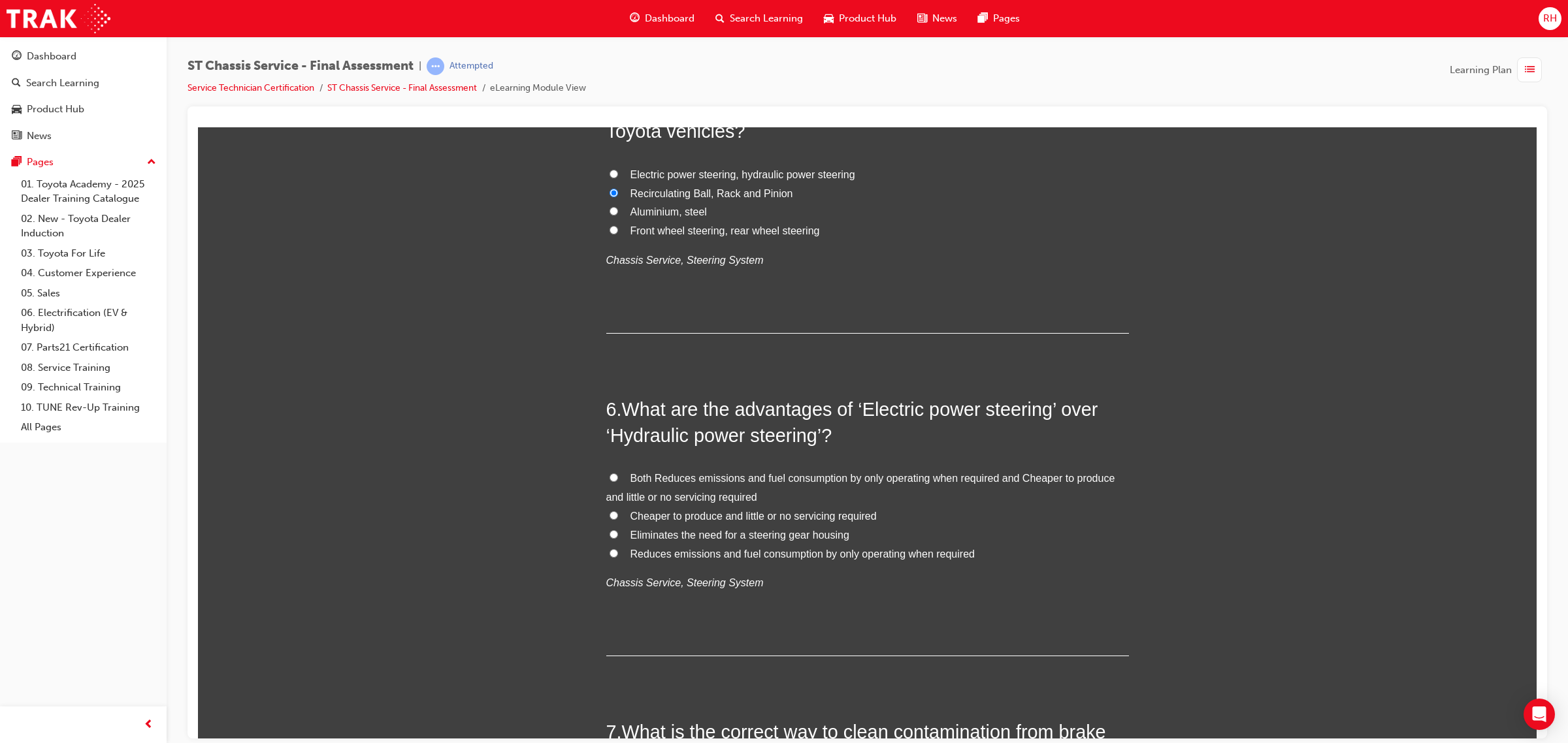
scroll to position [1388, 0]
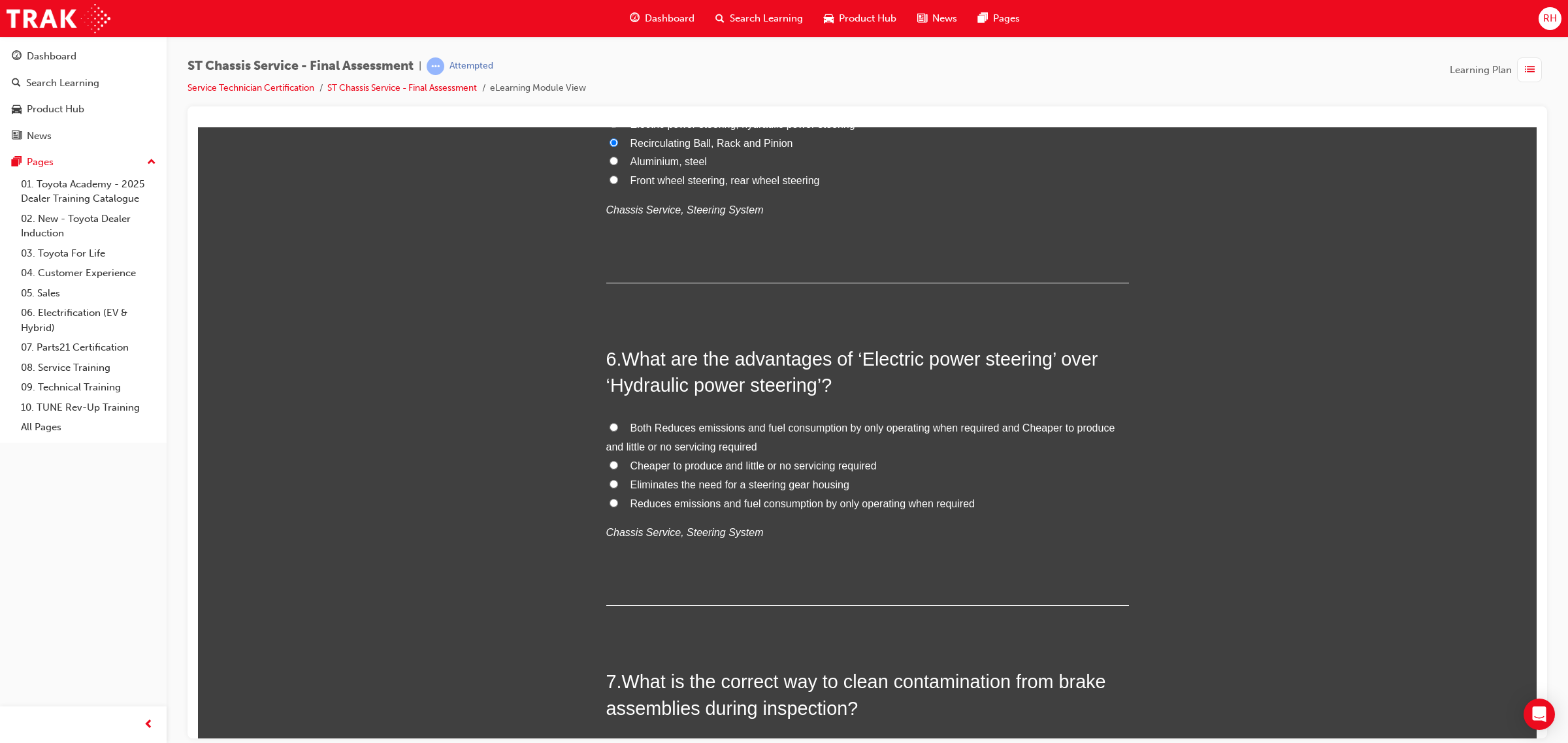
click at [722, 426] on span "Both Reduces emissions and fuel consumption by only operating when required and…" at bounding box center [861, 437] width 509 height 30
click at [618, 426] on input "Both Reduces emissions and fuel consumption by only operating when required and…" at bounding box center [614, 426] width 9 height 9
radio input "true"
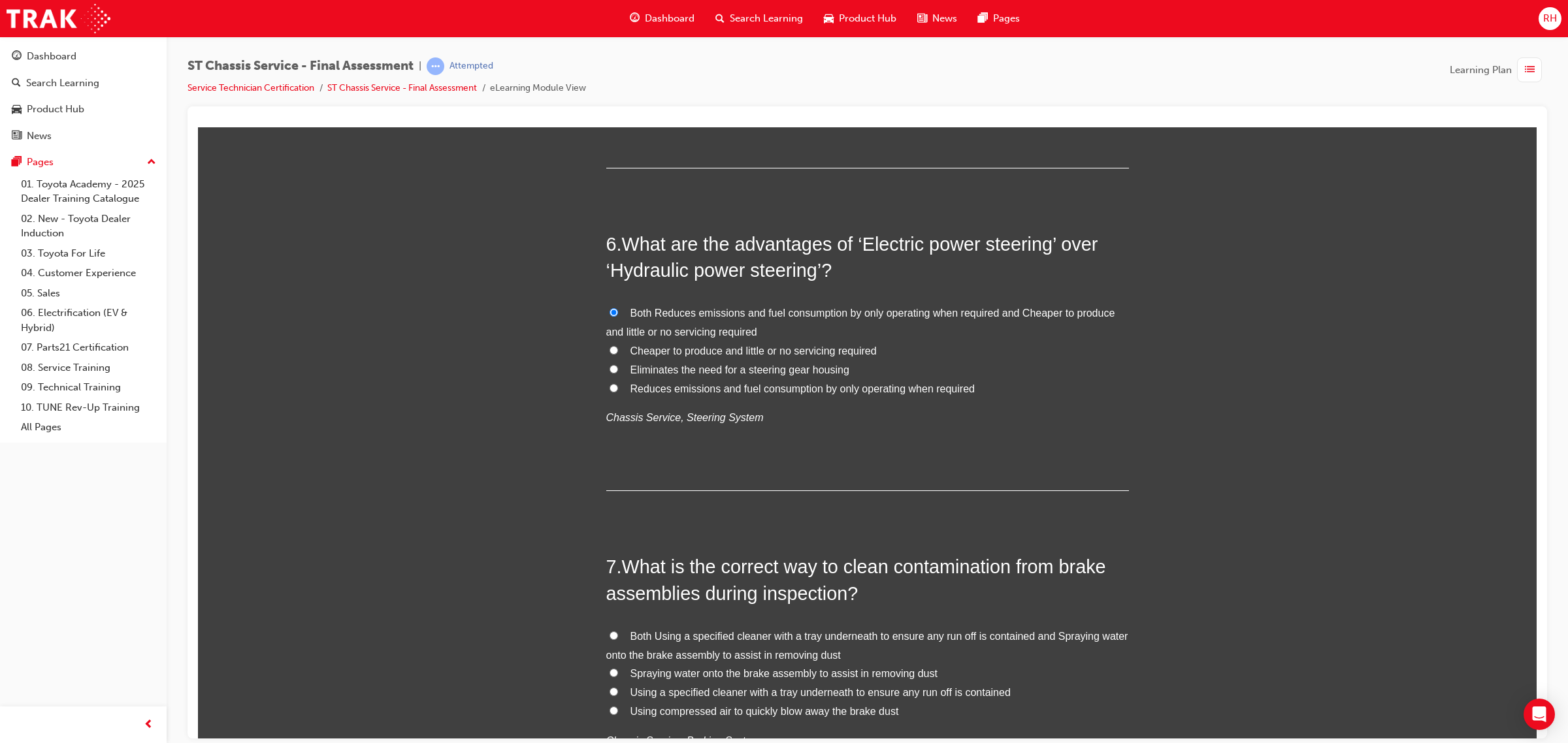
scroll to position [1632, 0]
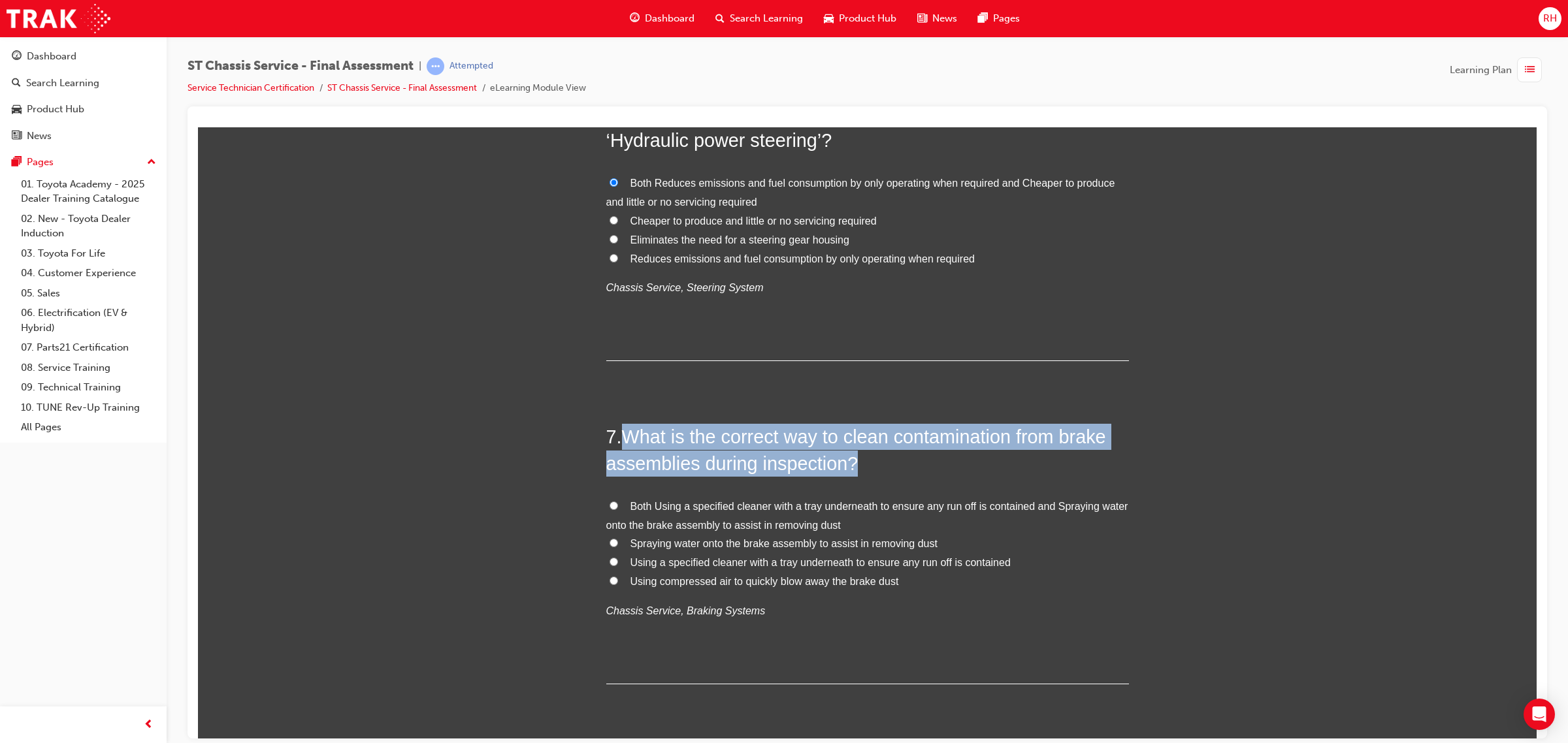
drag, startPoint x: 618, startPoint y: 435, endPoint x: 870, endPoint y: 460, distance: 253.2
click at [870, 460] on h2 "7 . What is the correct way to clean contamination from brake assemblies during…" at bounding box center [867, 449] width 523 height 53
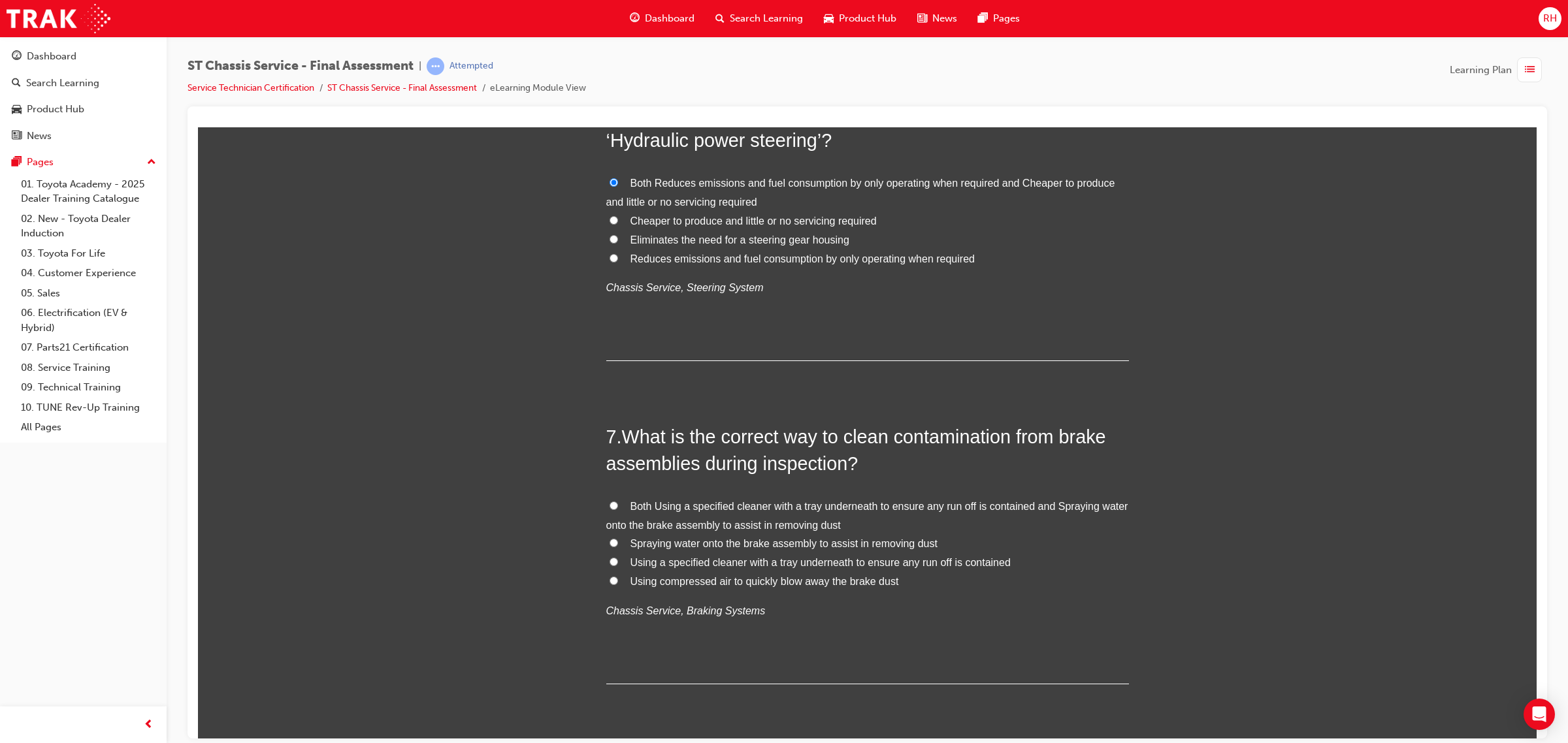
click at [719, 560] on span "Using a specified cleaner with a tray underneath to ensure any run off is conta…" at bounding box center [820, 562] width 380 height 11
click at [618, 560] on input "Using a specified cleaner with a tray underneath to ensure any run off is conta…" at bounding box center [614, 561] width 9 height 9
radio input "true"
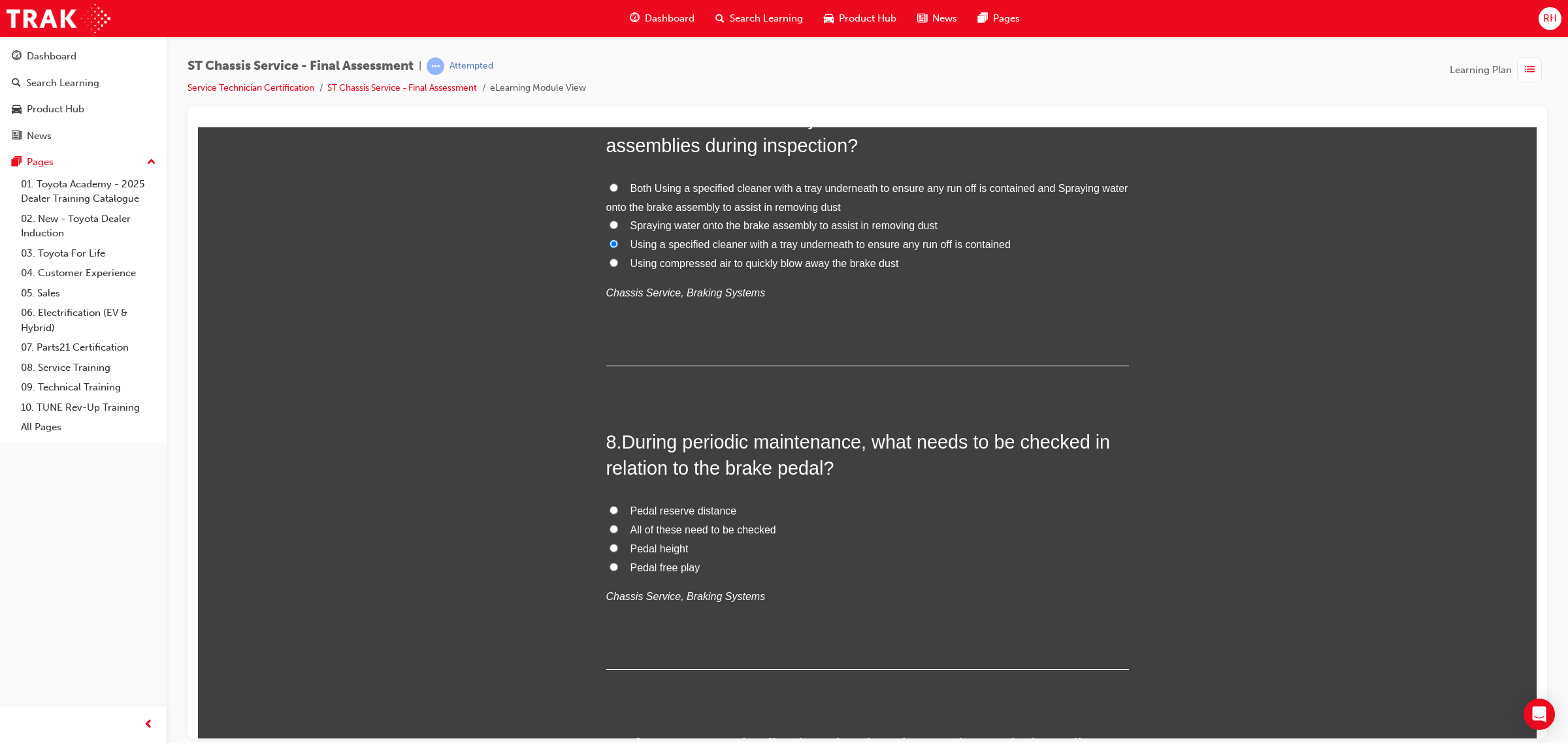
scroll to position [1959, 0]
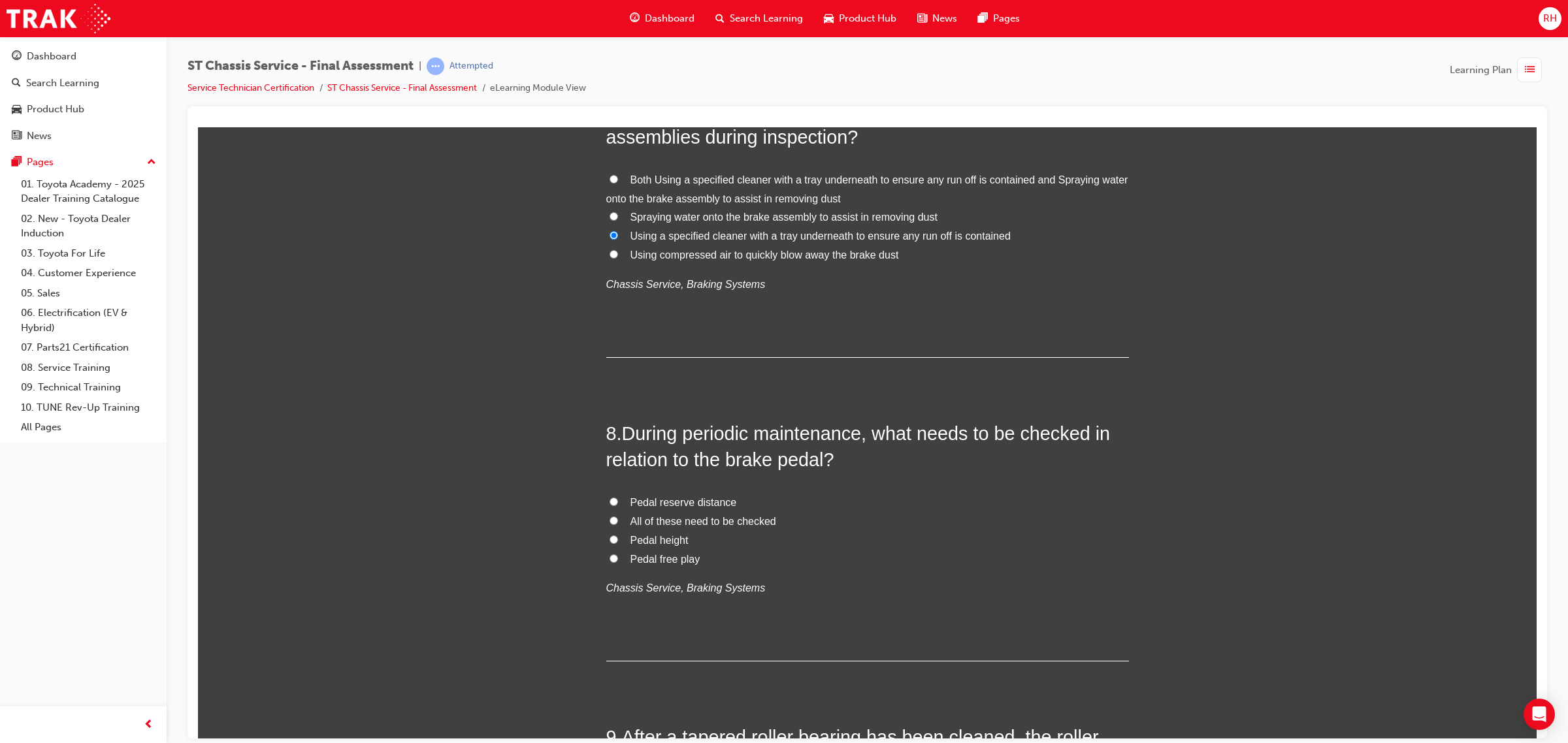
click at [699, 520] on span "All of these need to be checked" at bounding box center [703, 521] width 146 height 11
click at [618, 520] on input "All of these need to be checked" at bounding box center [614, 520] width 9 height 9
radio input "true"
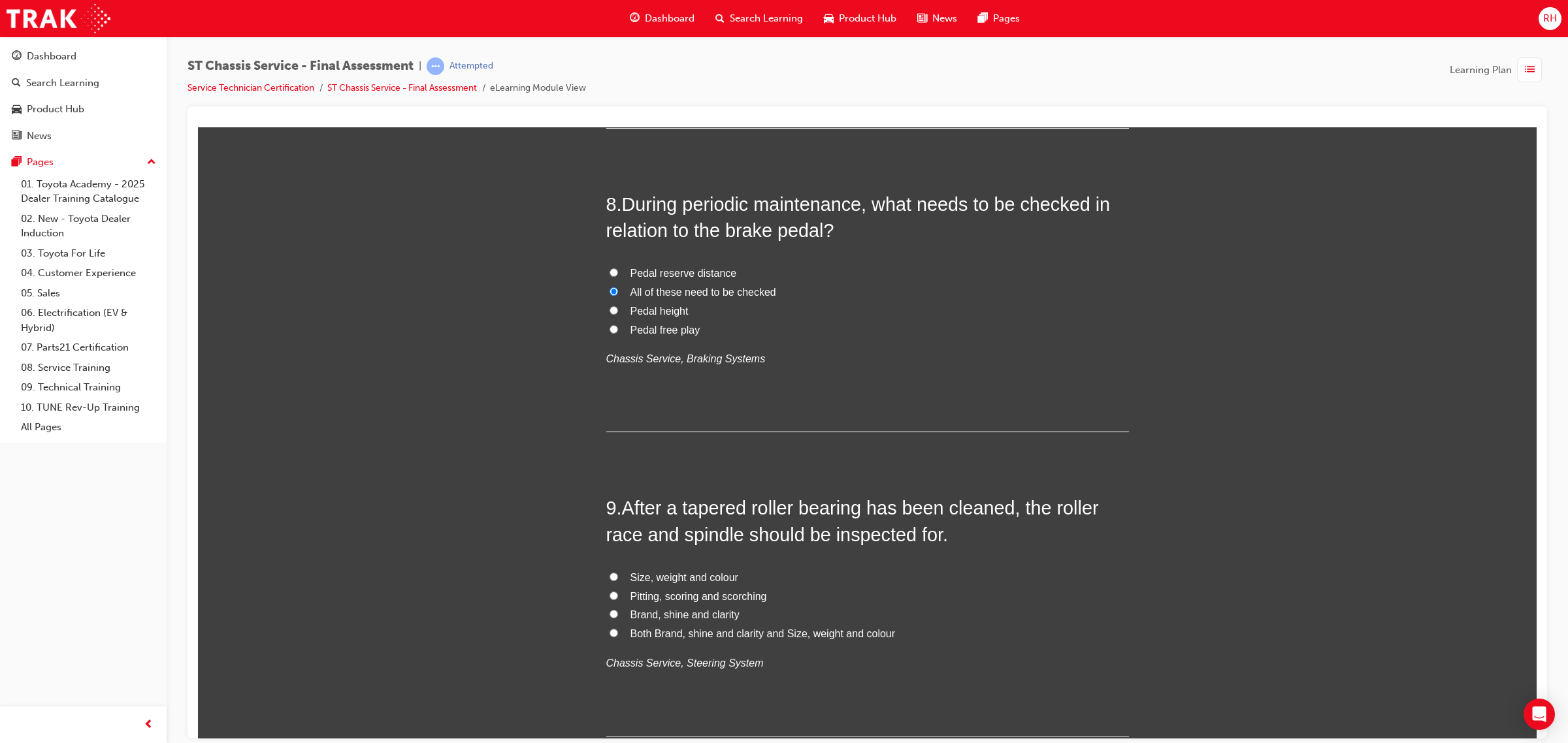
scroll to position [2204, 0]
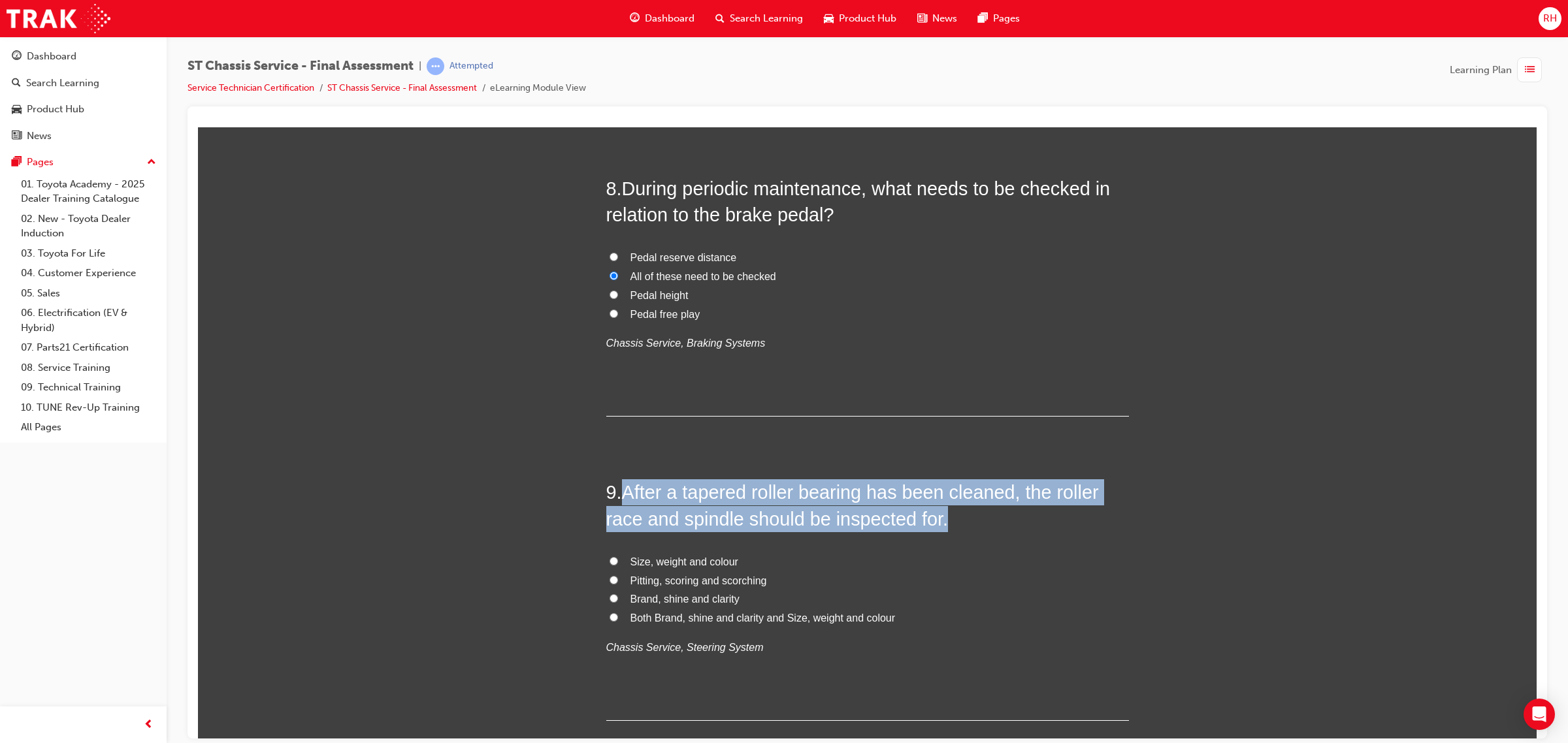
drag, startPoint x: 622, startPoint y: 496, endPoint x: 954, endPoint y: 523, distance: 333.1
click at [954, 523] on h2 "9 . After a tapered roller bearing has been cleaned, the roller race and spindl…" at bounding box center [867, 505] width 523 height 53
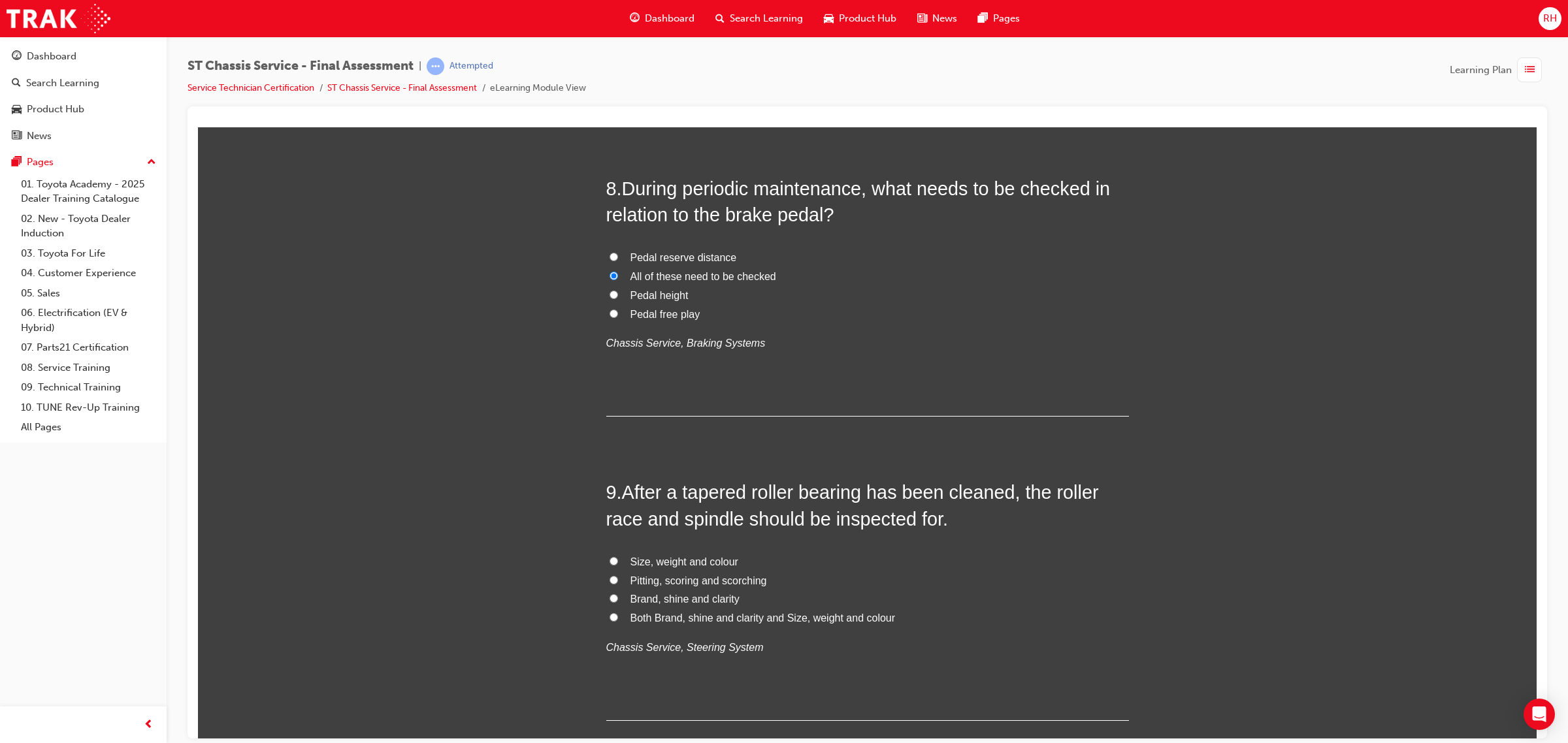
click at [549, 551] on div "You must select an answer for each question before you can submit. Please note,…" at bounding box center [867, 286] width 1339 height 4587
click at [667, 581] on span "Pitting, scoring and scorching" at bounding box center [698, 580] width 136 height 11
click at [618, 581] on input "Pitting, scoring and scorching" at bounding box center [614, 580] width 9 height 9
radio input "true"
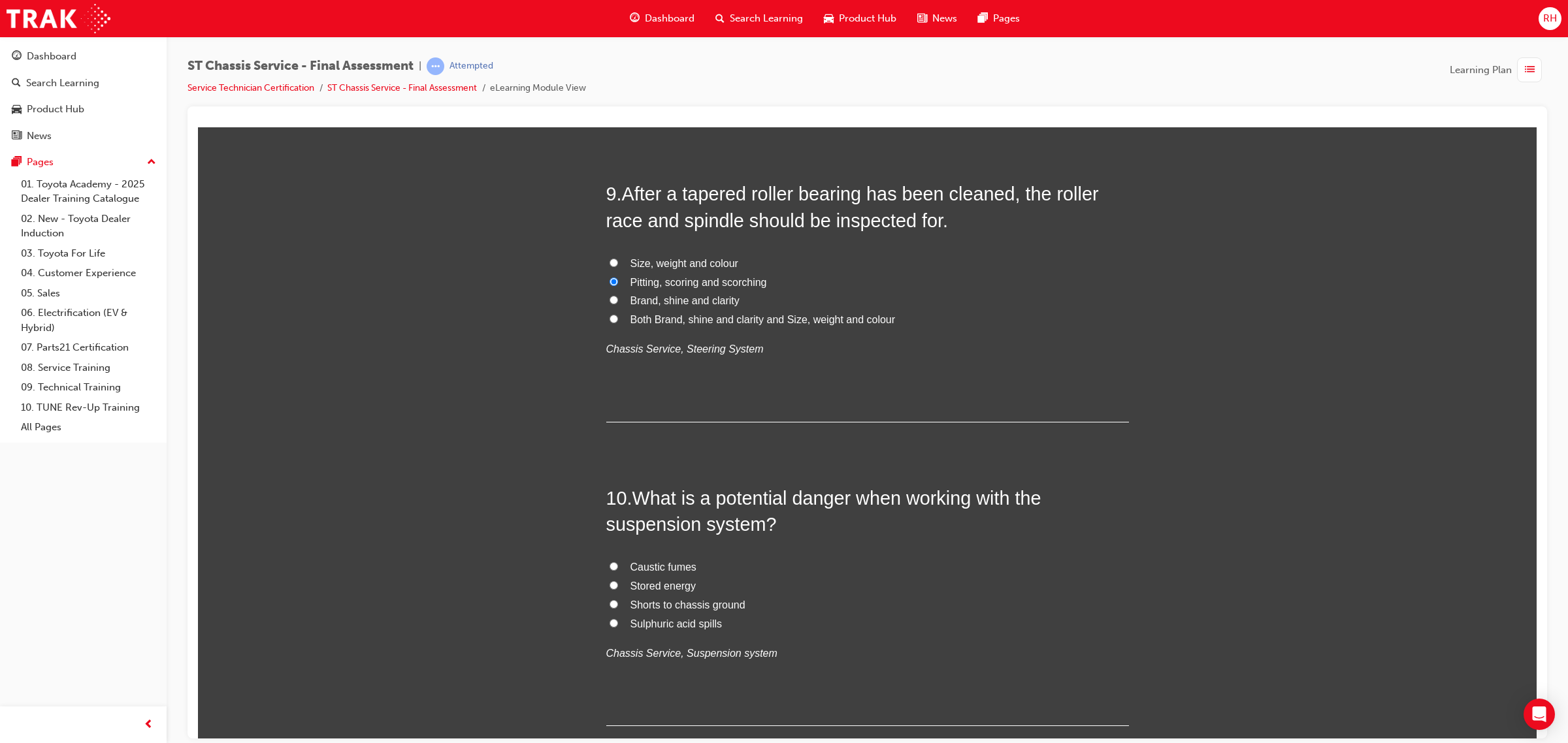
scroll to position [2693, 0]
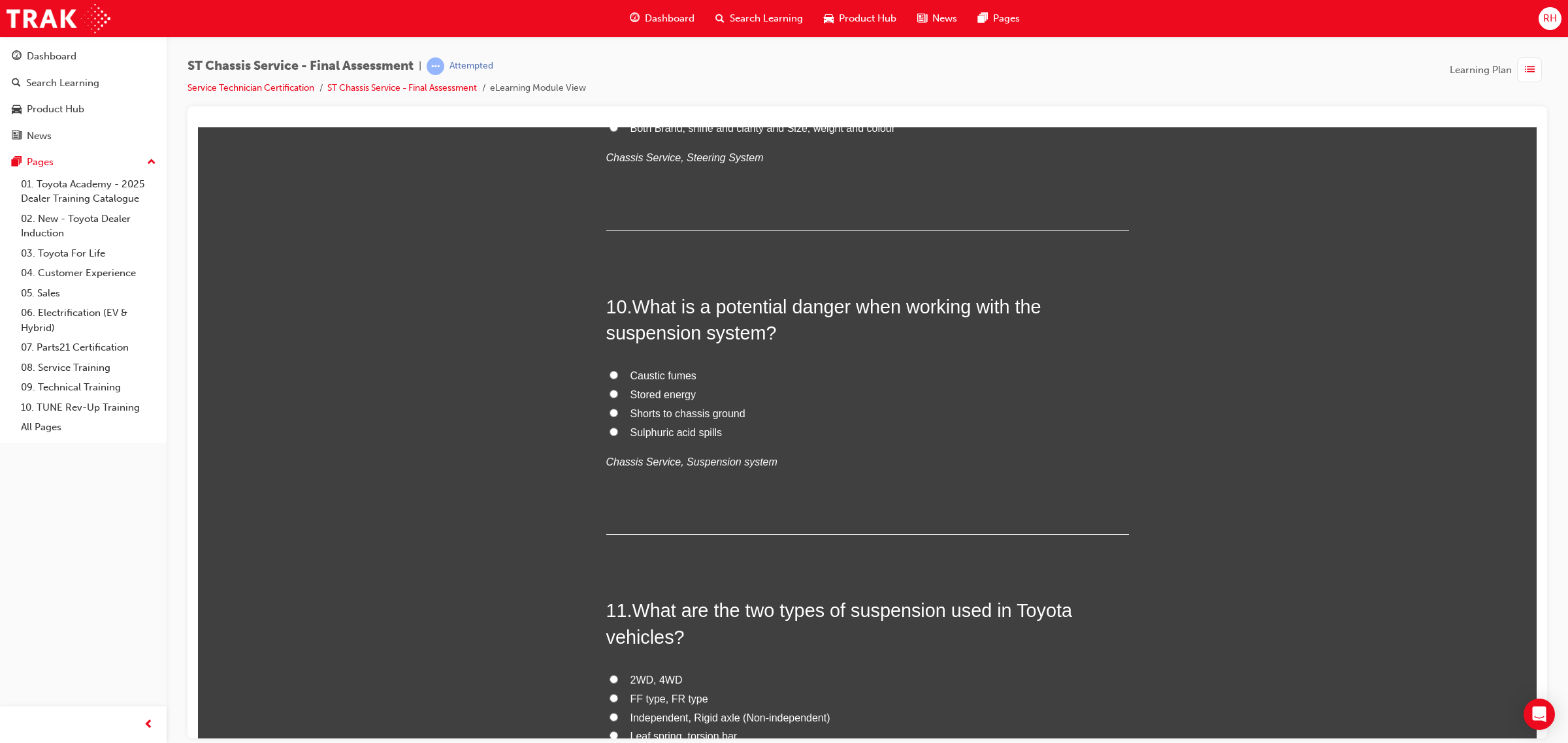
click at [656, 397] on span "Stored energy" at bounding box center [663, 394] width 66 height 11
click at [618, 397] on input "Stored energy" at bounding box center [614, 393] width 9 height 9
radio input "true"
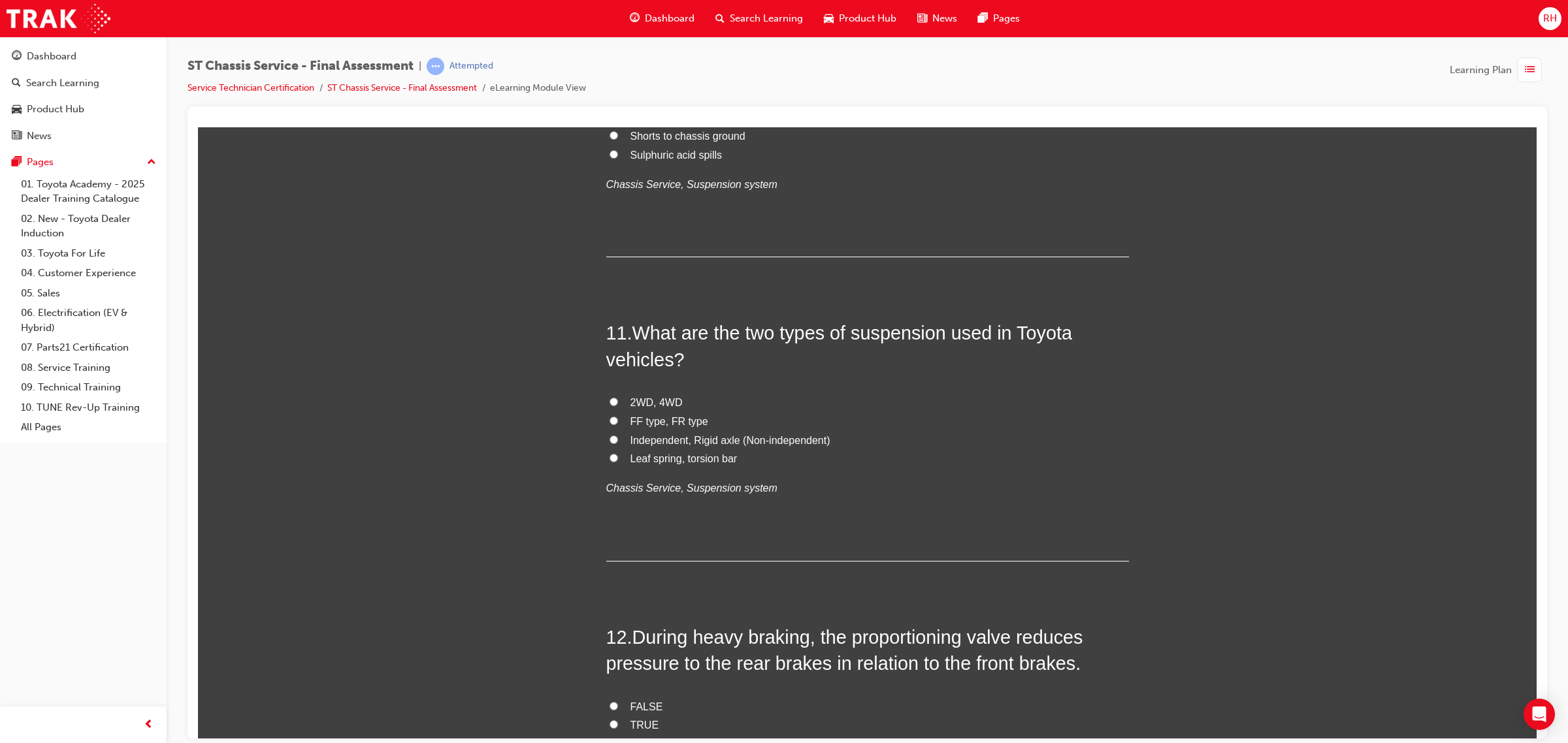
scroll to position [3020, 0]
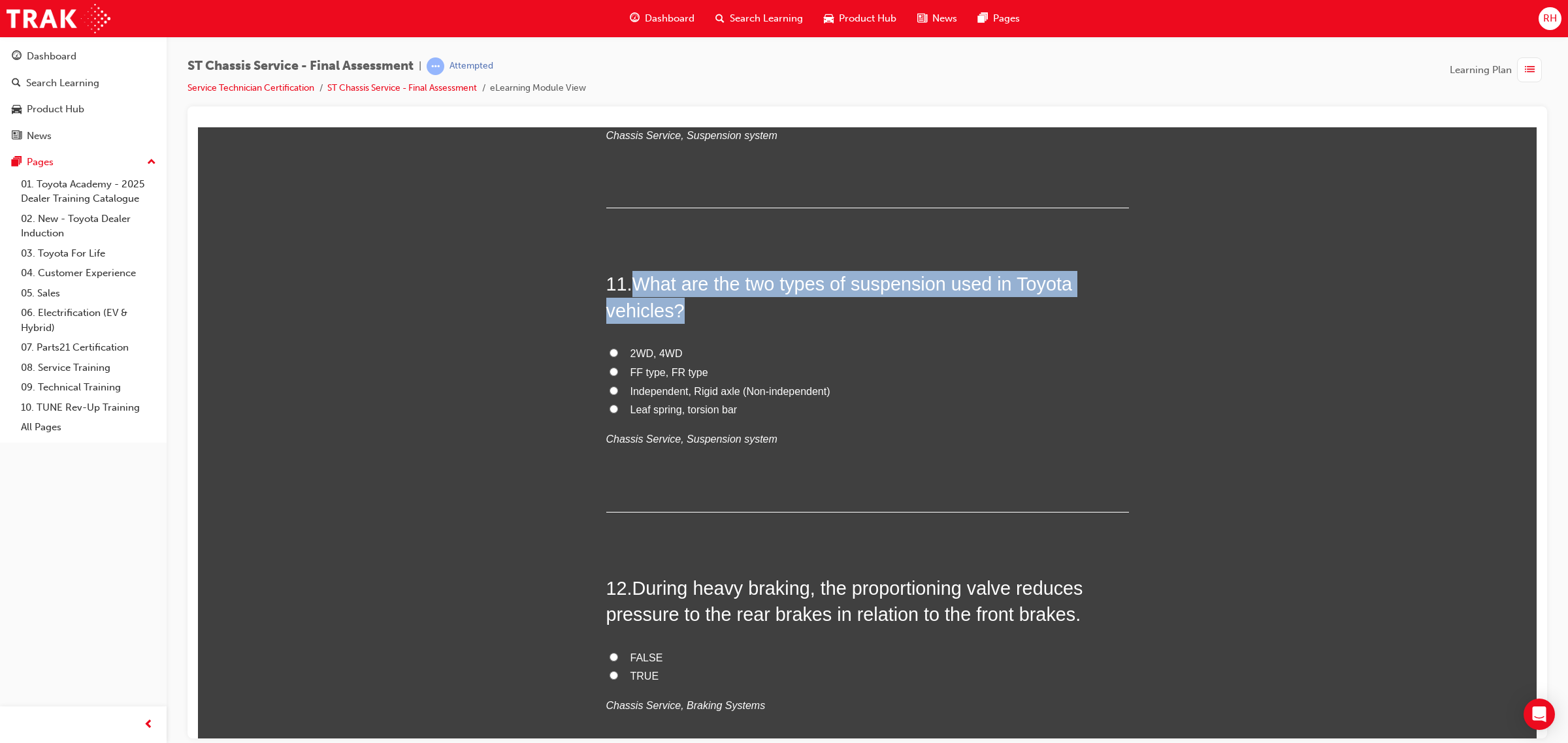
drag, startPoint x: 631, startPoint y: 281, endPoint x: 677, endPoint y: 312, distance: 55.5
click at [677, 312] on span "What are the two types of suspension used in Toyota vehicles?" at bounding box center [839, 296] width 466 height 47
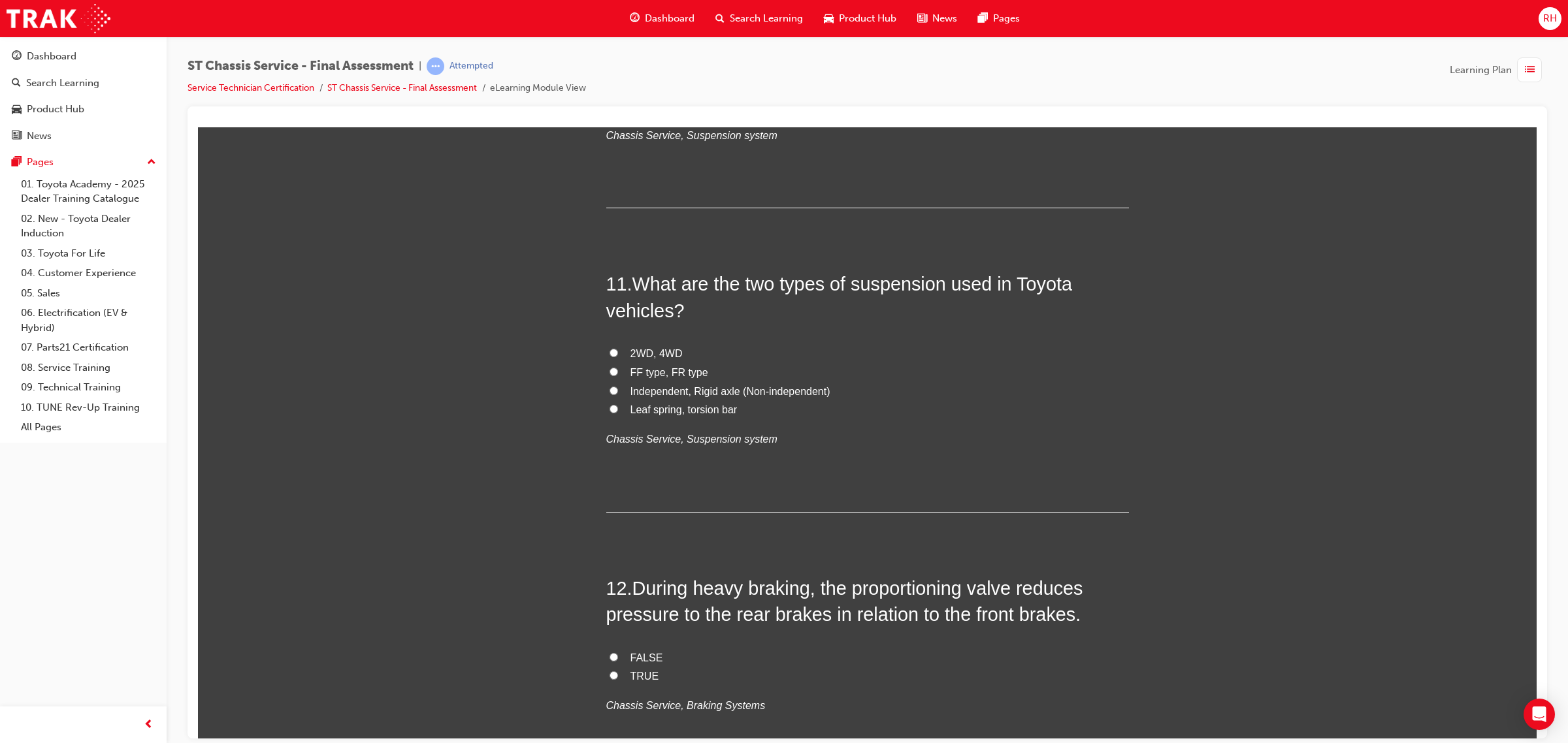
click at [750, 394] on span "Independent, Rigid axle (Non-independent)" at bounding box center [730, 390] width 200 height 11
click at [618, 394] on input "Independent, Rigid axle (Non-independent)" at bounding box center [614, 390] width 9 height 9
radio input "true"
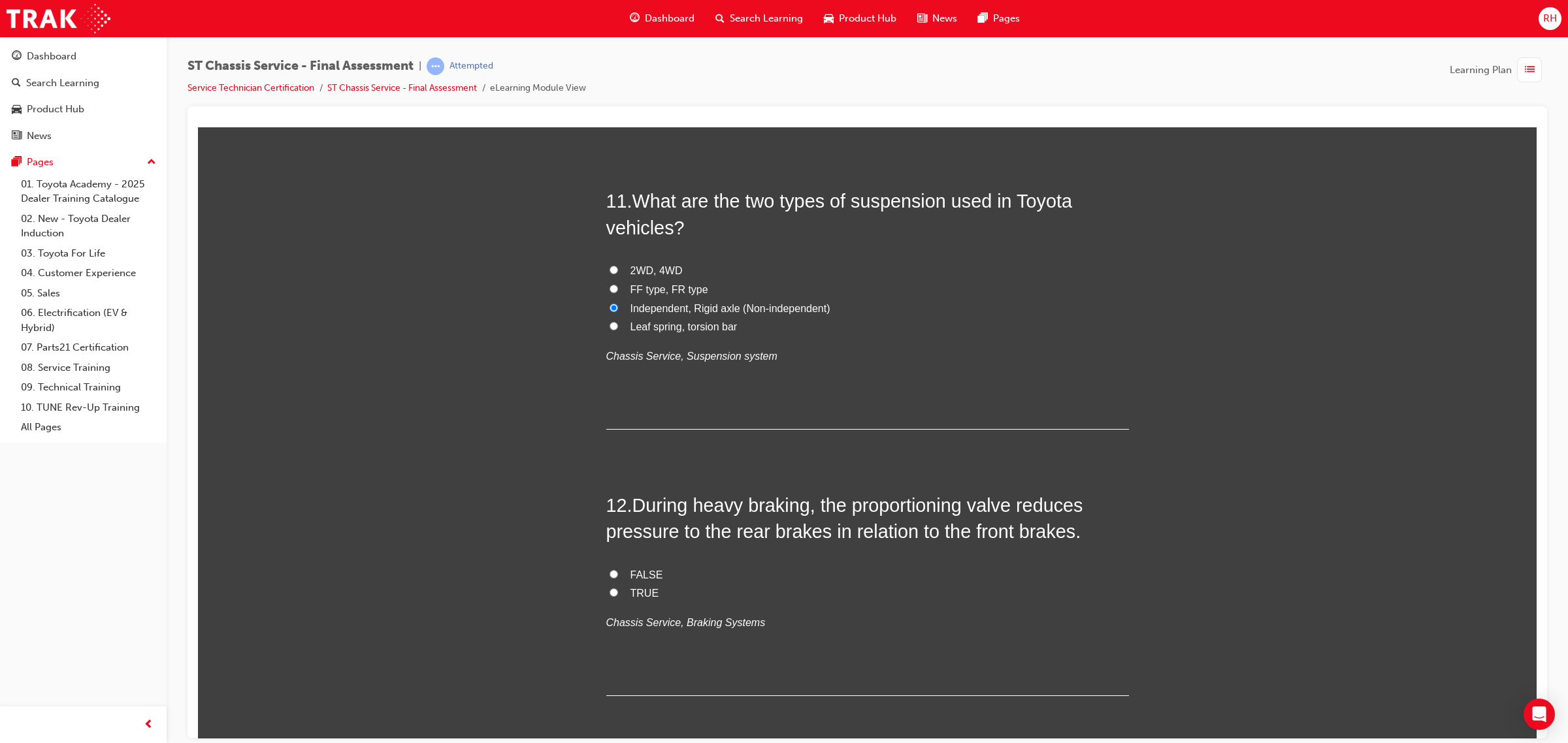
scroll to position [3101, 0]
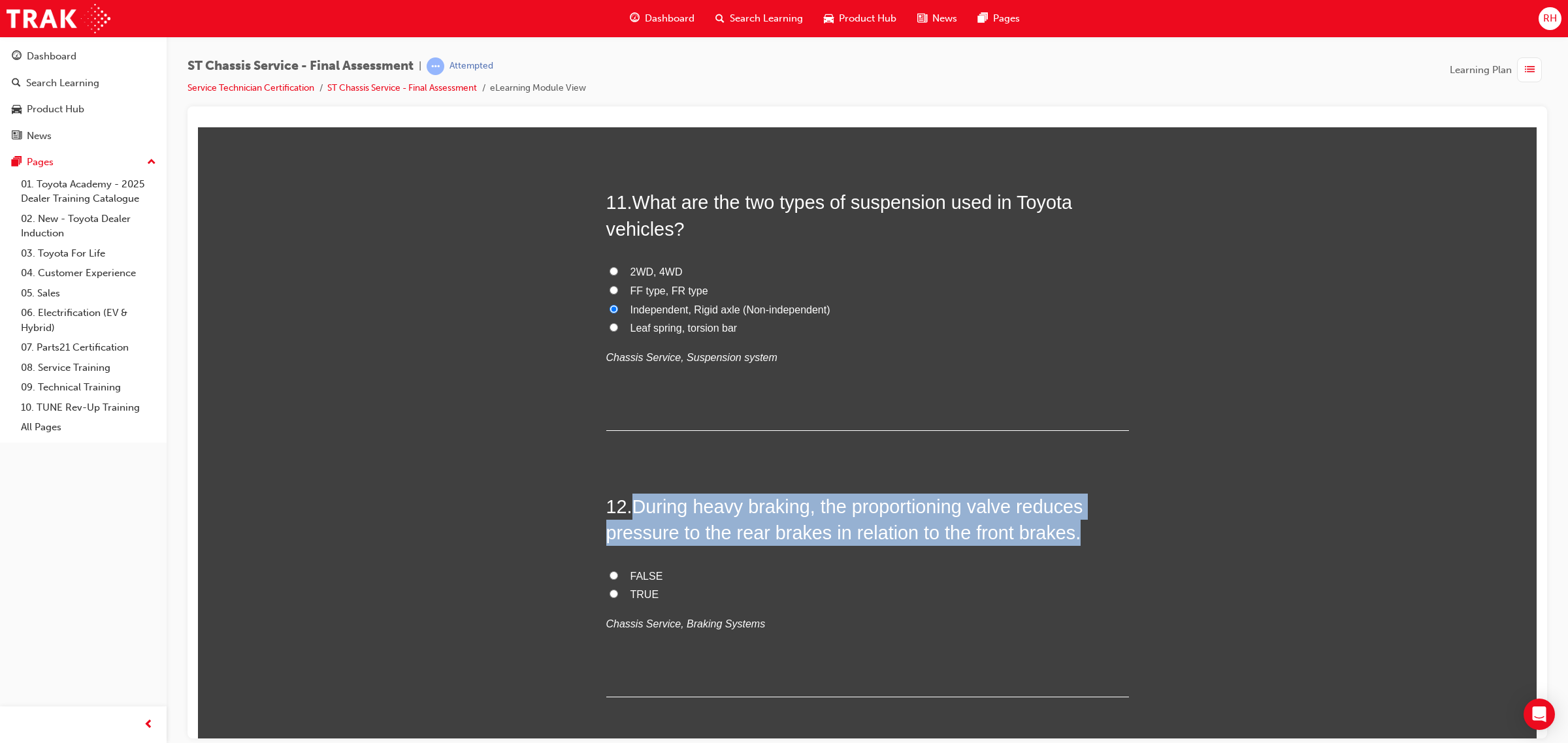
drag, startPoint x: 631, startPoint y: 509, endPoint x: 1089, endPoint y: 541, distance: 459.1
click at [1089, 541] on h2 "12 . During heavy braking, the proportioning valve reduces pressure to the rear…" at bounding box center [867, 519] width 523 height 53
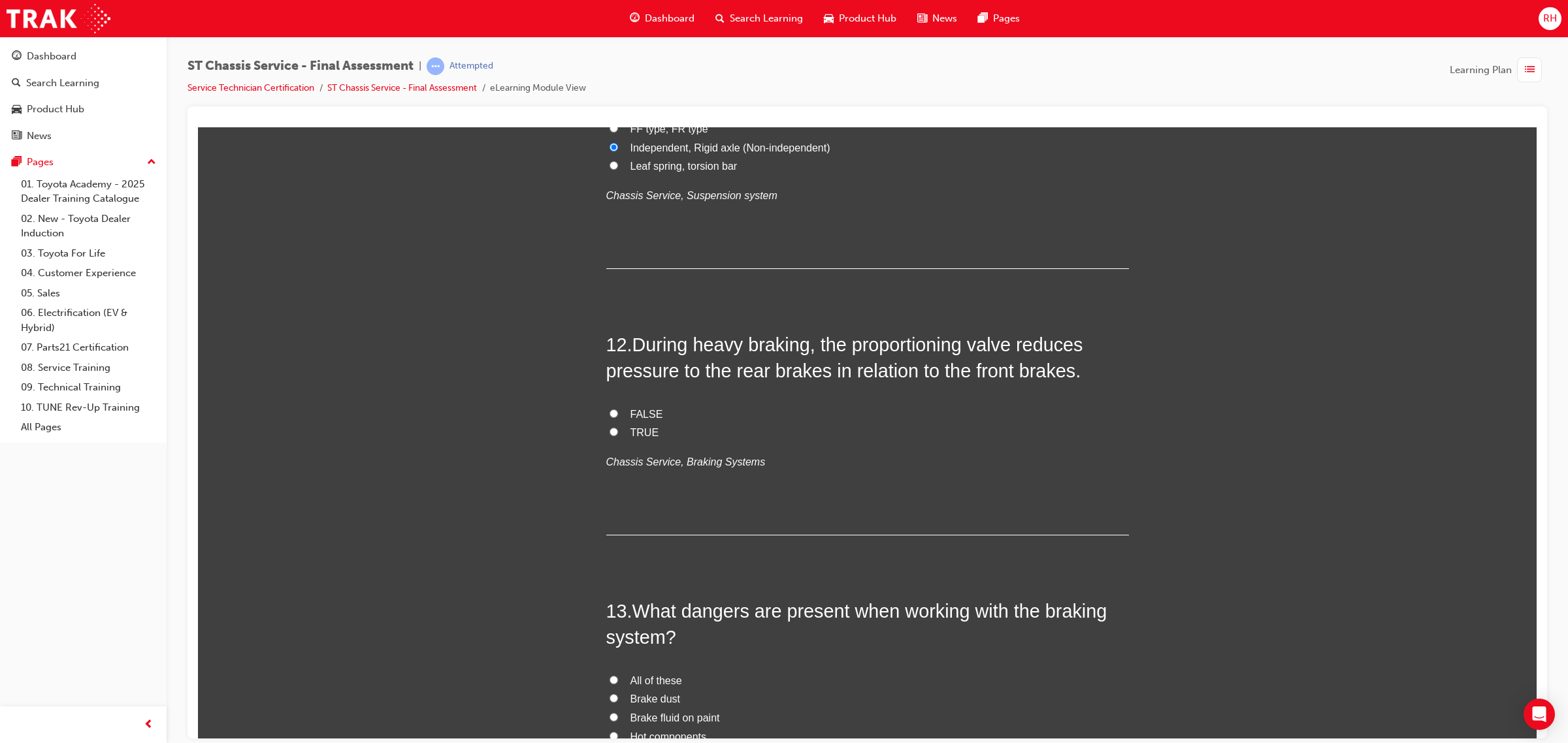
scroll to position [3265, 0]
click at [635, 428] on span "TRUE" at bounding box center [644, 430] width 28 height 11
click at [618, 428] on input "TRUE" at bounding box center [614, 430] width 9 height 9
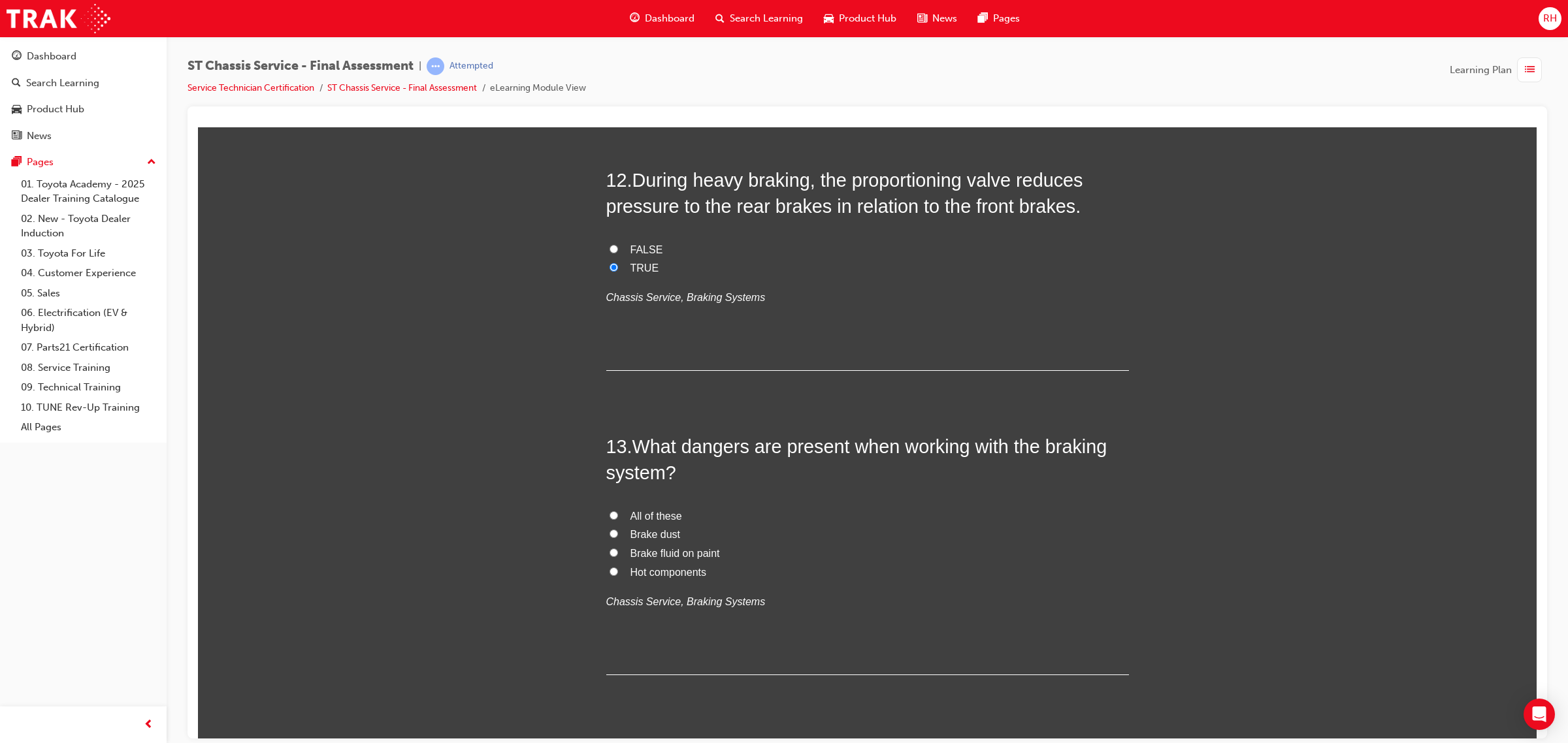
scroll to position [3510, 0]
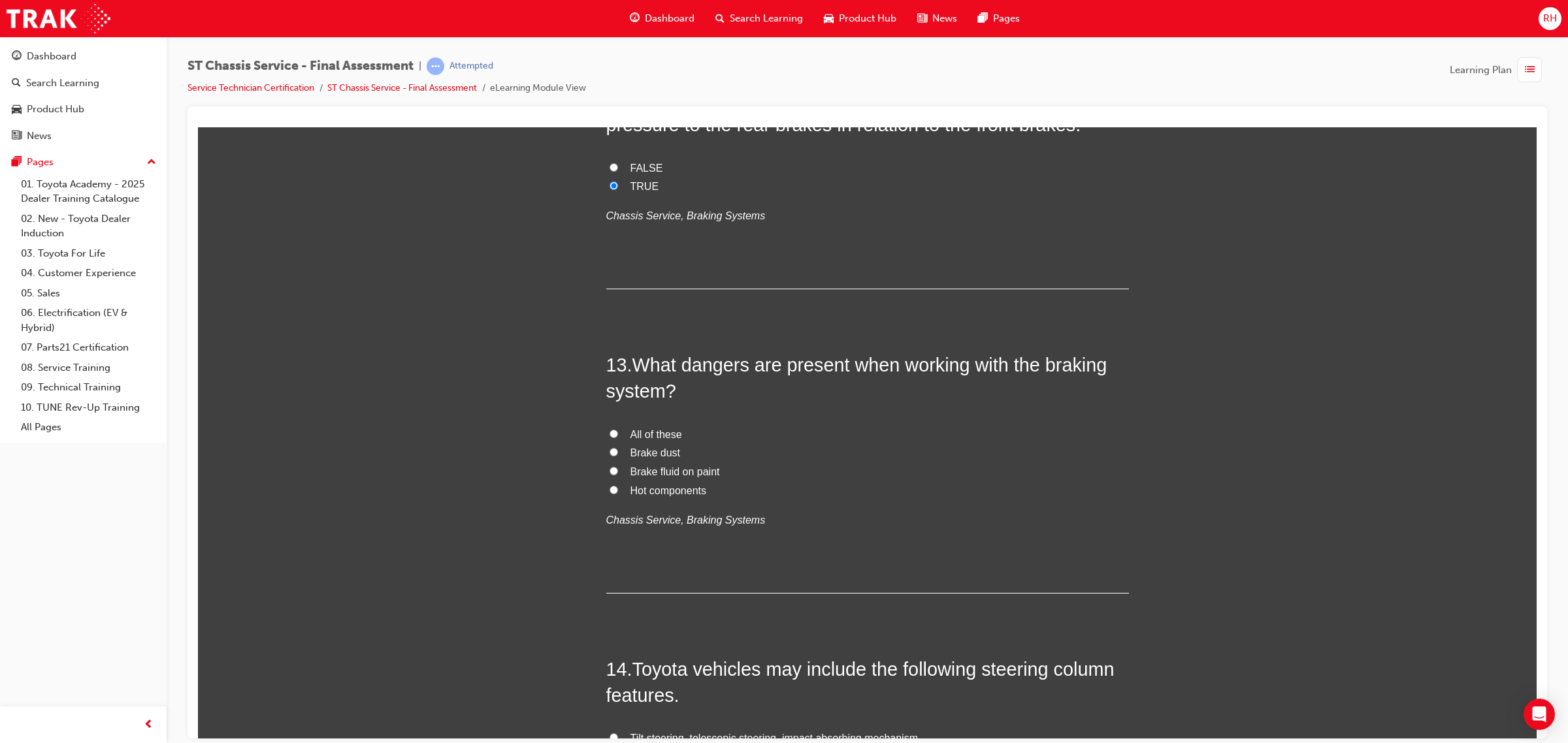
click at [641, 434] on span "All of these" at bounding box center [656, 434] width 52 height 11
click at [618, 434] on input "All of these" at bounding box center [614, 433] width 9 height 9
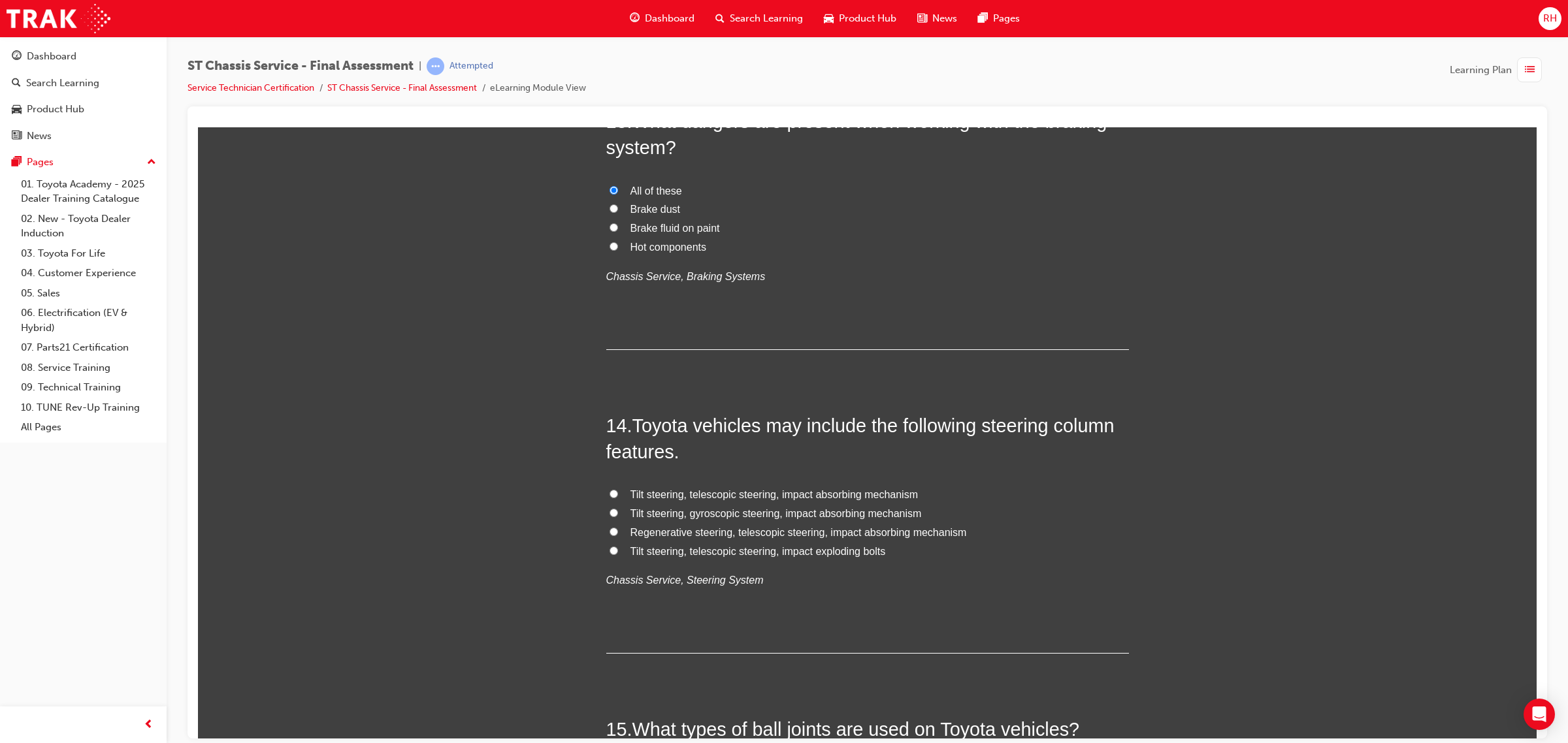
scroll to position [3754, 0]
click at [762, 491] on span "Tilt steering, telescopic steering, impact absorbing mechanism" at bounding box center [774, 493] width 288 height 11
click at [618, 491] on input "Tilt steering, telescopic steering, impact absorbing mechanism" at bounding box center [614, 492] width 9 height 9
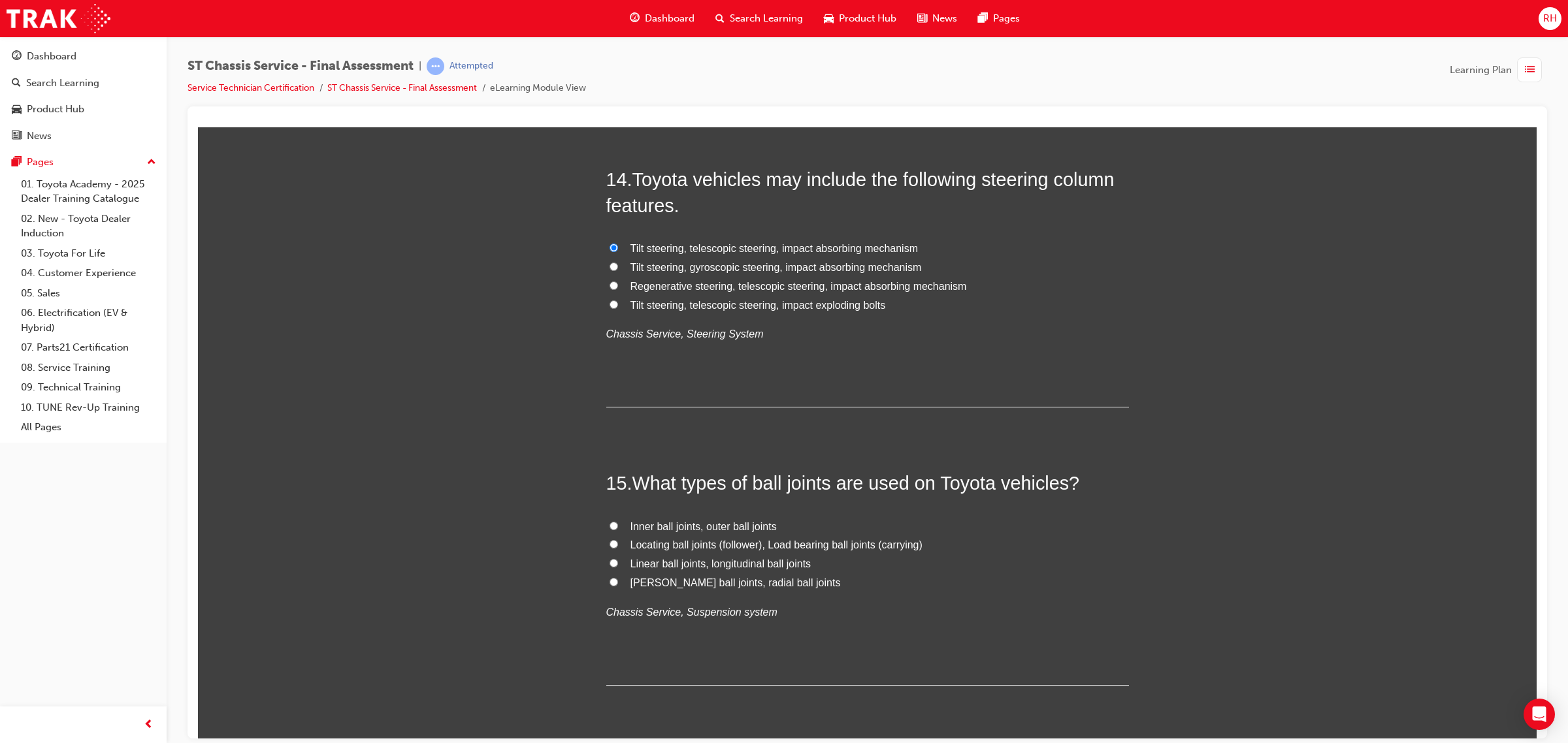
scroll to position [4049, 0]
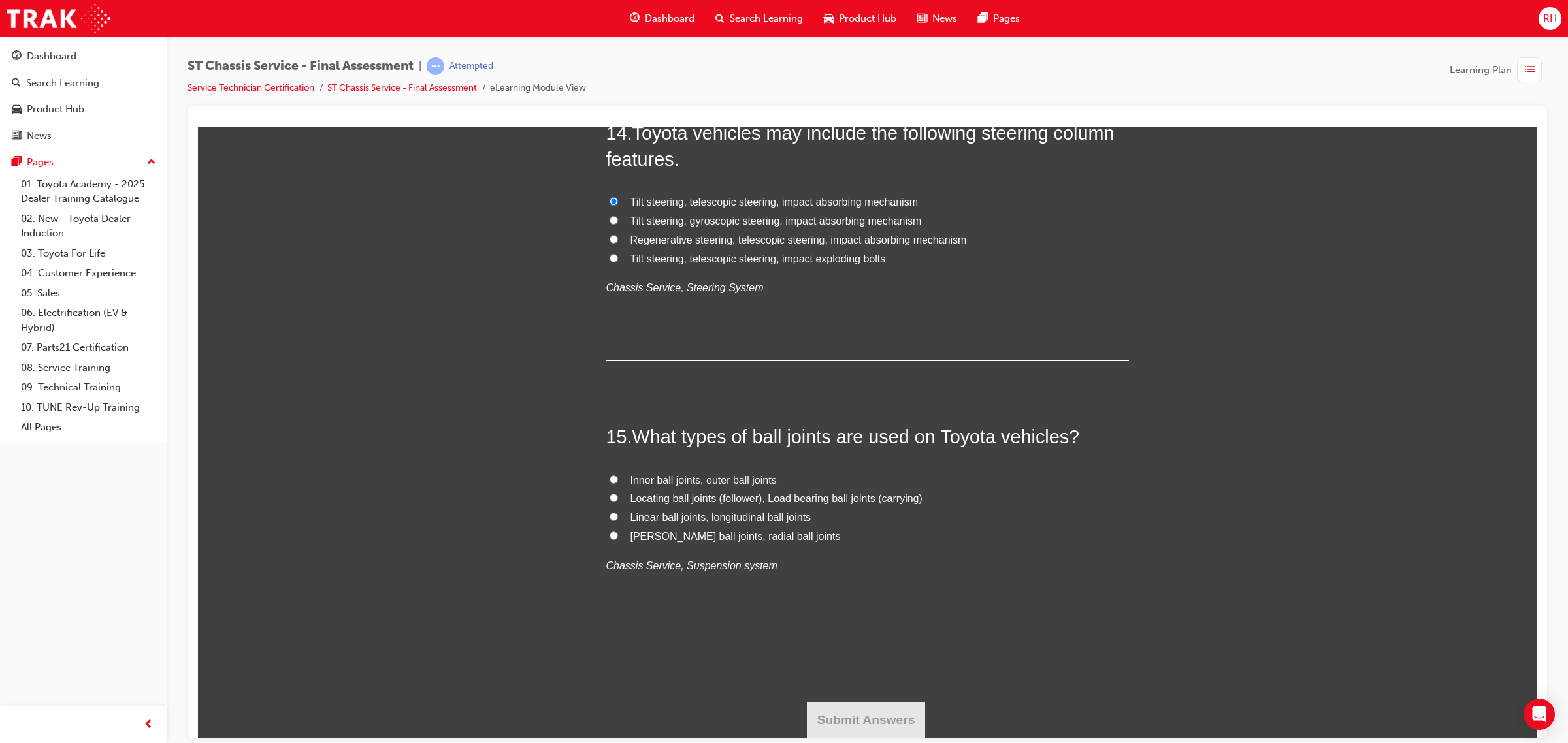
click at [707, 493] on span "Locating ball joints (follower), Load bearing ball joints (carrying)" at bounding box center [776, 498] width 292 height 11
click at [618, 493] on input "Locating ball joints (follower), Load bearing ball joints (carrying)" at bounding box center [614, 497] width 9 height 9
click at [857, 700] on button "Submit Answers" at bounding box center [866, 719] width 119 height 37
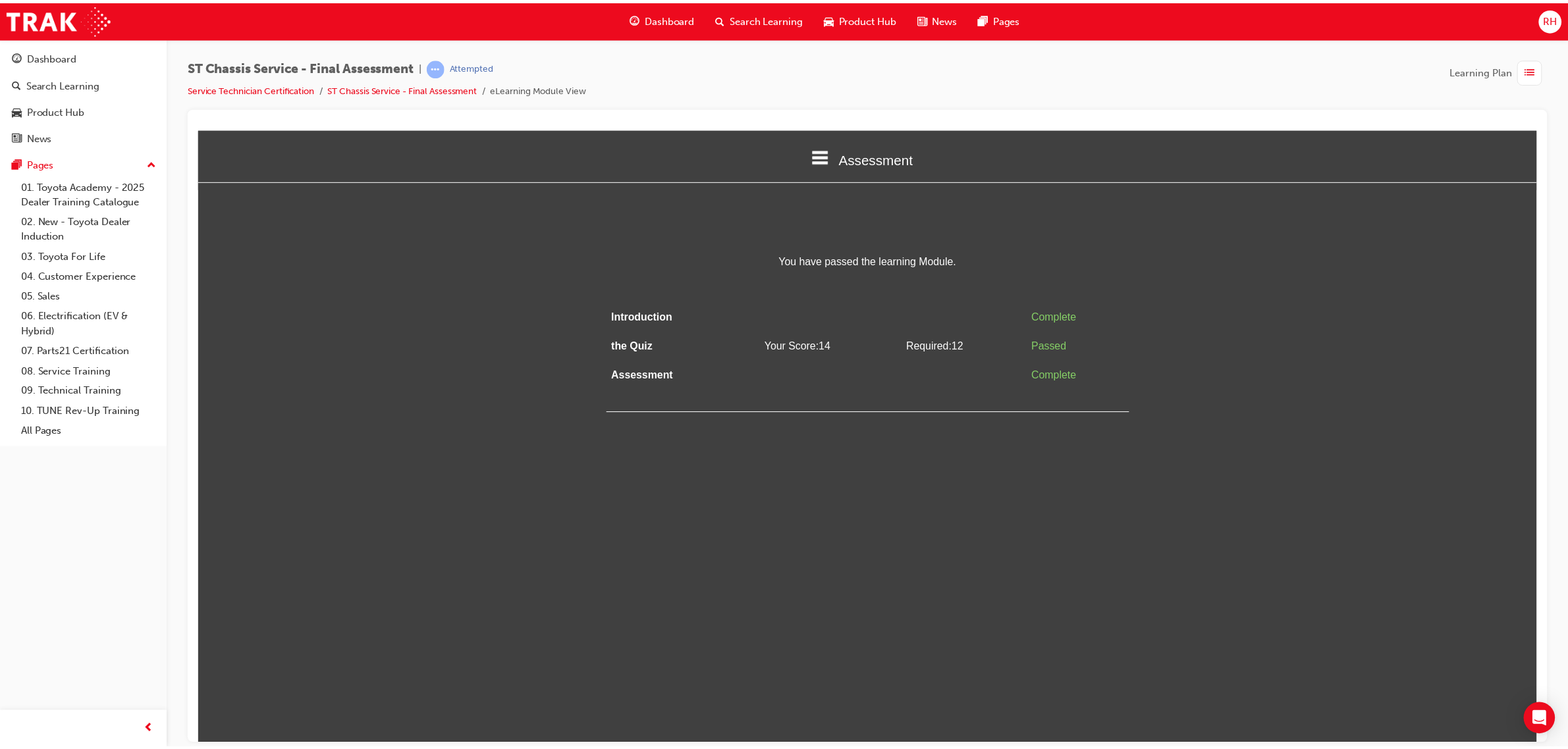
scroll to position [0, 0]
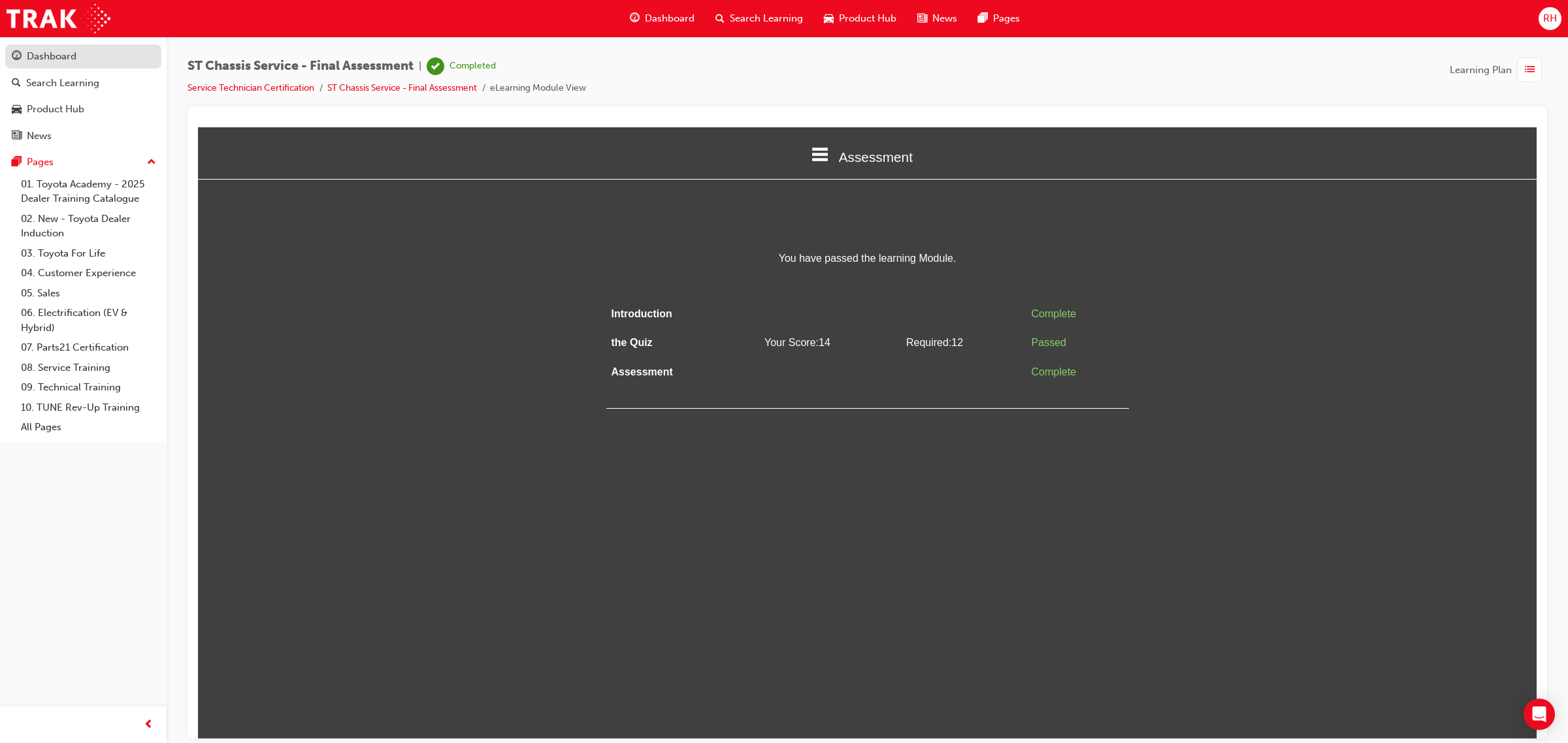
click at [77, 62] on div "Dashboard" at bounding box center [83, 56] width 143 height 16
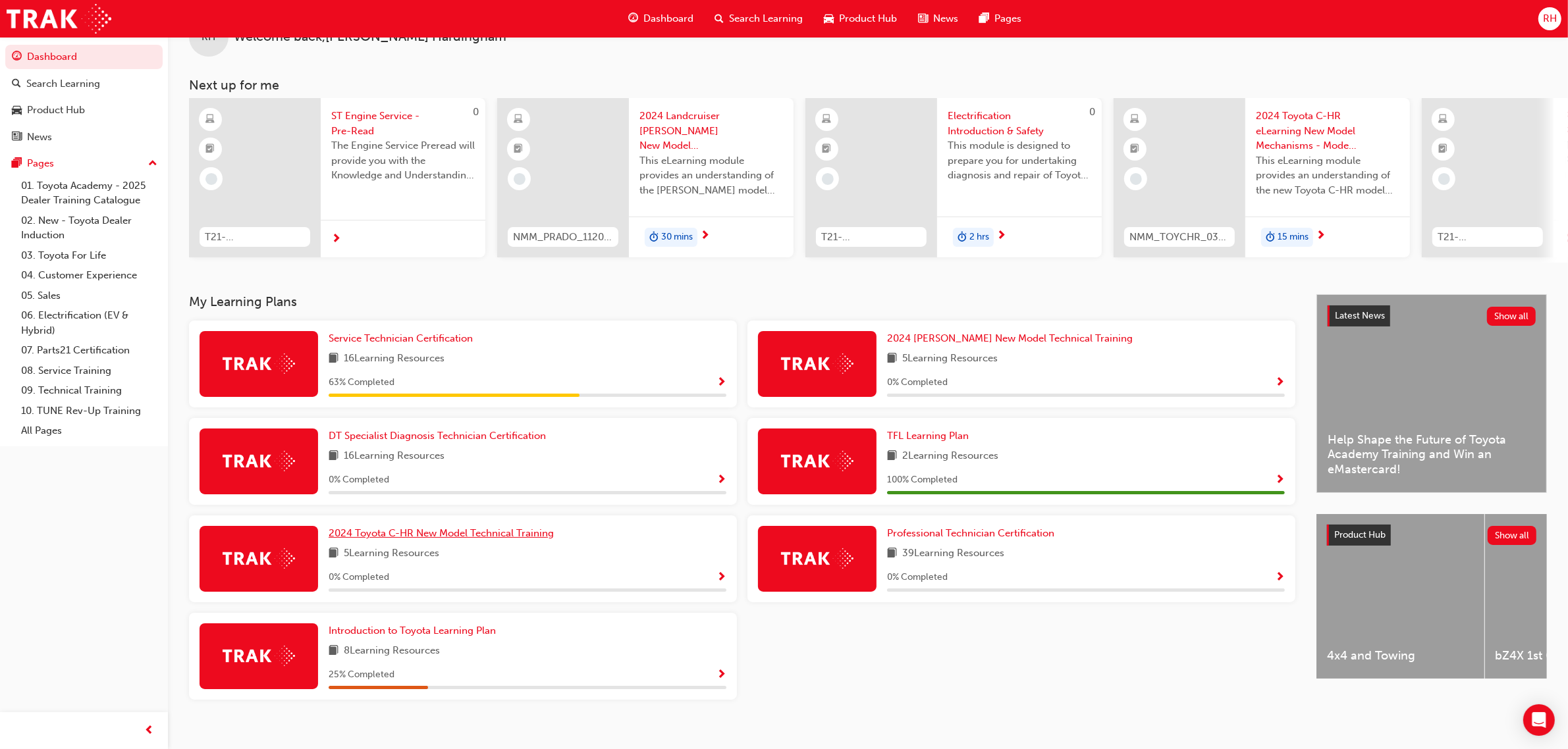
scroll to position [60, 0]
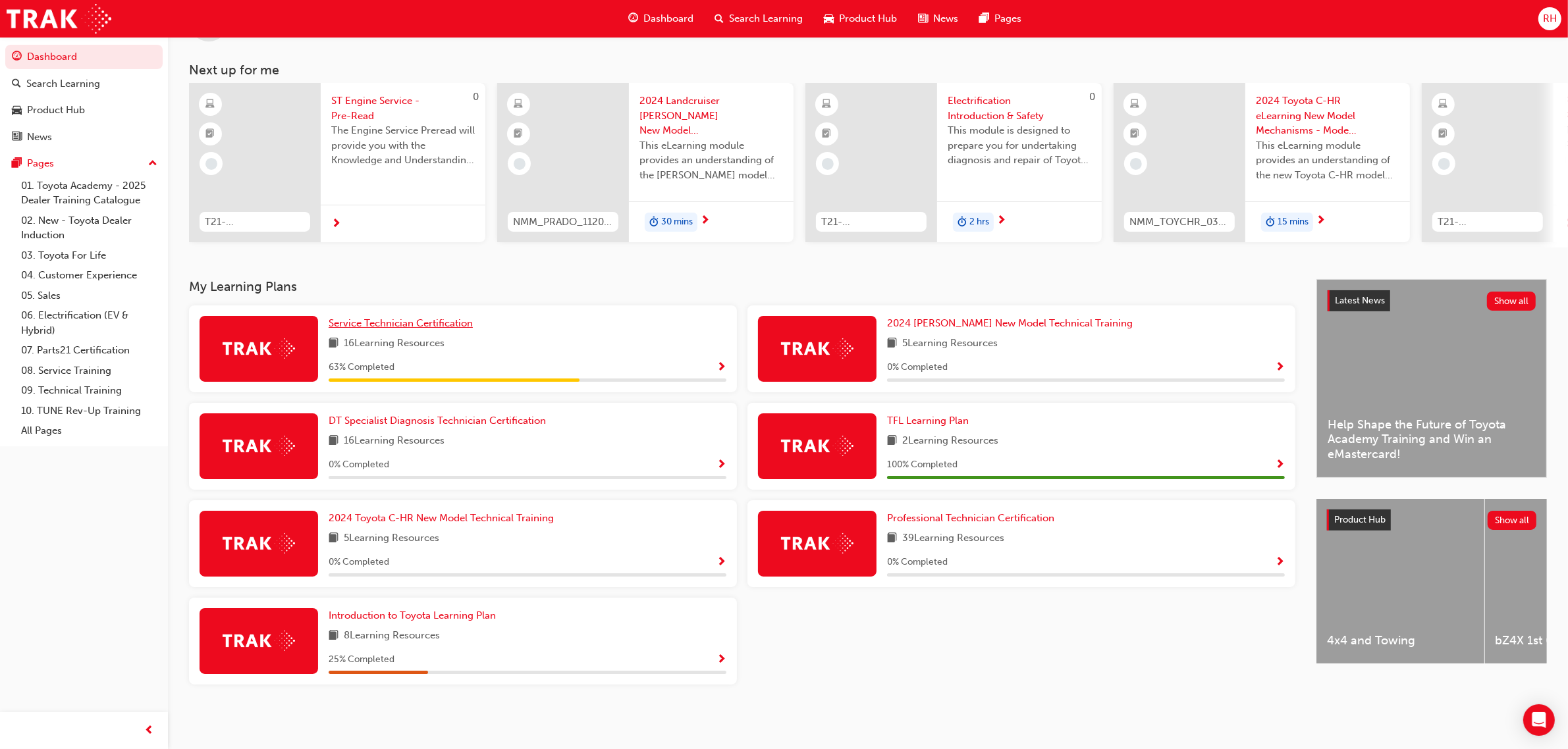
click at [413, 325] on span "Service Technician Certification" at bounding box center [401, 323] width 144 height 12
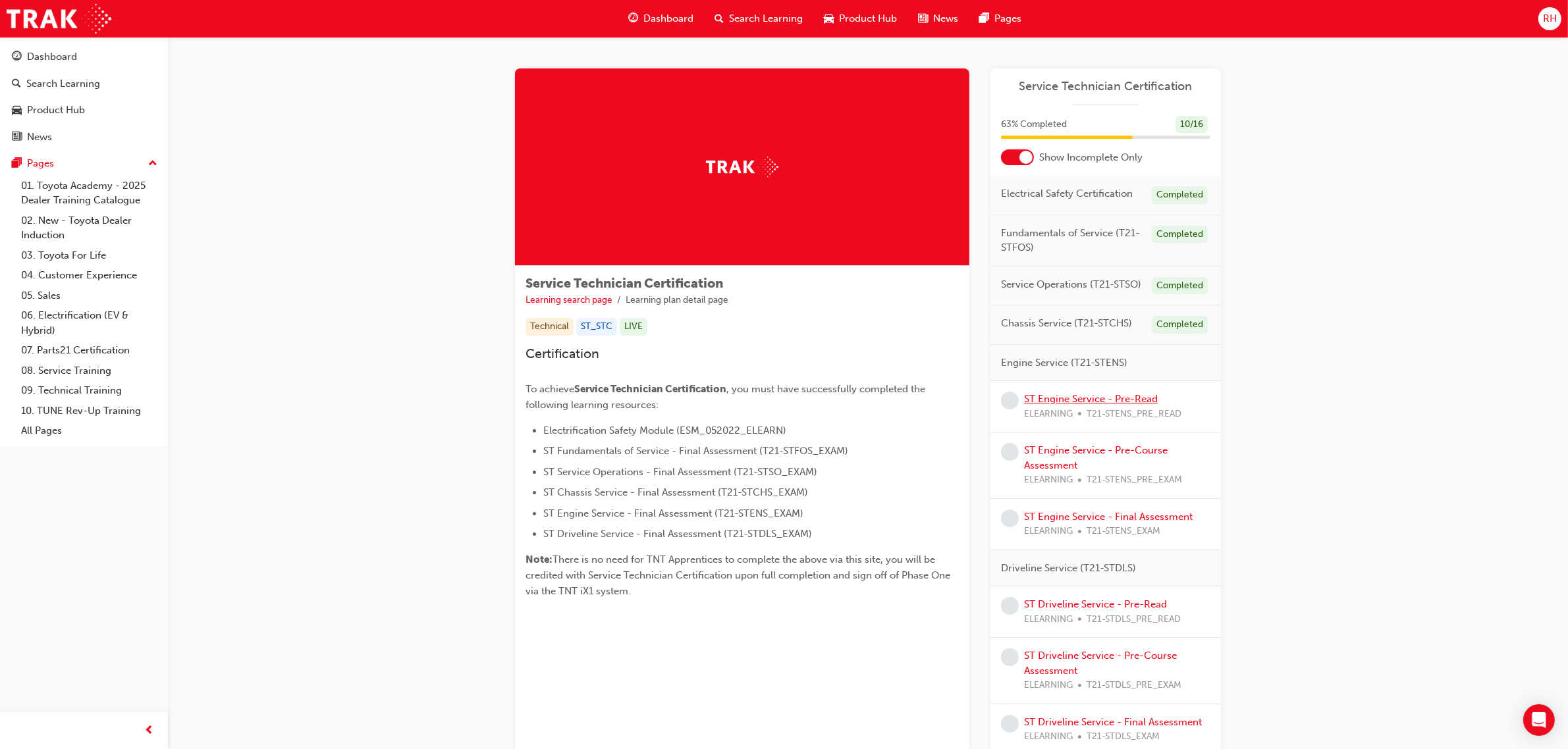
click at [1117, 396] on link "ST Engine Service - Pre-Read" at bounding box center [1091, 398] width 134 height 12
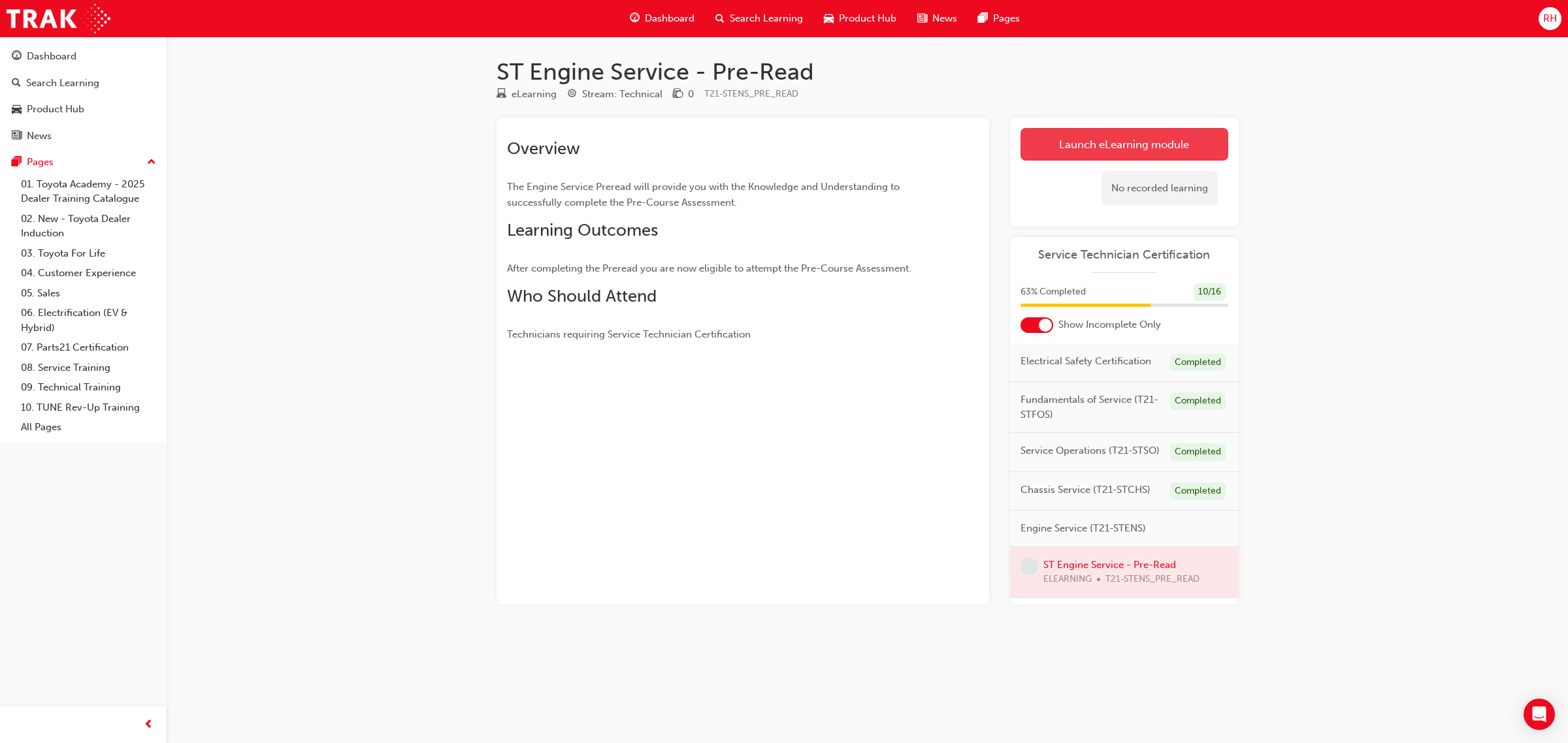
click at [1094, 134] on link "Launch eLearning module" at bounding box center [1124, 144] width 208 height 33
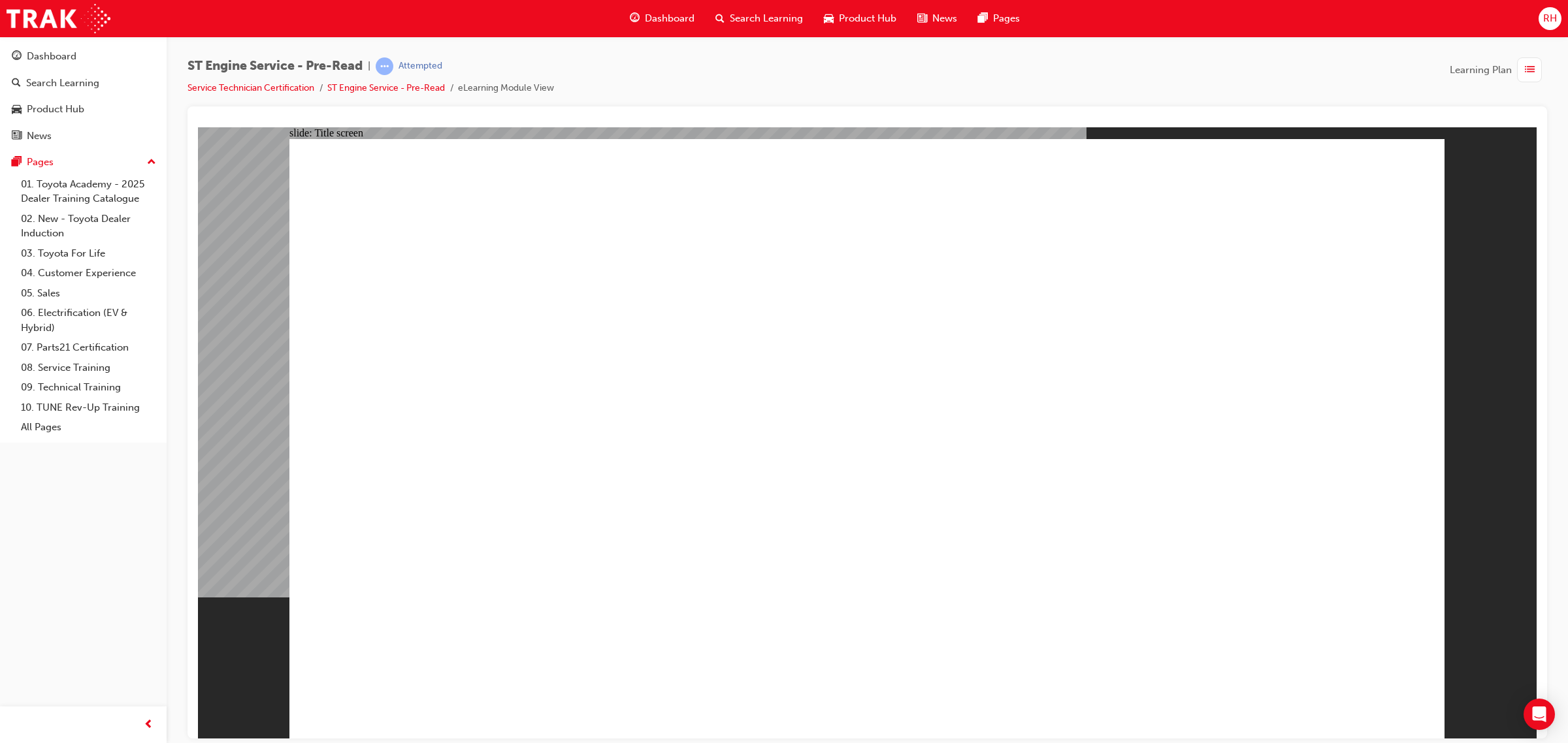
drag, startPoint x: 1243, startPoint y: 54, endPoint x: 1213, endPoint y: 123, distance: 75.2
click at [1242, 54] on div "ST Engine Service - Pre-Read | Attempted Service Technician Certification ST En…" at bounding box center [867, 374] width 1401 height 674
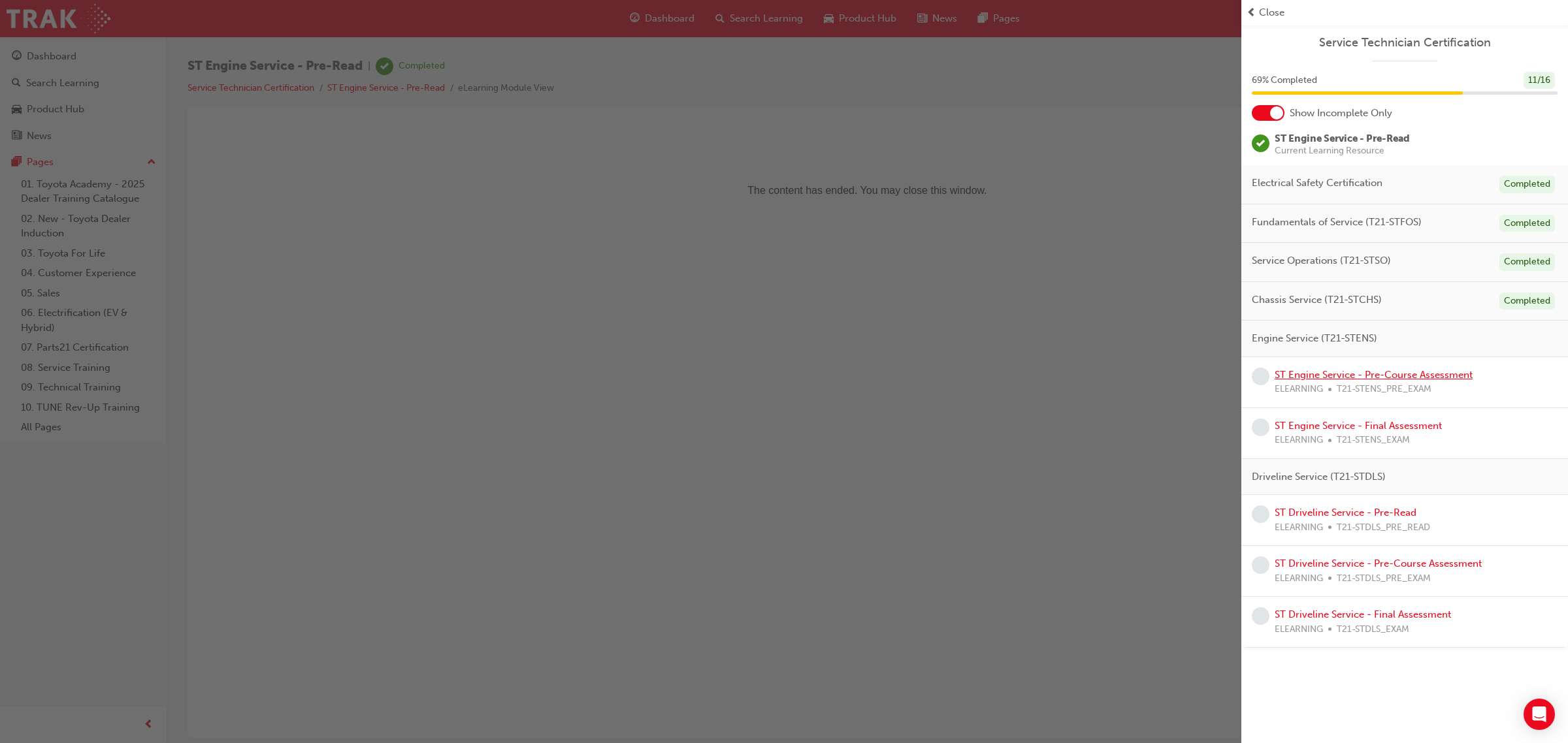
click at [1393, 372] on link "ST Engine Service - Pre-Course Assessment" at bounding box center [1373, 374] width 198 height 12
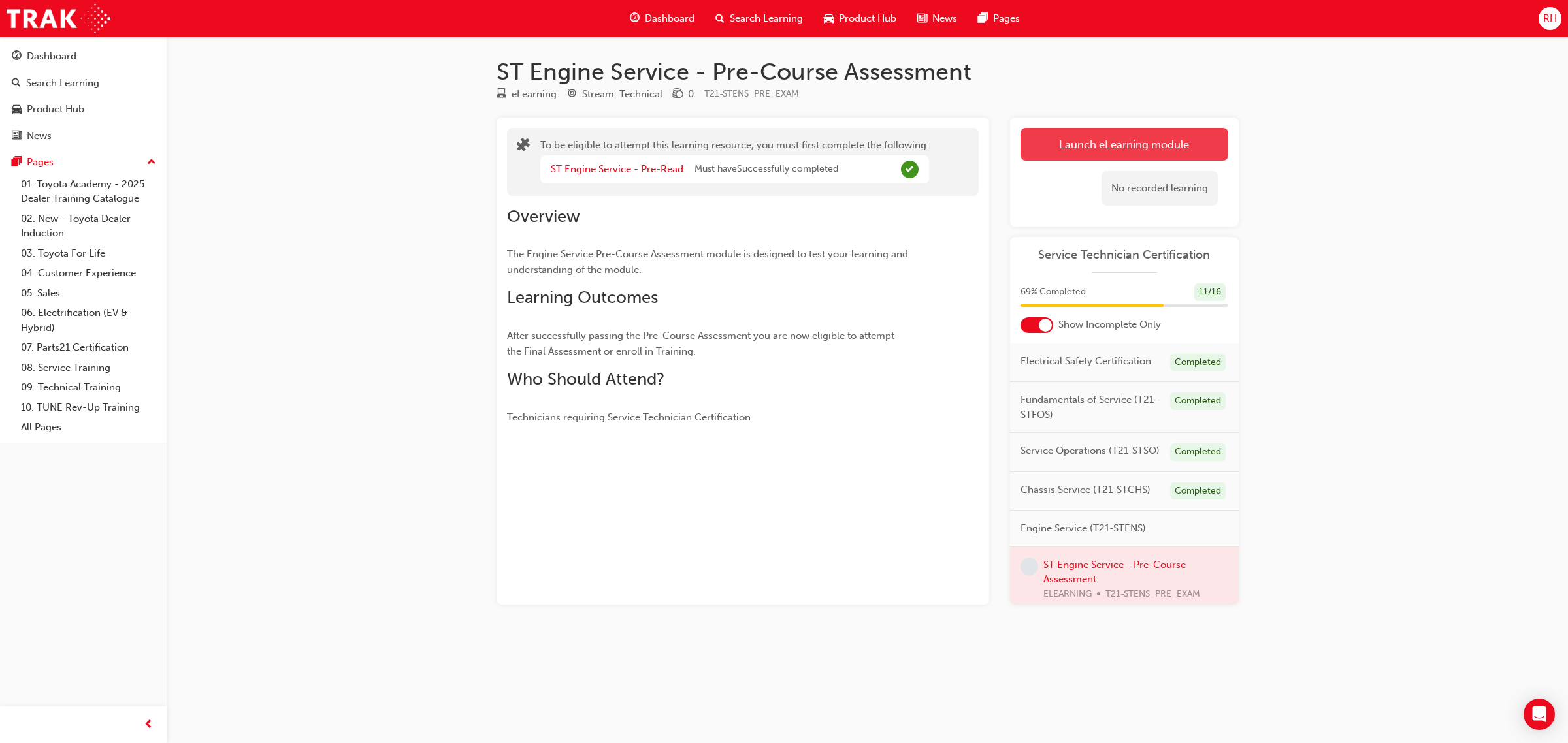
click at [1103, 142] on button "Launch eLearning module" at bounding box center [1124, 144] width 208 height 33
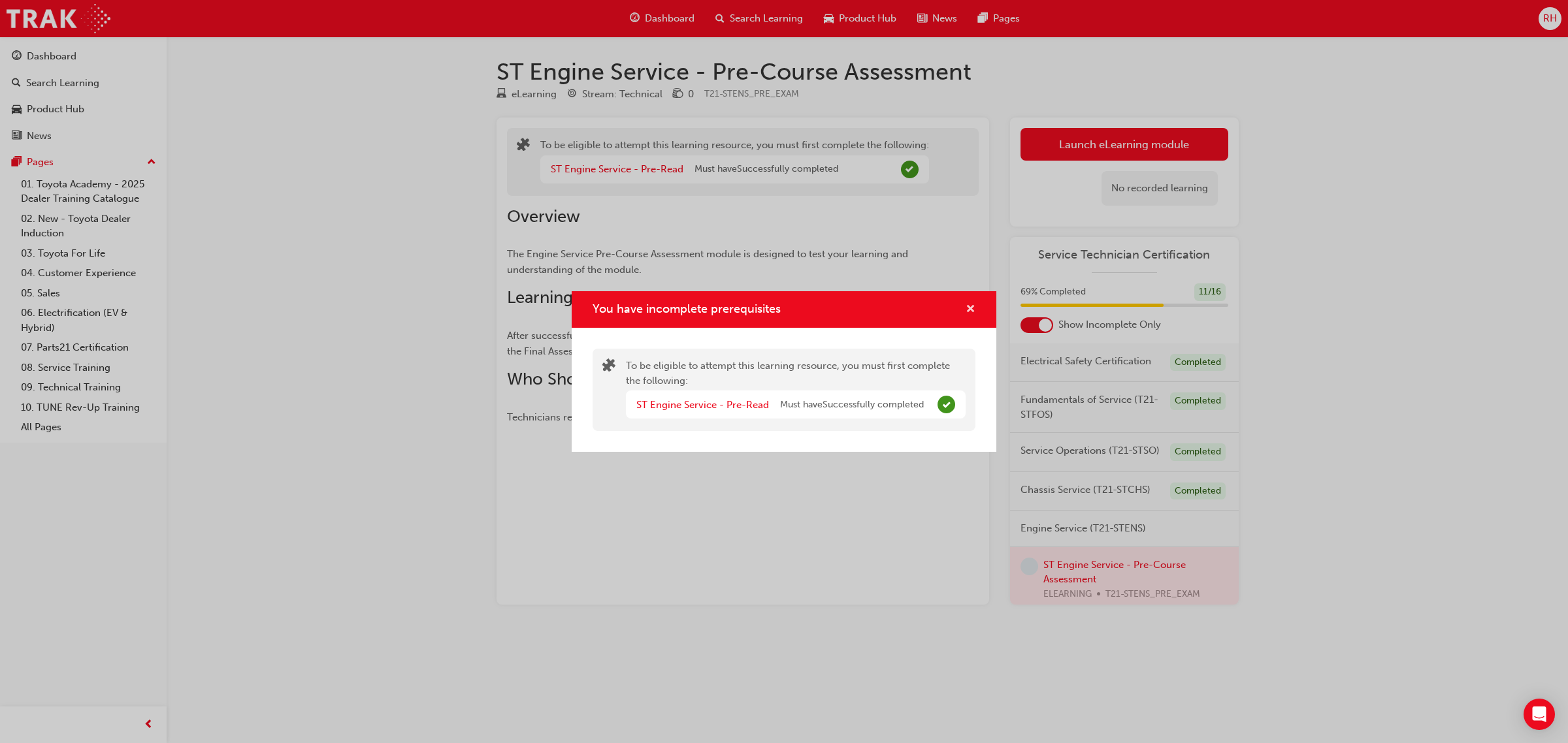
click at [966, 304] on span "cross-icon" at bounding box center [971, 310] width 9 height 12
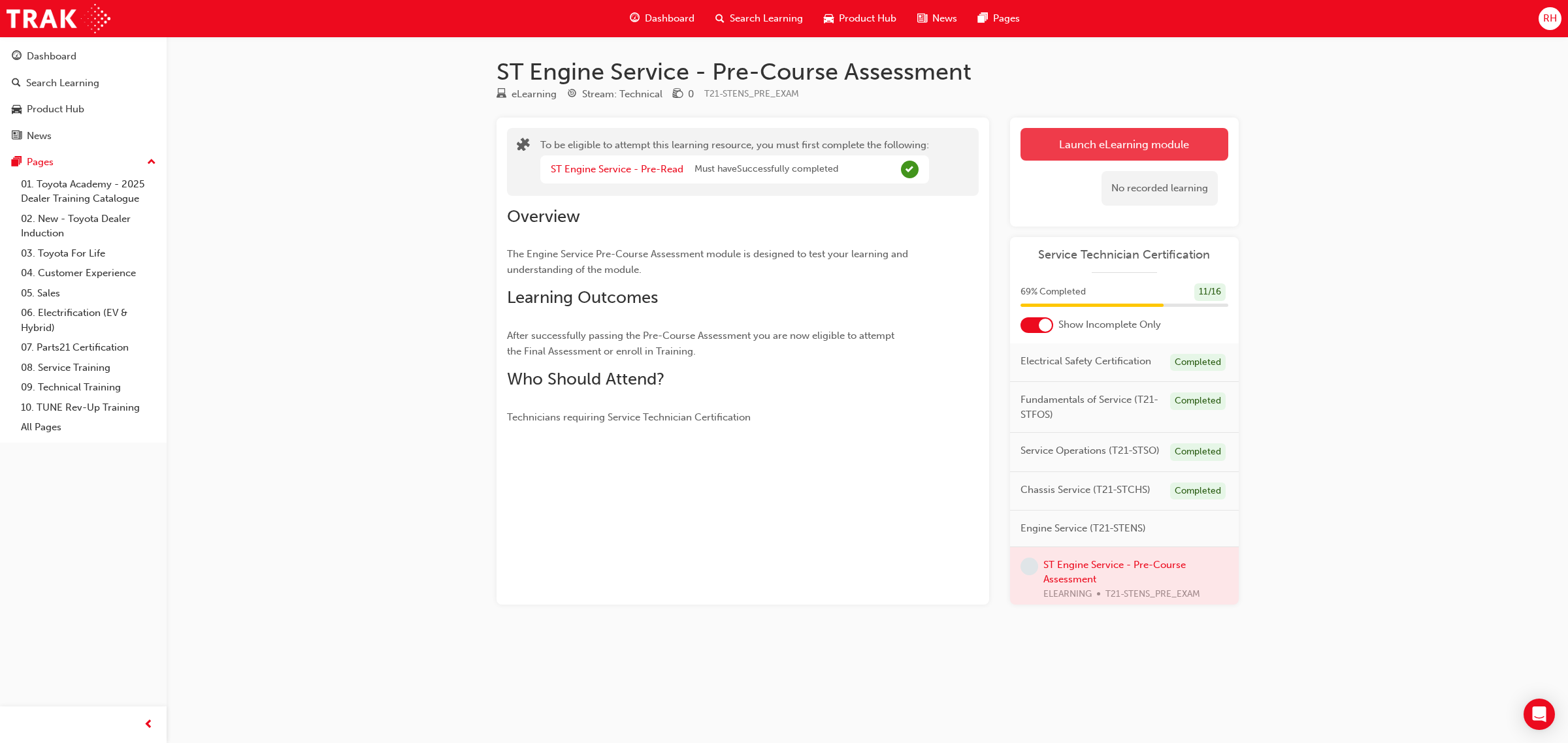
click at [1072, 148] on button "Launch eLearning module" at bounding box center [1124, 144] width 208 height 33
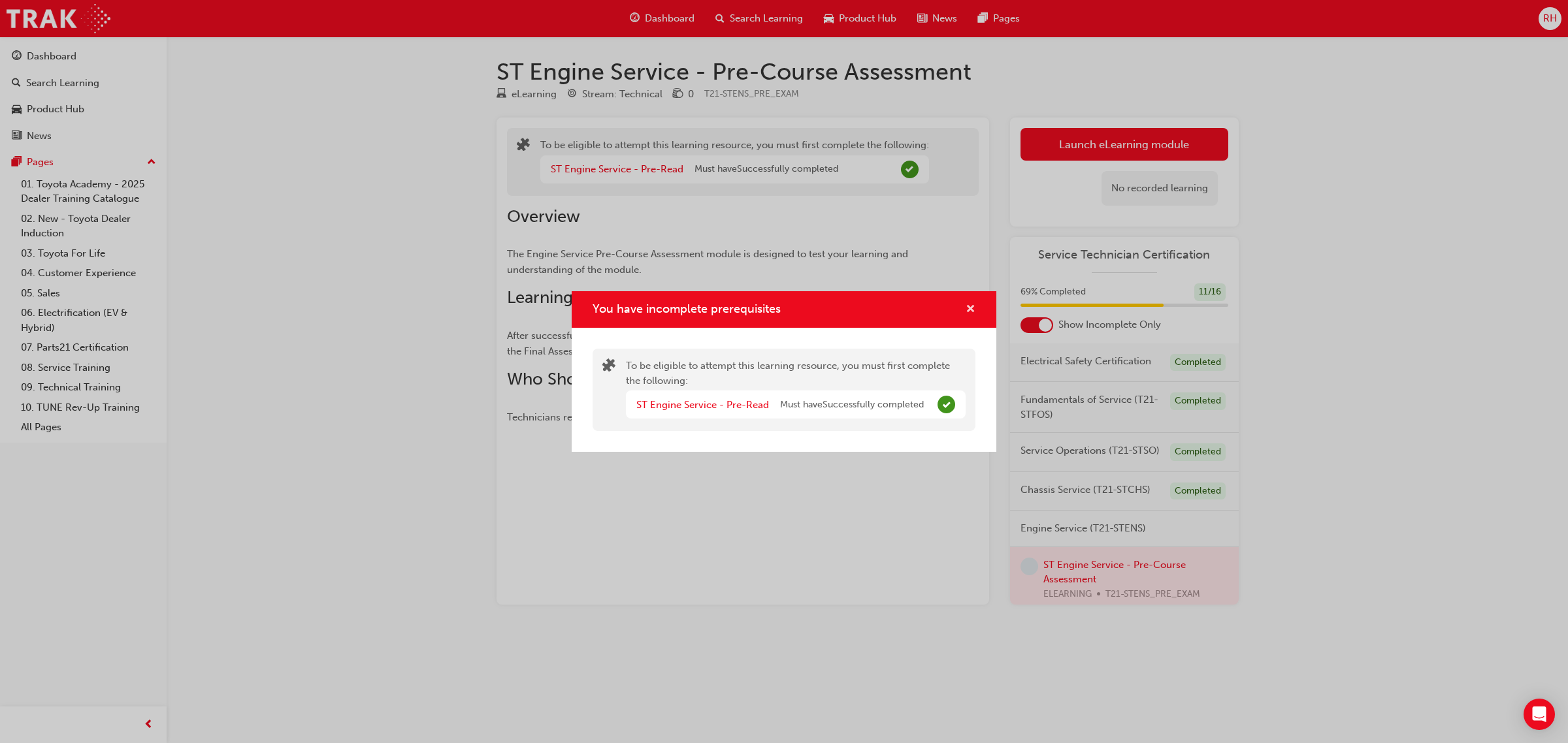
click at [971, 306] on span "cross-icon" at bounding box center [971, 310] width 9 height 12
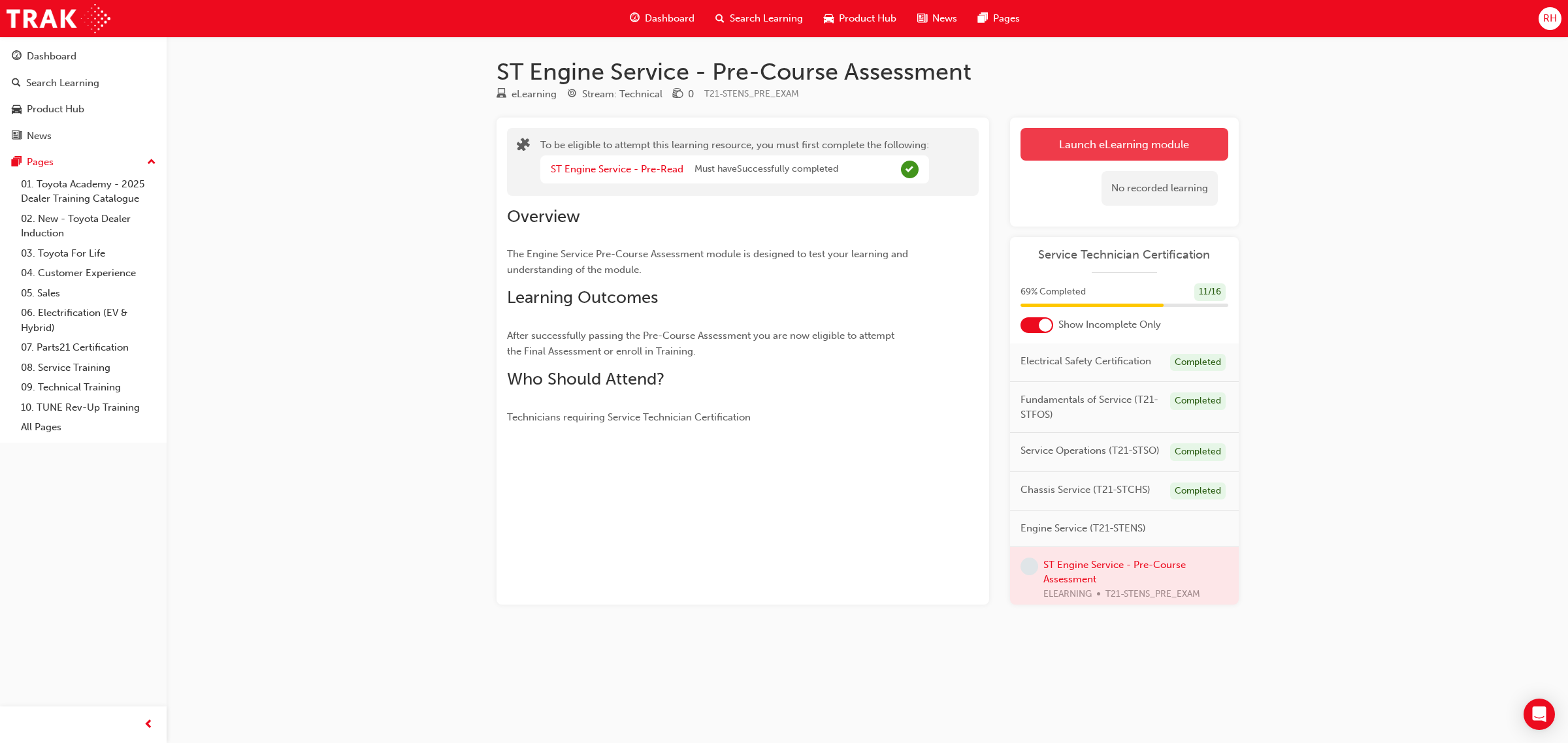
click at [1135, 135] on button "Launch eLearning module" at bounding box center [1124, 144] width 208 height 33
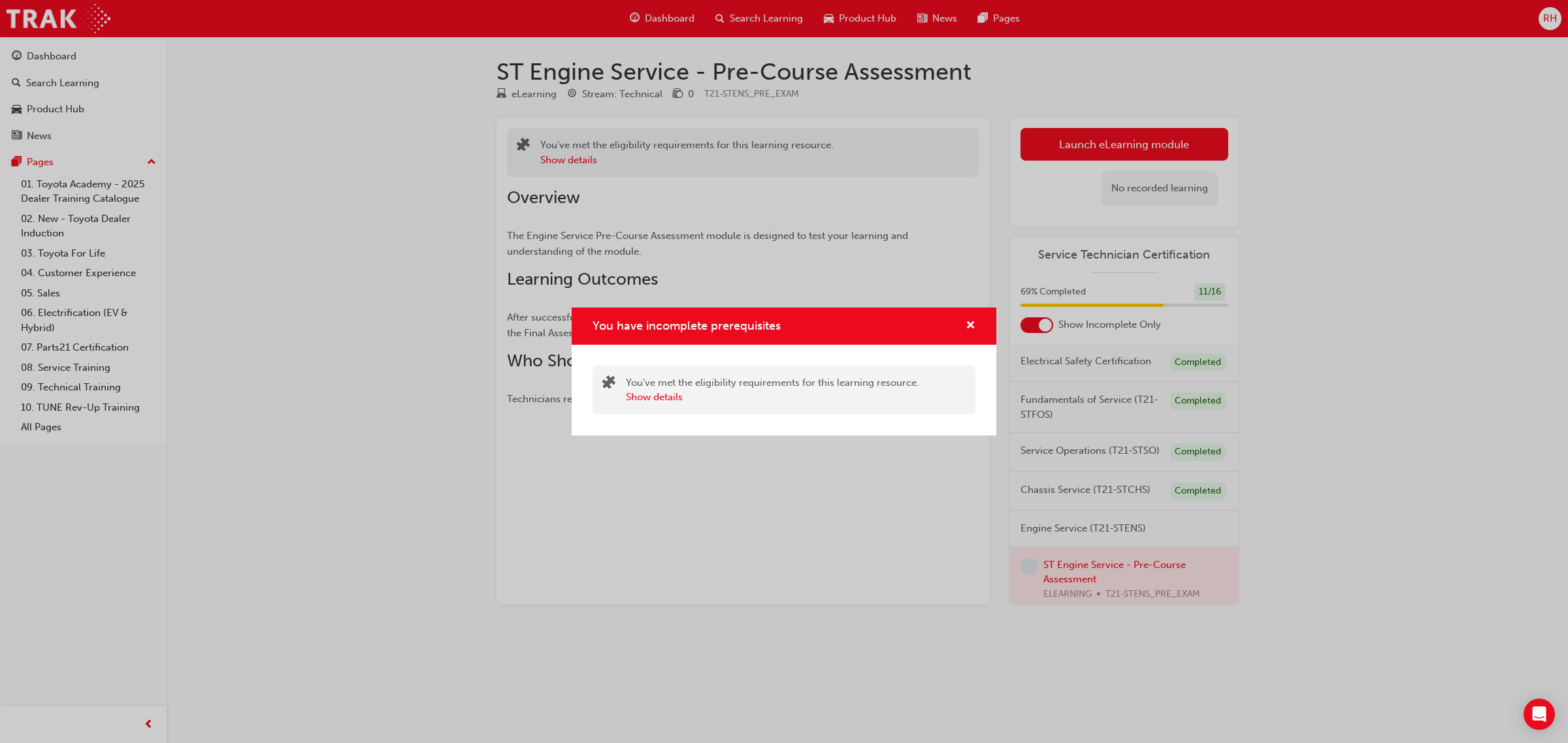
click at [977, 328] on div "You have incomplete prerequisites" at bounding box center [784, 326] width 425 height 37
click at [974, 327] on span "cross-icon" at bounding box center [971, 326] width 9 height 12
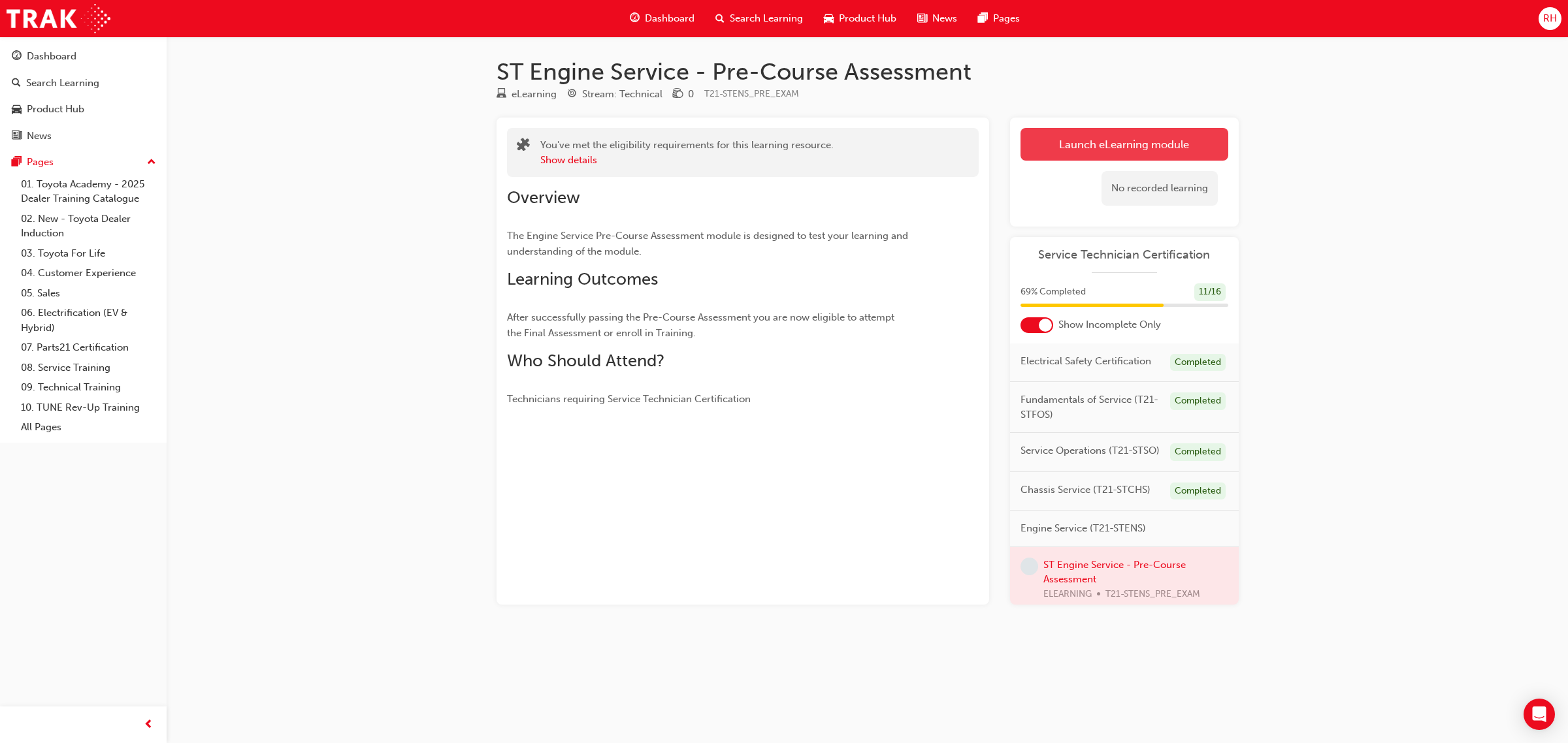
click at [1105, 131] on button "Launch eLearning module" at bounding box center [1124, 144] width 208 height 33
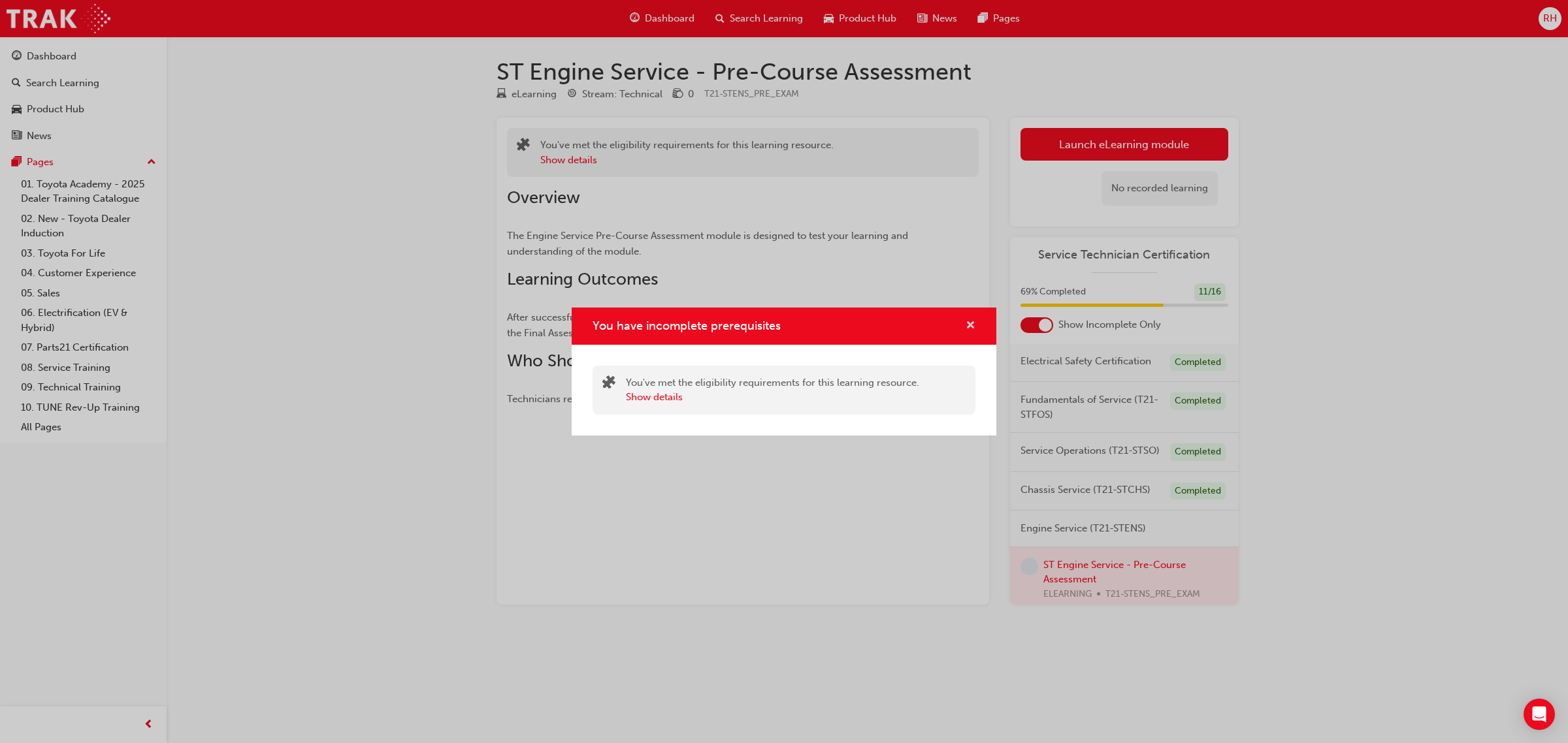
click at [967, 327] on span "cross-icon" at bounding box center [971, 326] width 9 height 12
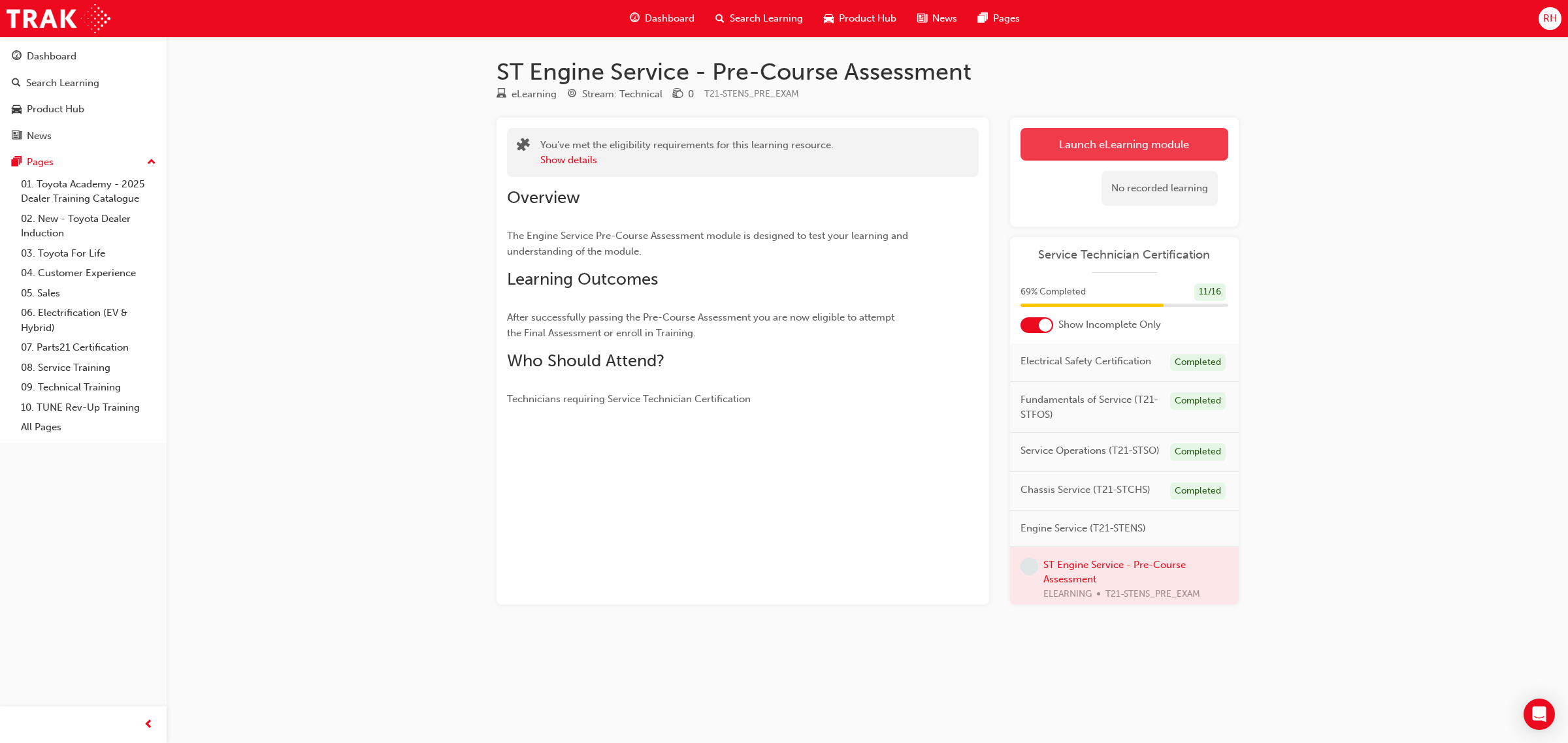
click at [1063, 150] on button "Launch eLearning module" at bounding box center [1124, 144] width 208 height 33
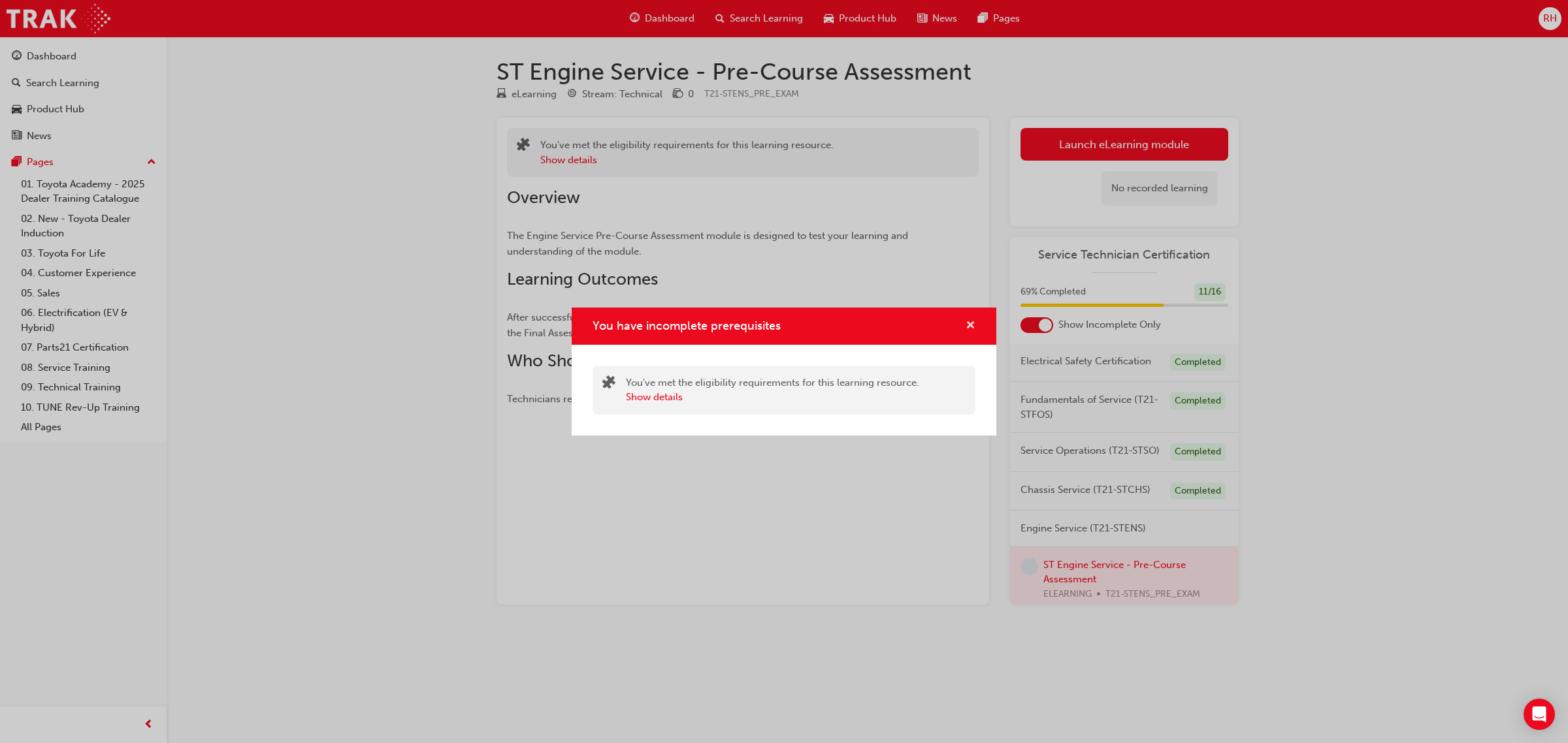
click at [968, 325] on span "cross-icon" at bounding box center [971, 326] width 9 height 12
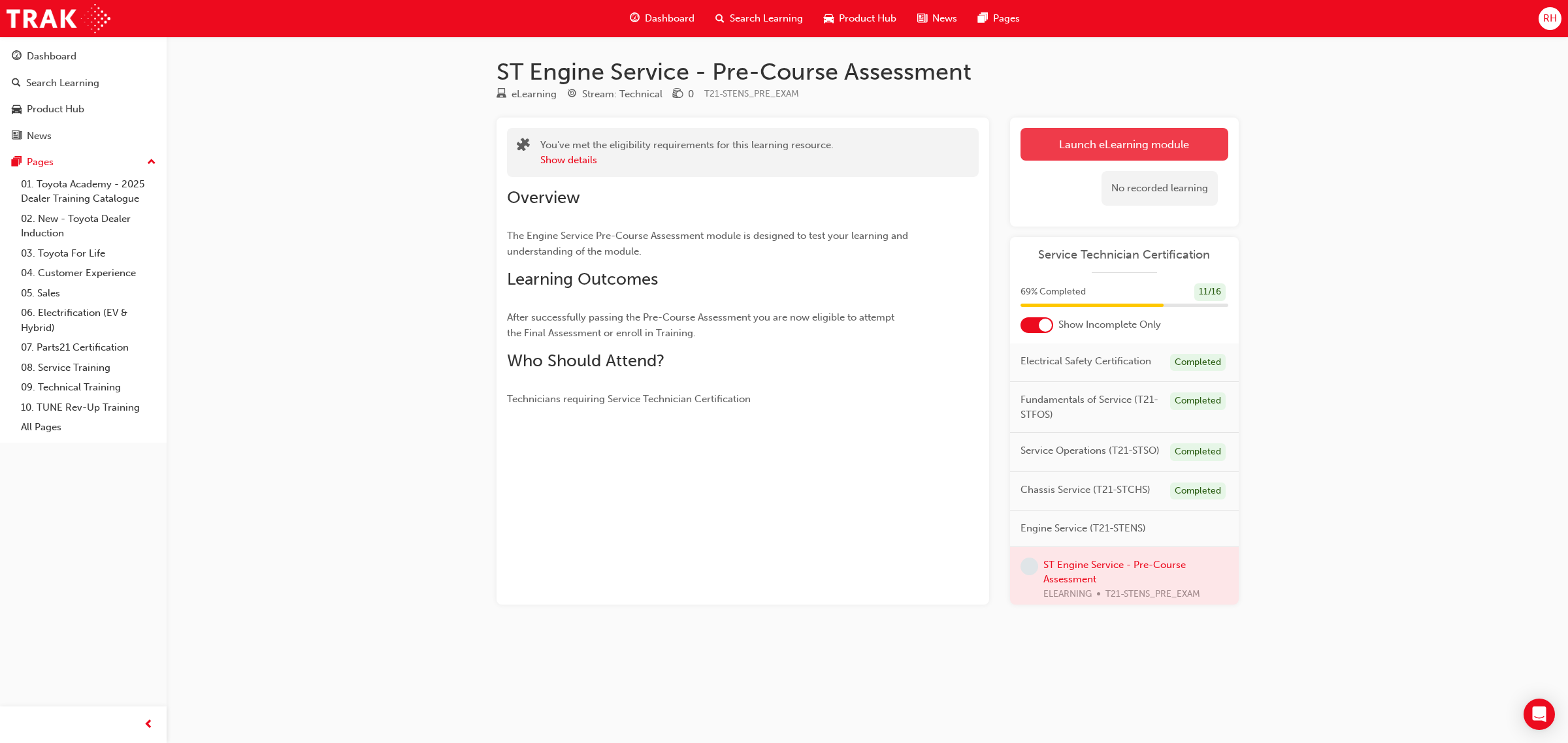
click at [1078, 152] on button "Launch eLearning module" at bounding box center [1124, 144] width 208 height 33
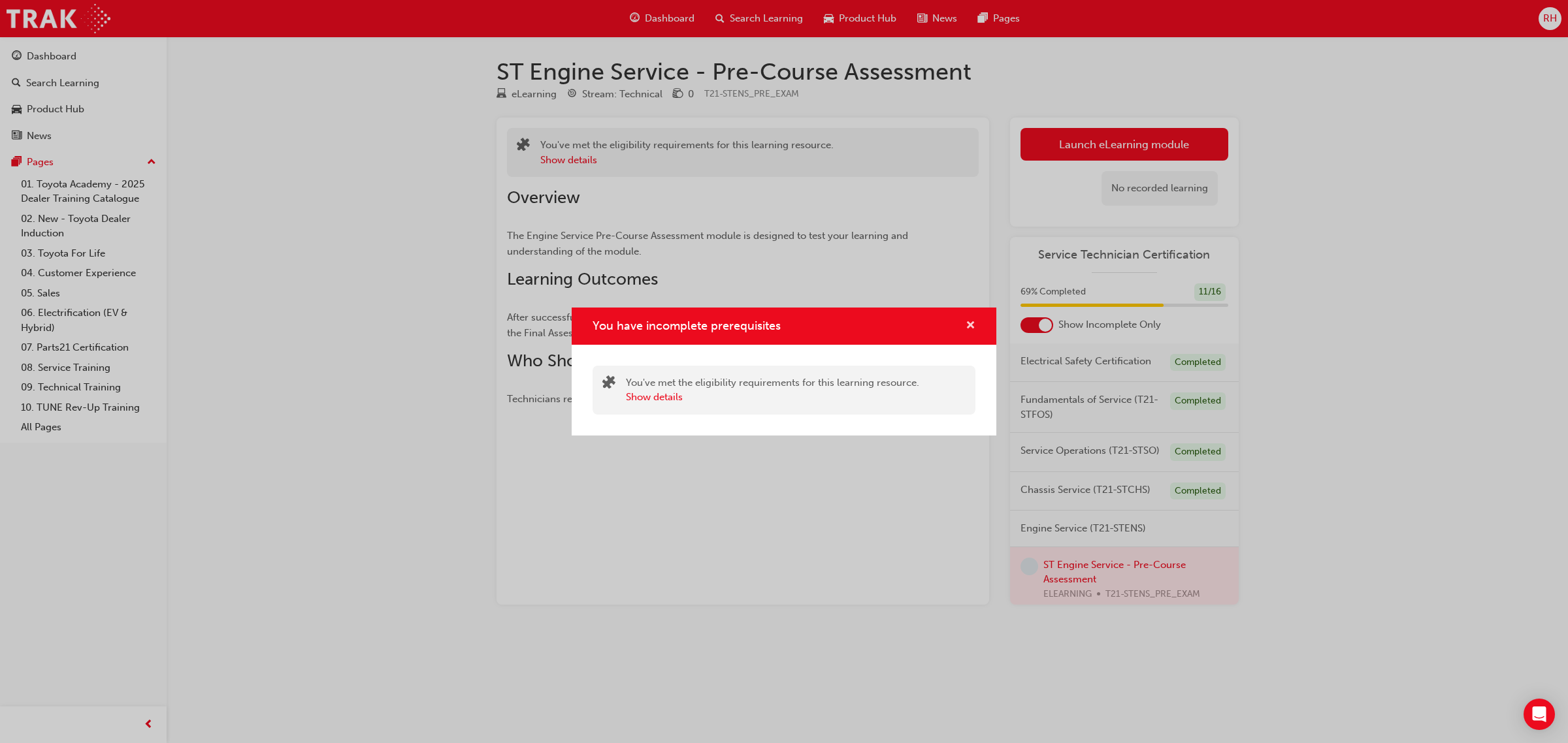
click at [973, 324] on span "cross-icon" at bounding box center [971, 326] width 9 height 12
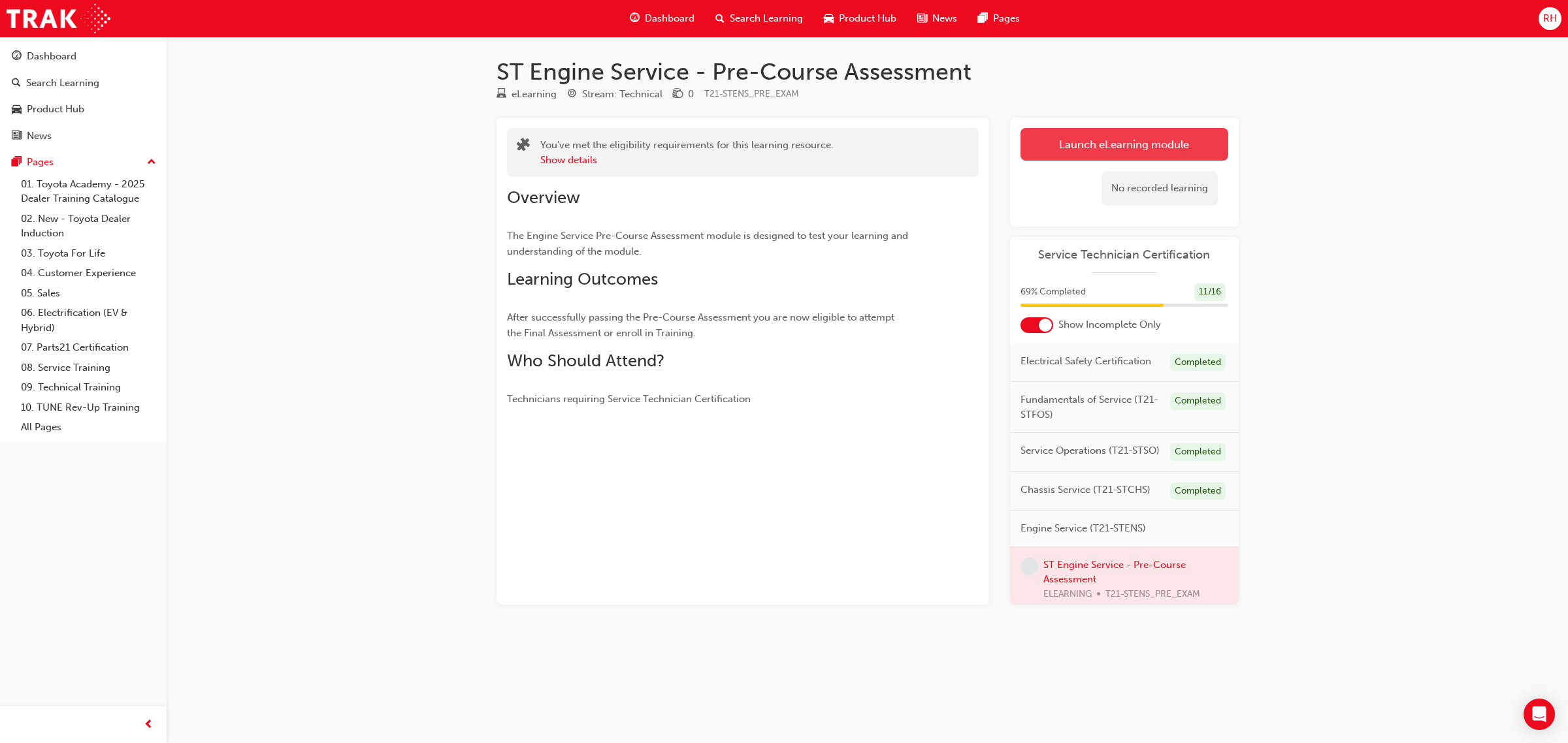
click at [1112, 128] on button "Launch eLearning module" at bounding box center [1124, 144] width 208 height 33
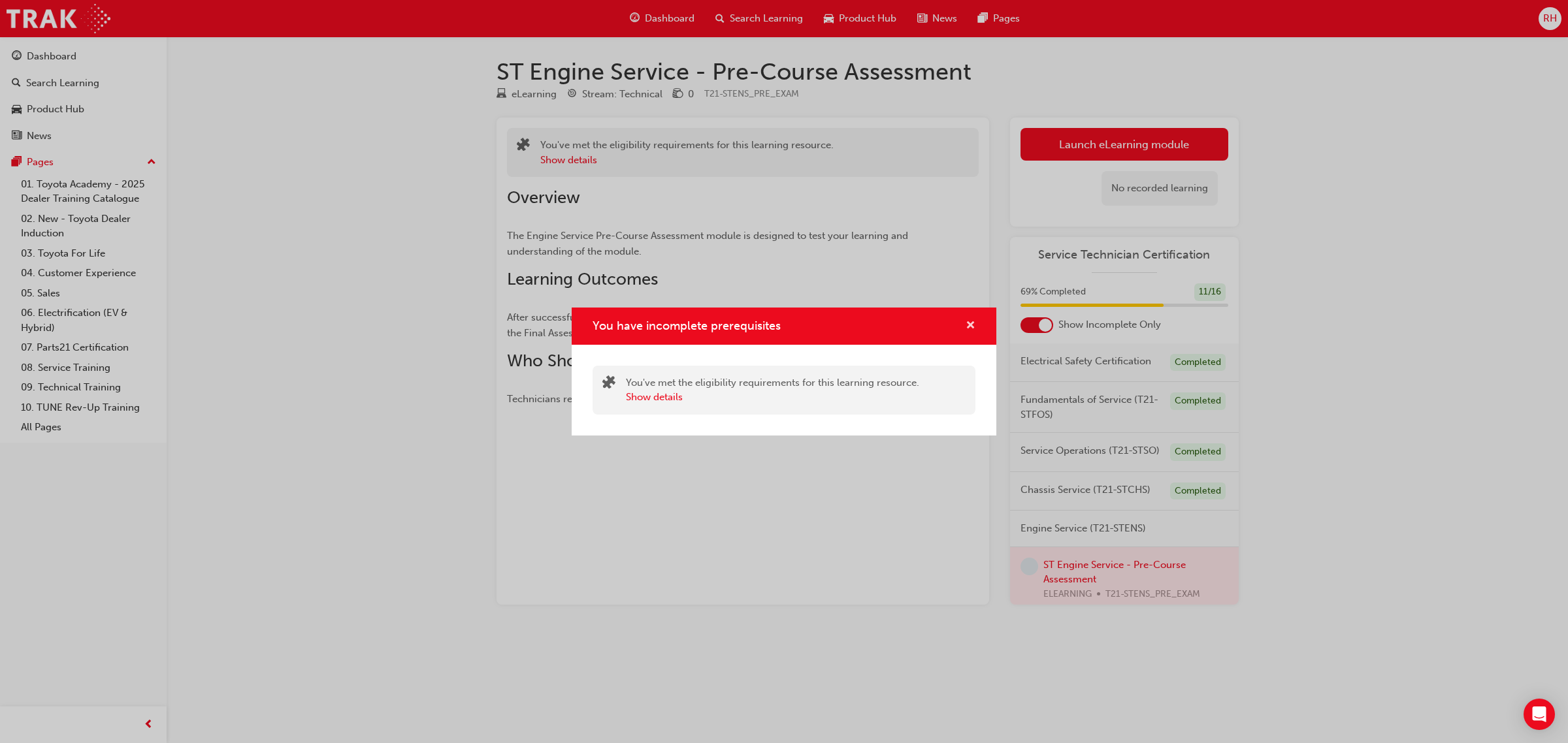
click at [967, 332] on span "cross-icon" at bounding box center [971, 326] width 9 height 12
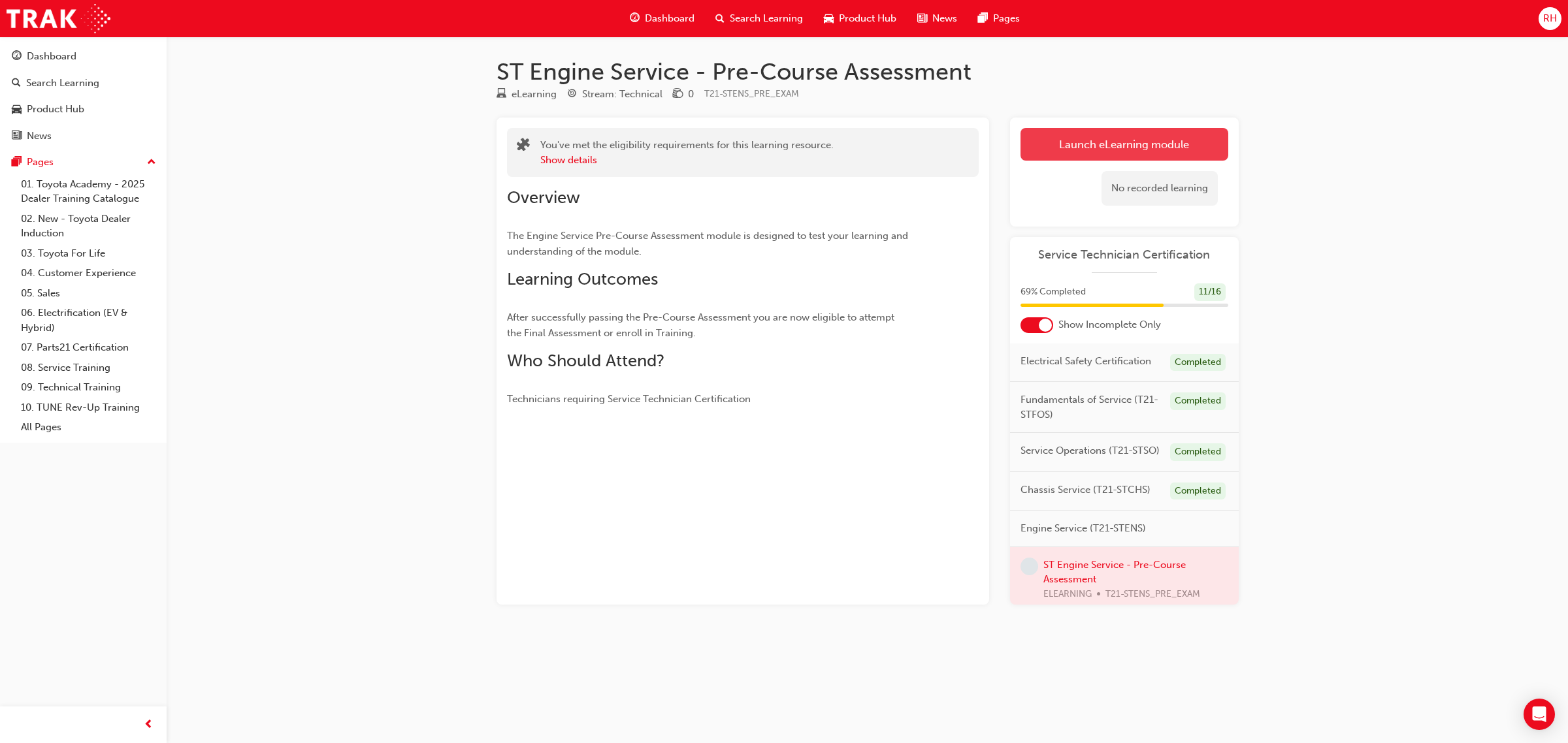
click at [1121, 144] on button "Launch eLearning module" at bounding box center [1124, 144] width 208 height 33
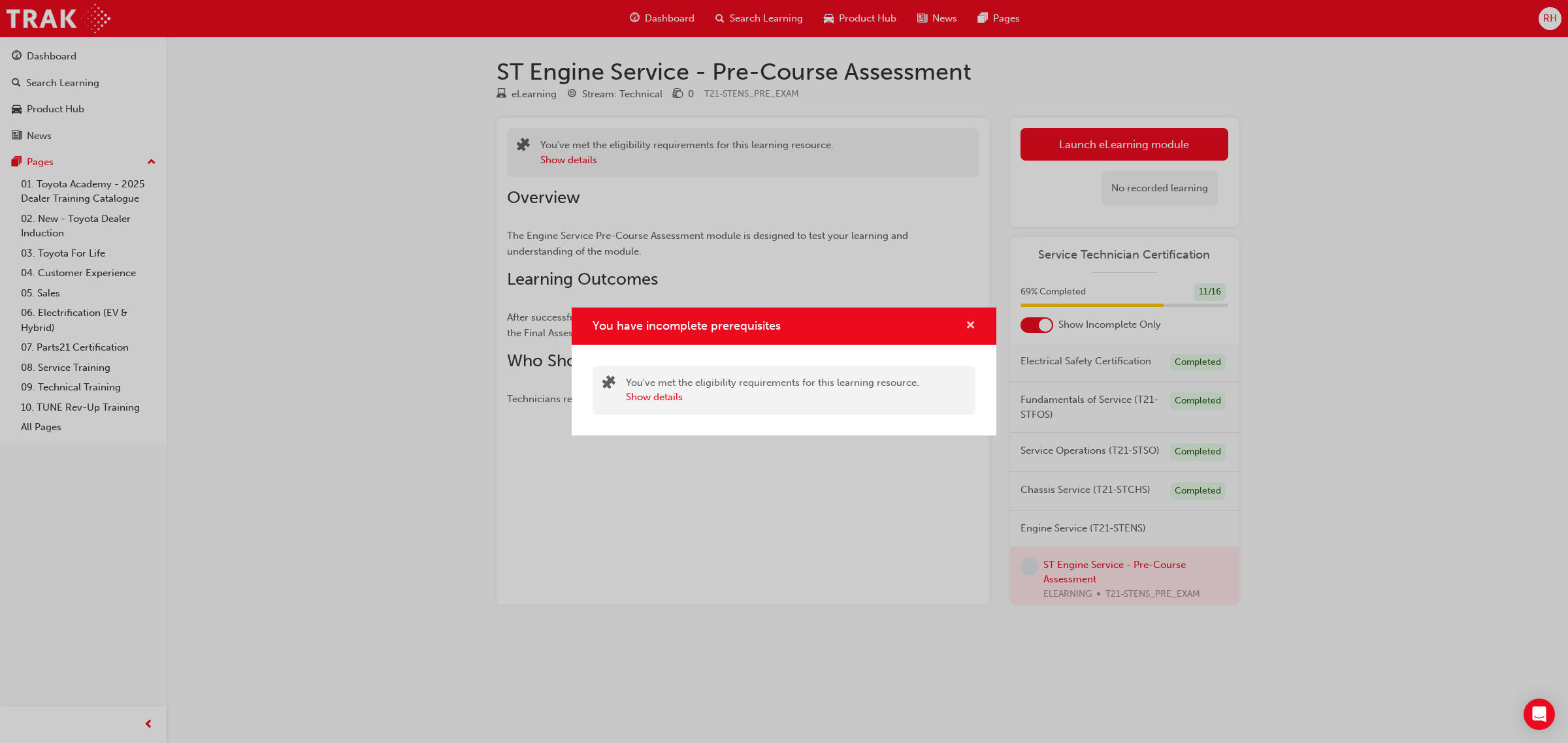
click at [975, 327] on button "You have incomplete prerequisites" at bounding box center [971, 326] width 9 height 16
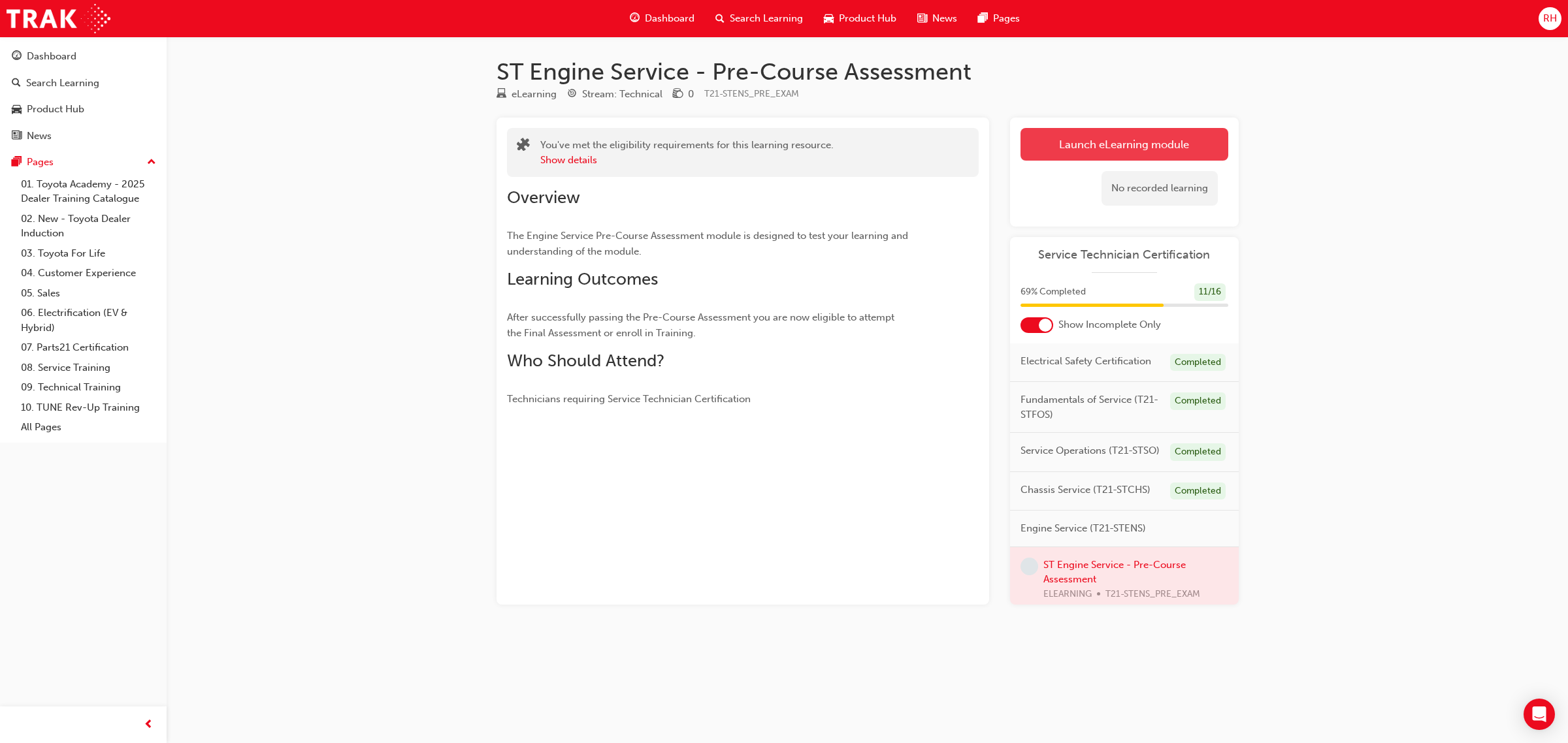
click at [1130, 145] on button "Launch eLearning module" at bounding box center [1124, 144] width 208 height 33
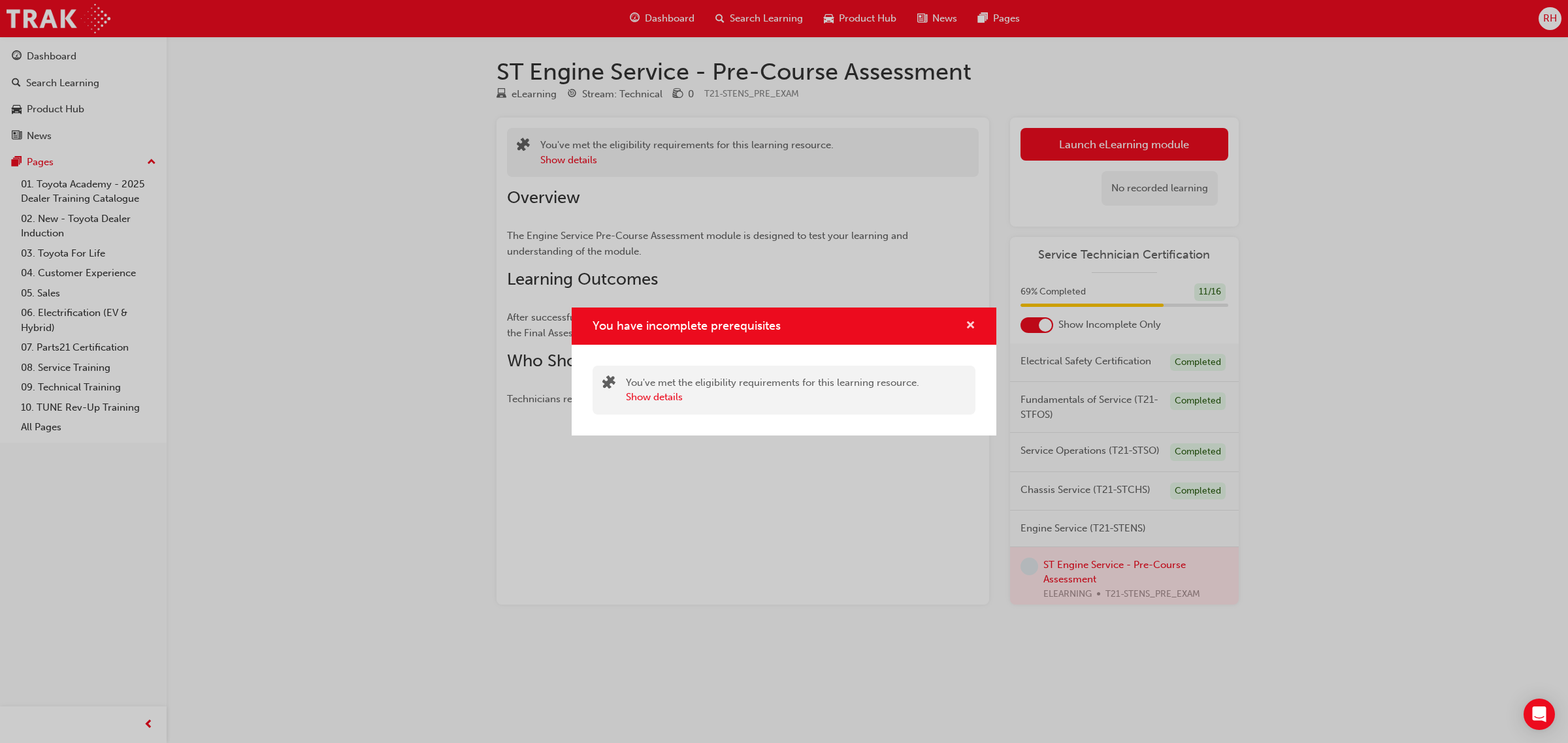
click at [968, 322] on span "cross-icon" at bounding box center [971, 326] width 9 height 12
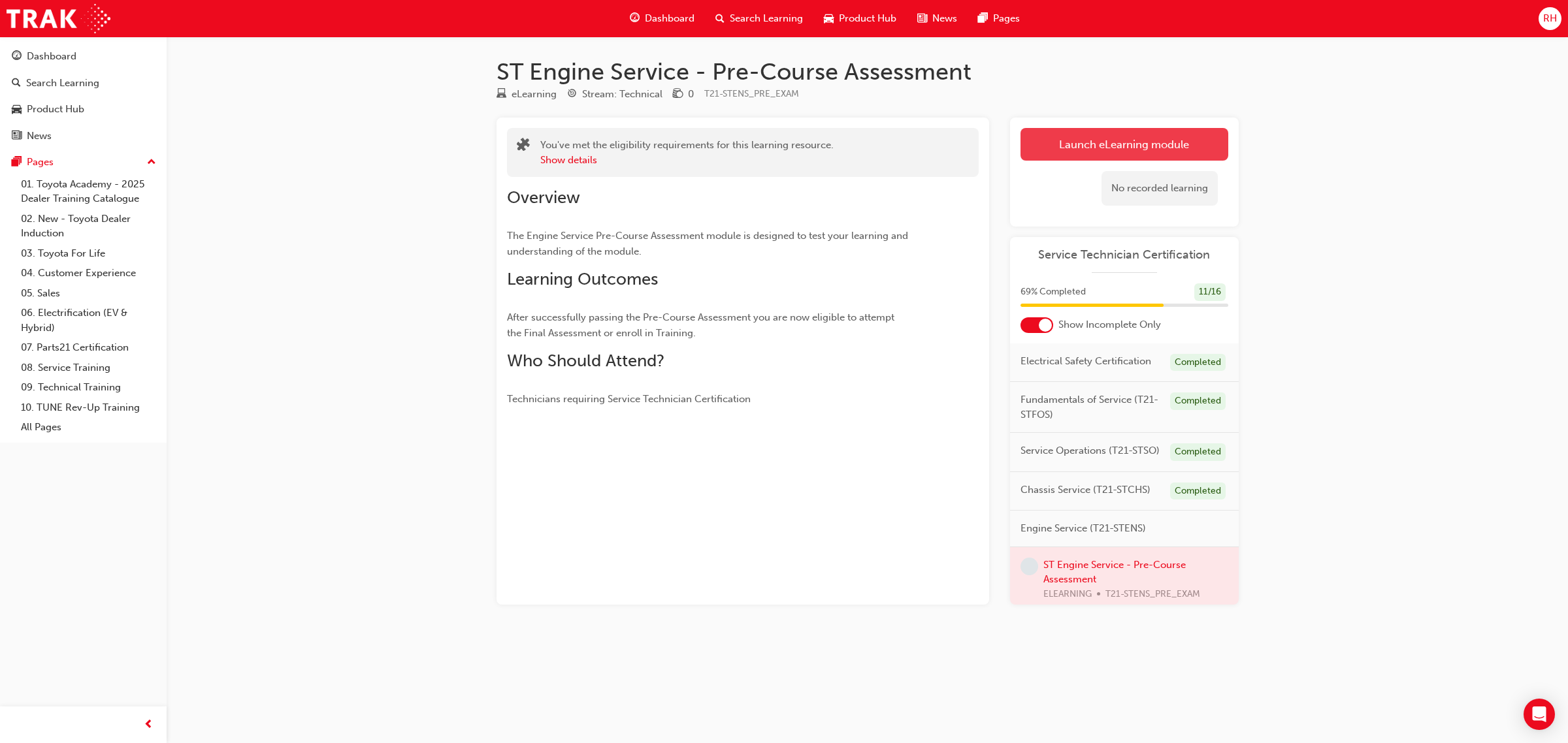
click at [1117, 140] on button "Launch eLearning module" at bounding box center [1124, 144] width 208 height 33
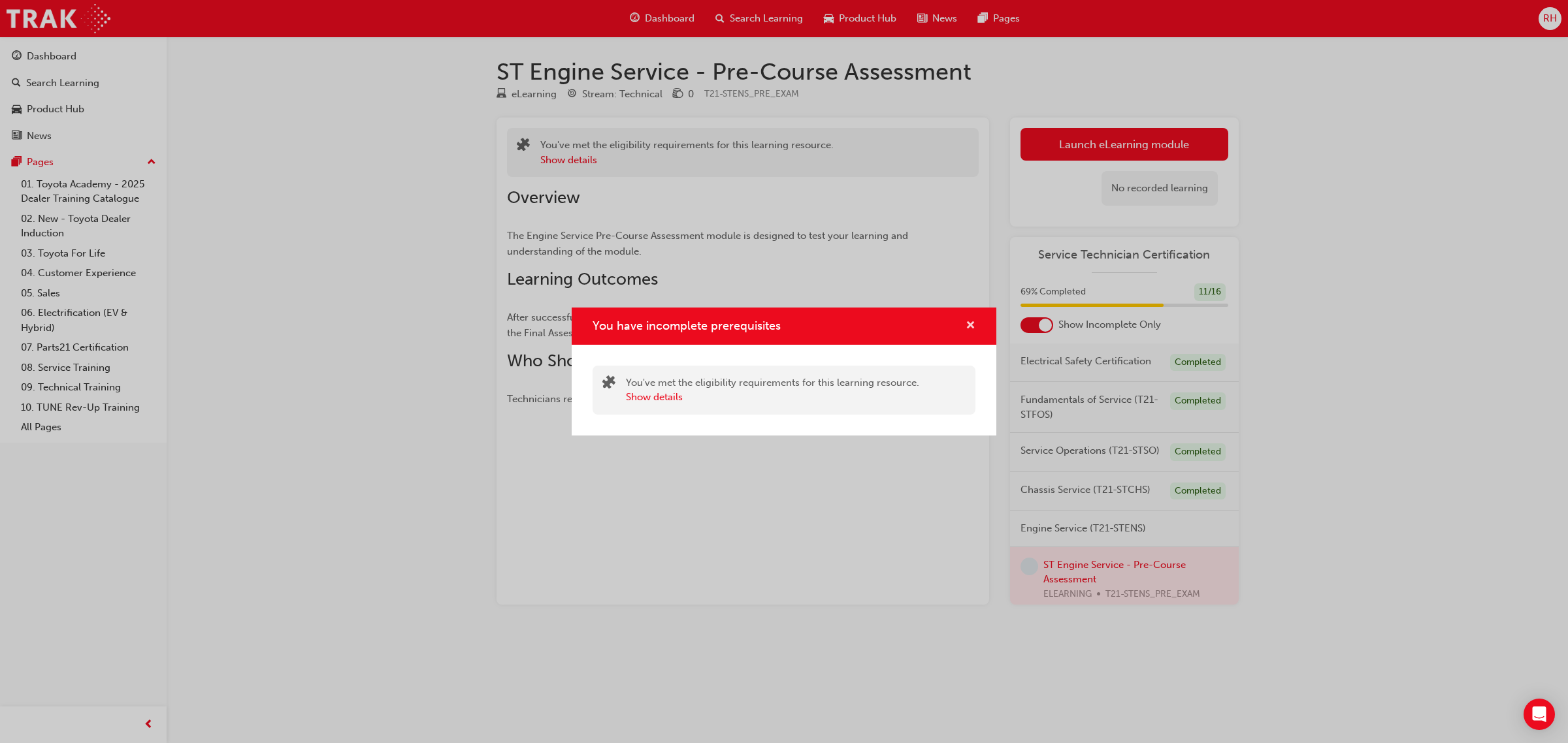
click at [971, 327] on span "cross-icon" at bounding box center [971, 326] width 9 height 12
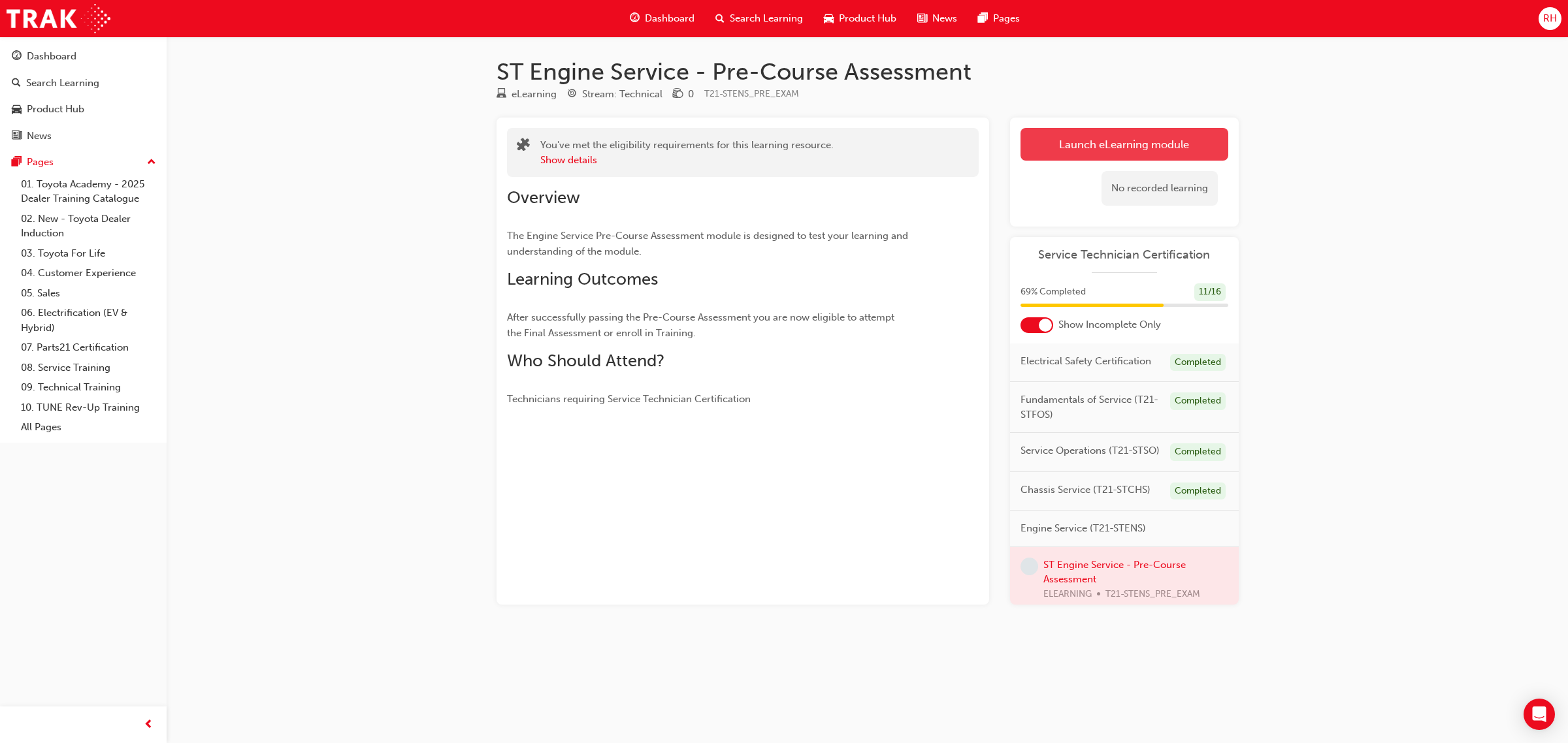
click at [1072, 142] on button "Launch eLearning module" at bounding box center [1124, 144] width 208 height 33
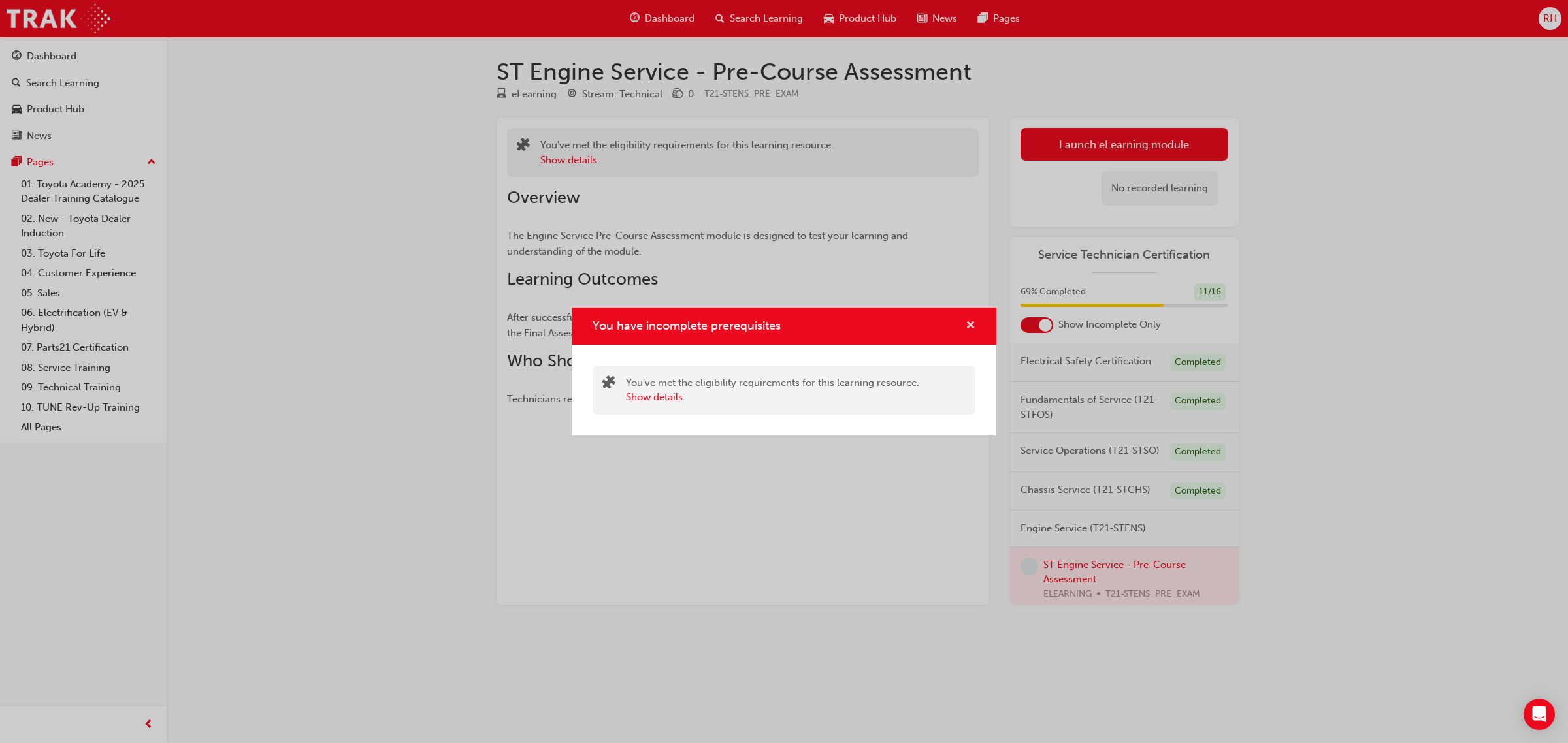
click at [970, 325] on span "cross-icon" at bounding box center [971, 326] width 9 height 12
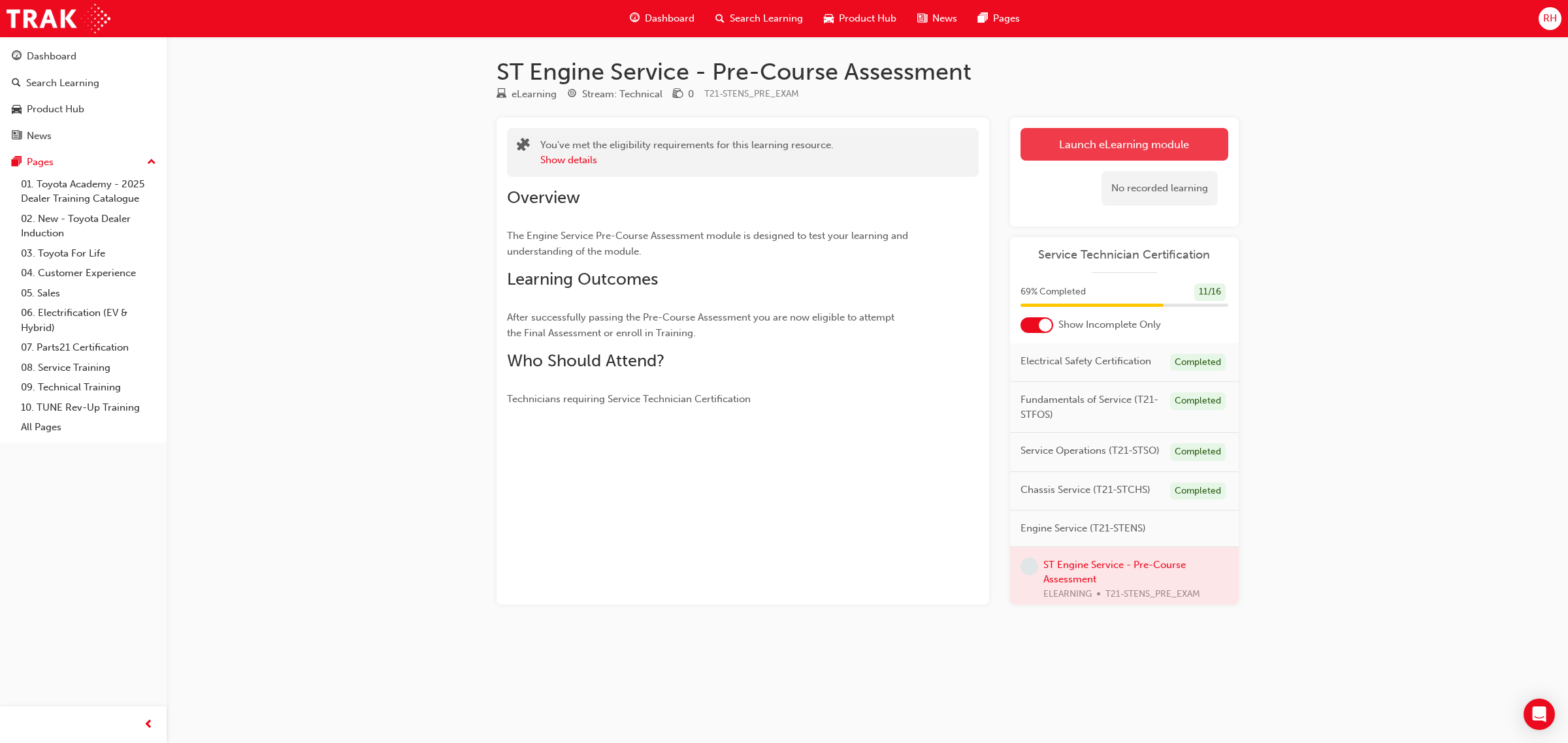
click at [1095, 138] on button "Launch eLearning module" at bounding box center [1124, 144] width 208 height 33
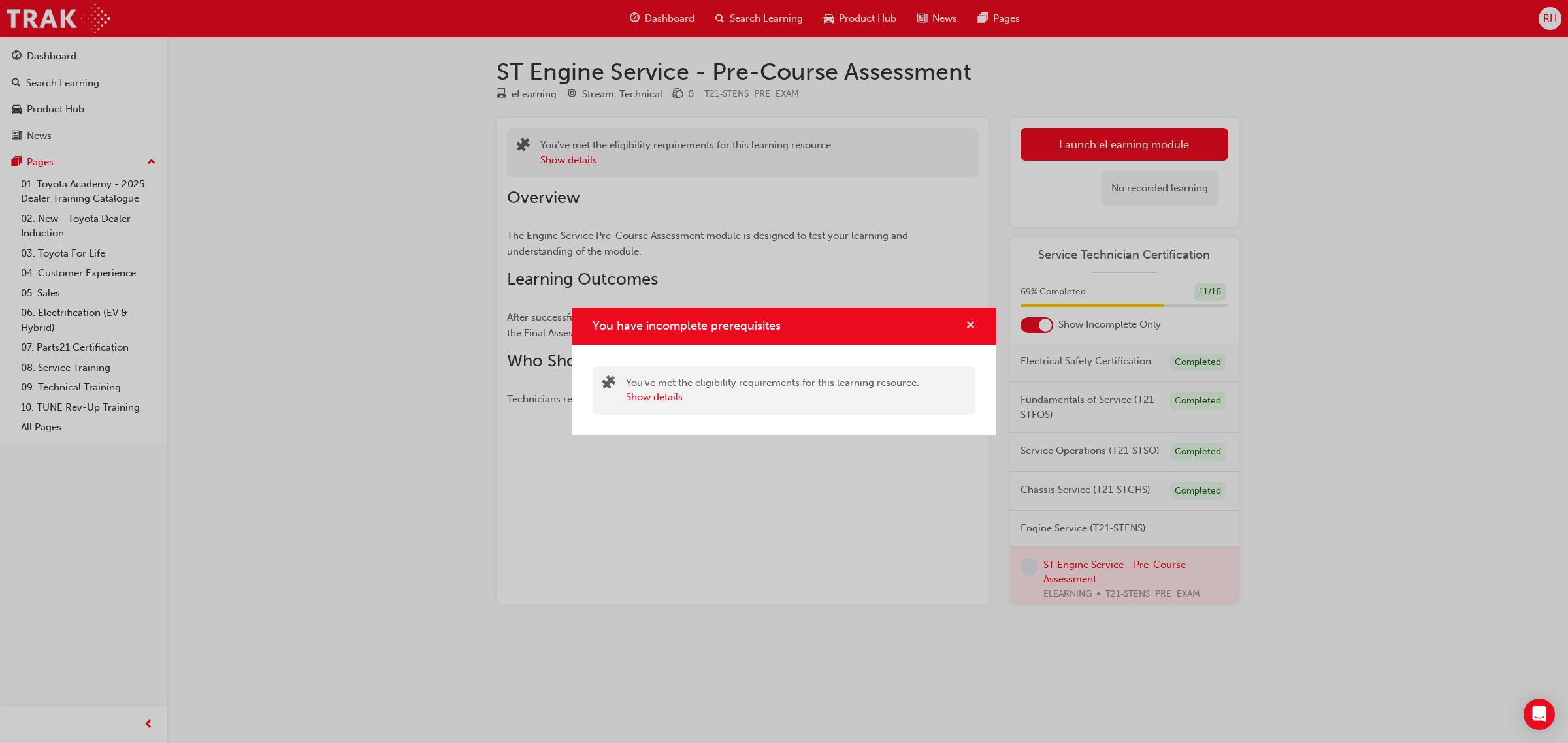
click at [967, 330] on span "cross-icon" at bounding box center [971, 326] width 9 height 12
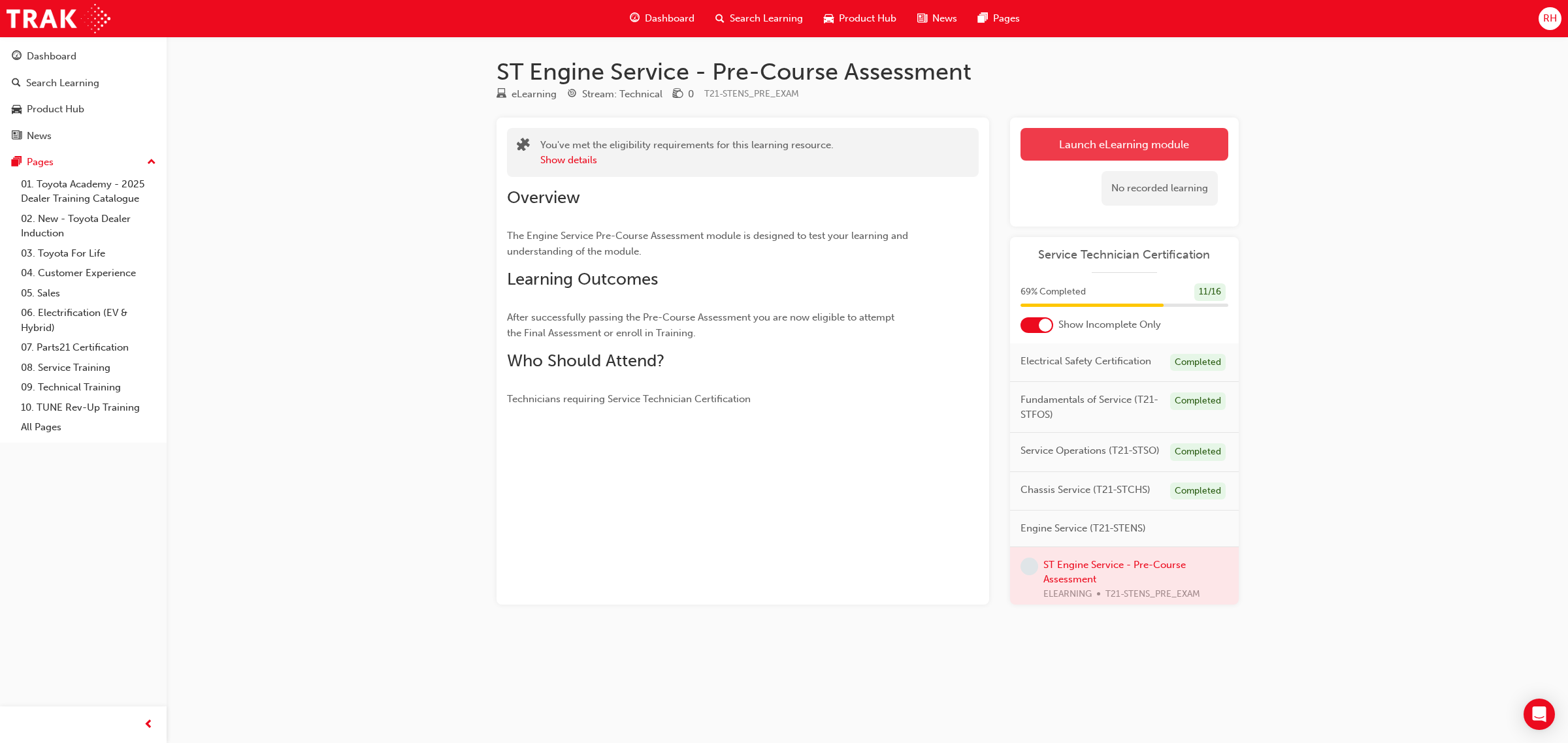
click at [1164, 154] on button "Launch eLearning module" at bounding box center [1124, 144] width 208 height 33
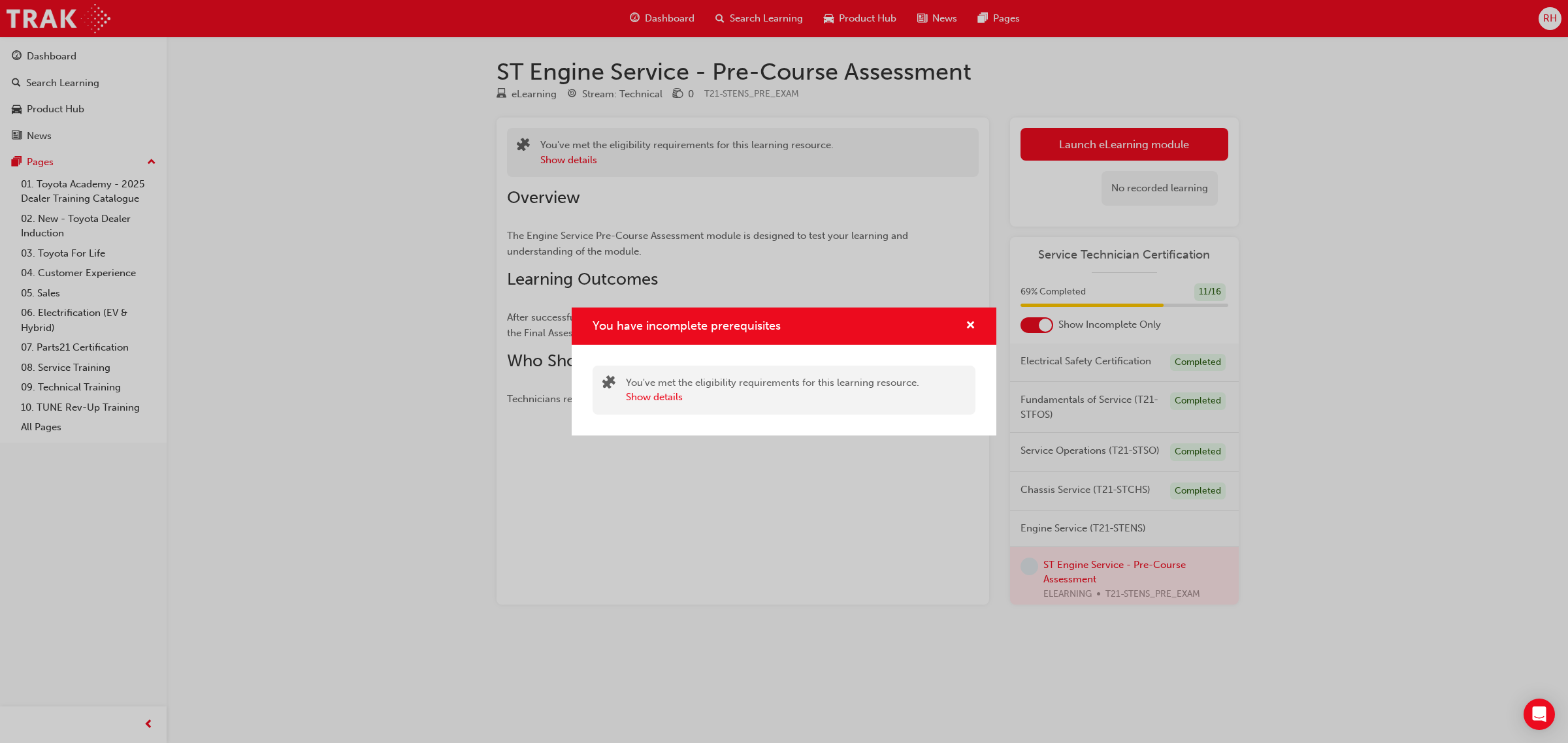
click at [962, 327] on div "You have incomplete prerequisites" at bounding box center [965, 326] width 20 height 16
click at [964, 327] on div "You have incomplete prerequisites" at bounding box center [965, 326] width 20 height 16
click at [966, 324] on span "cross-icon" at bounding box center [971, 326] width 9 height 12
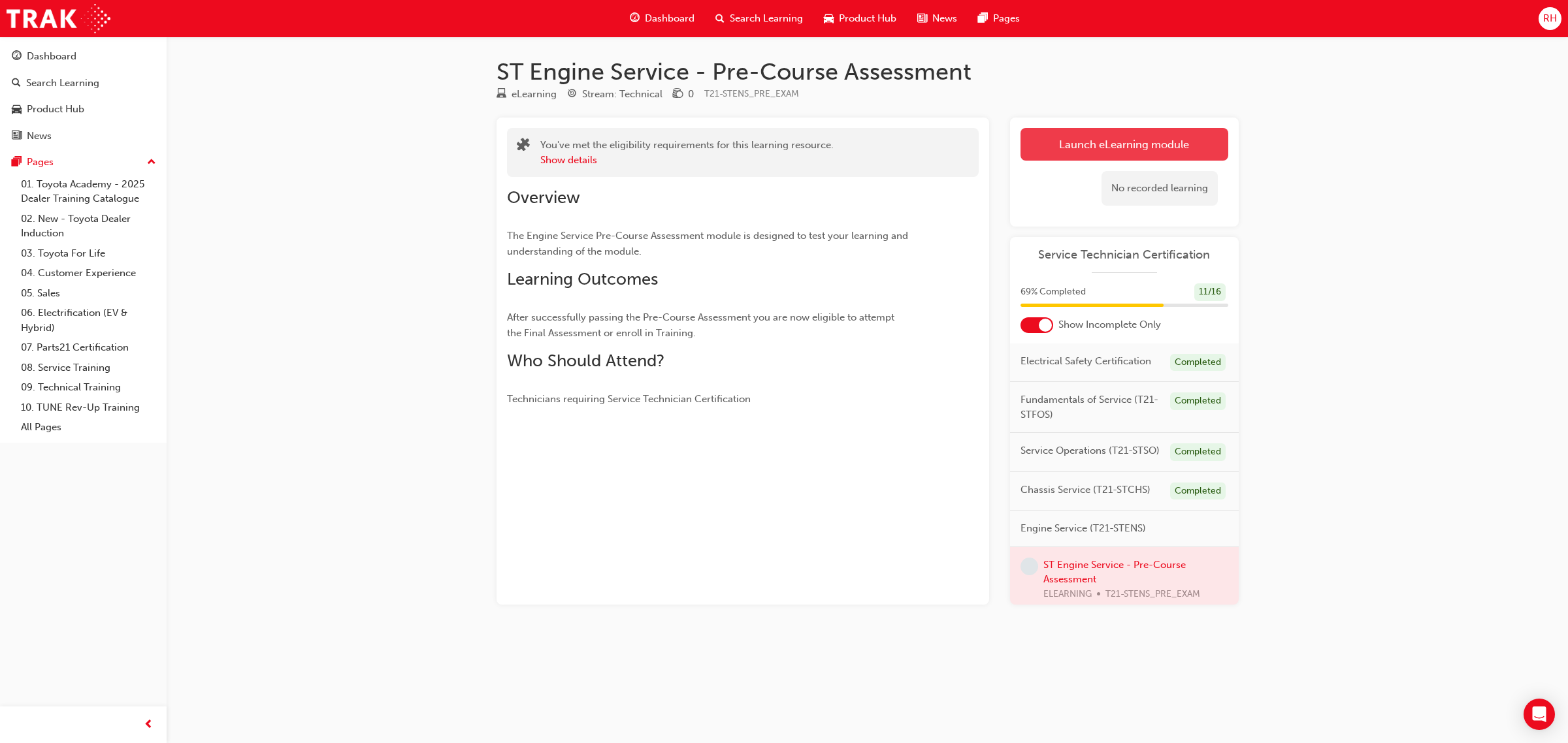
click at [1065, 153] on button "Launch eLearning module" at bounding box center [1124, 144] width 208 height 33
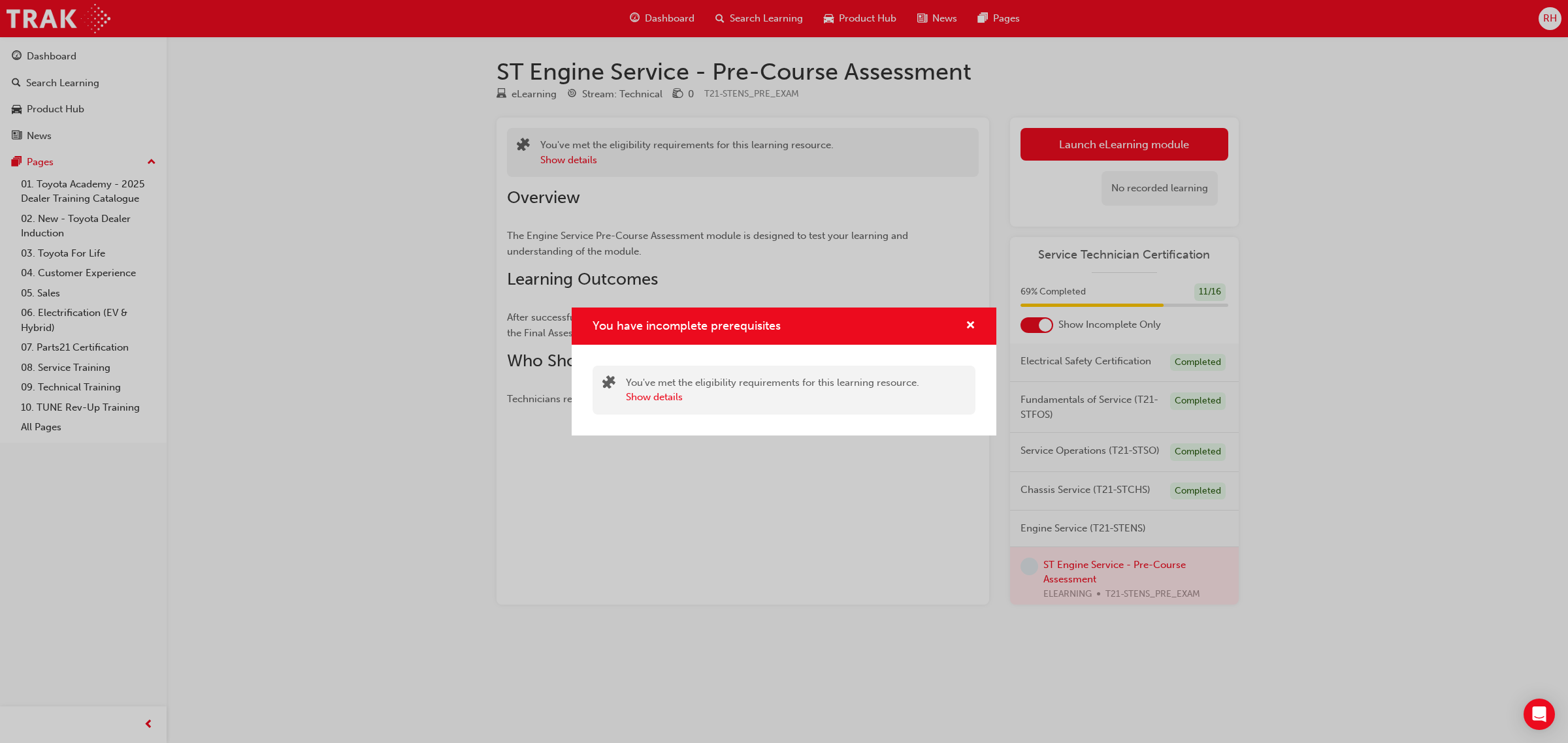
click at [962, 336] on div "You have incomplete prerequisites" at bounding box center [784, 326] width 425 height 37
click at [968, 322] on span "cross-icon" at bounding box center [971, 326] width 9 height 12
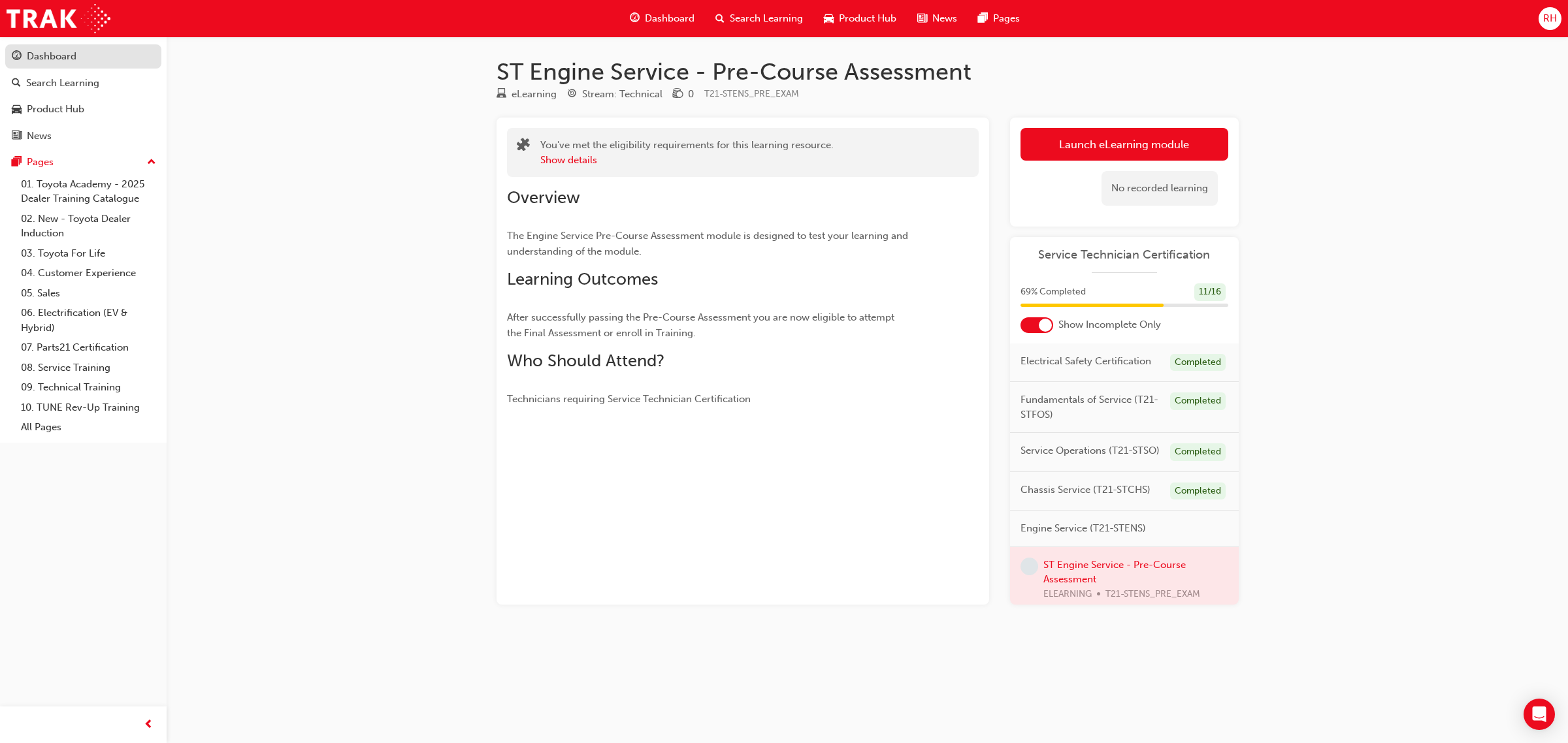
click at [59, 66] on link "Dashboard" at bounding box center [83, 56] width 156 height 24
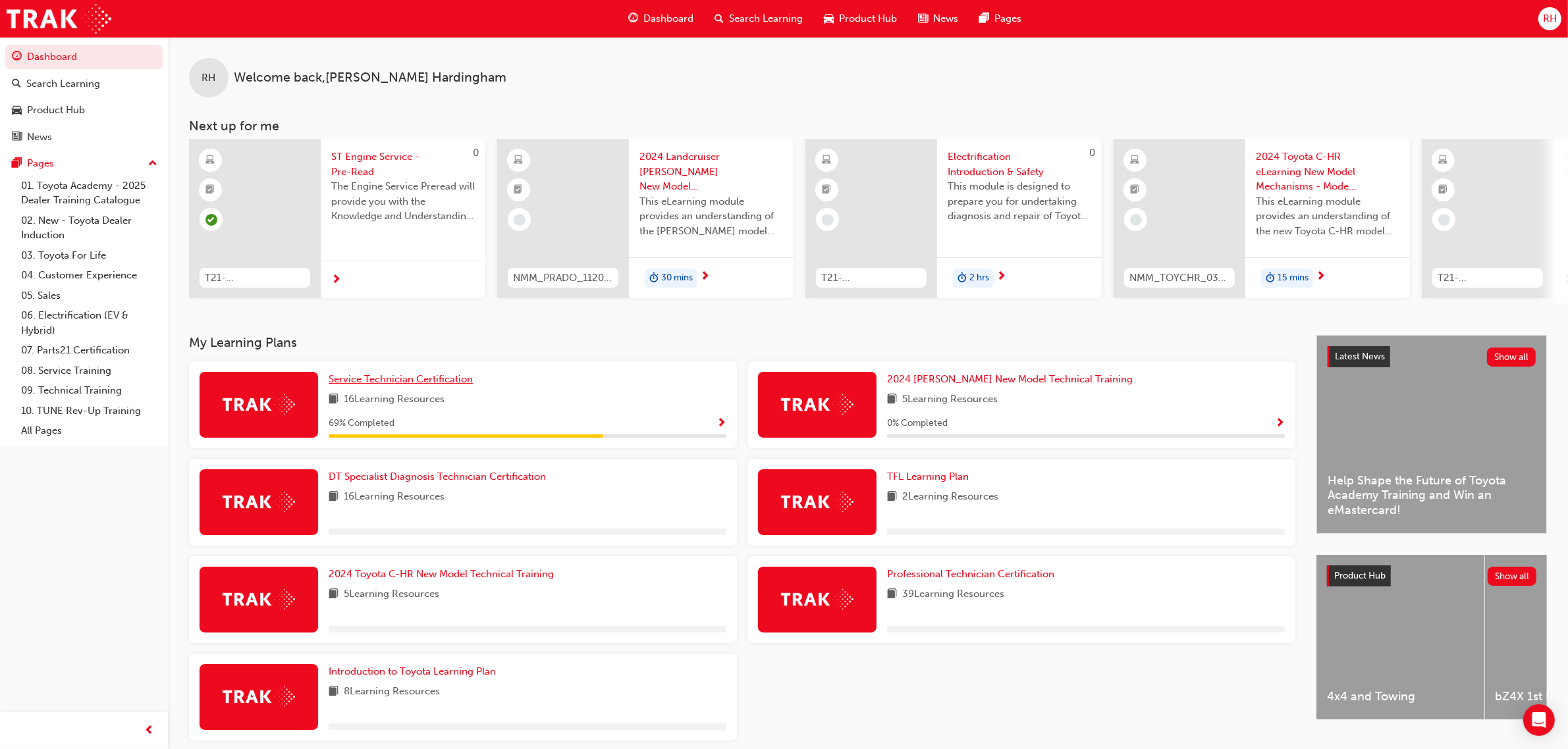
click at [449, 385] on span "Service Technician Certification" at bounding box center [401, 379] width 144 height 12
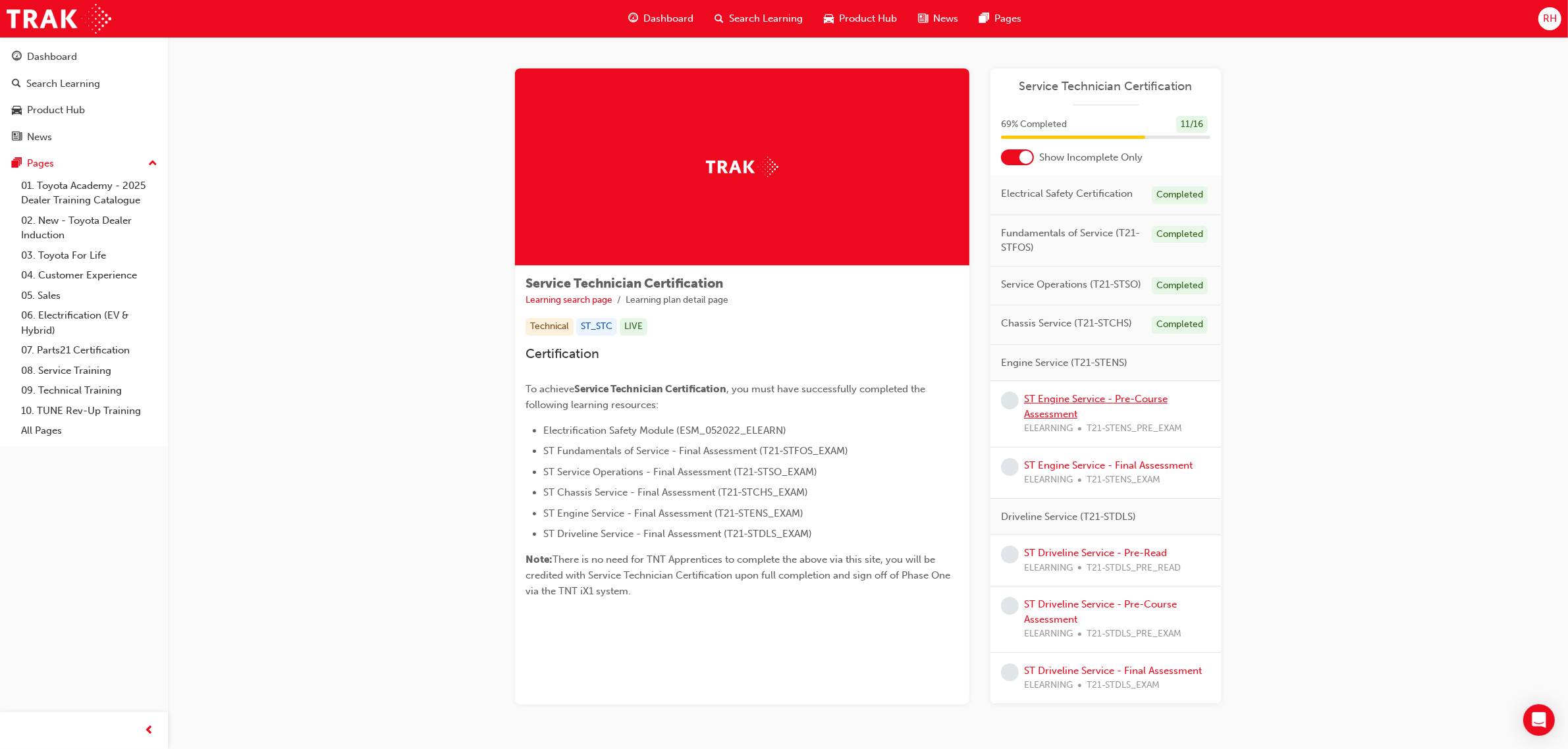
click at [1121, 396] on link "ST Engine Service - Pre-Course Assessment" at bounding box center [1096, 406] width 144 height 27
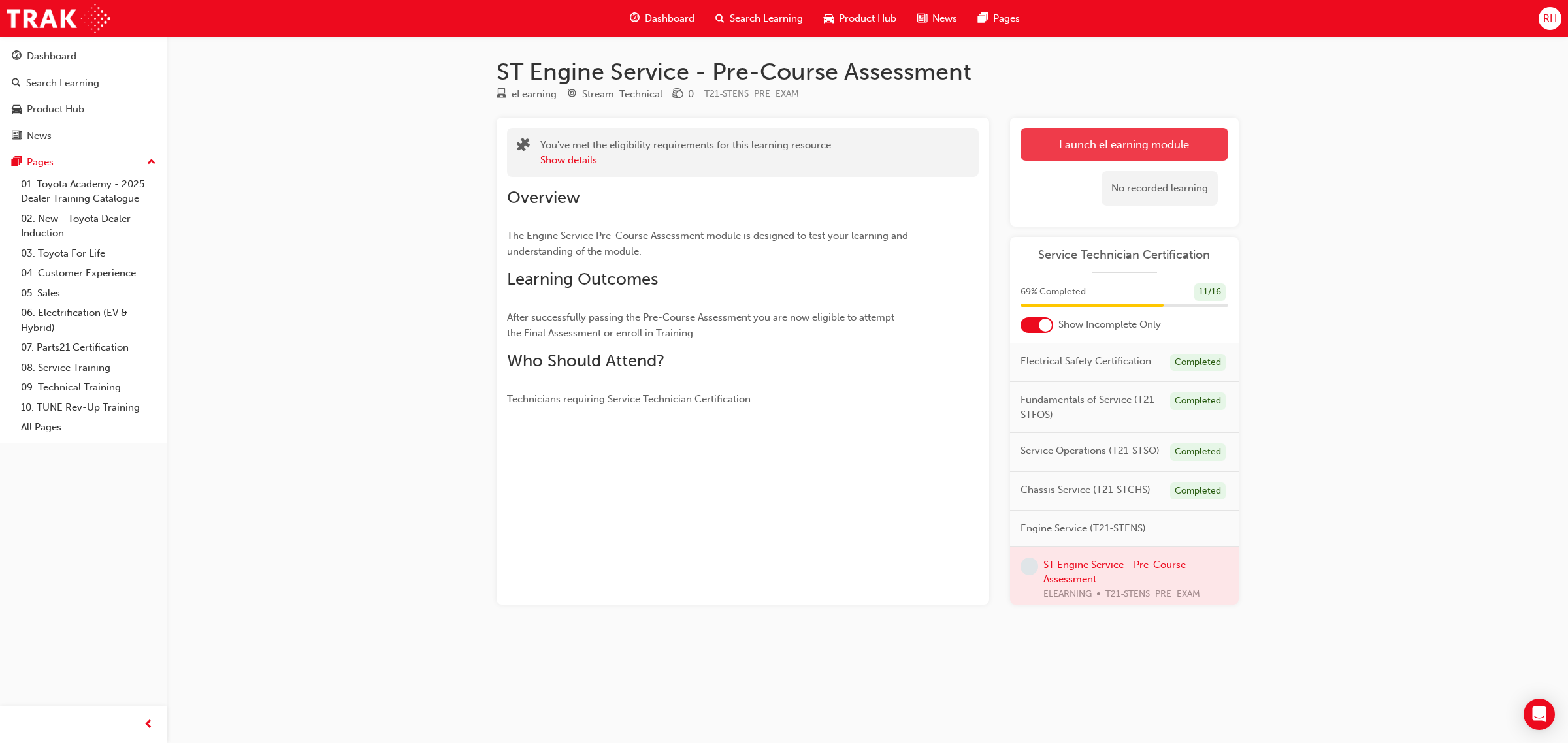
click at [1108, 150] on link "Launch eLearning module" at bounding box center [1124, 144] width 208 height 33
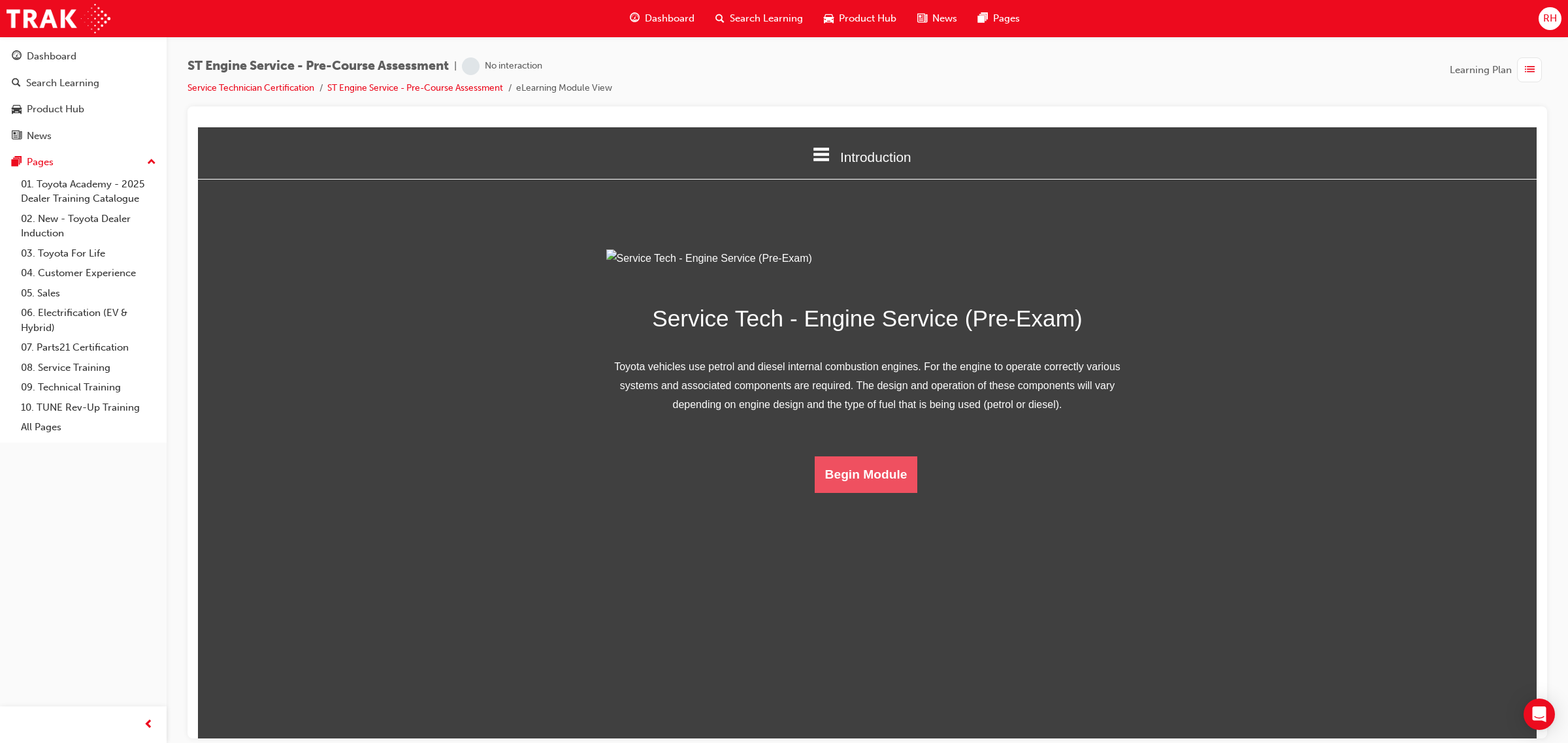
click at [854, 492] on button "Begin Module" at bounding box center [866, 474] width 103 height 37
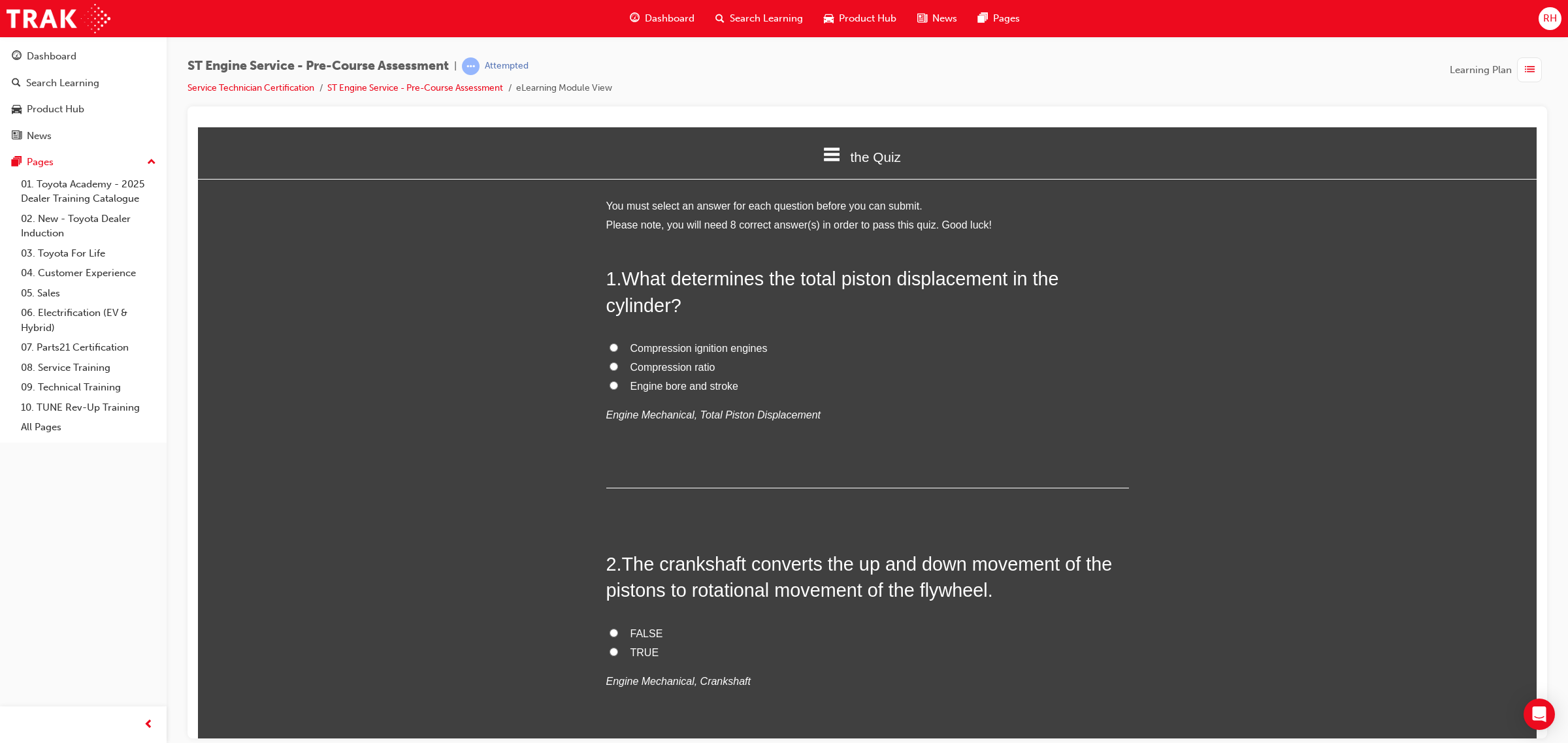
click at [700, 387] on span "Engine bore and stroke" at bounding box center [684, 386] width 108 height 11
click at [618, 387] on input "Engine bore and stroke" at bounding box center [614, 385] width 9 height 9
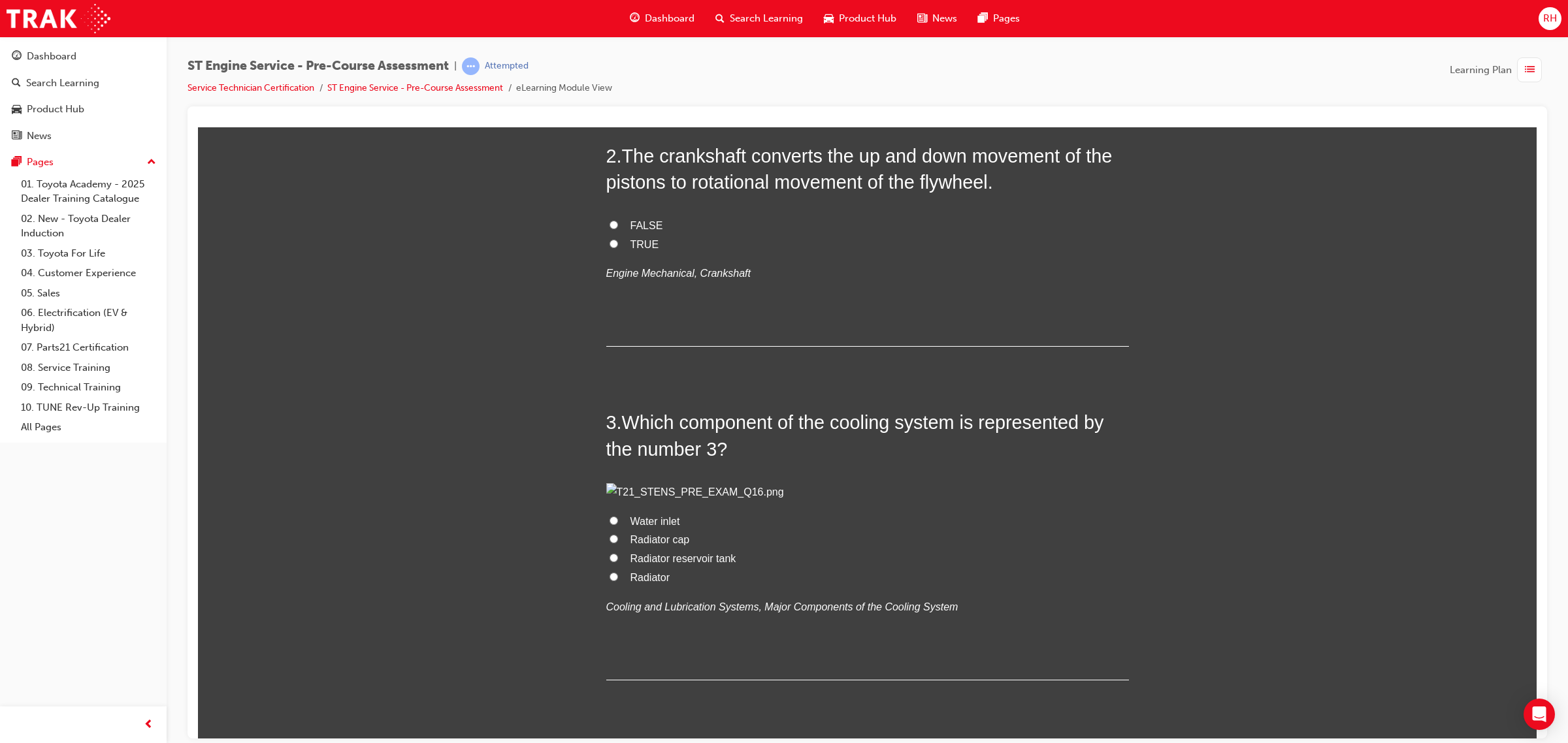
scroll to position [327, 0]
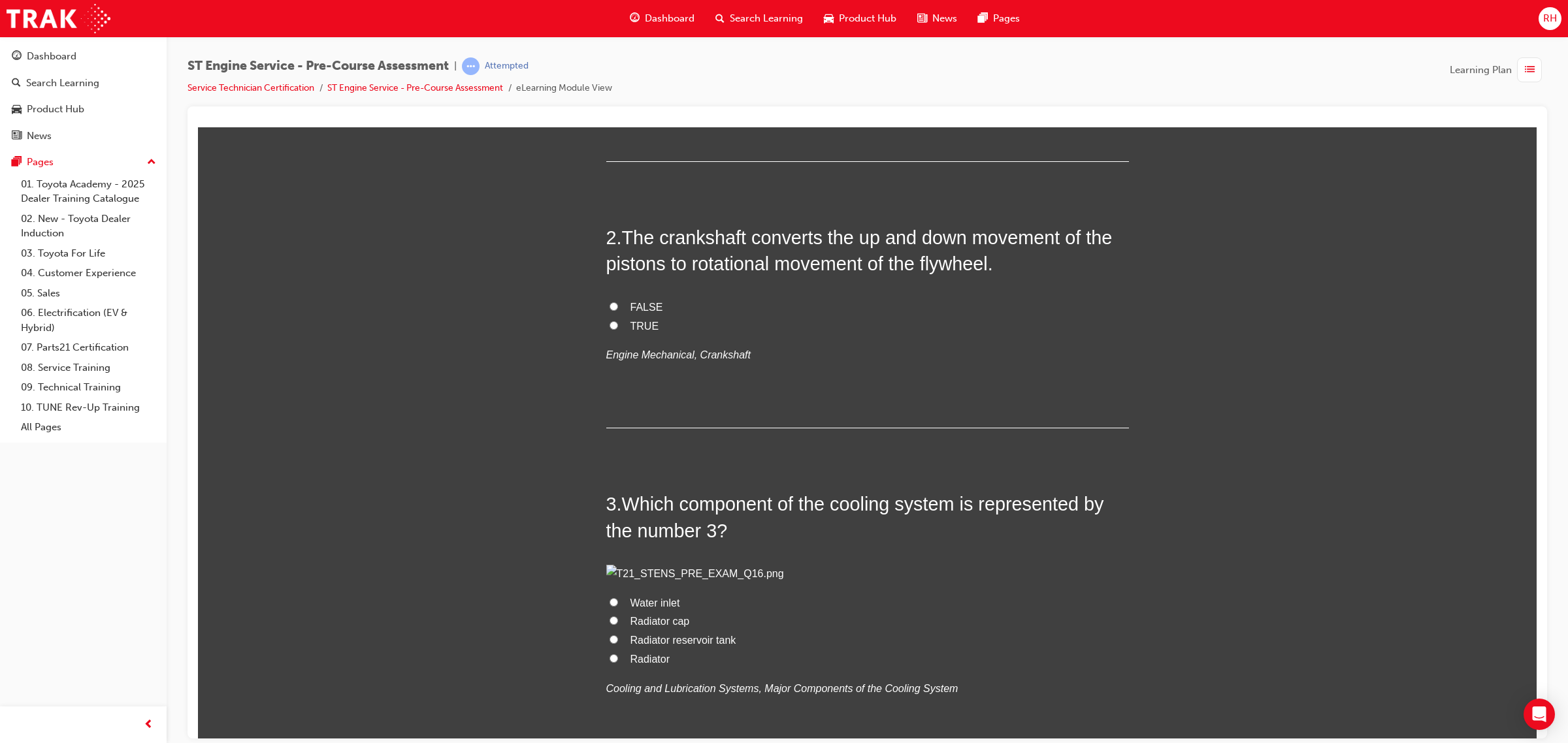
click at [641, 325] on span "TRUE" at bounding box center [644, 325] width 28 height 11
click at [618, 325] on input "TRUE" at bounding box center [614, 325] width 9 height 9
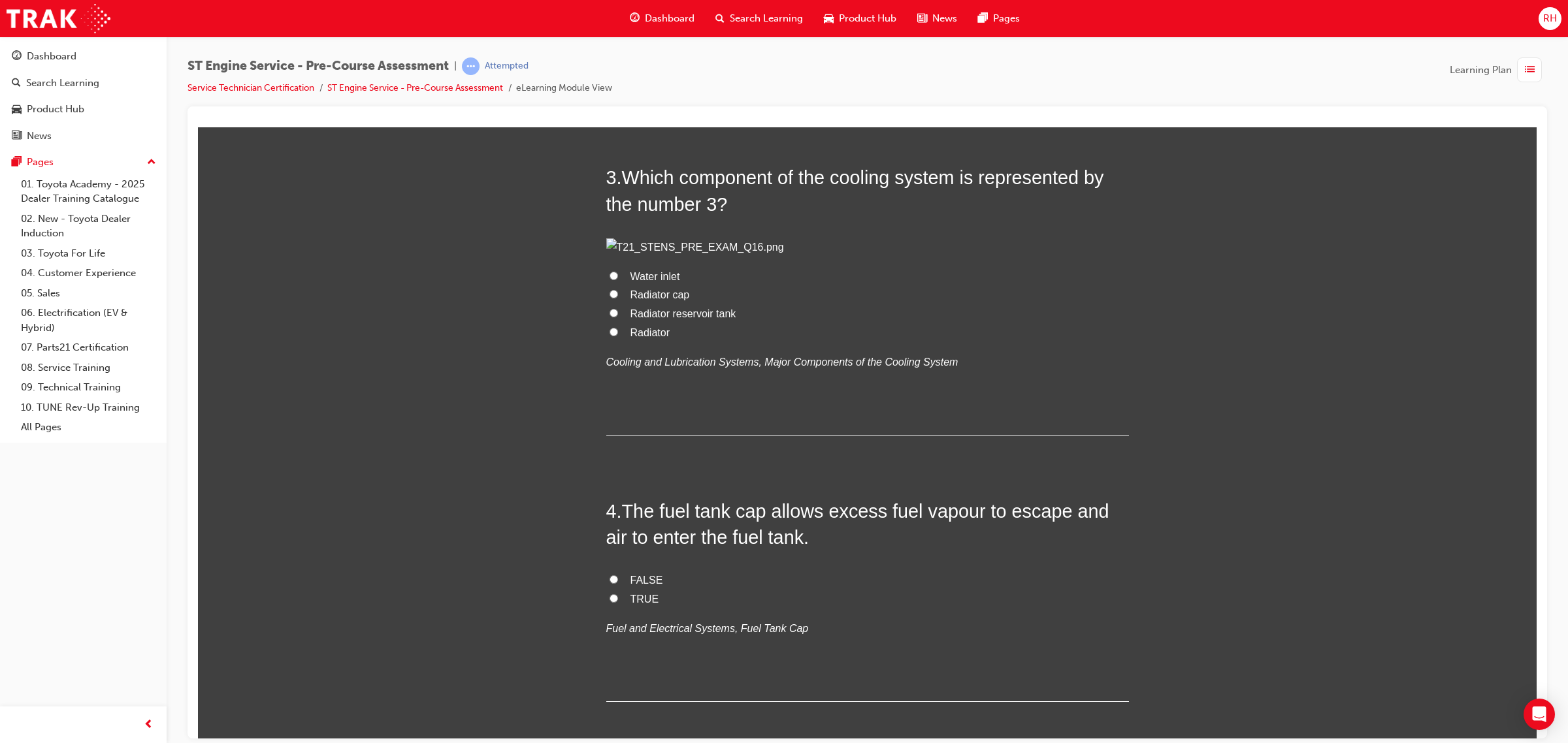
scroll to position [735, 0]
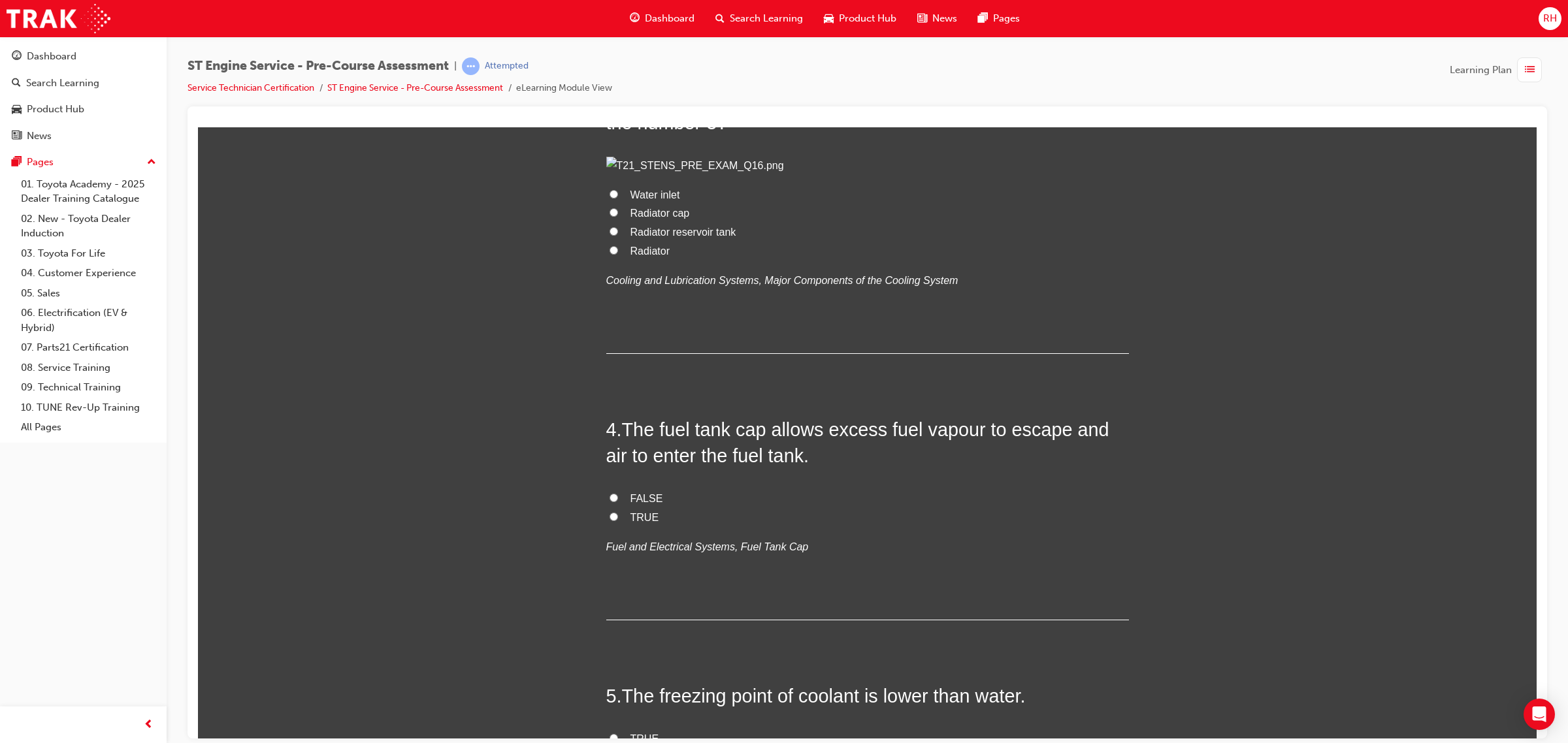
click at [641, 200] on span "Water inlet" at bounding box center [654, 194] width 50 height 11
click at [618, 198] on input "Water inlet" at bounding box center [614, 193] width 9 height 9
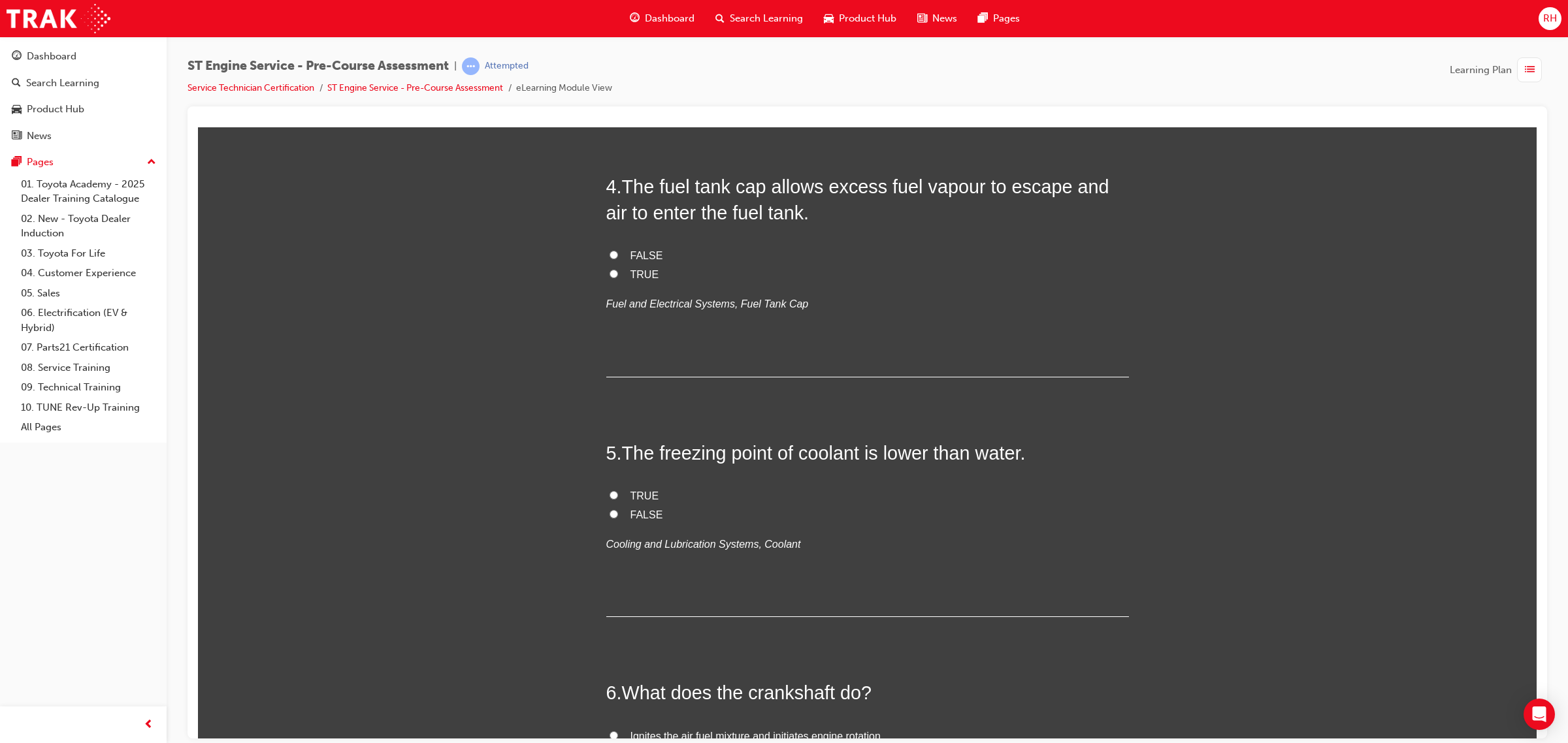
scroll to position [980, 0]
click at [650, 258] on span "FALSE" at bounding box center [646, 253] width 33 height 11
click at [618, 257] on input "FALSE" at bounding box center [614, 252] width 9 height 9
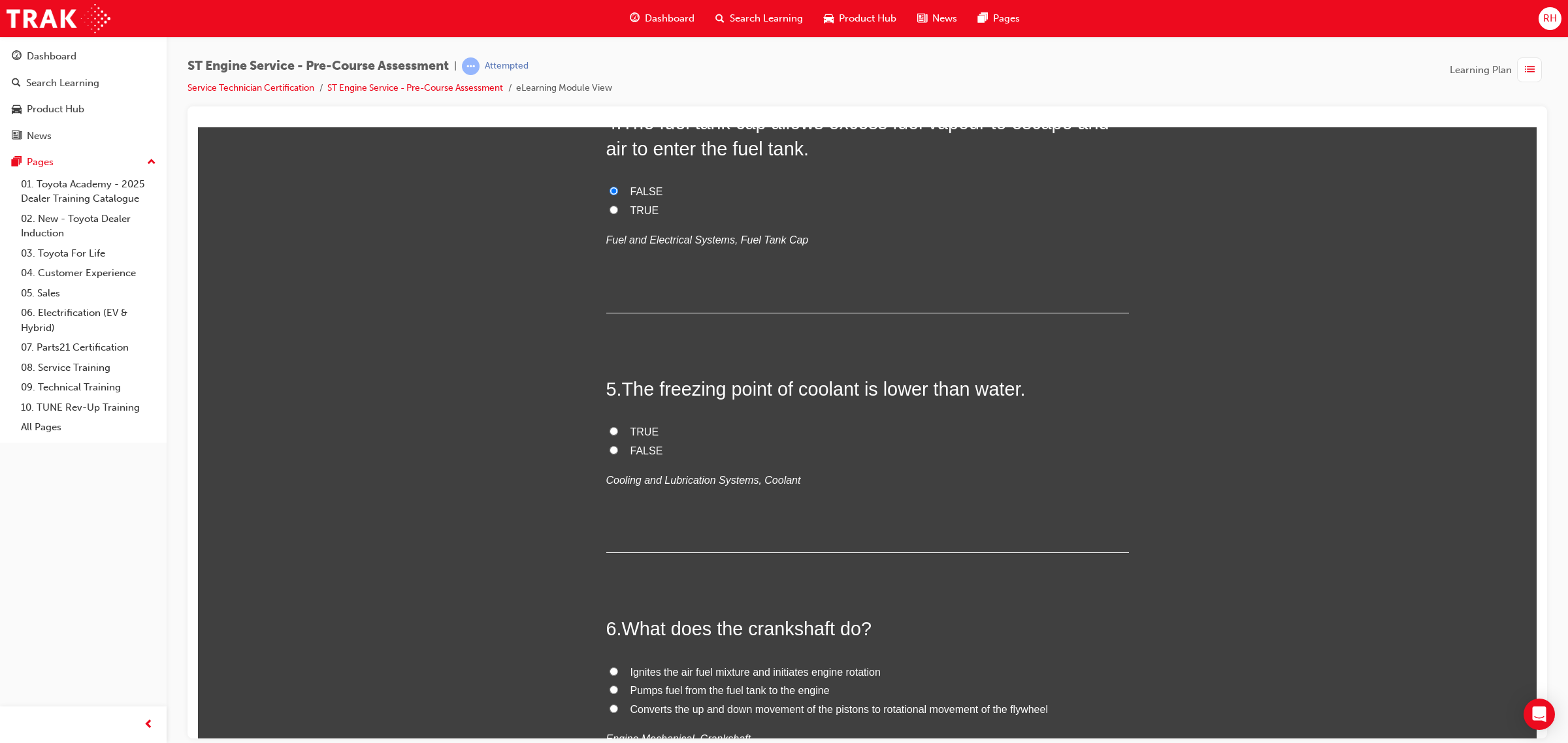
scroll to position [1306, 0]
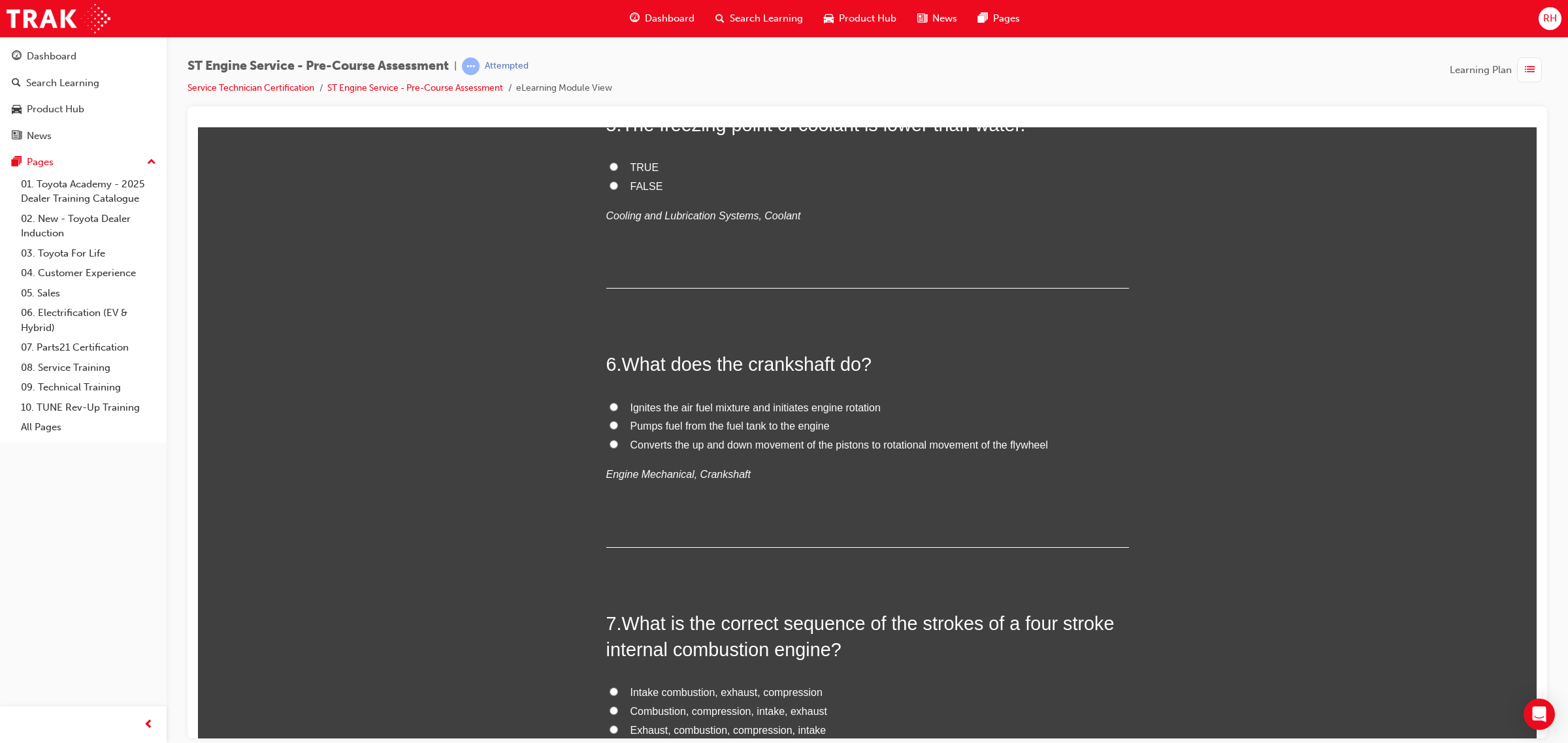
click at [630, 172] on span "TRUE" at bounding box center [644, 167] width 28 height 11
click at [618, 170] on input "TRUE" at bounding box center [614, 166] width 9 height 9
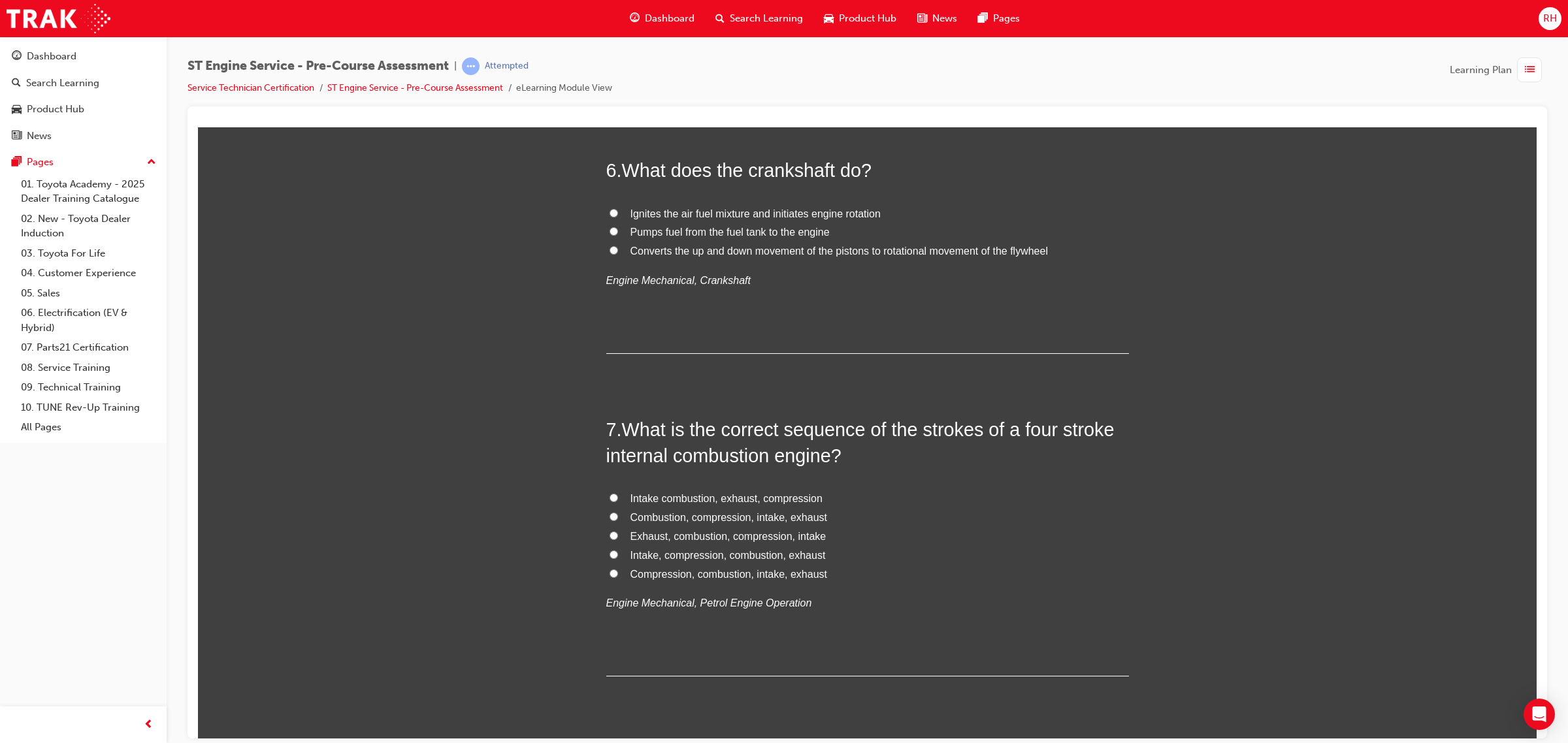
scroll to position [1551, 0]
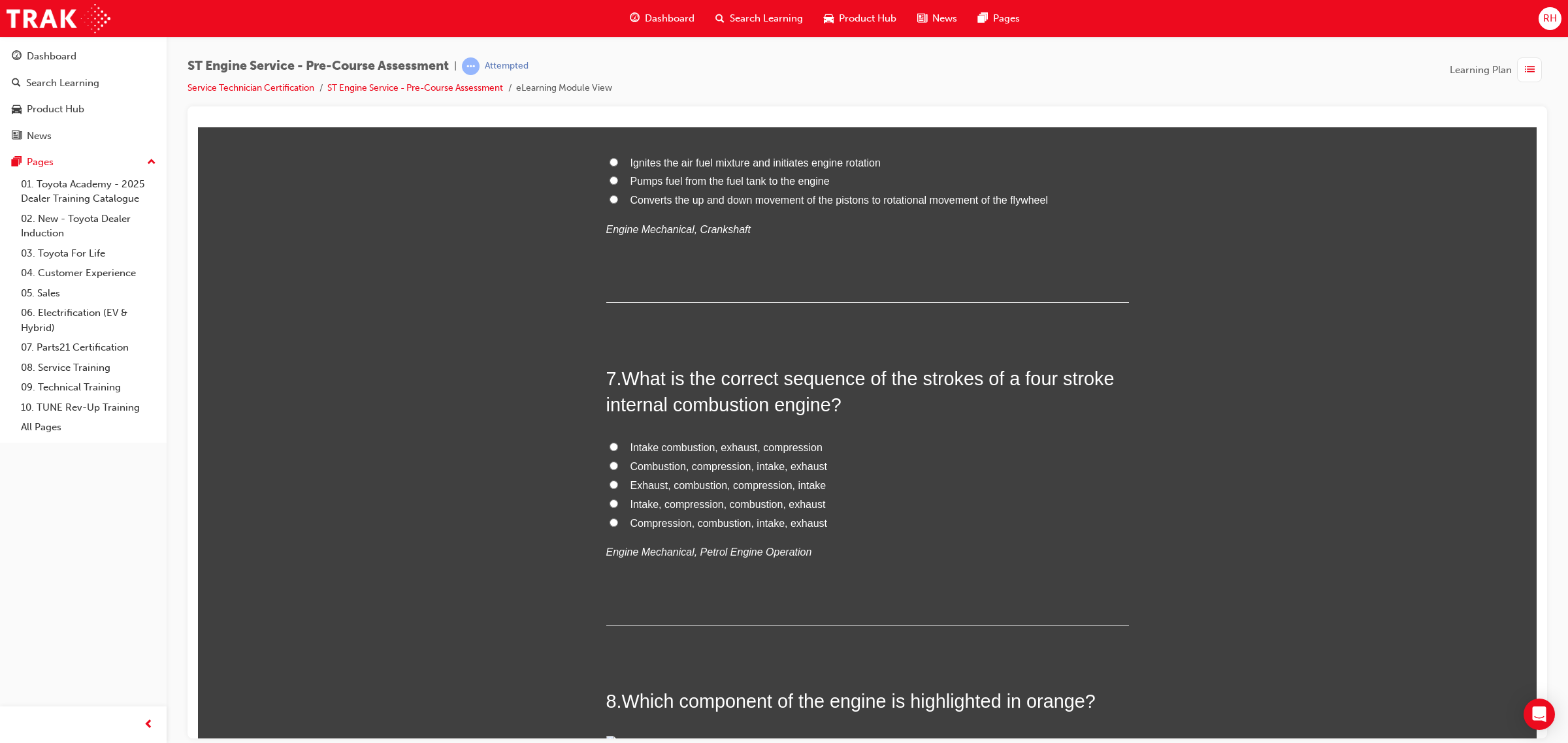
click at [884, 205] on span "Converts the up and down movement of the pistons to rotational movement of the …" at bounding box center [838, 199] width 417 height 11
click at [618, 203] on input "Converts the up and down movement of the pistons to rotational movement of the …" at bounding box center [614, 199] width 9 height 9
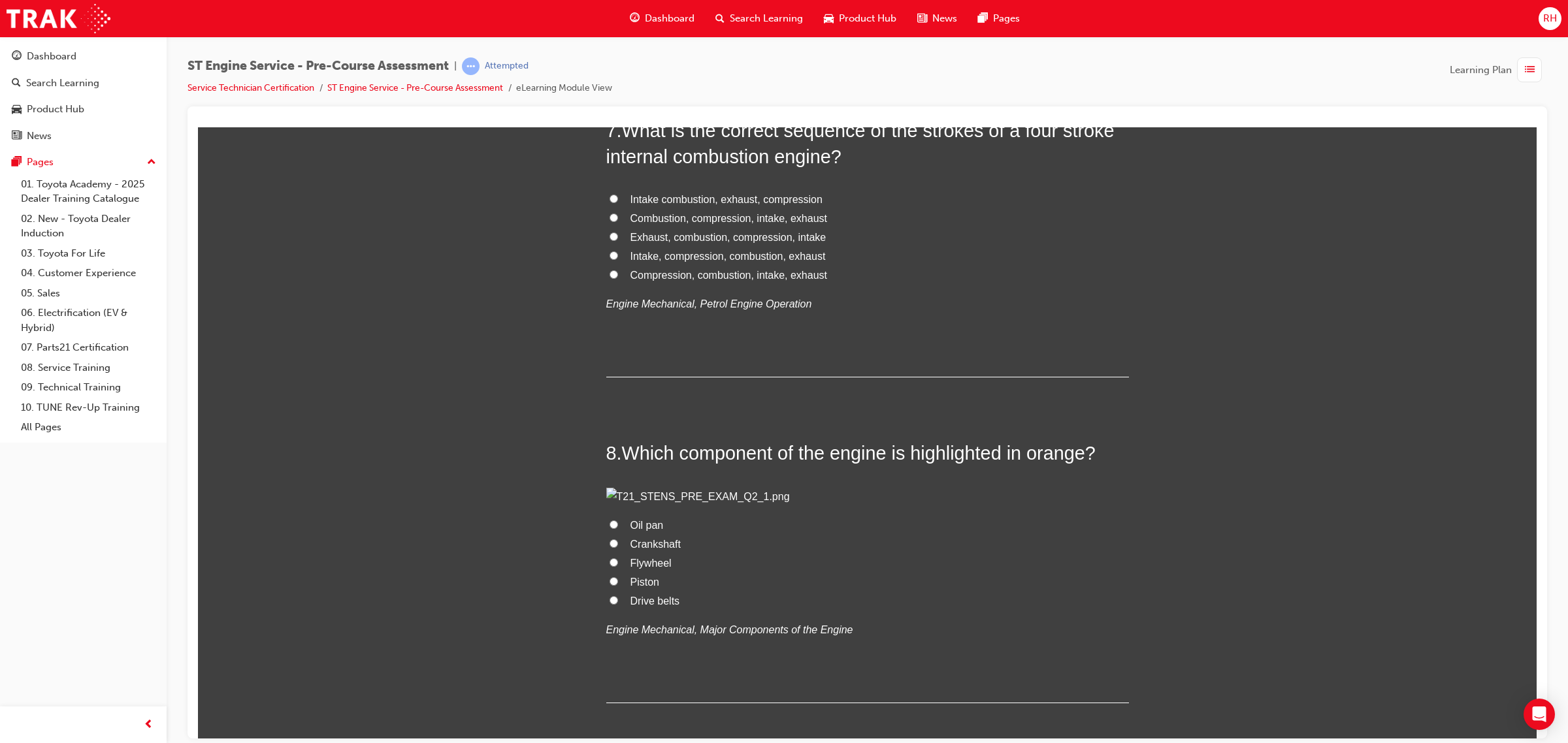
scroll to position [1877, 0]
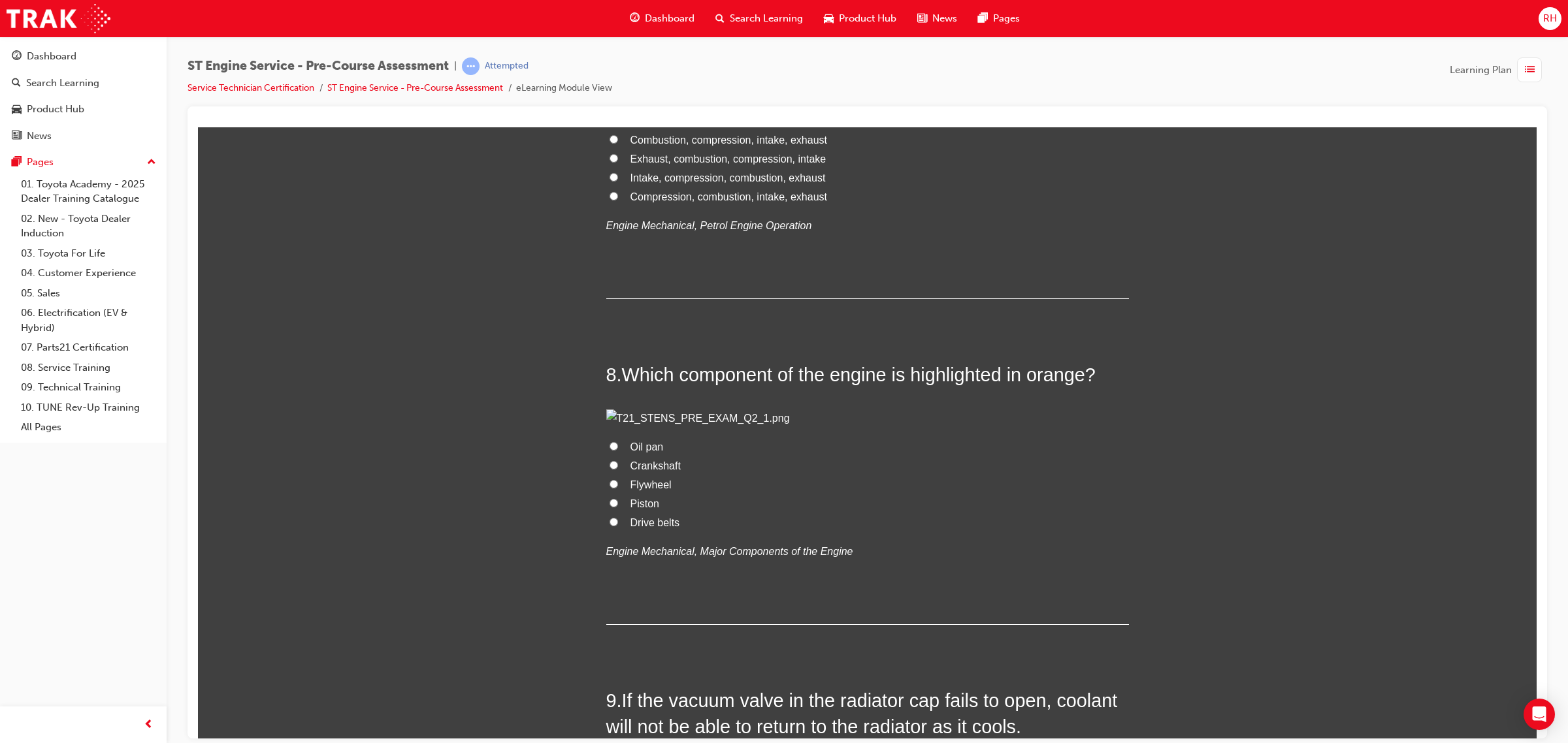
click at [711, 183] on span "Intake, compression, combustion, exhaust" at bounding box center [728, 177] width 195 height 11
click at [618, 181] on input "Intake, compression, combustion, exhaust" at bounding box center [614, 176] width 9 height 9
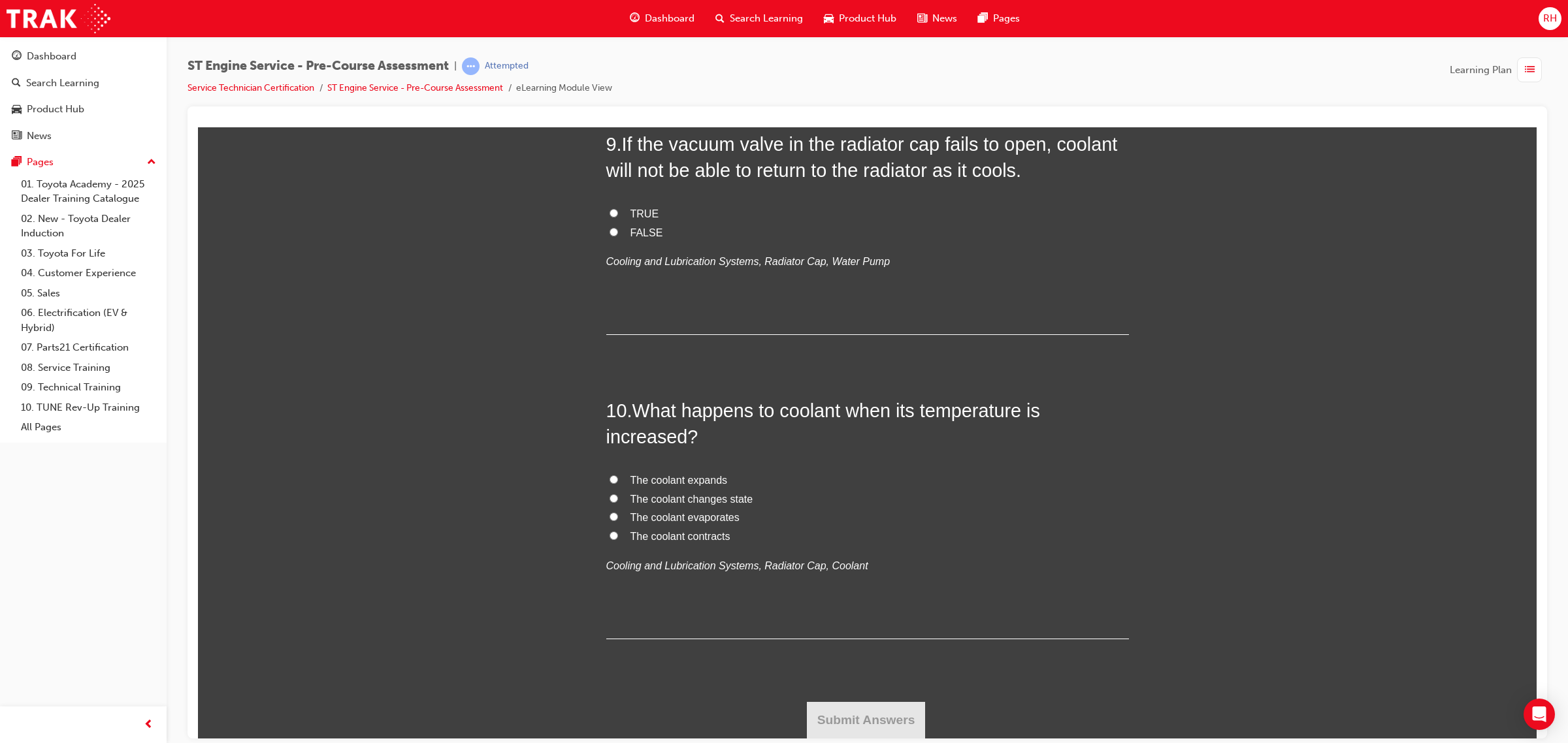
scroll to position [2612, 0]
click at [630, 238] on span "FALSE" at bounding box center [646, 232] width 33 height 11
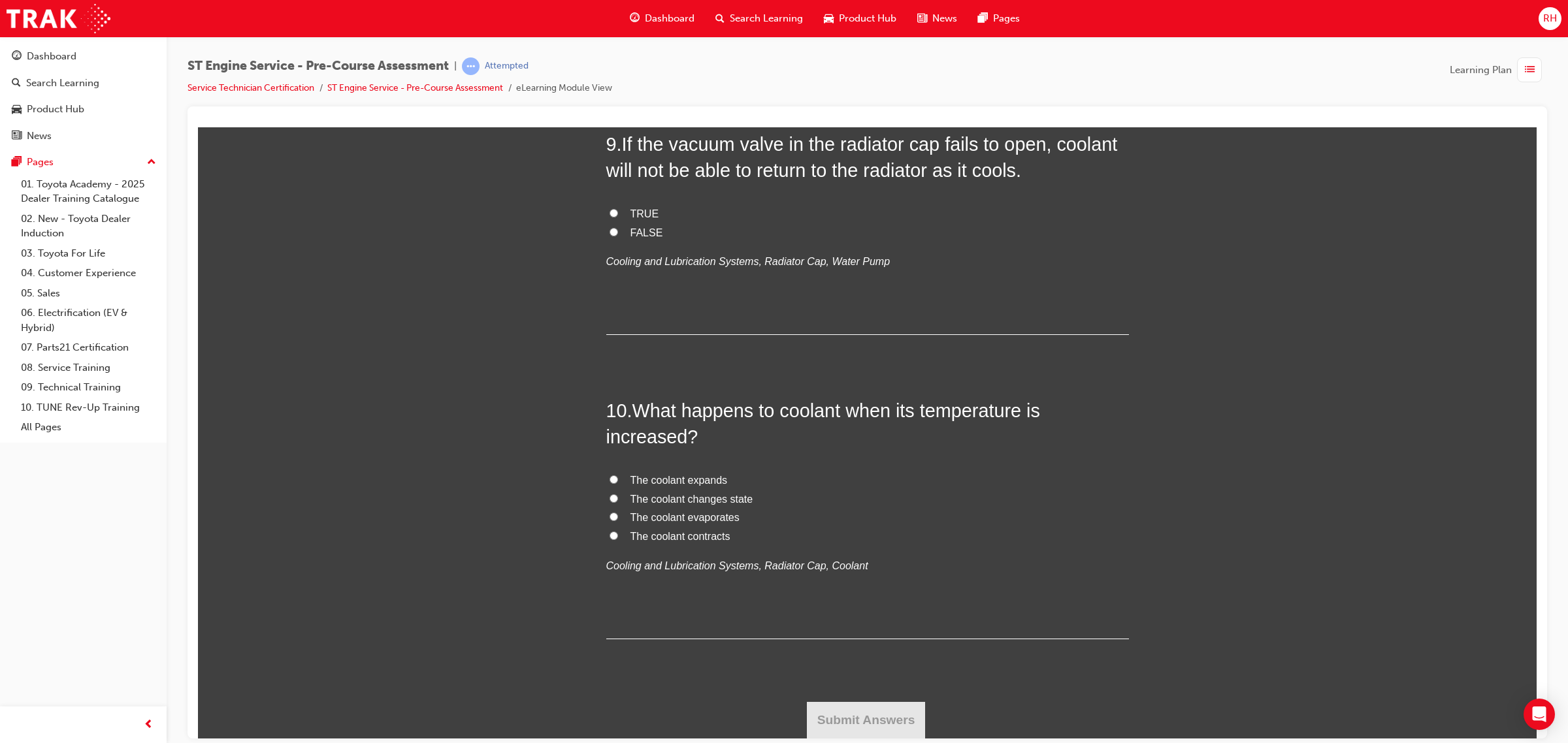
click at [618, 236] on input "FALSE" at bounding box center [614, 231] width 9 height 9
click at [702, 485] on span "The coolant expands" at bounding box center [679, 479] width 98 height 11
click at [618, 483] on input "The coolant expands" at bounding box center [614, 479] width 9 height 9
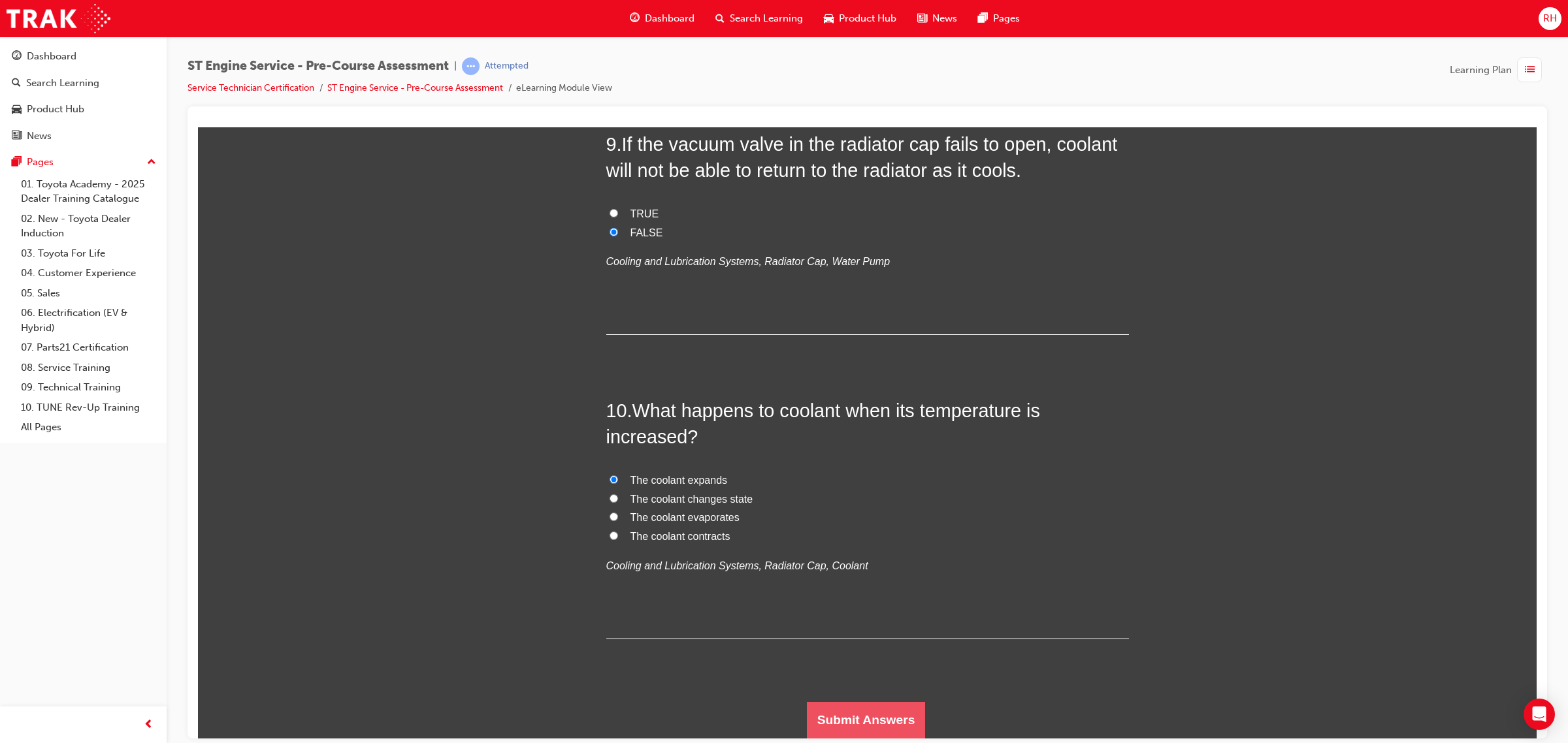
click at [851, 700] on button "Submit Answers" at bounding box center [866, 719] width 119 height 37
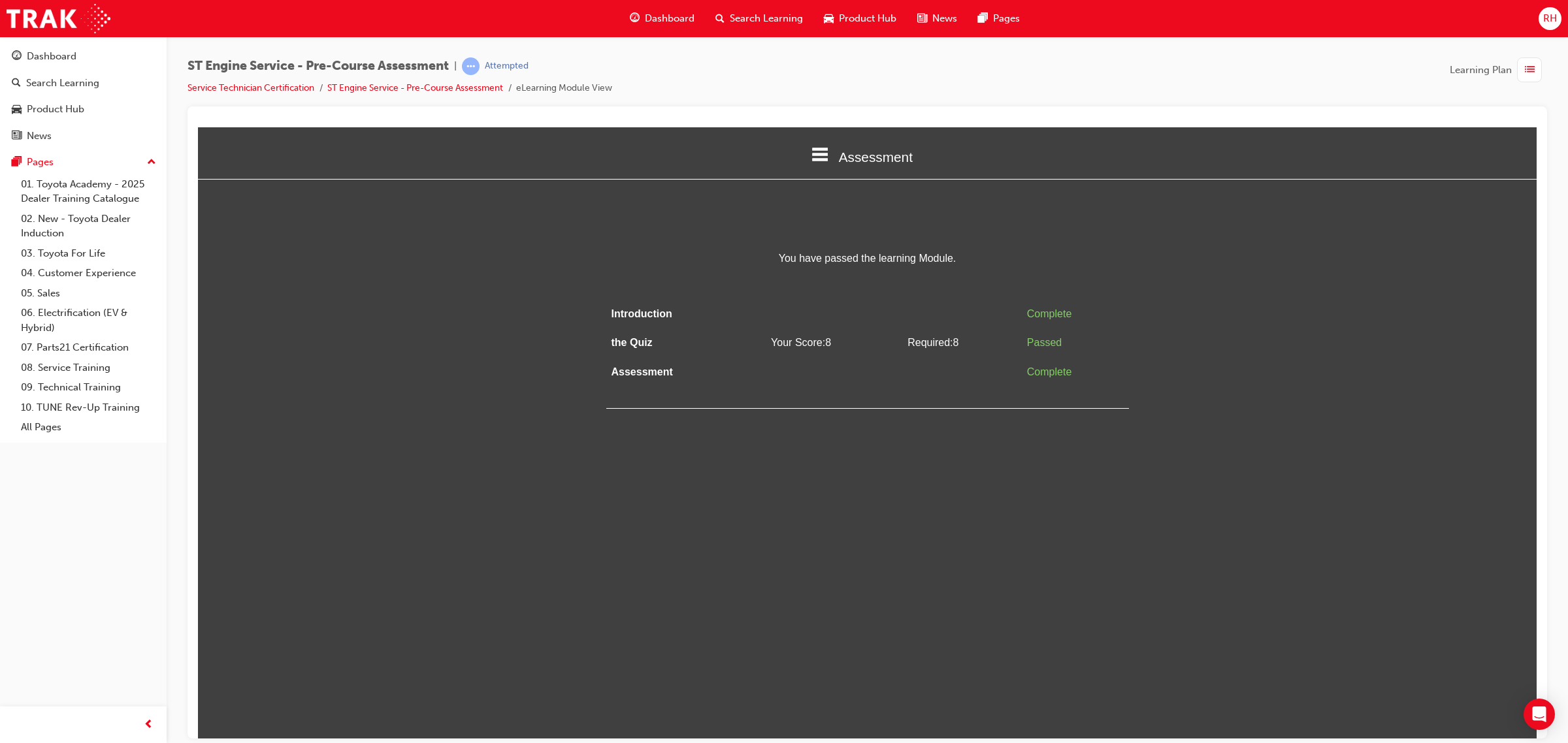
scroll to position [0, 0]
click at [56, 64] on div "Dashboard" at bounding box center [83, 56] width 143 height 16
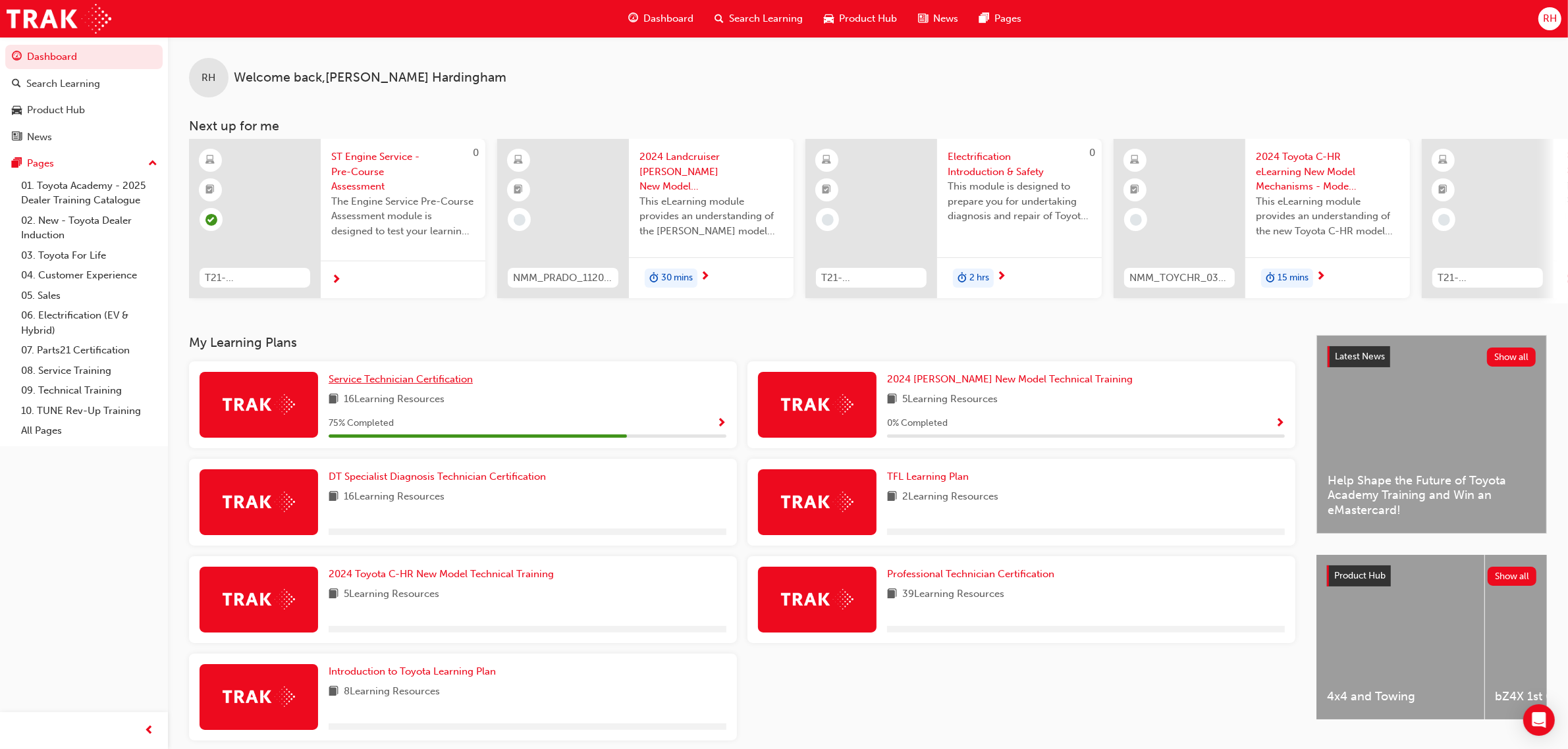
click at [464, 382] on span "Service Technician Certification" at bounding box center [401, 379] width 144 height 12
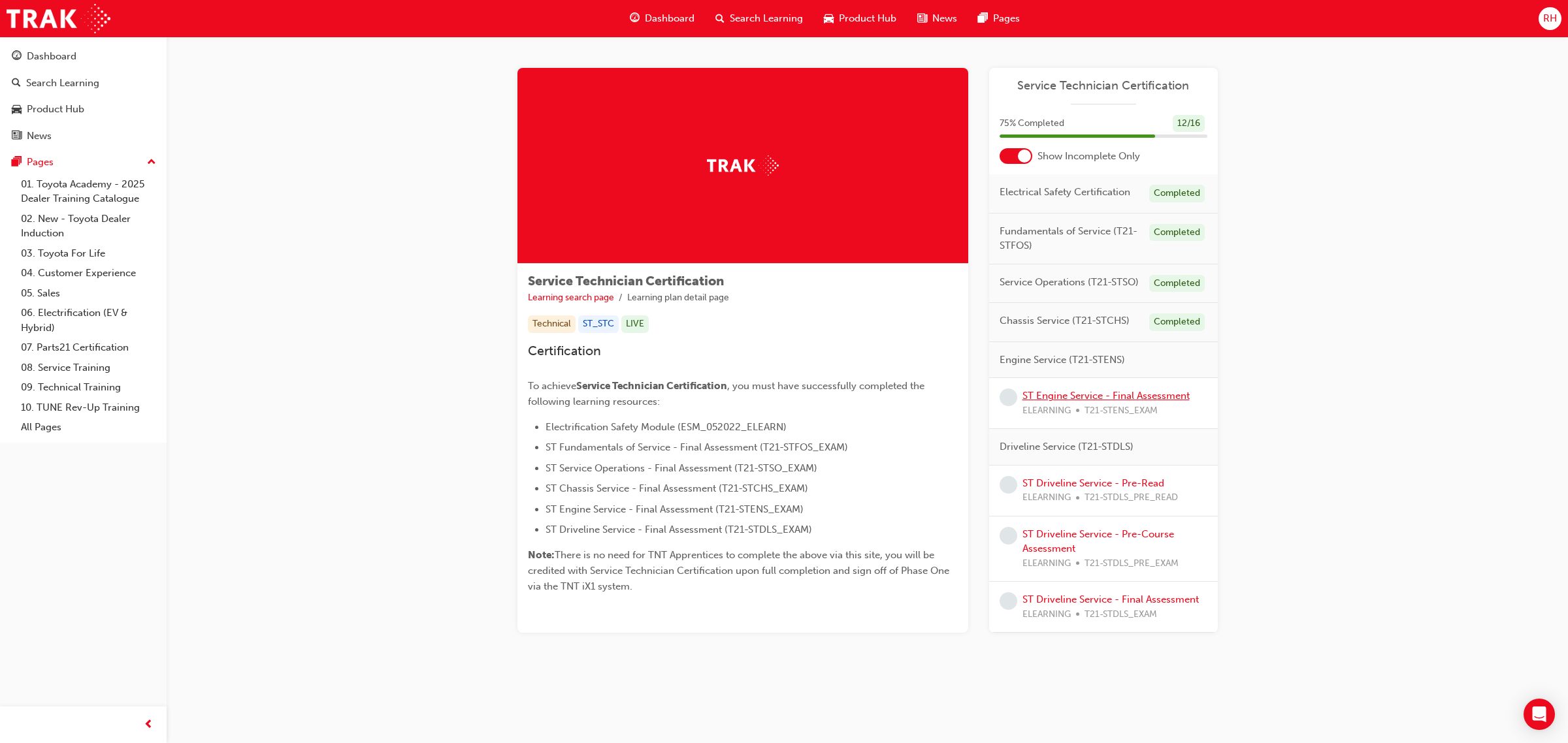
click at [1134, 396] on link "ST Engine Service - Final Assessment" at bounding box center [1105, 395] width 168 height 12
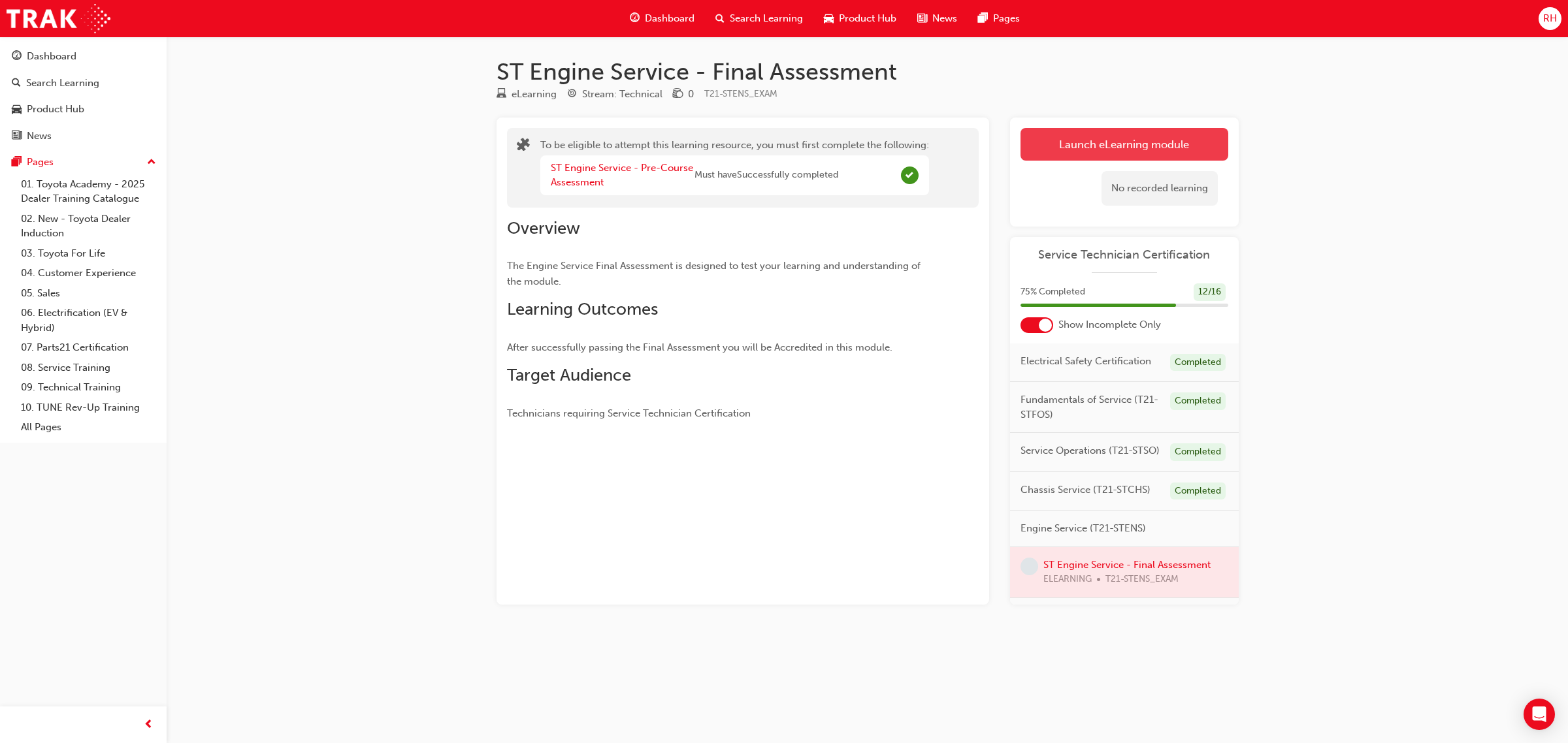
click at [1112, 134] on button "Launch eLearning module" at bounding box center [1124, 144] width 208 height 33
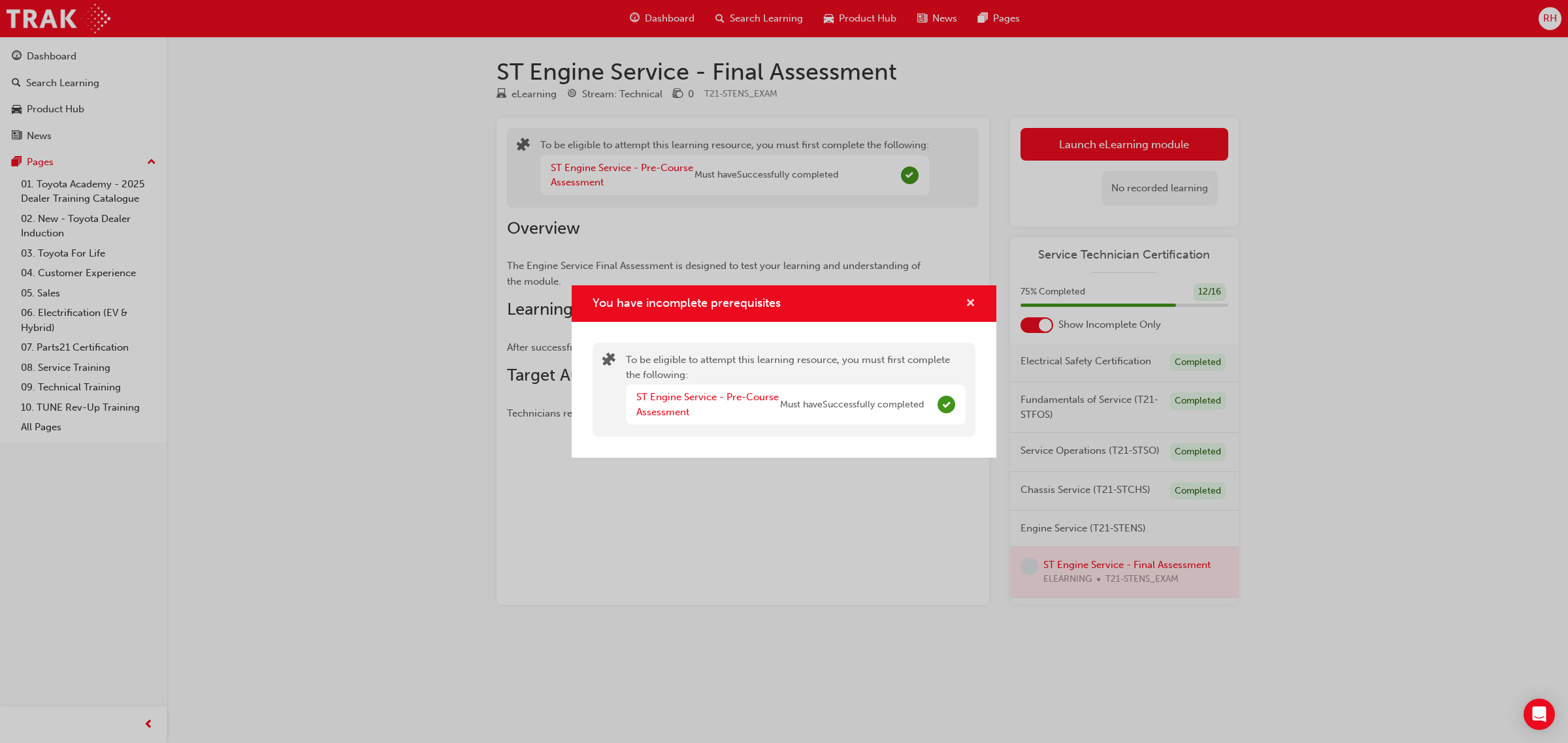
click at [968, 302] on span "cross-icon" at bounding box center [971, 304] width 9 height 12
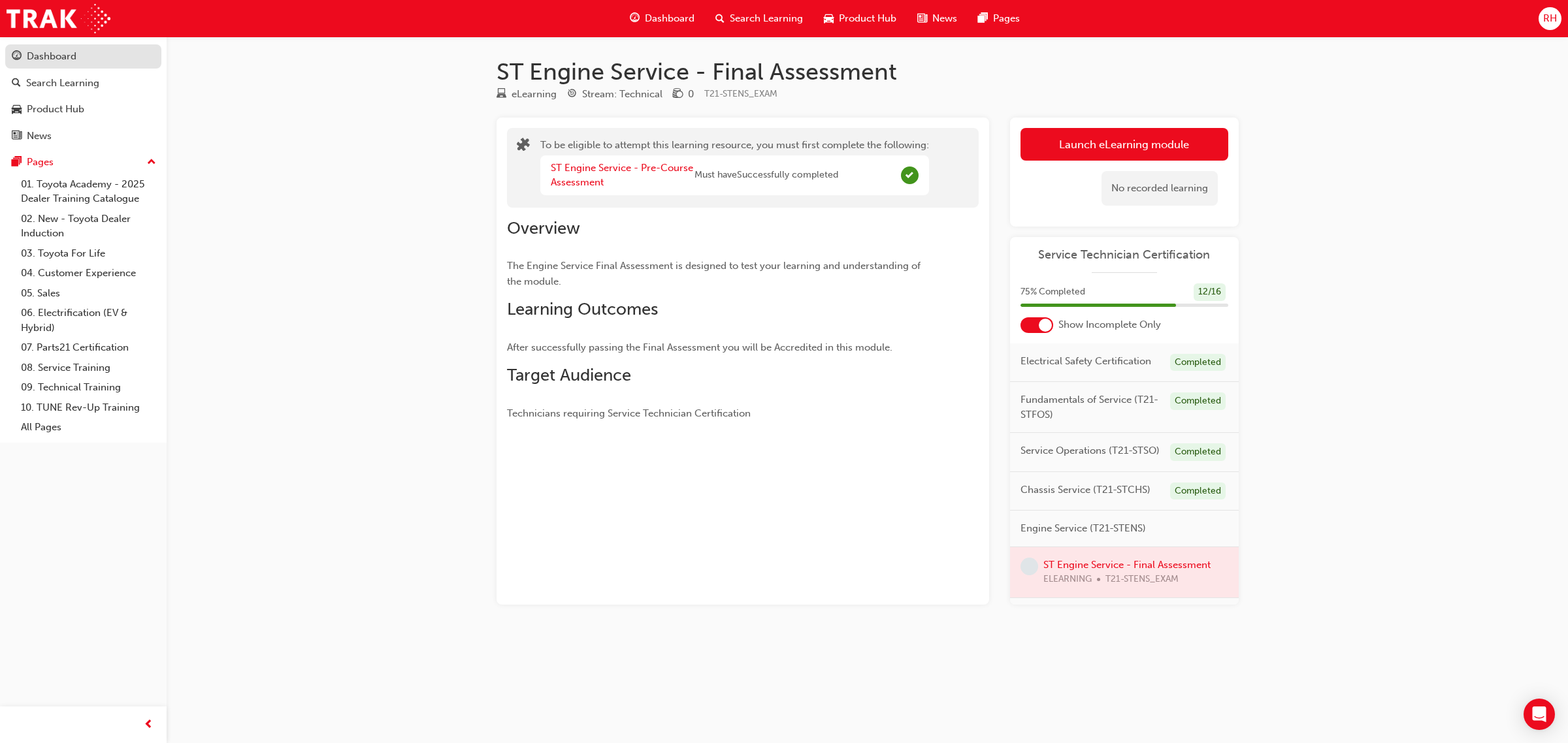
click at [50, 63] on div "Dashboard" at bounding box center [51, 56] width 50 height 15
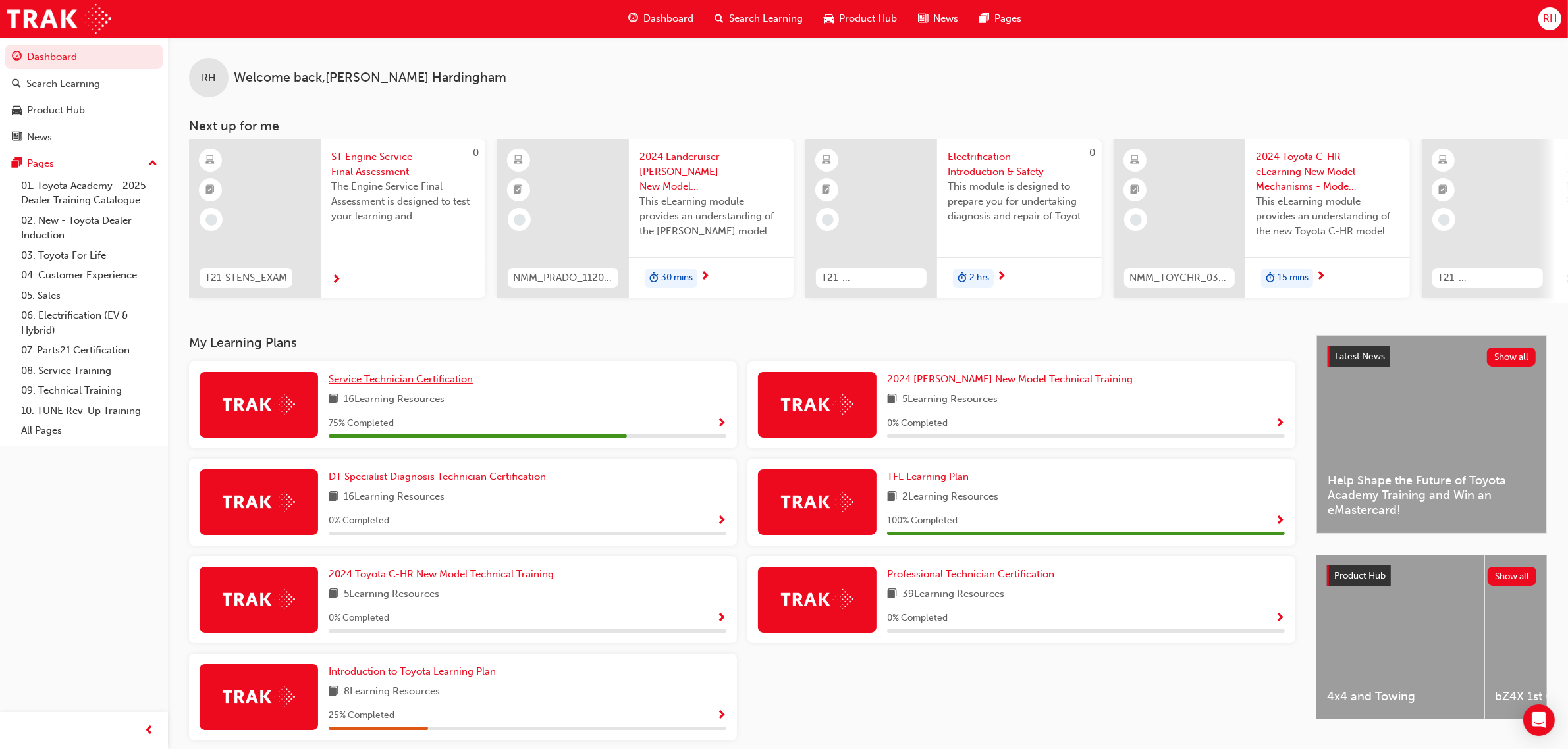
click at [461, 383] on span "Service Technician Certification" at bounding box center [401, 379] width 144 height 12
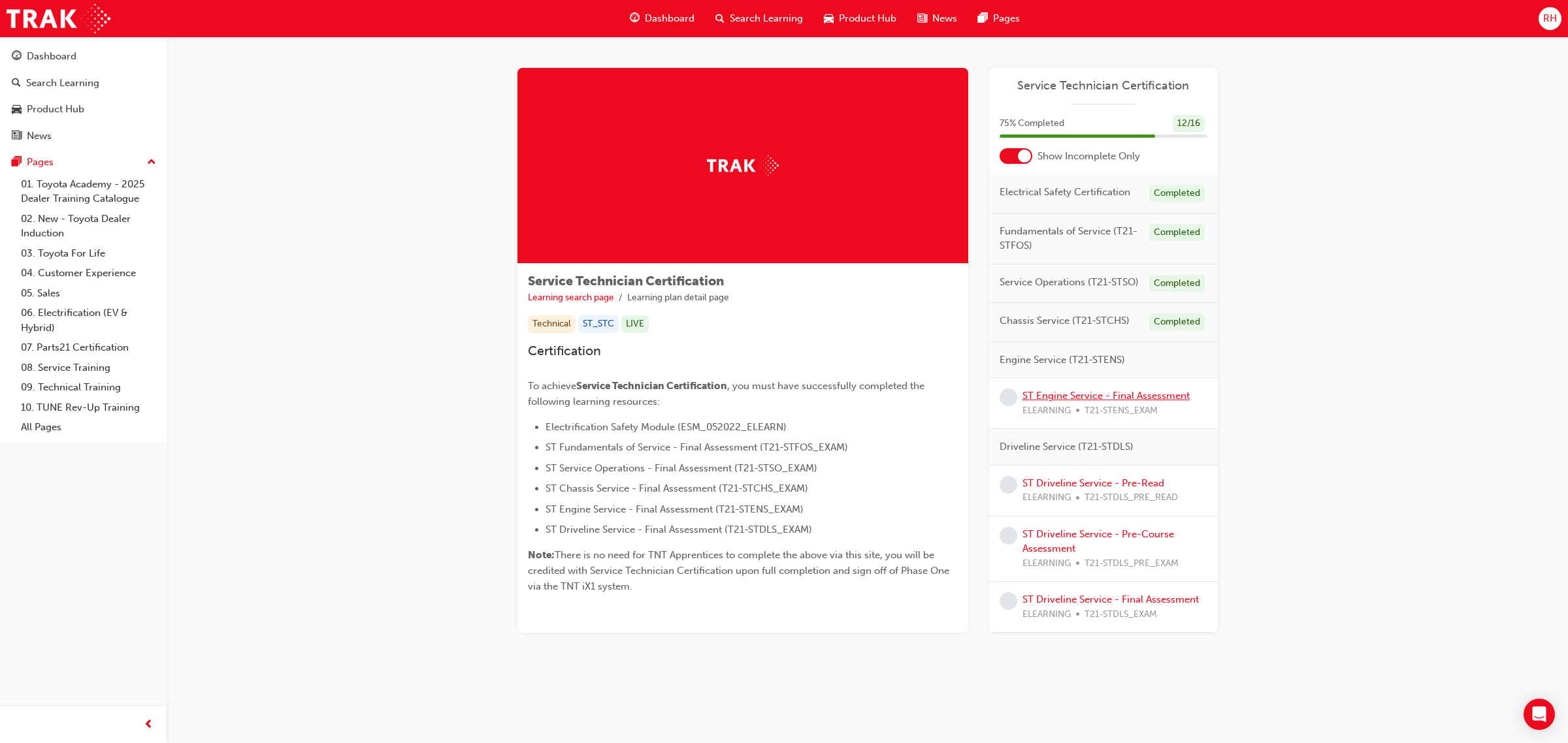
click at [1056, 394] on link "ST Engine Service - Final Assessment" at bounding box center [1105, 395] width 168 height 12
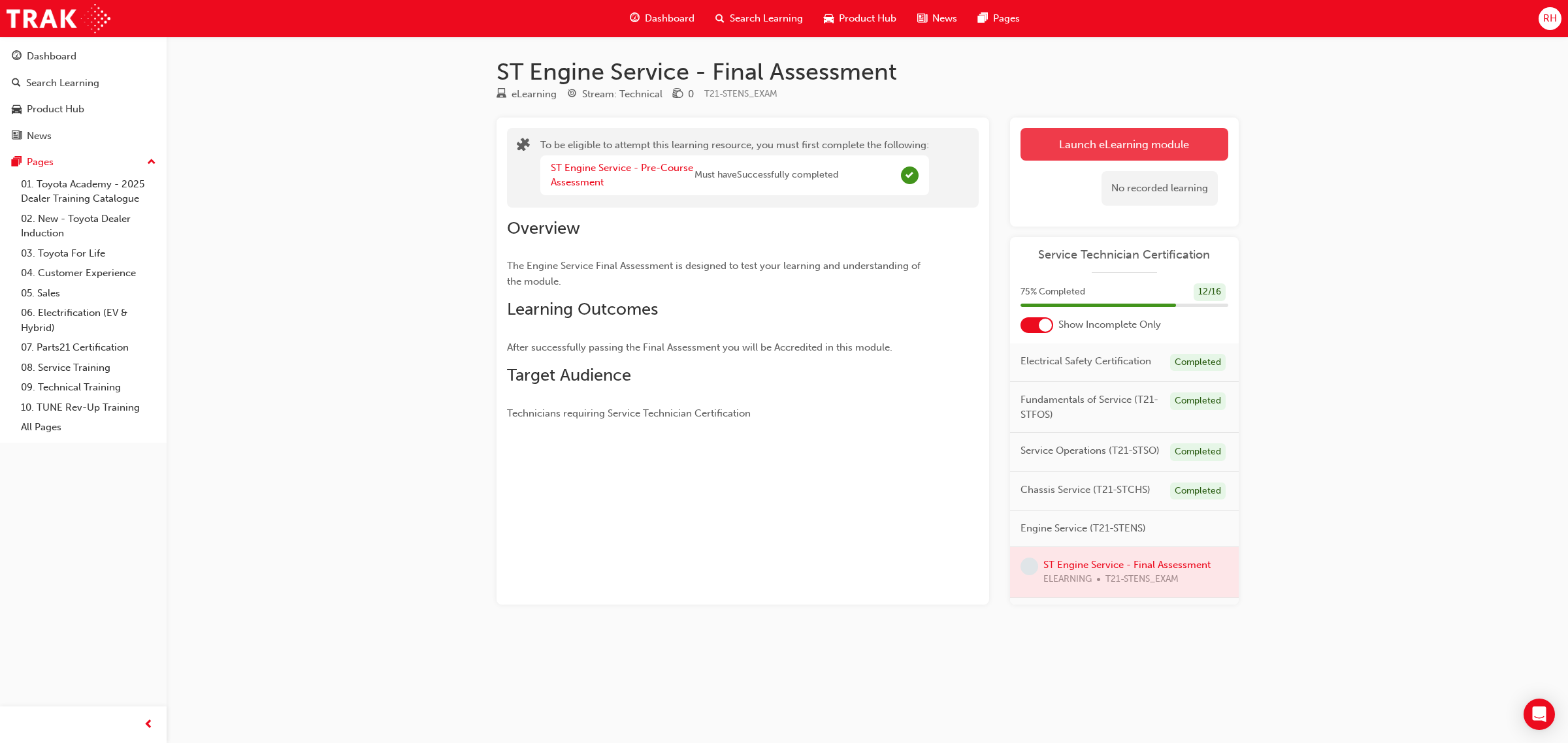
click at [1171, 137] on button "Launch eLearning module" at bounding box center [1124, 144] width 208 height 33
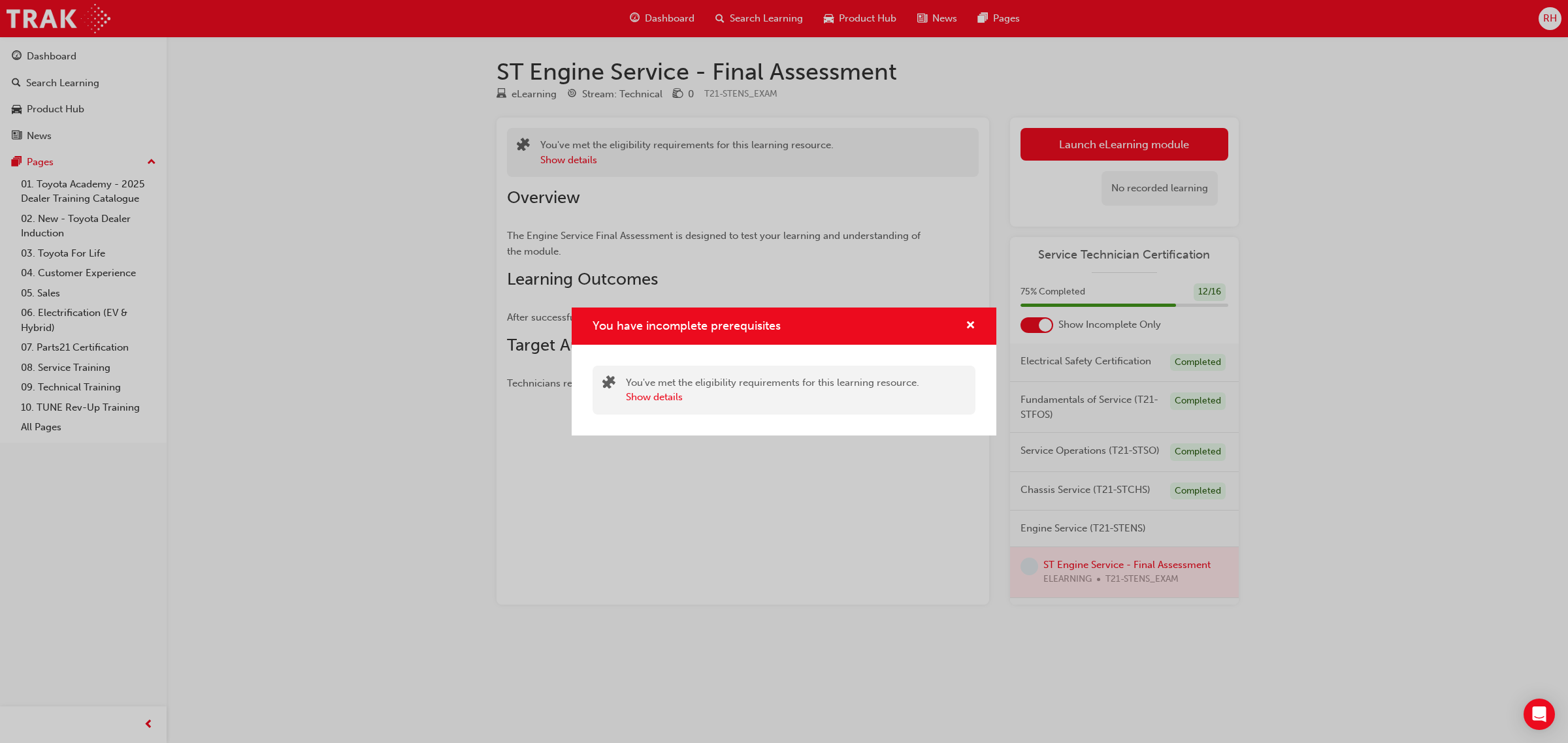
click at [978, 324] on div "You have incomplete prerequisites" at bounding box center [784, 326] width 425 height 37
click at [966, 329] on span "cross-icon" at bounding box center [971, 326] width 9 height 12
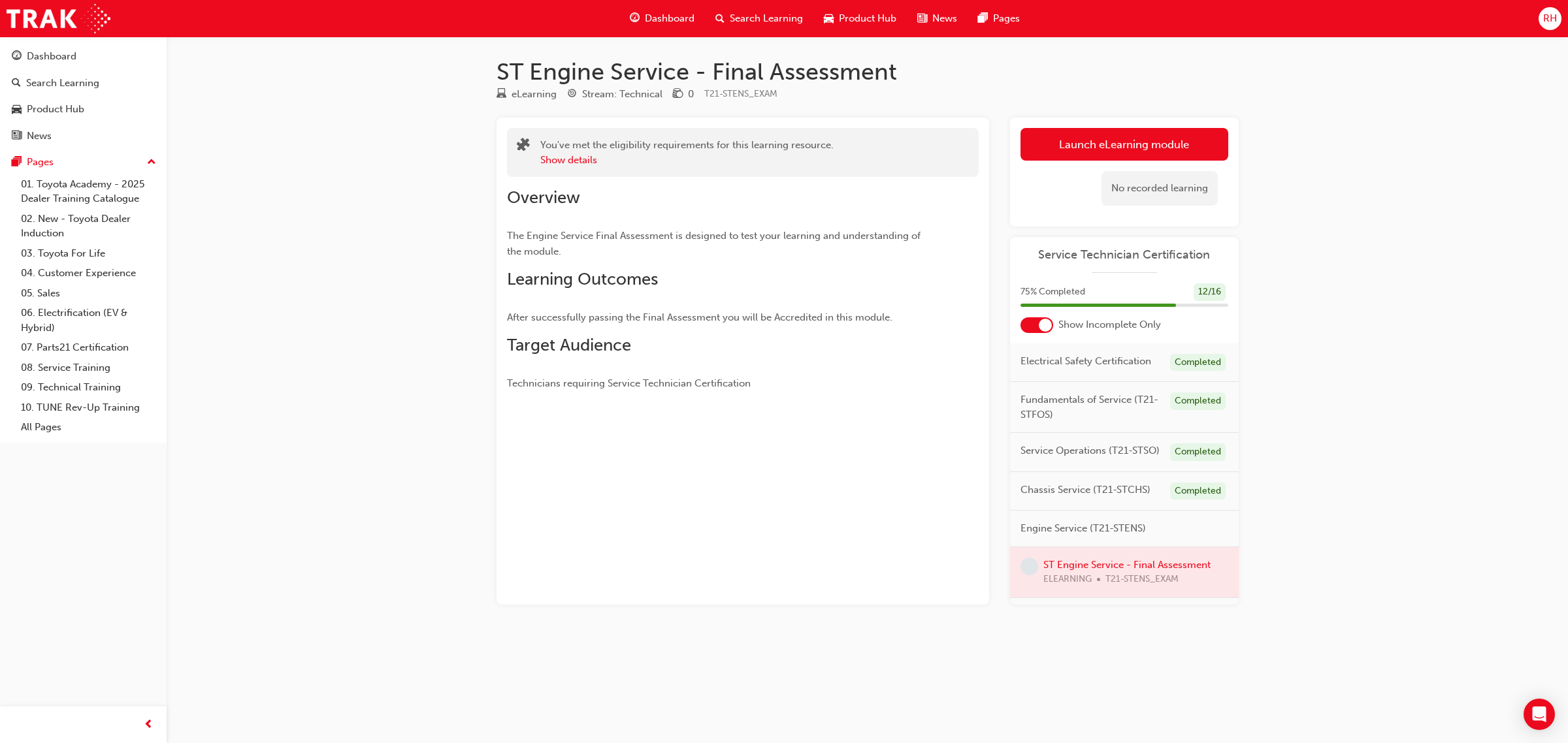
click at [1119, 123] on div "Launch eLearning module Learning Plan No recorded learning" at bounding box center [1124, 172] width 229 height 109
click at [1144, 147] on button "Launch eLearning module" at bounding box center [1124, 144] width 208 height 33
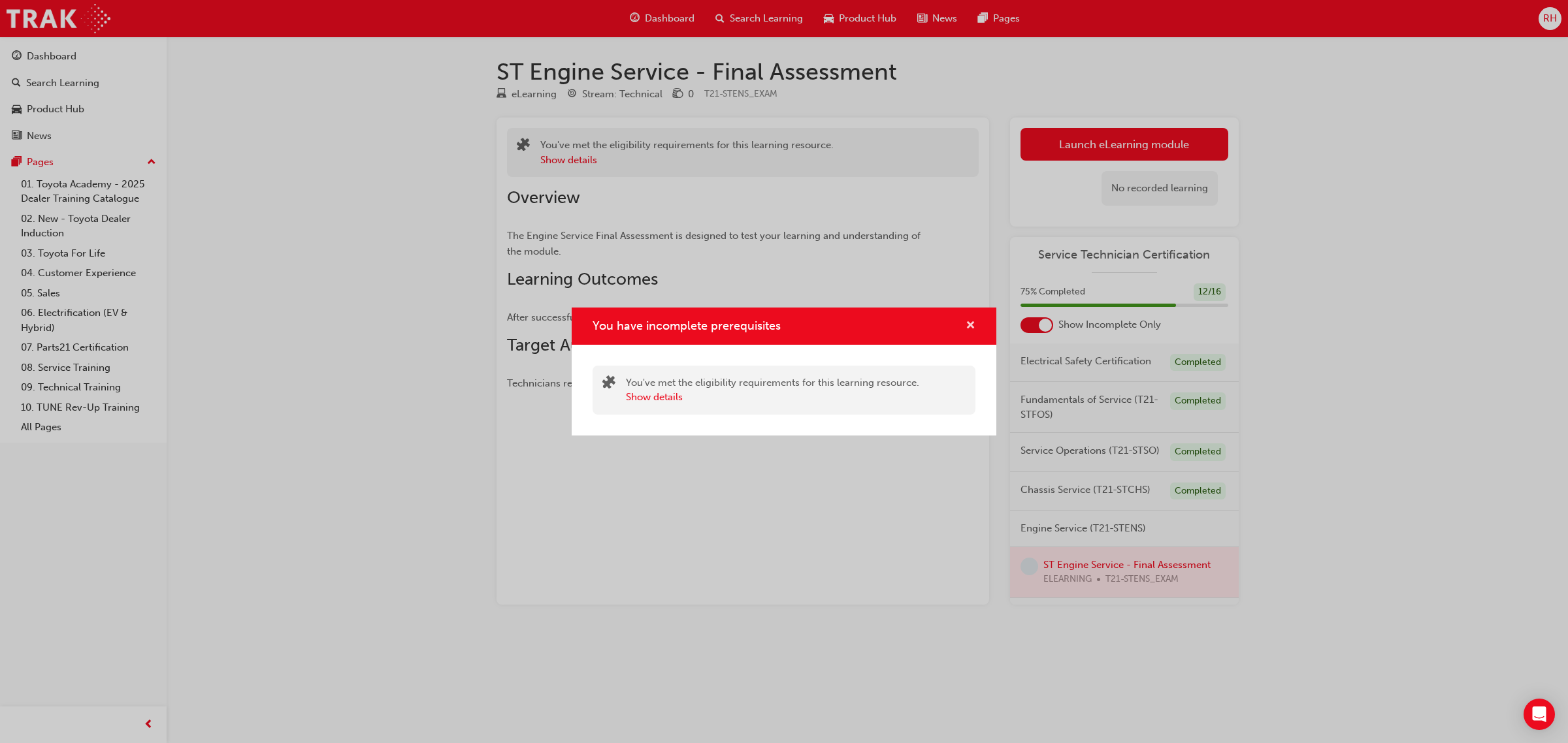
click at [972, 322] on span "cross-icon" at bounding box center [971, 326] width 9 height 12
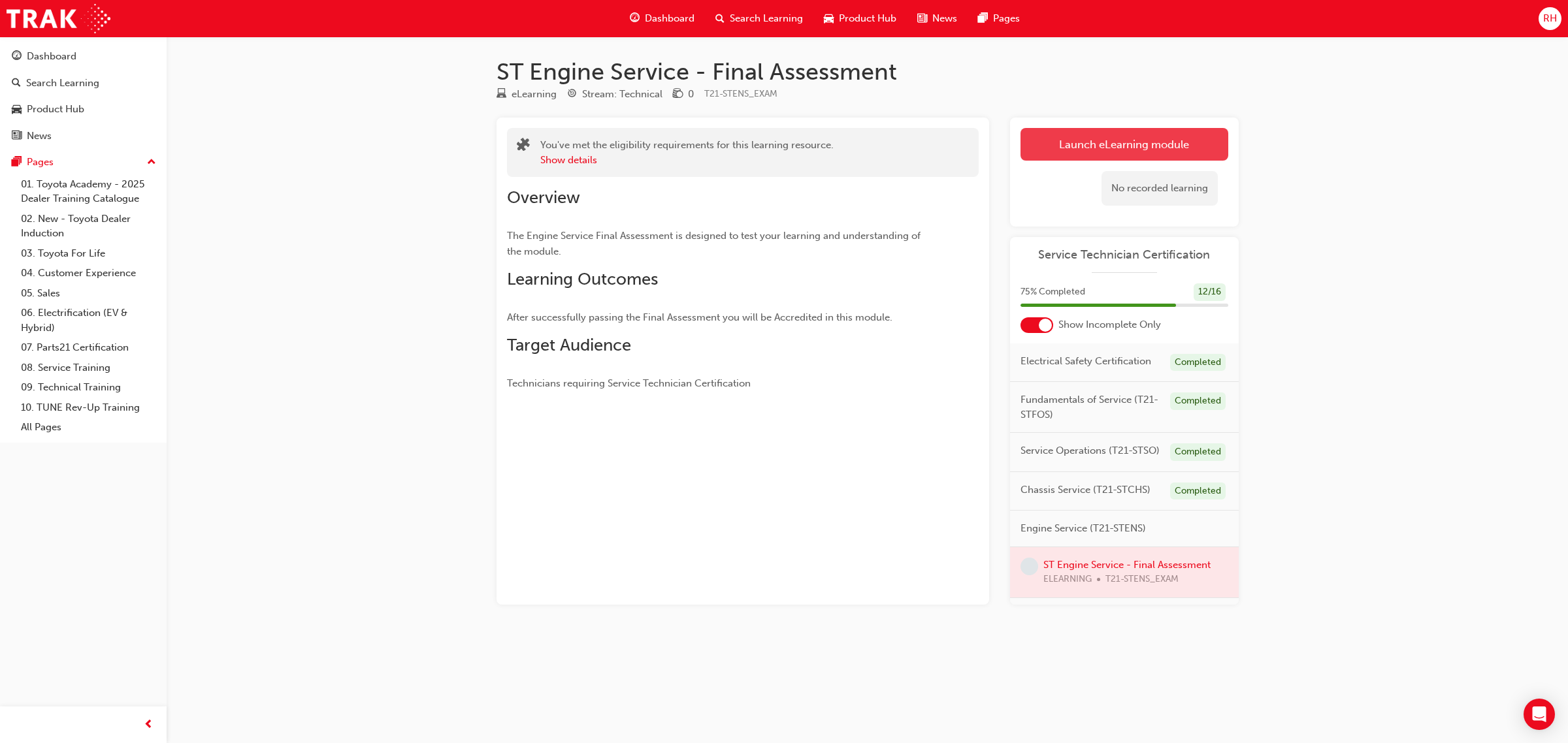
click at [1074, 135] on button "Launch eLearning module" at bounding box center [1124, 144] width 208 height 33
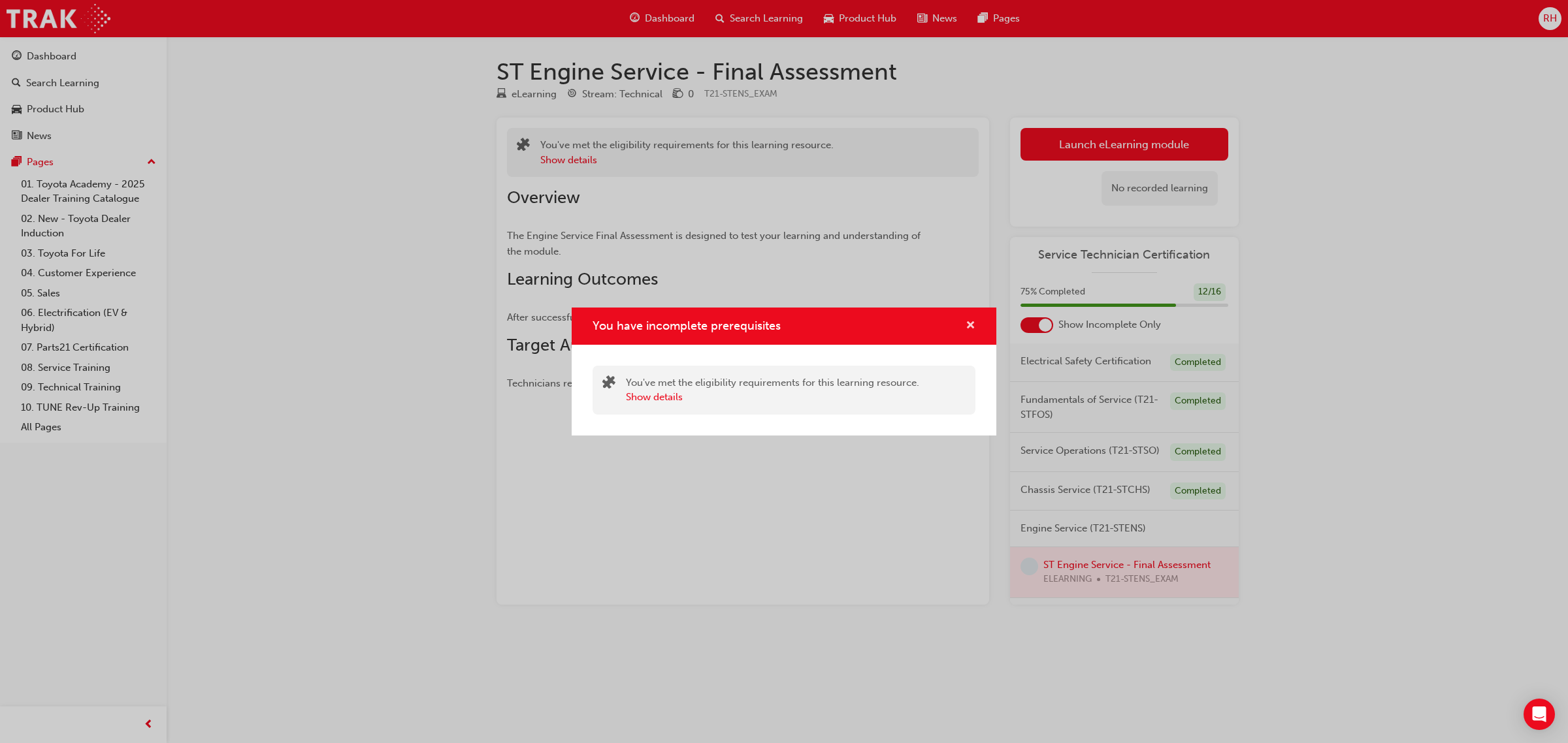
click at [975, 328] on button "You have incomplete prerequisites" at bounding box center [971, 326] width 9 height 16
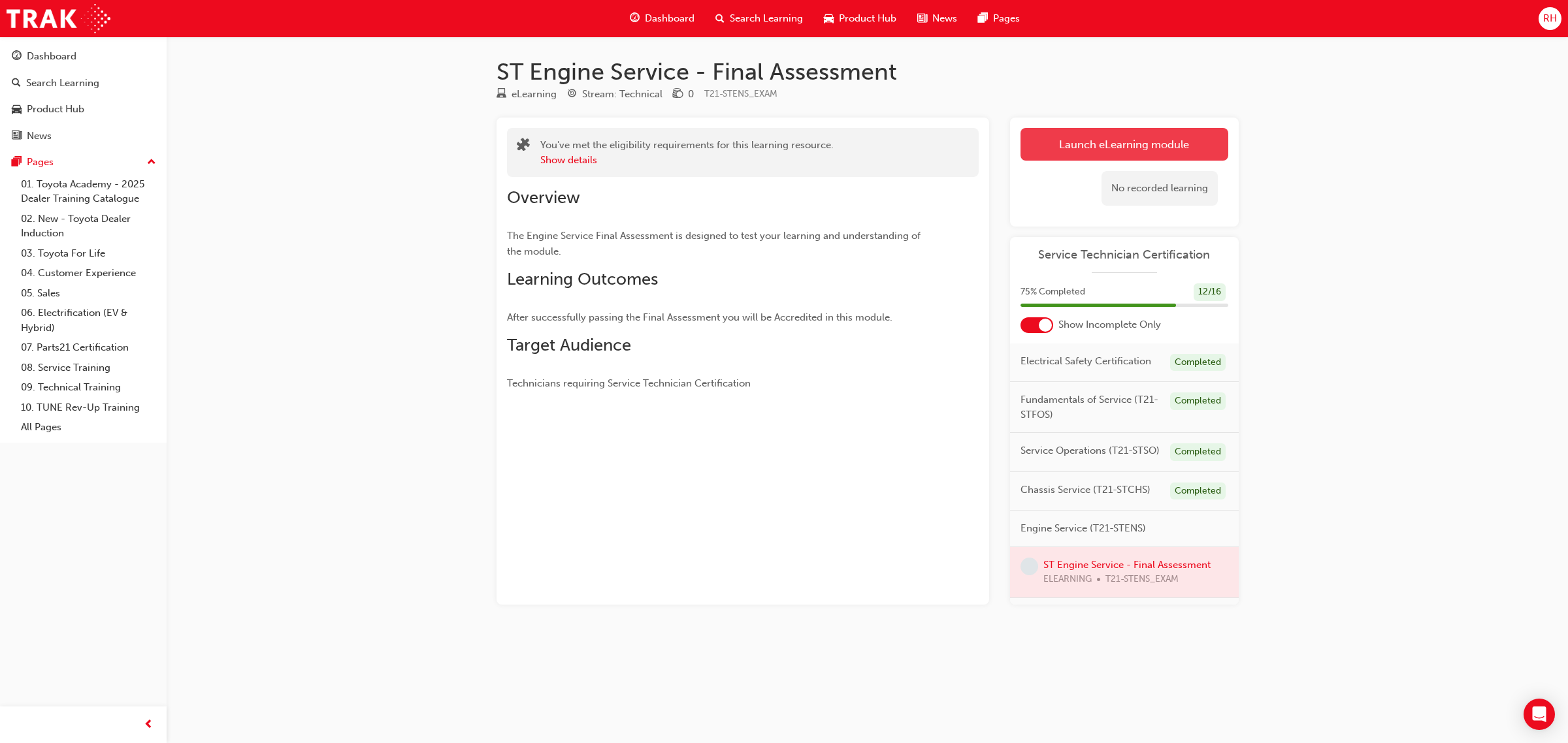
click at [1118, 144] on link "Launch eLearning module" at bounding box center [1124, 144] width 208 height 33
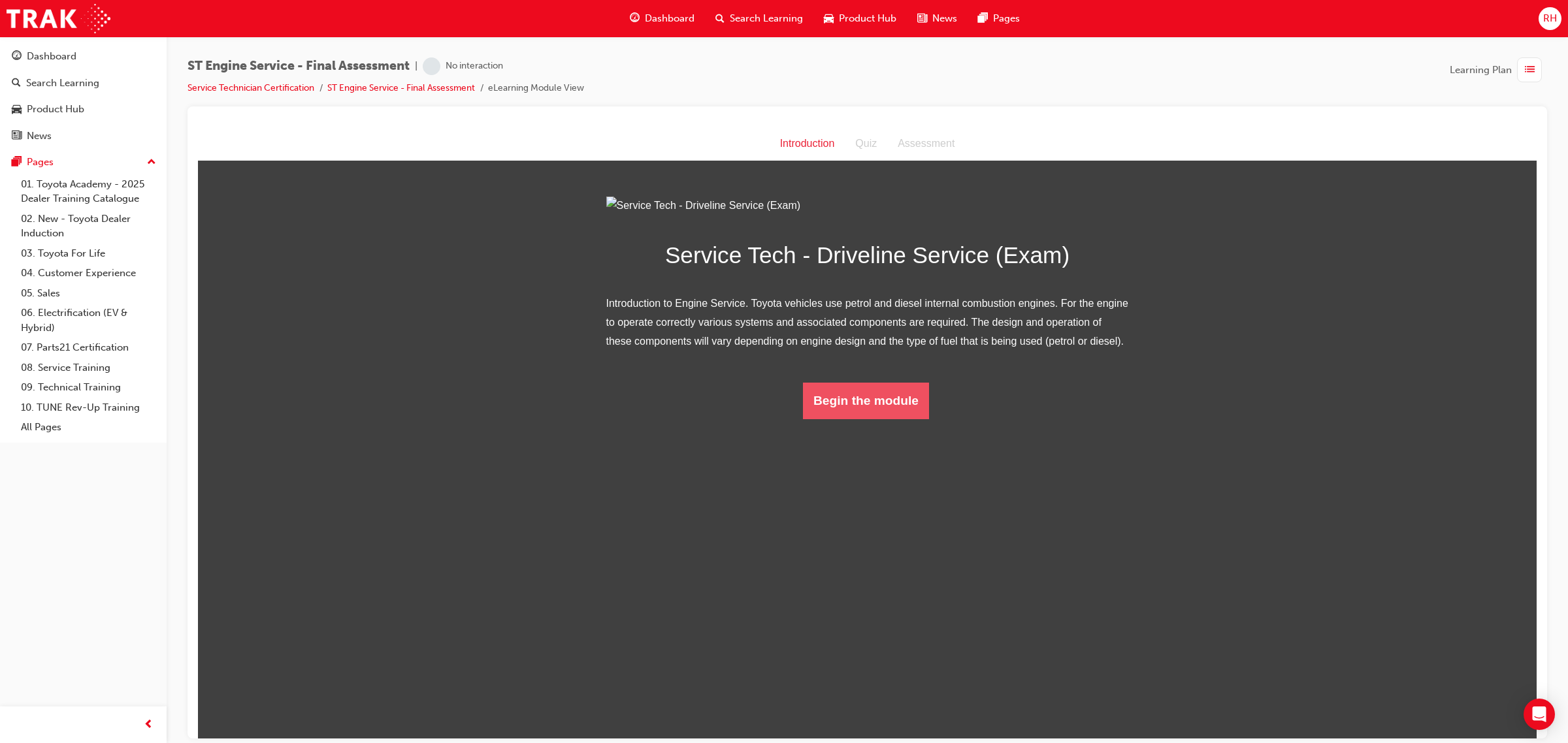
click at [878, 418] on button "Begin the module" at bounding box center [866, 400] width 126 height 37
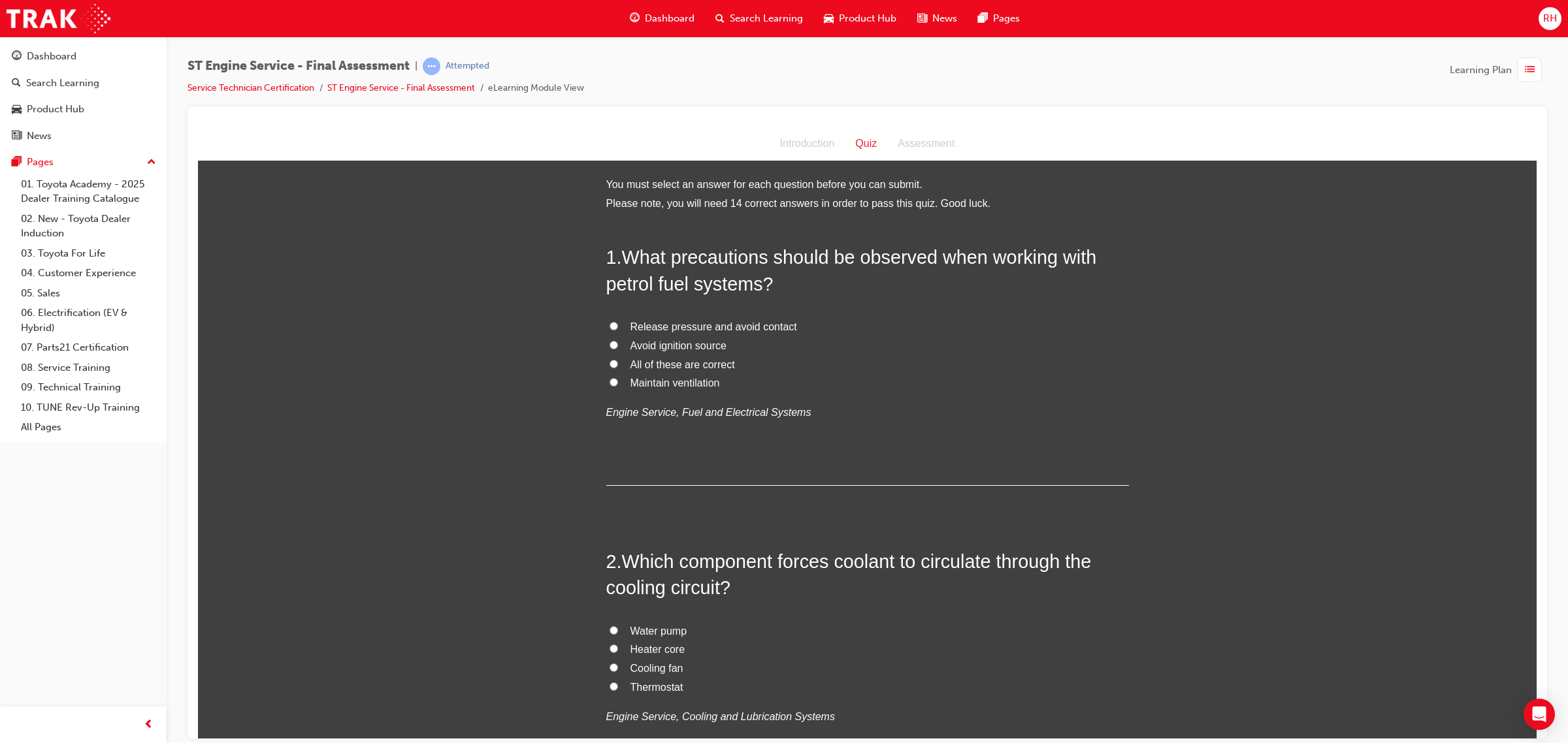
click at [699, 365] on span "All of these are correct" at bounding box center [682, 364] width 104 height 11
click at [618, 365] on input "All of these are correct" at bounding box center [614, 363] width 9 height 9
radio input "true"
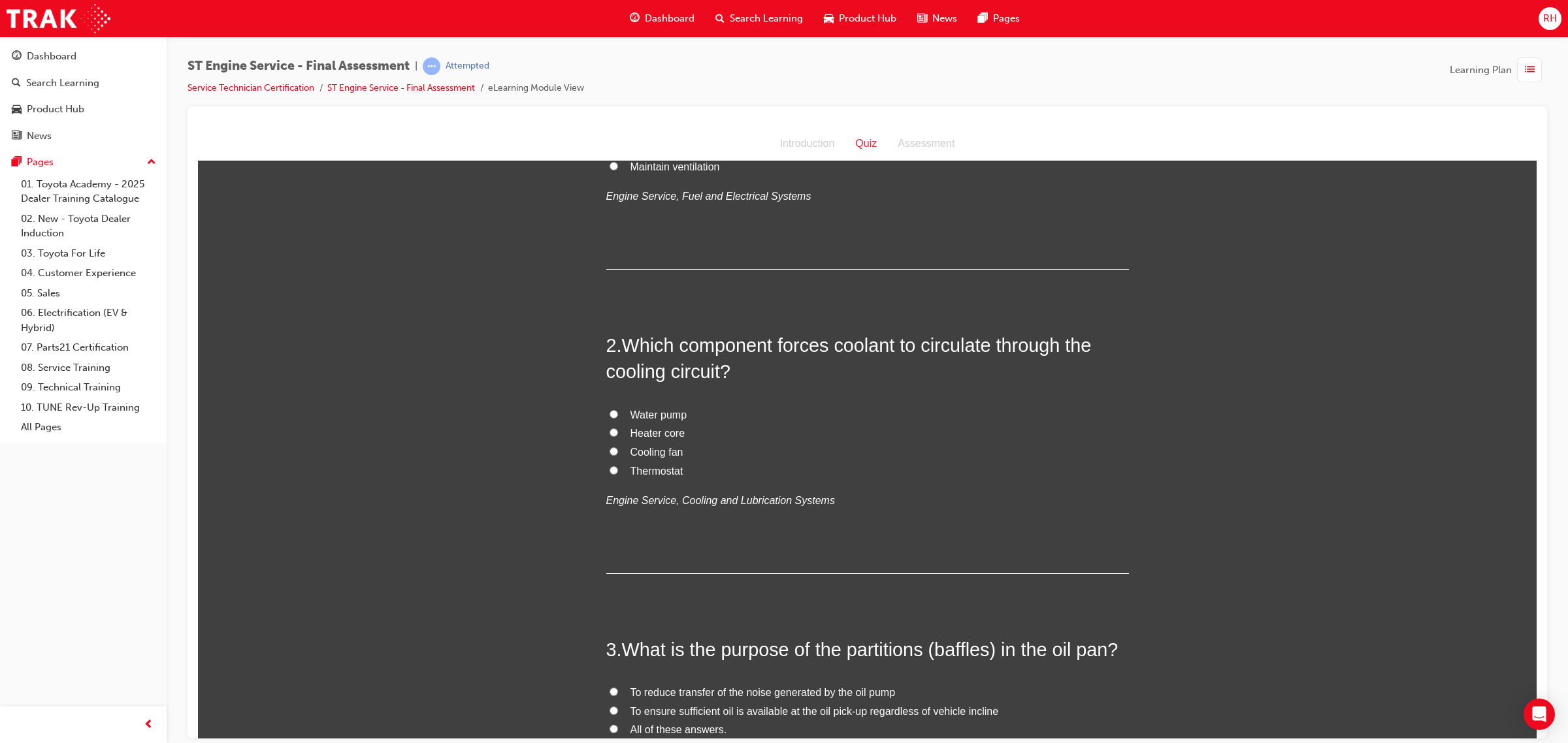
scroll to position [245, 0]
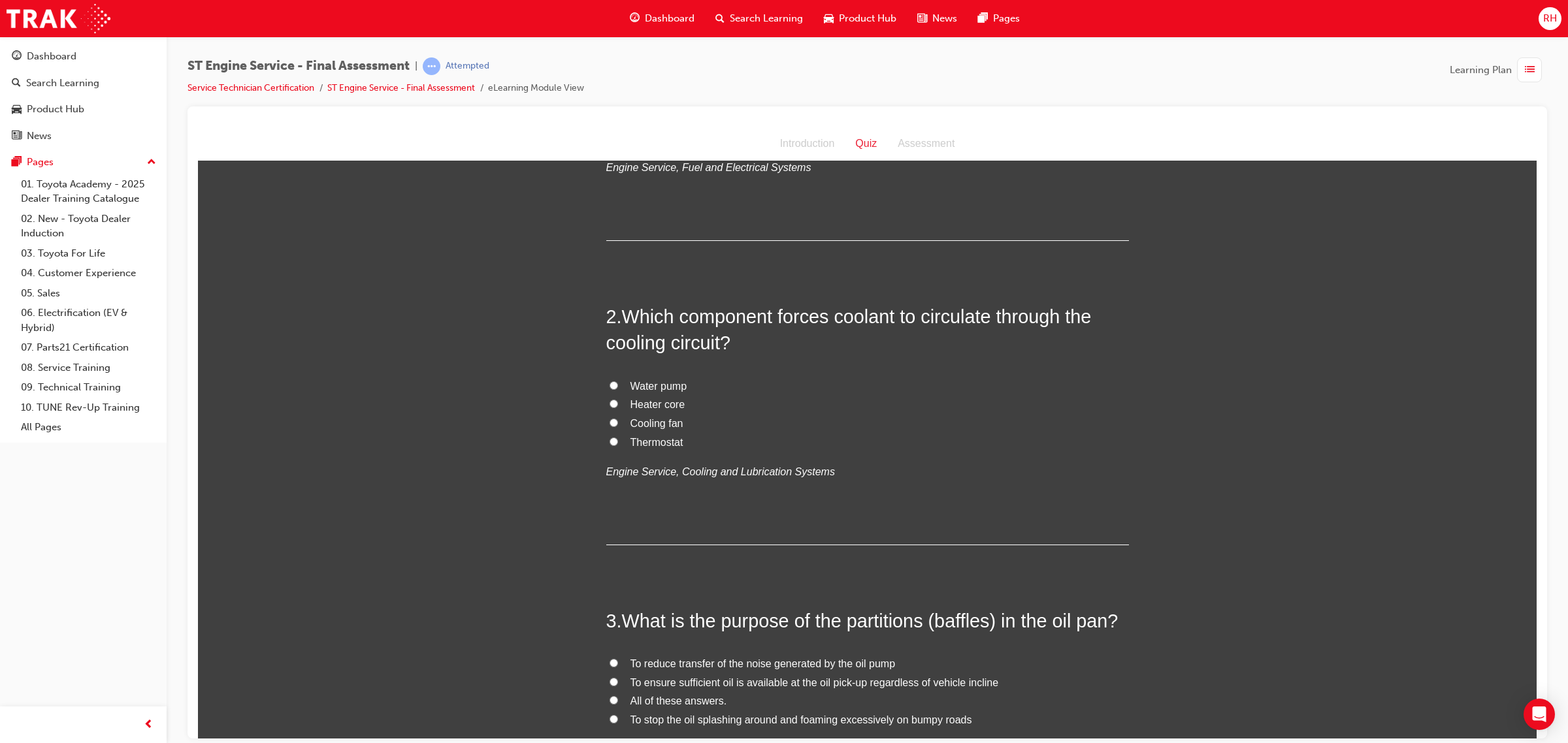
click at [666, 384] on span "Water pump" at bounding box center [659, 386] width 57 height 11
click at [618, 384] on input "Water pump" at bounding box center [614, 385] width 9 height 9
radio input "true"
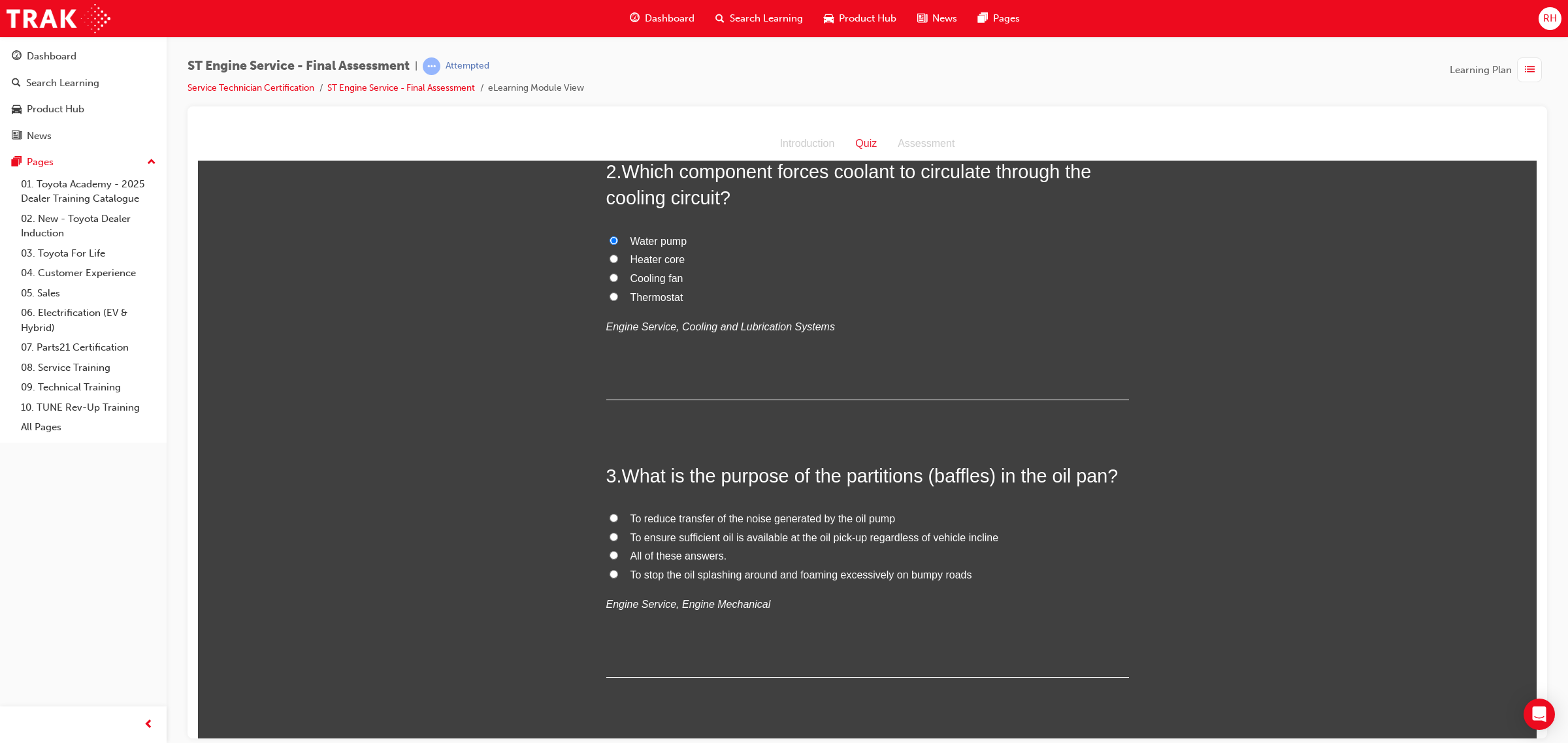
scroll to position [408, 0]
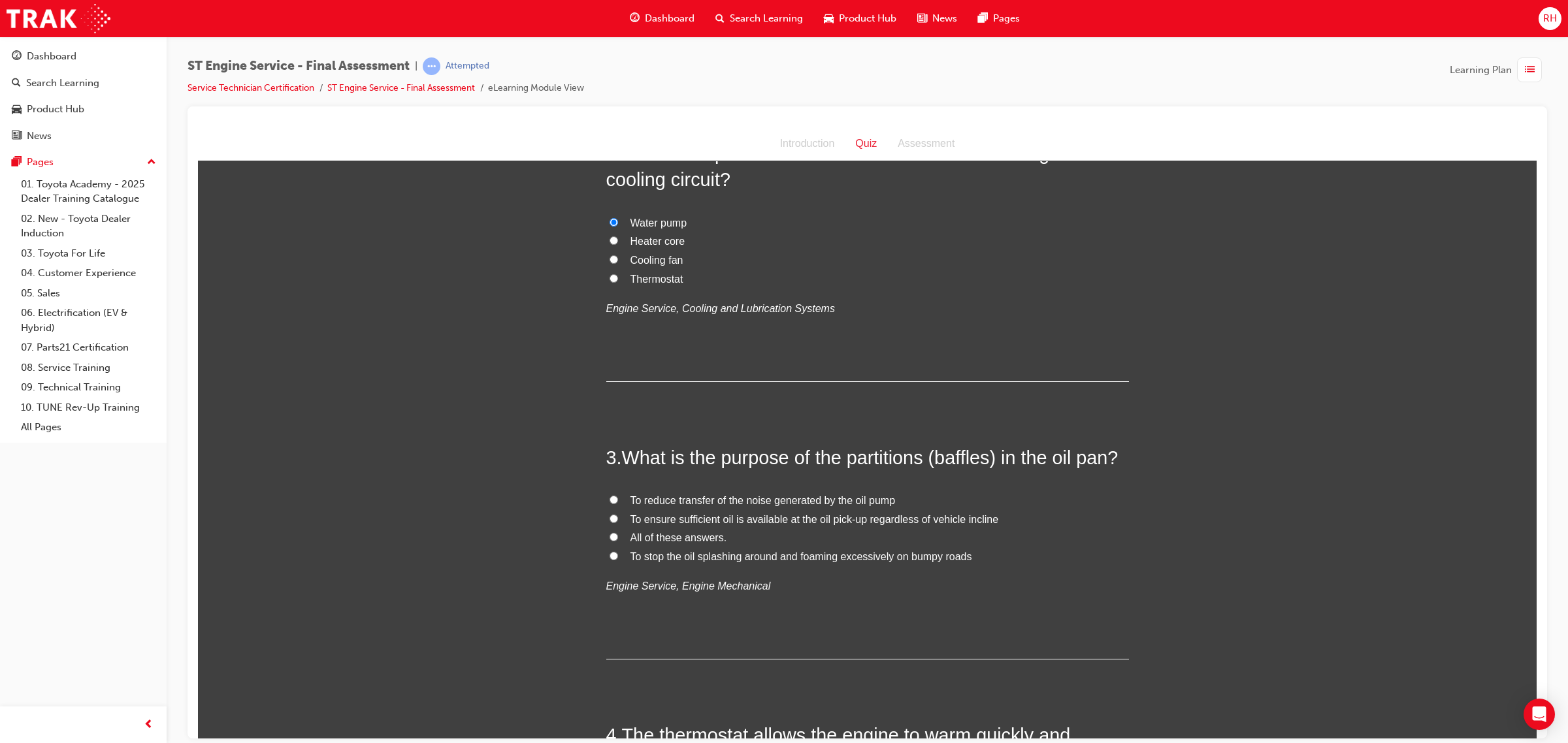
click at [686, 536] on span "All of these answers." at bounding box center [678, 537] width 97 height 11
click at [618, 536] on input "All of these answers." at bounding box center [614, 536] width 9 height 9
radio input "true"
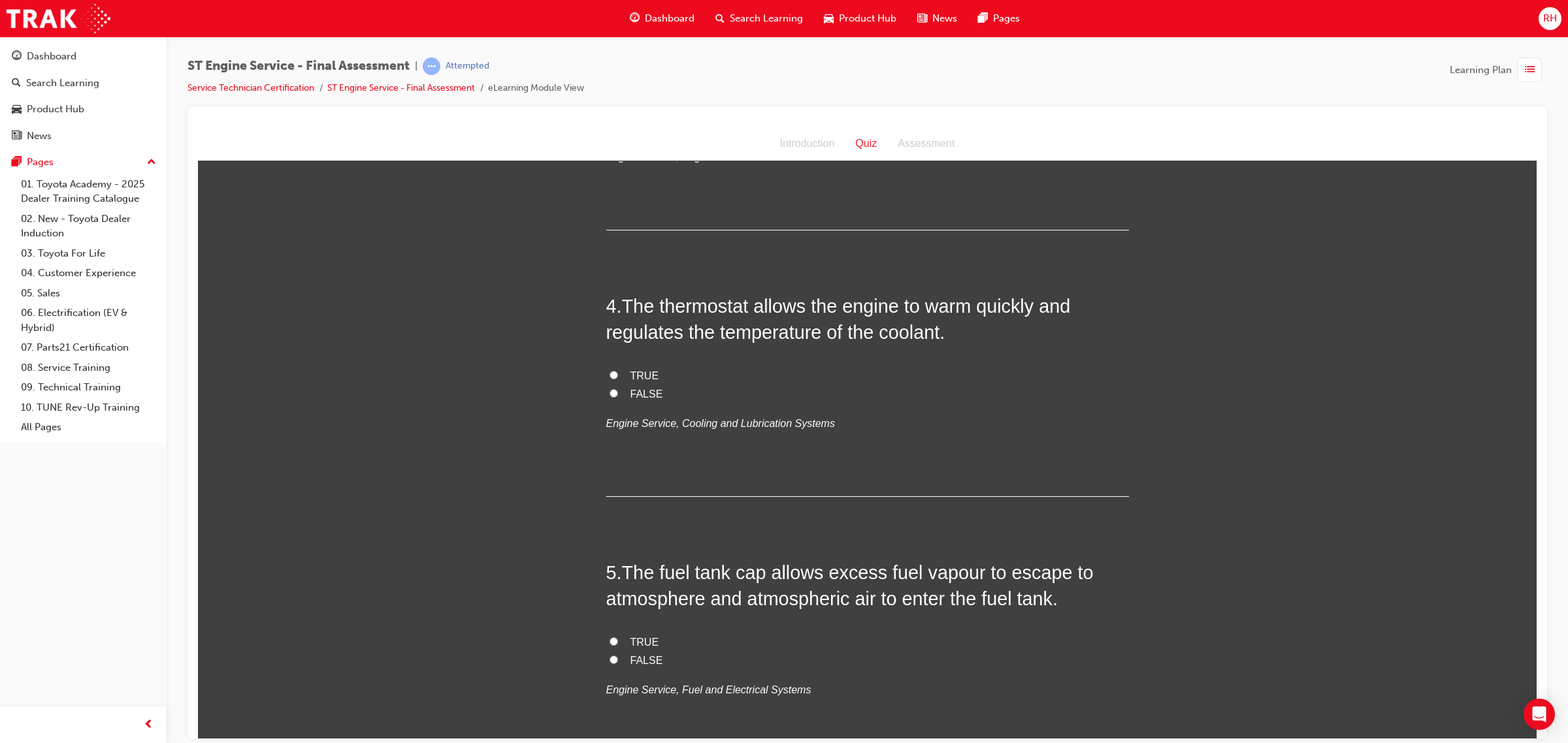
scroll to position [898, 0]
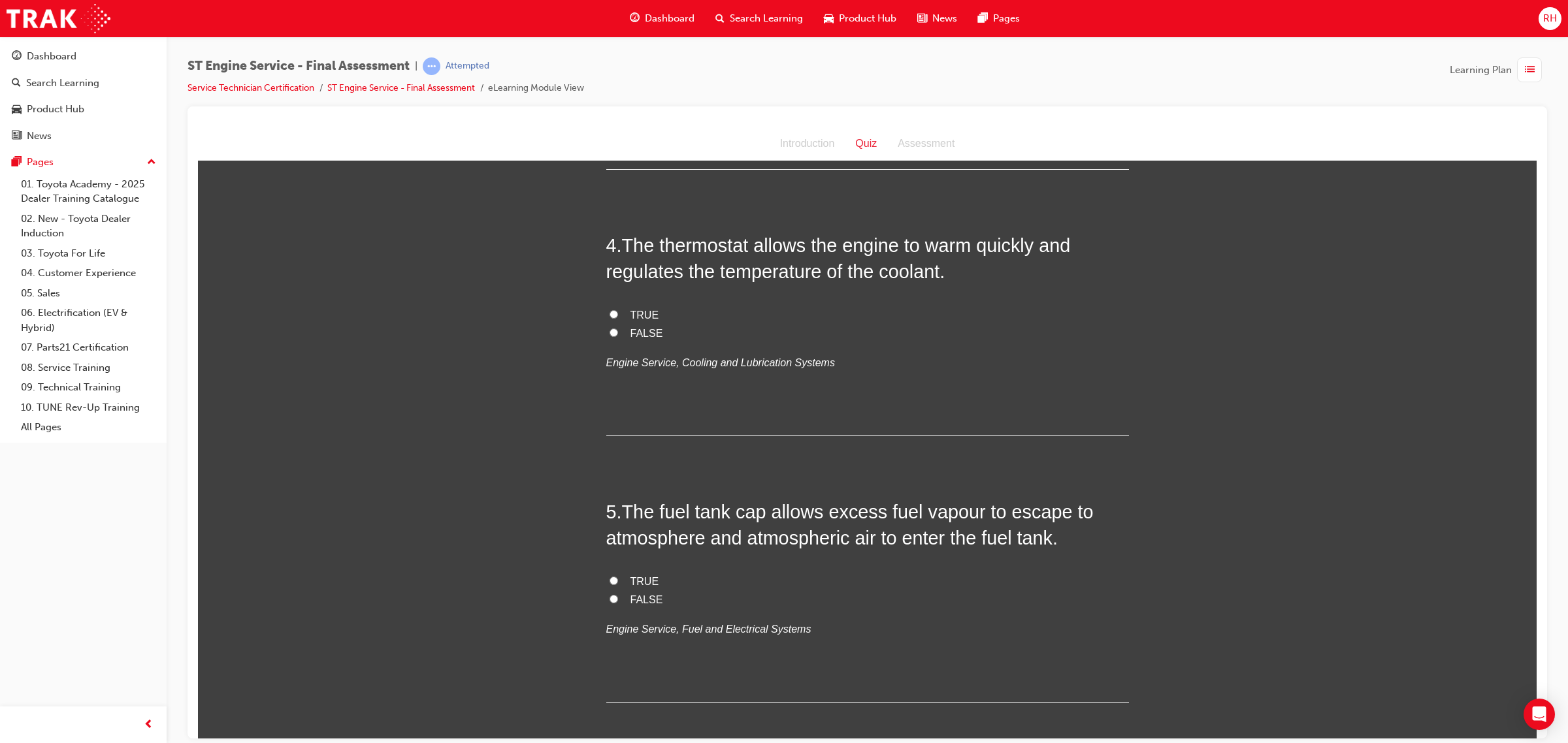
click at [612, 316] on label "TRUE" at bounding box center [867, 315] width 523 height 19
click at [612, 316] on input "TRUE" at bounding box center [614, 314] width 9 height 9
radio input "true"
click at [642, 599] on span "FALSE" at bounding box center [646, 599] width 33 height 11
click at [618, 599] on input "FALSE" at bounding box center [614, 599] width 9 height 9
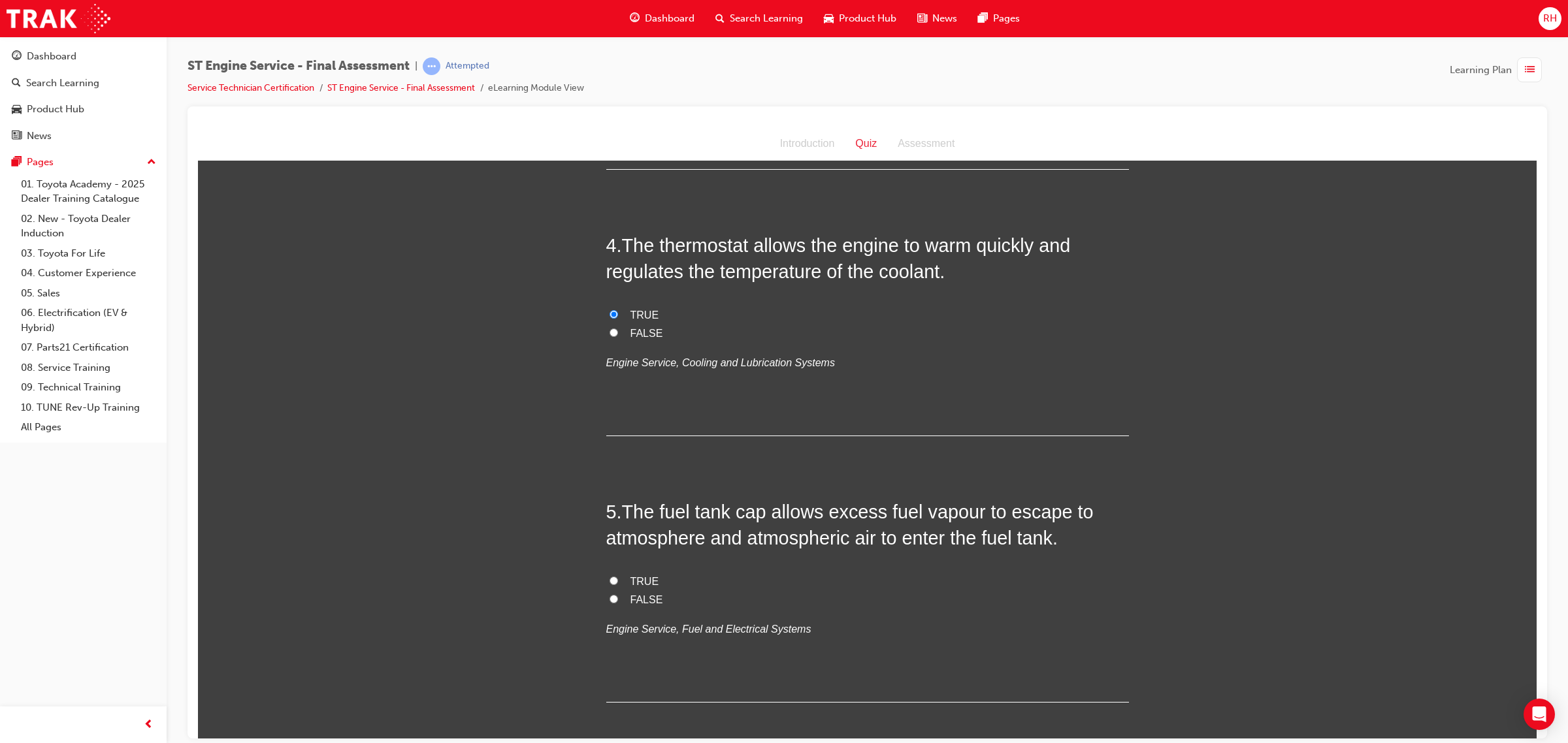
radio input "true"
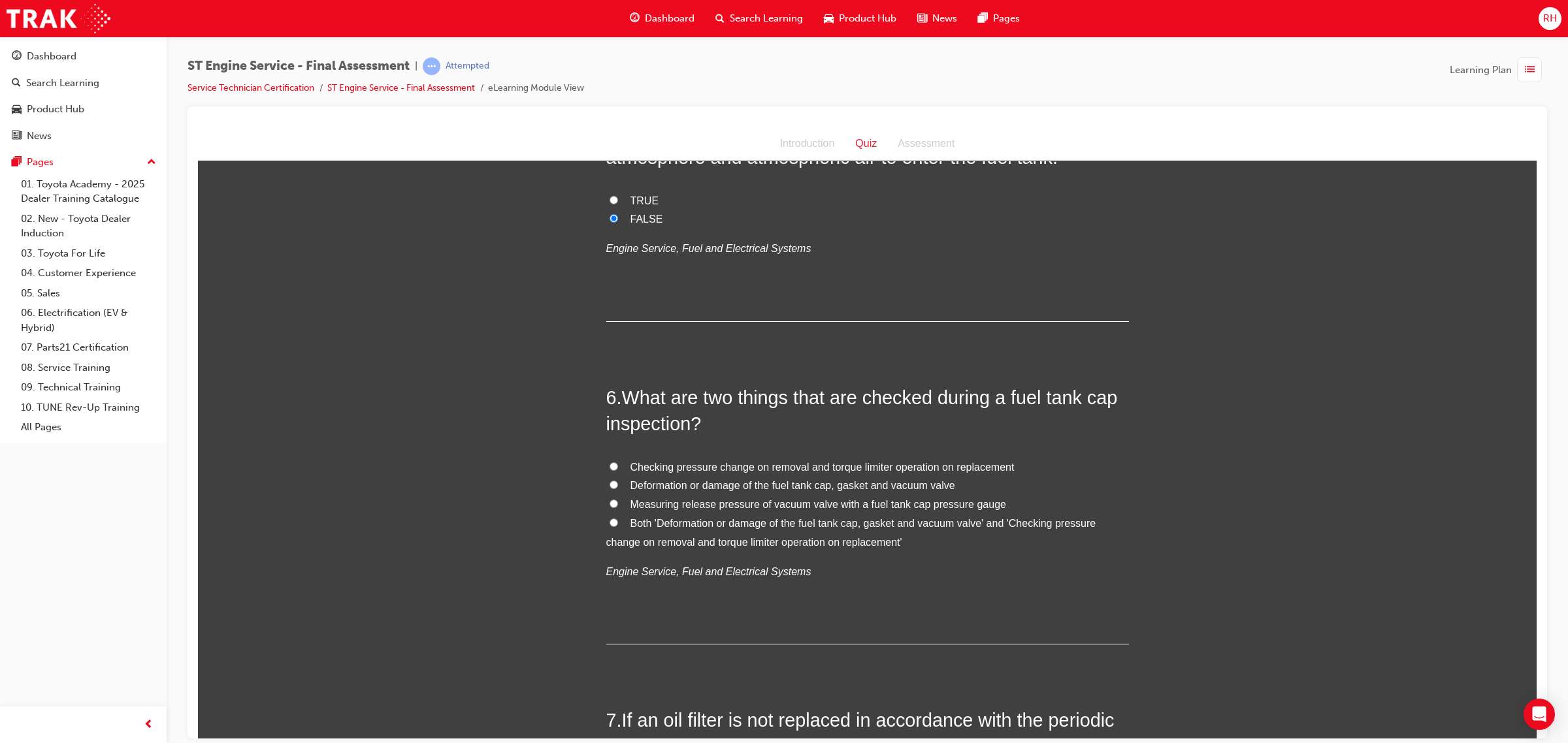
scroll to position [1306, 0]
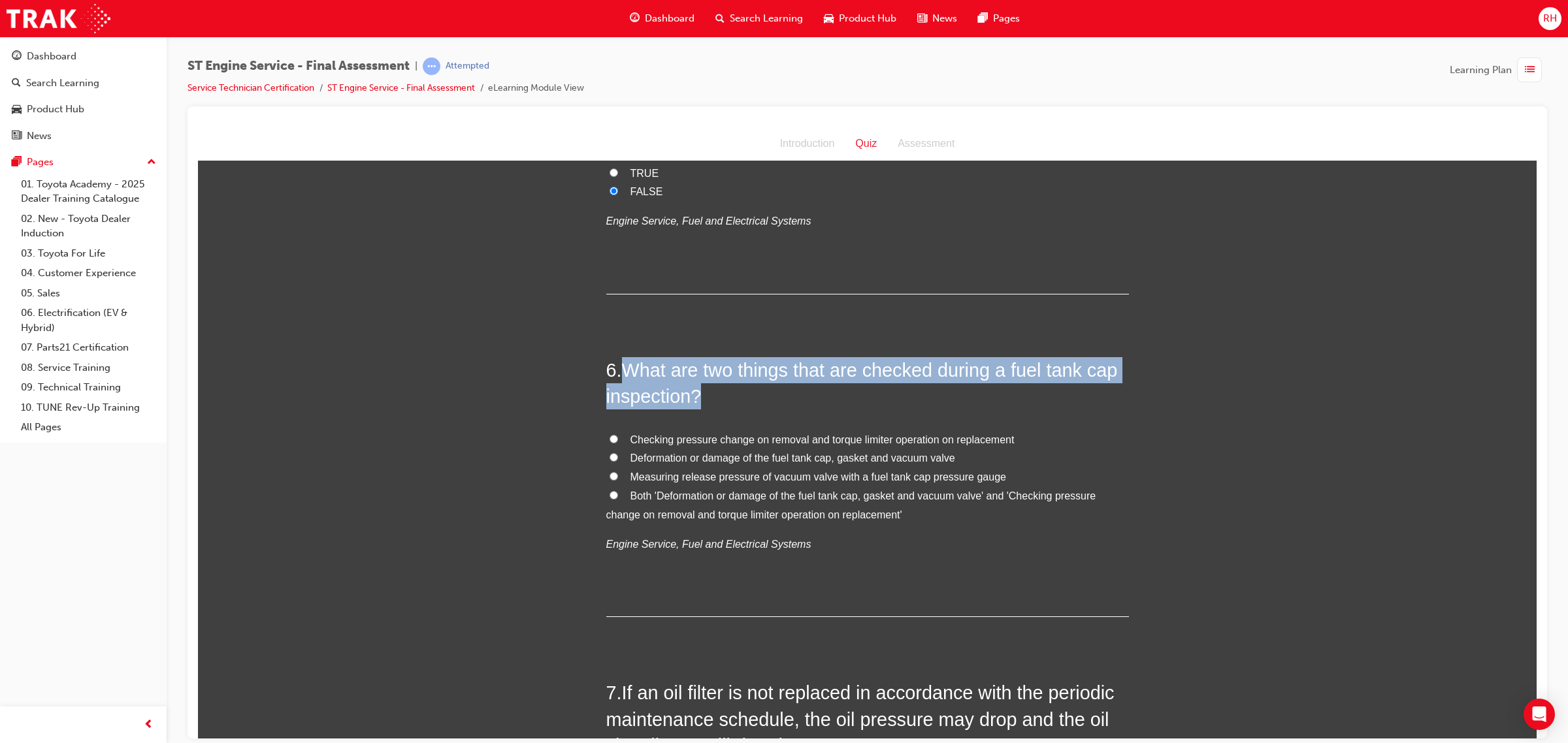
drag, startPoint x: 625, startPoint y: 363, endPoint x: 719, endPoint y: 391, distance: 98.1
click at [719, 391] on h2 "6 . What are two things that are checked during a fuel tank cap inspection?" at bounding box center [867, 383] width 523 height 53
copy span "What are two things that are checked during a fuel tank cap inspection?"
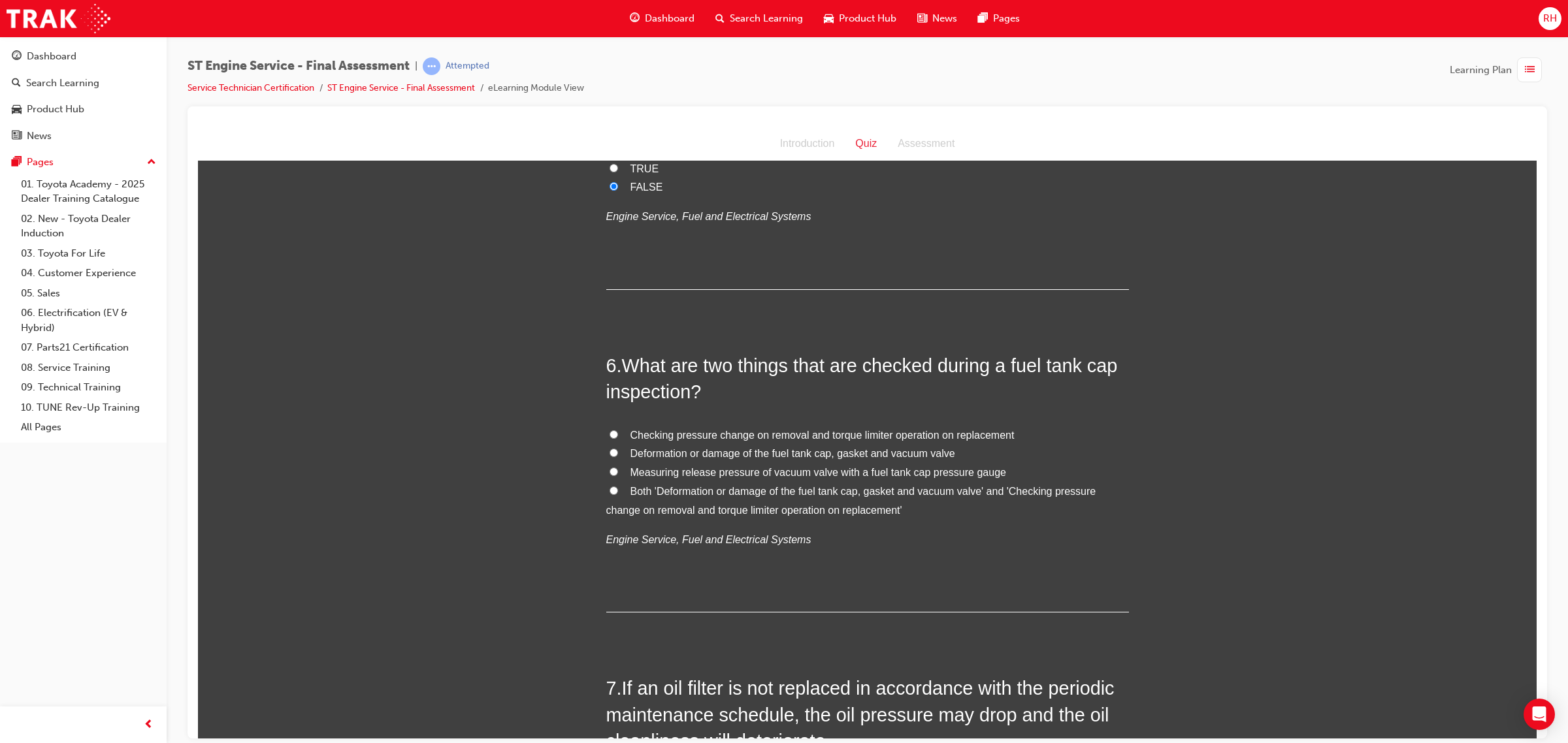
scroll to position [1388, 0]
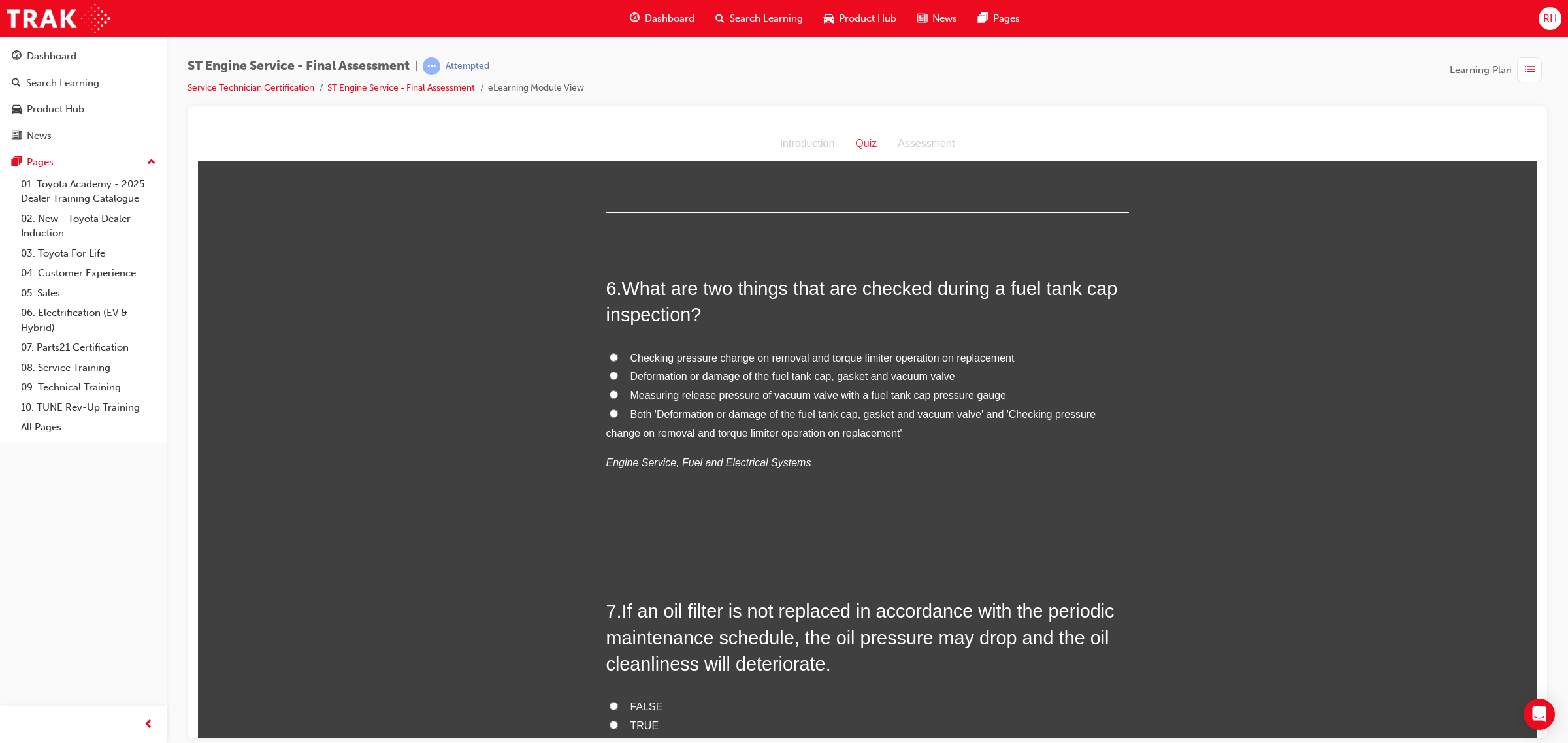
click at [797, 411] on span "Both 'Deformation or damage of the fuel tank cap, gasket and vacuum valve' and …" at bounding box center [851, 423] width 490 height 30
click at [618, 411] on input "Both 'Deformation or damage of the fuel tank cap, gasket and vacuum valve' and …" at bounding box center [614, 413] width 9 height 9
radio input "true"
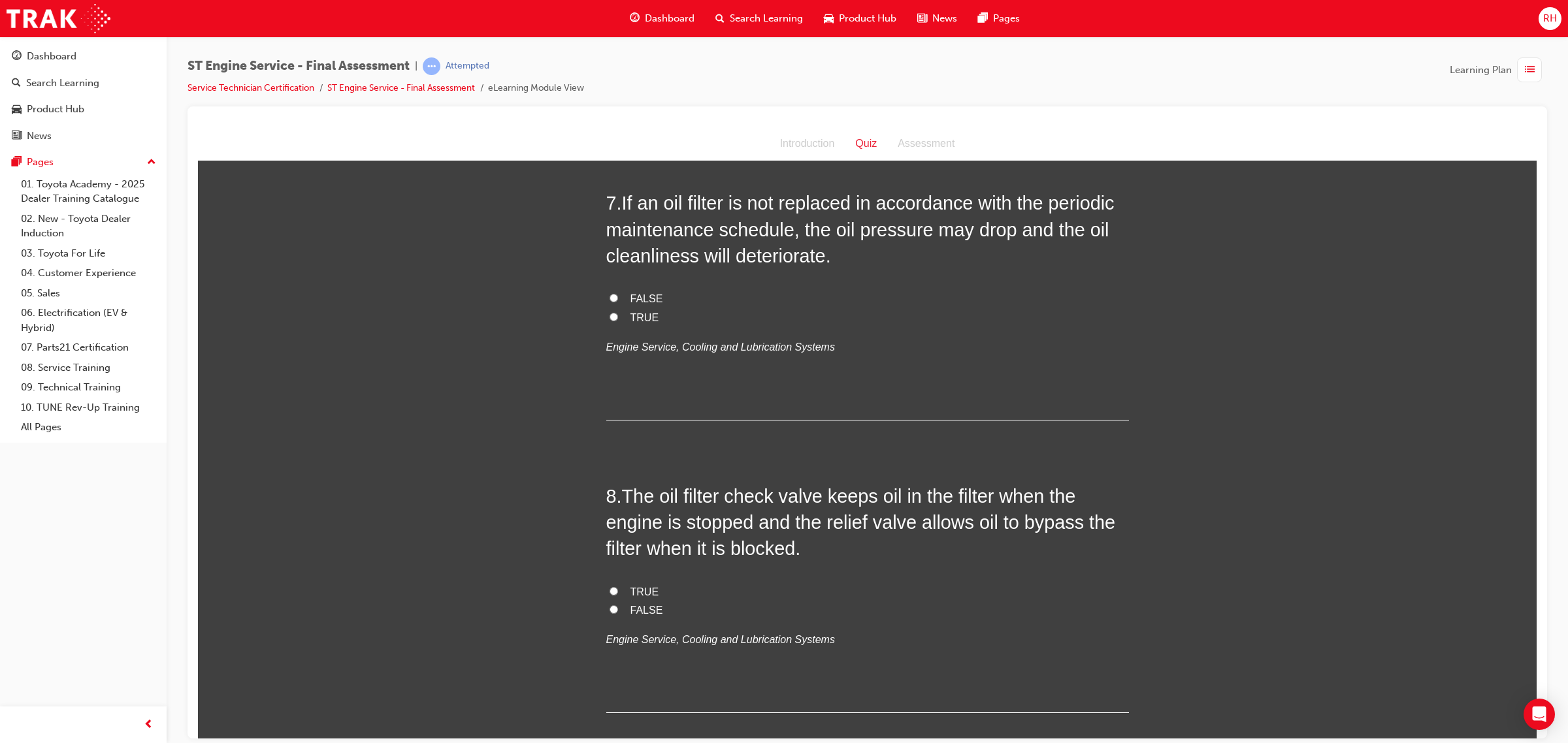
scroll to position [1714, 0]
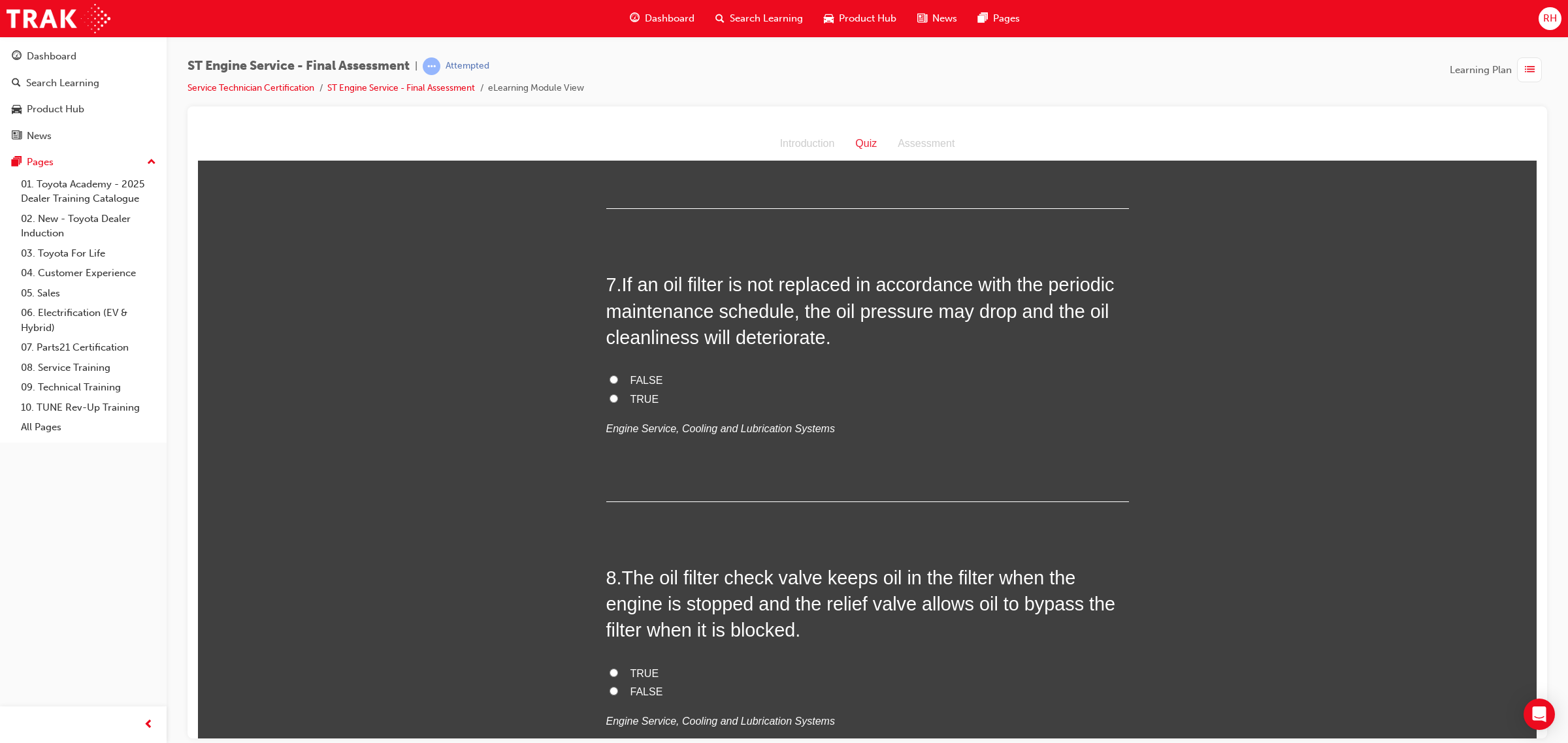
click at [606, 375] on label "FALSE" at bounding box center [867, 380] width 523 height 19
click at [610, 375] on input "FALSE" at bounding box center [614, 379] width 9 height 9
radio input "true"
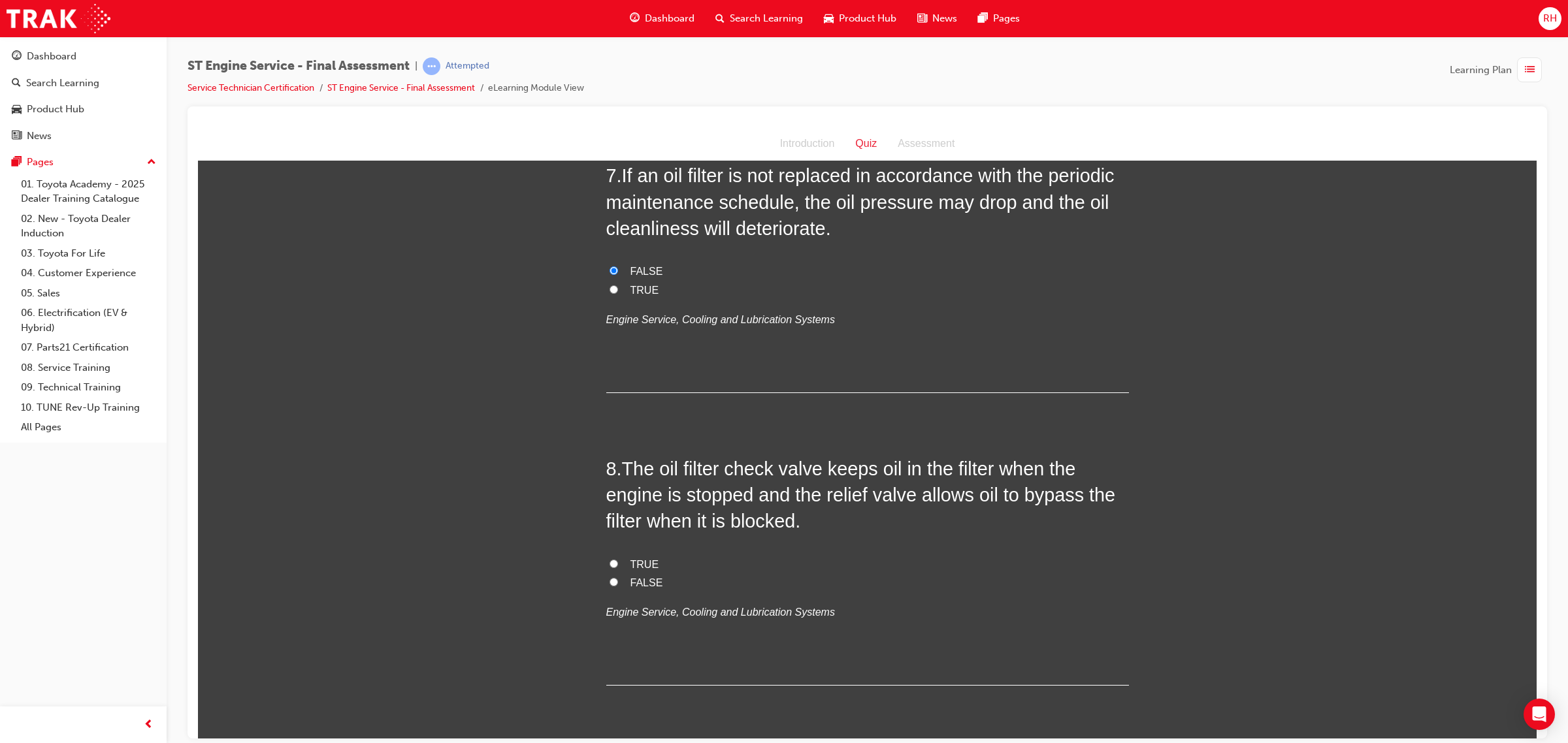
scroll to position [1796, 0]
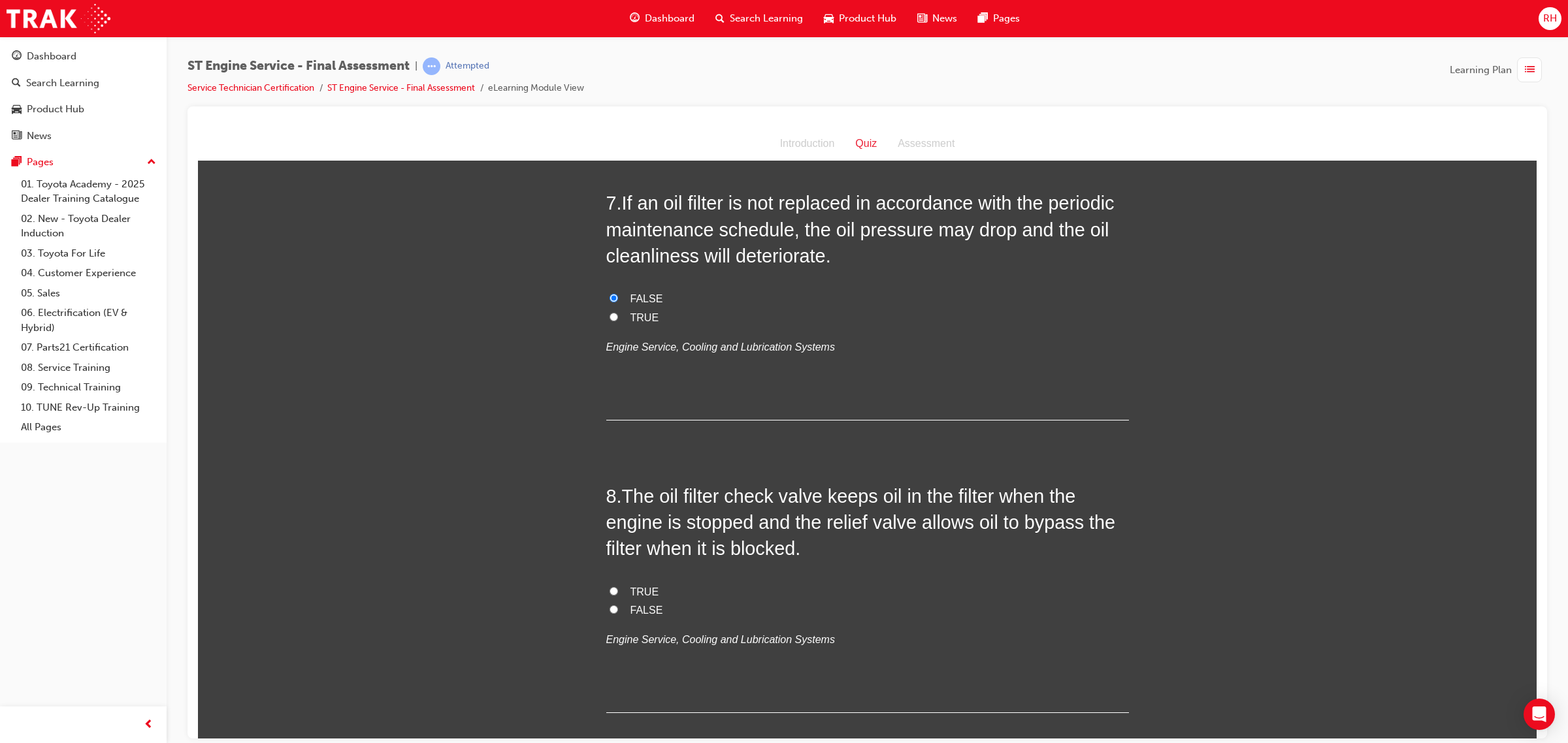
click at [630, 319] on span "TRUE" at bounding box center [644, 317] width 28 height 11
click at [618, 319] on input "TRUE" at bounding box center [614, 316] width 9 height 9
radio input "true"
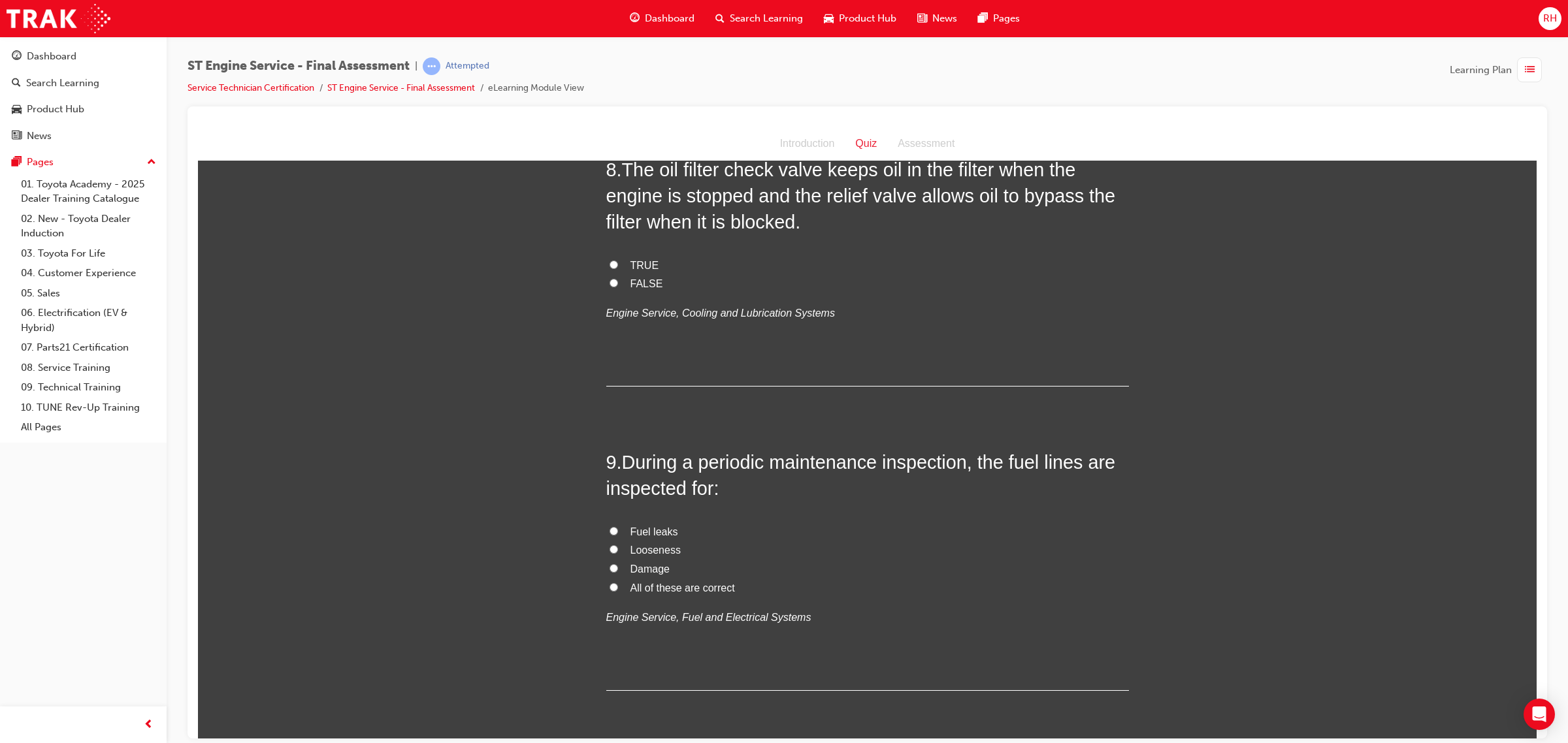
scroll to position [2041, 0]
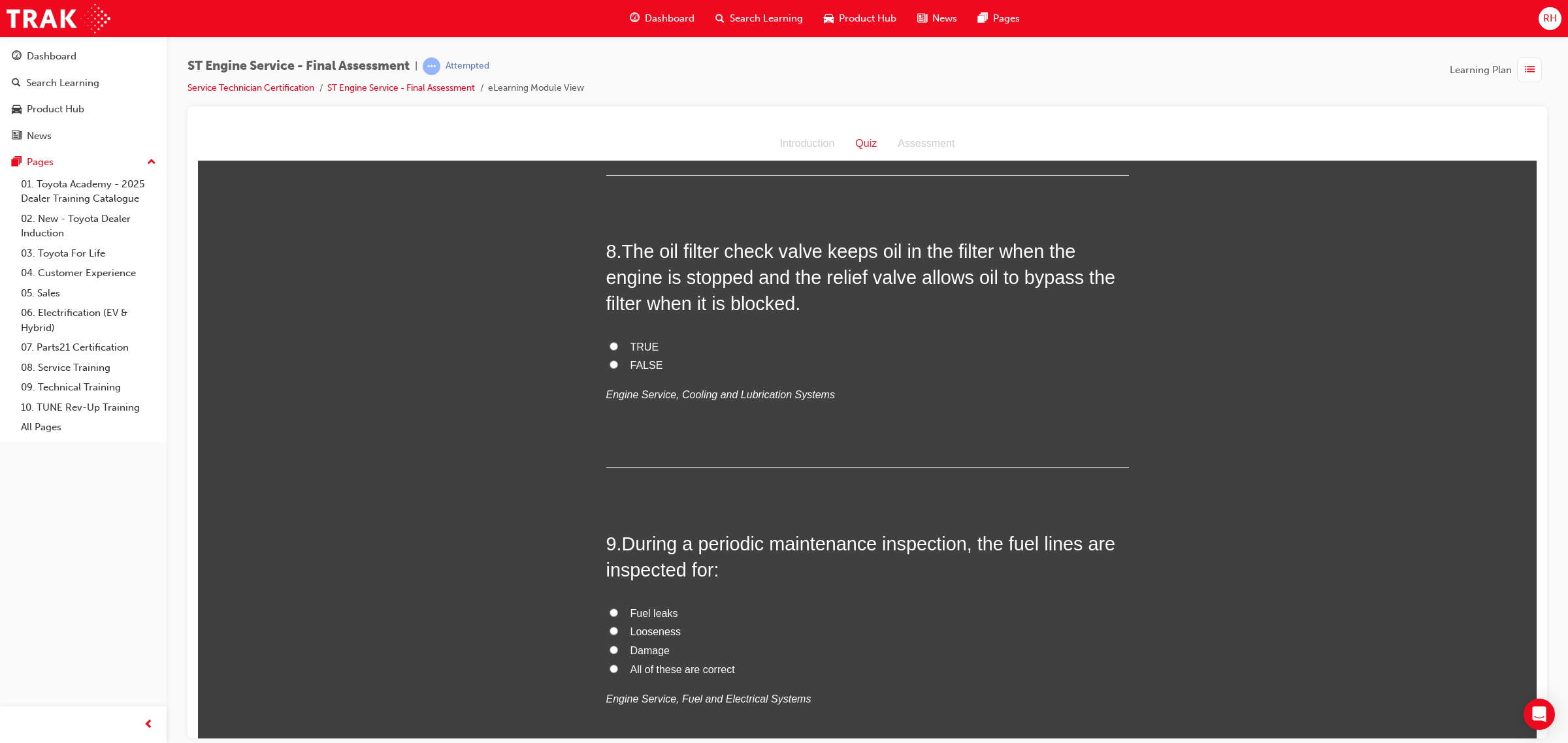
click at [638, 346] on span "TRUE" at bounding box center [644, 346] width 28 height 11
click at [618, 346] on input "TRUE" at bounding box center [614, 346] width 9 height 9
radio input "true"
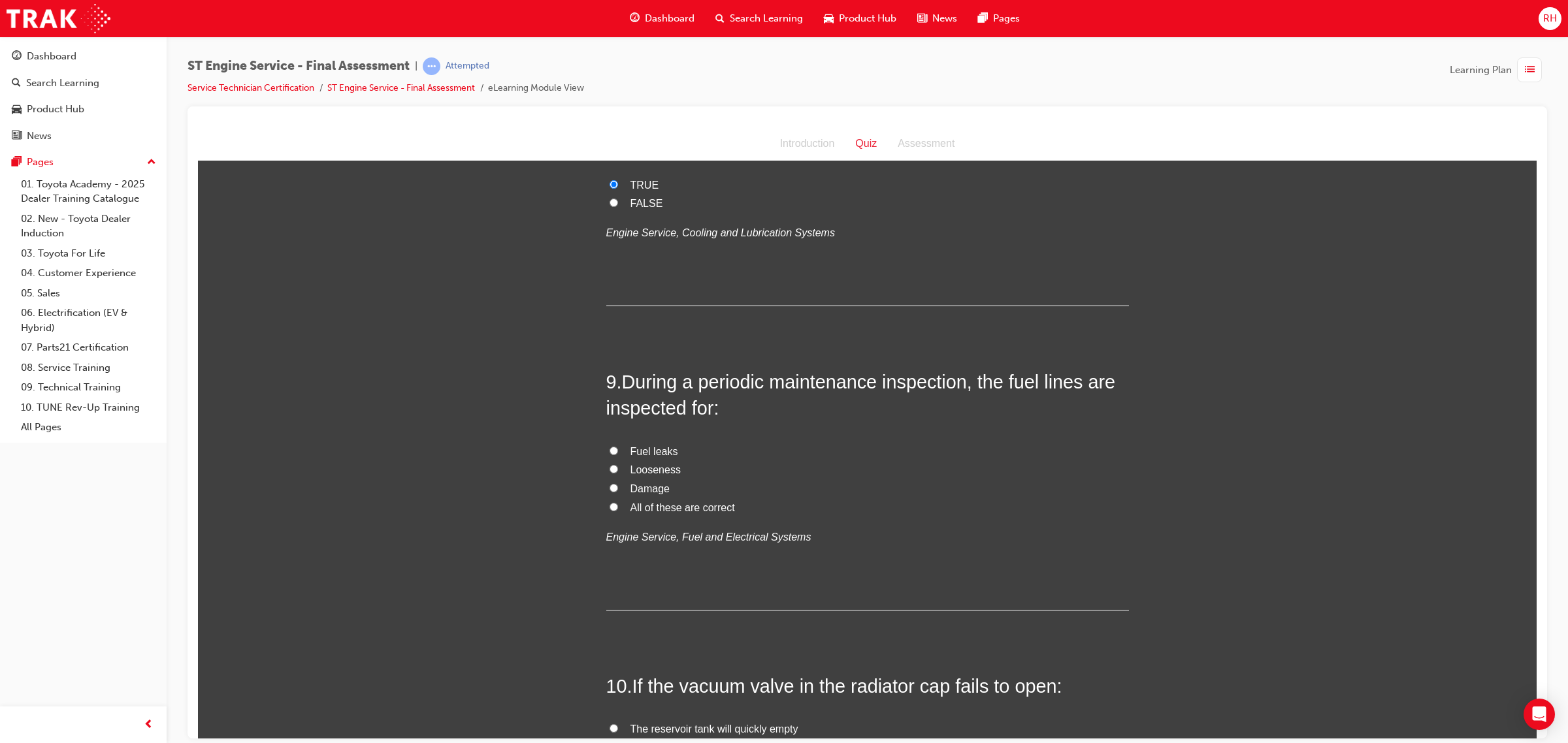
scroll to position [2204, 0]
click at [687, 511] on span "All of these are correct" at bounding box center [682, 506] width 104 height 11
click at [618, 509] on input "All of these are correct" at bounding box center [614, 505] width 9 height 9
radio input "true"
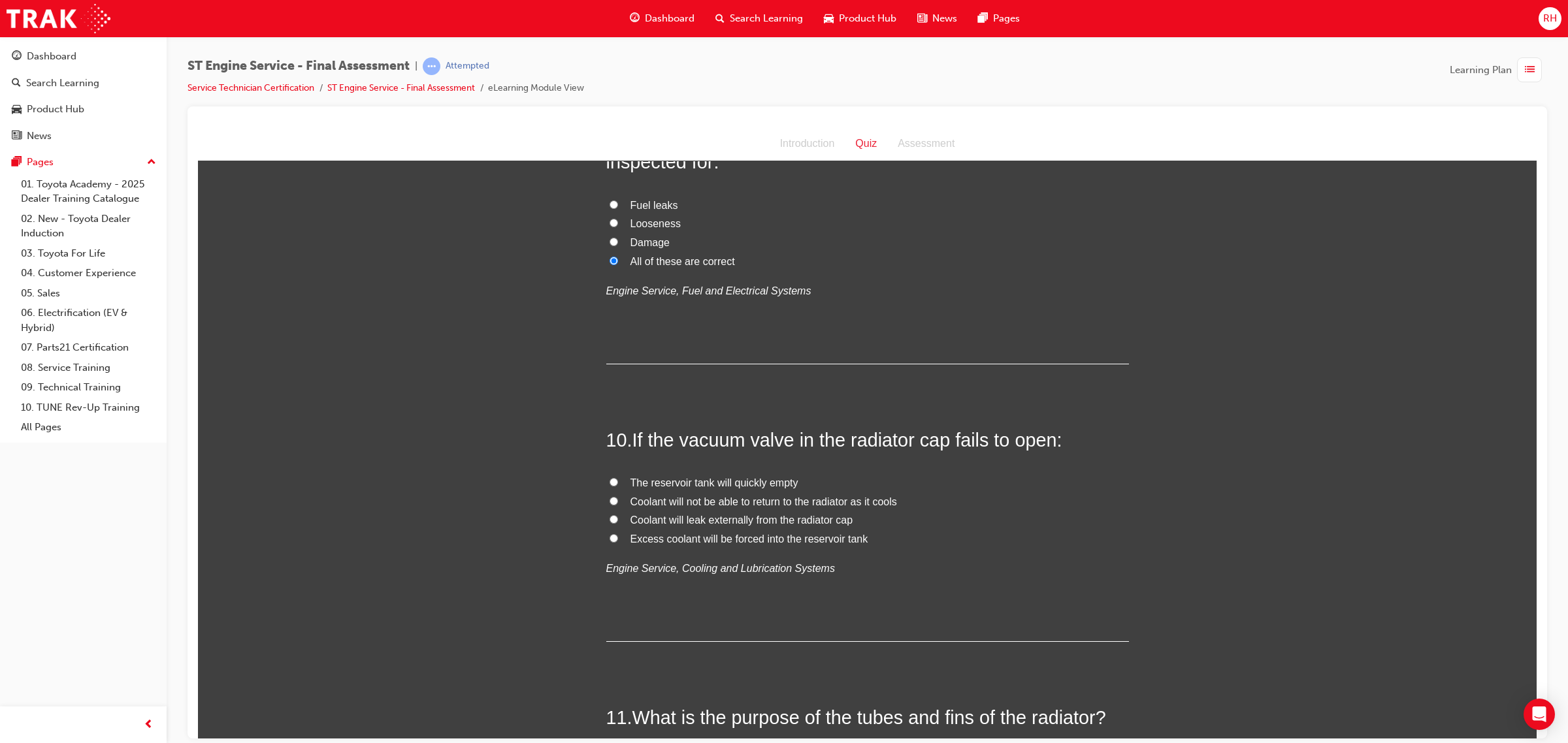
scroll to position [2530, 0]
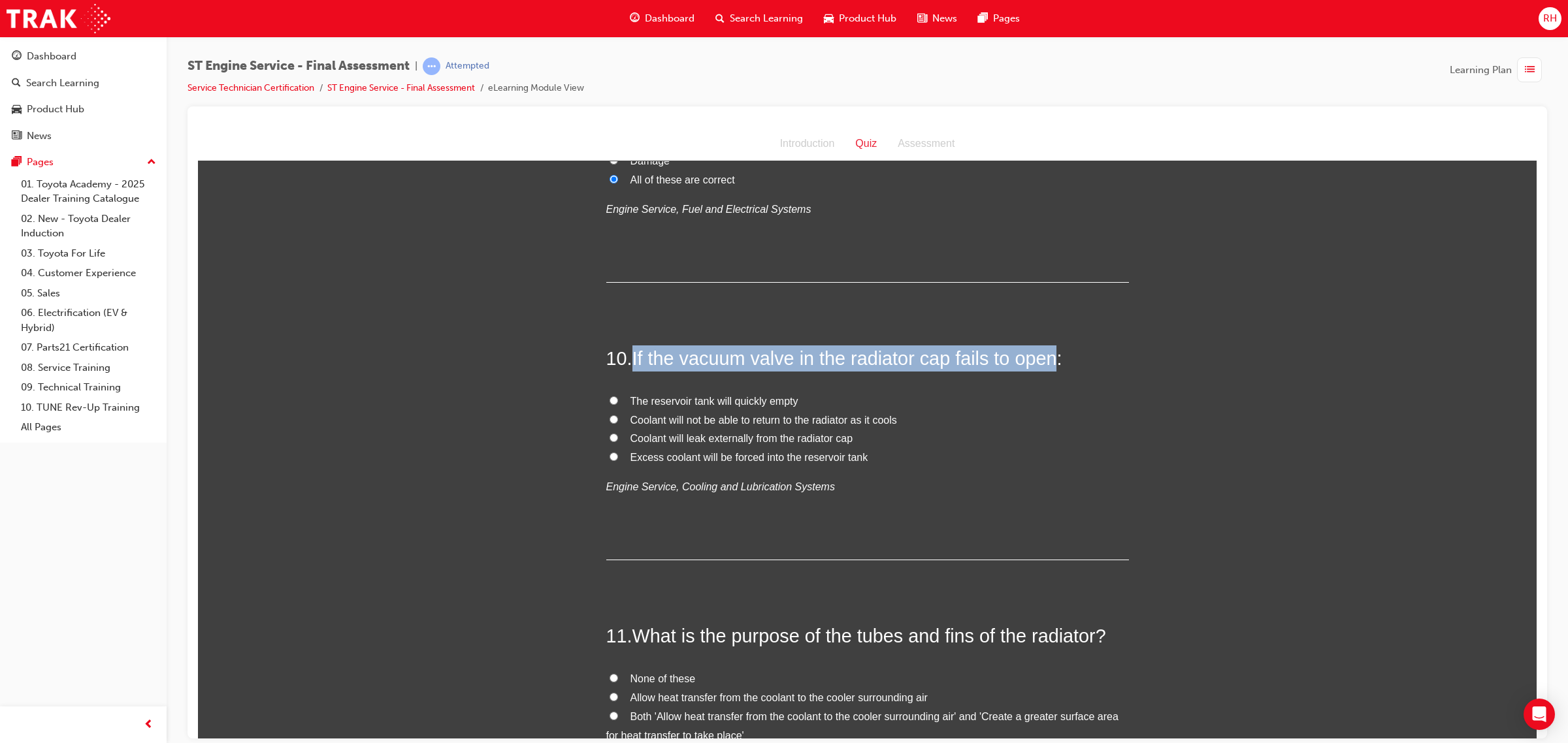
drag, startPoint x: 630, startPoint y: 362, endPoint x: 1046, endPoint y: 359, distance: 416.0
click at [1046, 359] on span "If the vacuum valve in the radiator cap fails to open:" at bounding box center [847, 357] width 430 height 21
copy span "If the vacuum valve in the radiator cap fails to open"
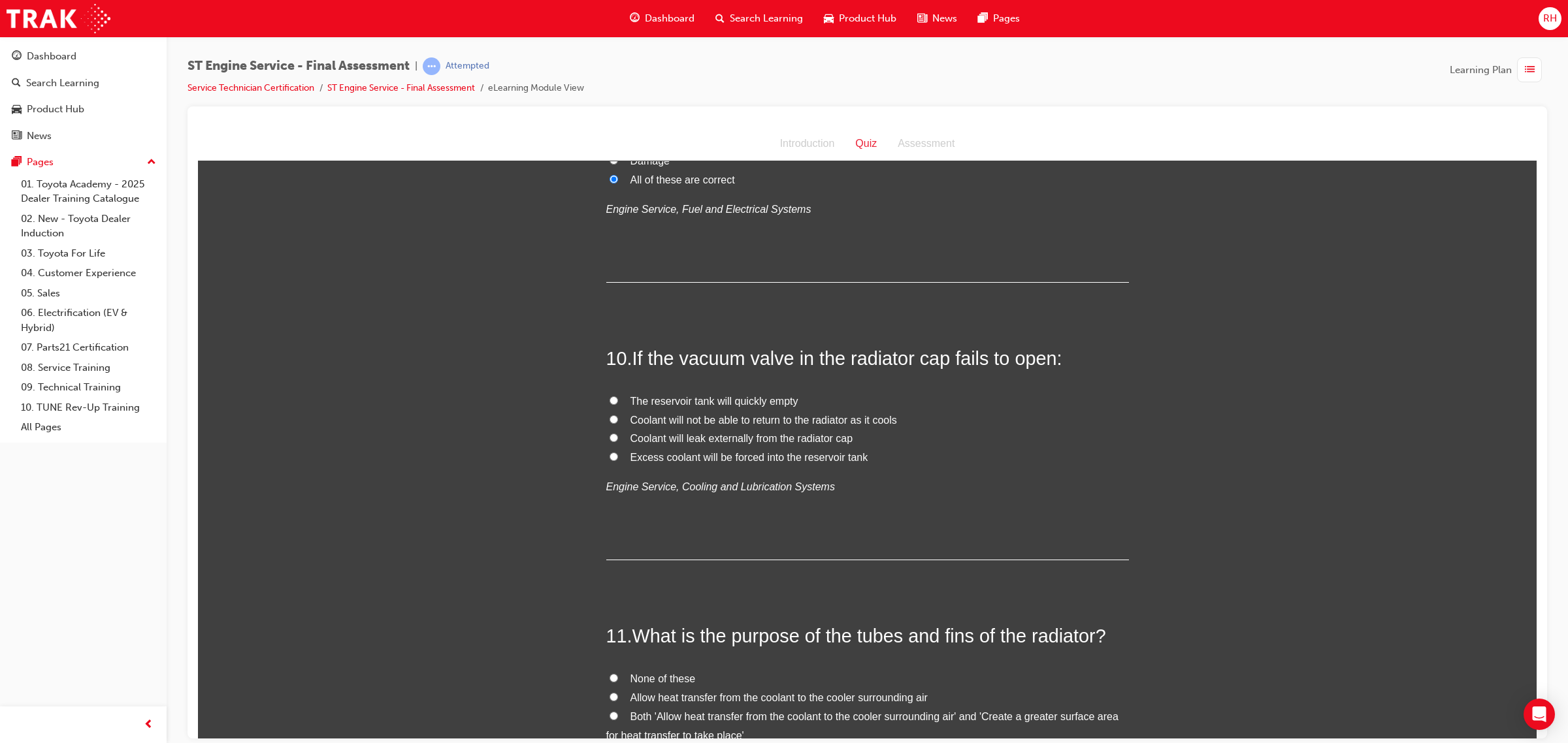
click at [522, 542] on div "You must select an answer for each question before you can submit. Please note,…" at bounding box center [867, 346] width 1339 height 5402
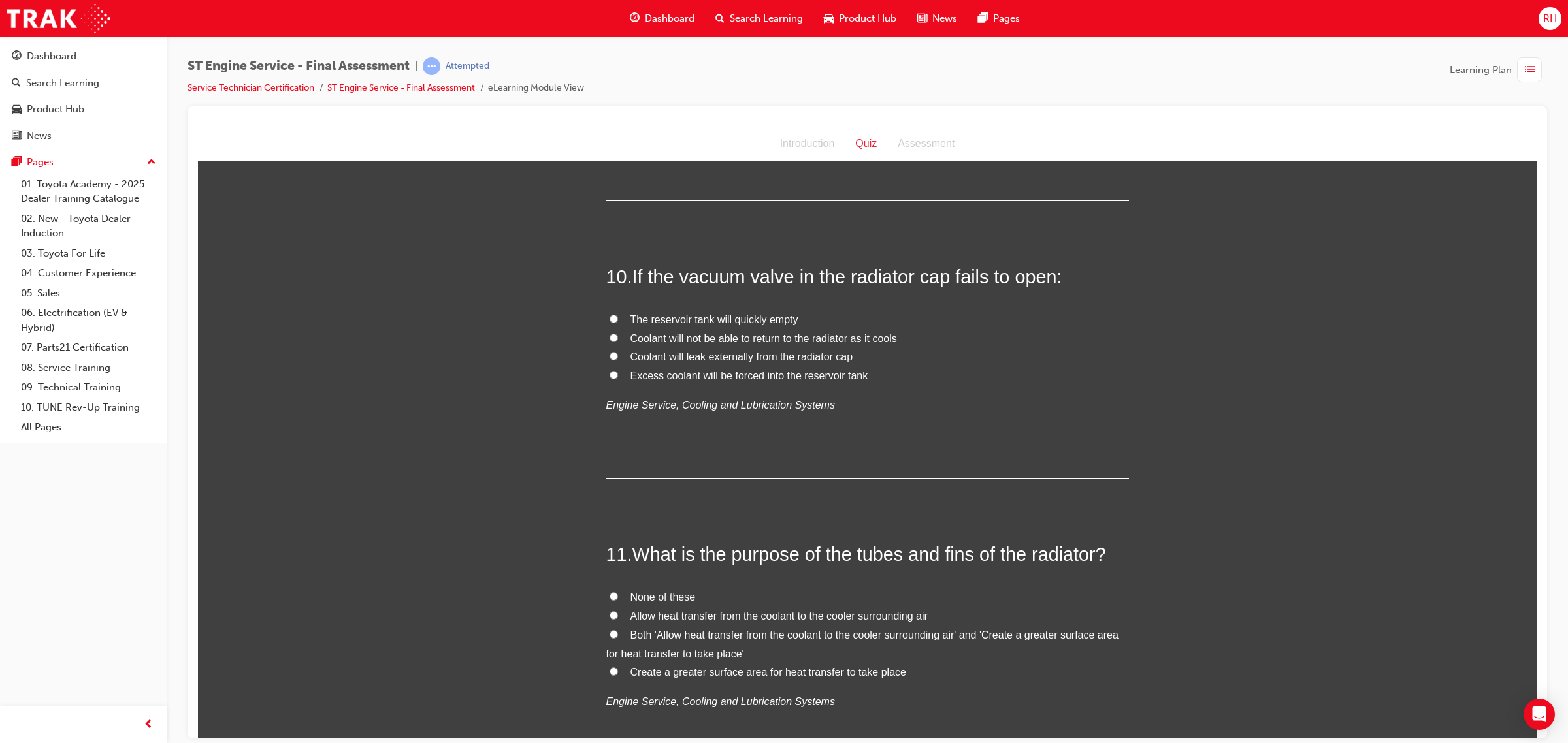
click at [740, 371] on span "Excess coolant will be forced into the reservoir tank" at bounding box center [749, 375] width 238 height 11
click at [618, 371] on input "Excess coolant will be forced into the reservoir tank" at bounding box center [614, 374] width 9 height 9
radio input "true"
click at [1379, 205] on div "You must select an answer for each question before you can submit. Please note,…" at bounding box center [867, 264] width 1339 height 5402
click at [710, 337] on span "Coolant will not be able to return to the radiator as it cools" at bounding box center [763, 338] width 267 height 11
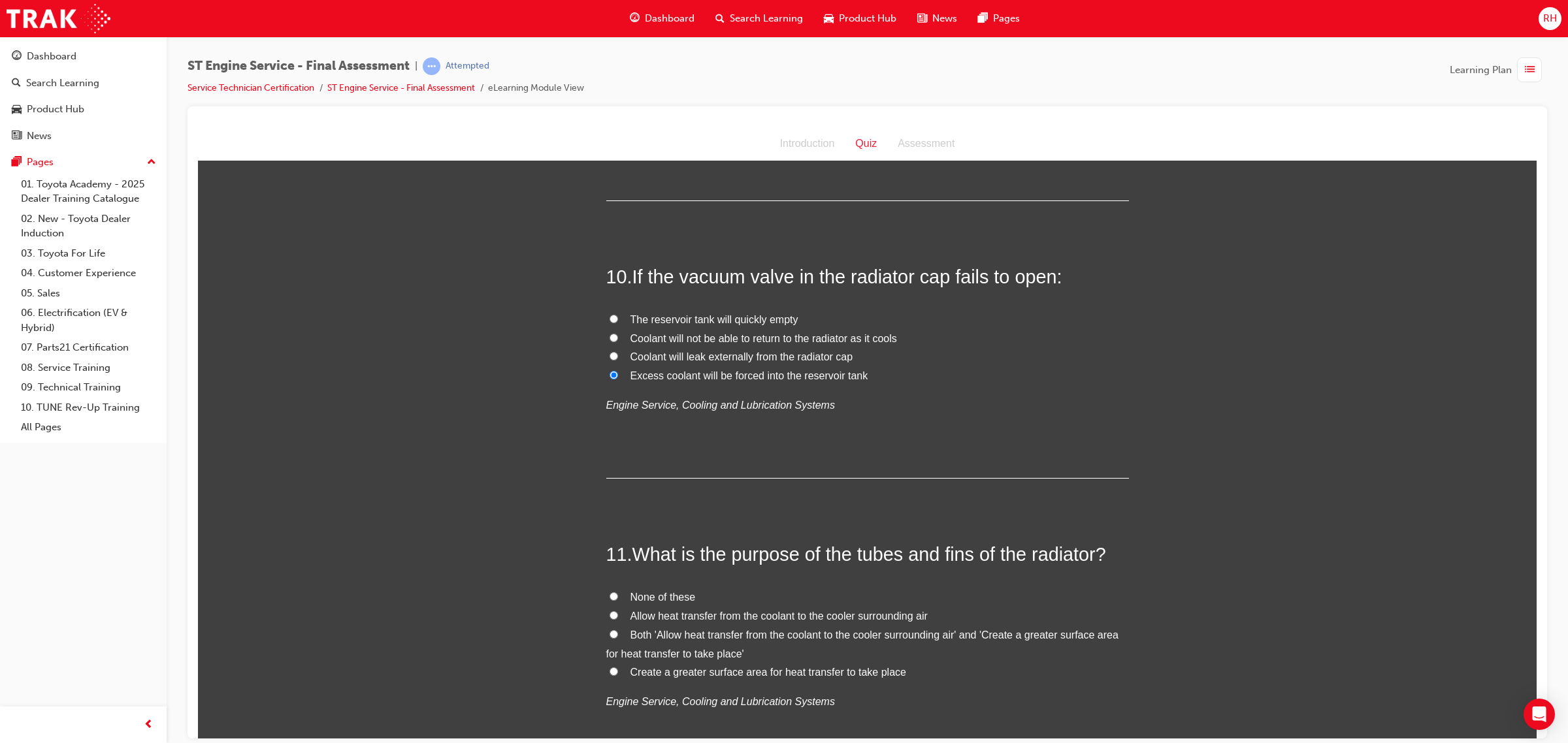
click at [618, 337] on input "Coolant will not be able to return to the radiator as it cools" at bounding box center [614, 337] width 9 height 9
radio input "true"
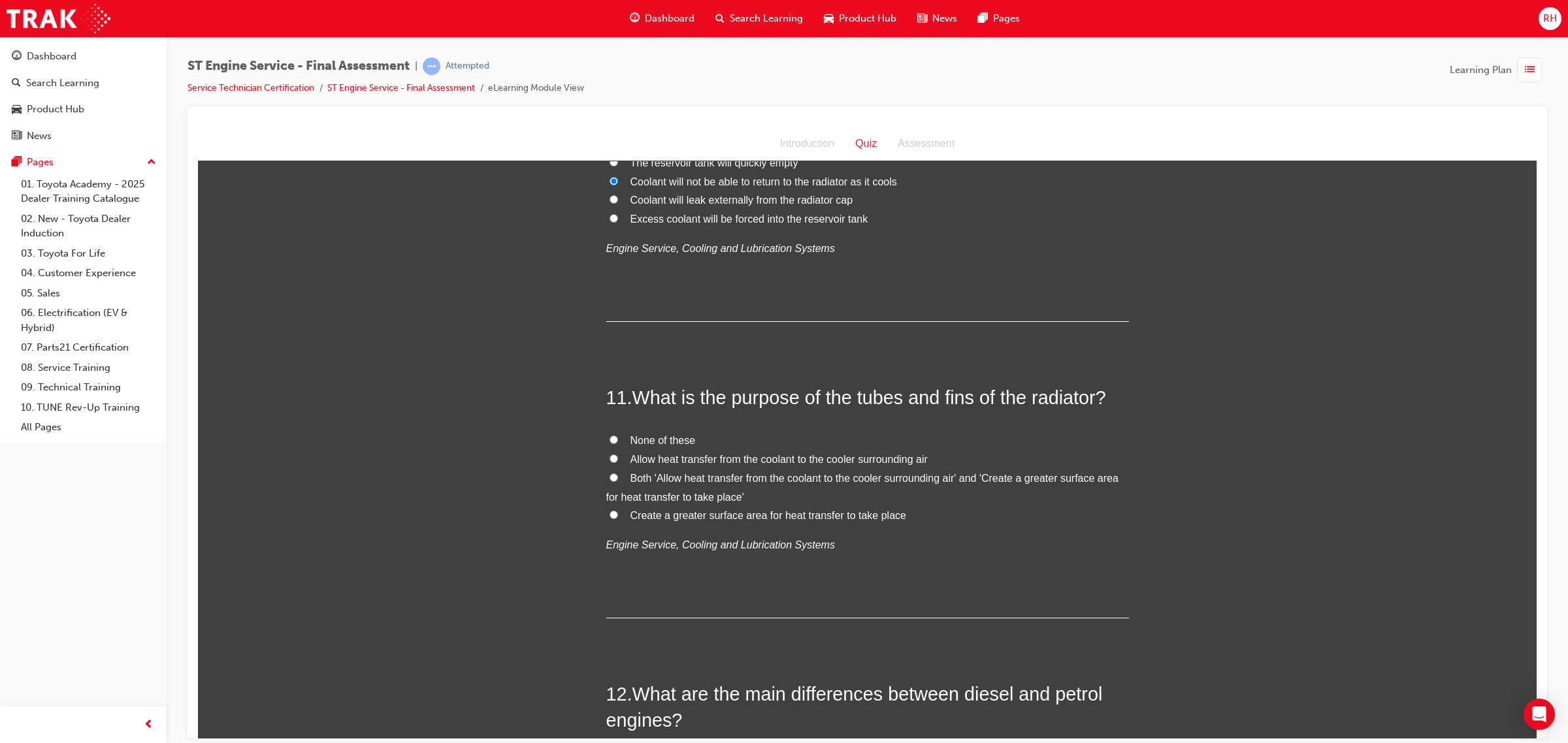
scroll to position [2775, 0]
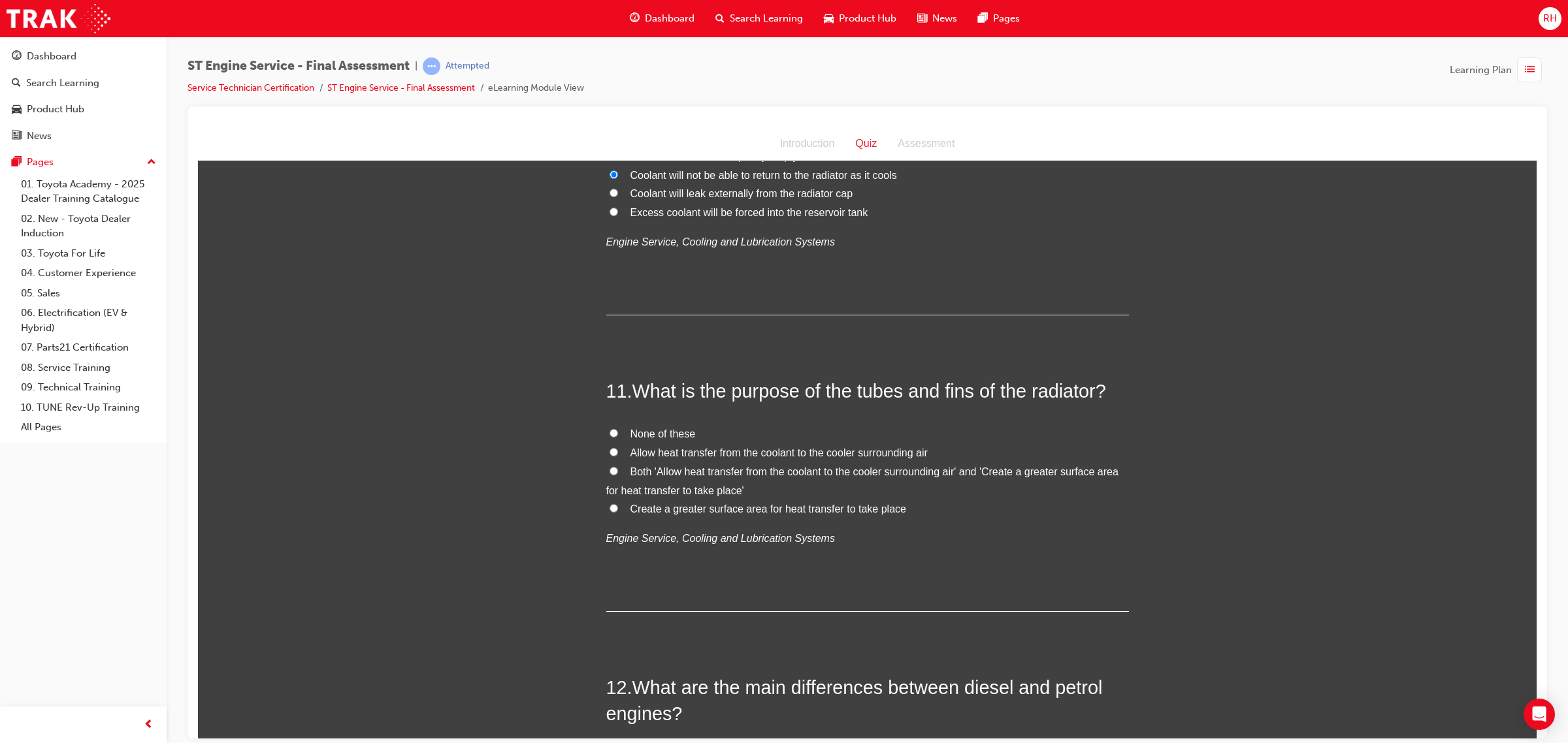
click at [644, 434] on span "None of these" at bounding box center [663, 433] width 65 height 11
click at [618, 434] on input "None of these" at bounding box center [614, 433] width 9 height 9
radio input "true"
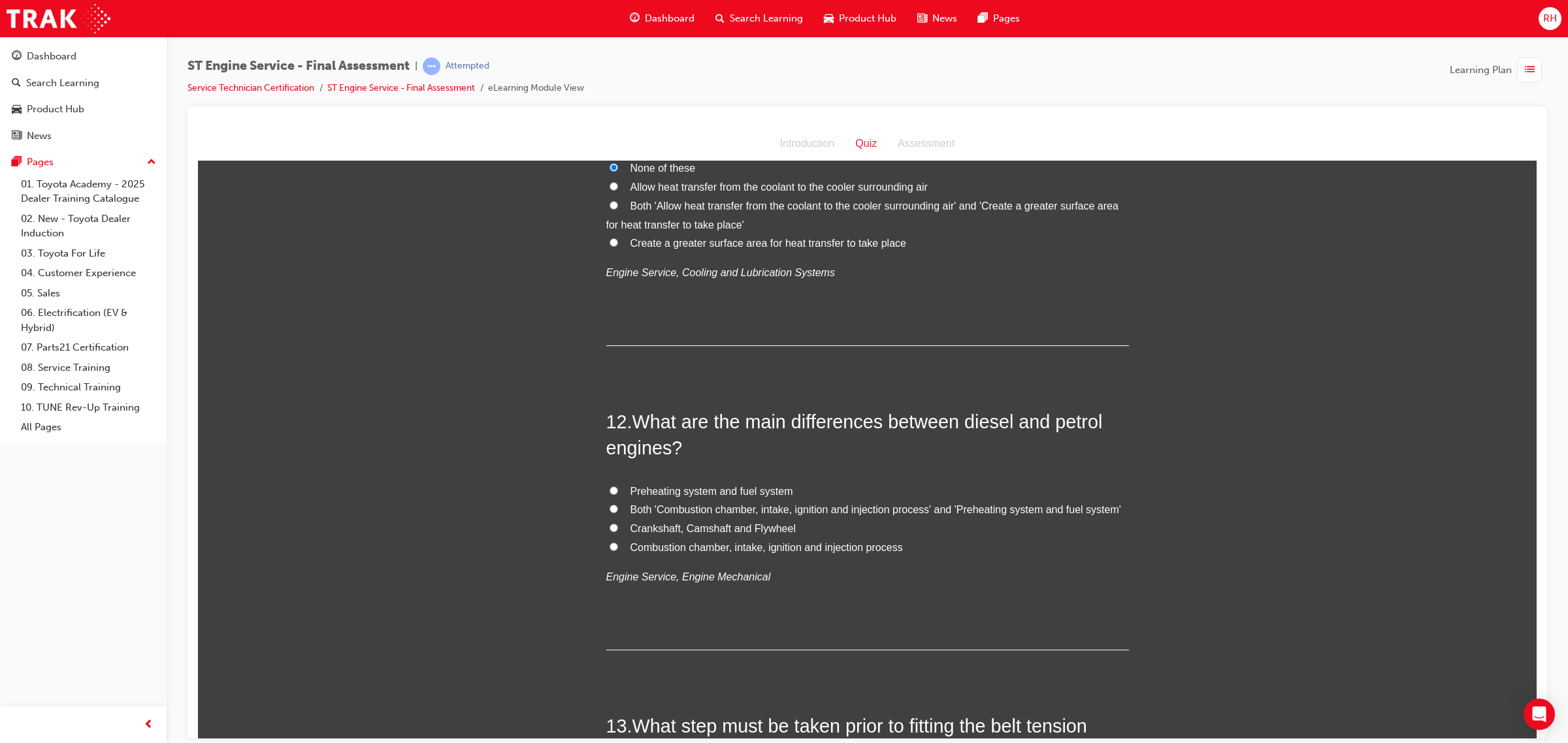
scroll to position [3101, 0]
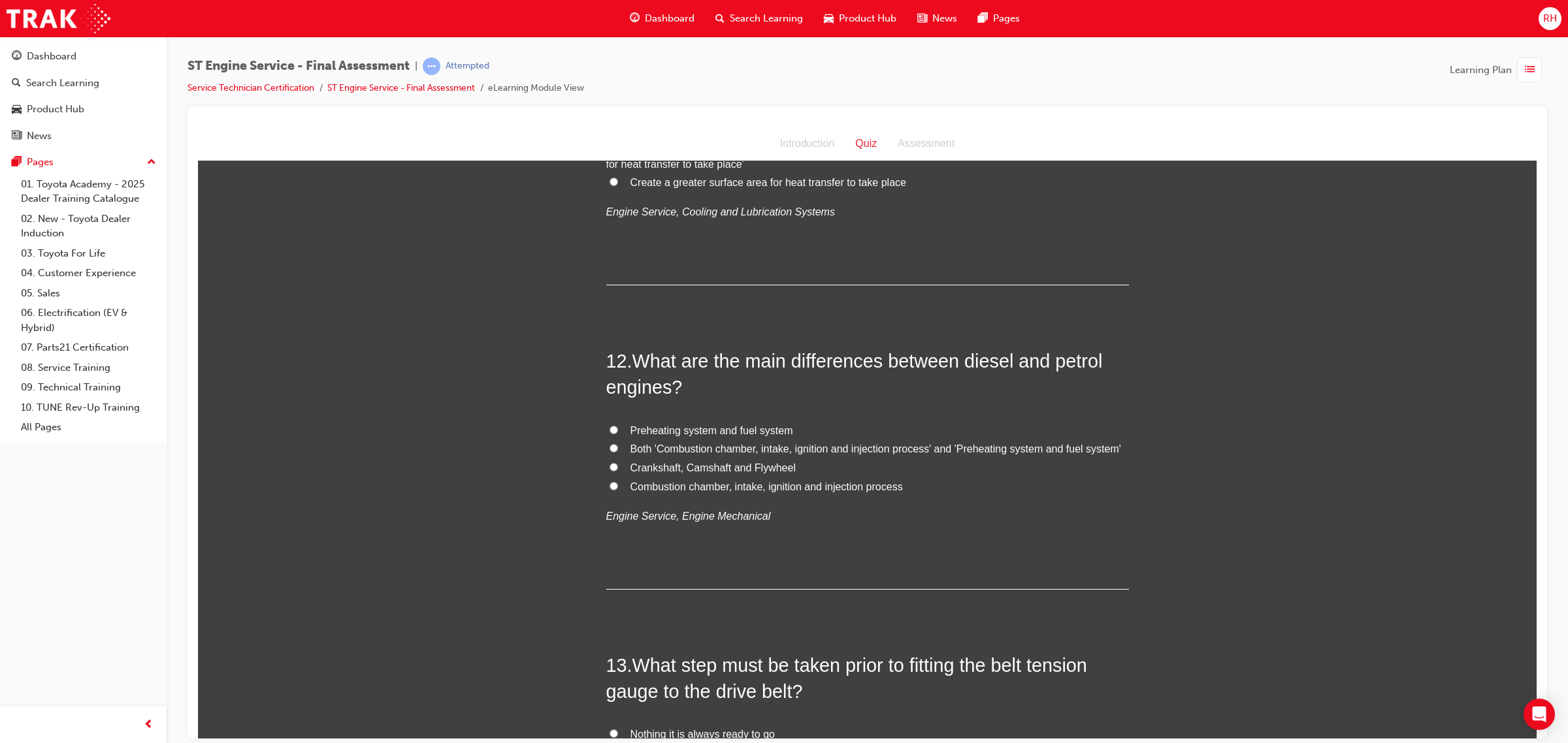
click at [705, 432] on span "Preheating system and fuel system" at bounding box center [711, 430] width 163 height 11
click at [618, 432] on input "Preheating system and fuel system" at bounding box center [614, 429] width 9 height 9
radio input "true"
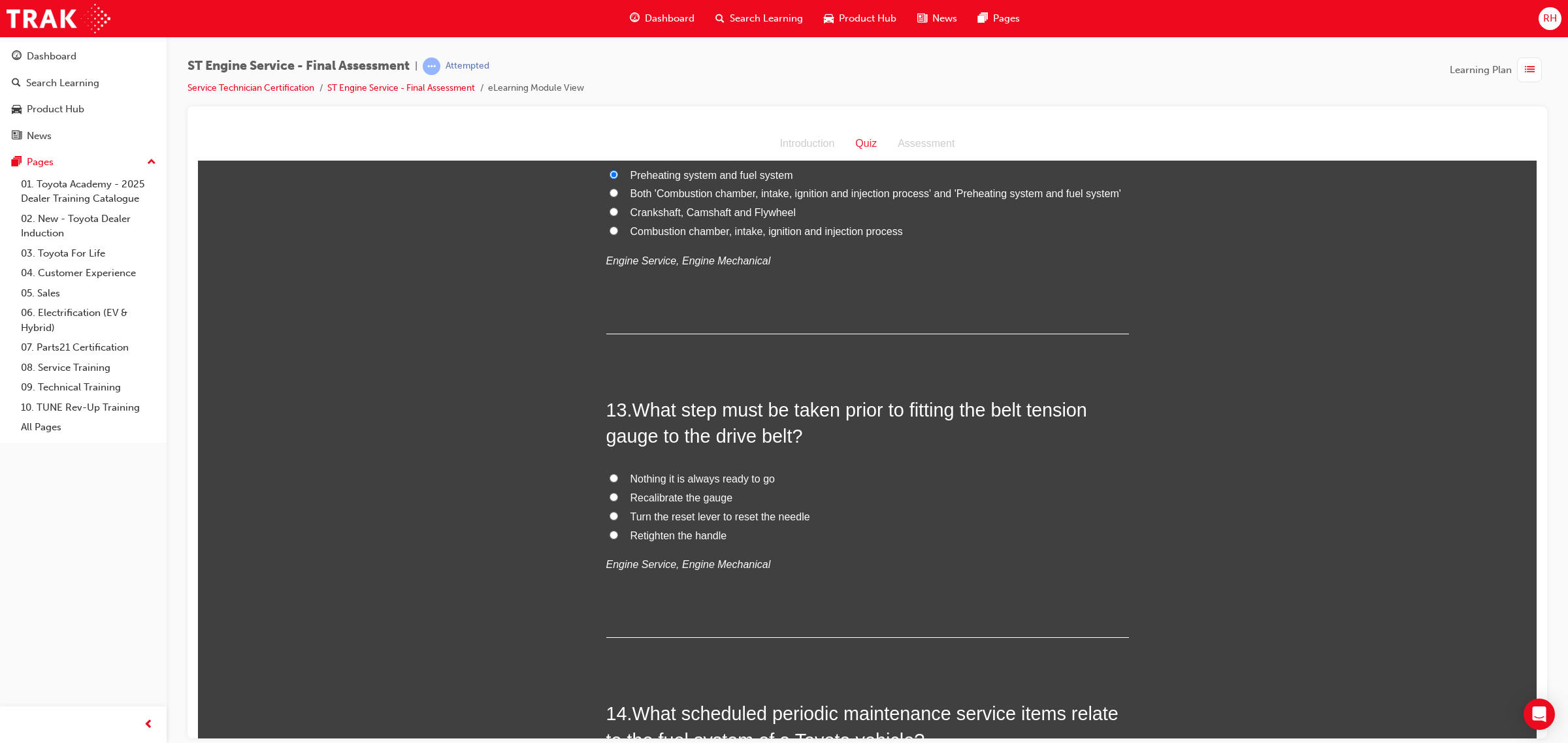
scroll to position [3428, 0]
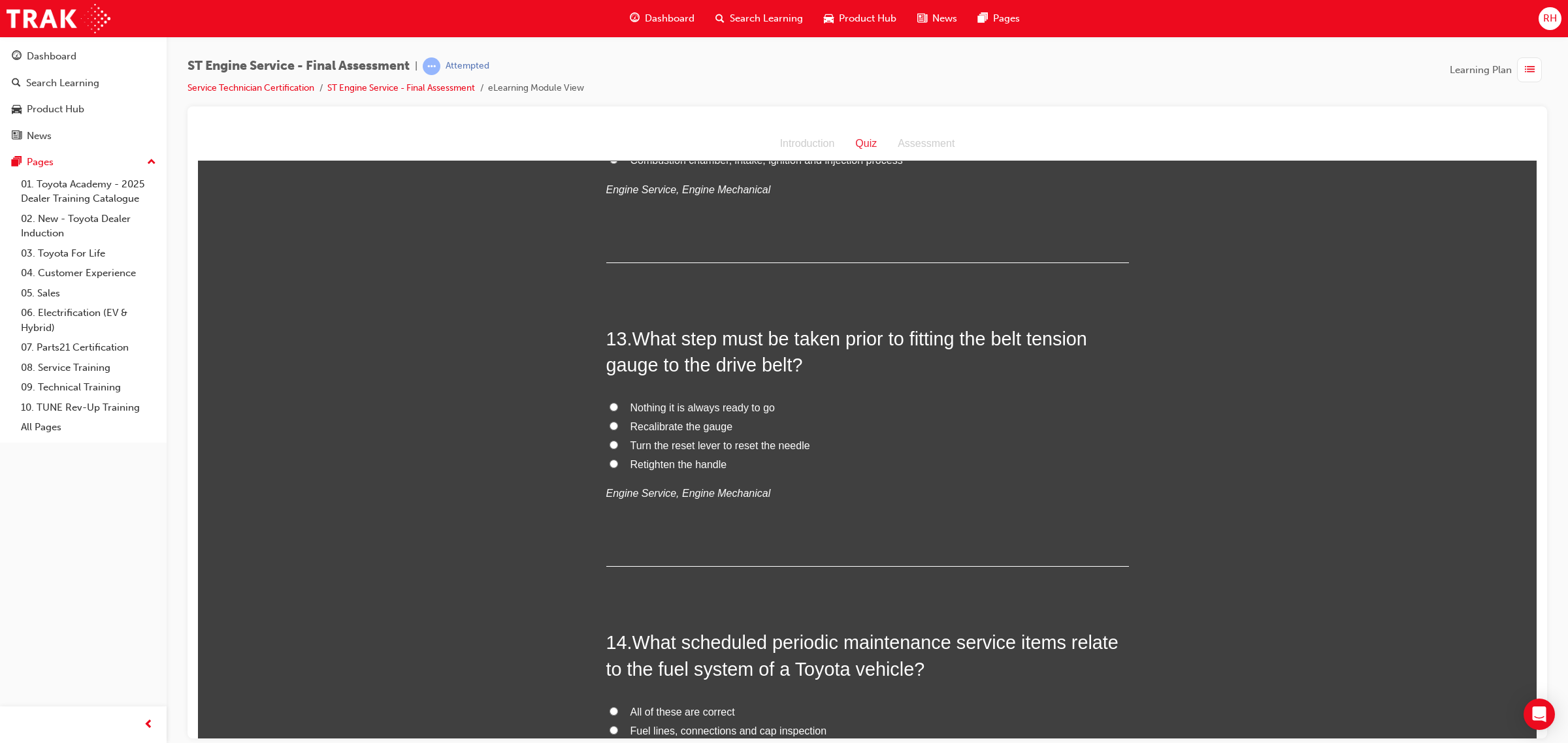
click at [630, 334] on span "What step must be taken prior to fitting the belt tension gauge to the drive be…" at bounding box center [846, 351] width 481 height 47
click at [686, 426] on span "Recalibrate the gauge" at bounding box center [681, 426] width 102 height 11
click at [618, 426] on input "Recalibrate the gauge" at bounding box center [614, 425] width 9 height 9
radio input "true"
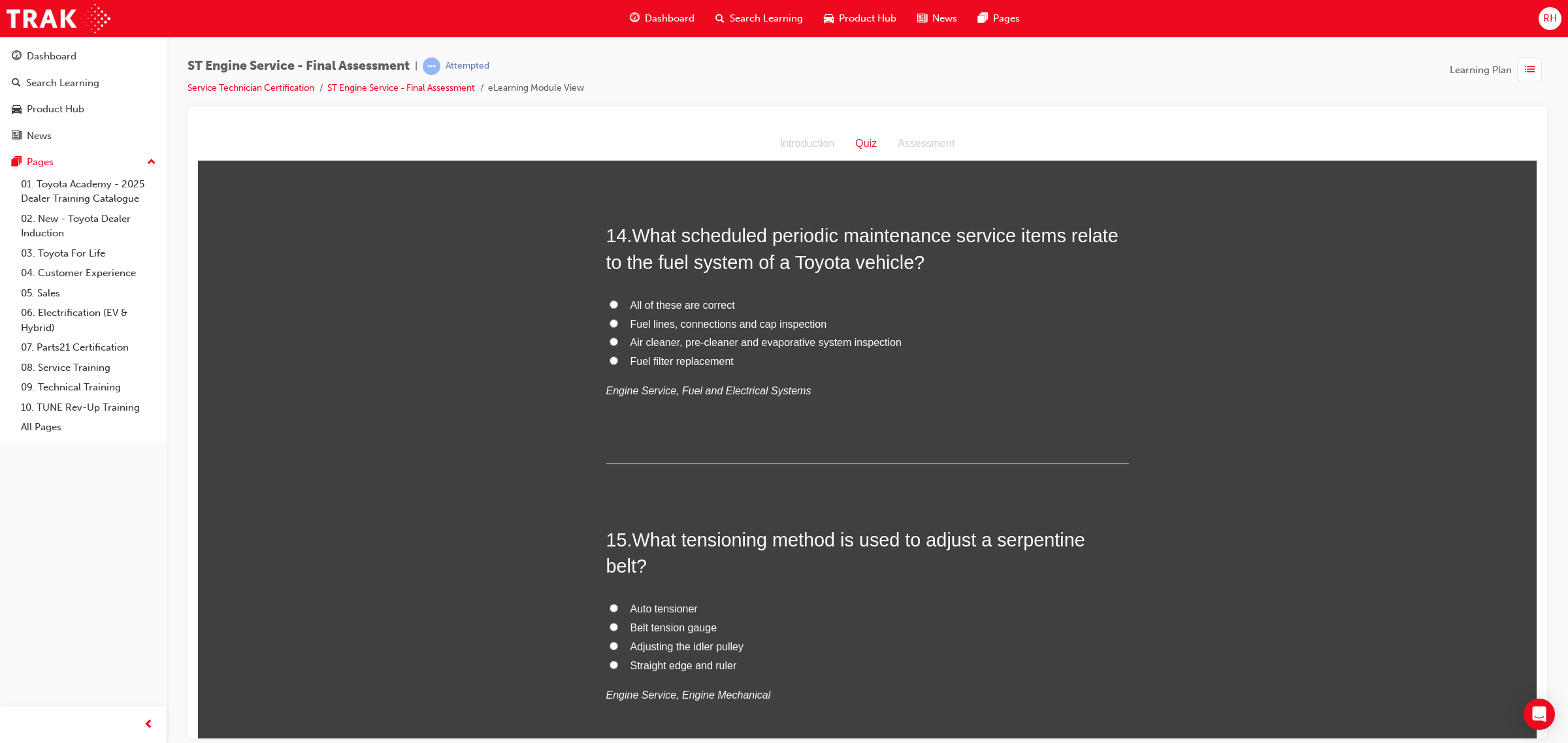
scroll to position [3836, 0]
click at [678, 297] on label "All of these are correct" at bounding box center [867, 304] width 523 height 19
click at [618, 298] on input "All of these are correct" at bounding box center [614, 302] width 9 height 9
radio input "true"
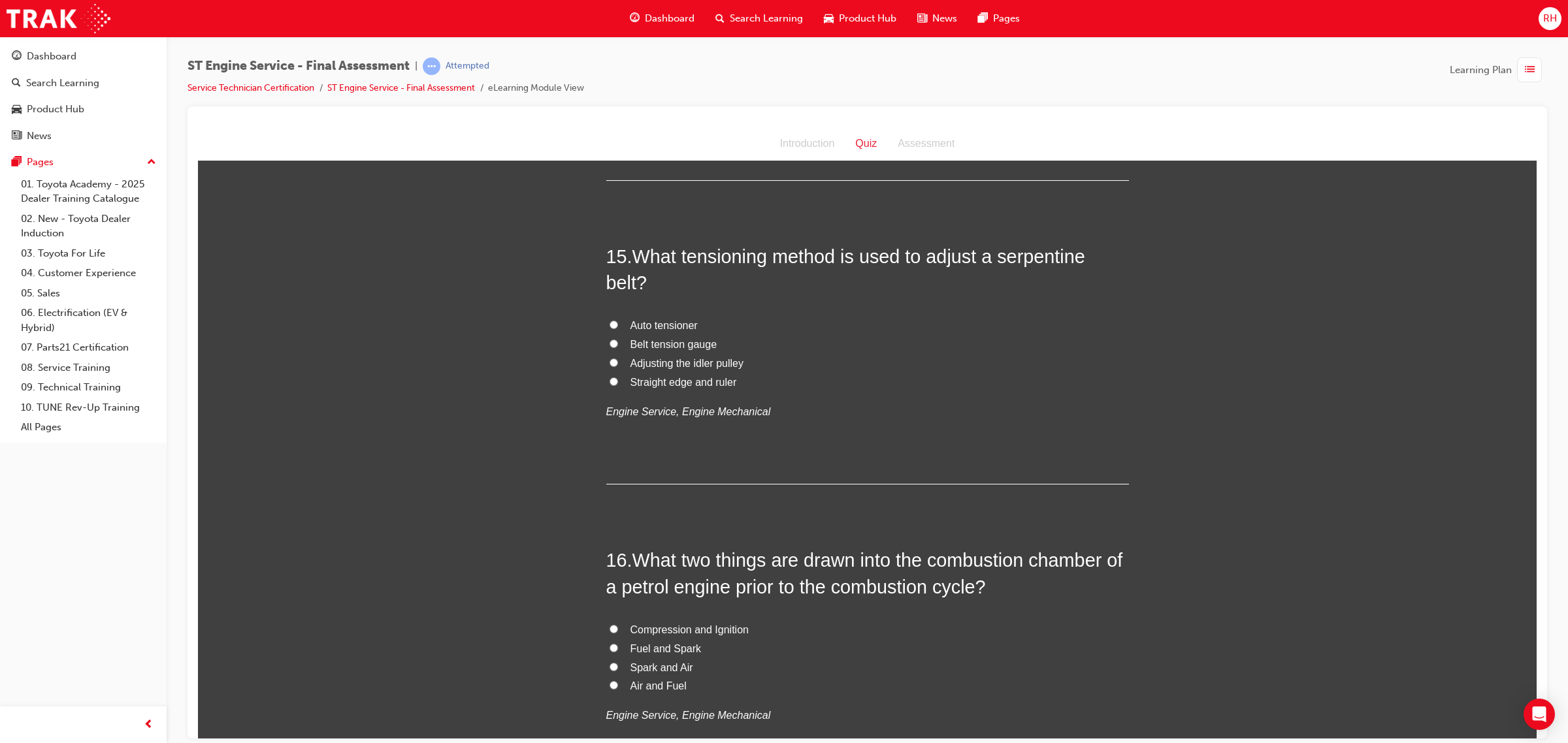
scroll to position [4081, 0]
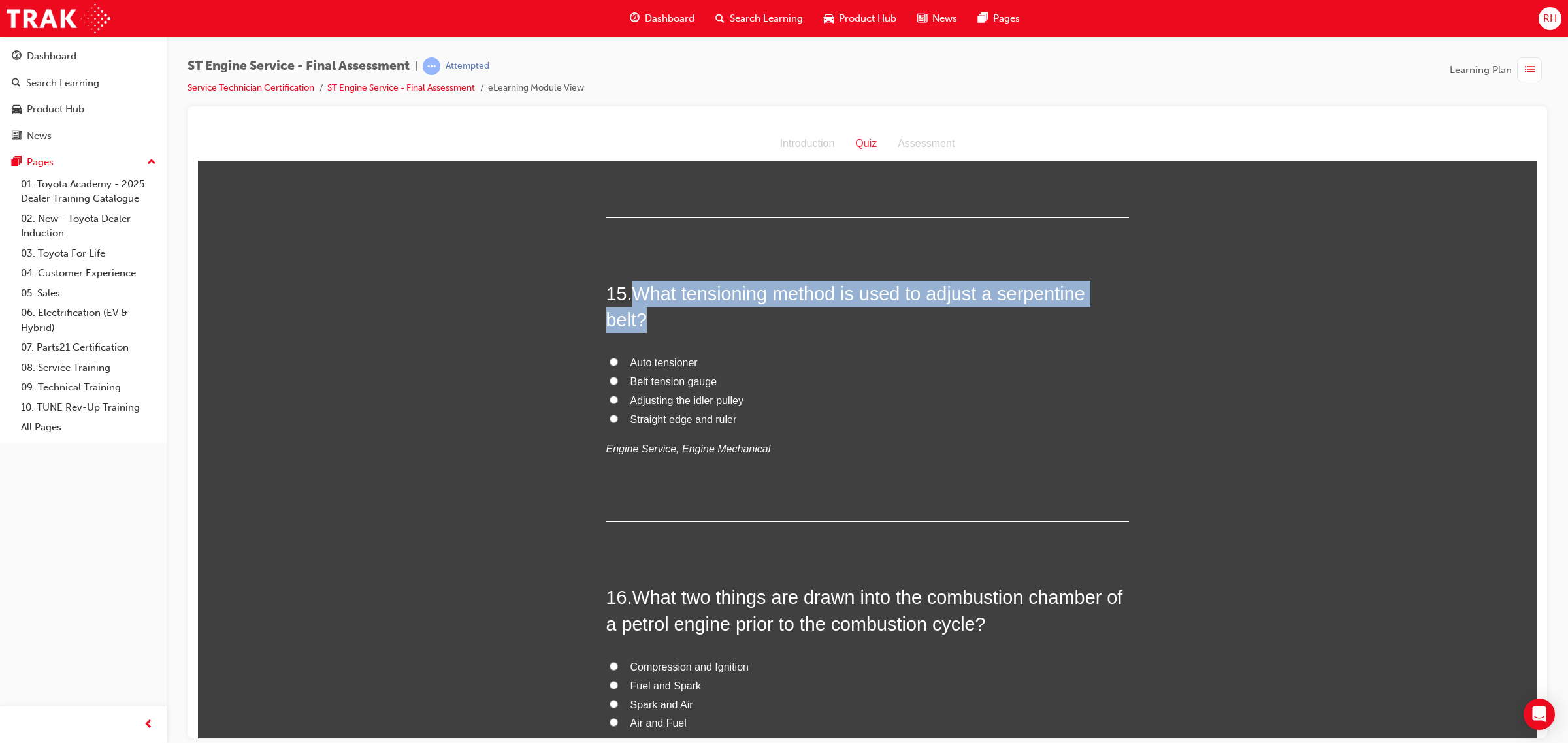
drag, startPoint x: 630, startPoint y: 287, endPoint x: 642, endPoint y: 321, distance: 36.1
click at [642, 321] on span "What tensioning method is used to adjust a serpentine belt?" at bounding box center [846, 306] width 479 height 47
copy span "What tensioning method is used to adjust a serpentine belt?"
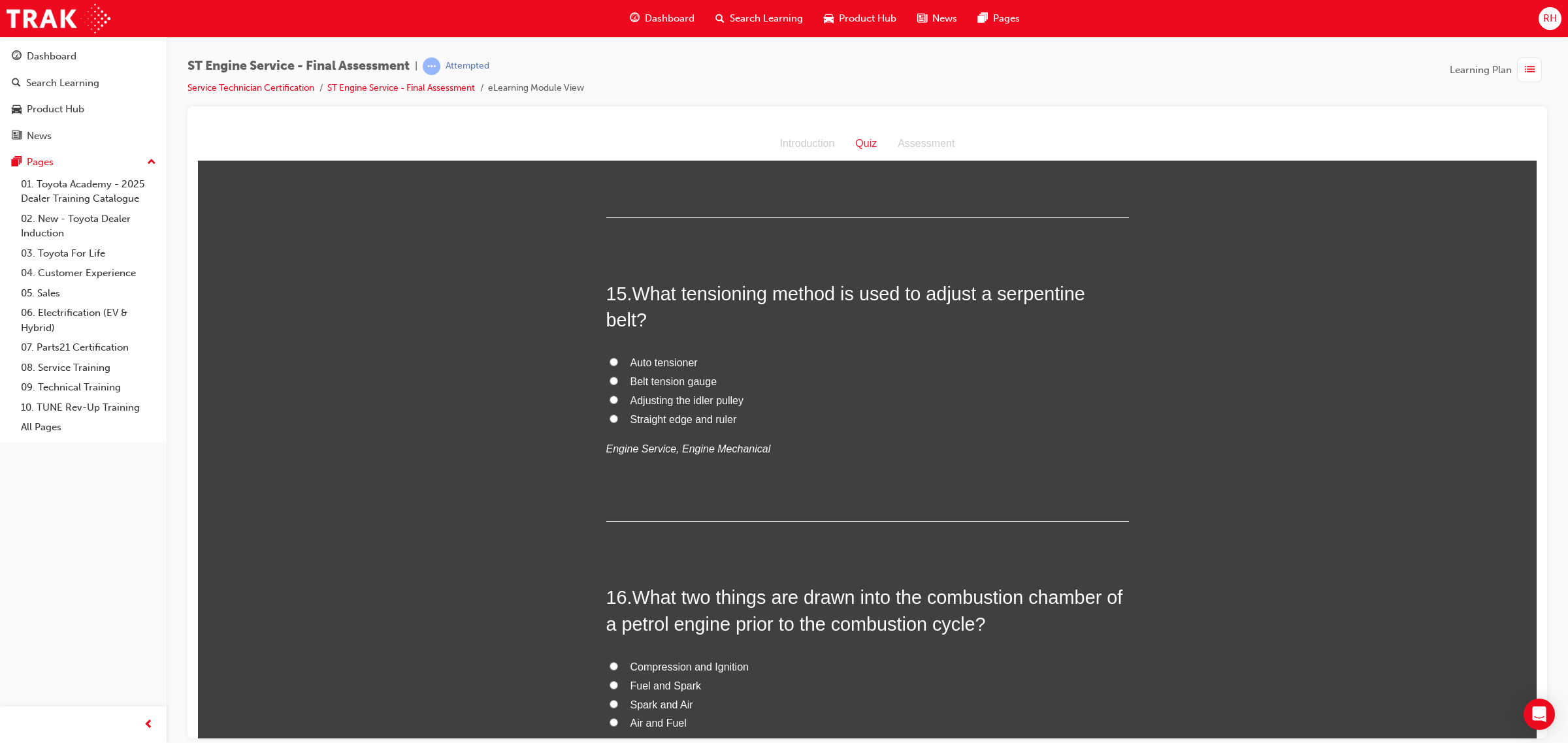
click at [750, 367] on label "Auto tensioner" at bounding box center [867, 363] width 523 height 19
click at [618, 365] on input "Auto tensioner" at bounding box center [614, 361] width 9 height 9
radio input "true"
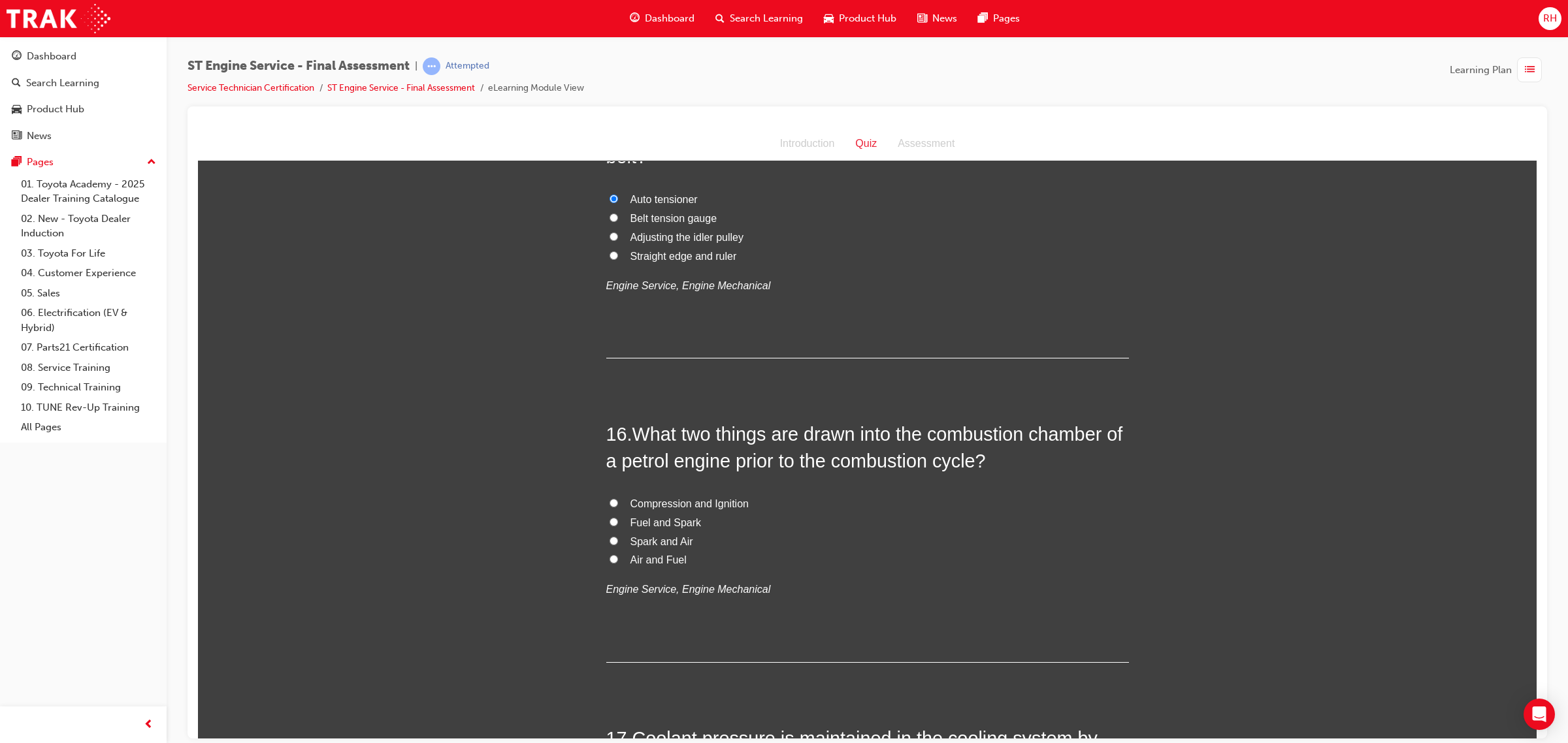
scroll to position [4326, 0]
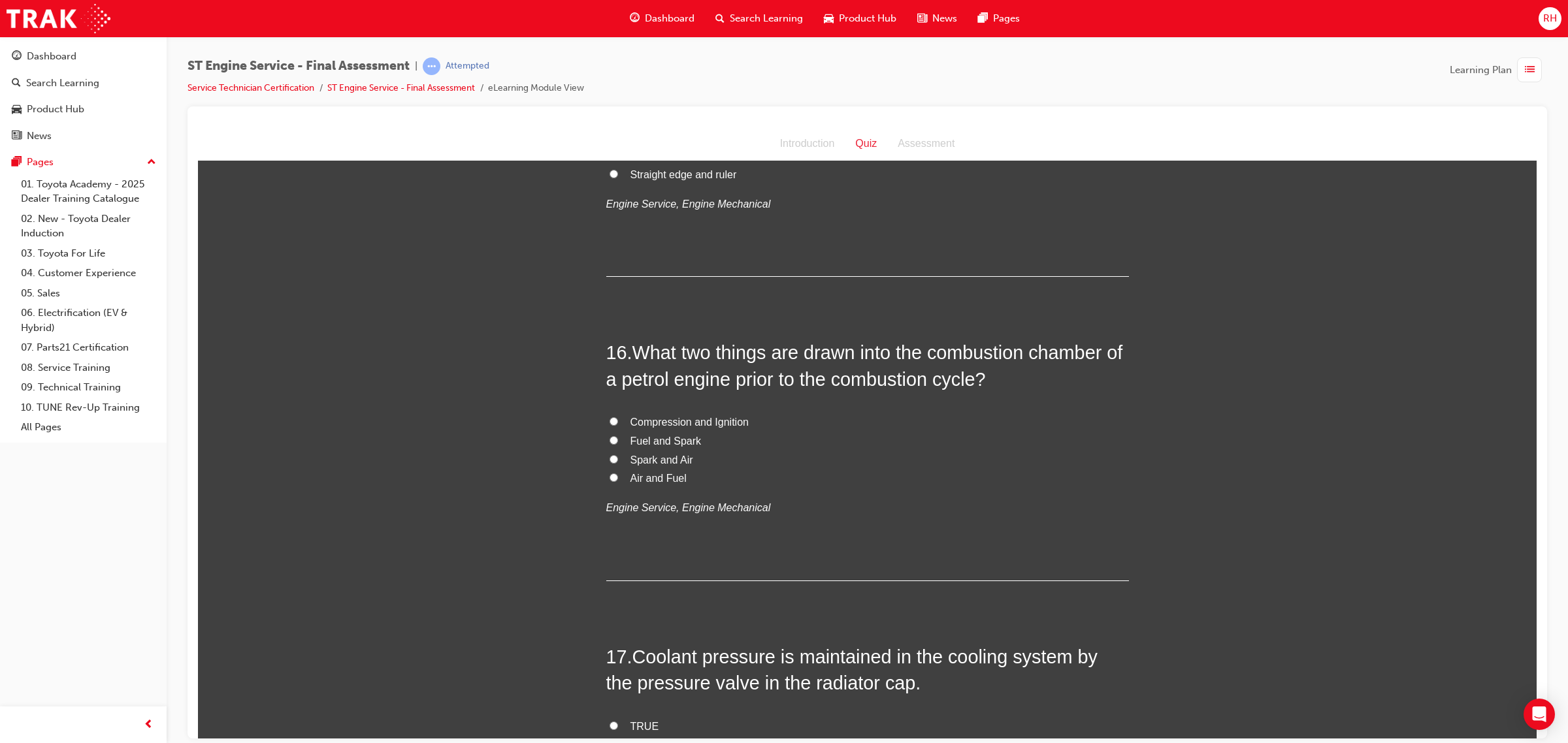
click at [651, 483] on span "Air and Fuel" at bounding box center [658, 477] width 56 height 11
click at [618, 481] on input "Air and Fuel" at bounding box center [614, 477] width 9 height 9
radio input "true"
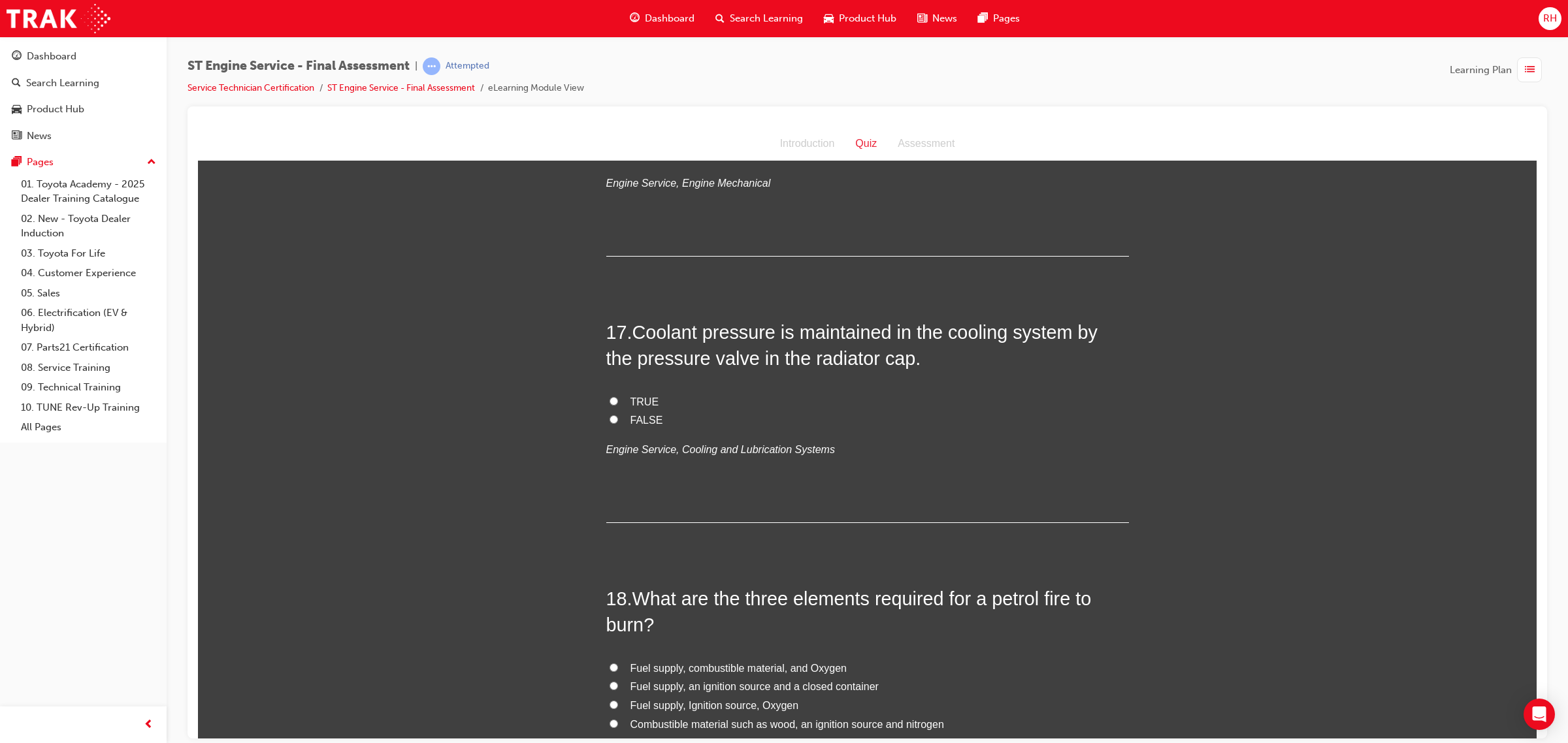
scroll to position [4653, 0]
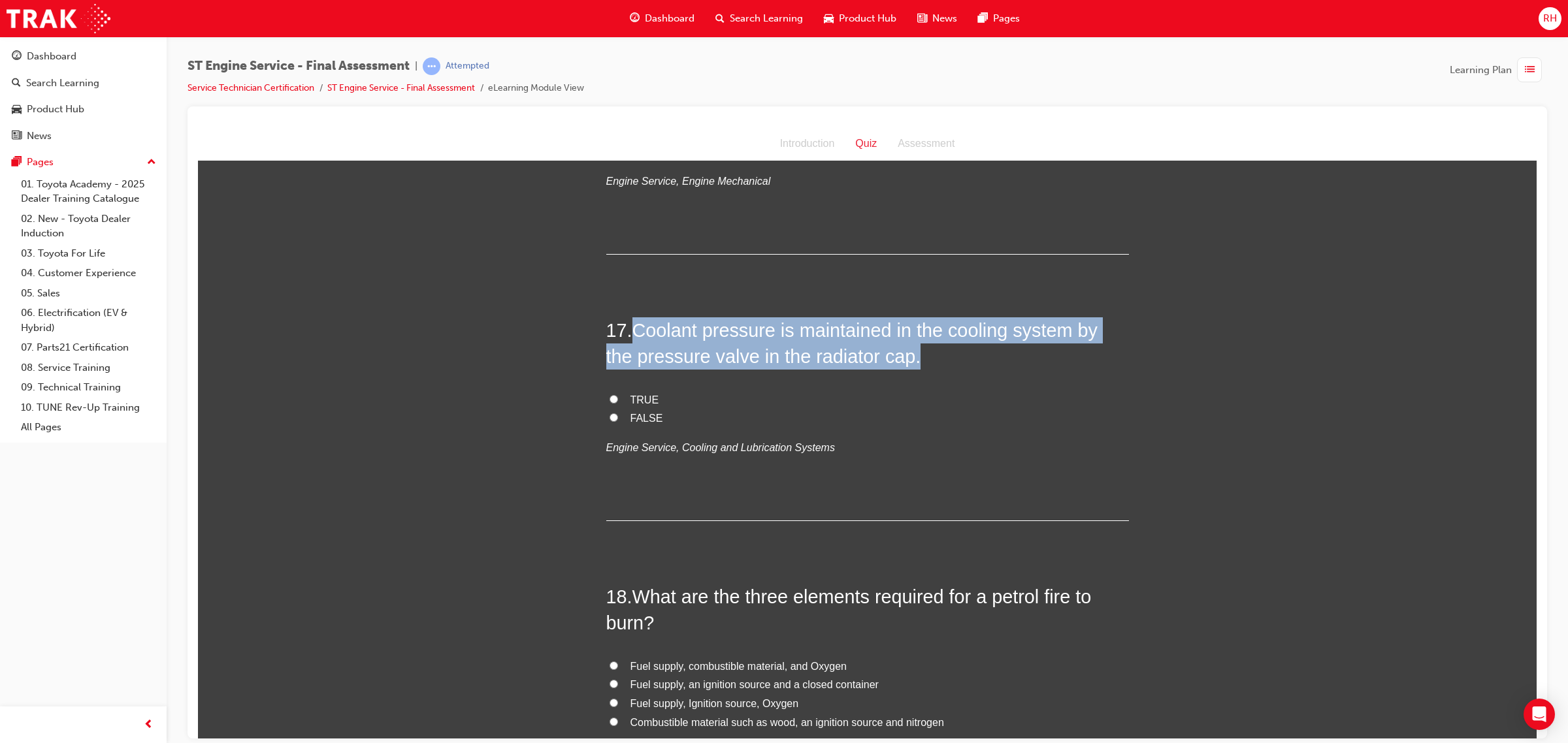
drag, startPoint x: 630, startPoint y: 330, endPoint x: 879, endPoint y: 369, distance: 252.0
click at [879, 366] on span "Coolant pressure is maintained in the cooling system by the pressure valve in t…" at bounding box center [852, 342] width 491 height 47
copy span "Coolant pressure is maintained in the cooling system by the pressure valve in t…"
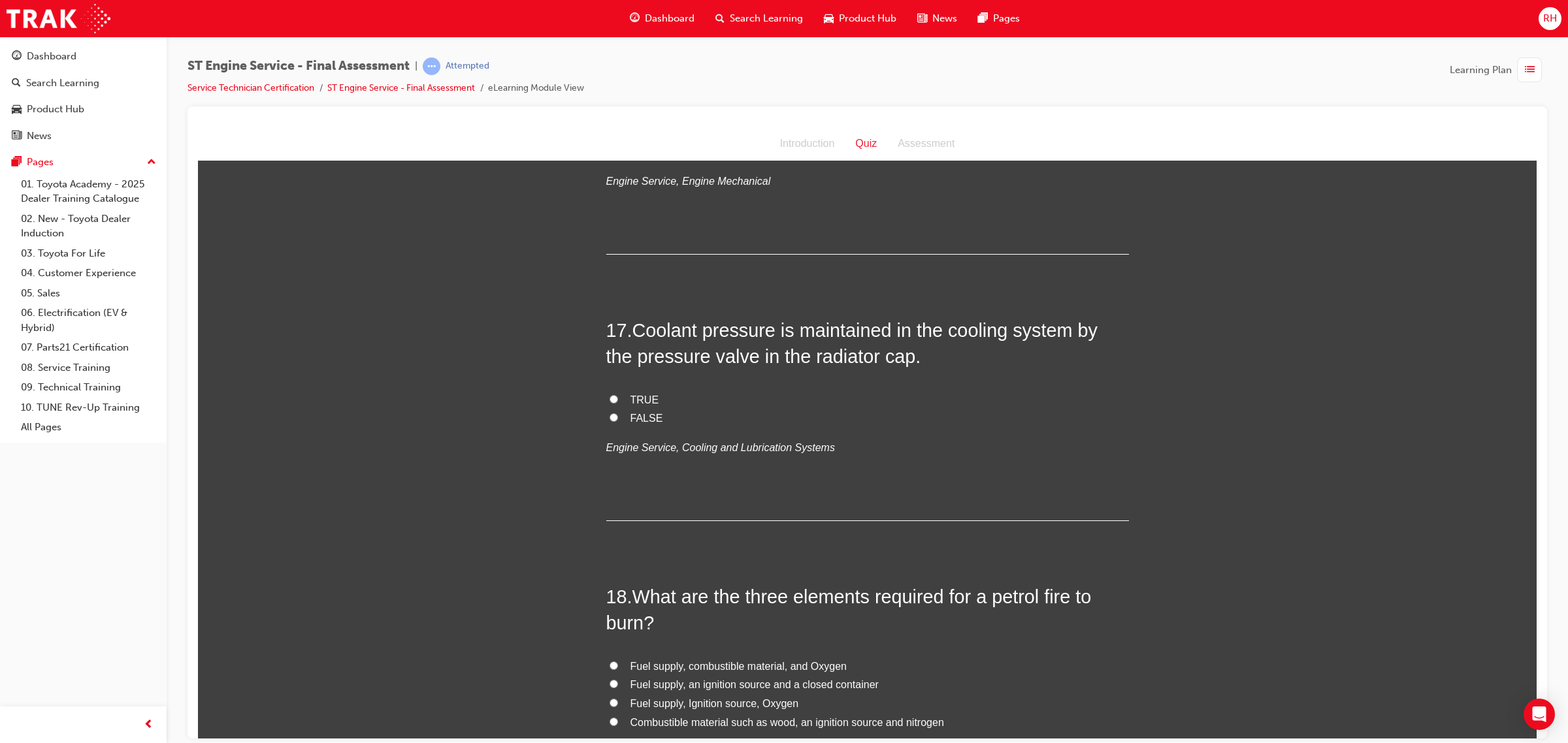
click at [641, 418] on span "FALSE" at bounding box center [646, 418] width 33 height 11
click at [618, 418] on input "FALSE" at bounding box center [614, 417] width 9 height 9
radio input "true"
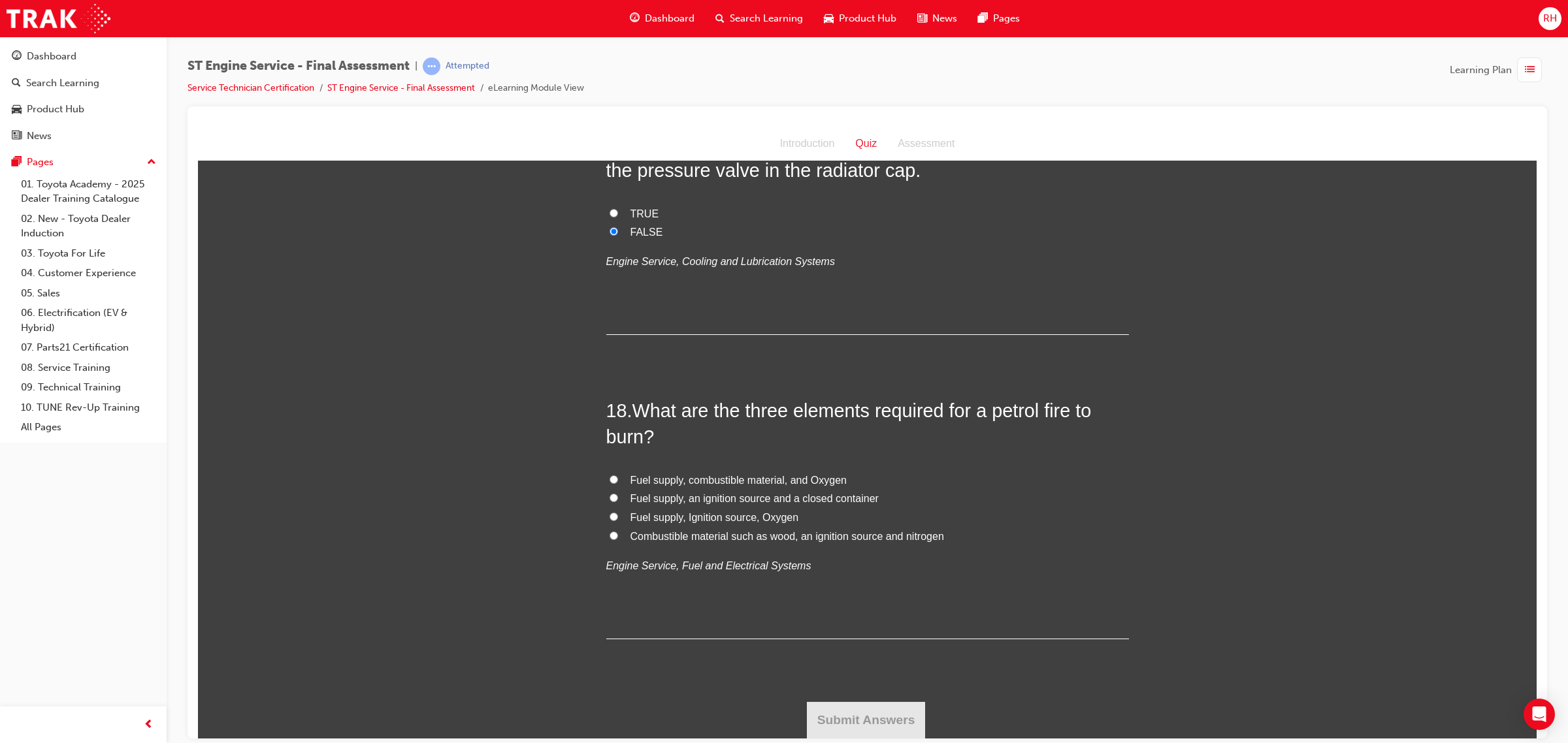
click at [698, 477] on span "Fuel supply, combustible material, and Oxygen" at bounding box center [738, 479] width 216 height 11
click at [618, 477] on input "Fuel supply, combustible material, and Oxygen" at bounding box center [614, 479] width 9 height 9
radio input "true"
click at [863, 716] on button "Submit Answers" at bounding box center [866, 719] width 119 height 37
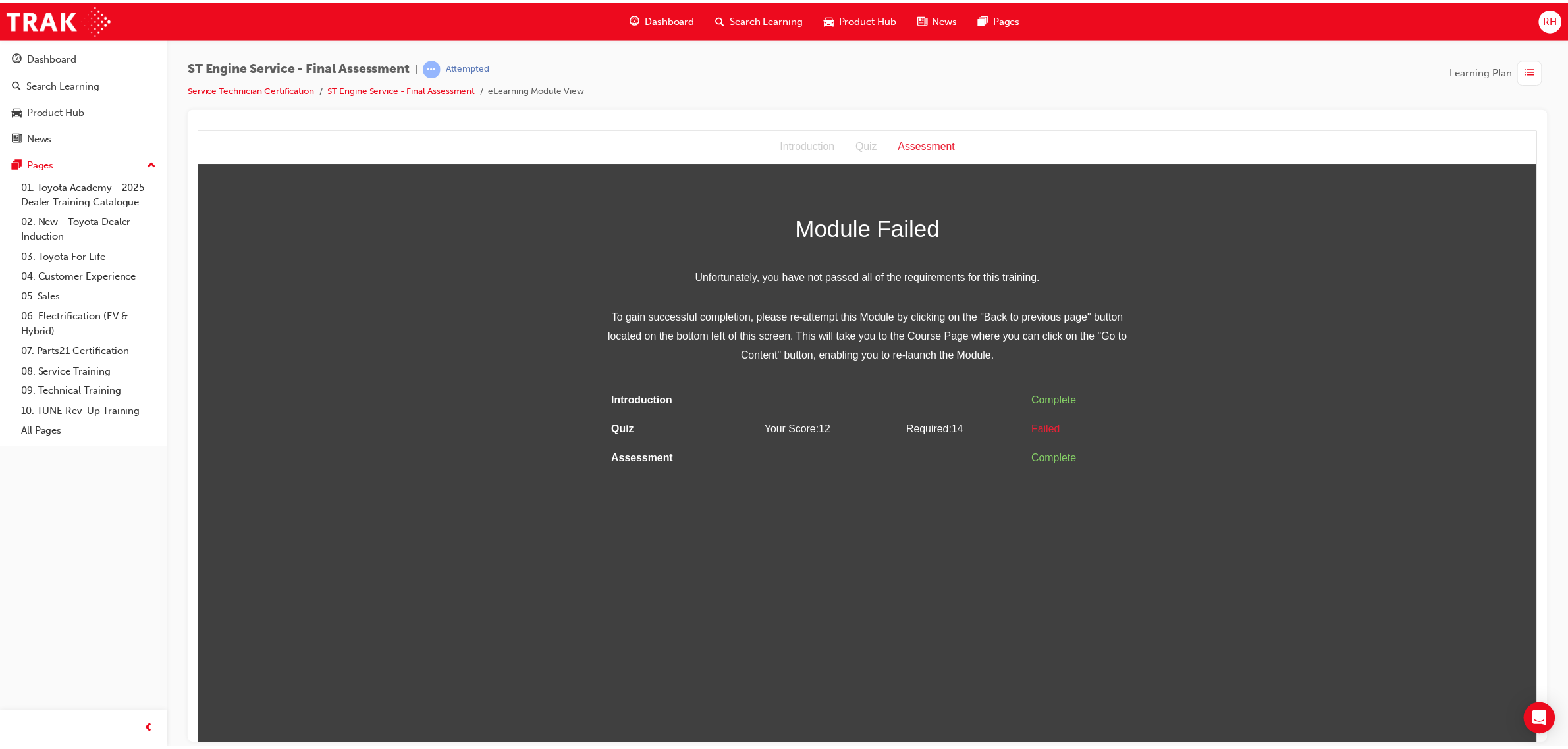
scroll to position [0, 0]
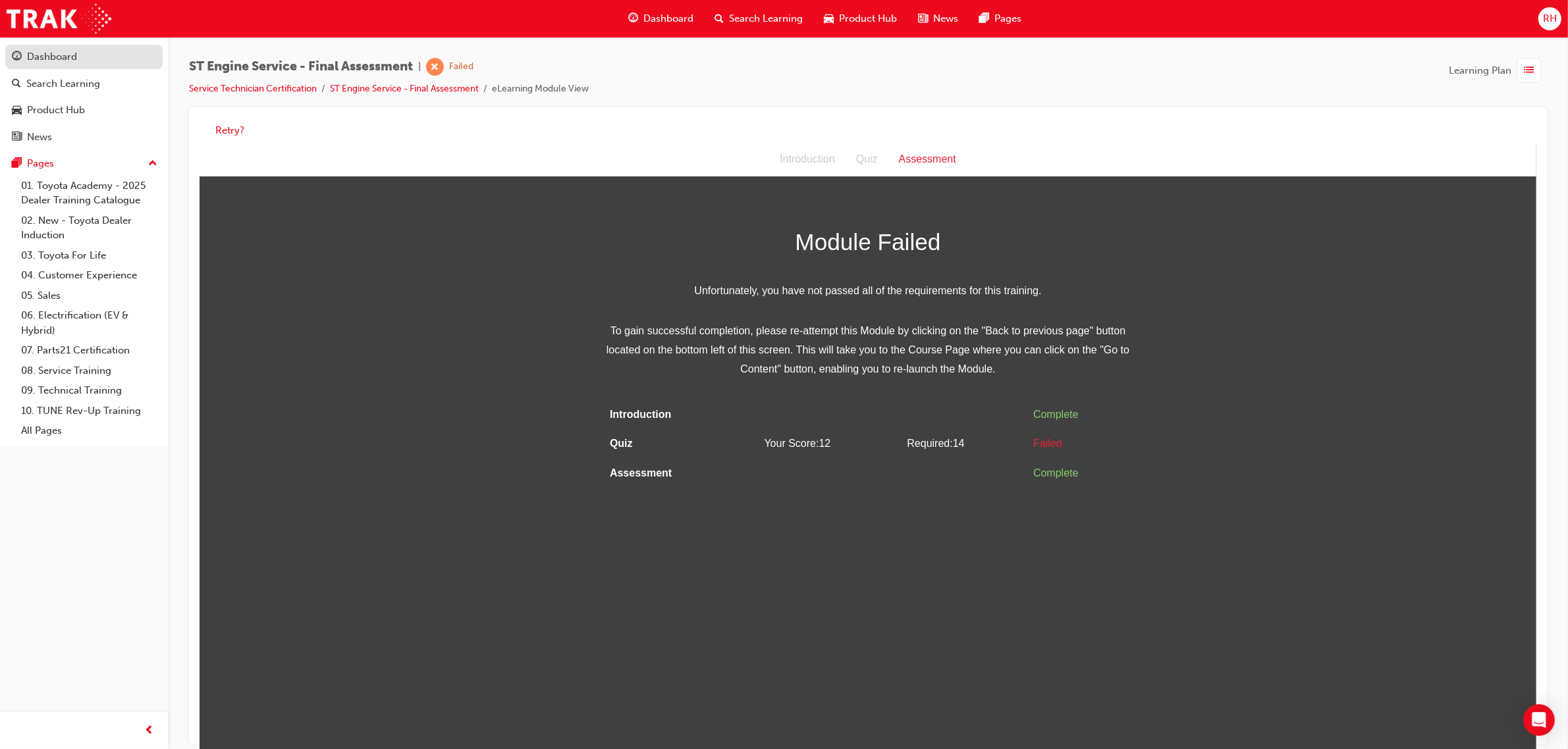
click at [66, 61] on div "Dashboard" at bounding box center [51, 57] width 50 height 15
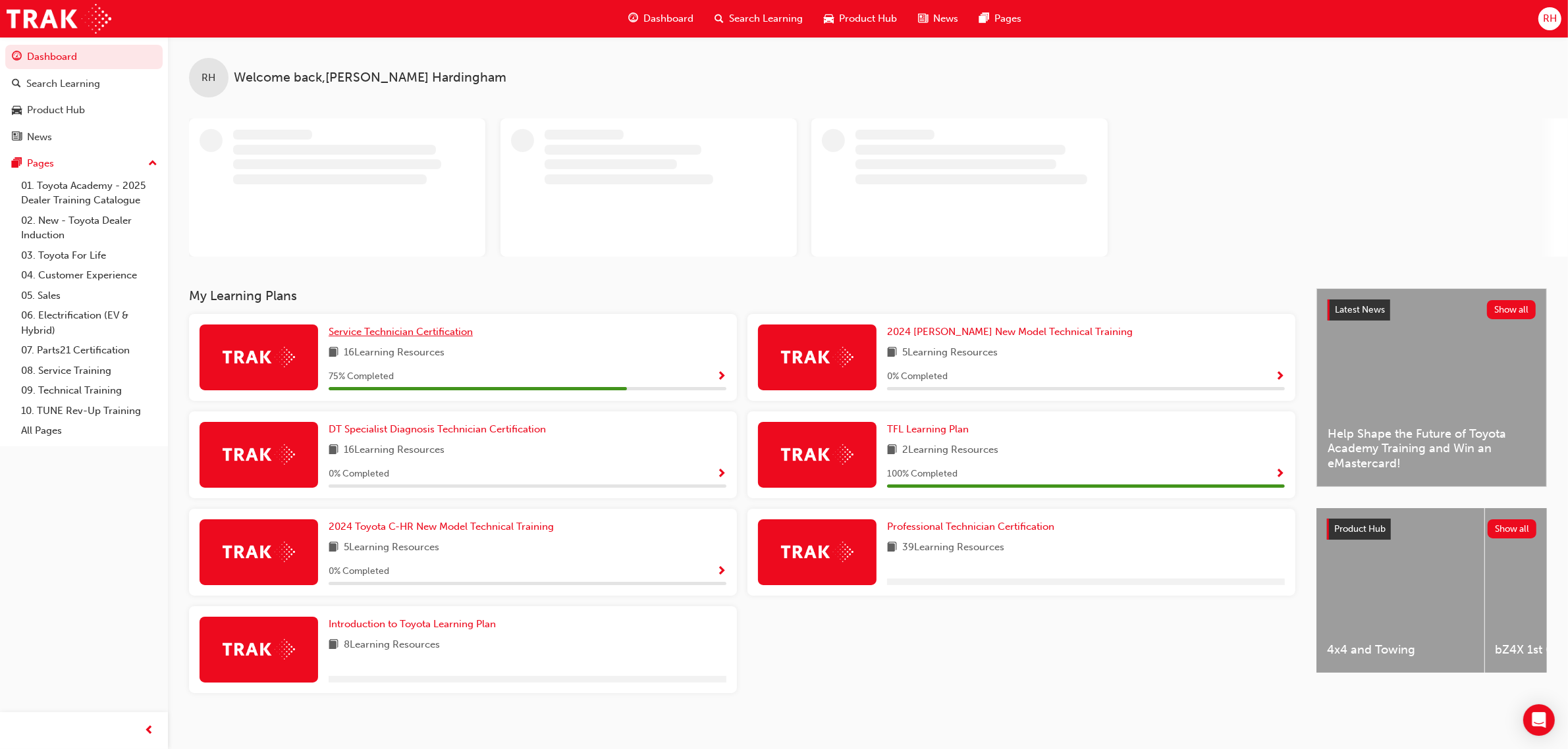
click at [408, 327] on span "Service Technician Certification" at bounding box center [401, 331] width 144 height 12
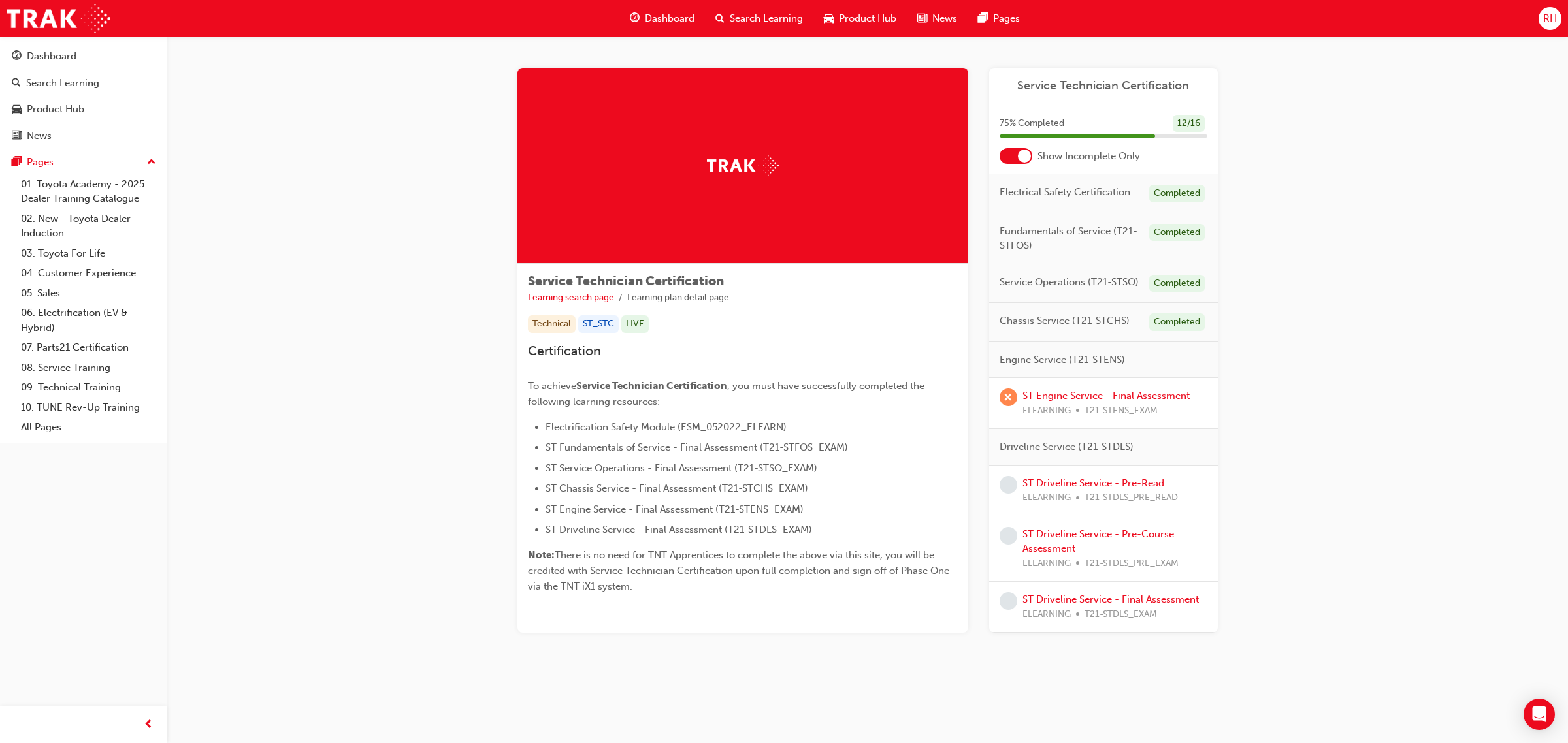
click at [1105, 394] on link "ST Engine Service - Final Assessment" at bounding box center [1105, 395] width 168 height 12
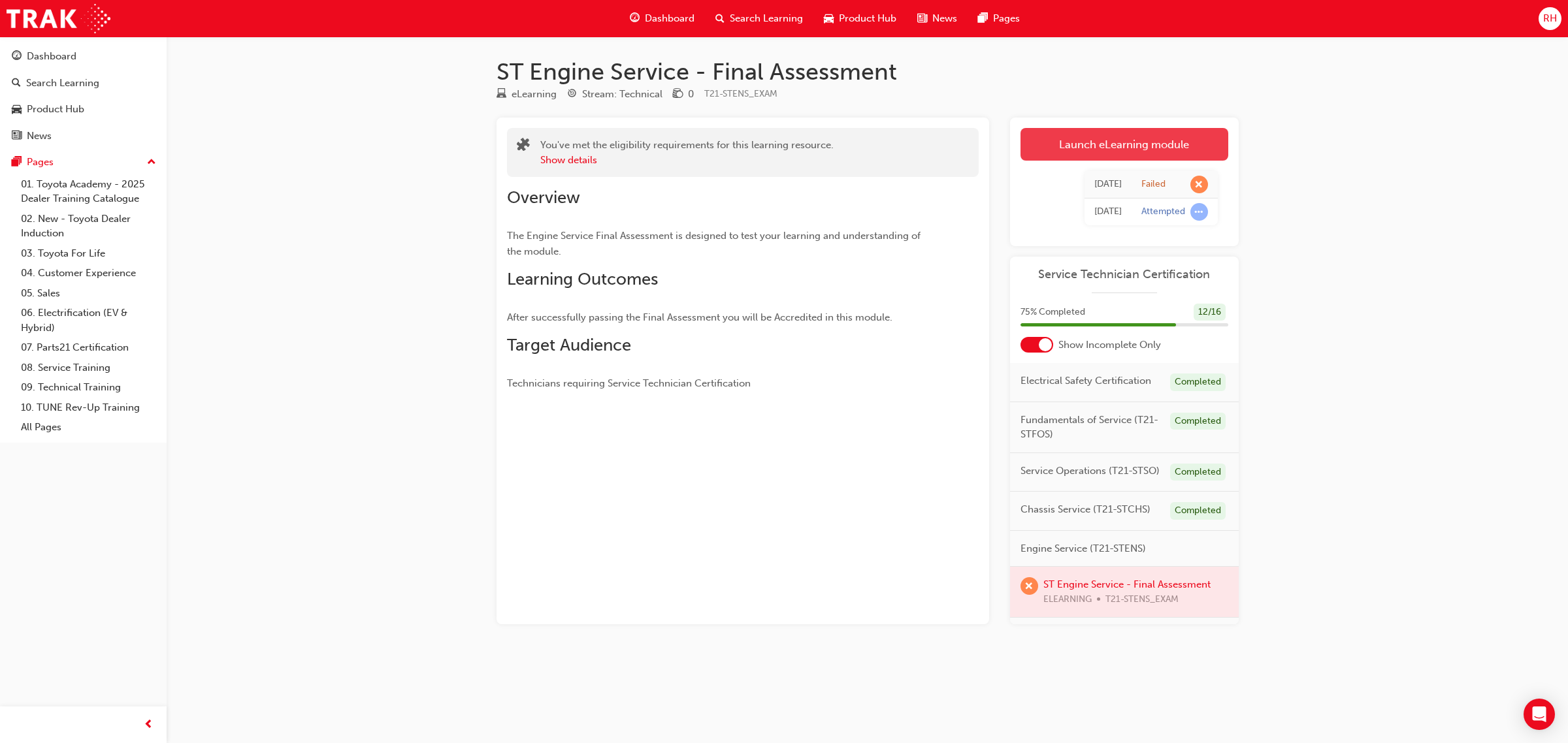
click at [1086, 137] on link "Launch eLearning module" at bounding box center [1124, 144] width 208 height 33
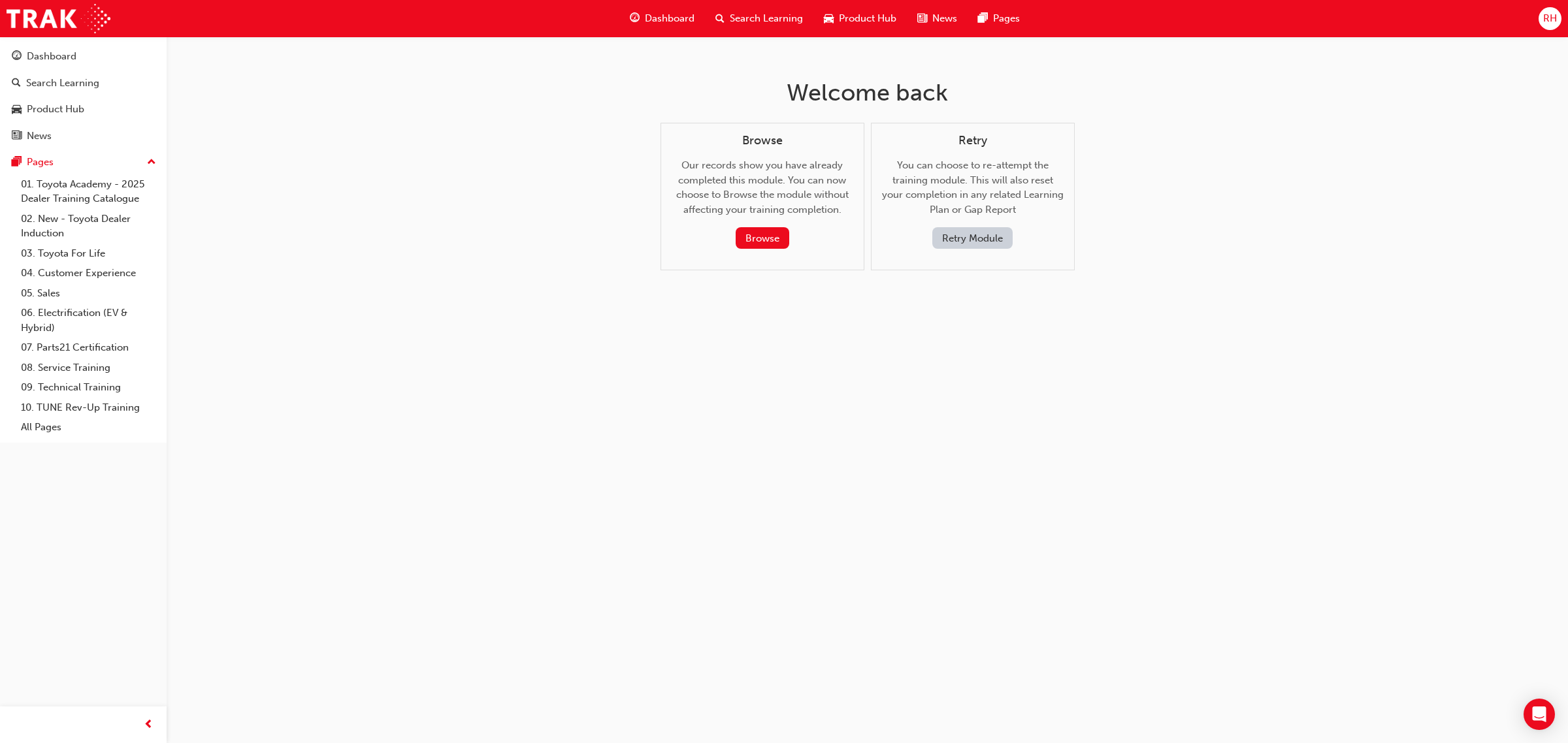
click at [939, 237] on button "Retry Module" at bounding box center [972, 238] width 80 height 22
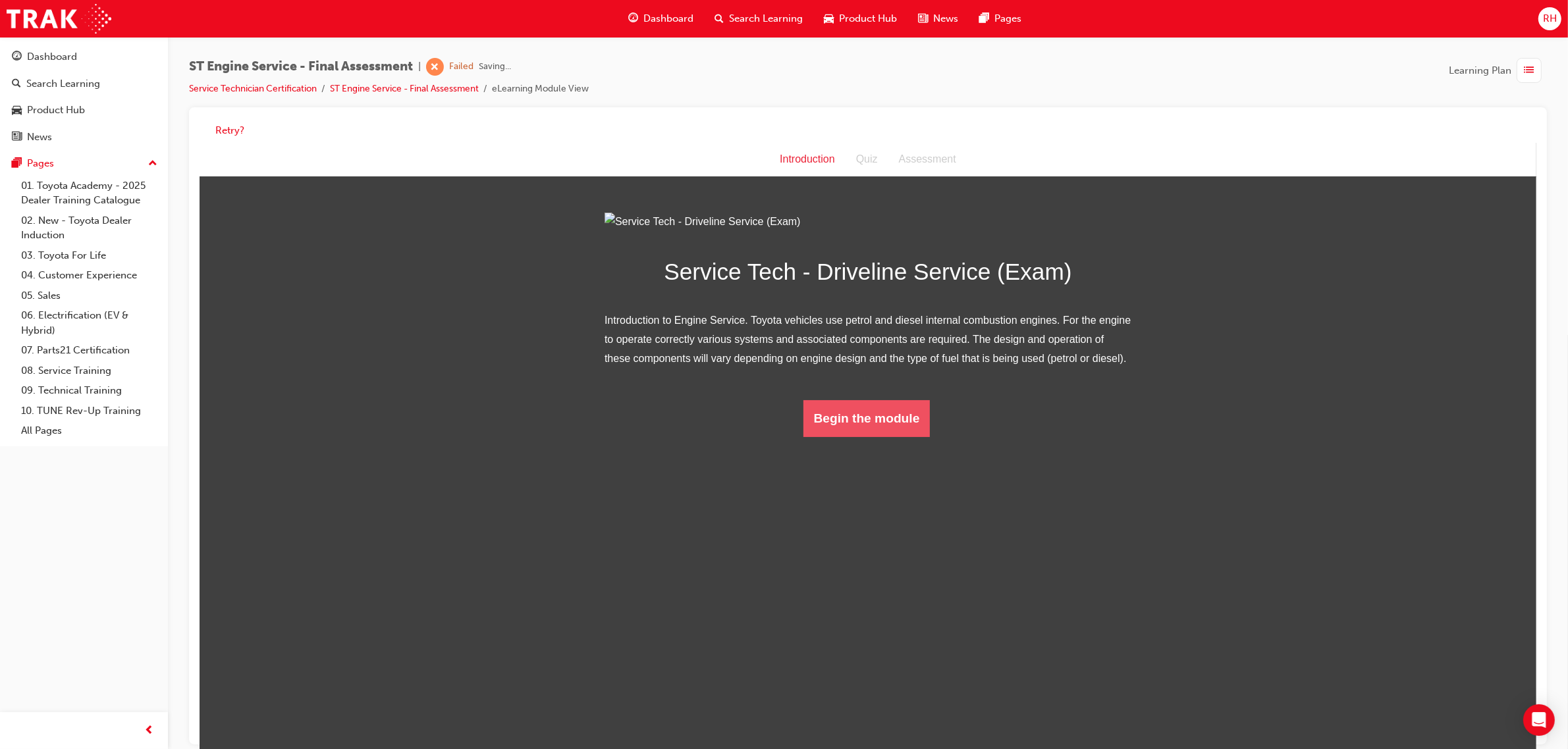
click at [856, 437] on button "Begin the module" at bounding box center [866, 418] width 127 height 37
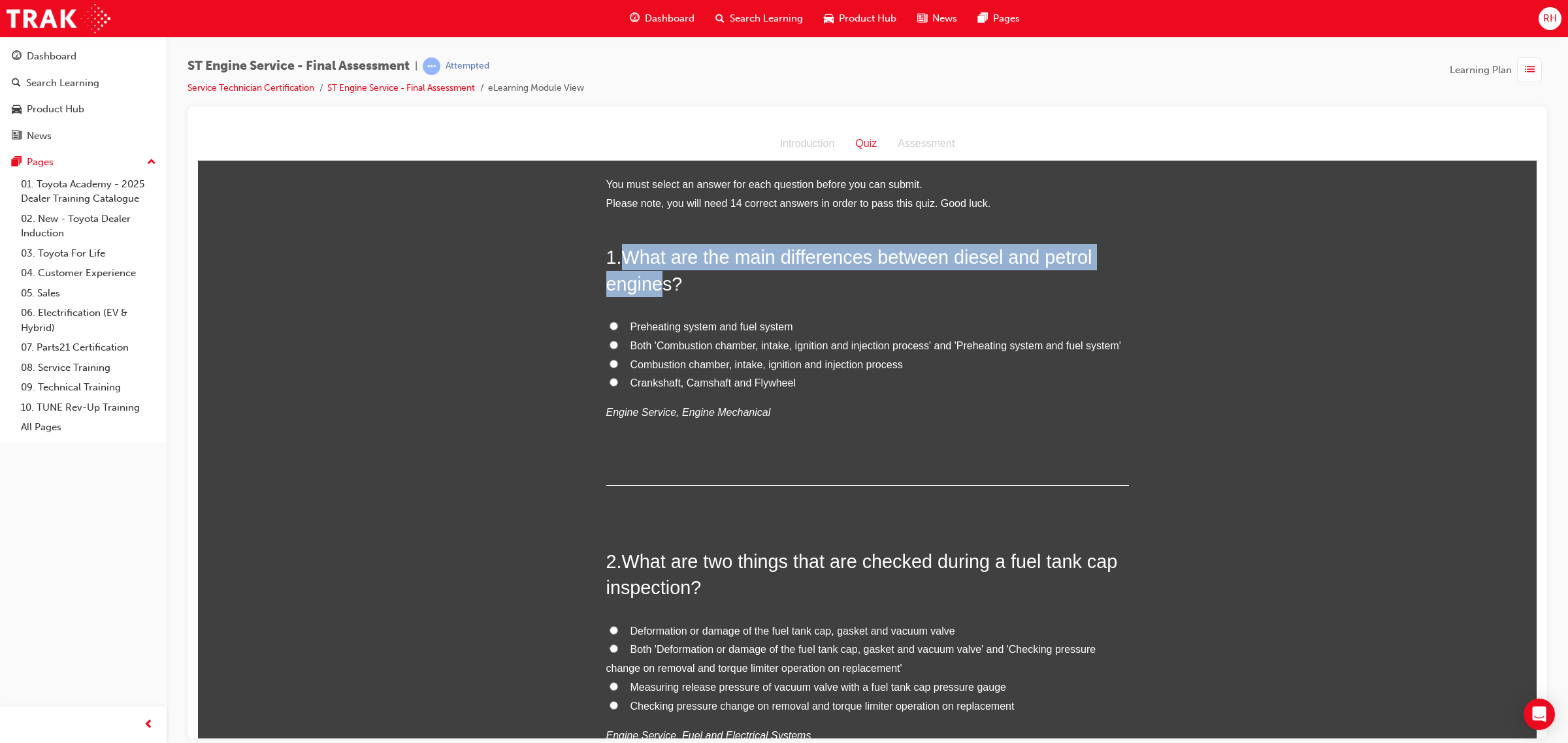
drag, startPoint x: 617, startPoint y: 256, endPoint x: 661, endPoint y: 284, distance: 52.2
click at [656, 285] on h2 "1 . What are the main differences between diesel and petrol engines?" at bounding box center [867, 270] width 523 height 53
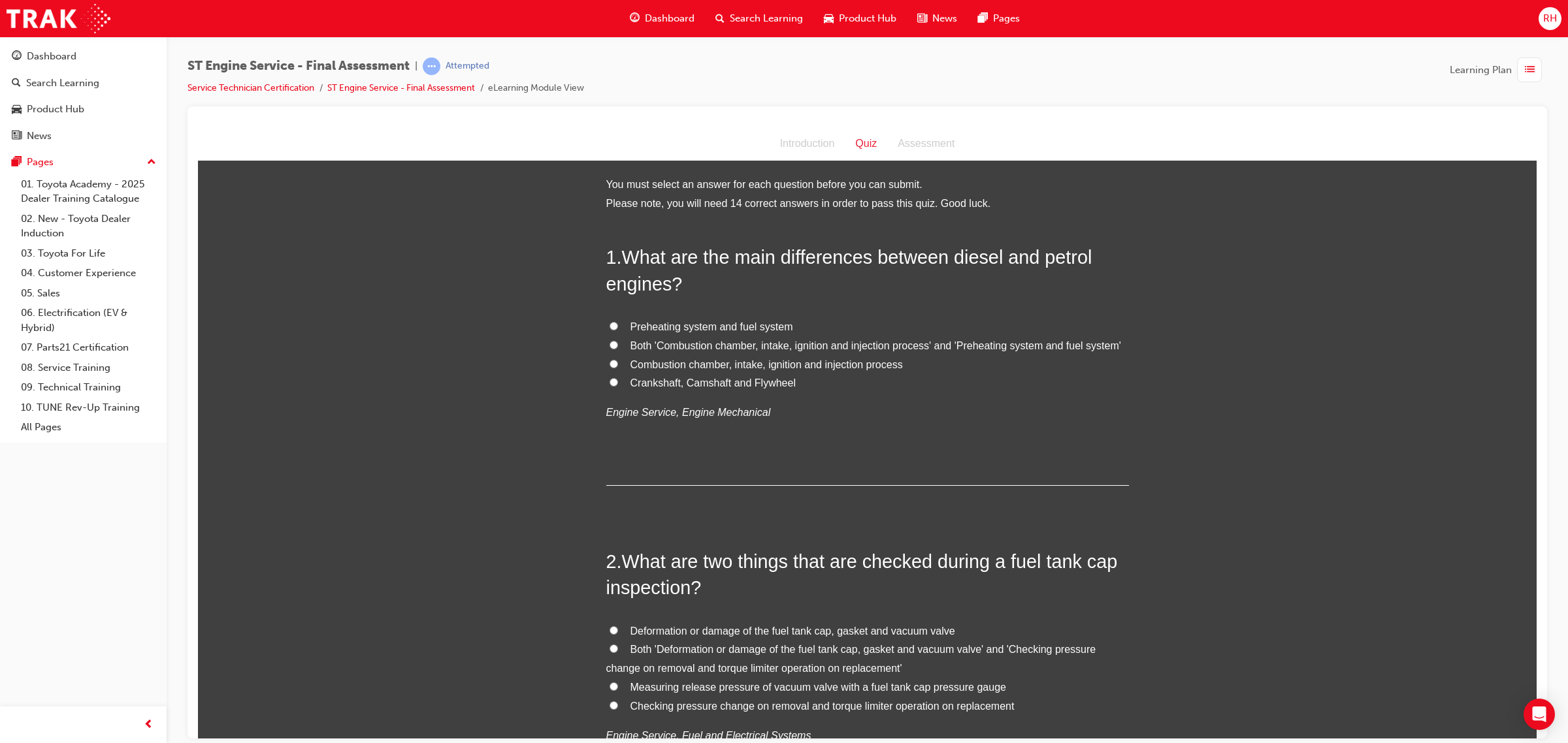
click at [766, 299] on div "1 . What are the main differences between diesel and petrol engines? Preheating…" at bounding box center [867, 364] width 523 height 241
click at [810, 343] on span "Both 'Combustion chamber, intake, ignition and injection process' and 'Preheati…" at bounding box center [875, 345] width 490 height 11
click at [618, 343] on input "Both 'Combustion chamber, intake, ignition and injection process' and 'Preheati…" at bounding box center [614, 344] width 9 height 9
radio input "true"
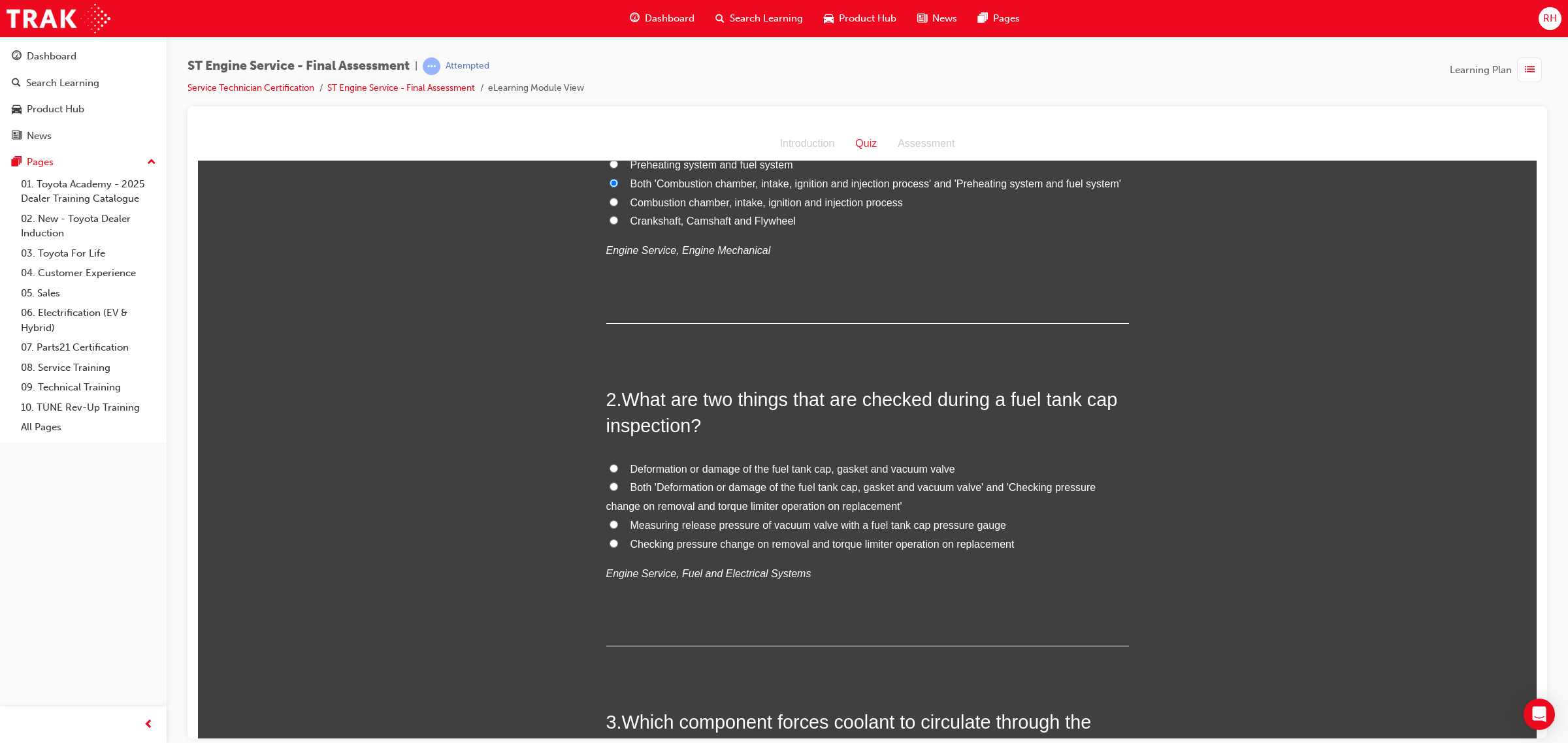
scroll to position [163, 0]
click at [772, 486] on span "Both 'Deformation or damage of the fuel tank cap, gasket and vacuum valve' and …" at bounding box center [851, 495] width 490 height 30
click at [618, 486] on input "Both 'Deformation or damage of the fuel tank cap, gasket and vacuum valve' and …" at bounding box center [614, 485] width 9 height 9
radio input "true"
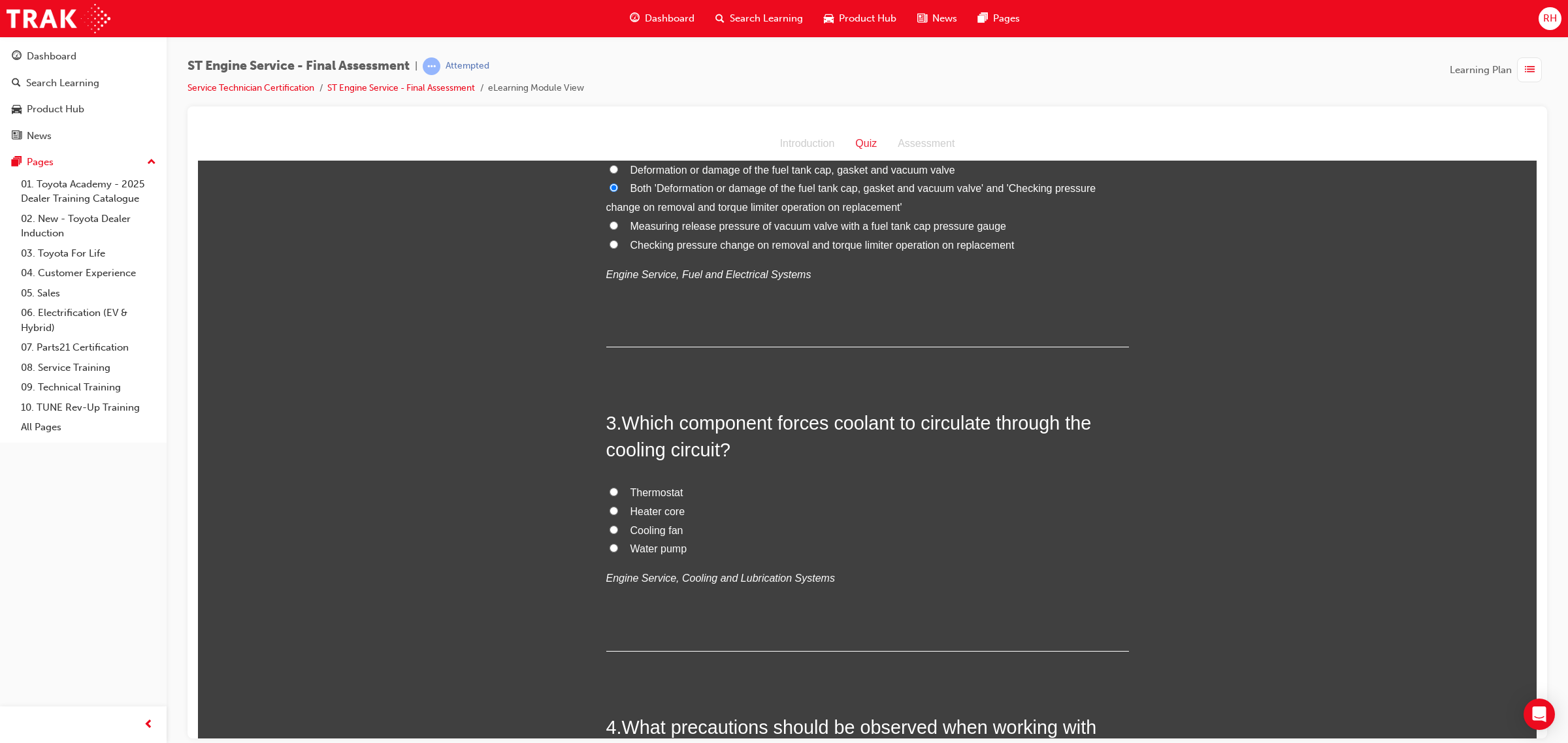
scroll to position [489, 0]
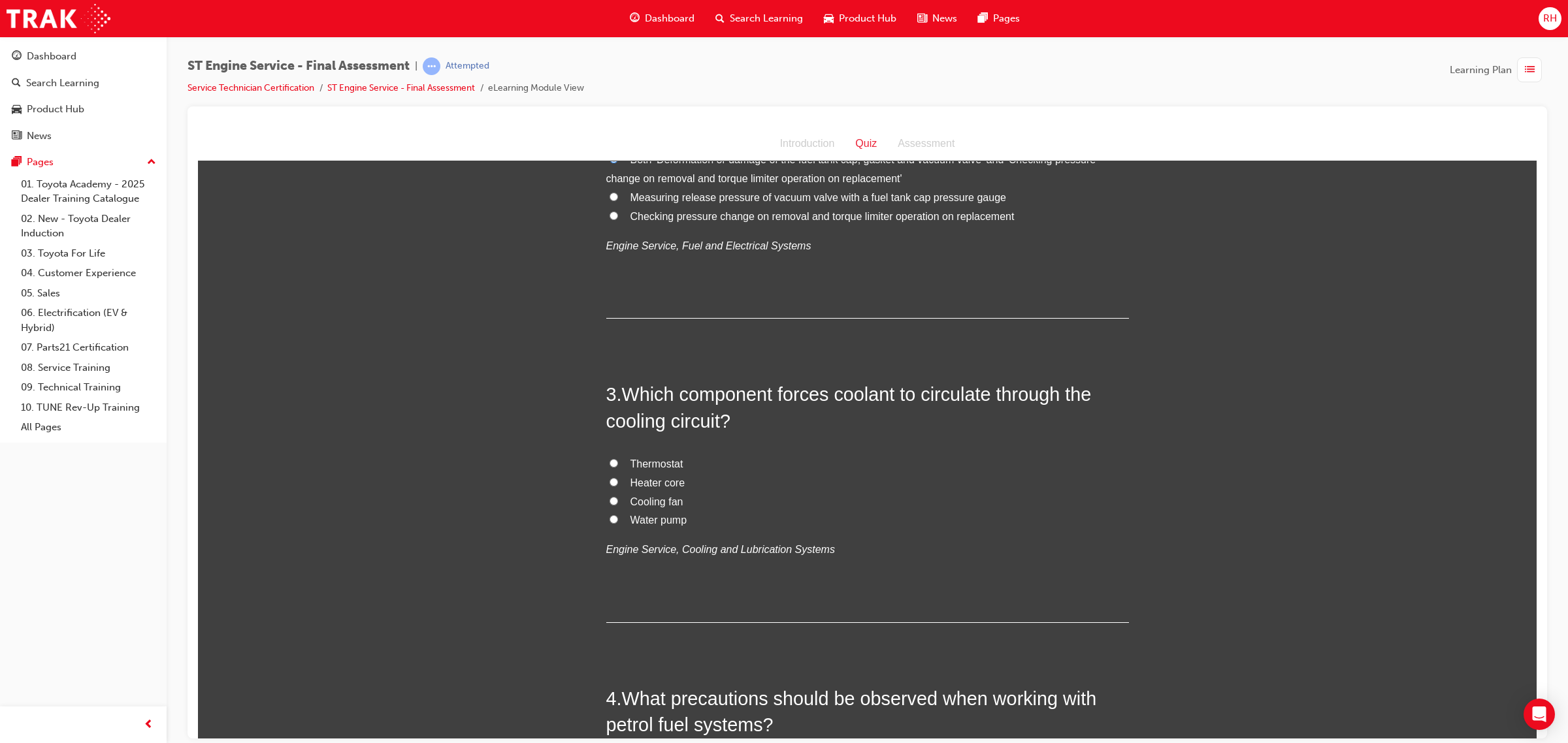
click at [657, 519] on span "Water pump" at bounding box center [659, 519] width 57 height 11
click at [618, 519] on input "Water pump" at bounding box center [614, 519] width 9 height 9
radio input "true"
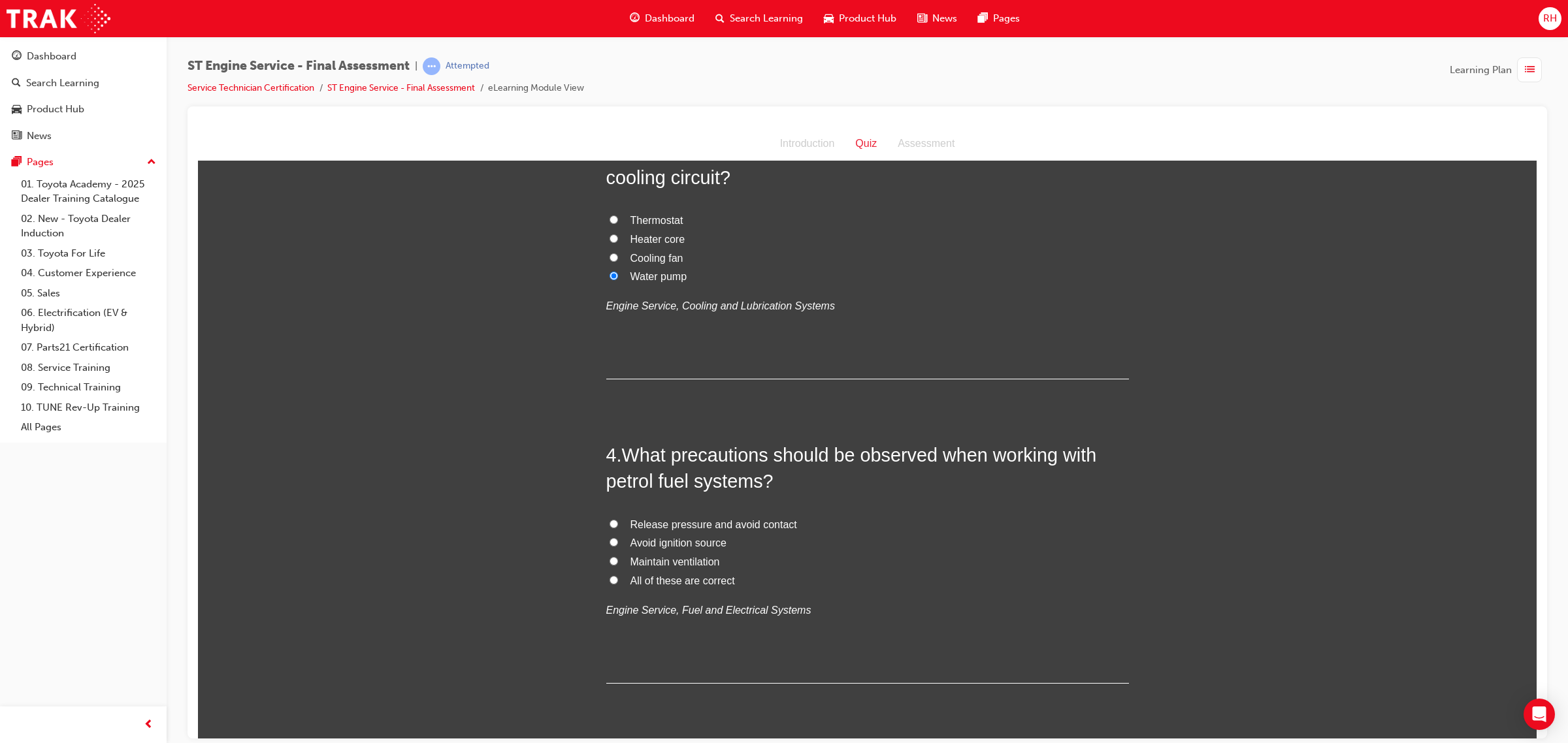
scroll to position [735, 0]
click at [687, 586] on label "All of these are correct" at bounding box center [867, 580] width 523 height 19
click at [618, 582] on input "All of these are correct" at bounding box center [614, 578] width 9 height 9
radio input "true"
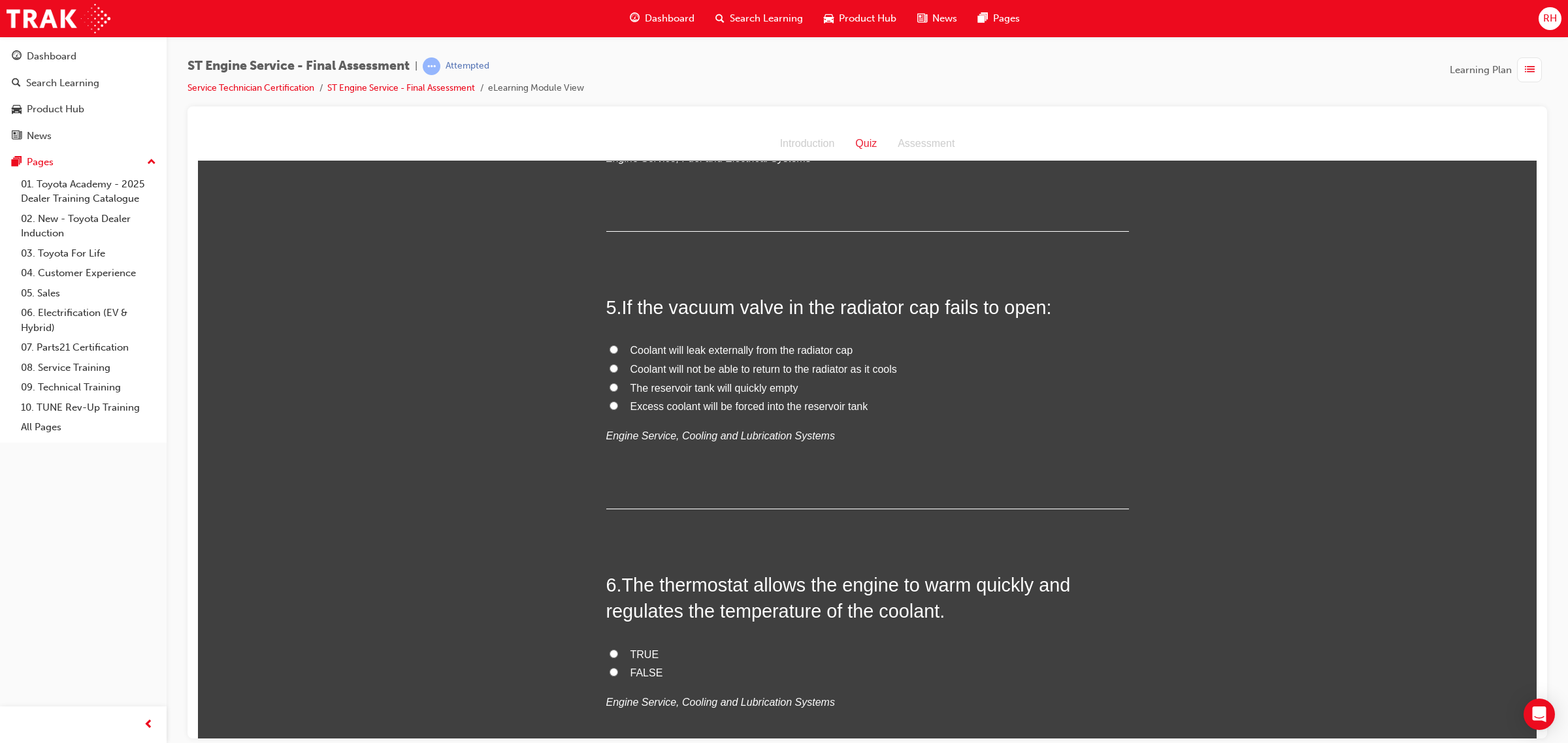
scroll to position [1224, 0]
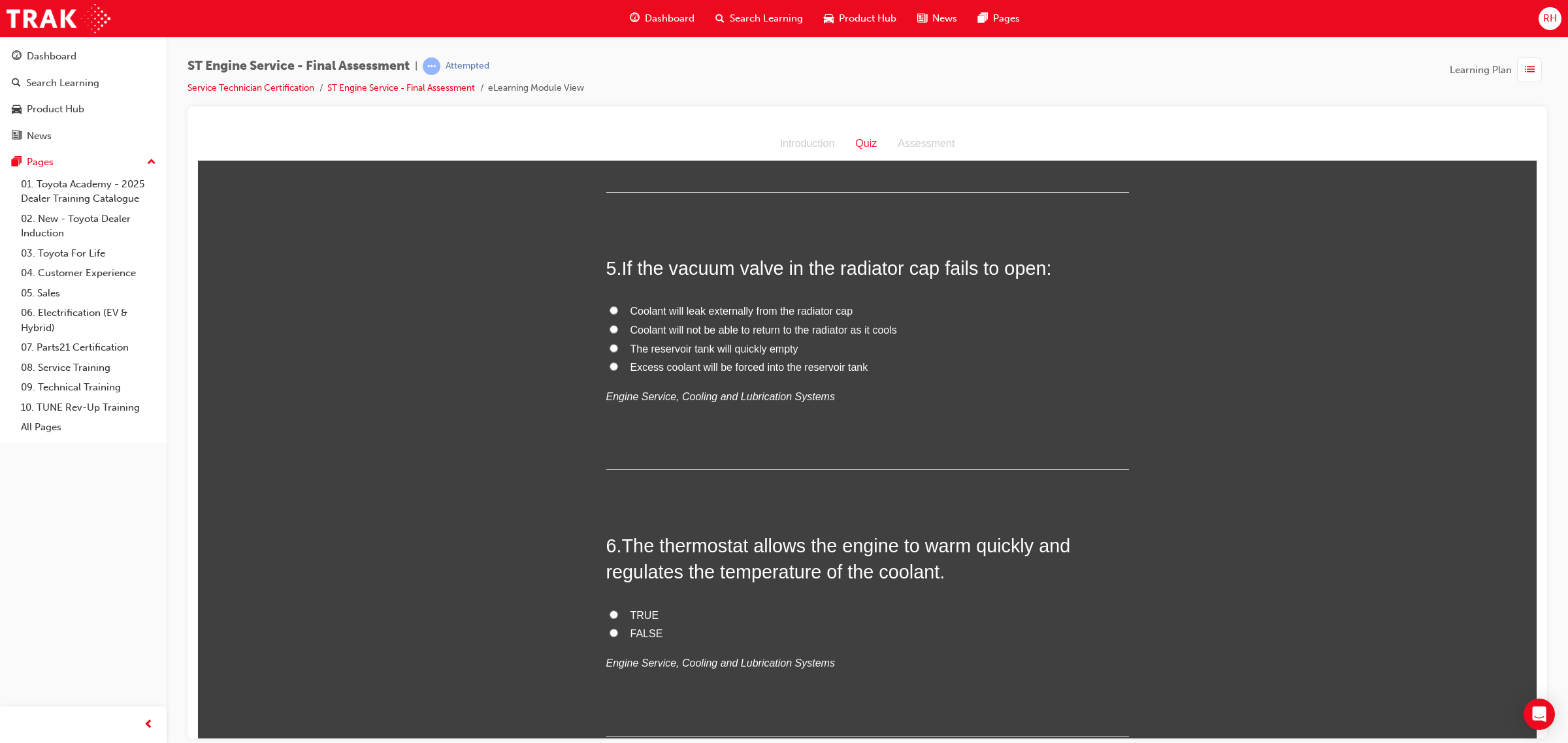
click at [684, 329] on span "Coolant will not be able to return to the radiator as it cools" at bounding box center [763, 329] width 267 height 11
click at [618, 329] on input "Coolant will not be able to return to the radiator as it cools" at bounding box center [614, 329] width 9 height 9
radio input "true"
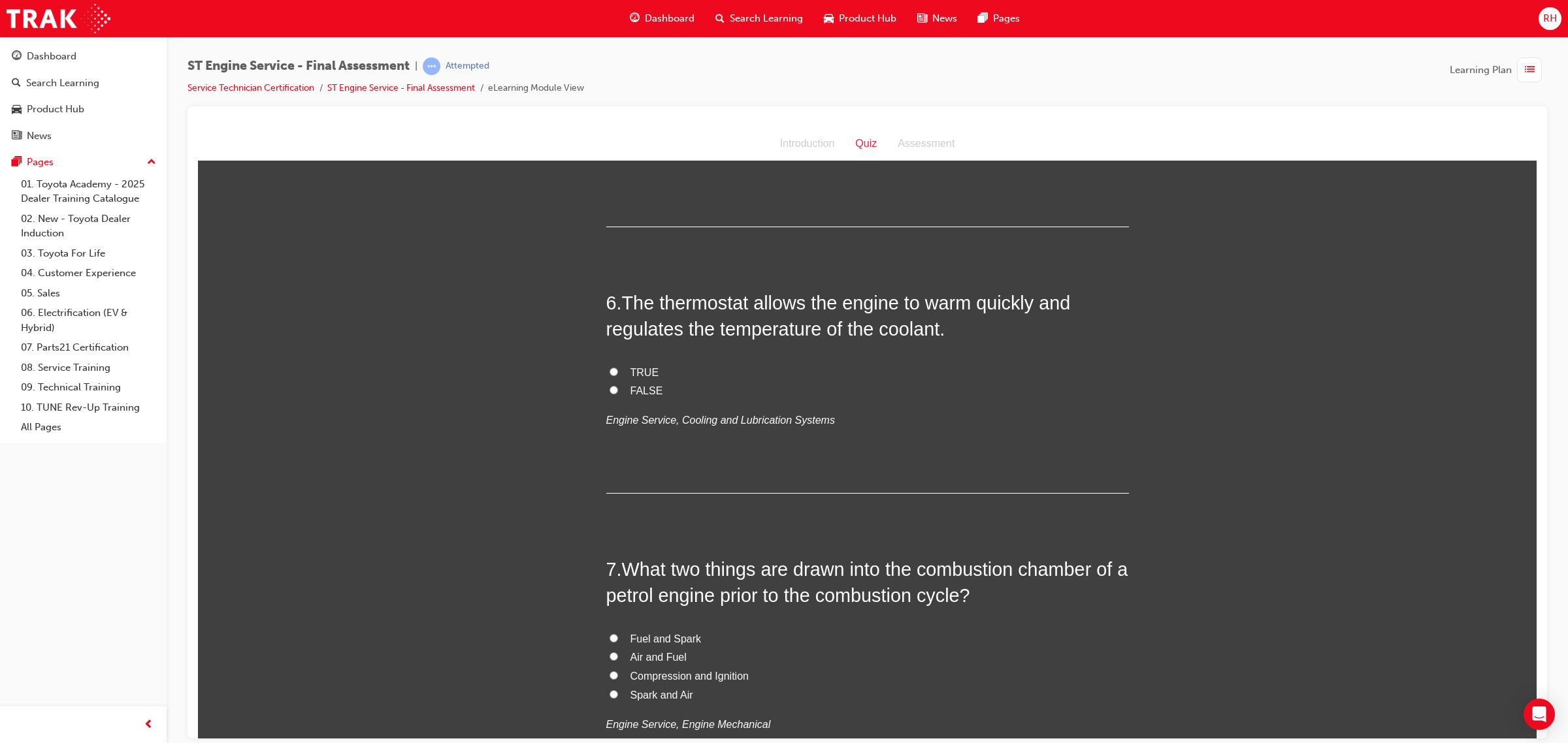
scroll to position [1469, 0]
click at [638, 384] on span "FALSE" at bounding box center [646, 388] width 33 height 11
click at [618, 384] on input "FALSE" at bounding box center [614, 387] width 9 height 9
radio input "true"
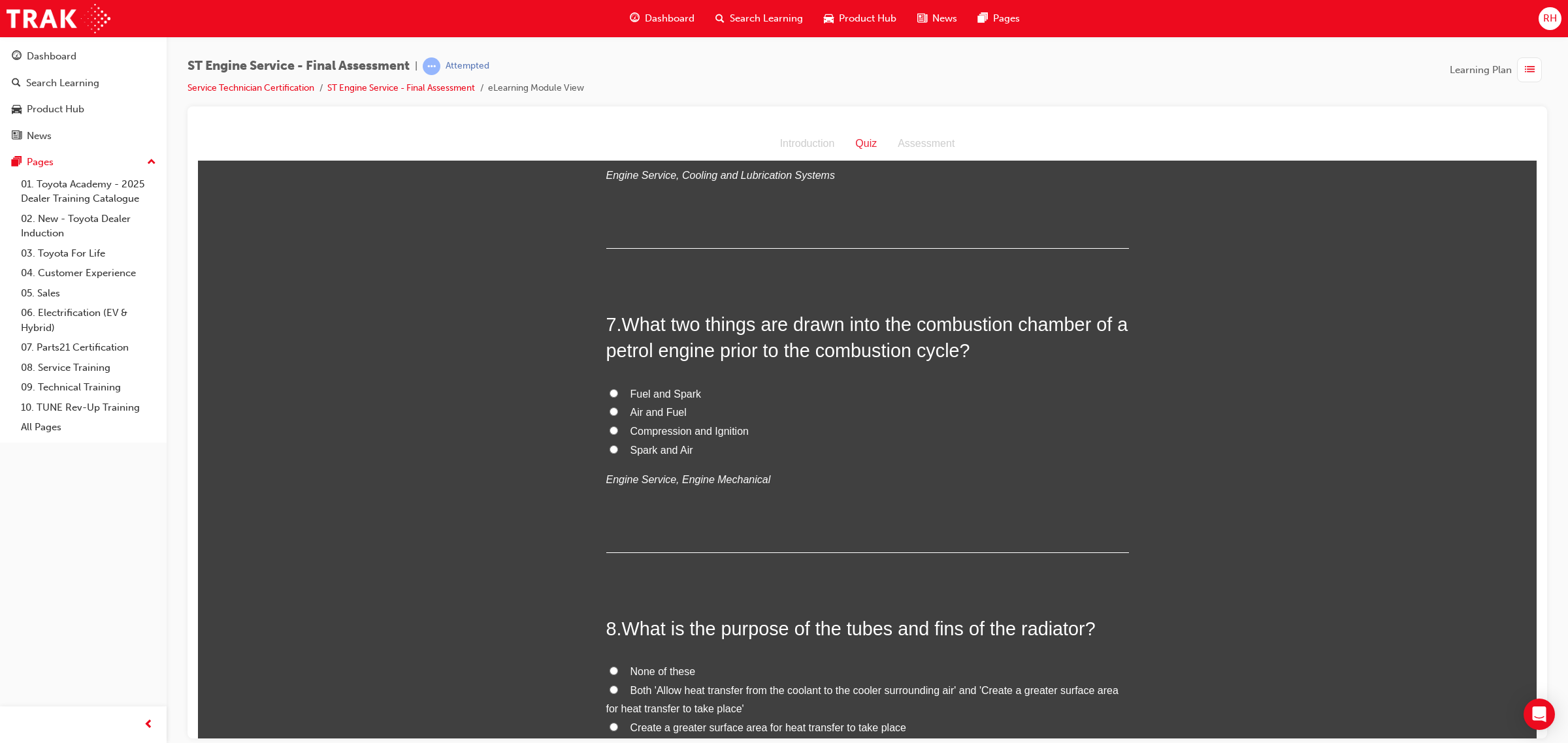
scroll to position [1714, 0]
click at [645, 409] on span "Air and Fuel" at bounding box center [658, 409] width 56 height 11
click at [618, 409] on input "Air and Fuel" at bounding box center [614, 409] width 9 height 9
radio input "true"
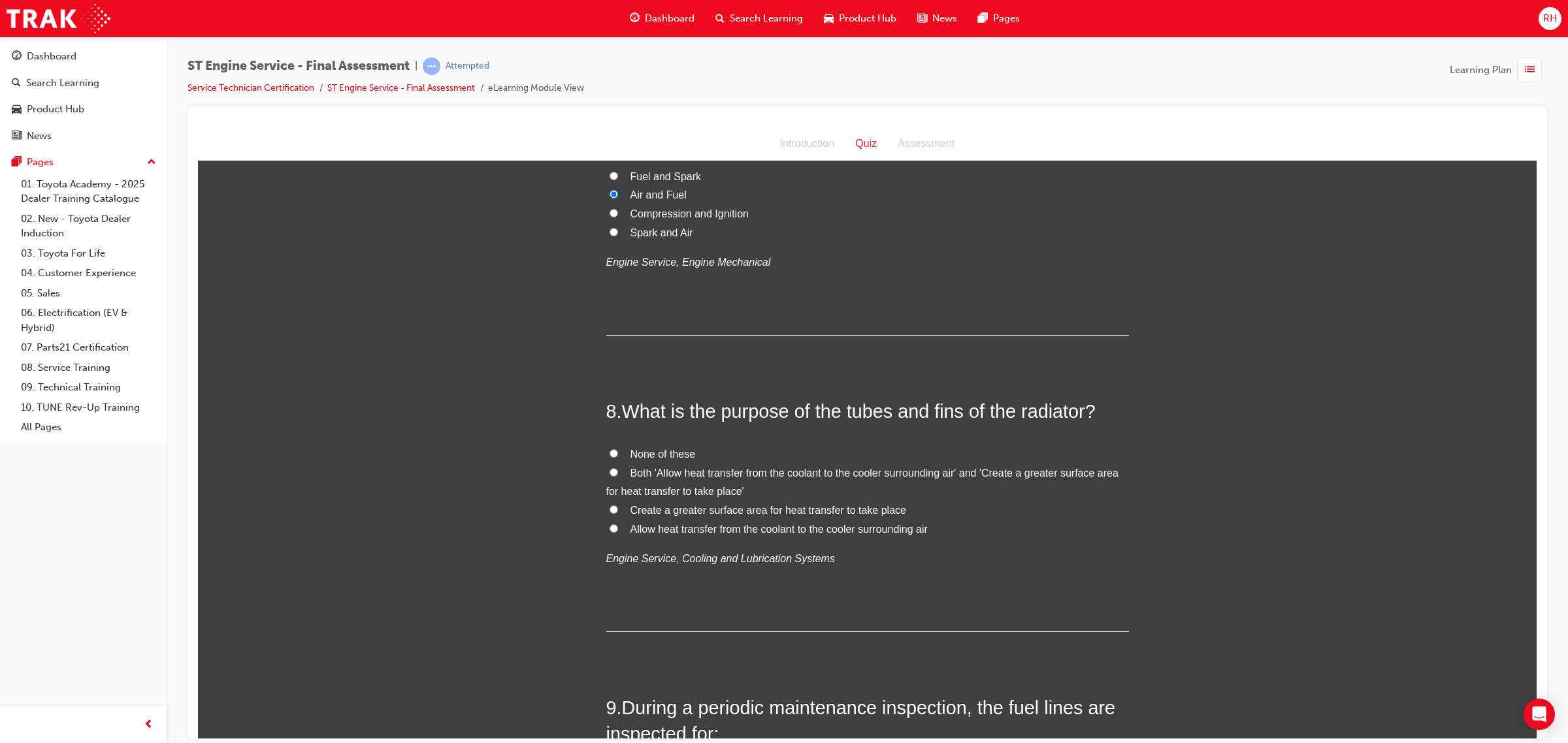
scroll to position [1959, 0]
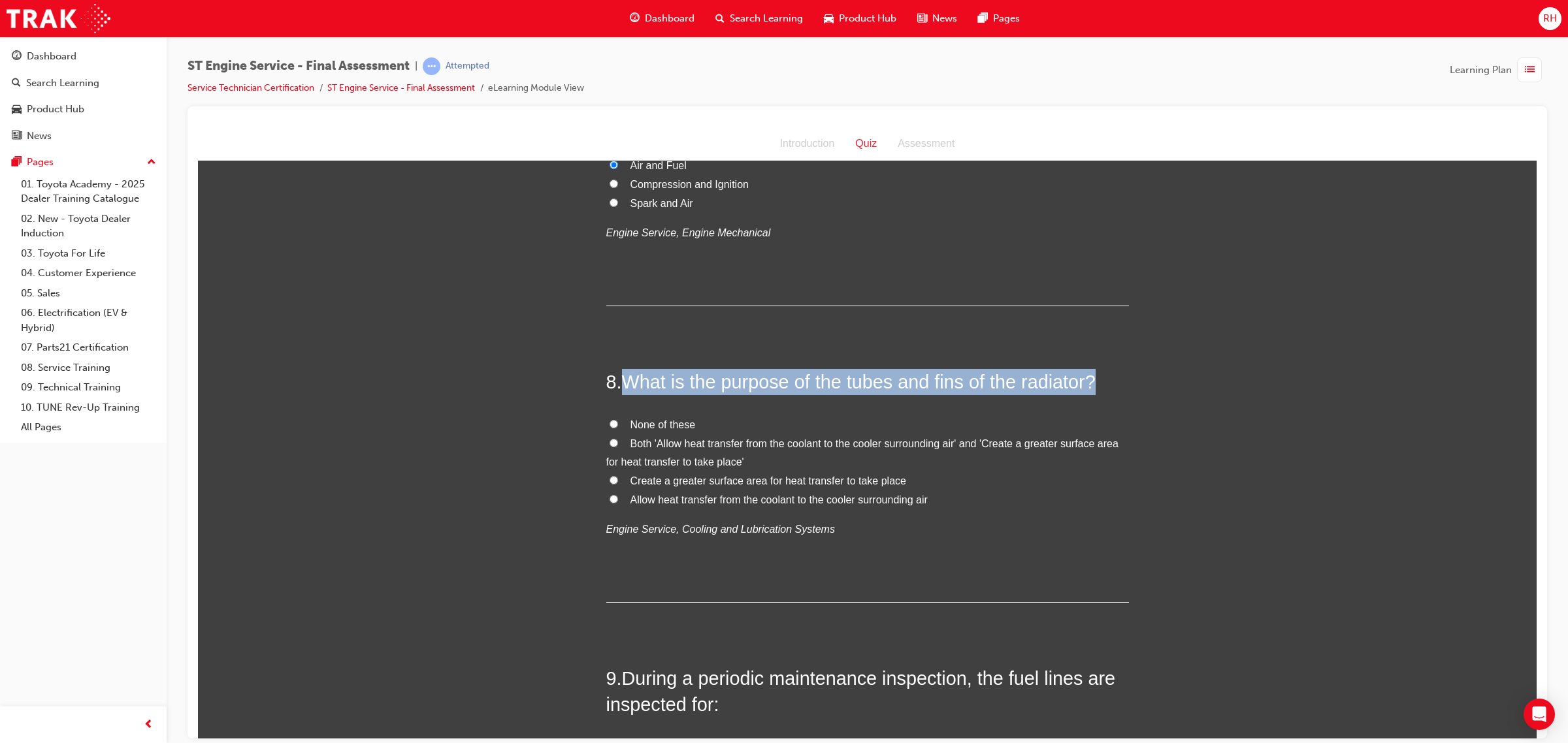
drag, startPoint x: 621, startPoint y: 380, endPoint x: 1099, endPoint y: 379, distance: 478.0
click at [1098, 379] on h2 "8 . What is the purpose of the tubes and fins of the radiator?" at bounding box center [867, 381] width 523 height 26
copy span "What is the purpose of the tubes and fins of the radiator?"
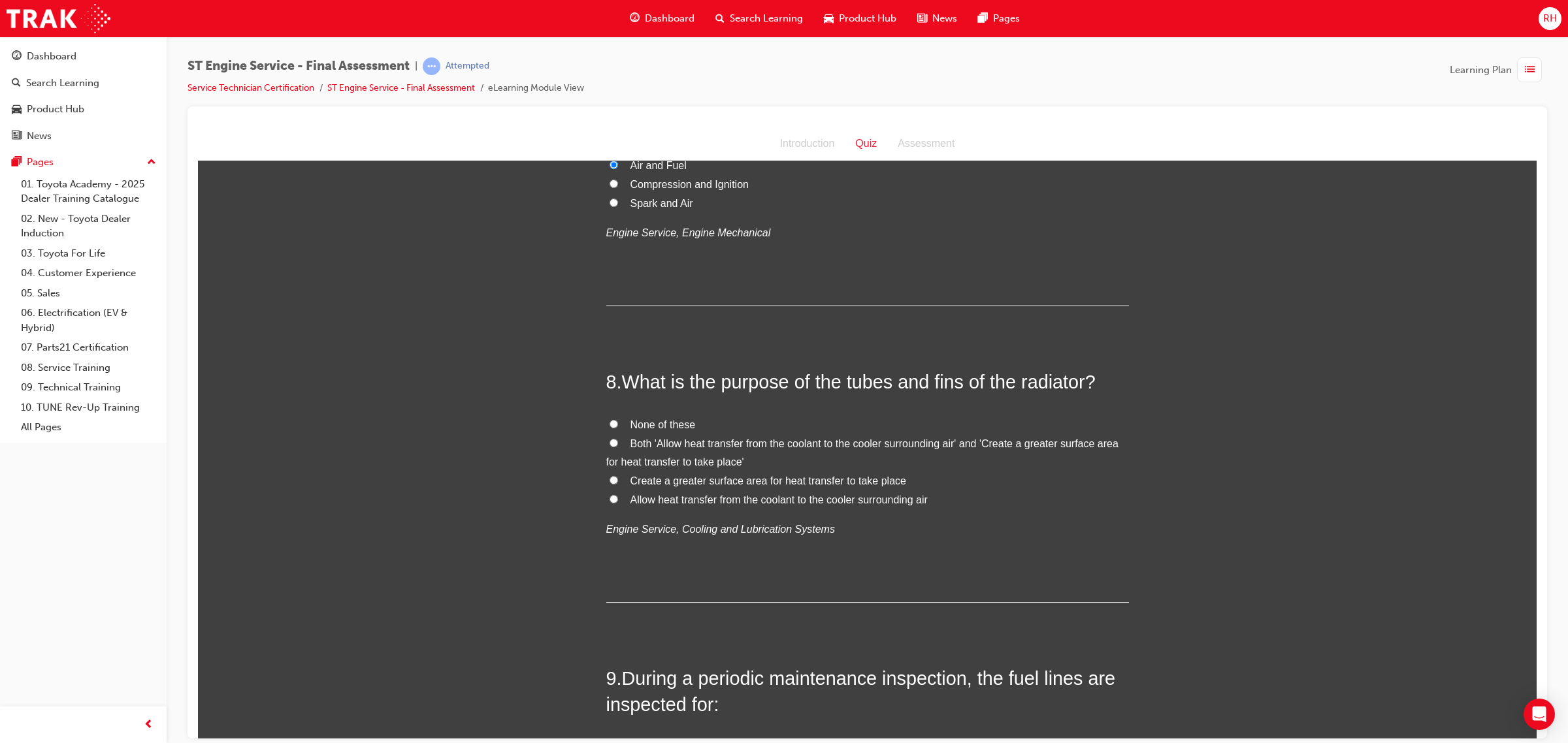
click at [837, 437] on span "Both 'Allow heat transfer from the coolant to the cooler surrounding air' and '…" at bounding box center [862, 452] width 512 height 30
click at [618, 438] on input "Both 'Allow heat transfer from the coolant to the cooler surrounding air' and '…" at bounding box center [614, 442] width 9 height 9
radio input "true"
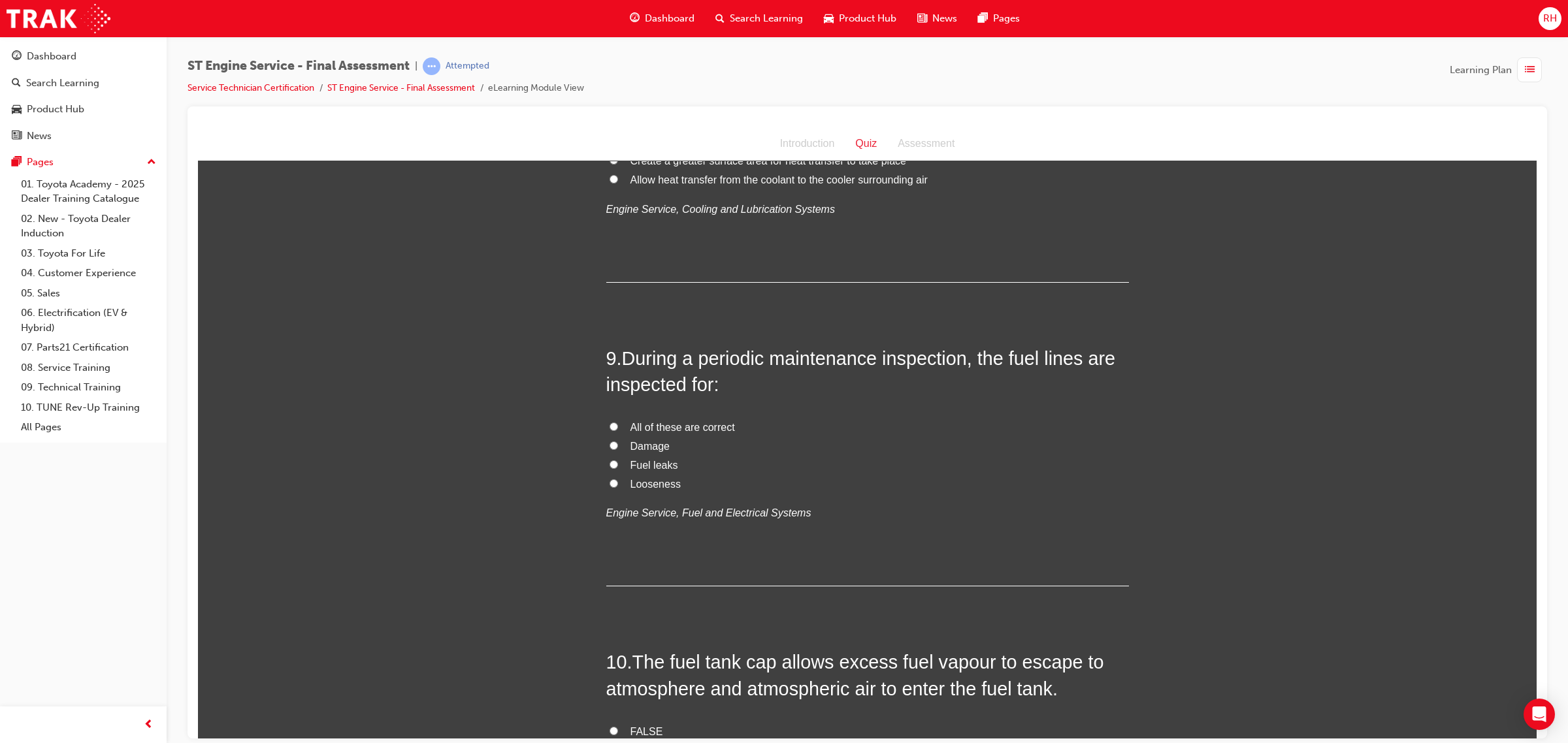
scroll to position [2285, 0]
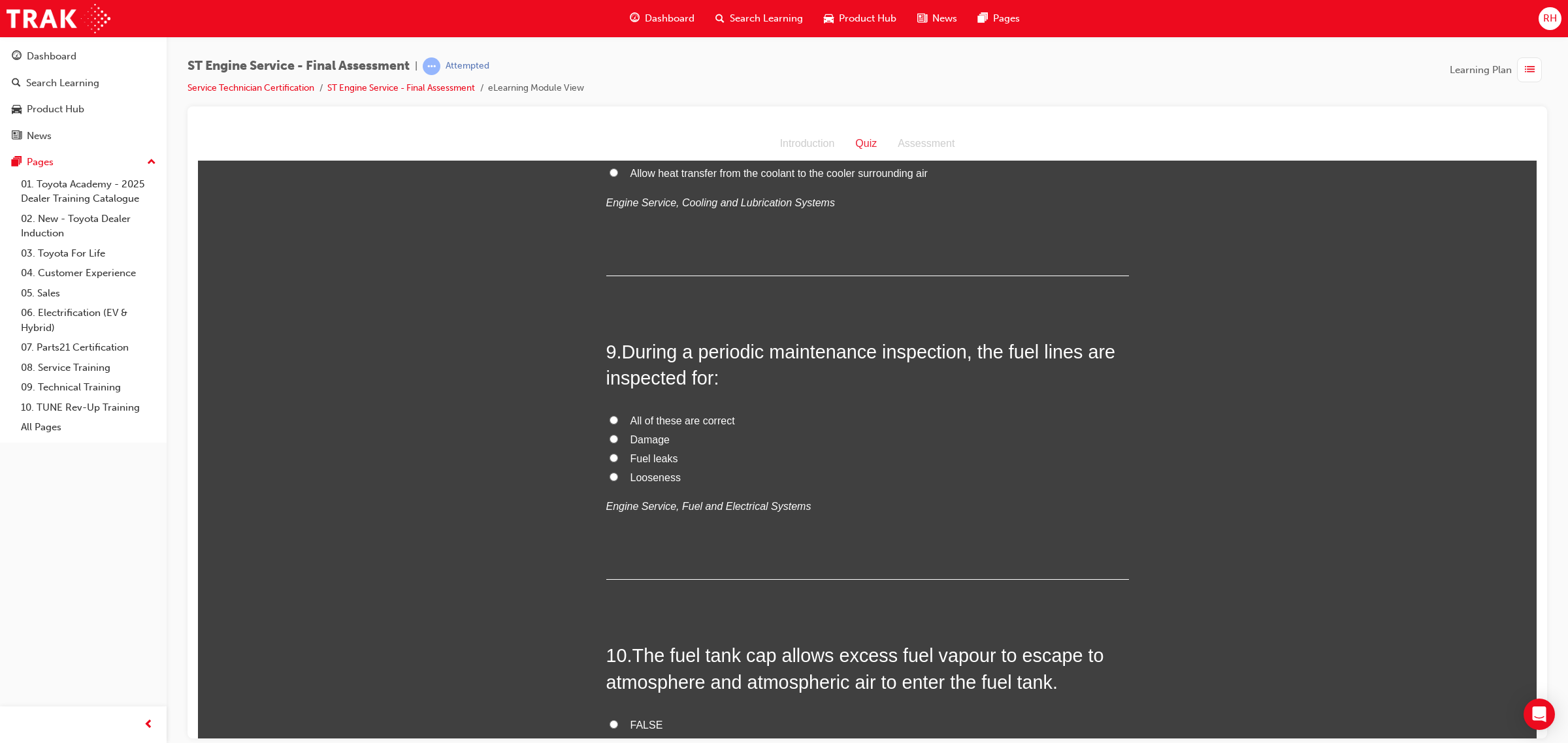
click at [709, 420] on span "All of these are correct" at bounding box center [682, 420] width 104 height 11
click at [618, 420] on input "All of these are correct" at bounding box center [614, 420] width 9 height 9
radio input "true"
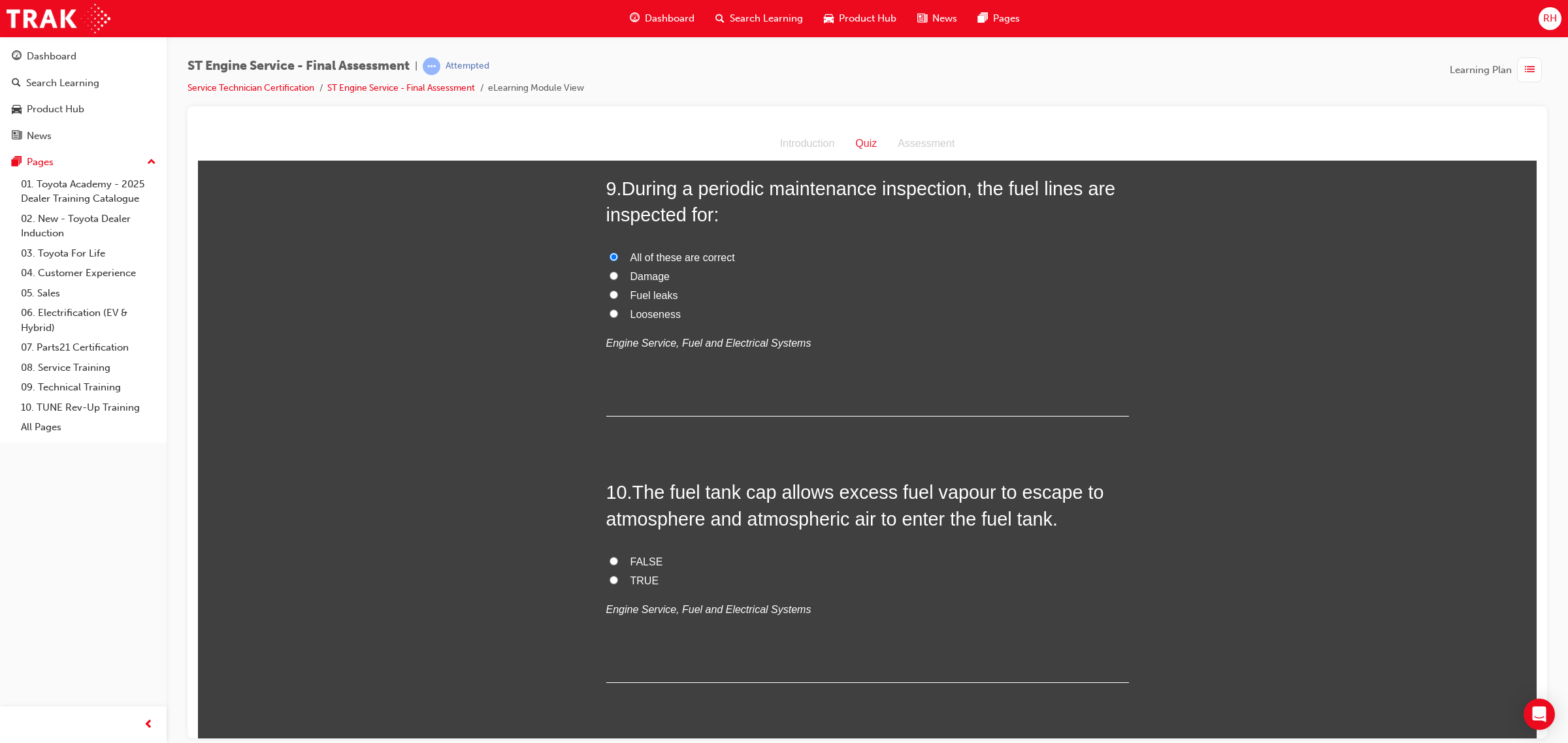
scroll to position [2530, 0]
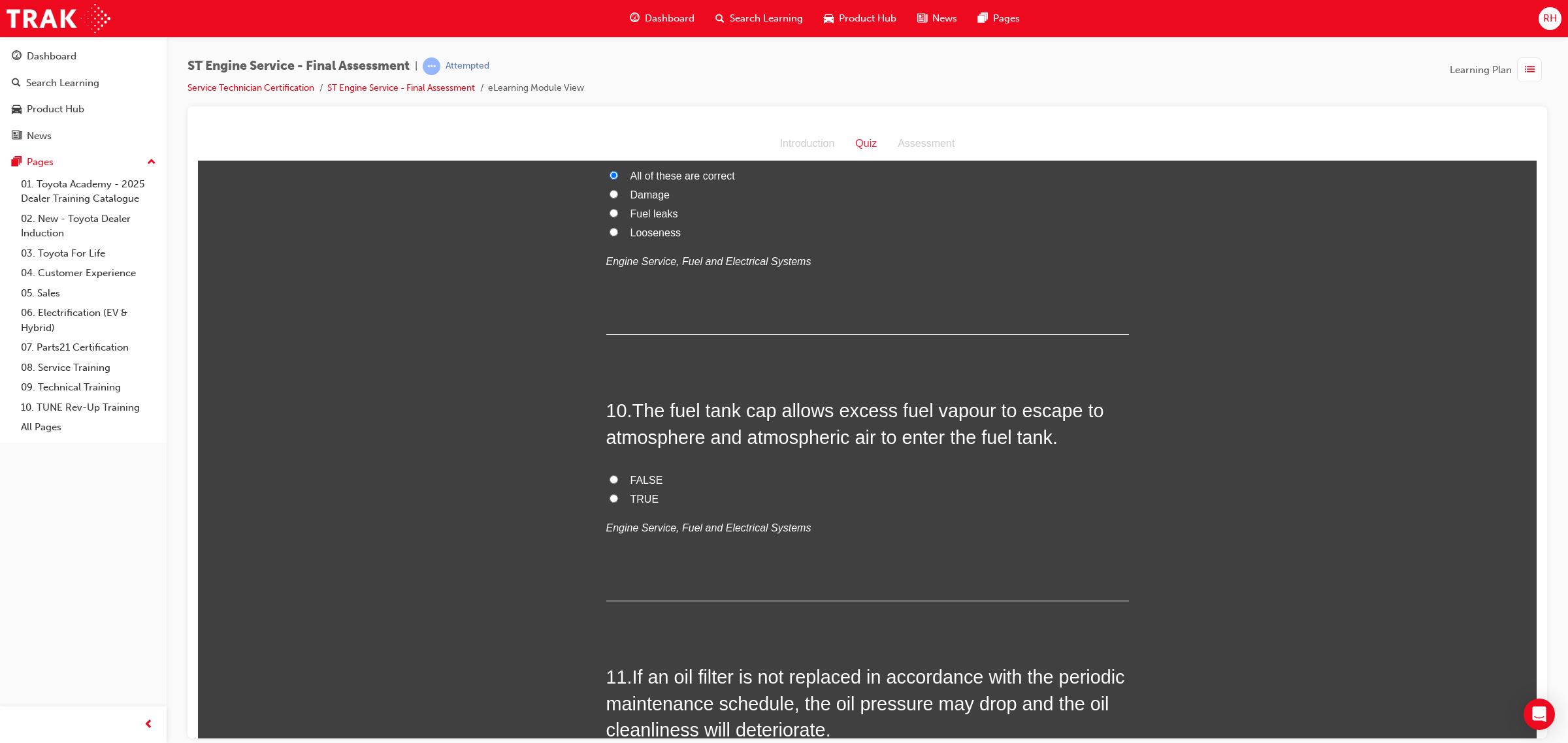
click at [630, 500] on span "TRUE" at bounding box center [644, 498] width 28 height 11
click at [618, 500] on input "TRUE" at bounding box center [614, 498] width 9 height 9
radio input "true"
click at [630, 481] on span "FALSE" at bounding box center [646, 479] width 33 height 11
click at [618, 481] on input "FALSE" at bounding box center [614, 479] width 9 height 9
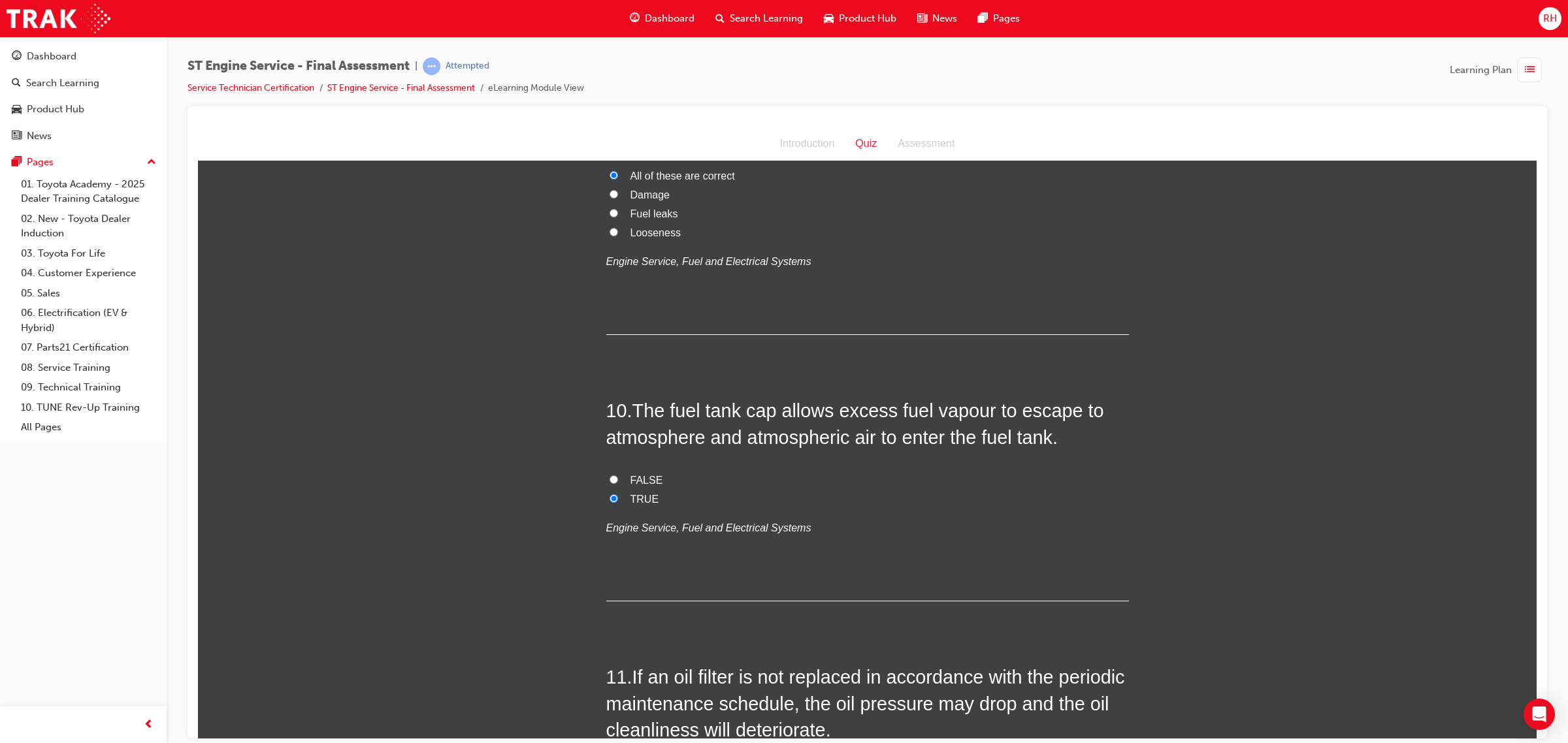
radio input "true"
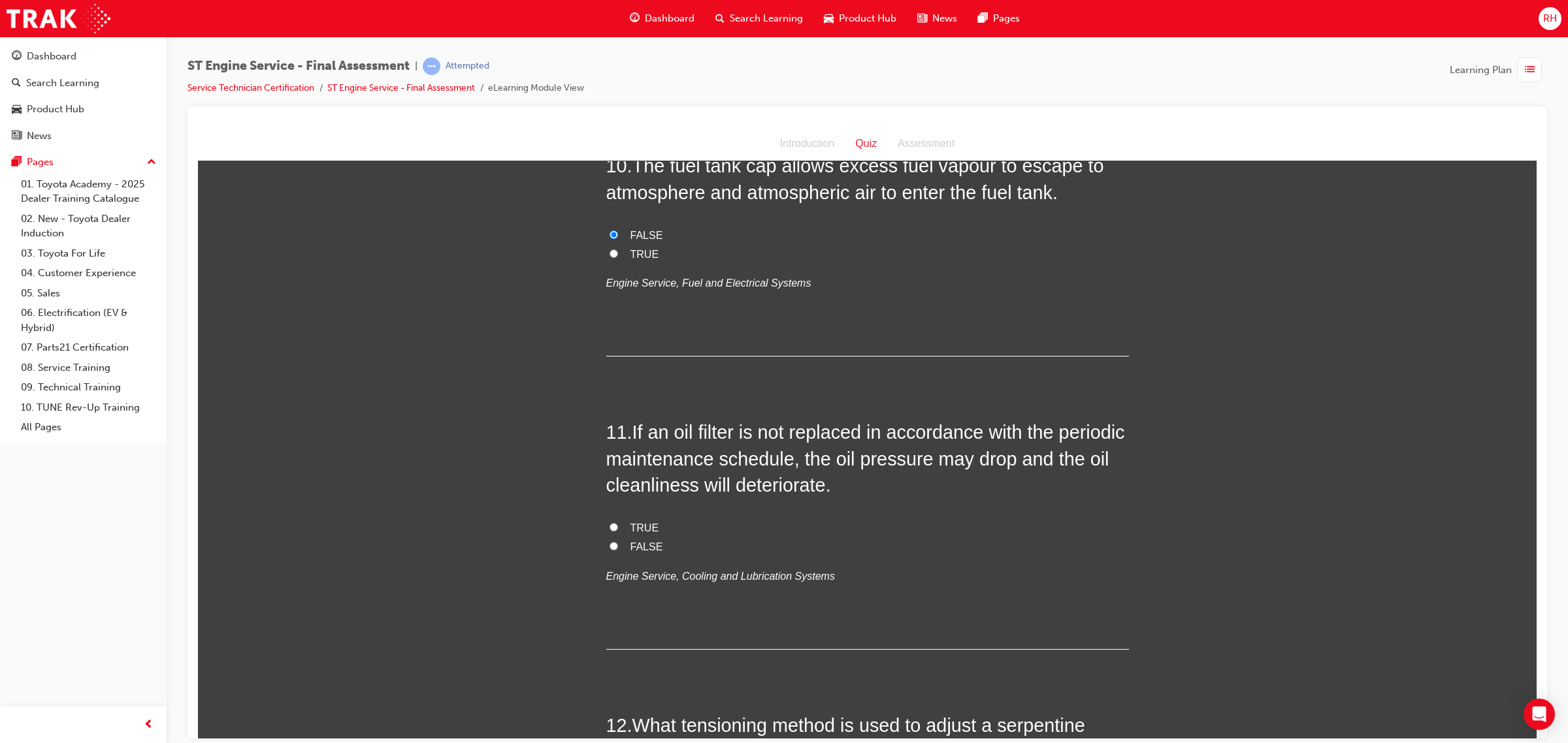
click at [630, 526] on span "TRUE" at bounding box center [644, 527] width 28 height 11
click at [618, 526] on input "TRUE" at bounding box center [614, 527] width 9 height 9
radio input "true"
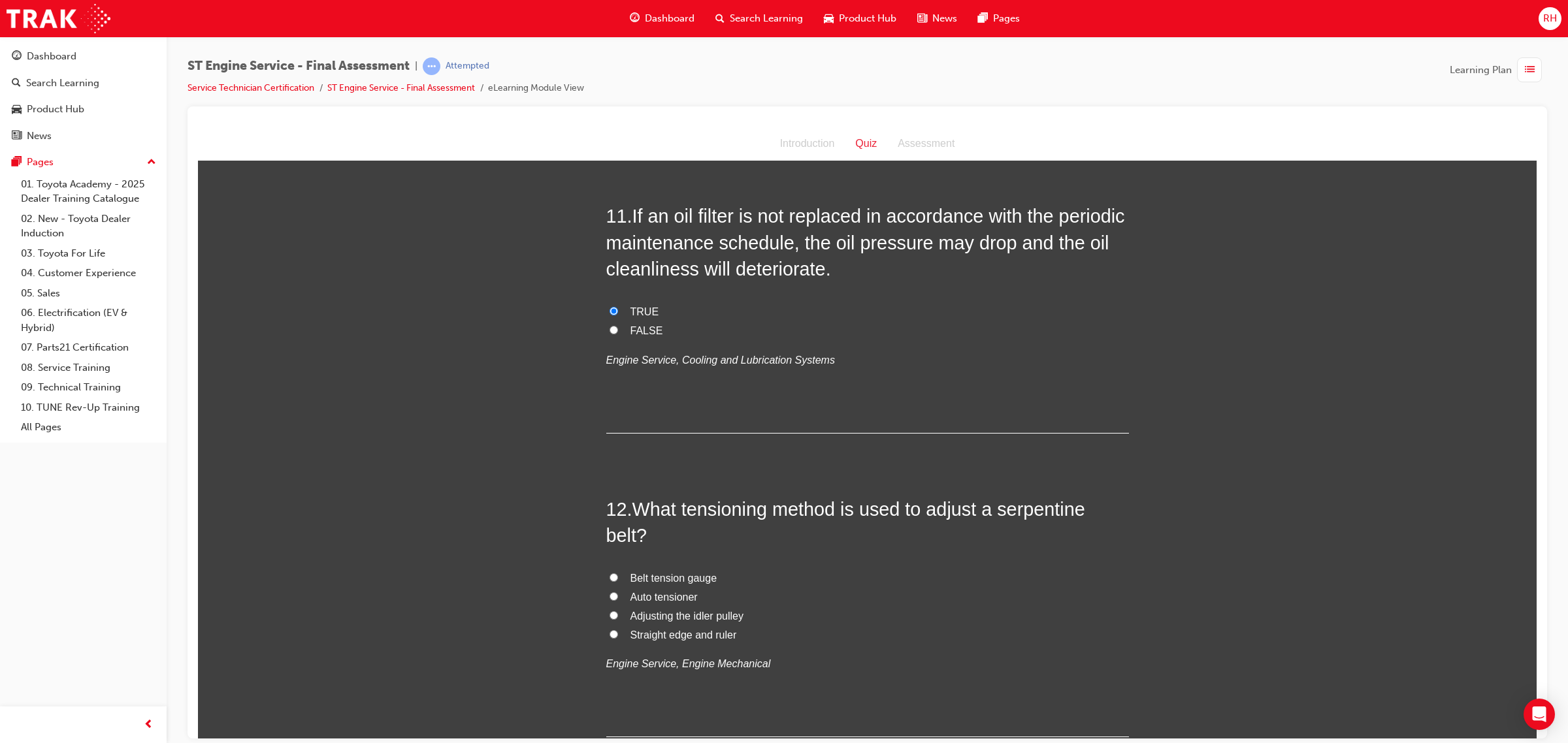
scroll to position [3020, 0]
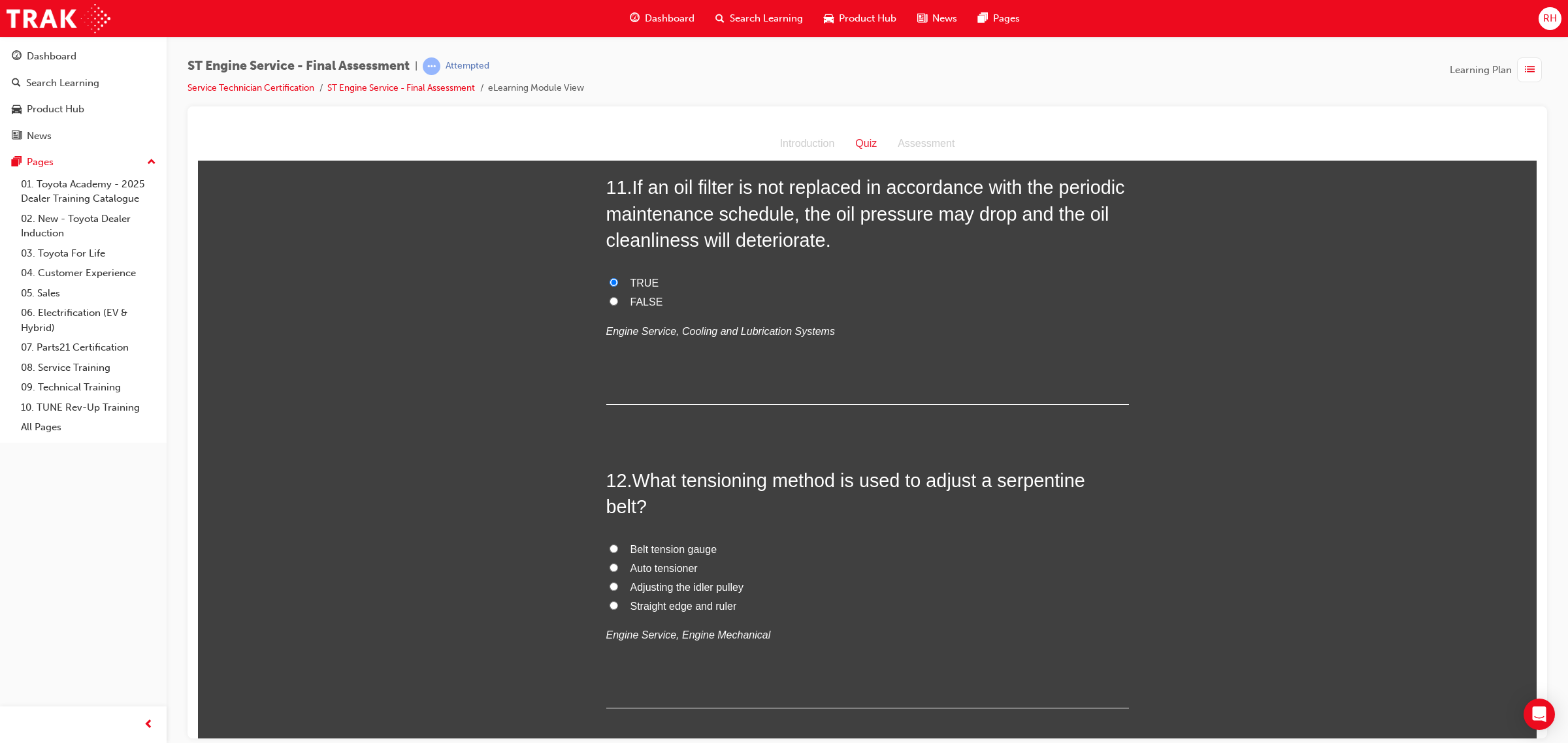
click at [637, 586] on span "Adjusting the idler pulley" at bounding box center [686, 586] width 113 height 11
click at [618, 586] on input "Adjusting the idler pulley" at bounding box center [614, 586] width 9 height 9
radio input "true"
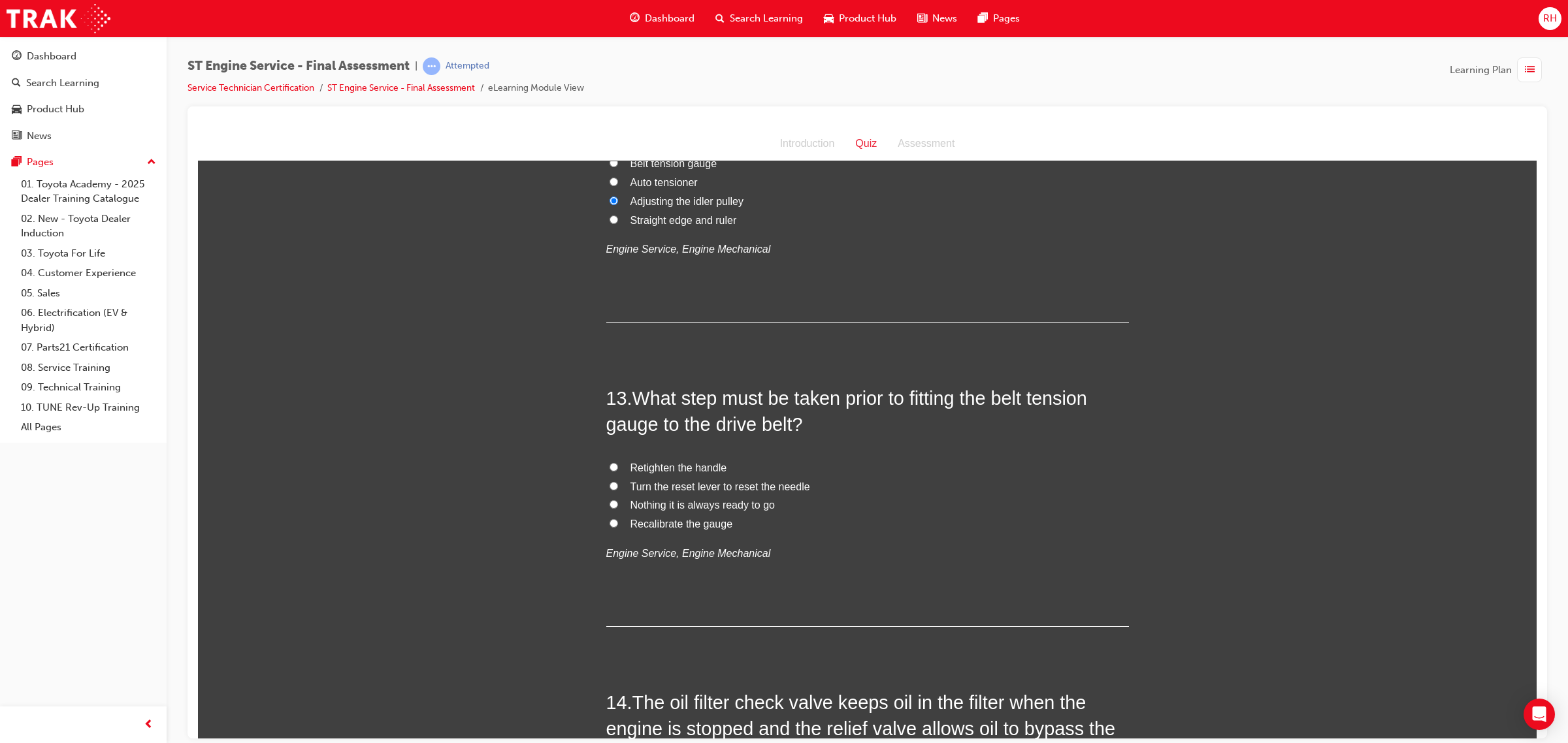
scroll to position [3428, 0]
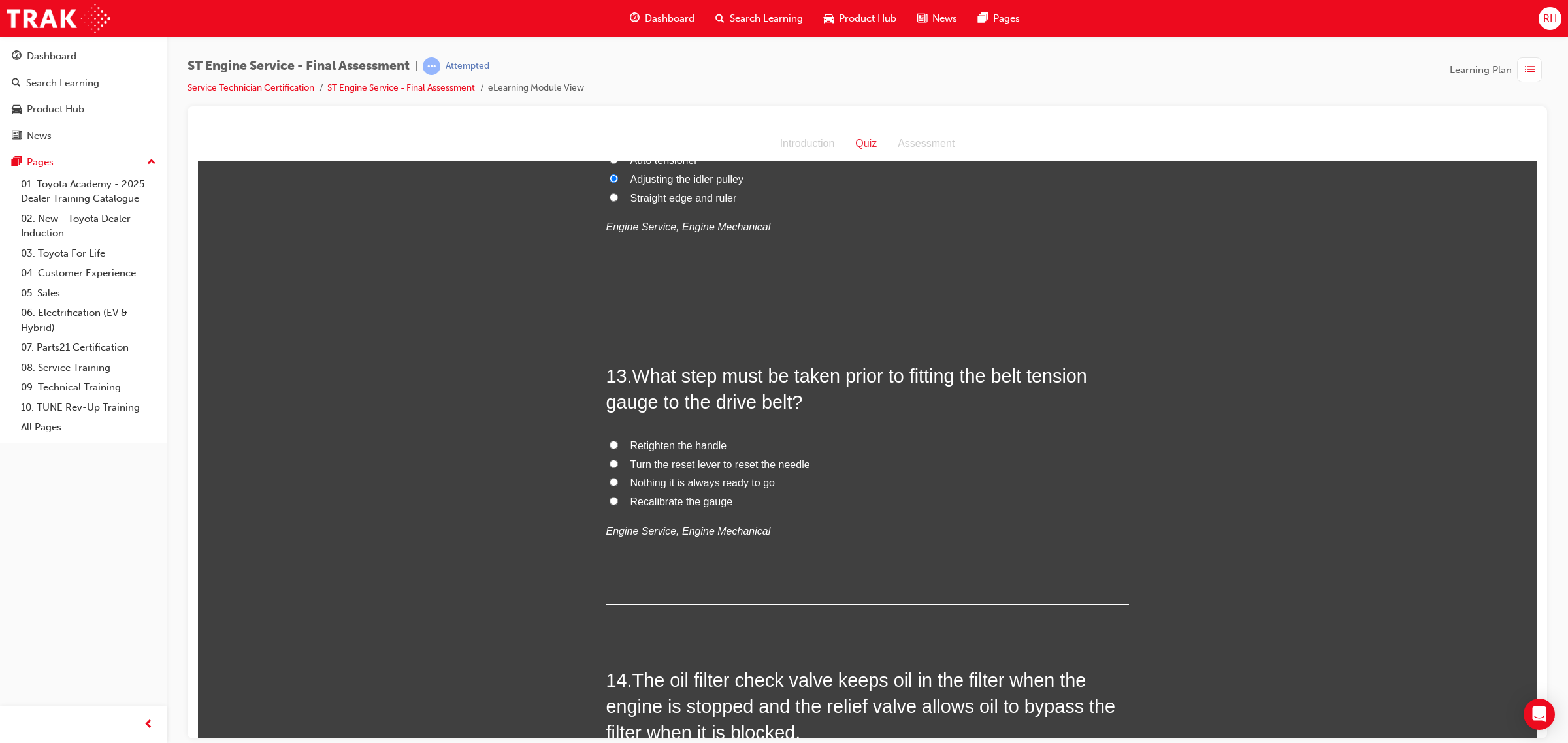
click at [648, 443] on span "Retighten the handle" at bounding box center [678, 445] width 97 height 11
click at [618, 443] on input "Retighten the handle" at bounding box center [614, 444] width 9 height 9
radio input "true"
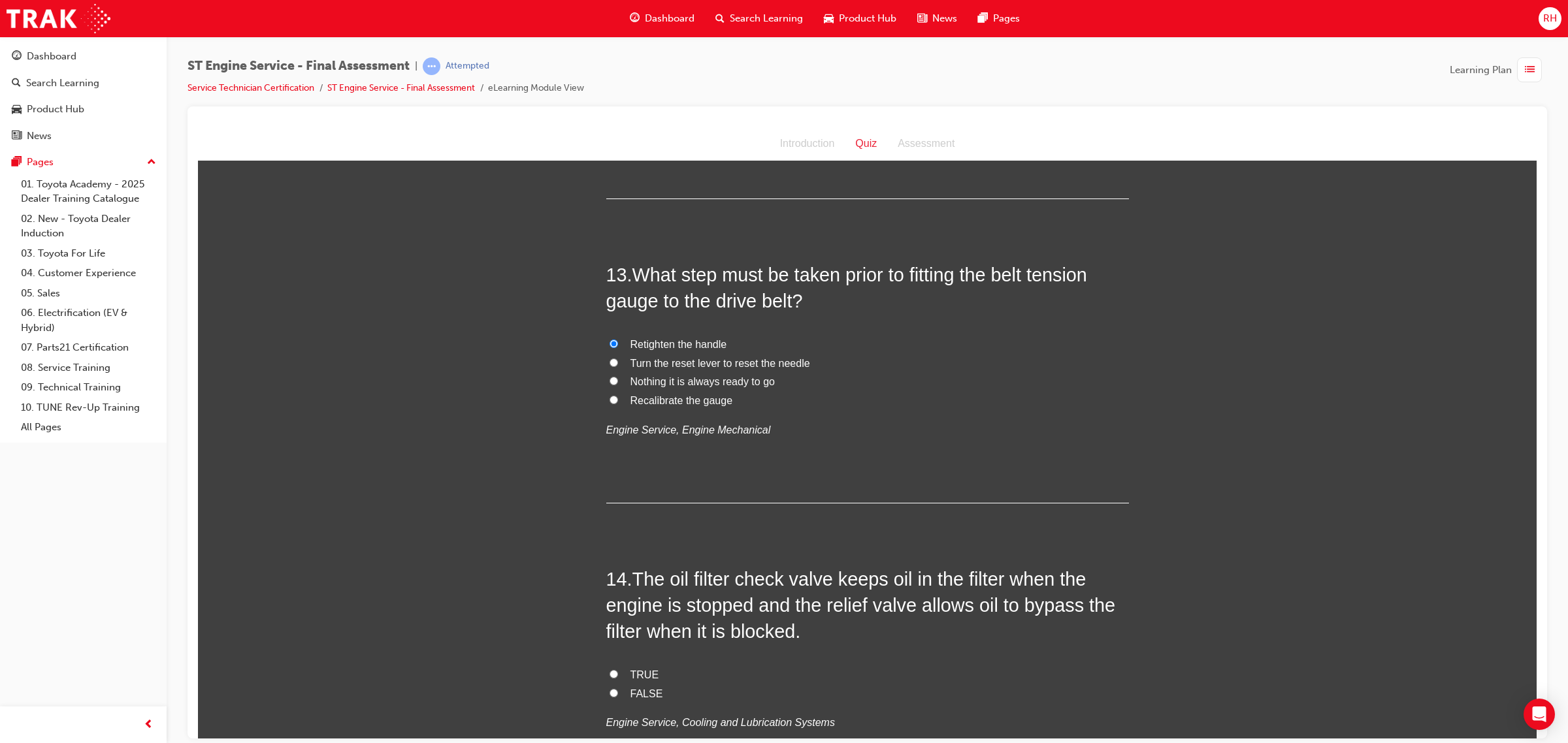
scroll to position [3510, 0]
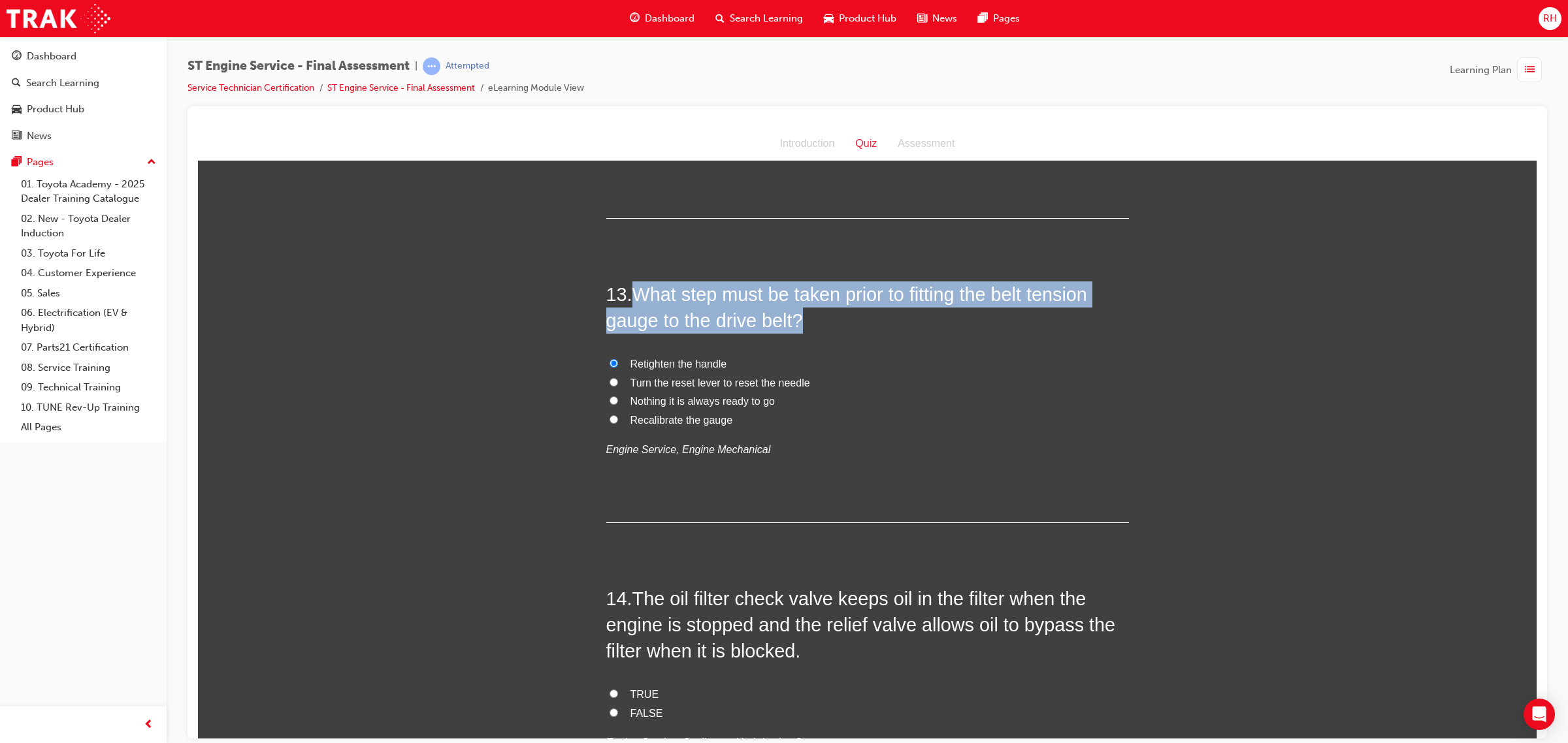
drag, startPoint x: 626, startPoint y: 300, endPoint x: 798, endPoint y: 324, distance: 173.7
click at [798, 324] on h2 "13 . What step must be taken prior to fitting the belt tension gauge to the dri…" at bounding box center [867, 307] width 523 height 53
copy h2 "What step must be taken prior to fitting the belt tension gauge to the drive be…"
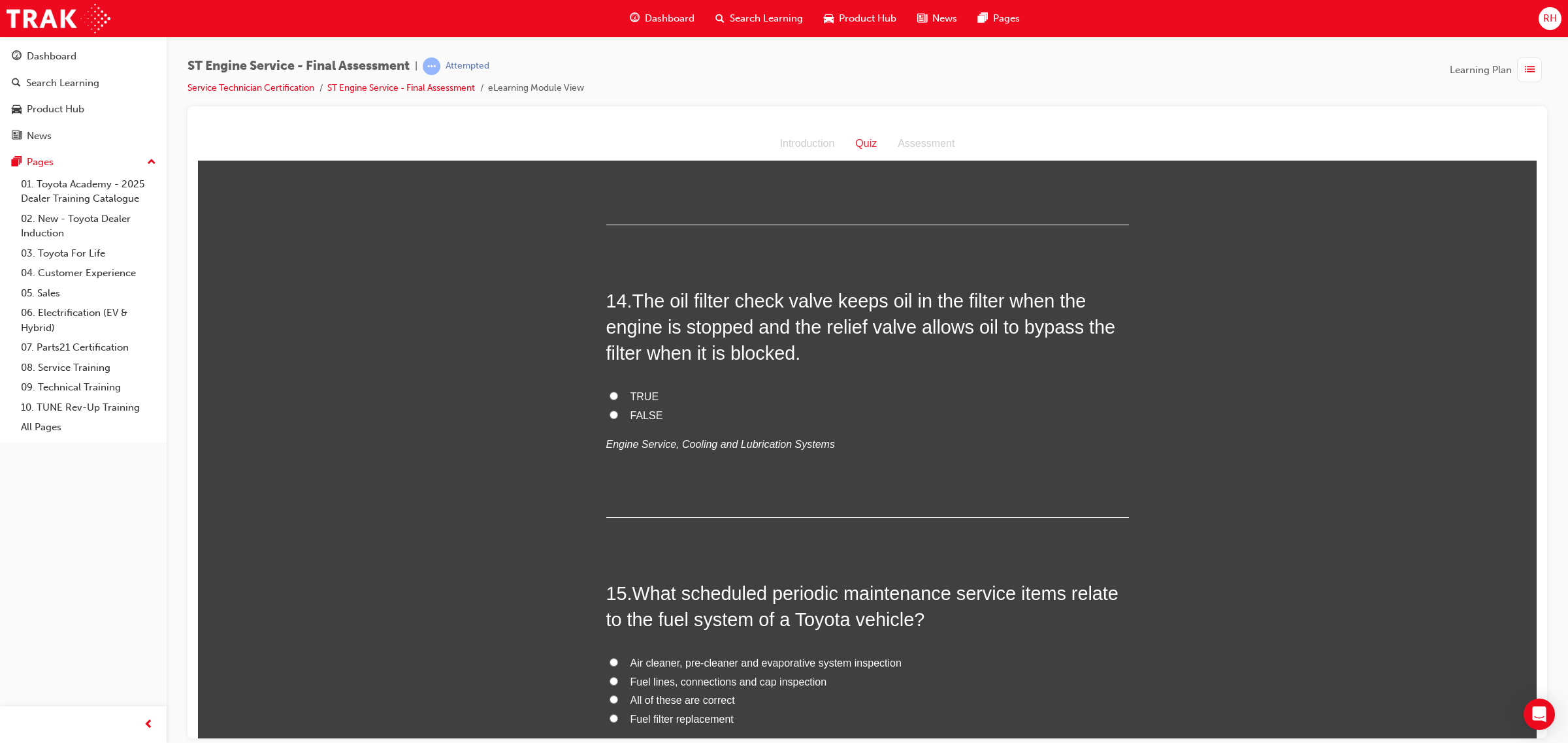
scroll to position [3836, 0]
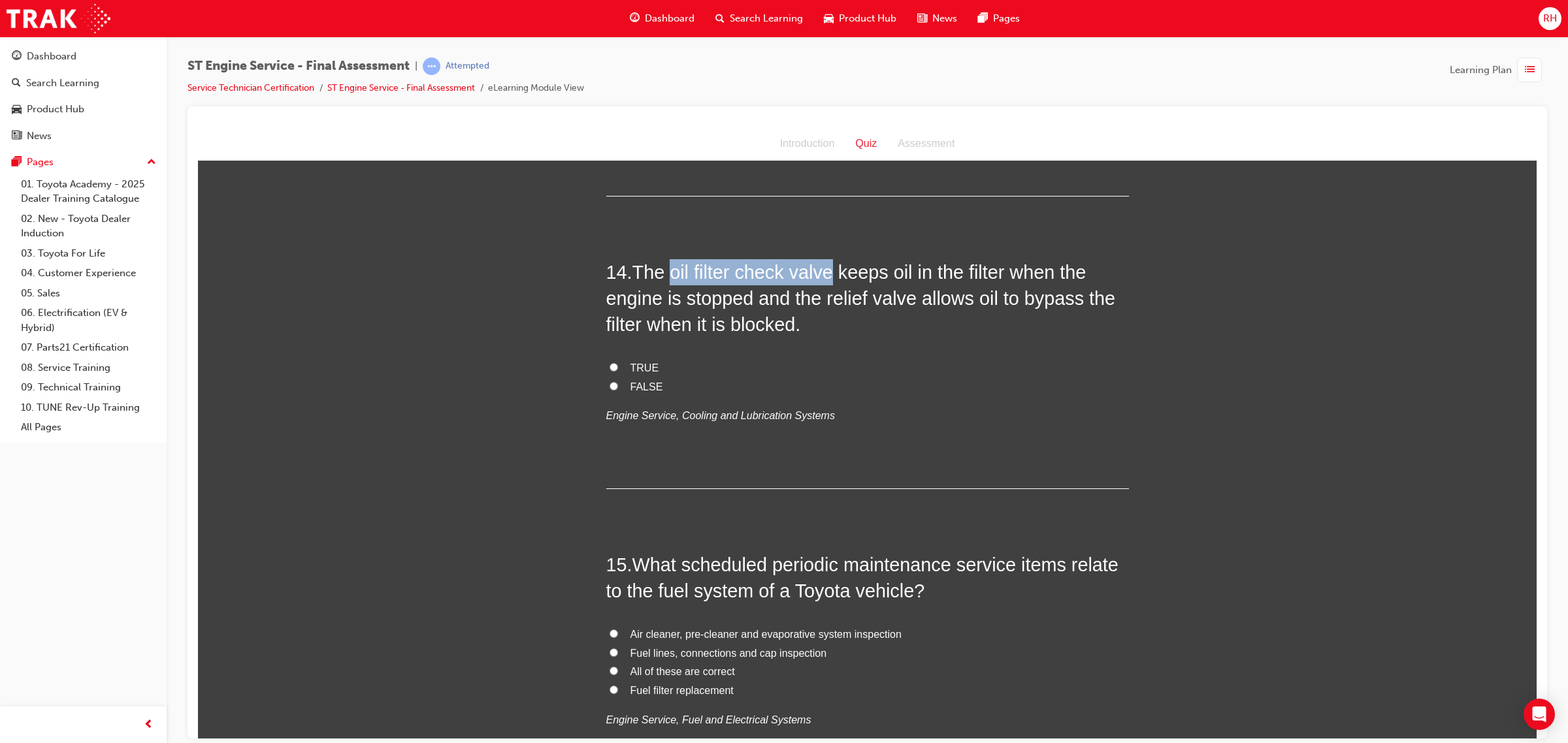
drag, startPoint x: 667, startPoint y: 275, endPoint x: 825, endPoint y: 285, distance: 158.3
click at [826, 284] on span "The oil filter check valve keeps oil in the filter when the engine is stopped a…" at bounding box center [861, 298] width 509 height 74
copy span "oil filter check valve"
click at [622, 365] on label "TRUE" at bounding box center [867, 368] width 523 height 19
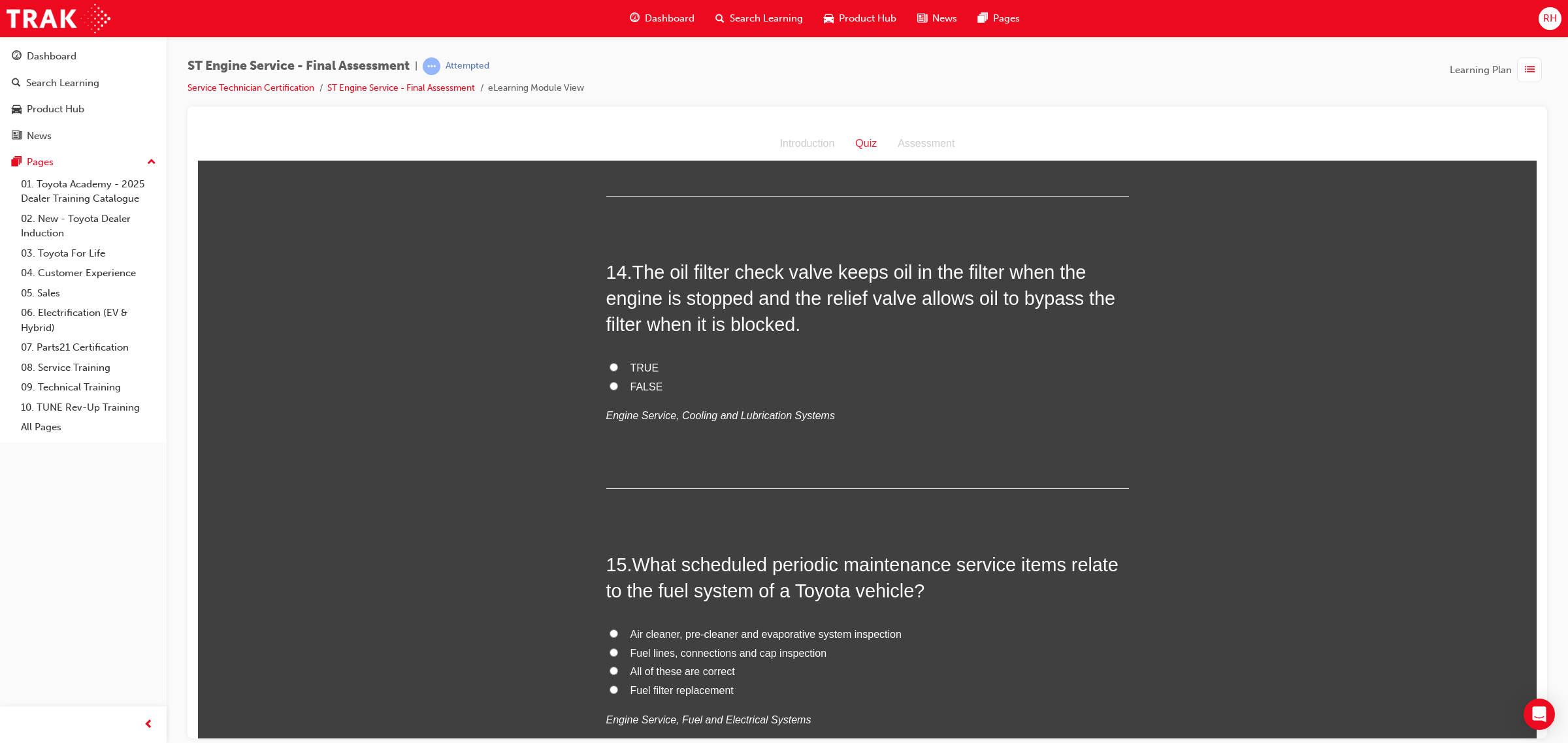
click at [618, 365] on input "TRUE" at bounding box center [614, 367] width 9 height 9
radio input "true"
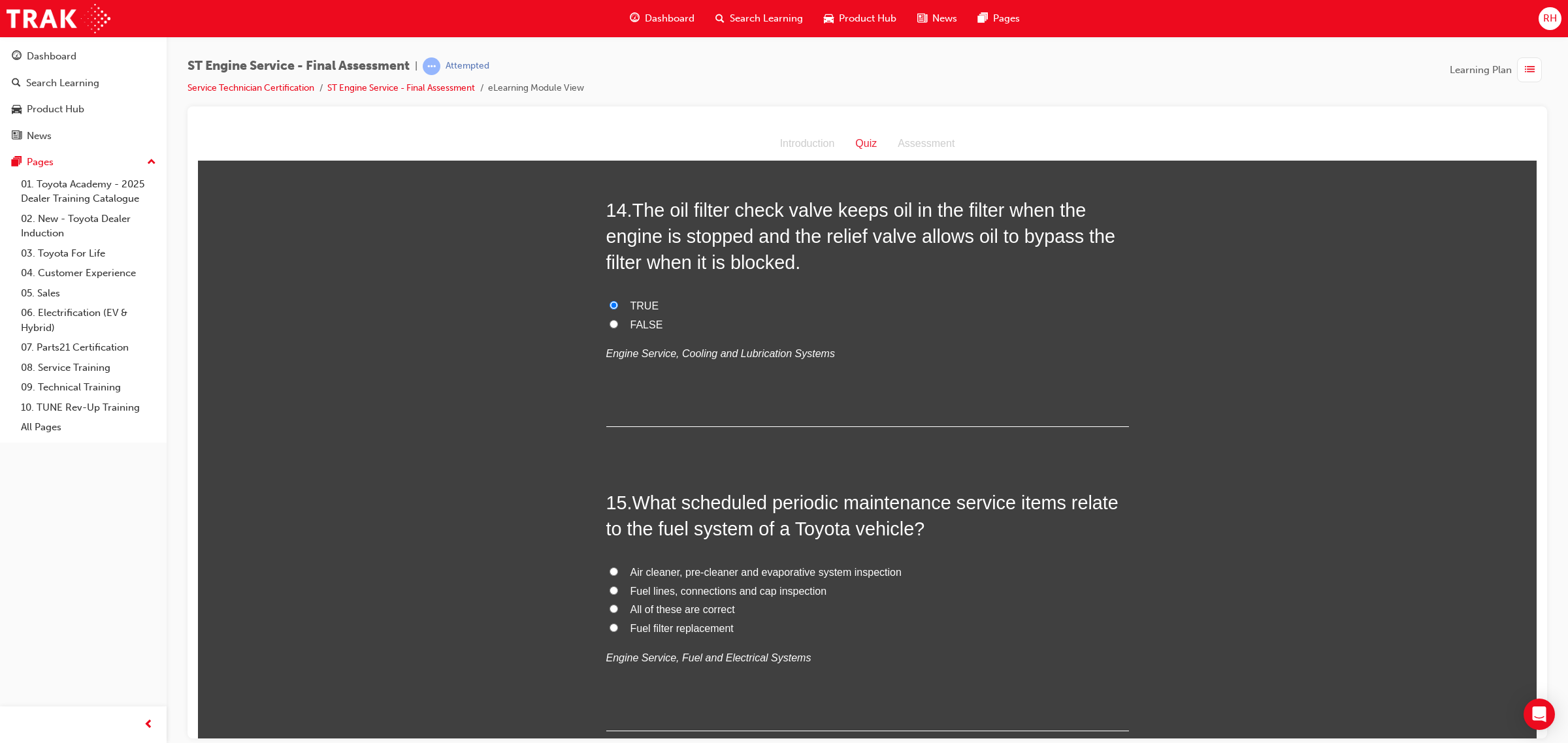
scroll to position [4000, 0]
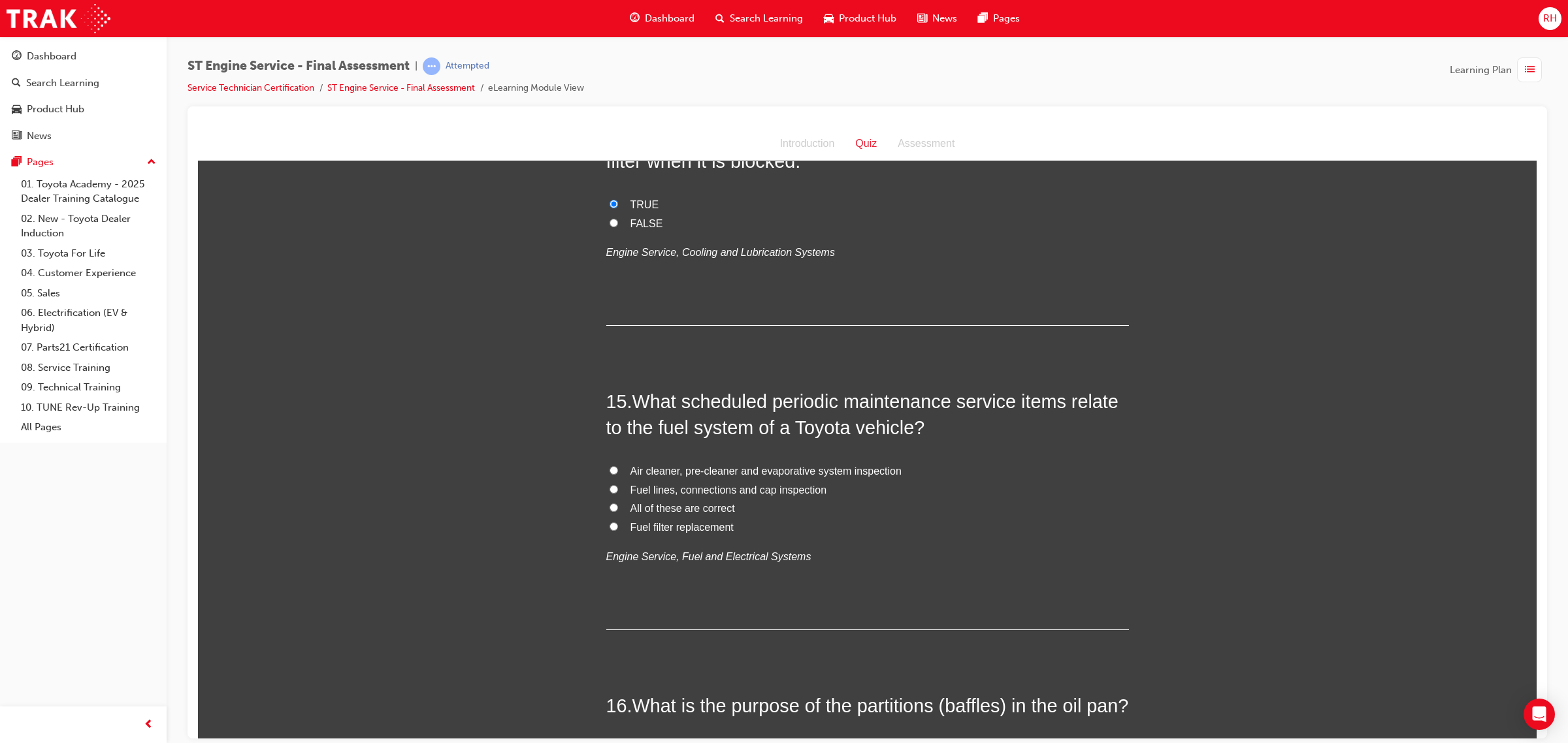
click at [704, 489] on span "Fuel lines, connections and cap inspection" at bounding box center [728, 489] width 197 height 11
click at [618, 489] on input "Fuel lines, connections and cap inspection" at bounding box center [614, 489] width 9 height 9
radio input "true"
click at [681, 508] on span "All of these are correct" at bounding box center [682, 508] width 104 height 11
click at [618, 508] on input "All of these are correct" at bounding box center [614, 507] width 9 height 9
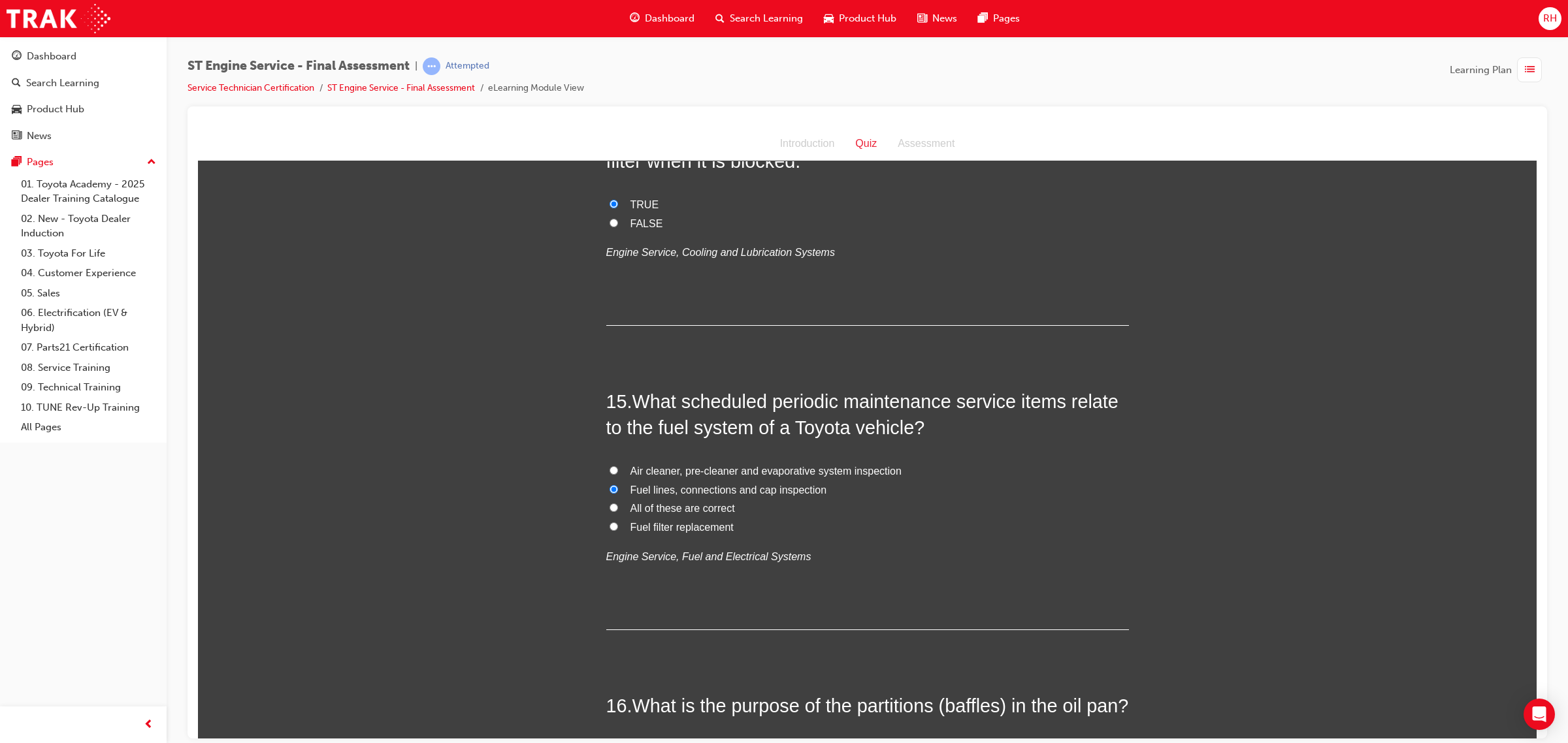
radio input "true"
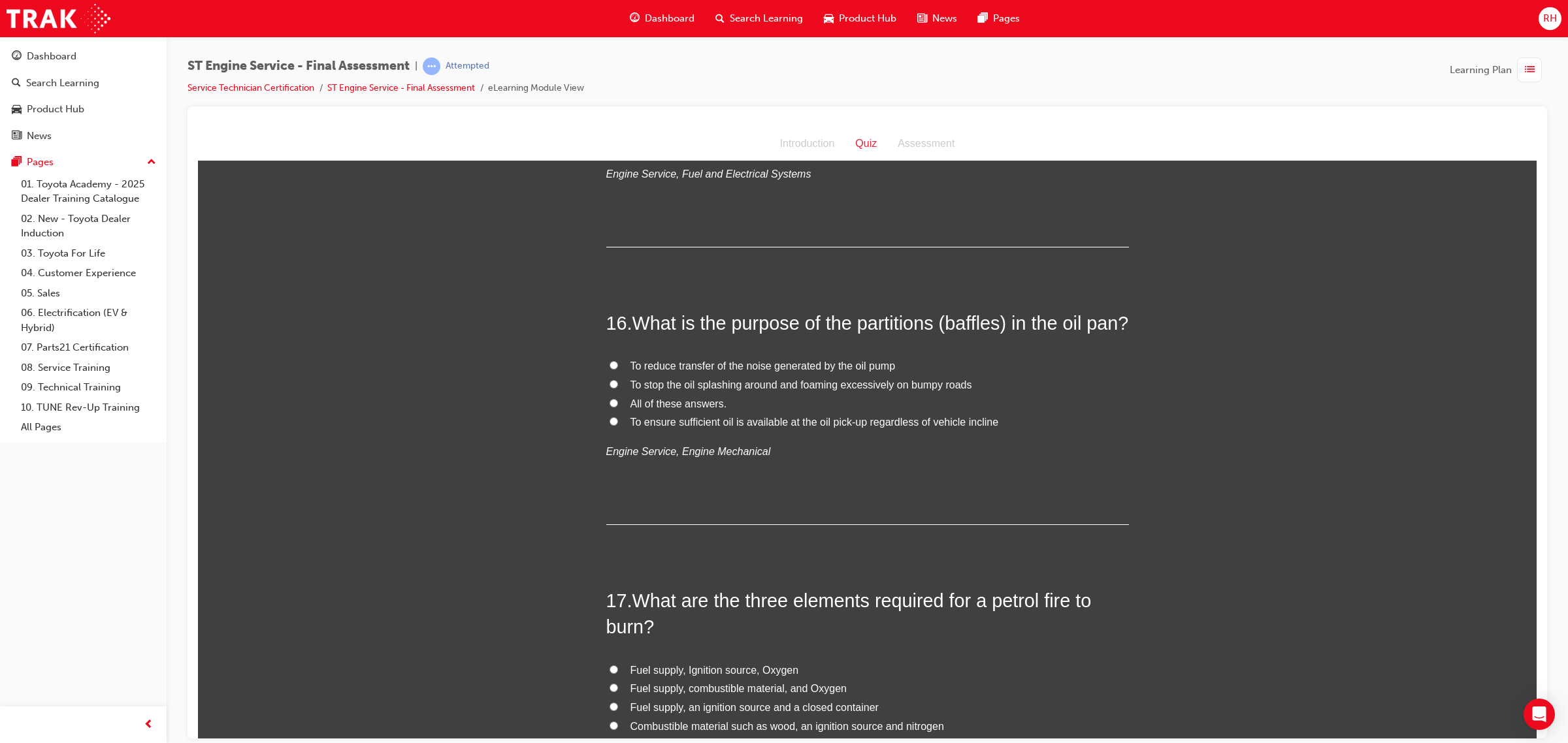
scroll to position [4408, 0]
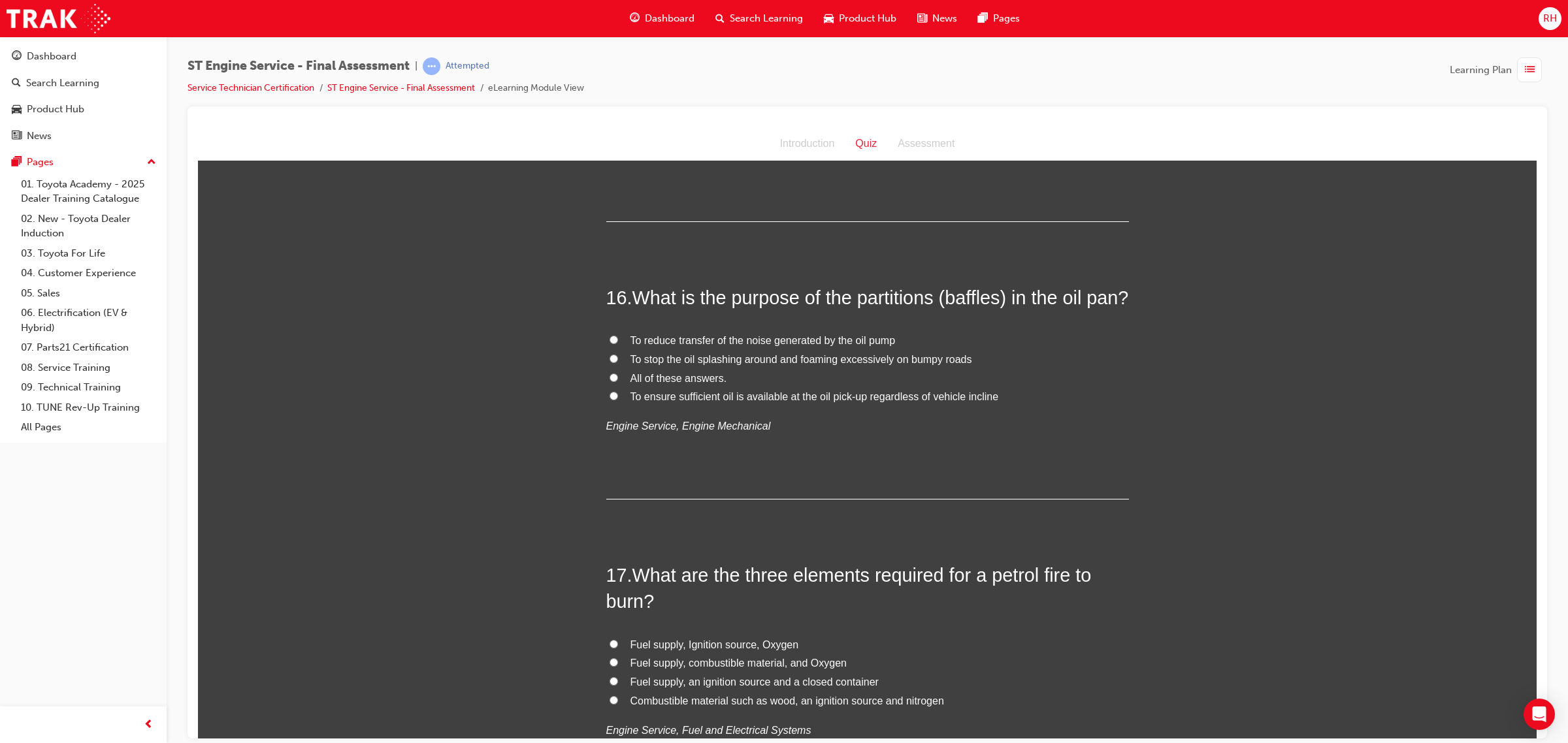
click at [701, 383] on span "All of these answers." at bounding box center [678, 378] width 97 height 11
click at [618, 382] on input "All of these answers." at bounding box center [614, 377] width 9 height 9
radio input "true"
drag, startPoint x: 851, startPoint y: 304, endPoint x: 648, endPoint y: 336, distance: 205.5
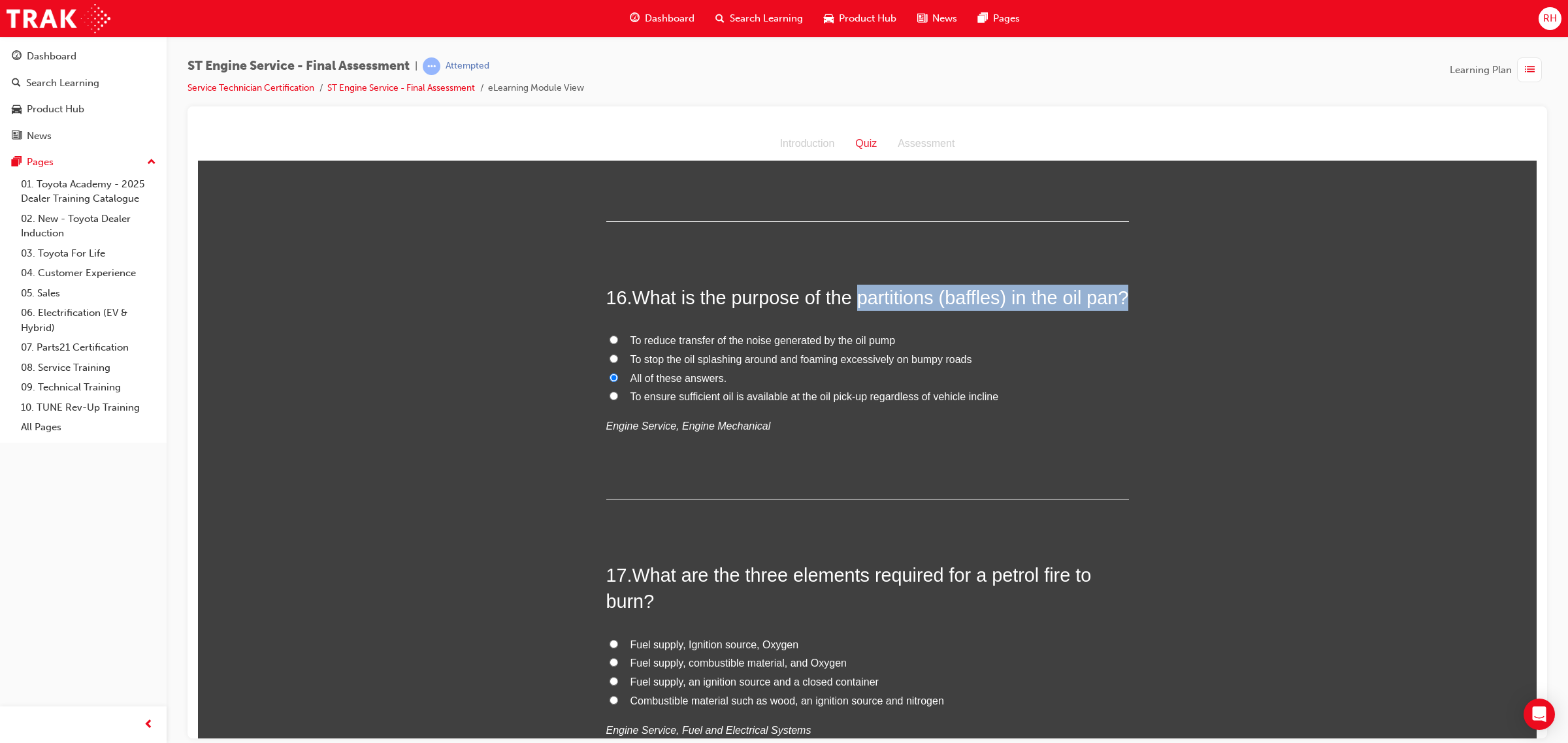
click at [648, 310] on h2 "16 . What is the purpose of the partitions (baffles) in the oil pan?" at bounding box center [867, 297] width 523 height 26
copy span "partitions (baffles) in the oil pan?"
click at [848, 364] on span "To stop the oil splashing around and foaming excessively on bumpy roads" at bounding box center [801, 359] width 342 height 11
click at [618, 363] on input "To stop the oil splashing around and foaming excessively on bumpy roads" at bounding box center [614, 358] width 9 height 9
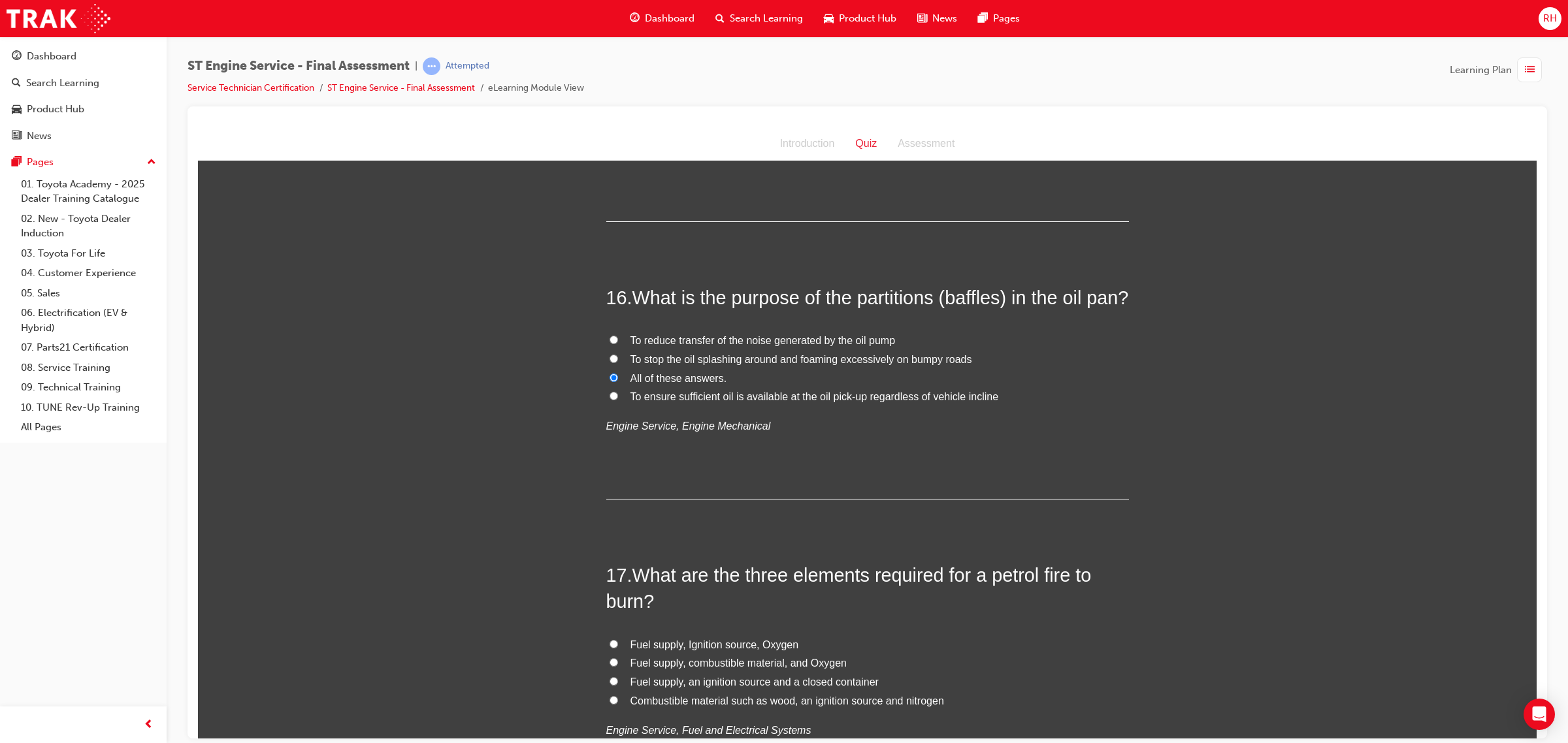
radio input "true"
click at [669, 383] on span "All of these answers." at bounding box center [678, 378] width 97 height 11
click at [618, 382] on input "All of these answers." at bounding box center [614, 377] width 9 height 9
radio input "true"
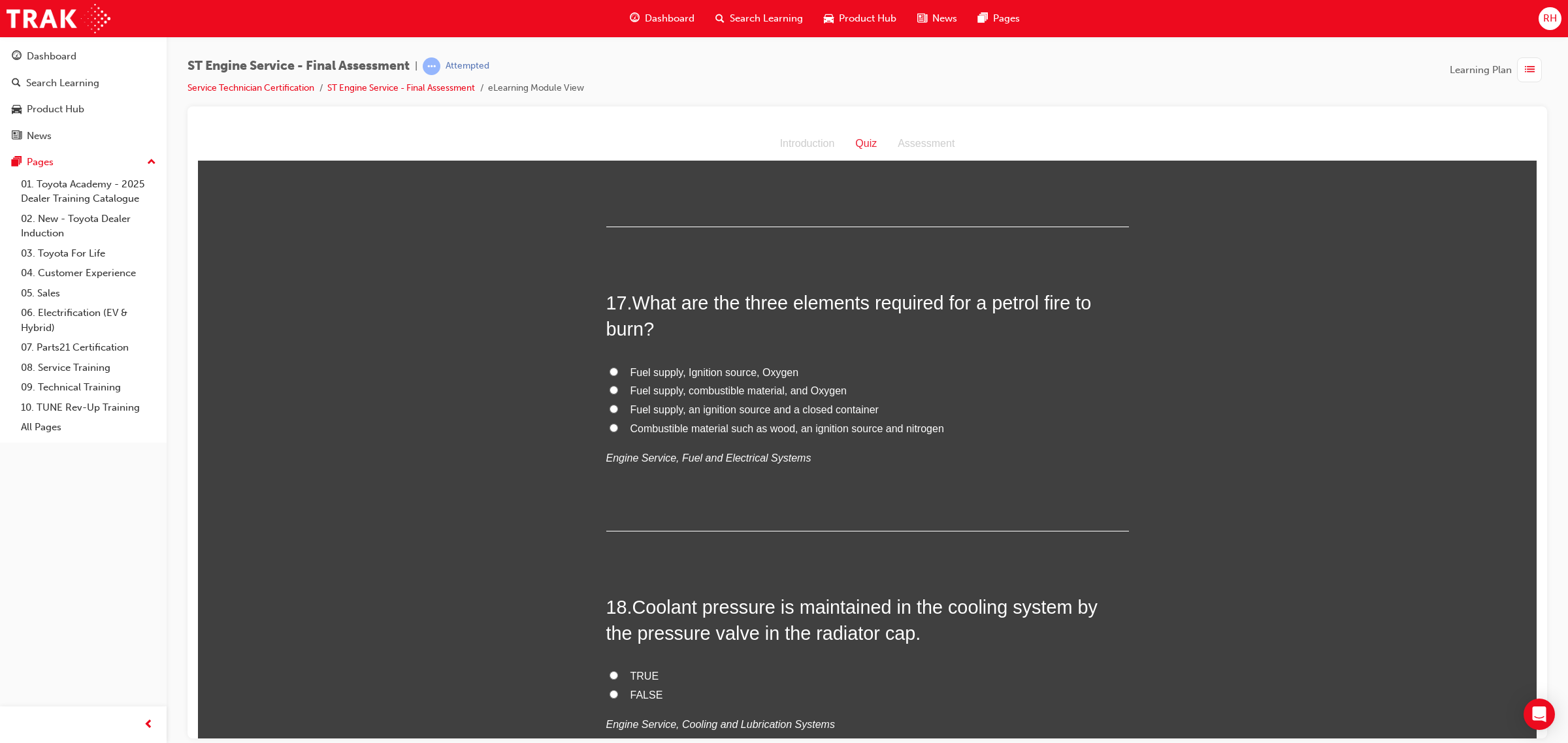
scroll to position [4734, 0]
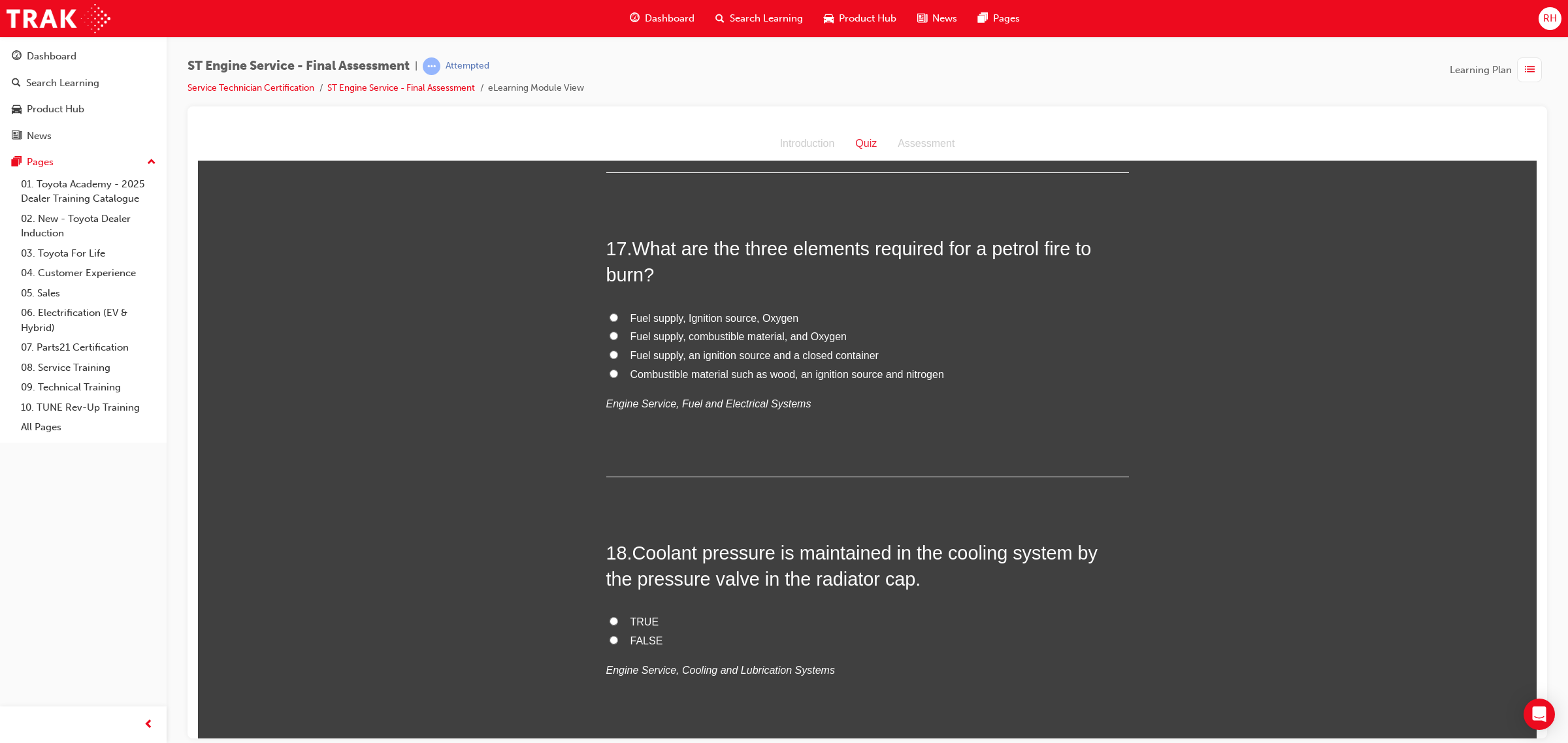
click at [610, 321] on input "Fuel supply, Ignition source, Oxygen" at bounding box center [614, 317] width 9 height 9
radio input "true"
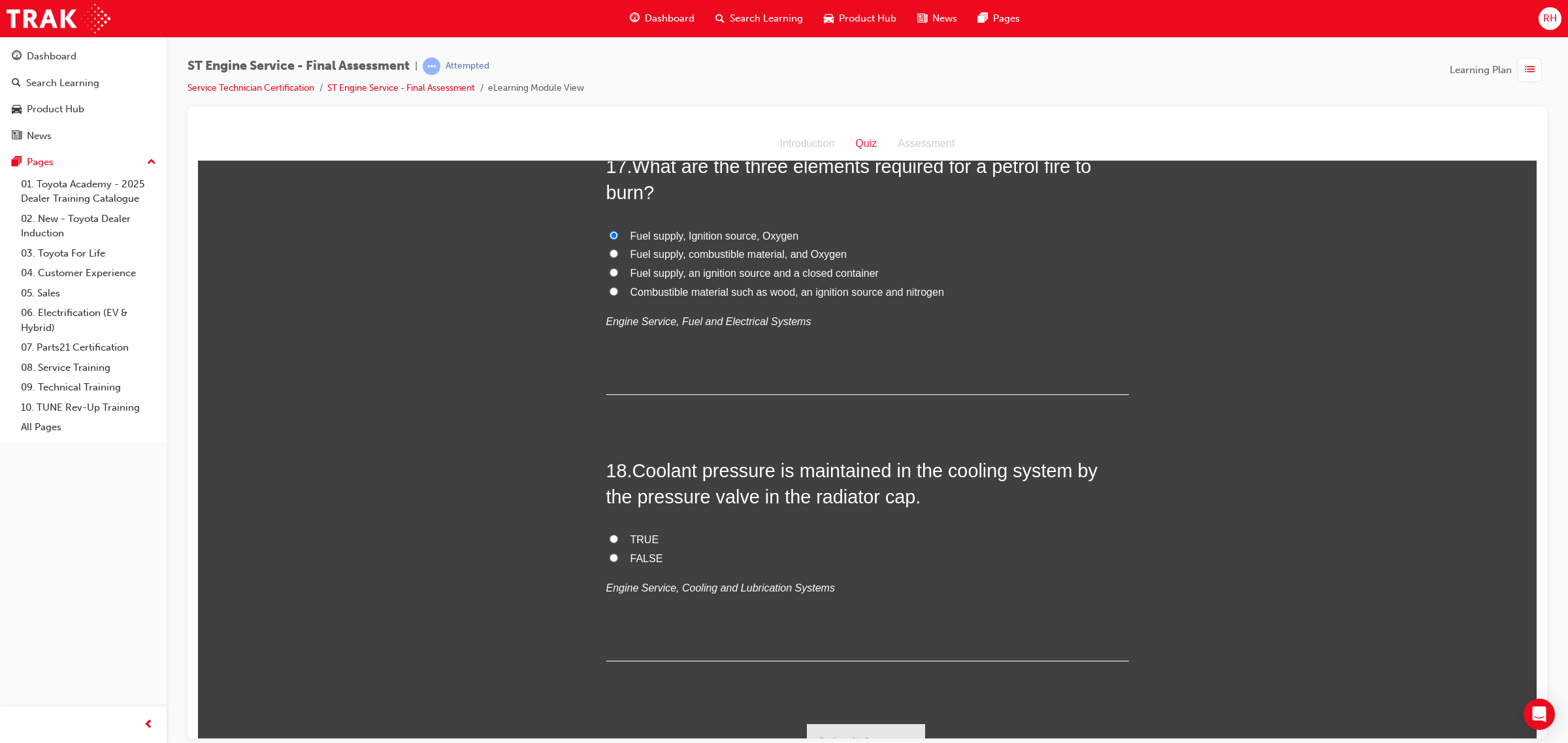
scroll to position [4868, 0]
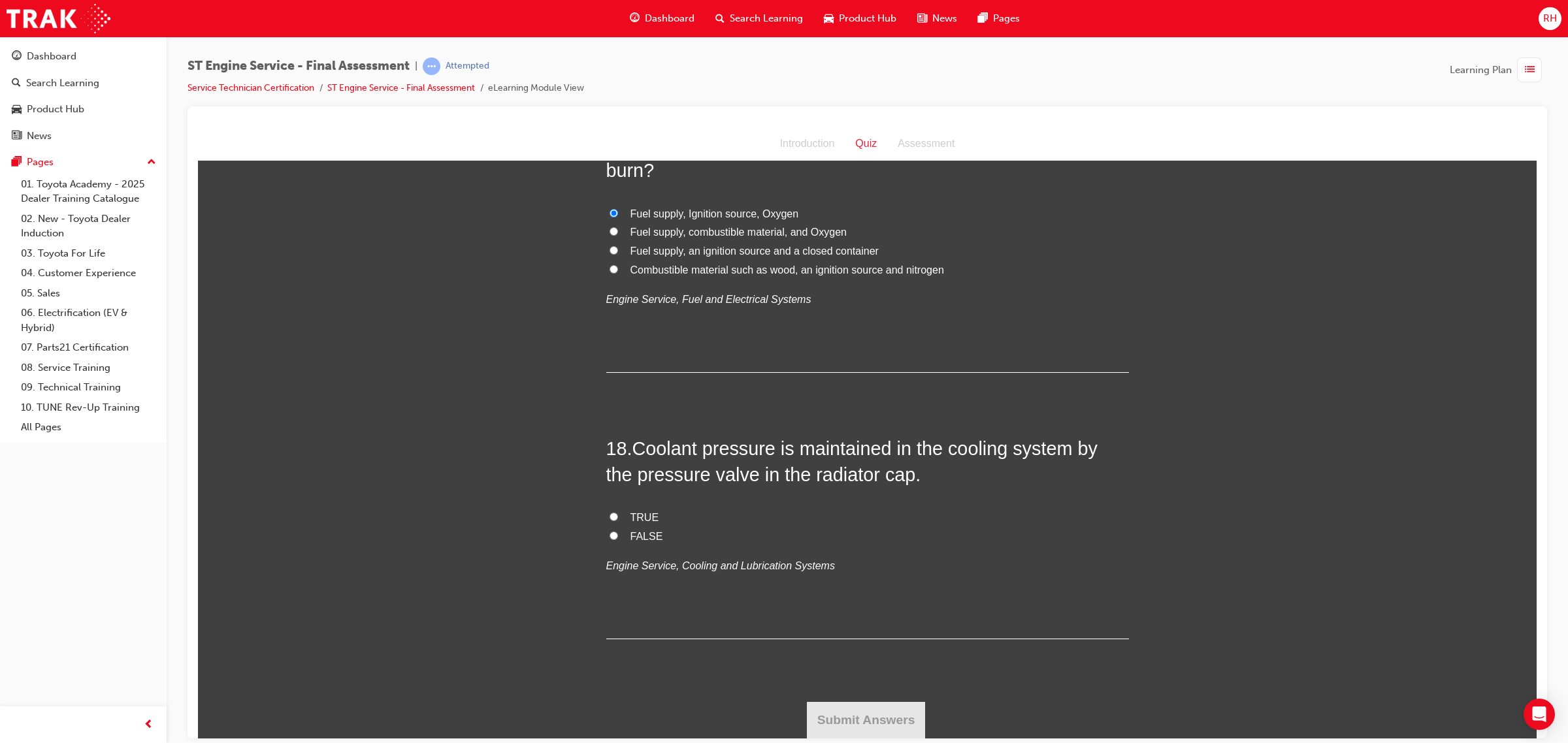
click at [638, 532] on span "FALSE" at bounding box center [646, 536] width 33 height 11
click at [618, 532] on input "FALSE" at bounding box center [614, 535] width 9 height 9
radio input "true"
click at [889, 731] on button "Submit Answers" at bounding box center [866, 719] width 119 height 37
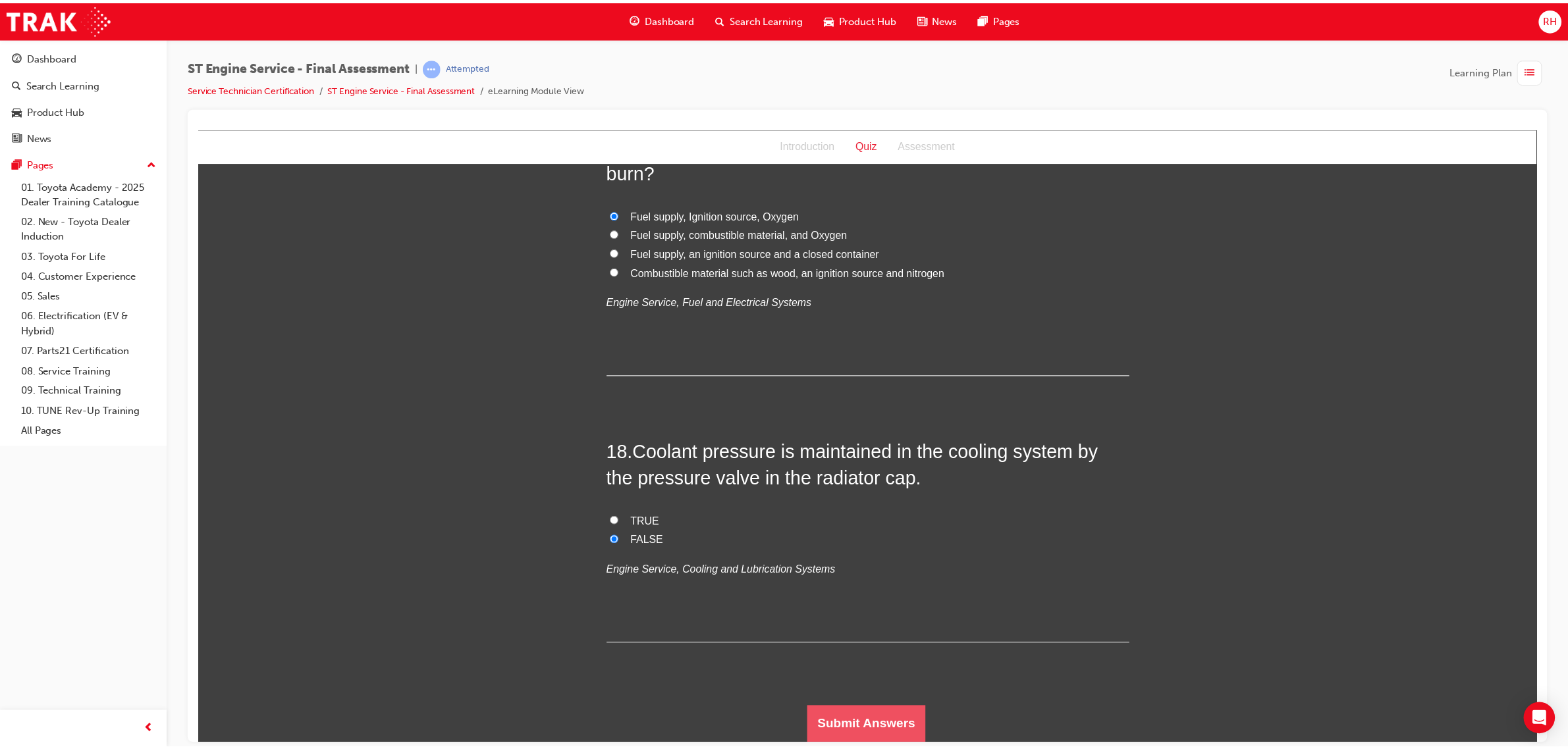
scroll to position [0, 0]
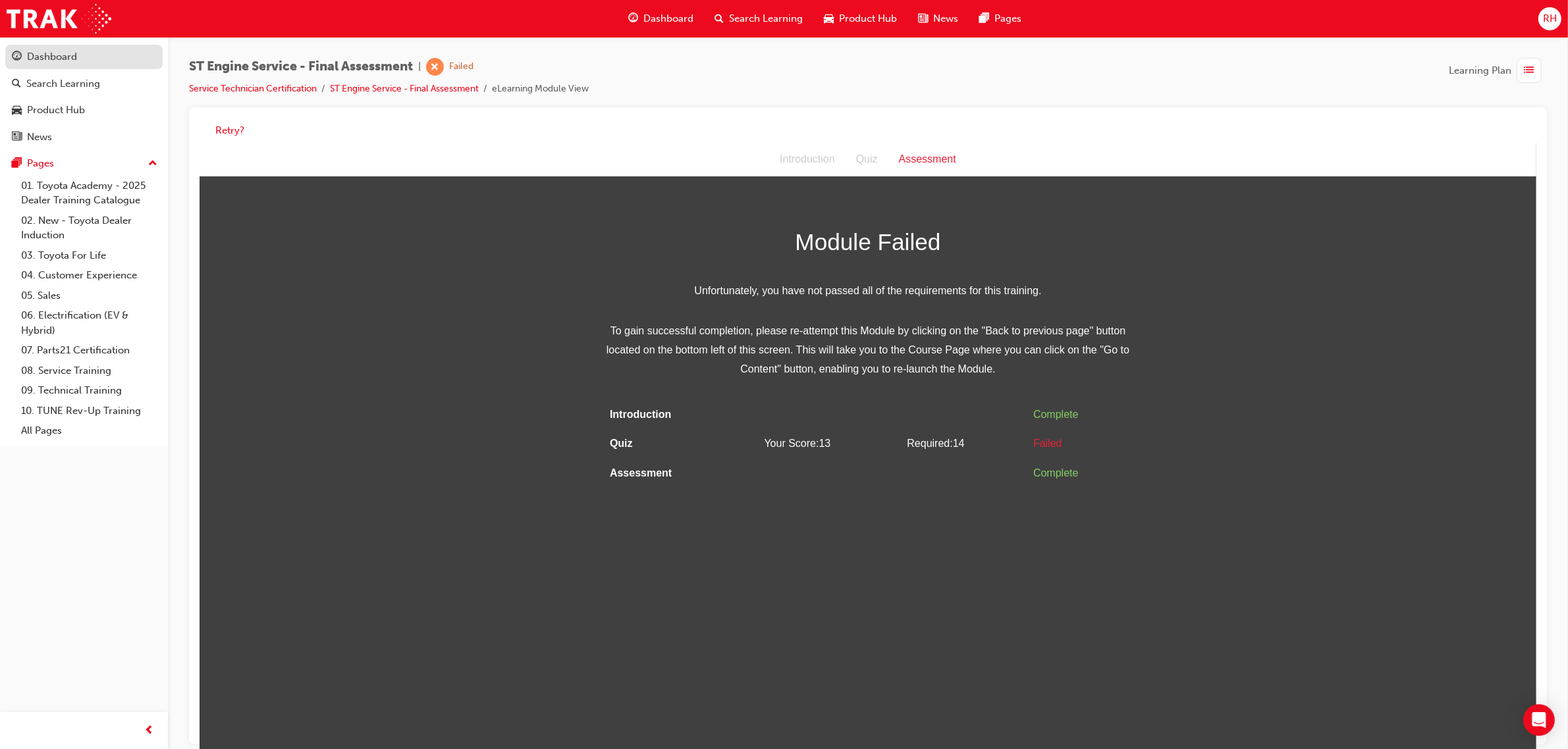
click at [70, 66] on link "Dashboard" at bounding box center [84, 57] width 157 height 25
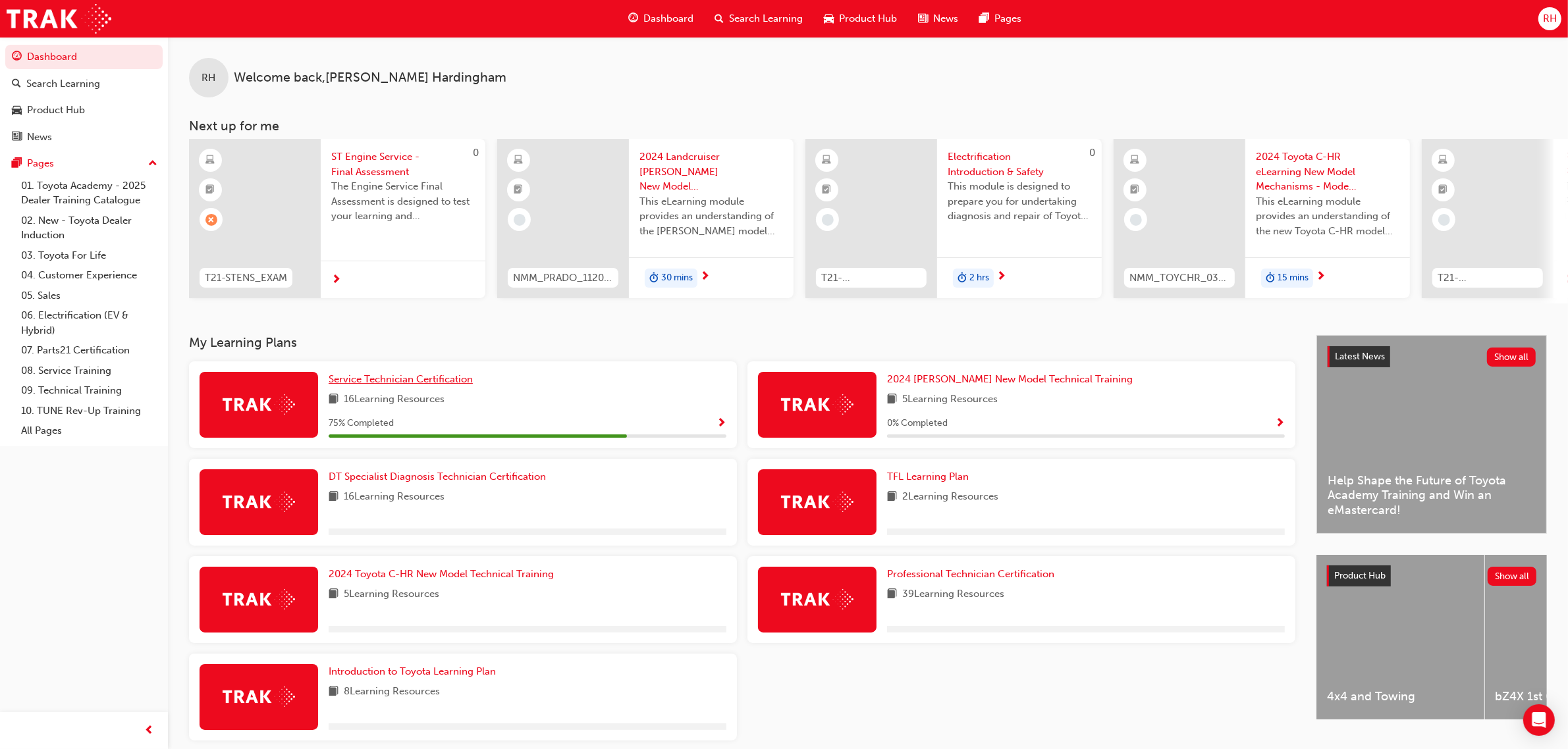
click at [462, 383] on span "Service Technician Certification" at bounding box center [401, 379] width 144 height 12
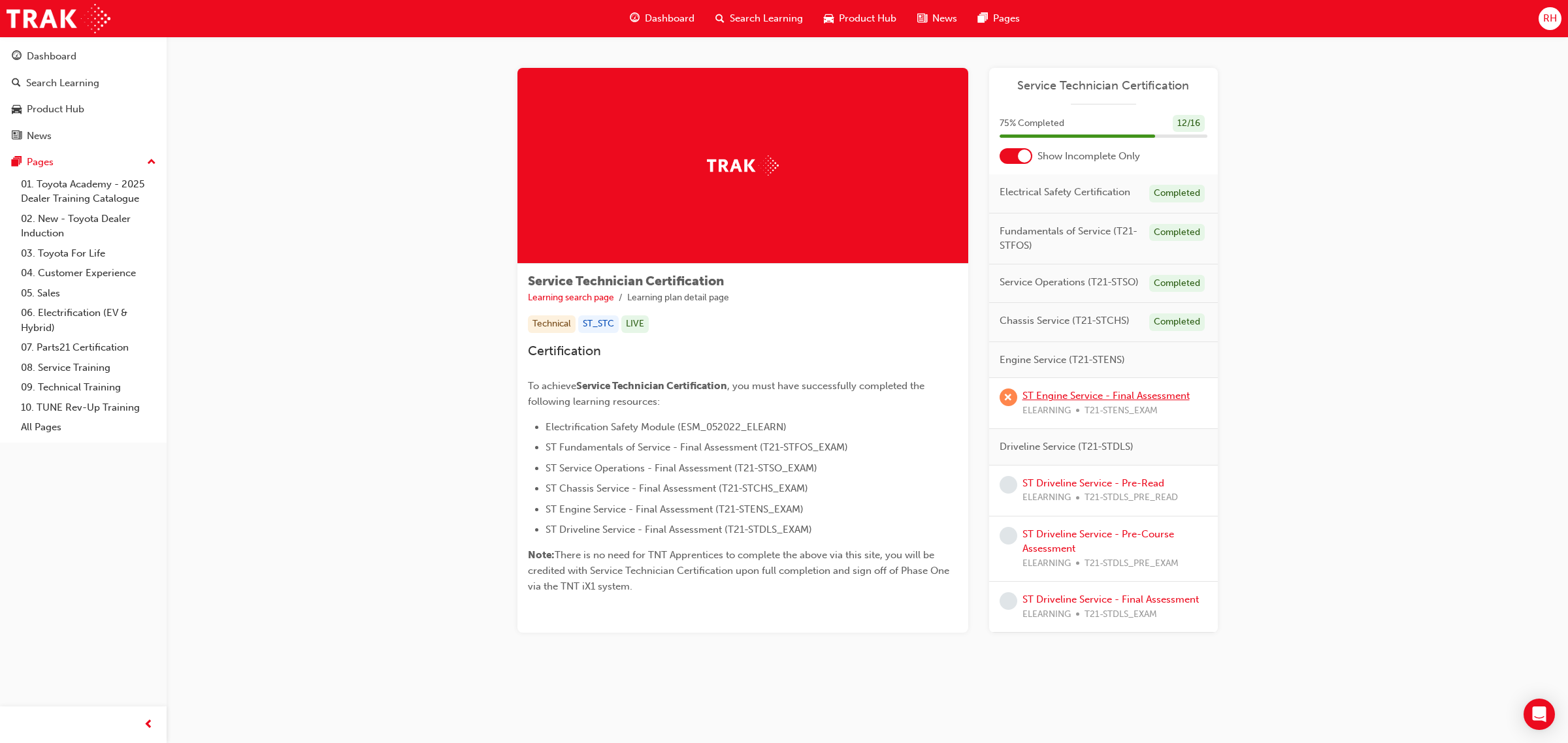
click at [1160, 397] on link "ST Engine Service - Final Assessment" at bounding box center [1105, 395] width 168 height 12
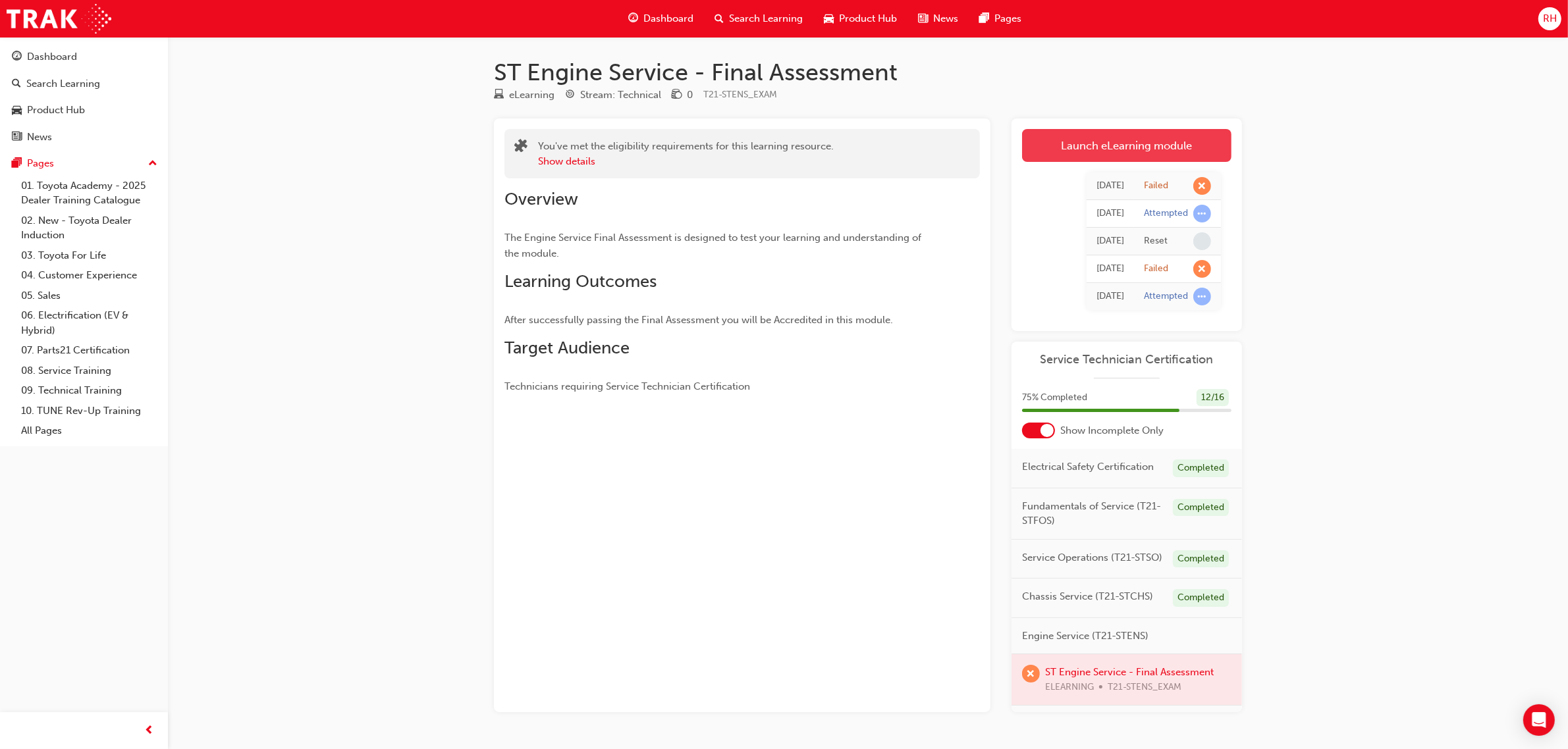
click at [1150, 153] on link "Launch eLearning module" at bounding box center [1127, 146] width 209 height 33
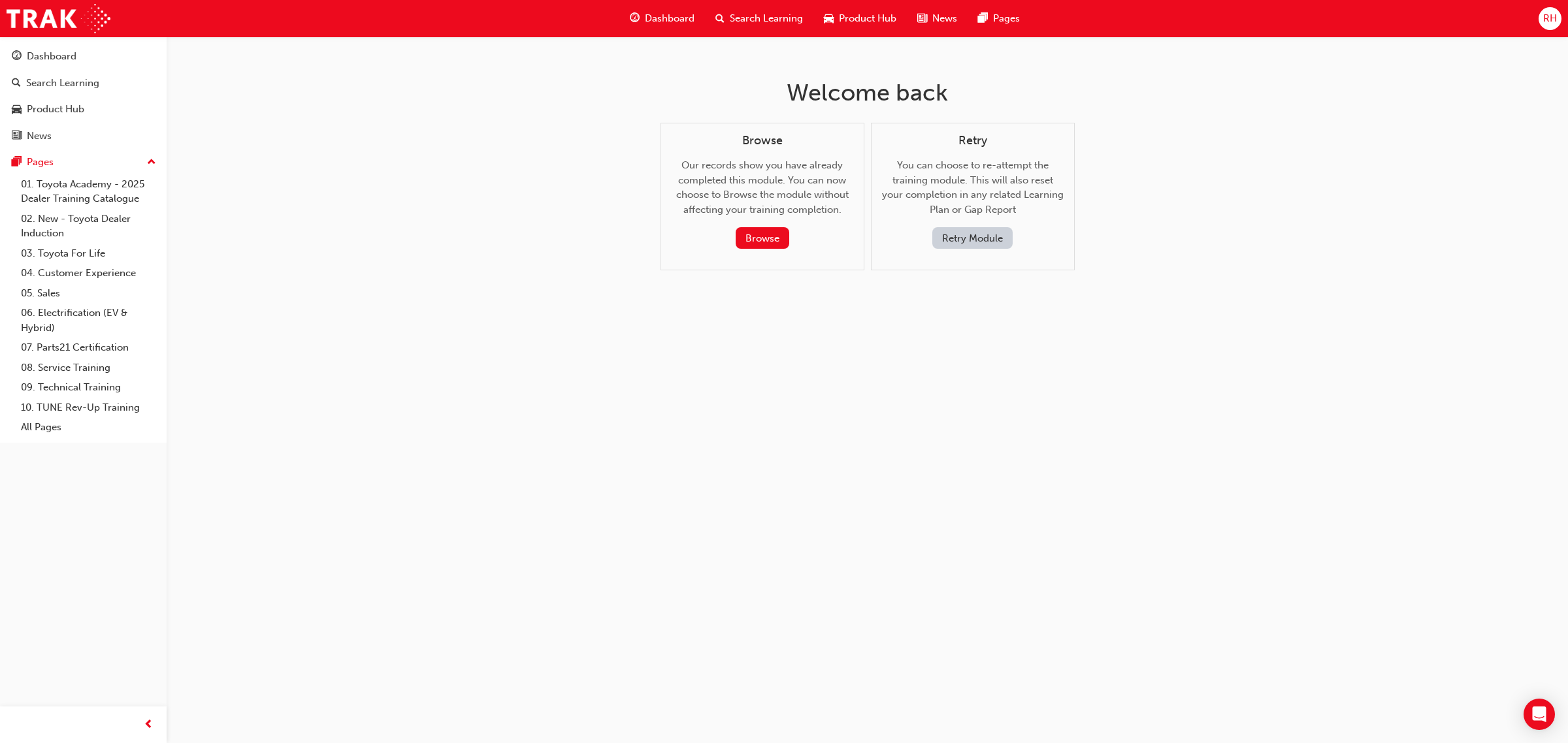
click at [960, 240] on button "Retry Module" at bounding box center [972, 238] width 80 height 22
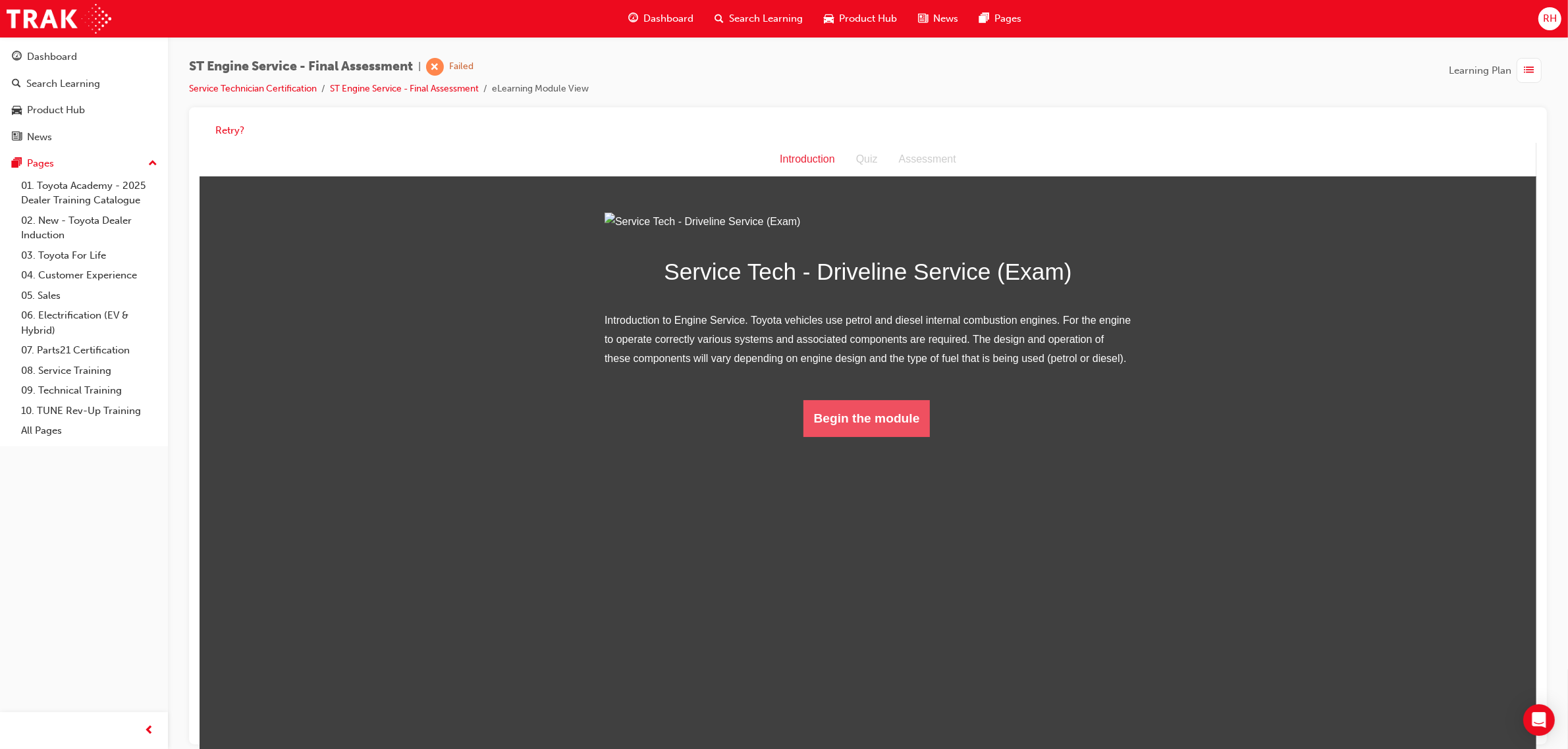
click at [916, 437] on button "Begin the module" at bounding box center [866, 418] width 127 height 37
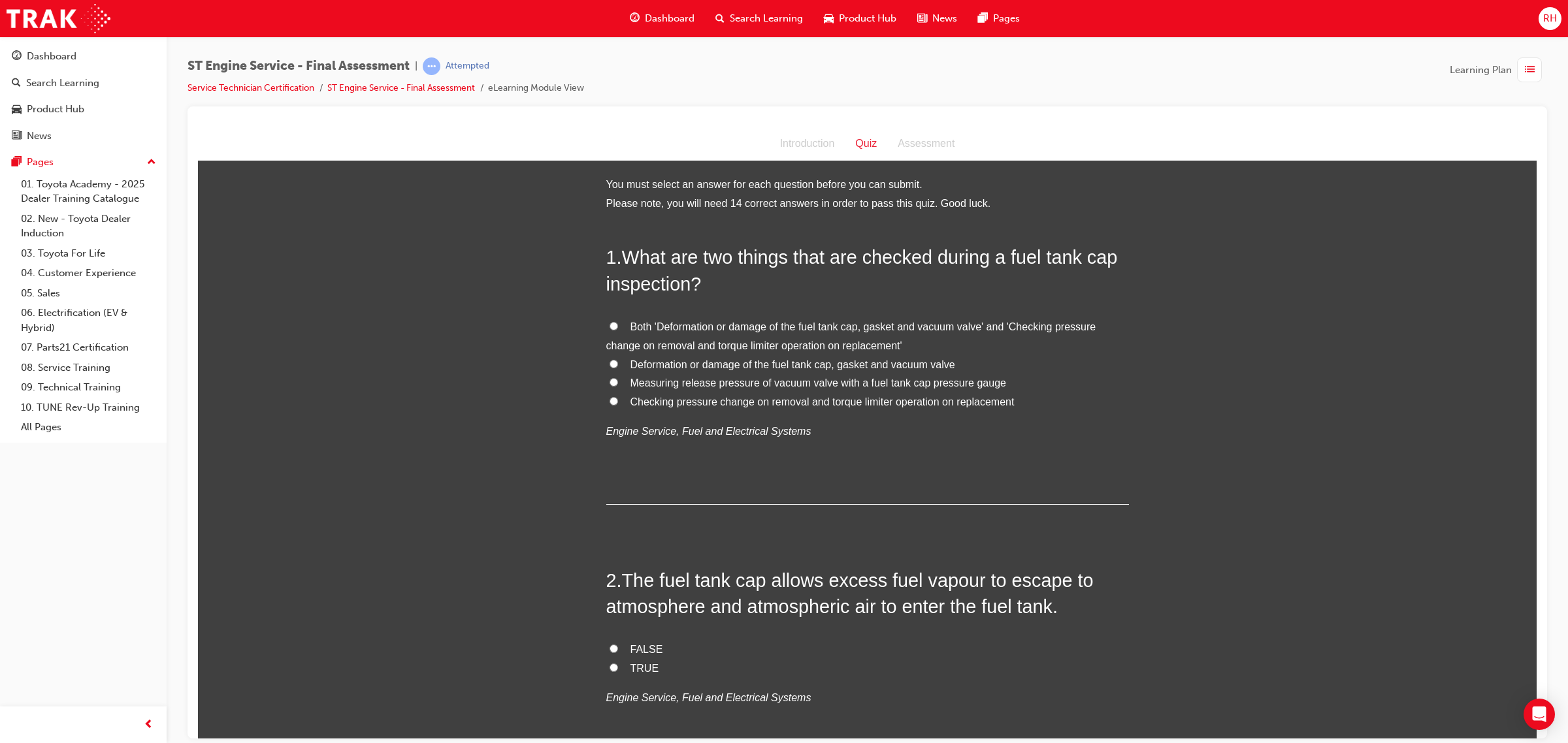
click at [962, 327] on span "Both 'Deformation or damage of the fuel tank cap, gasket and vacuum valve' and …" at bounding box center [851, 336] width 490 height 30
click at [618, 327] on input "Both 'Deformation or damage of the fuel tank cap, gasket and vacuum valve' and …" at bounding box center [614, 325] width 9 height 9
radio input "true"
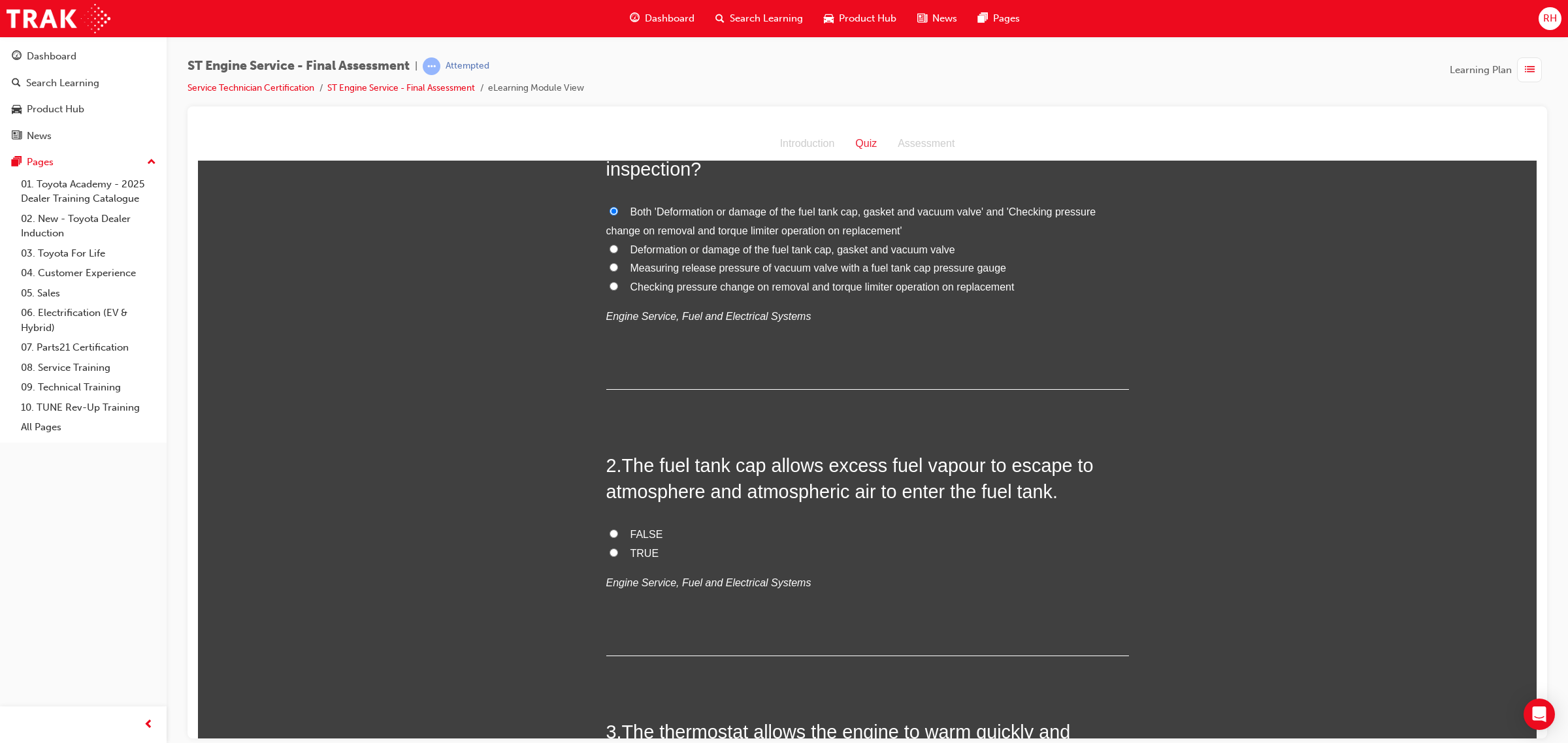
scroll to position [163, 0]
